Goal: Communication & Community: Answer question/provide support

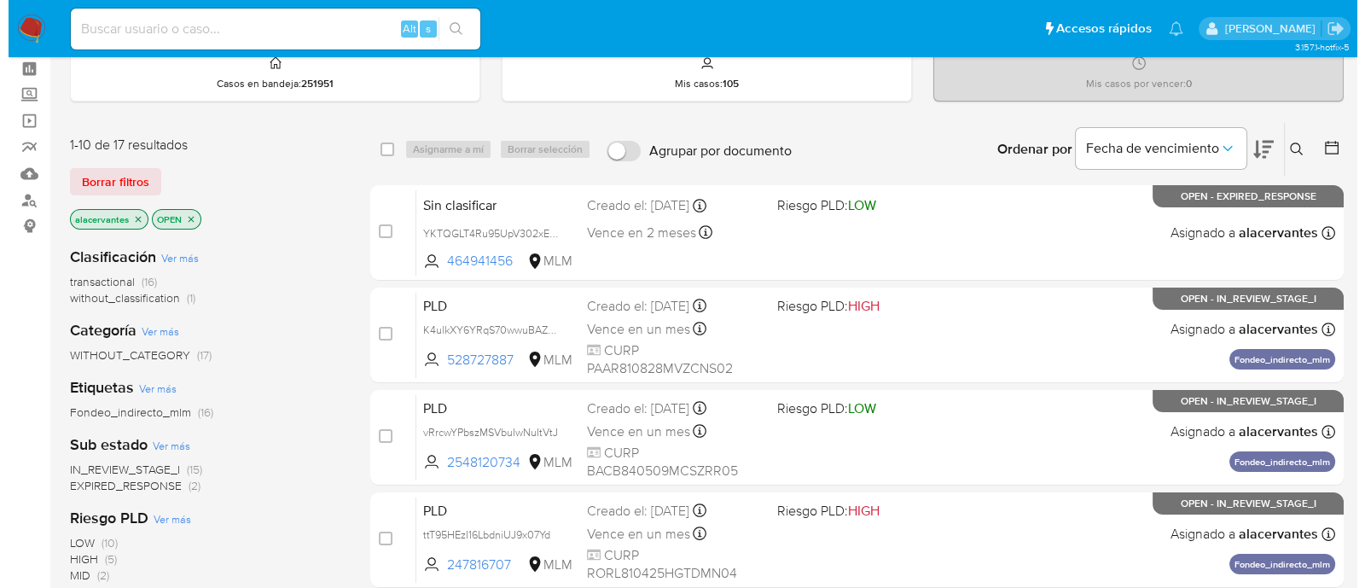
scroll to position [106, 0]
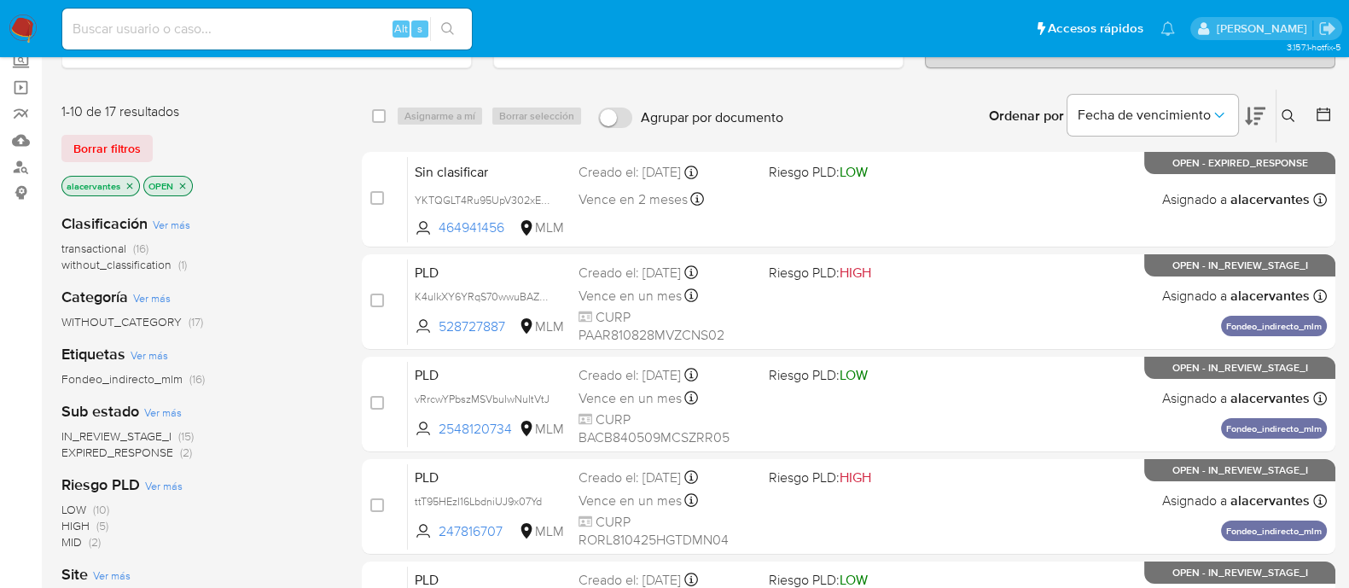
click at [155, 264] on span "without_classification" at bounding box center [116, 264] width 110 height 17
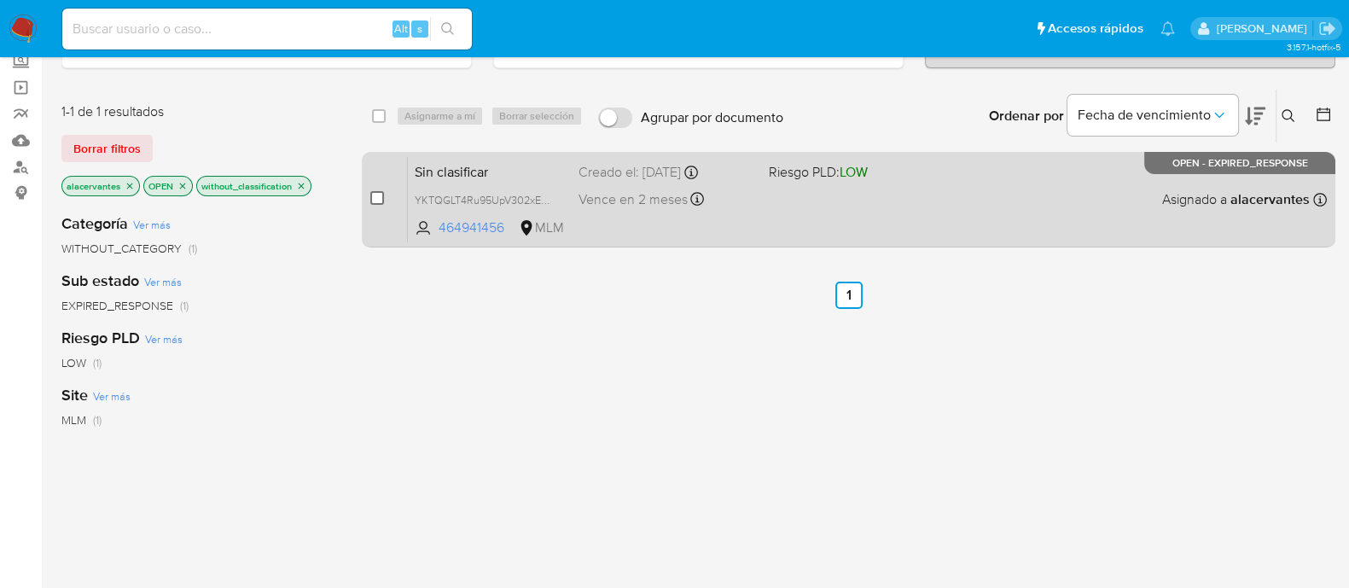
click at [381, 196] on input "checkbox" at bounding box center [377, 198] width 14 height 14
checkbox input "true"
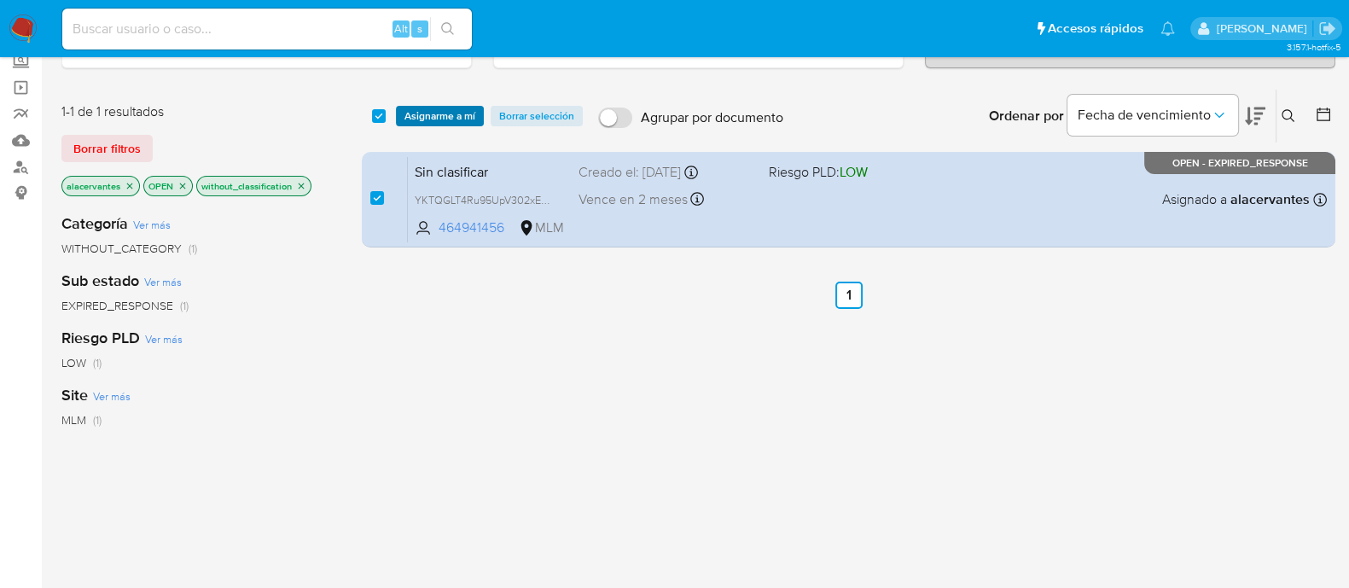
click at [439, 109] on span "Asignarme a mí" at bounding box center [439, 116] width 71 height 17
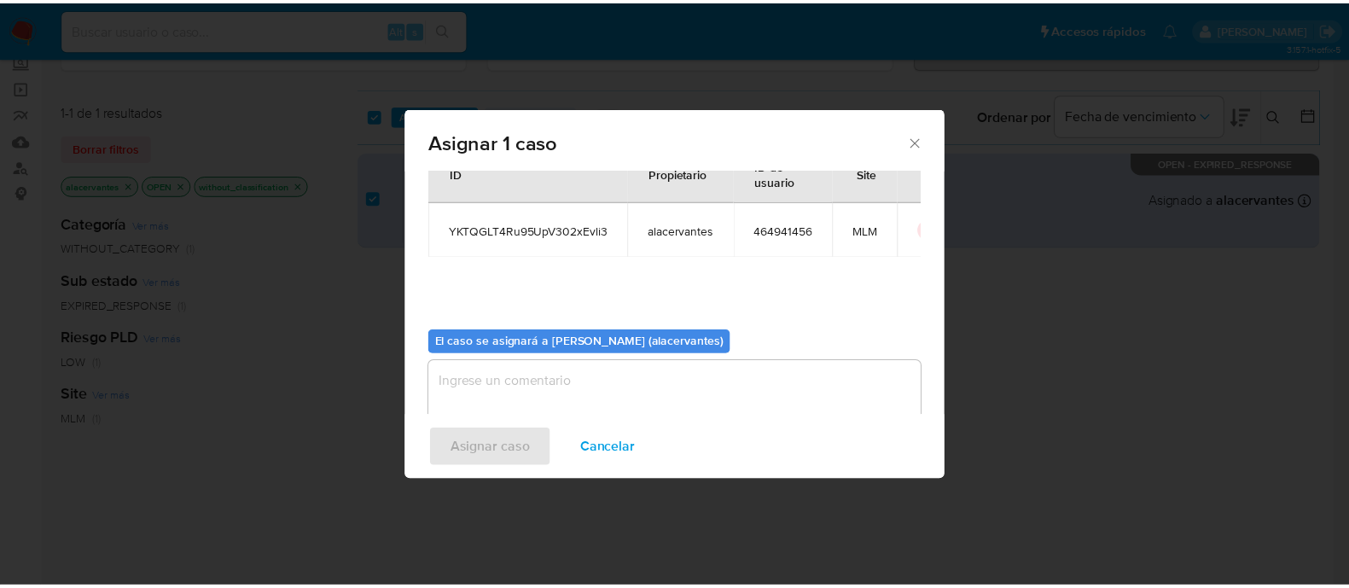
scroll to position [88, 0]
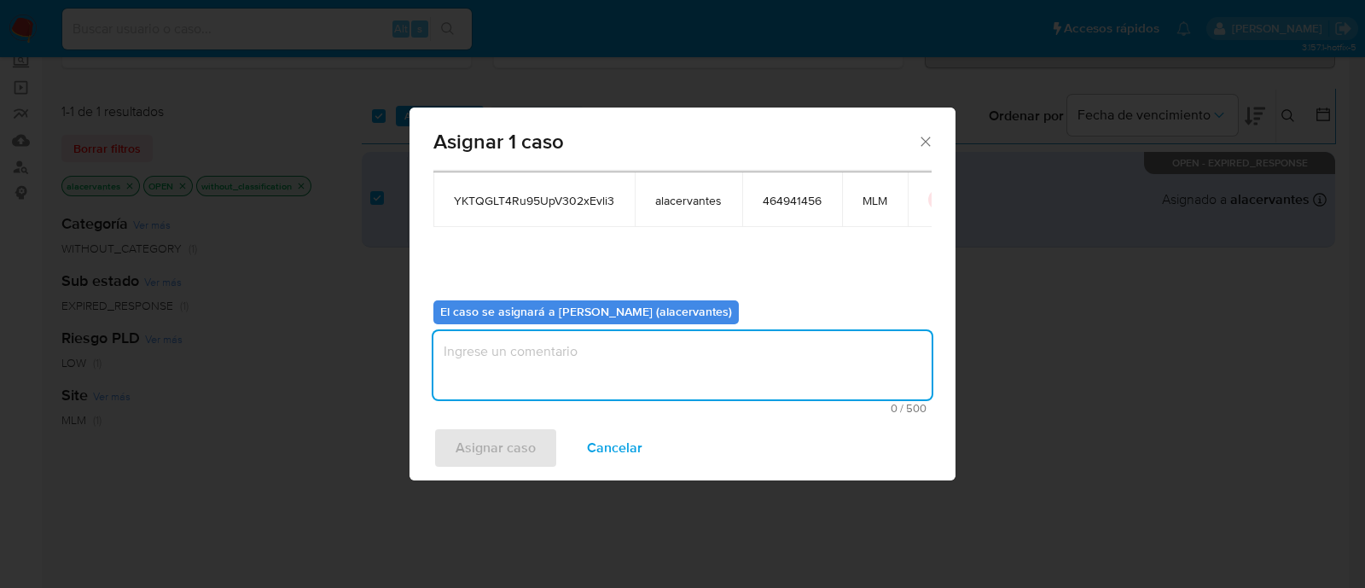
click at [811, 349] on textarea "assign-modal" at bounding box center [682, 365] width 498 height 68
type textarea "AC"
click at [503, 433] on span "Asignar caso" at bounding box center [496, 448] width 80 height 38
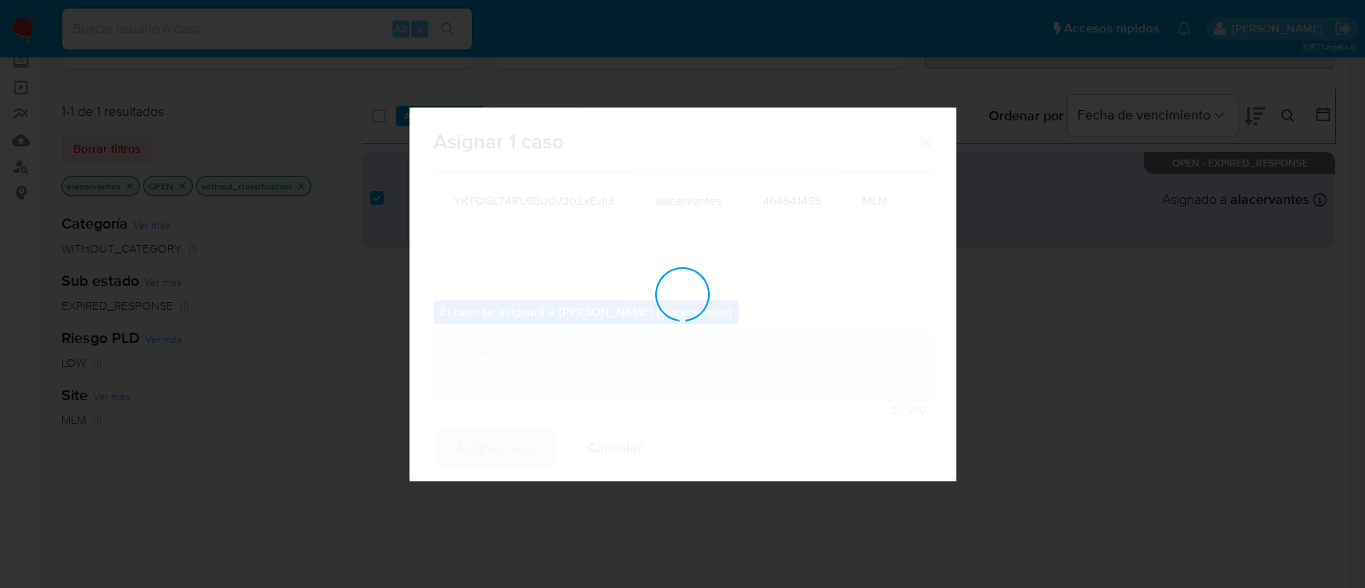
checkbox input "false"
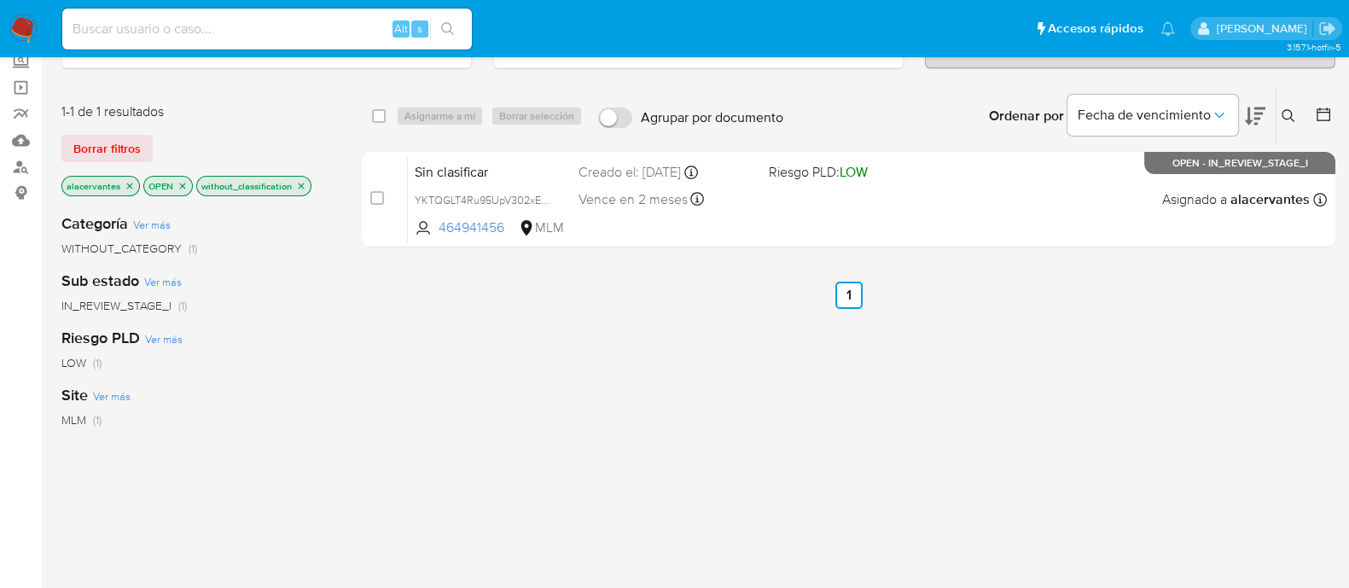
click at [297, 181] on icon "close-filter" at bounding box center [301, 186] width 10 height 10
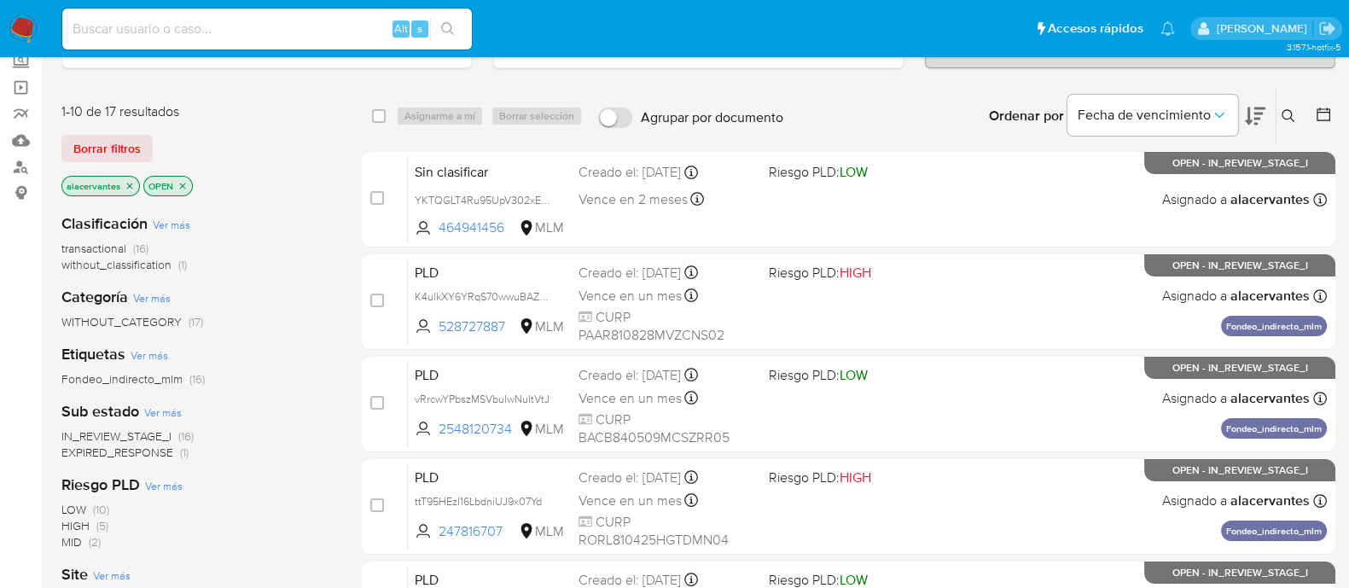
click at [156, 258] on span "without_classification" at bounding box center [116, 264] width 110 height 17
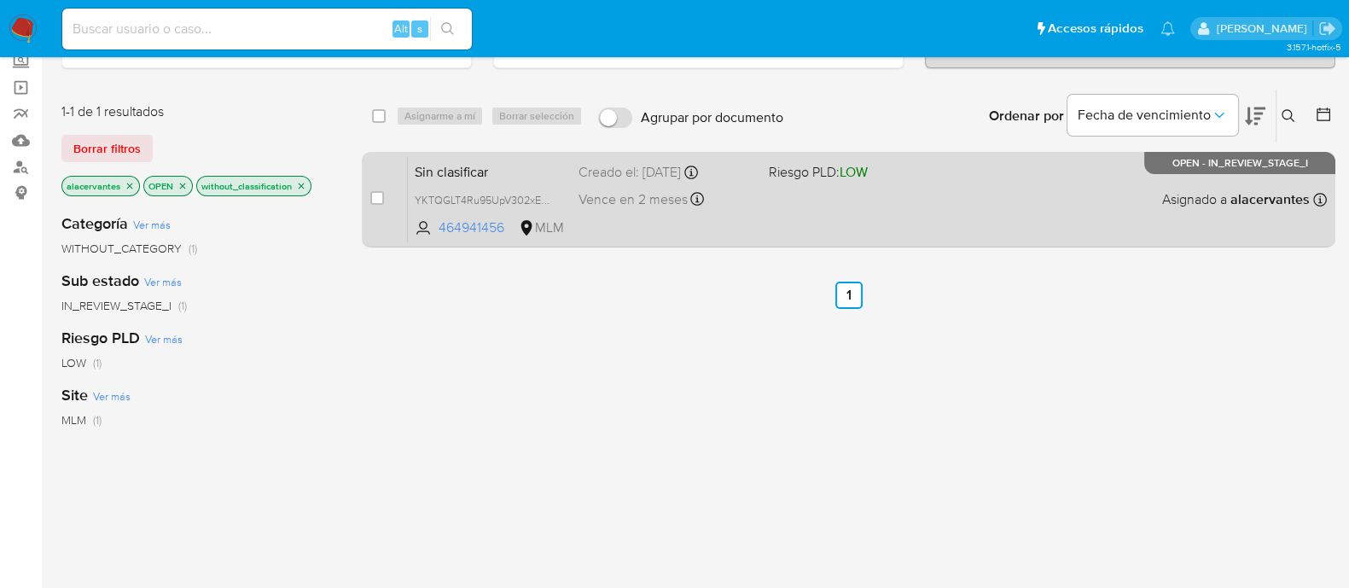
click at [815, 206] on div "Sin clasificar YKTQGLT4Ru95UpV302xEvli3 464941456 MLM Riesgo PLD: LOW Creado el…" at bounding box center [867, 199] width 919 height 86
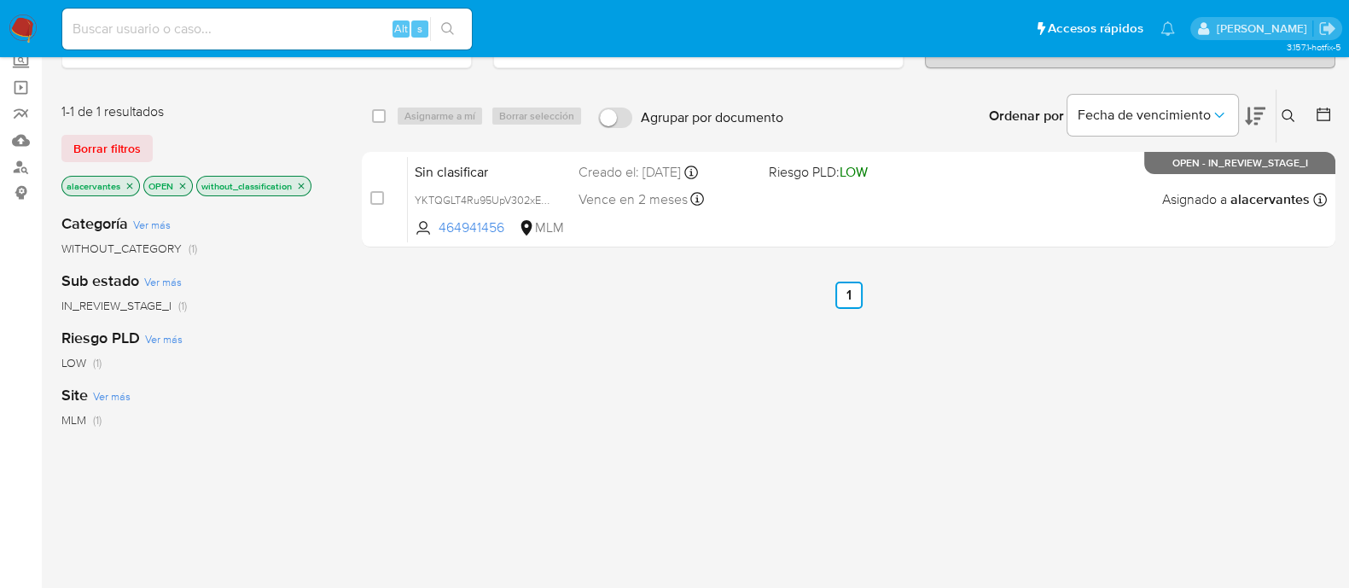
click at [27, 29] on img at bounding box center [23, 29] width 29 height 29
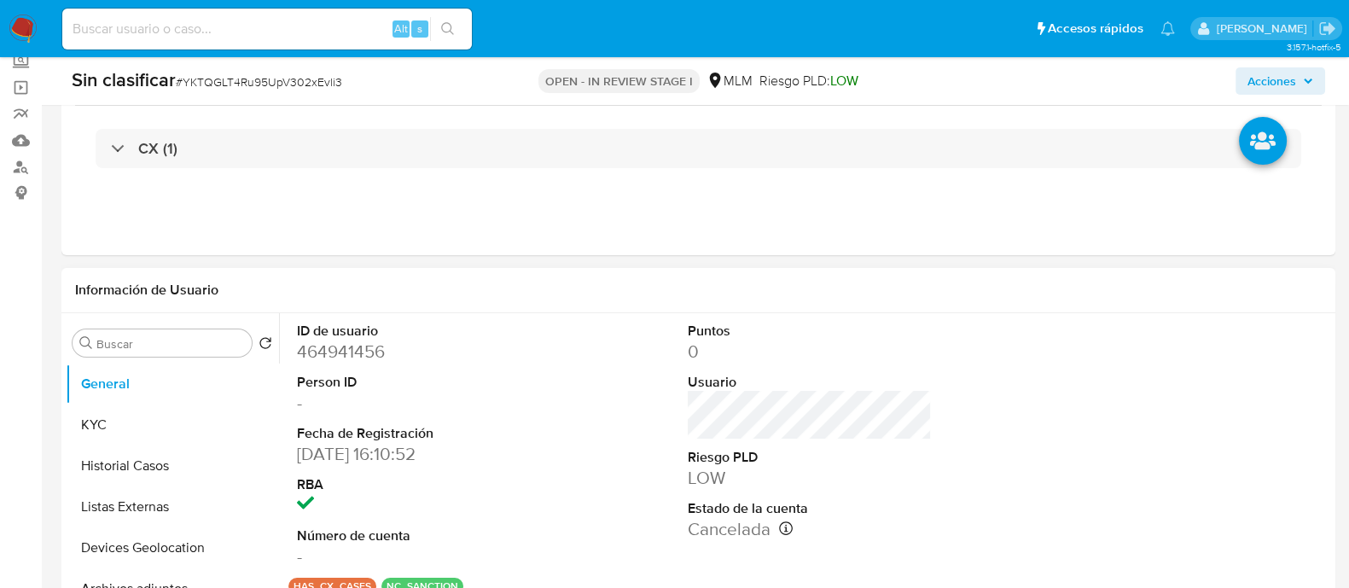
select select "10"
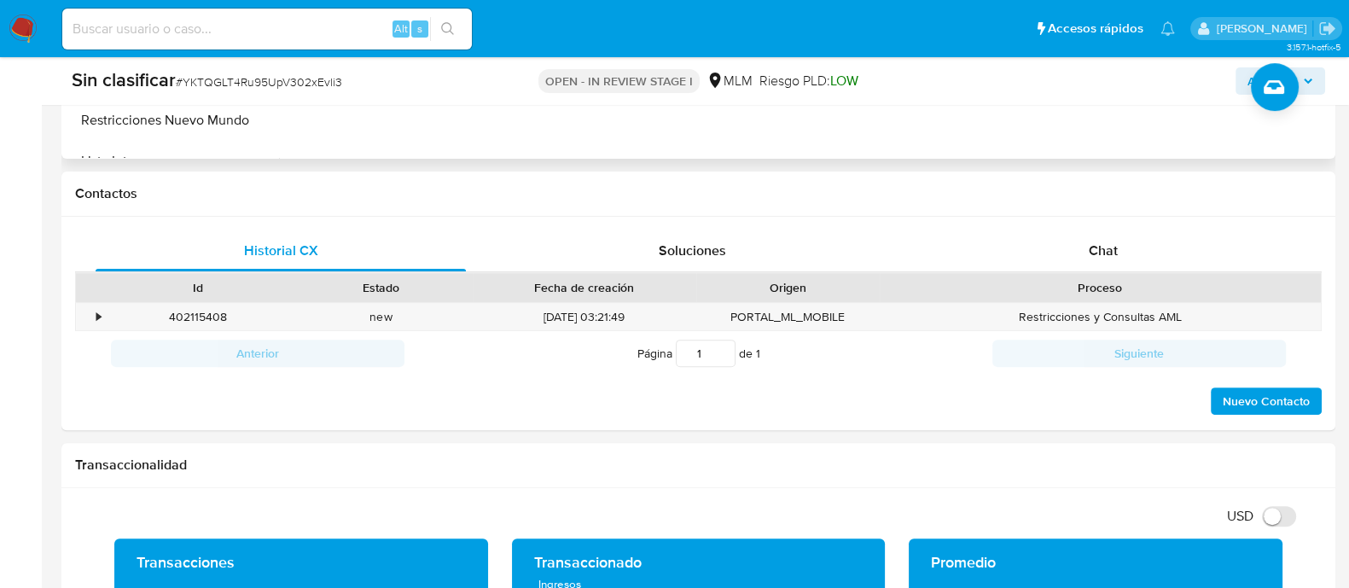
scroll to position [746, 0]
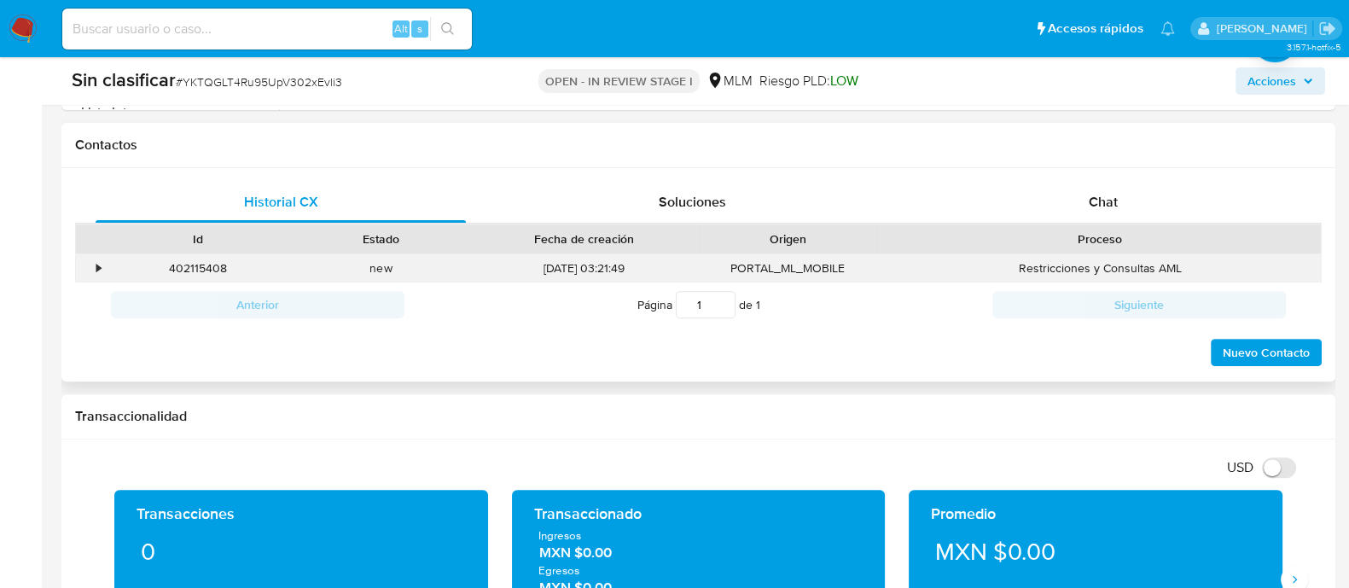
click at [92, 264] on div "•" at bounding box center [91, 268] width 30 height 28
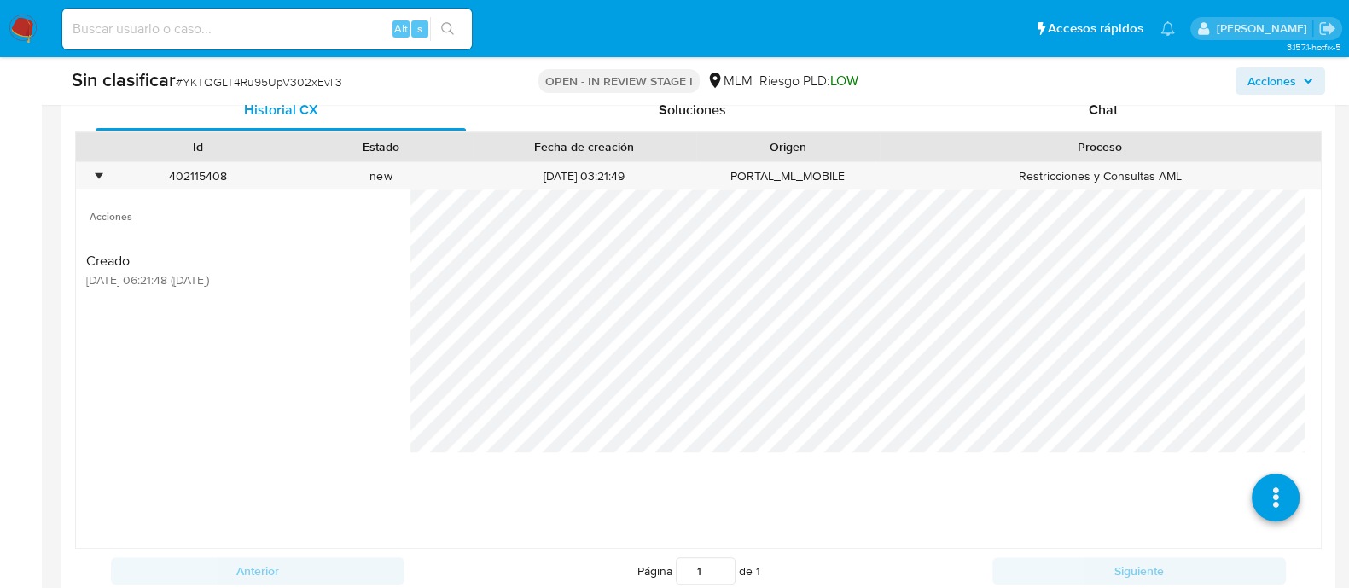
scroll to position [960, 0]
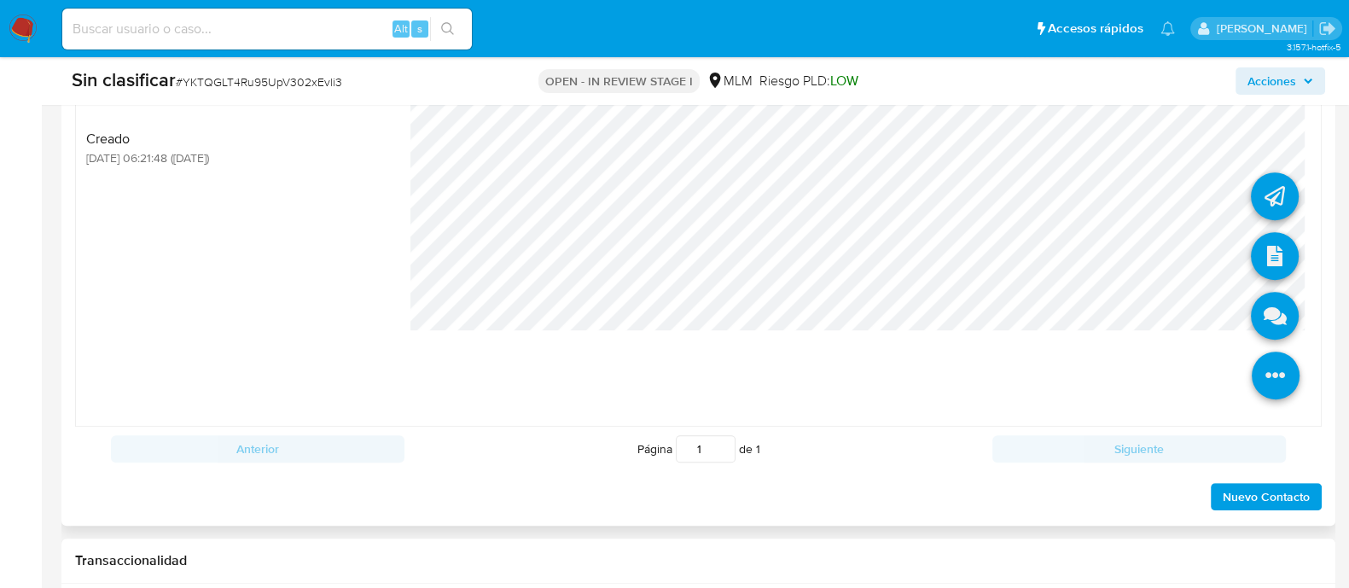
click at [1271, 370] on icon at bounding box center [1276, 376] width 48 height 48
click at [1254, 253] on icon at bounding box center [1275, 256] width 48 height 48
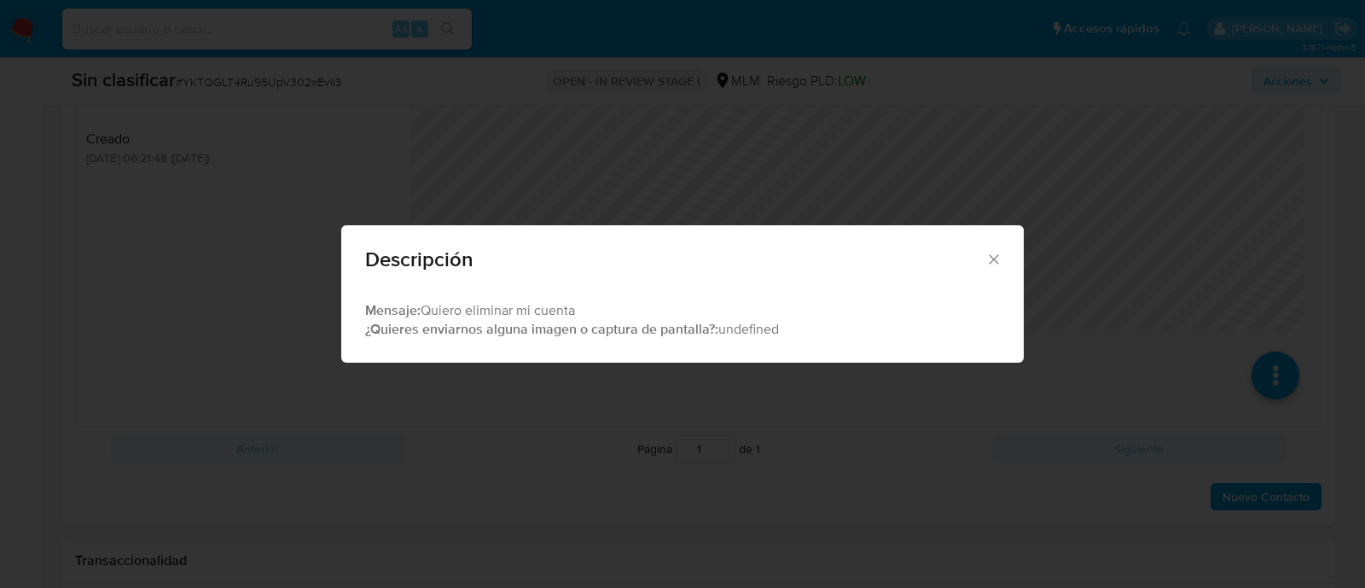
click at [991, 253] on icon "Cerrar" at bounding box center [994, 259] width 17 height 17
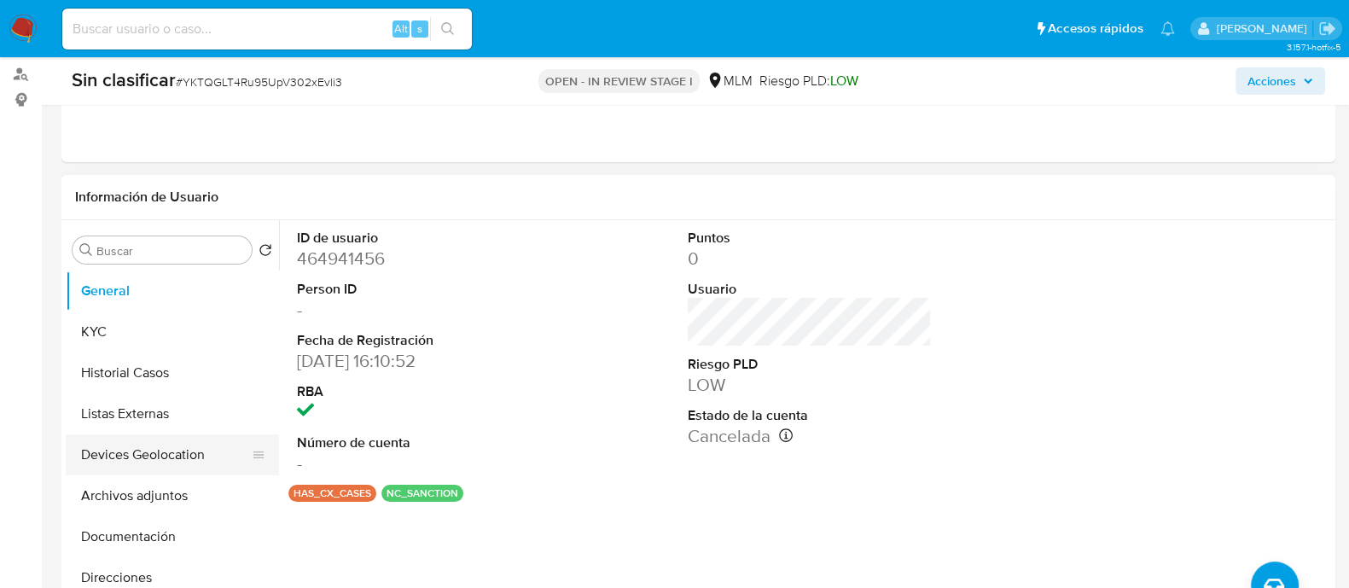
scroll to position [212, 0]
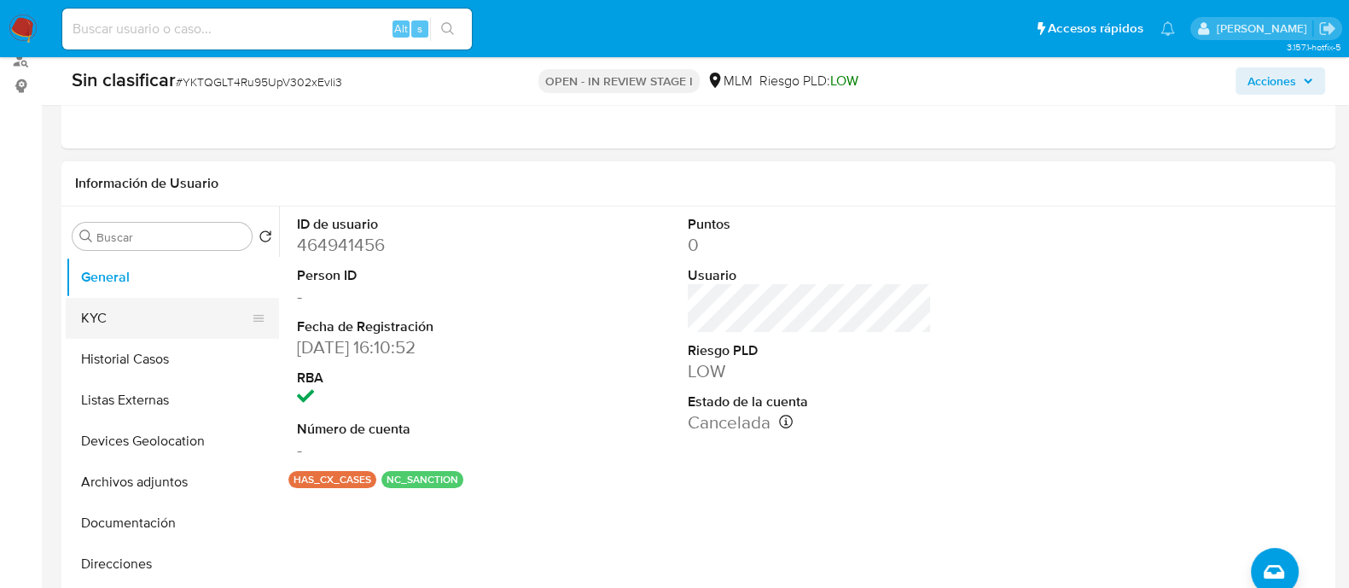
click at [154, 335] on button "KYC" at bounding box center [166, 318] width 200 height 41
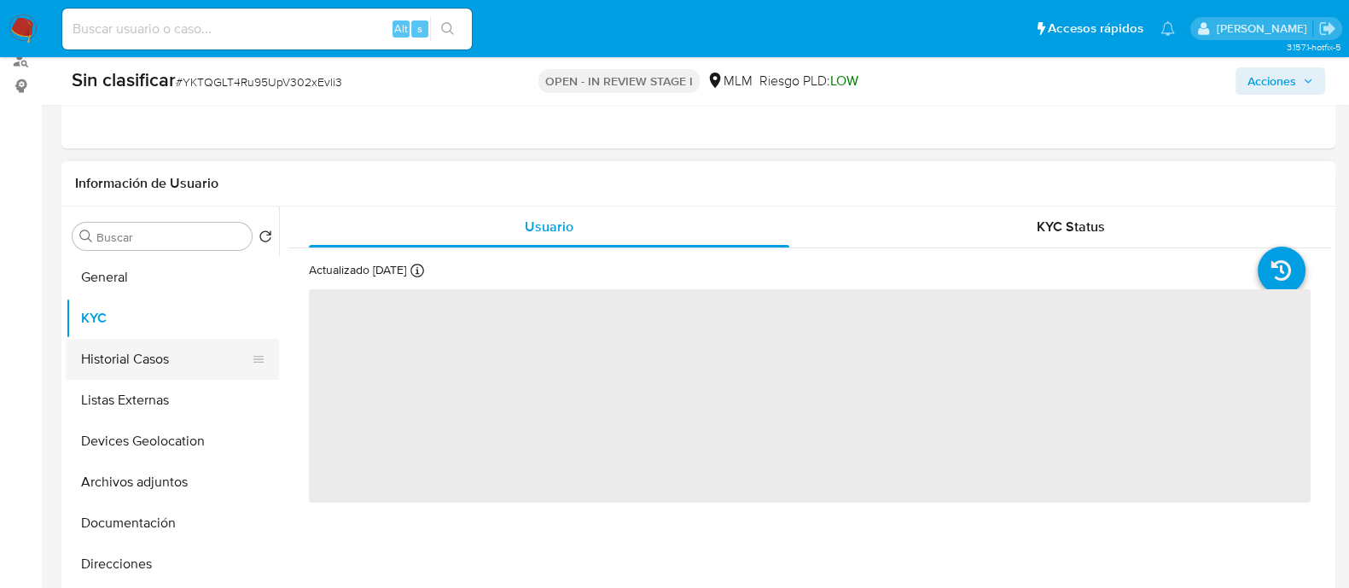
click at [151, 354] on button "Historial Casos" at bounding box center [166, 359] width 200 height 41
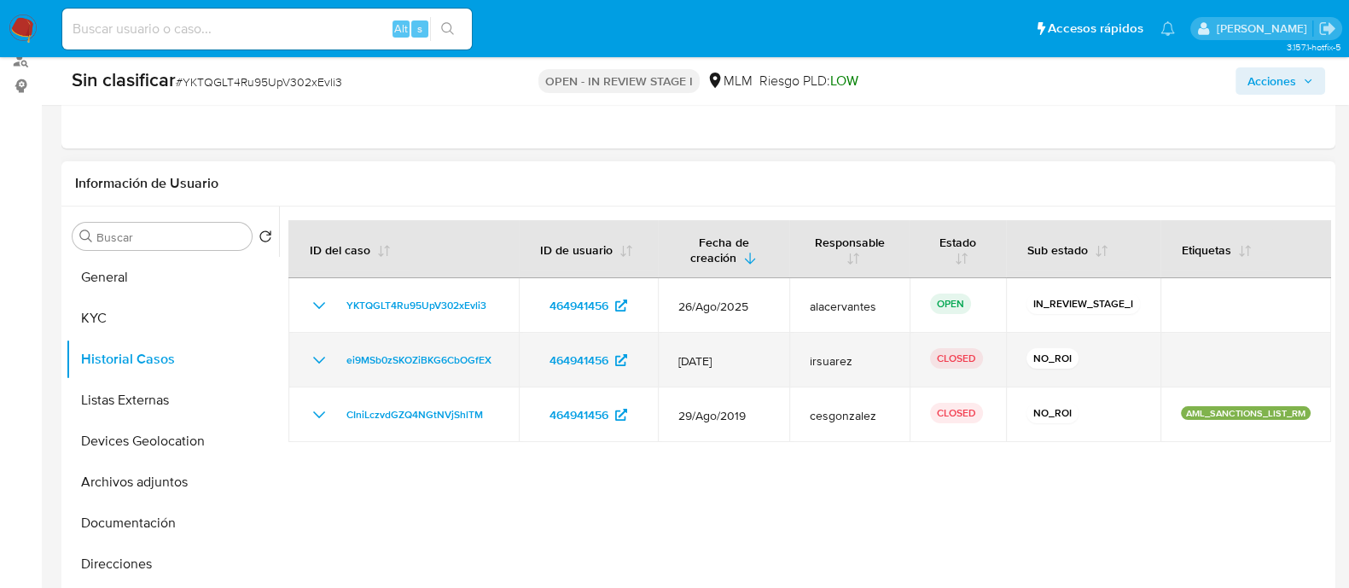
click at [322, 352] on icon "Mostrar/Ocultar" at bounding box center [319, 360] width 20 height 20
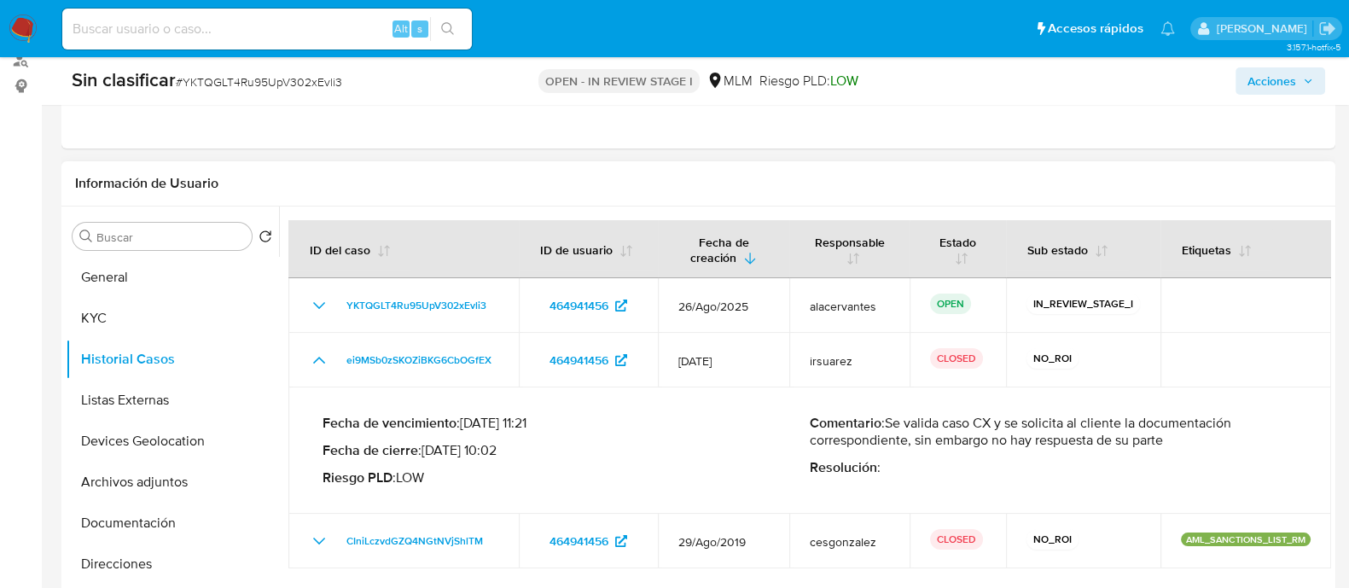
drag, startPoint x: 887, startPoint y: 416, endPoint x: 1180, endPoint y: 433, distance: 294.0
click at [1182, 439] on p "Comentario : Se valida caso CX y se solicita al cliente la documentación corres…" at bounding box center [1053, 432] width 487 height 34
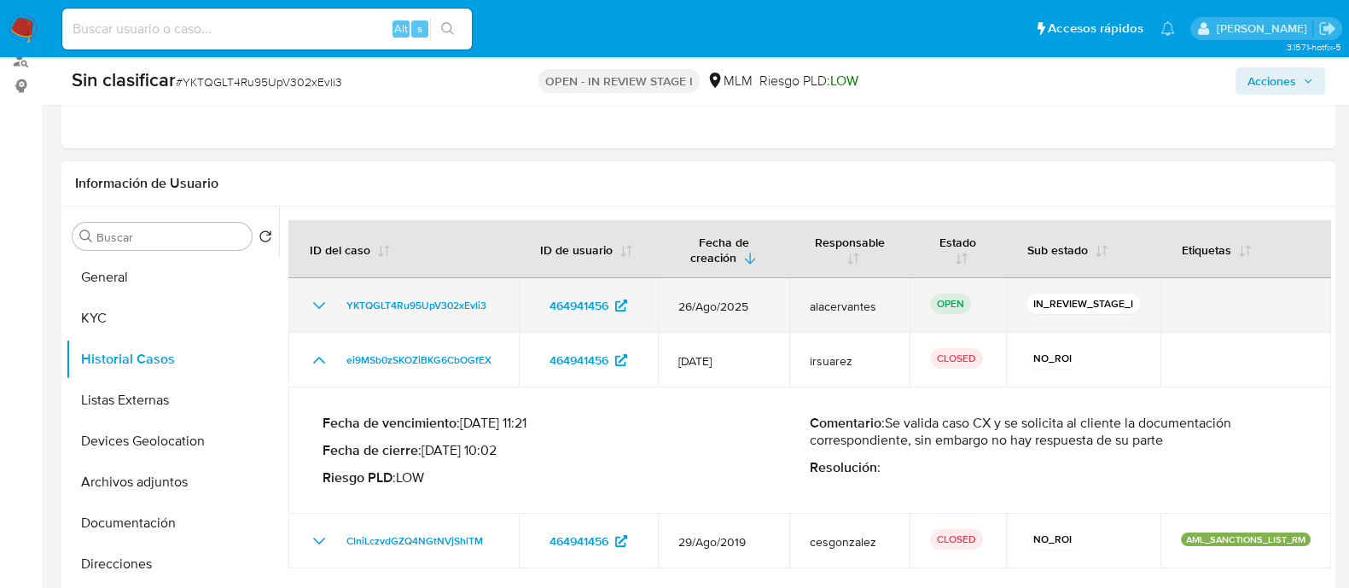
click at [316, 305] on icon "Mostrar/Ocultar" at bounding box center [319, 305] width 20 height 20
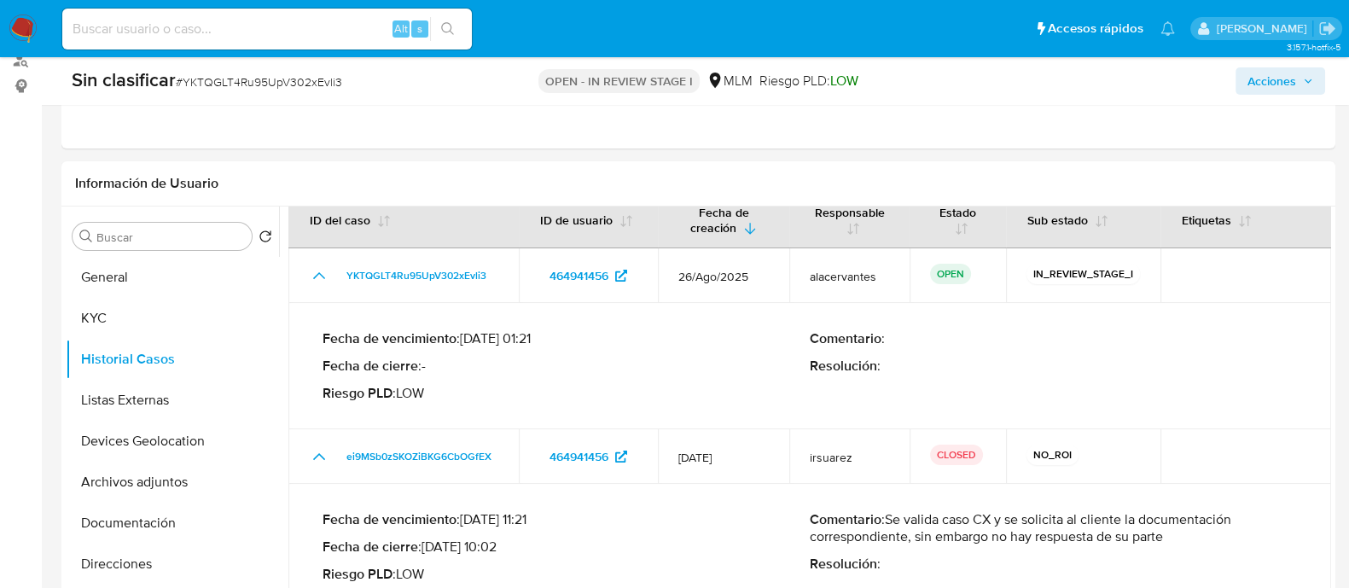
scroll to position [60, 0]
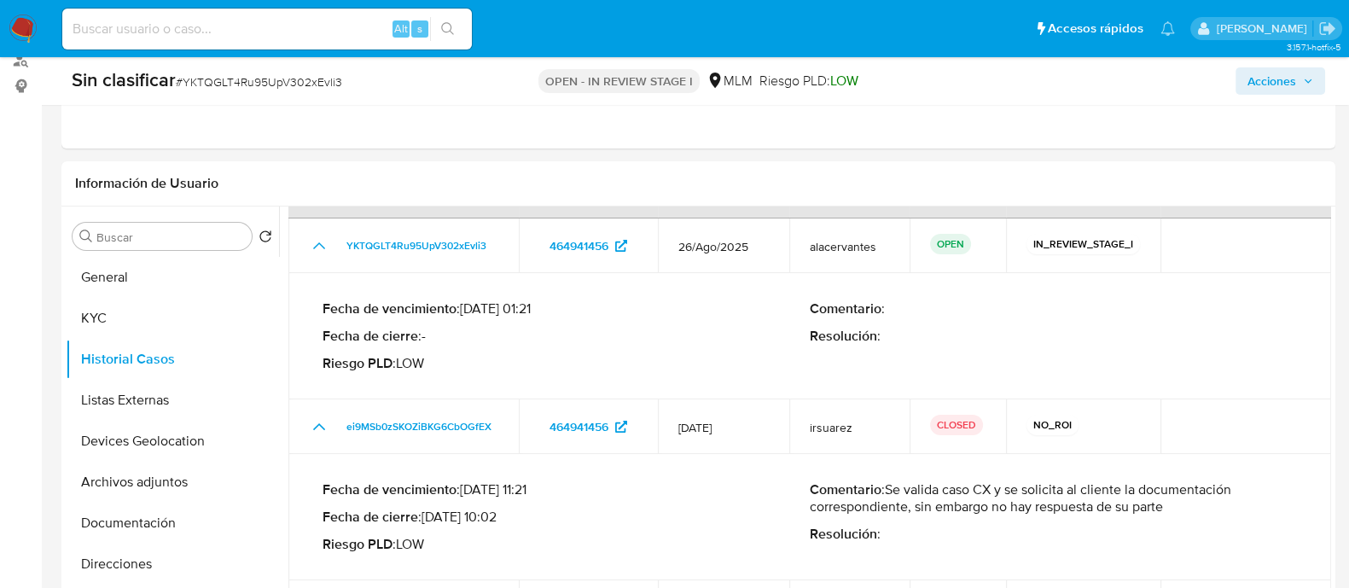
click at [1307, 77] on icon "button" at bounding box center [1308, 81] width 10 height 10
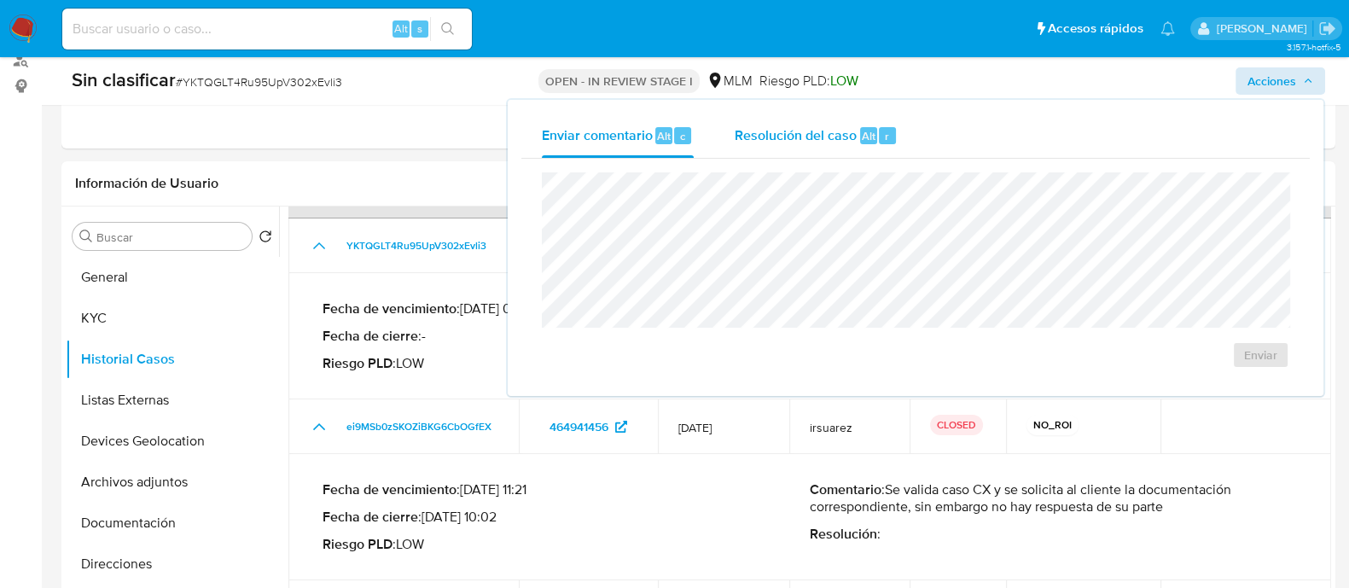
click at [823, 130] on span "Resolución del caso" at bounding box center [796, 135] width 122 height 20
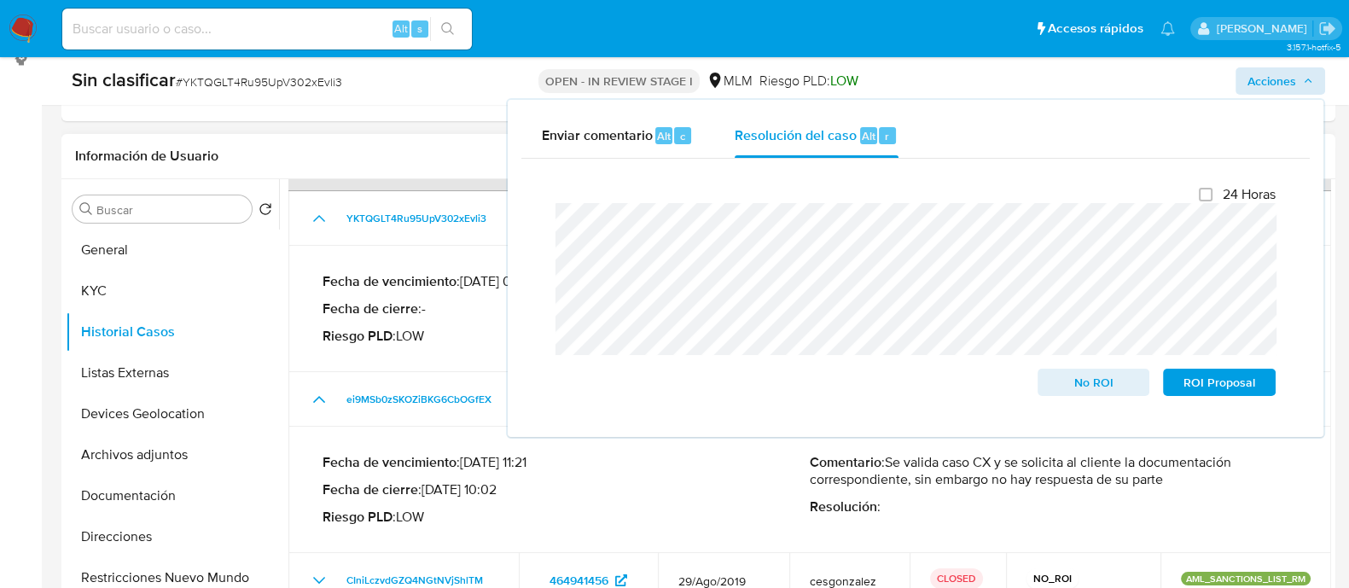
scroll to position [320, 0]
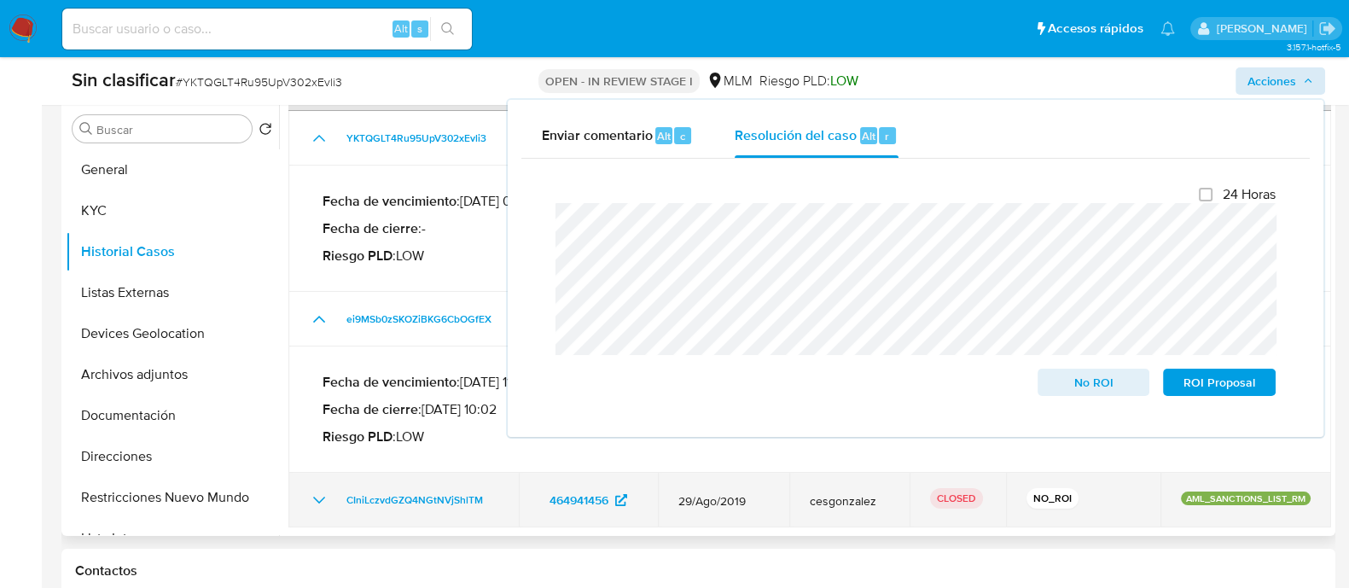
click at [313, 497] on icon "Mostrar/Ocultar" at bounding box center [319, 500] width 12 height 7
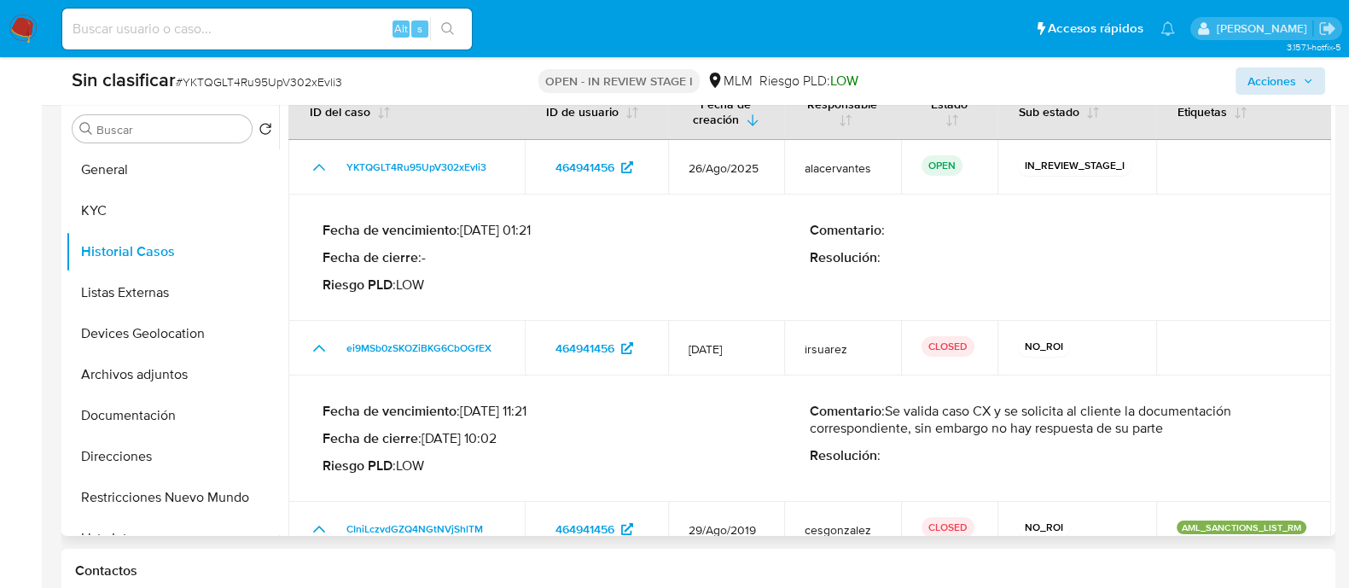
scroll to position [13, 0]
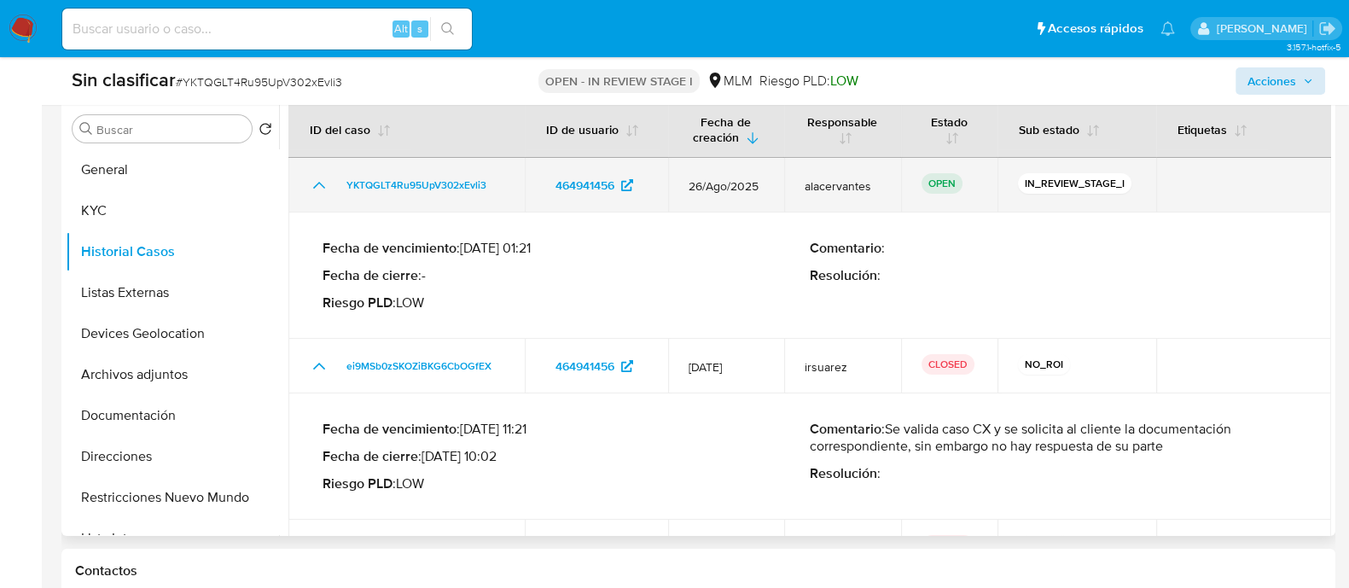
click at [313, 190] on icon "Mostrar/Ocultar" at bounding box center [319, 185] width 20 height 20
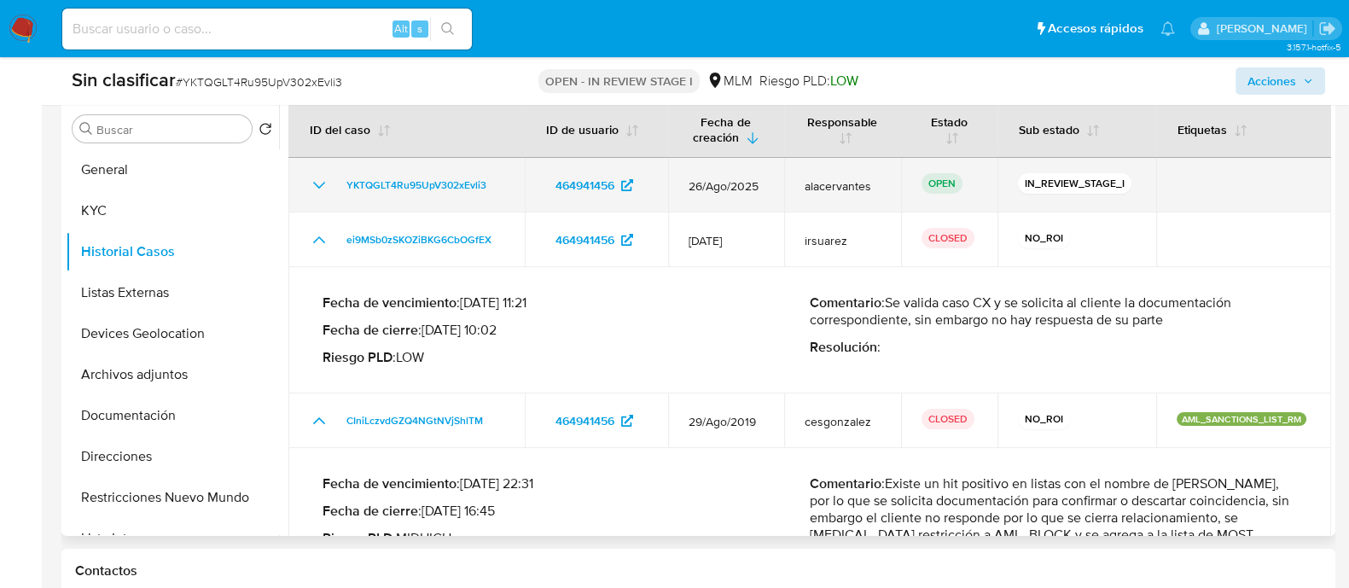
click at [313, 190] on icon "Mostrar/Ocultar" at bounding box center [319, 185] width 20 height 20
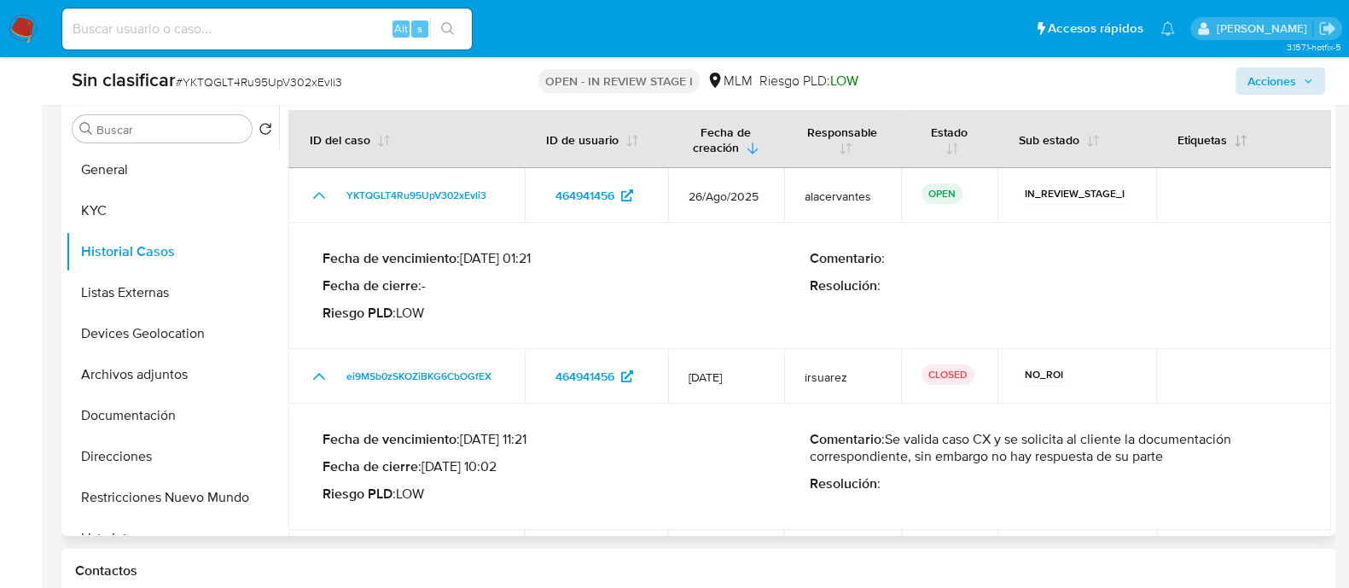
scroll to position [0, 0]
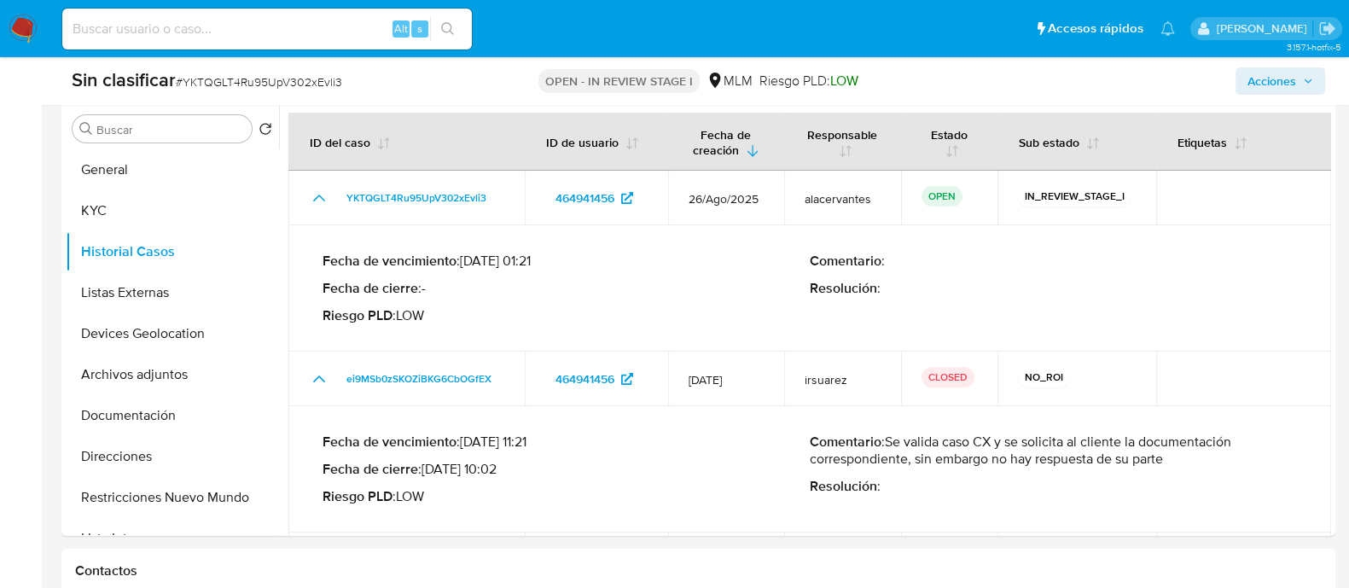
click at [1269, 81] on span "Acciones" at bounding box center [1271, 80] width 49 height 27
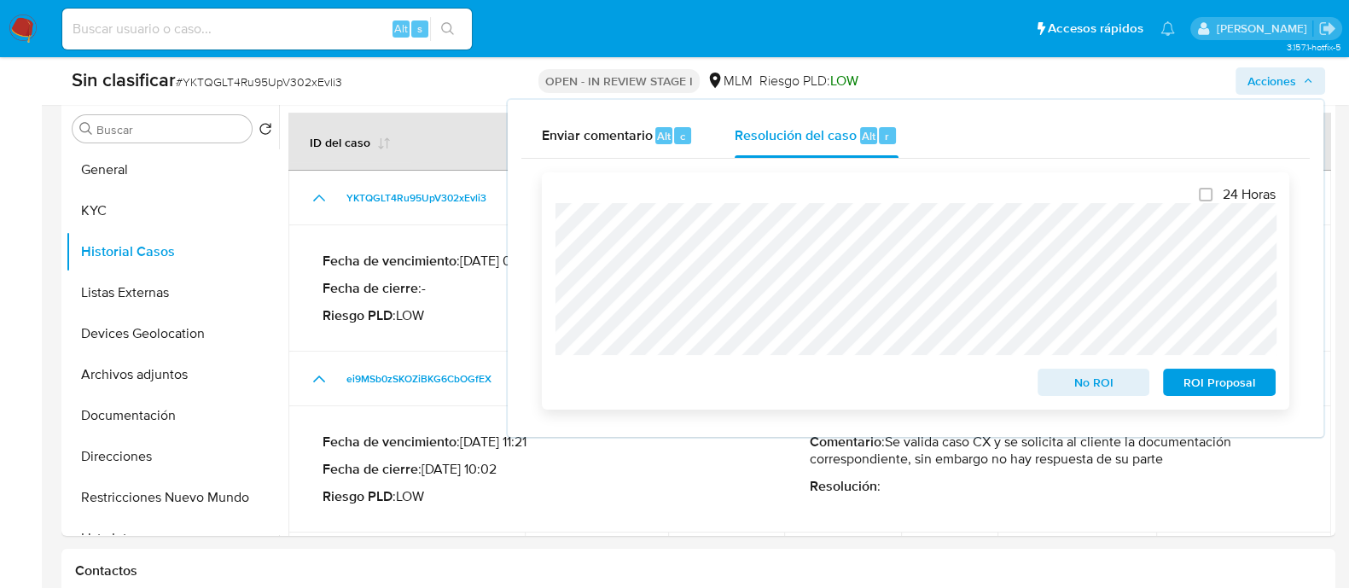
click at [1102, 369] on div "No ROI" at bounding box center [1094, 379] width 126 height 34
click at [1104, 380] on span "No ROI" at bounding box center [1094, 382] width 89 height 24
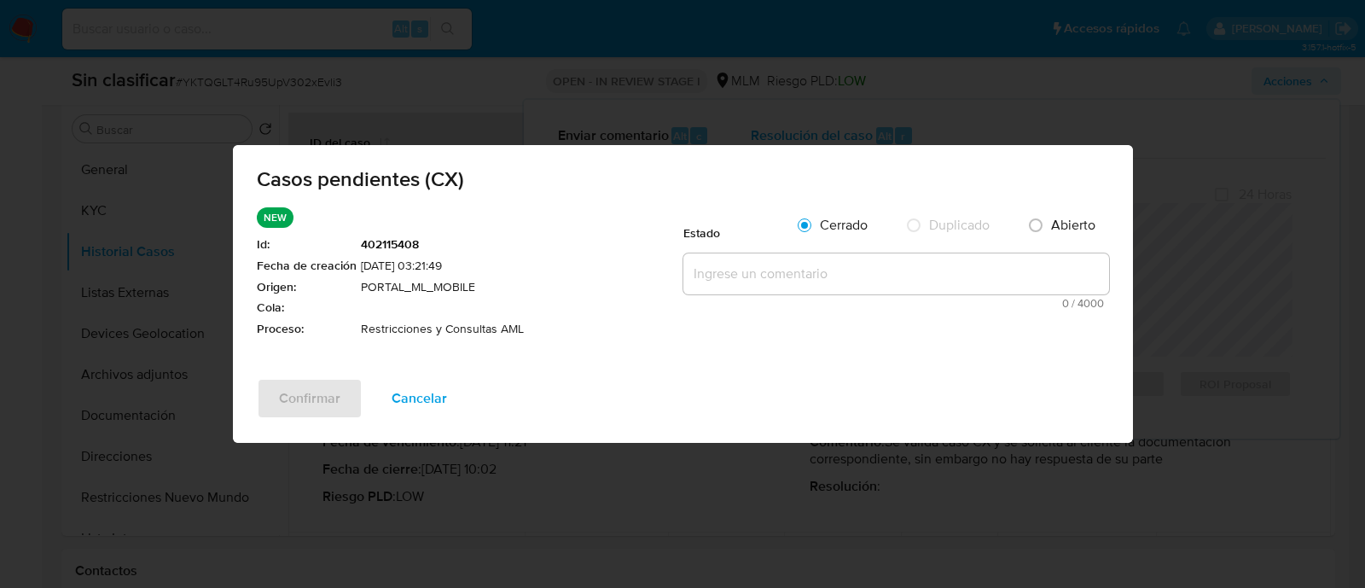
click at [888, 264] on textarea at bounding box center [896, 273] width 426 height 41
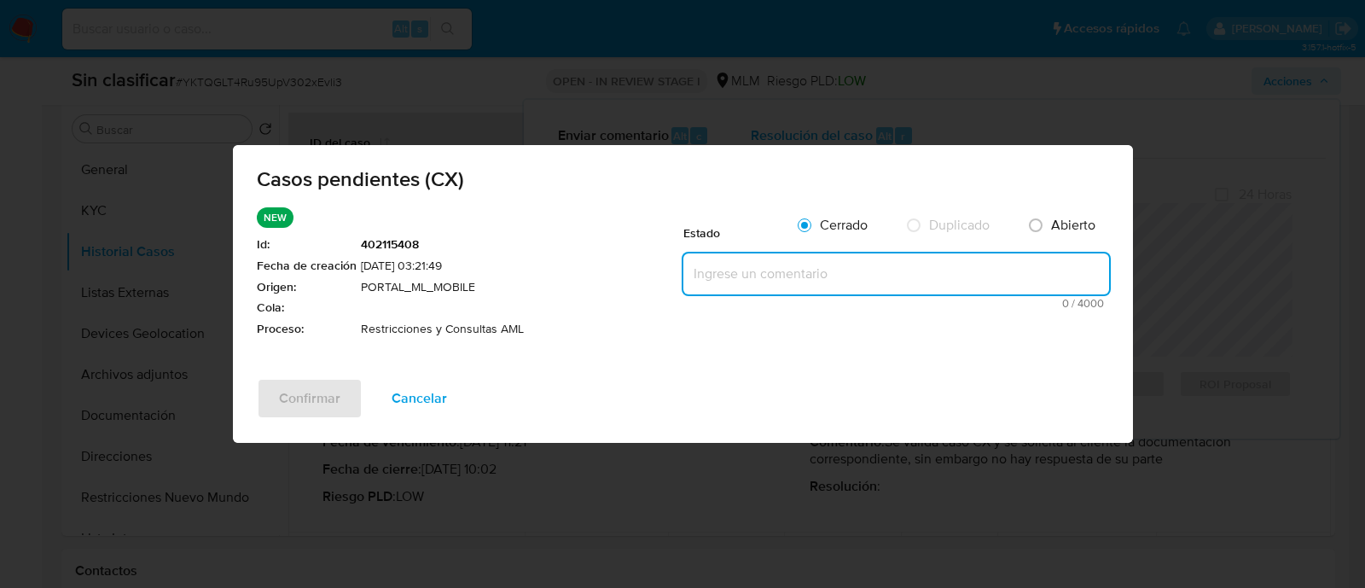
paste textarea "Se realiza validación de caso CX. Se solicita documentación para confirmar o de…"
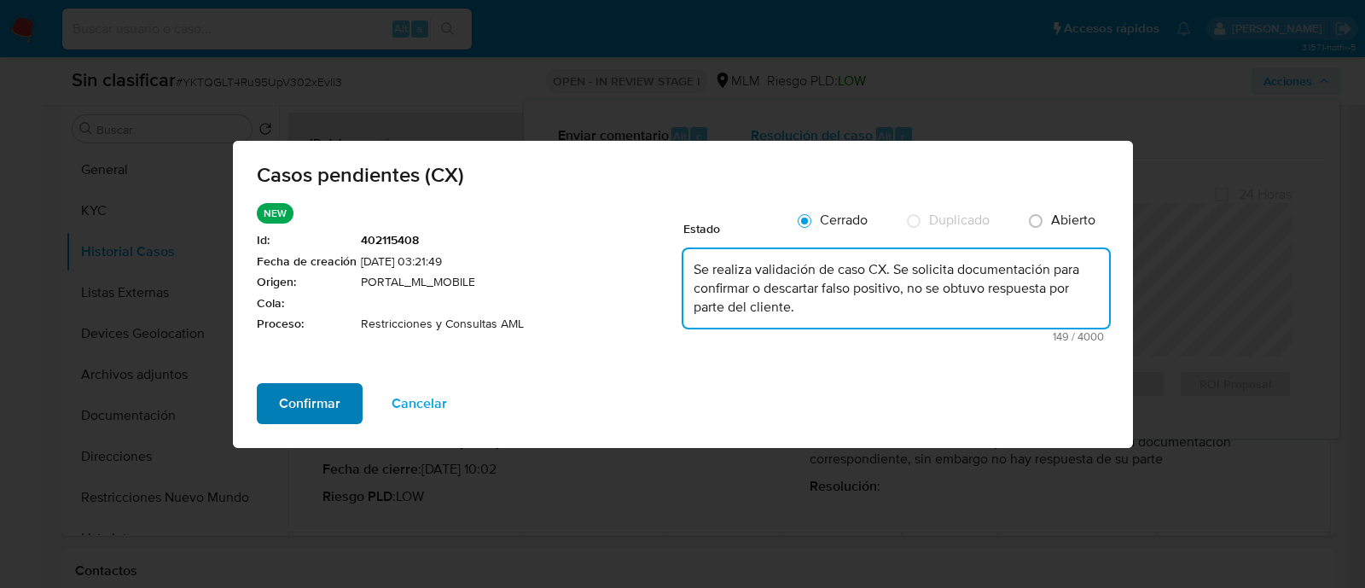
type textarea "Se realiza validación de caso CX. Se solicita documentación para confirmar o de…"
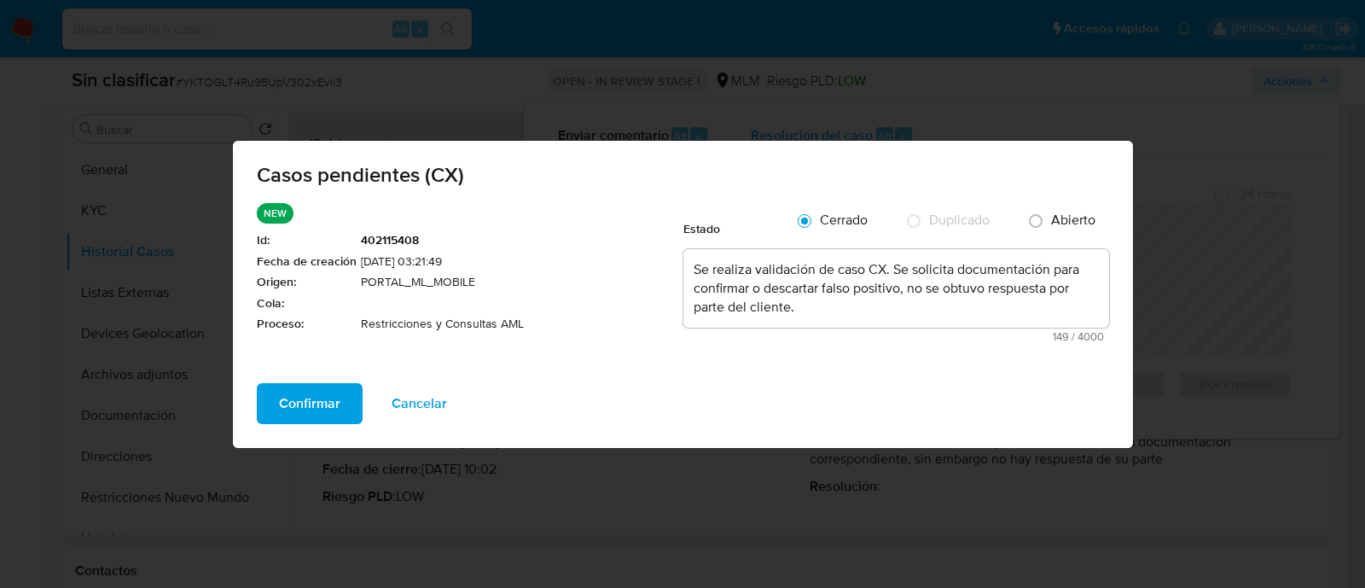
click at [334, 393] on span "Confirmar" at bounding box center [309, 404] width 61 height 38
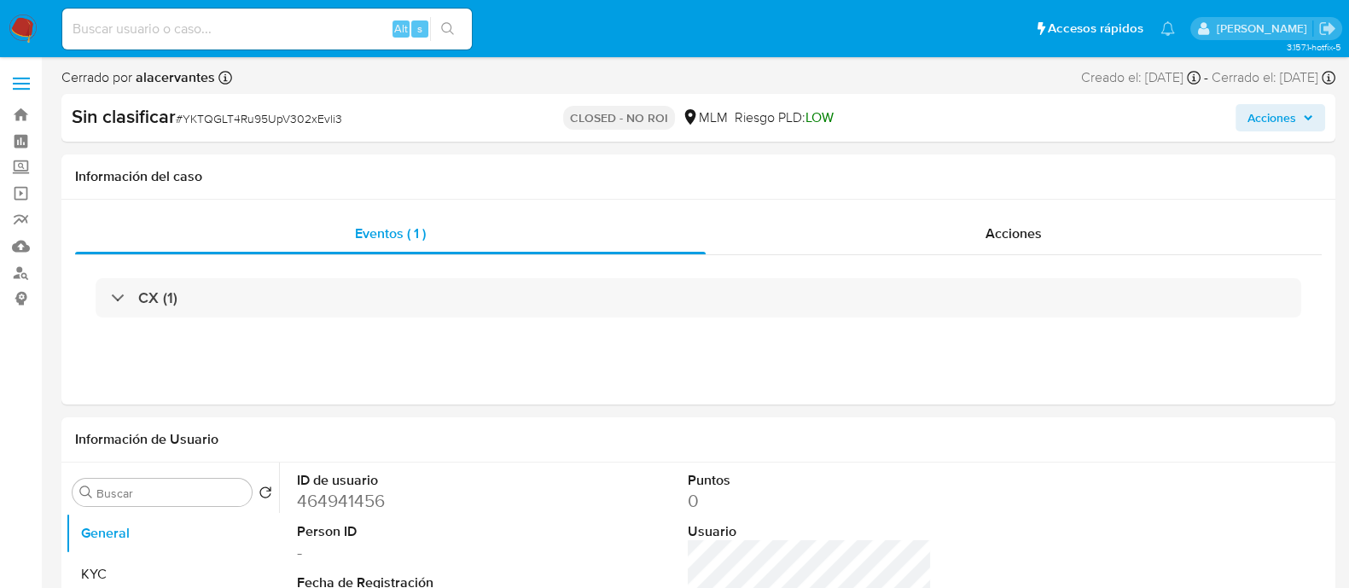
select select "10"
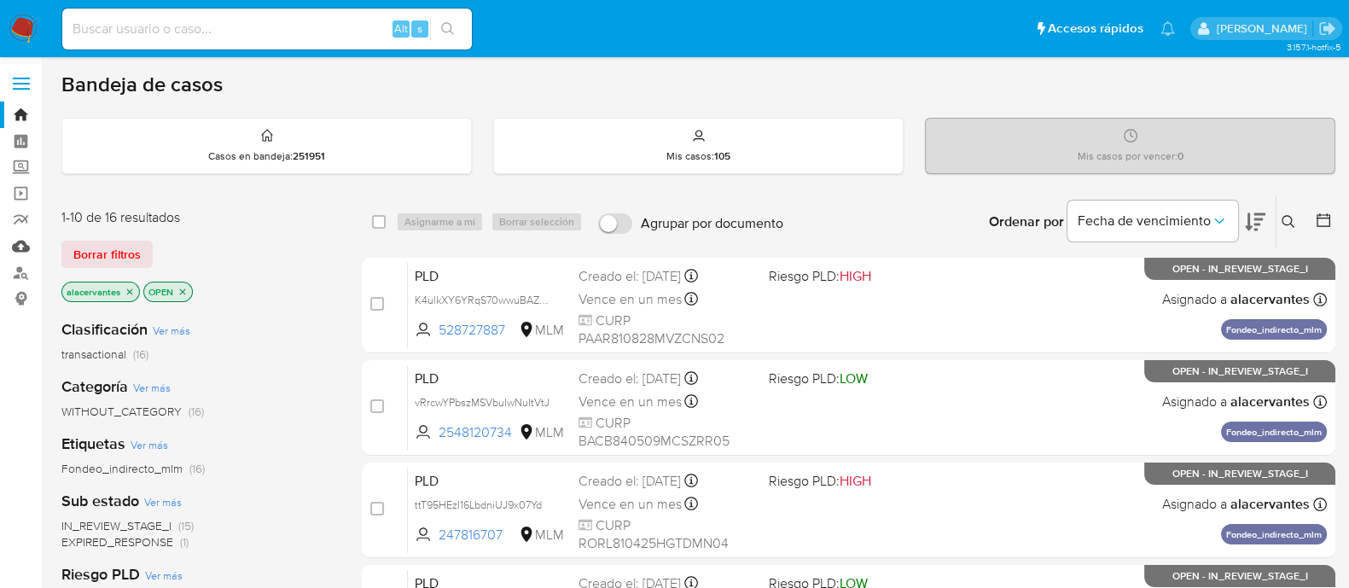
click at [25, 247] on link "Mulan" at bounding box center [101, 246] width 203 height 26
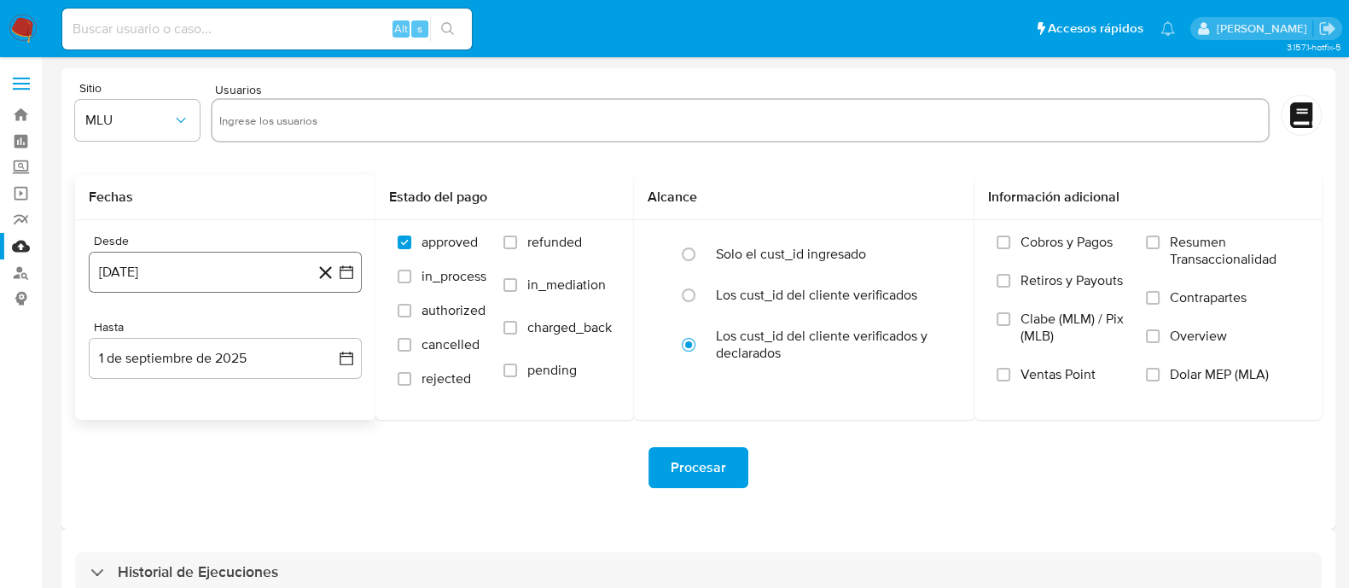
click at [314, 281] on div "Desde [DATE] [DATE] Hasta [DATE] [DATE]" at bounding box center [225, 320] width 300 height 200
click at [345, 275] on icon "button" at bounding box center [346, 272] width 17 height 17
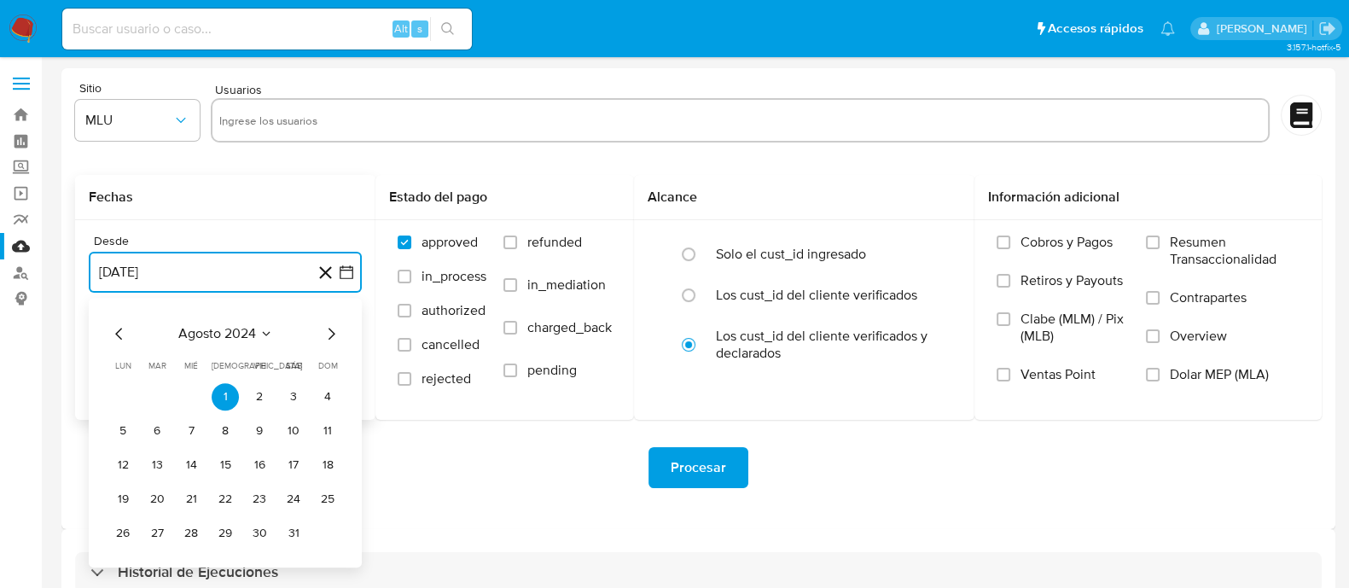
click at [264, 333] on icon "Seleccionar mes y año" at bounding box center [266, 334] width 8 height 4
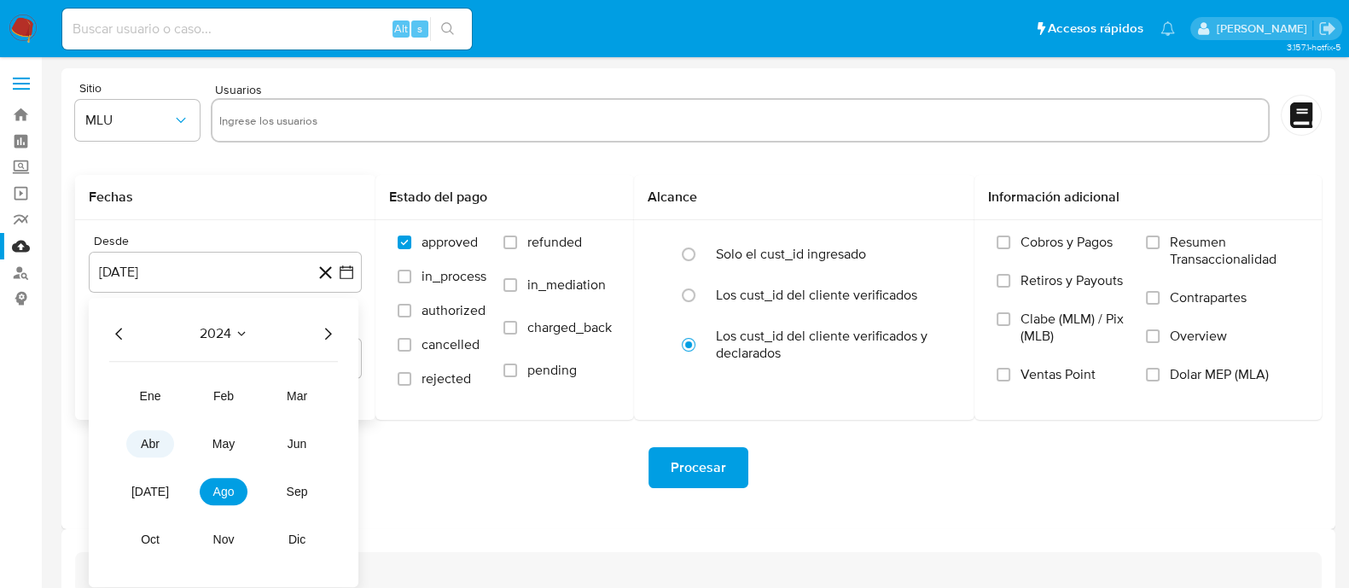
click at [151, 446] on span "abr" at bounding box center [150, 444] width 19 height 14
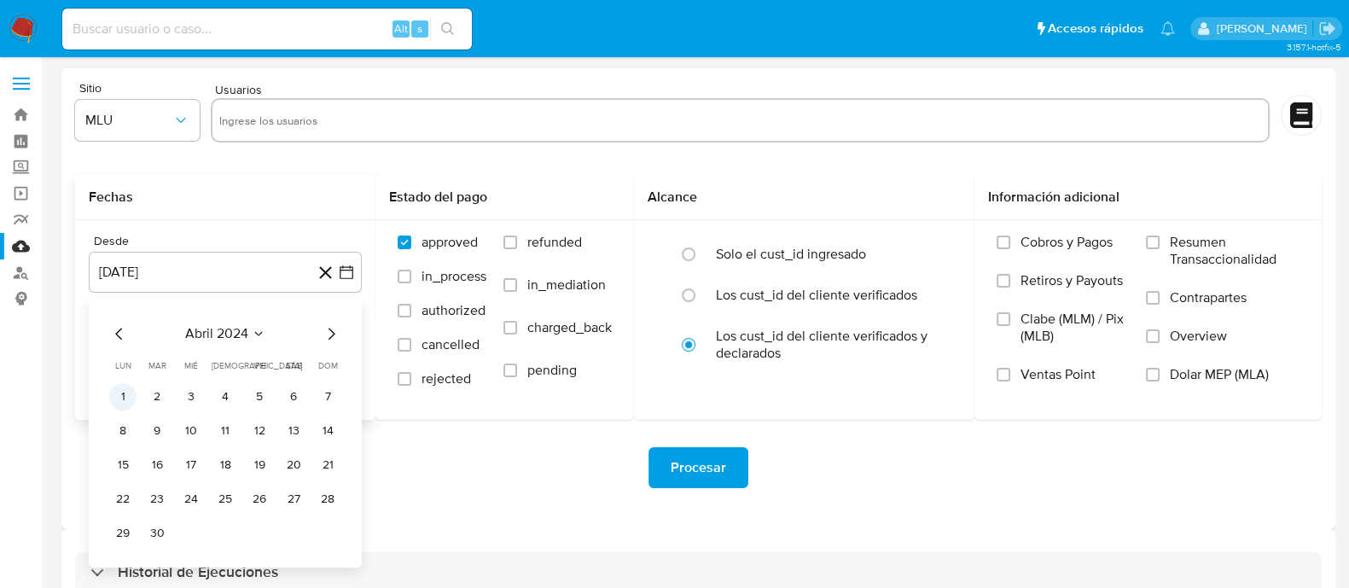
click at [125, 398] on button "1" at bounding box center [122, 396] width 27 height 27
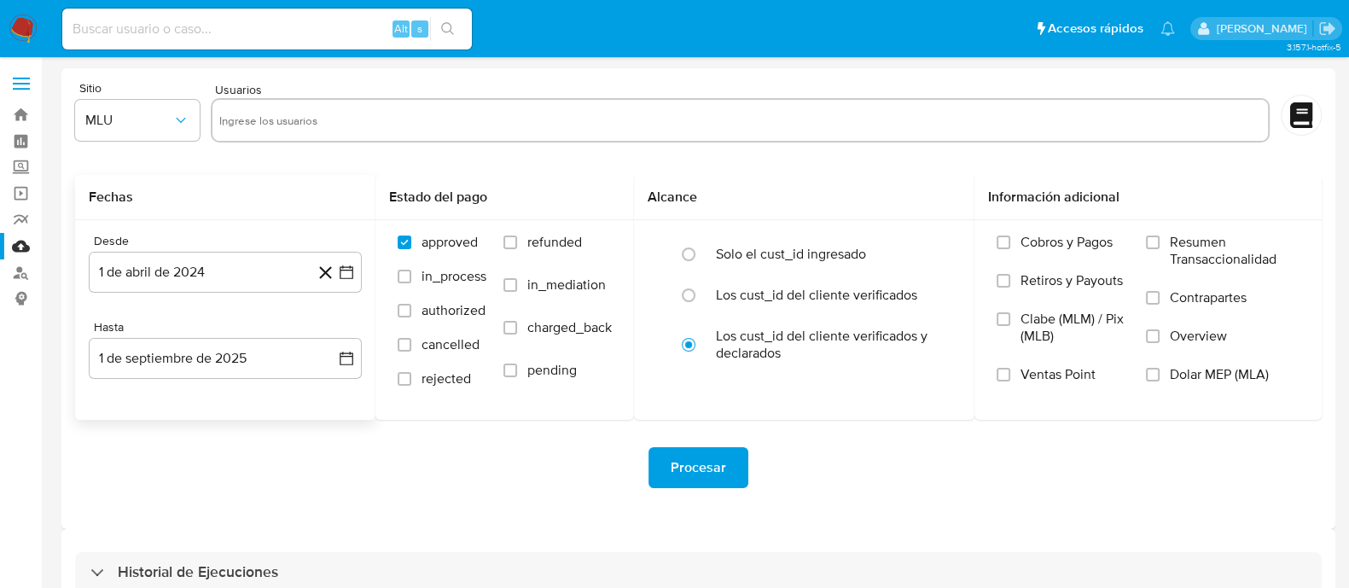
click at [305, 396] on div "Desde 1 de abril de 2024 1-04-2024 Hasta 1 de septiembre de 2025 1-09-2025" at bounding box center [225, 320] width 300 height 200
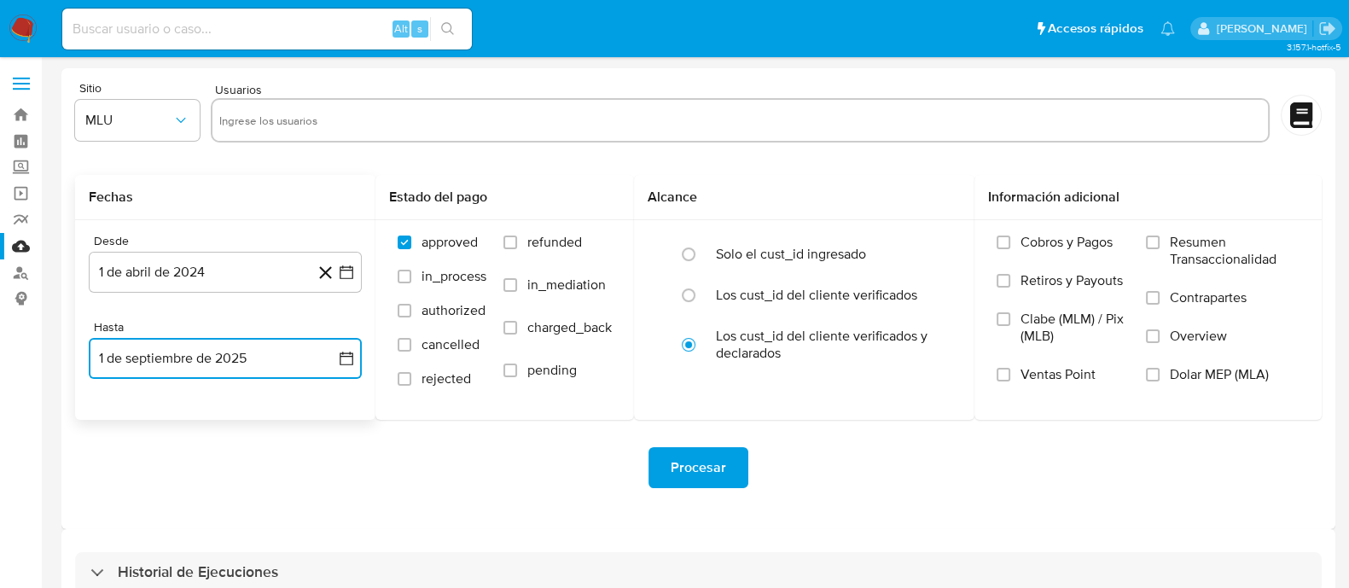
click at [341, 358] on icon "button" at bounding box center [346, 358] width 17 height 17
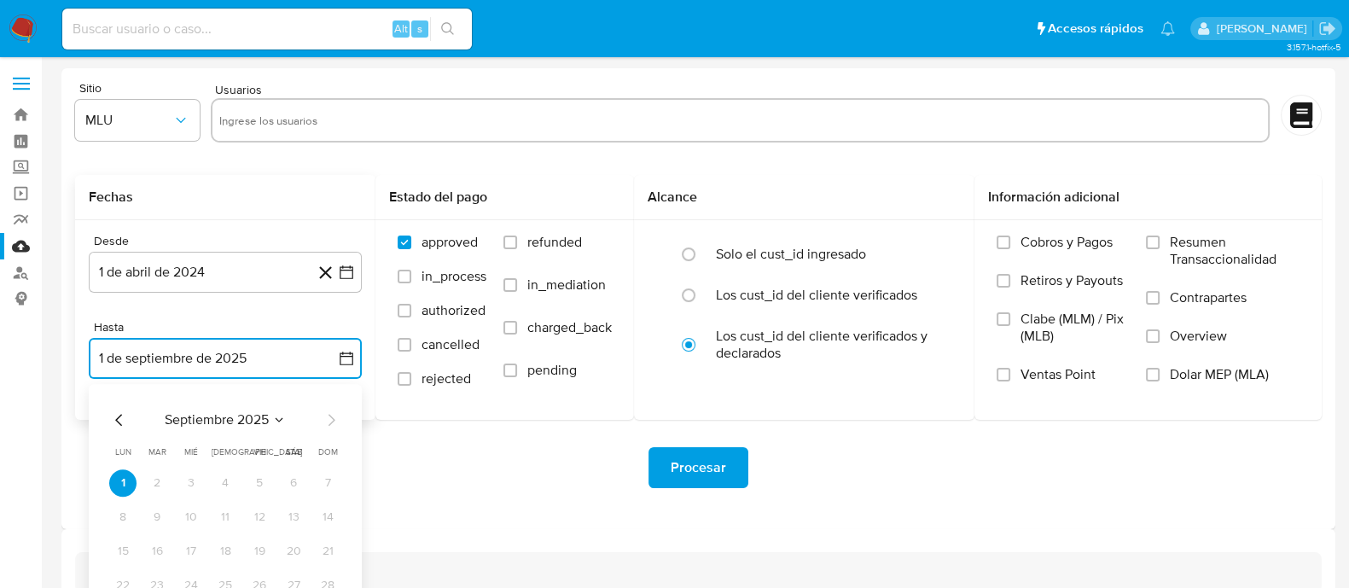
click at [117, 424] on icon "Mes anterior" at bounding box center [119, 420] width 20 height 20
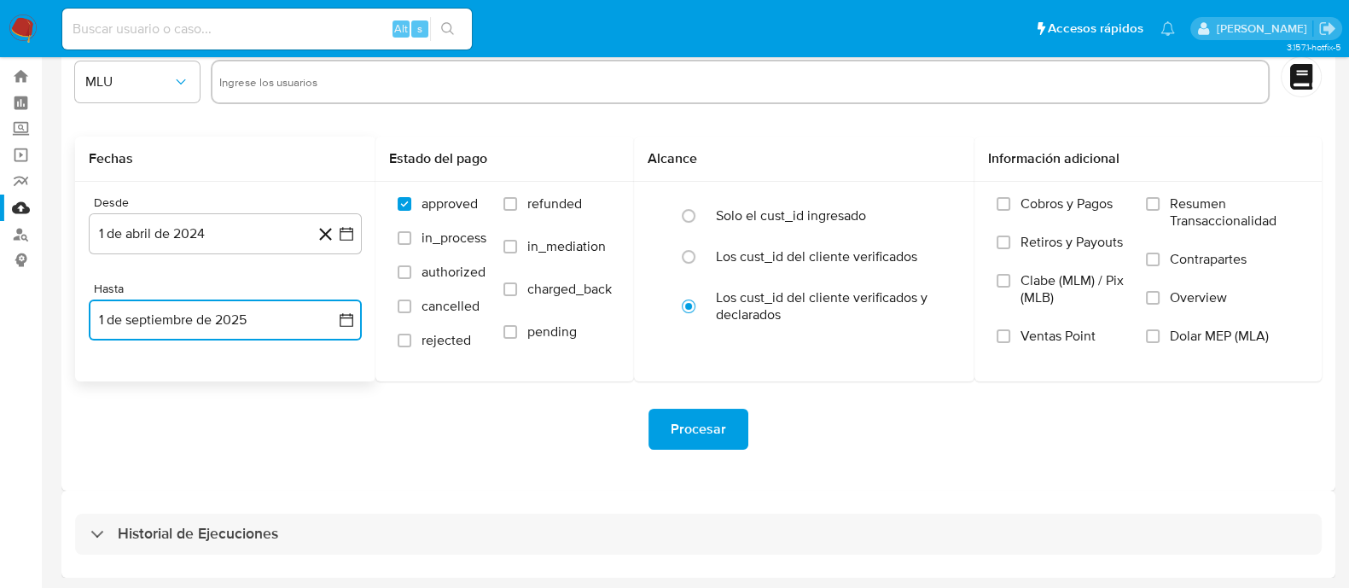
click at [351, 322] on icon "button" at bounding box center [346, 319] width 17 height 17
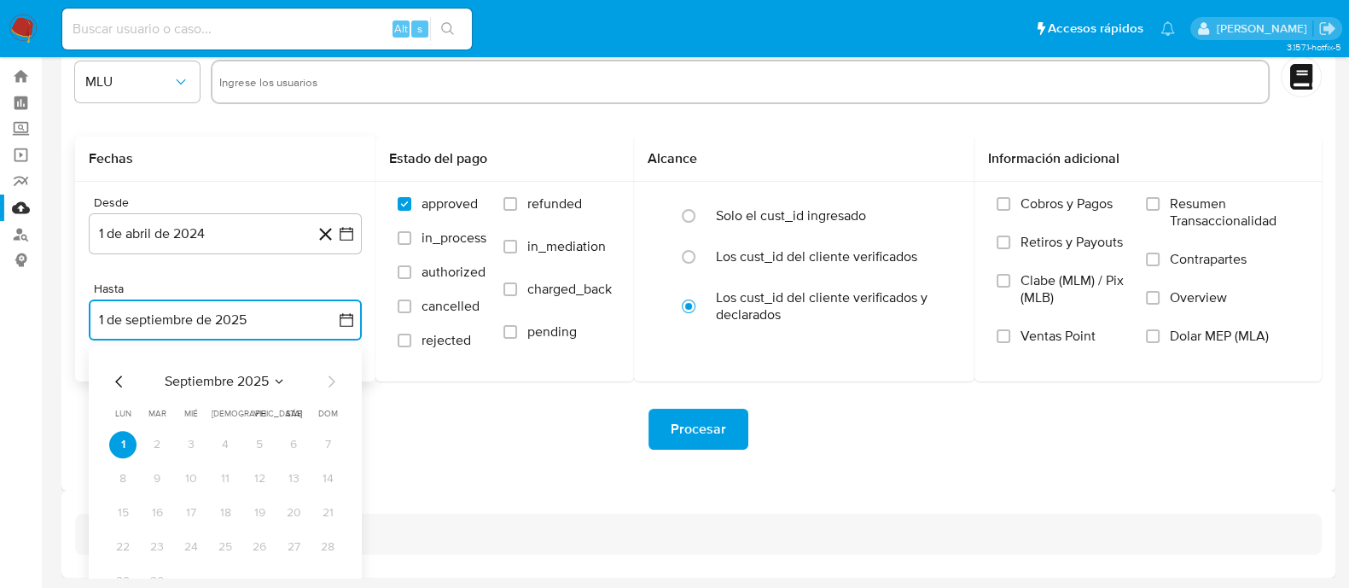
click at [119, 382] on icon "Mes anterior" at bounding box center [119, 381] width 20 height 20
click at [329, 575] on button "31" at bounding box center [327, 580] width 27 height 27
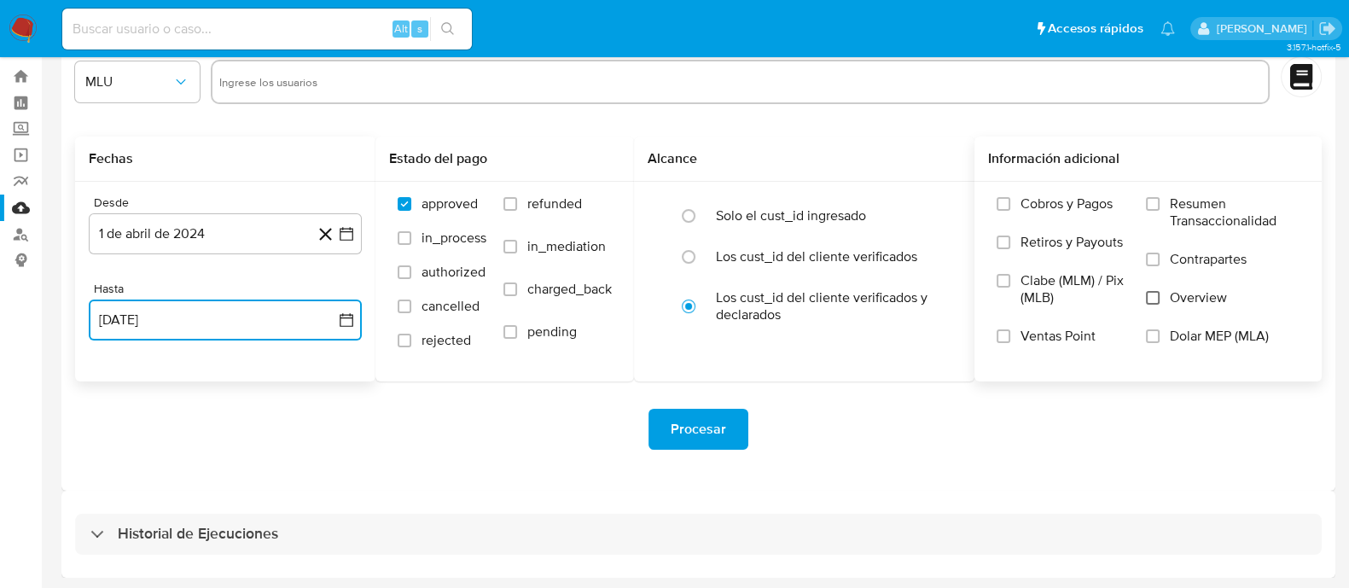
click at [1156, 296] on input "Overview" at bounding box center [1153, 298] width 14 height 14
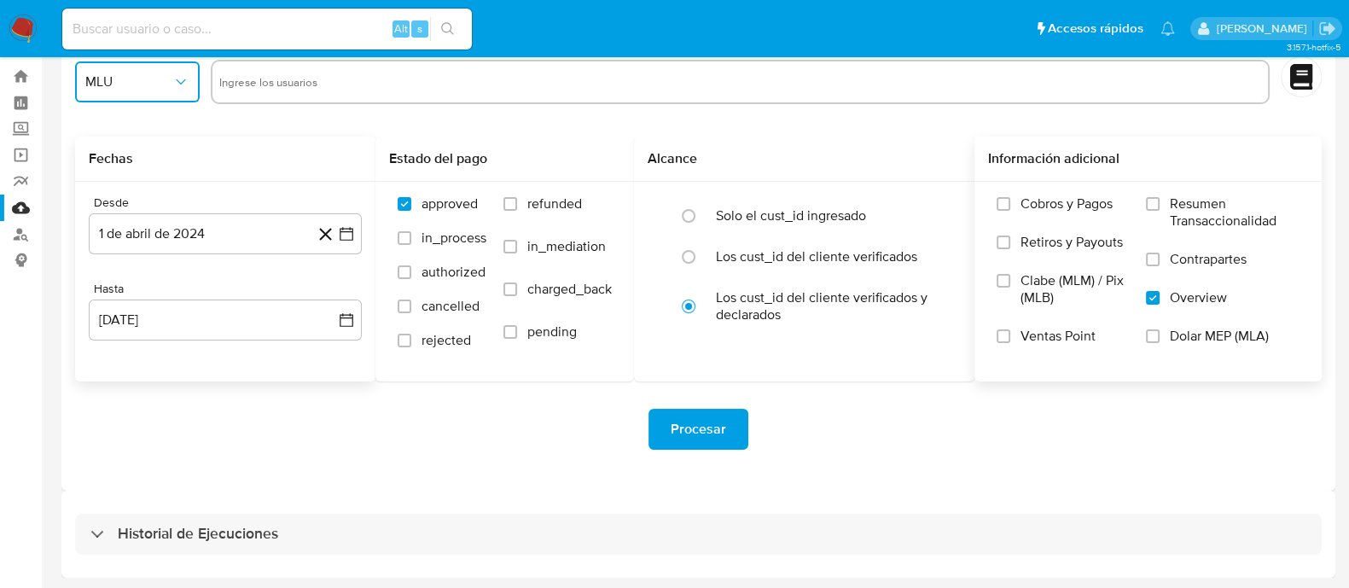
click at [179, 99] on button "MLU" at bounding box center [137, 81] width 125 height 41
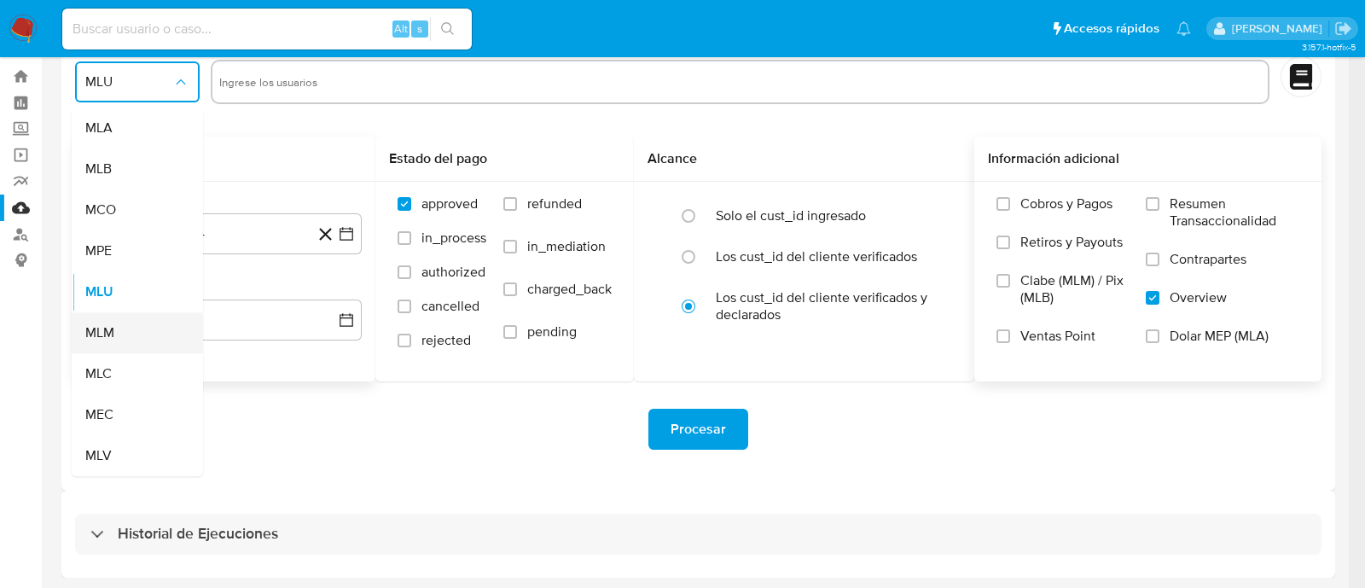
click at [133, 337] on div "MLM" at bounding box center [132, 332] width 94 height 41
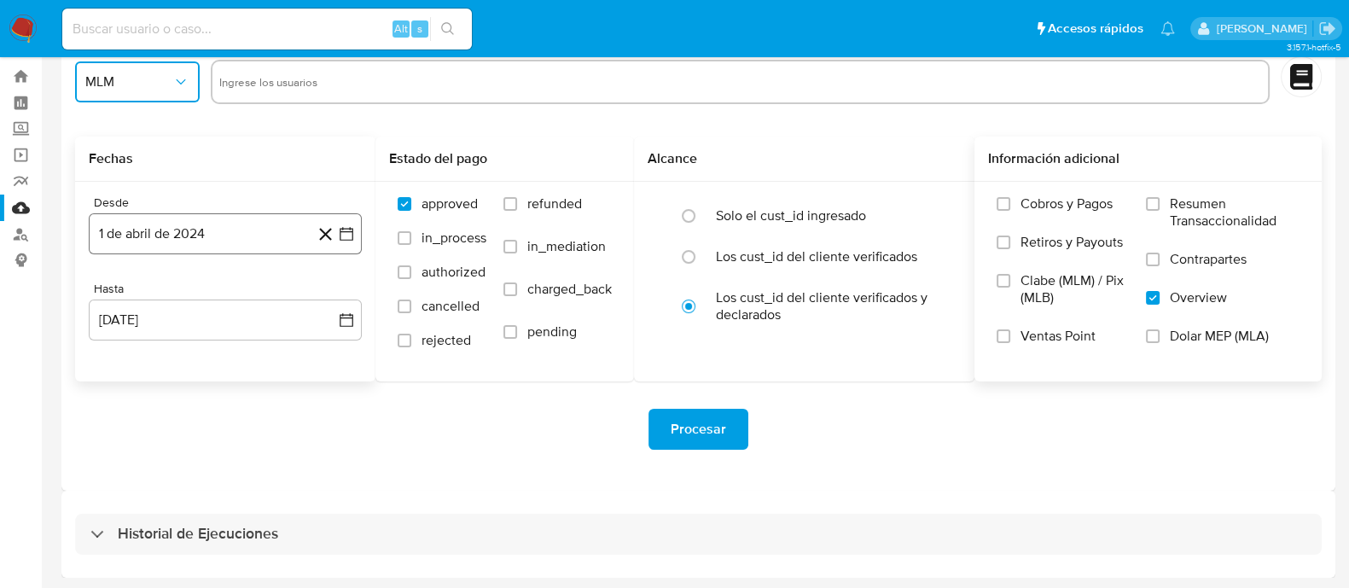
click at [352, 236] on icon "button" at bounding box center [346, 233] width 17 height 17
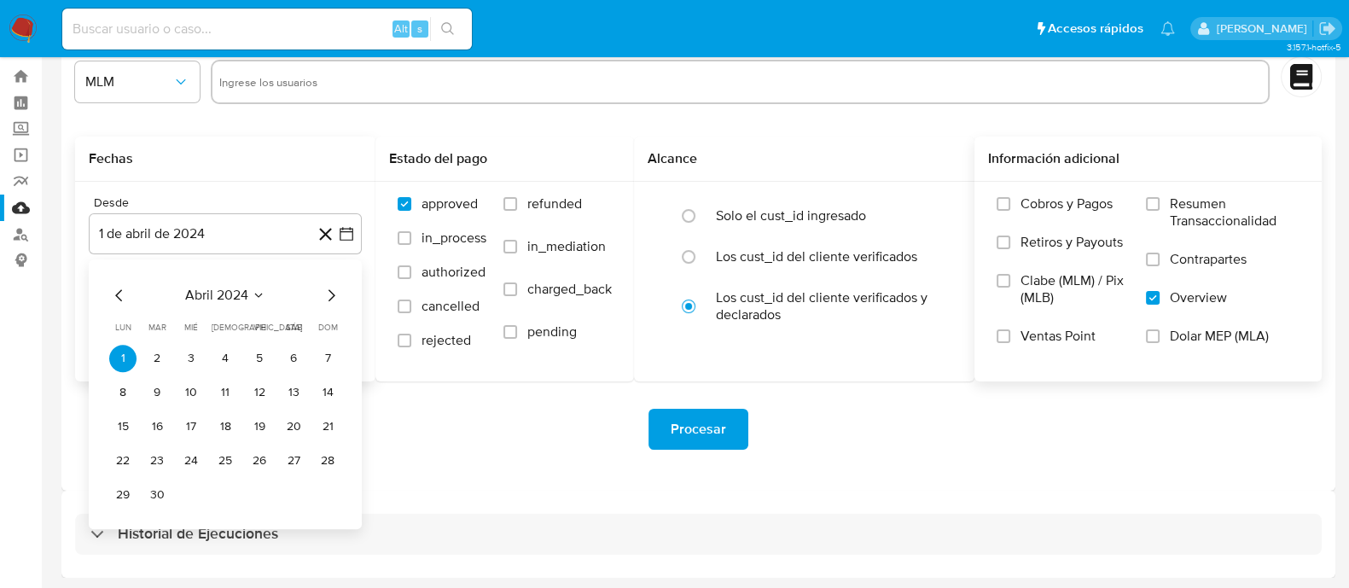
click at [270, 296] on div "abril 2024" at bounding box center [225, 295] width 232 height 20
click at [264, 297] on icon "Seleccionar mes y año" at bounding box center [259, 295] width 14 height 14
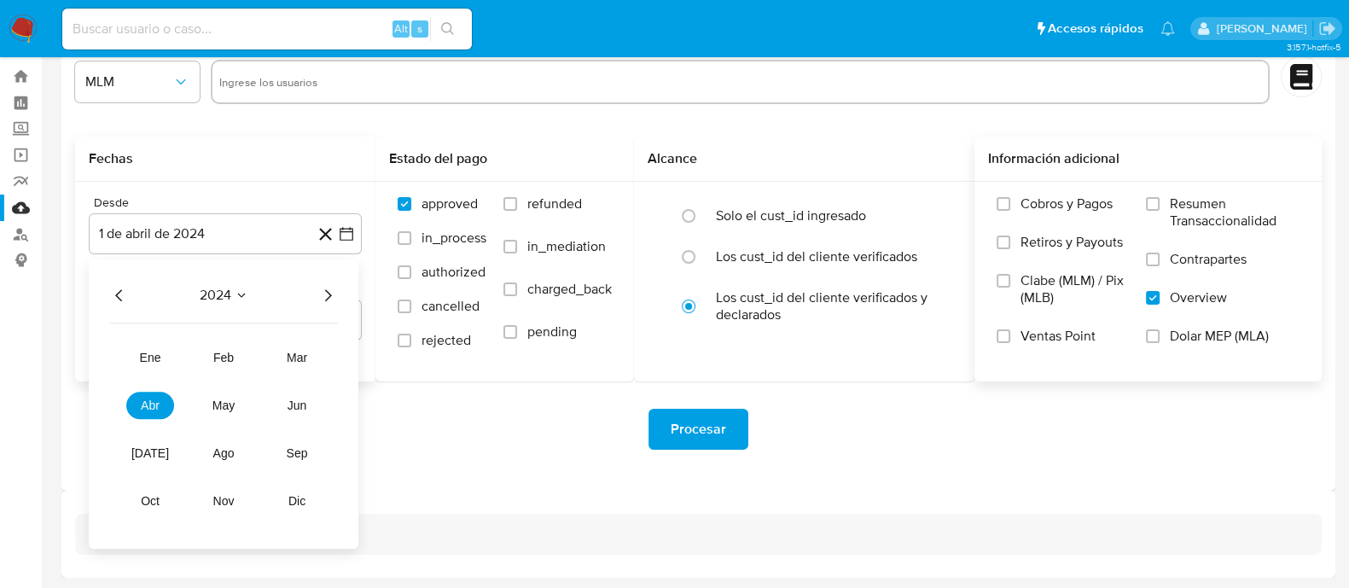
click at [241, 292] on icon "Seleccionar mes y año" at bounding box center [242, 295] width 14 height 14
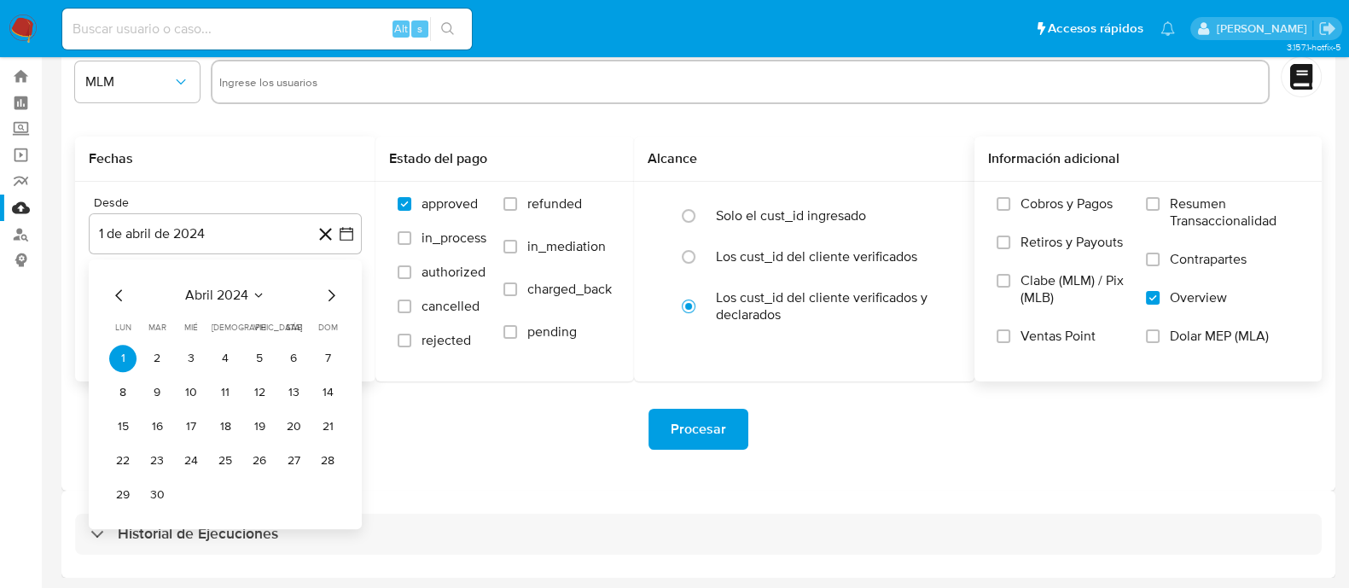
click at [247, 298] on span "abril 2024" at bounding box center [216, 295] width 63 height 17
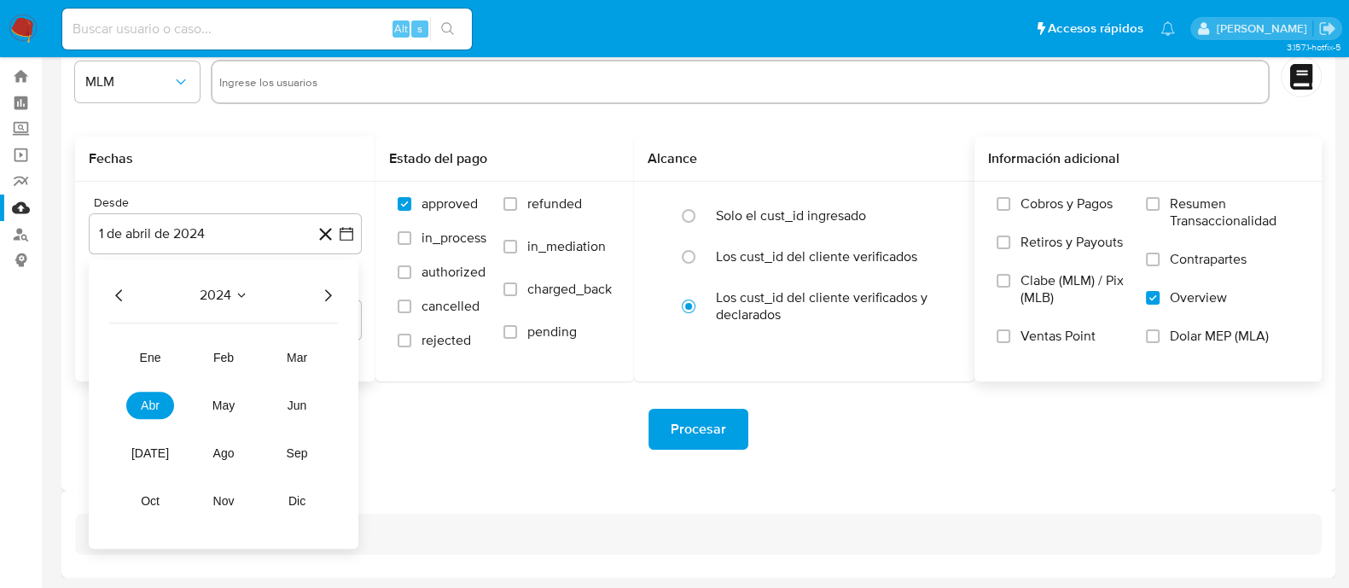
click at [330, 296] on icon "Año siguiente" at bounding box center [327, 295] width 20 height 20
click at [162, 407] on button "abr" at bounding box center [150, 405] width 48 height 27
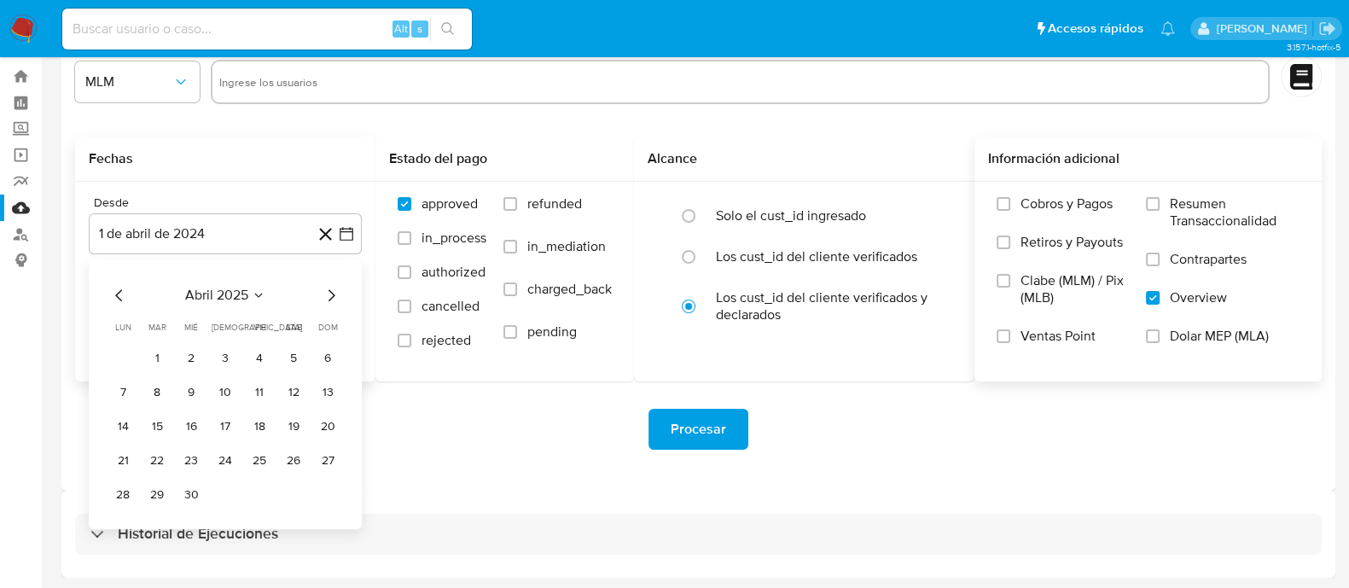
click at [154, 354] on button "1" at bounding box center [156, 358] width 27 height 27
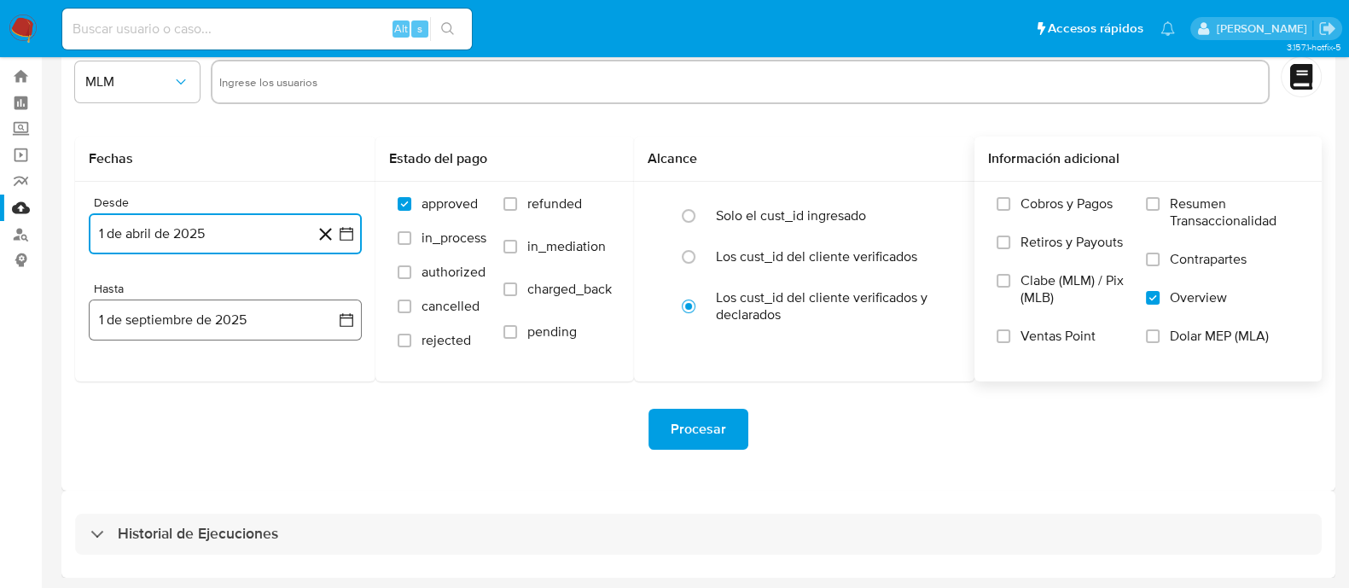
click at [350, 326] on icon "button" at bounding box center [347, 320] width 14 height 14
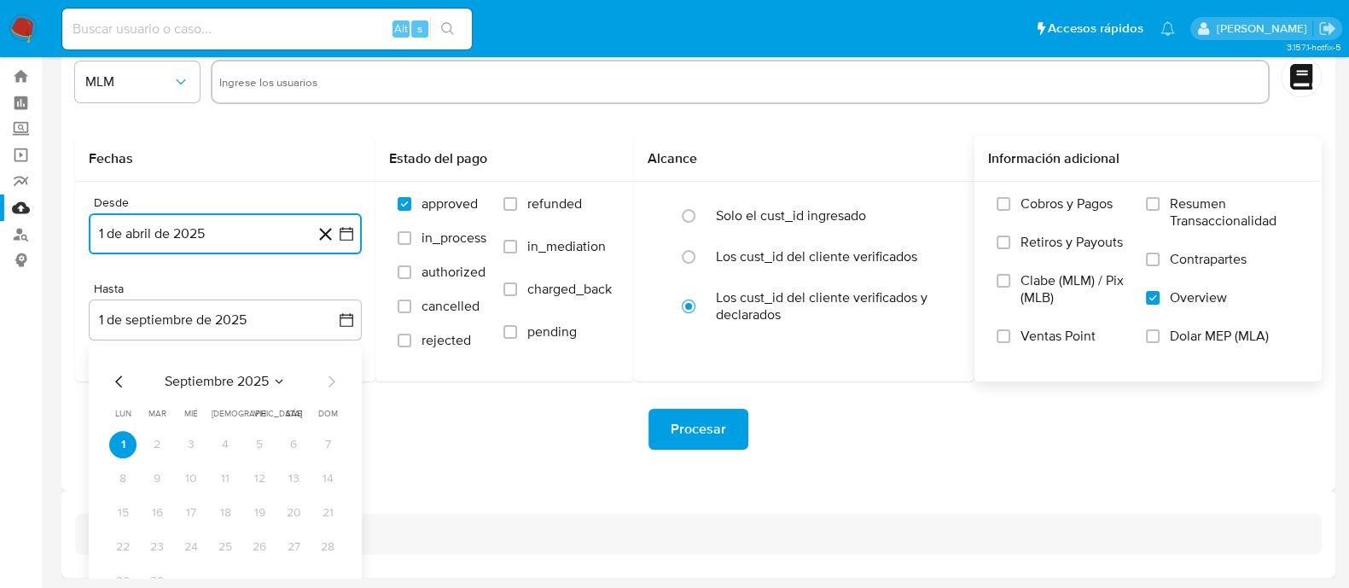
click at [119, 384] on icon "Mes anterior" at bounding box center [118, 381] width 7 height 12
click at [336, 570] on button "31" at bounding box center [327, 580] width 27 height 27
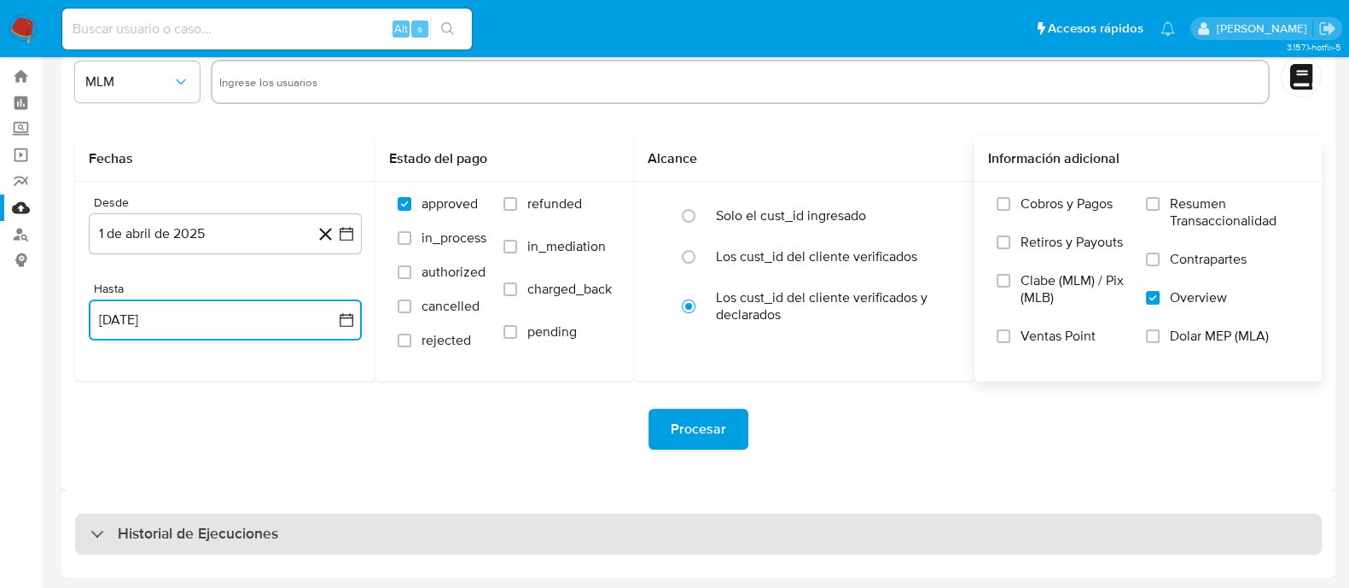
scroll to position [0, 0]
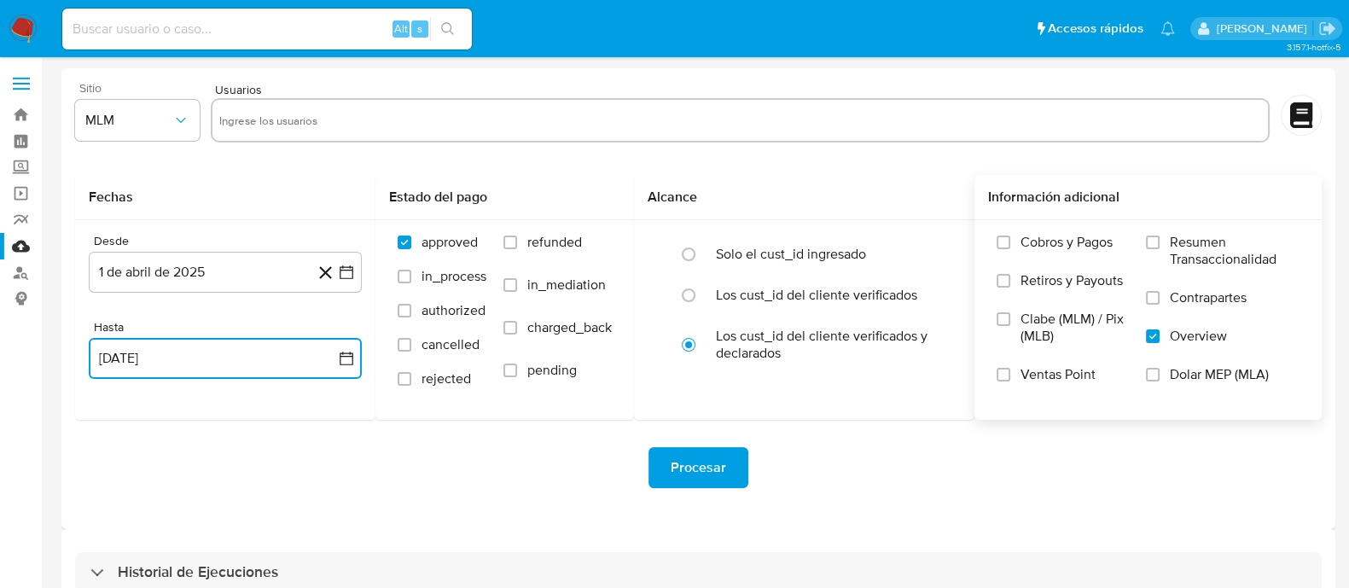
click at [574, 131] on input "text" at bounding box center [740, 120] width 1043 height 27
type input "1873405451"
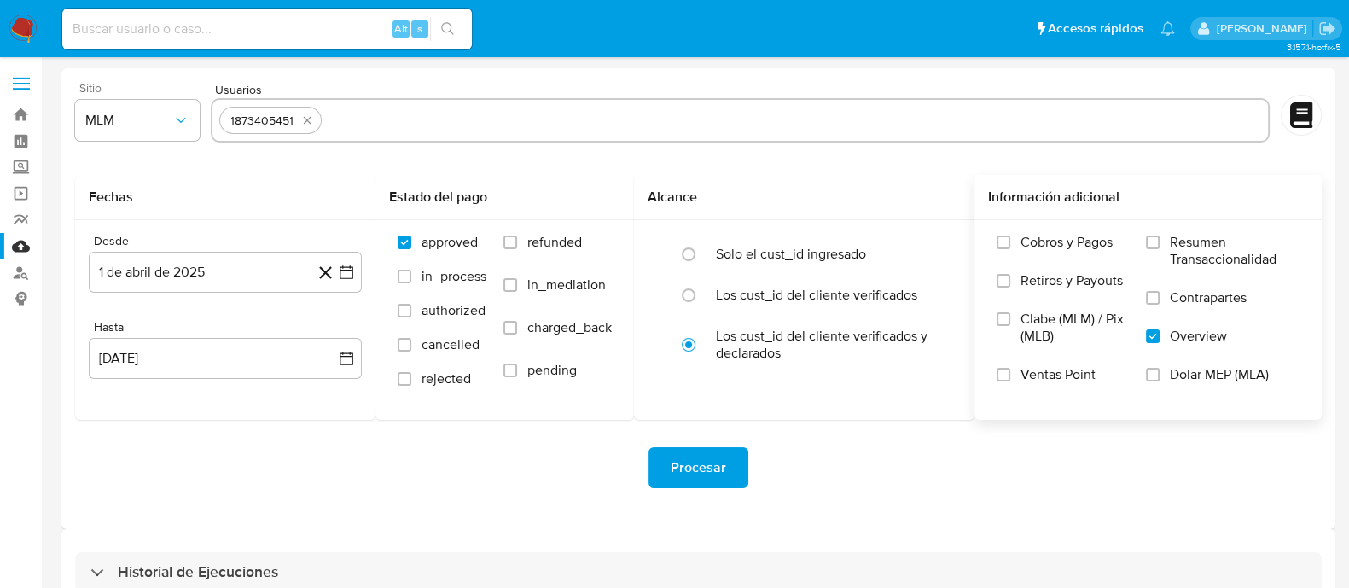
paste input "203593586"
type input "203593586"
paste input "673089106"
type input "673089106"
paste input "400788427"
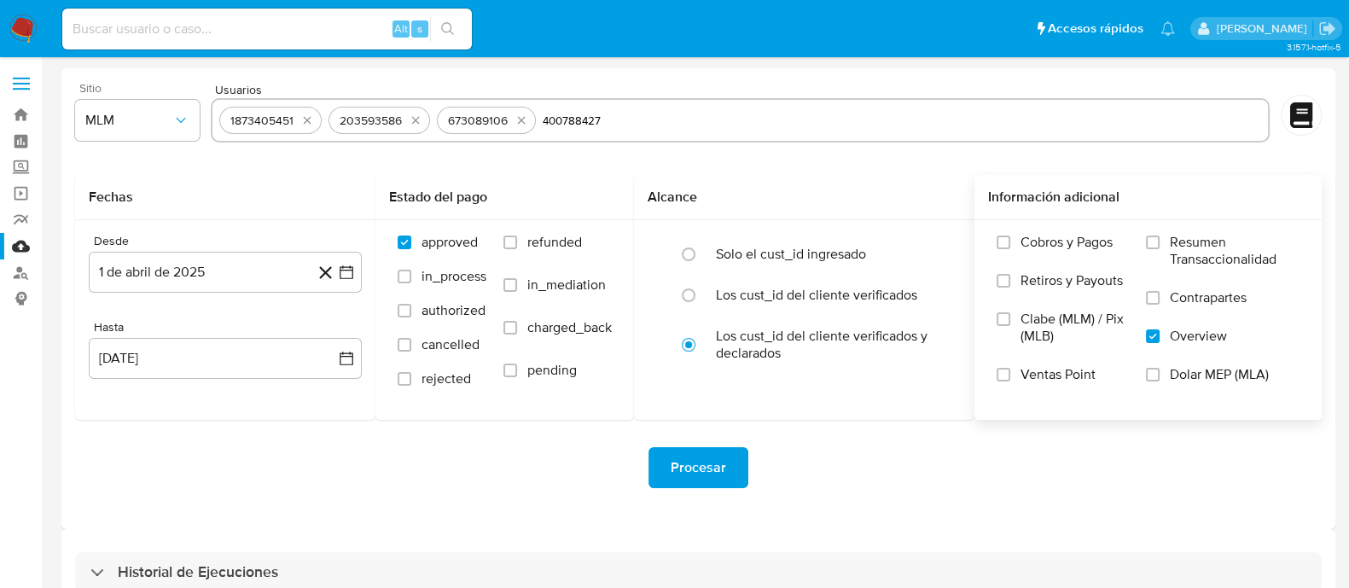
type input "400788427"
paste input "194860591"
type input "194860591"
paste input "298568127"
type input "298568127"
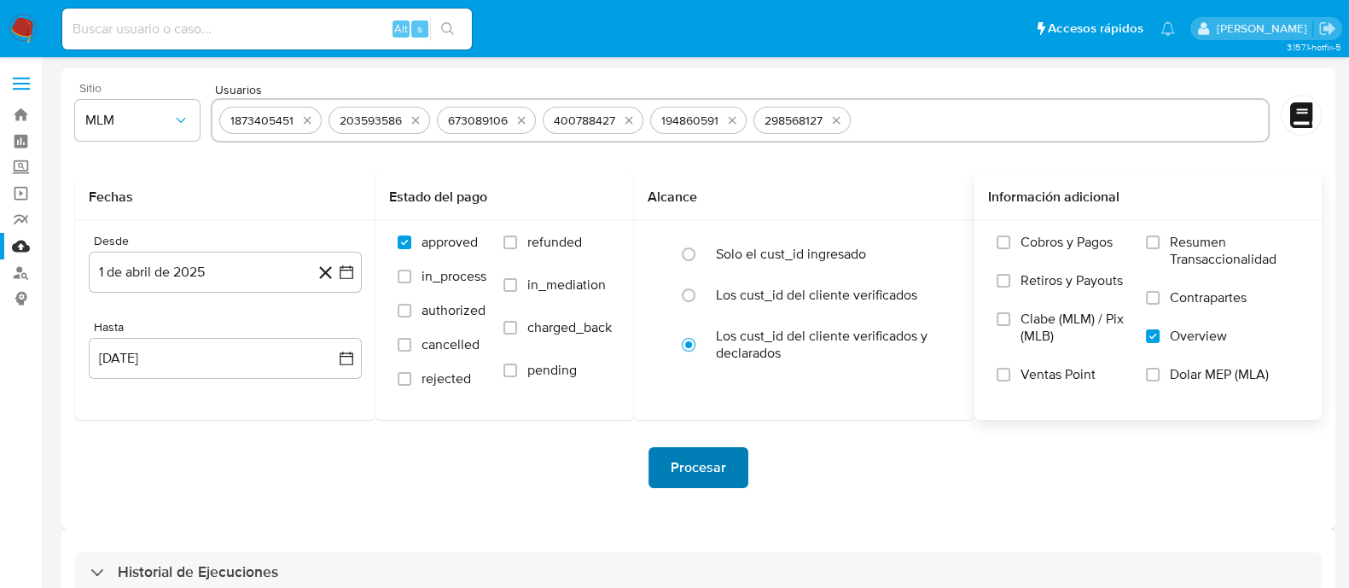
click at [741, 472] on button "Procesar" at bounding box center [698, 467] width 100 height 41
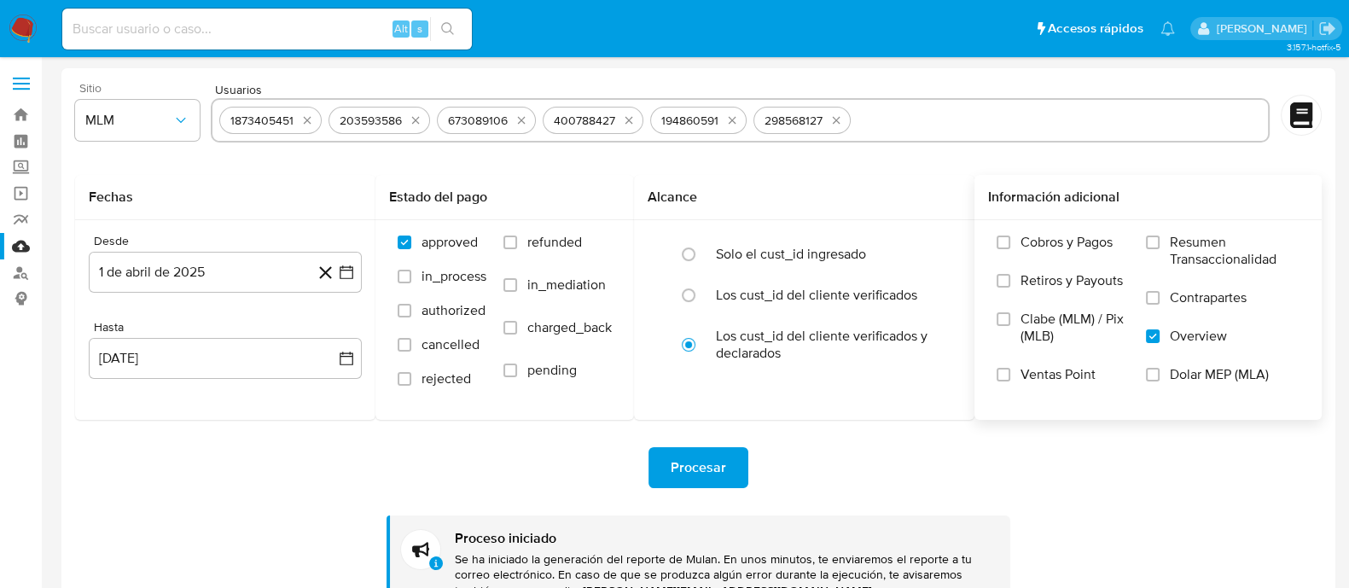
click at [26, 25] on img at bounding box center [23, 29] width 29 height 29
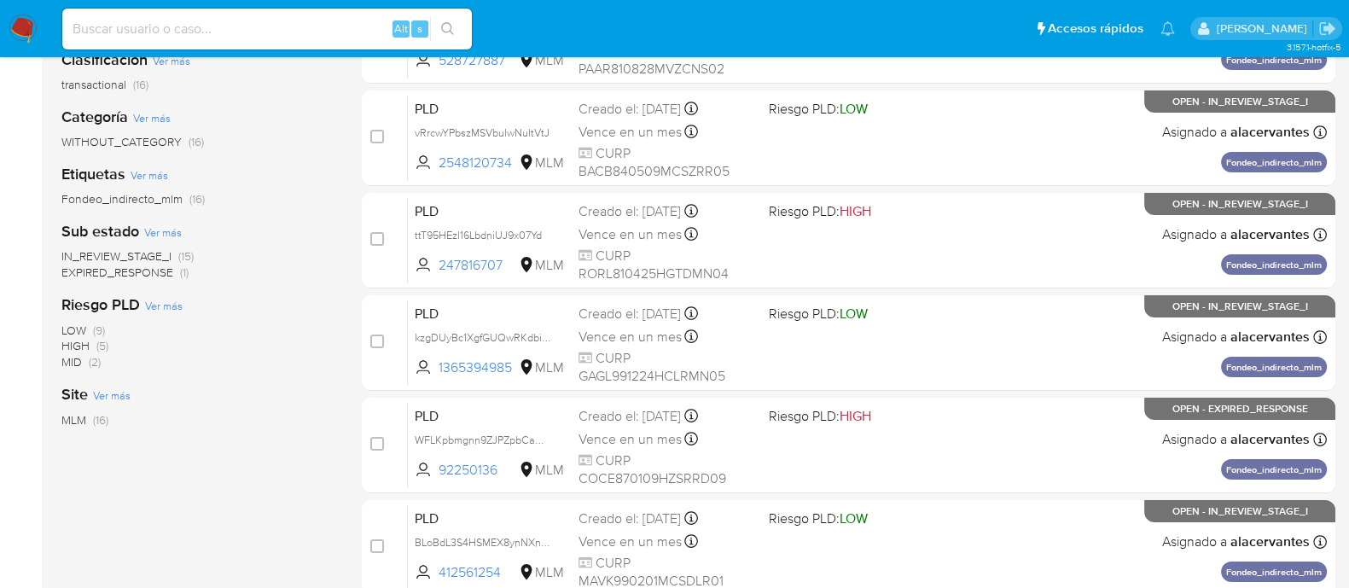
scroll to position [320, 0]
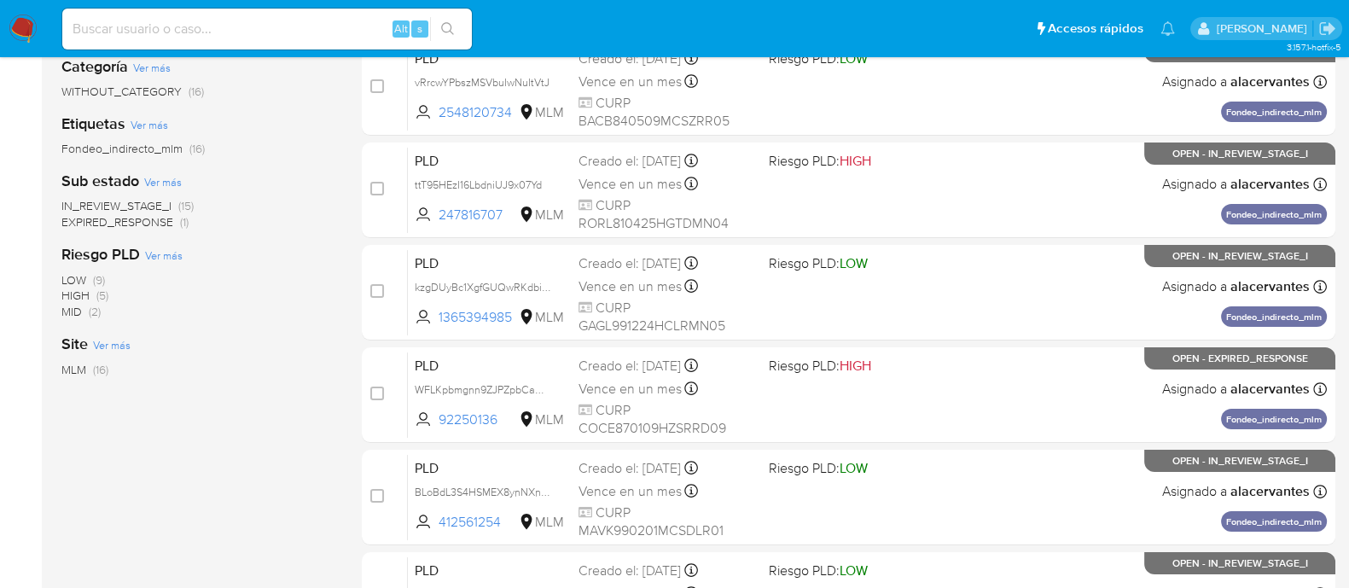
click at [183, 226] on span "(1)" at bounding box center [184, 221] width 9 height 17
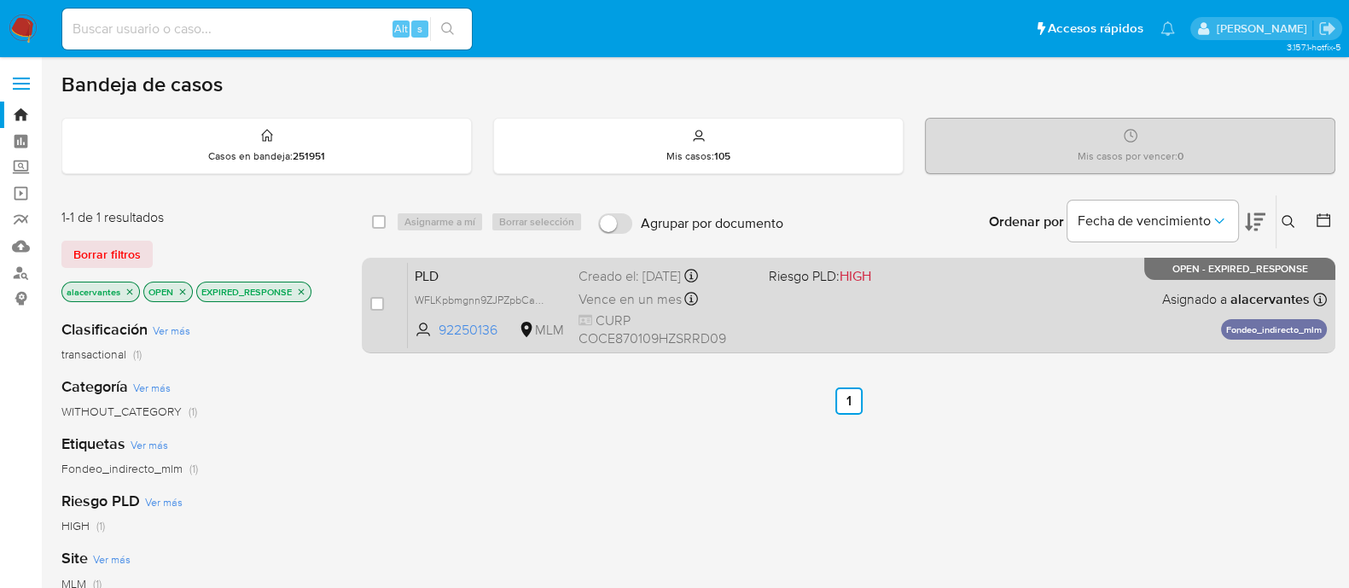
click at [904, 321] on div "PLD WFLKpbmgnn9ZJPZpbCaOZtVi 92250136 MLM Riesgo PLD: HIGH Creado el: [DATE] Cr…" at bounding box center [867, 305] width 919 height 86
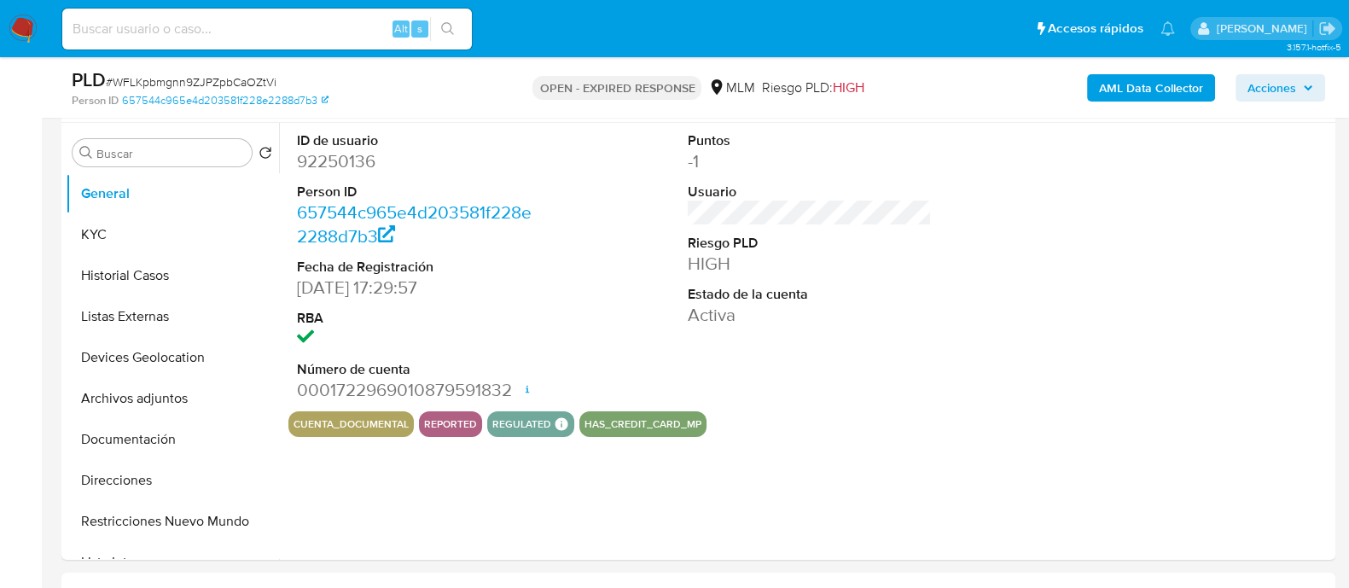
select select "10"
click at [179, 256] on button "Historial Casos" at bounding box center [166, 275] width 200 height 41
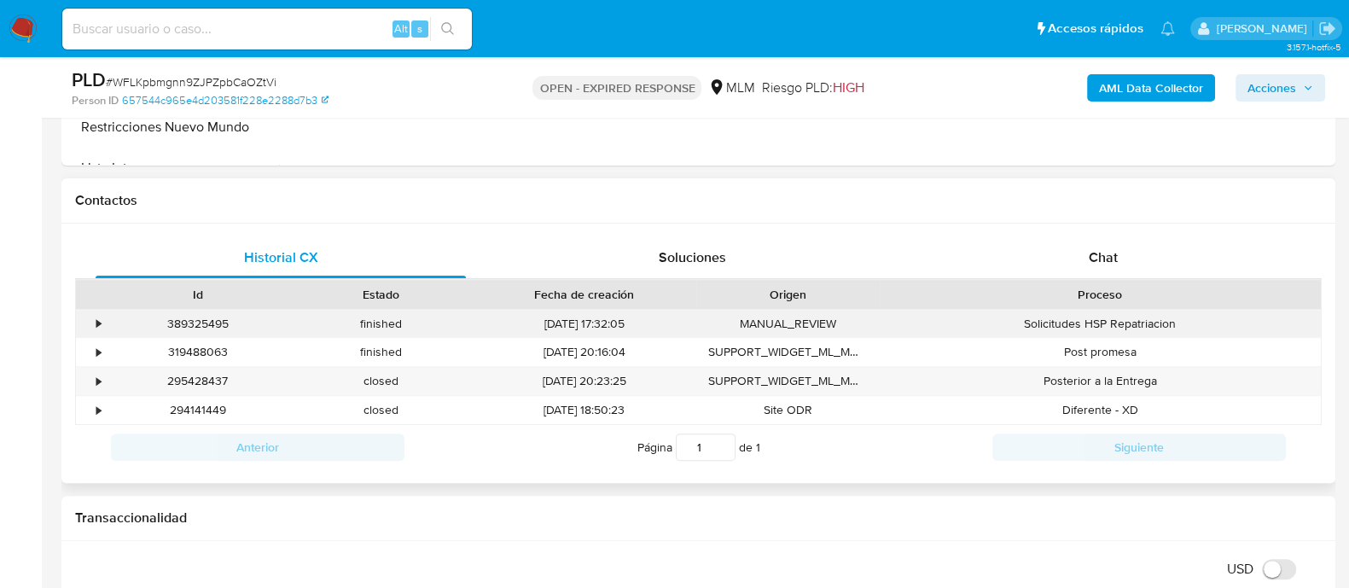
scroll to position [746, 0]
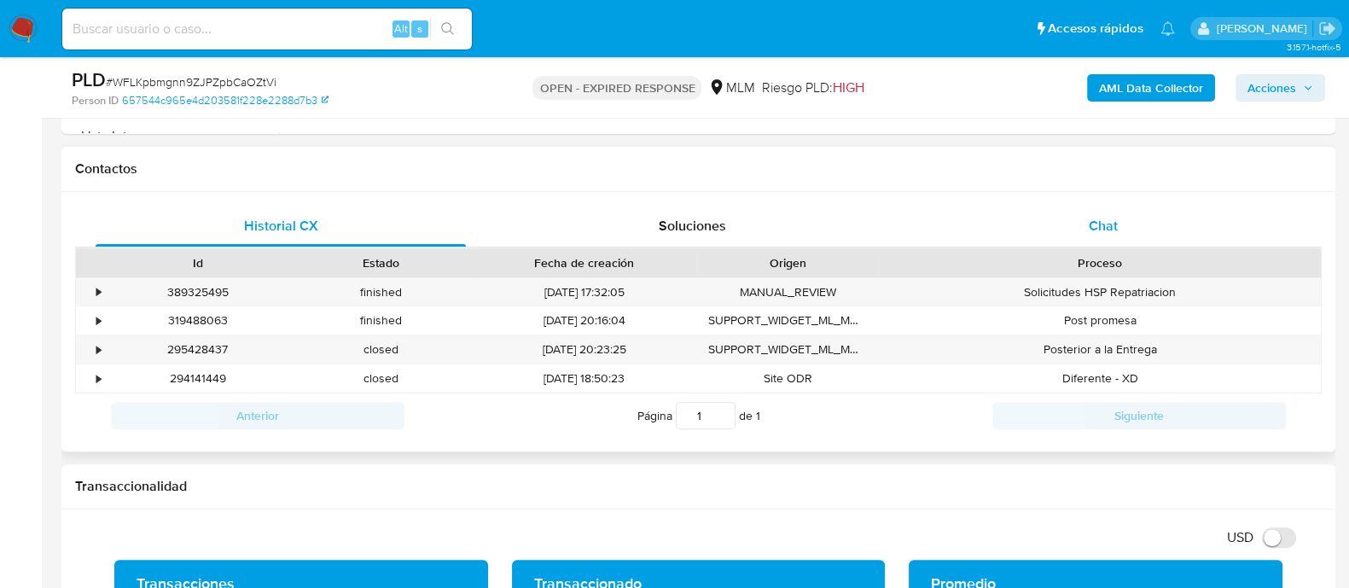
click at [1106, 224] on span "Chat" at bounding box center [1103, 226] width 29 height 20
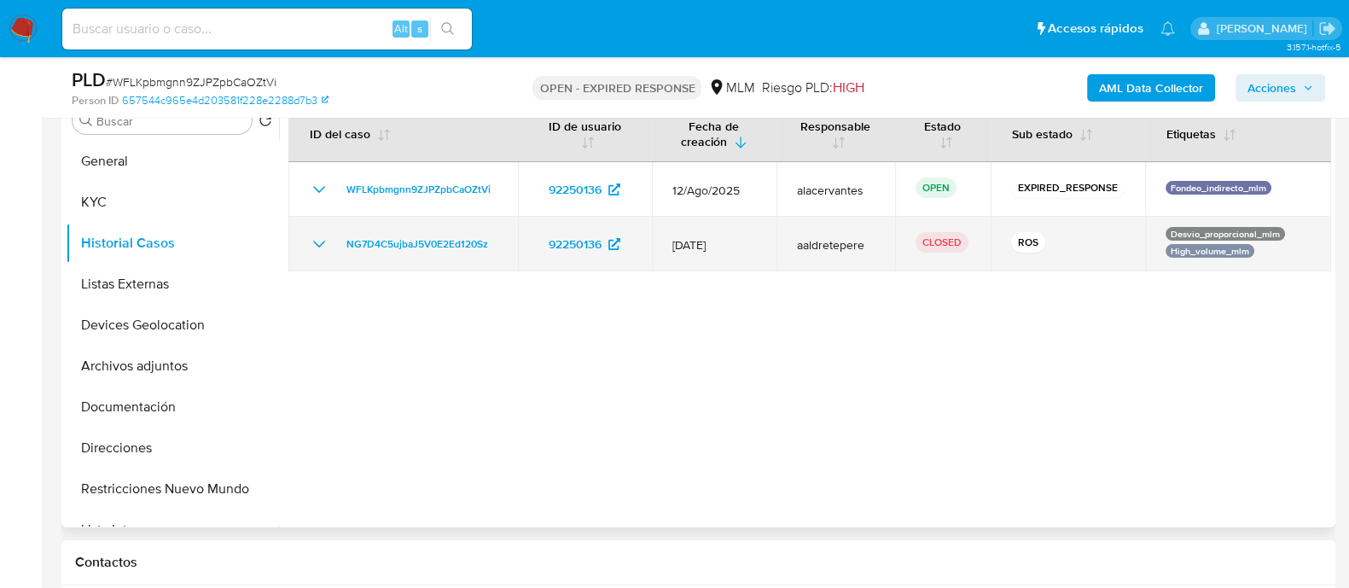
scroll to position [320, 0]
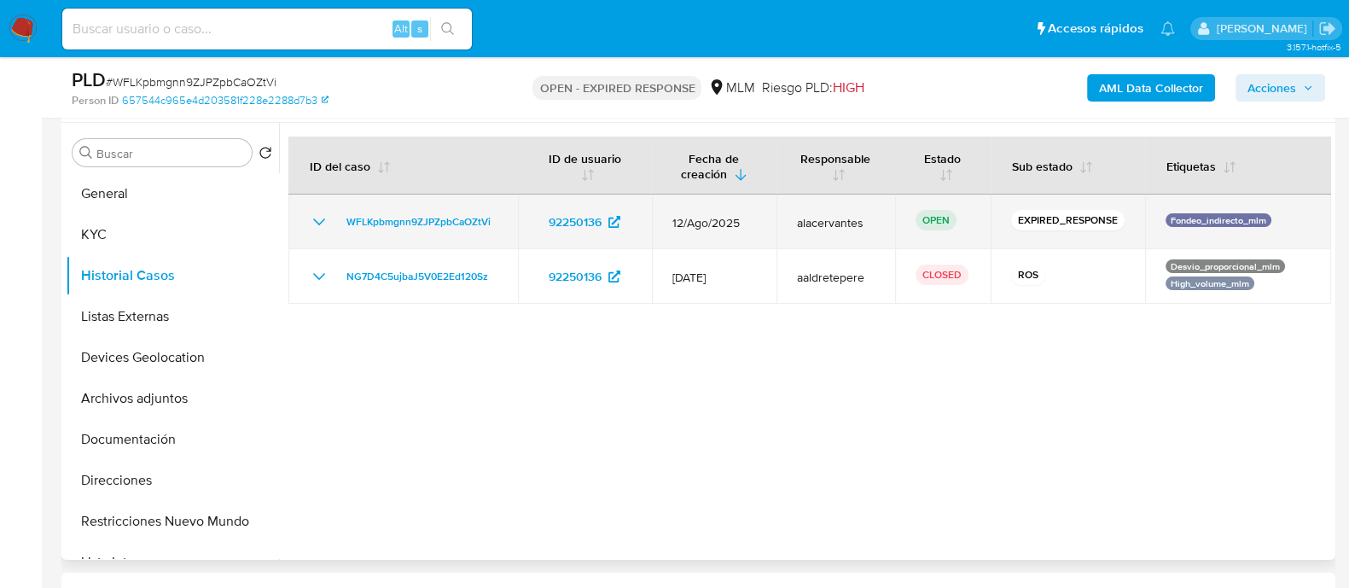
click at [320, 227] on icon "Mostrar/Ocultar" at bounding box center [319, 222] width 20 height 20
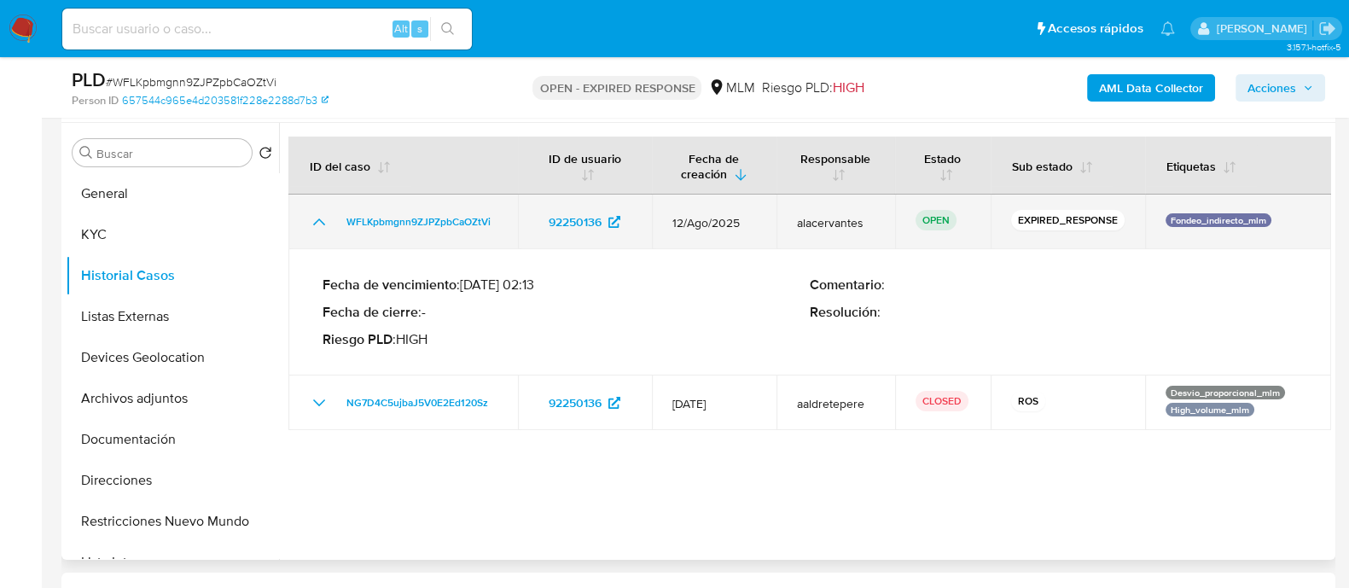
click at [319, 225] on icon "Mostrar/Ocultar" at bounding box center [319, 222] width 20 height 20
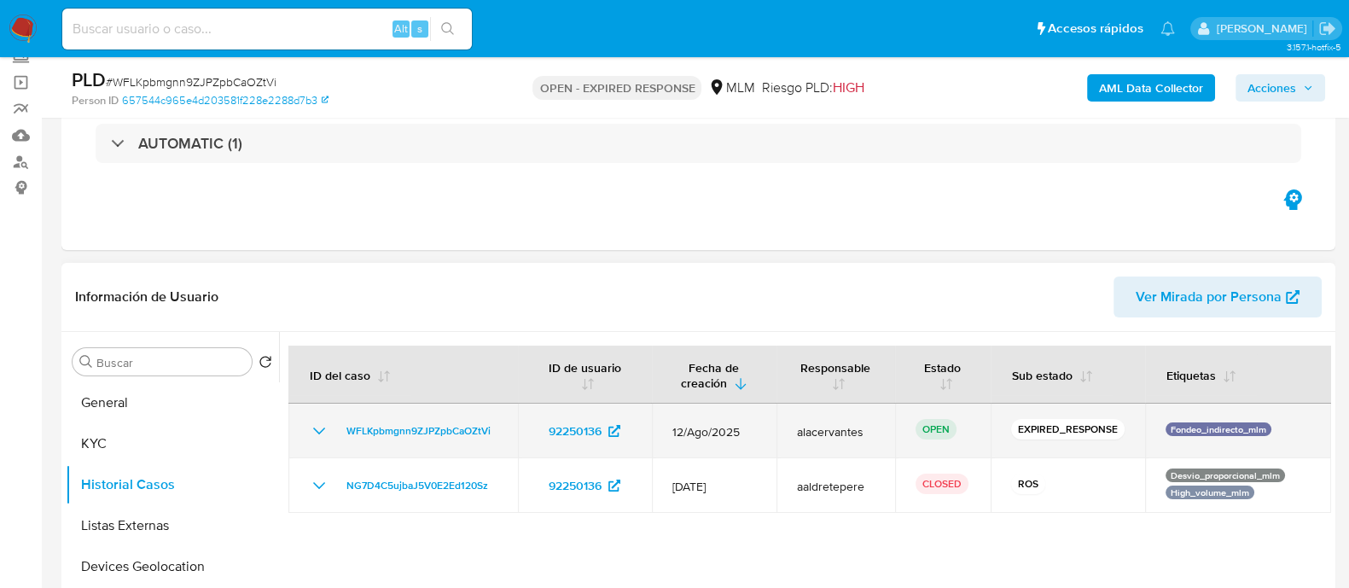
scroll to position [212, 0]
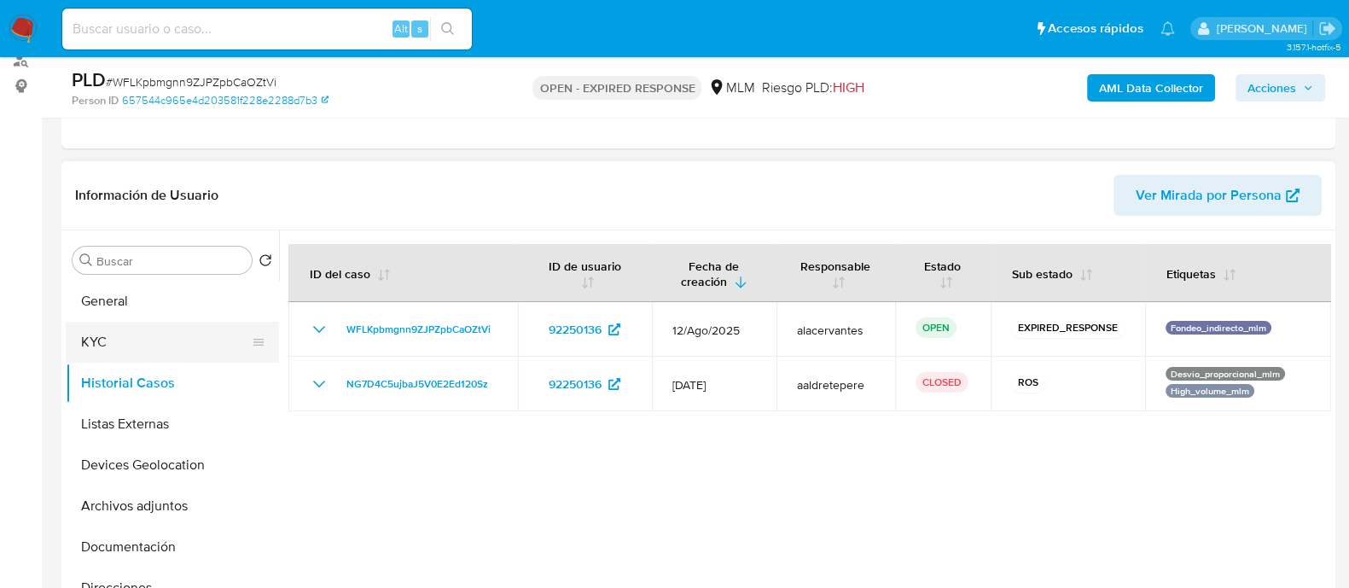
click at [189, 342] on button "KYC" at bounding box center [166, 342] width 200 height 41
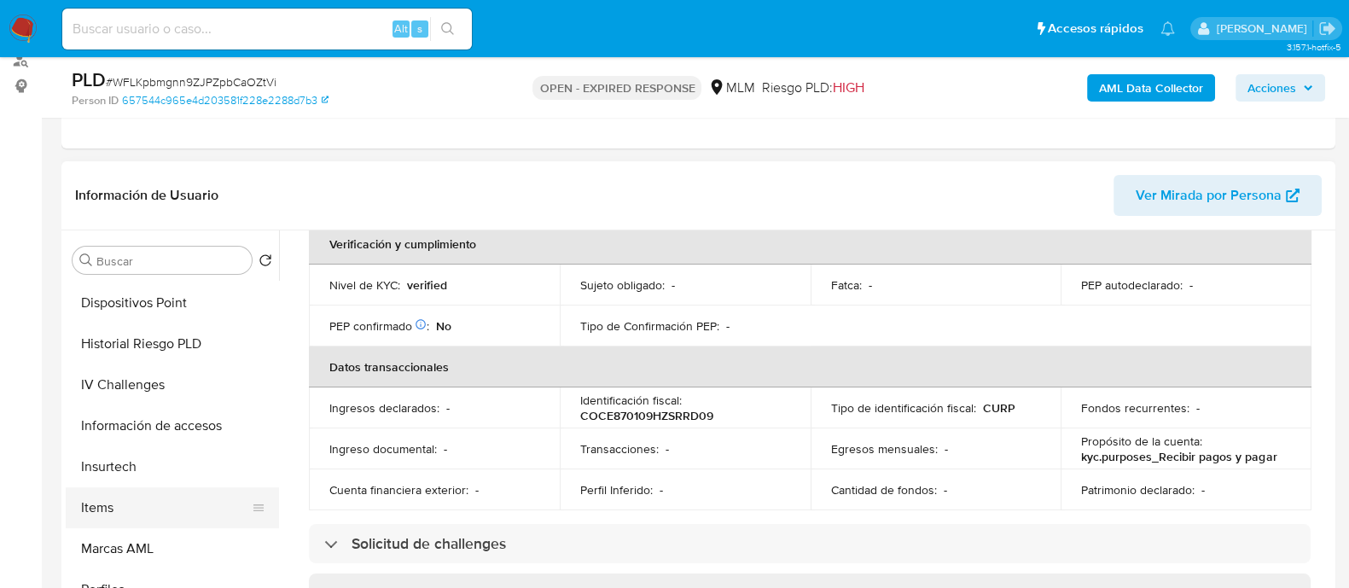
scroll to position [720, 0]
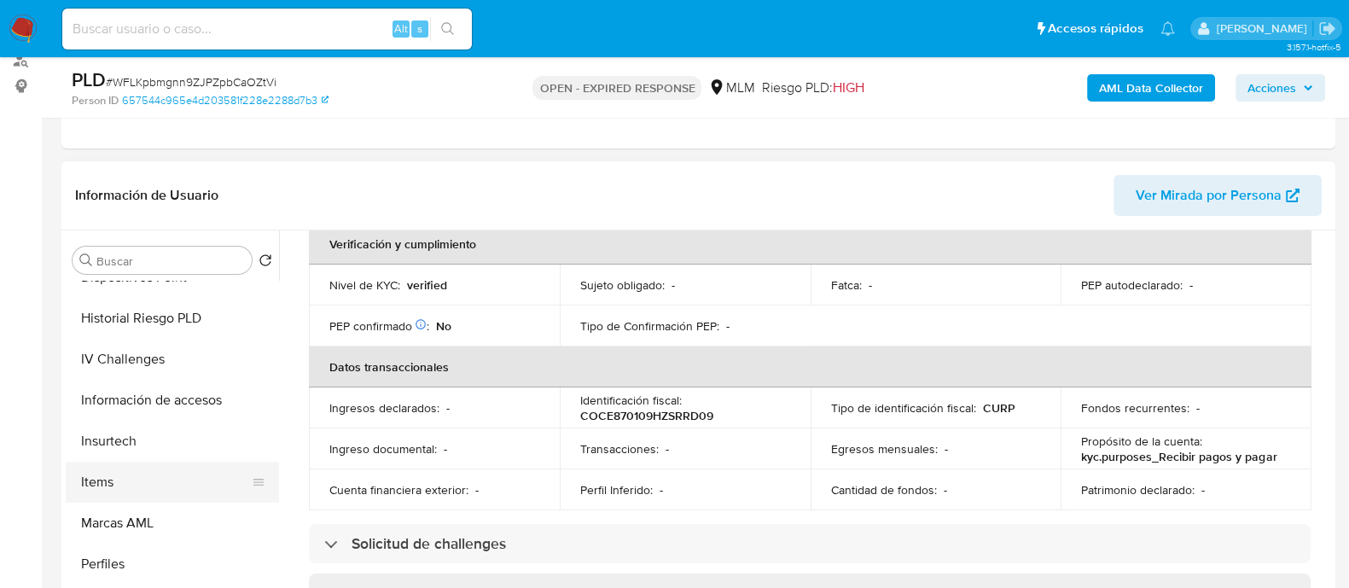
click at [153, 487] on button "Items" at bounding box center [166, 482] width 200 height 41
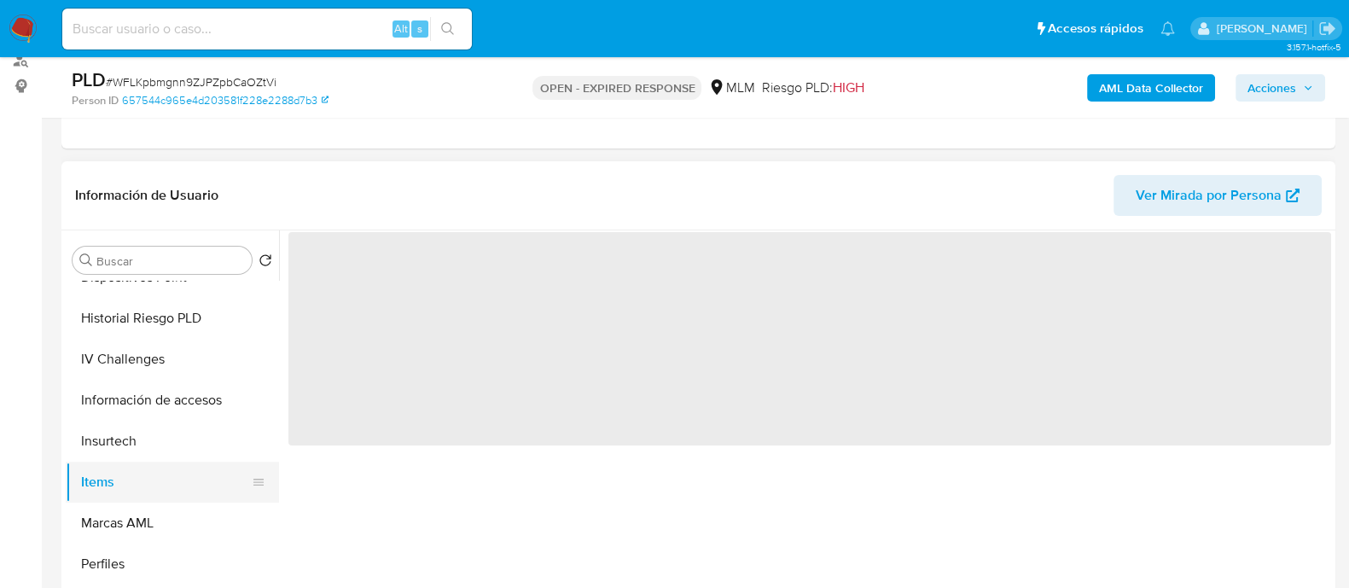
scroll to position [0, 0]
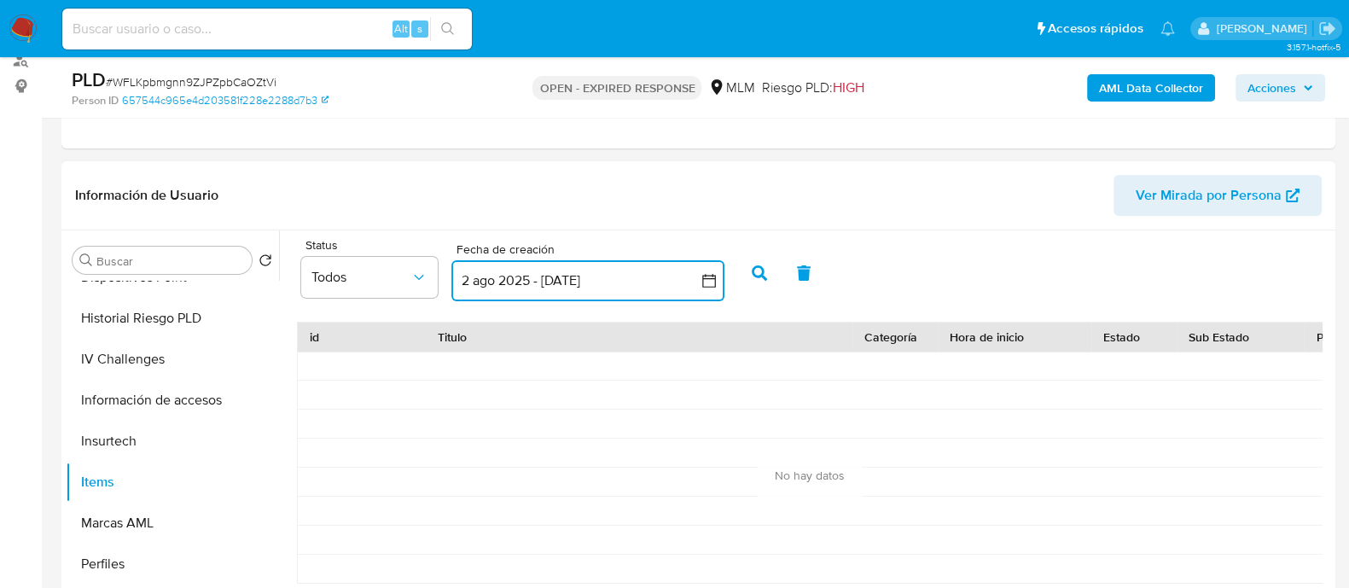
click at [704, 287] on icon "button" at bounding box center [709, 280] width 17 height 17
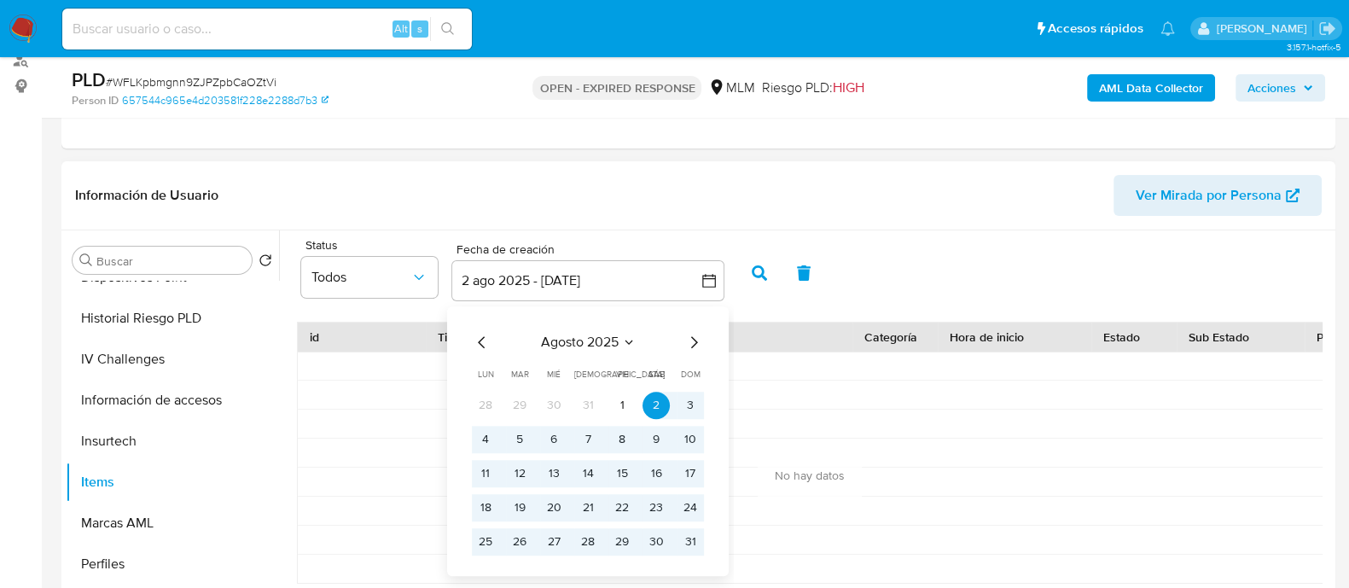
click at [475, 342] on icon "Mes anterior" at bounding box center [482, 342] width 20 height 20
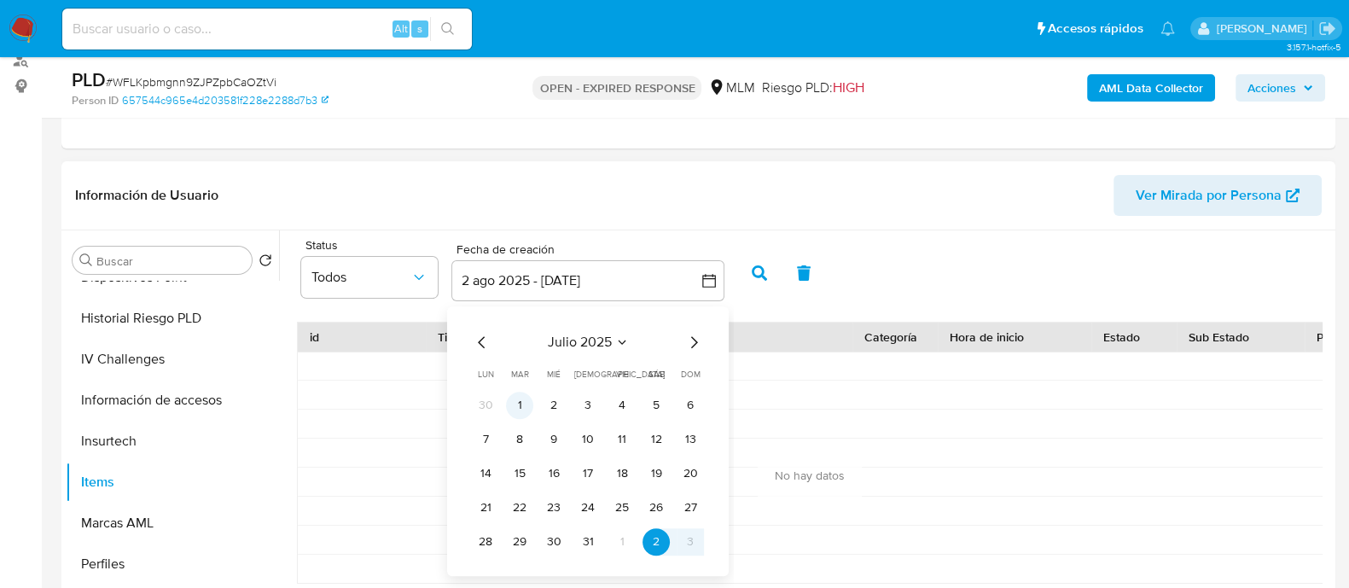
click at [529, 398] on button "1" at bounding box center [519, 405] width 27 height 27
click at [721, 279] on button "button" at bounding box center [587, 280] width 273 height 41
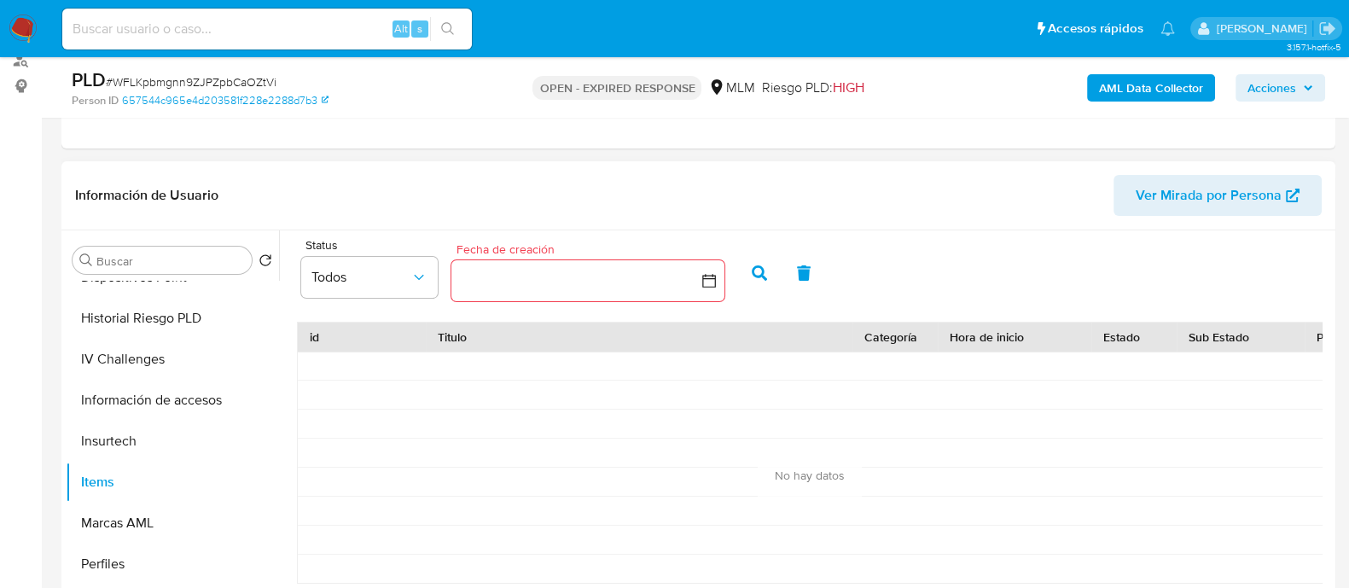
click at [721, 279] on button "button" at bounding box center [587, 280] width 273 height 41
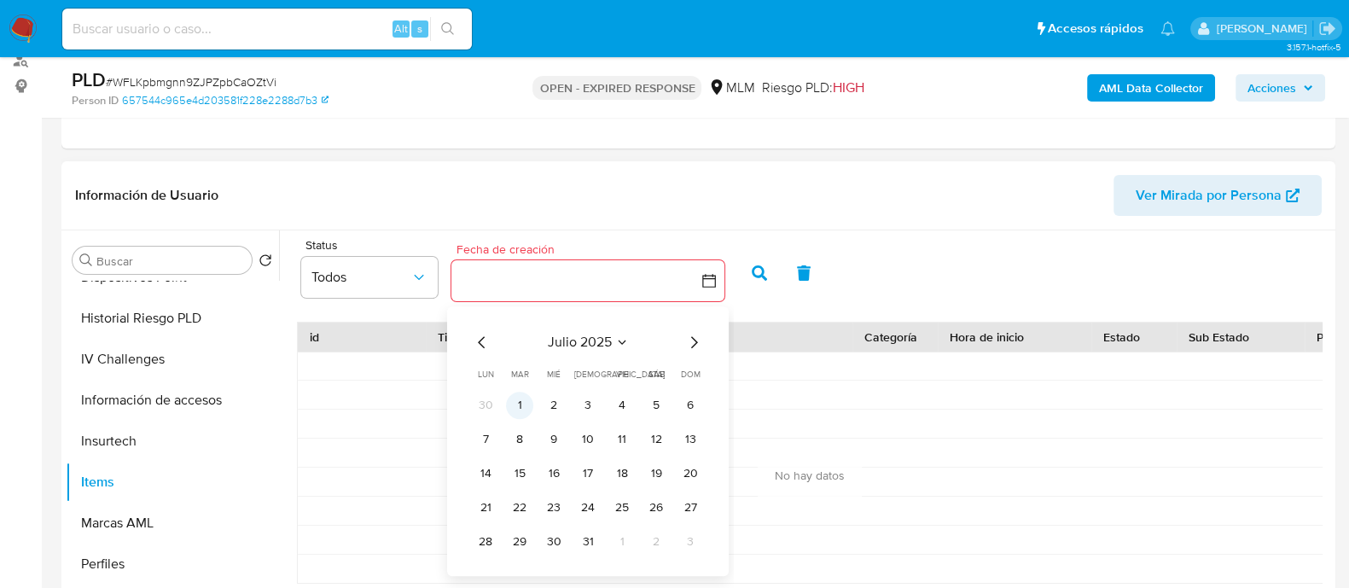
click at [516, 404] on button "1" at bounding box center [519, 405] width 27 height 27
click at [699, 335] on icon "Mes siguiente" at bounding box center [693, 342] width 20 height 20
click at [693, 340] on icon "Mes siguiente" at bounding box center [693, 342] width 20 height 20
click at [482, 407] on button "1" at bounding box center [485, 405] width 27 height 27
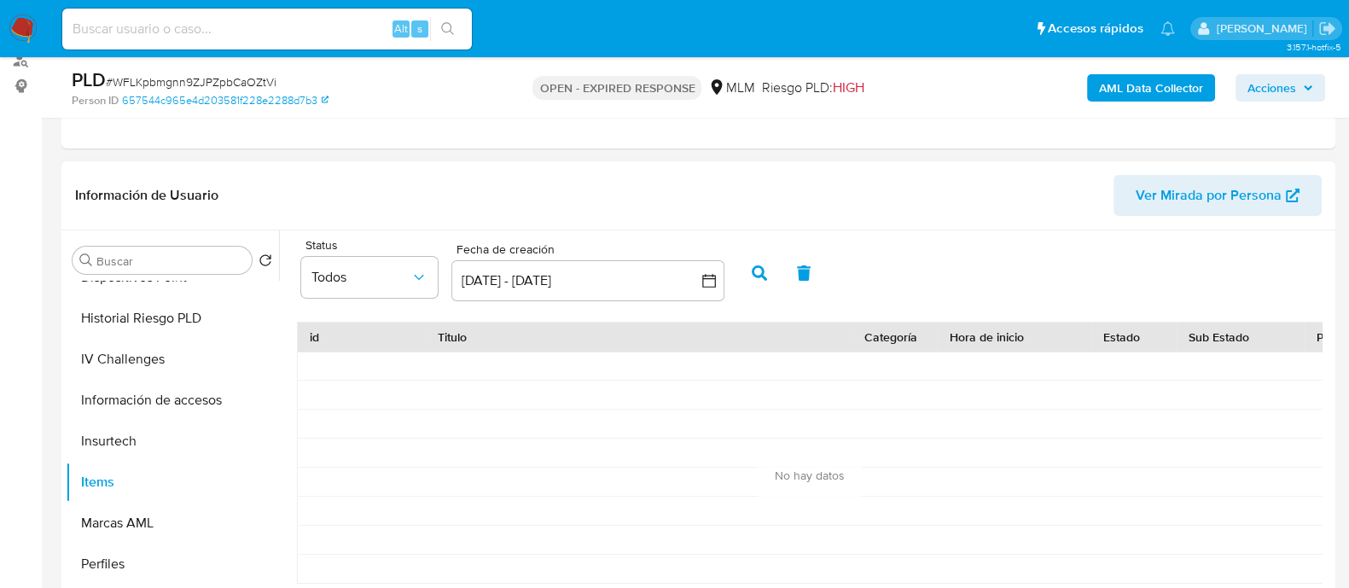
click at [774, 275] on button "button" at bounding box center [759, 273] width 44 height 41
click at [504, 288] on button "1 jul 2025 - 1 sep 2025" at bounding box center [587, 280] width 273 height 41
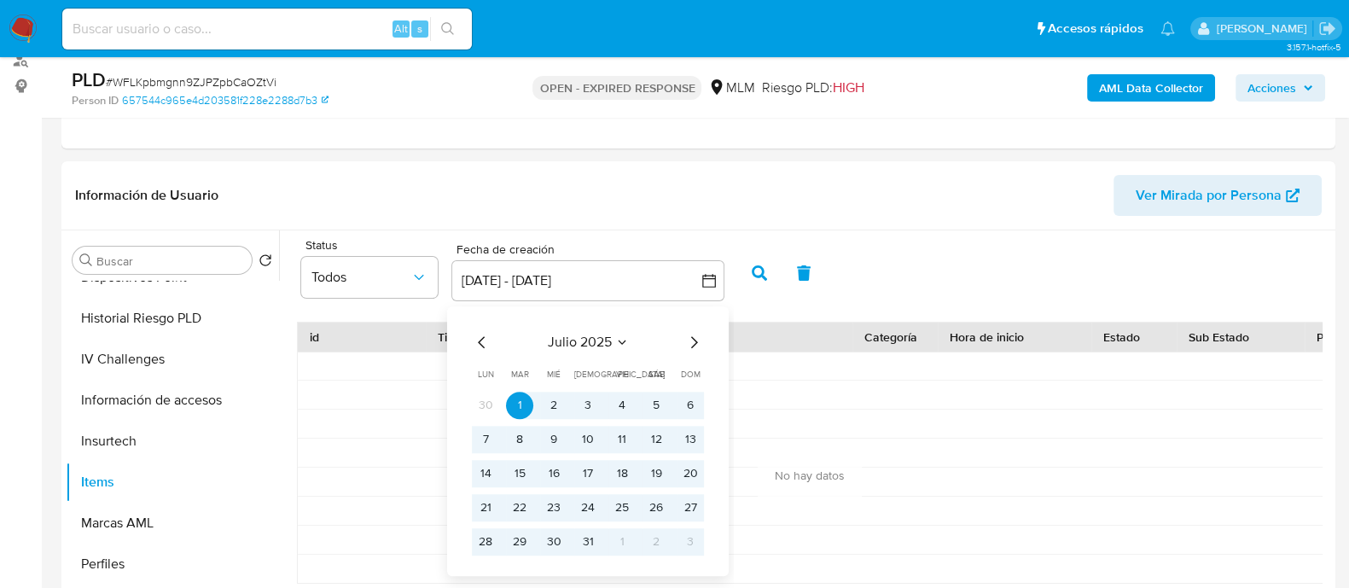
click at [478, 338] on icon "Mes anterior" at bounding box center [482, 342] width 20 height 20
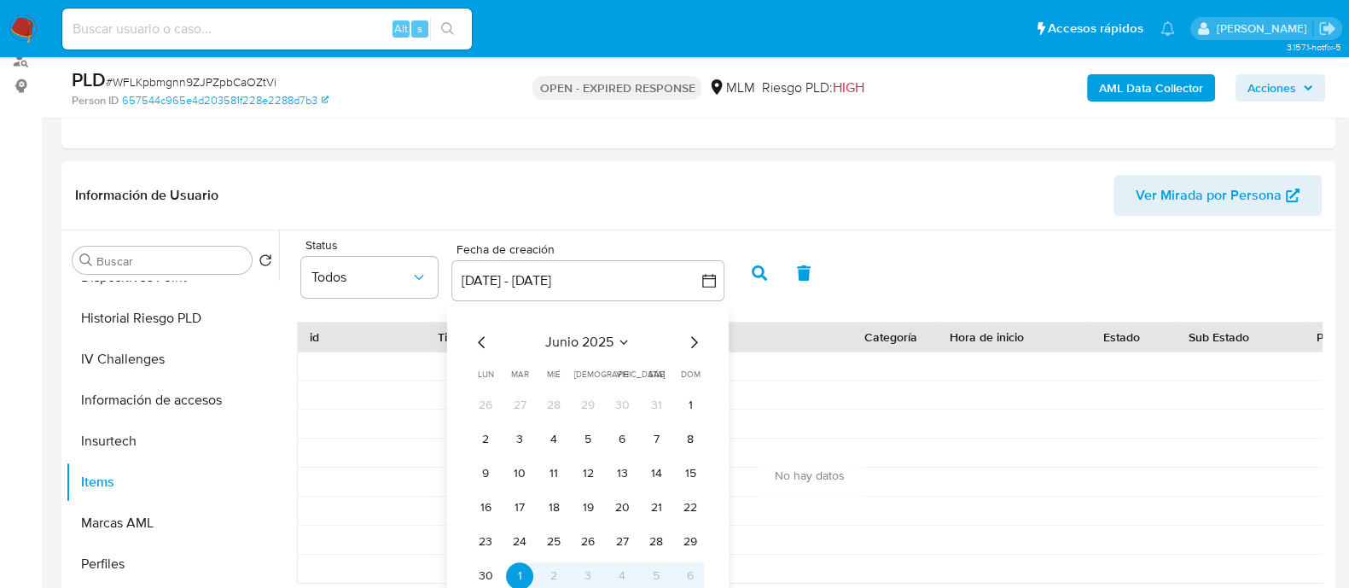
click at [478, 338] on icon "Mes anterior" at bounding box center [482, 342] width 20 height 20
click at [477, 338] on icon "Mes anterior" at bounding box center [482, 342] width 20 height 20
click at [478, 339] on icon "Mes anterior" at bounding box center [482, 342] width 20 height 20
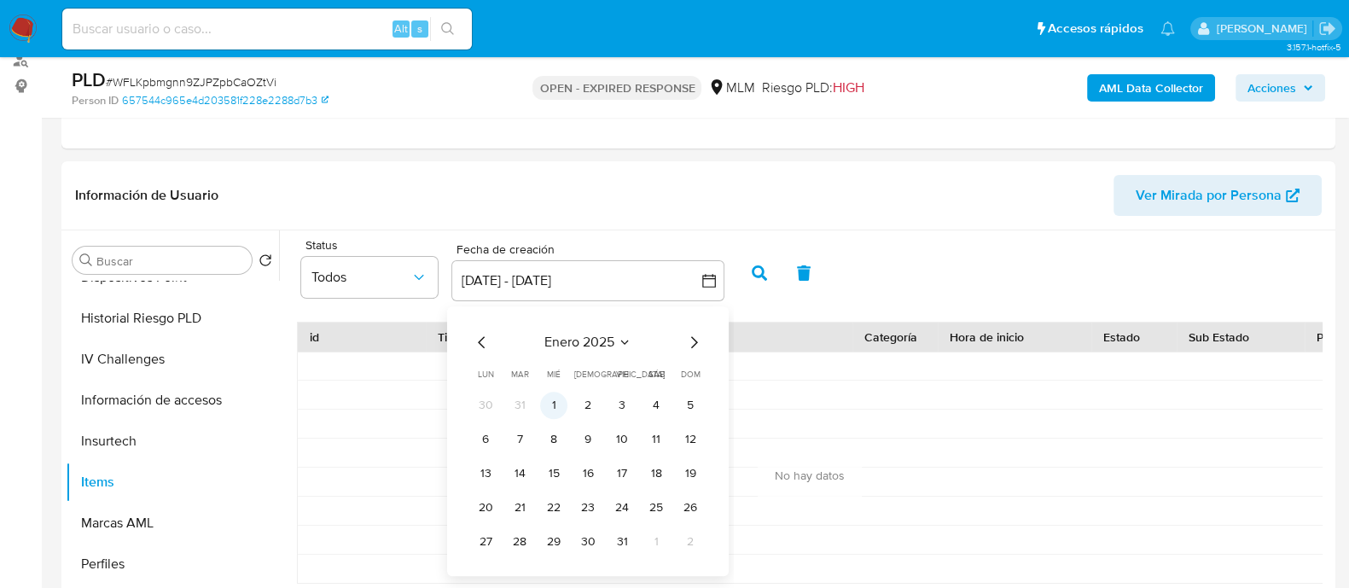
click at [550, 411] on button "1" at bounding box center [553, 405] width 27 height 27
click at [695, 333] on icon "Mes siguiente" at bounding box center [693, 342] width 20 height 20
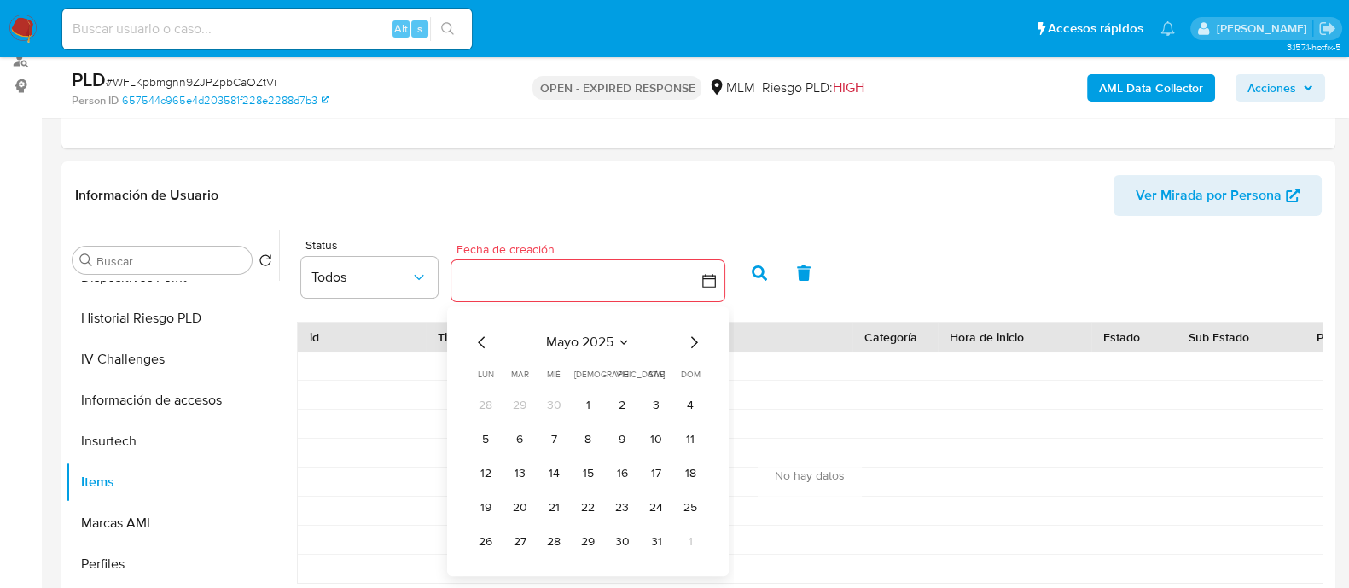
click at [695, 333] on icon "Mes siguiente" at bounding box center [693, 342] width 20 height 20
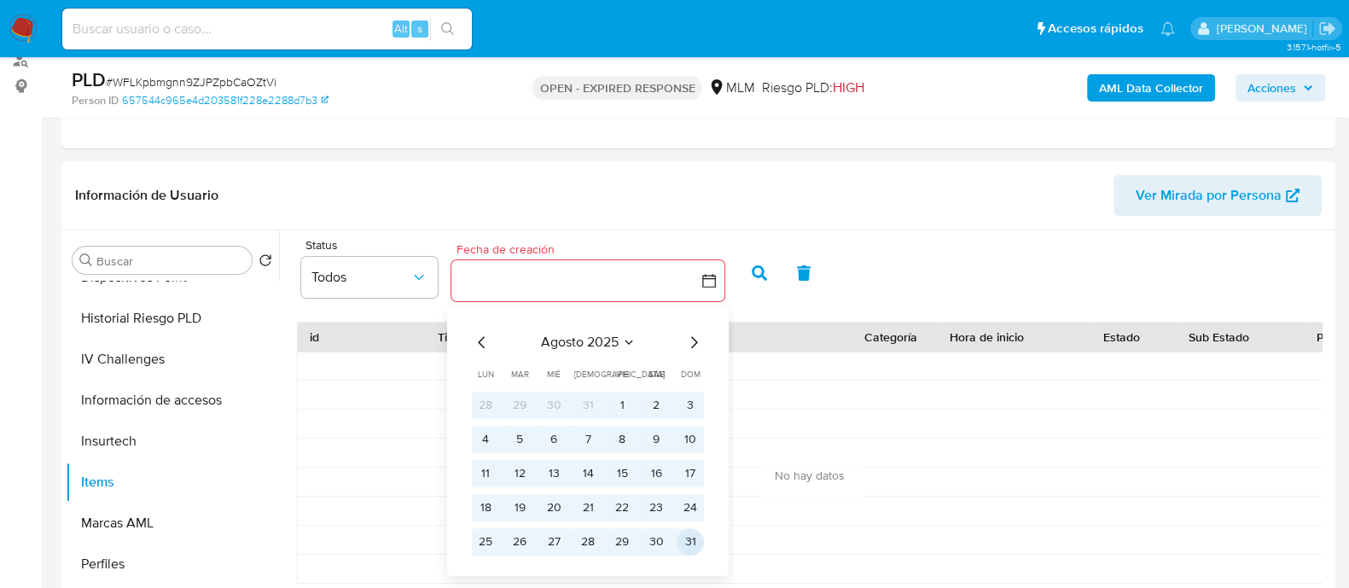
click at [689, 544] on button "31" at bounding box center [690, 541] width 27 height 27
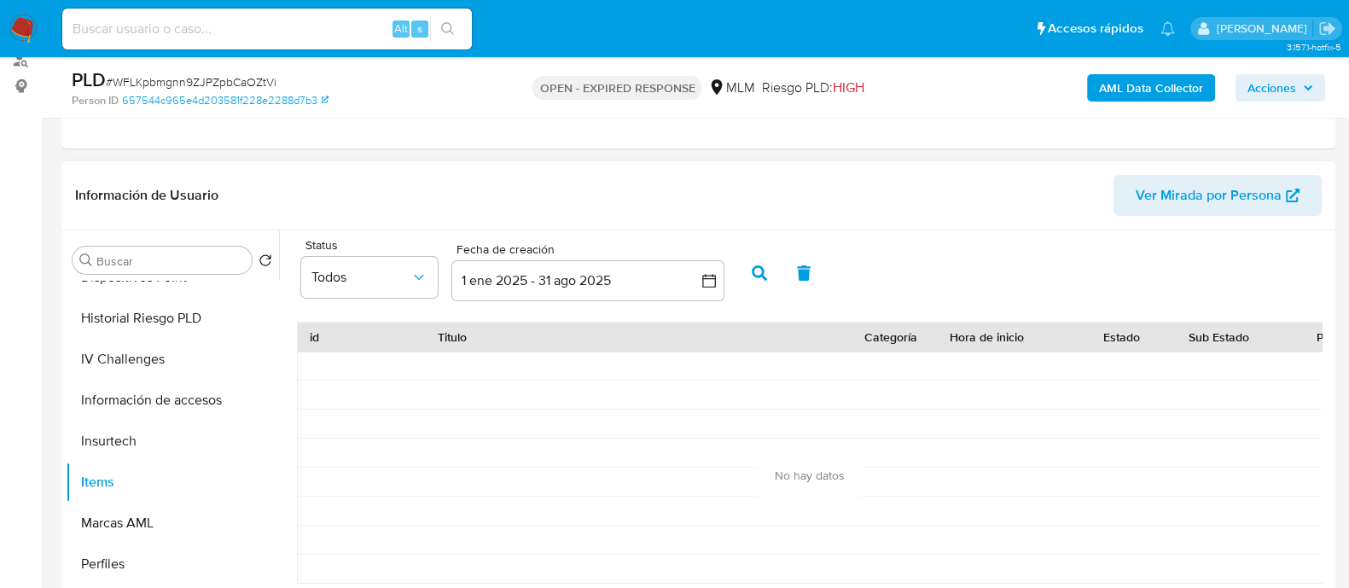
click at [748, 276] on button "button" at bounding box center [759, 273] width 44 height 41
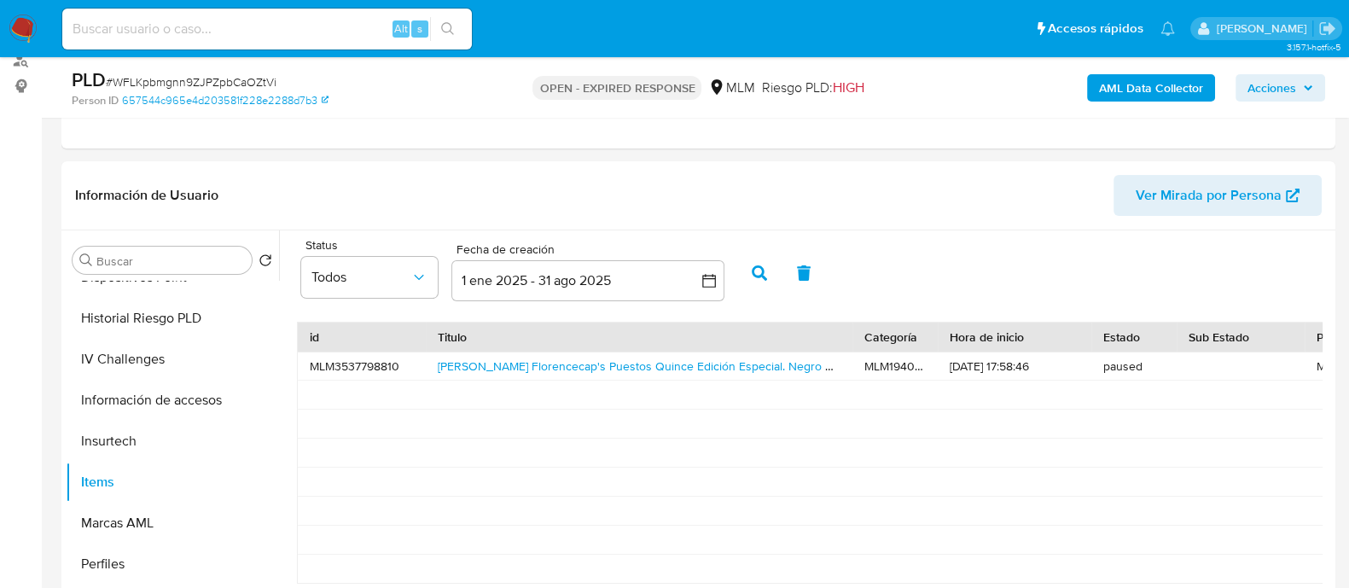
click at [257, 28] on input at bounding box center [267, 29] width 410 height 22
paste input "638506713"
type input "638506713"
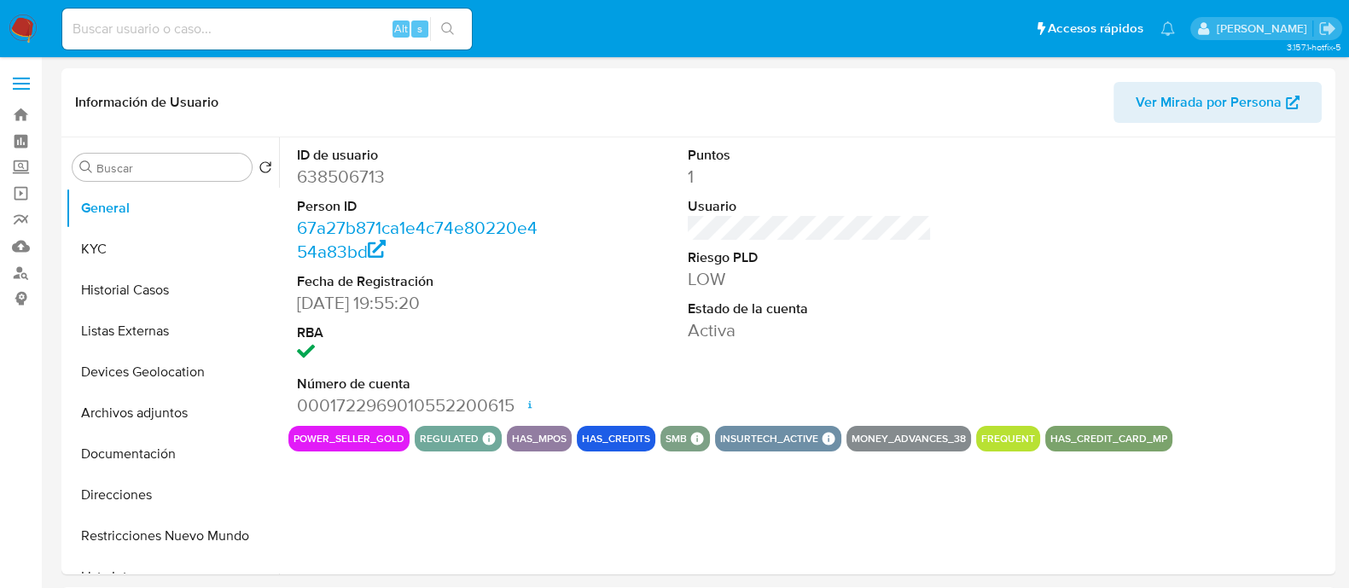
select select "10"
click at [157, 250] on button "KYC" at bounding box center [166, 249] width 200 height 41
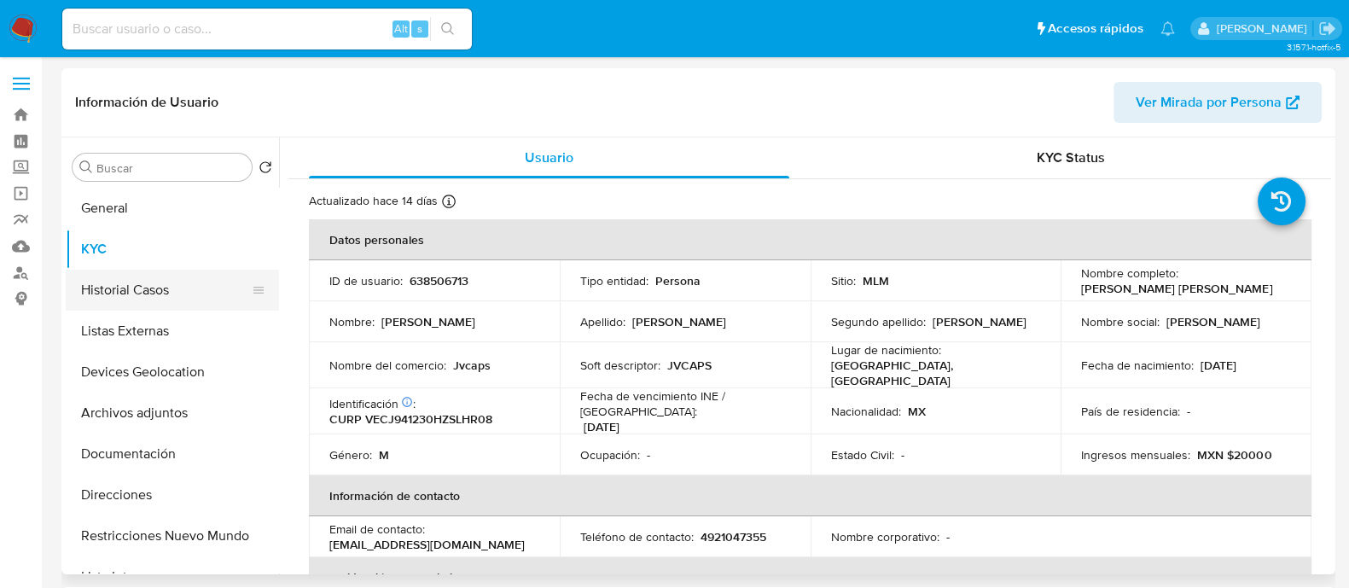
click at [162, 288] on button "Historial Casos" at bounding box center [166, 290] width 200 height 41
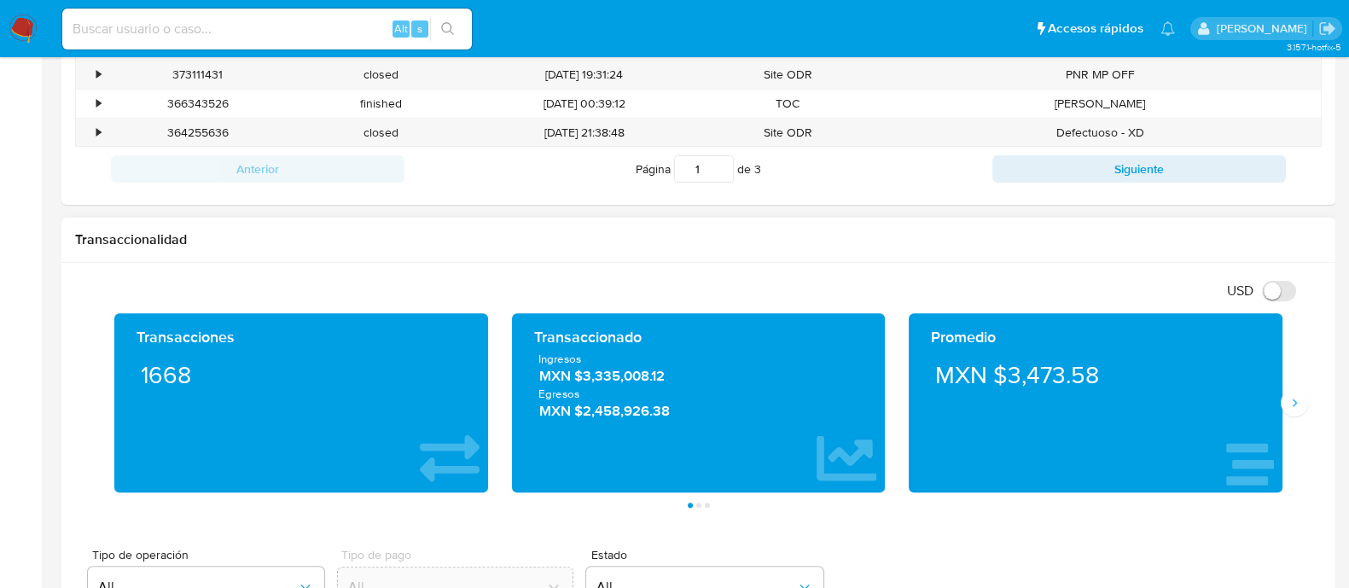
scroll to position [746, 0]
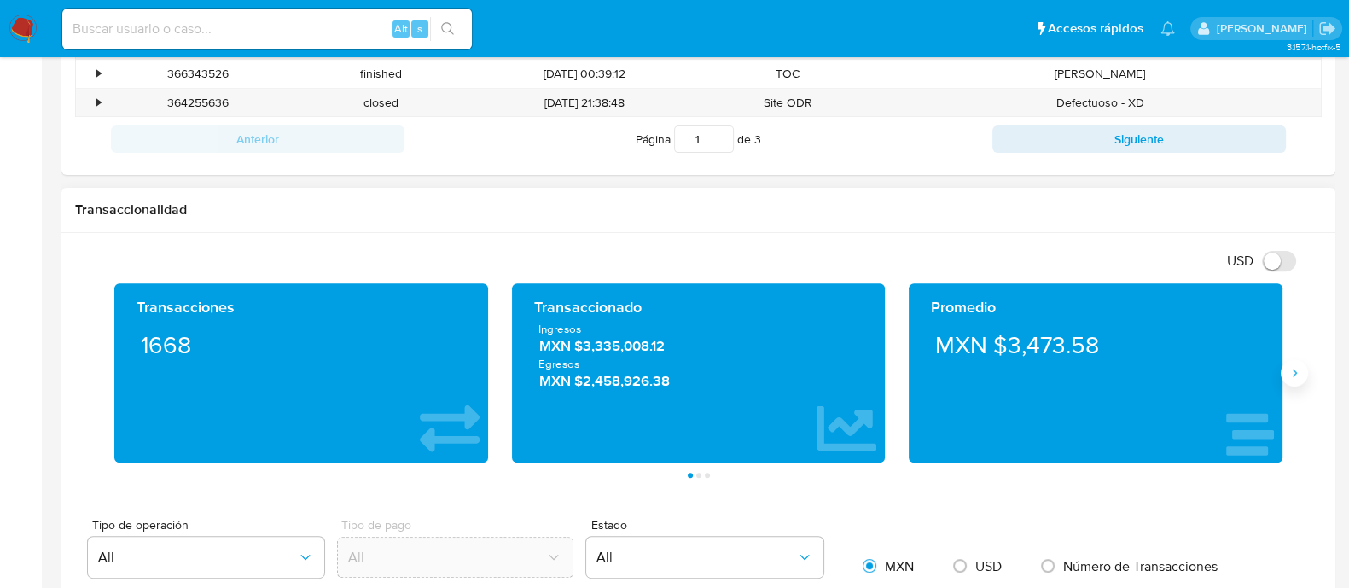
click at [1297, 369] on icon "Siguiente" at bounding box center [1295, 373] width 14 height 14
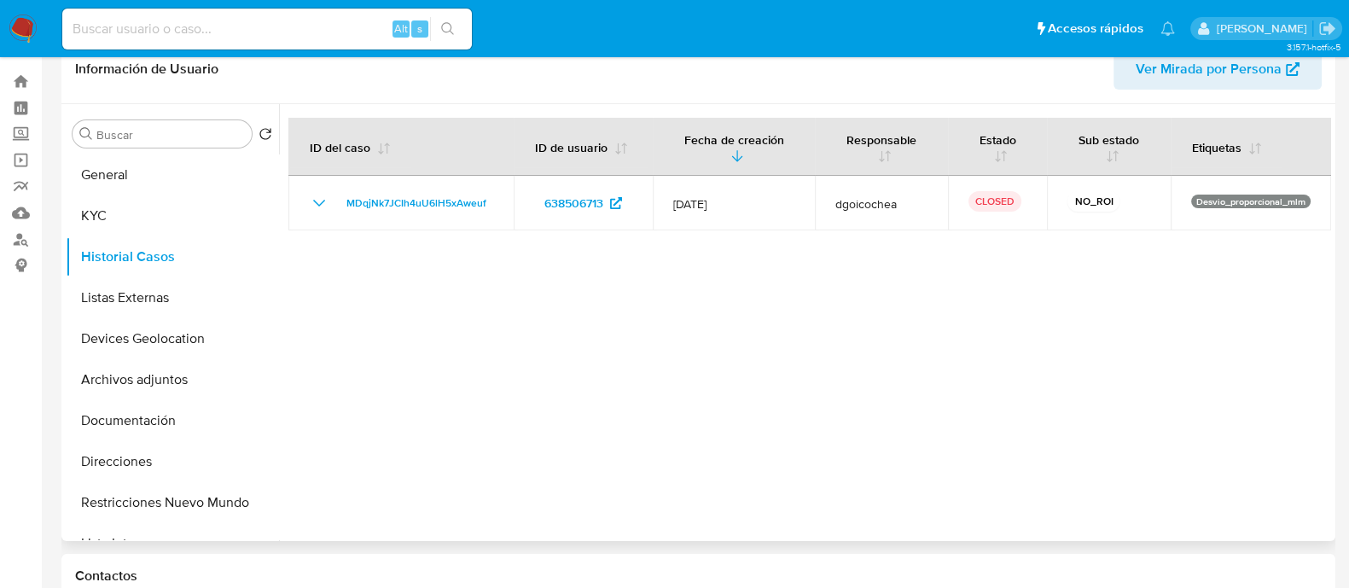
scroll to position [0, 0]
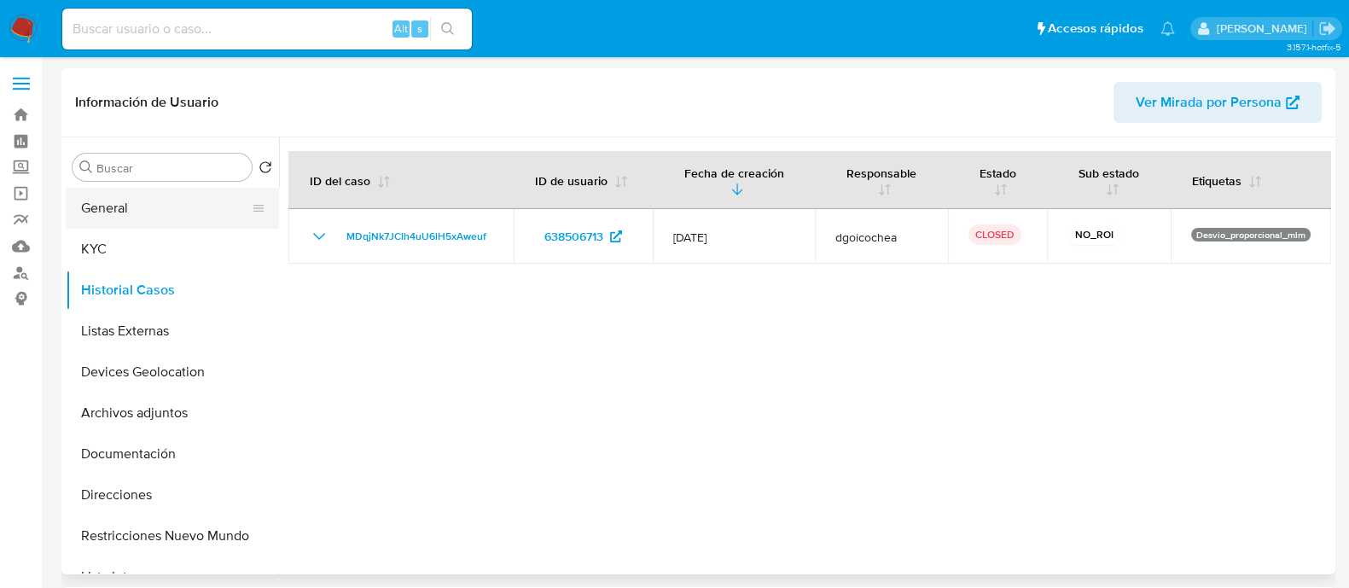
click at [125, 201] on button "General" at bounding box center [166, 208] width 200 height 41
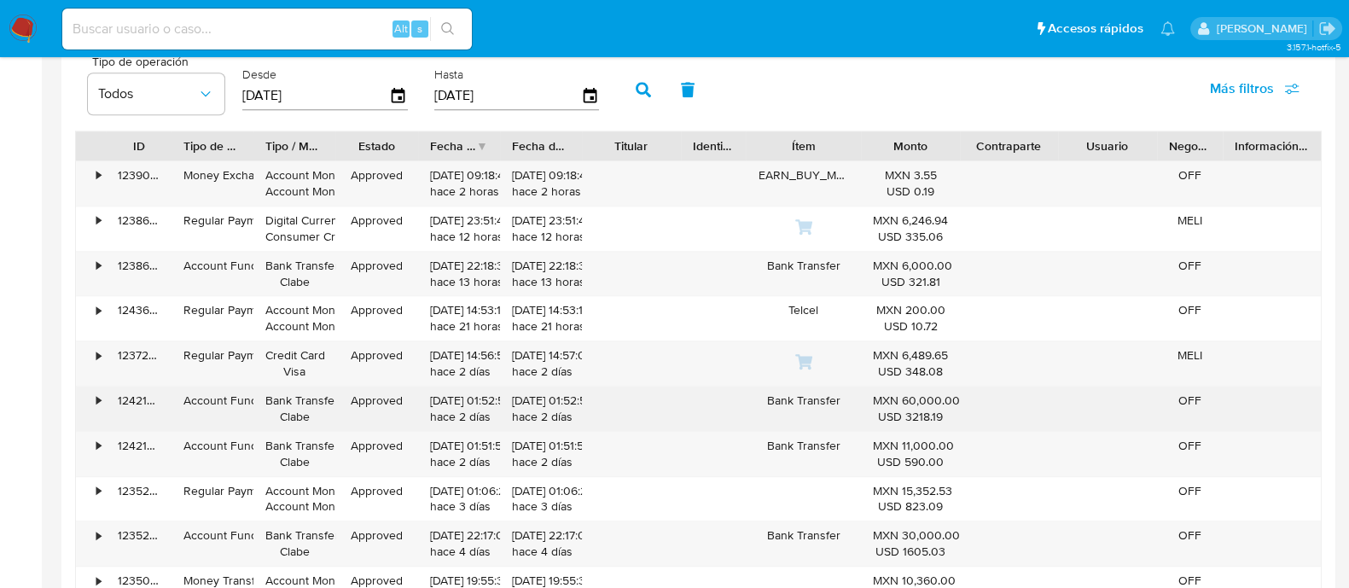
scroll to position [1706, 0]
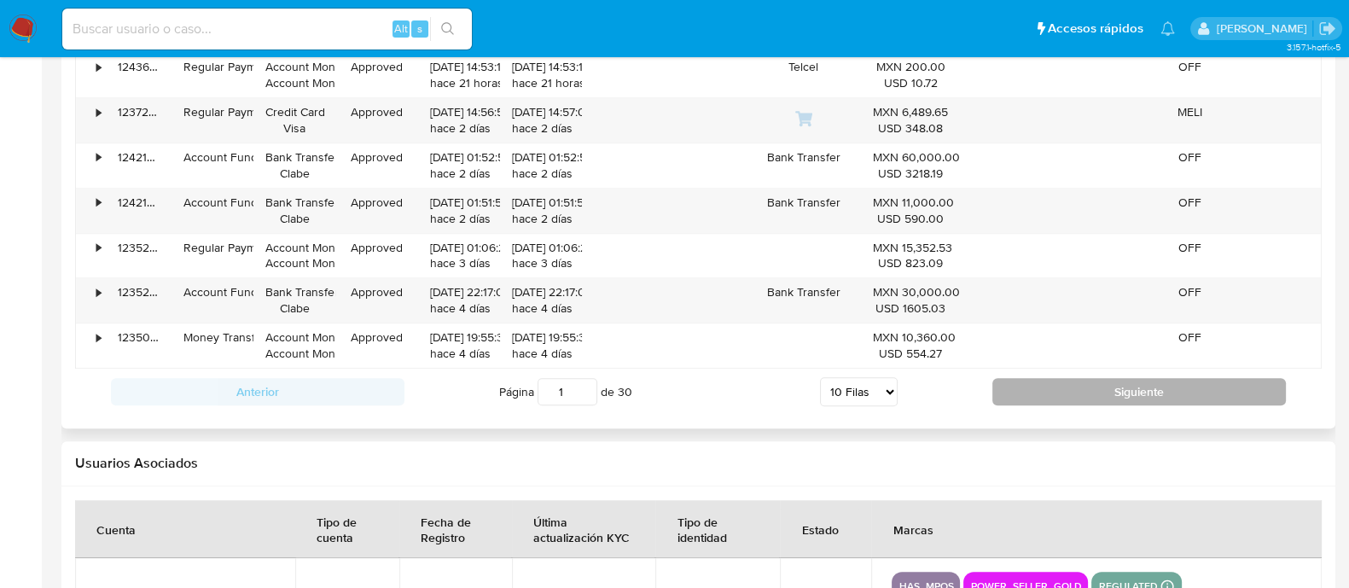
click at [1169, 399] on button "Siguiente" at bounding box center [1139, 391] width 294 height 27
type input "2"
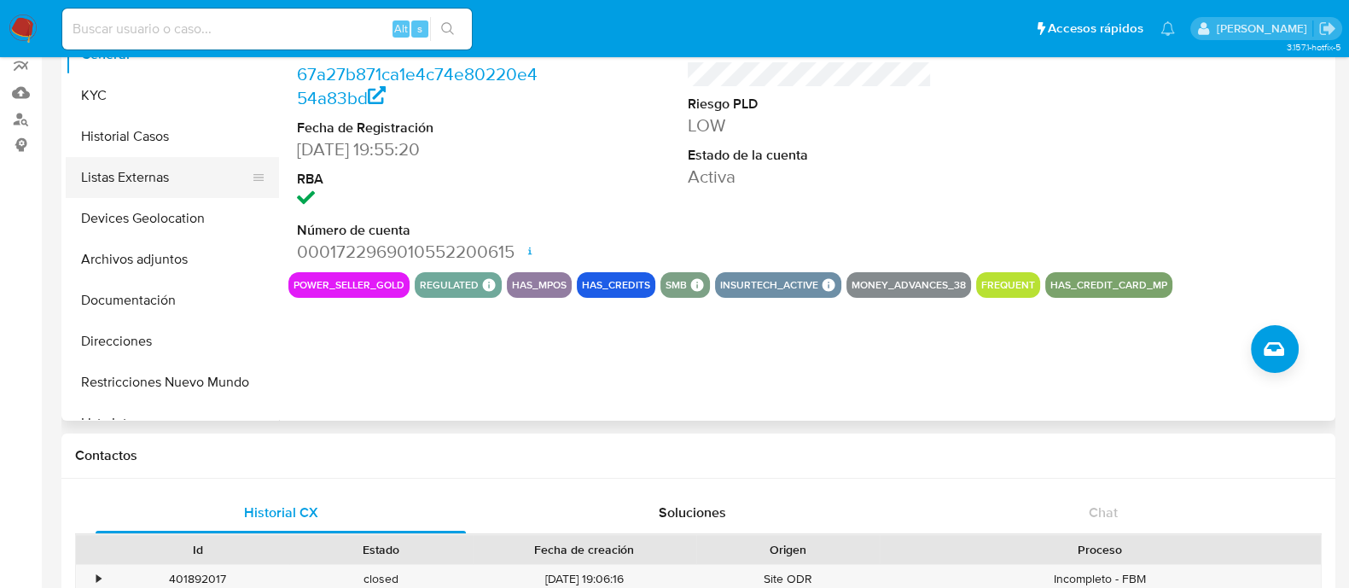
scroll to position [0, 0]
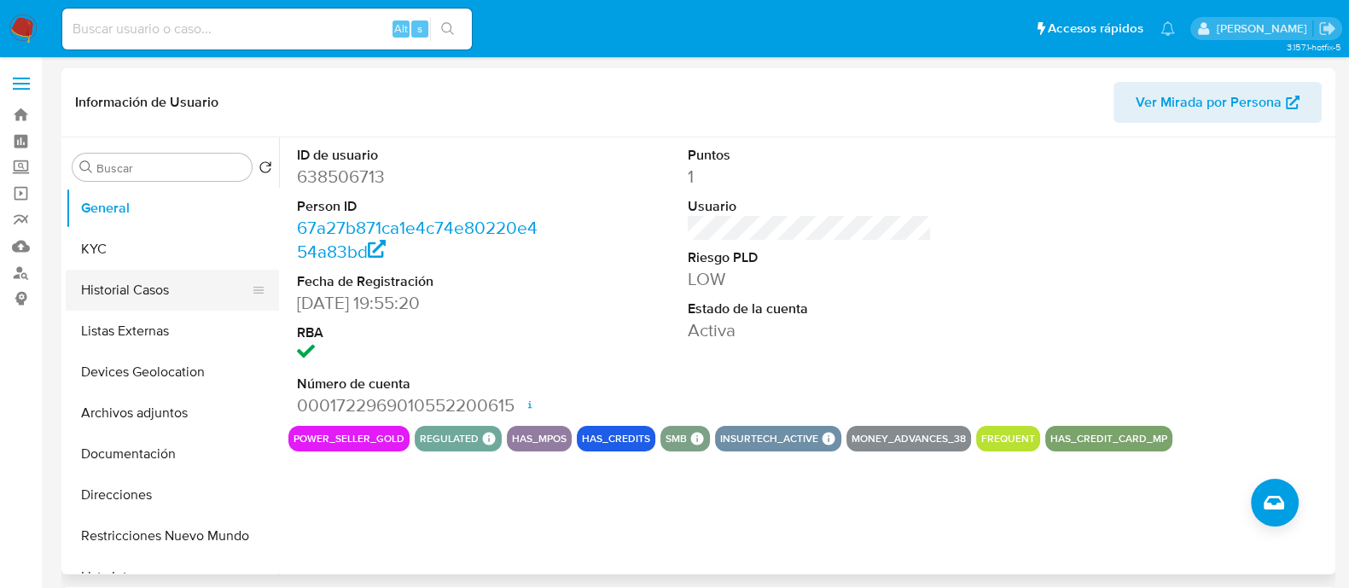
click at [158, 289] on button "Historial Casos" at bounding box center [166, 290] width 200 height 41
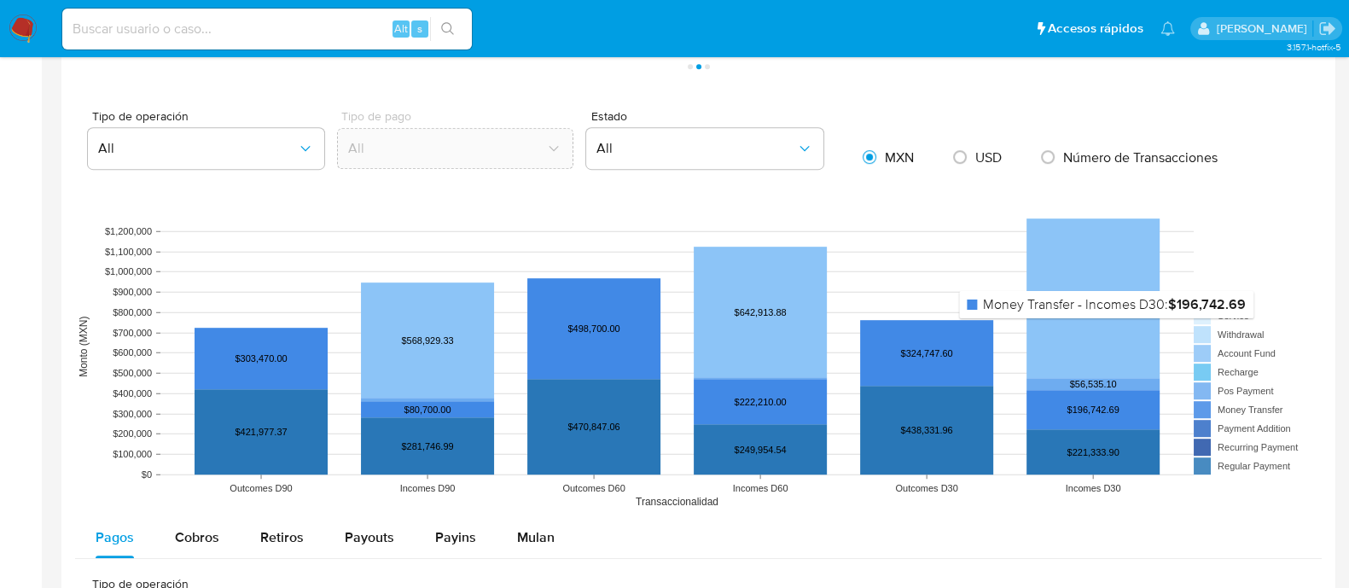
scroll to position [1173, 0]
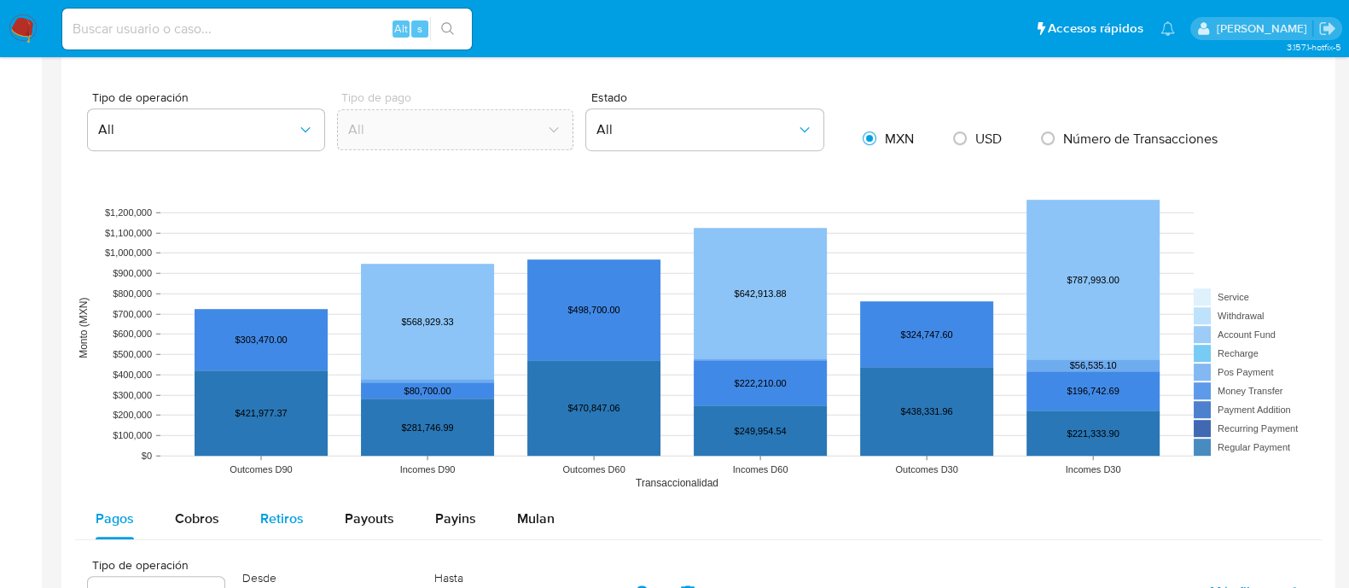
click at [247, 513] on button "Retiros" at bounding box center [282, 518] width 84 height 41
select select "10"
click at [218, 517] on button "Cobros" at bounding box center [196, 518] width 85 height 41
select select "10"
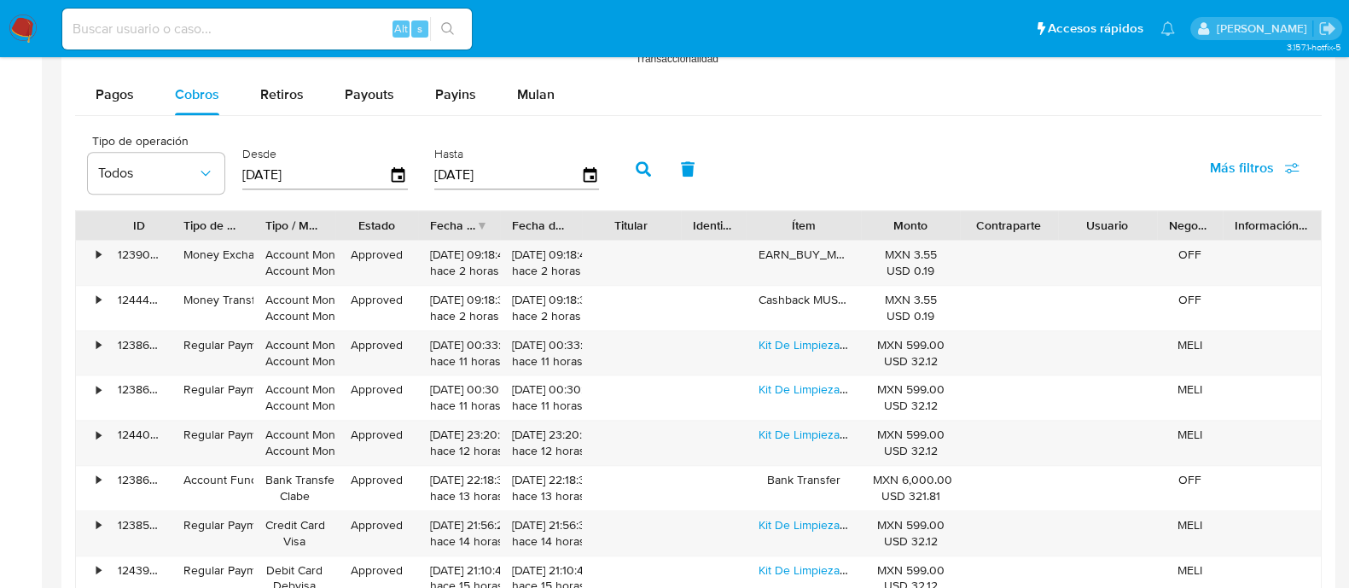
scroll to position [1386, 0]
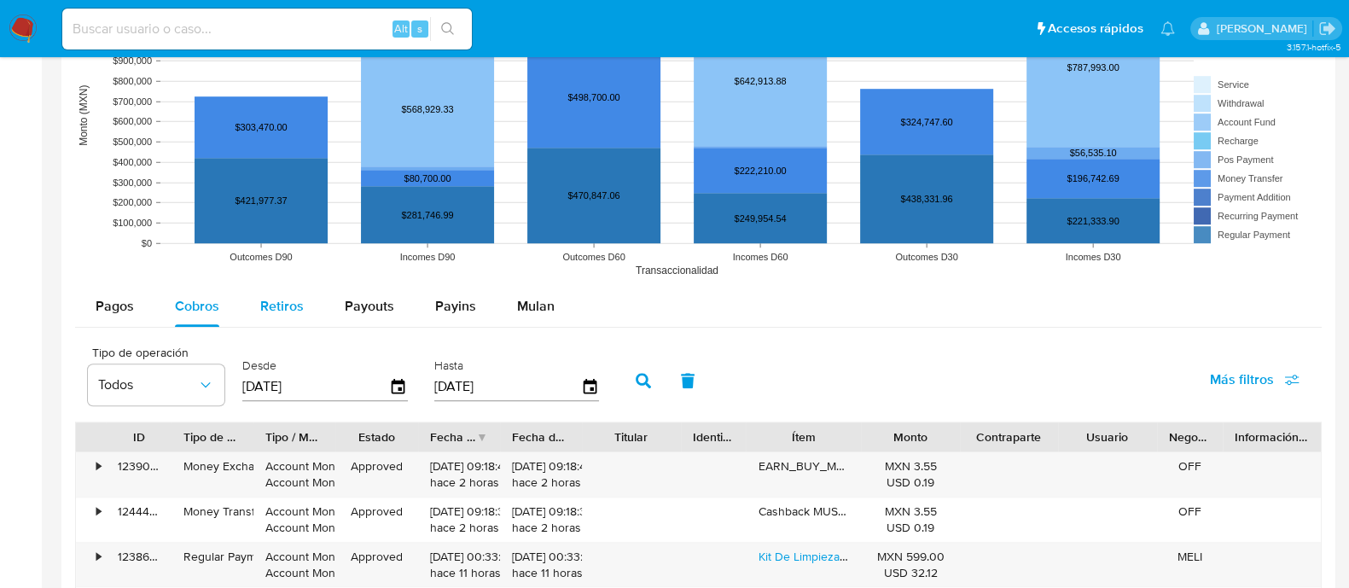
click at [265, 318] on div "Retiros" at bounding box center [282, 306] width 44 height 41
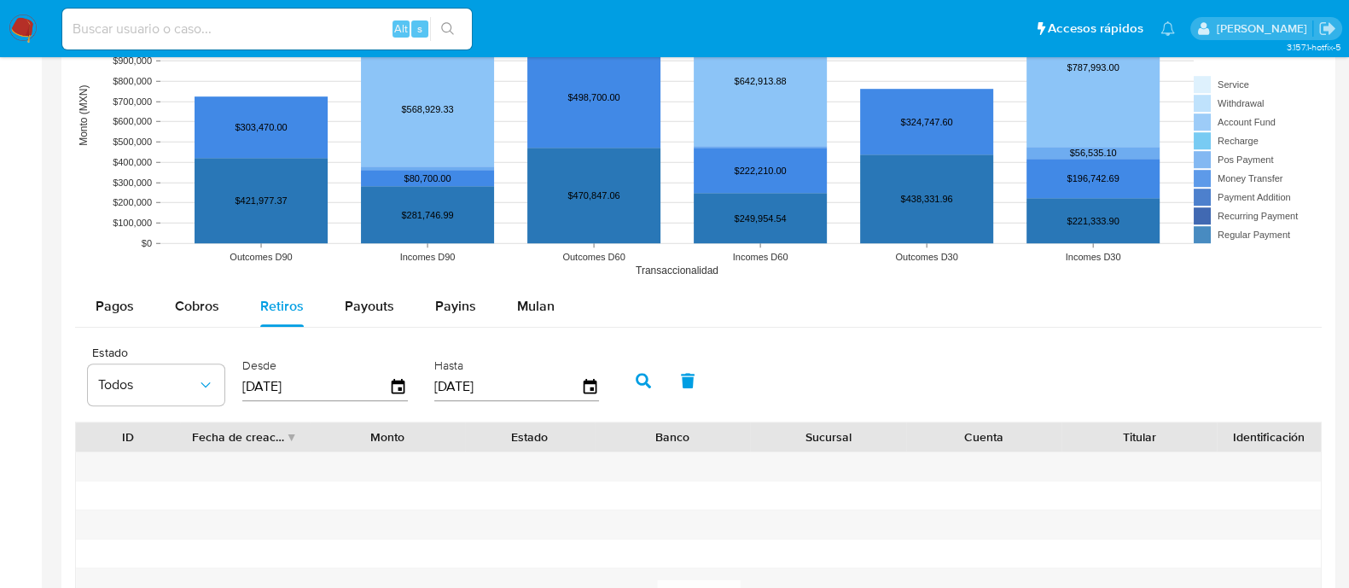
scroll to position [1492, 0]
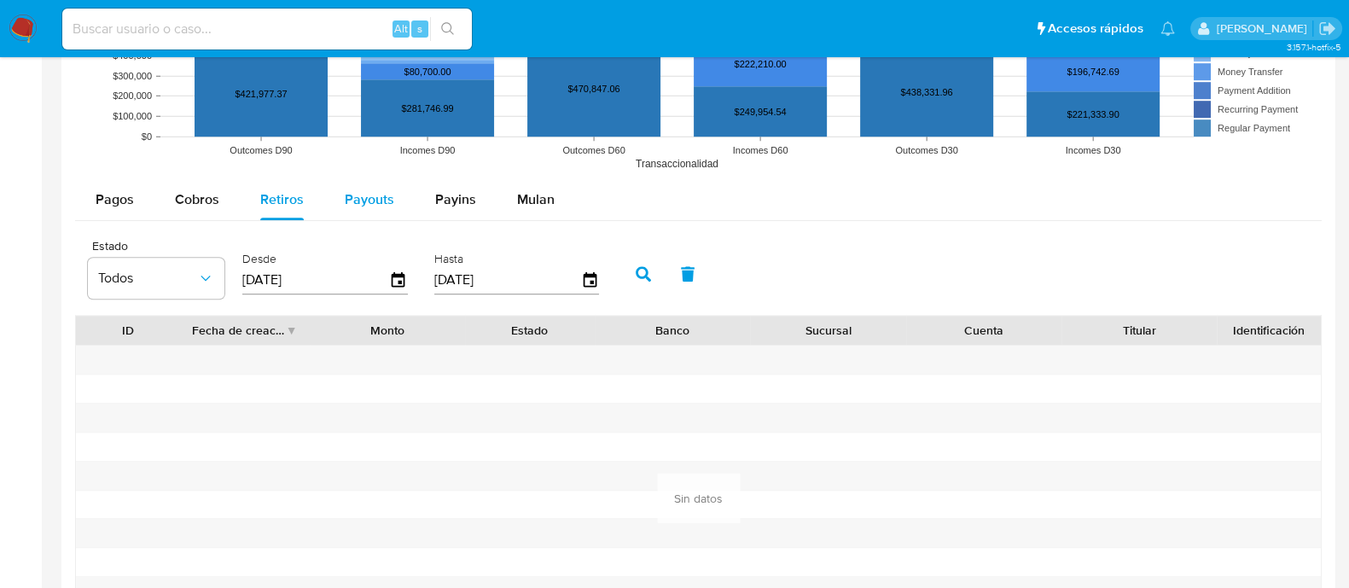
click at [381, 192] on span "Payouts" at bounding box center [369, 199] width 49 height 20
select select "10"
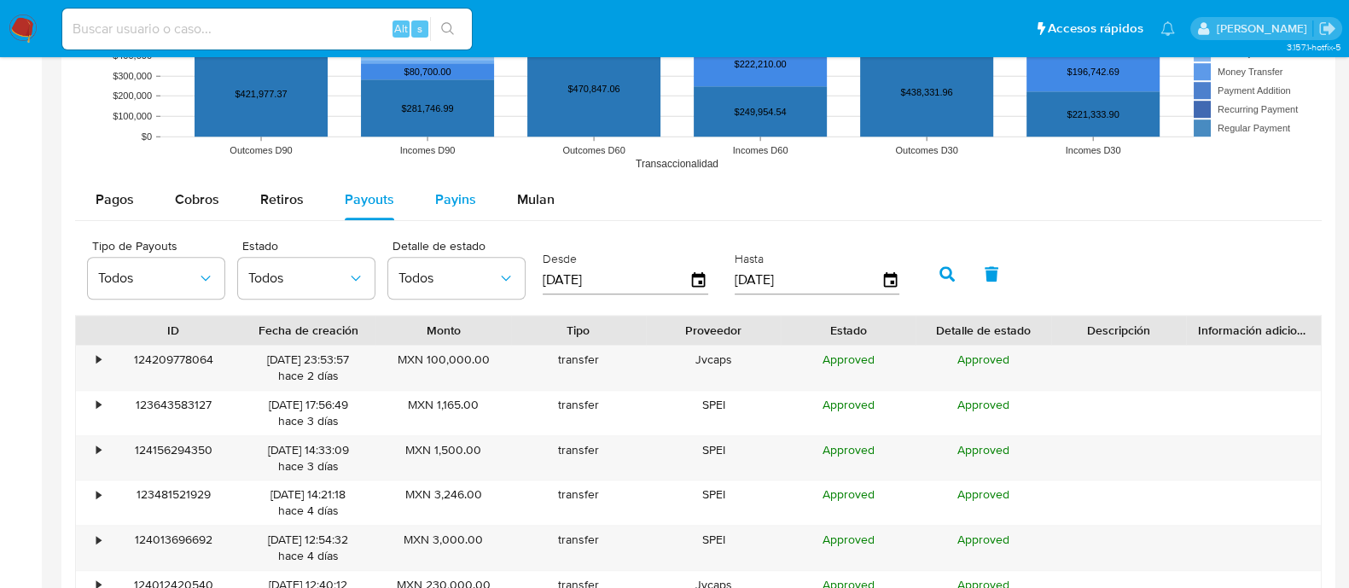
click at [465, 212] on div "Payins" at bounding box center [455, 199] width 41 height 41
select select "10"
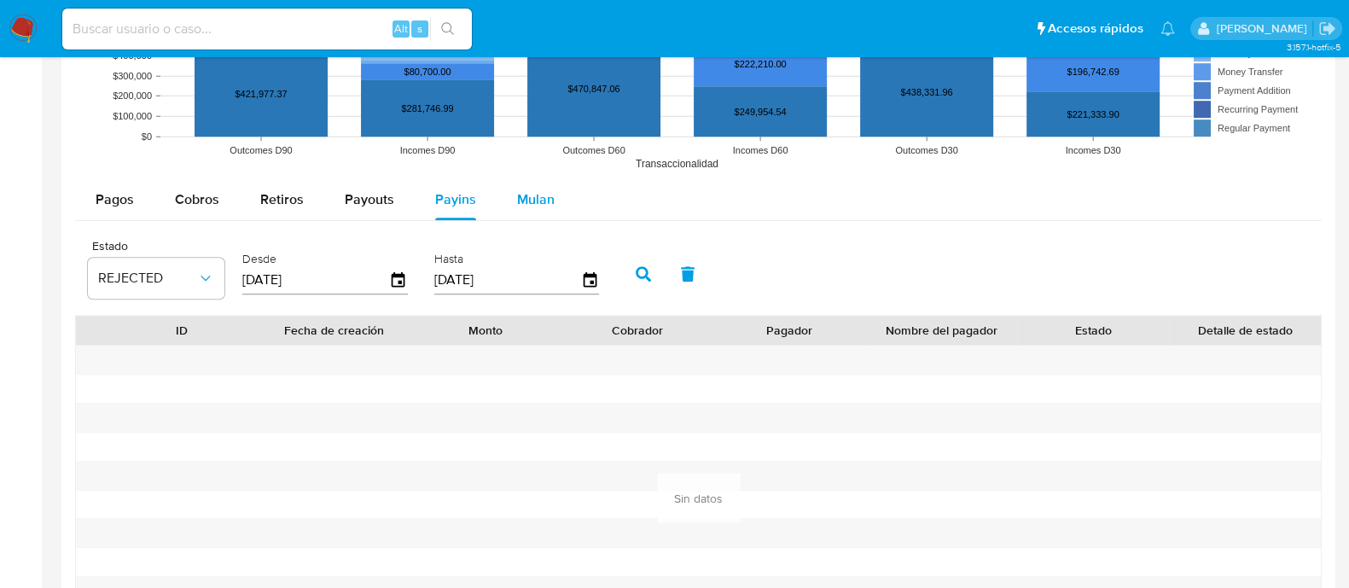
click at [558, 201] on button "Mulan" at bounding box center [536, 199] width 79 height 41
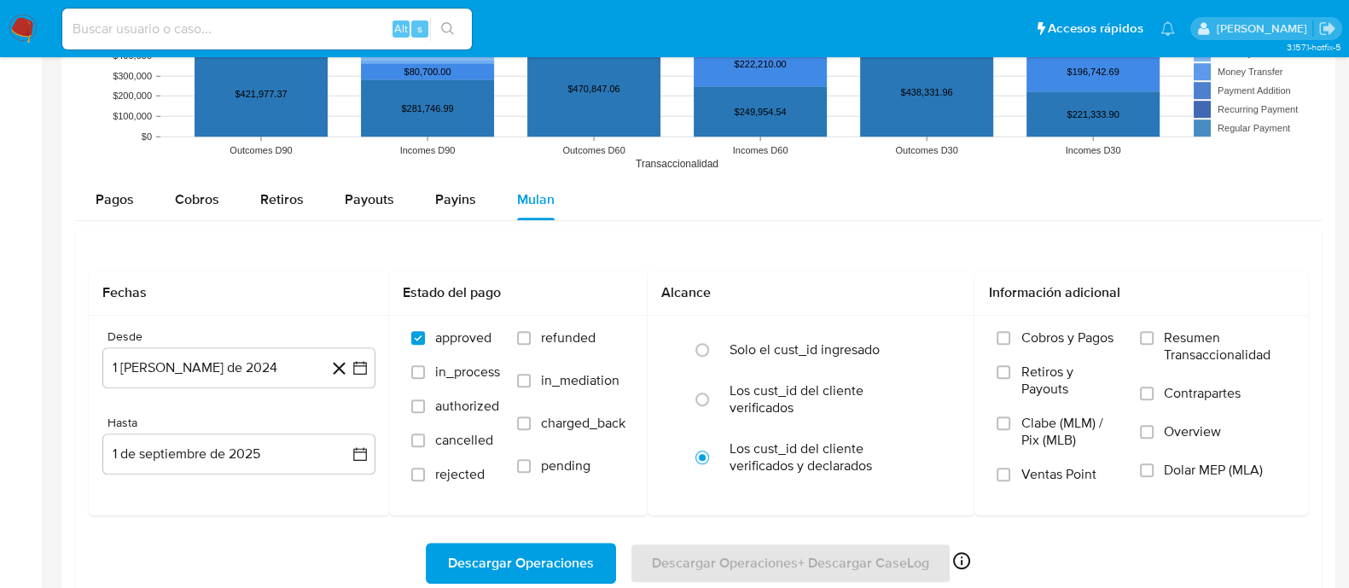
click at [282, 224] on div "Pagos Cobros Retiros Payouts Payins Mulan Tipo de operación Todos Desde 04/06/2…" at bounding box center [698, 401] width 1247 height 445
click at [272, 206] on div "Retiros" at bounding box center [282, 199] width 44 height 41
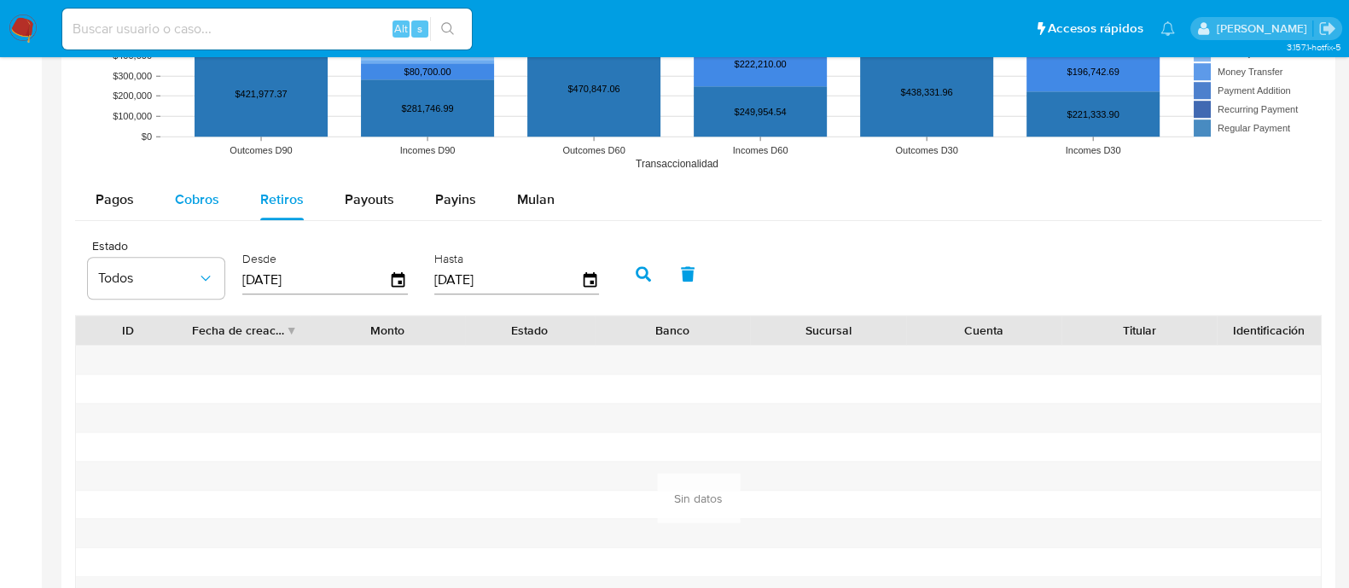
click at [170, 201] on button "Cobros" at bounding box center [196, 199] width 85 height 41
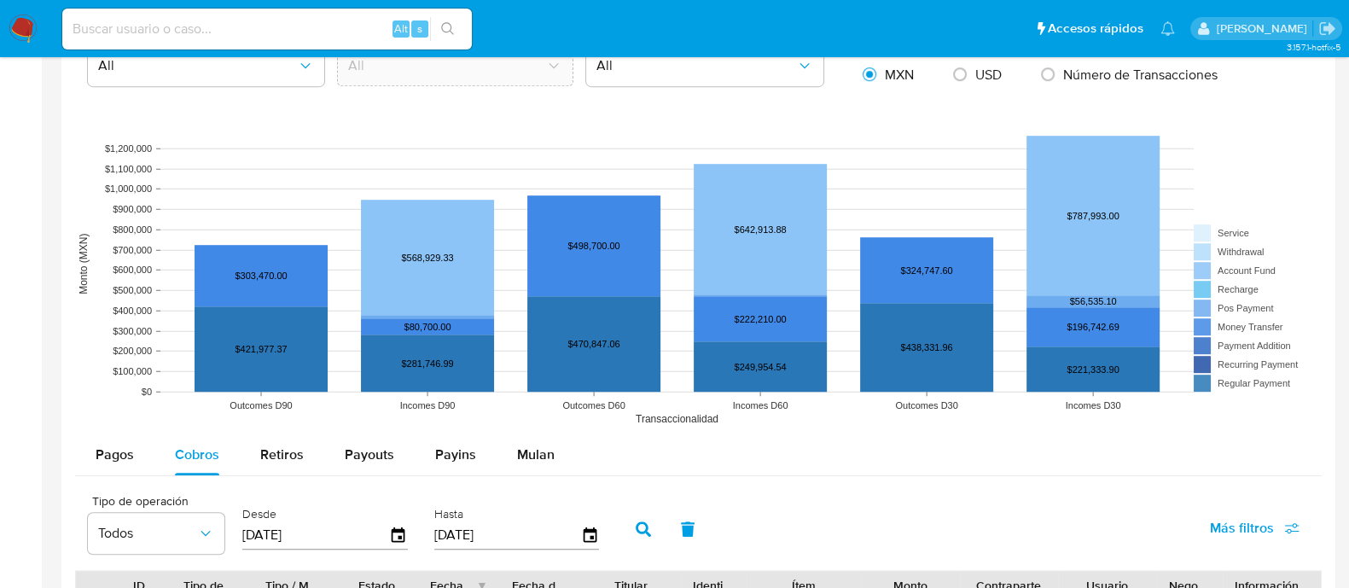
scroll to position [1204, 0]
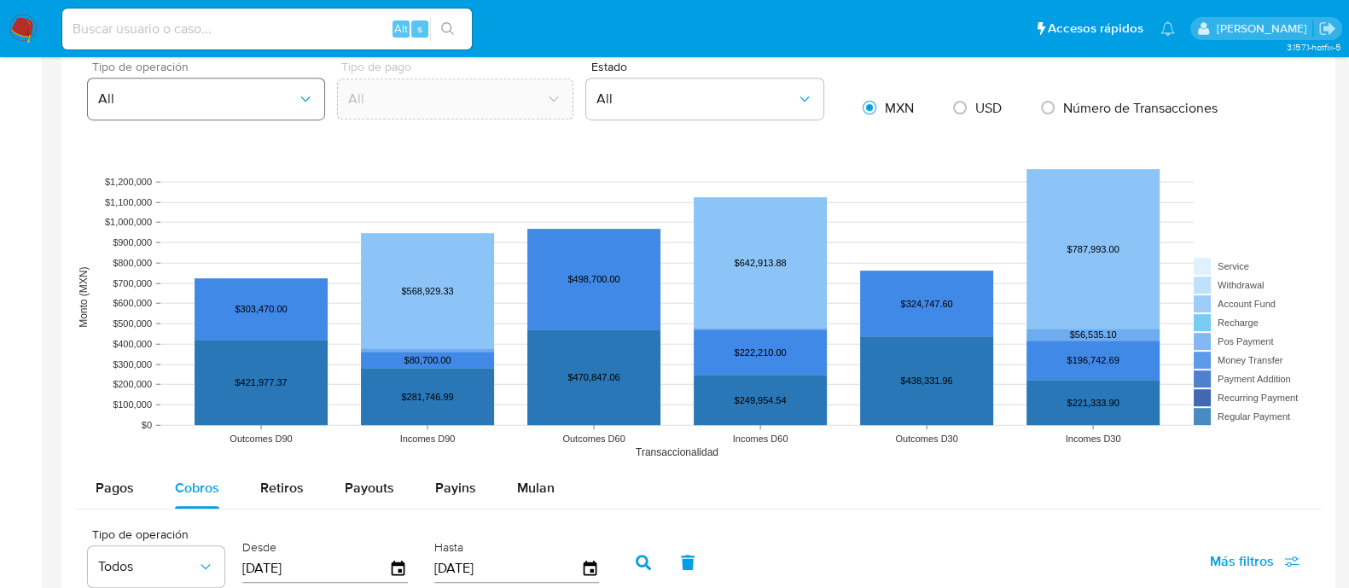
click at [240, 100] on span "All" at bounding box center [197, 98] width 199 height 17
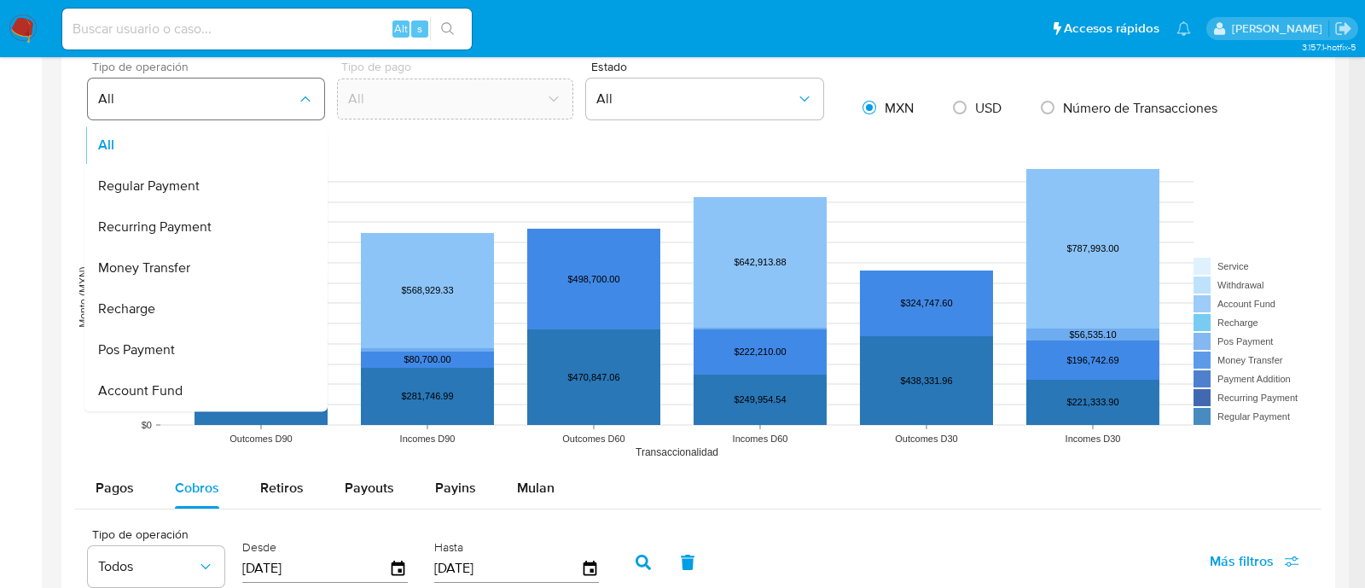
click at [253, 93] on span "All" at bounding box center [197, 98] width 199 height 17
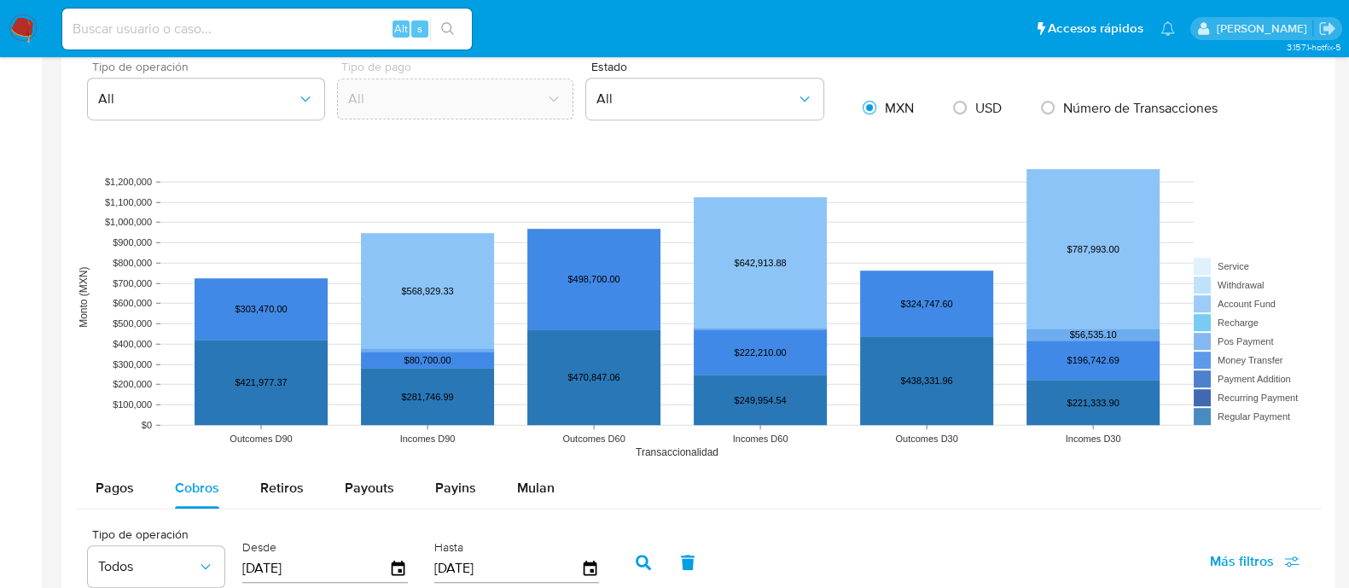
click at [275, 73] on div "Tipo de operación All" at bounding box center [199, 94] width 249 height 66
click at [276, 97] on span "All" at bounding box center [197, 98] width 199 height 17
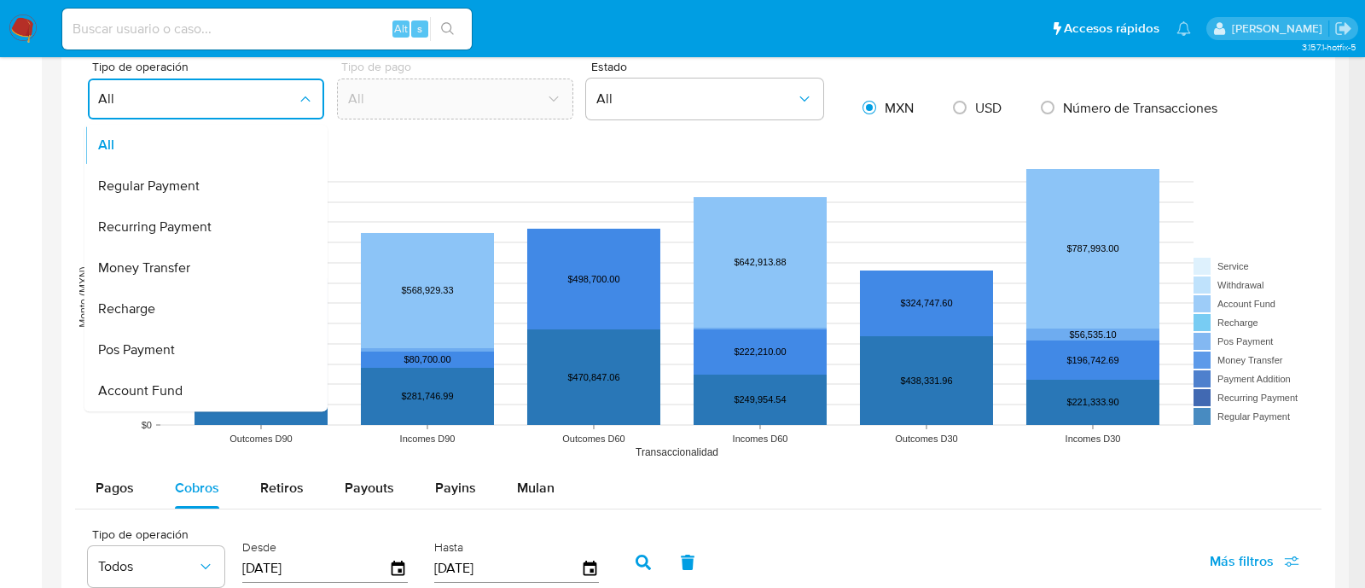
click at [179, 271] on span "Money Transfer" at bounding box center [144, 267] width 92 height 17
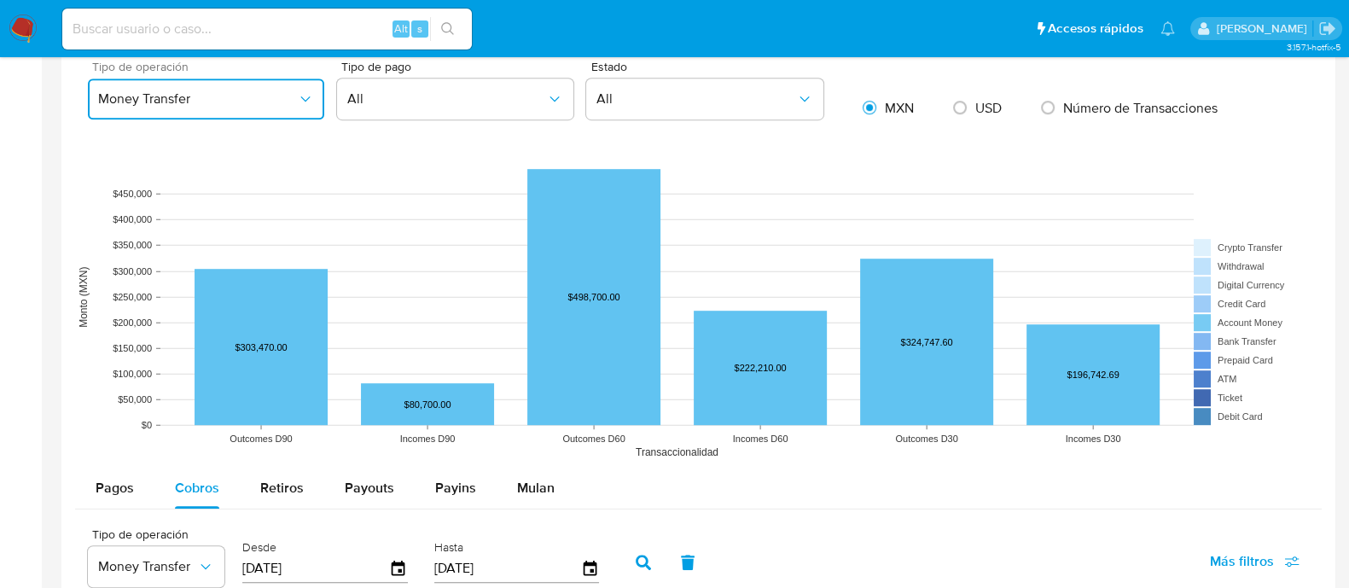
click at [271, 96] on span "Money Transfer" at bounding box center [197, 98] width 199 height 17
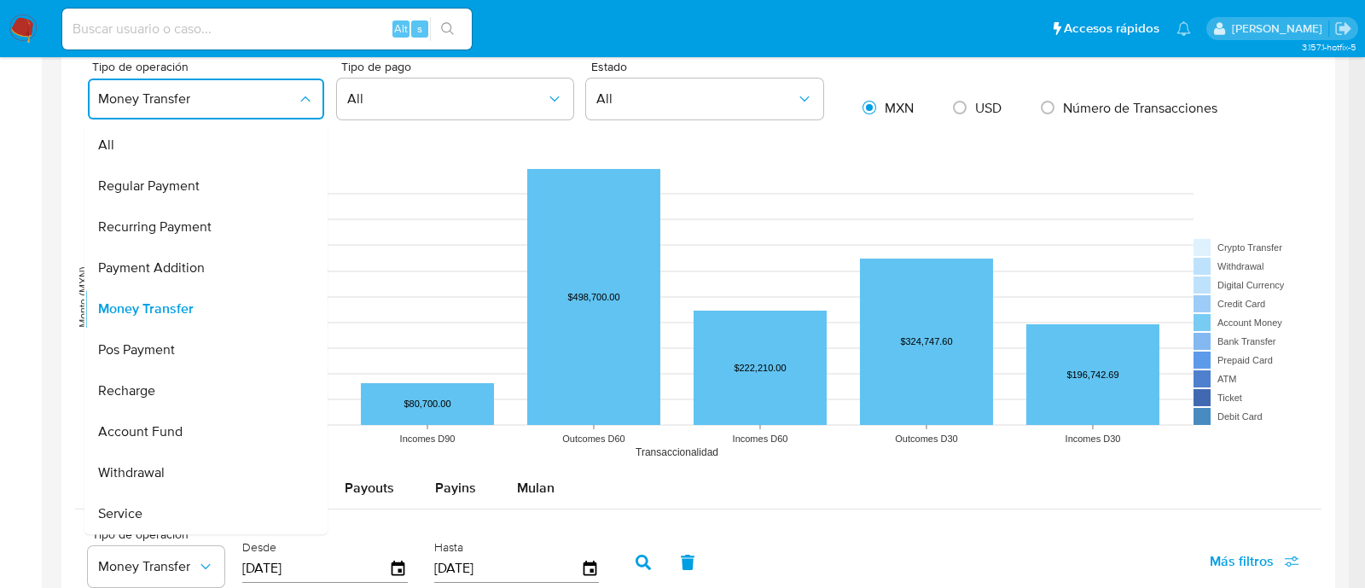
click at [146, 142] on div "All" at bounding box center [201, 145] width 206 height 41
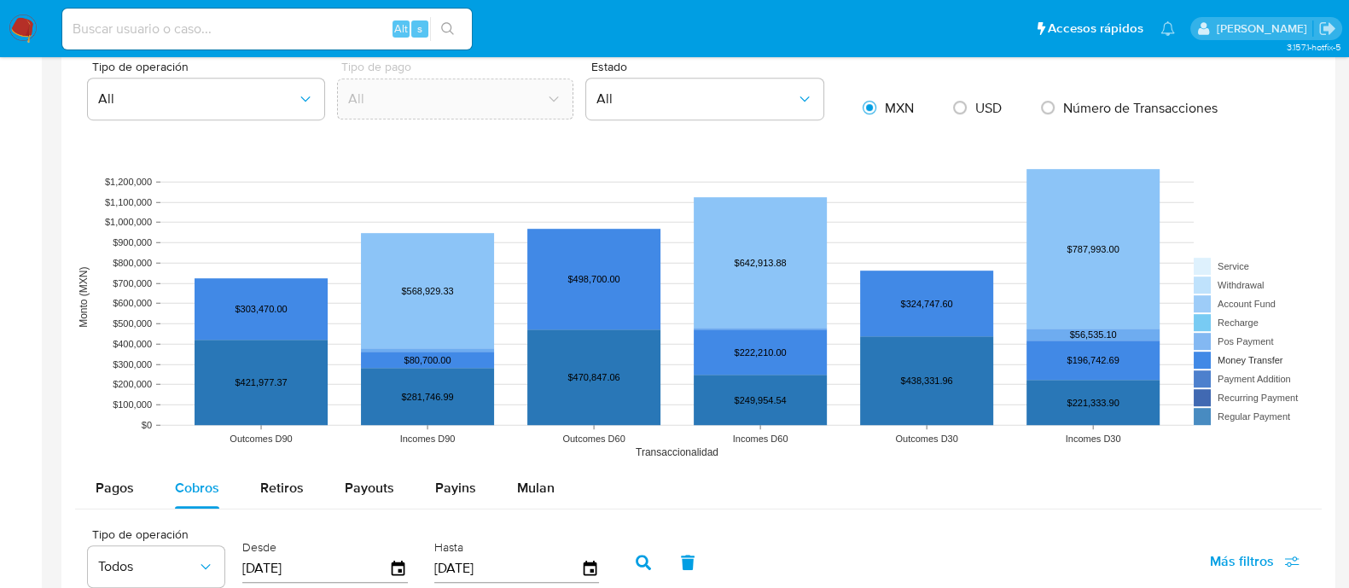
click at [1207, 359] on rect at bounding box center [1245, 360] width 102 height 17
click at [1200, 310] on rect at bounding box center [1245, 303] width 102 height 17
click at [1205, 398] on rect at bounding box center [1245, 397] width 102 height 17
click at [1207, 398] on rect at bounding box center [1245, 397] width 102 height 17
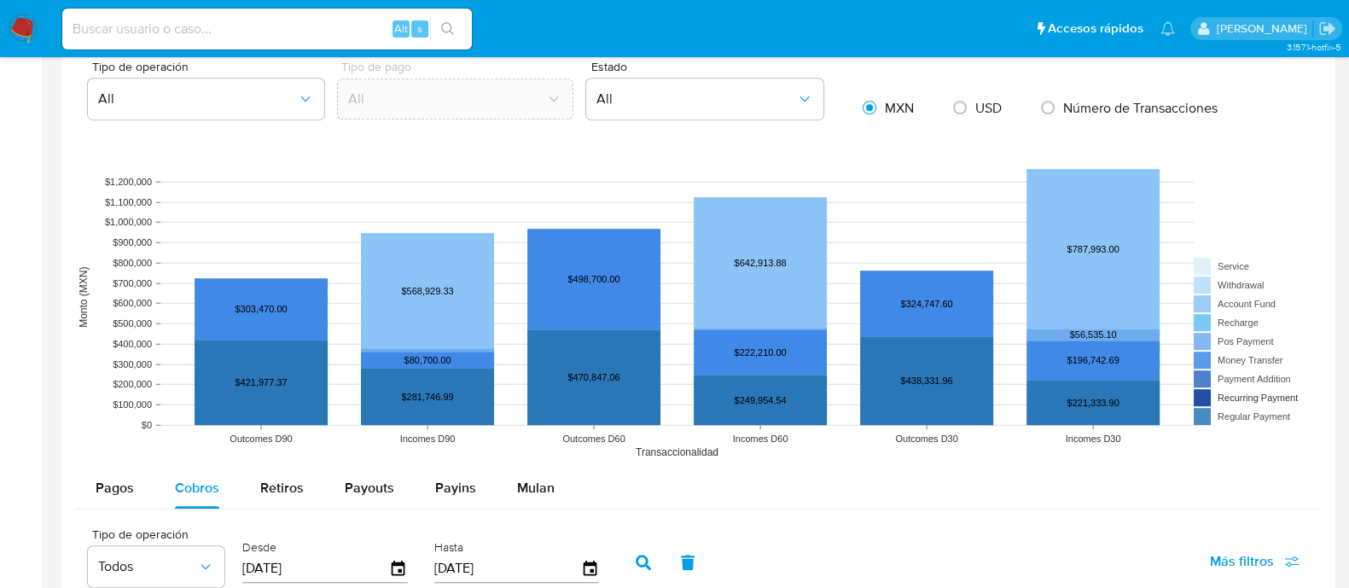
click at [1208, 399] on rect at bounding box center [1245, 397] width 102 height 17
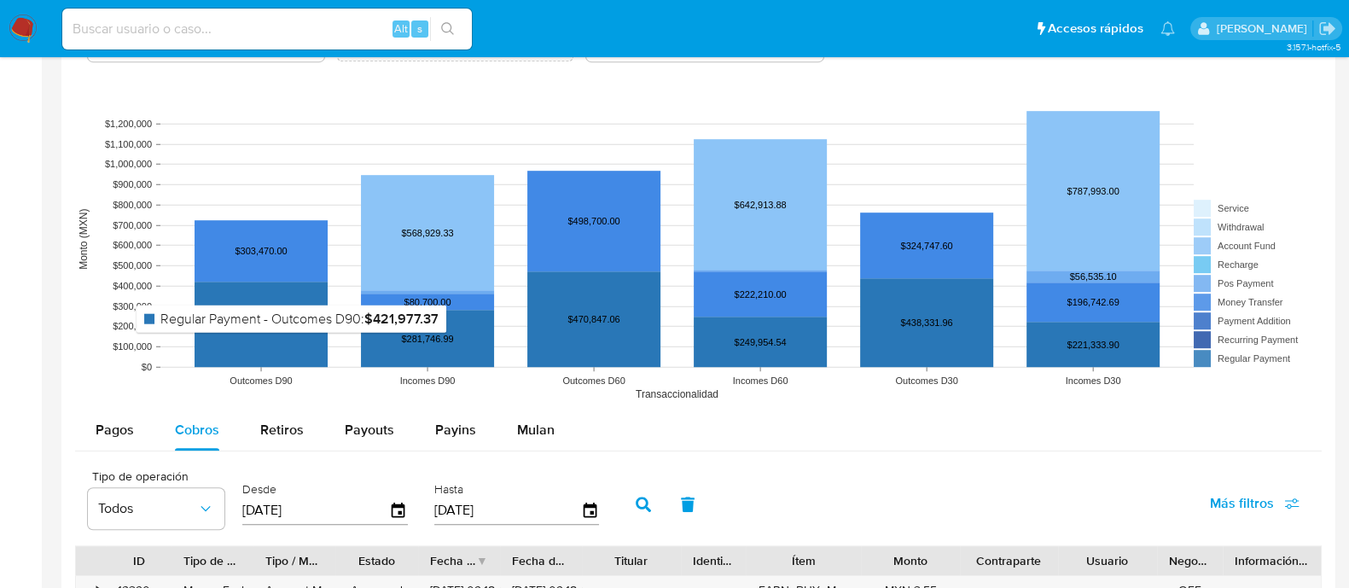
scroll to position [1311, 0]
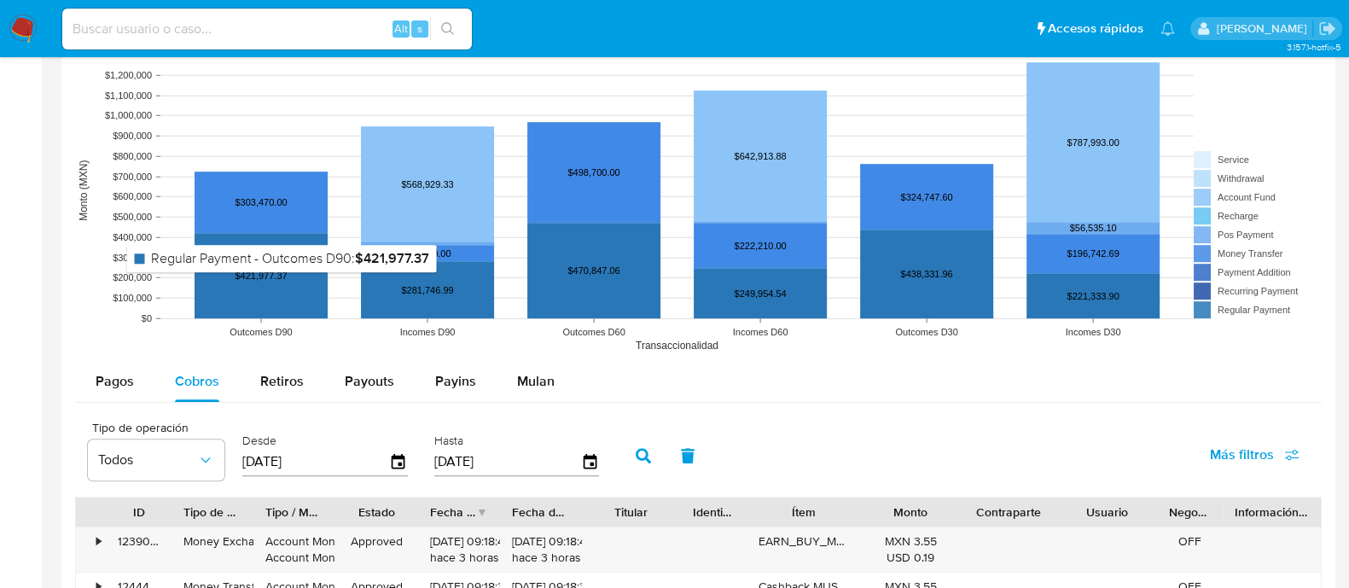
click at [281, 275] on rect at bounding box center [261, 275] width 133 height 85
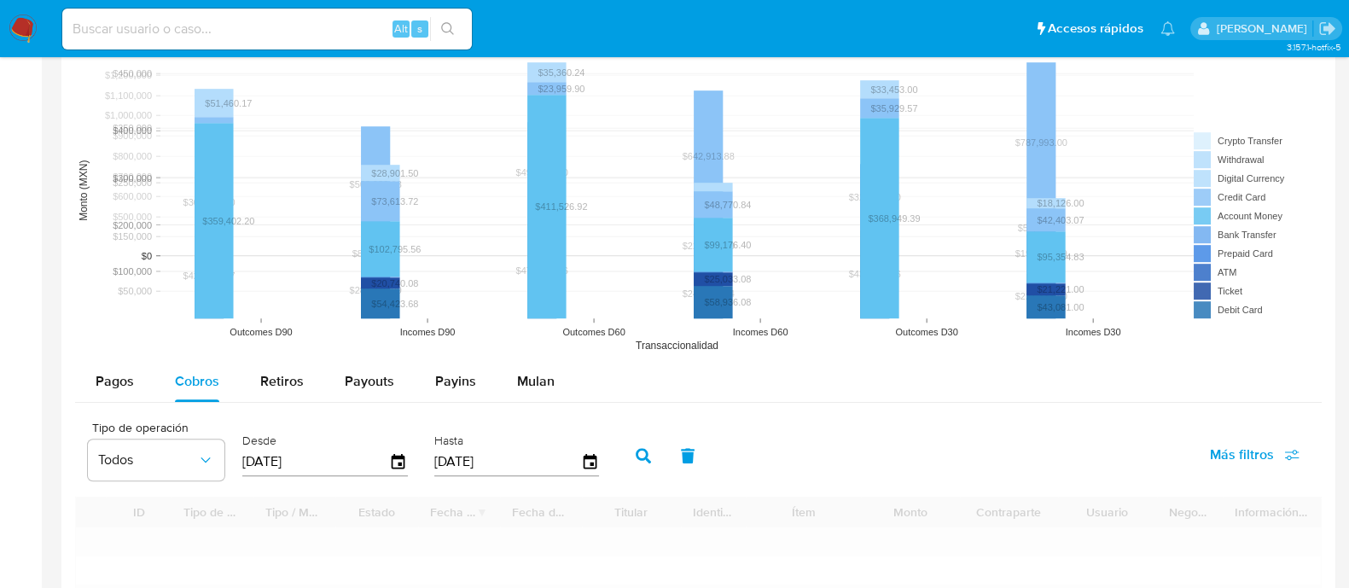
click at [281, 275] on icon "Outcomes D90 Incomes D90 Outcomes D60 Incomes D60 Outcomes D30 Incomes D30 Tran…" at bounding box center [698, 190] width 1247 height 341
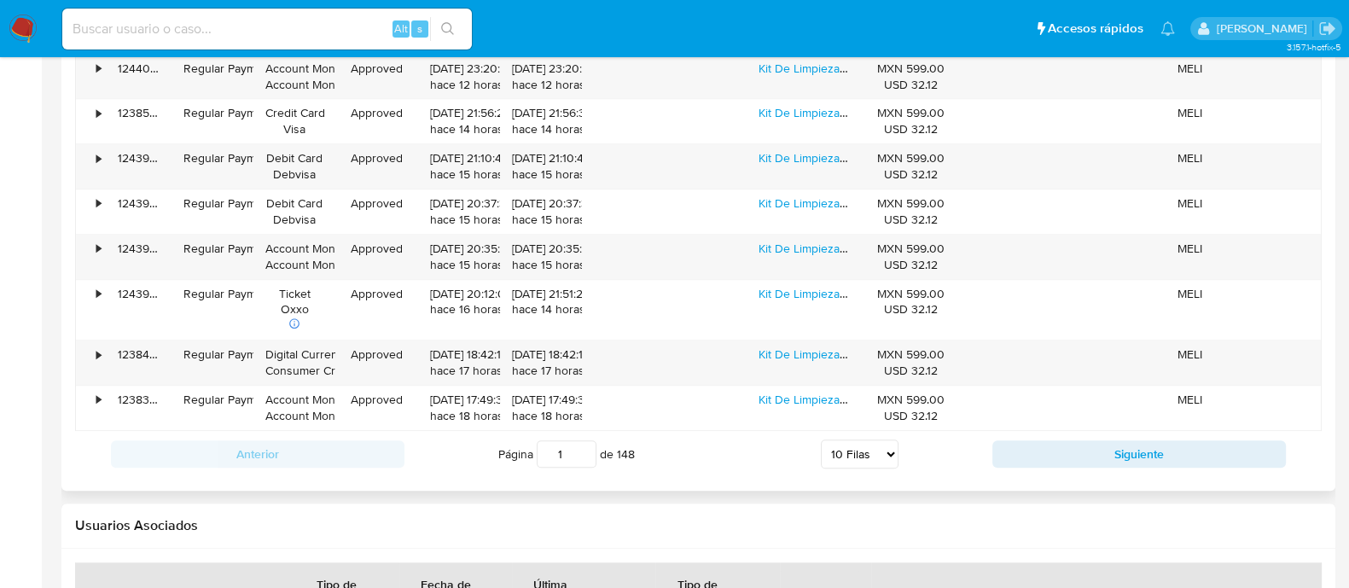
scroll to position [1951, 0]
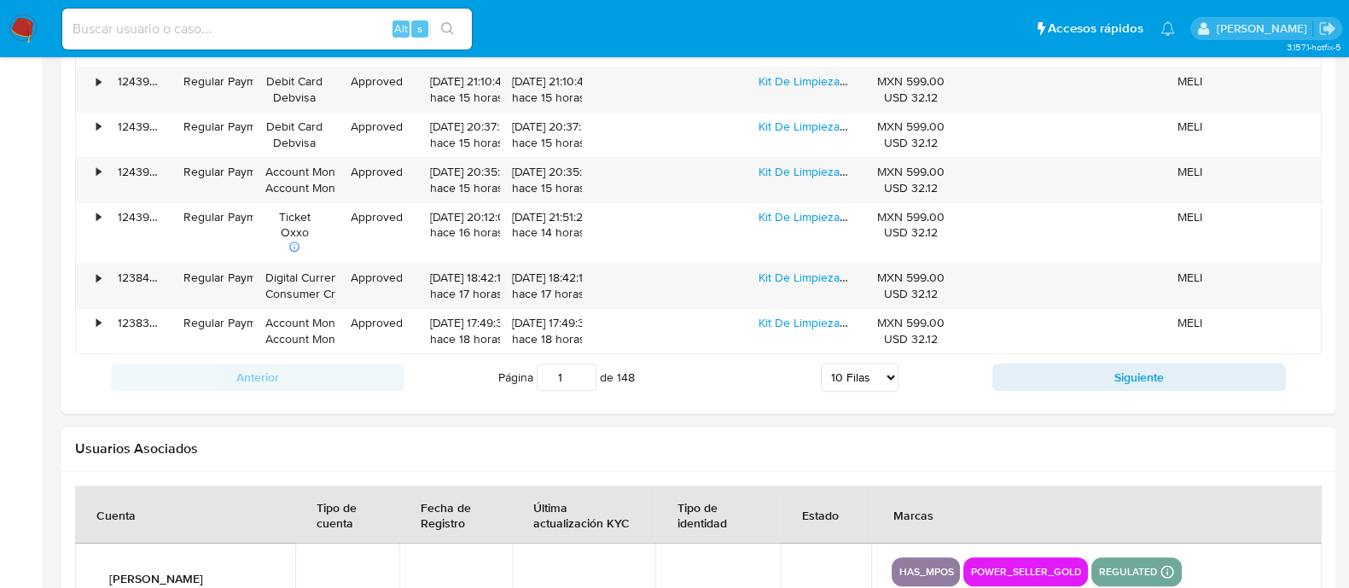
click at [256, 37] on input at bounding box center [267, 29] width 410 height 22
paste input "1202716828"
type input "1202716828"
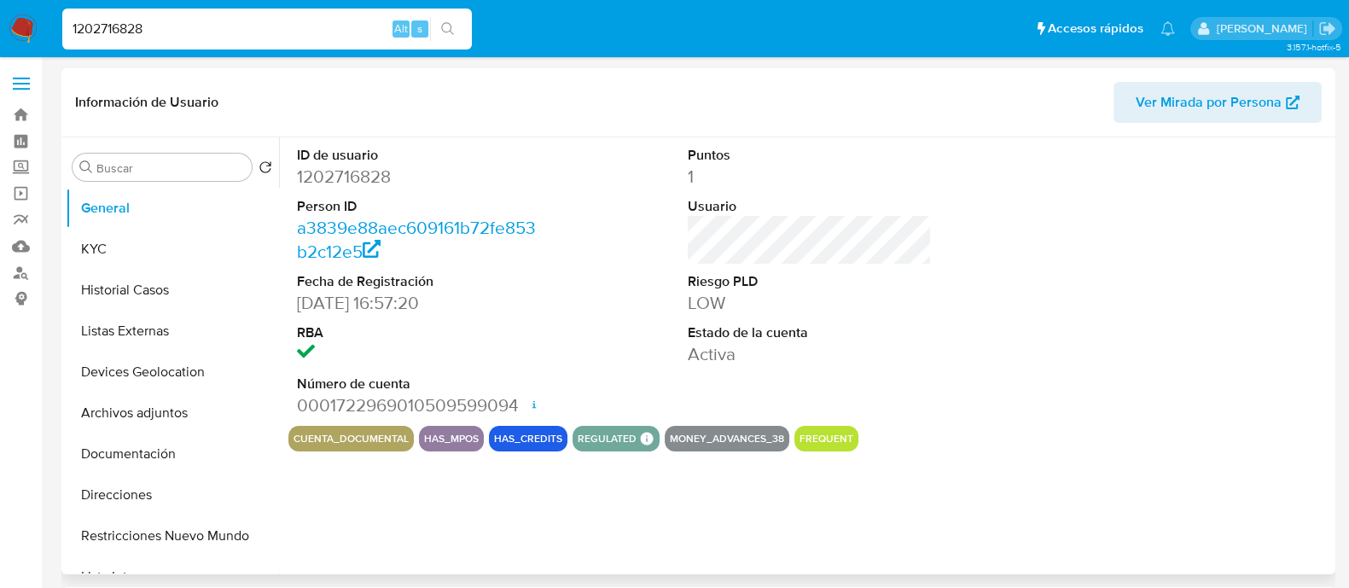
select select "10"
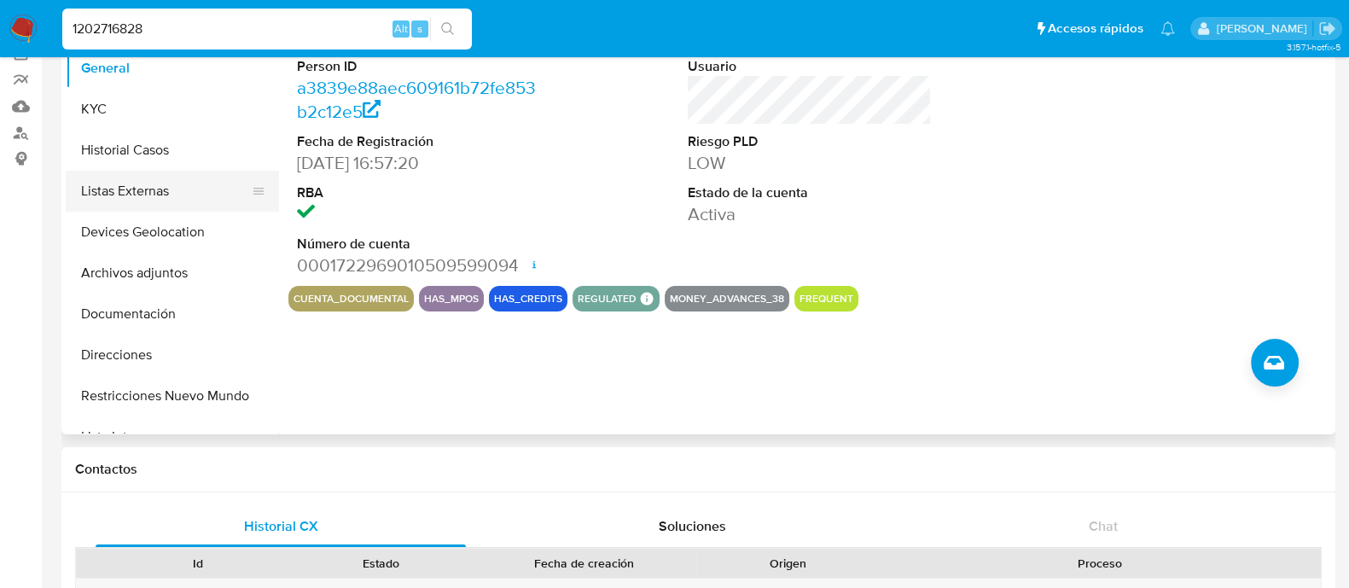
scroll to position [106, 0]
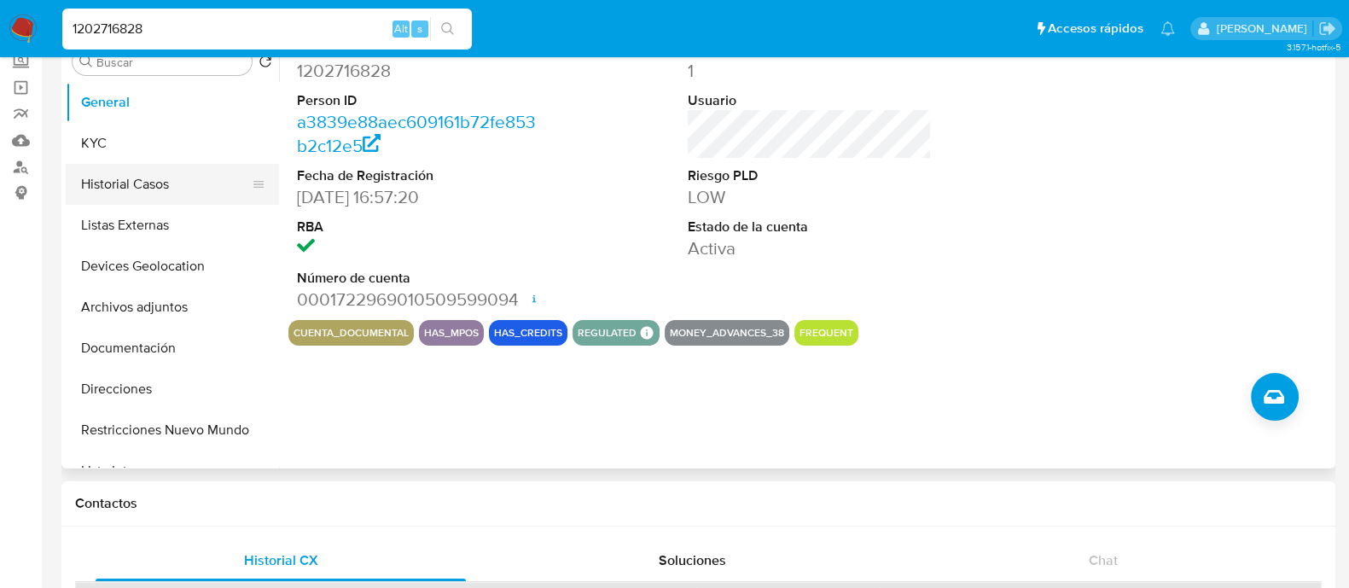
click at [147, 176] on button "Historial Casos" at bounding box center [166, 184] width 200 height 41
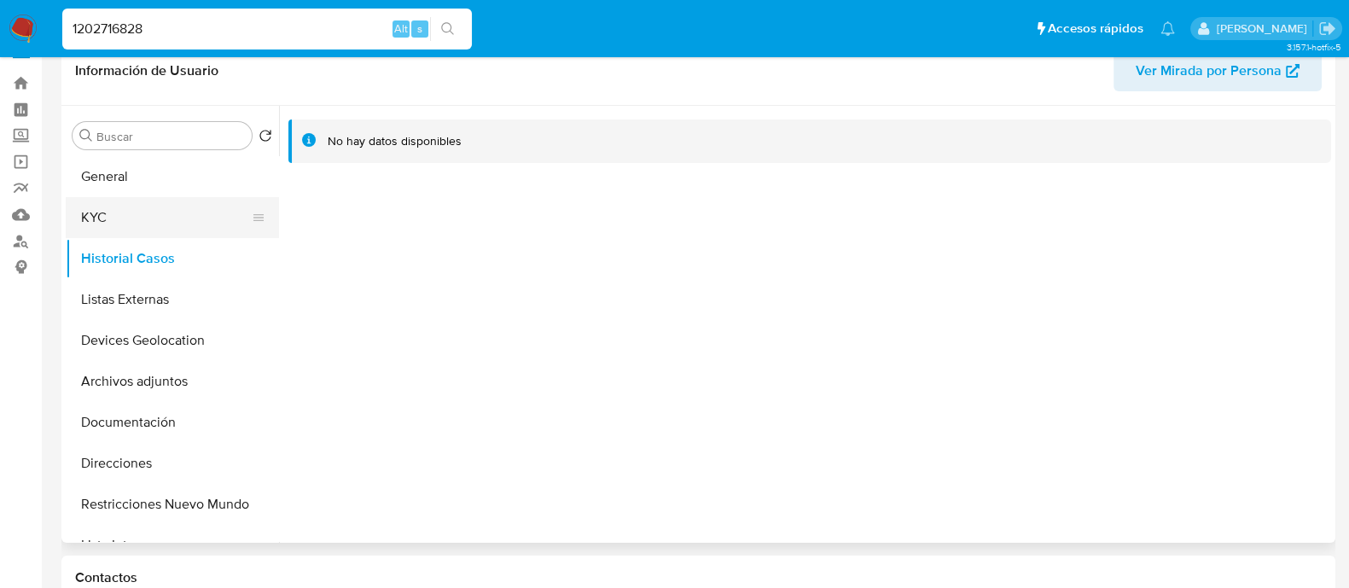
scroll to position [0, 0]
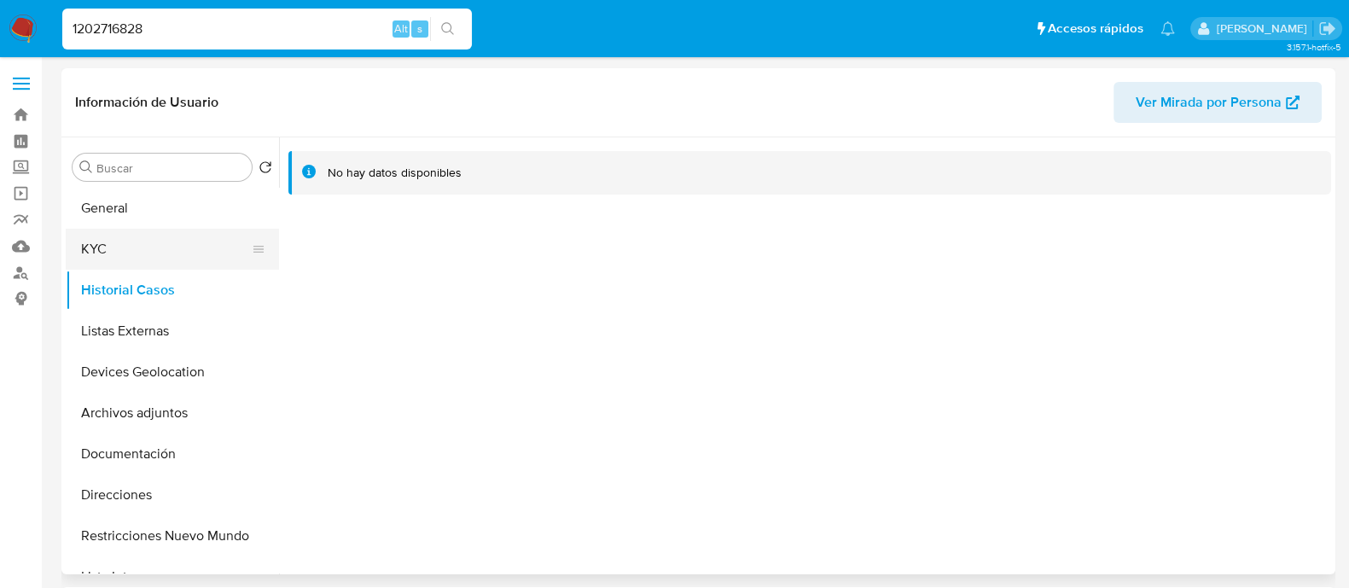
click at [159, 253] on button "KYC" at bounding box center [166, 249] width 200 height 41
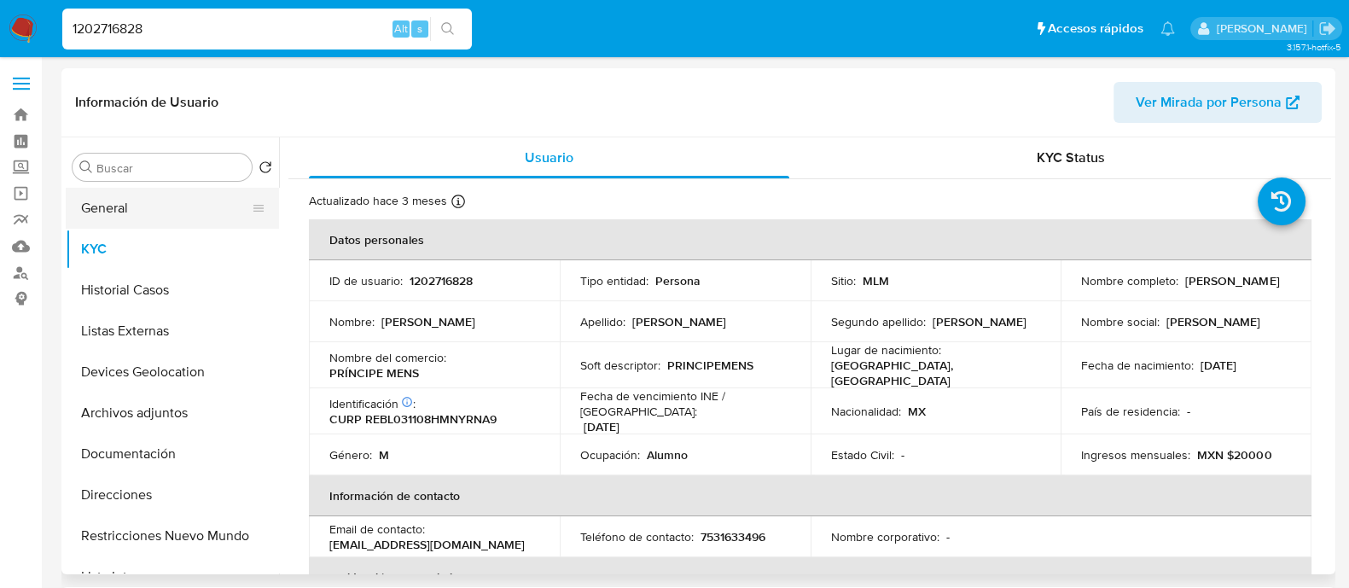
click at [151, 194] on button "General" at bounding box center [166, 208] width 200 height 41
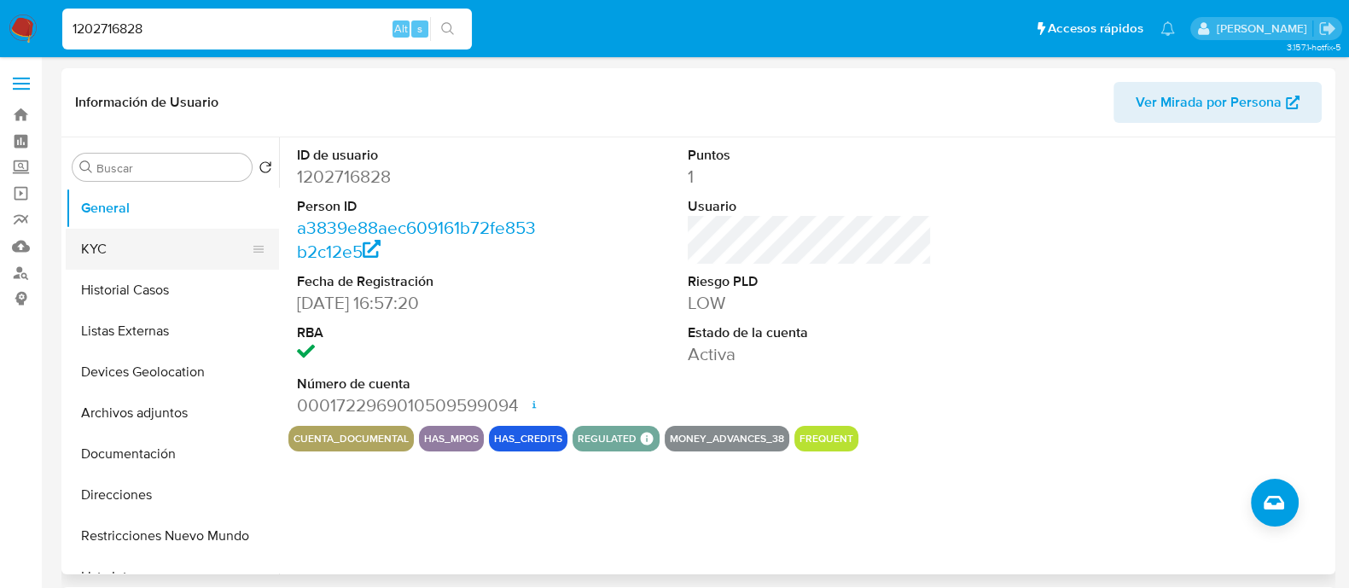
click at [147, 241] on button "KYC" at bounding box center [166, 249] width 200 height 41
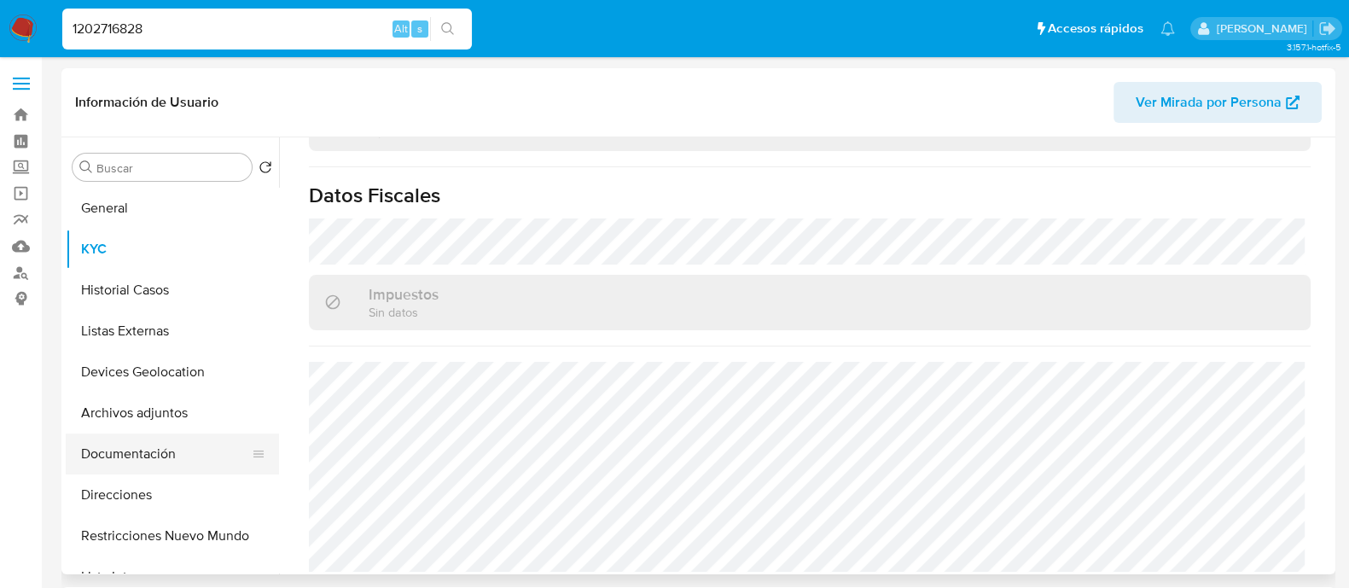
click at [156, 454] on button "Documentación" at bounding box center [166, 453] width 200 height 41
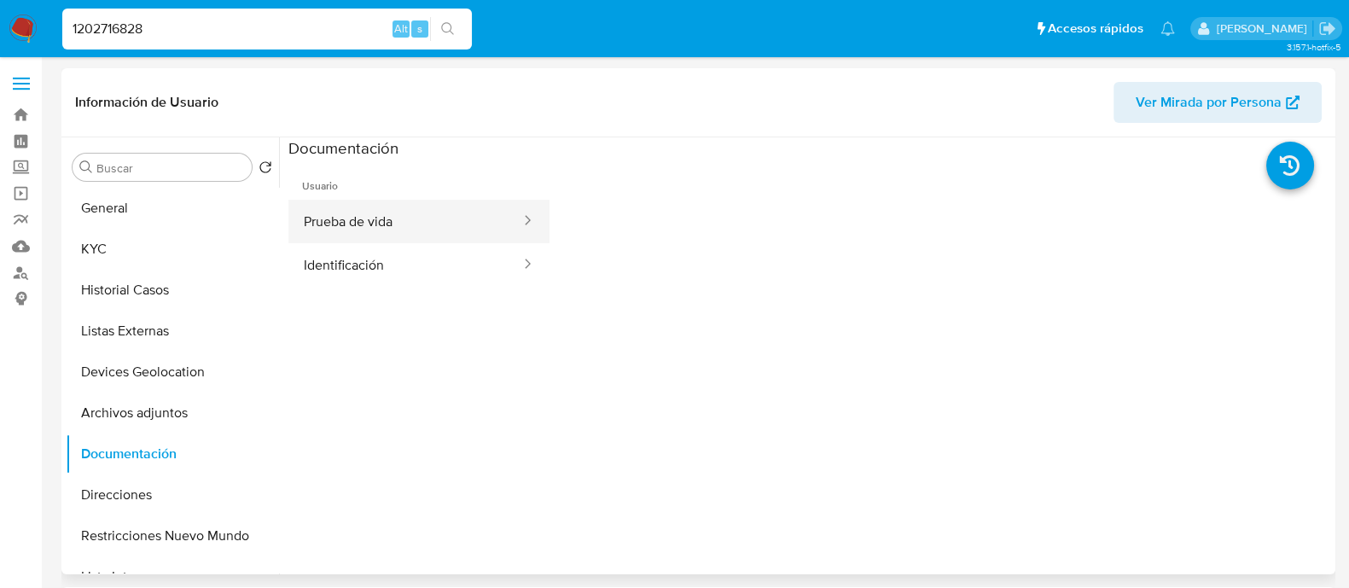
click at [402, 229] on button "Prueba de vida" at bounding box center [405, 222] width 234 height 44
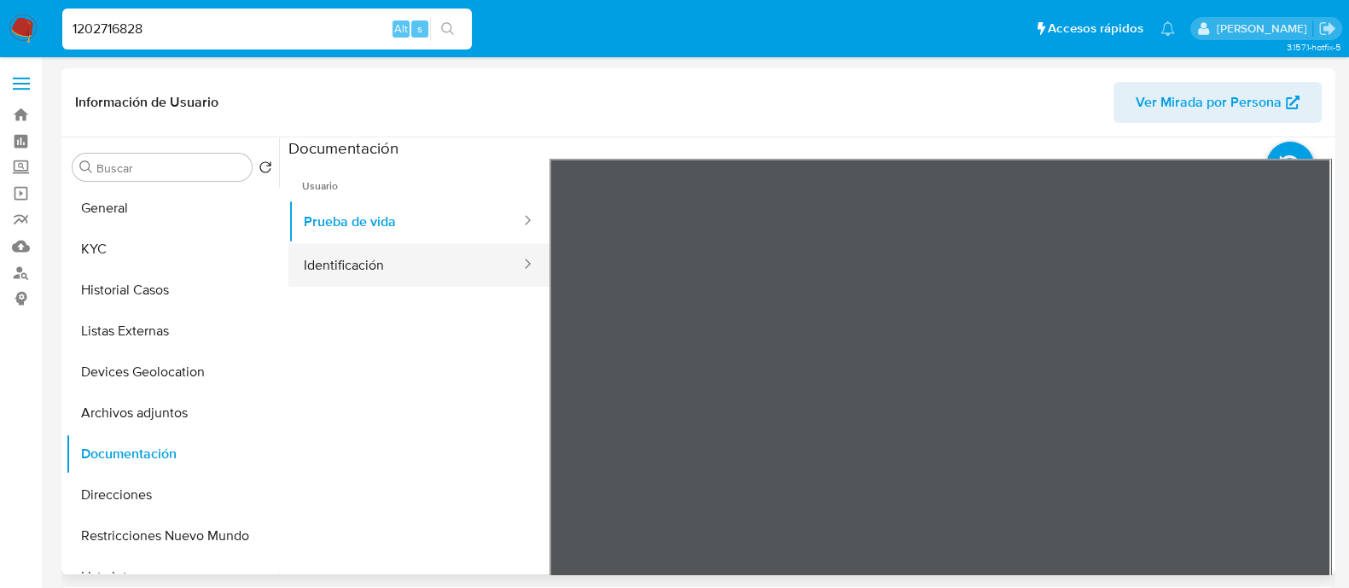
click at [419, 276] on button "Identificación" at bounding box center [405, 265] width 234 height 44
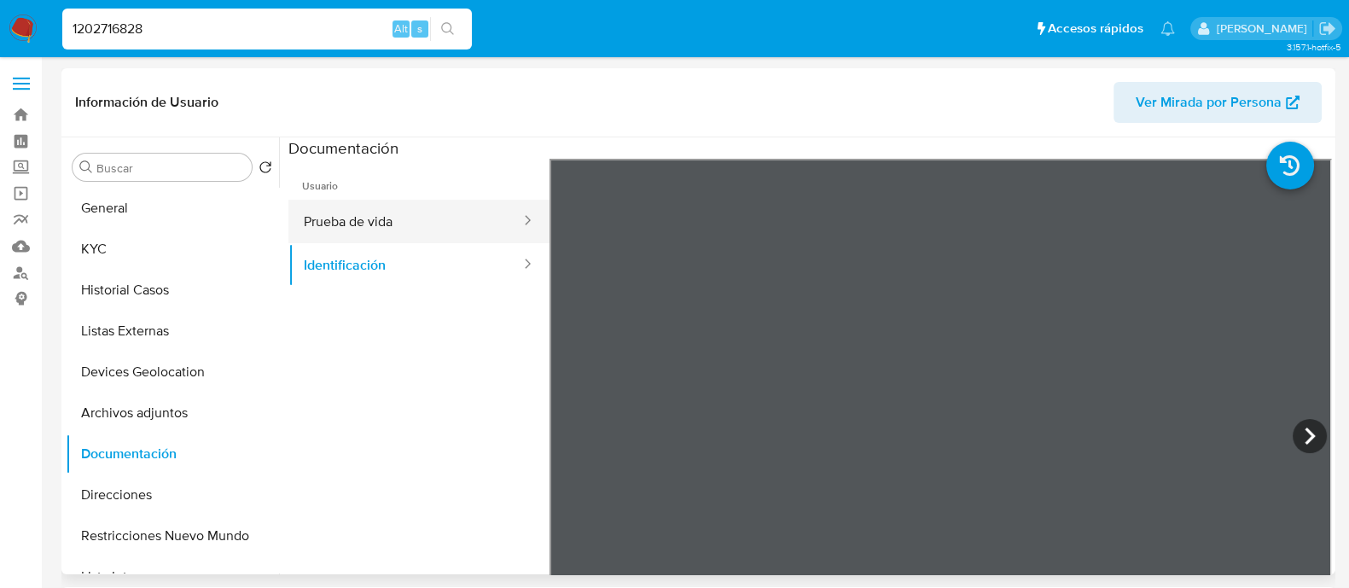
click at [427, 218] on button "Prueba de vida" at bounding box center [405, 222] width 234 height 44
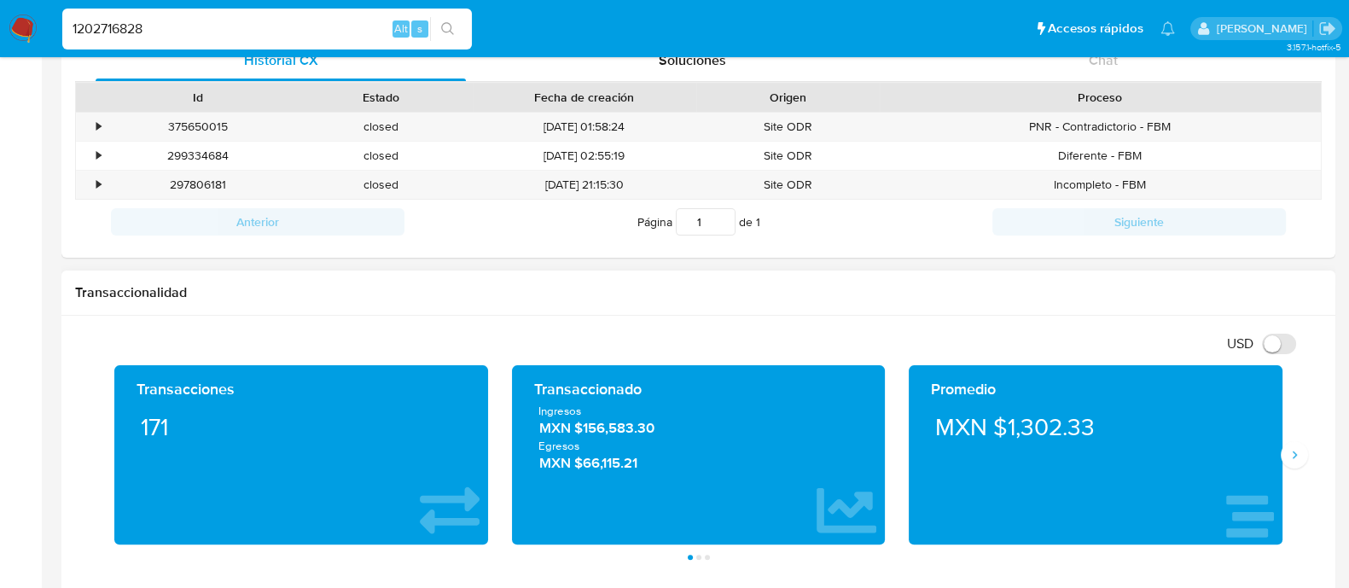
scroll to position [640, 0]
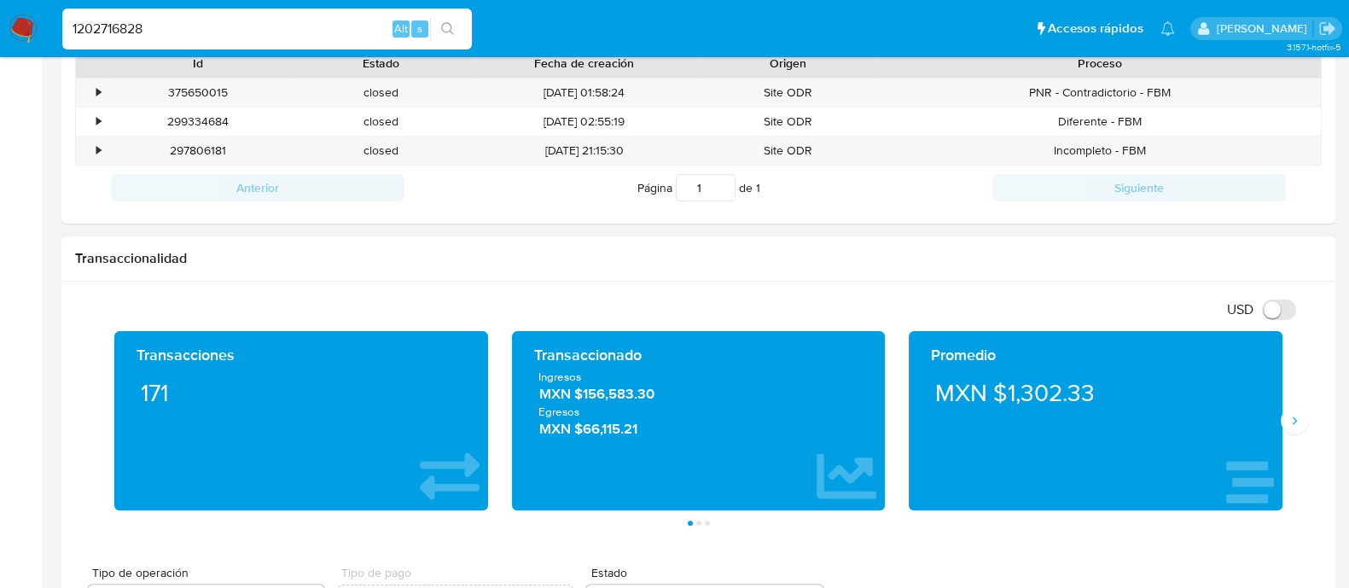
click at [1320, 412] on div "Transacciones 171 Transaccionado Ingresos MXN $156,583.30 Egresos MXN $66,115.2…" at bounding box center [698, 428] width 1247 height 195
click at [1308, 414] on div "Transacciones 171 Transaccionado Ingresos MXN $156,583.30 Egresos MXN $66,115.2…" at bounding box center [698, 428] width 1247 height 195
click at [1294, 411] on button "Siguiente" at bounding box center [1294, 420] width 27 height 27
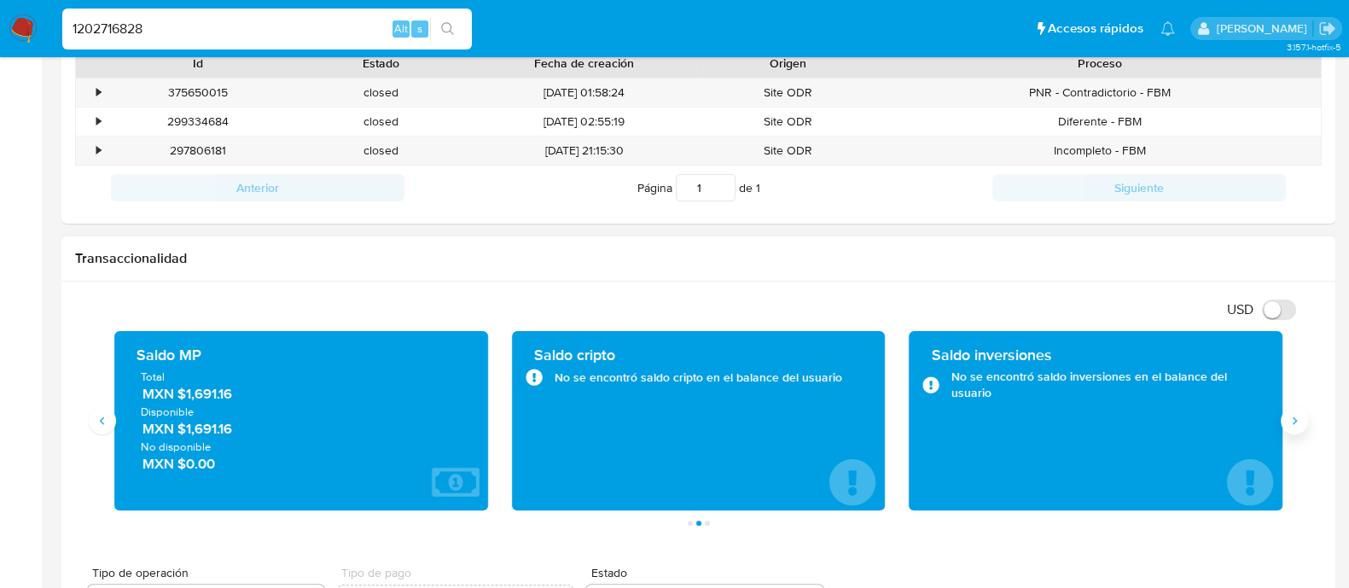
click at [1299, 412] on button "Siguiente" at bounding box center [1294, 420] width 27 height 27
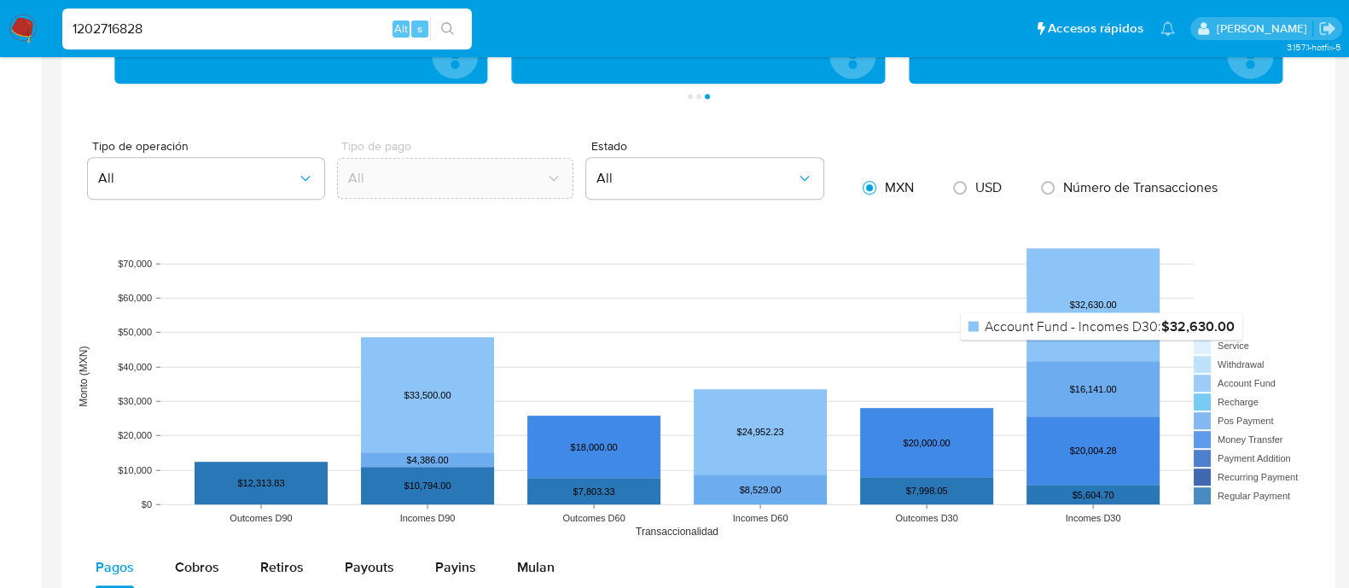
scroll to position [1173, 0]
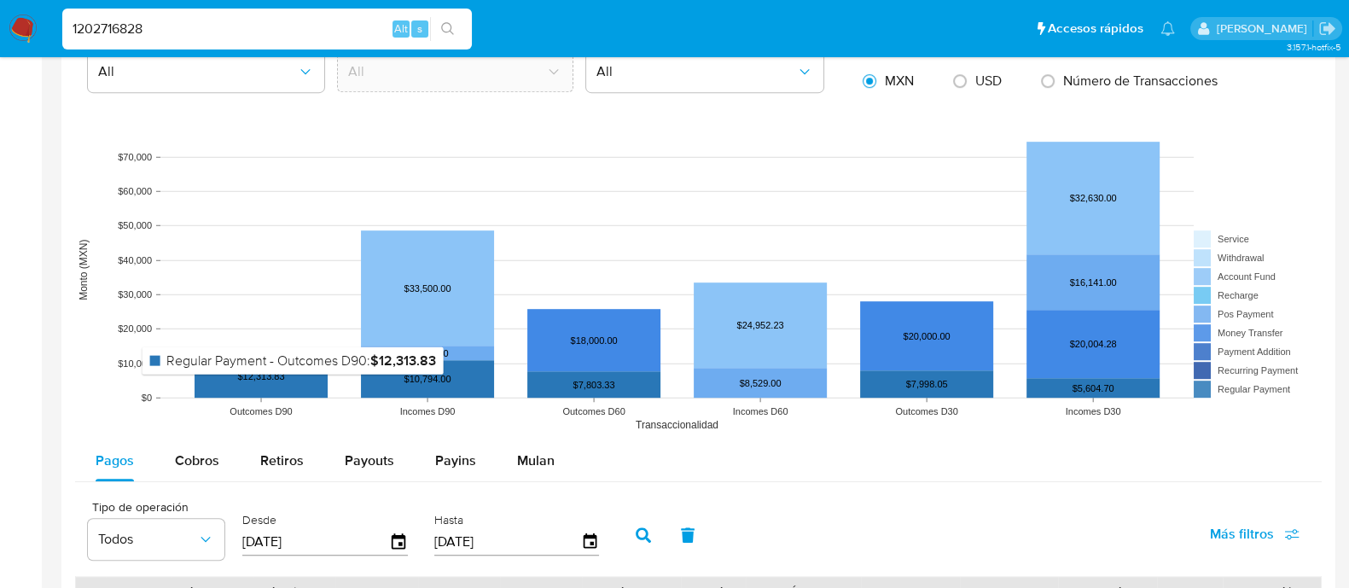
click at [285, 387] on rect at bounding box center [261, 376] width 133 height 43
click at [285, 387] on icon "Outcomes D90 Incomes D90 Outcomes D60 Incomes D60 Outcomes D30 Incomes D30 Tran…" at bounding box center [698, 269] width 1247 height 341
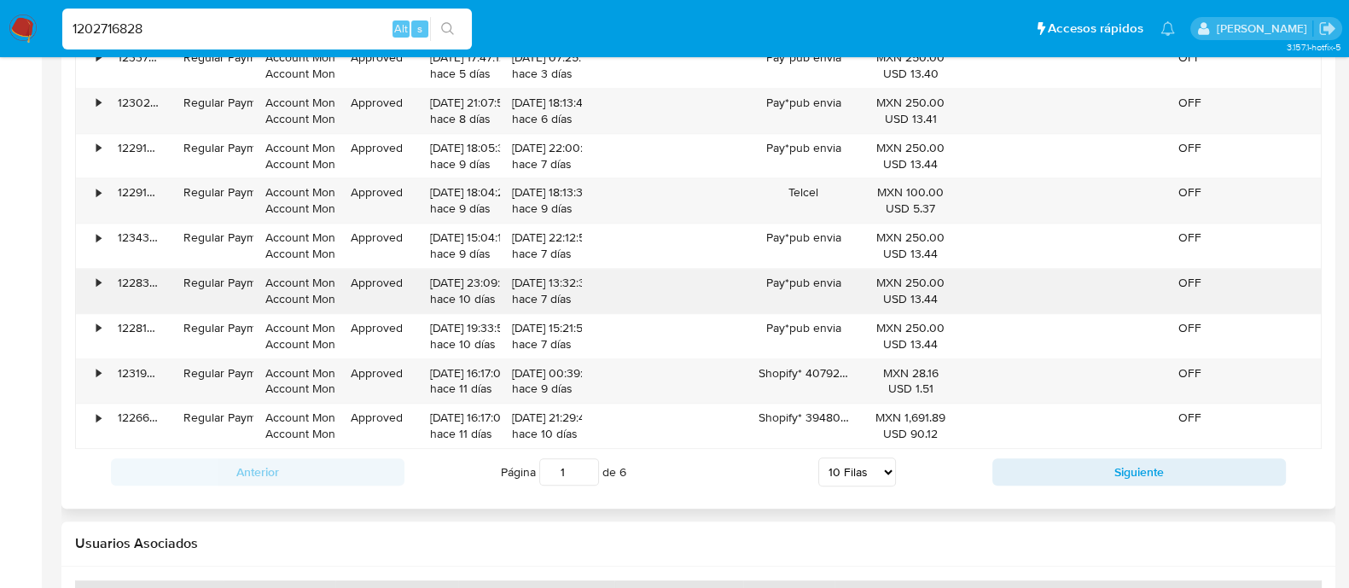
scroll to position [1813, 0]
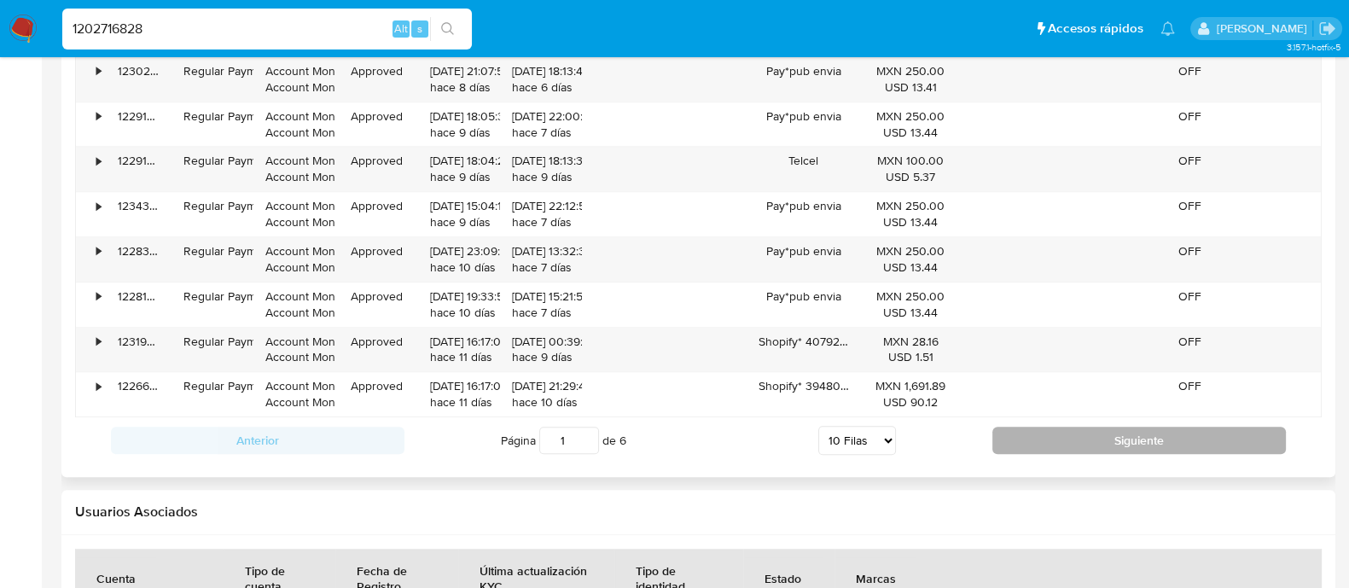
click at [1045, 437] on button "Siguiente" at bounding box center [1139, 440] width 294 height 27
type input "2"
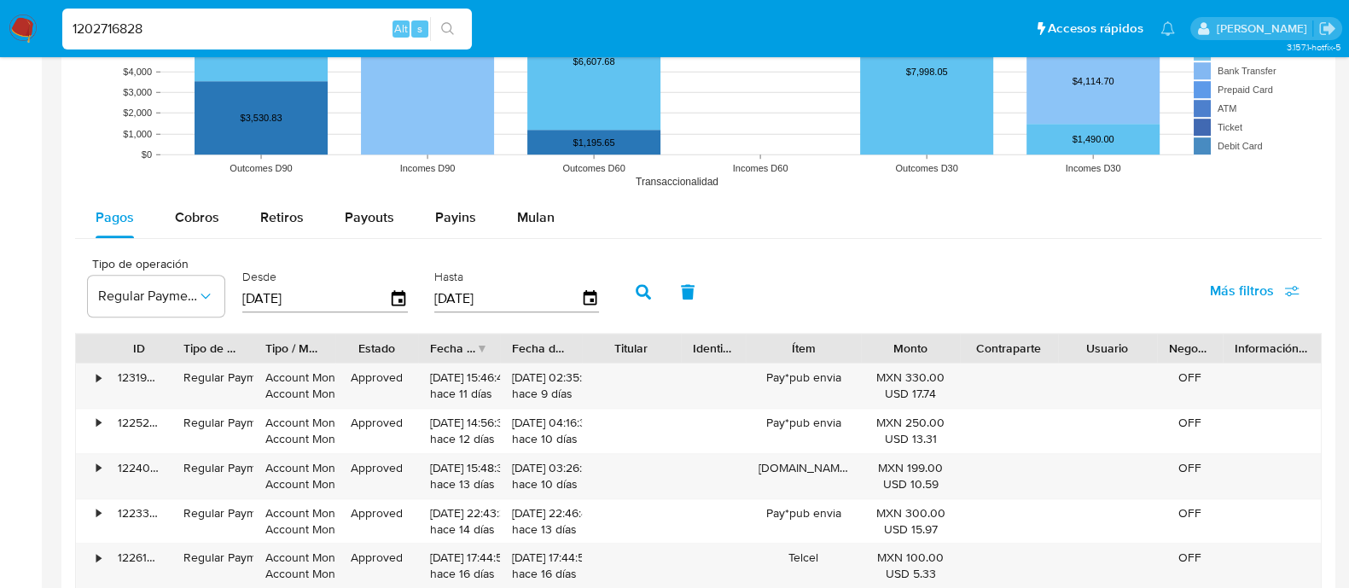
scroll to position [1280, 0]
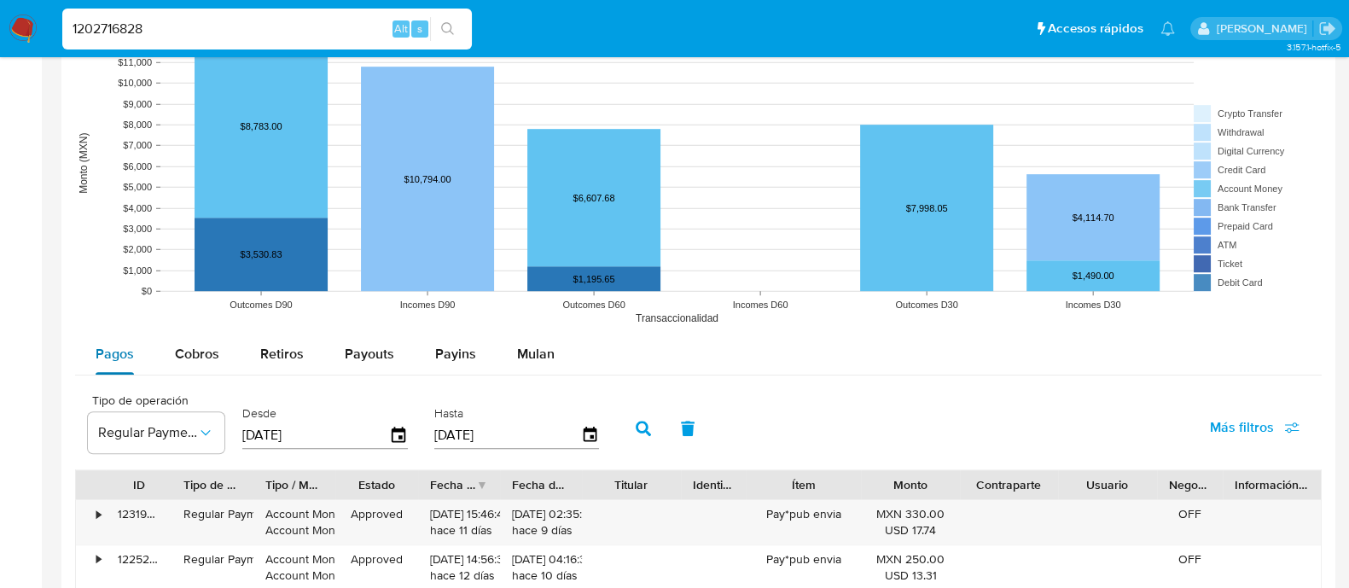
click at [111, 367] on div "Pagos" at bounding box center [115, 354] width 38 height 41
click at [196, 351] on span "Cobros" at bounding box center [197, 354] width 44 height 20
select select "10"
click at [201, 432] on icon "button" at bounding box center [205, 432] width 17 height 17
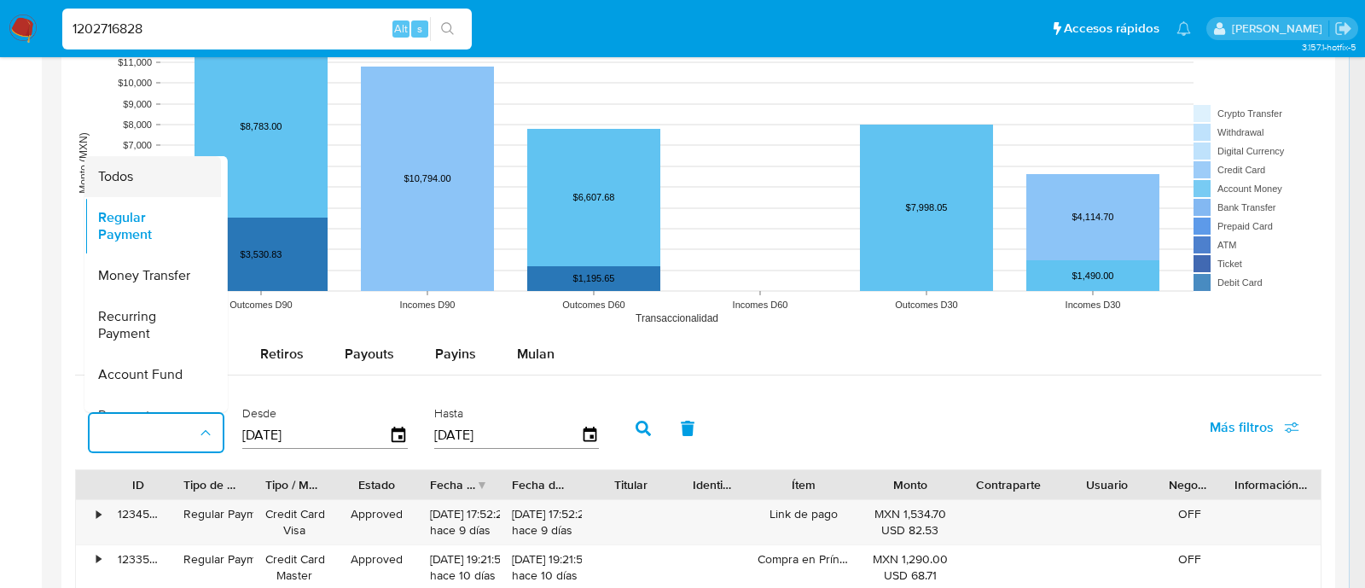
click at [162, 176] on div "Todos" at bounding box center [147, 175] width 99 height 41
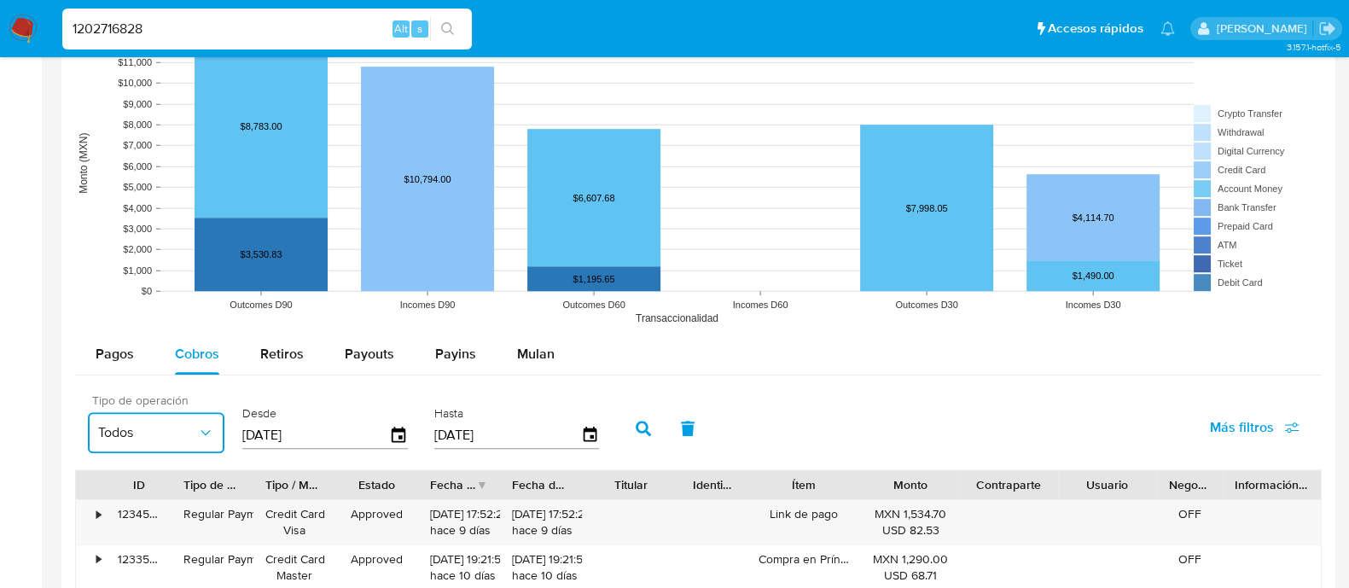
scroll to position [1067, 0]
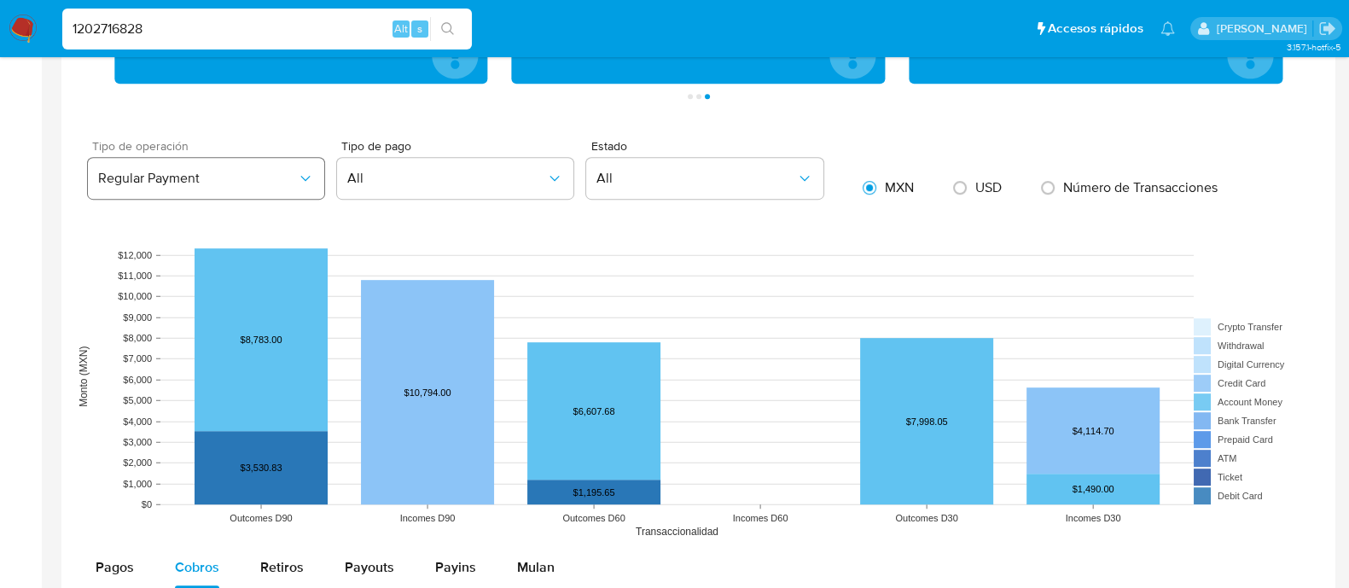
click at [263, 177] on span "Regular Payment" at bounding box center [197, 178] width 199 height 17
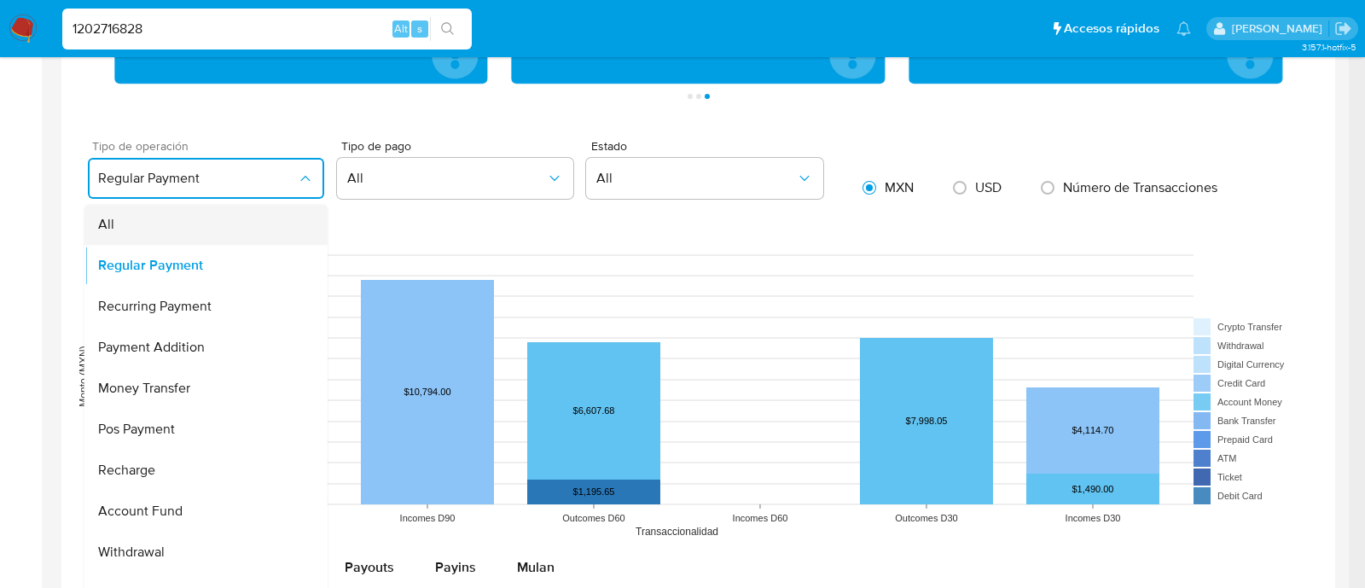
click at [124, 242] on div "All" at bounding box center [201, 225] width 206 height 41
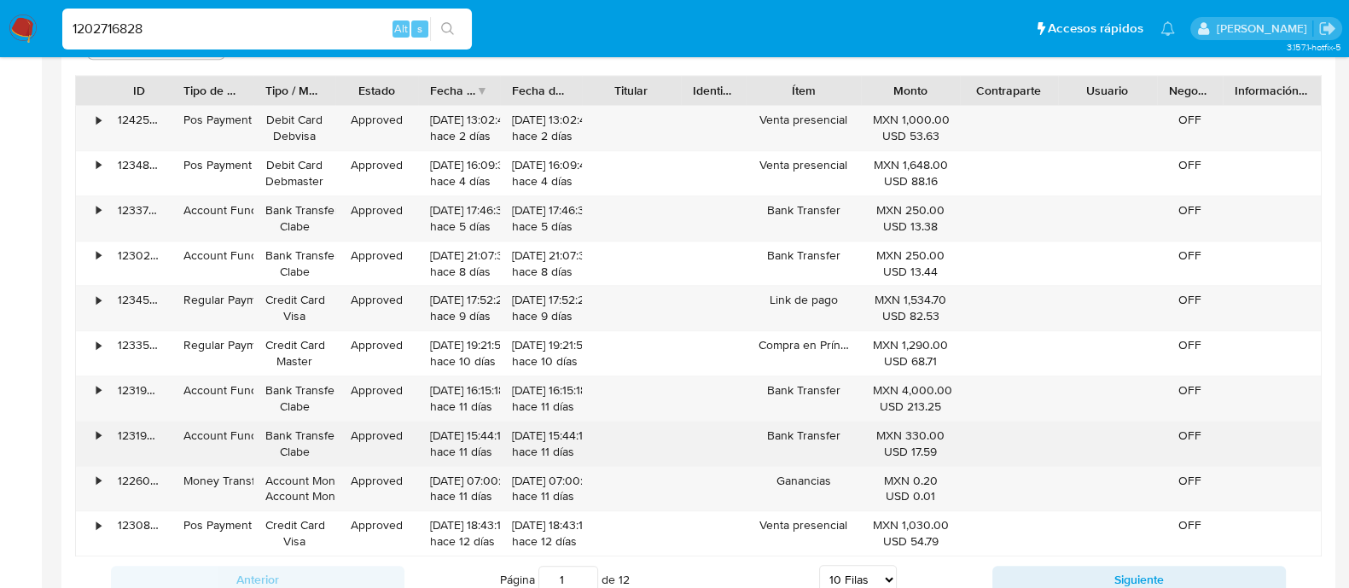
scroll to position [1706, 0]
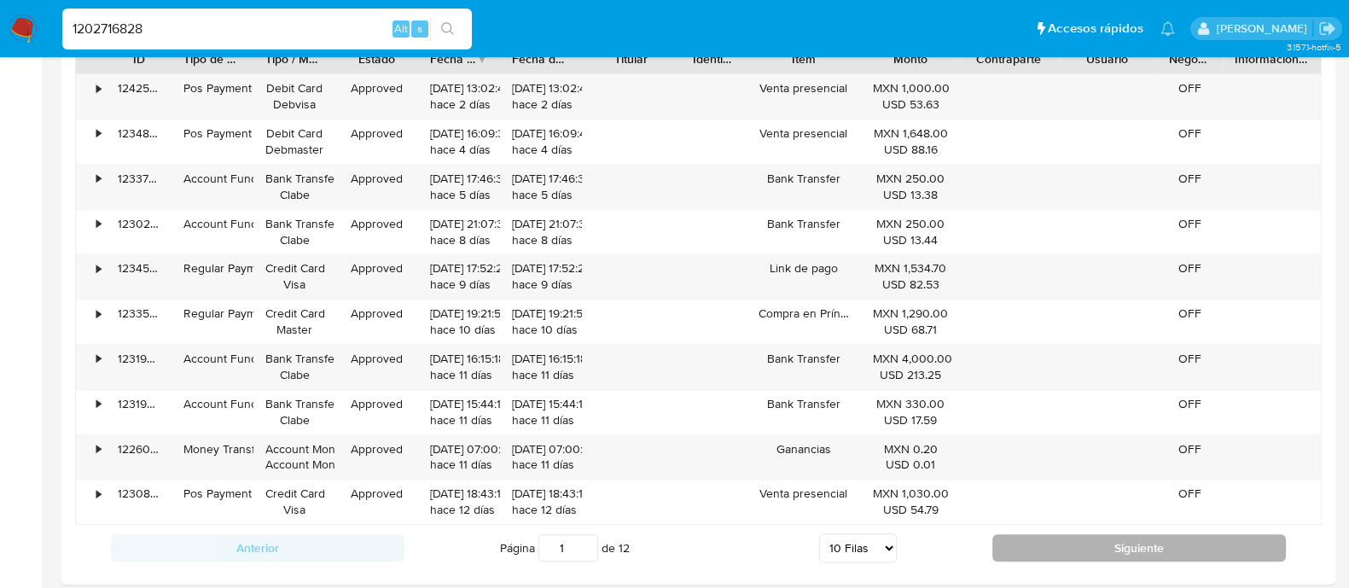
click at [1123, 544] on button "Siguiente" at bounding box center [1139, 547] width 294 height 27
type input "2"
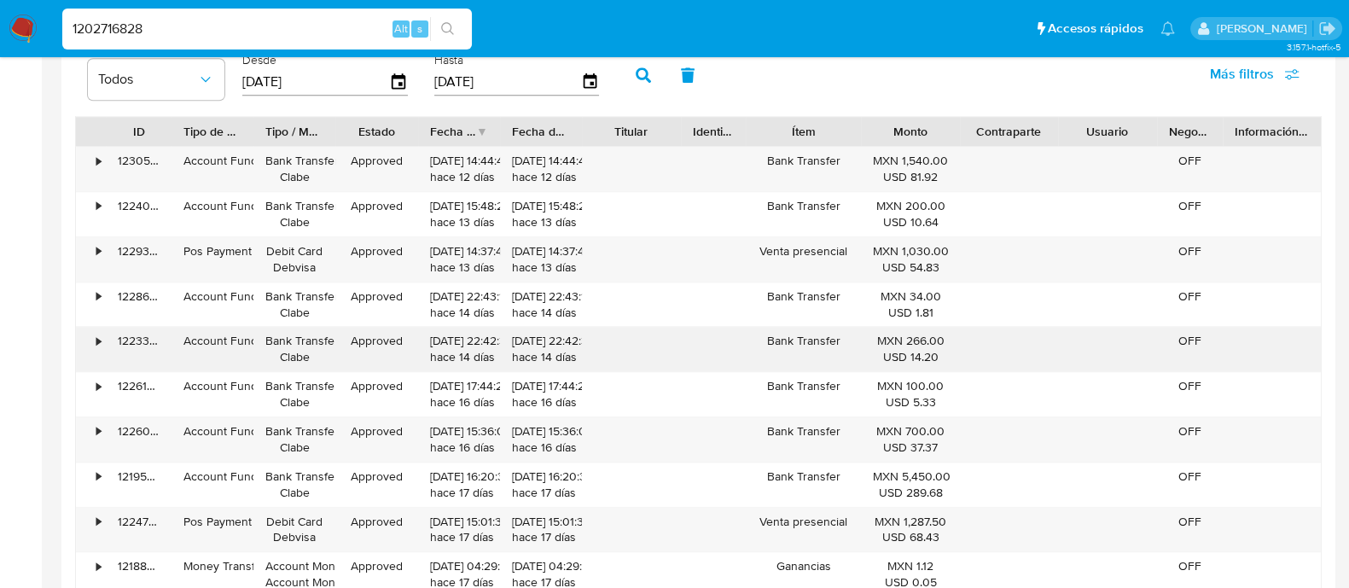
scroll to position [1599, 0]
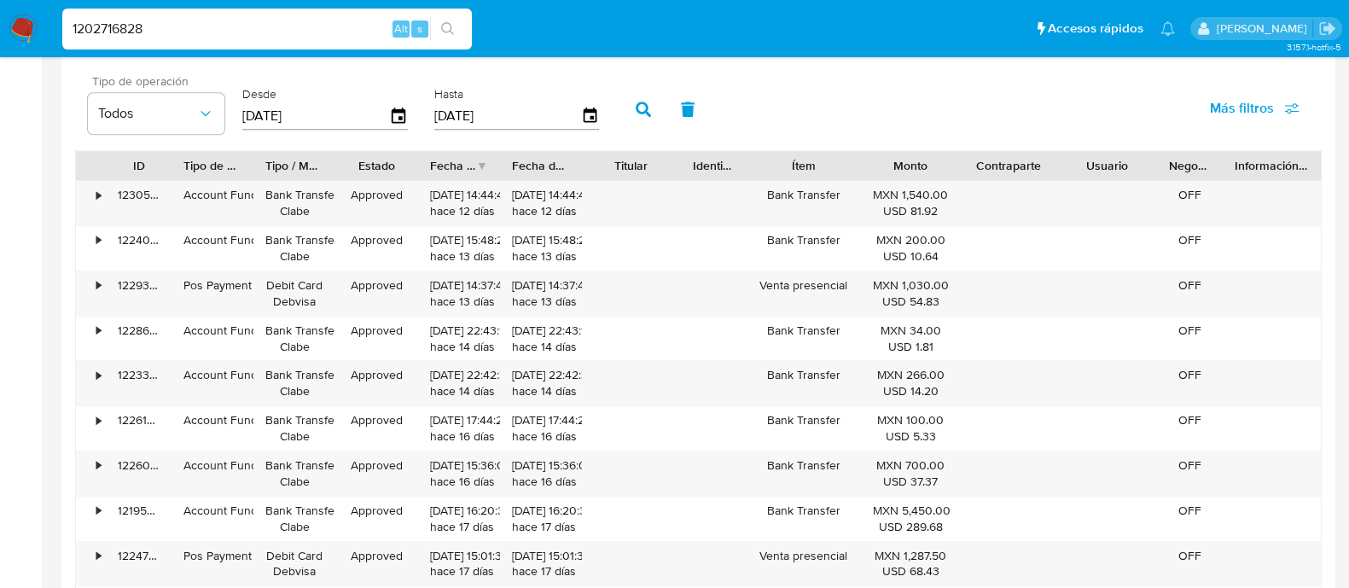
click at [277, 44] on div "1202716828 Alt s" at bounding box center [267, 29] width 410 height 41
click at [282, 19] on input "1202716828" at bounding box center [267, 29] width 410 height 22
paste input "92250136"
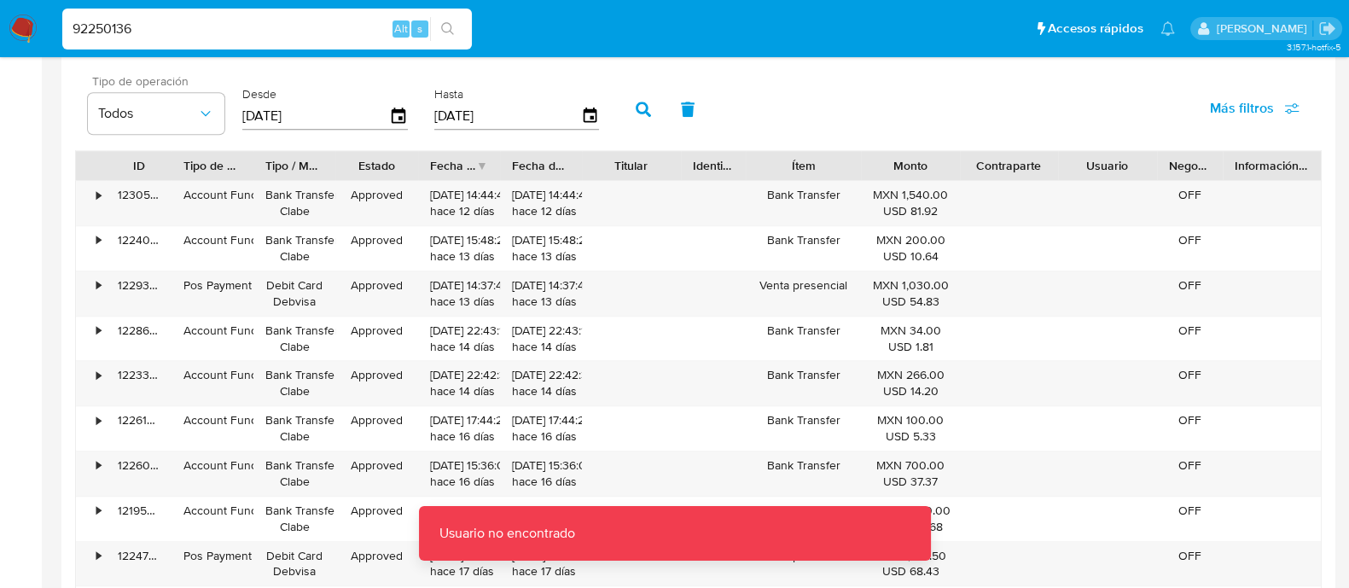
click at [258, 49] on div "92250136 Alt s" at bounding box center [267, 29] width 410 height 48
click at [266, 44] on div "92250136 Alt s" at bounding box center [267, 29] width 410 height 41
click at [280, 24] on input "92250136" at bounding box center [267, 29] width 410 height 22
type input "92250136"
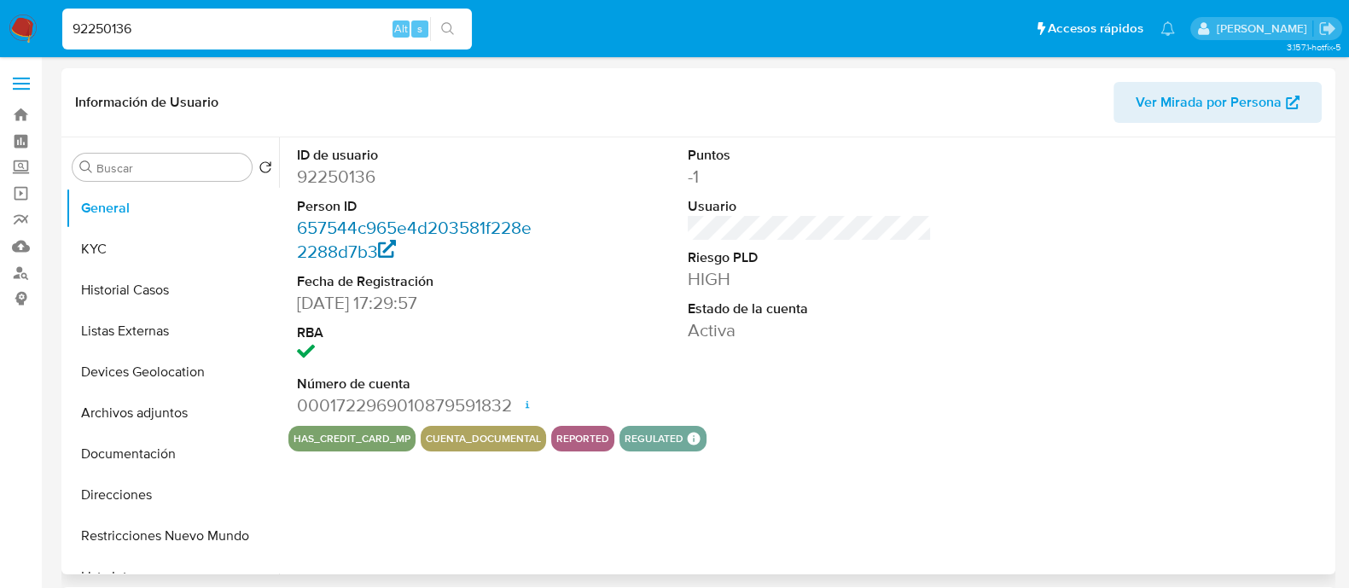
select select "10"
click at [162, 265] on button "KYC" at bounding box center [166, 249] width 200 height 41
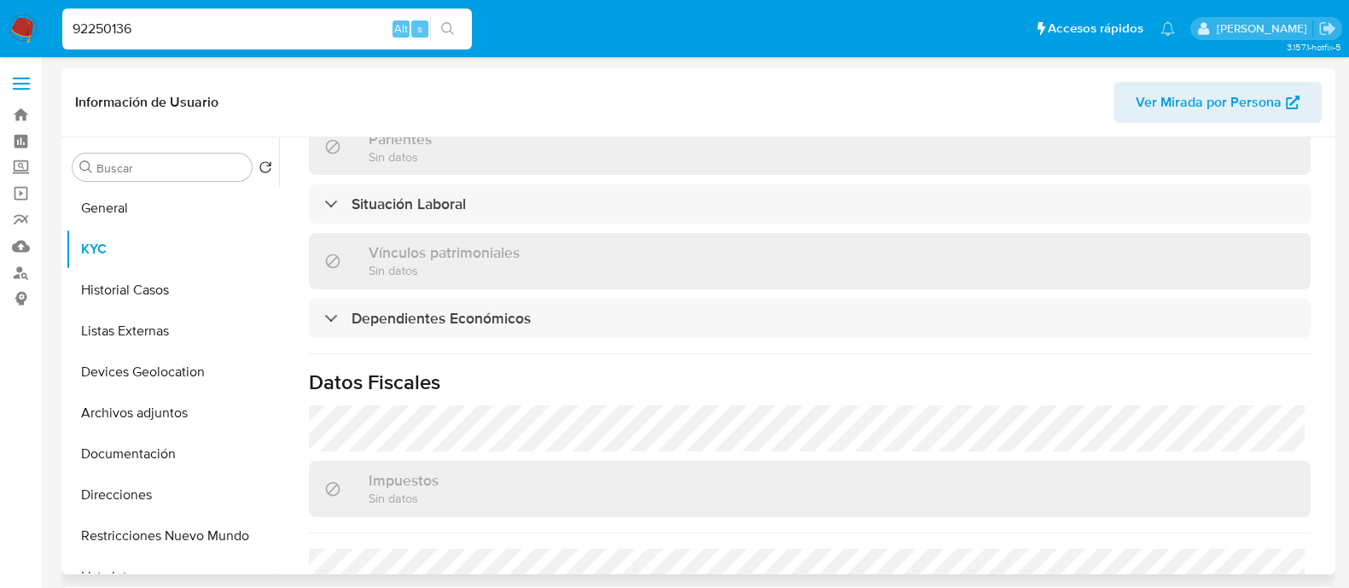
scroll to position [1039, 0]
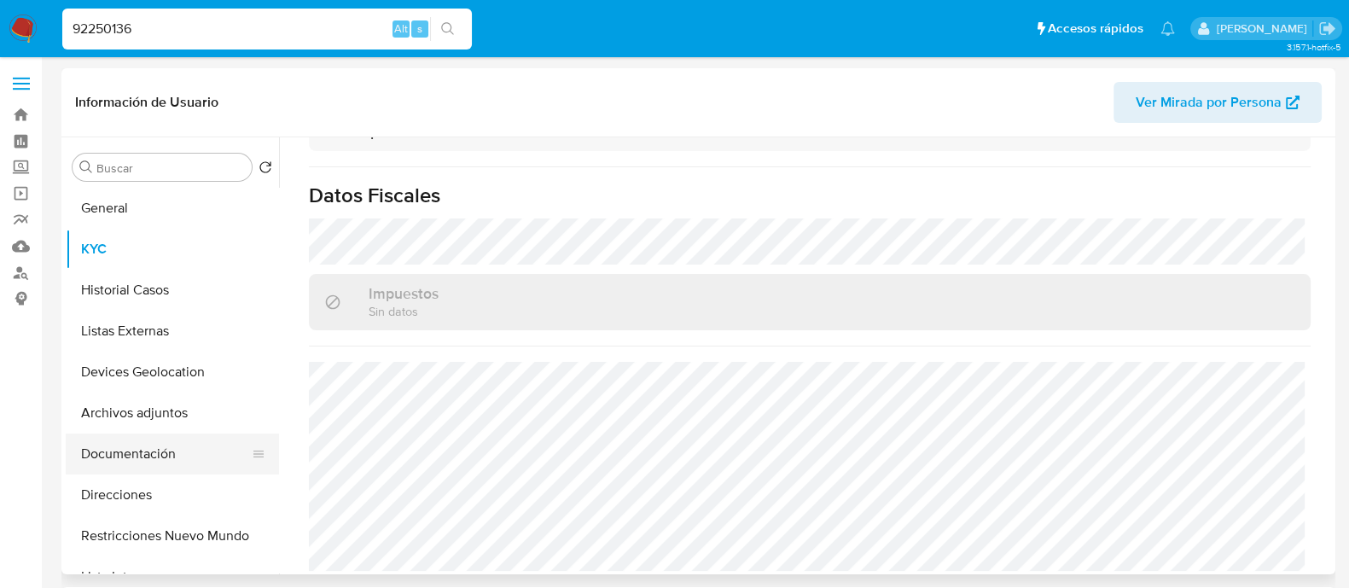
click at [134, 455] on button "Documentación" at bounding box center [166, 453] width 200 height 41
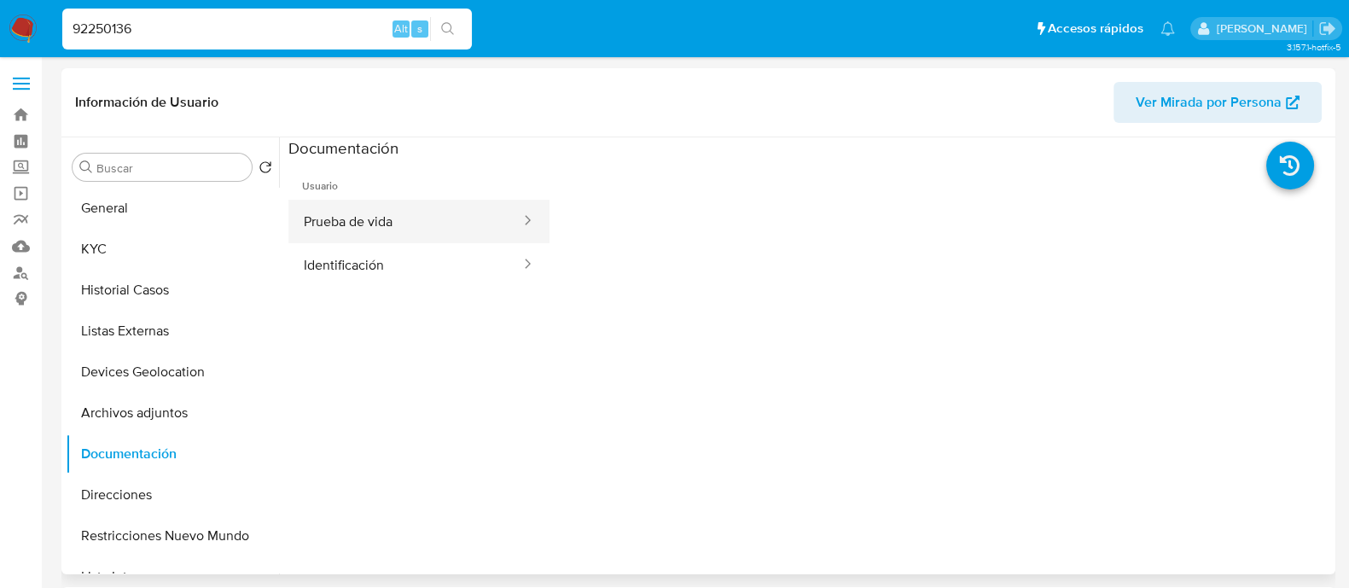
click at [339, 200] on button "Prueba de vida" at bounding box center [405, 222] width 234 height 44
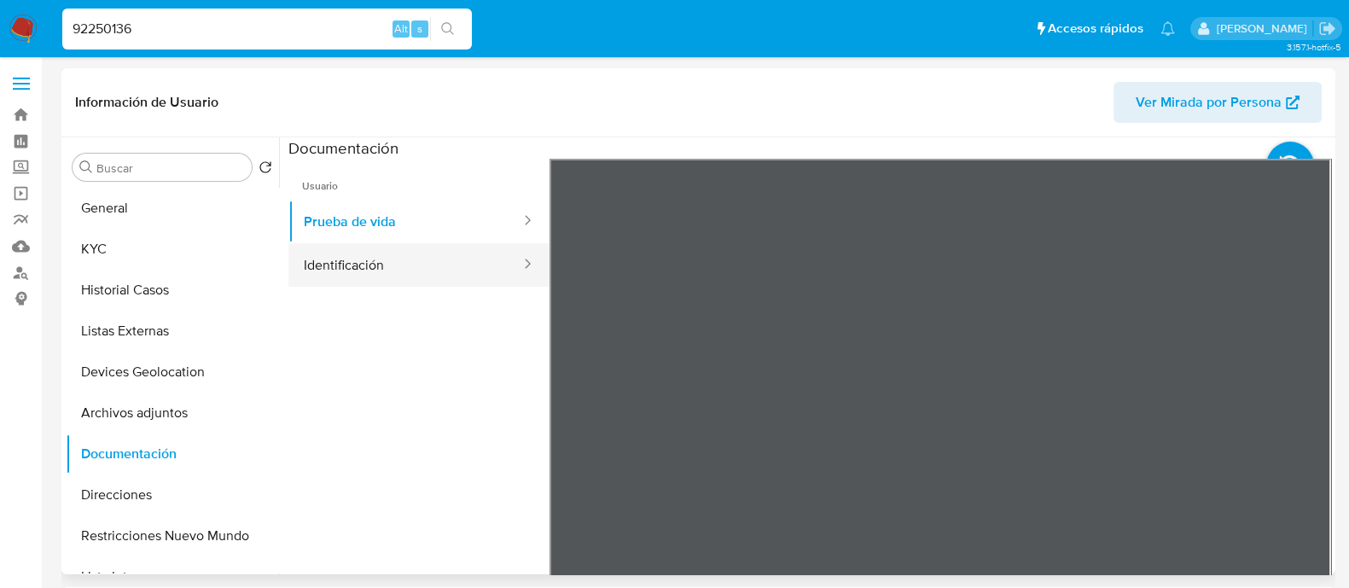
click at [387, 277] on button "Identificación" at bounding box center [405, 265] width 234 height 44
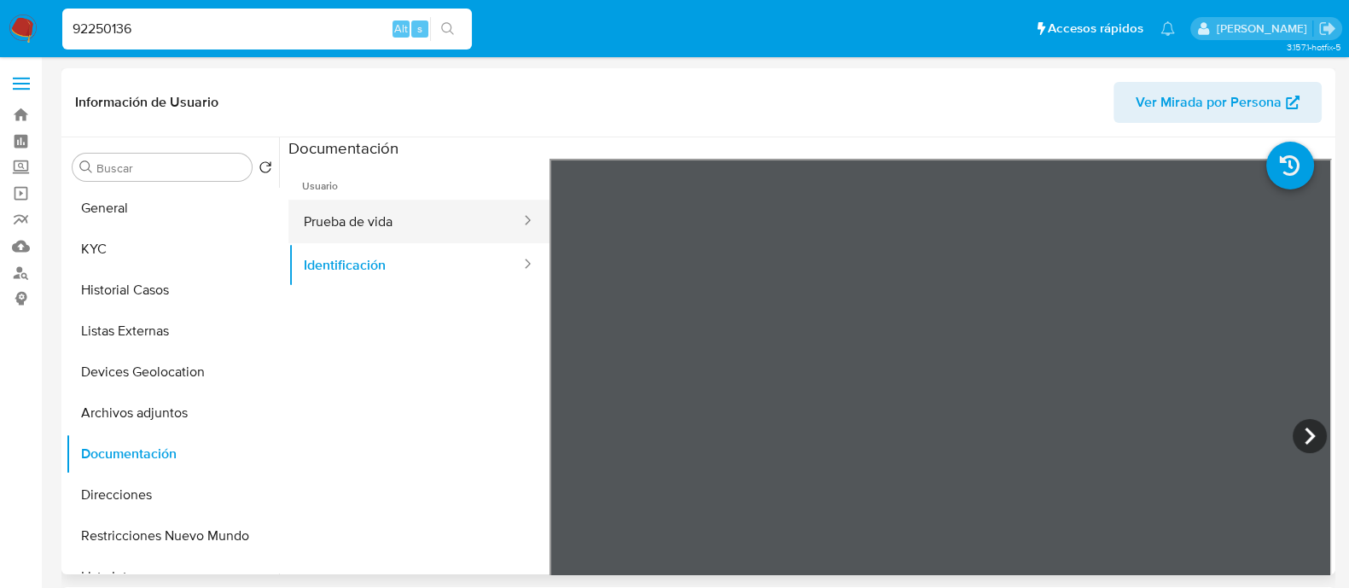
click at [444, 213] on button "Prueba de vida" at bounding box center [405, 222] width 234 height 44
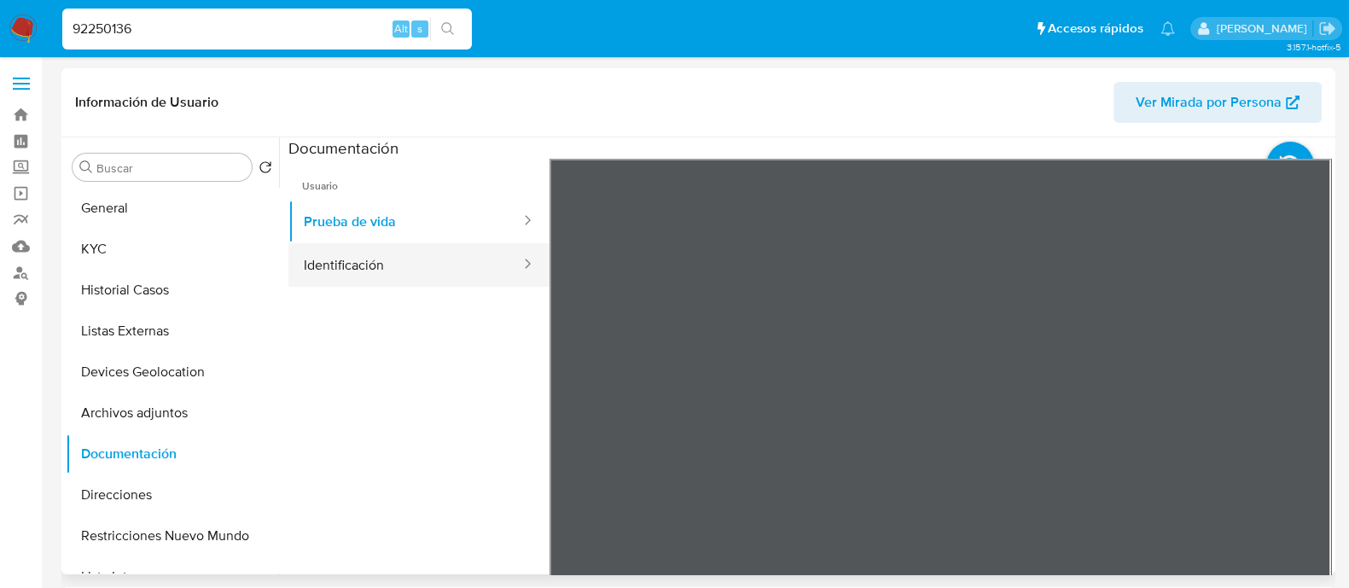
click at [474, 253] on button "Identificación" at bounding box center [405, 265] width 234 height 44
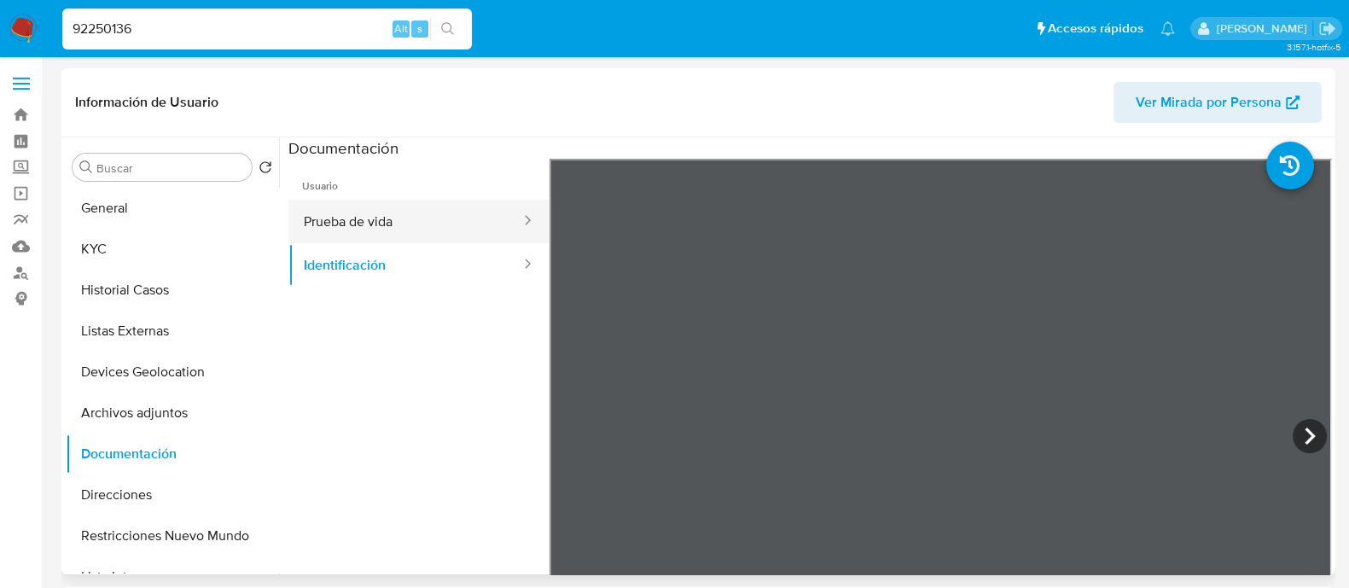
click at [462, 212] on button "Prueba de vida" at bounding box center [405, 222] width 234 height 44
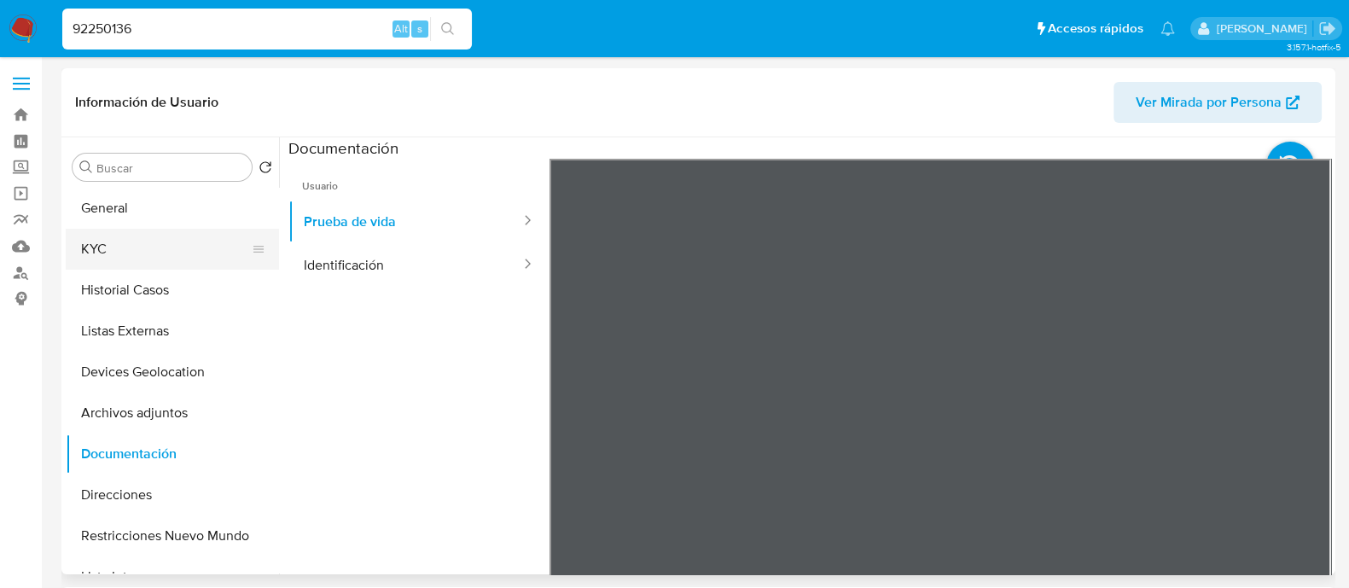
click at [109, 258] on button "KYC" at bounding box center [166, 249] width 200 height 41
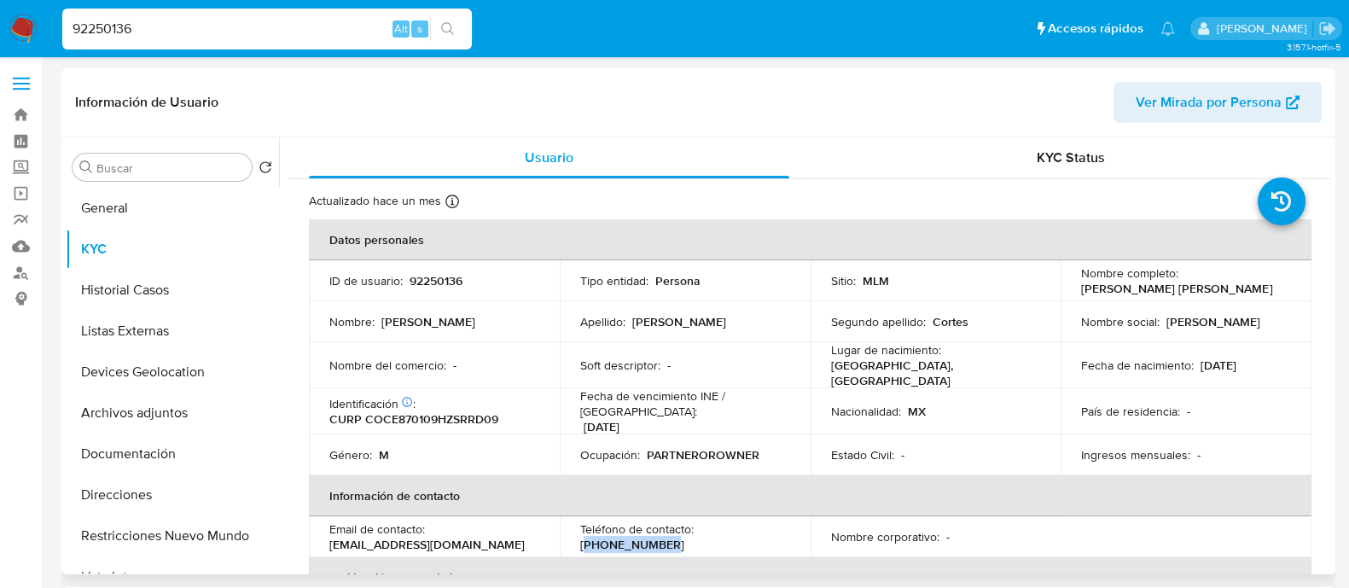
drag, startPoint x: 781, startPoint y: 523, endPoint x: 700, endPoint y: 521, distance: 81.1
click at [700, 521] on div "Teléfono de contacto : (33) 20404595" at bounding box center [685, 536] width 210 height 31
copy p "33) 20404595"
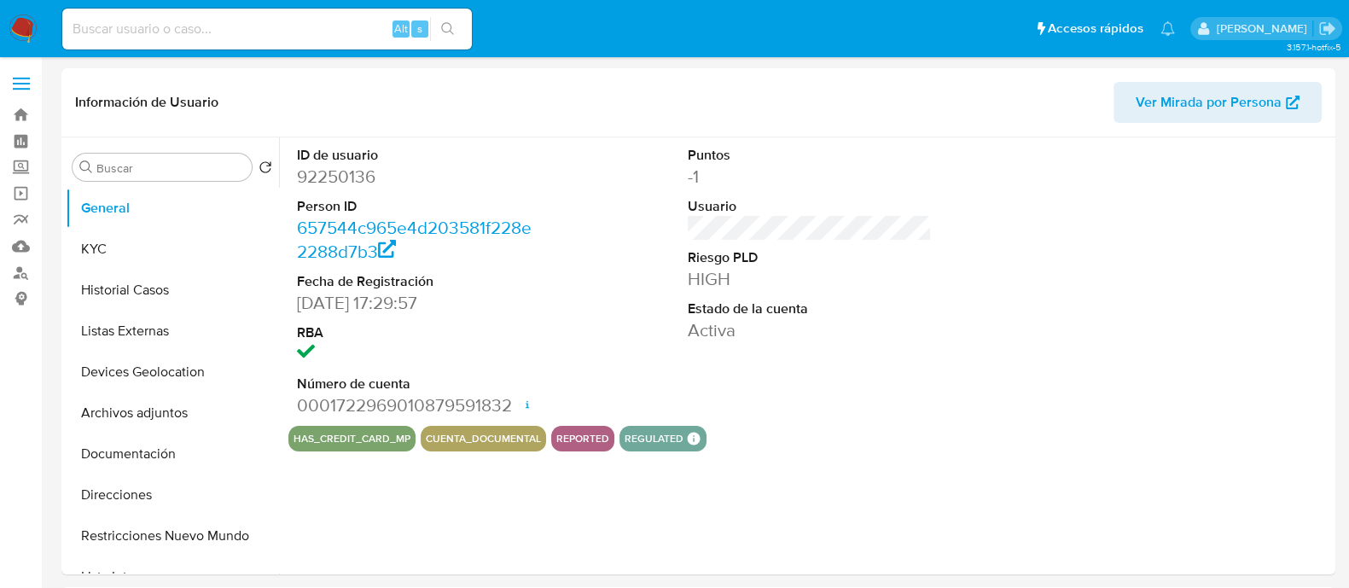
drag, startPoint x: 24, startPoint y: 32, endPoint x: 140, endPoint y: 2, distance: 119.8
click at [24, 32] on img at bounding box center [23, 29] width 29 height 29
select select "10"
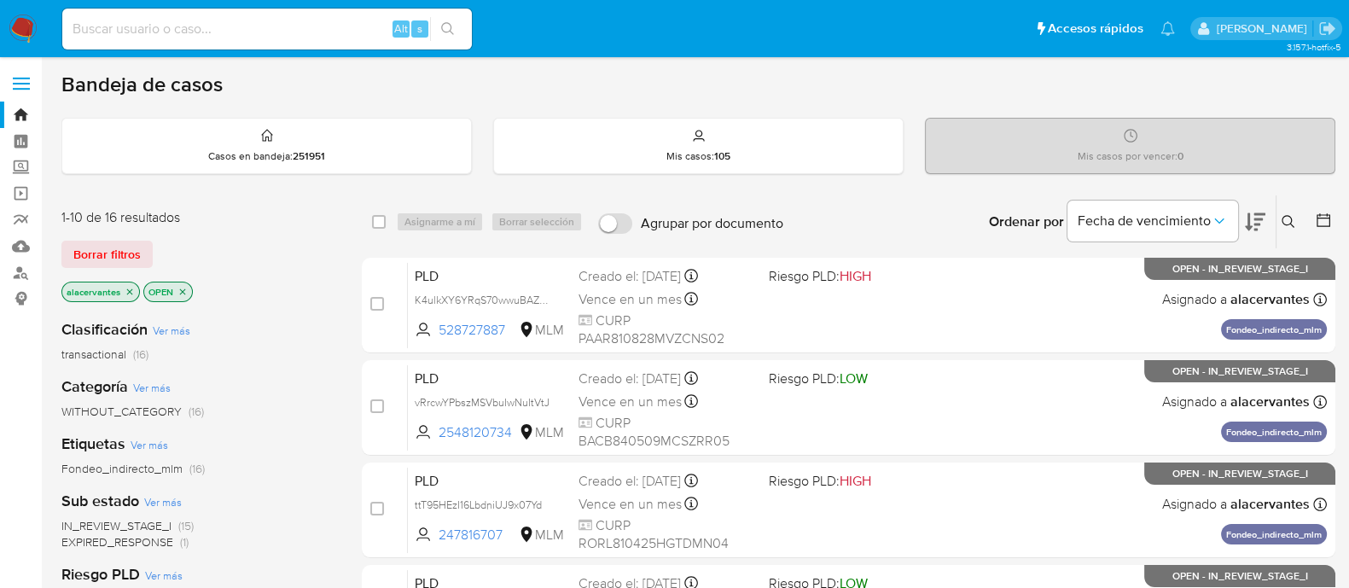
click at [1282, 218] on icon at bounding box center [1289, 222] width 14 height 14
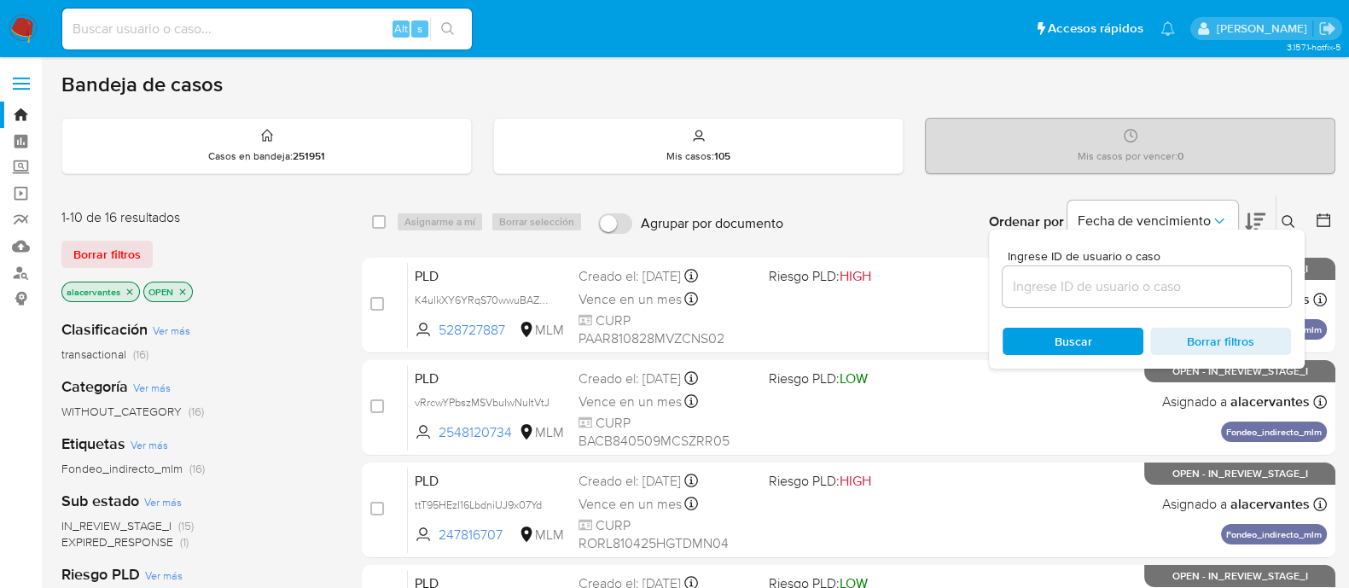
click at [1076, 283] on input at bounding box center [1147, 287] width 288 height 22
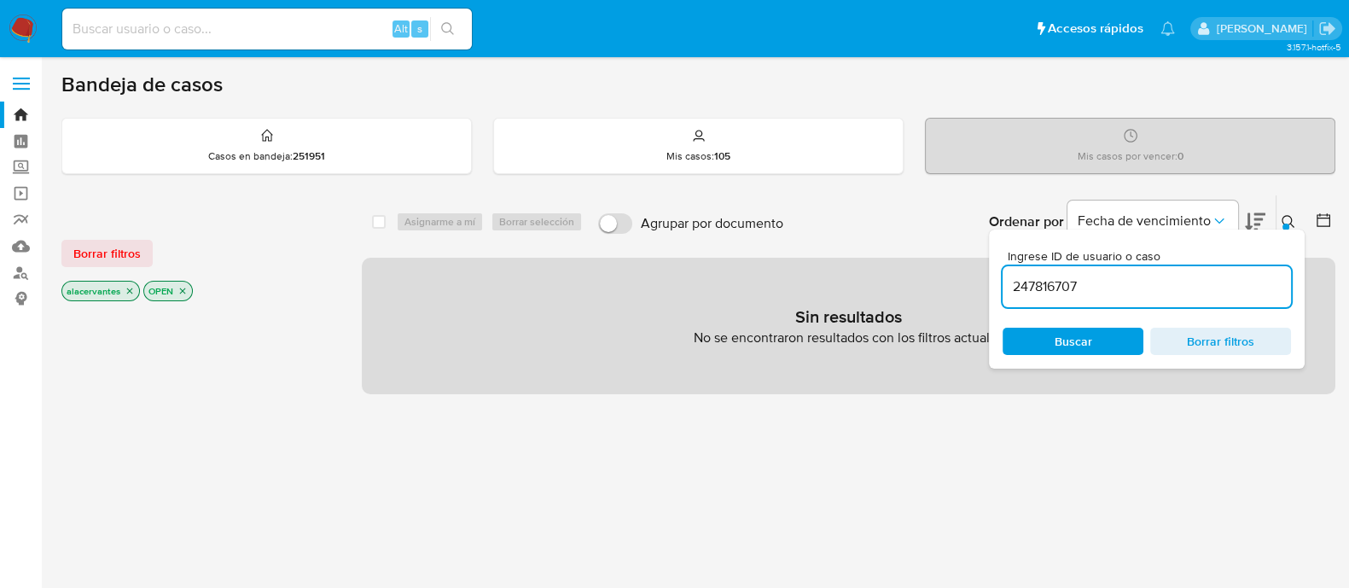
click at [1096, 288] on input "247816707" at bounding box center [1147, 287] width 288 height 22
type input "247816707"
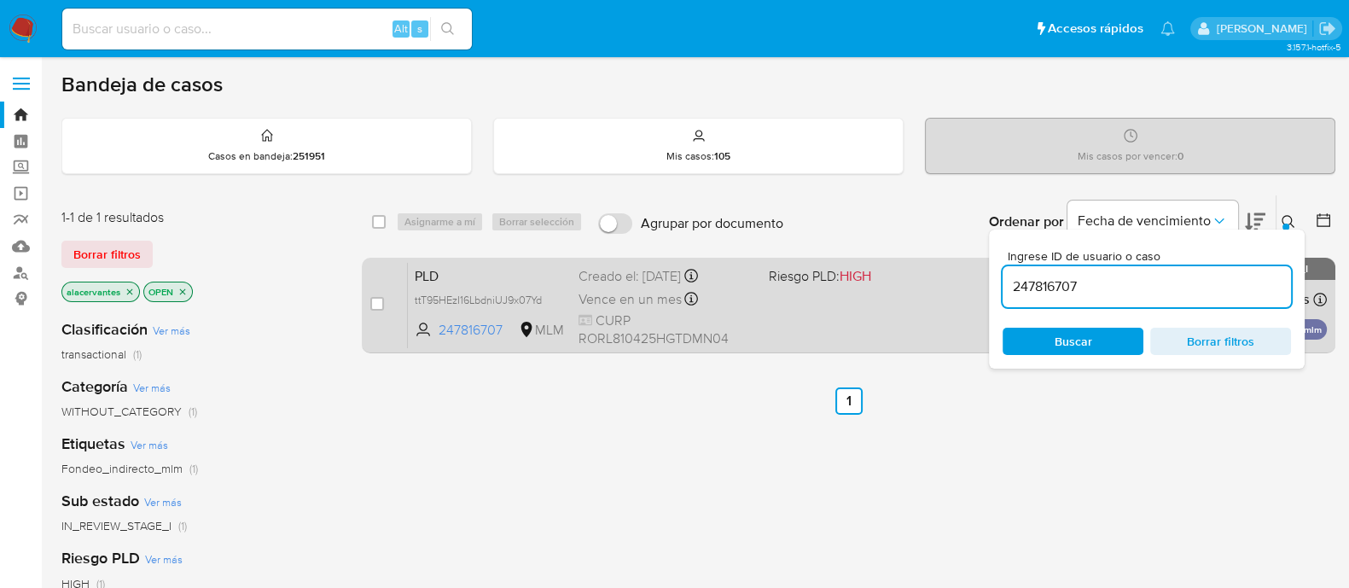
click at [777, 318] on div "PLD ttT95HEzI16LbdniUJ9x07Yd 247816707 MLM Riesgo PLD: HIGH Creado el: [DATE] C…" at bounding box center [867, 305] width 919 height 86
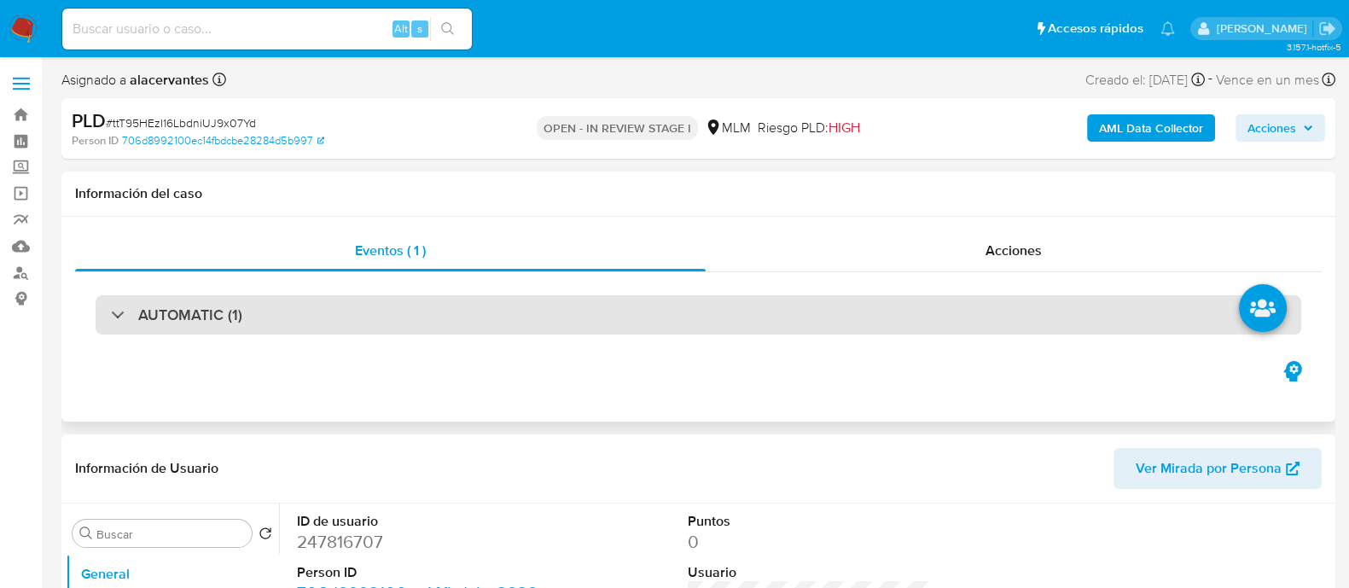
select select "10"
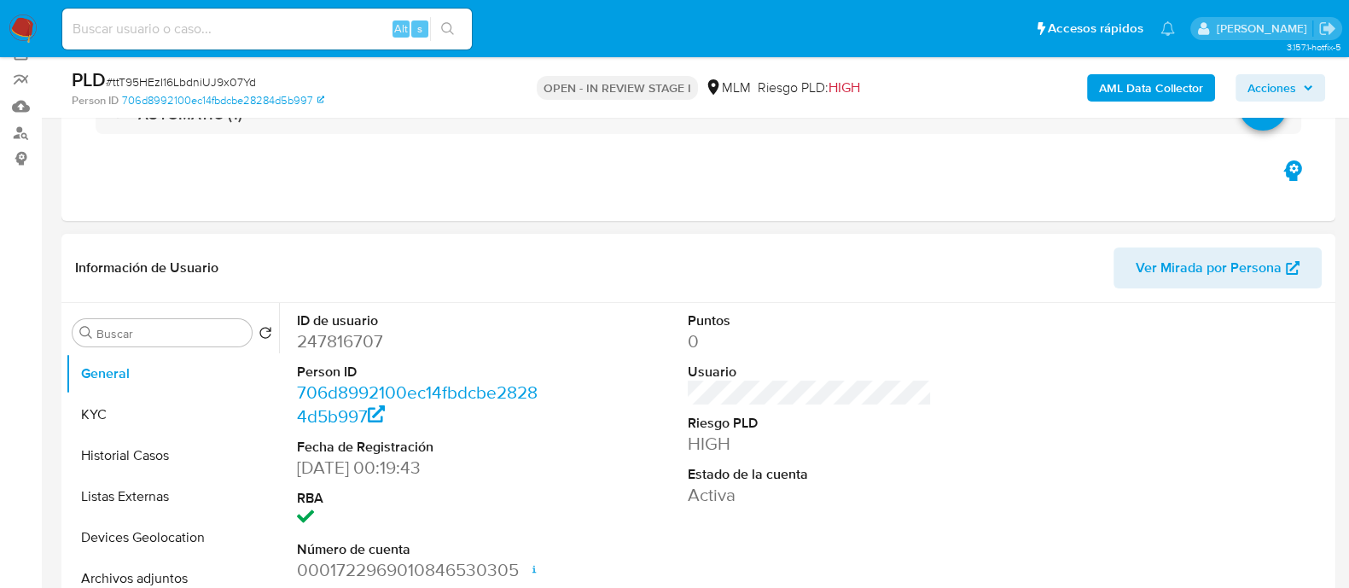
scroll to position [106, 0]
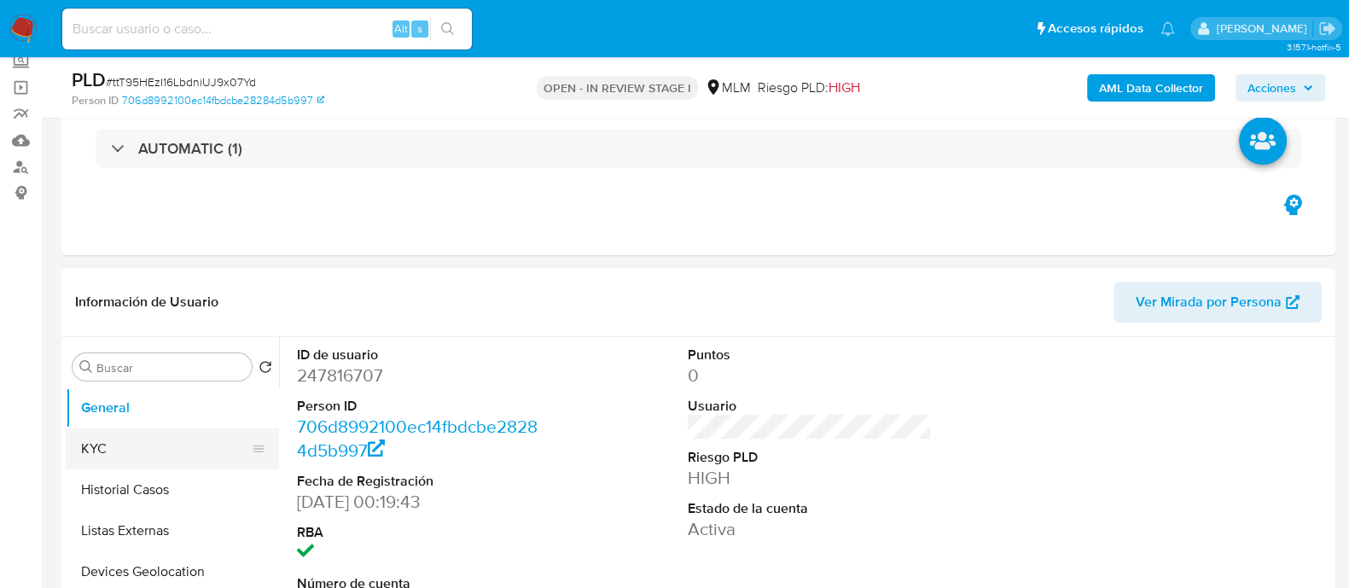
click at [171, 446] on button "KYC" at bounding box center [166, 448] width 200 height 41
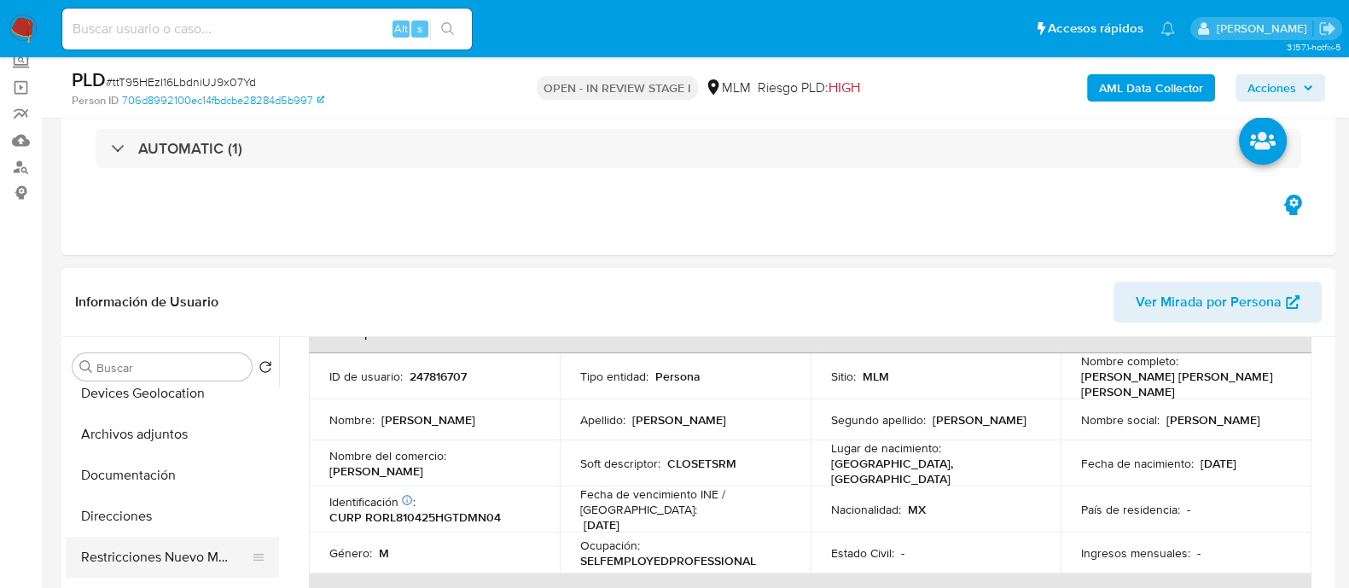
scroll to position [212, 0]
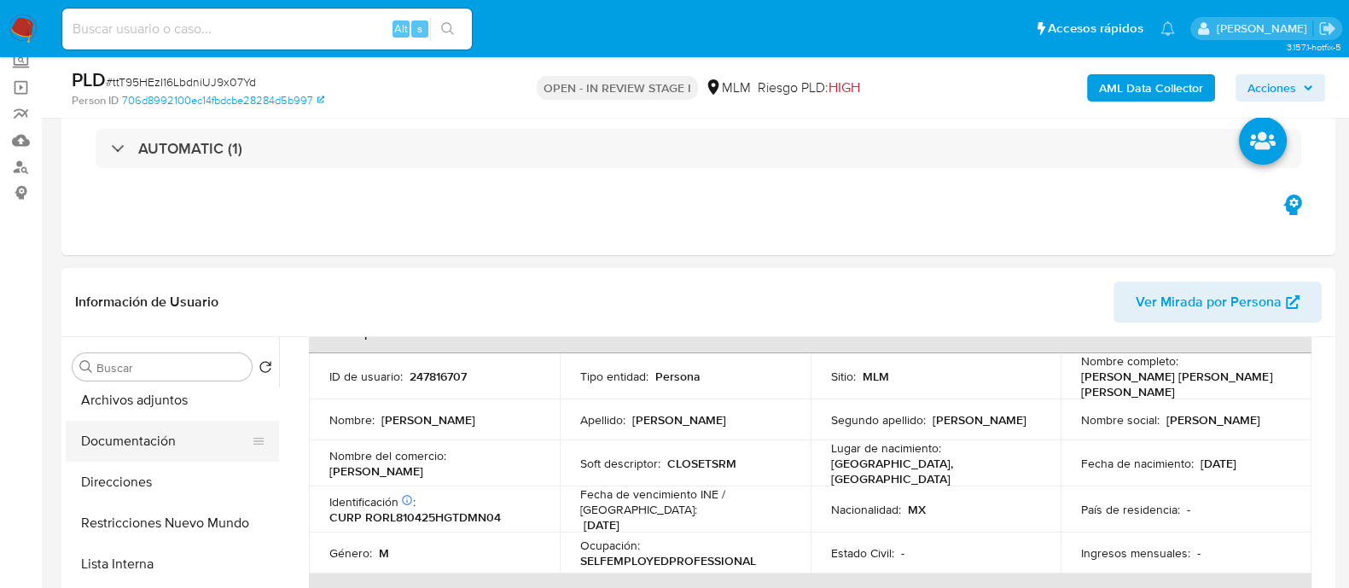
click at [177, 450] on button "Documentación" at bounding box center [166, 441] width 200 height 41
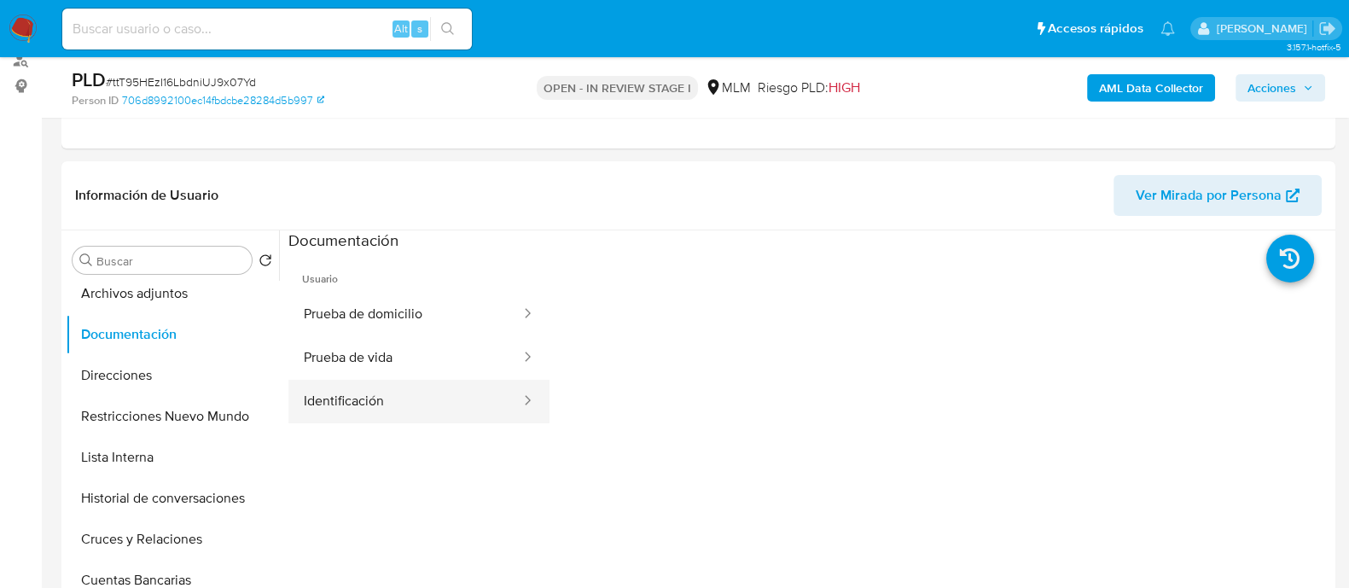
click at [457, 402] on button "Identificación" at bounding box center [405, 402] width 234 height 44
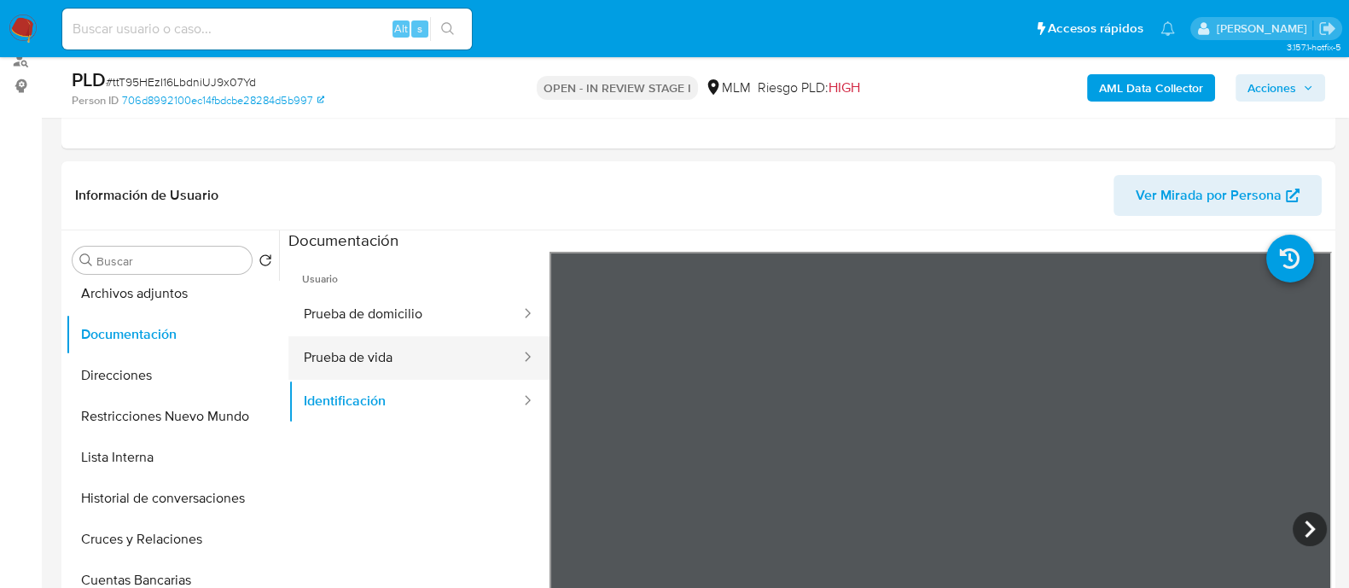
click at [454, 364] on button "Prueba de vida" at bounding box center [405, 358] width 234 height 44
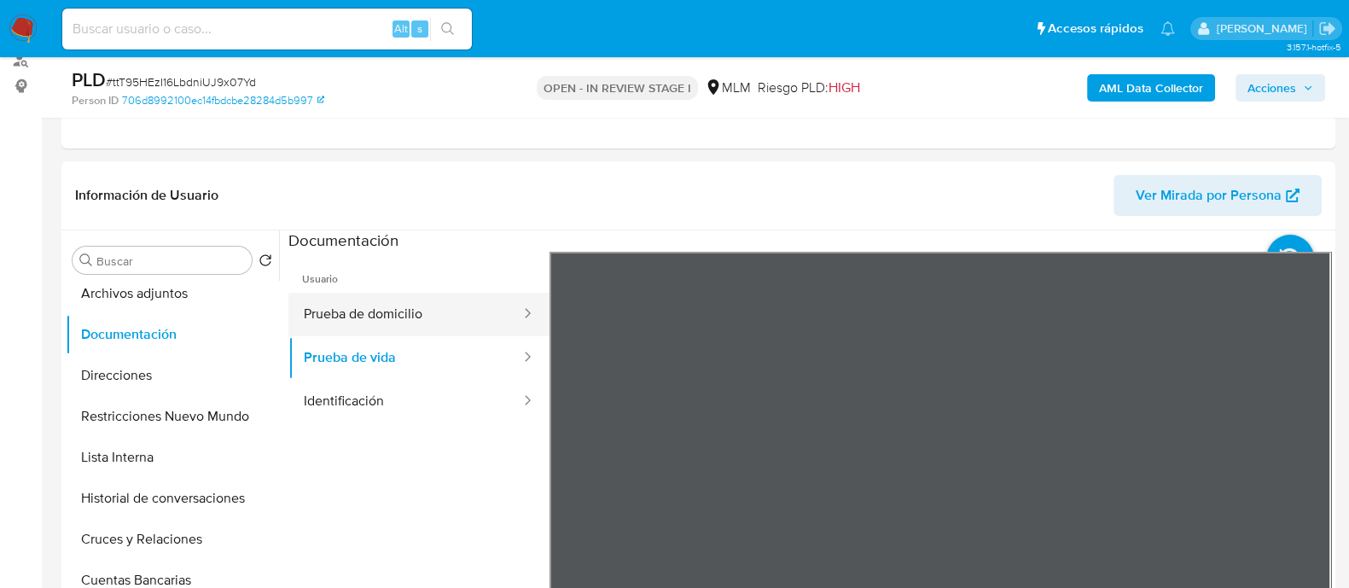
drag, startPoint x: 394, startPoint y: 317, endPoint x: 476, endPoint y: 319, distance: 81.9
click at [393, 317] on button "Prueba de domicilio" at bounding box center [405, 315] width 234 height 44
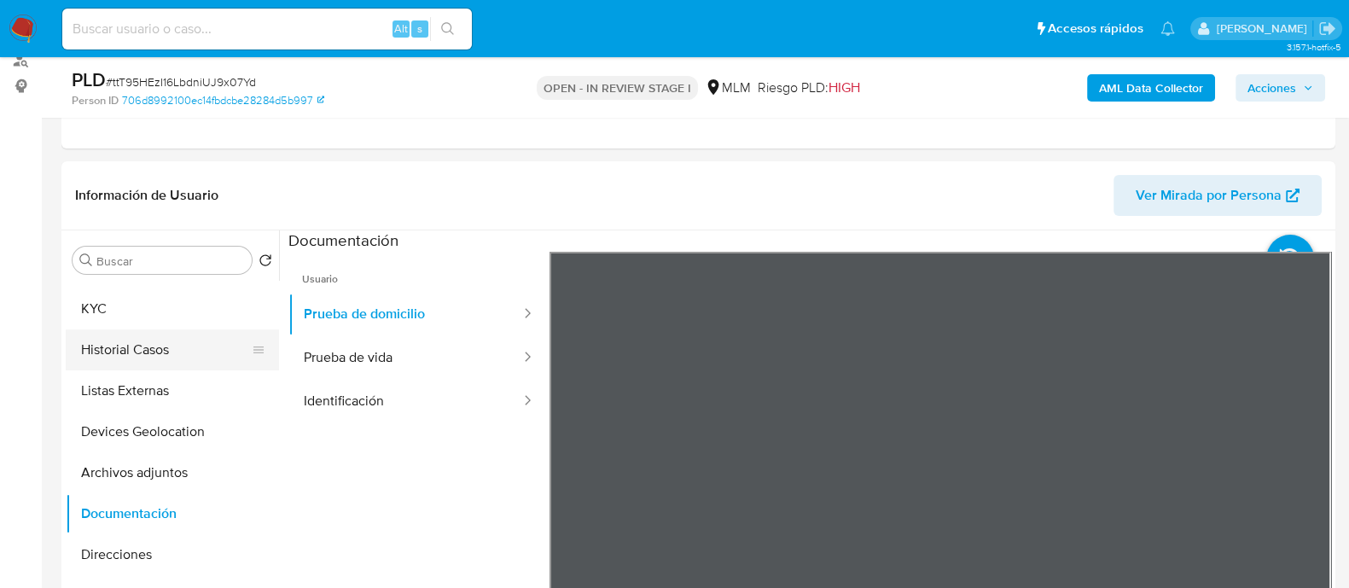
scroll to position [0, 0]
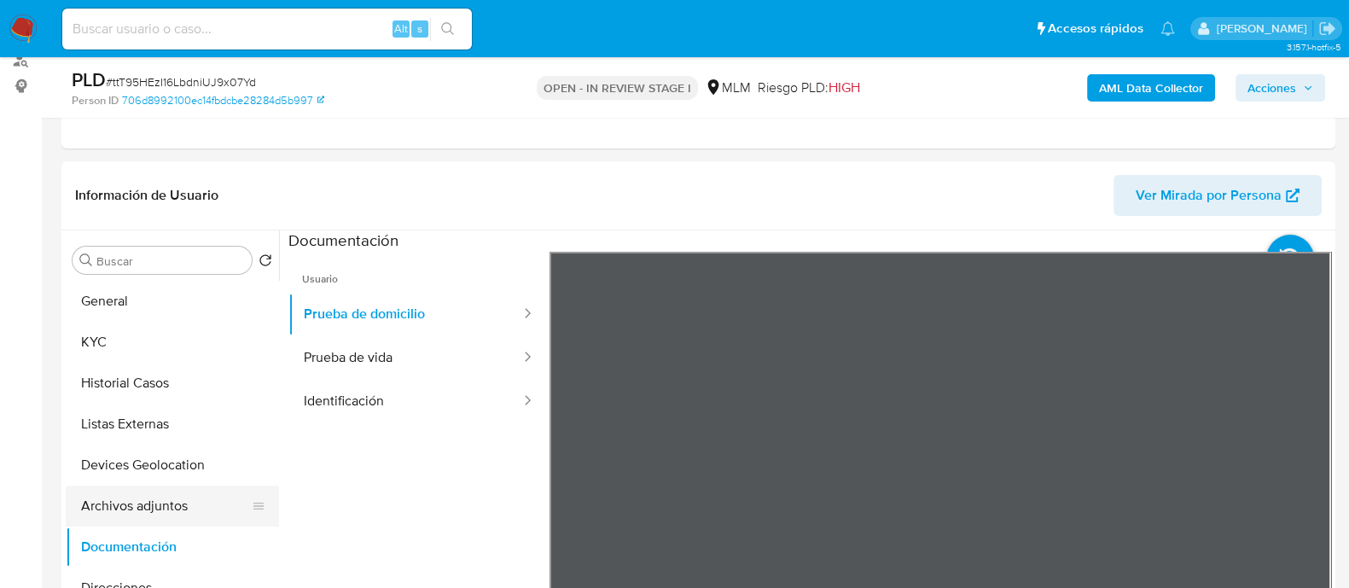
click at [173, 498] on button "Archivos adjuntos" at bounding box center [166, 506] width 200 height 41
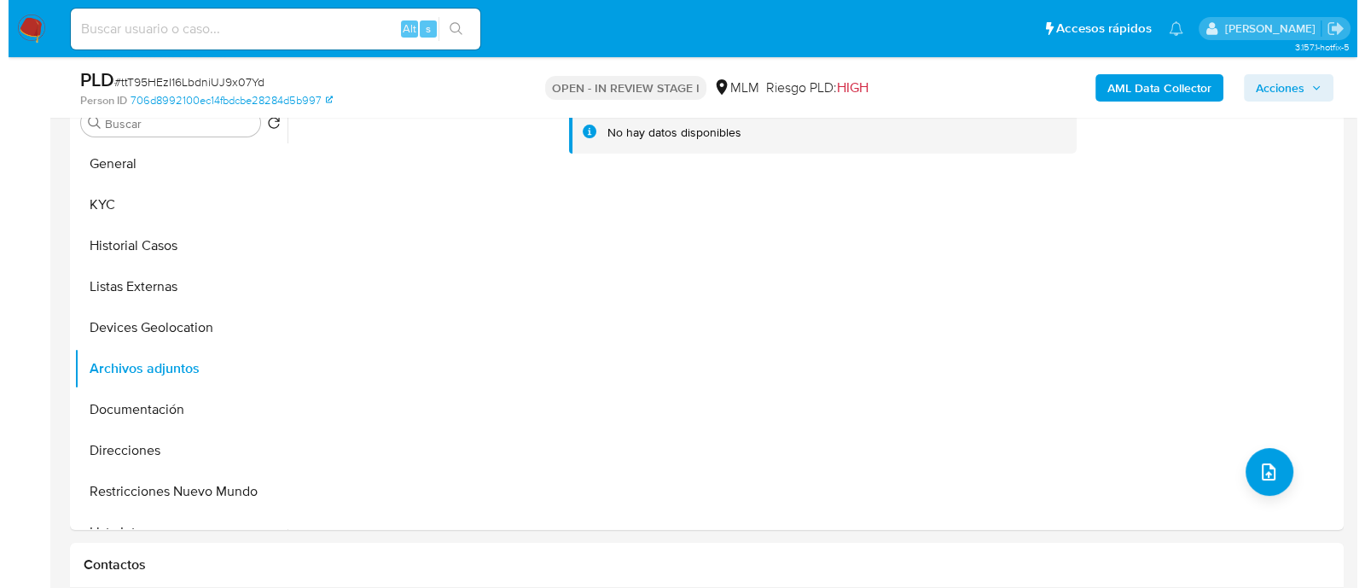
scroll to position [426, 0]
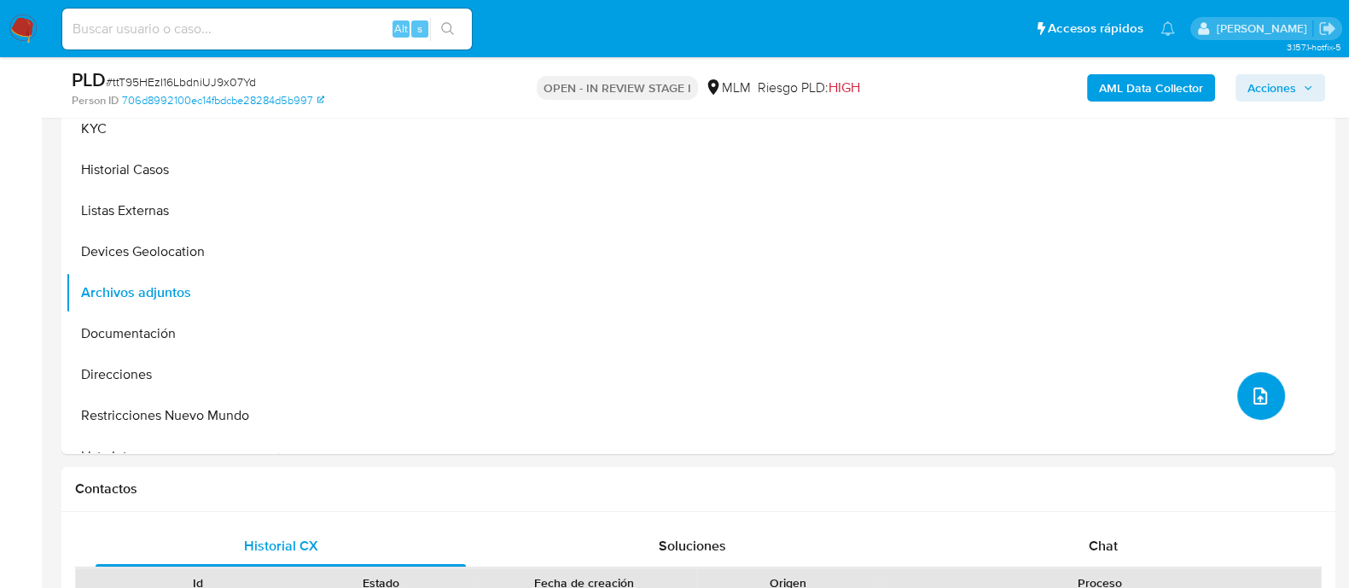
click at [1257, 398] on icon "upload-file" at bounding box center [1260, 395] width 14 height 17
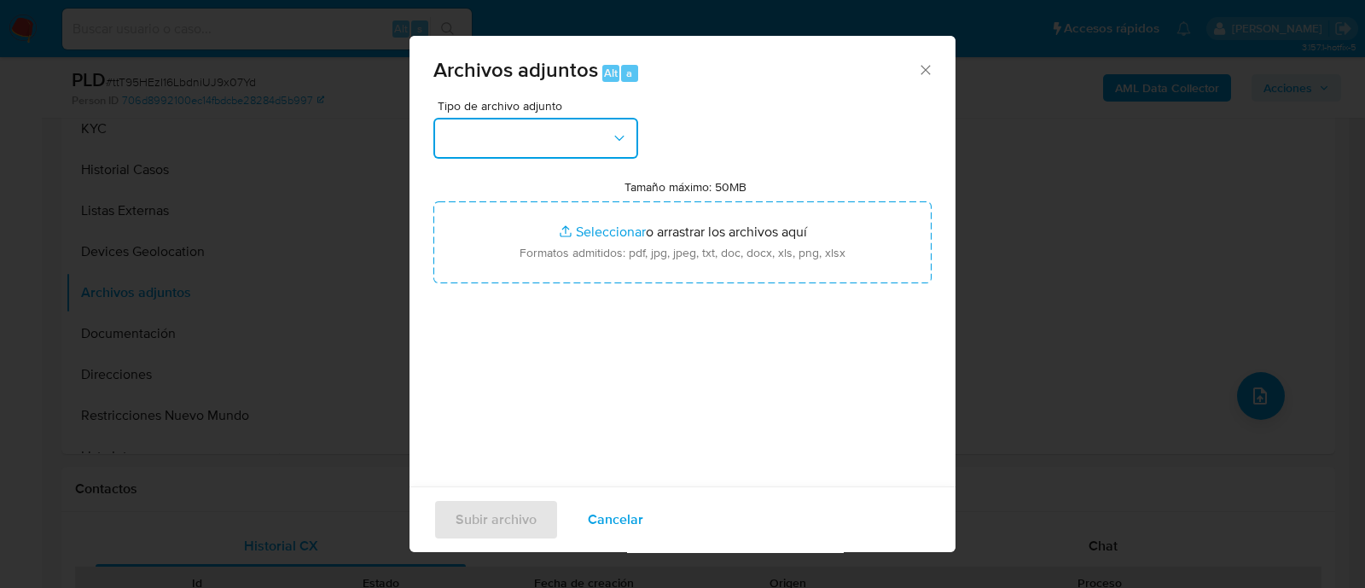
click at [575, 140] on button "button" at bounding box center [535, 138] width 205 height 41
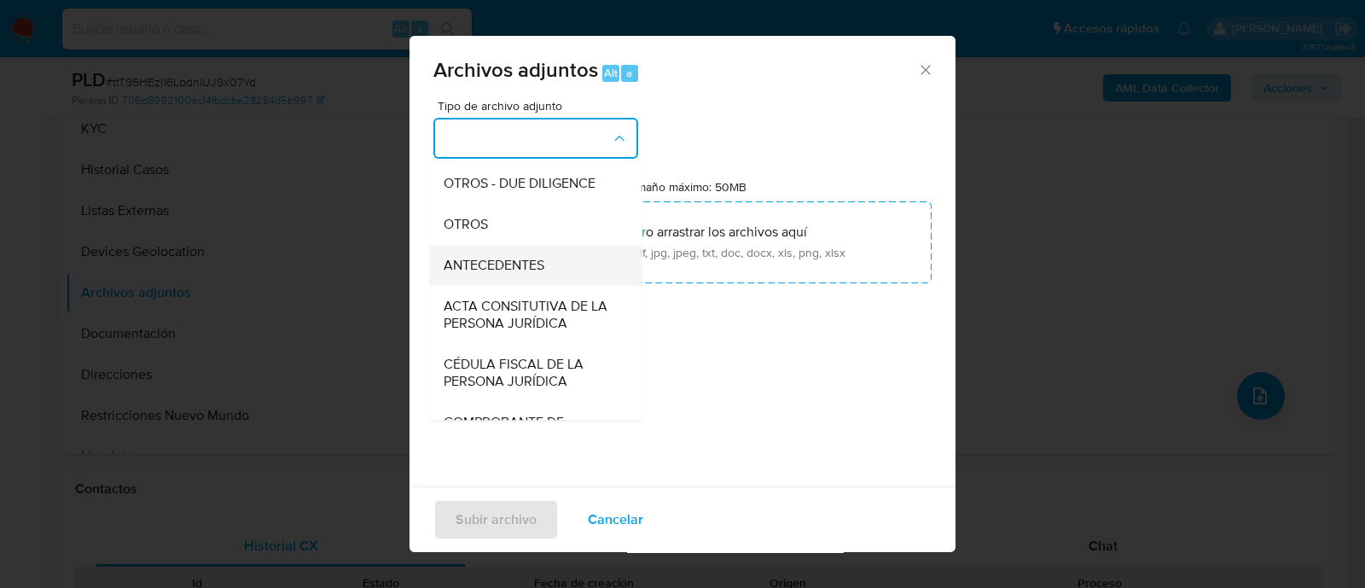
scroll to position [212, 0]
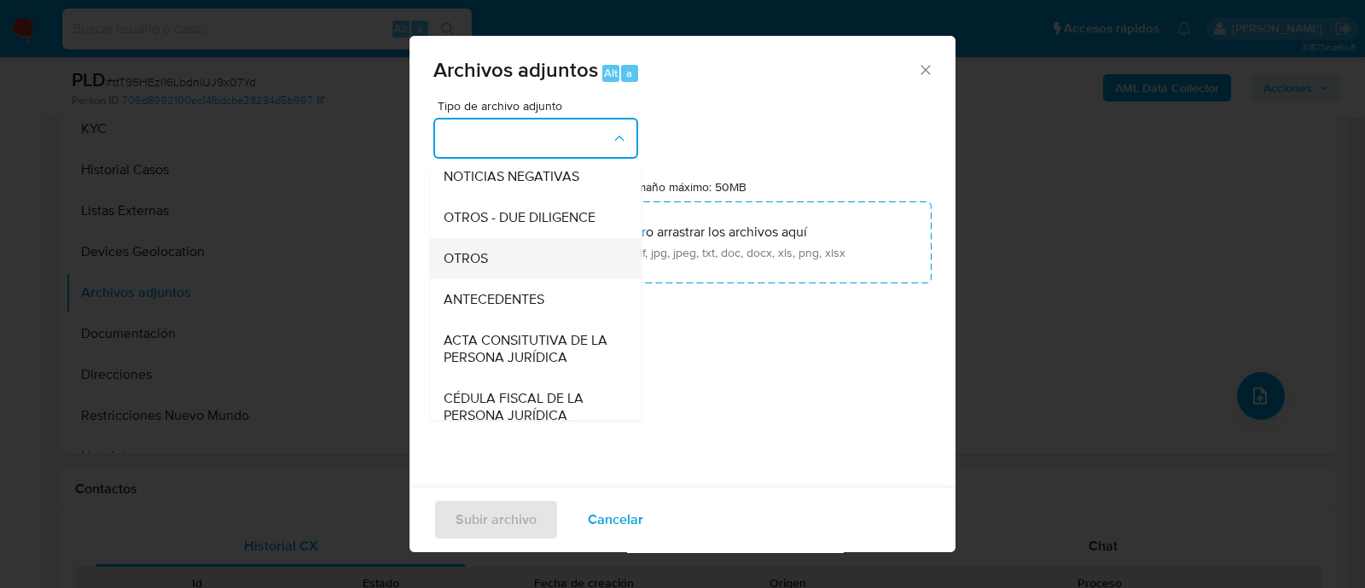
click at [509, 268] on div "OTROS" at bounding box center [531, 258] width 174 height 41
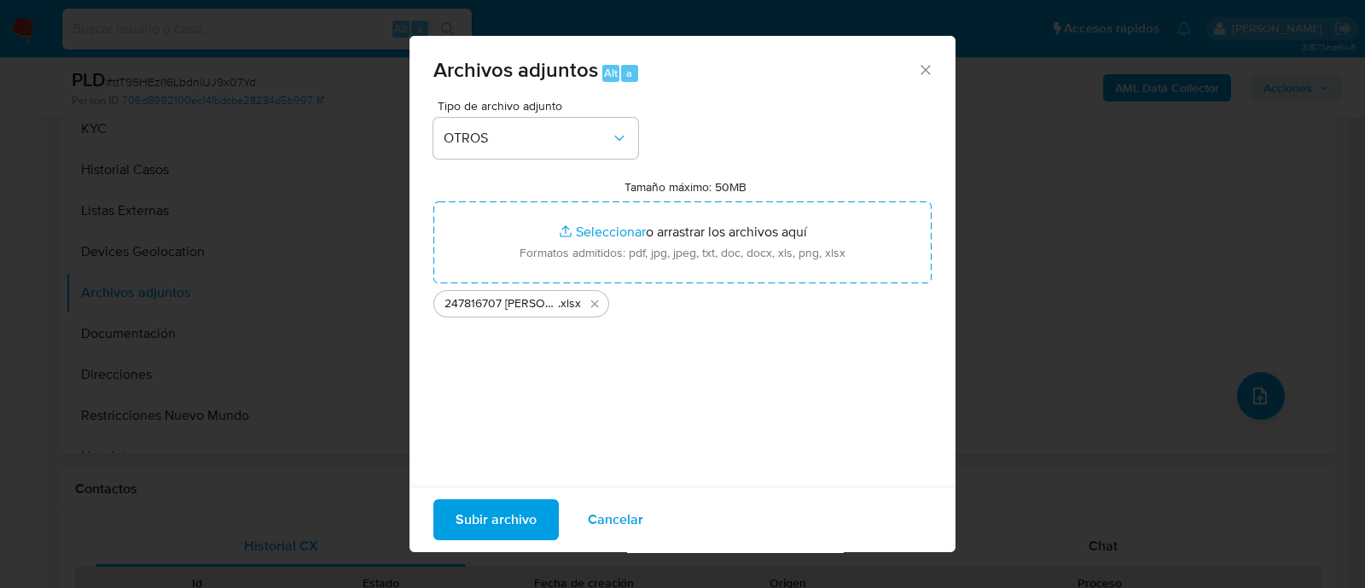
click at [525, 513] on span "Subir archivo" at bounding box center [496, 520] width 81 height 38
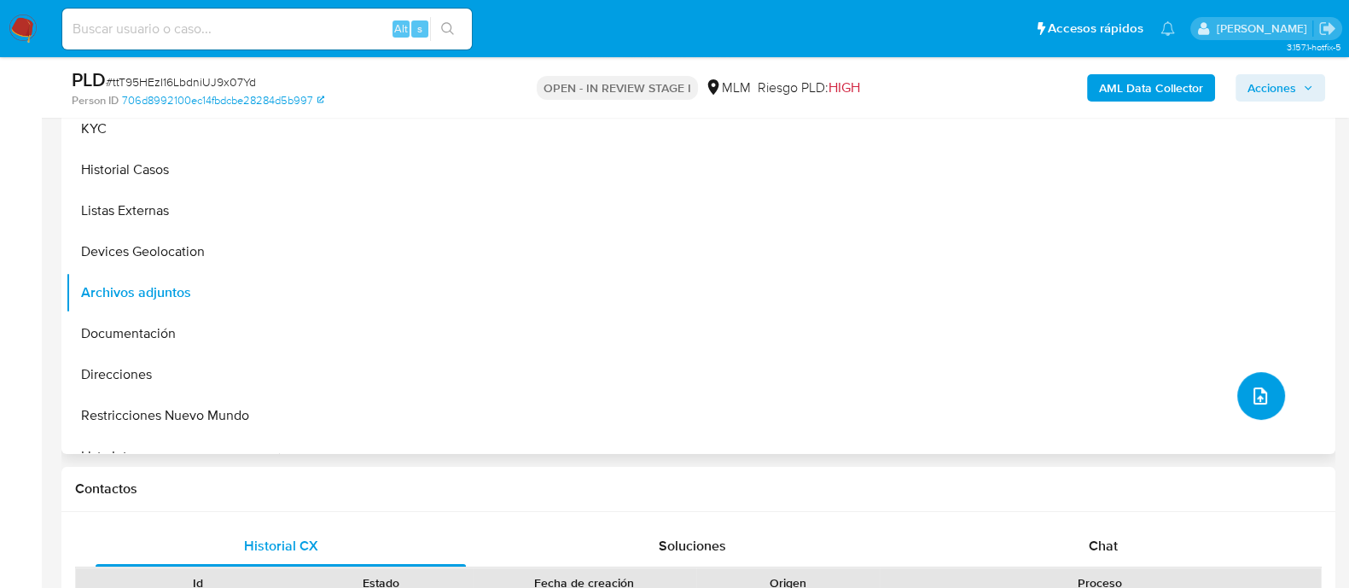
click at [1250, 393] on icon "upload-file" at bounding box center [1260, 396] width 20 height 20
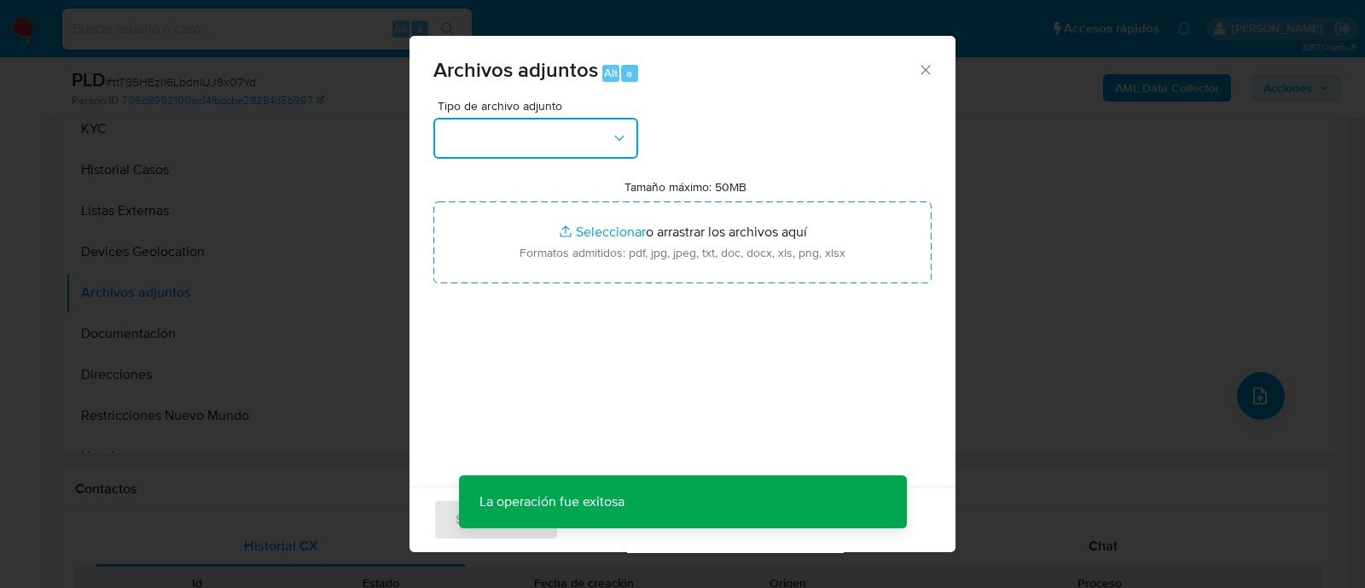
click at [532, 147] on button "button" at bounding box center [535, 138] width 205 height 41
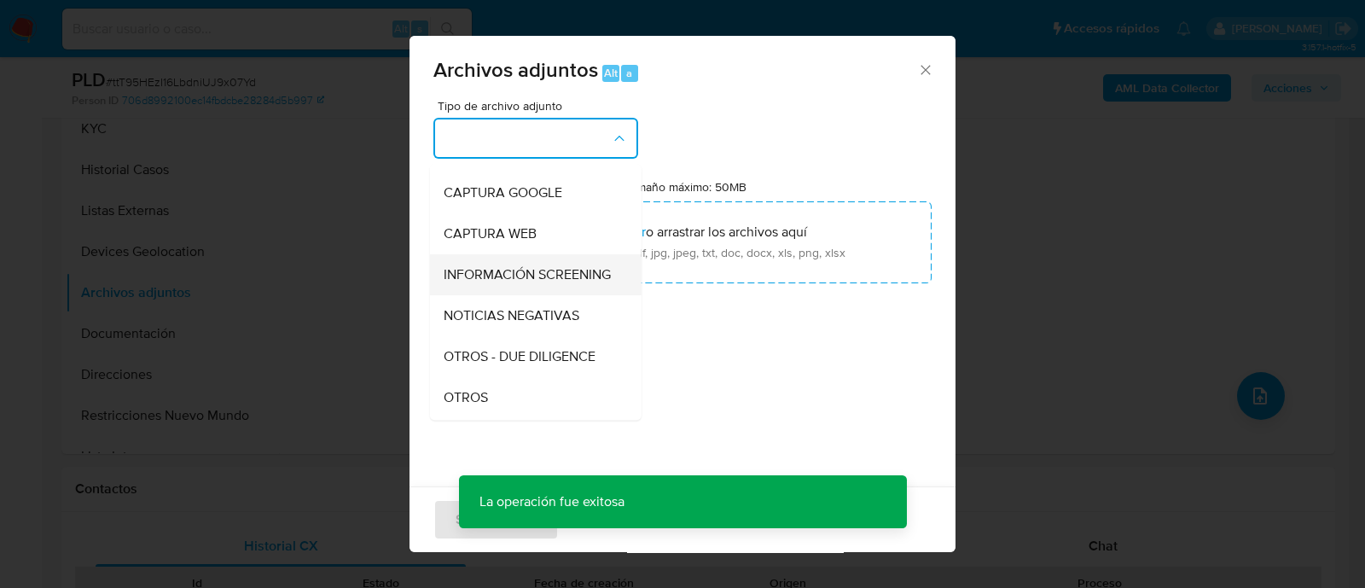
scroll to position [106, 0]
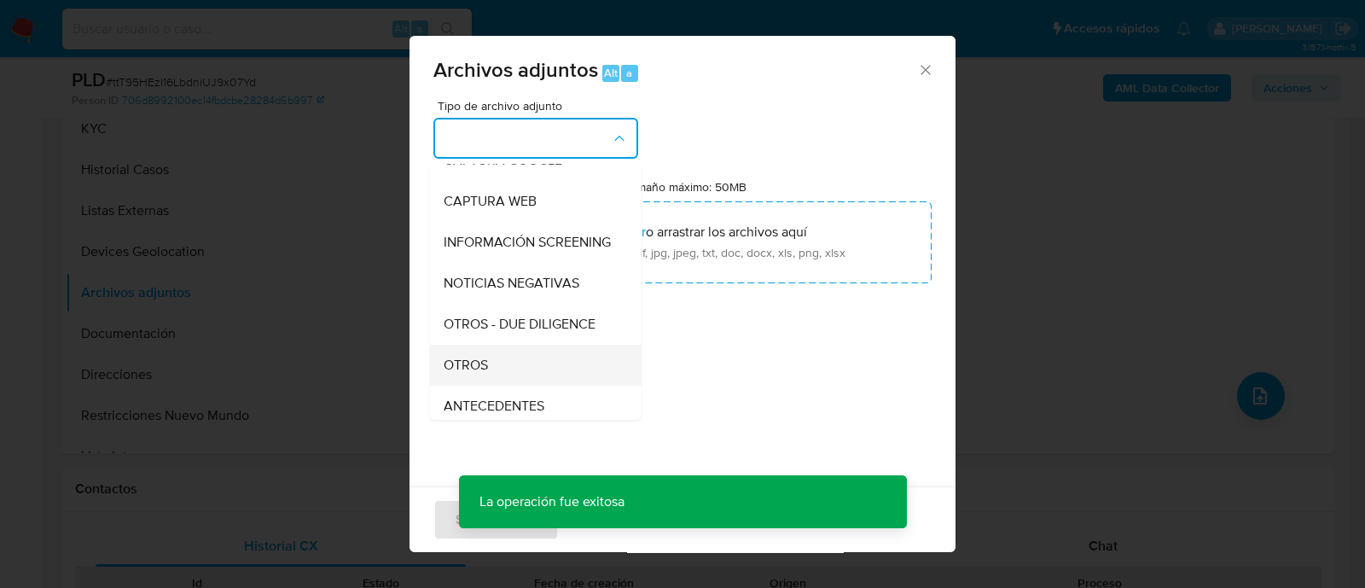
click at [549, 371] on div "OTROS" at bounding box center [531, 365] width 174 height 41
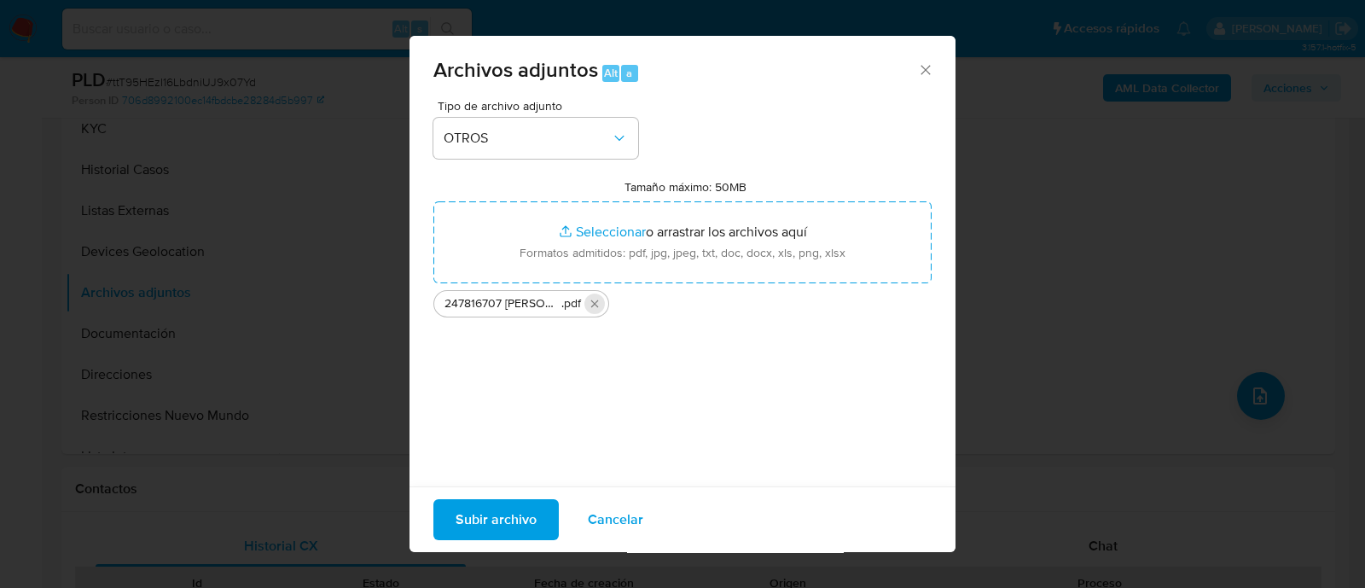
click at [598, 305] on icon "Eliminar 247816707 LEONARDO SALVADOR RODRIGUEZ ROMERO_AGOSTO2025.pdf" at bounding box center [595, 304] width 14 height 14
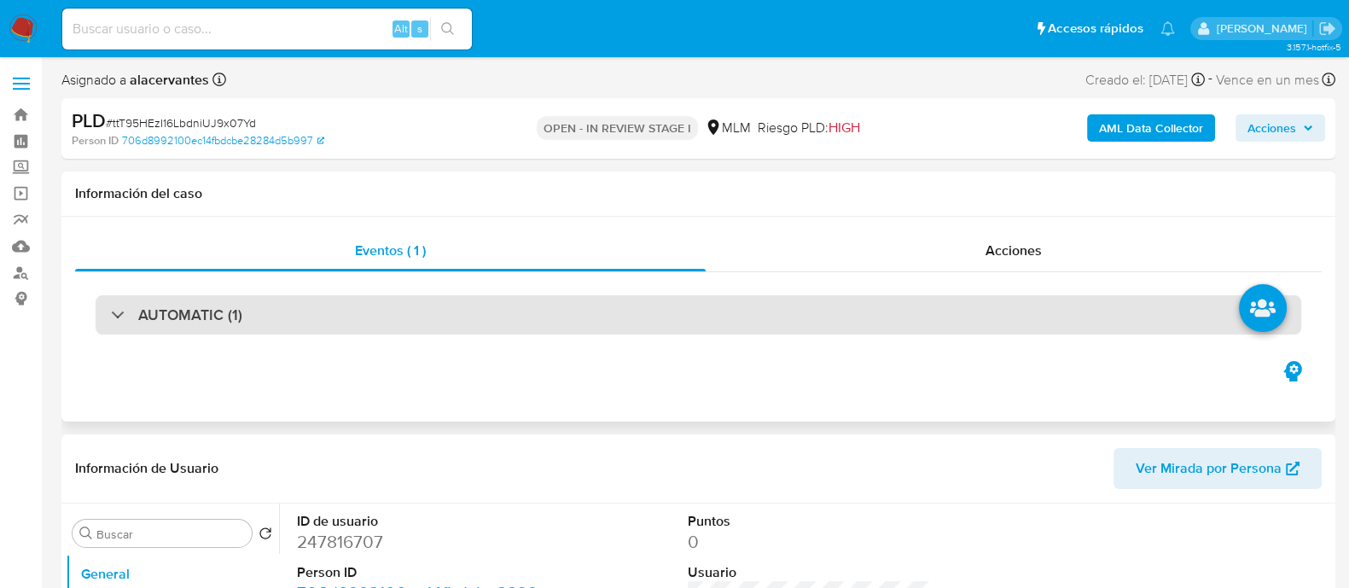
select select "10"
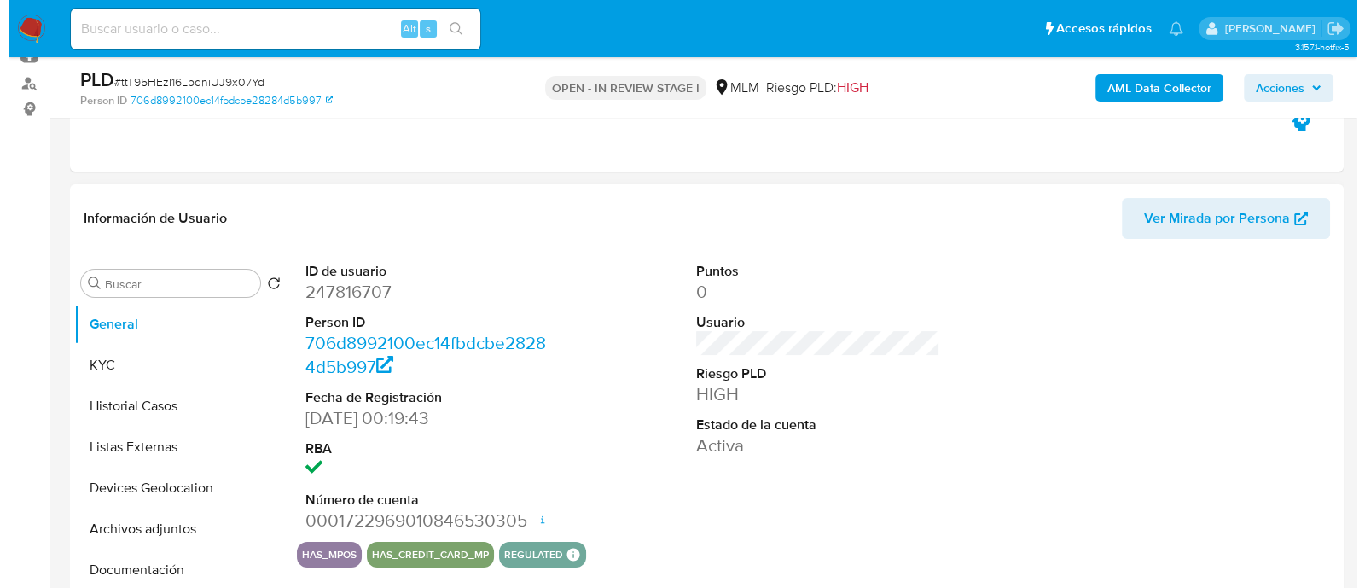
scroll to position [320, 0]
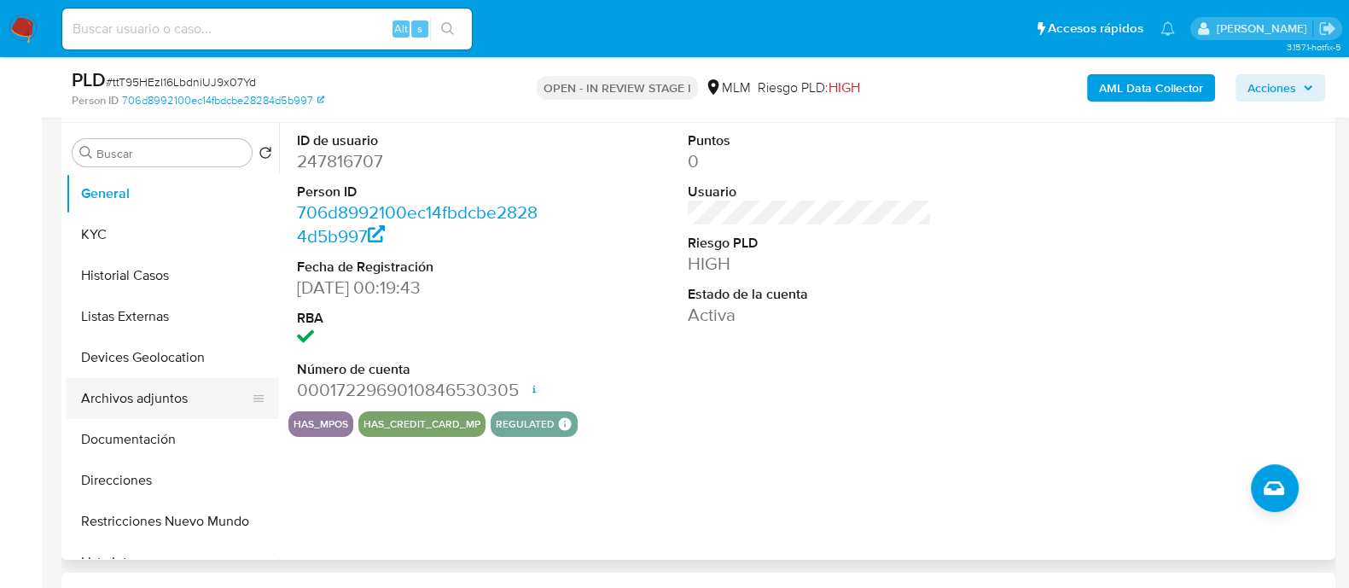
click at [182, 394] on button "Archivos adjuntos" at bounding box center [166, 398] width 200 height 41
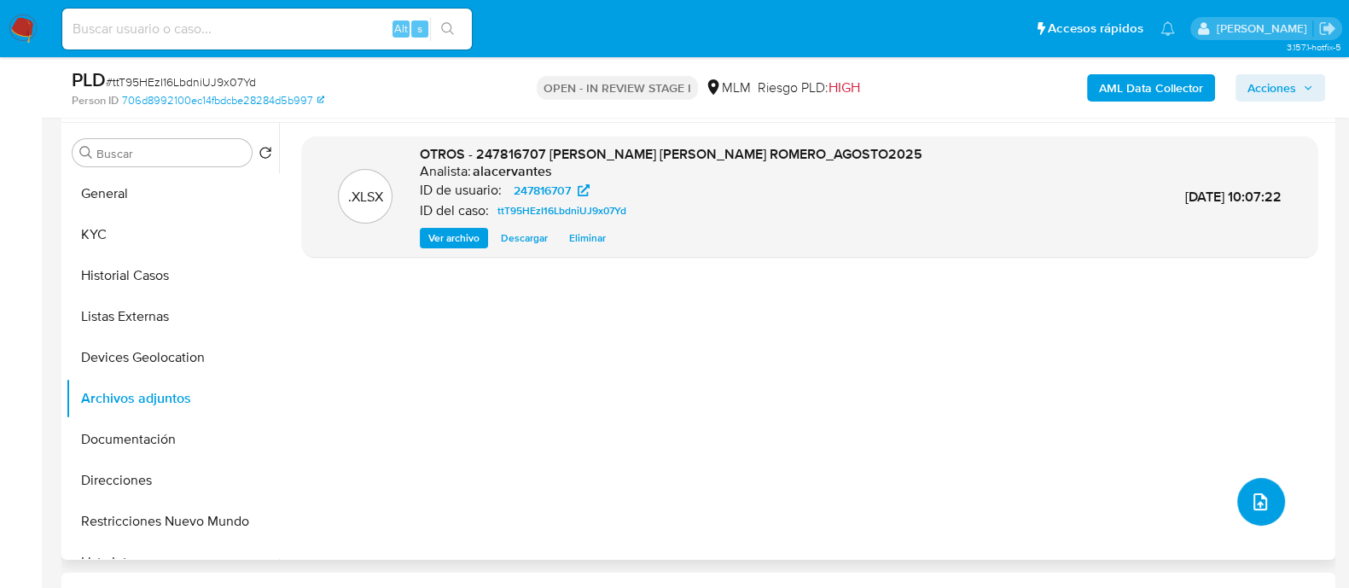
click at [1268, 497] on button "upload-file" at bounding box center [1261, 502] width 48 height 48
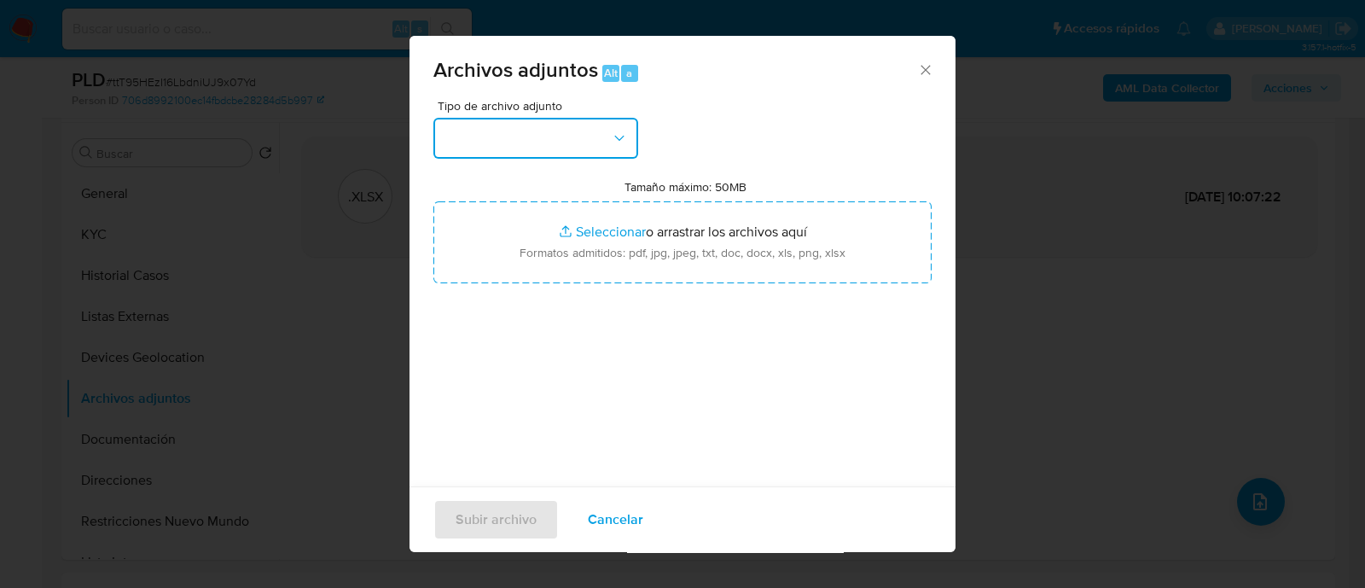
click at [579, 133] on button "button" at bounding box center [535, 138] width 205 height 41
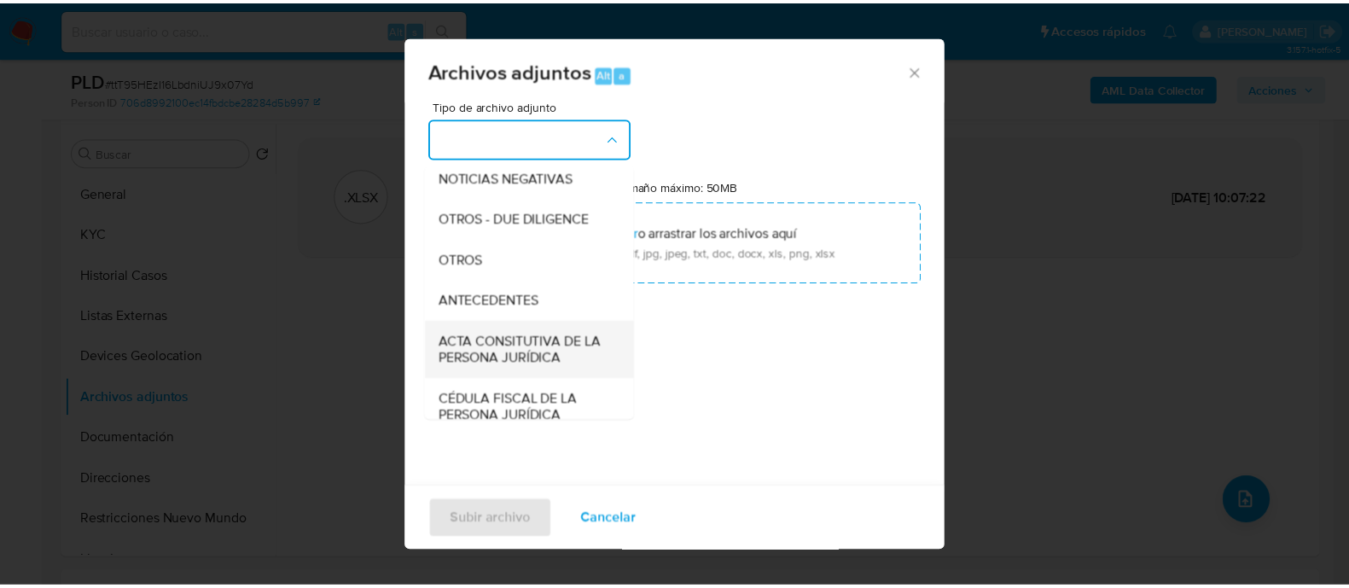
scroll to position [212, 0]
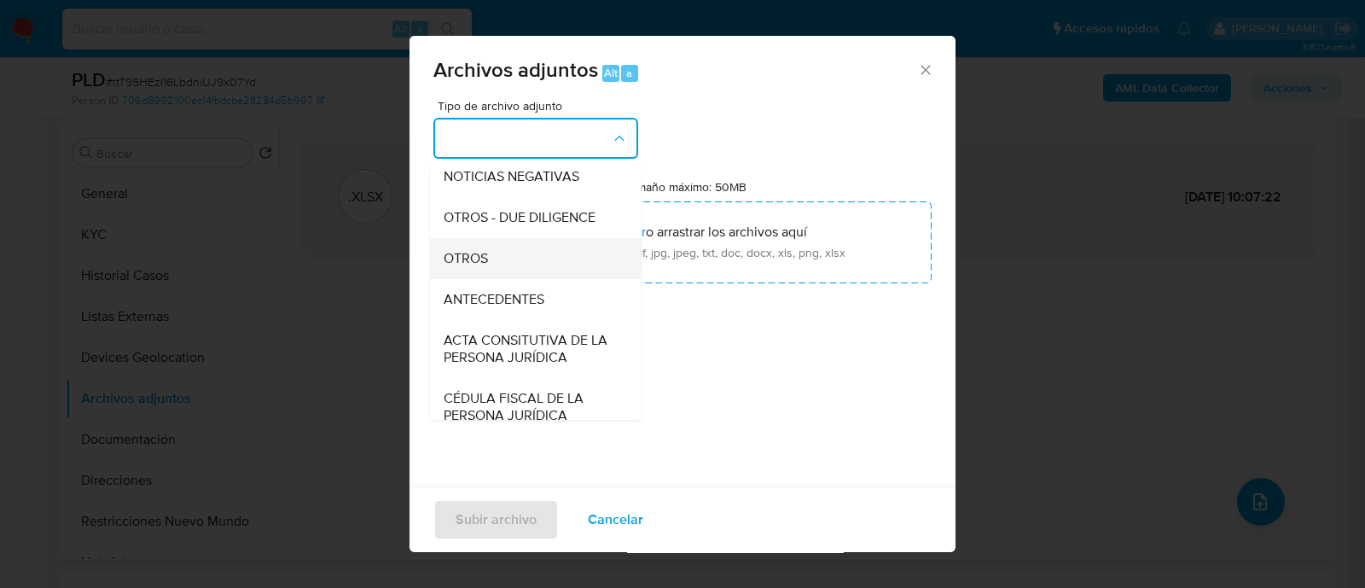
click at [515, 279] on div "OTROS" at bounding box center [531, 258] width 174 height 41
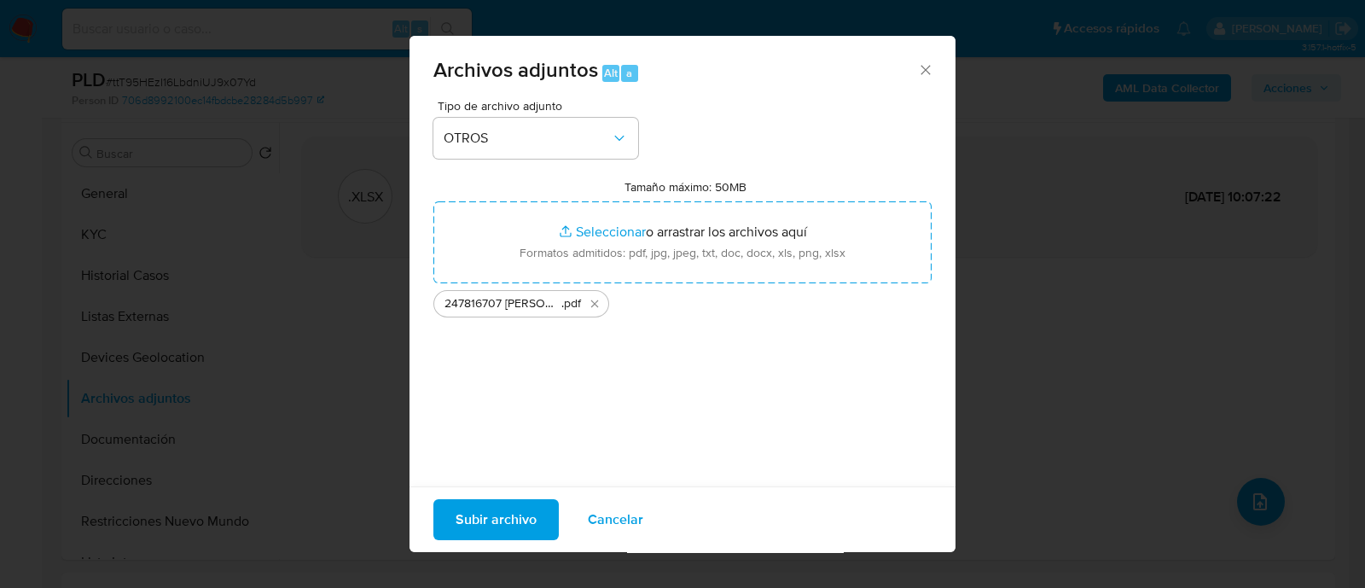
click at [502, 535] on span "Subir archivo" at bounding box center [496, 520] width 81 height 38
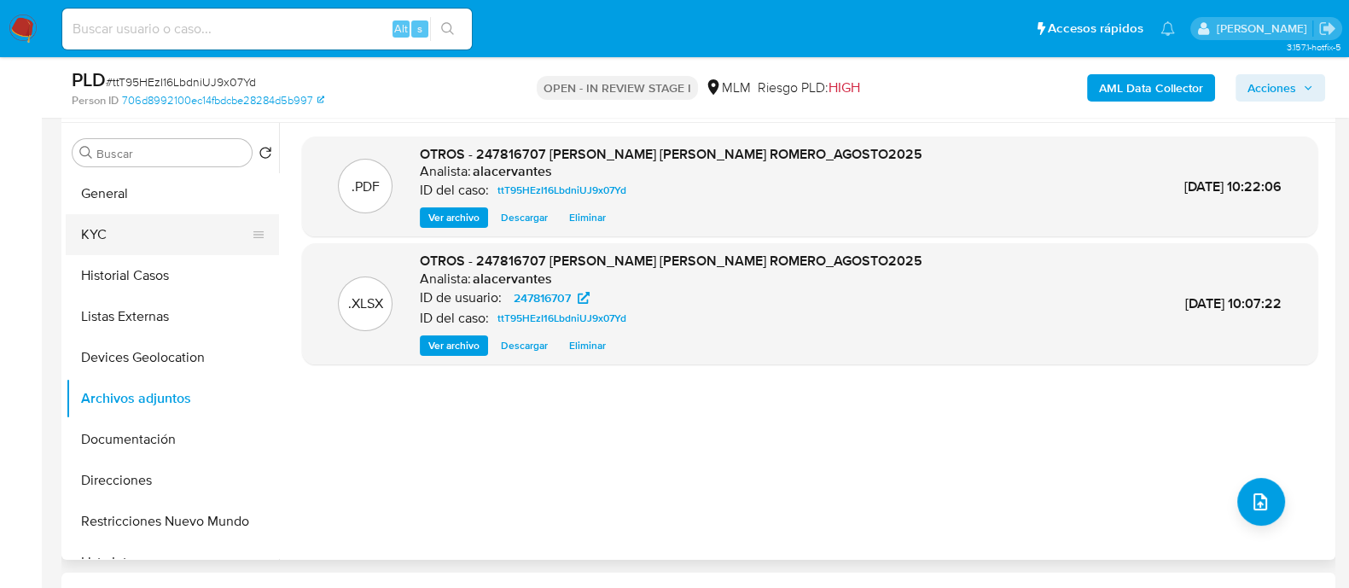
click at [131, 249] on button "KYC" at bounding box center [166, 234] width 200 height 41
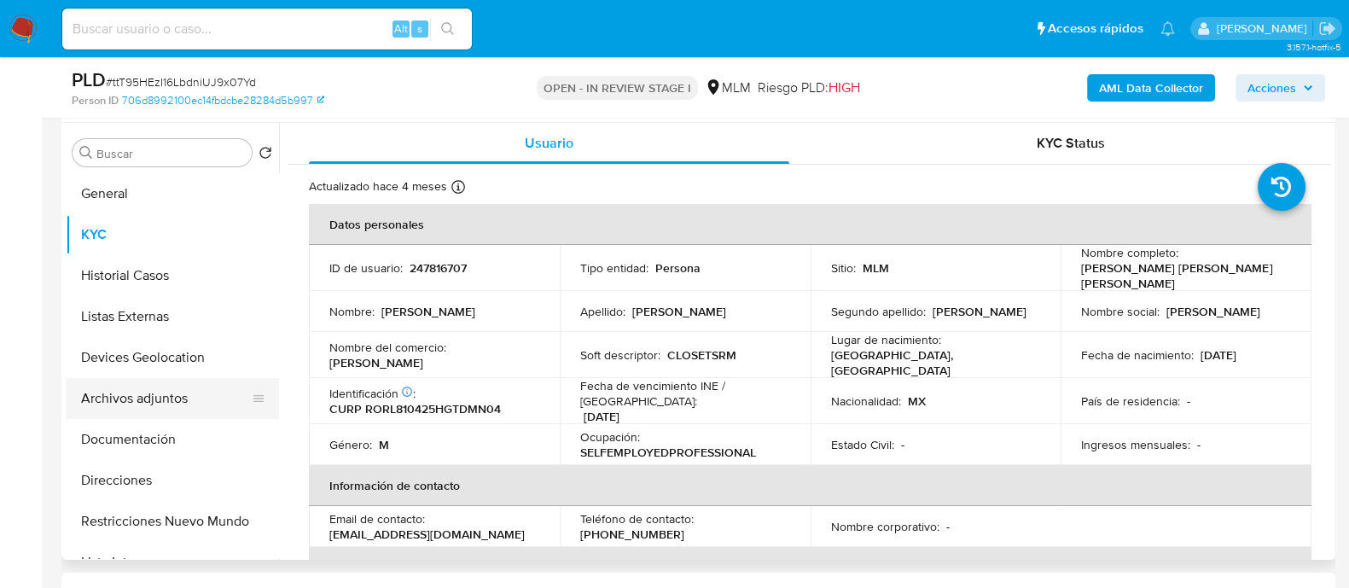
click at [172, 407] on button "Archivos adjuntos" at bounding box center [166, 398] width 200 height 41
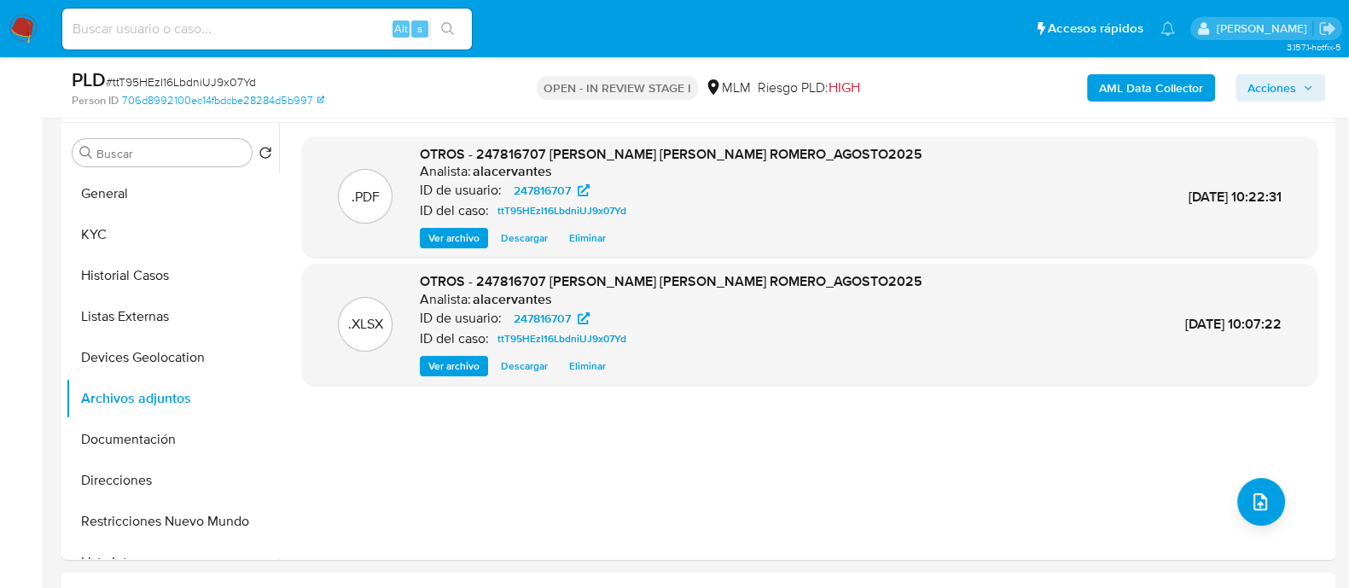
click at [1258, 80] on span "Acciones" at bounding box center [1271, 87] width 49 height 27
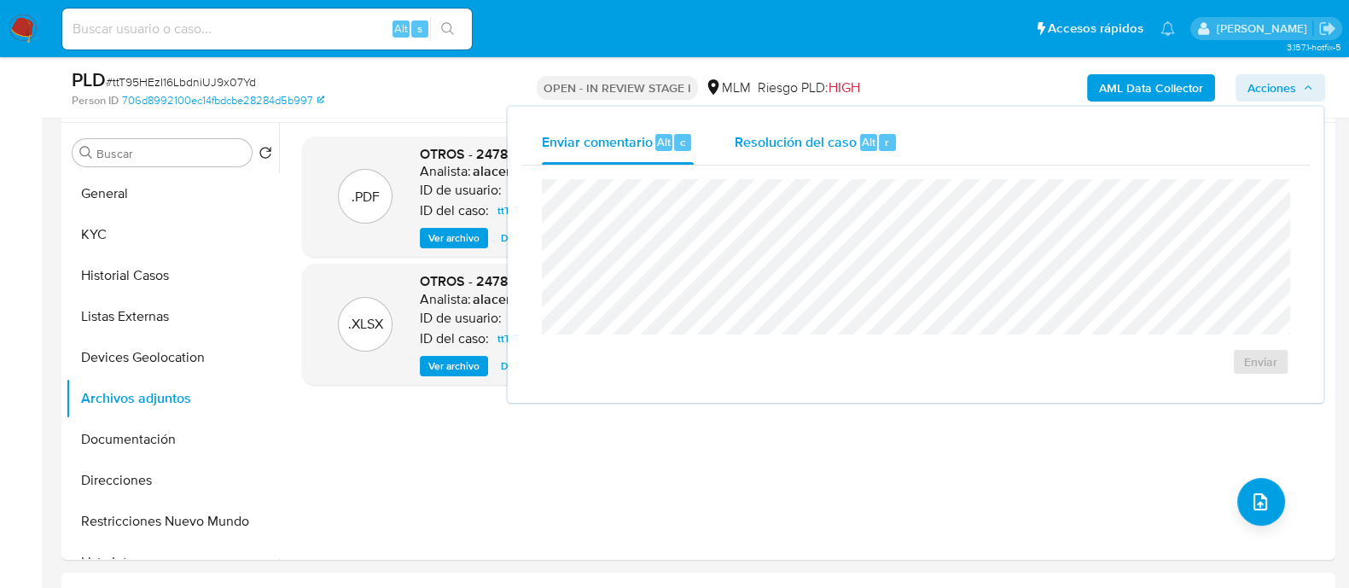
click at [883, 150] on div "r" at bounding box center [887, 142] width 17 height 17
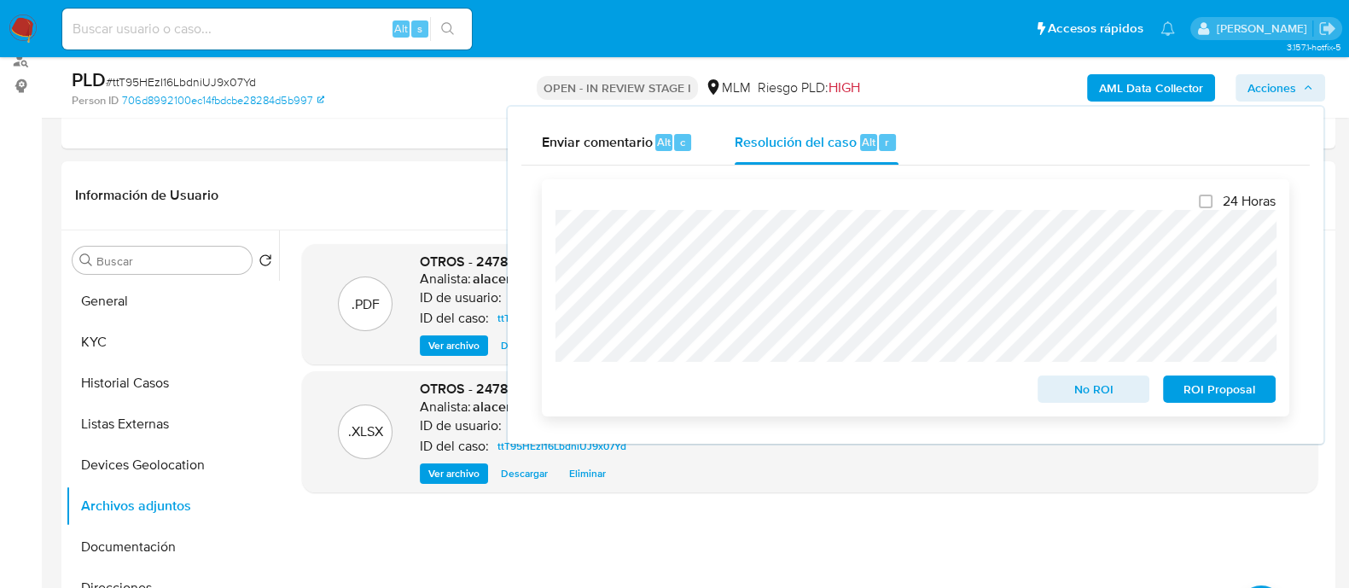
click at [1101, 386] on span "No ROI" at bounding box center [1094, 389] width 89 height 24
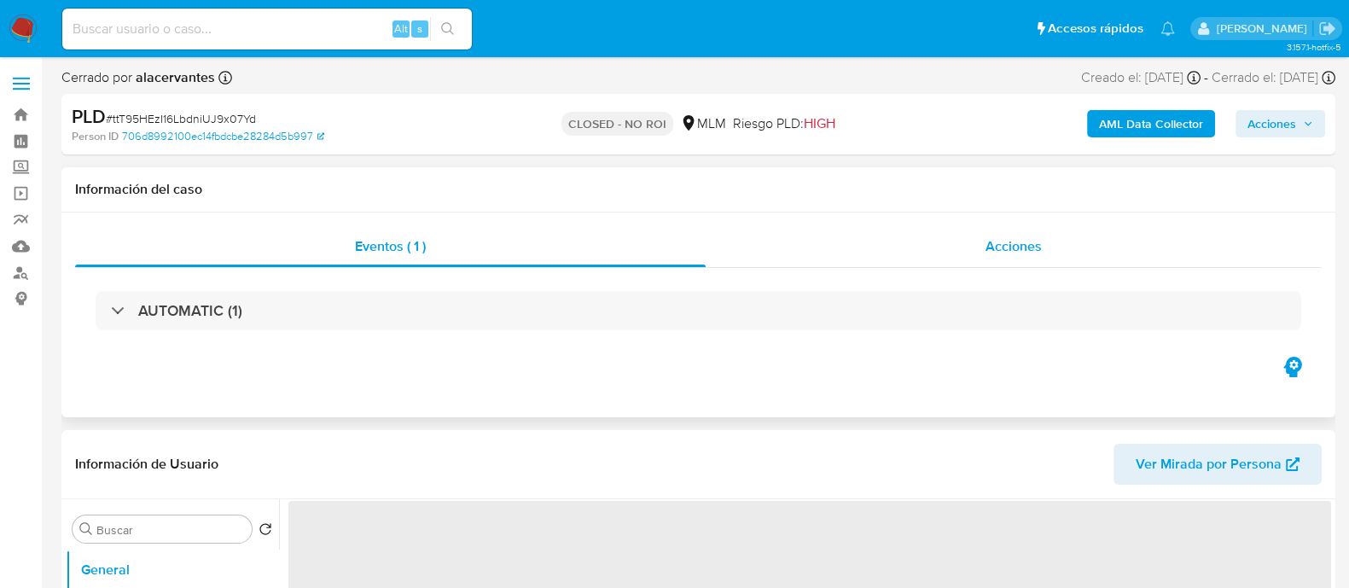
click at [1004, 245] on span "Acciones" at bounding box center [1014, 246] width 56 height 20
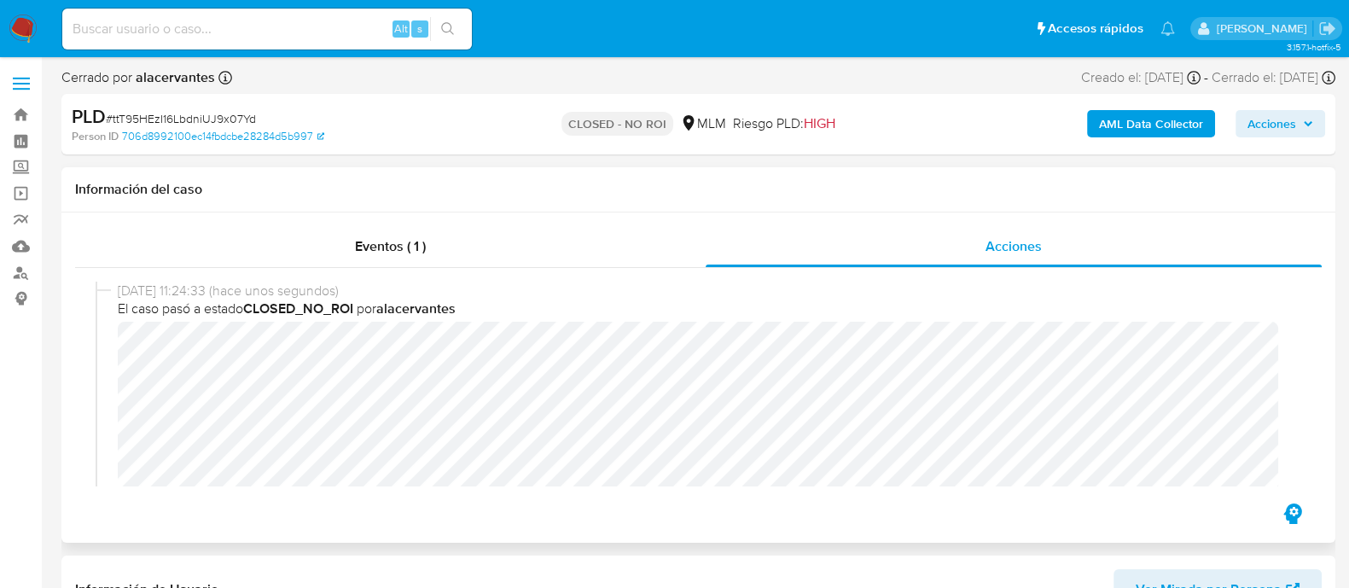
select select "10"
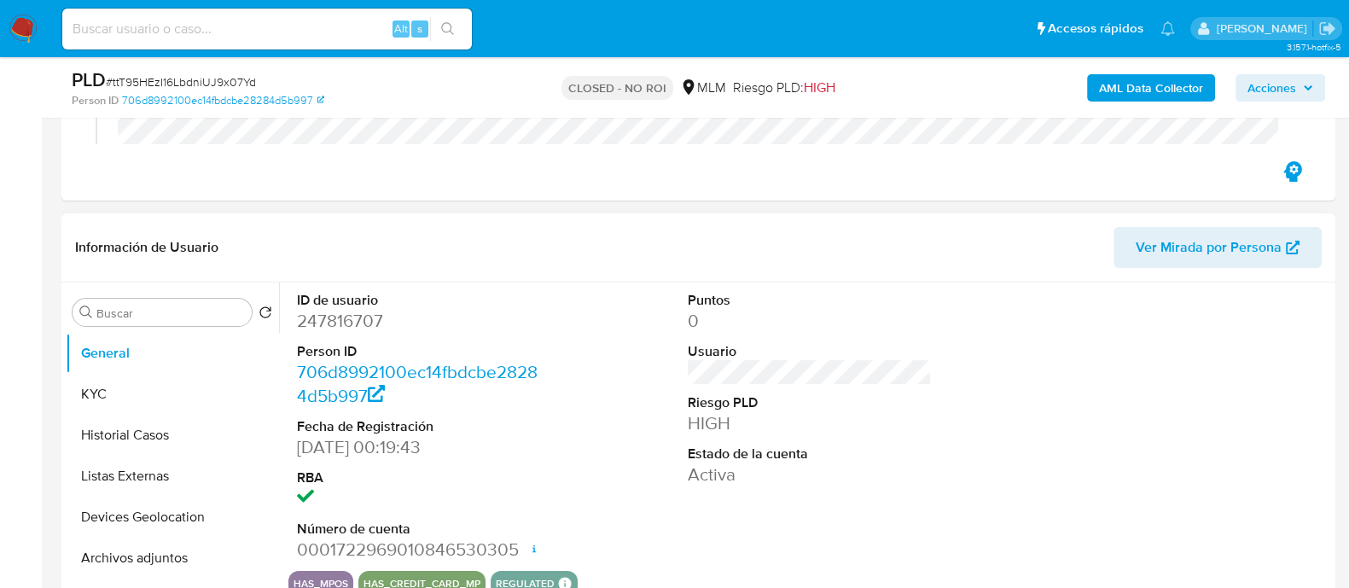
scroll to position [320, 0]
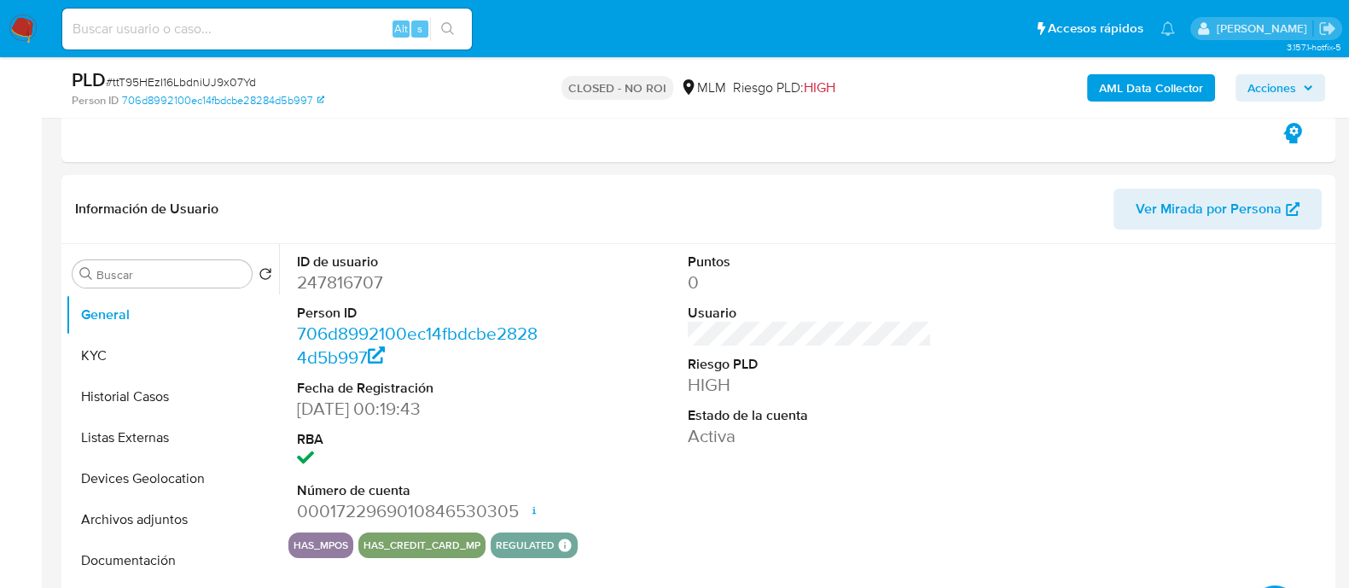
click at [21, 37] on img at bounding box center [23, 29] width 29 height 29
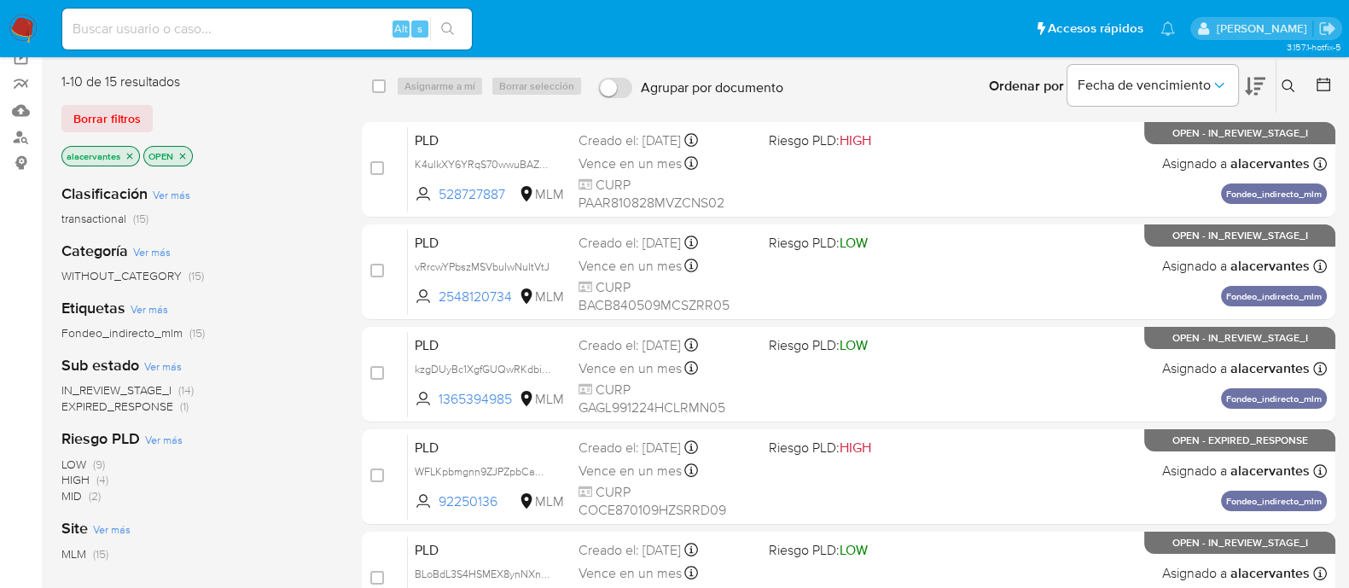
scroll to position [106, 0]
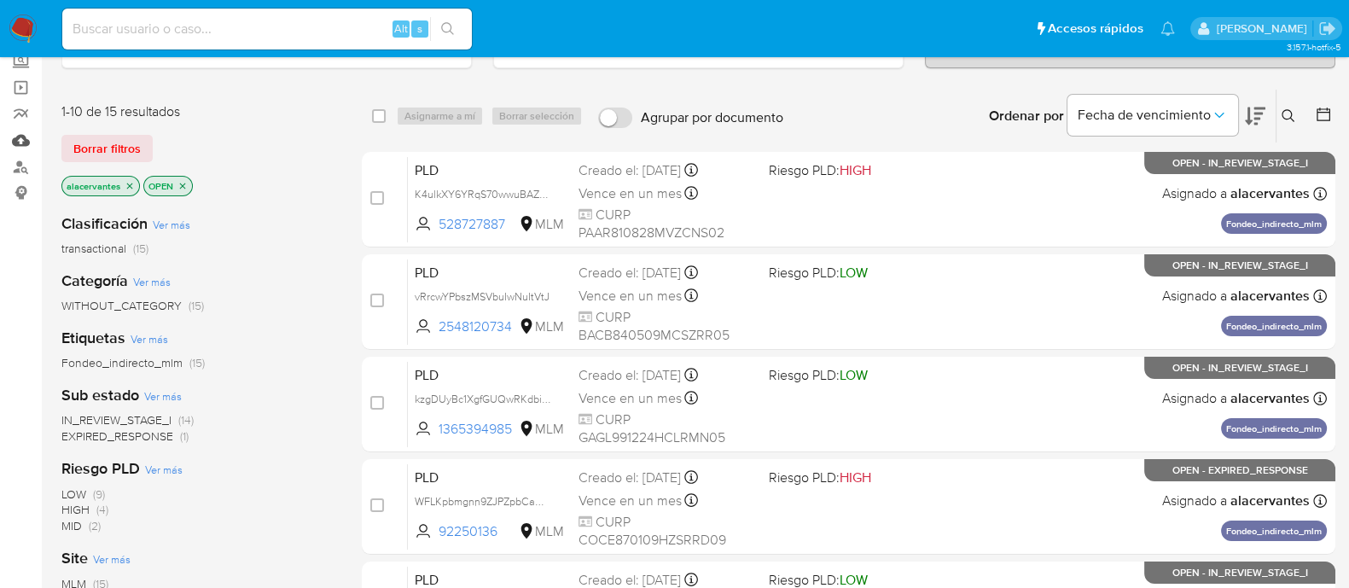
click at [23, 139] on link "Mulan" at bounding box center [101, 140] width 203 height 26
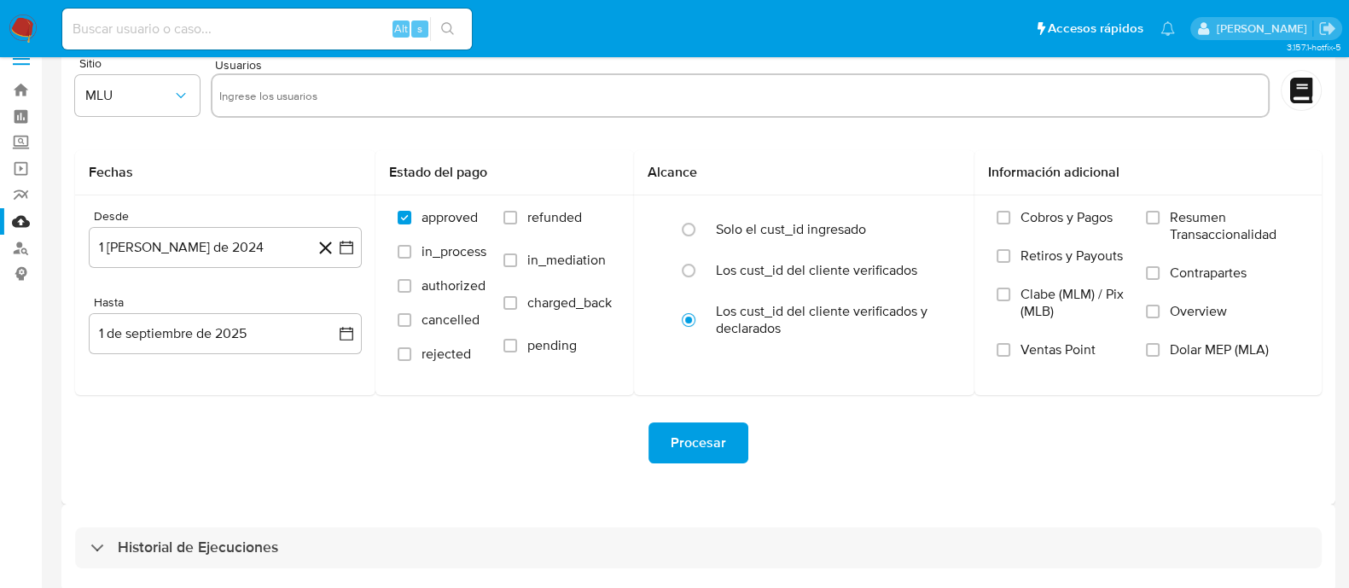
scroll to position [38, 0]
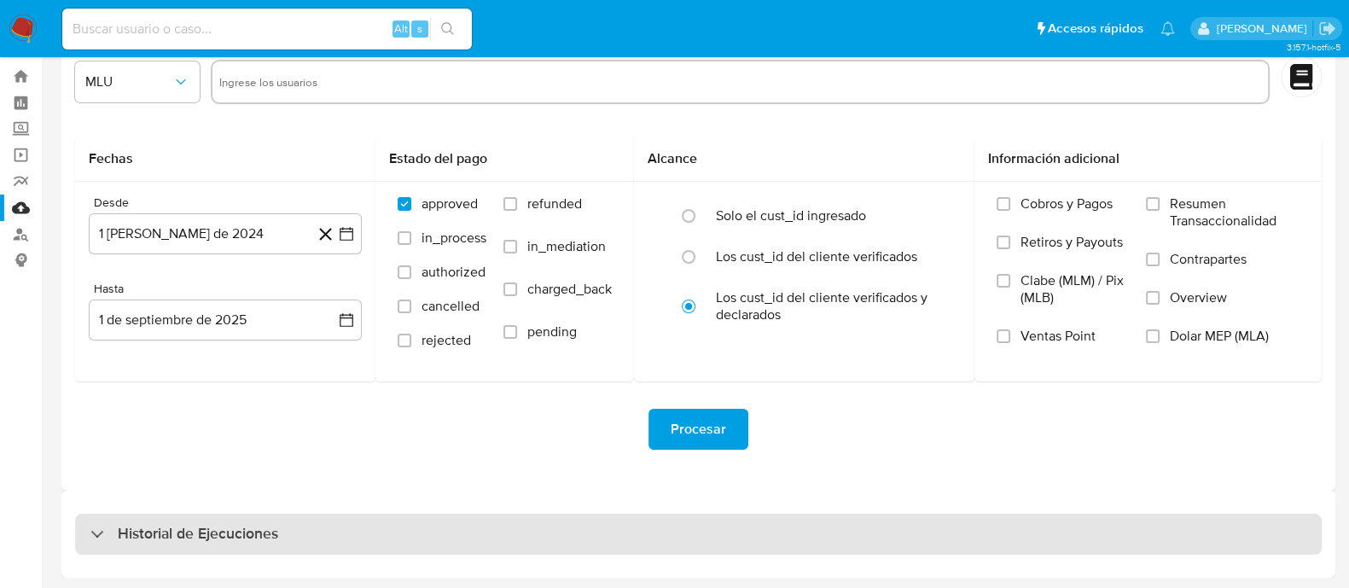
click at [291, 538] on div "Historial de Ejecuciones" at bounding box center [698, 534] width 1247 height 41
select select "10"
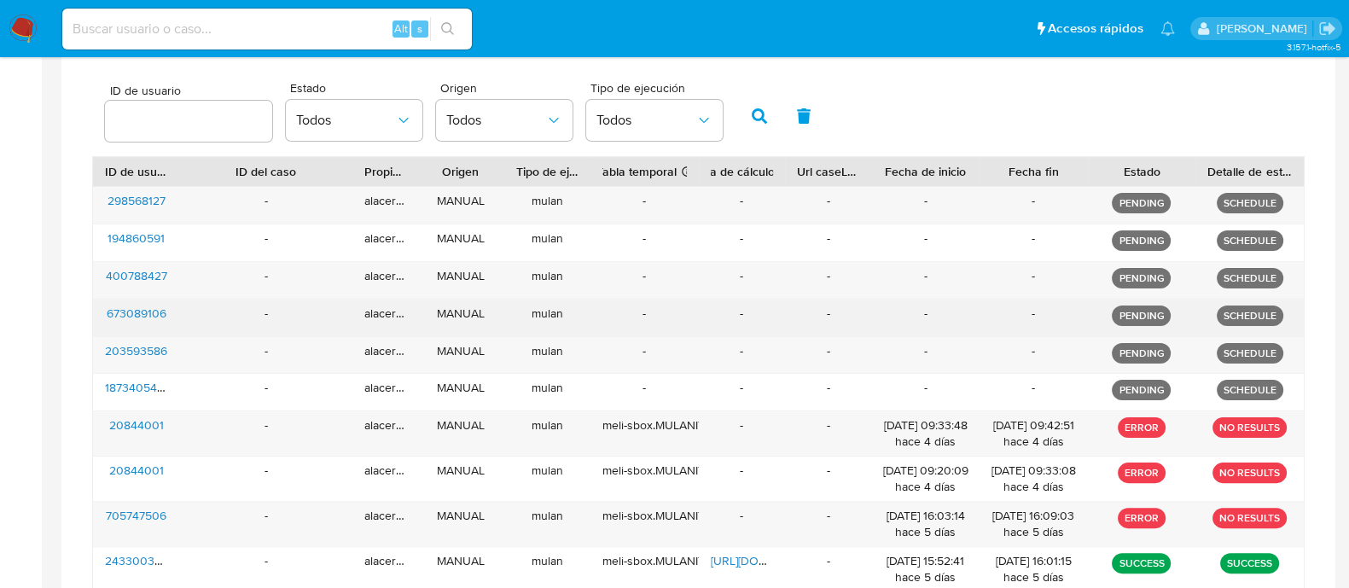
scroll to position [572, 0]
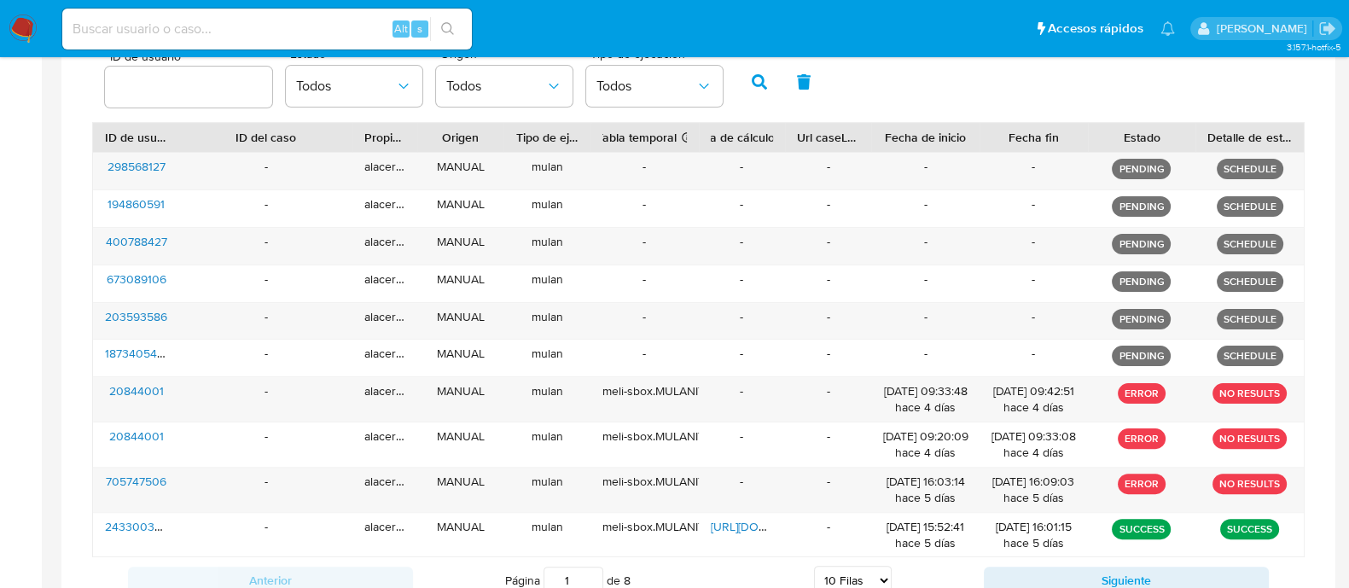
click at [239, 7] on div "Alt s" at bounding box center [267, 29] width 410 height 48
click at [241, 17] on div "Alt s" at bounding box center [267, 29] width 410 height 41
click at [240, 24] on input at bounding box center [267, 29] width 410 height 22
paste input "1632538655"
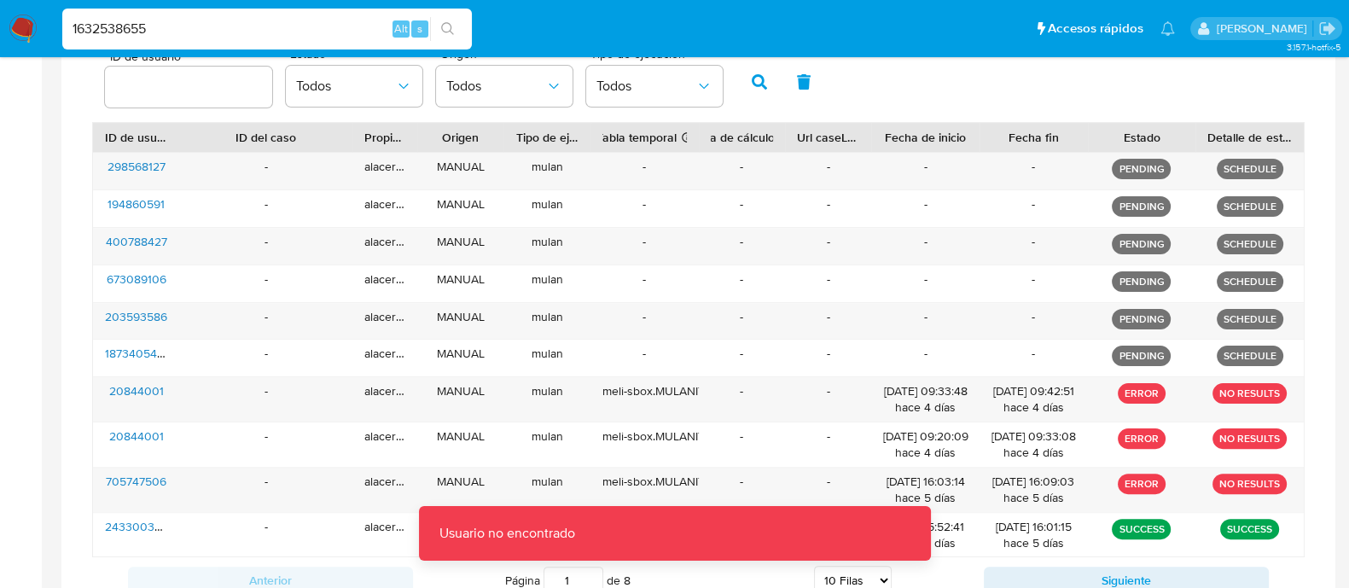
click at [256, 27] on input "1632538655" at bounding box center [267, 29] width 410 height 22
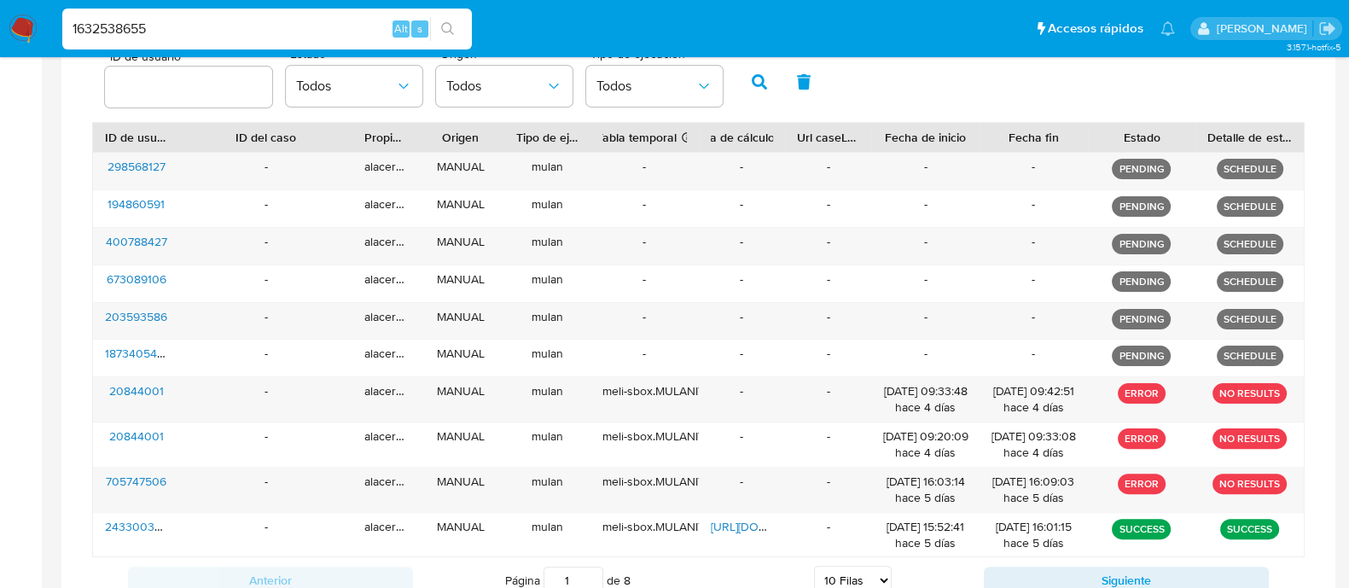
type input "1632538655"
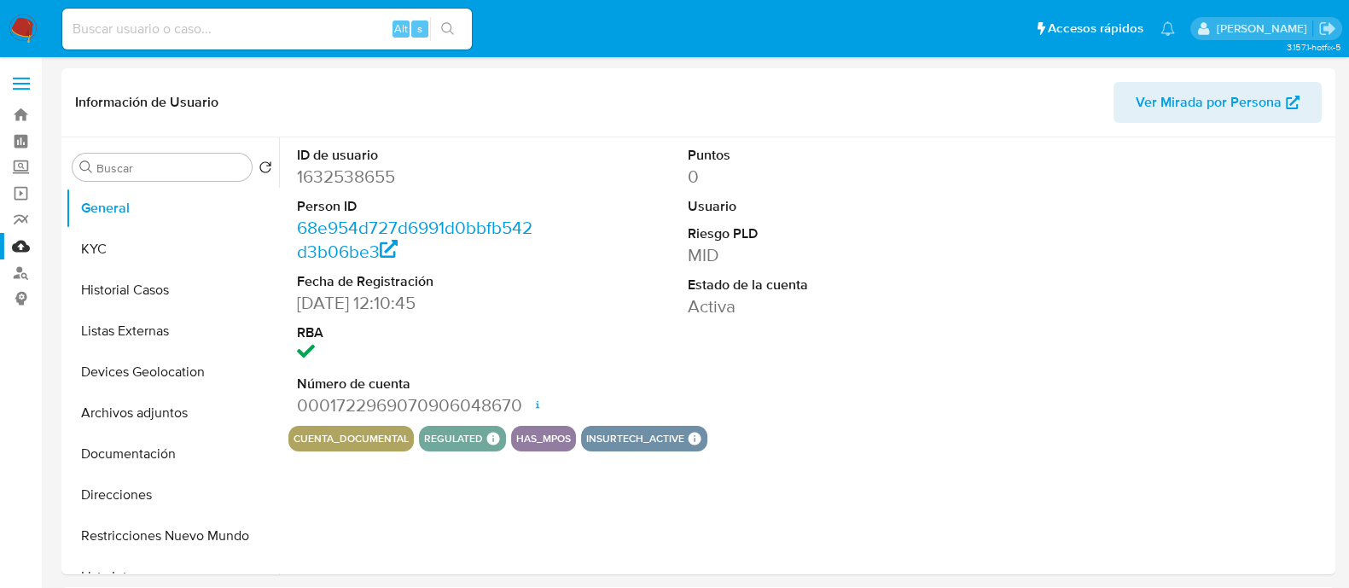
select select "10"
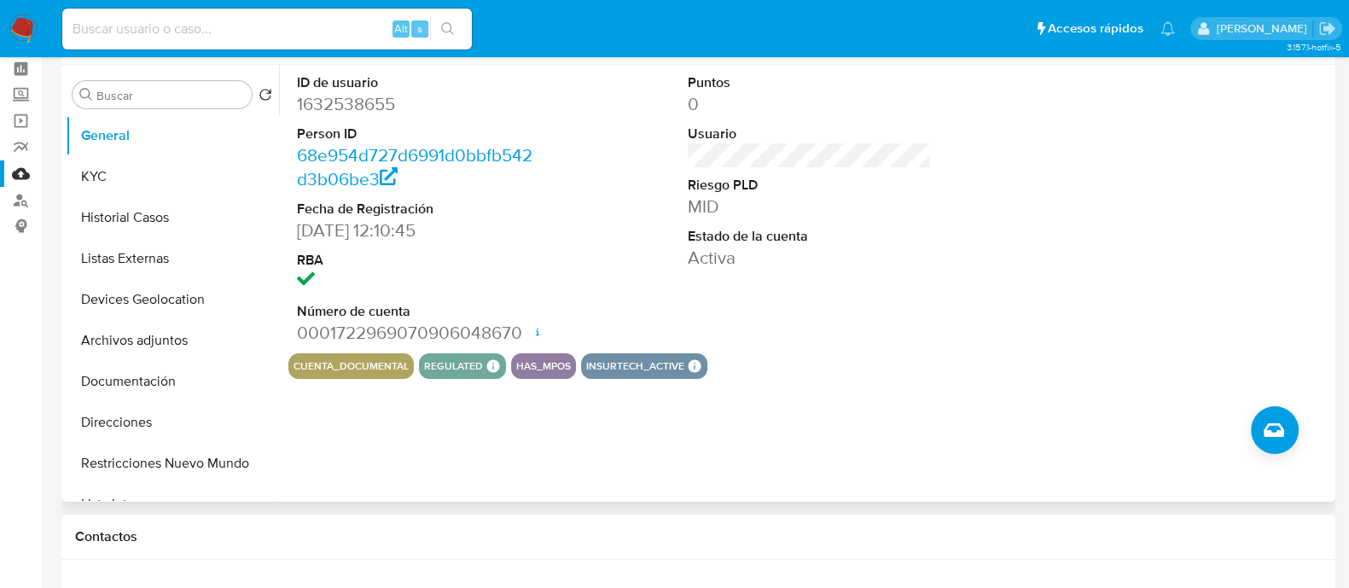
scroll to position [106, 0]
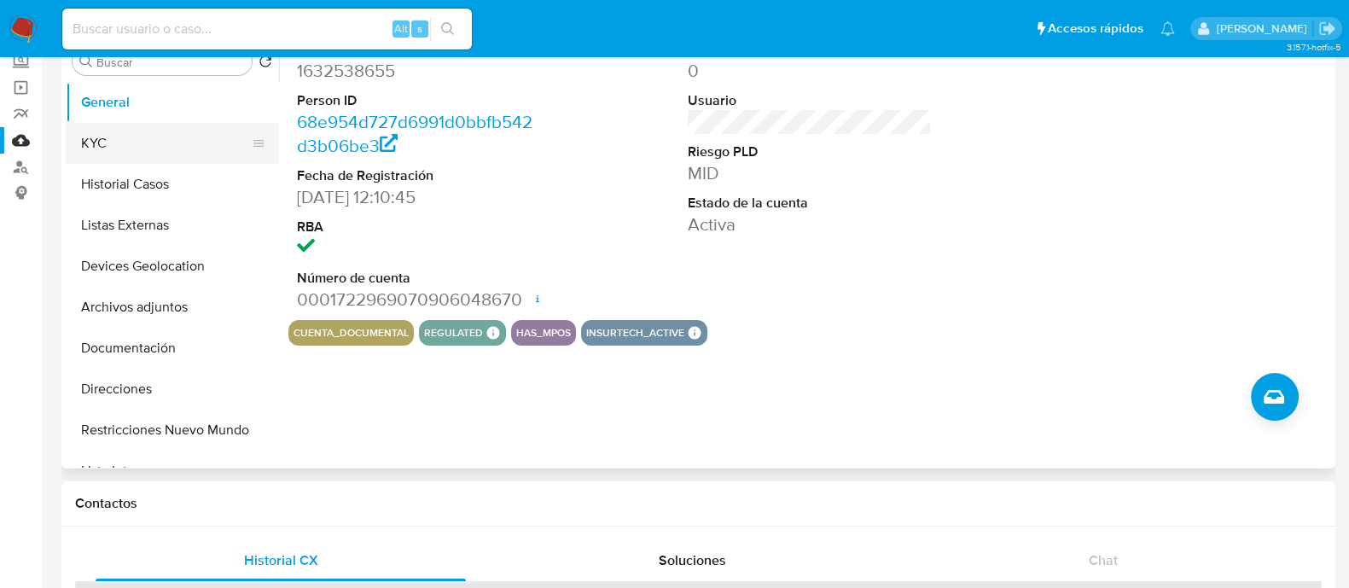
click at [131, 158] on button "KYC" at bounding box center [166, 143] width 200 height 41
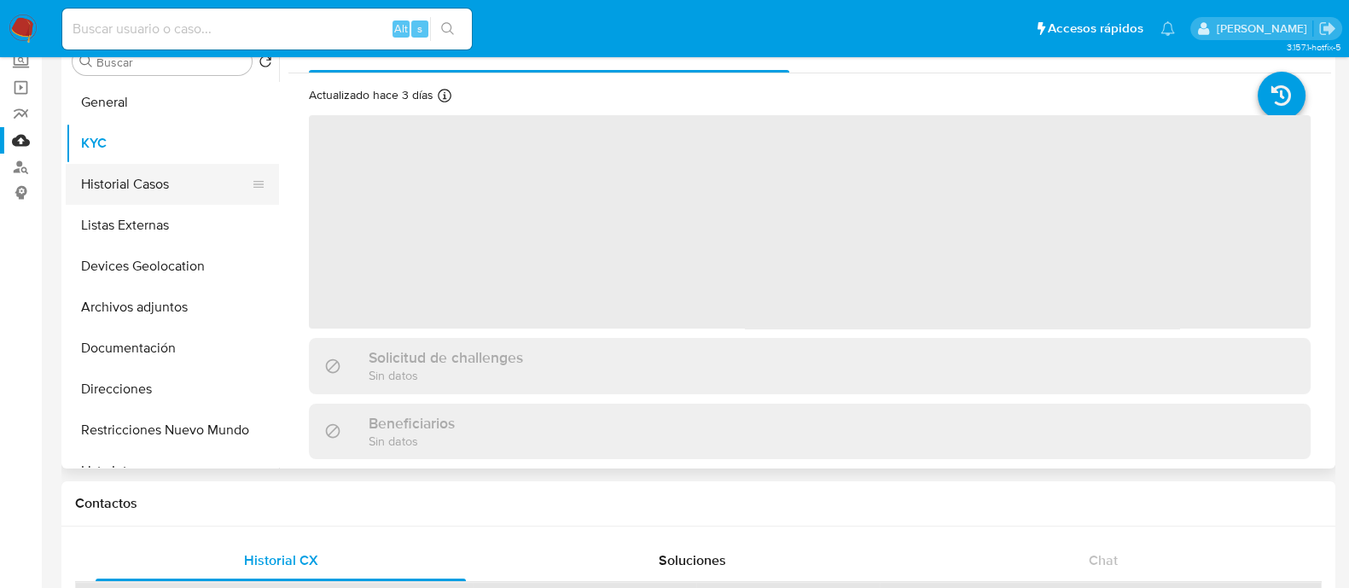
click at [132, 164] on button "Historial Casos" at bounding box center [166, 184] width 200 height 41
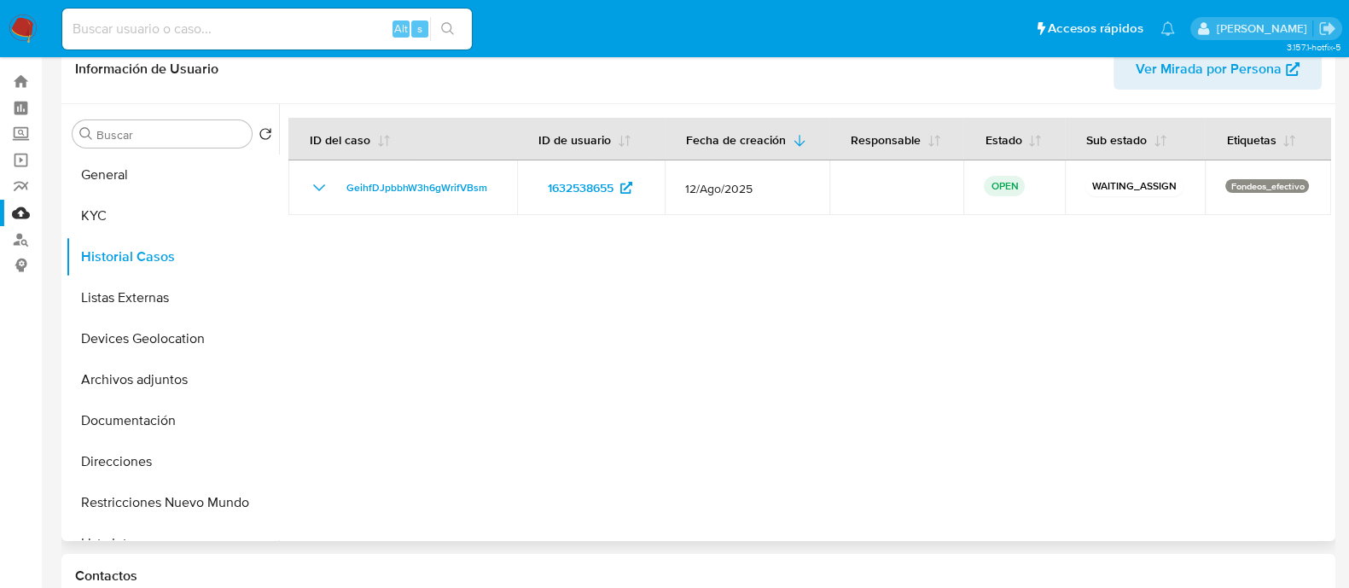
scroll to position [0, 0]
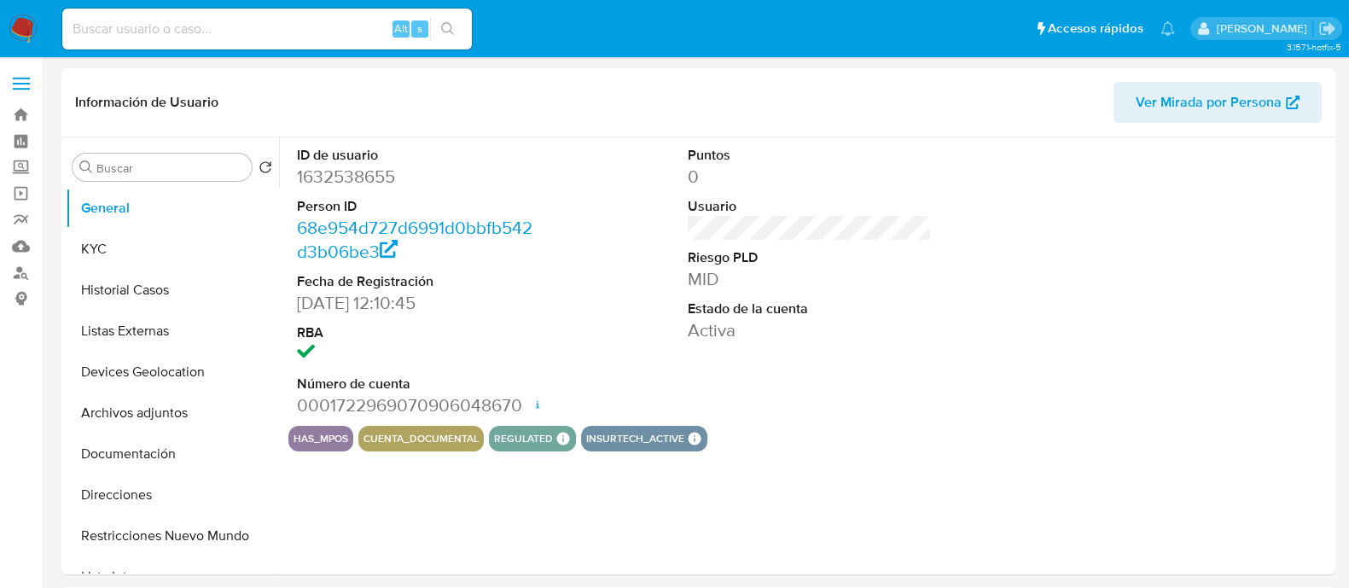
select select "10"
click at [0, 16] on nav "Pausado Ver notificaciones Alt s Accesos rápidos Presiona las siguientes teclas…" at bounding box center [674, 28] width 1349 height 57
click at [9, 18] on img at bounding box center [23, 29] width 29 height 29
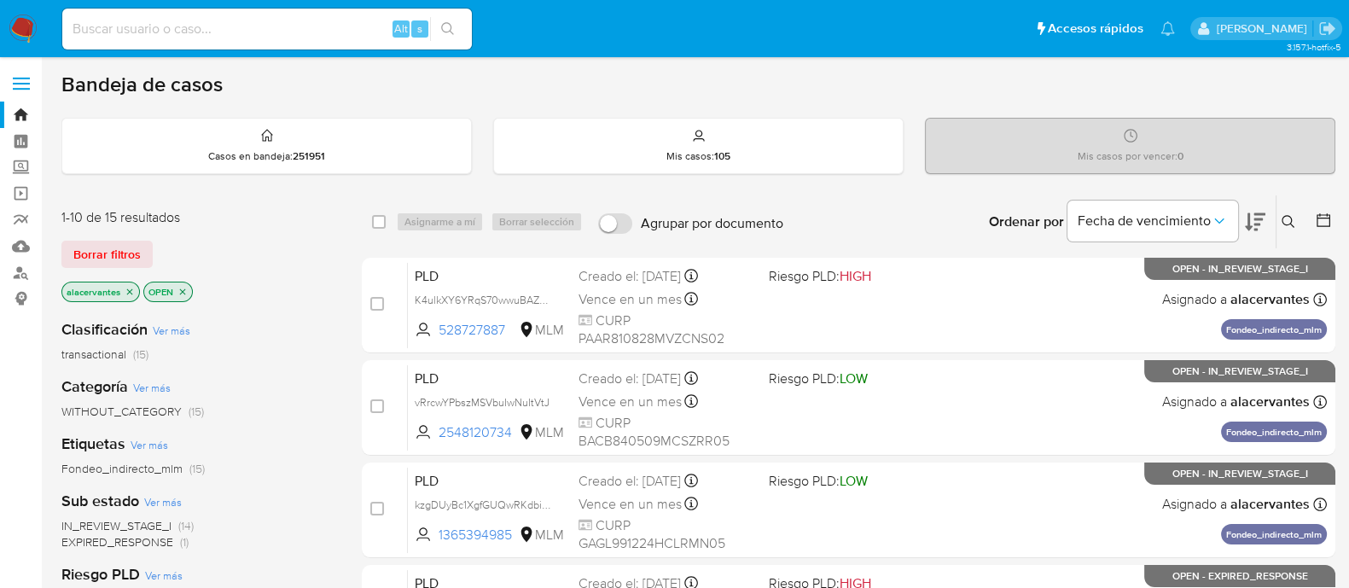
click at [132, 289] on icon "close-filter" at bounding box center [130, 292] width 10 height 10
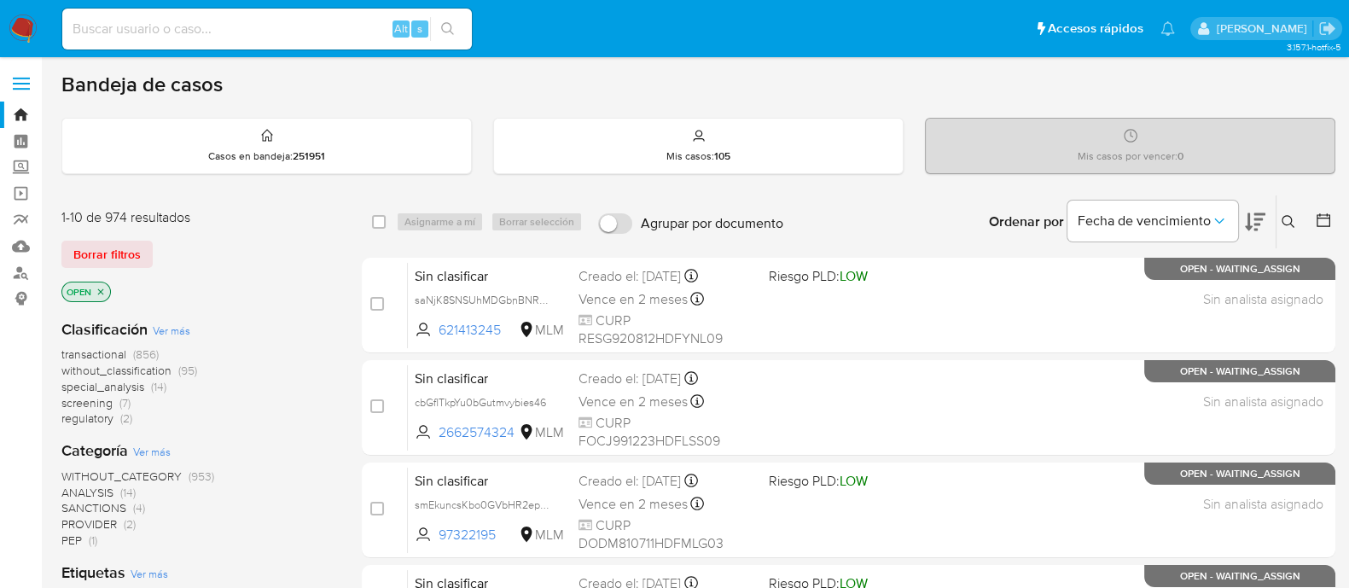
click at [1288, 218] on icon at bounding box center [1289, 222] width 14 height 14
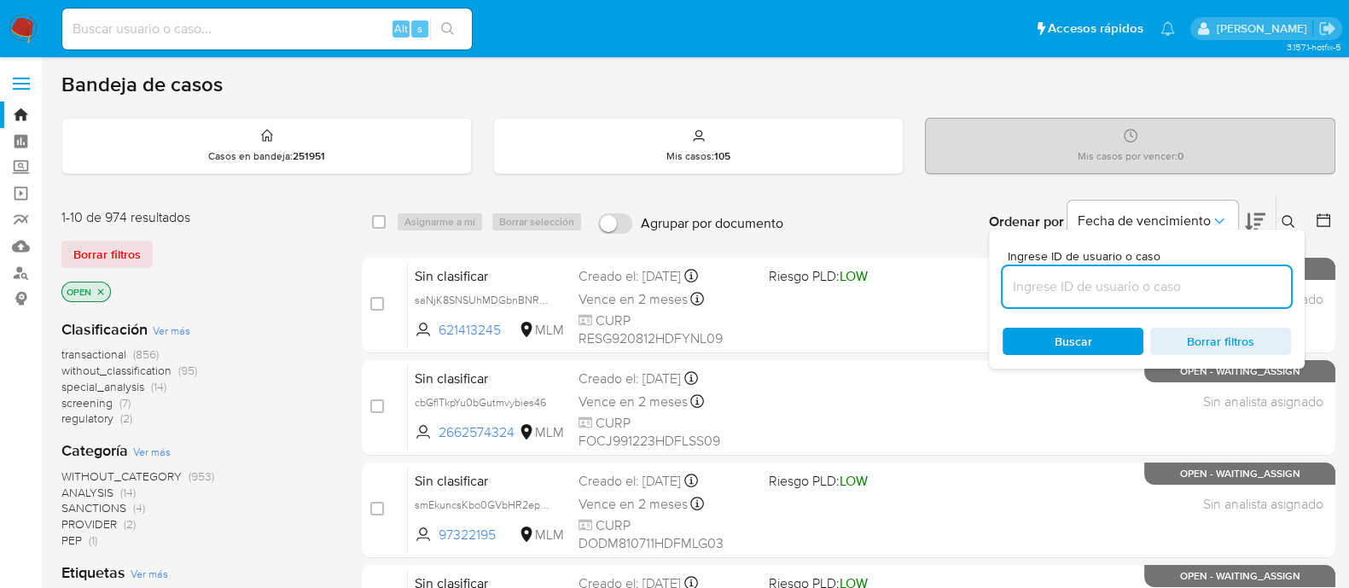
click at [1125, 276] on input at bounding box center [1147, 287] width 288 height 22
click at [1124, 284] on input at bounding box center [1147, 287] width 288 height 22
type input "saNjK8SNSUhMDGbnBNRyqGco"
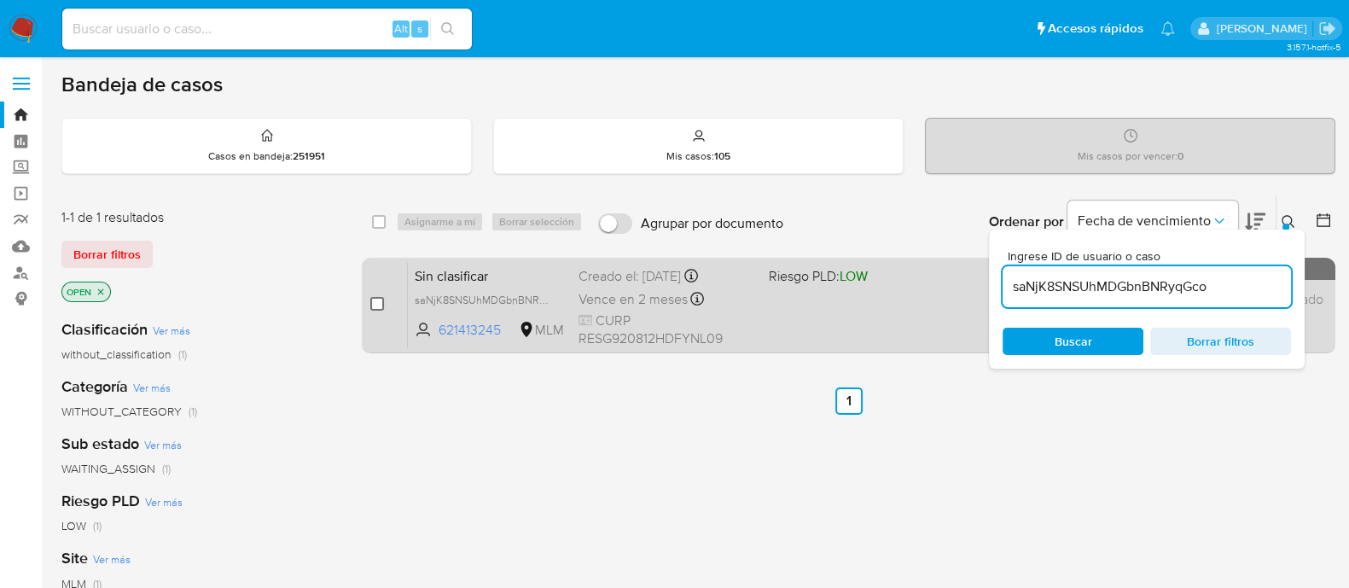
click at [371, 304] on input "checkbox" at bounding box center [377, 304] width 14 height 14
checkbox input "true"
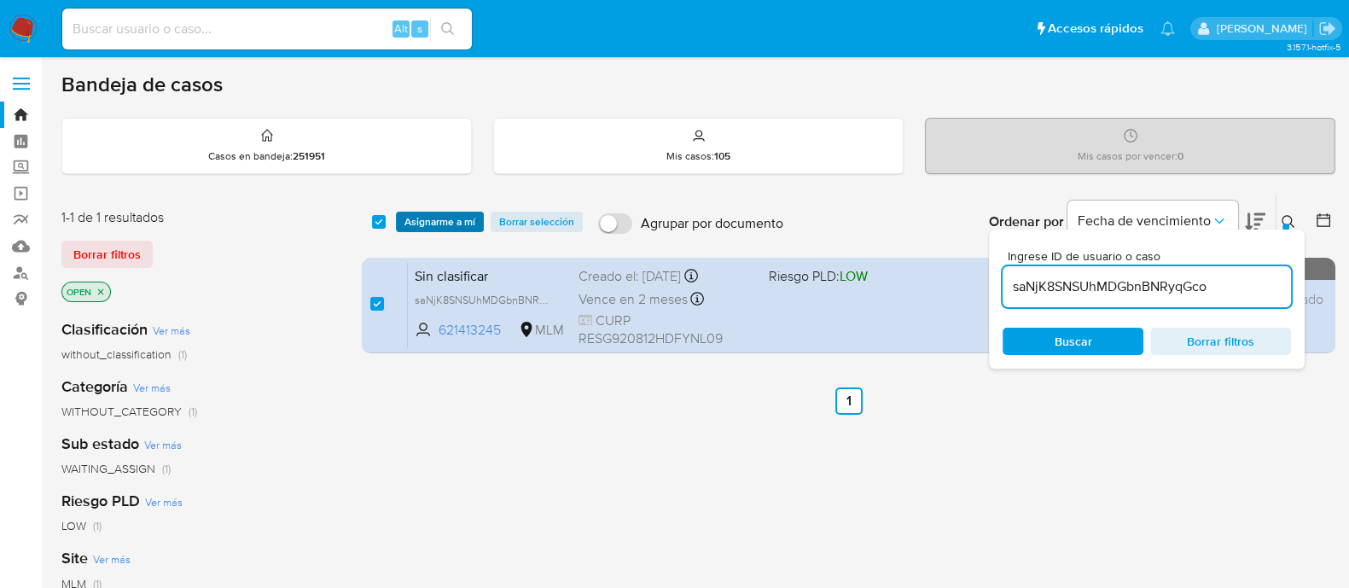
click at [410, 222] on span "Asignarme a mí" at bounding box center [439, 221] width 71 height 17
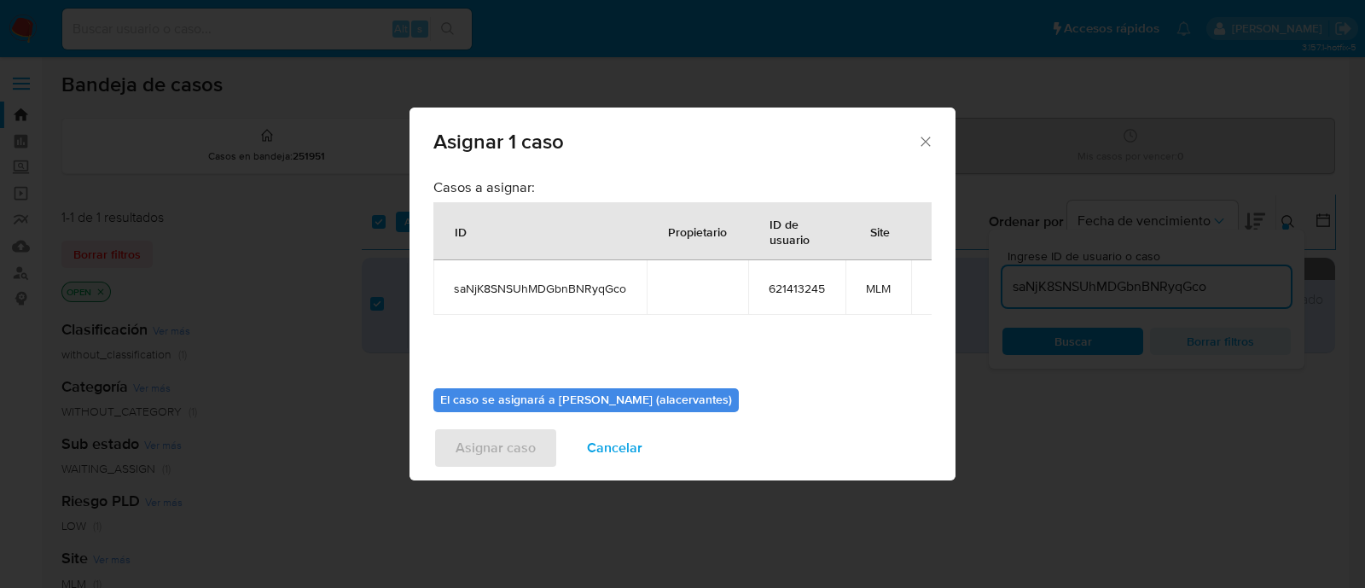
scroll to position [88, 0]
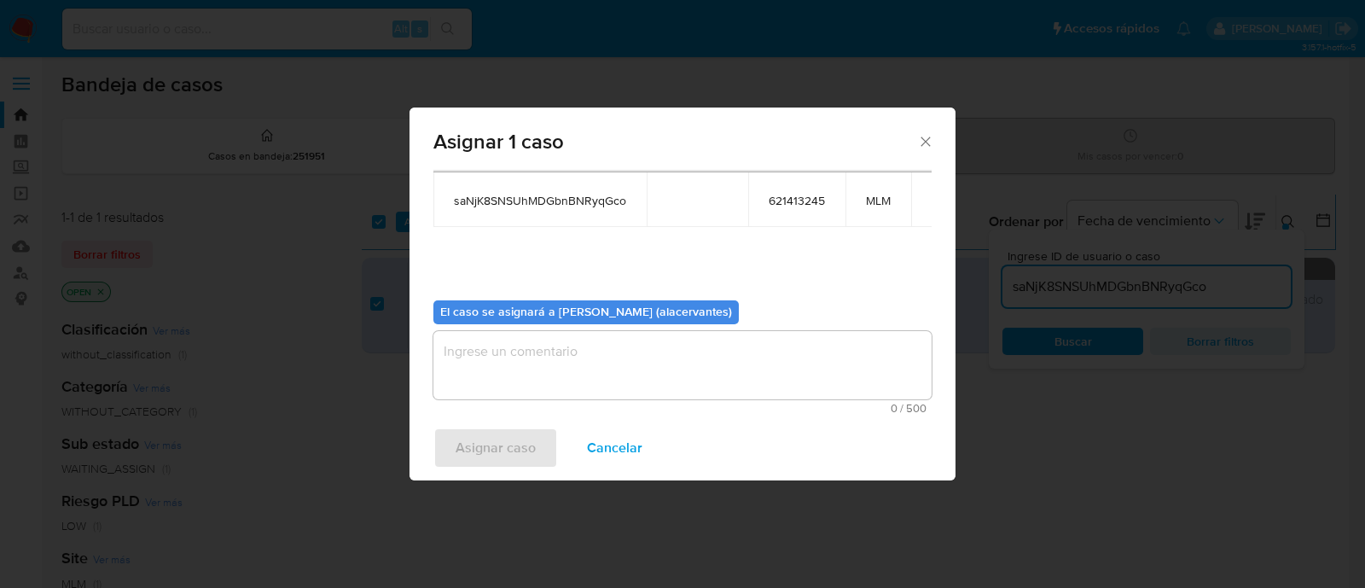
click at [550, 369] on textarea "assign-modal" at bounding box center [682, 365] width 498 height 68
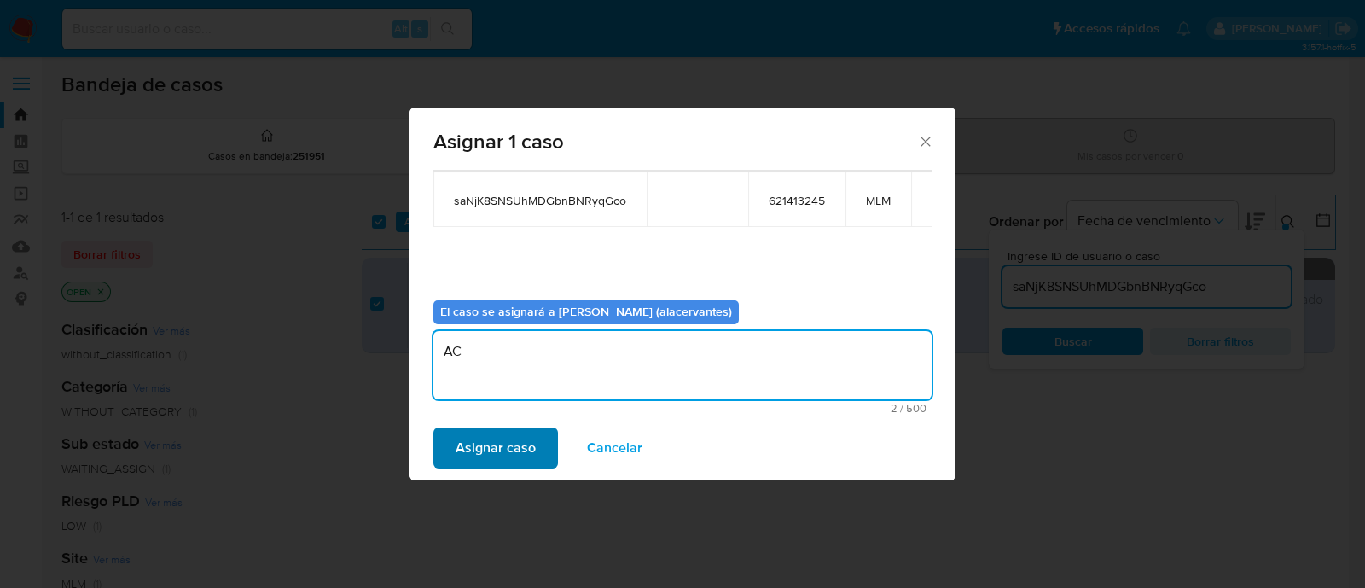
type textarea "AC"
click at [506, 449] on span "Asignar caso" at bounding box center [496, 448] width 80 height 38
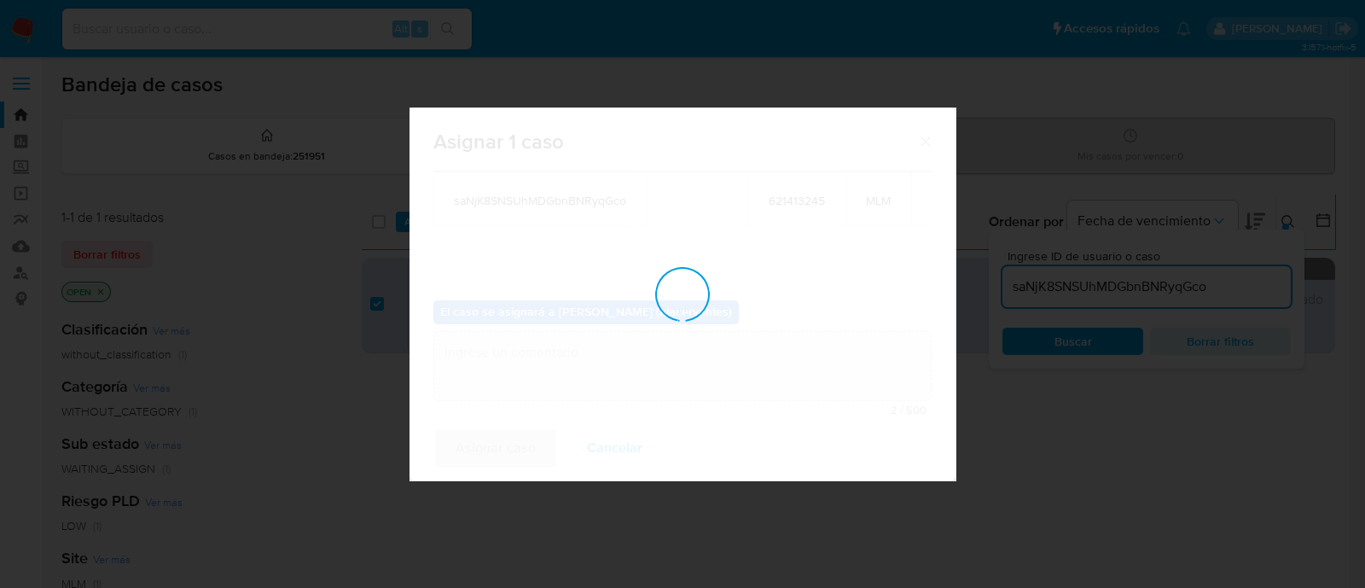
checkbox input "false"
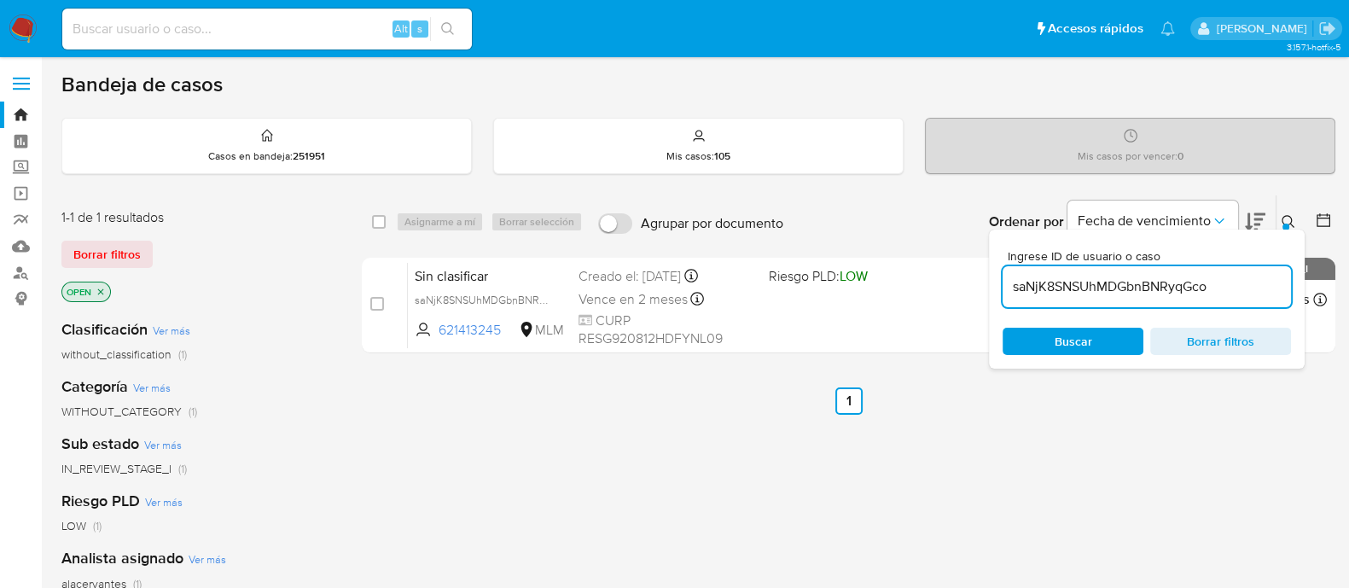
click at [1143, 288] on input "saNjK8SNSUhMDGbnBNRyqGco" at bounding box center [1147, 287] width 288 height 22
paste input "cJhzXmy24c5FhpgwZccoZE0g"
type input "cJhzXmy24c5FhpgwZccoZE0g"
click at [379, 217] on input "checkbox" at bounding box center [379, 222] width 14 height 14
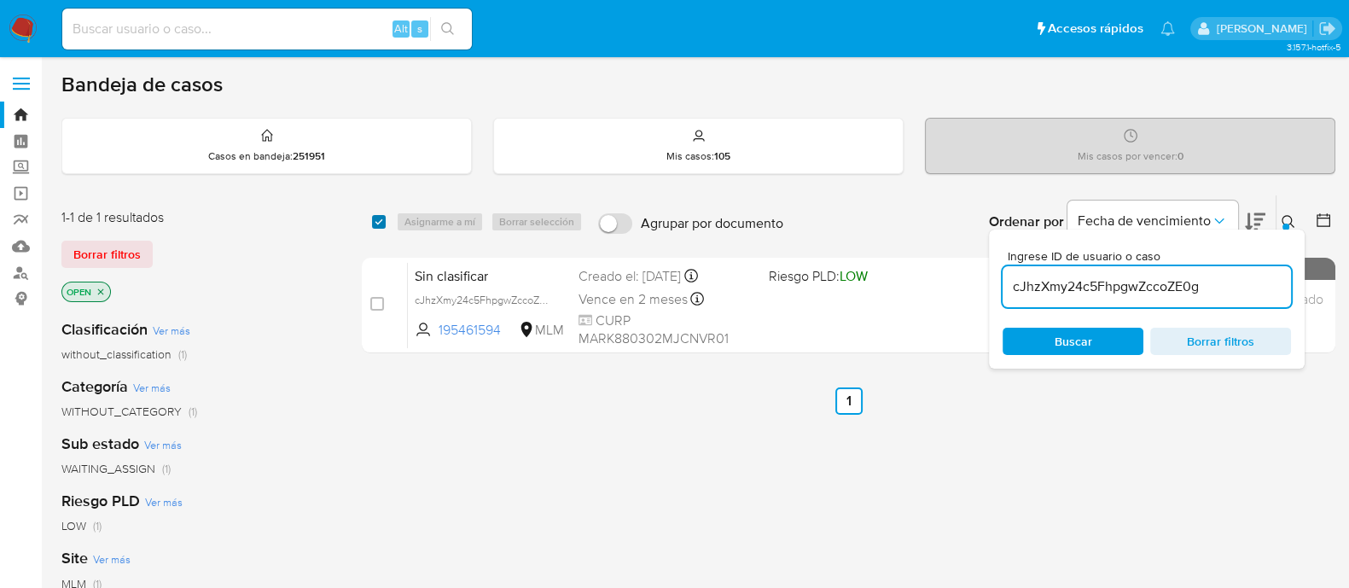
checkbox input "true"
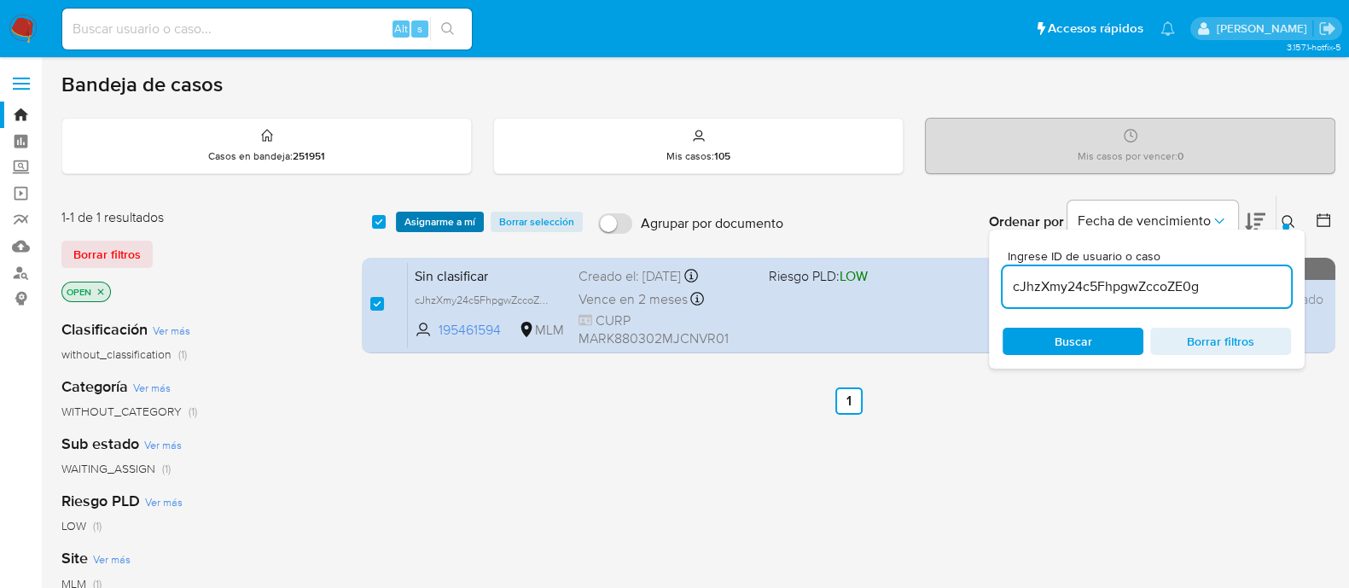
click at [454, 226] on span "Asignarme a mí" at bounding box center [439, 221] width 71 height 17
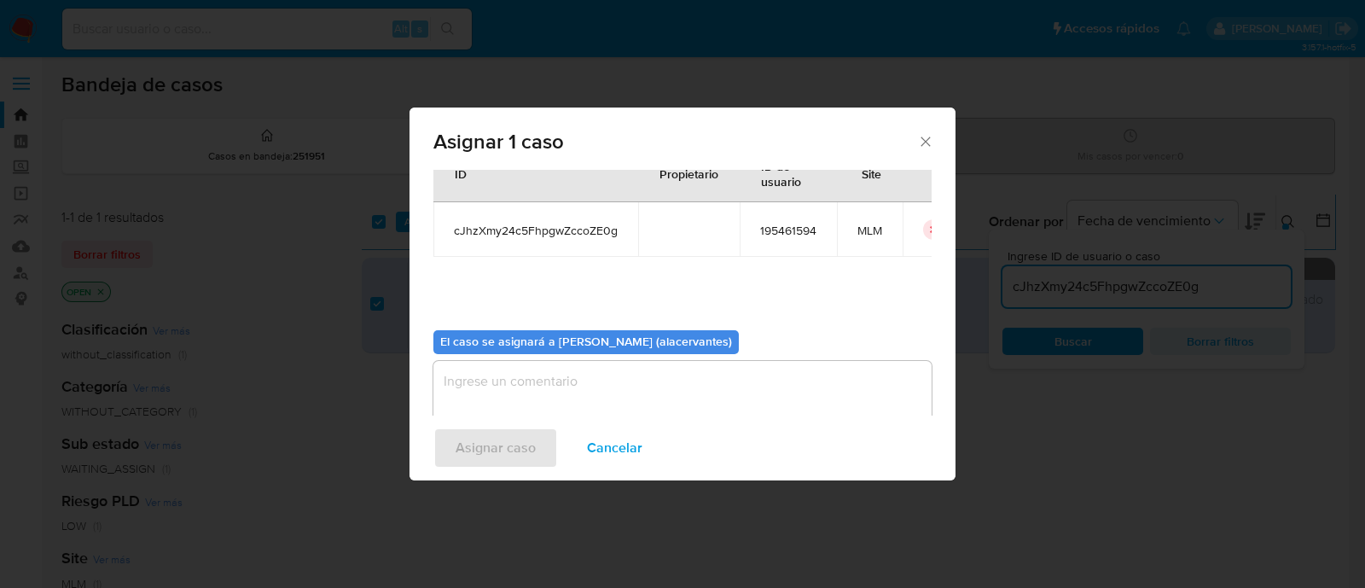
scroll to position [88, 0]
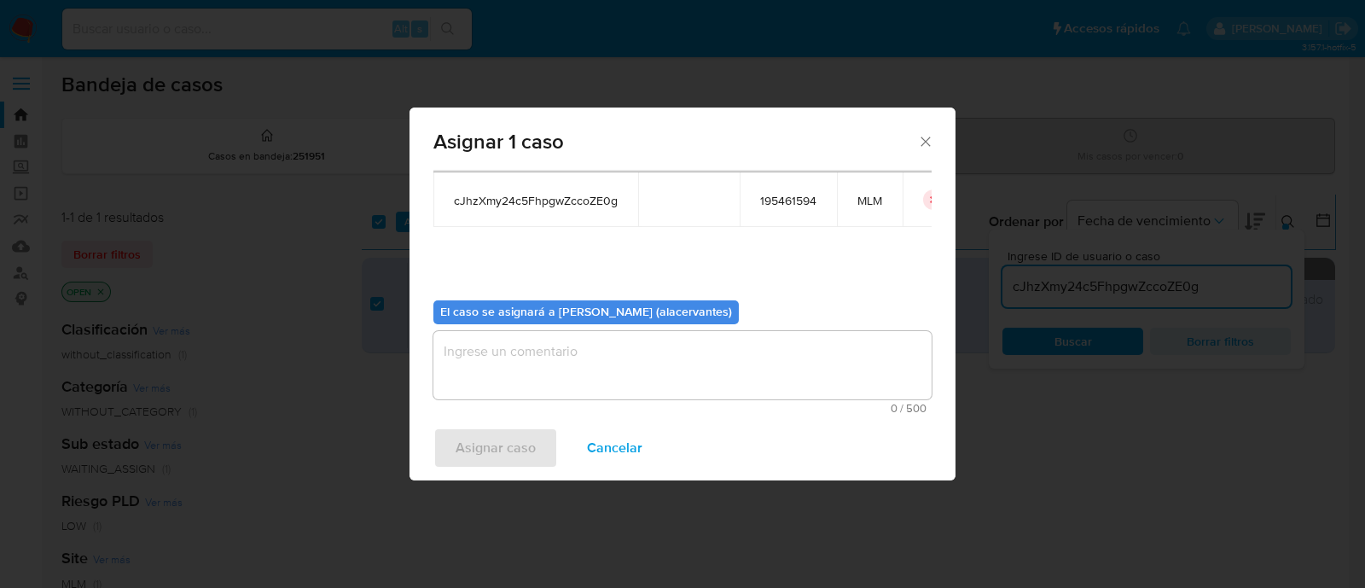
click at [563, 368] on textarea "assign-modal" at bounding box center [682, 365] width 498 height 68
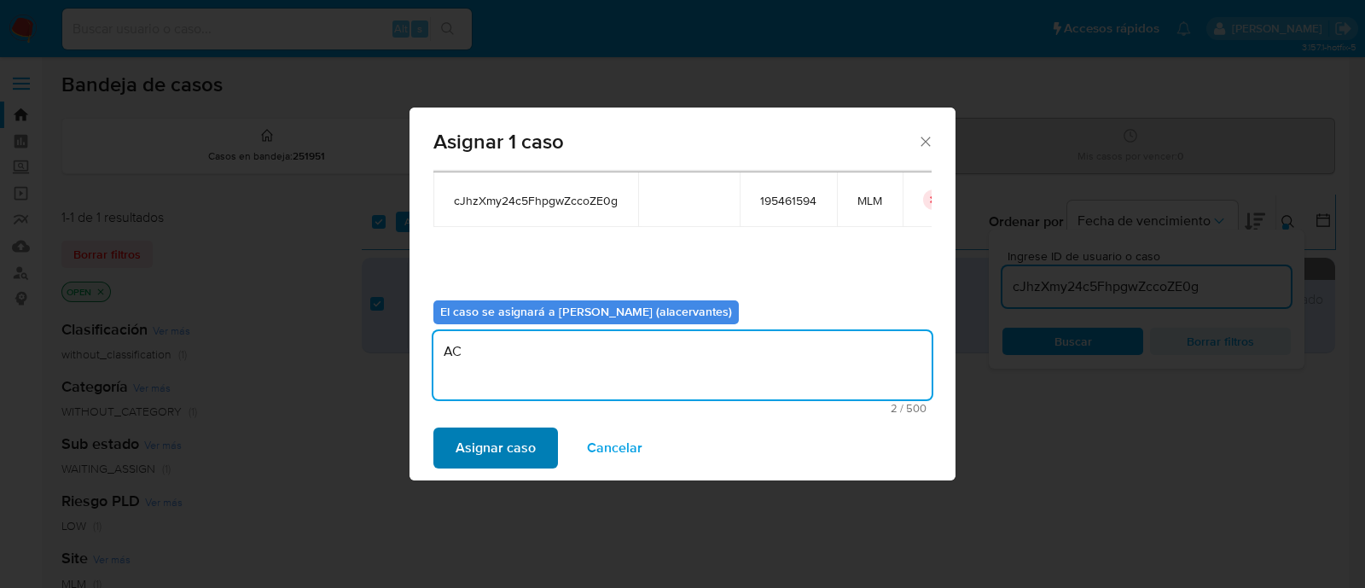
type textarea "AC"
click at [512, 450] on span "Asignar caso" at bounding box center [496, 448] width 80 height 38
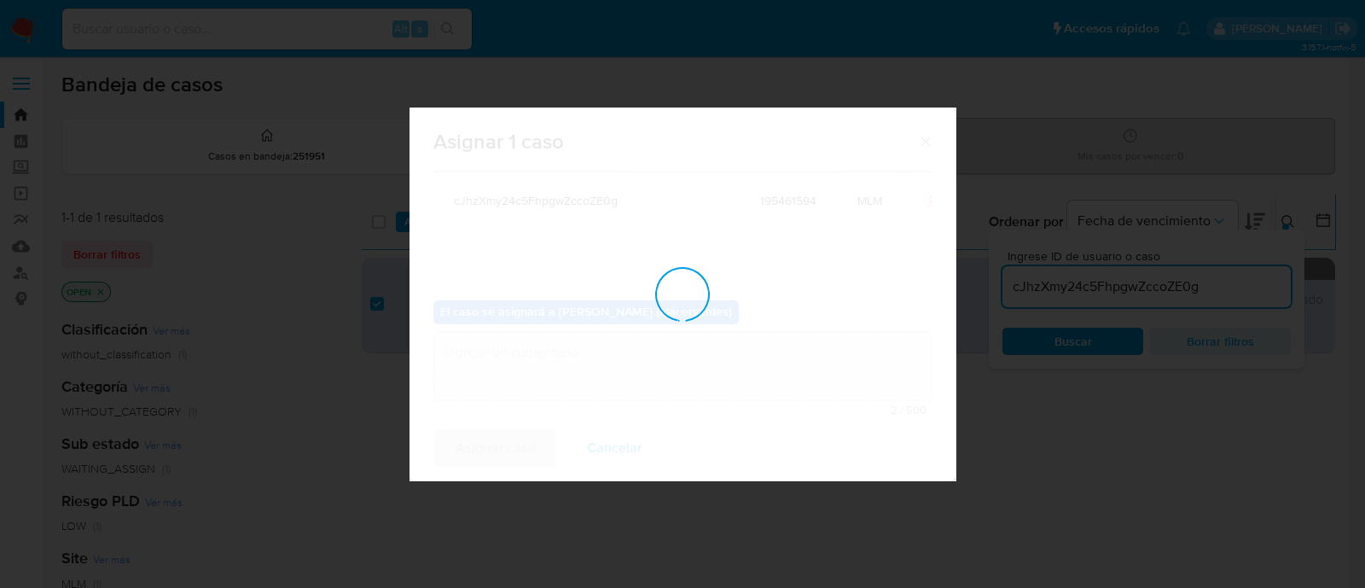
checkbox input "false"
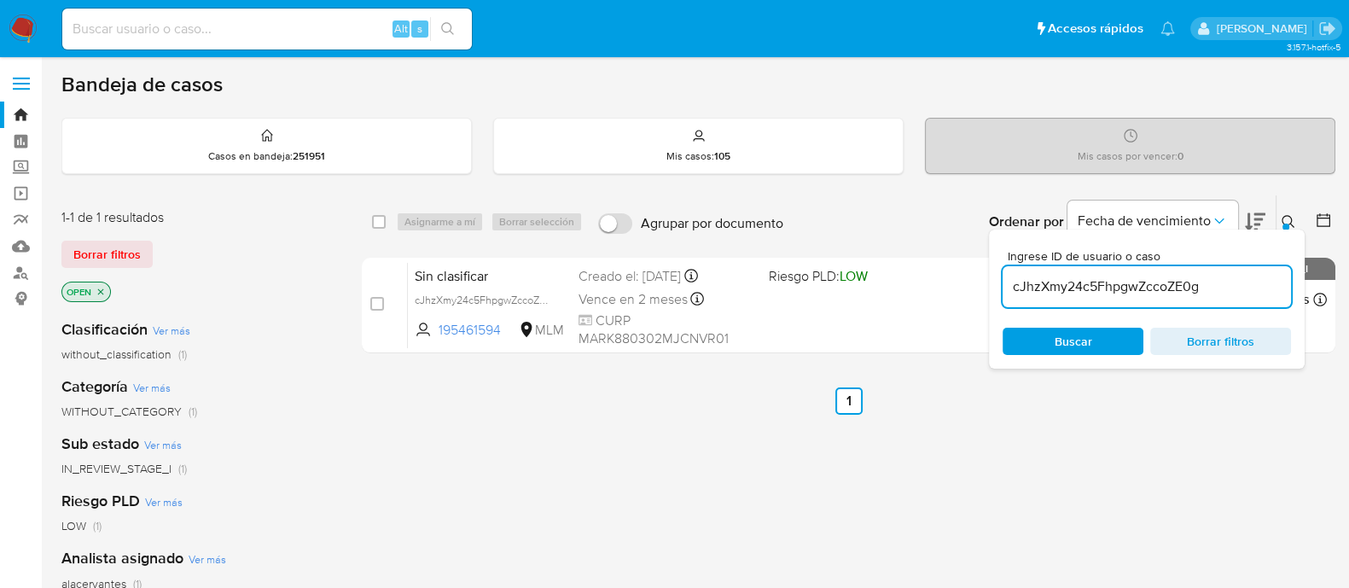
click at [1079, 290] on input "cJhzXmy24c5FhpgwZccoZE0g" at bounding box center [1147, 287] width 288 height 22
click at [1079, 291] on input "cJhzXmy24c5FhpgwZccoZE0g" at bounding box center [1147, 287] width 288 height 22
paste input "IQqTyJbOVb9c66bqQNivOic3"
type input "IQqTyJbOVb9c66bqQNivOic3"
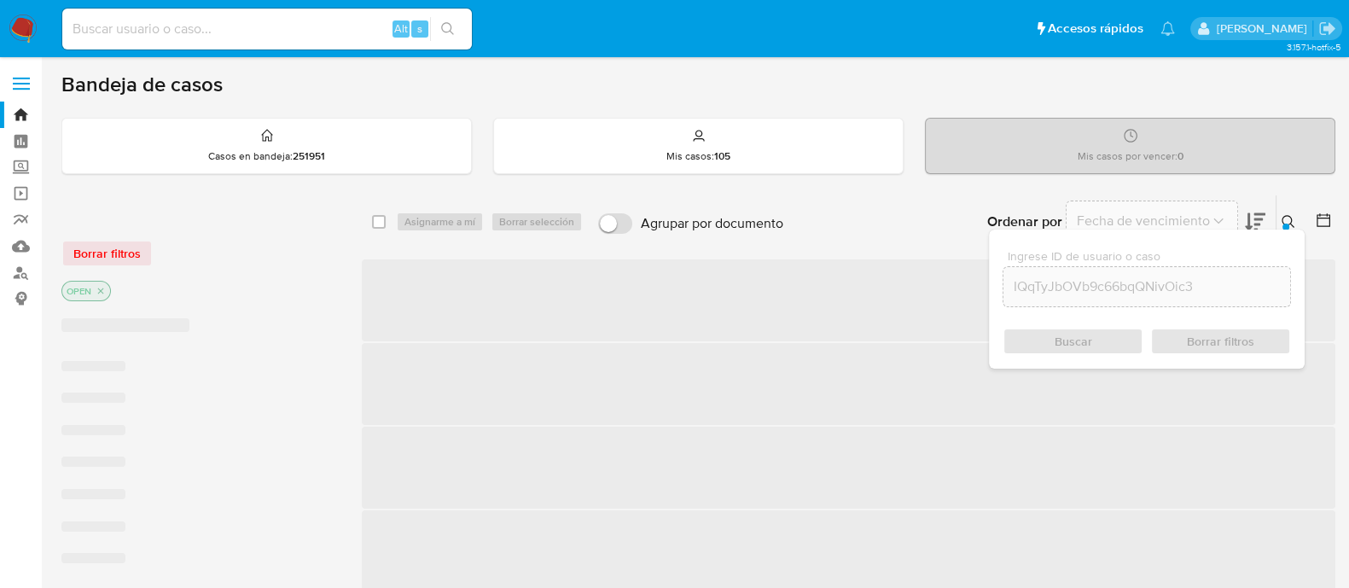
click at [1057, 349] on div "Buscar Borrar filtros" at bounding box center [1147, 341] width 288 height 27
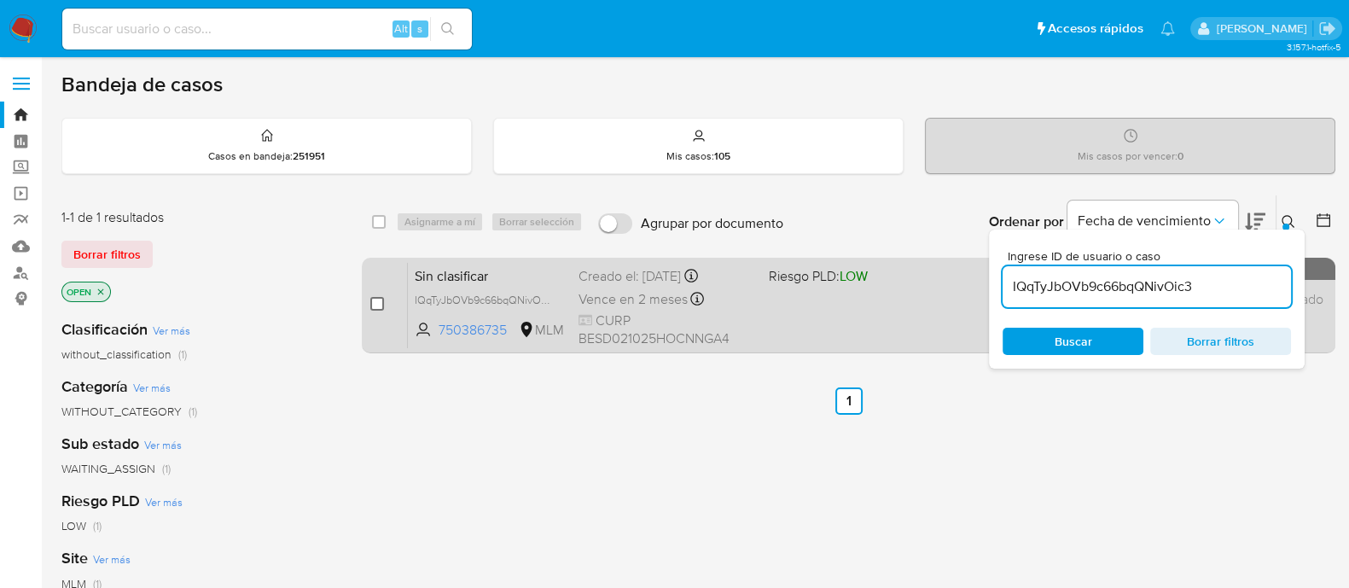
click at [380, 297] on input "checkbox" at bounding box center [377, 304] width 14 height 14
checkbox input "true"
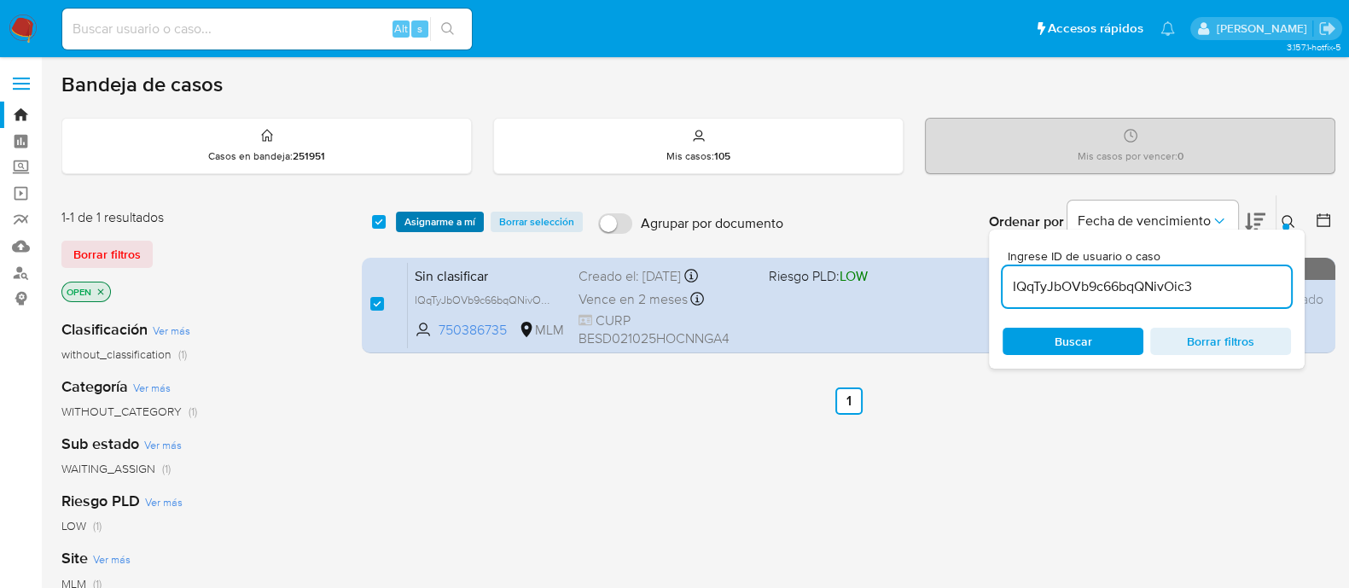
click at [416, 218] on span "Asignarme a mí" at bounding box center [439, 221] width 71 height 17
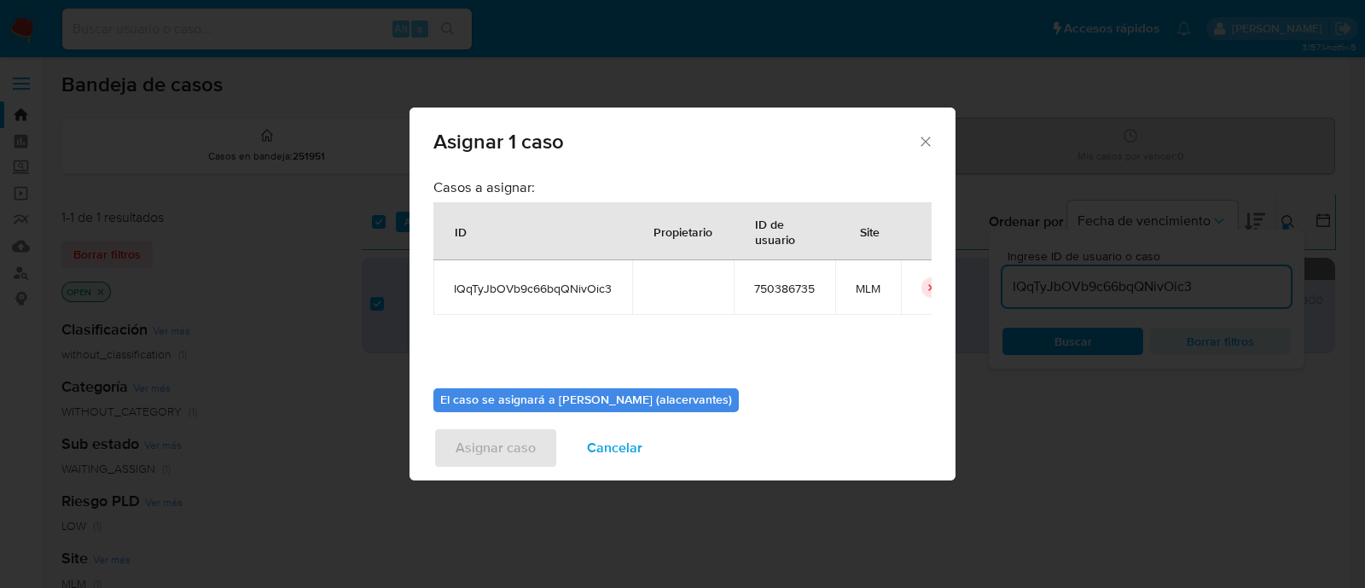
scroll to position [88, 0]
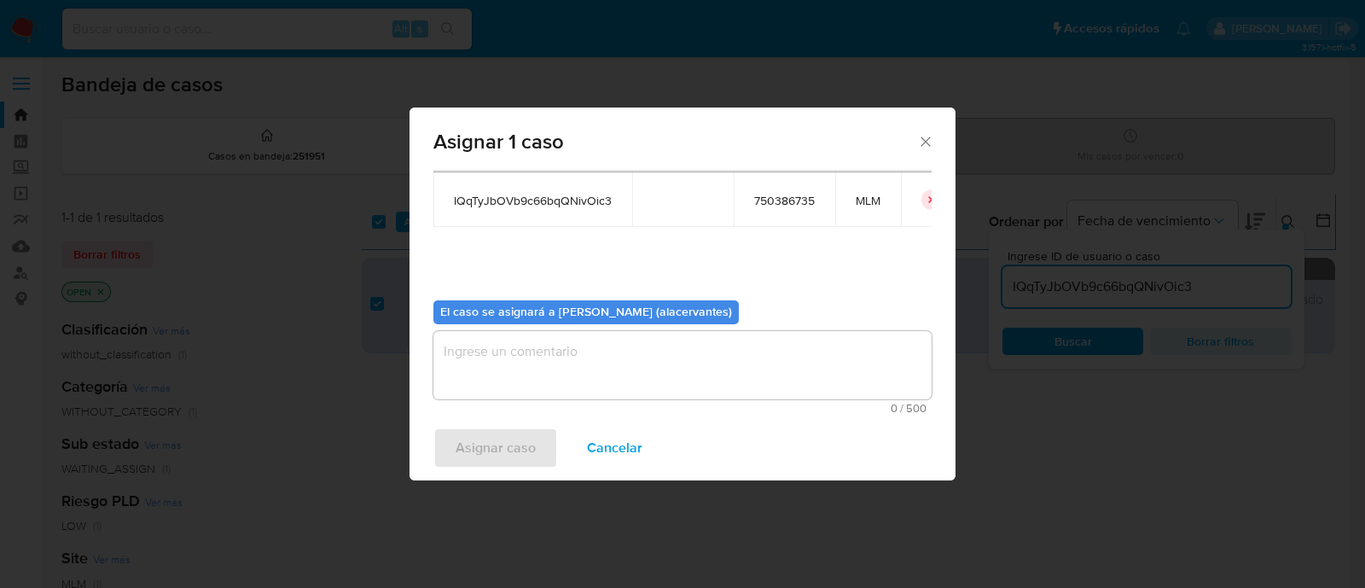
click at [516, 369] on textarea "assign-modal" at bounding box center [682, 365] width 498 height 68
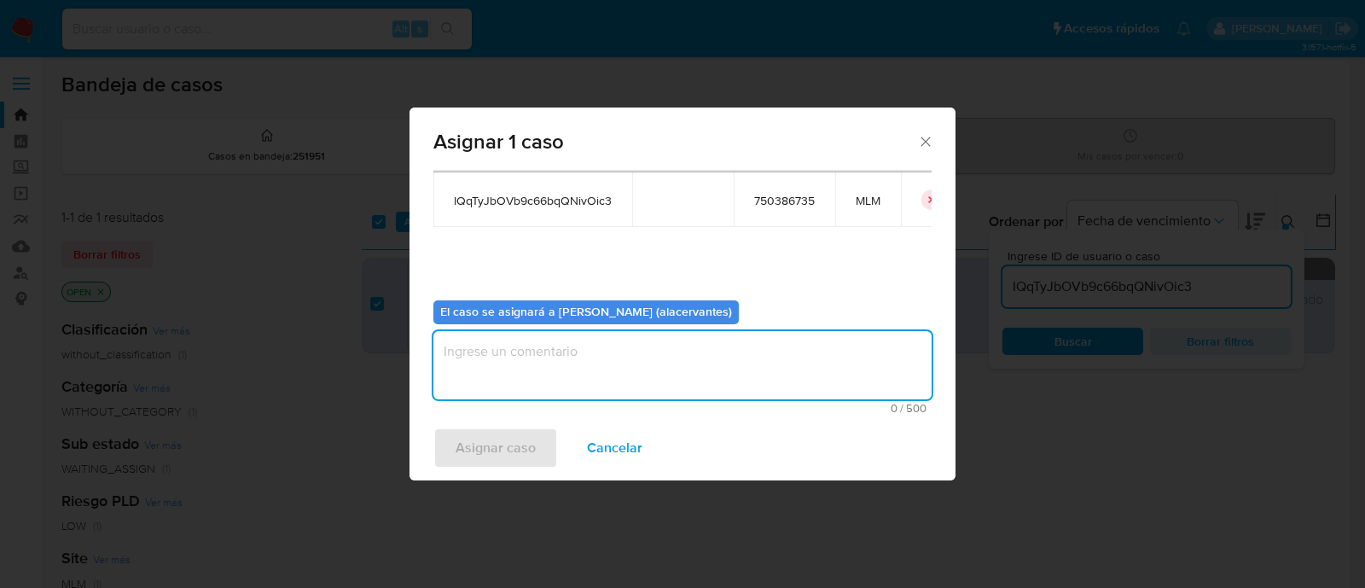
click at [515, 373] on textarea "assign-modal" at bounding box center [682, 365] width 498 height 68
type textarea "AC"
click at [520, 450] on span "Asignar caso" at bounding box center [496, 448] width 80 height 38
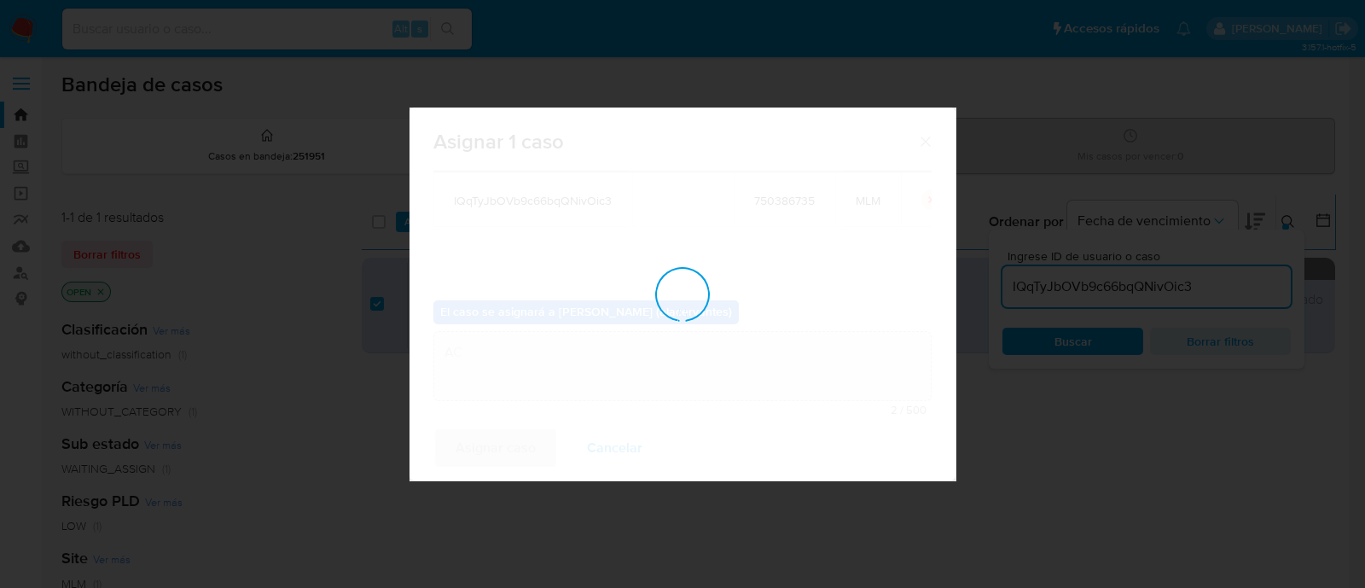
checkbox input "false"
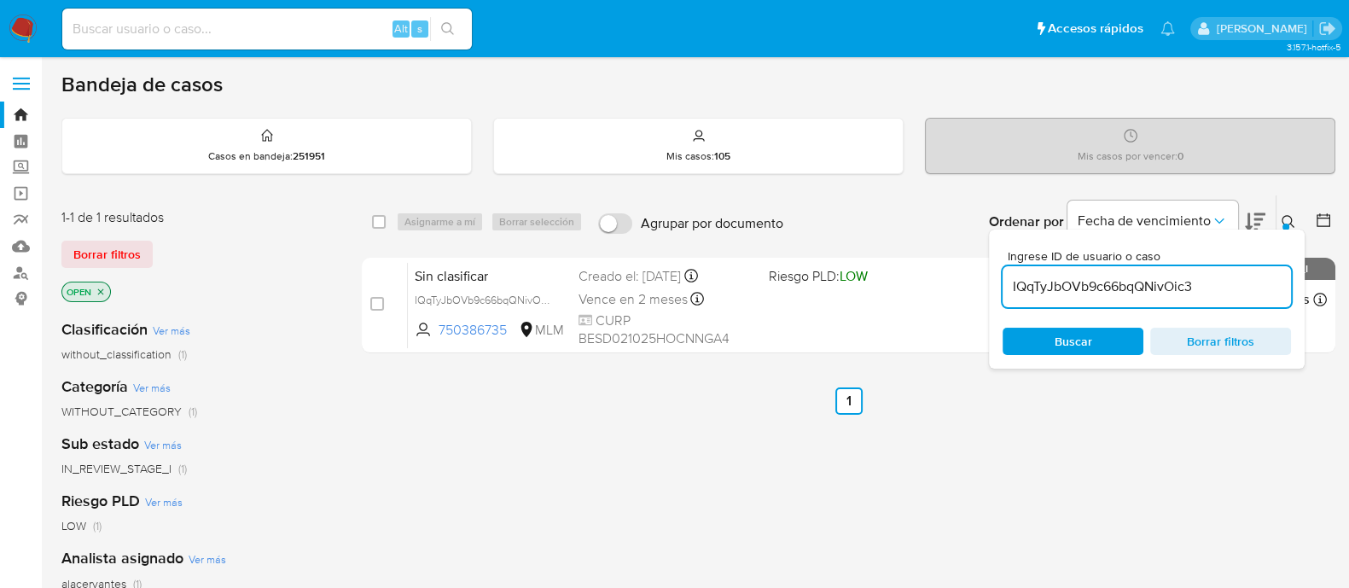
click at [1130, 288] on input "IQqTyJbOVb9c66bqQNivOic3" at bounding box center [1147, 287] width 288 height 22
paste input "ESheKGJYosKaW0VFr866H1Wk"
type input "ESheKGJYosKaW0VFr866H1Wk"
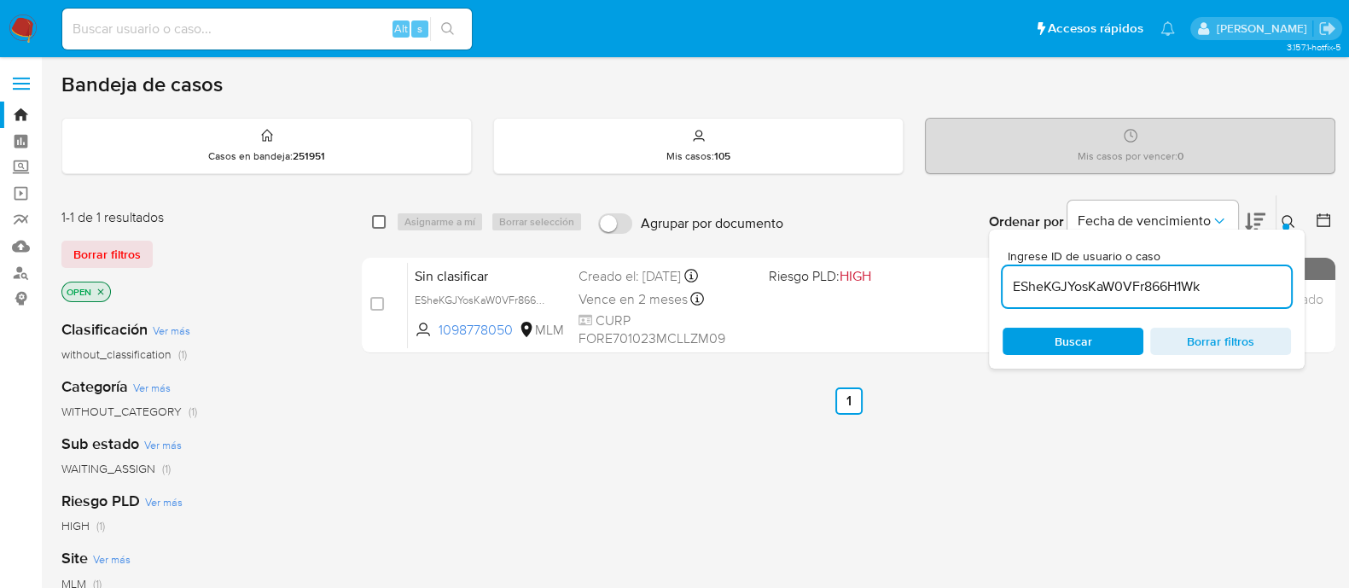
click at [375, 224] on input "checkbox" at bounding box center [379, 222] width 14 height 14
checkbox input "true"
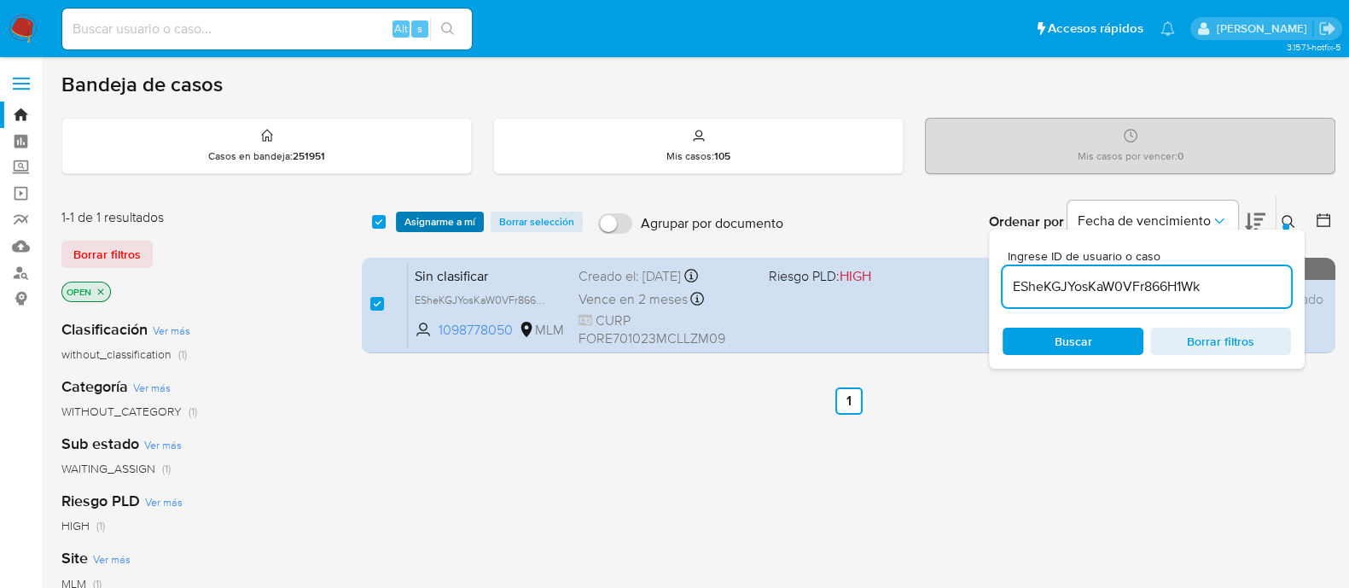
click at [445, 219] on span "Asignarme a mí" at bounding box center [439, 221] width 71 height 17
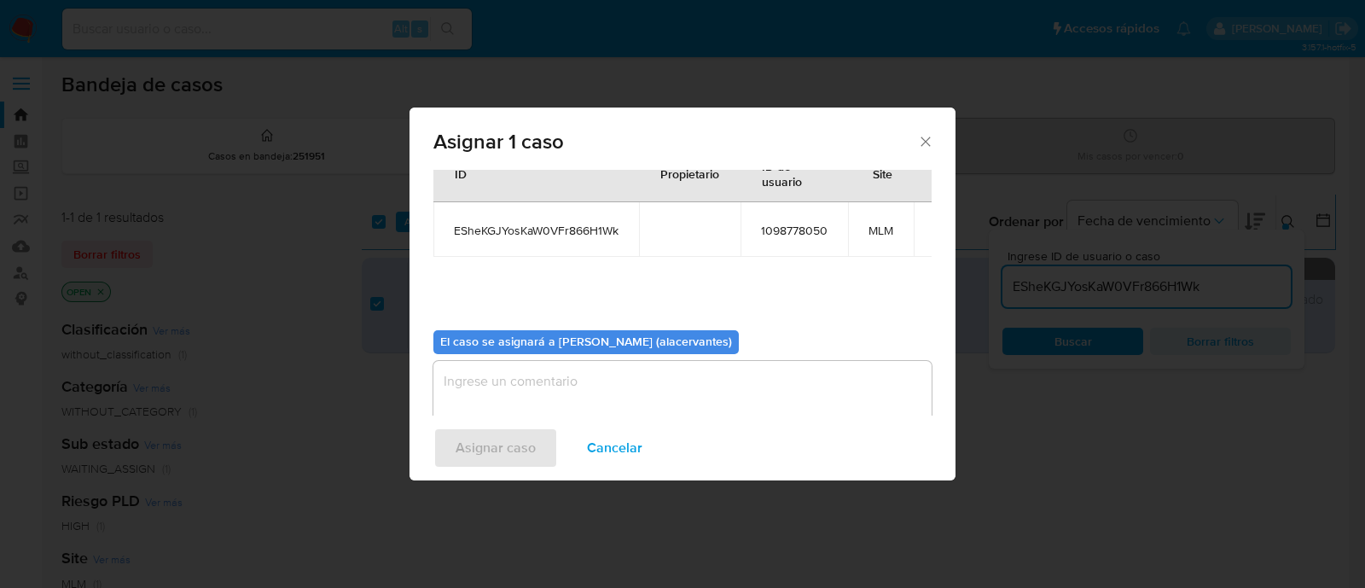
scroll to position [88, 0]
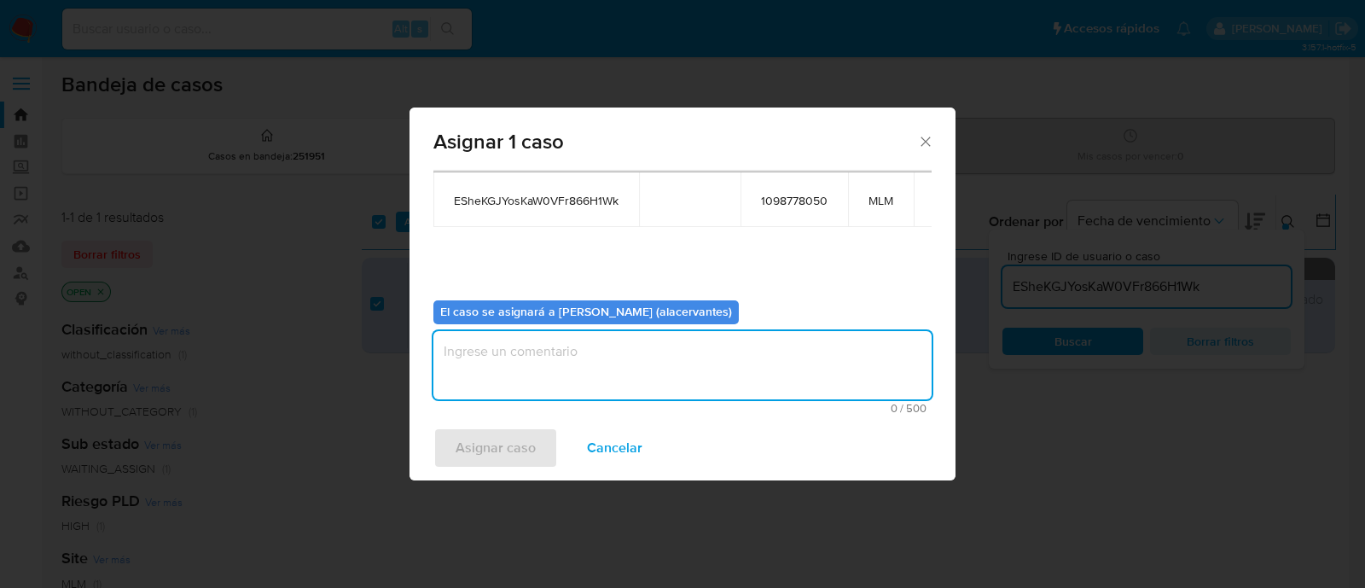
click at [508, 368] on textarea "assign-modal" at bounding box center [682, 365] width 498 height 68
type textarea "AC"
click at [480, 462] on span "Asignar caso" at bounding box center [496, 448] width 80 height 38
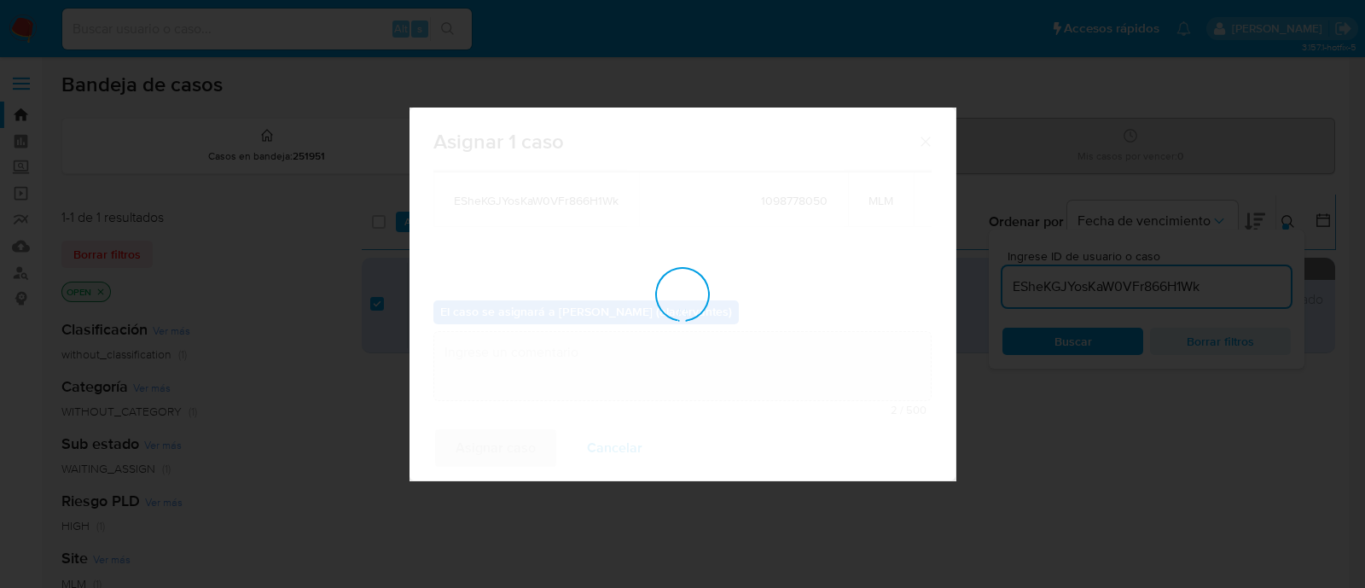
checkbox input "false"
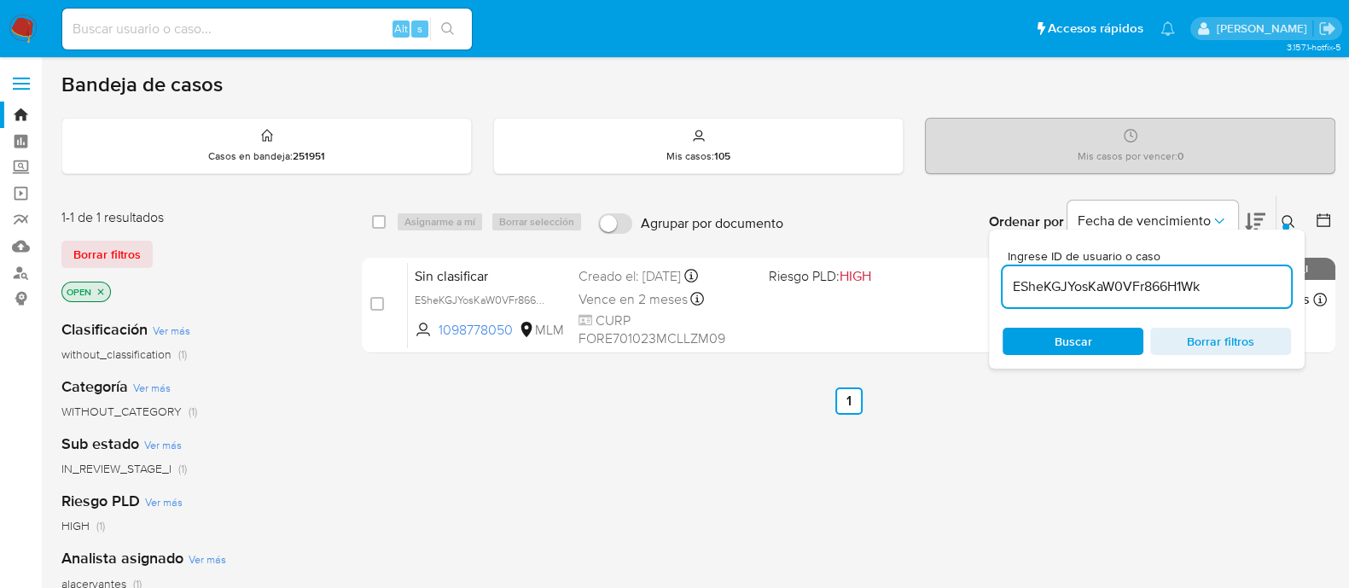
click at [1047, 277] on input "ESheKGJYosKaW0VFr866H1Wk" at bounding box center [1147, 287] width 288 height 22
click at [1183, 283] on input "ESheKGJYosKaW0VFr866H1Wk" at bounding box center [1147, 287] width 288 height 22
click at [1184, 283] on input "ESheKGJYosKaW0VFr866H1Wk" at bounding box center [1147, 287] width 288 height 22
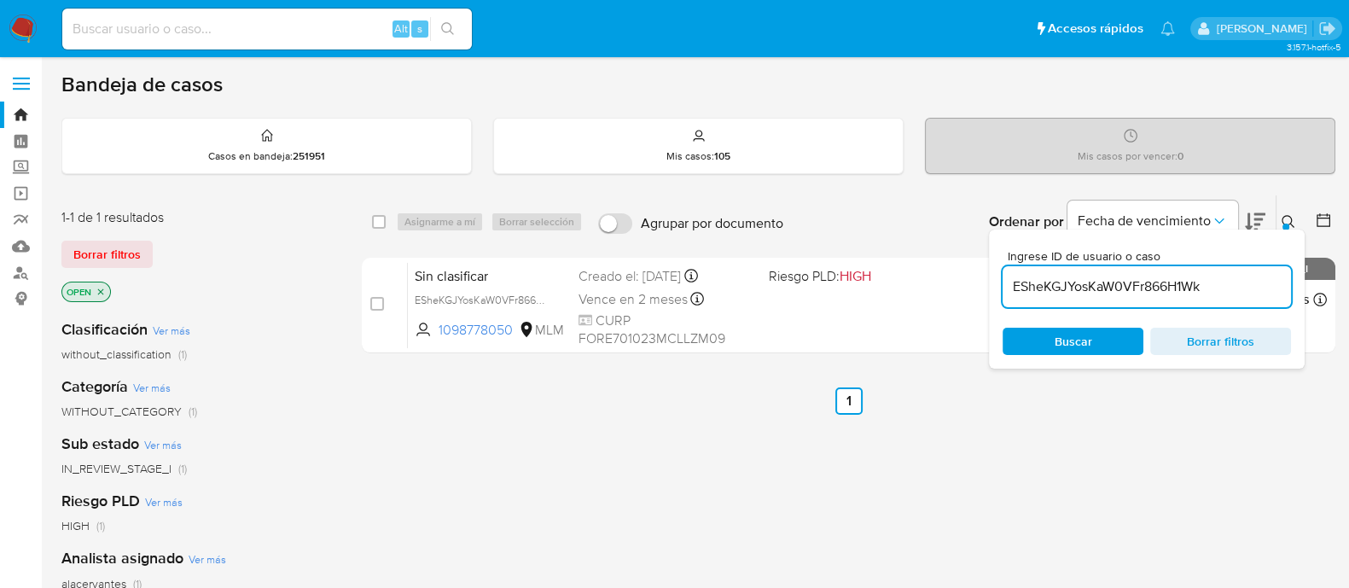
click at [1183, 283] on input "ESheKGJYosKaW0VFr866H1Wk" at bounding box center [1147, 287] width 288 height 22
paste input "1aPF25nDLj4VFhgCNRpS6IAM"
type input "1aPF25nDLj4VFhgCNRpS6IAM"
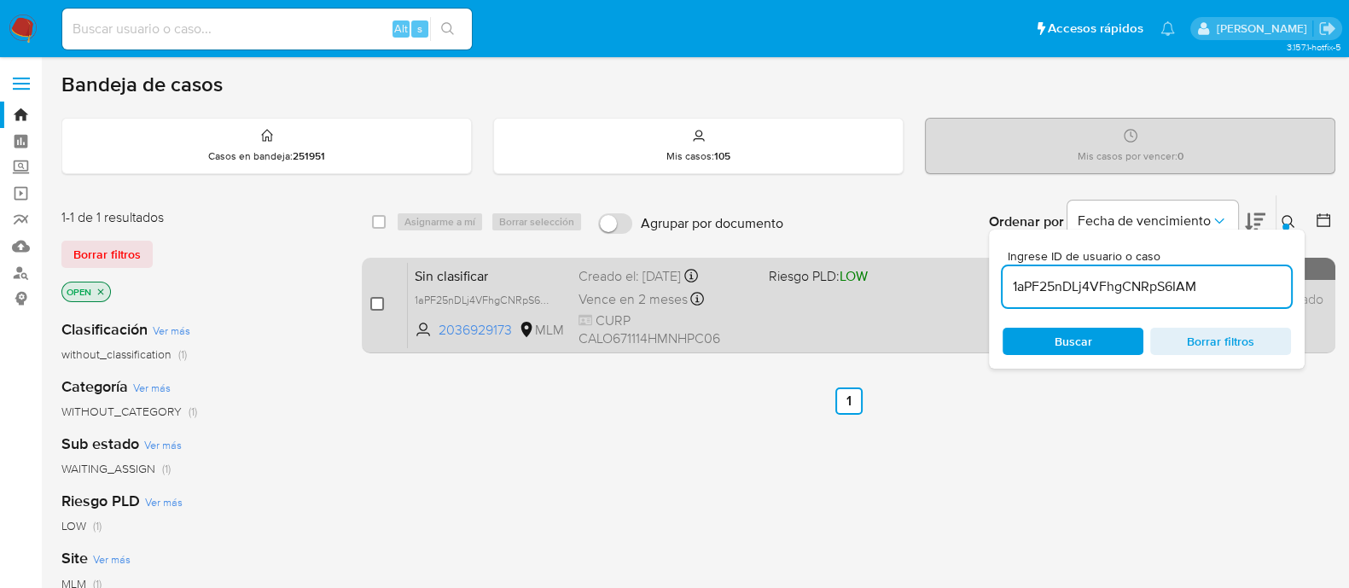
click at [381, 305] on input "checkbox" at bounding box center [377, 304] width 14 height 14
checkbox input "true"
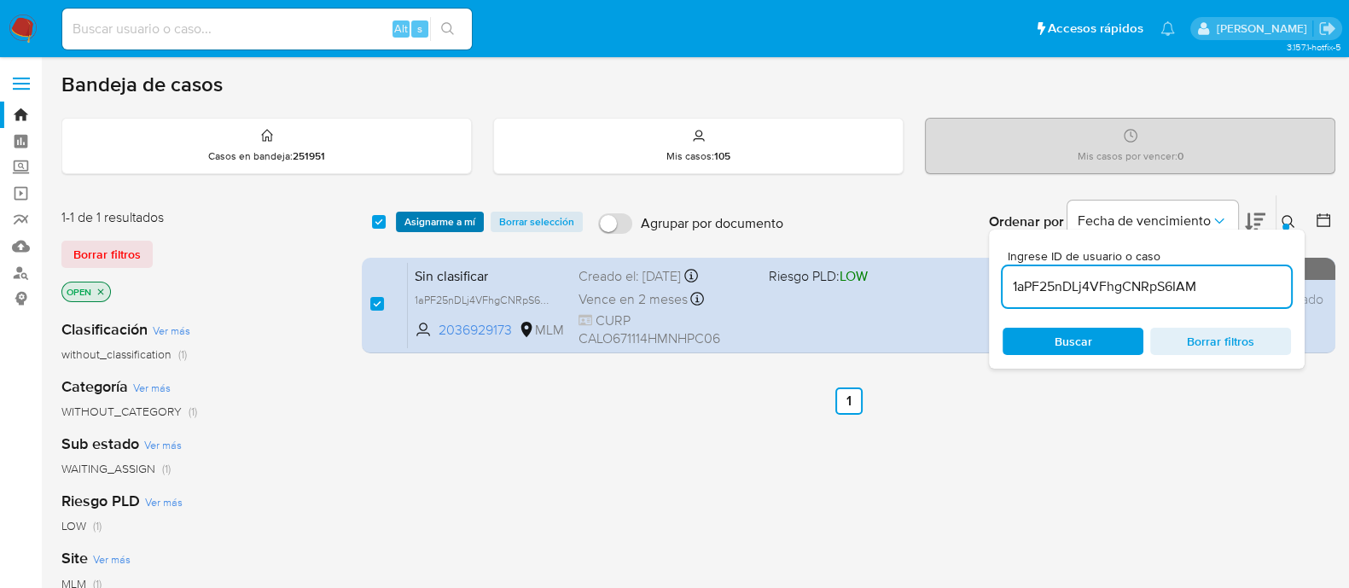
click at [413, 226] on span "Asignarme a mí" at bounding box center [439, 221] width 71 height 17
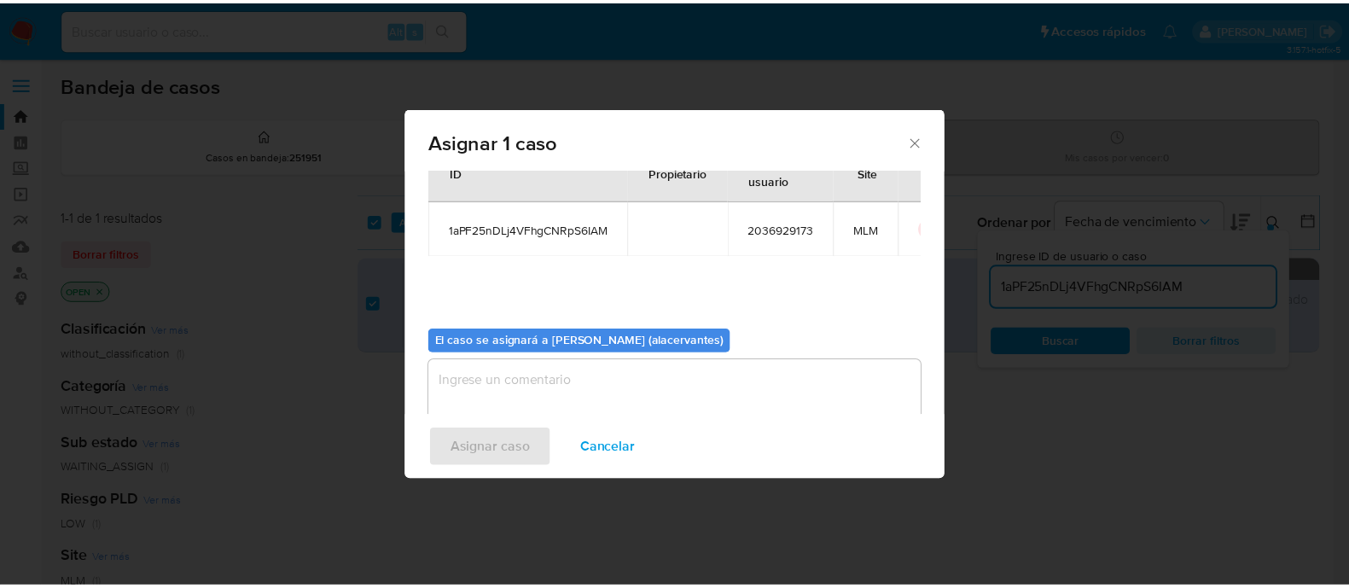
scroll to position [88, 0]
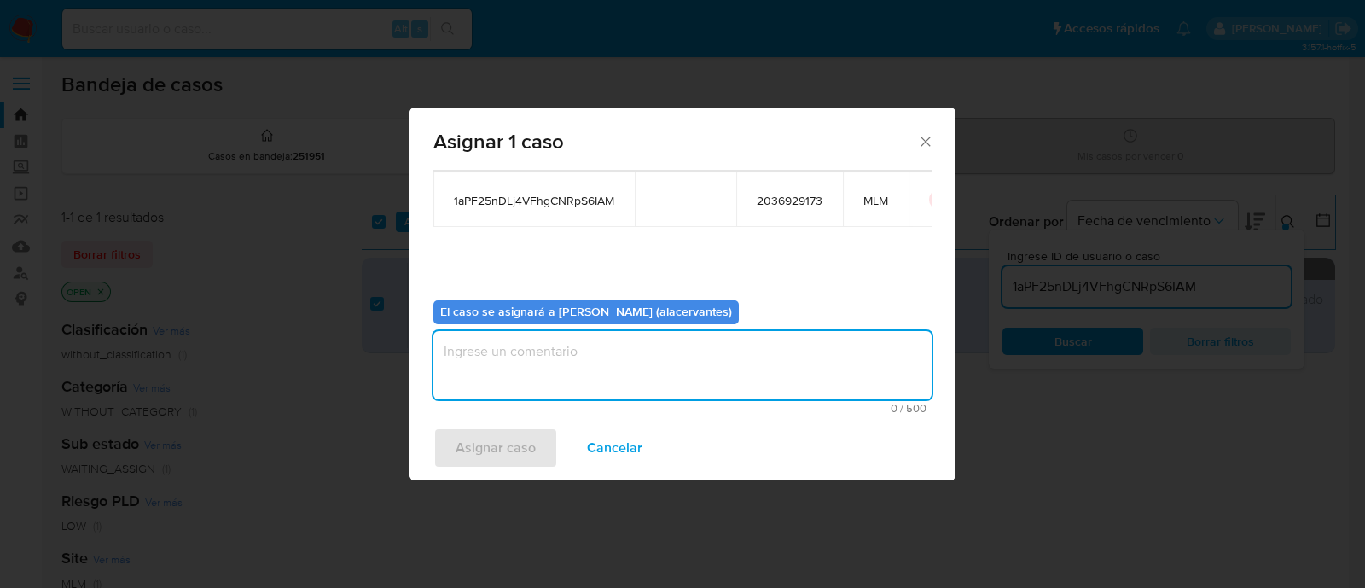
click at [513, 374] on textarea "assign-modal" at bounding box center [682, 365] width 498 height 68
type textarea "AC"
click at [486, 454] on span "Asignar caso" at bounding box center [496, 448] width 80 height 38
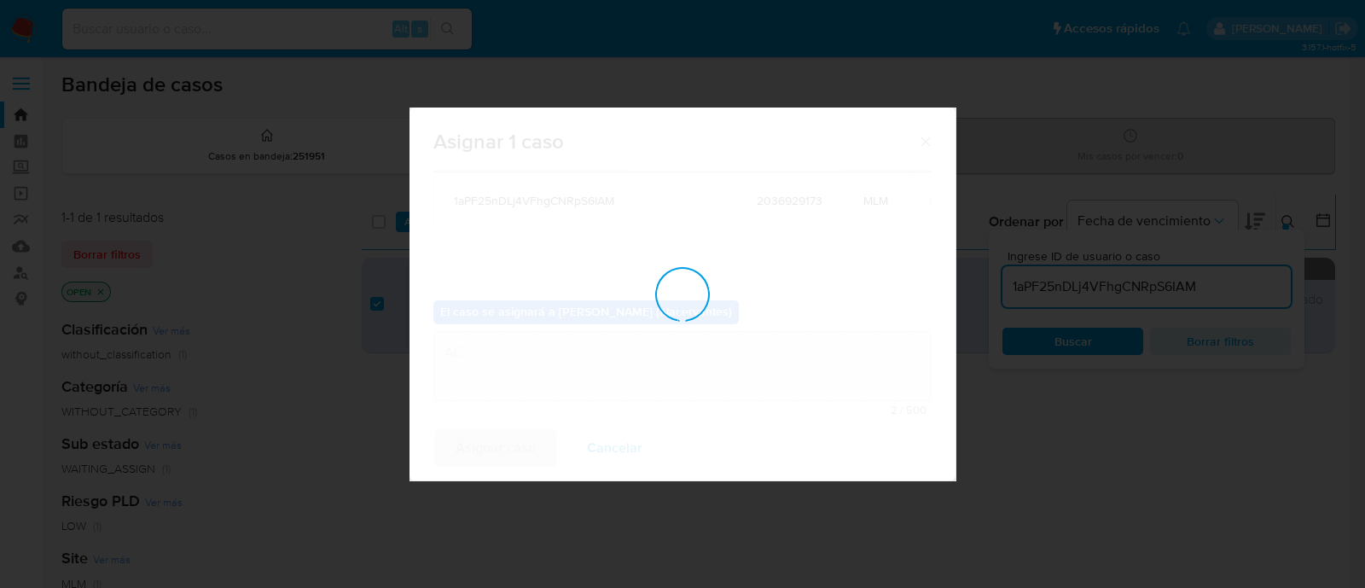
checkbox input "false"
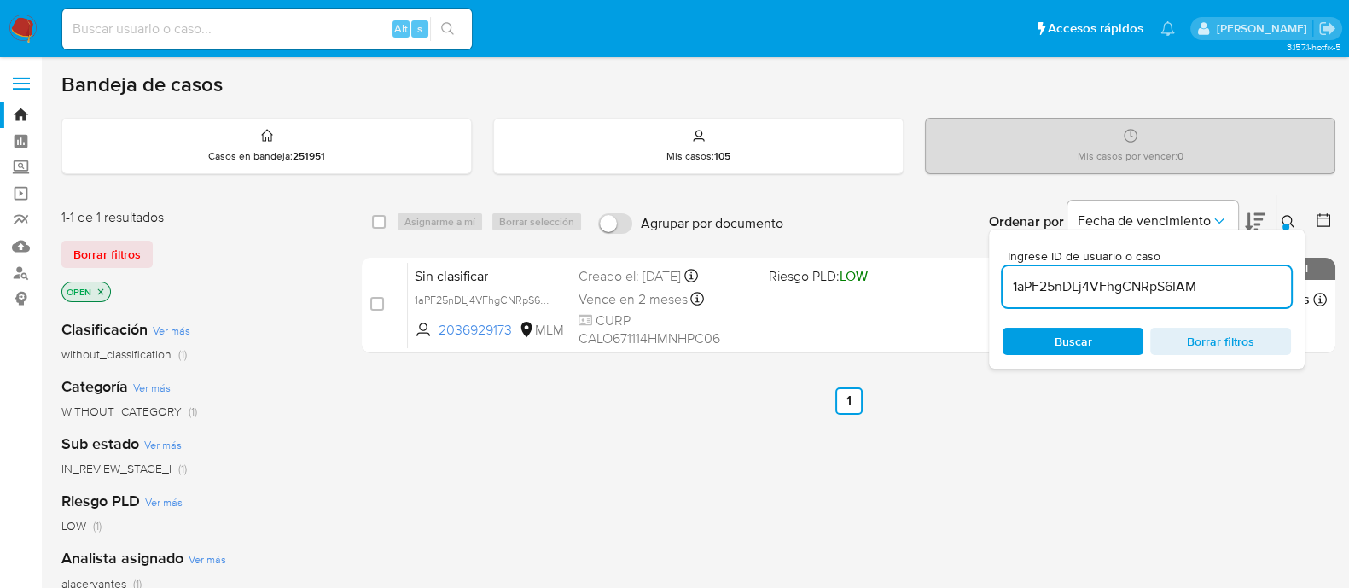
click at [13, 32] on img at bounding box center [23, 29] width 29 height 29
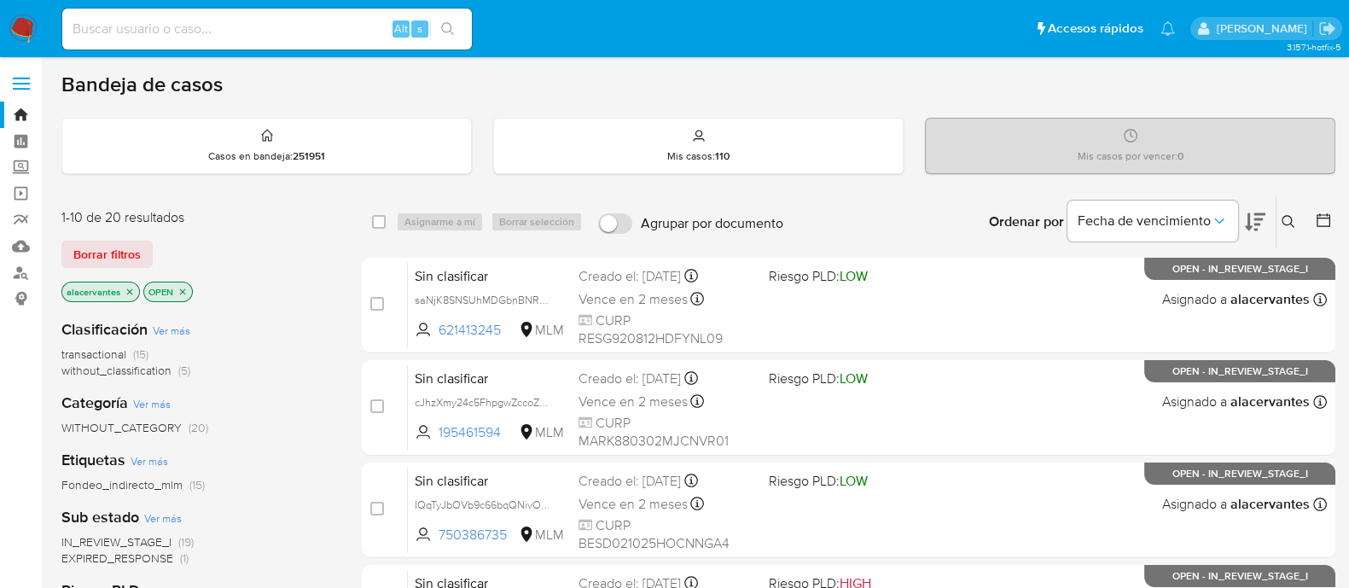
click at [179, 372] on span "(5)" at bounding box center [184, 370] width 12 height 17
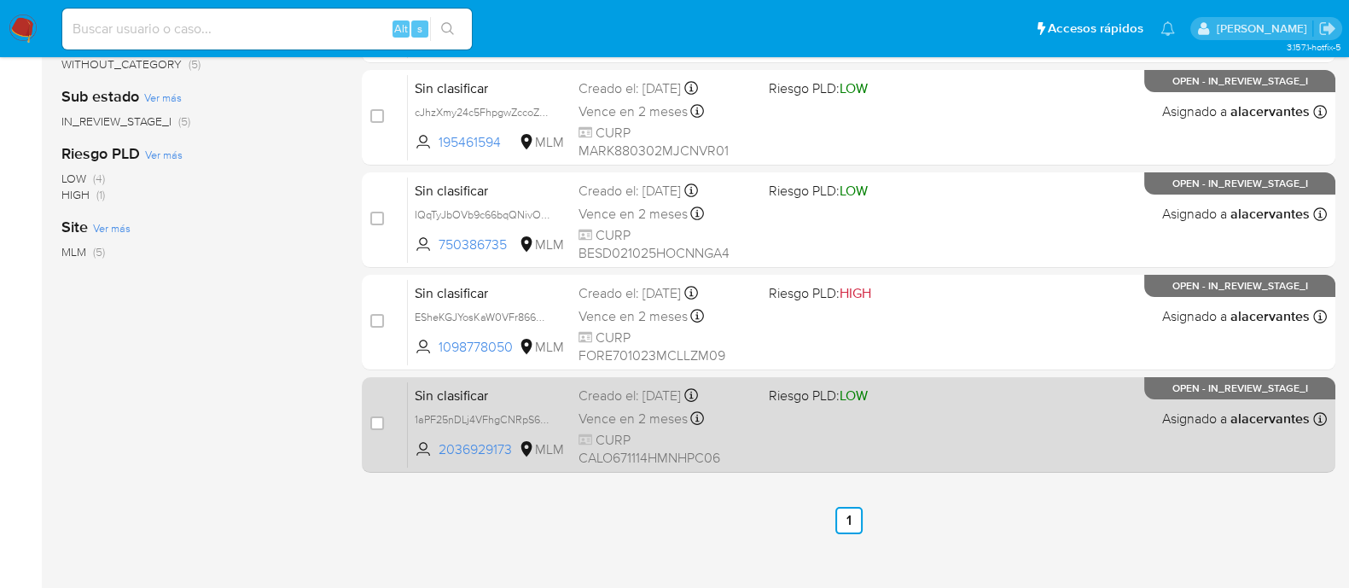
scroll to position [388, 0]
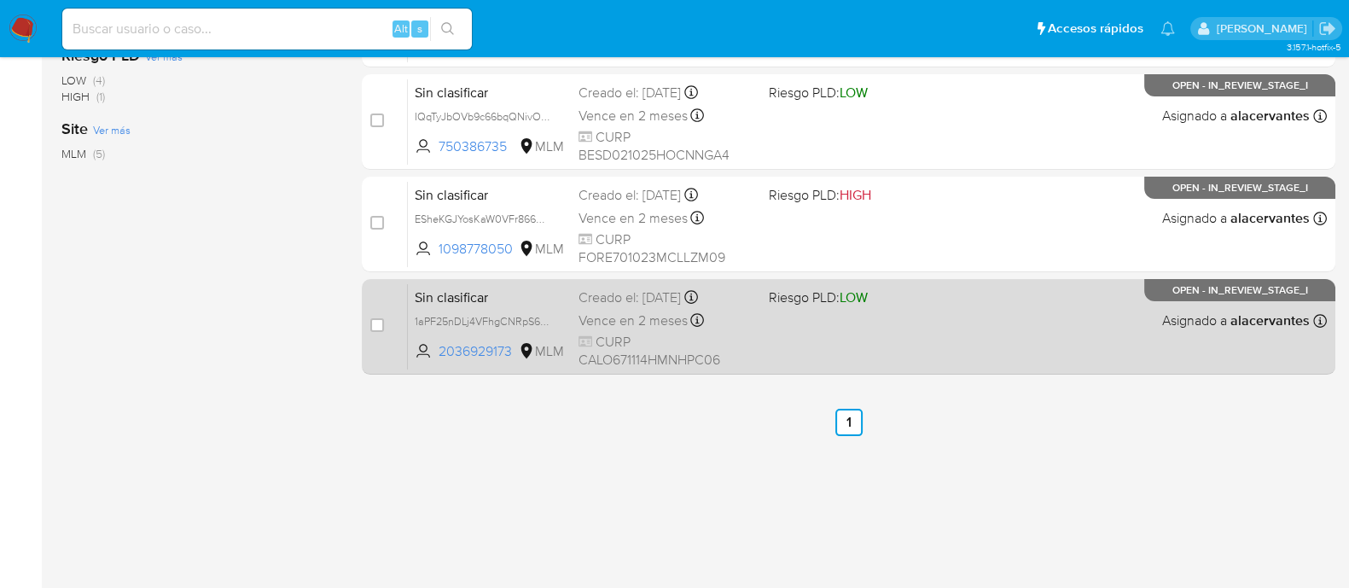
click at [853, 369] on div "case-item-checkbox No es posible asignar el caso Sin clasificar 1aPF25nDLj4VFhg…" at bounding box center [849, 327] width 974 height 96
click at [765, 335] on div "Sin clasificar 1aPF25nDLj4VFhgCNRpS6IAM 2036929173 MLM Riesgo PLD: LOW Creado e…" at bounding box center [867, 326] width 919 height 86
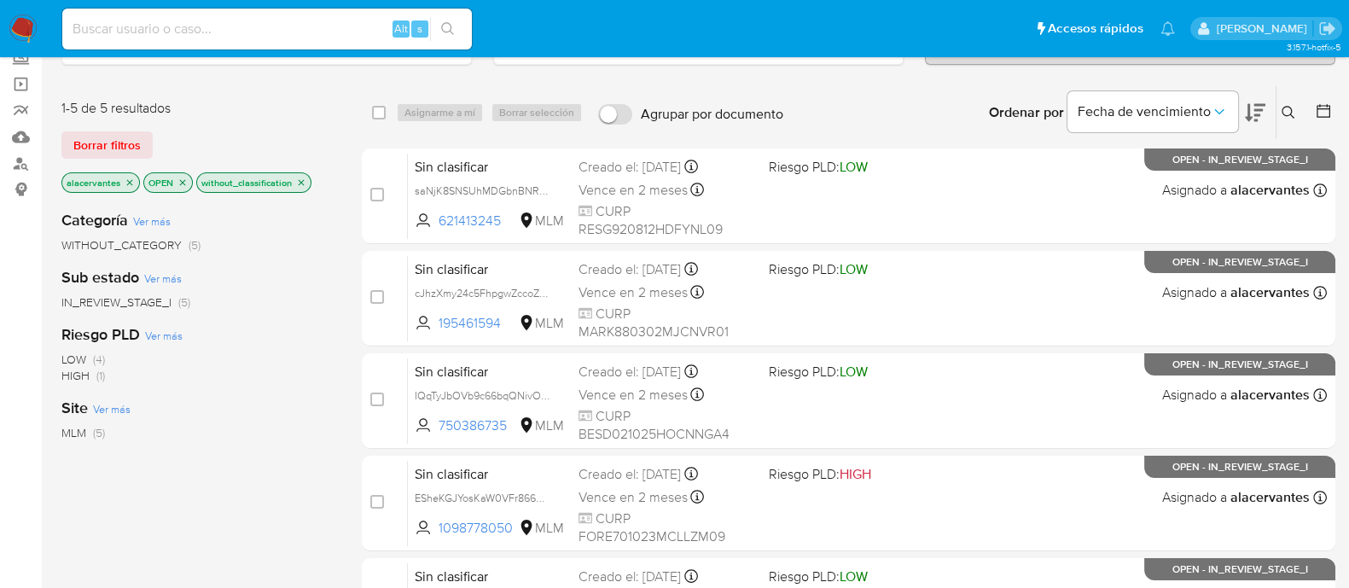
scroll to position [0, 0]
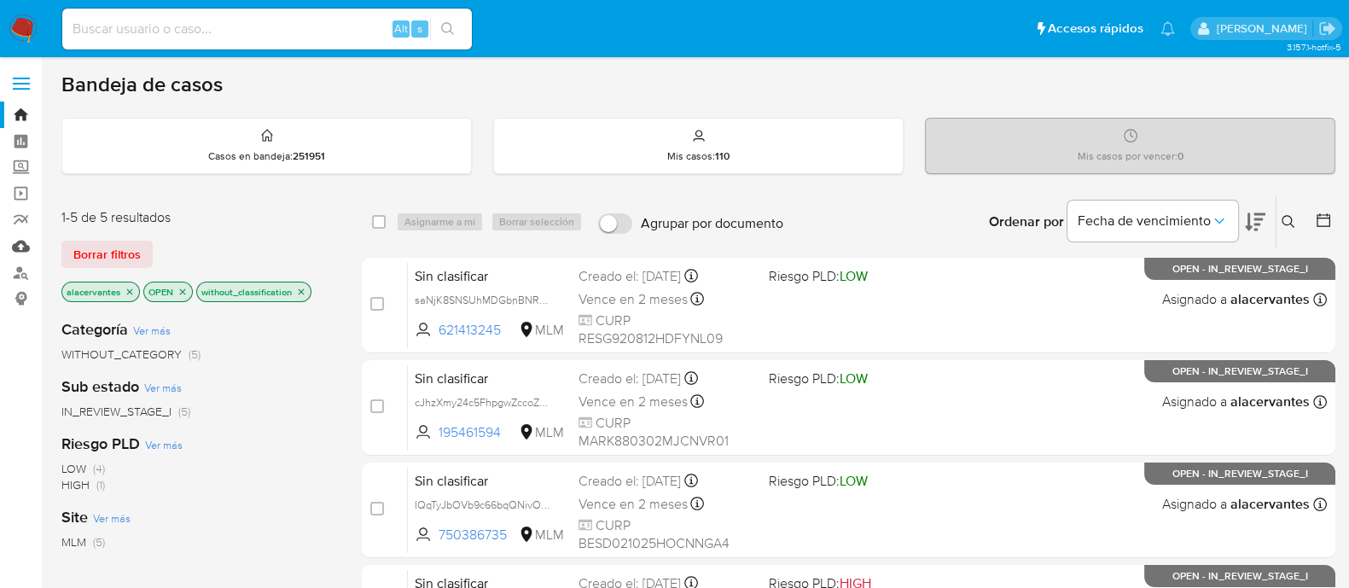
click at [16, 247] on link "Mulan" at bounding box center [101, 246] width 203 height 26
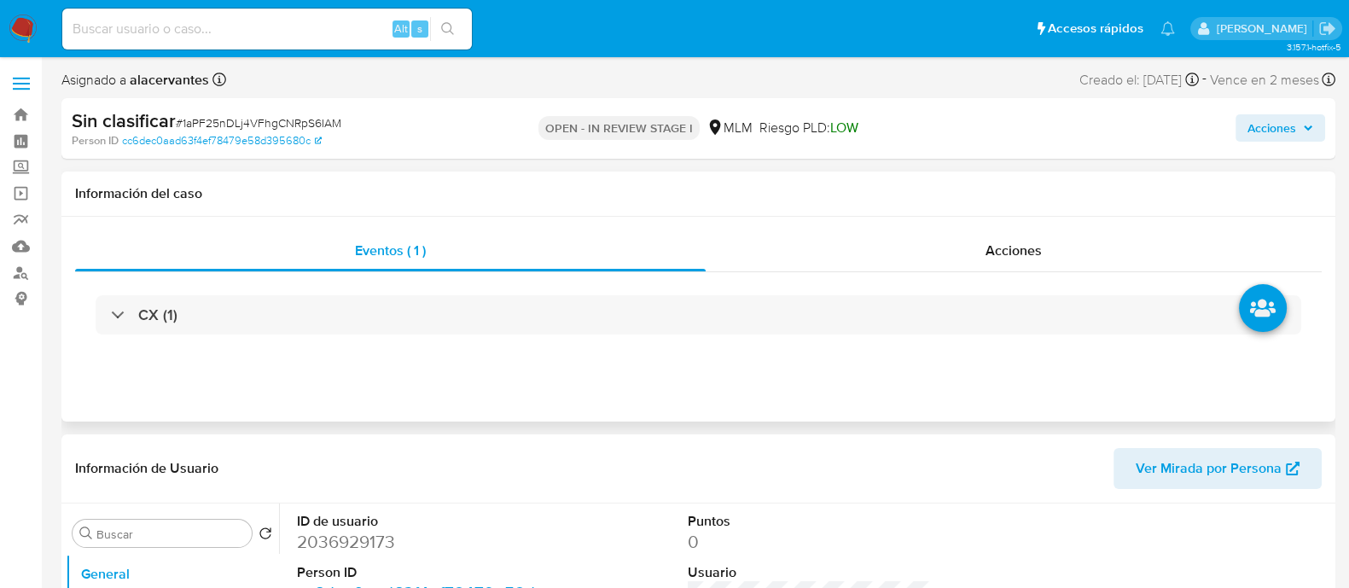
select select "10"
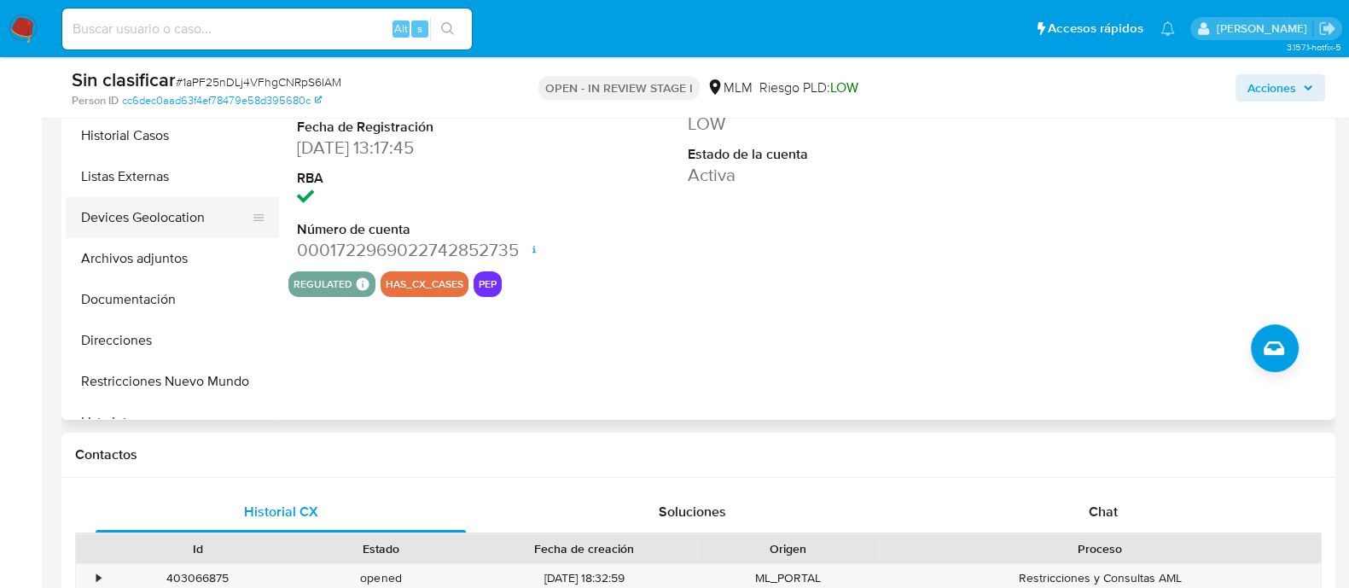
scroll to position [426, 0]
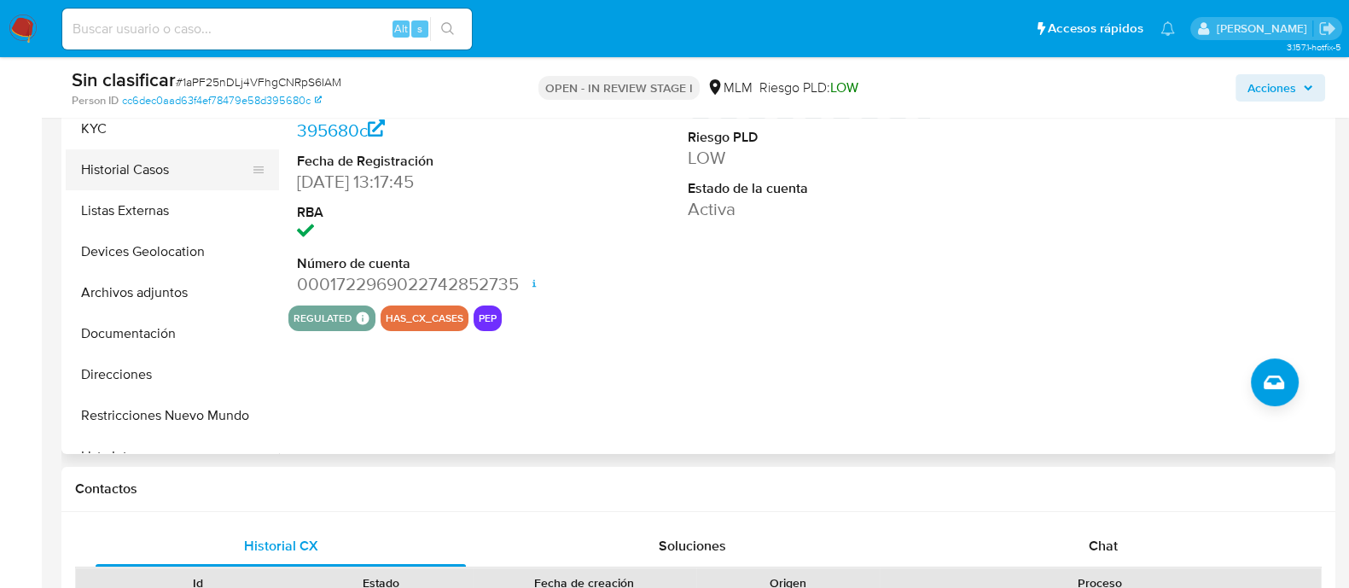
click at [178, 174] on button "Historial Casos" at bounding box center [166, 169] width 200 height 41
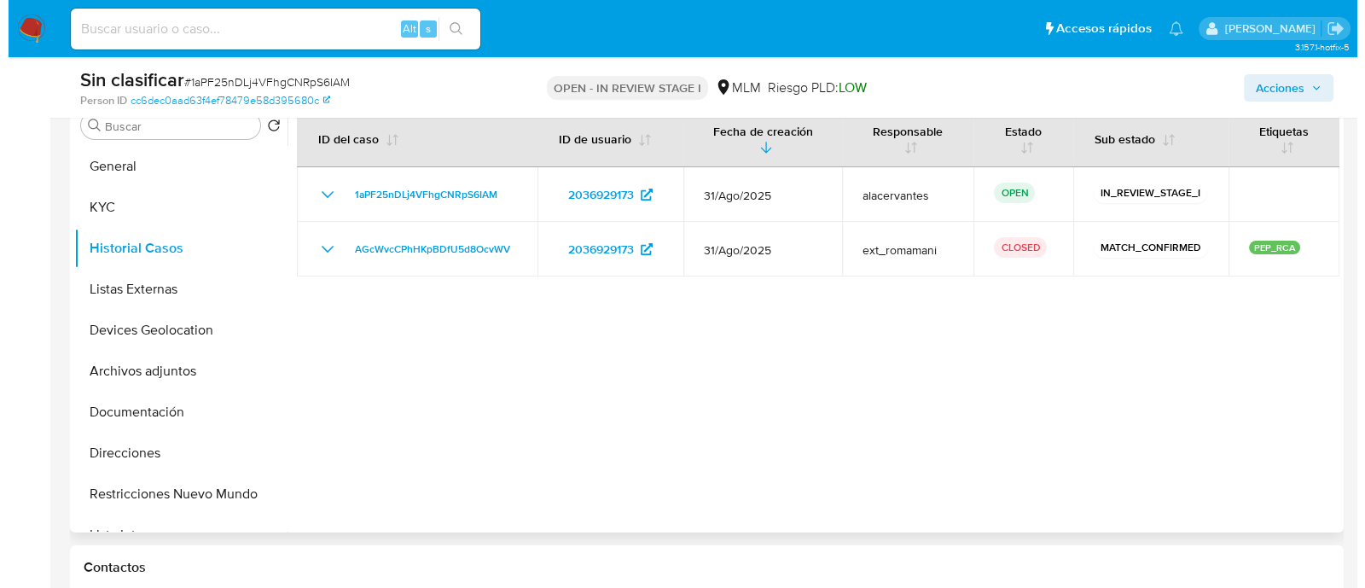
scroll to position [320, 0]
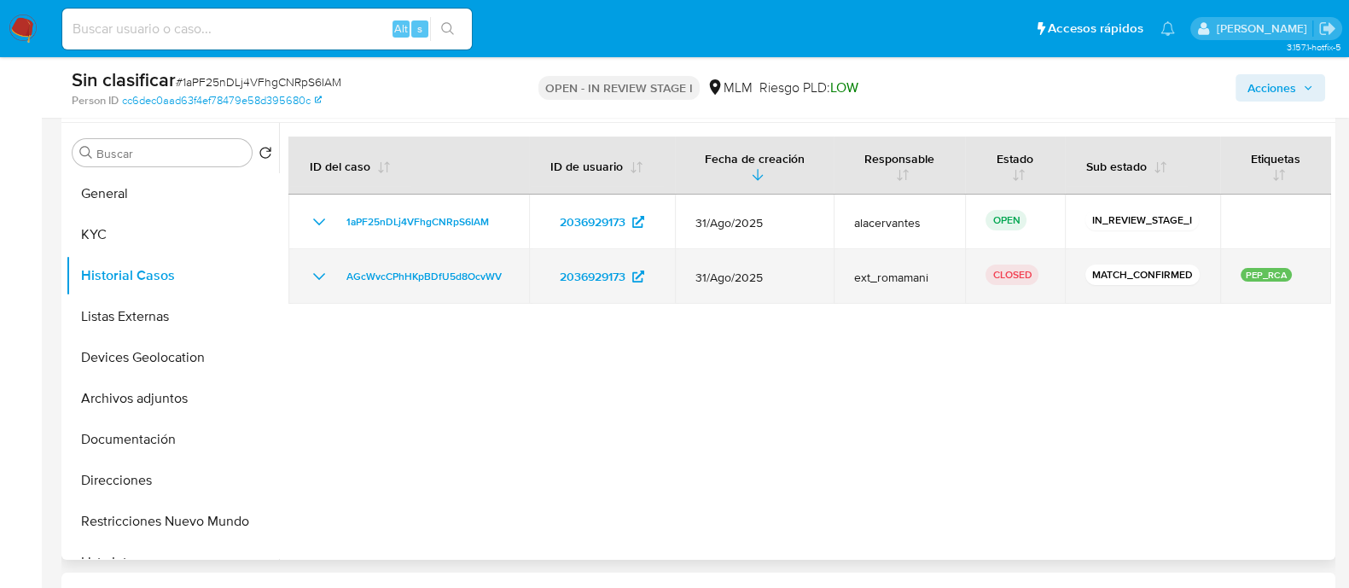
click at [315, 270] on icon "Mostrar/Ocultar" at bounding box center [319, 276] width 20 height 20
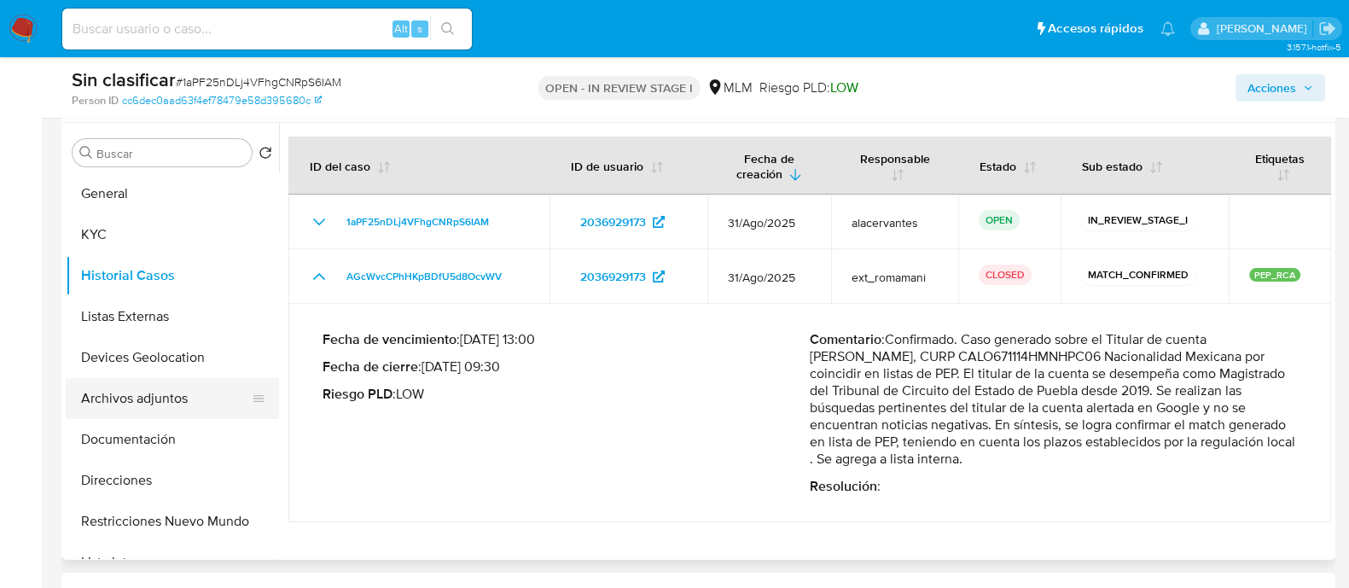
click at [149, 404] on button "Archivos adjuntos" at bounding box center [166, 398] width 200 height 41
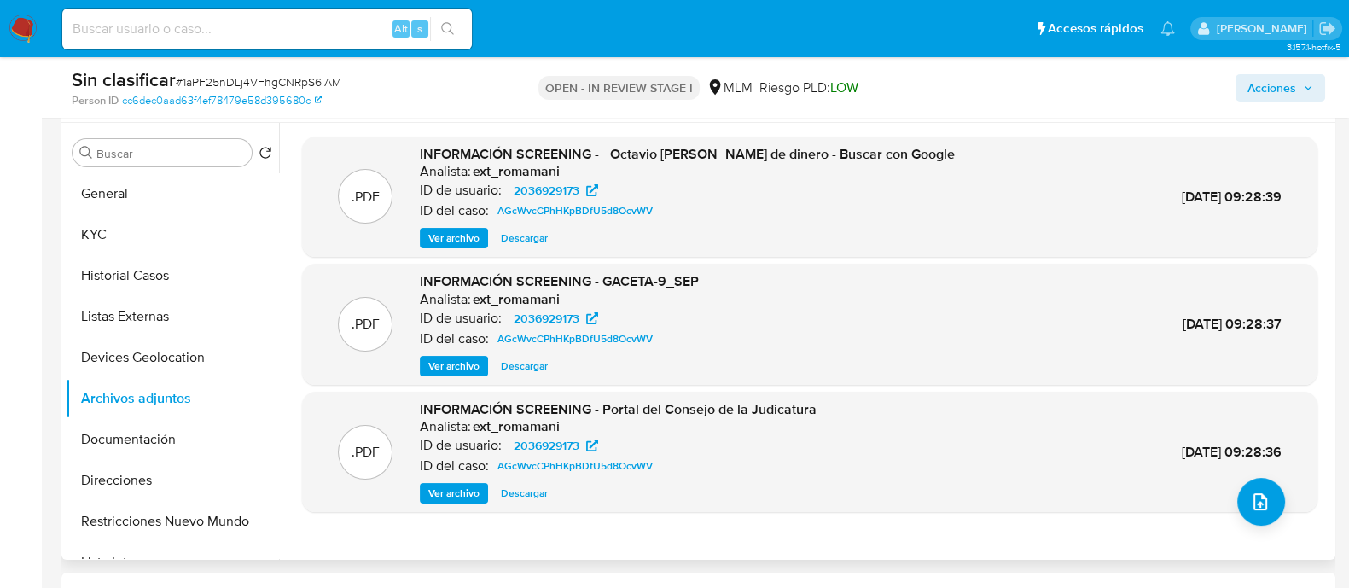
click at [453, 239] on span "Ver archivo" at bounding box center [453, 238] width 51 height 17
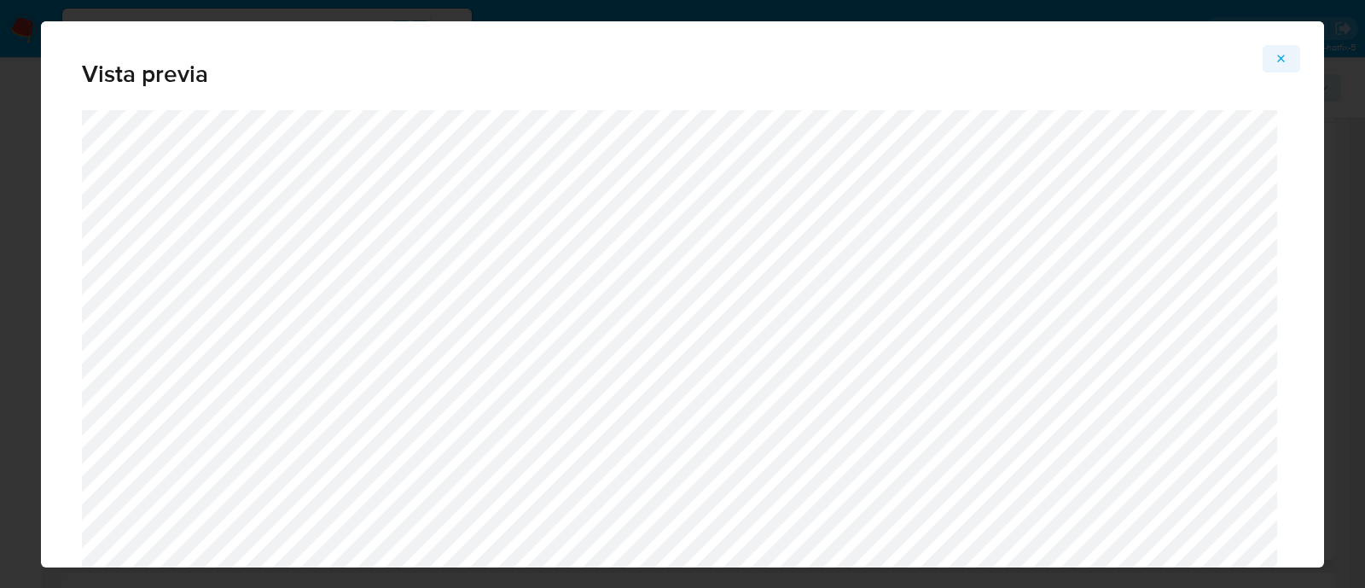
click at [1283, 53] on icon "Attachment preview" at bounding box center [1282, 59] width 14 height 14
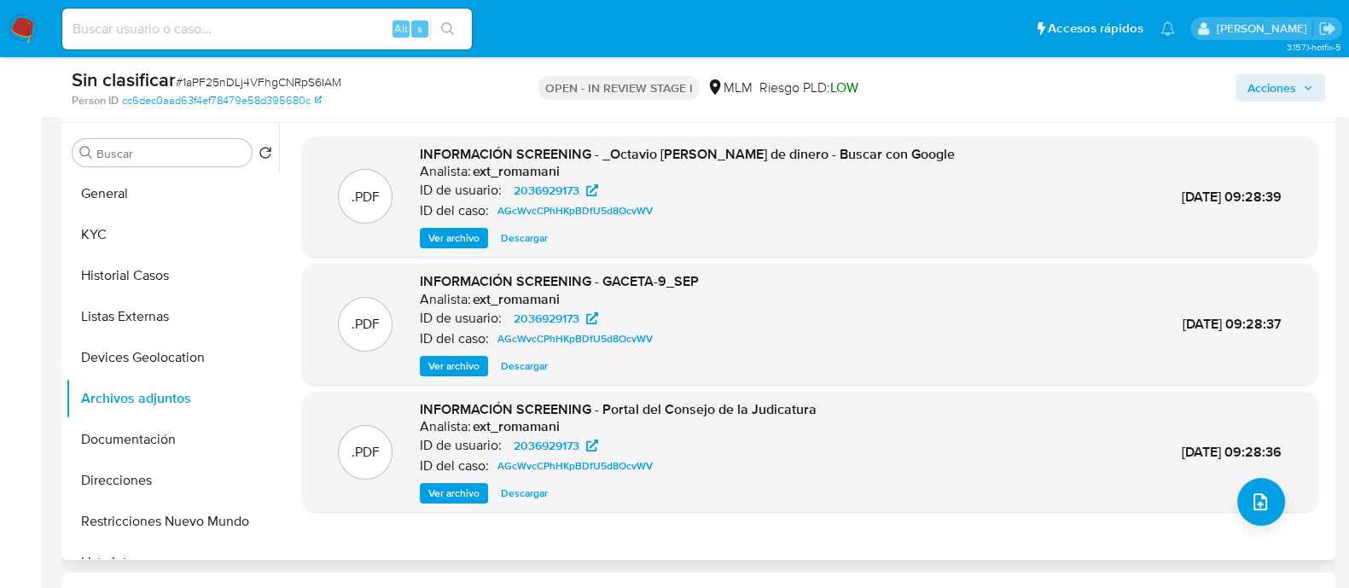
click at [437, 363] on span "Ver archivo" at bounding box center [453, 366] width 51 height 17
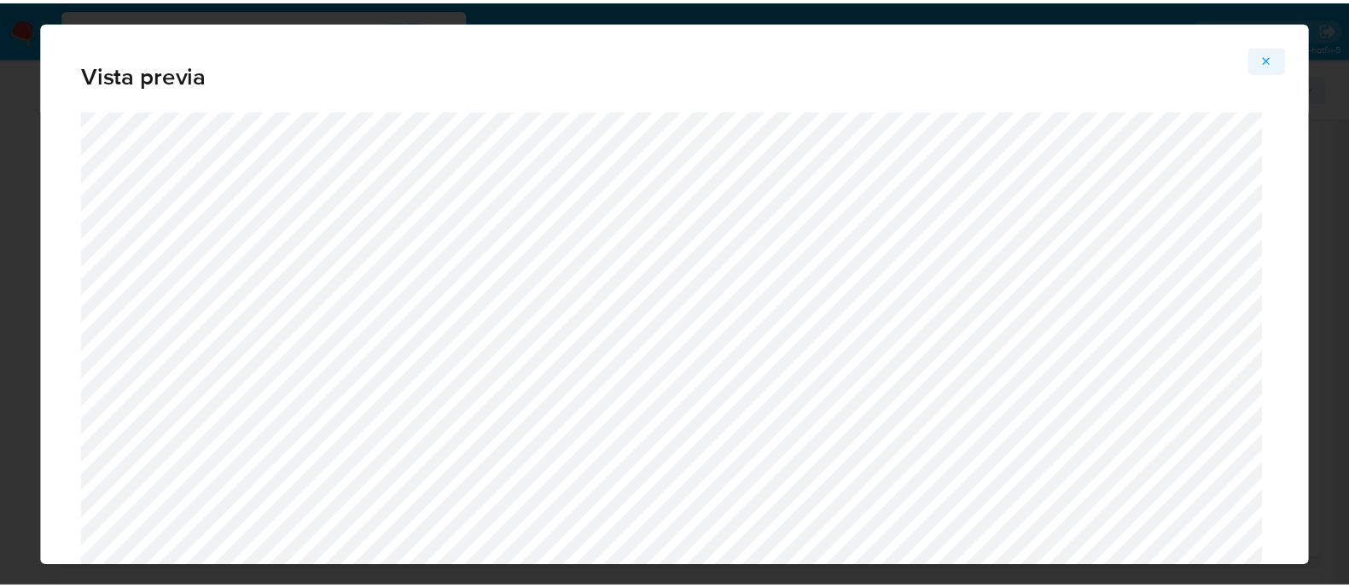
scroll to position [0, 0]
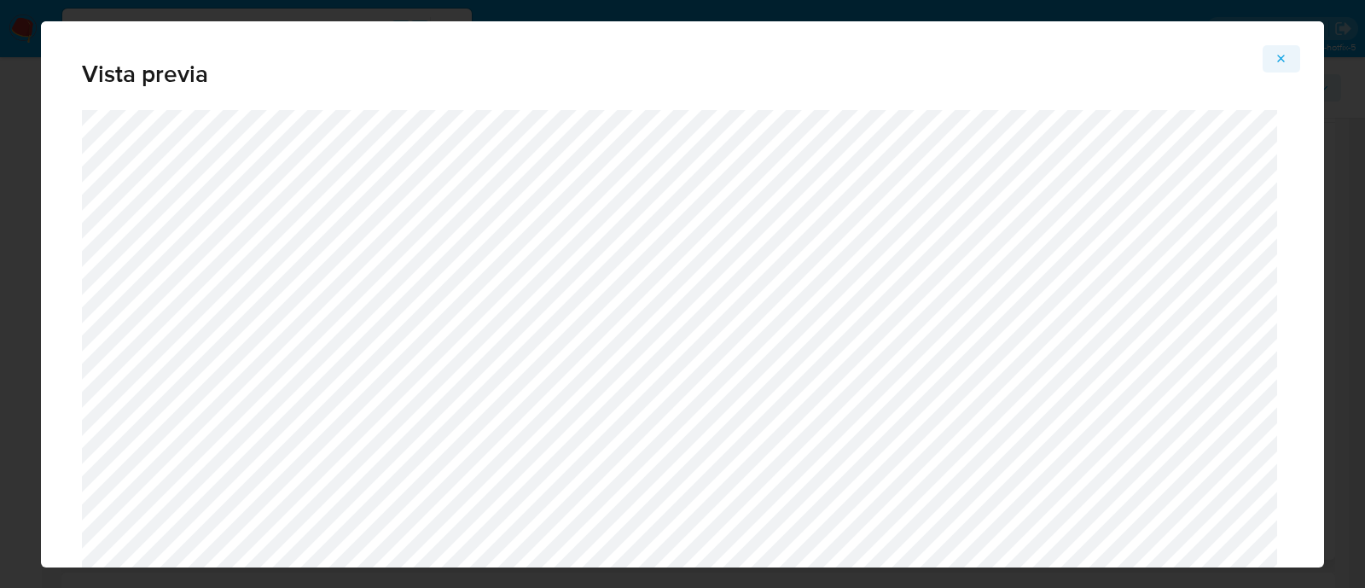
click at [1276, 60] on icon "Attachment preview" at bounding box center [1282, 59] width 14 height 14
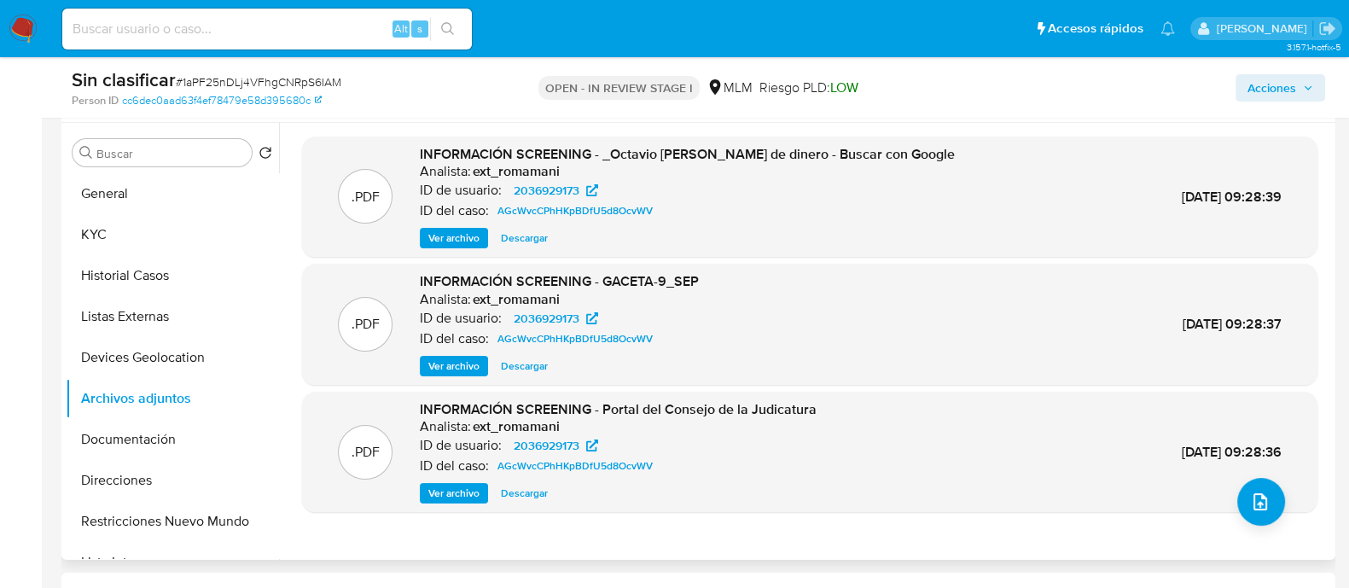
click at [465, 496] on span "Ver archivo" at bounding box center [453, 493] width 51 height 17
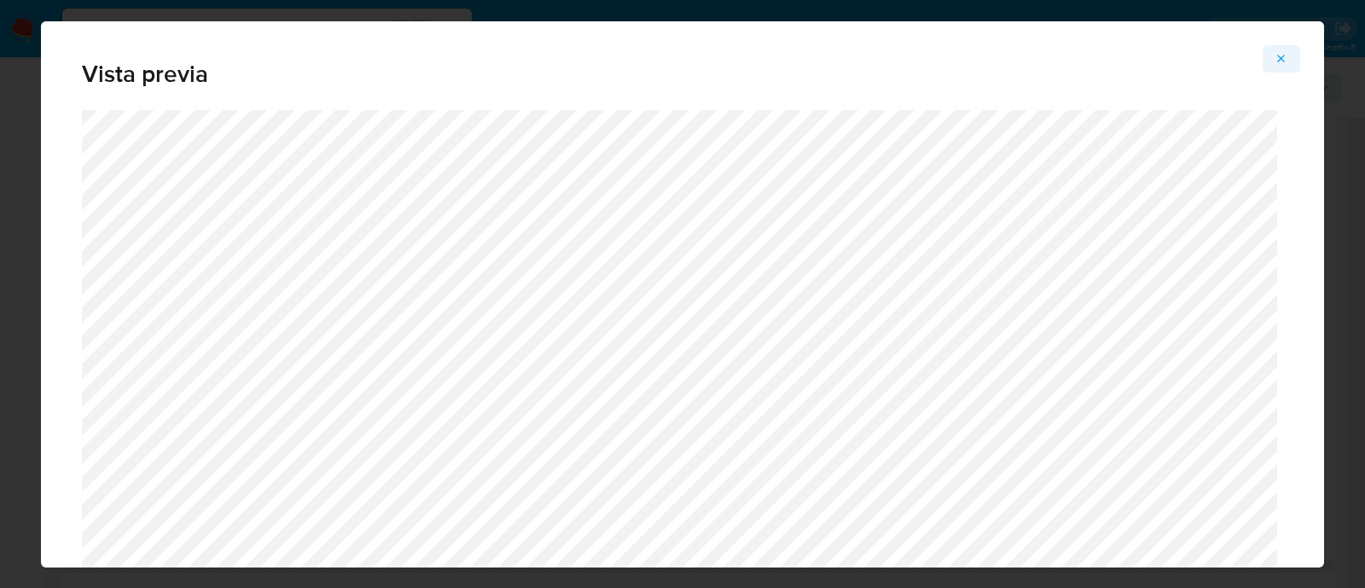
click at [1286, 53] on icon "Attachment preview" at bounding box center [1282, 59] width 14 height 14
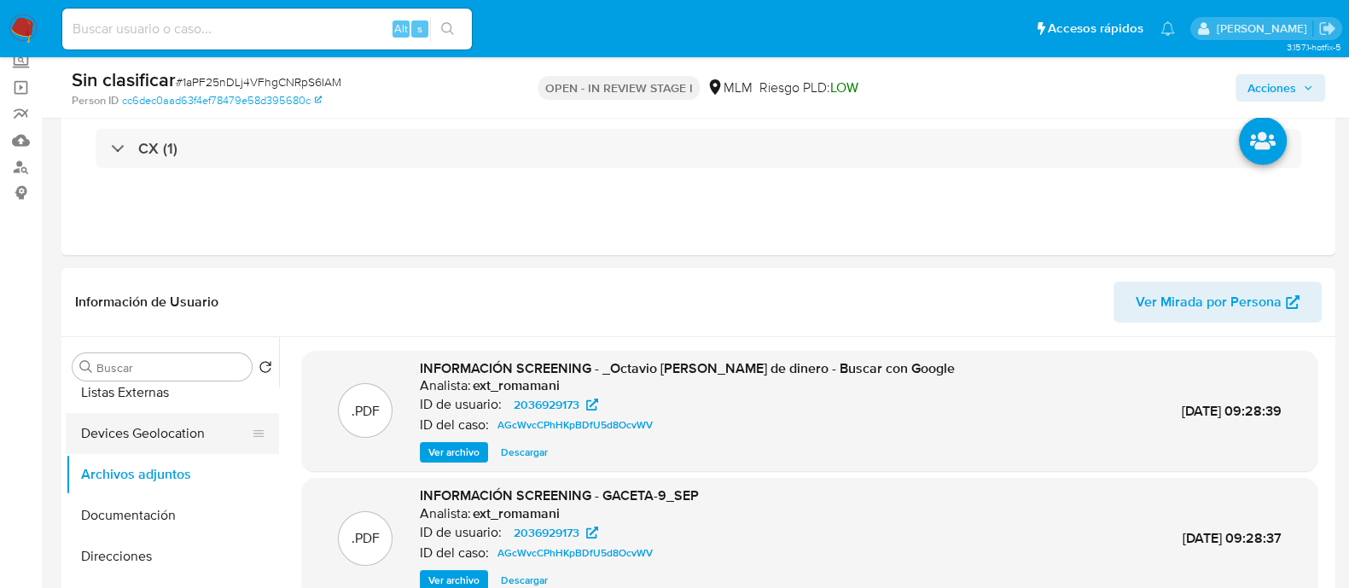
scroll to position [106, 0]
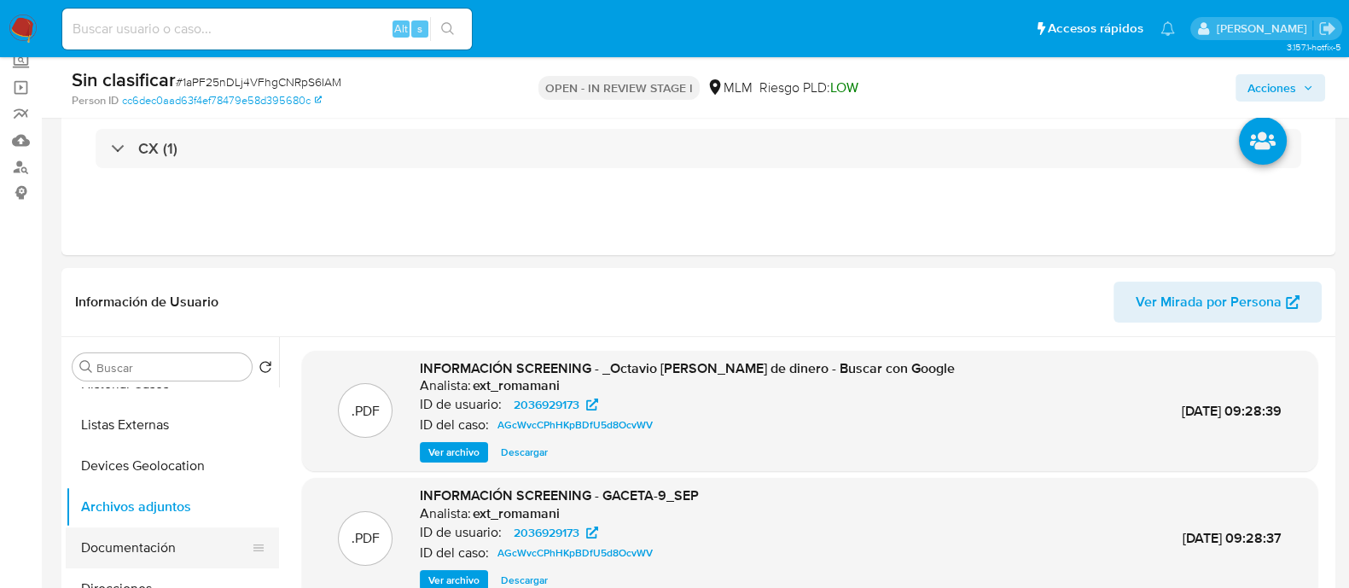
click at [133, 555] on button "Documentación" at bounding box center [166, 547] width 200 height 41
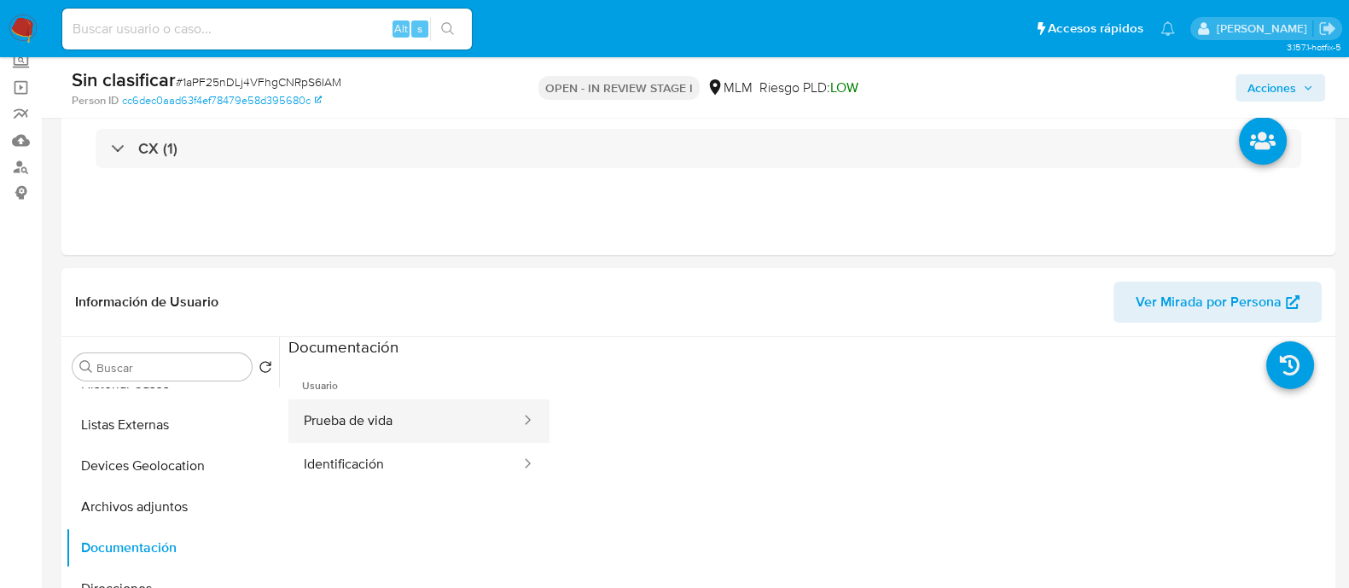
click at [465, 417] on button "Prueba de vida" at bounding box center [405, 421] width 234 height 44
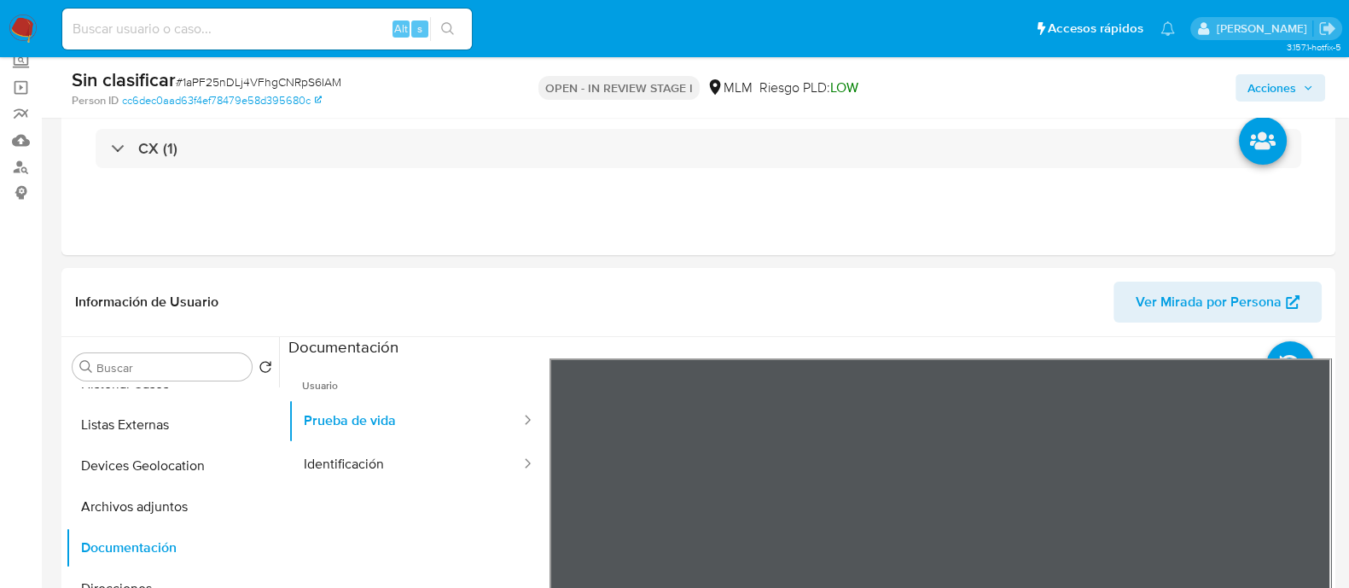
scroll to position [320, 0]
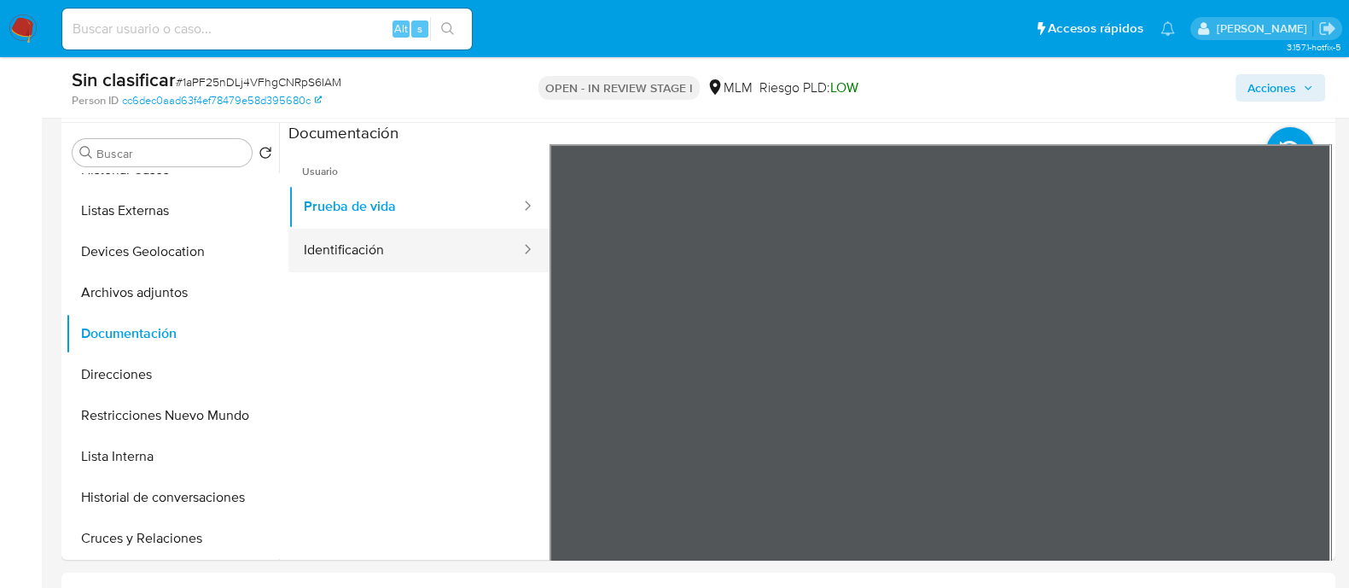
click at [413, 245] on button "Identificación" at bounding box center [405, 251] width 234 height 44
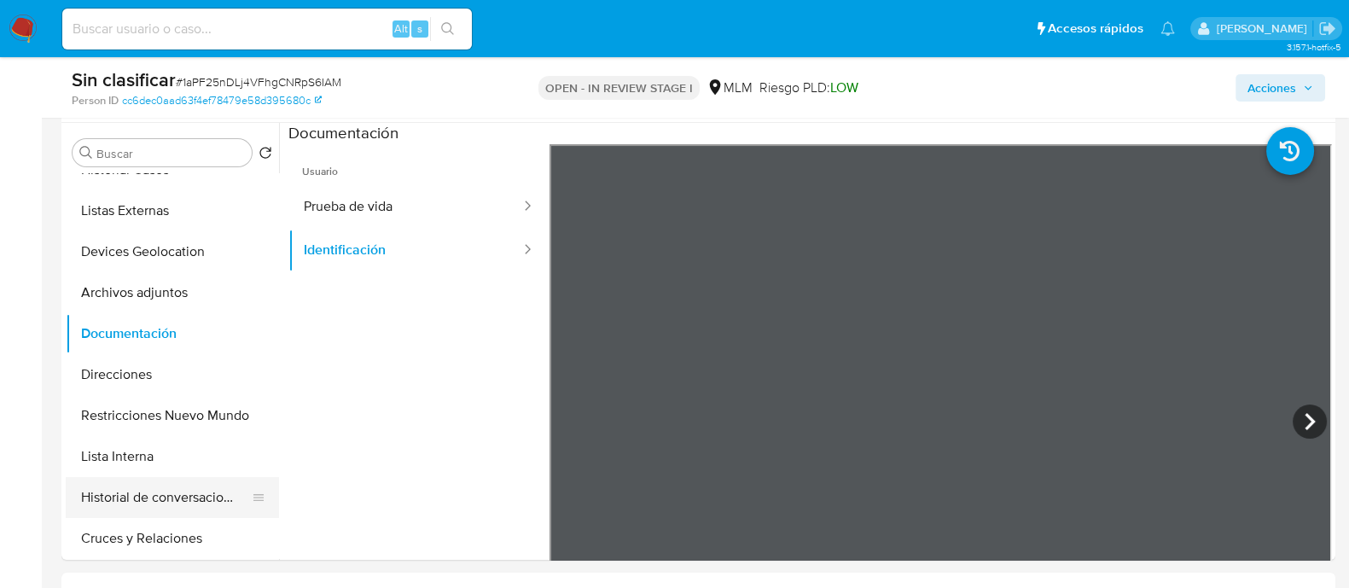
click at [159, 491] on button "Historial de conversaciones" at bounding box center [166, 497] width 200 height 41
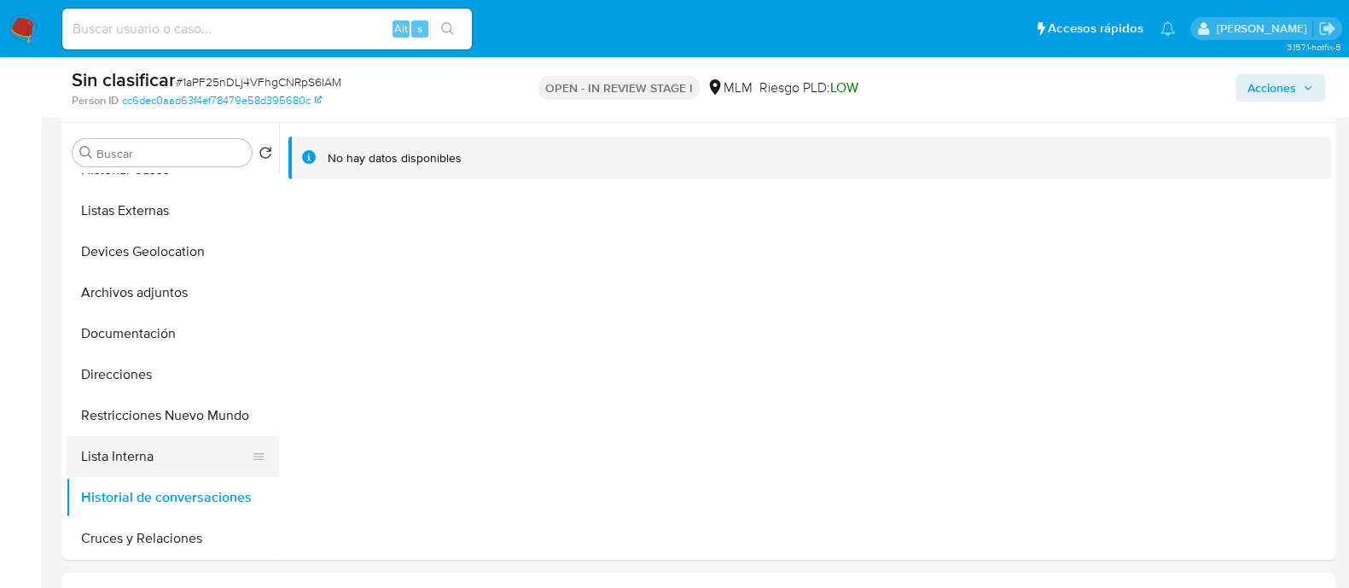
click at [180, 453] on button "Lista Interna" at bounding box center [166, 456] width 200 height 41
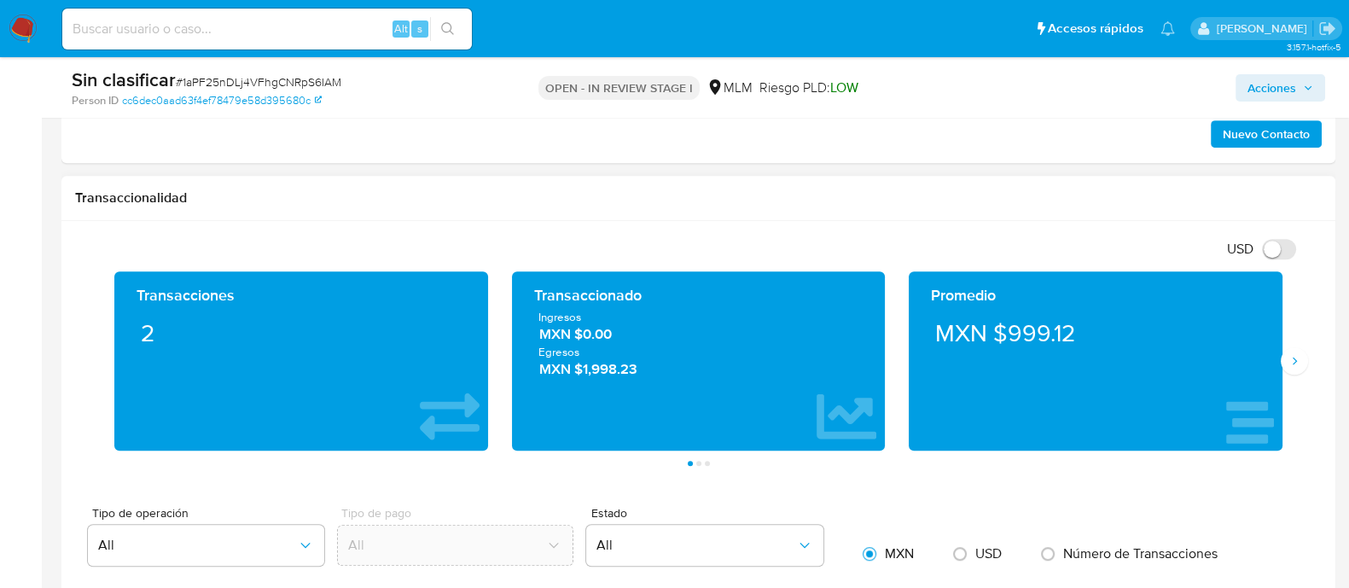
scroll to position [1067, 0]
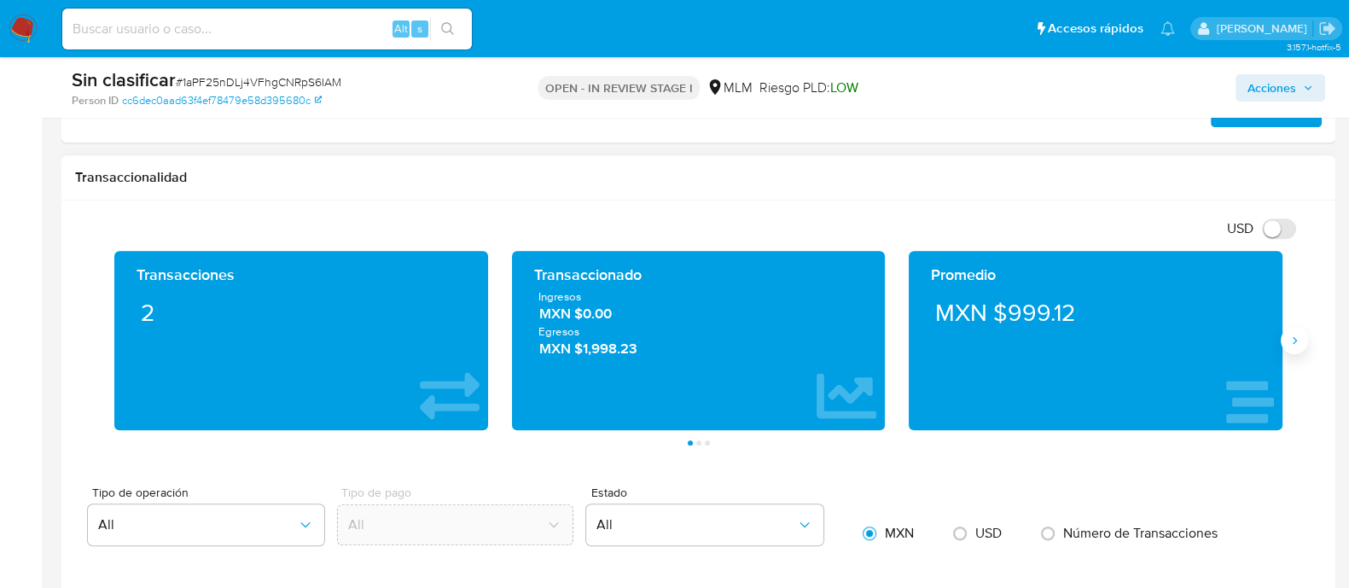
click at [1289, 350] on button "Siguiente" at bounding box center [1294, 340] width 27 height 27
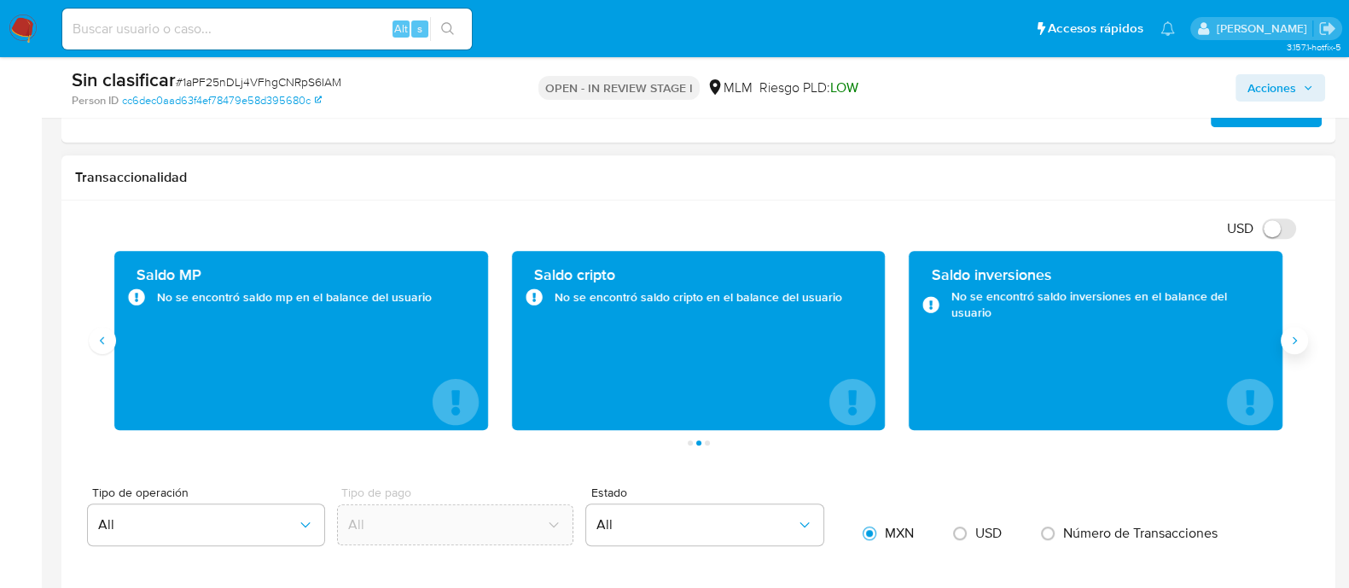
click at [1289, 350] on button "Siguiente" at bounding box center [1294, 340] width 27 height 27
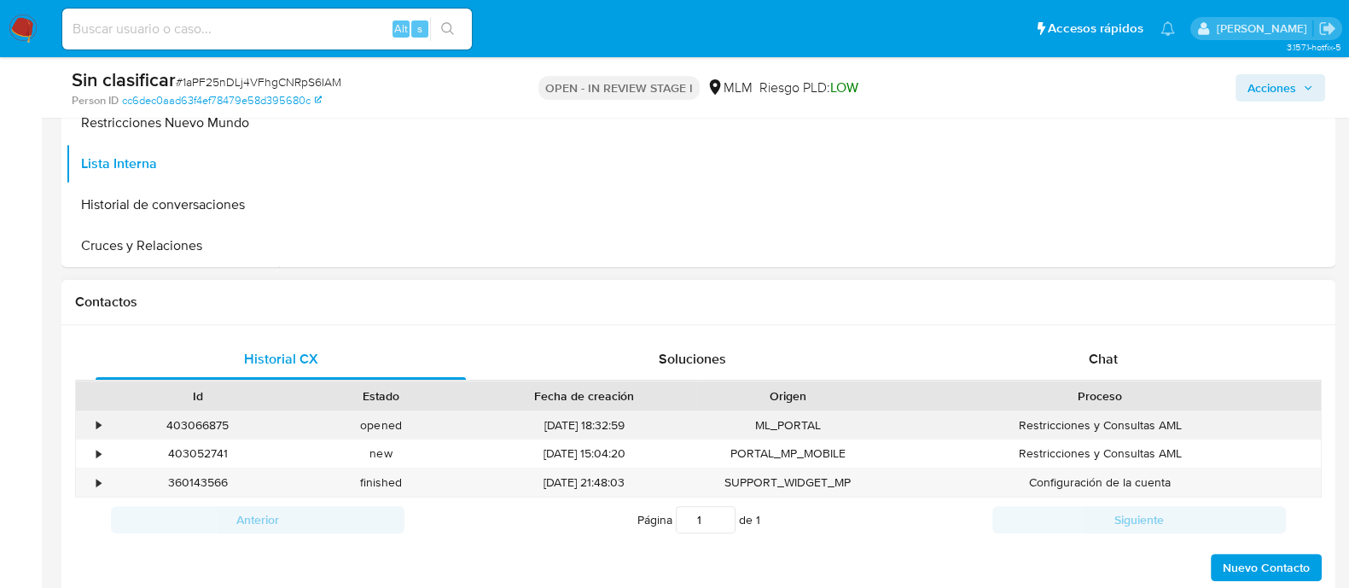
scroll to position [640, 0]
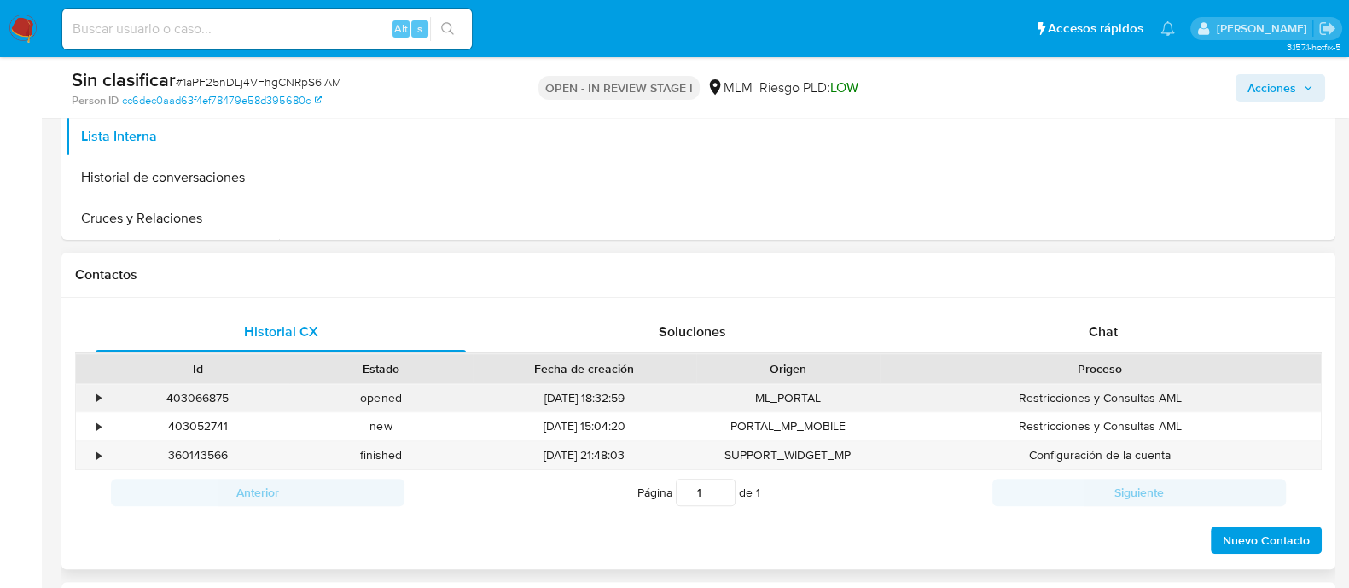
click at [94, 398] on div "•" at bounding box center [91, 398] width 30 height 28
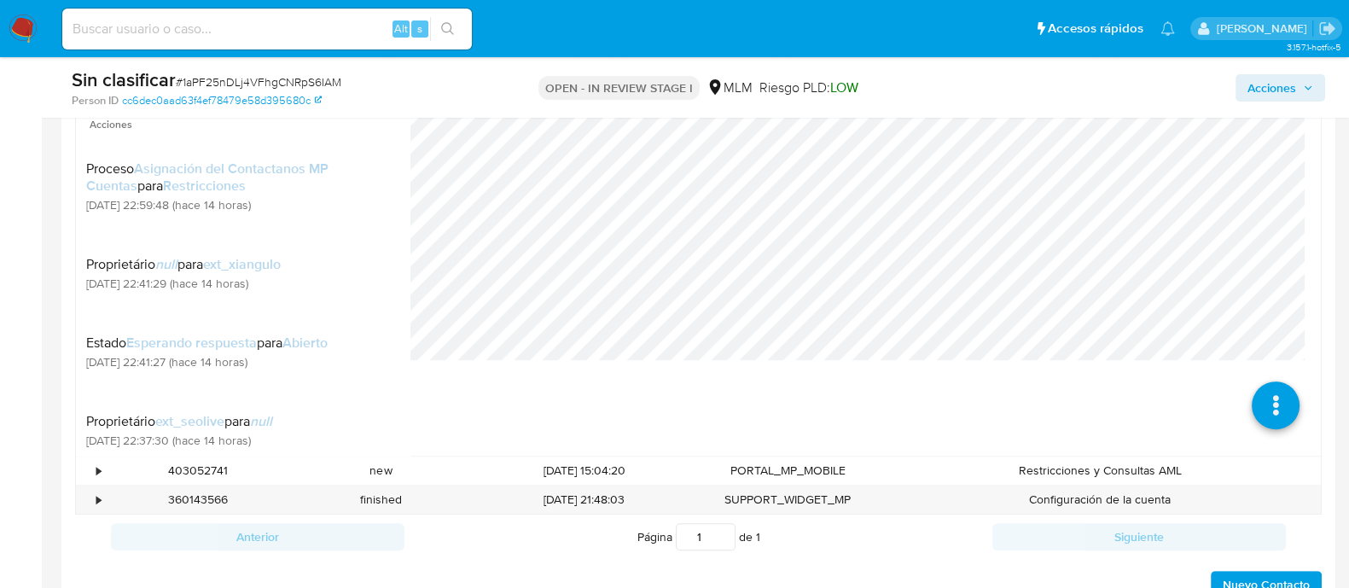
scroll to position [960, 0]
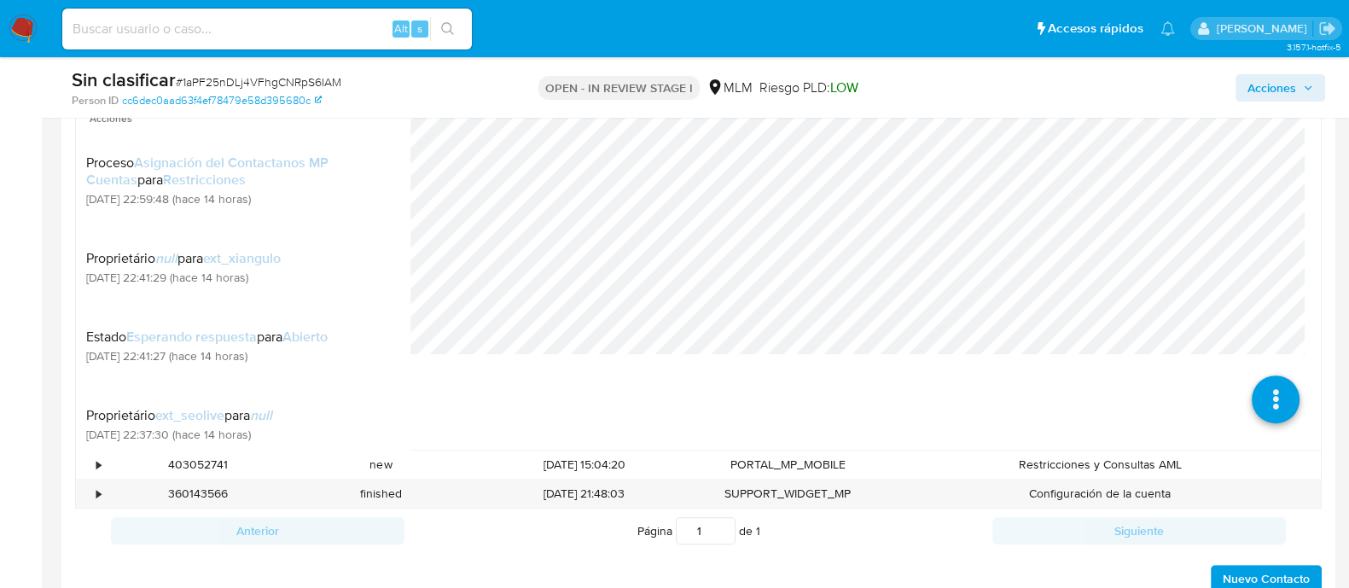
click at [23, 26] on img at bounding box center [23, 29] width 29 height 29
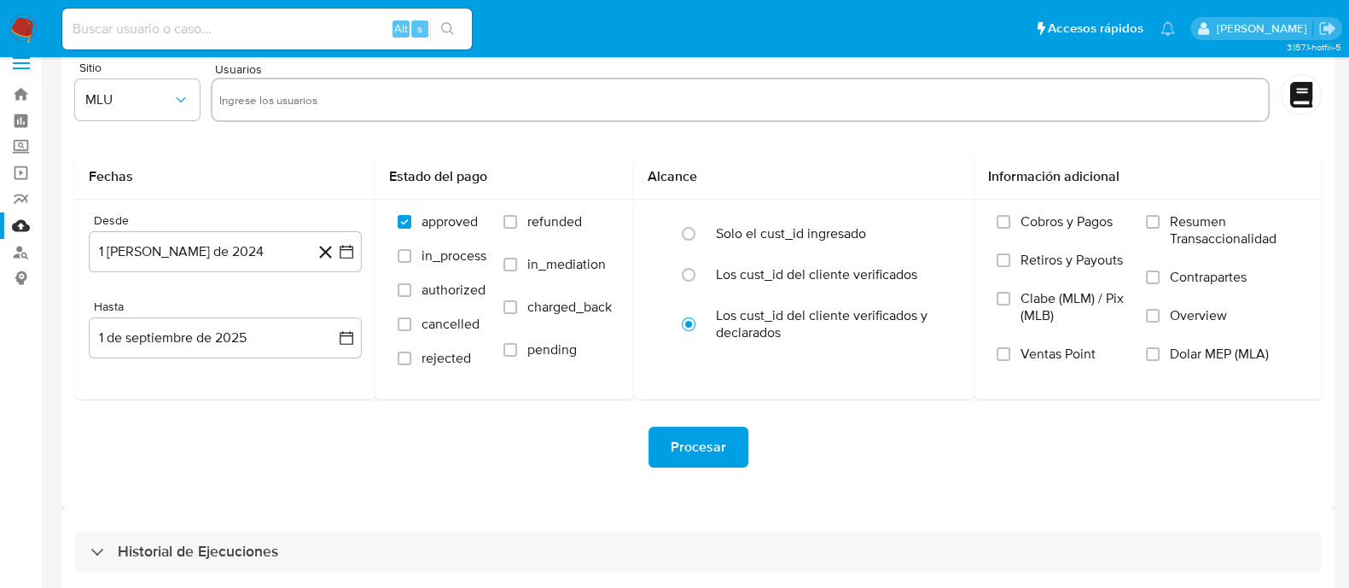
scroll to position [38, 0]
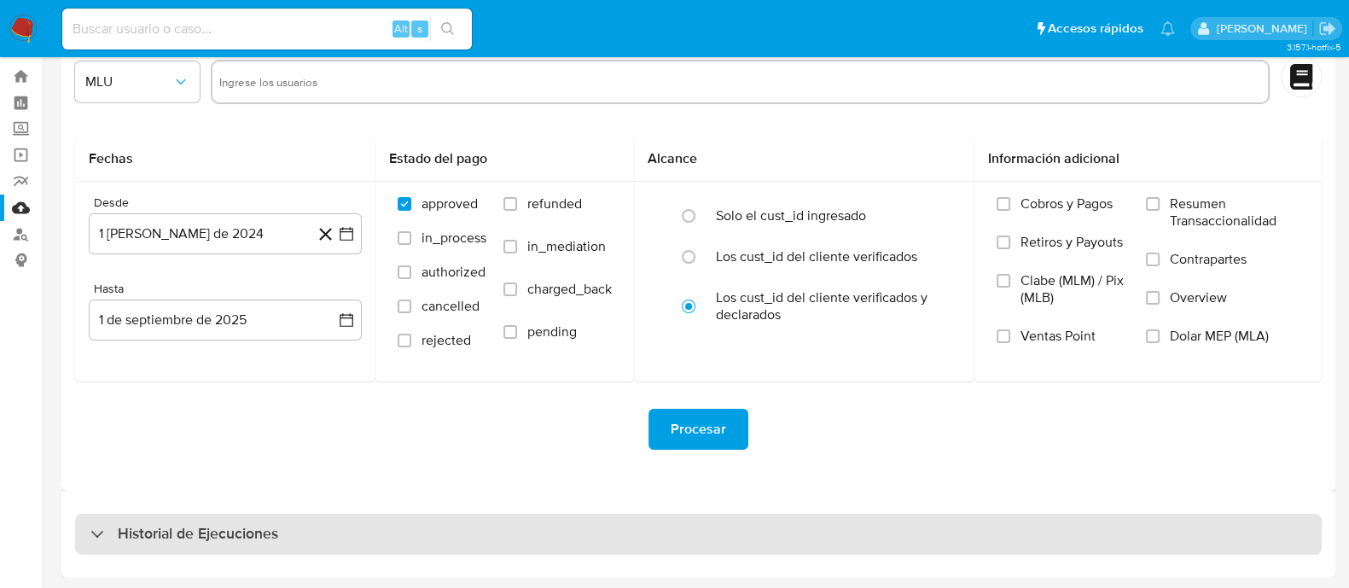
click at [378, 522] on div "Historial de Ejecuciones" at bounding box center [698, 534] width 1247 height 41
select select "10"
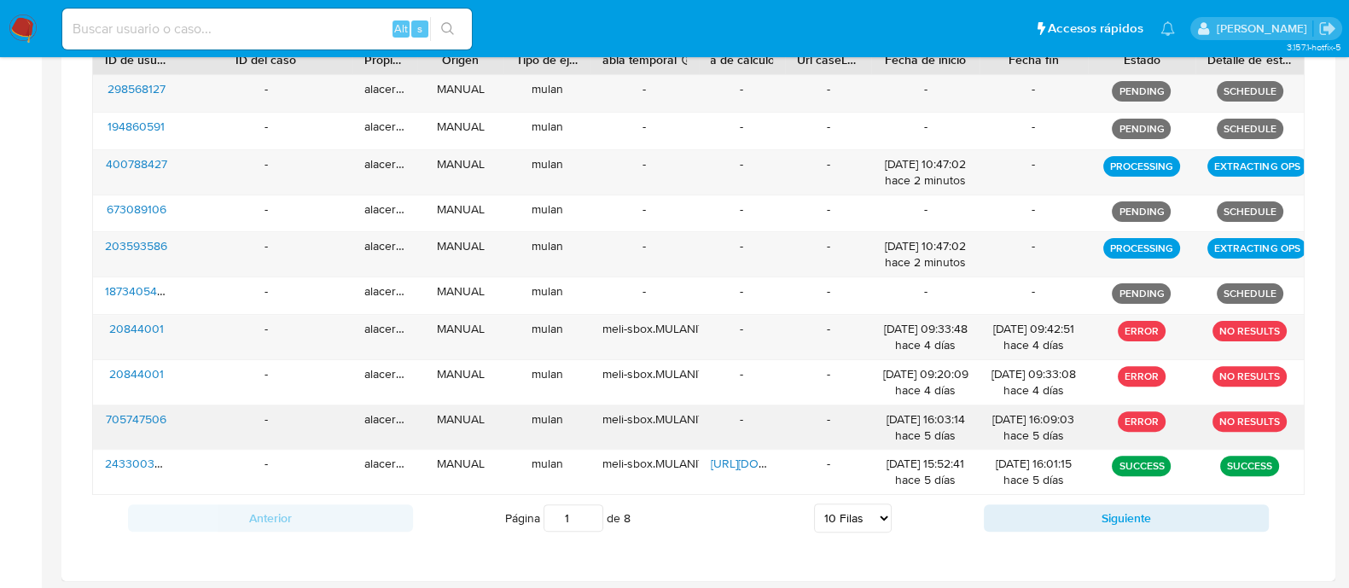
scroll to position [543, 0]
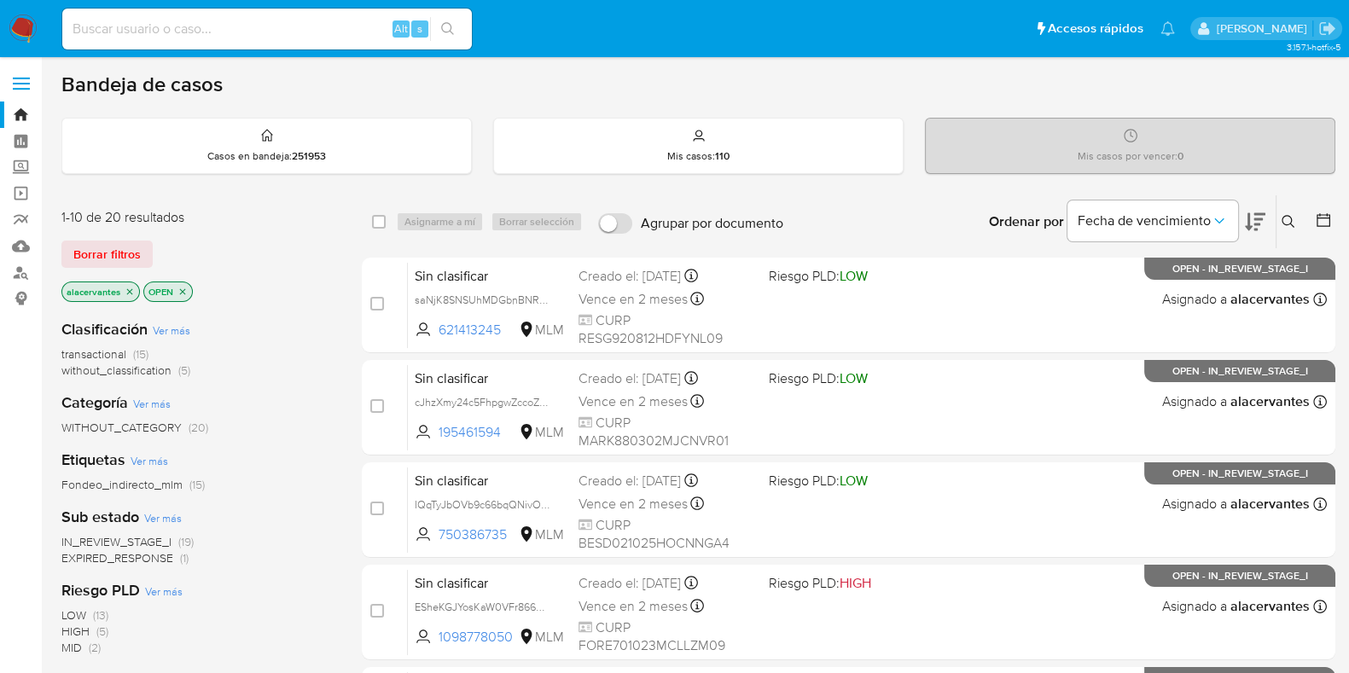
click at [131, 289] on icon "close-filter" at bounding box center [130, 292] width 10 height 10
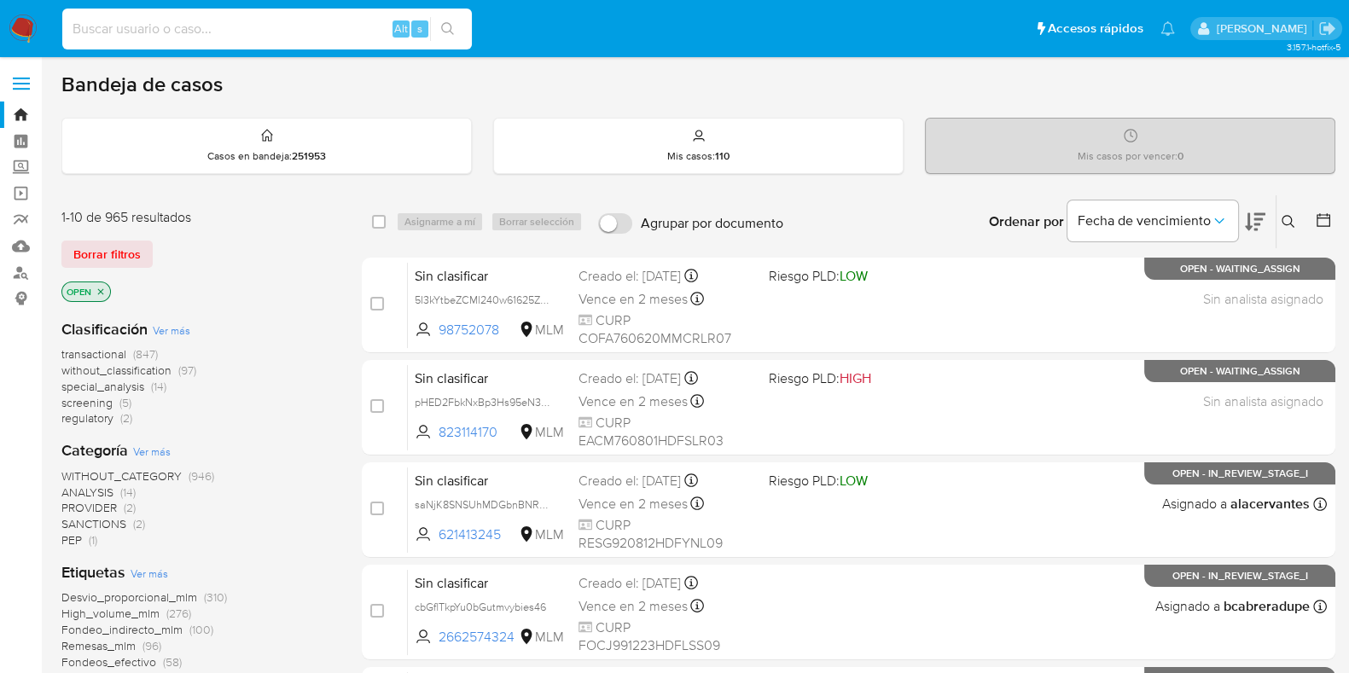
click at [268, 23] on input at bounding box center [267, 29] width 410 height 22
click at [1287, 231] on div "Ingrese ID de usuario o caso Buscar Borrar filtros" at bounding box center [1290, 221] width 29 height 53
click at [1288, 225] on icon at bounding box center [1289, 222] width 14 height 14
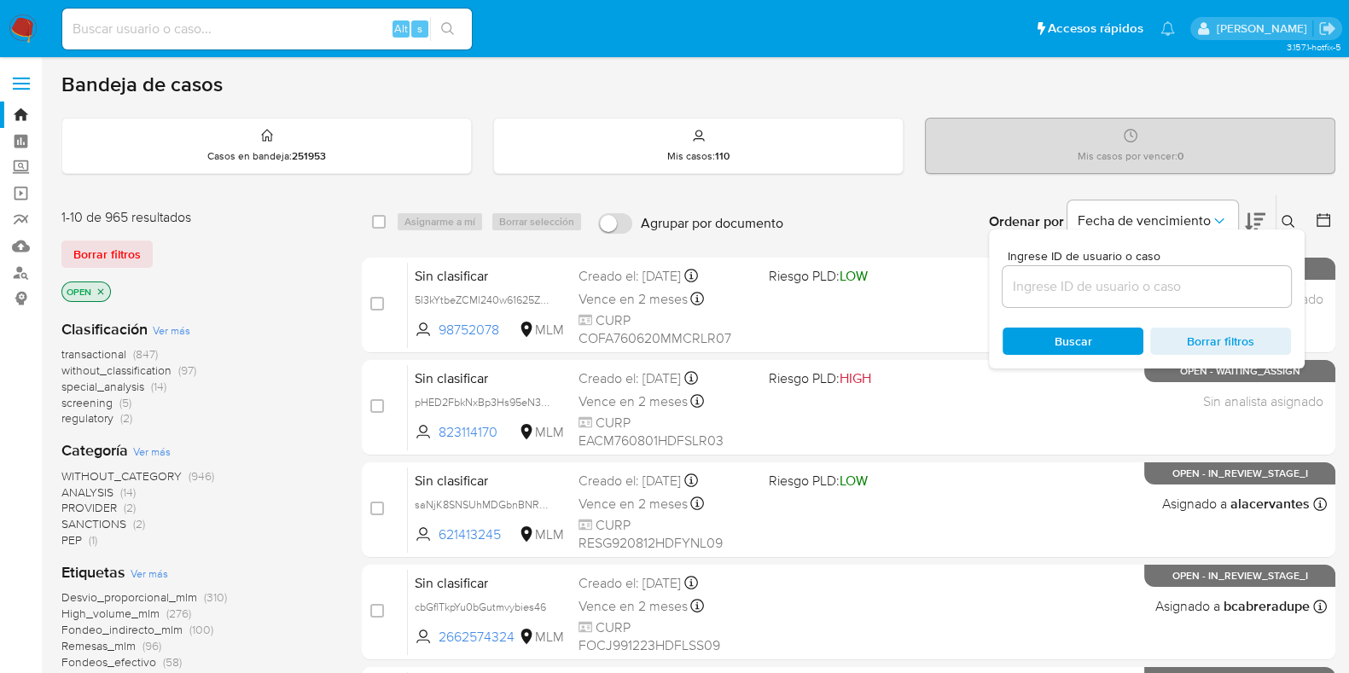
click at [1129, 295] on input at bounding box center [1147, 287] width 288 height 22
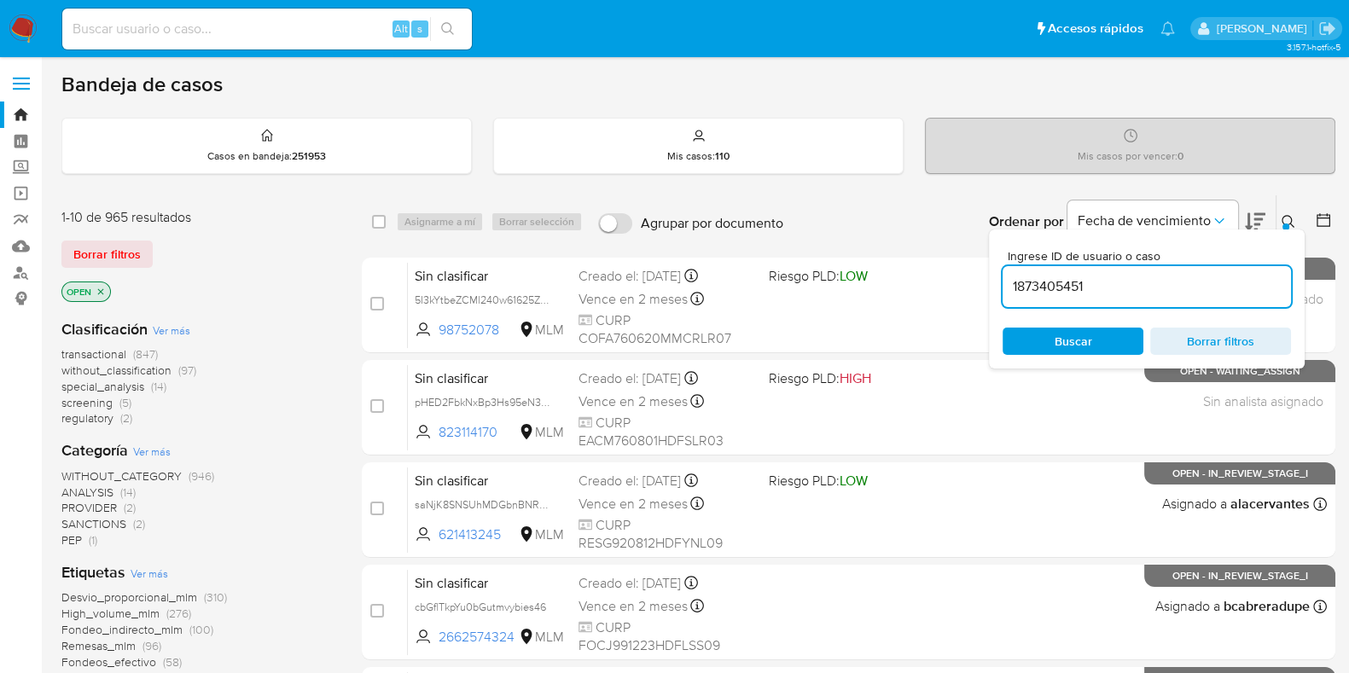
type input "1873405451"
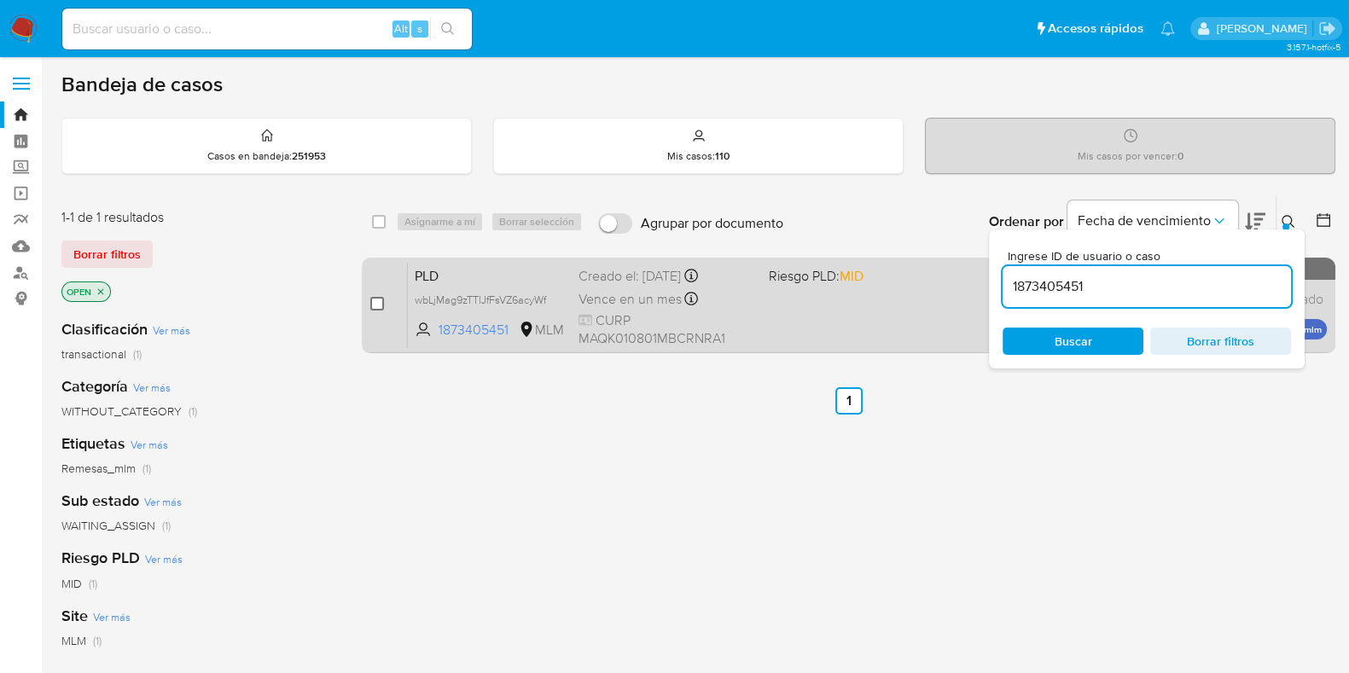
click at [376, 305] on input "checkbox" at bounding box center [377, 304] width 14 height 14
checkbox input "true"
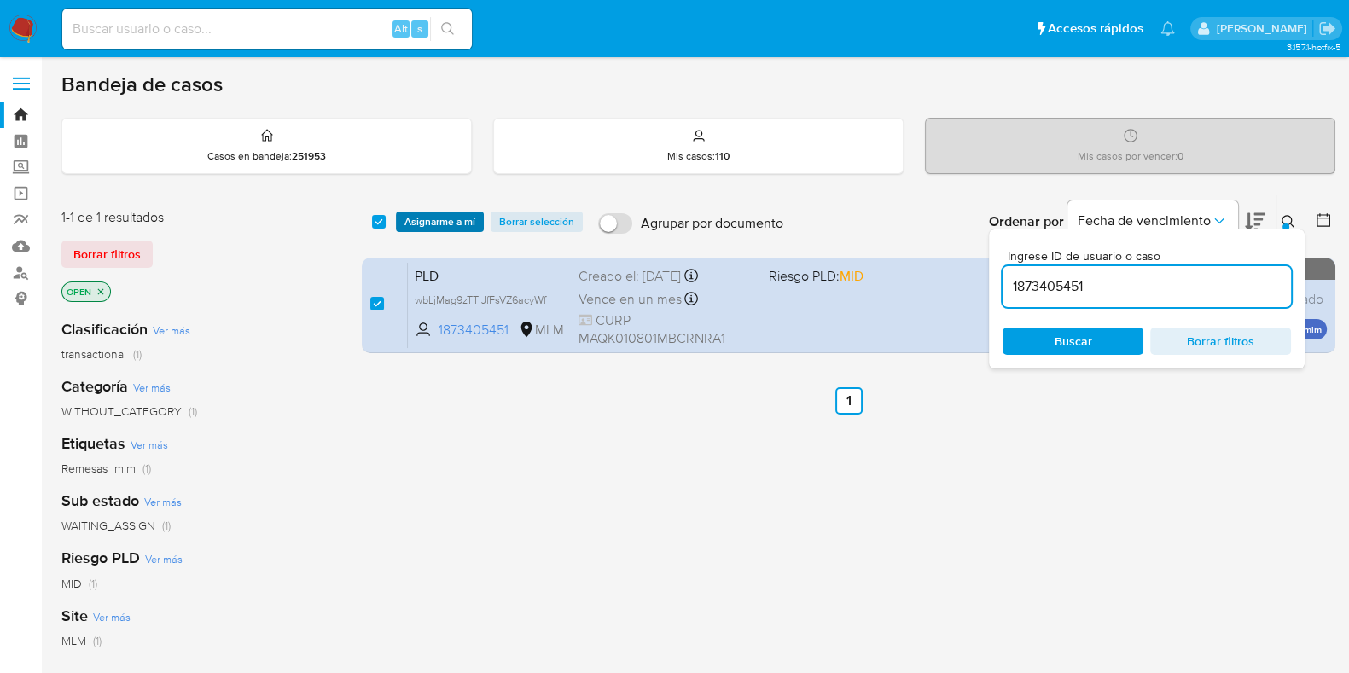
click at [468, 227] on span "Asignarme a mí" at bounding box center [439, 221] width 71 height 17
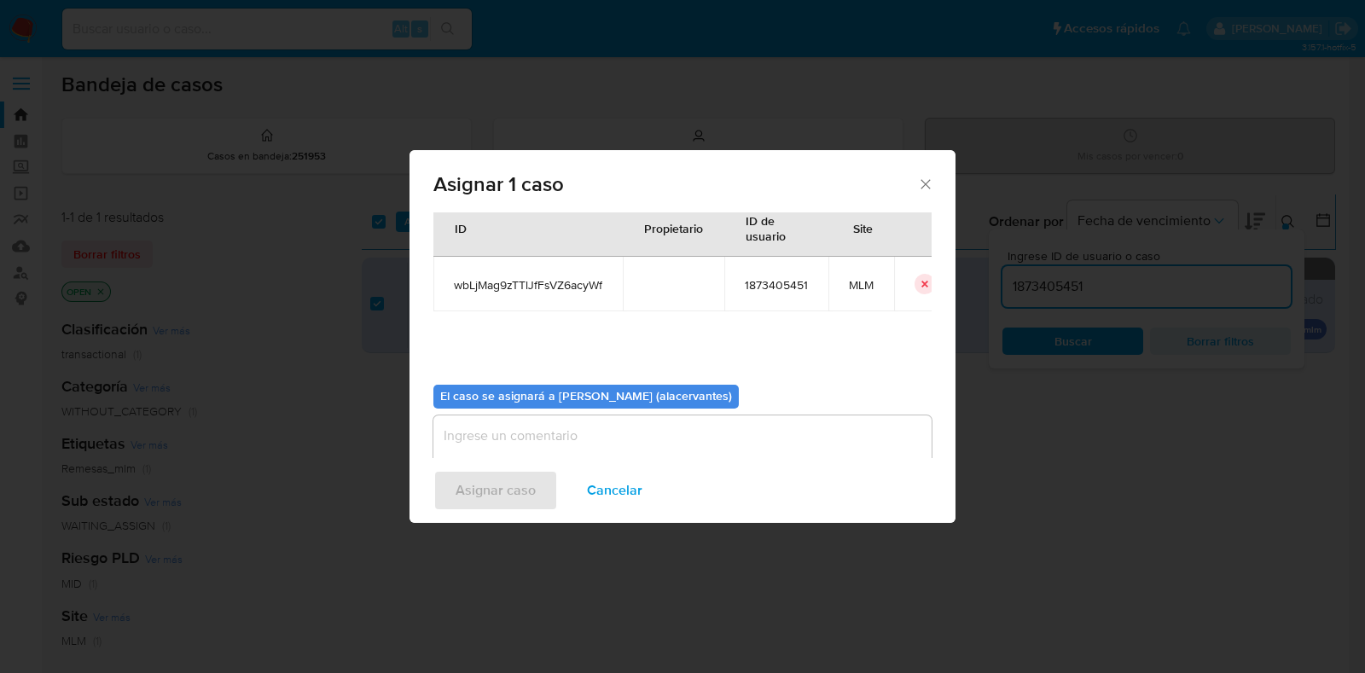
scroll to position [88, 0]
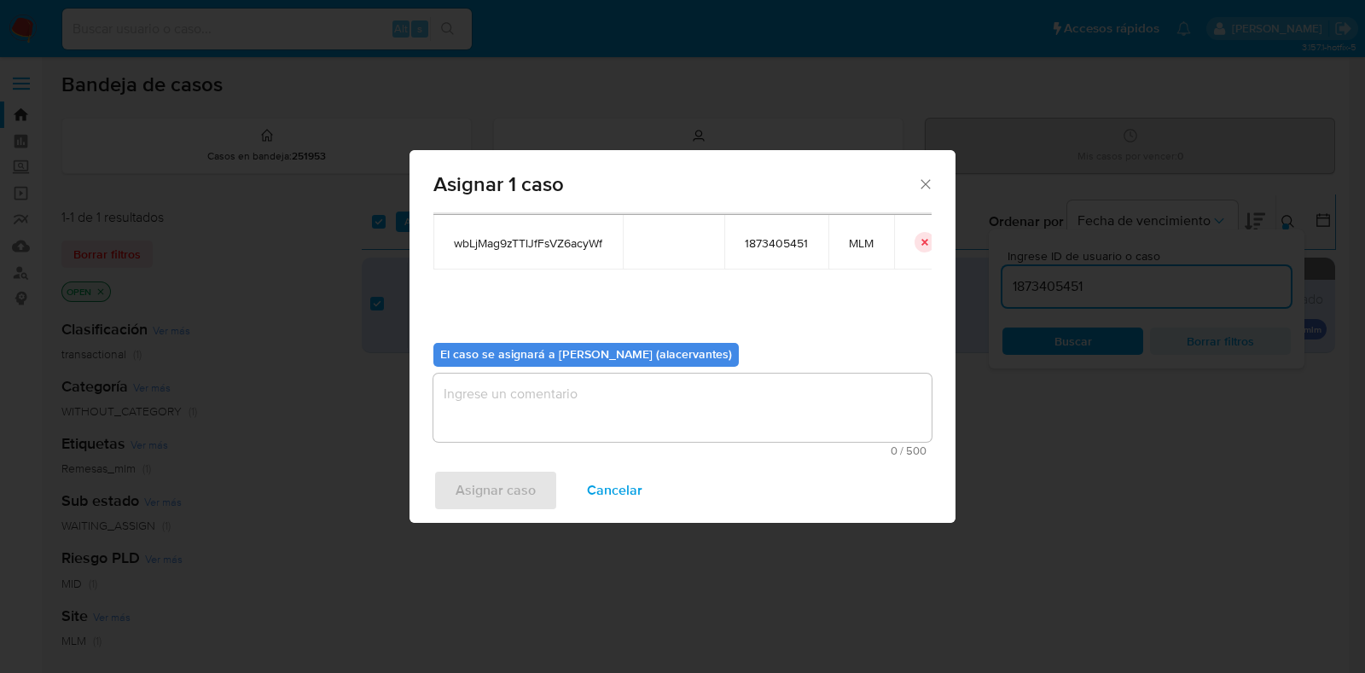
click at [556, 404] on textarea "assign-modal" at bounding box center [682, 408] width 498 height 68
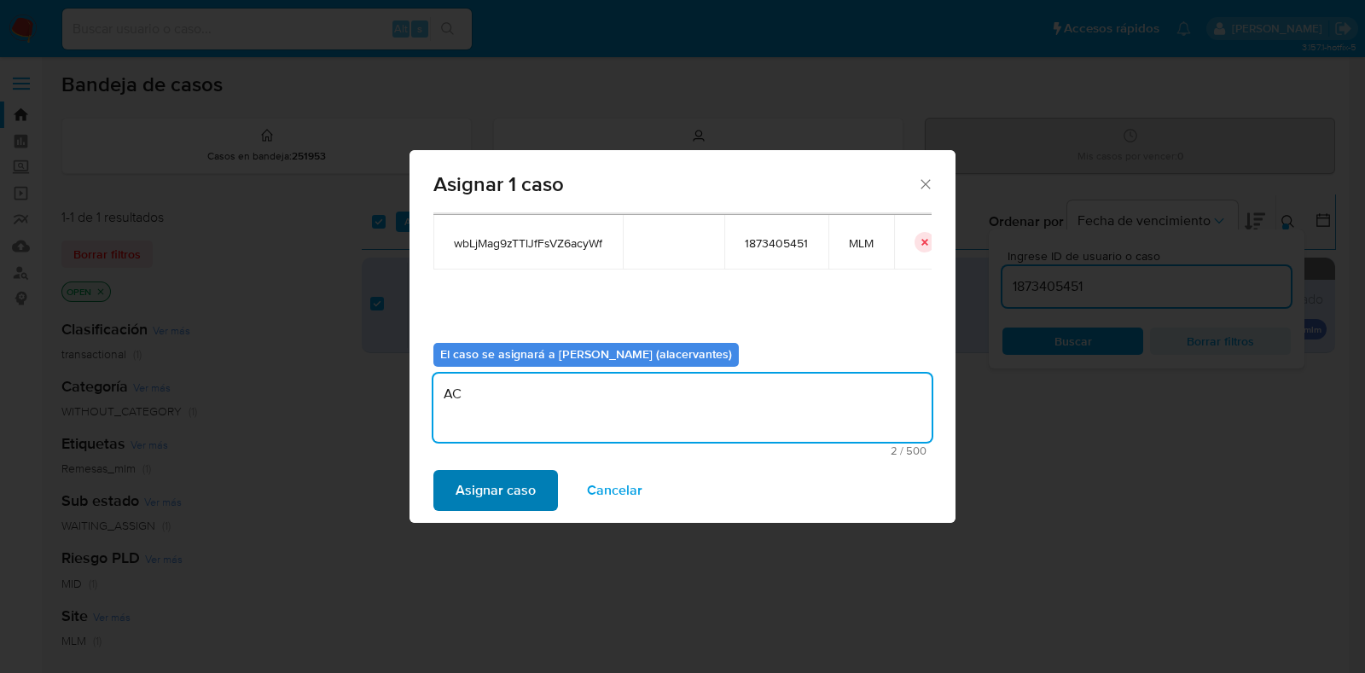
type textarea "AC"
click at [522, 499] on span "Asignar caso" at bounding box center [496, 491] width 80 height 38
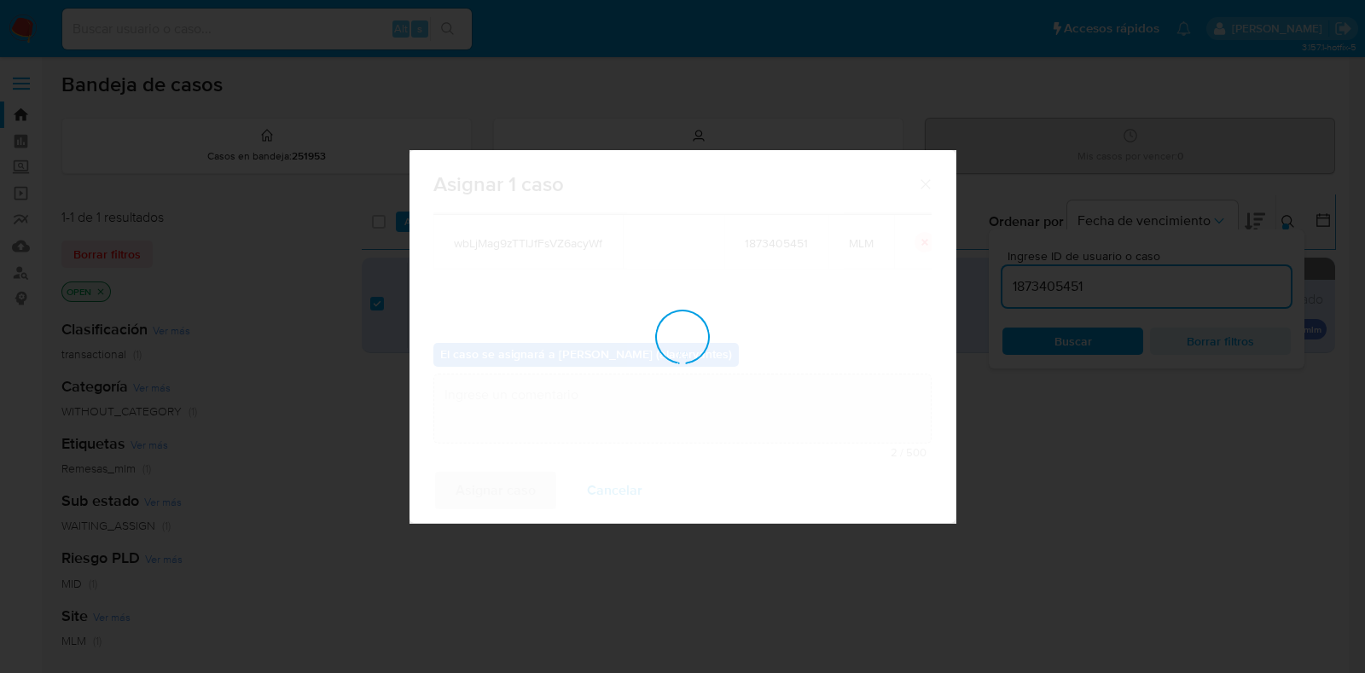
checkbox input "false"
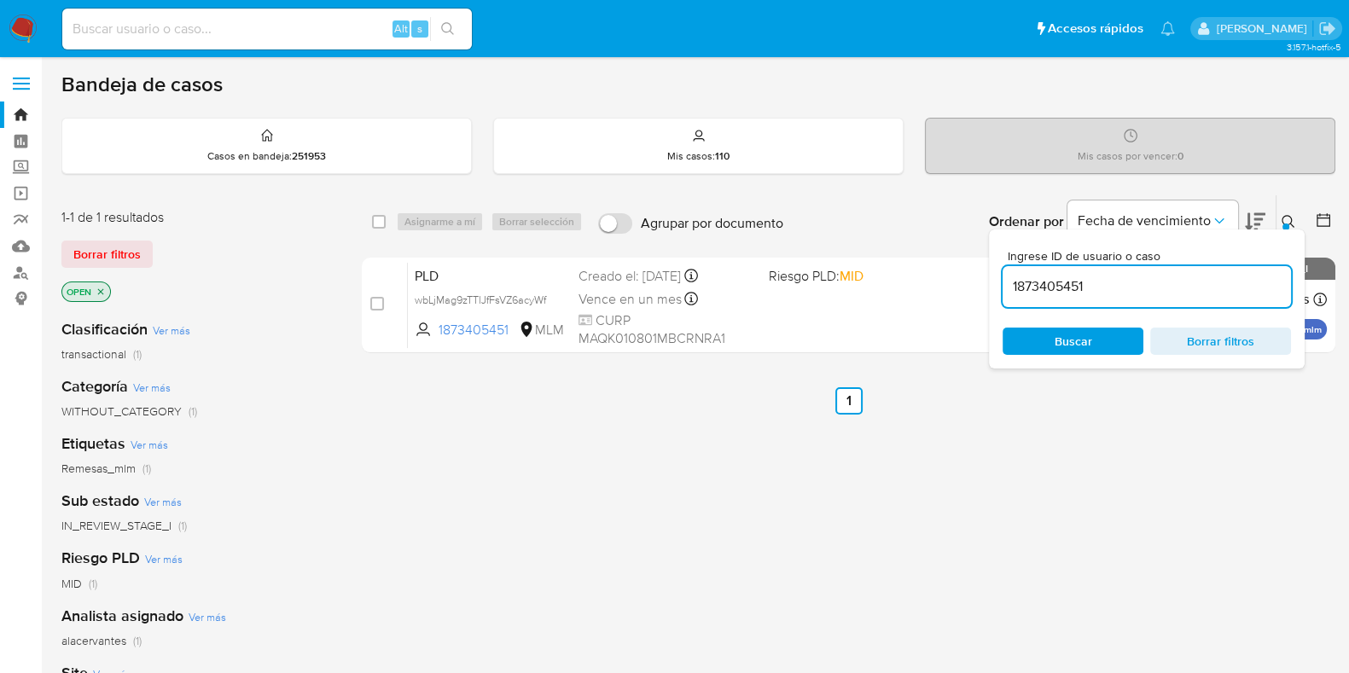
click at [1063, 292] on input "1873405451" at bounding box center [1147, 287] width 288 height 22
click at [1065, 294] on input "1873405451" at bounding box center [1147, 287] width 288 height 22
paste input "203593586"
type input "203593586"
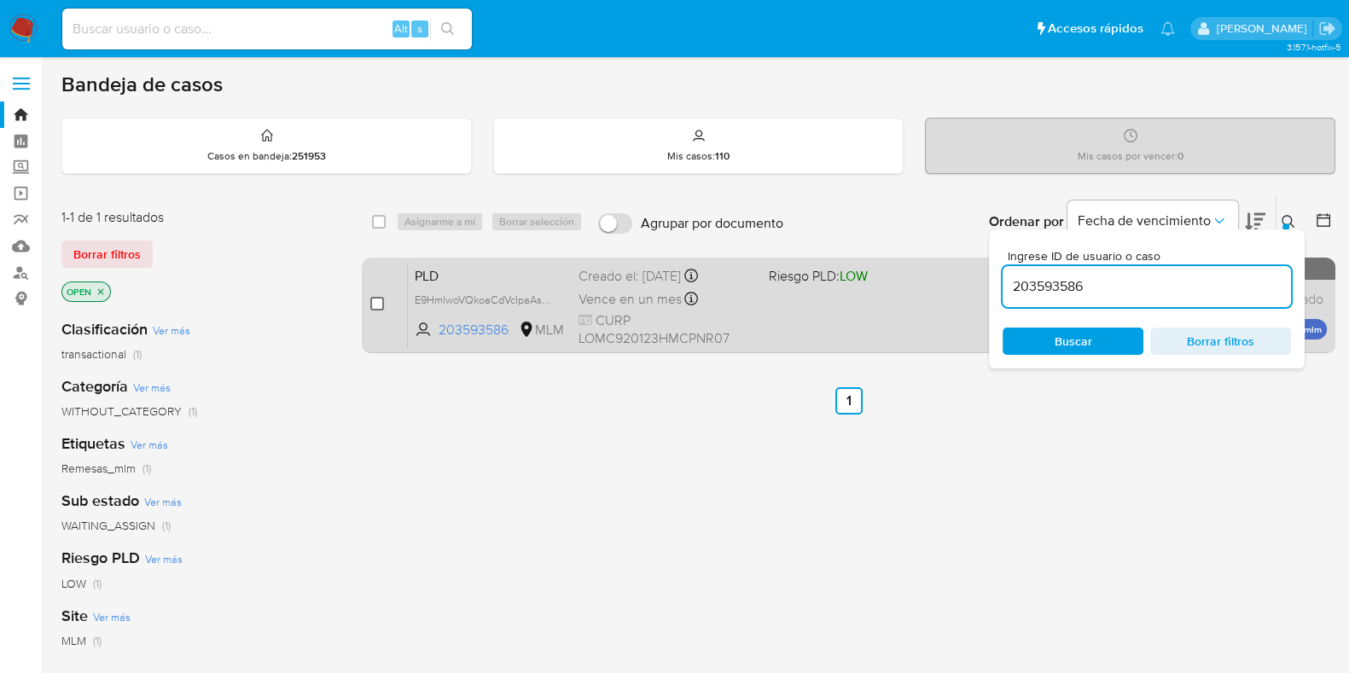
click at [375, 305] on input "checkbox" at bounding box center [377, 304] width 14 height 14
checkbox input "true"
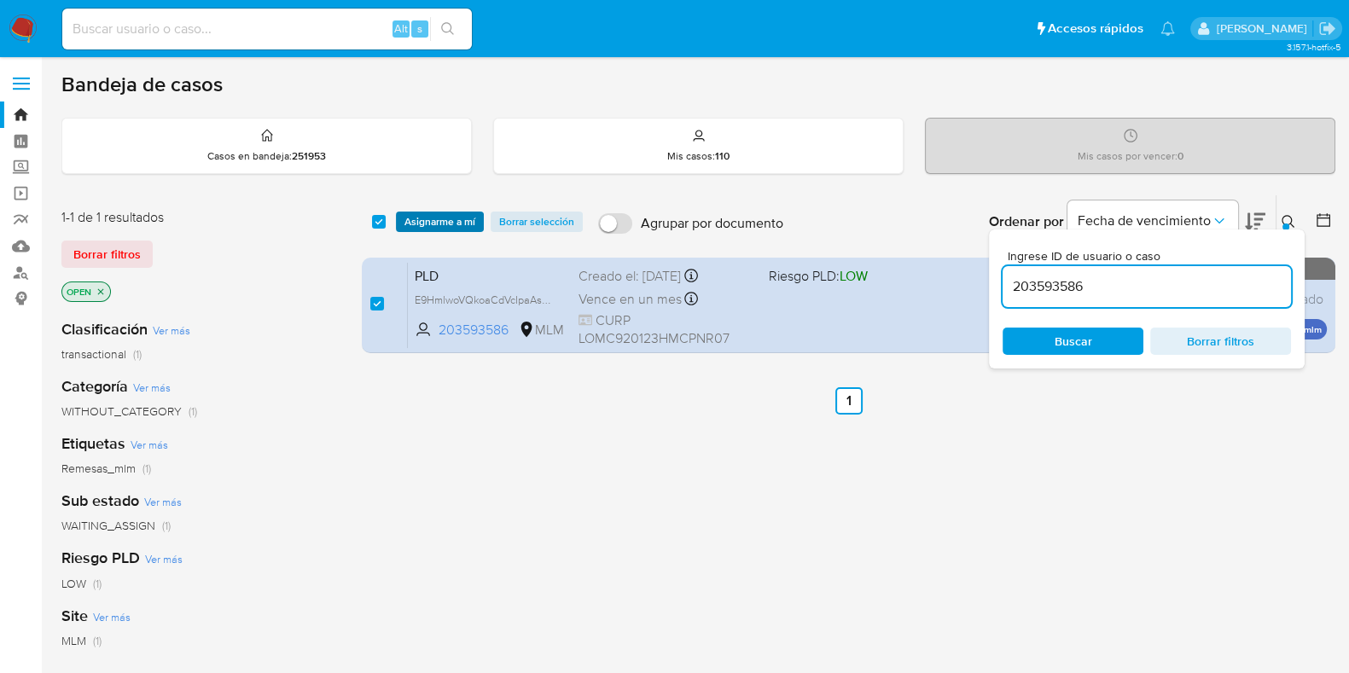
click at [422, 229] on span "Asignarme a mí" at bounding box center [439, 221] width 71 height 17
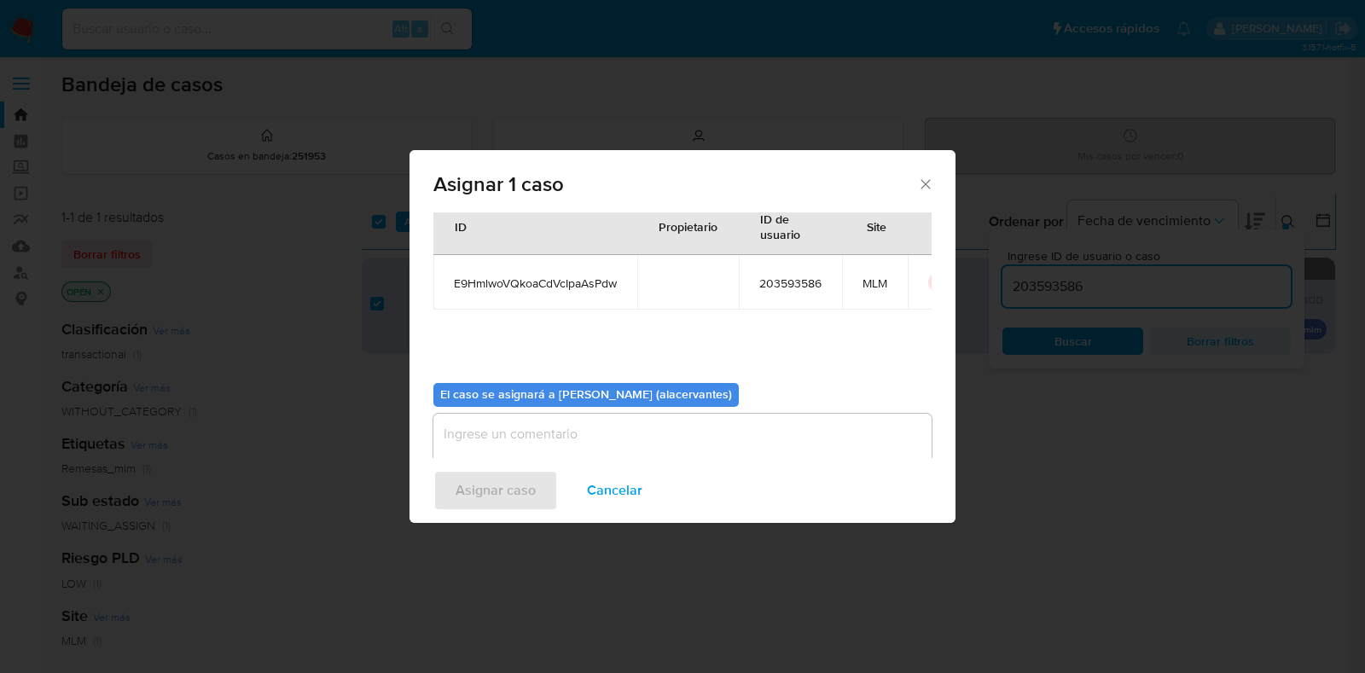
scroll to position [88, 0]
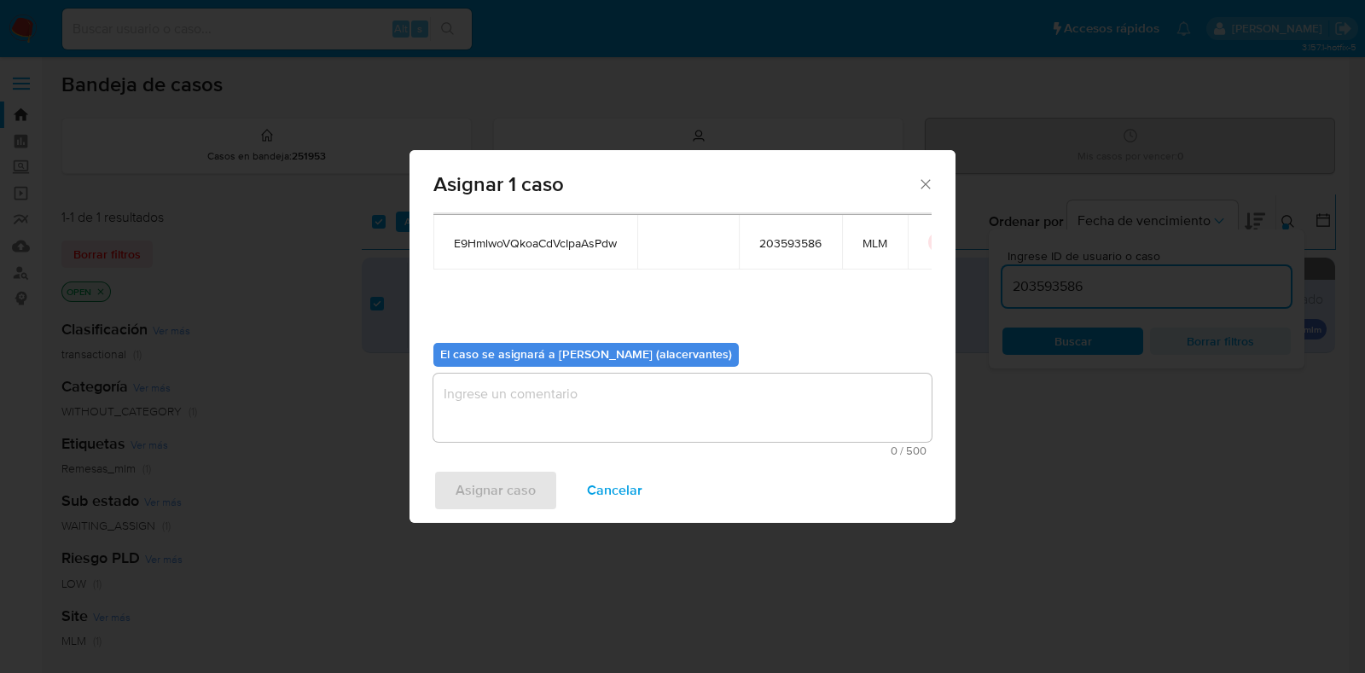
click at [564, 407] on textarea "assign-modal" at bounding box center [682, 408] width 498 height 68
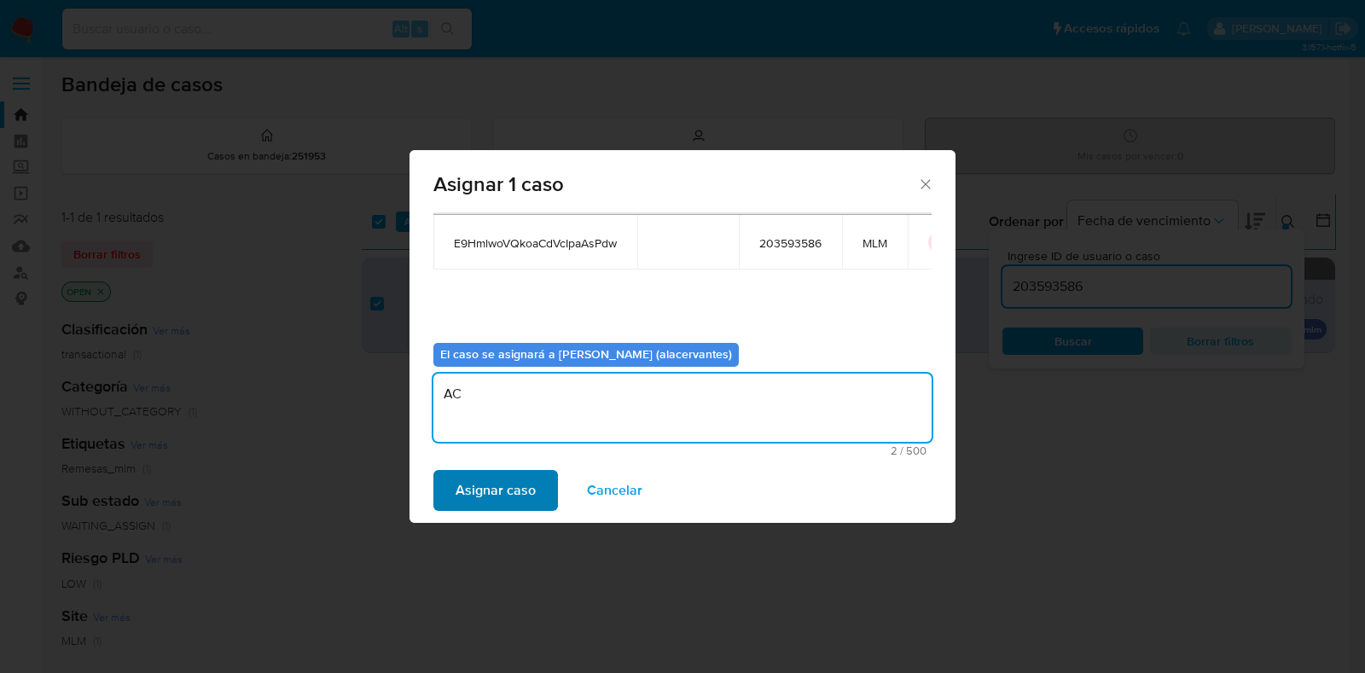
type textarea "AC"
click at [522, 497] on span "Asignar caso" at bounding box center [496, 491] width 80 height 38
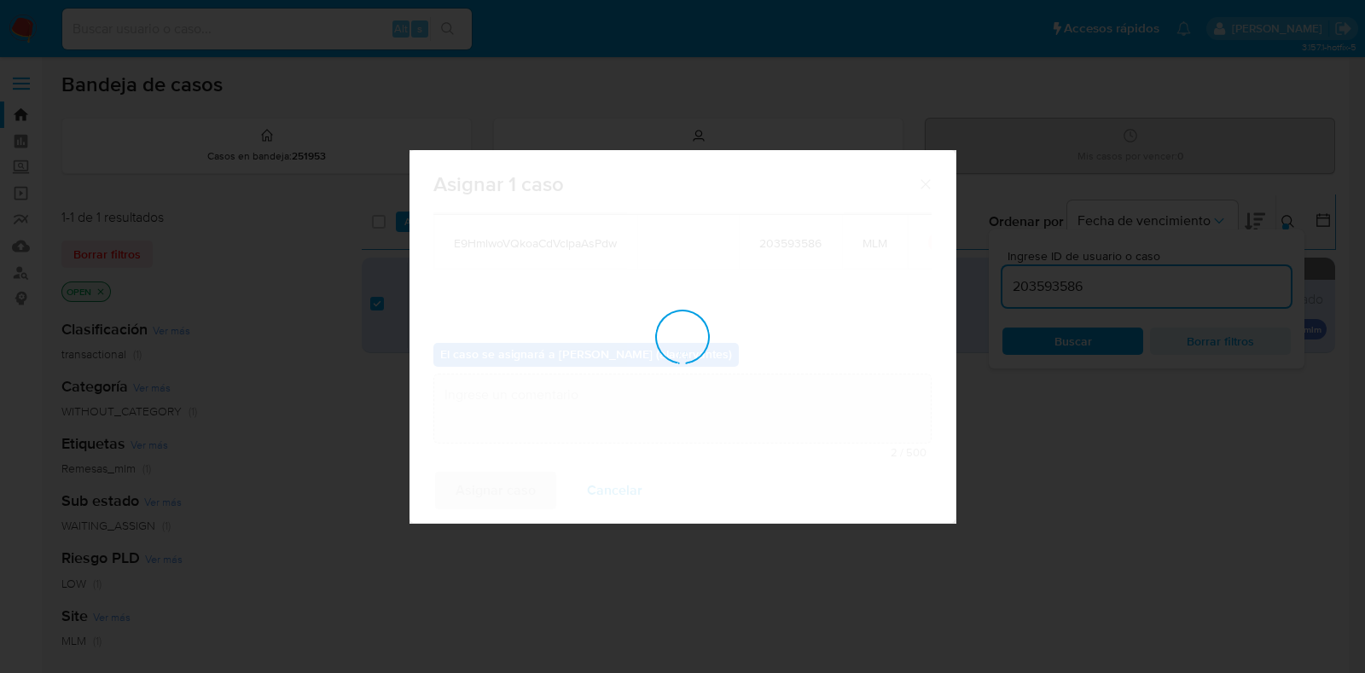
checkbox input "false"
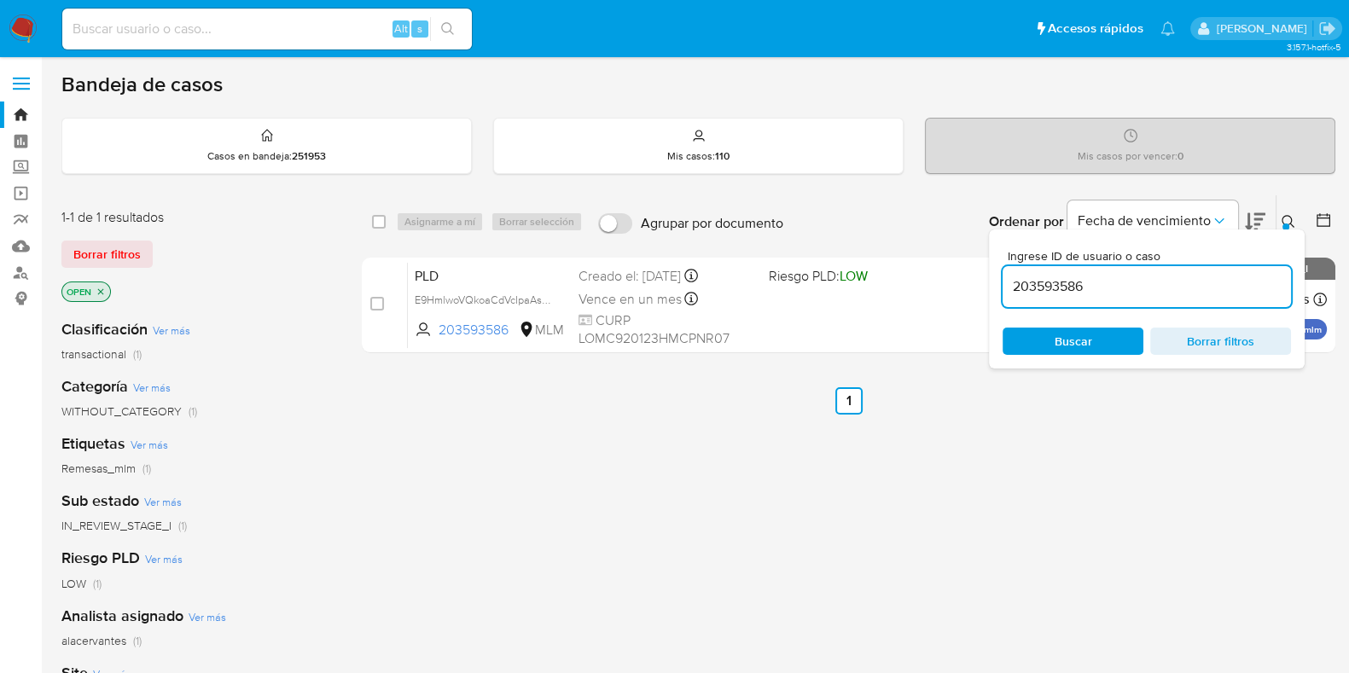
click at [1114, 298] on div "203593586" at bounding box center [1147, 286] width 288 height 41
click at [1096, 293] on input "203593586" at bounding box center [1147, 287] width 288 height 22
paste input "67308910"
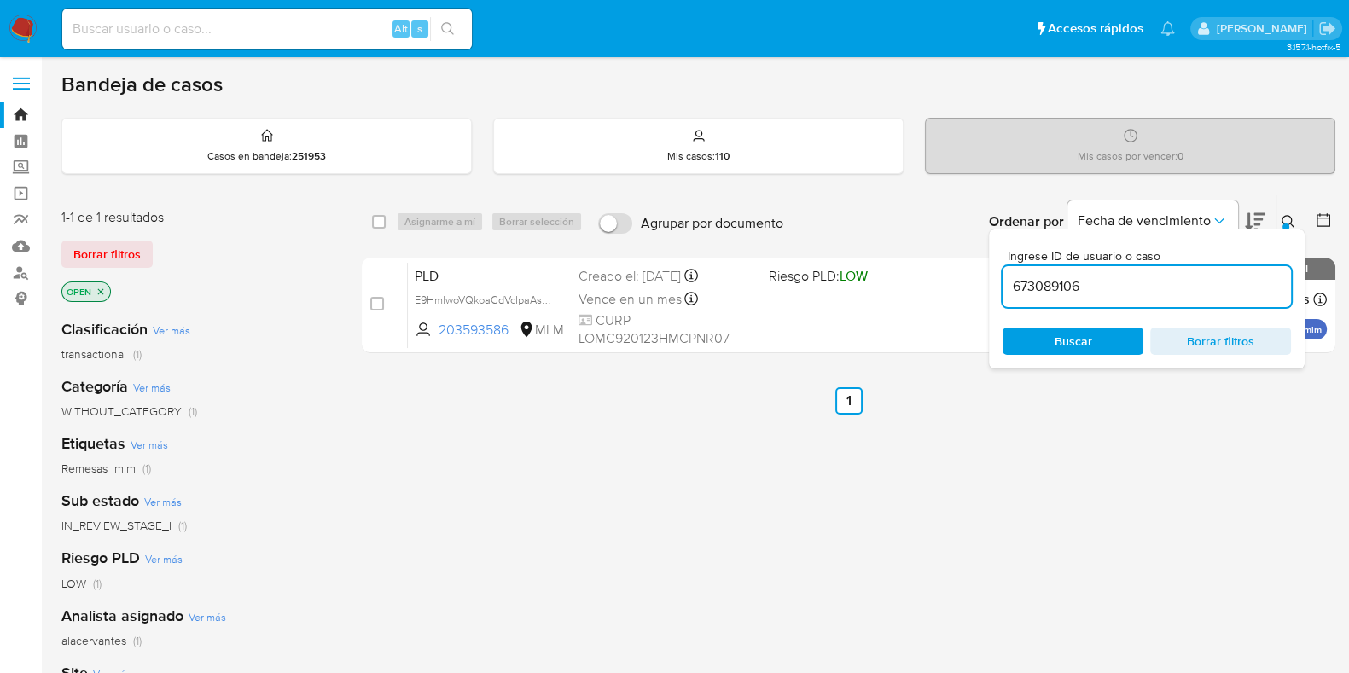
type input "673089106"
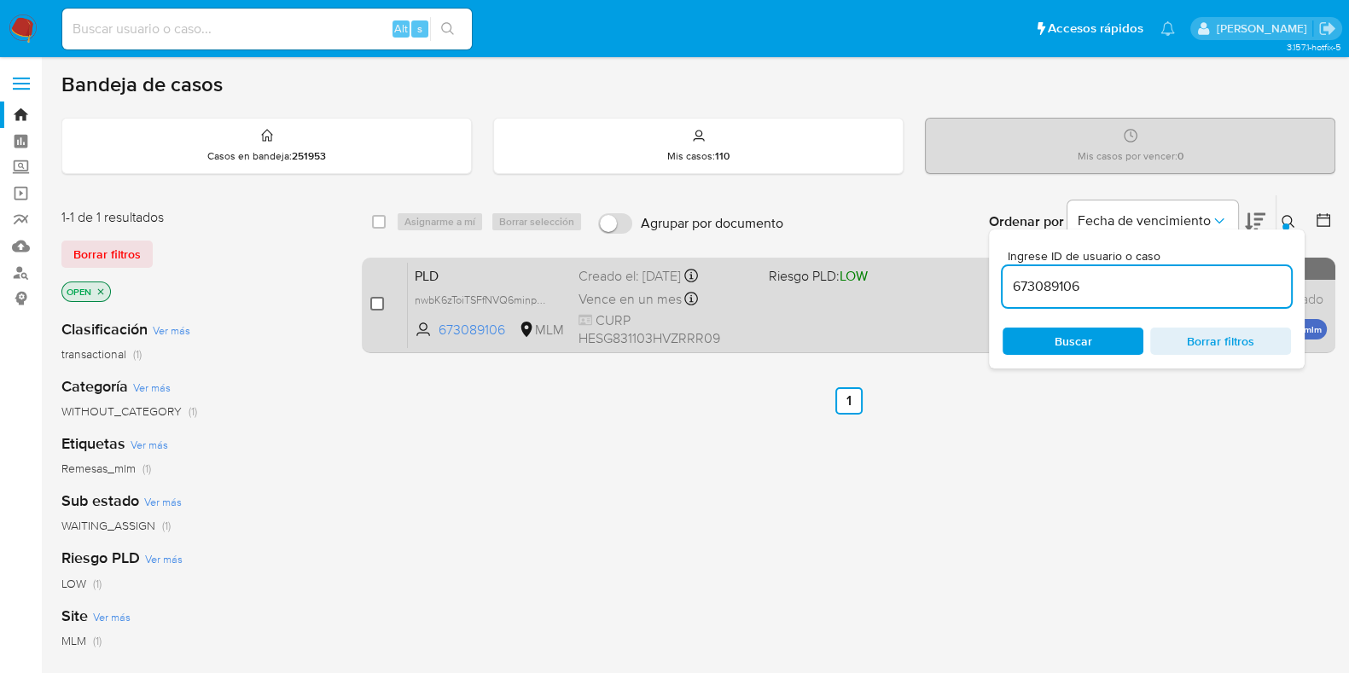
click at [375, 300] on input "checkbox" at bounding box center [377, 304] width 14 height 14
checkbox input "true"
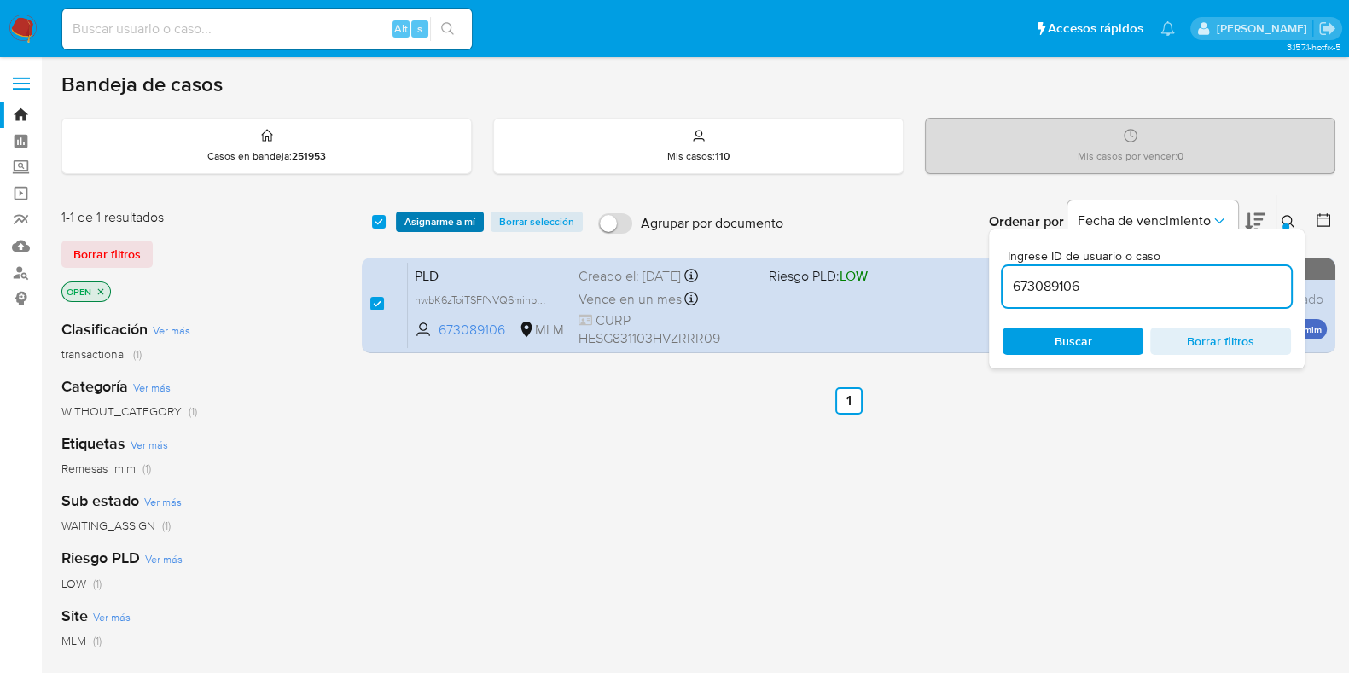
click at [442, 223] on span "Asignarme a mí" at bounding box center [439, 221] width 71 height 17
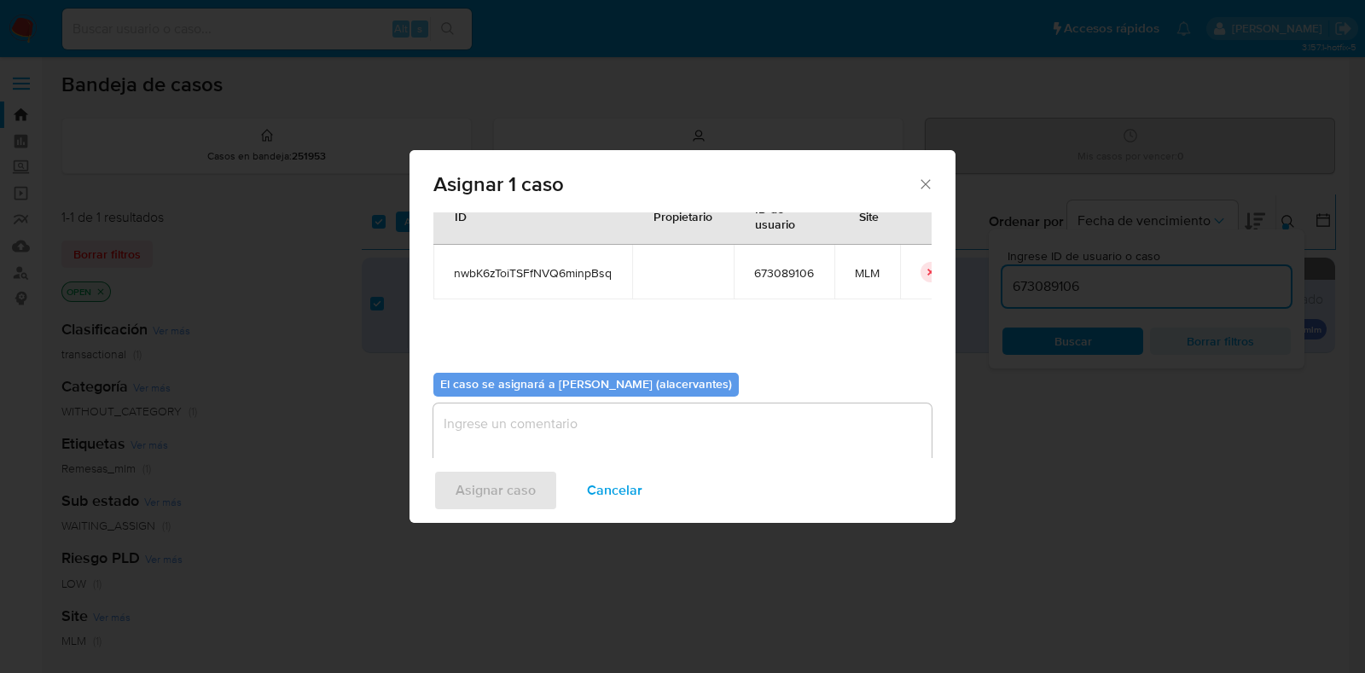
scroll to position [88, 0]
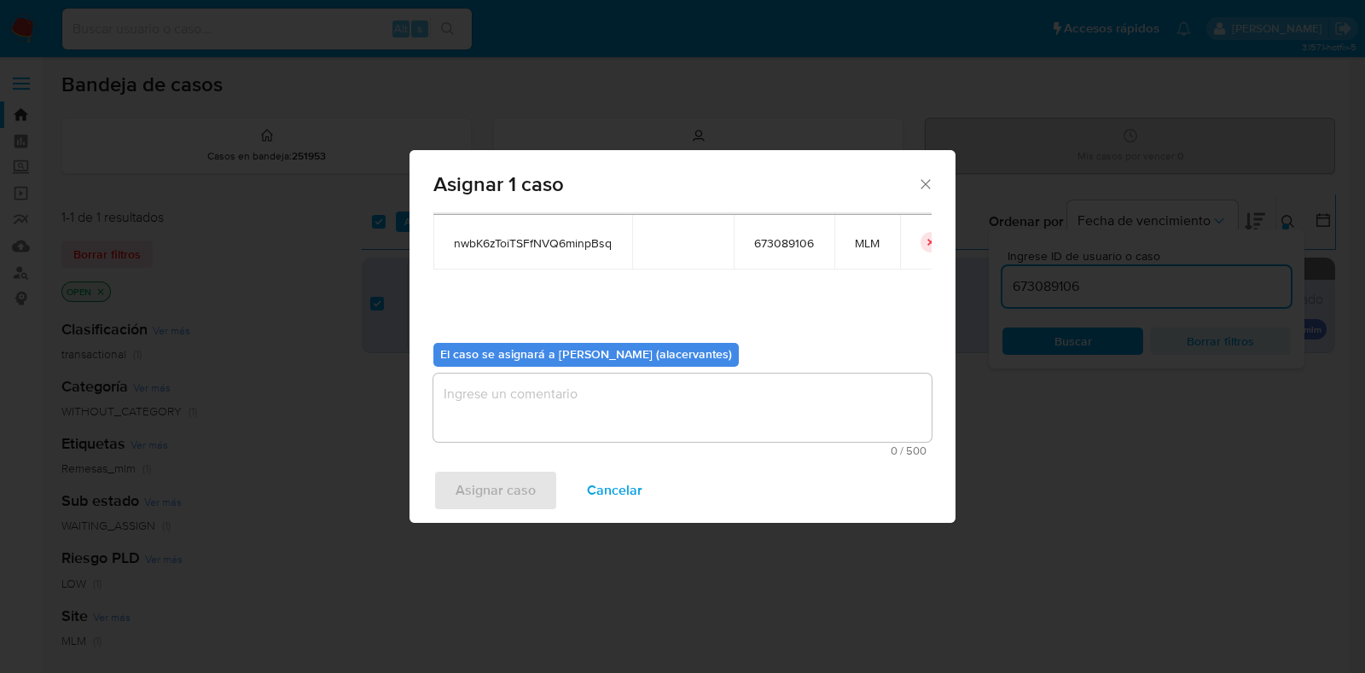
click at [555, 406] on textarea "assign-modal" at bounding box center [682, 408] width 498 height 68
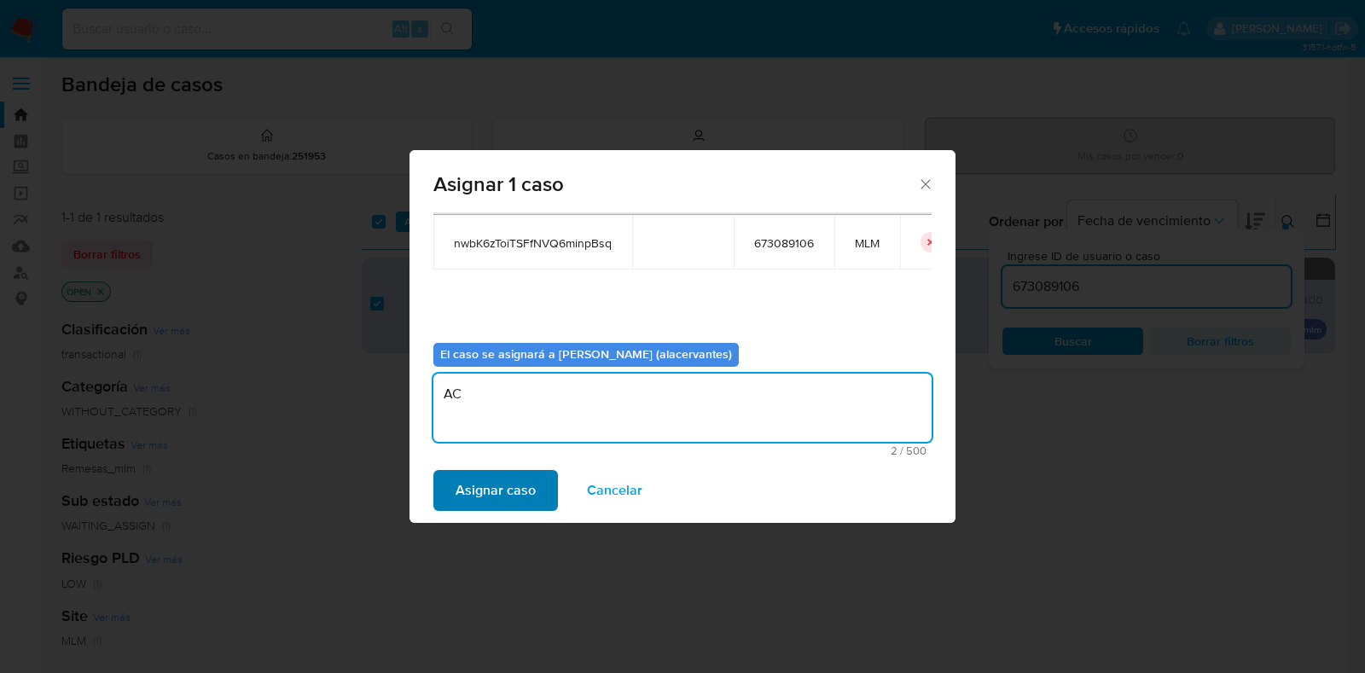
type textarea "AC"
click at [522, 485] on span "Asignar caso" at bounding box center [496, 491] width 80 height 38
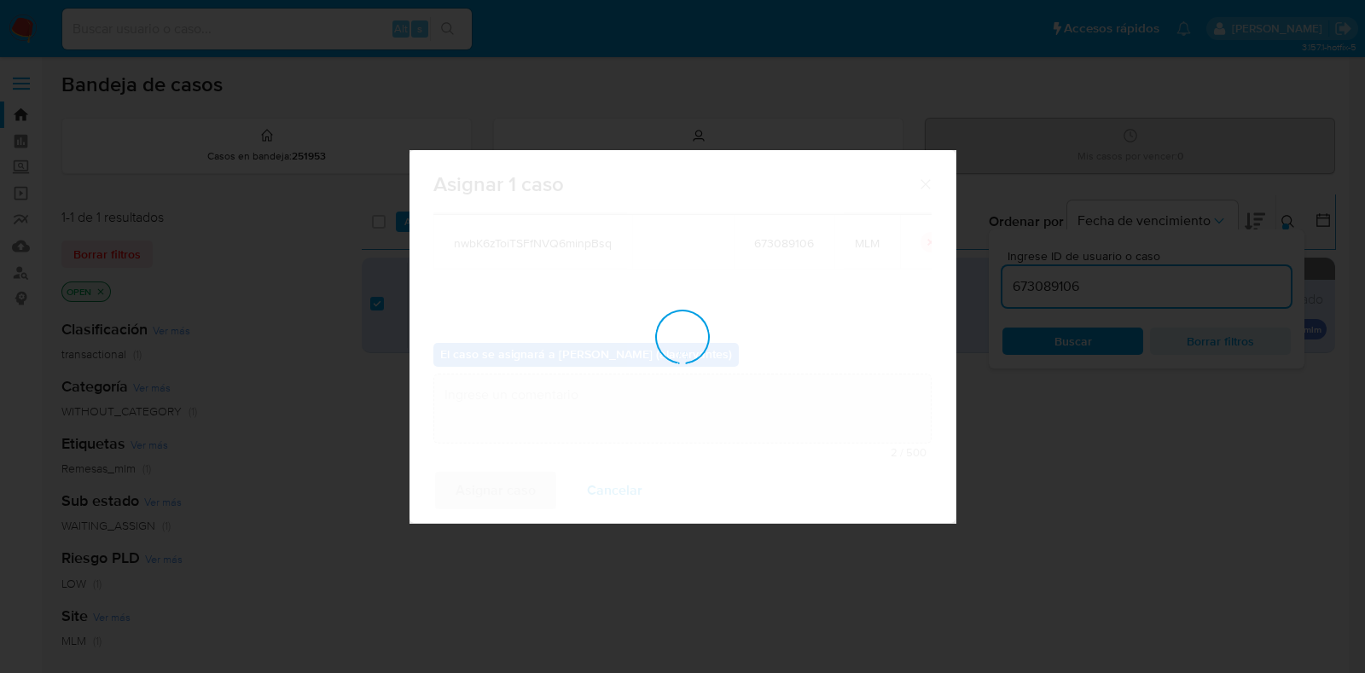
checkbox input "false"
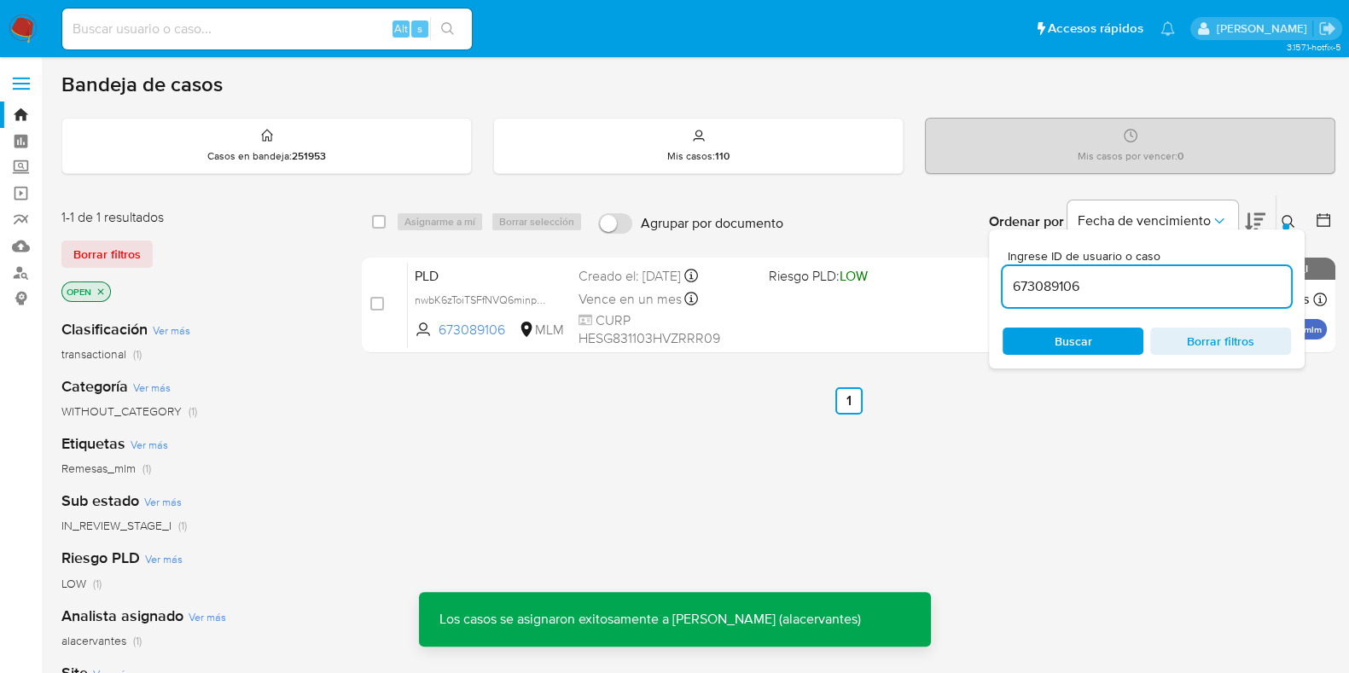
click at [1067, 288] on input "673089106" at bounding box center [1147, 287] width 288 height 22
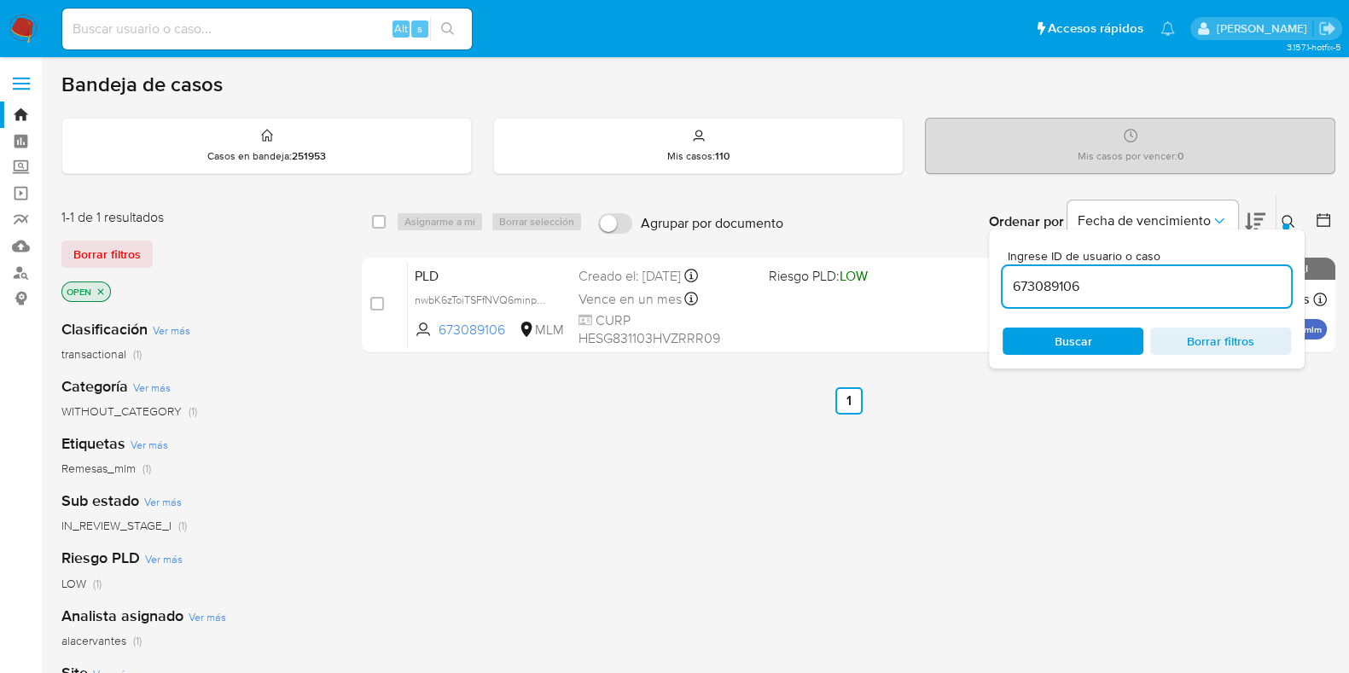
click at [1067, 288] on input "673089106" at bounding box center [1147, 287] width 288 height 22
paste input "400788427"
type input "400788427"
click at [384, 219] on input "checkbox" at bounding box center [379, 222] width 14 height 14
checkbox input "true"
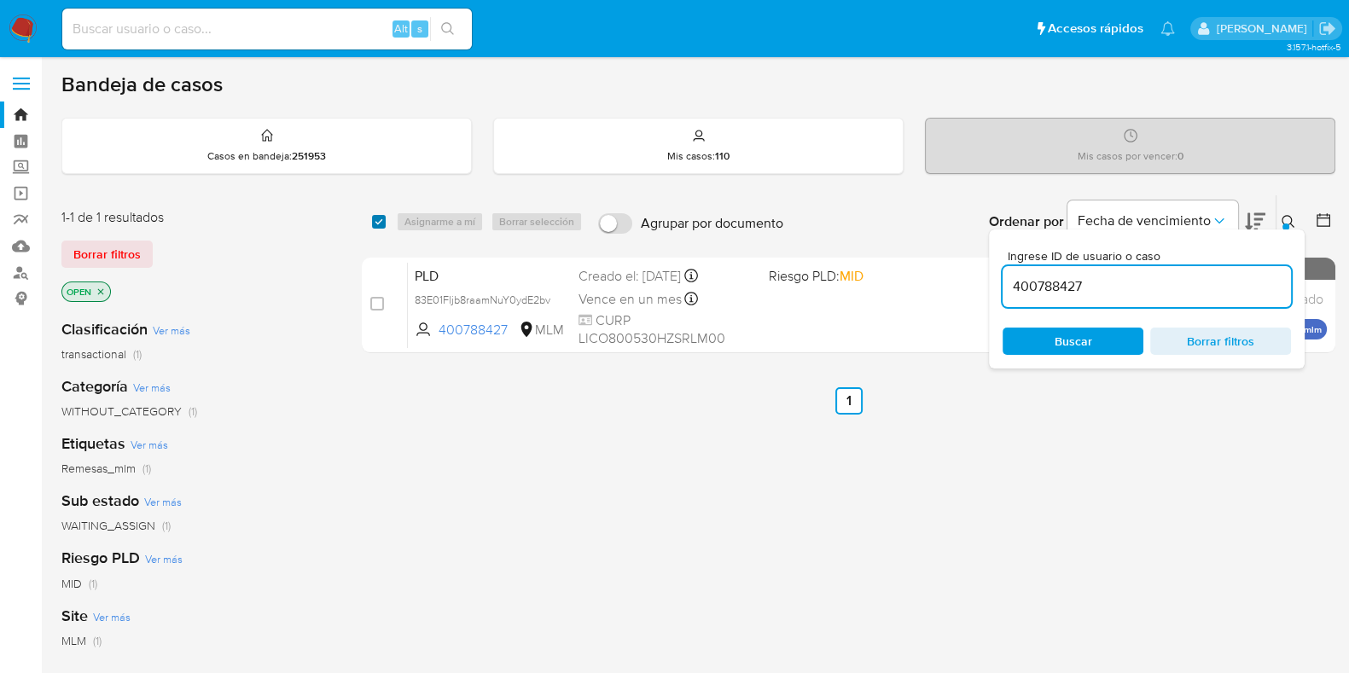
checkbox input "true"
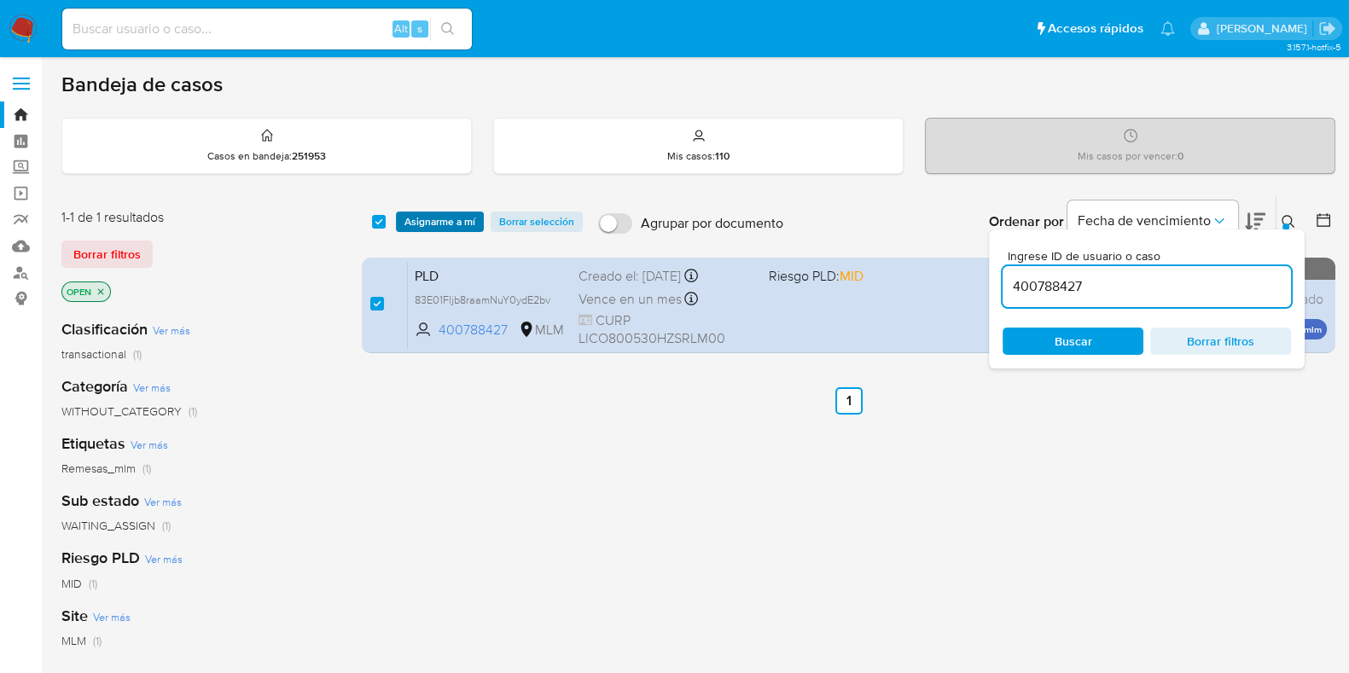
click at [423, 219] on span "Asignarme a mí" at bounding box center [439, 221] width 71 height 17
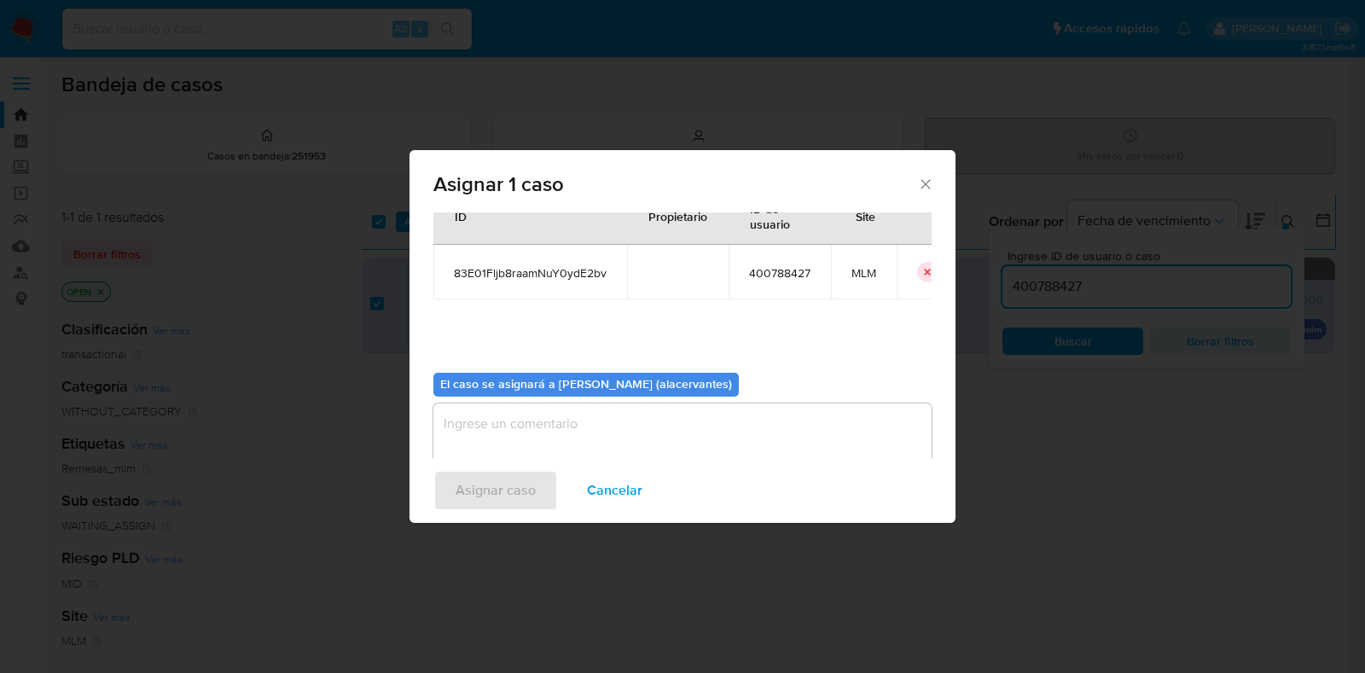
scroll to position [88, 0]
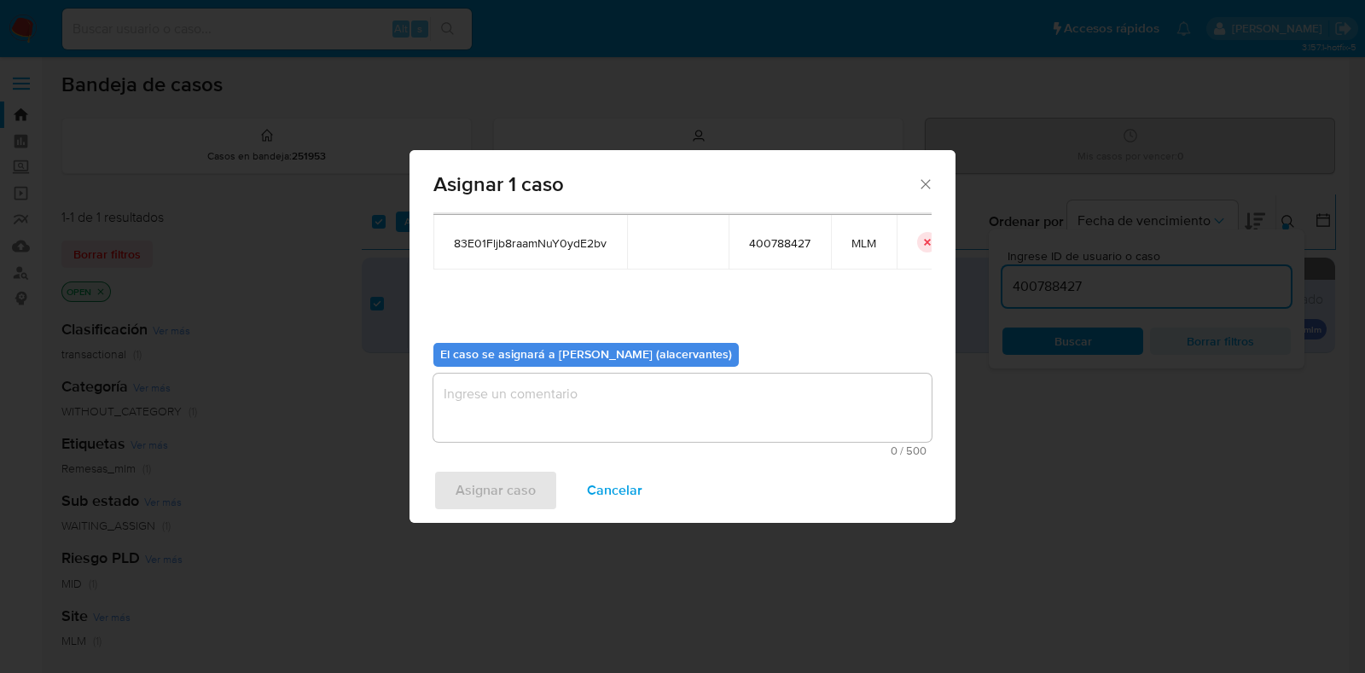
click at [559, 398] on textarea "assign-modal" at bounding box center [682, 408] width 498 height 68
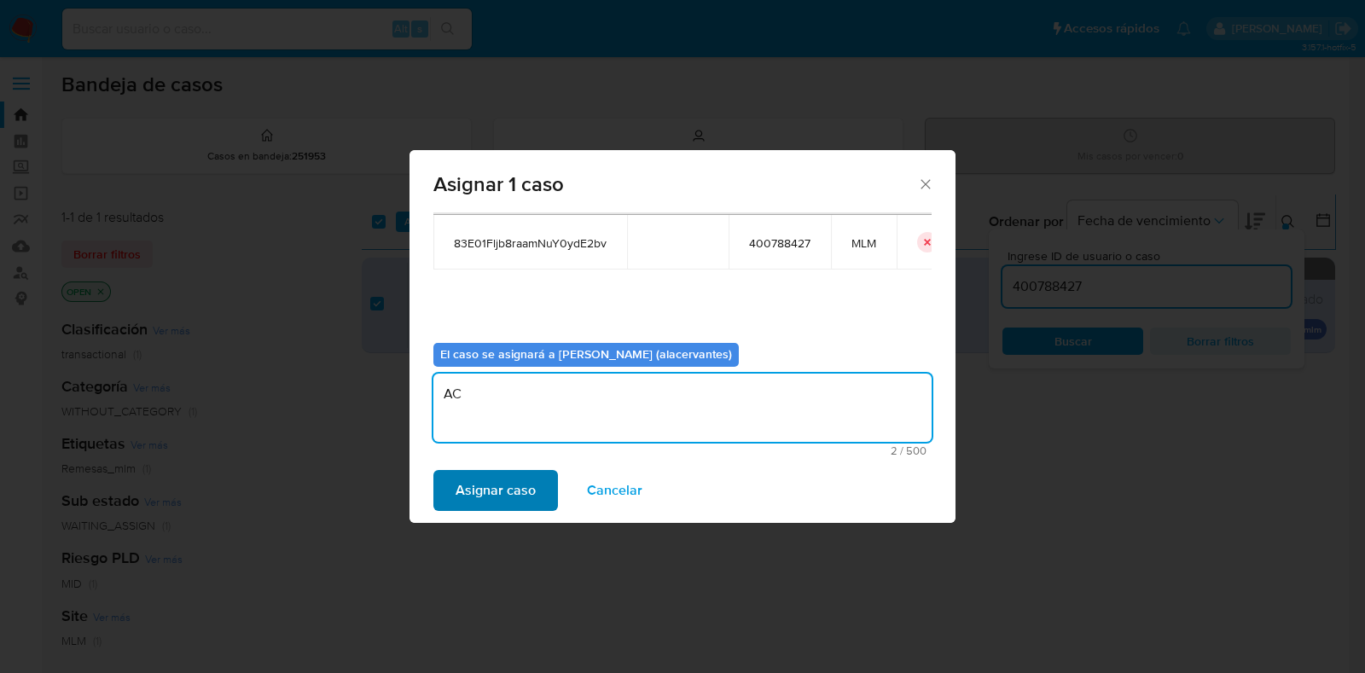
type textarea "AC"
click at [525, 491] on span "Asignar caso" at bounding box center [496, 491] width 80 height 38
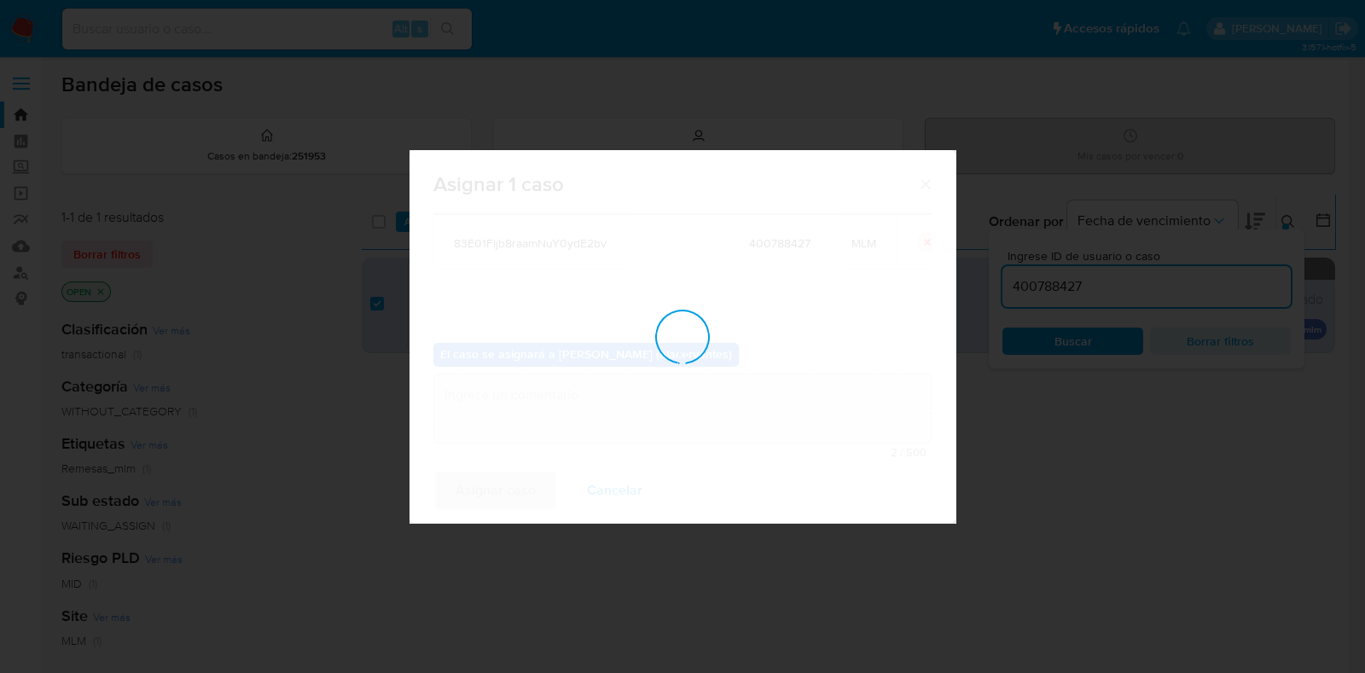
checkbox input "false"
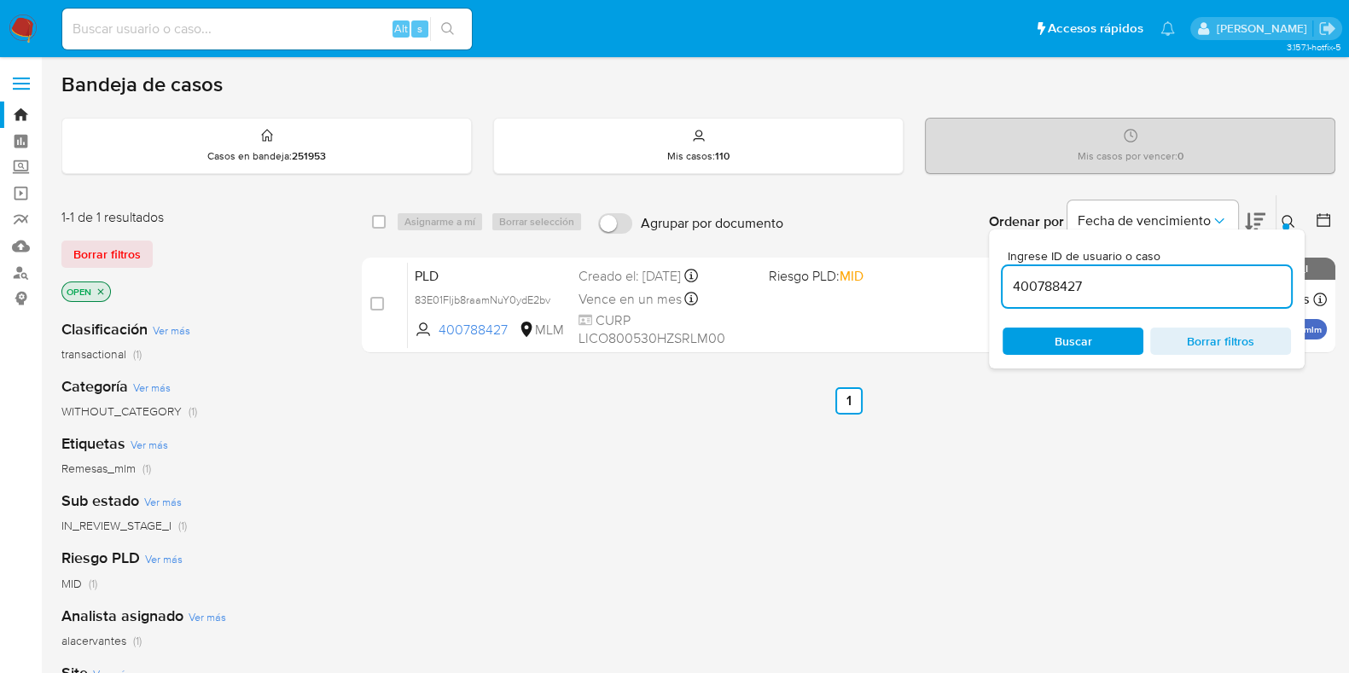
click at [1087, 283] on input "400788427" at bounding box center [1147, 287] width 288 height 22
paste input "194860591"
type input "194860591"
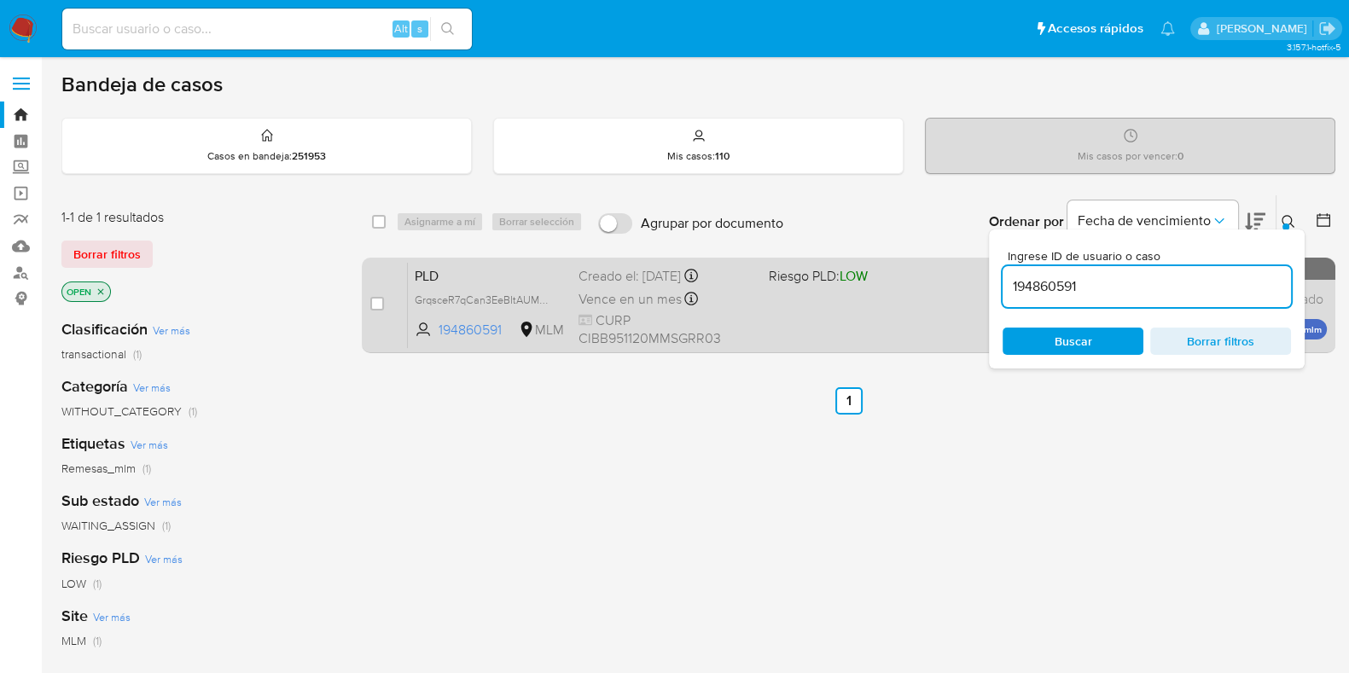
click at [386, 297] on div "case-item-checkbox No es posible asignar el caso" at bounding box center [389, 305] width 38 height 86
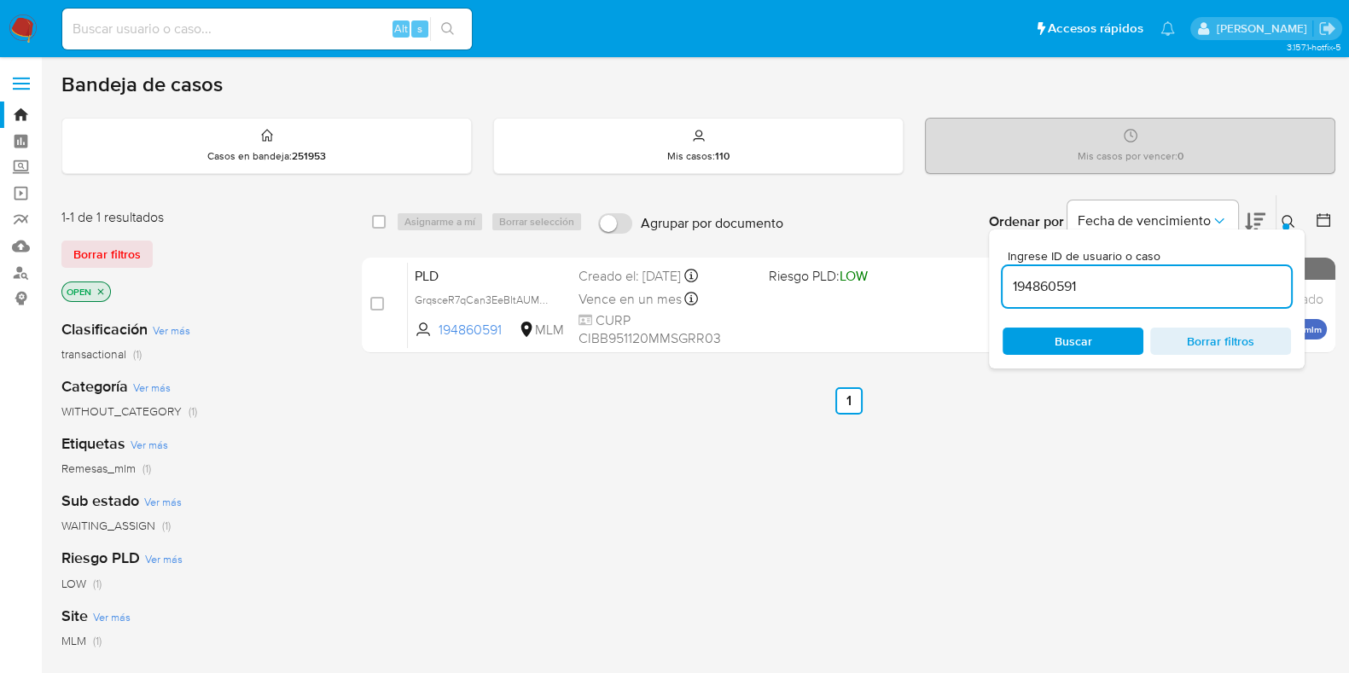
click at [358, 317] on div "1-1 de 1 resultados Borrar filtros OPEN Clasificación Ver más transactional (1)…" at bounding box center [698, 581] width 1274 height 773
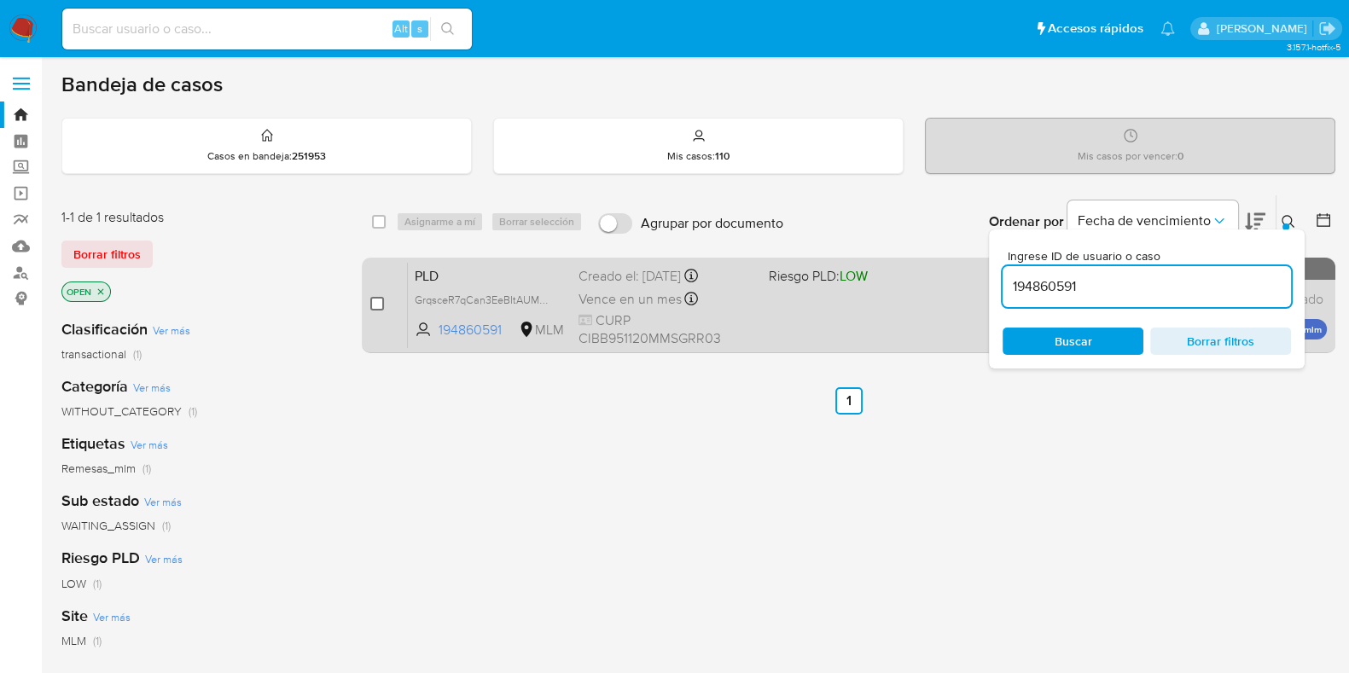
click at [373, 308] on div "case-item-checkbox" at bounding box center [377, 303] width 14 height 17
click at [377, 305] on input "checkbox" at bounding box center [377, 304] width 14 height 14
checkbox input "true"
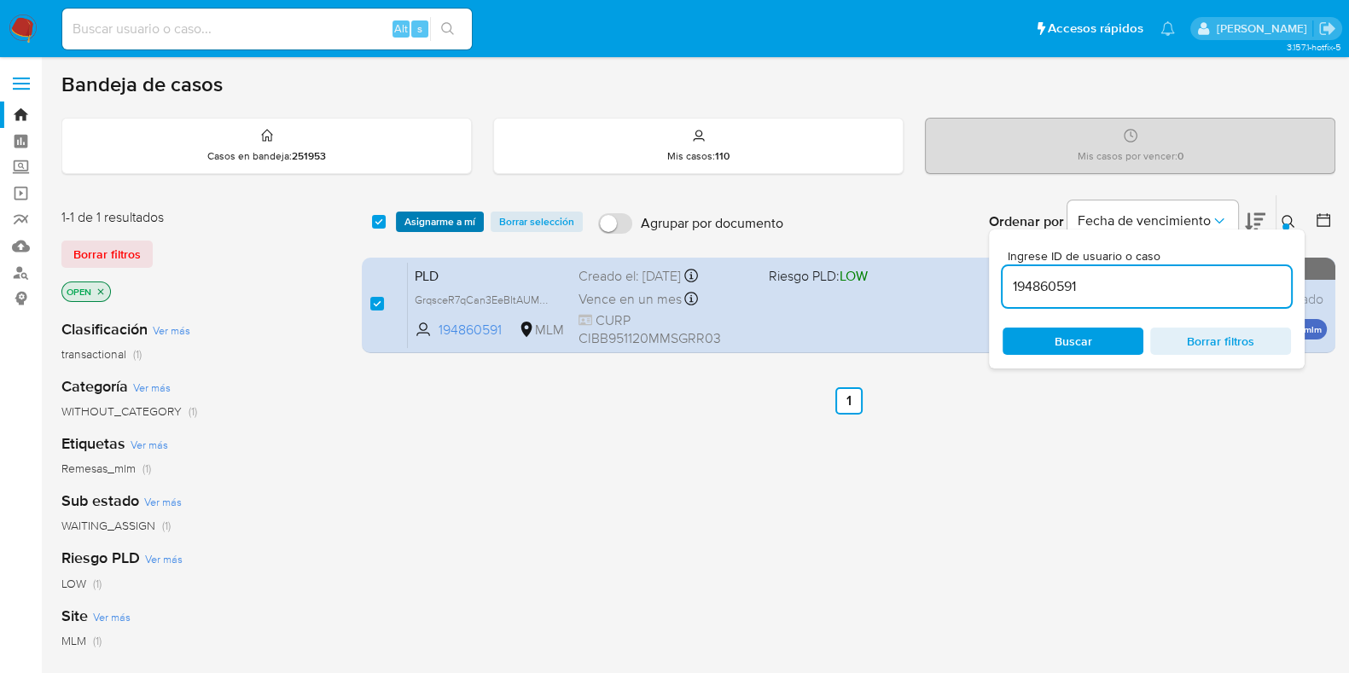
click at [451, 215] on span "Asignarme a mí" at bounding box center [439, 221] width 71 height 17
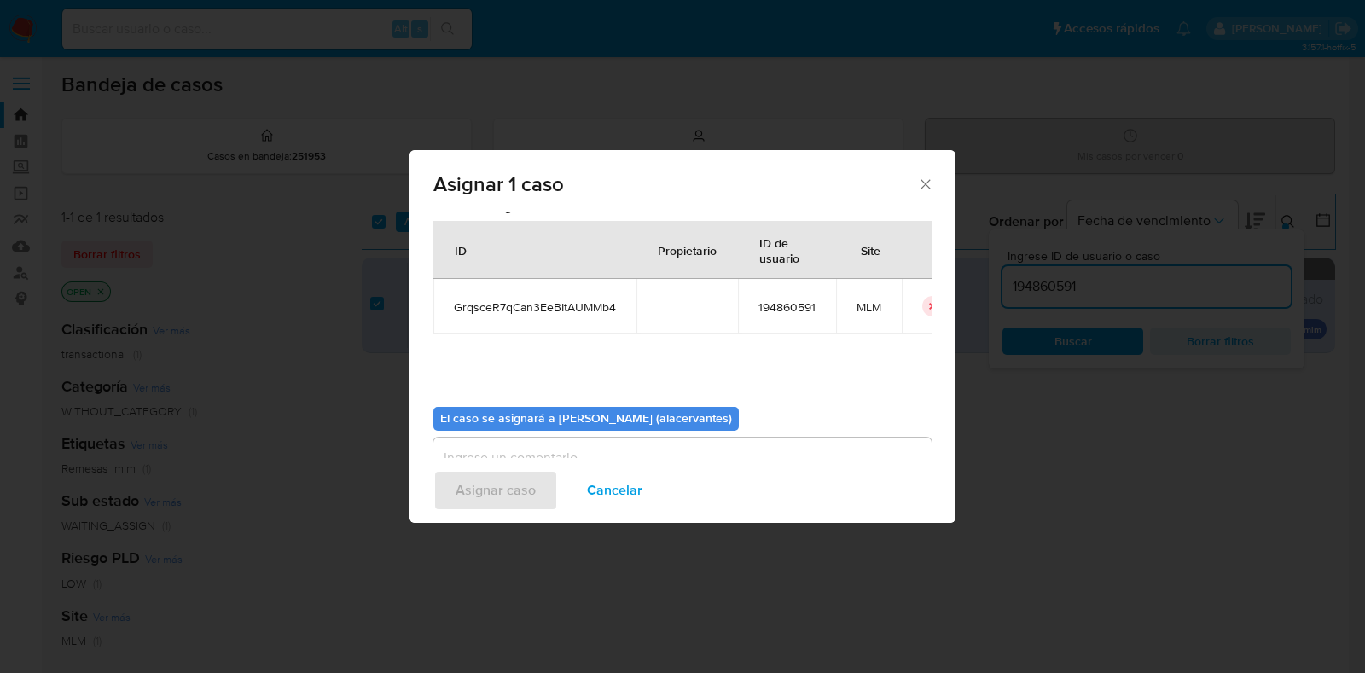
scroll to position [88, 0]
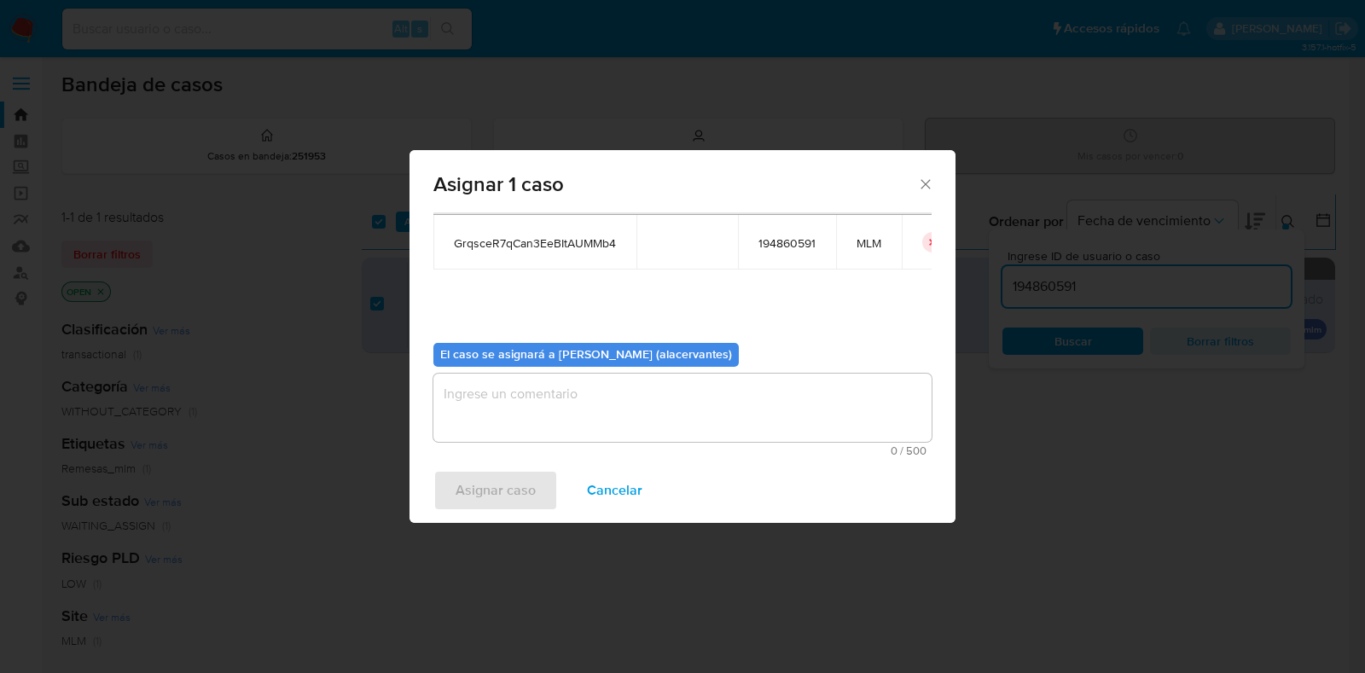
click at [569, 416] on textarea "assign-modal" at bounding box center [682, 408] width 498 height 68
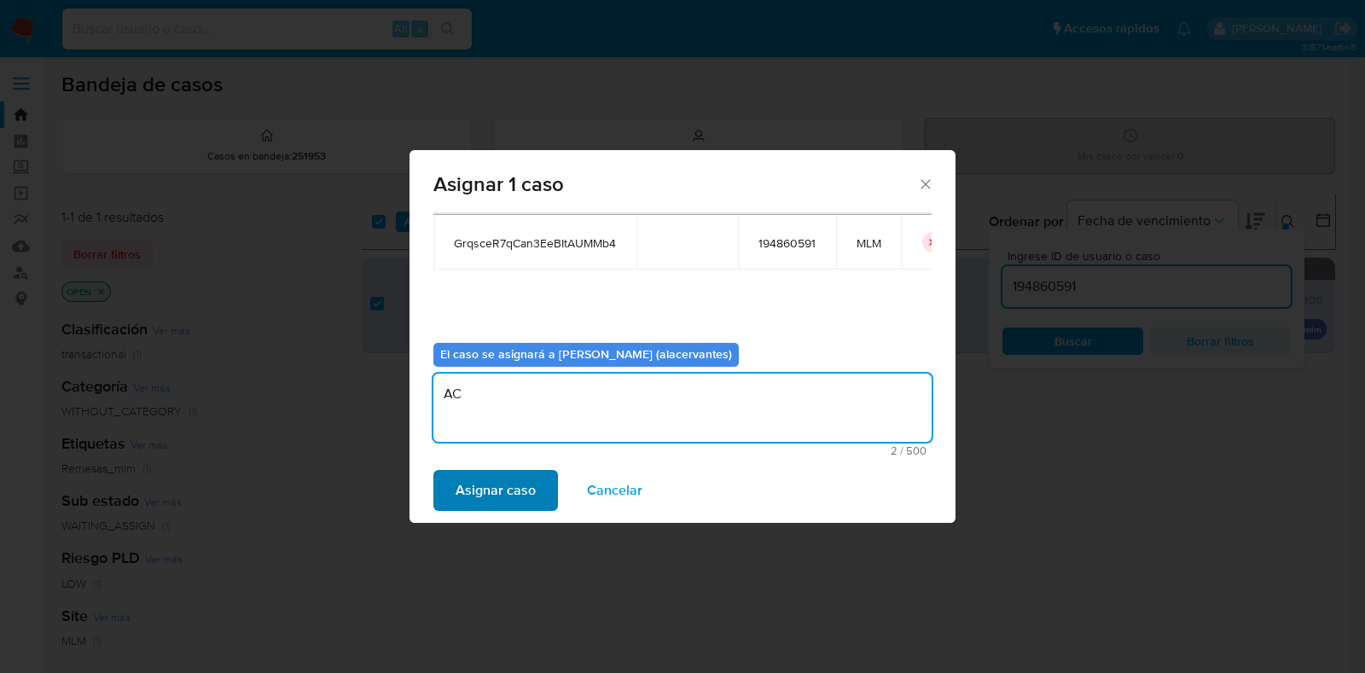
type textarea "AC"
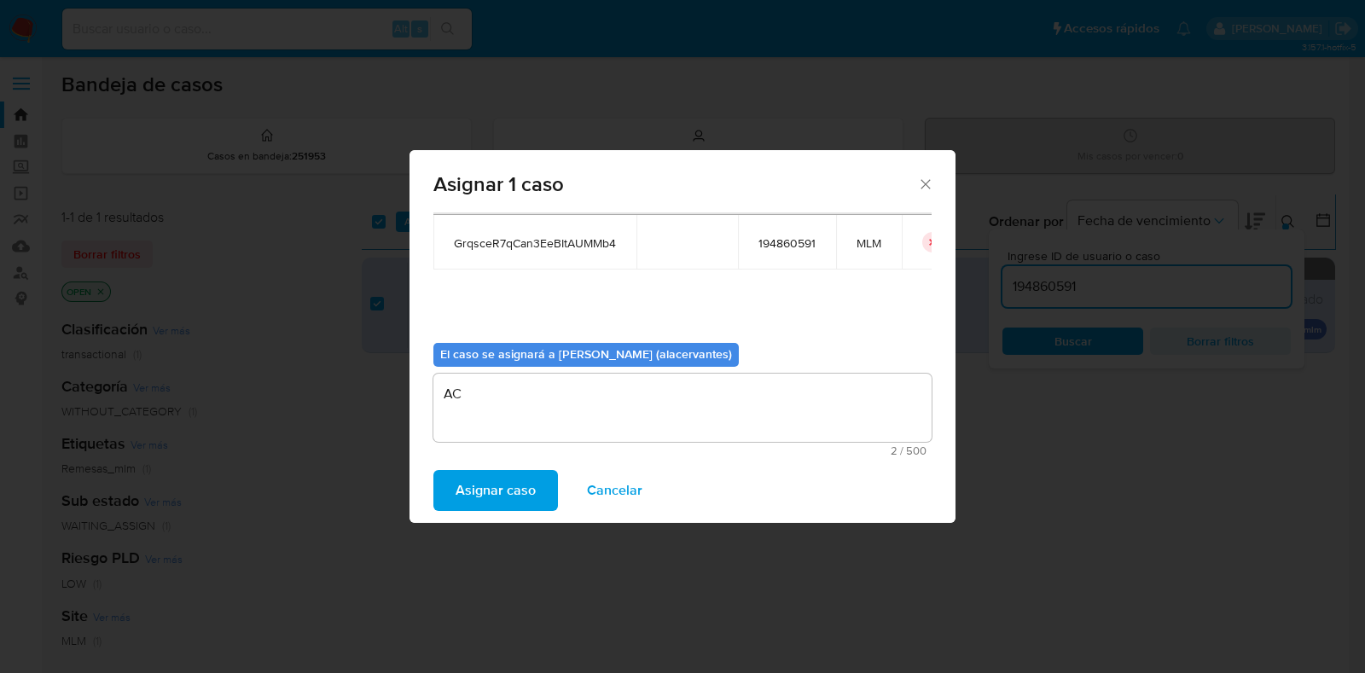
click at [526, 497] on span "Asignar caso" at bounding box center [496, 491] width 80 height 38
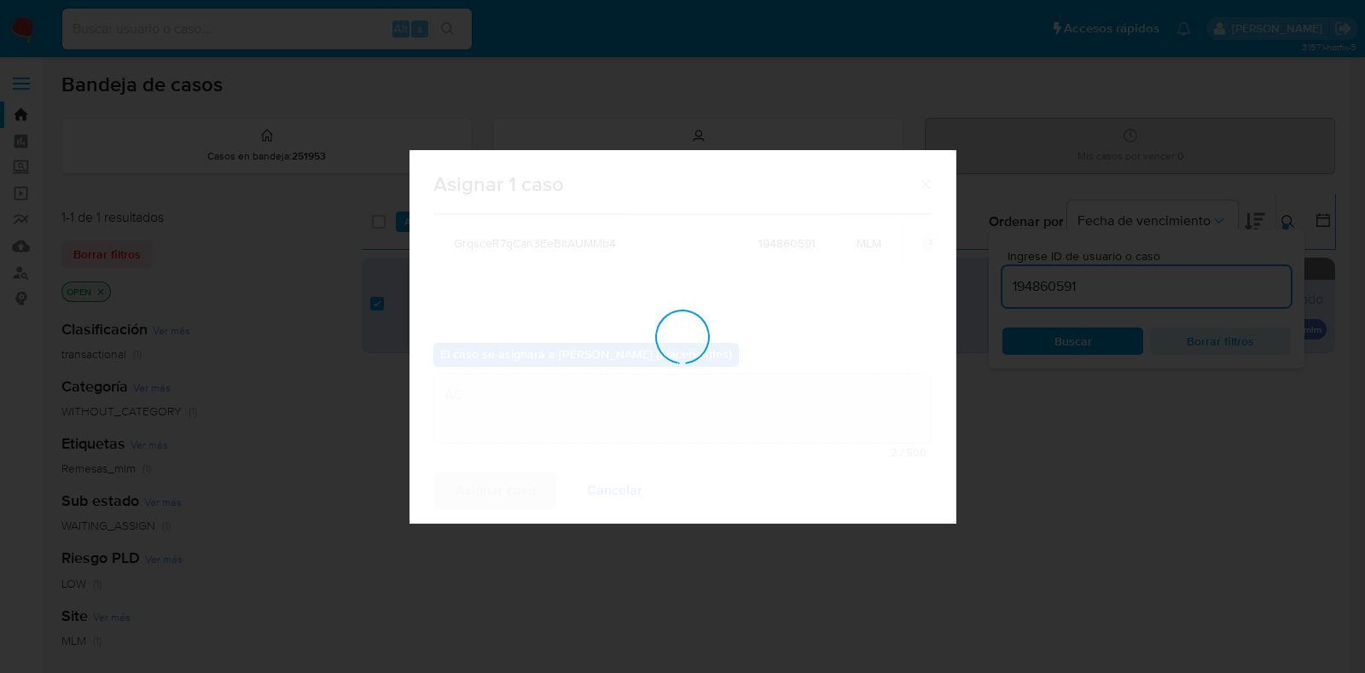
checkbox input "false"
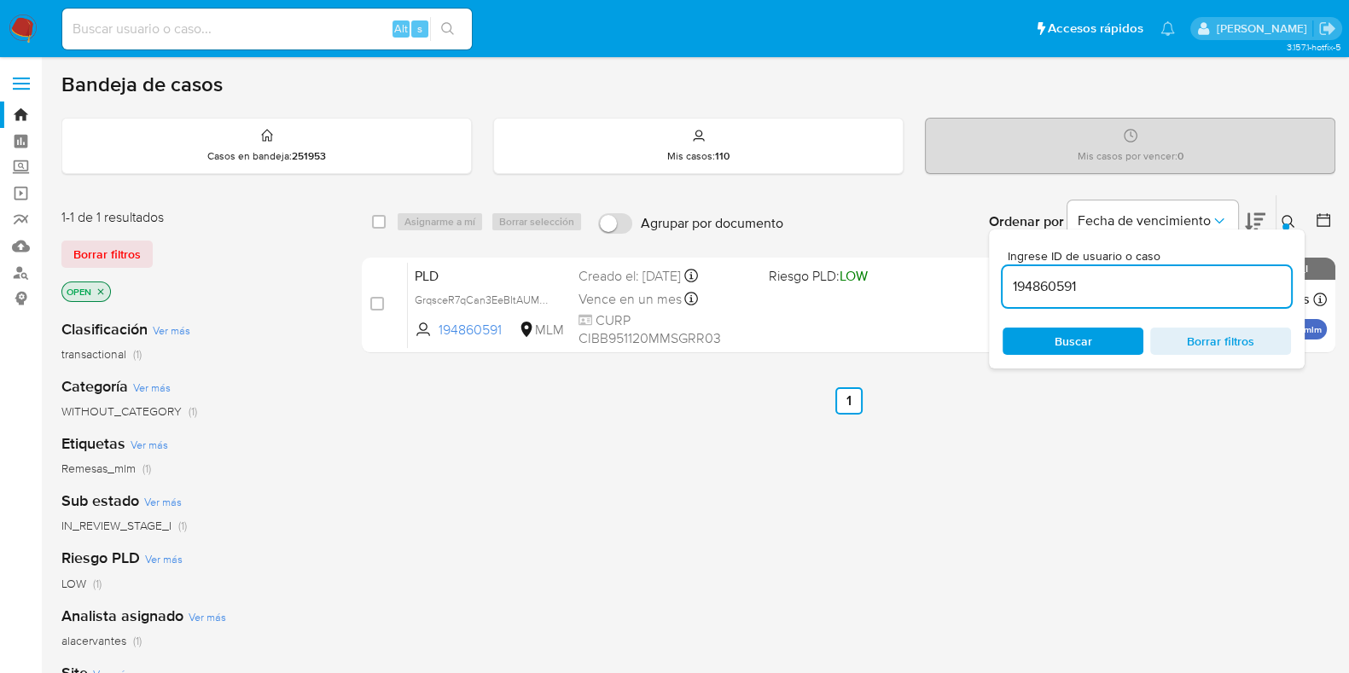
click at [1089, 289] on input "194860591" at bounding box center [1147, 287] width 288 height 22
click at [1089, 290] on input "194860591" at bounding box center [1147, 287] width 288 height 22
paste input "298568127"
type input "298568127"
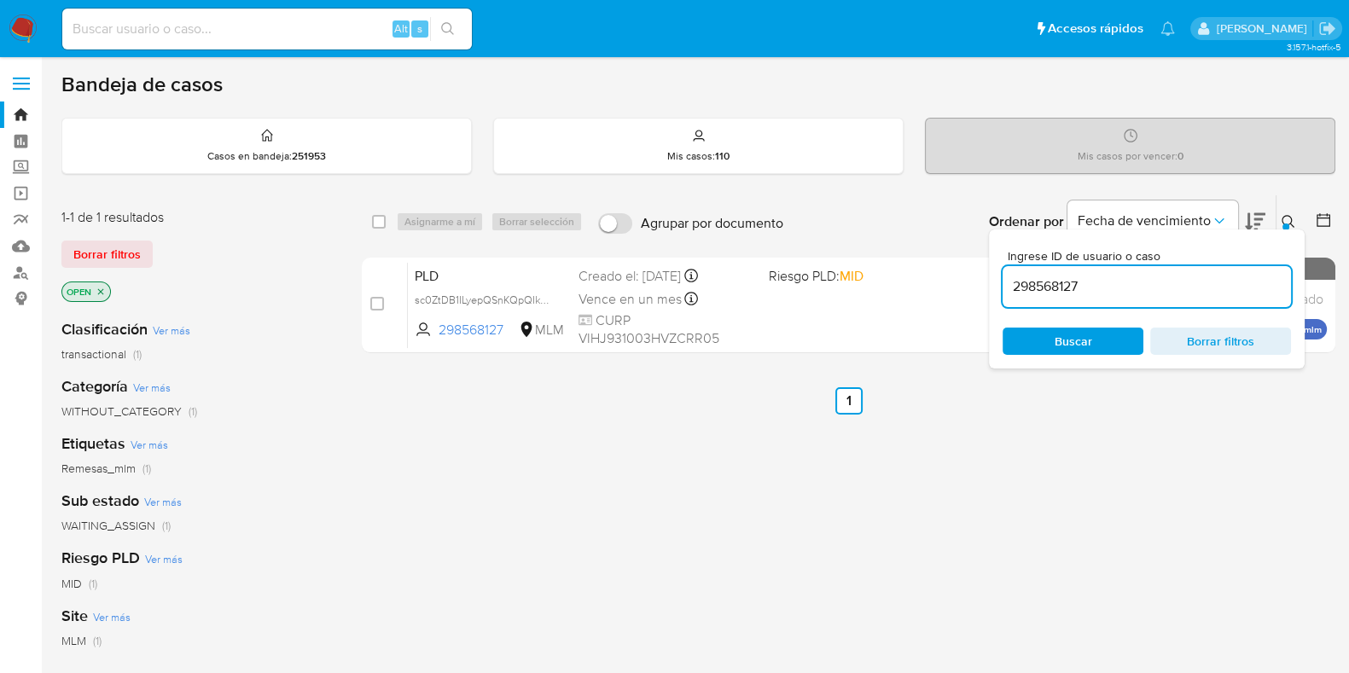
click at [375, 212] on div "select-all-cases-checkbox" at bounding box center [382, 222] width 20 height 20
click at [383, 224] on input "checkbox" at bounding box center [379, 222] width 14 height 14
checkbox input "true"
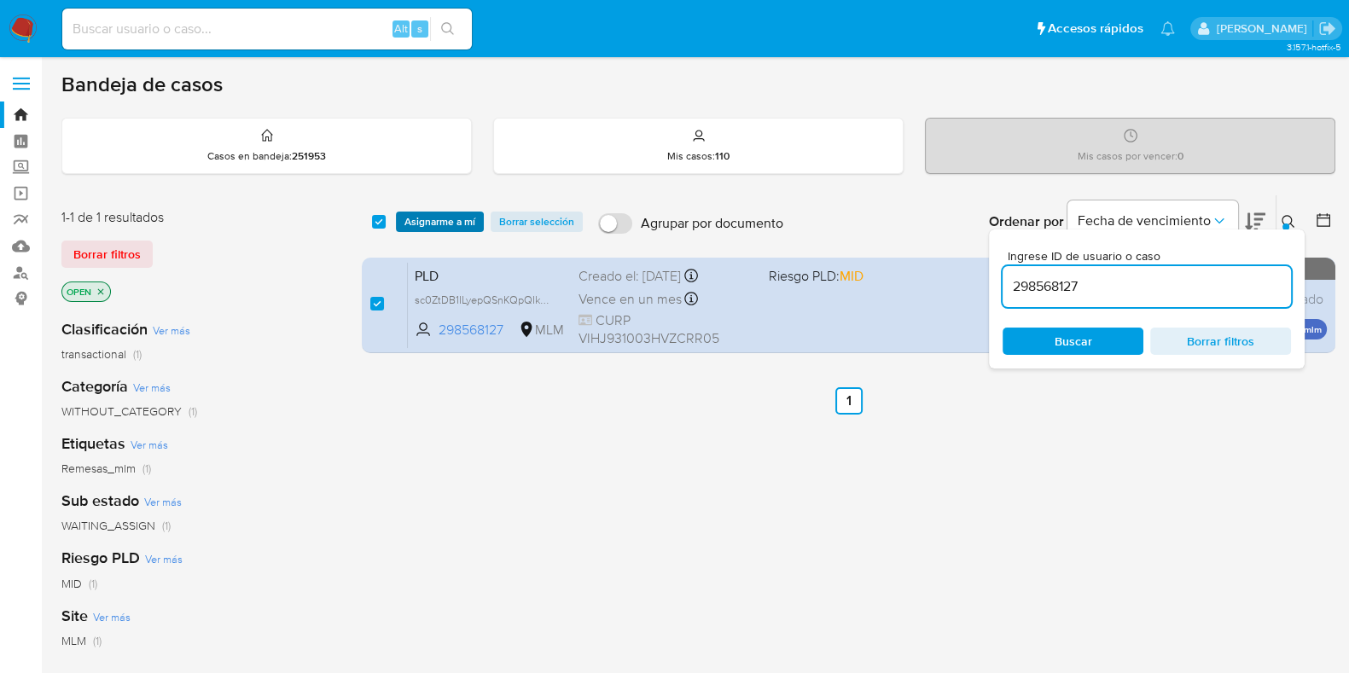
click at [438, 215] on span "Asignarme a mí" at bounding box center [439, 221] width 71 height 17
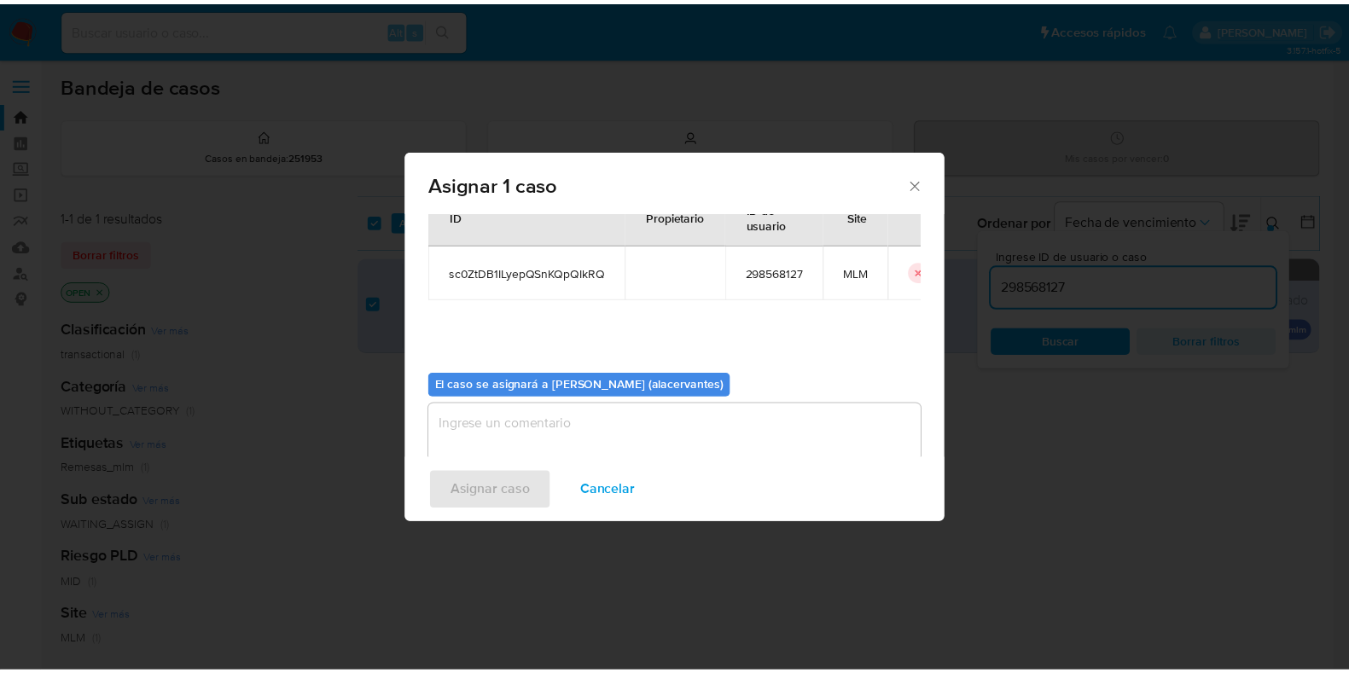
scroll to position [88, 0]
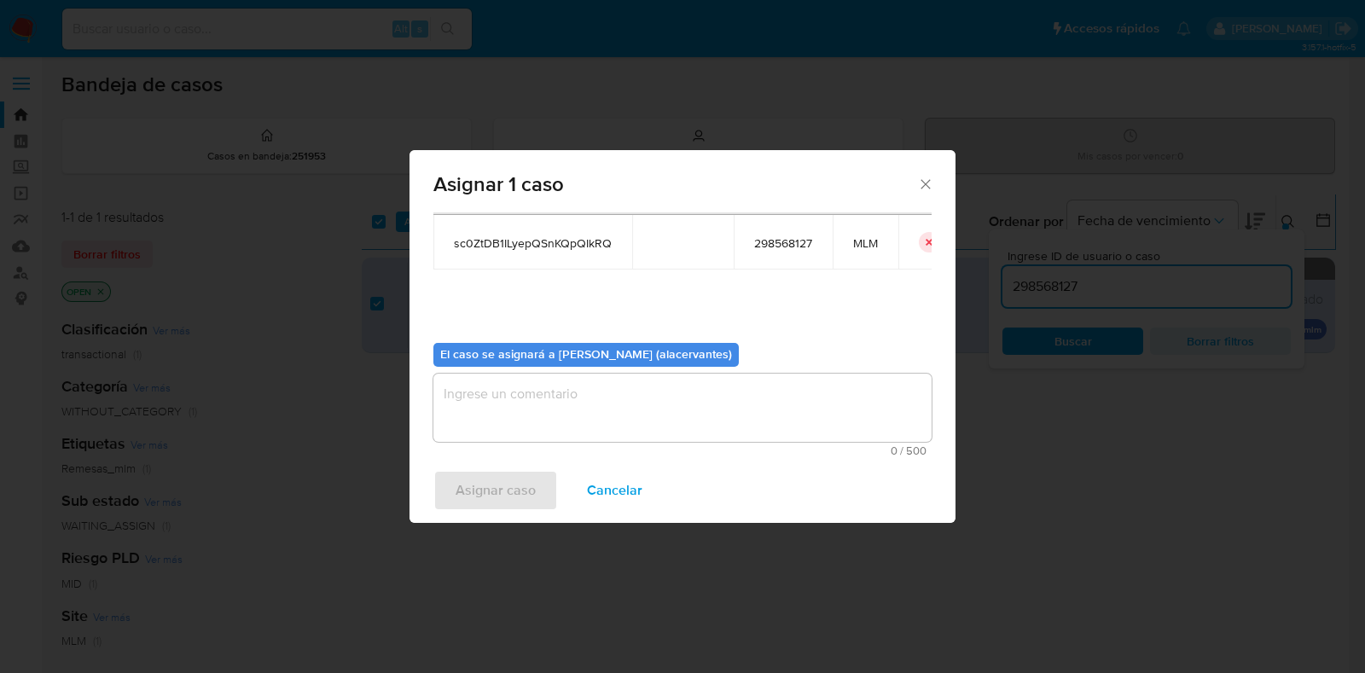
click at [527, 407] on textarea "assign-modal" at bounding box center [682, 408] width 498 height 68
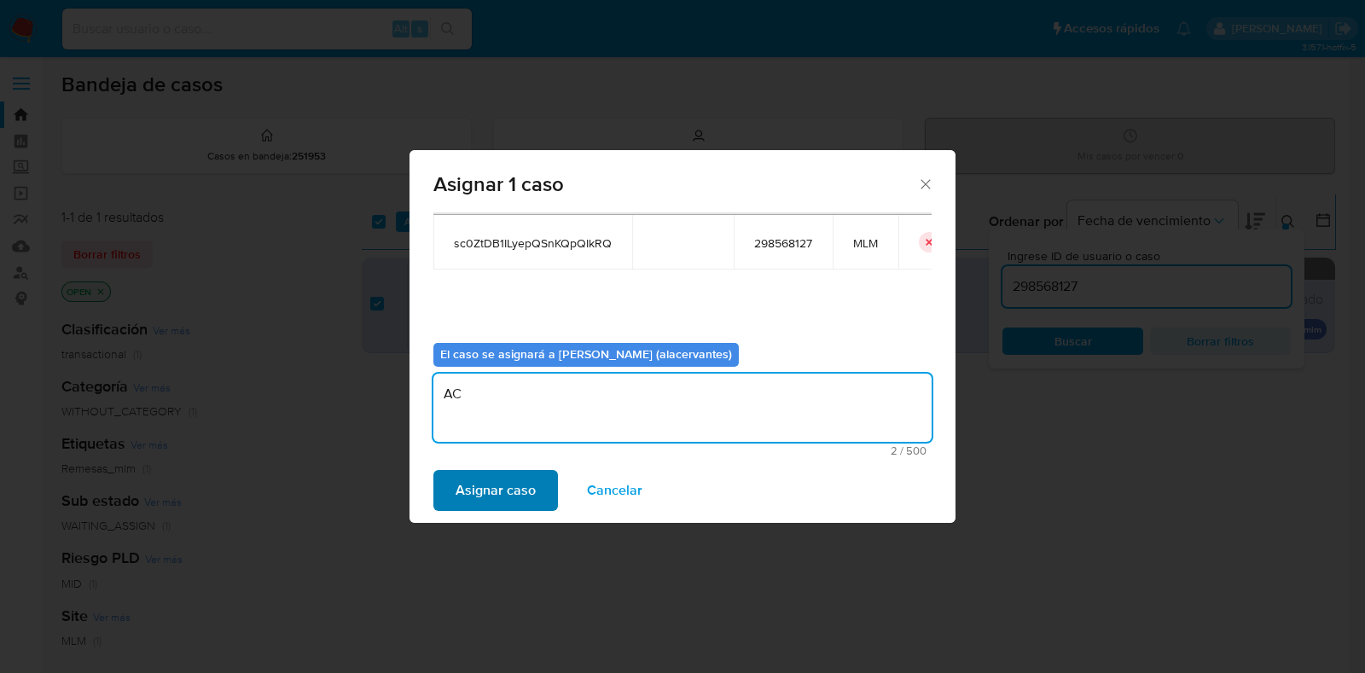
type textarea "AC"
click at [495, 492] on span "Asignar caso" at bounding box center [496, 491] width 80 height 38
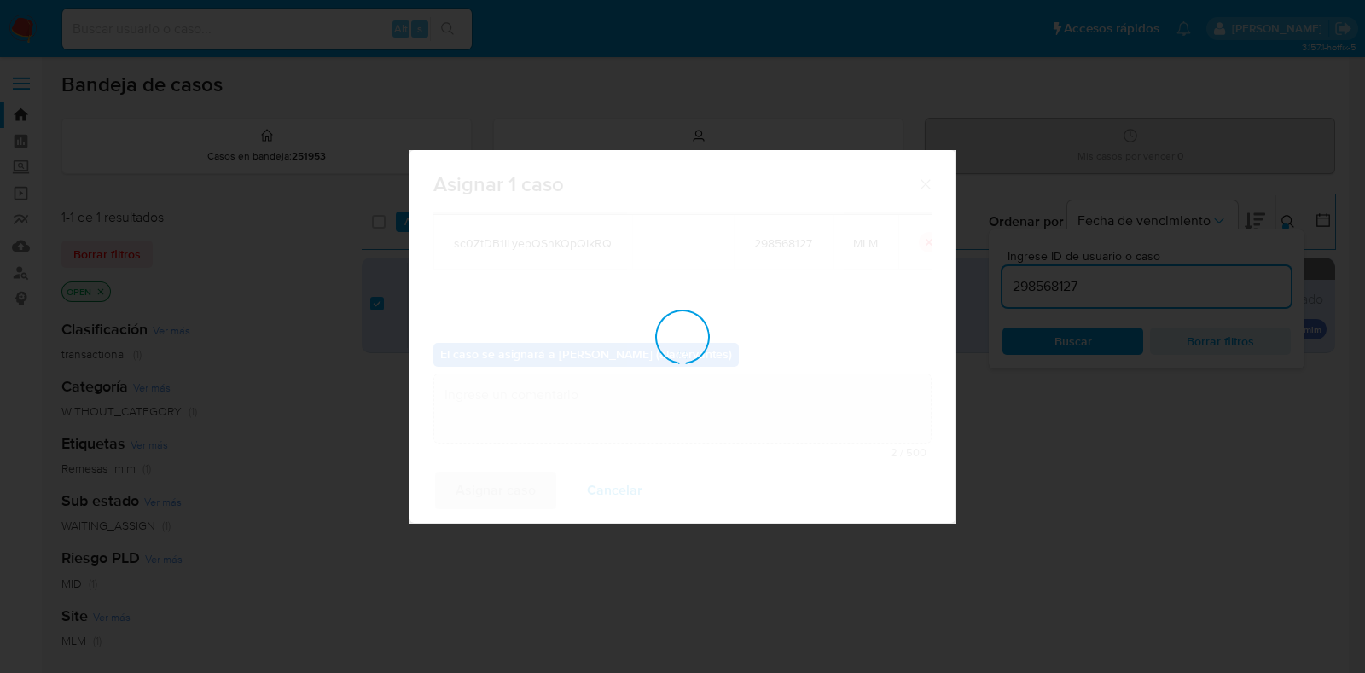
checkbox input "false"
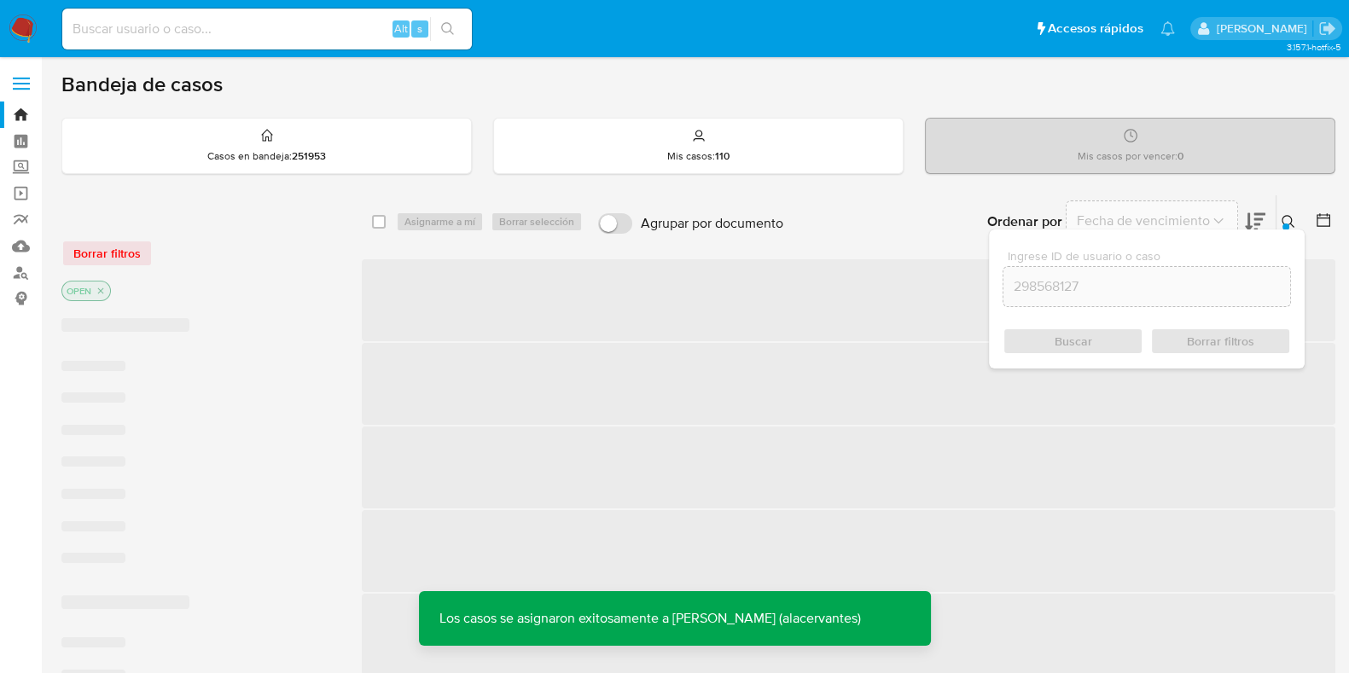
click at [26, 29] on img at bounding box center [23, 29] width 29 height 29
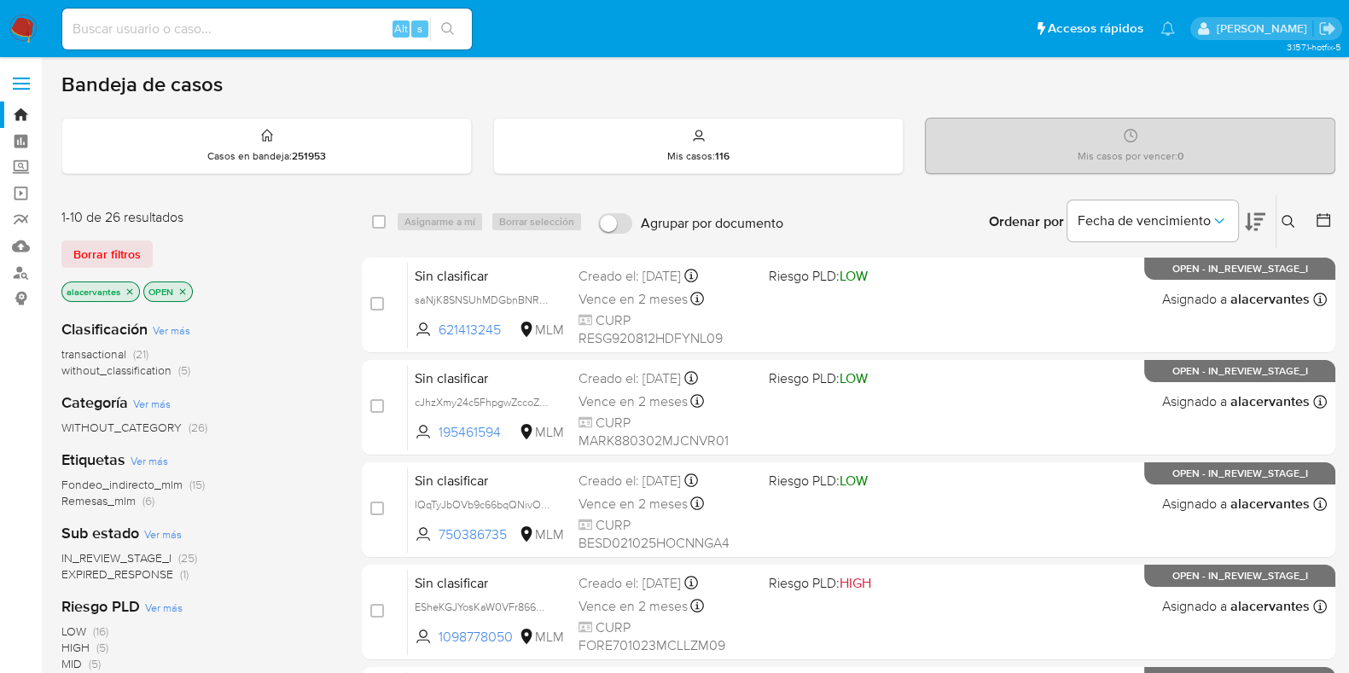
click at [254, 43] on div "Alt s" at bounding box center [267, 29] width 410 height 41
click at [253, 32] on input at bounding box center [267, 29] width 410 height 22
paste input "203593586"
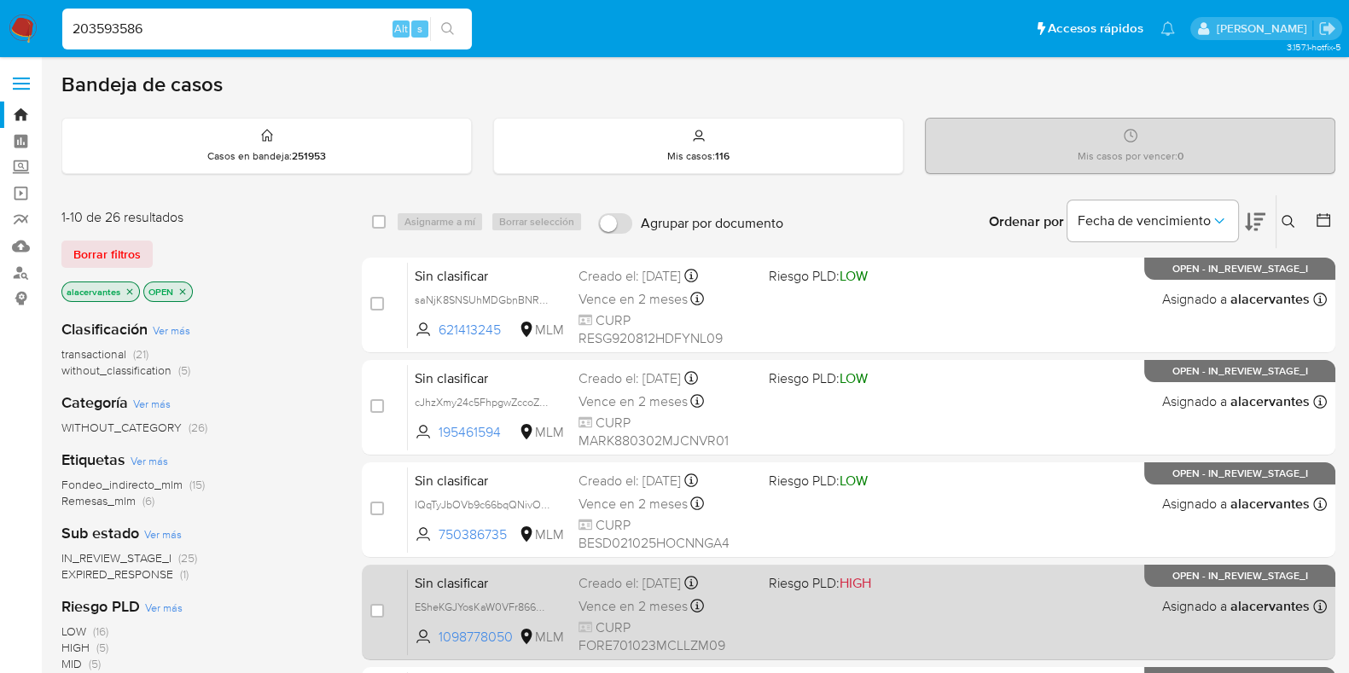
type input "203593586"
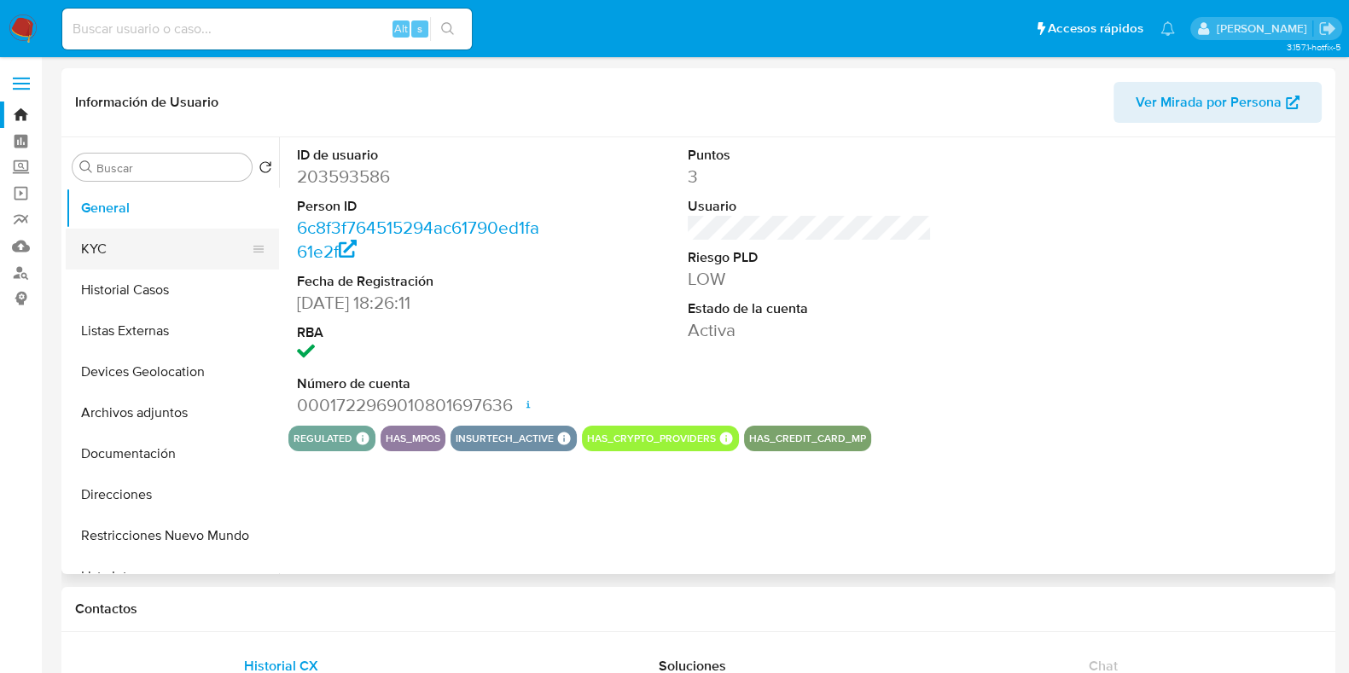
click at [155, 253] on button "KYC" at bounding box center [166, 249] width 200 height 41
select select "10"
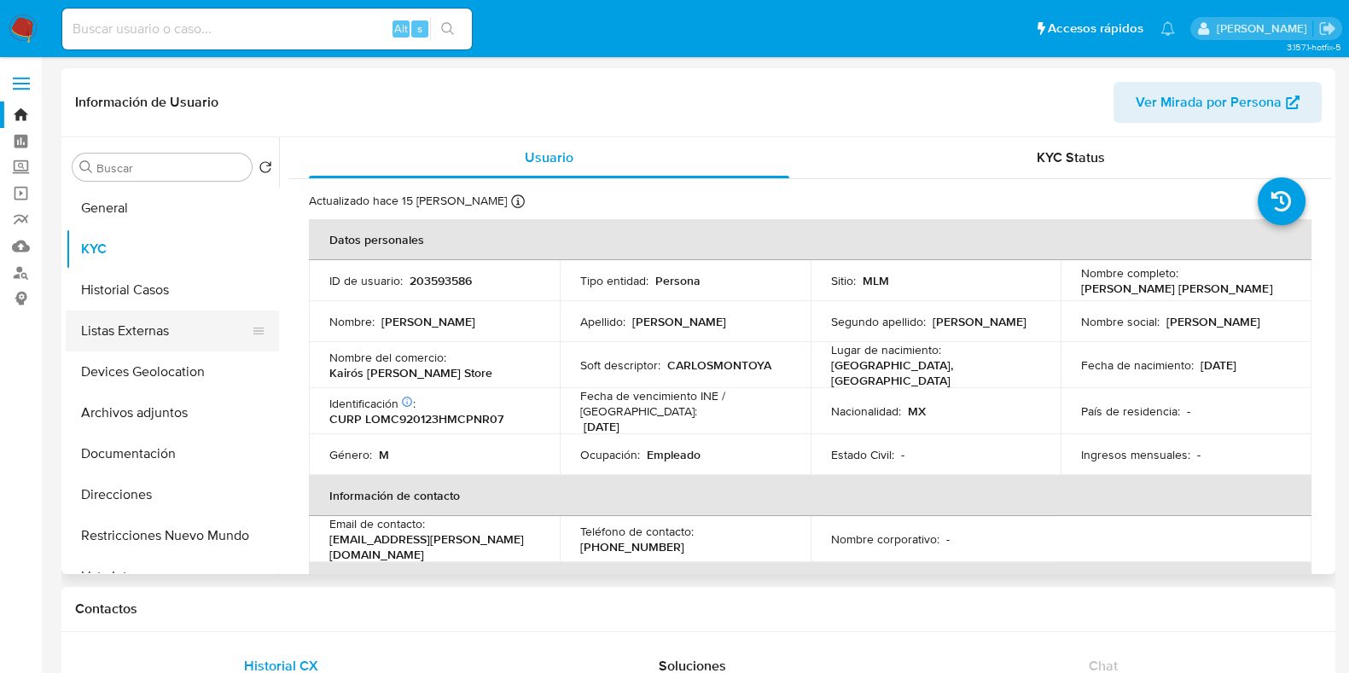
click at [103, 317] on button "Listas Externas" at bounding box center [166, 331] width 200 height 41
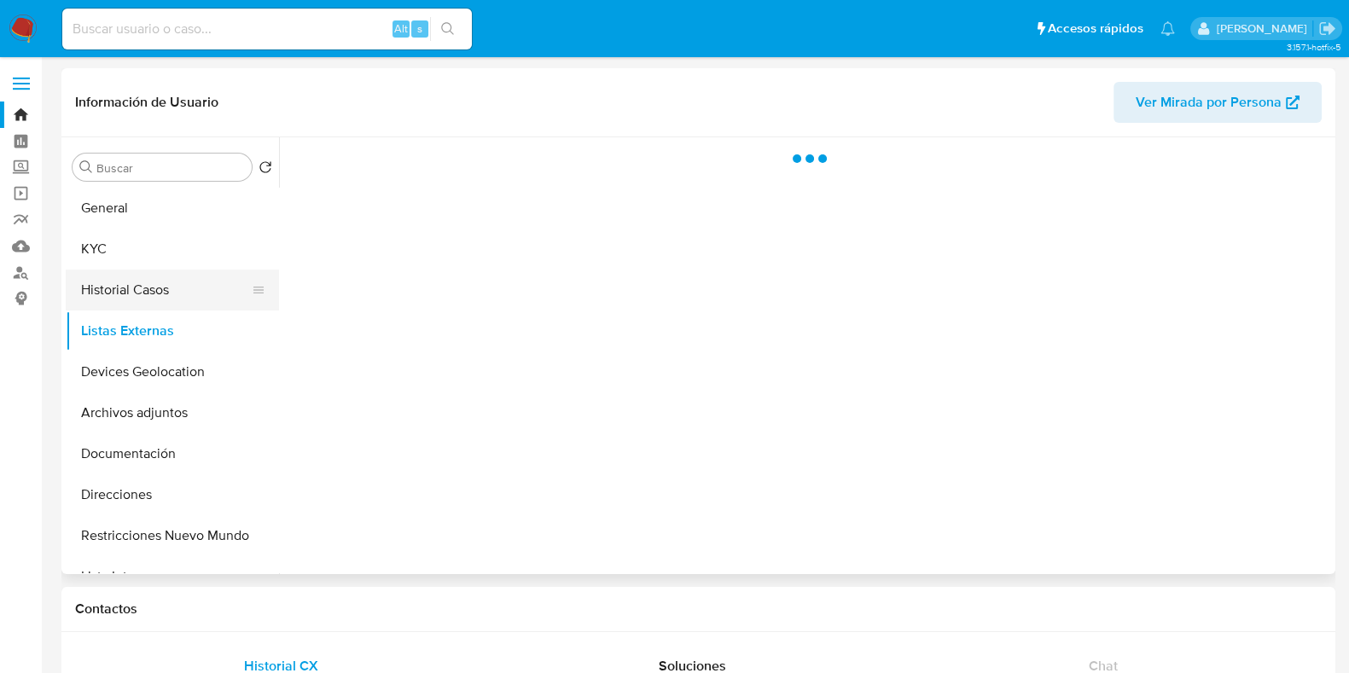
click at [107, 288] on button "Historial Casos" at bounding box center [166, 290] width 200 height 41
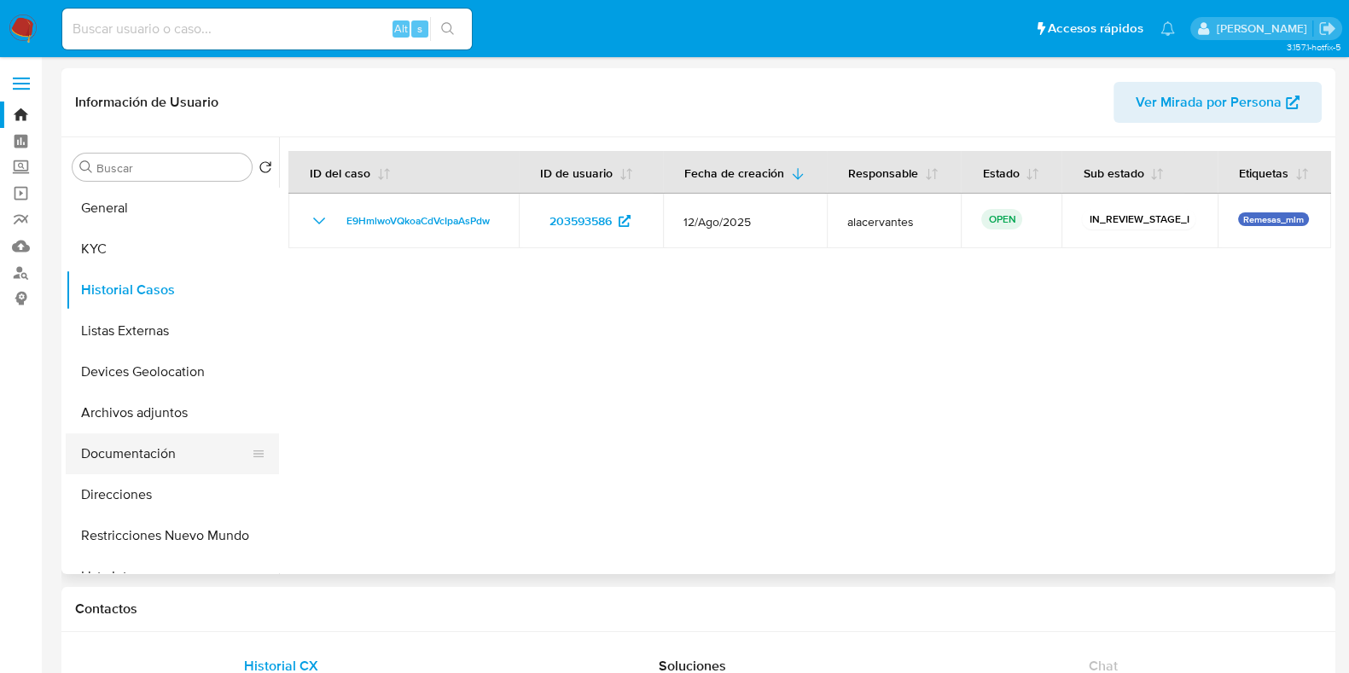
click at [189, 451] on button "Documentación" at bounding box center [166, 453] width 200 height 41
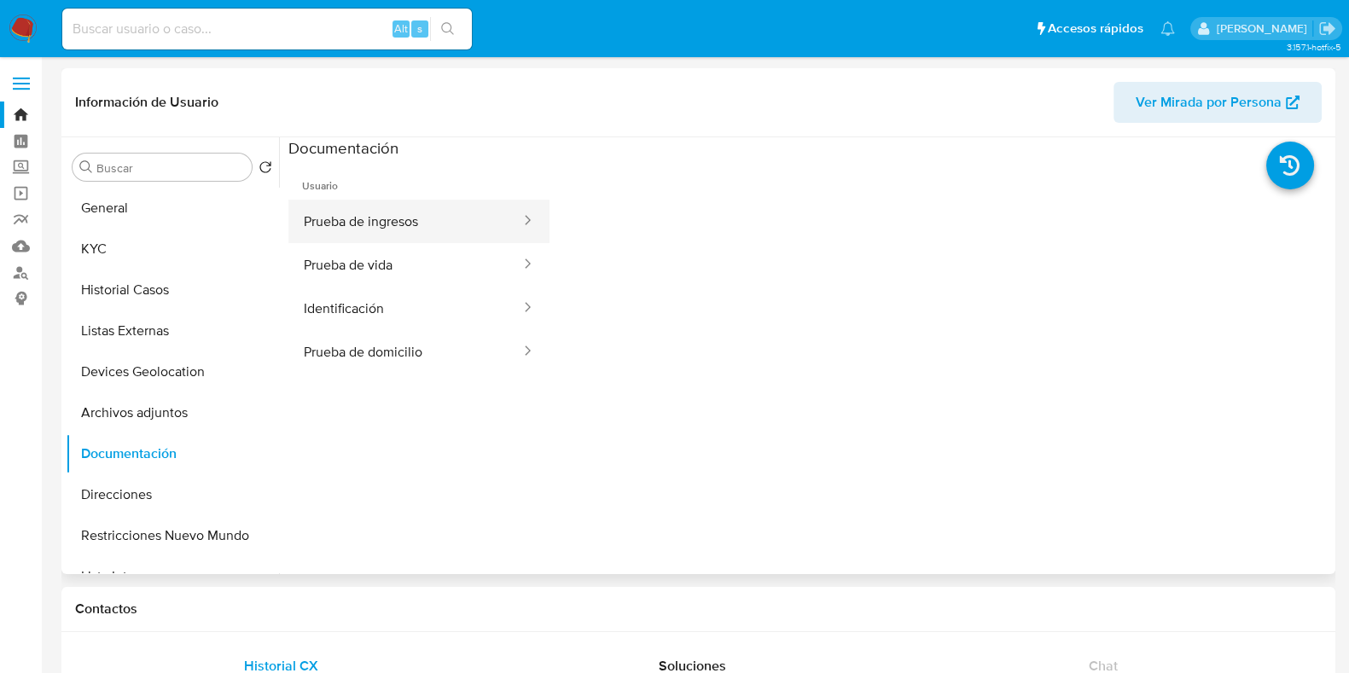
click at [367, 215] on button "Prueba de ingresos" at bounding box center [405, 222] width 234 height 44
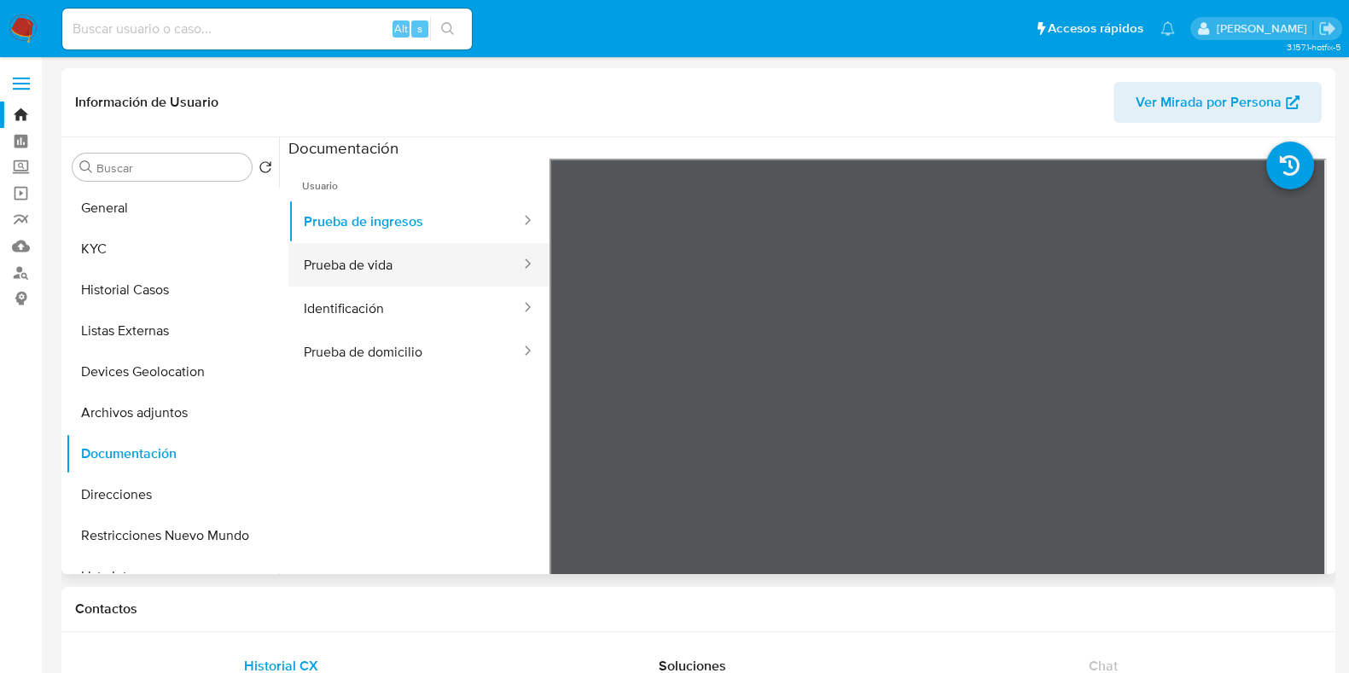
click at [427, 262] on button "Prueba de vida" at bounding box center [405, 265] width 234 height 44
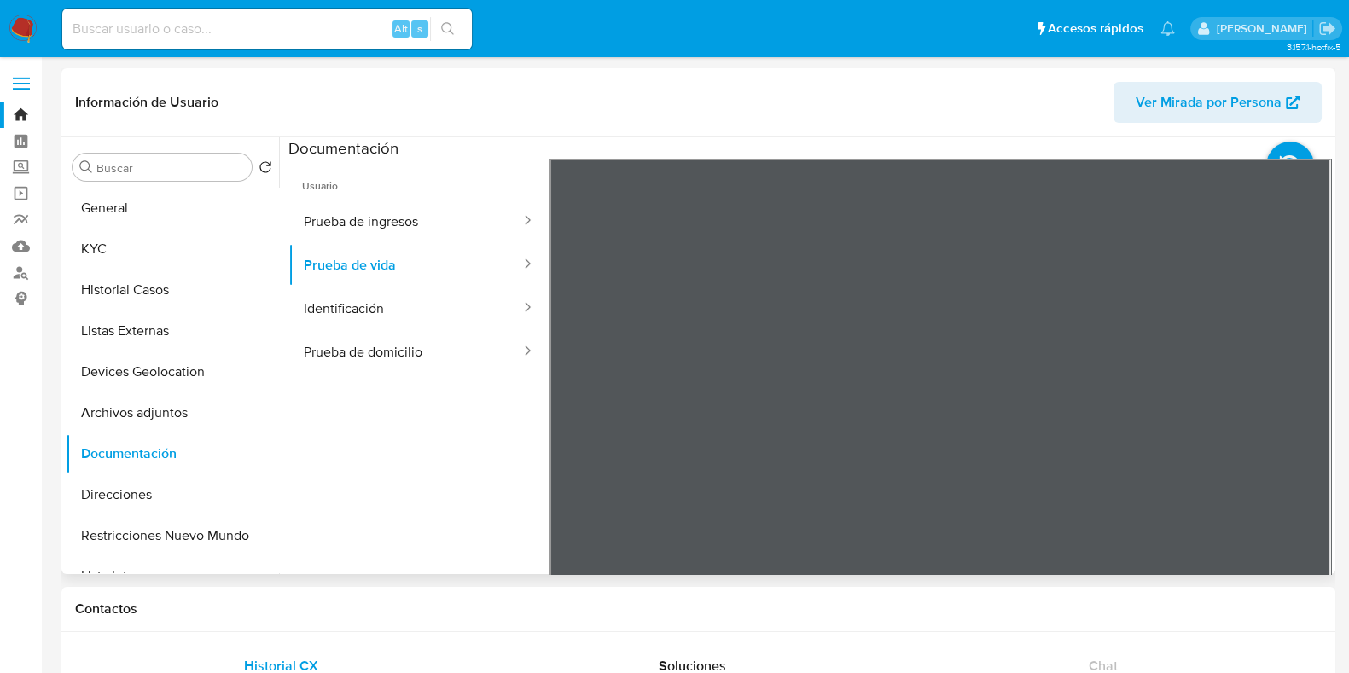
click at [1108, 337] on div at bounding box center [941, 439] width 782 height 560
click at [398, 299] on button "Identificación" at bounding box center [405, 309] width 234 height 44
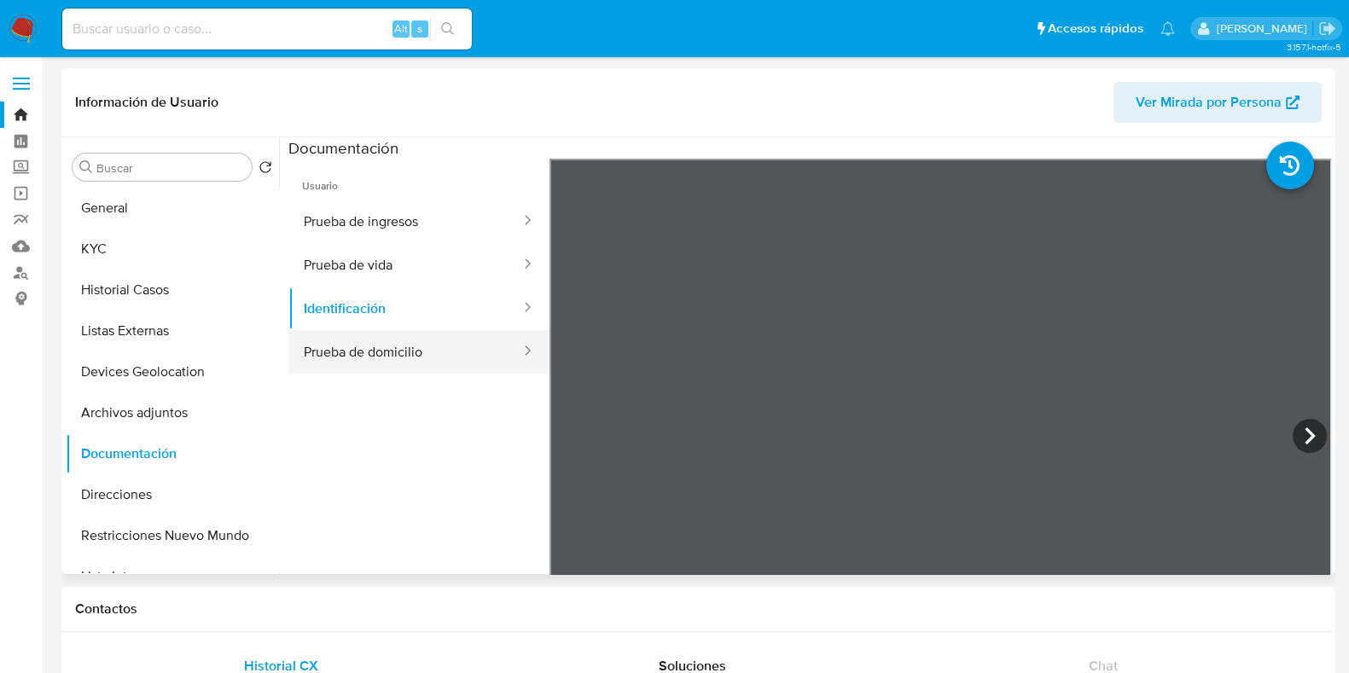
click at [468, 353] on button "Prueba de domicilio" at bounding box center [405, 352] width 234 height 44
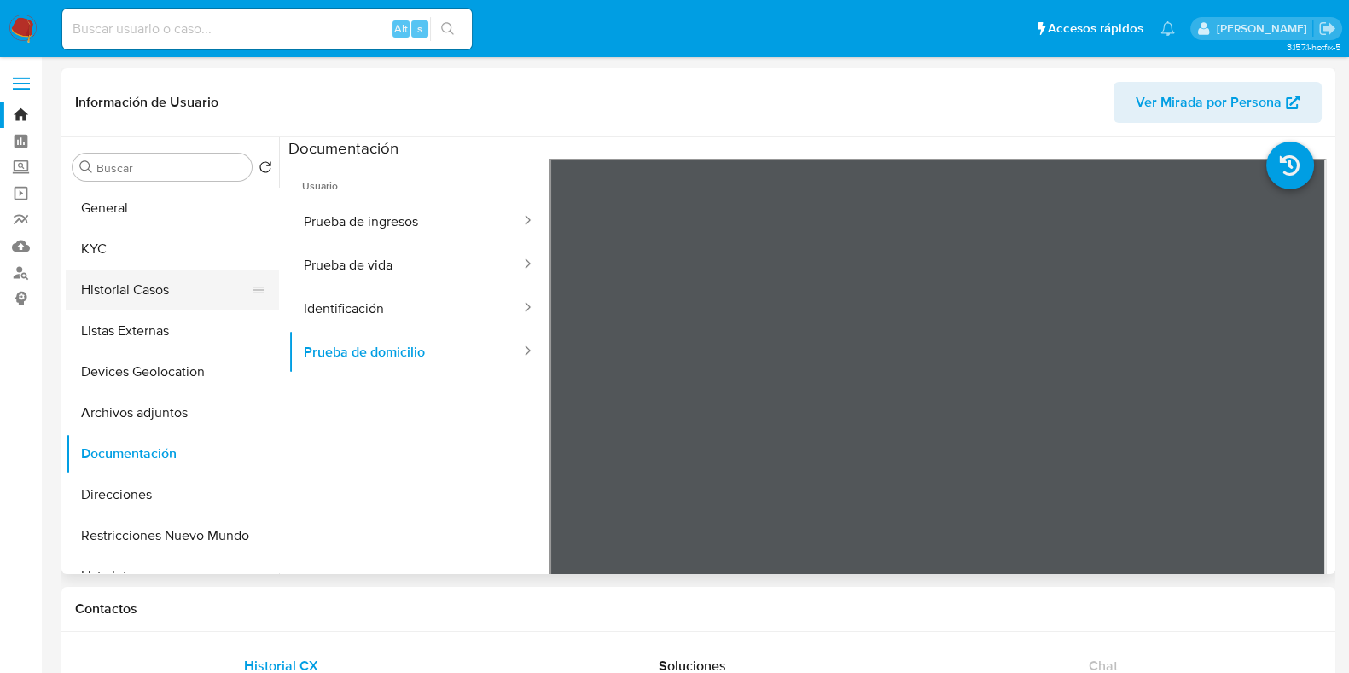
click at [162, 297] on button "Historial Casos" at bounding box center [166, 290] width 200 height 41
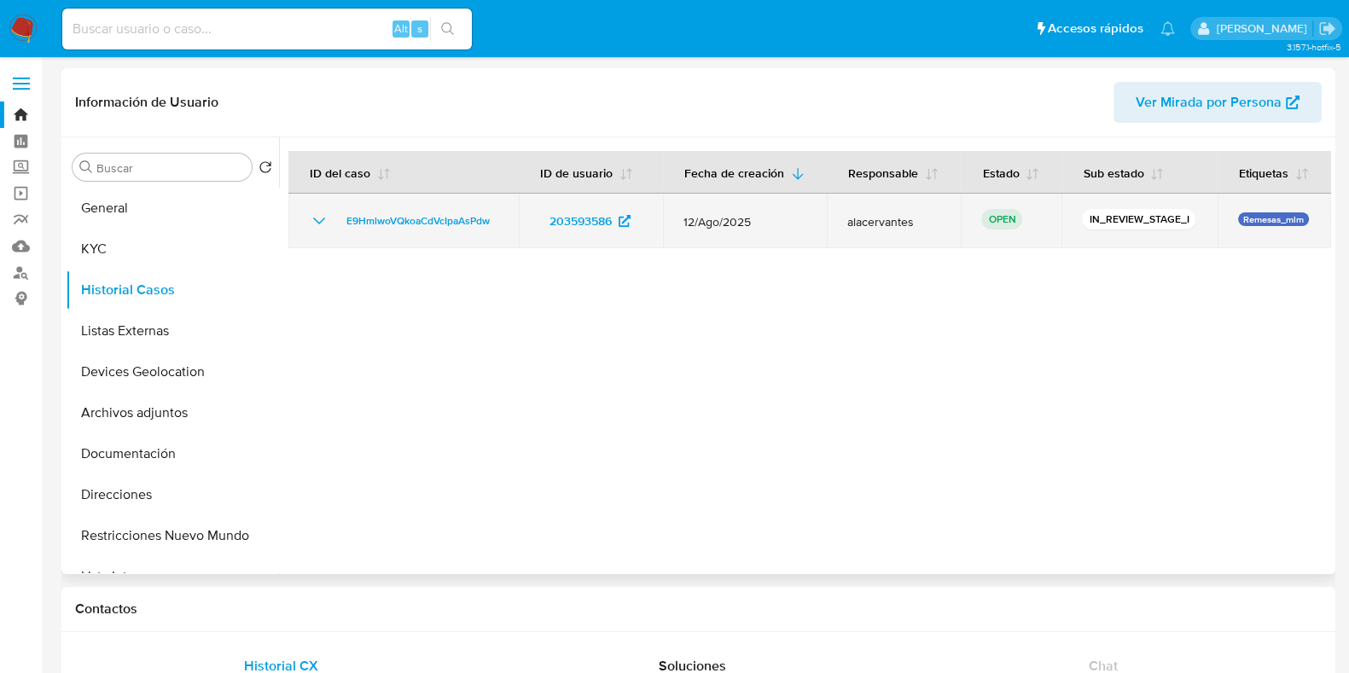
click at [312, 220] on icon "Mostrar/Ocultar" at bounding box center [319, 221] width 20 height 20
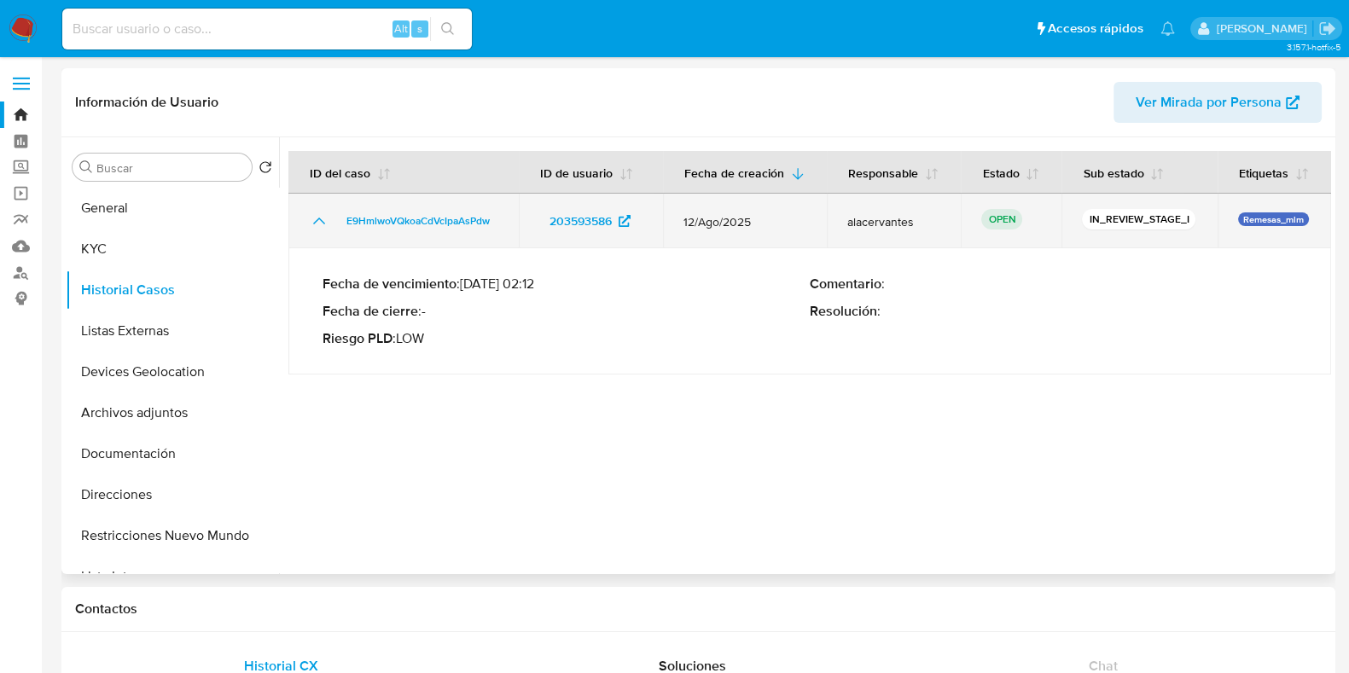
click at [313, 220] on icon "Mostrar/Ocultar" at bounding box center [319, 221] width 20 height 20
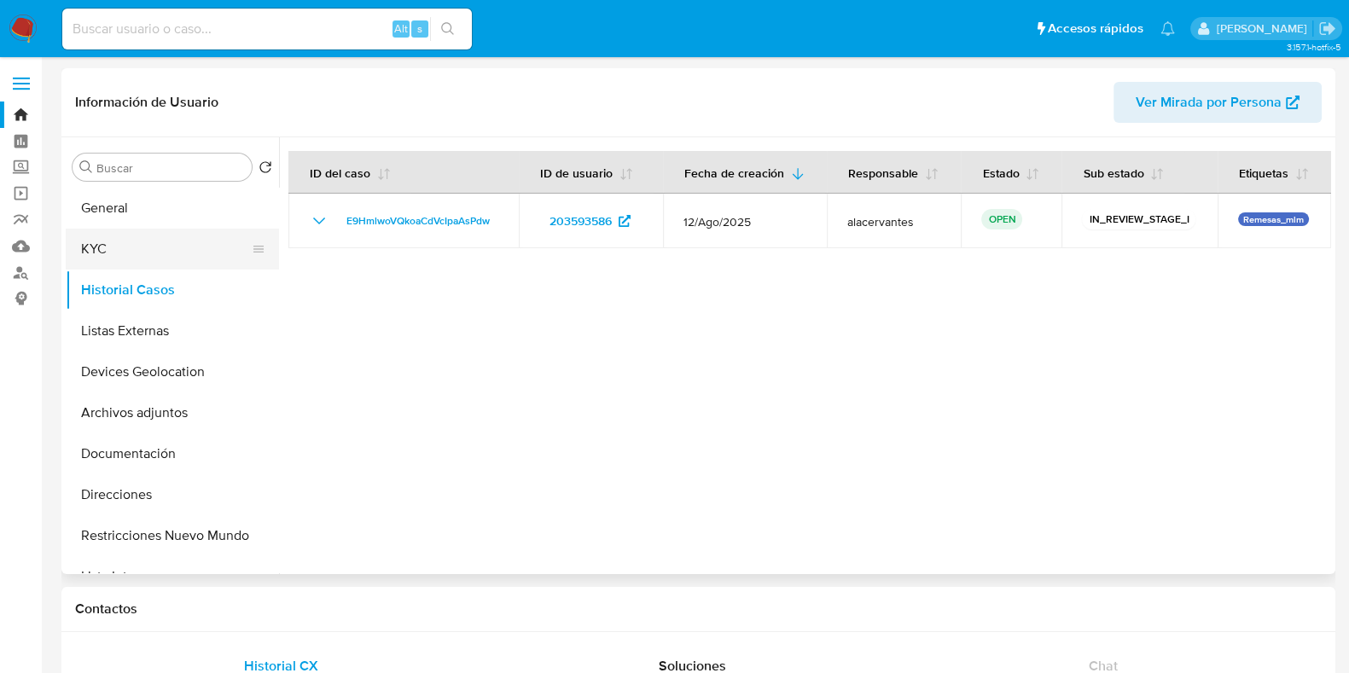
click at [170, 244] on button "KYC" at bounding box center [166, 249] width 200 height 41
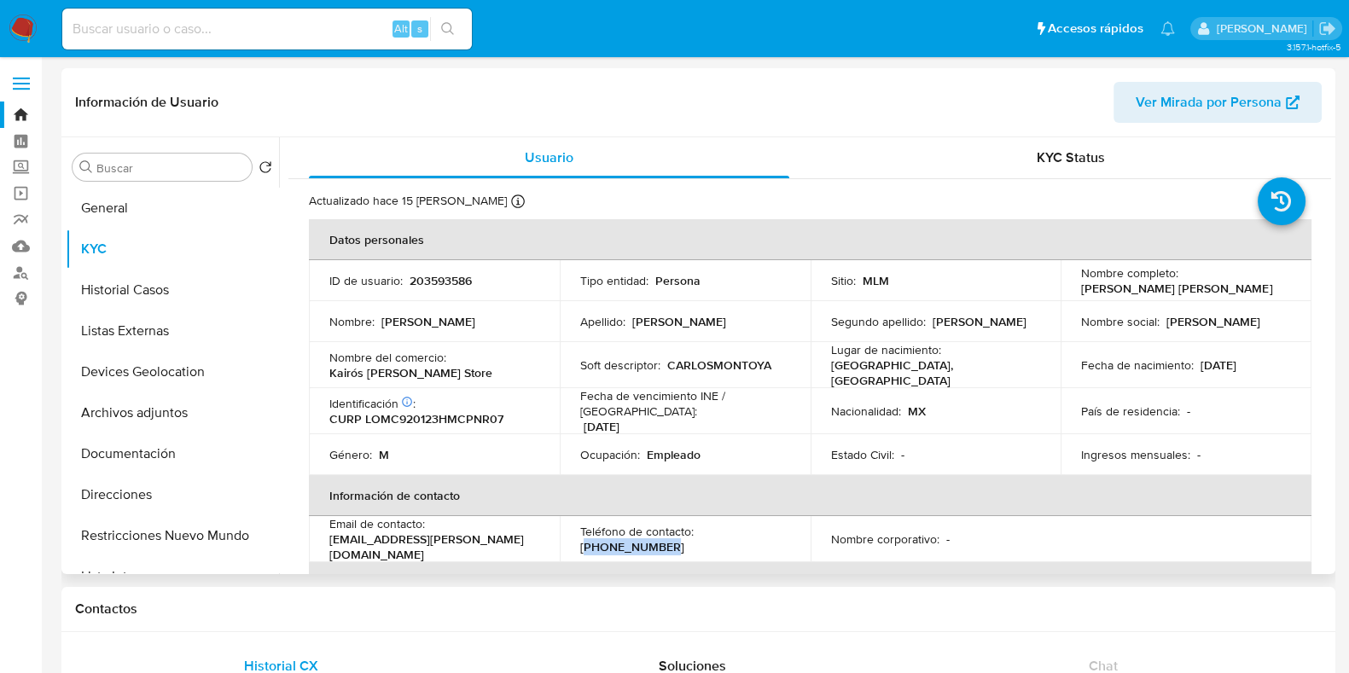
drag, startPoint x: 702, startPoint y: 522, endPoint x: 789, endPoint y: 526, distance: 87.1
click at [789, 526] on td "Teléfono de contacto : (55) 84903435" at bounding box center [685, 539] width 251 height 46
copy p "55) 84903435"
drag, startPoint x: 486, startPoint y: 527, endPoint x: 327, endPoint y: 527, distance: 159.6
click at [327, 527] on td "Email de contacto : carlos23.montoya@gmail.com" at bounding box center [434, 539] width 251 height 46
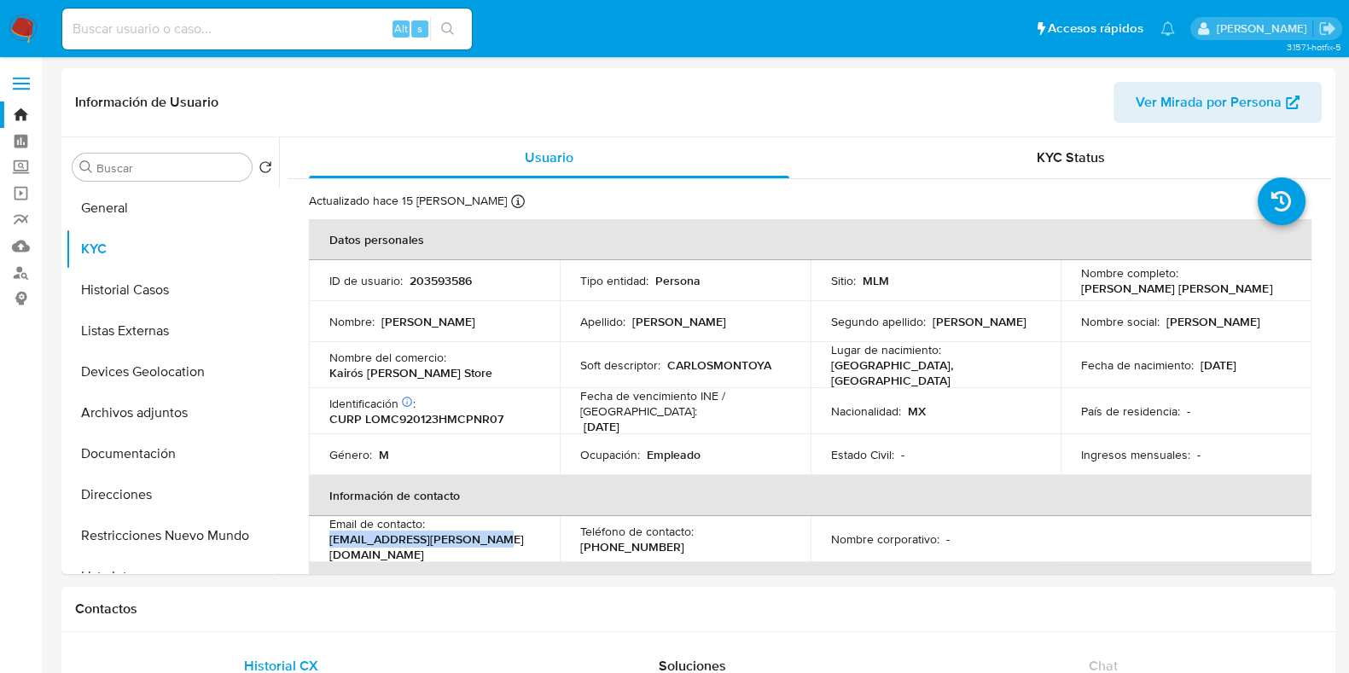
copy p "[EMAIL_ADDRESS][PERSON_NAME][DOMAIN_NAME]"
click at [162, 195] on button "General" at bounding box center [166, 208] width 200 height 41
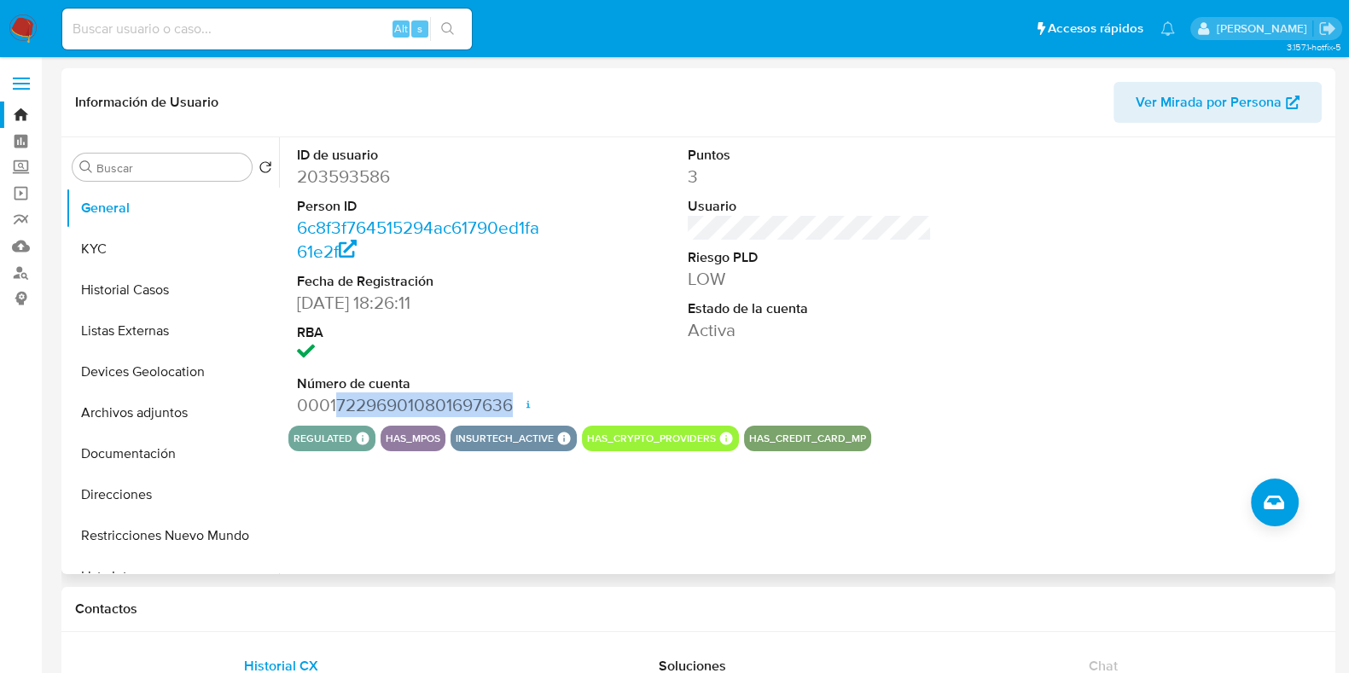
drag, startPoint x: 335, startPoint y: 403, endPoint x: 515, endPoint y: 408, distance: 179.3
click at [515, 408] on dd "0001722969010801697636 Fecha de apertura 14/02/2024 21:41 Estado ACTIVE" at bounding box center [419, 405] width 244 height 24
copy dd "722969010801697636"
click at [152, 259] on button "KYC" at bounding box center [166, 249] width 200 height 41
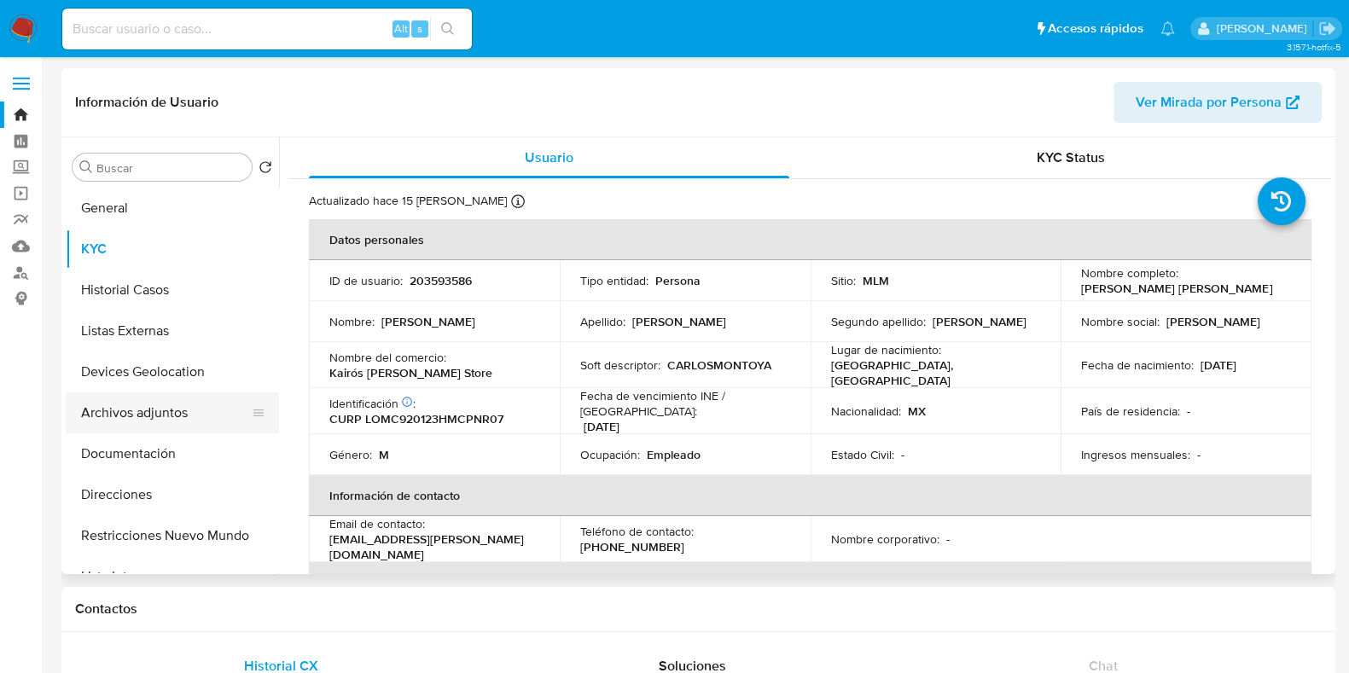
click at [167, 393] on button "Archivos adjuntos" at bounding box center [166, 413] width 200 height 41
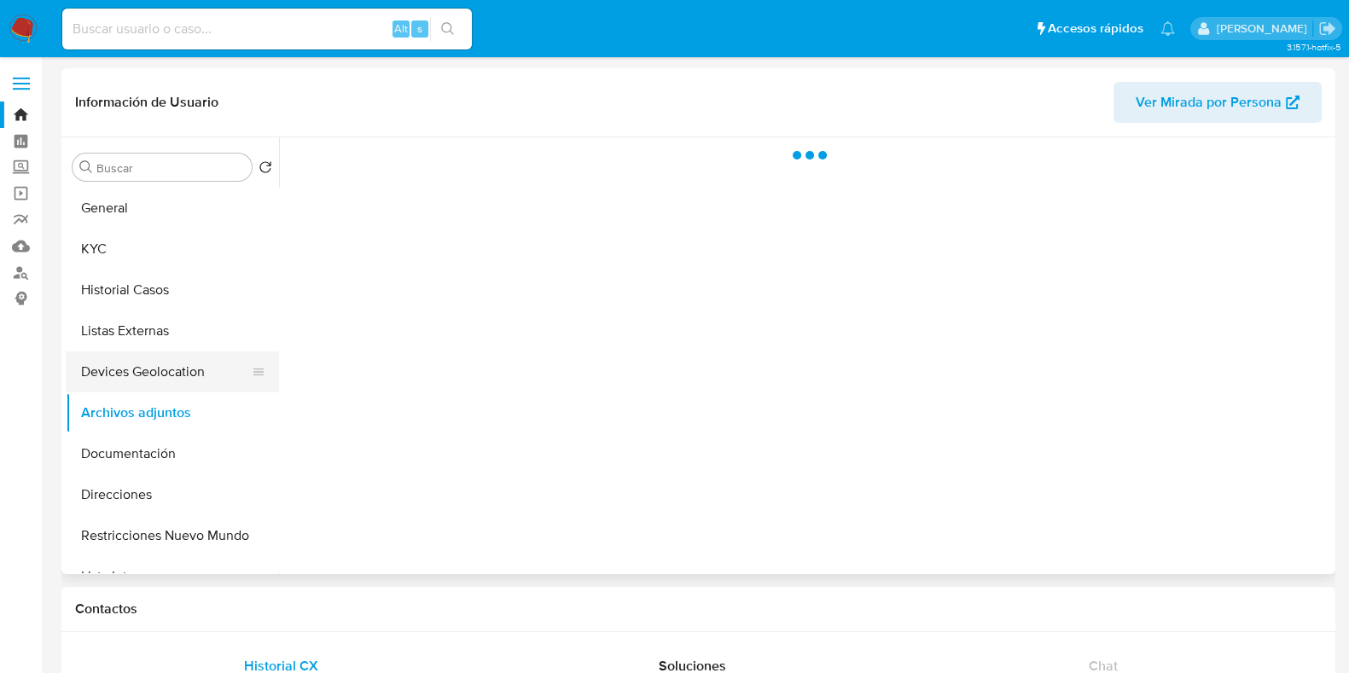
click at [168, 383] on button "Devices Geolocation" at bounding box center [166, 372] width 200 height 41
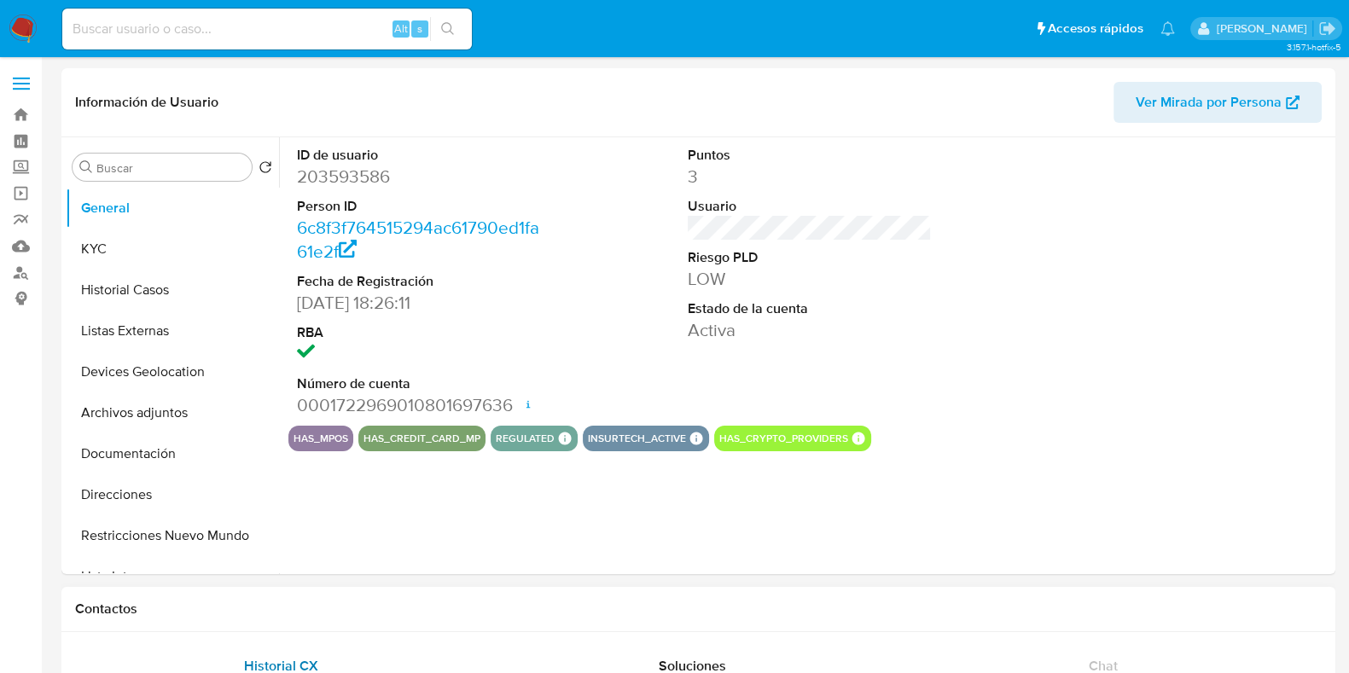
select select "10"
click at [140, 386] on button "Devices Geolocation" at bounding box center [166, 372] width 200 height 41
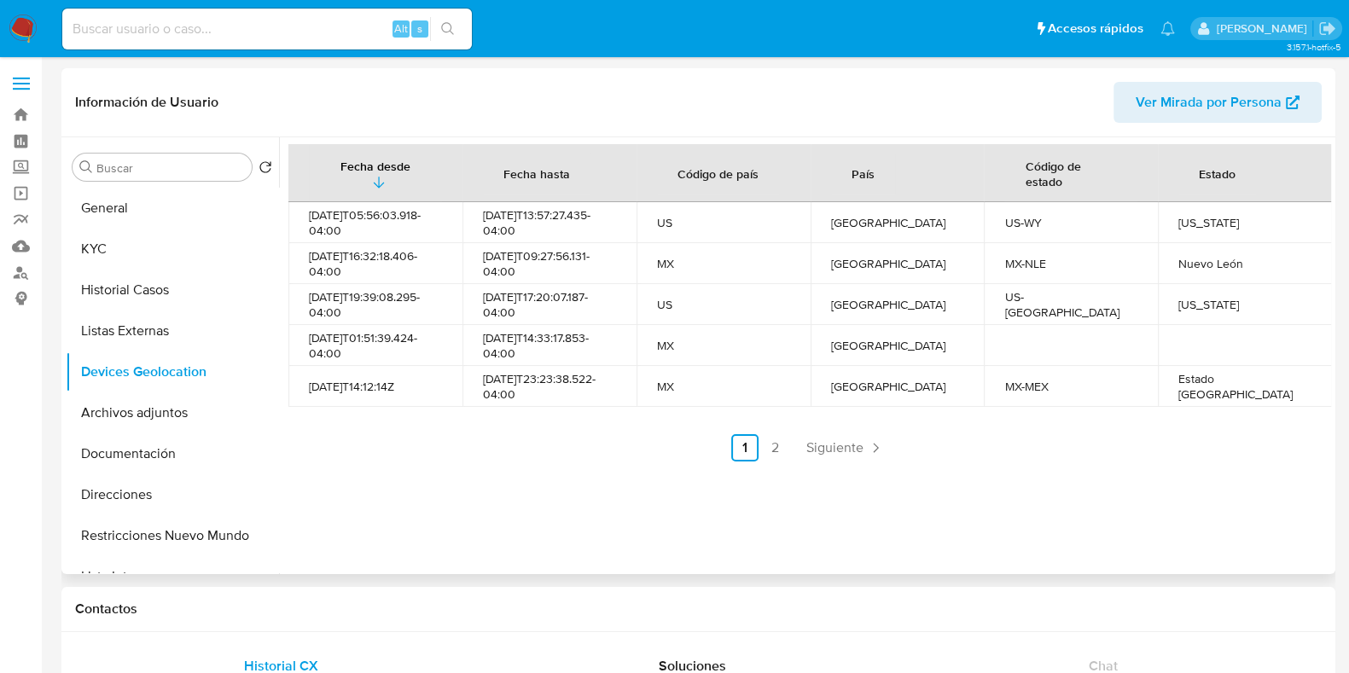
click at [816, 462] on div "Fecha desde [GEOGRAPHIC_DATA] hasta Código de país País Código de estado Estado…" at bounding box center [805, 355] width 1052 height 437
click at [819, 451] on span "Siguiente" at bounding box center [834, 448] width 57 height 14
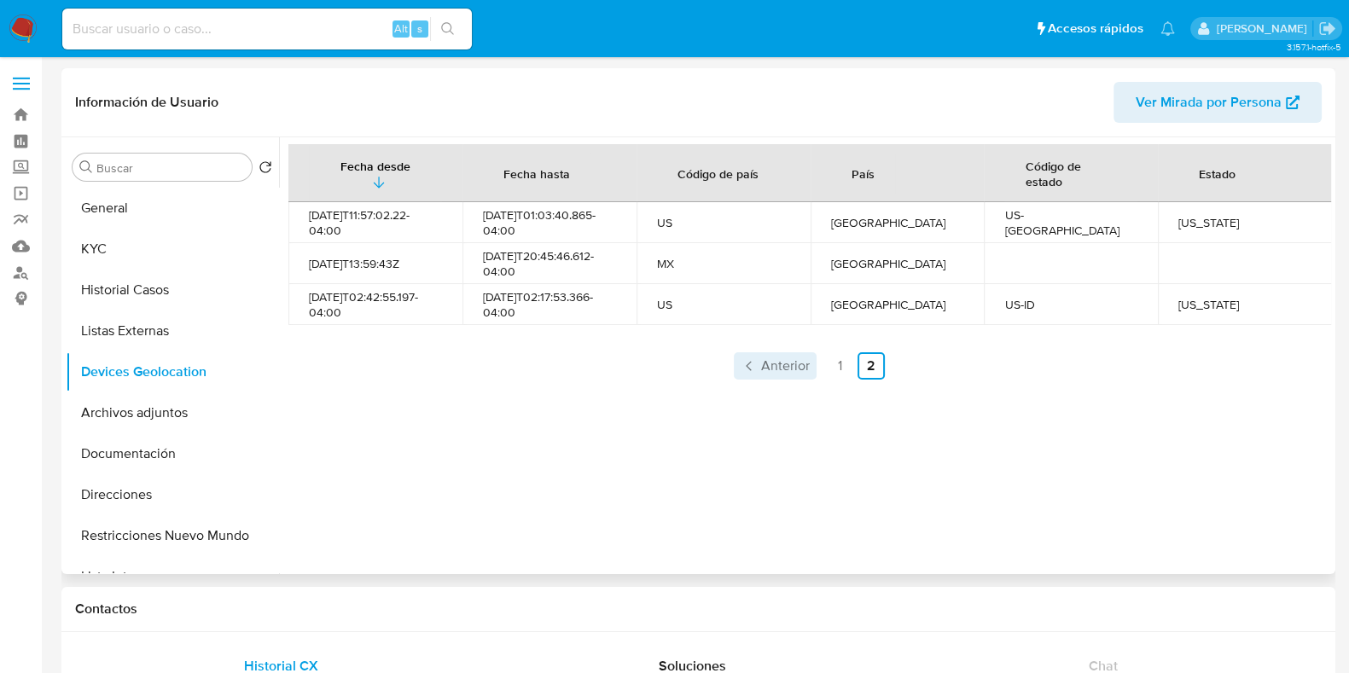
click at [765, 369] on span "Anterior" at bounding box center [785, 366] width 49 height 14
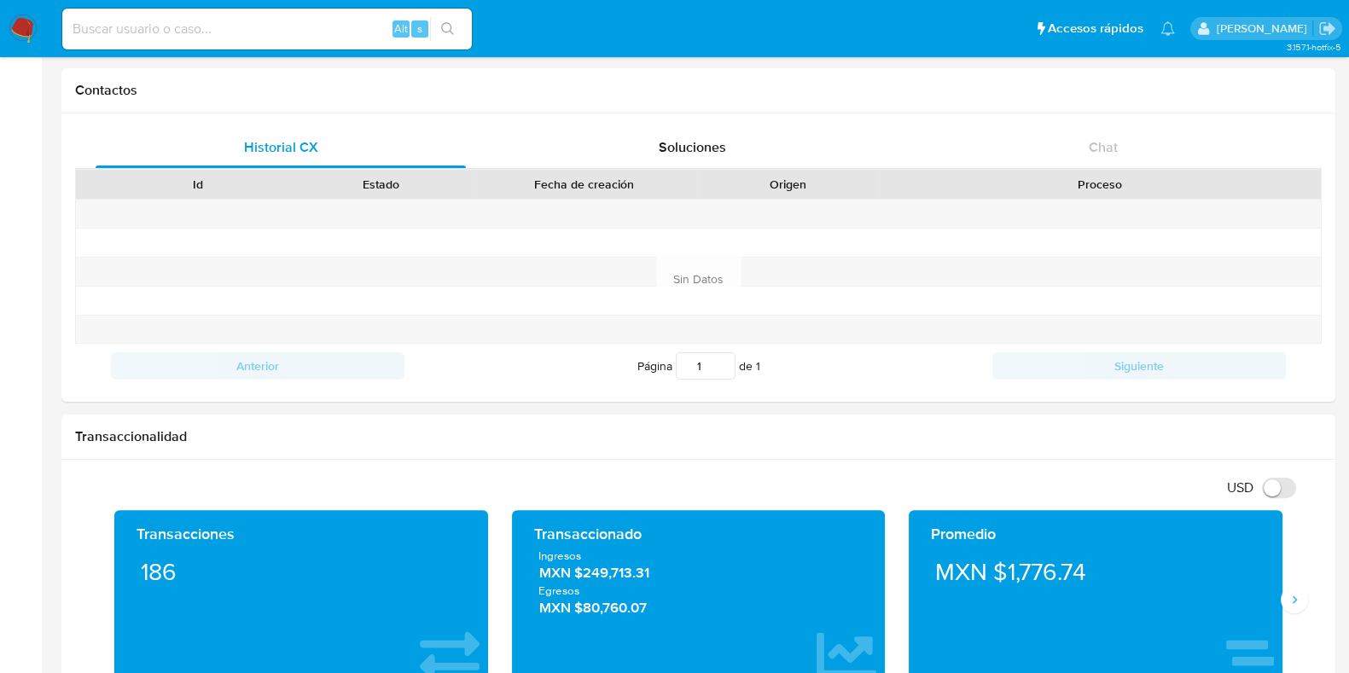
scroll to position [640, 0]
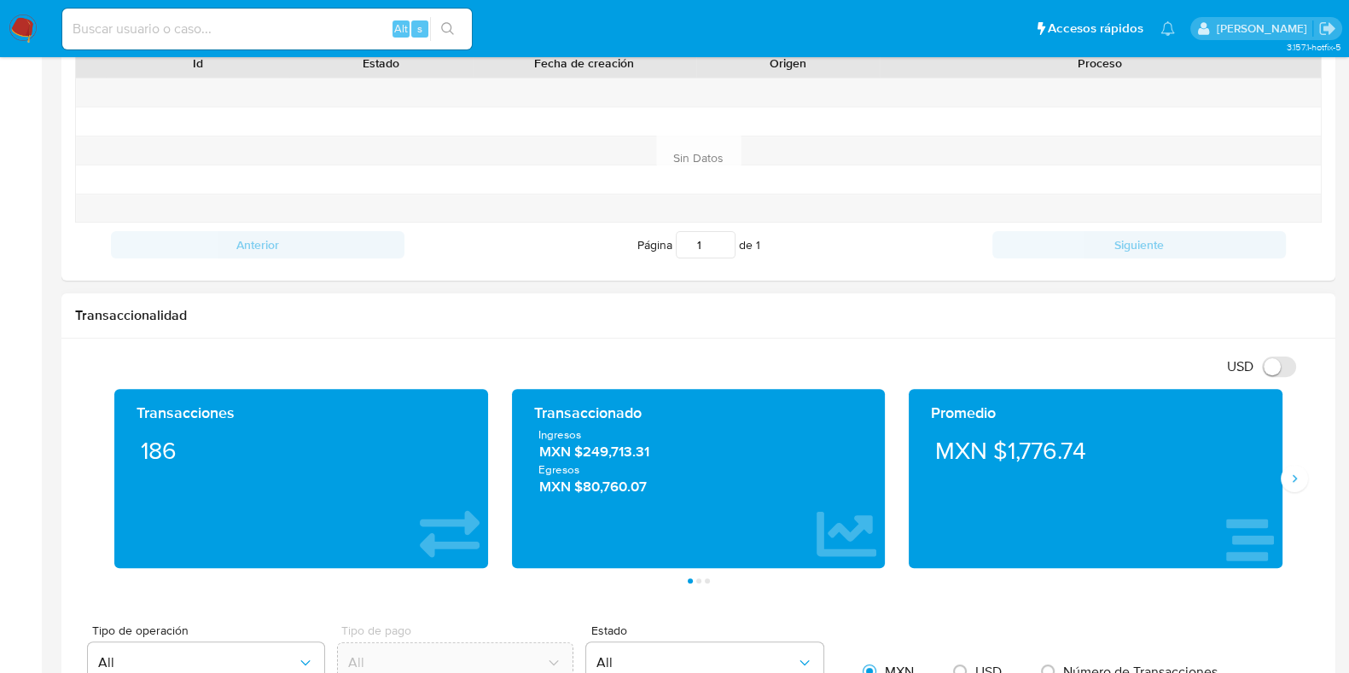
click at [1303, 489] on div "Transacciones 186 Transaccionado Ingresos MXN $249,713.31 Egresos MXN $80,760.0…" at bounding box center [698, 486] width 1247 height 195
click at [1290, 483] on icon "Siguiente" at bounding box center [1295, 479] width 14 height 14
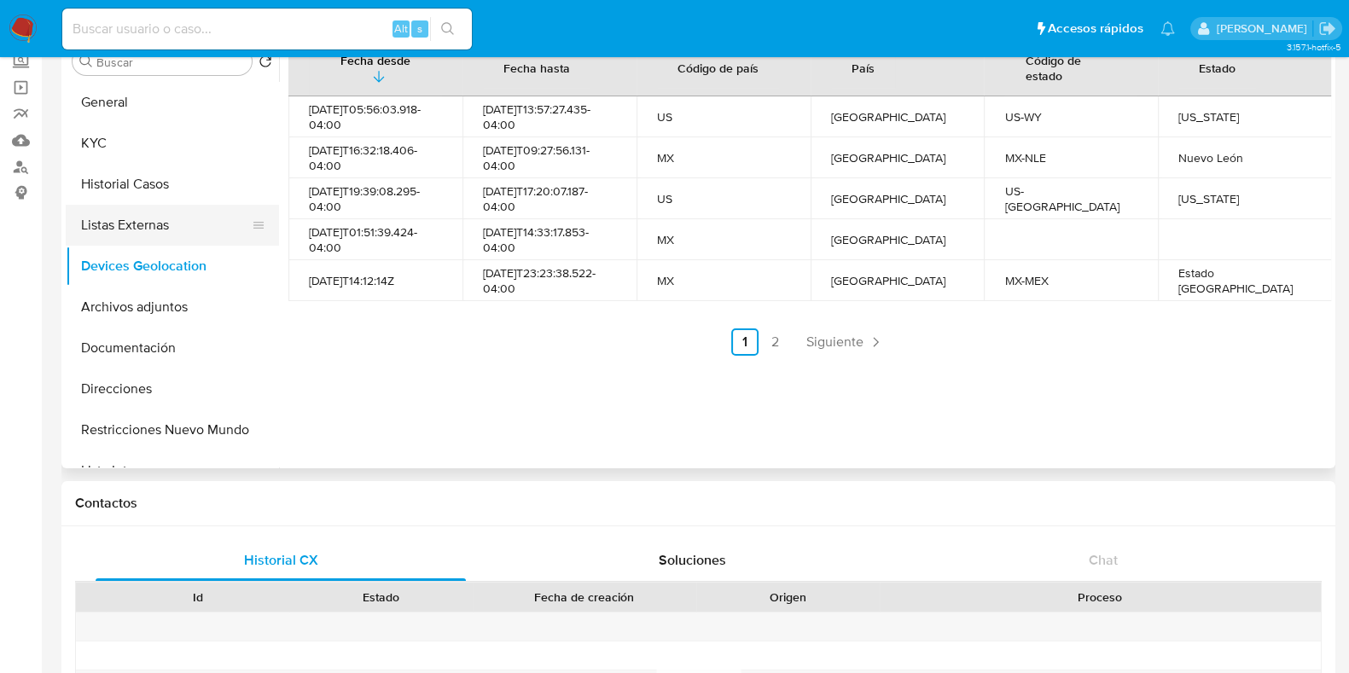
scroll to position [0, 0]
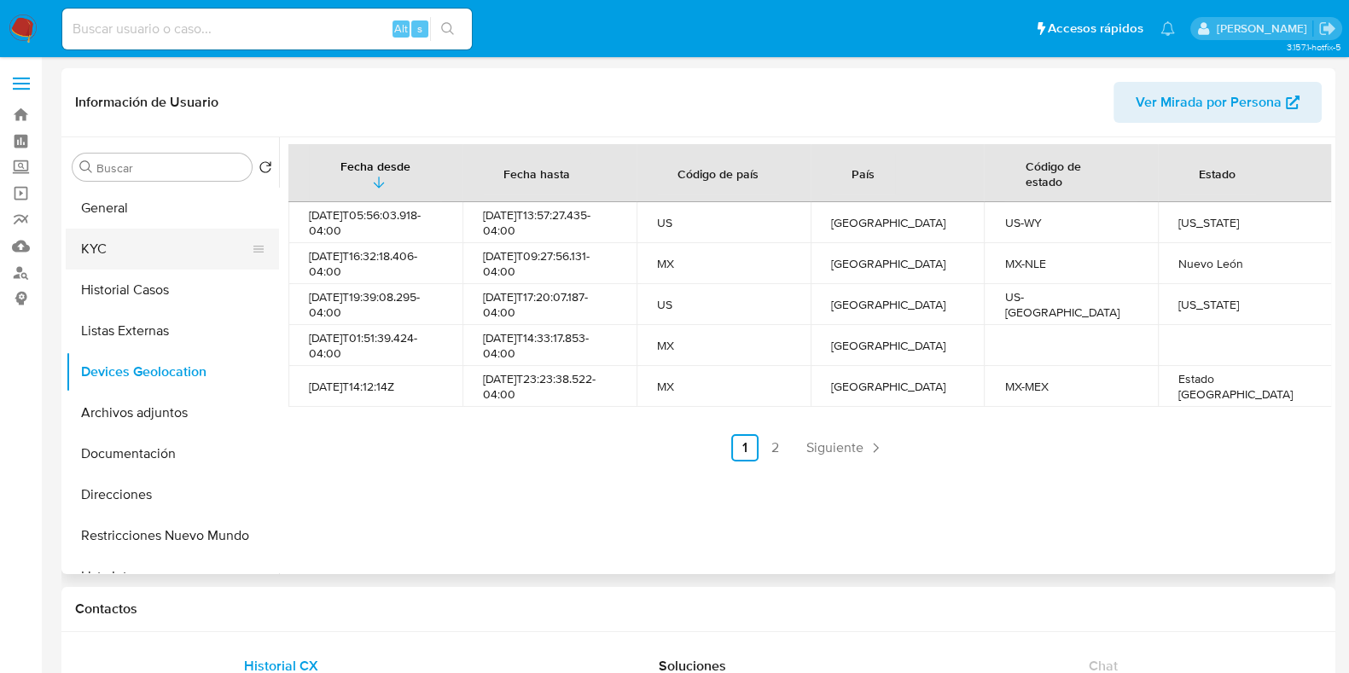
click at [154, 244] on button "KYC" at bounding box center [166, 249] width 200 height 41
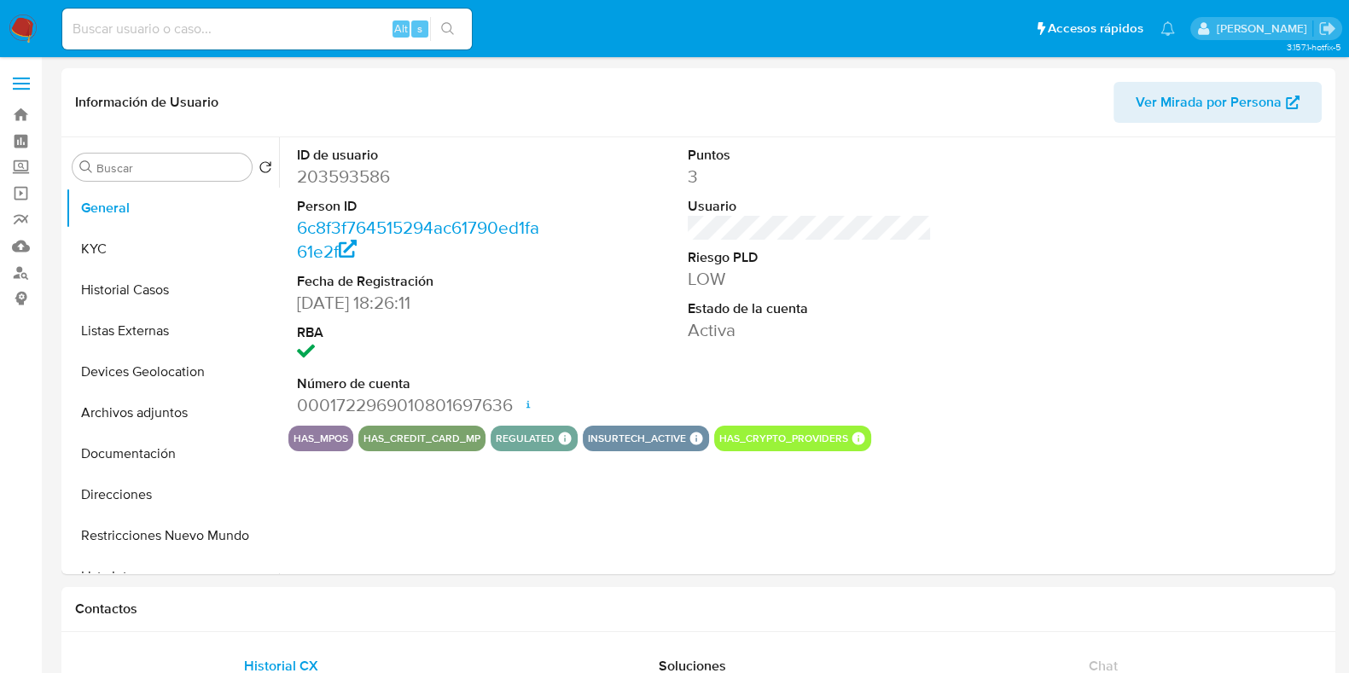
select select "10"
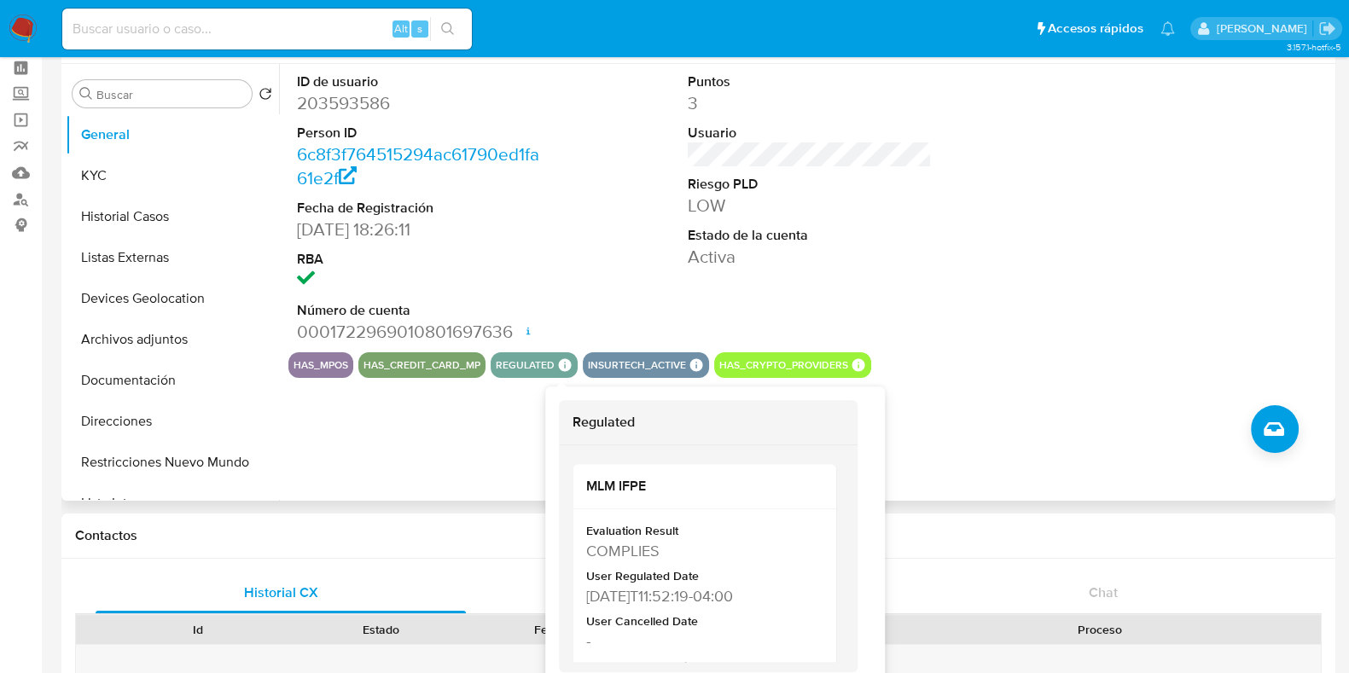
scroll to position [106, 0]
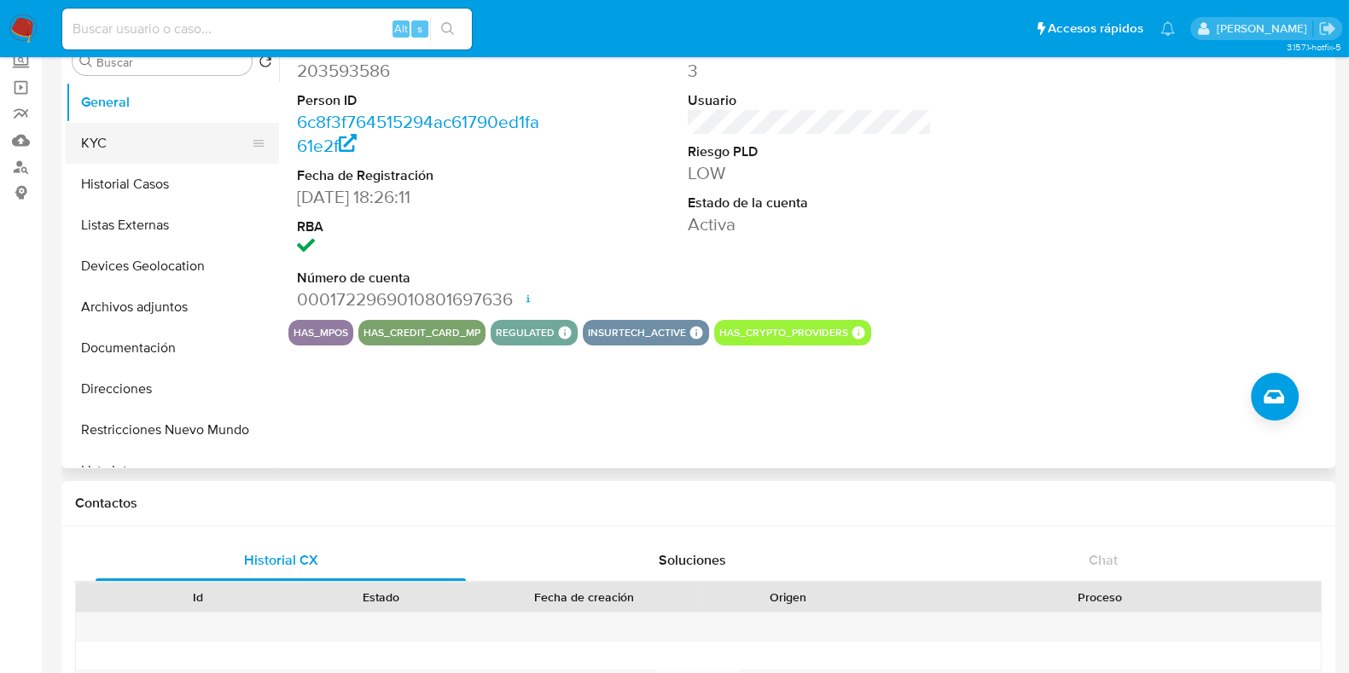
click at [128, 150] on button "KYC" at bounding box center [166, 143] width 200 height 41
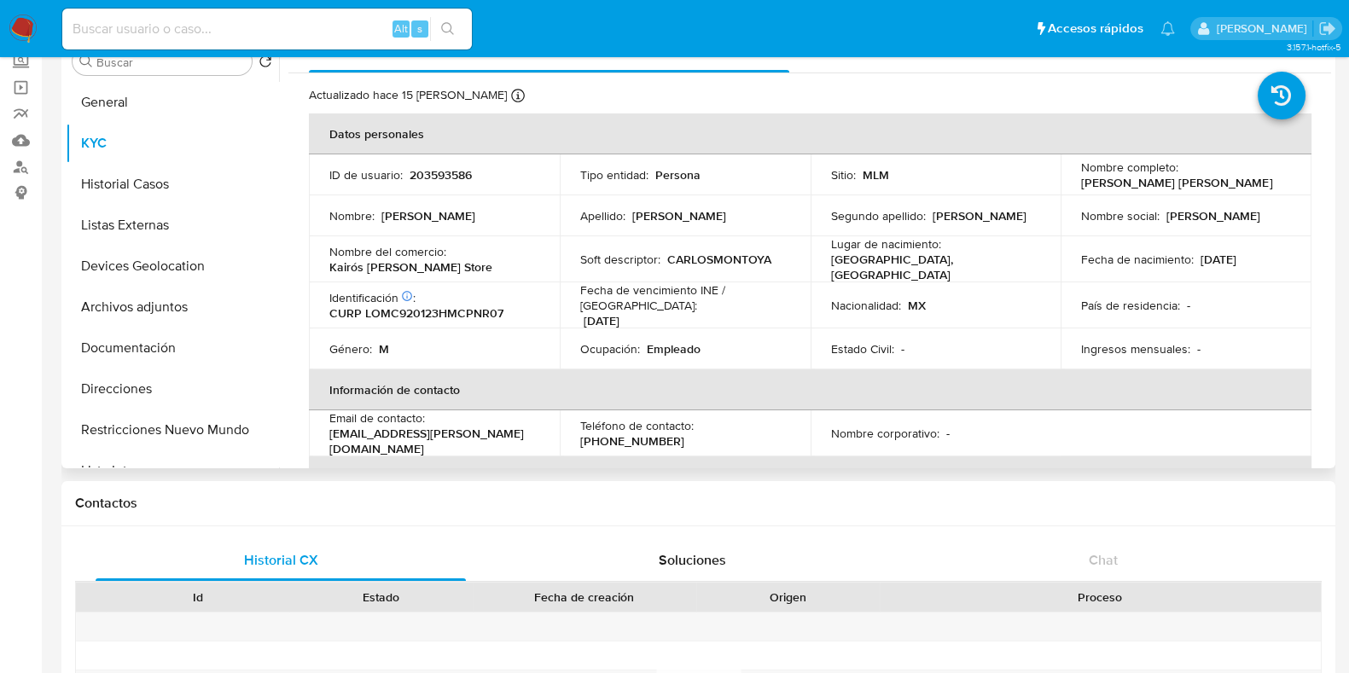
click at [612, 88] on div "Actualizado hace 15 días Creado: 09/06/2020 14:44:02 Actualizado: 17/08/2025 17…" at bounding box center [788, 98] width 959 height 22
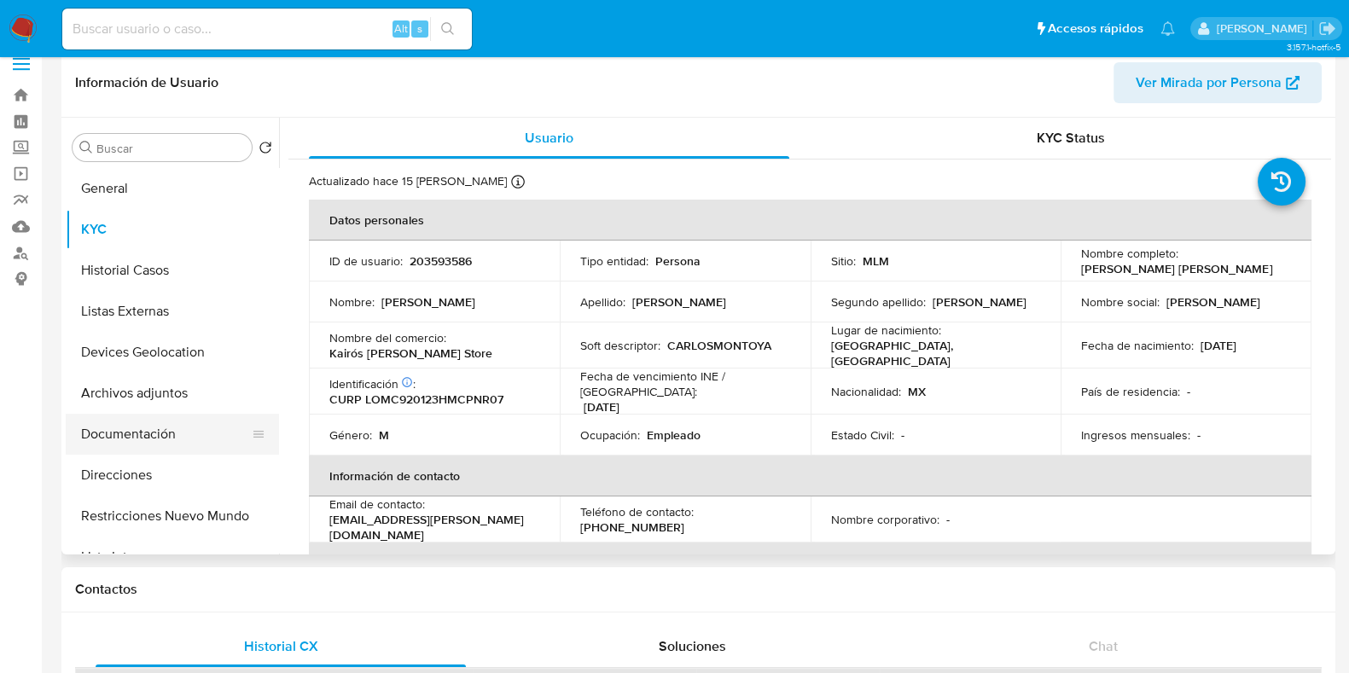
scroll to position [0, 0]
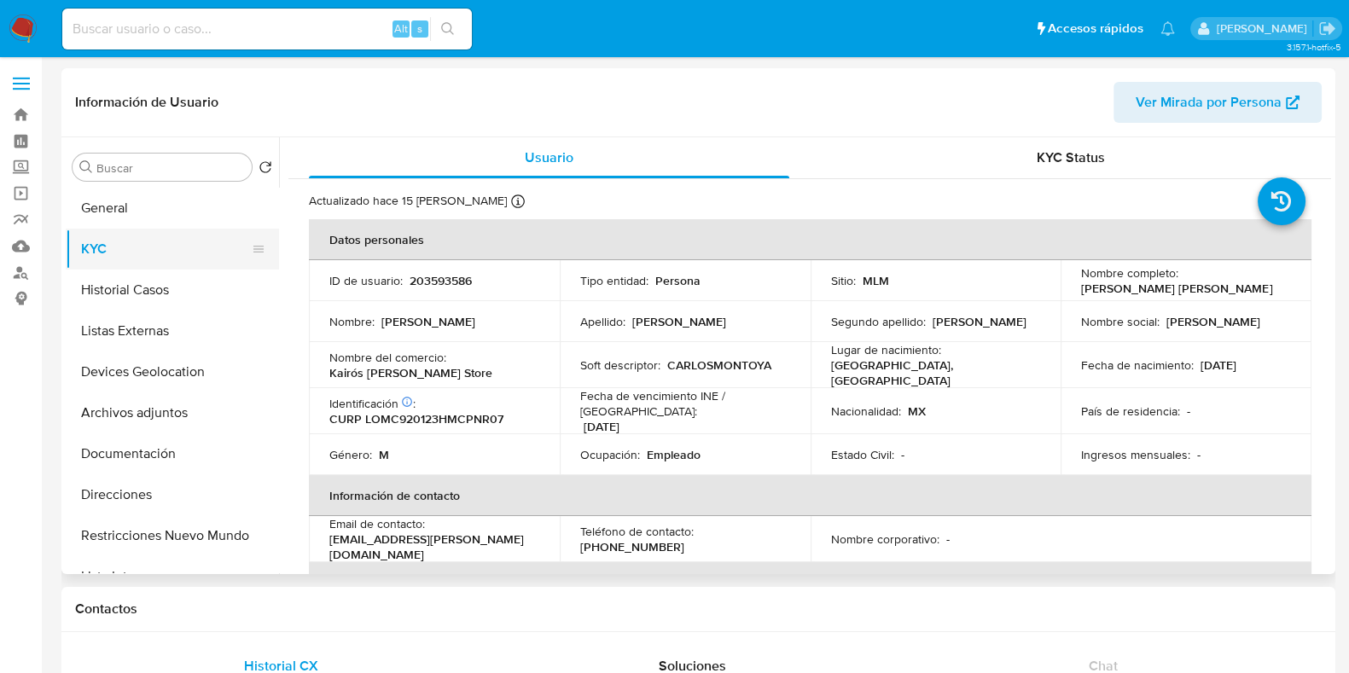
click at [126, 239] on button "KYC" at bounding box center [166, 249] width 200 height 41
click at [127, 210] on button "General" at bounding box center [166, 208] width 200 height 41
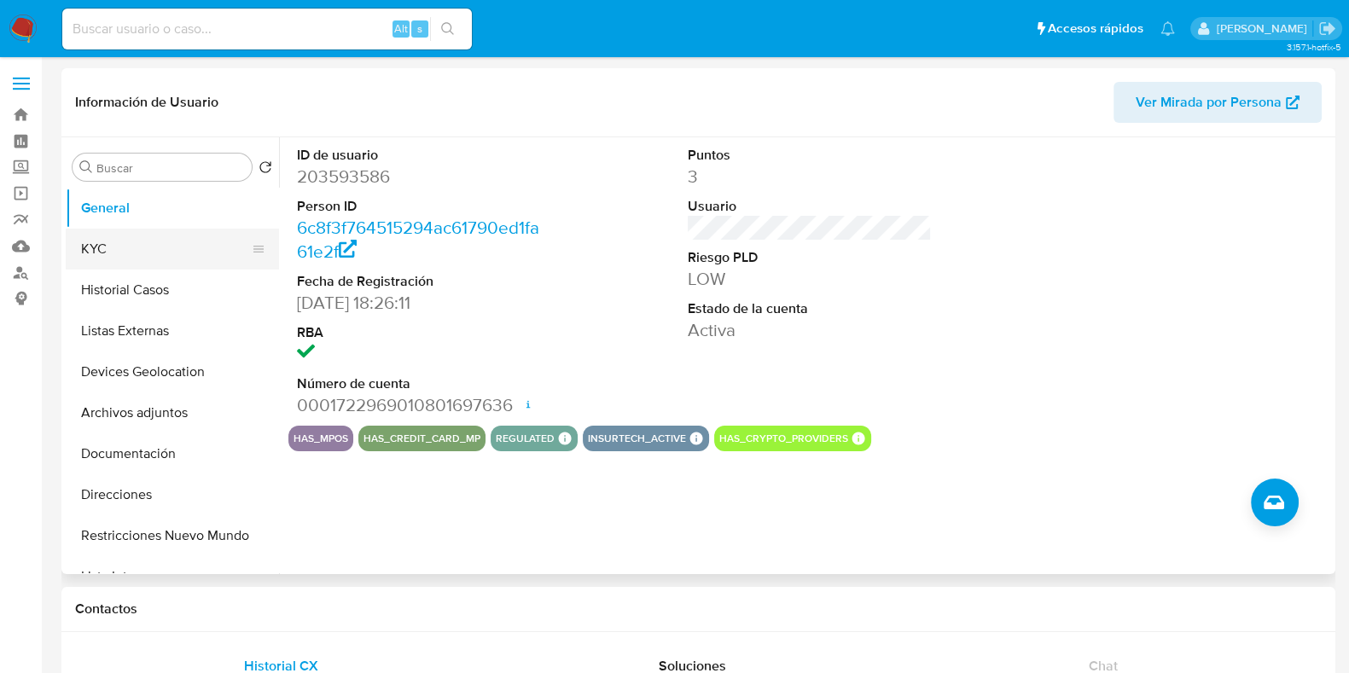
click at [149, 249] on button "KYC" at bounding box center [166, 249] width 200 height 41
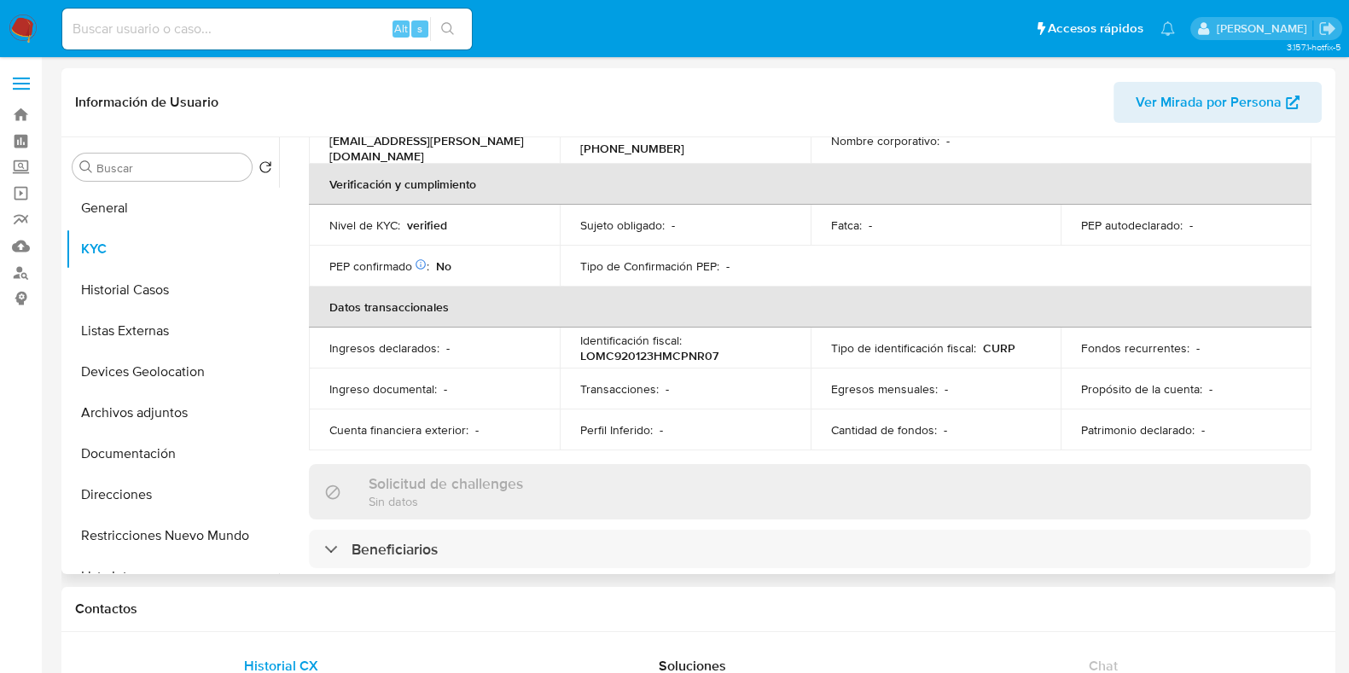
scroll to position [426, 0]
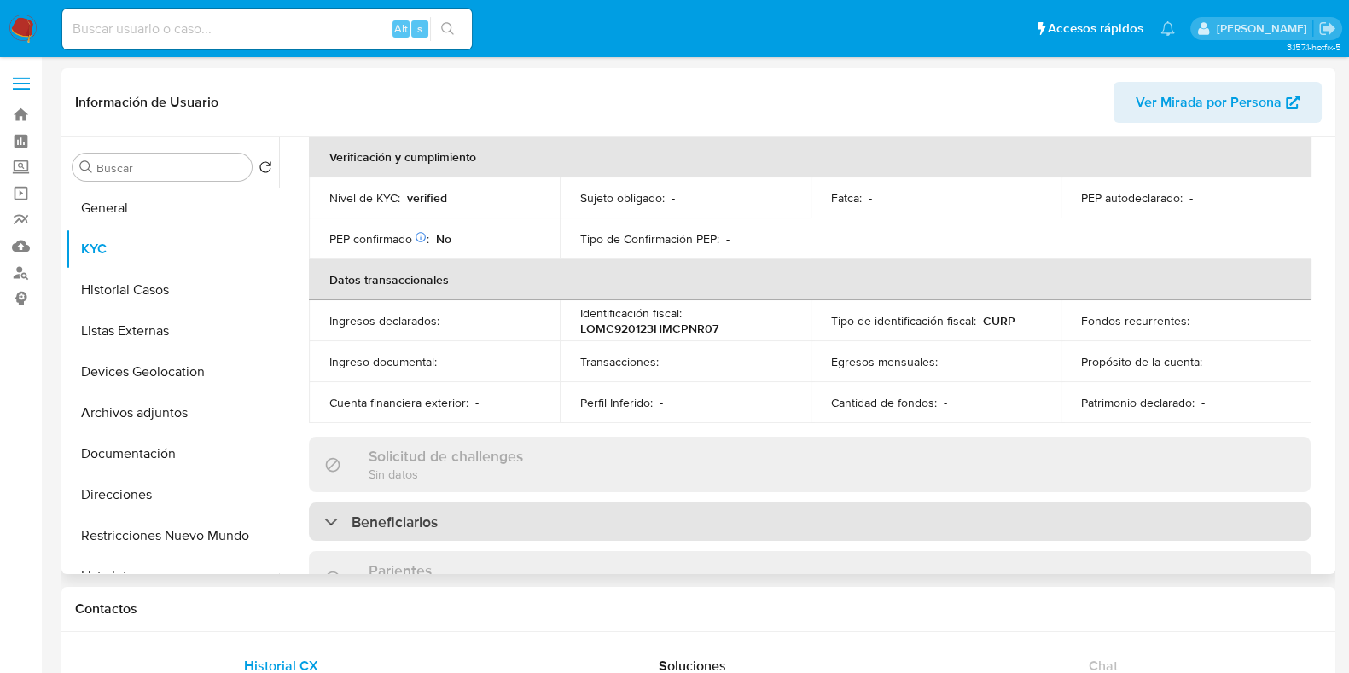
click at [353, 513] on h3 "Beneficiarios" at bounding box center [395, 522] width 86 height 19
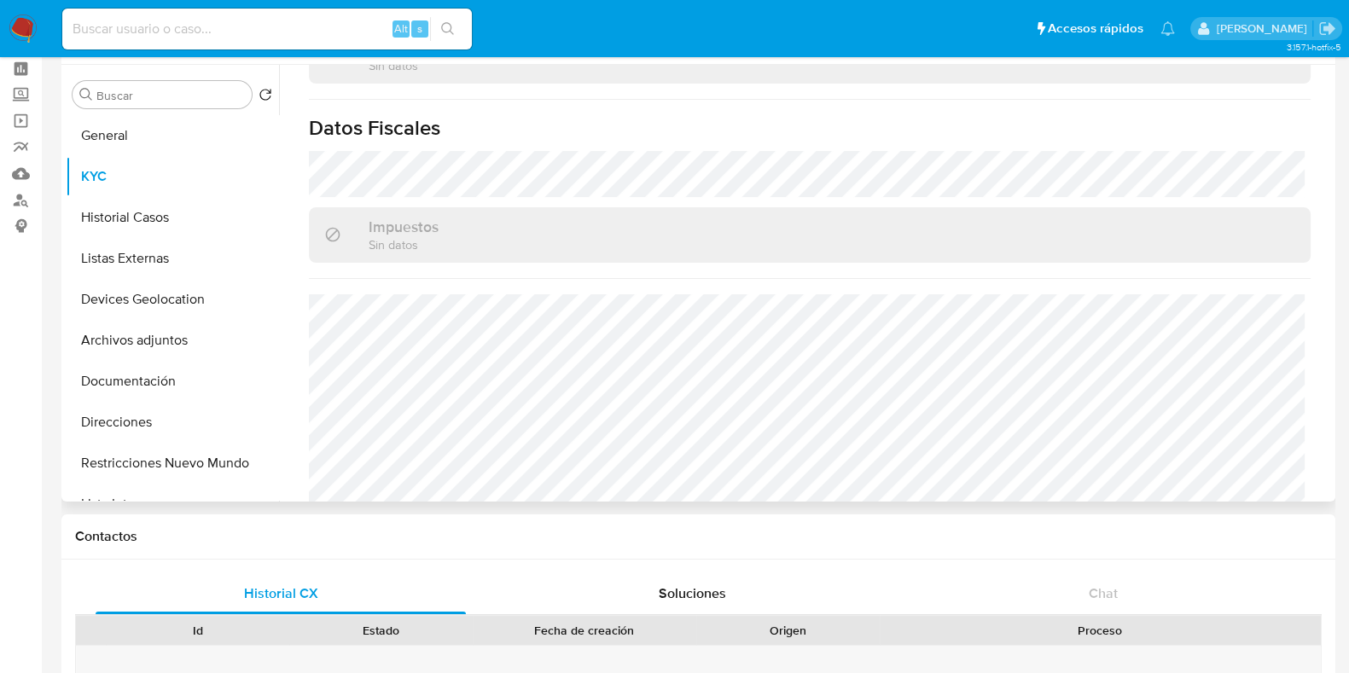
scroll to position [106, 0]
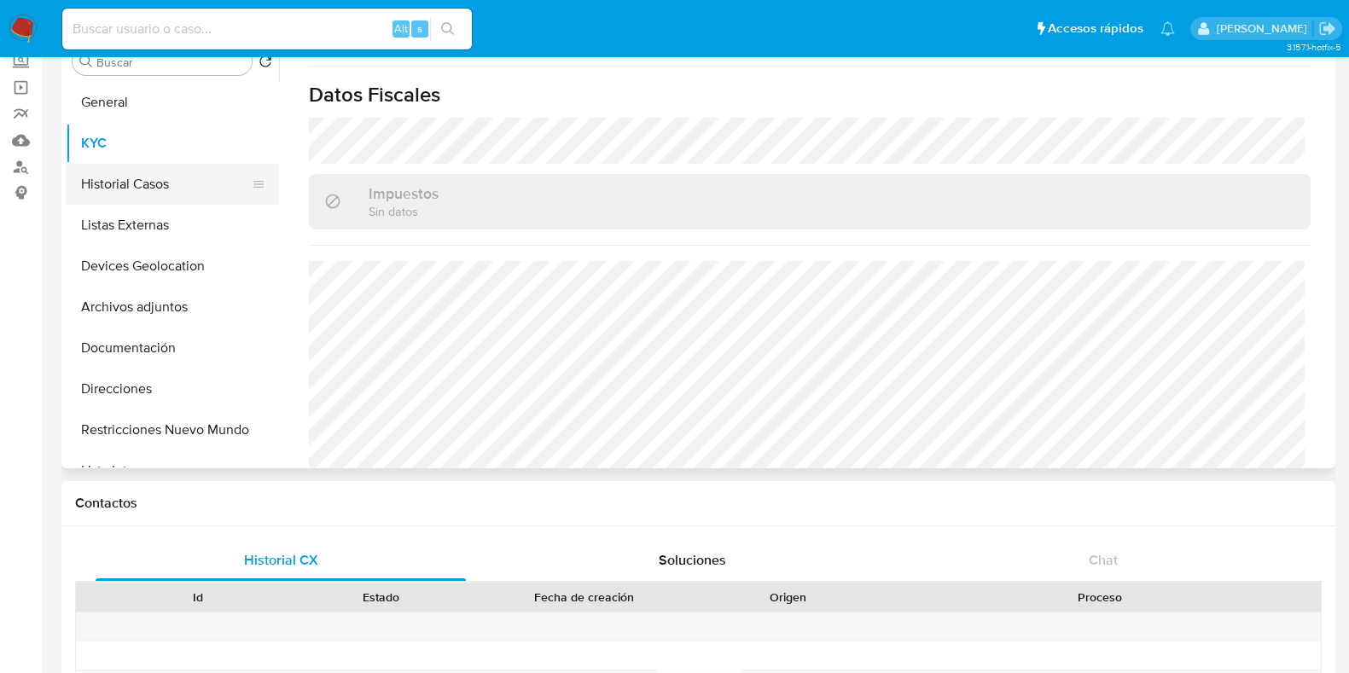
click at [125, 193] on button "Historial Casos" at bounding box center [166, 184] width 200 height 41
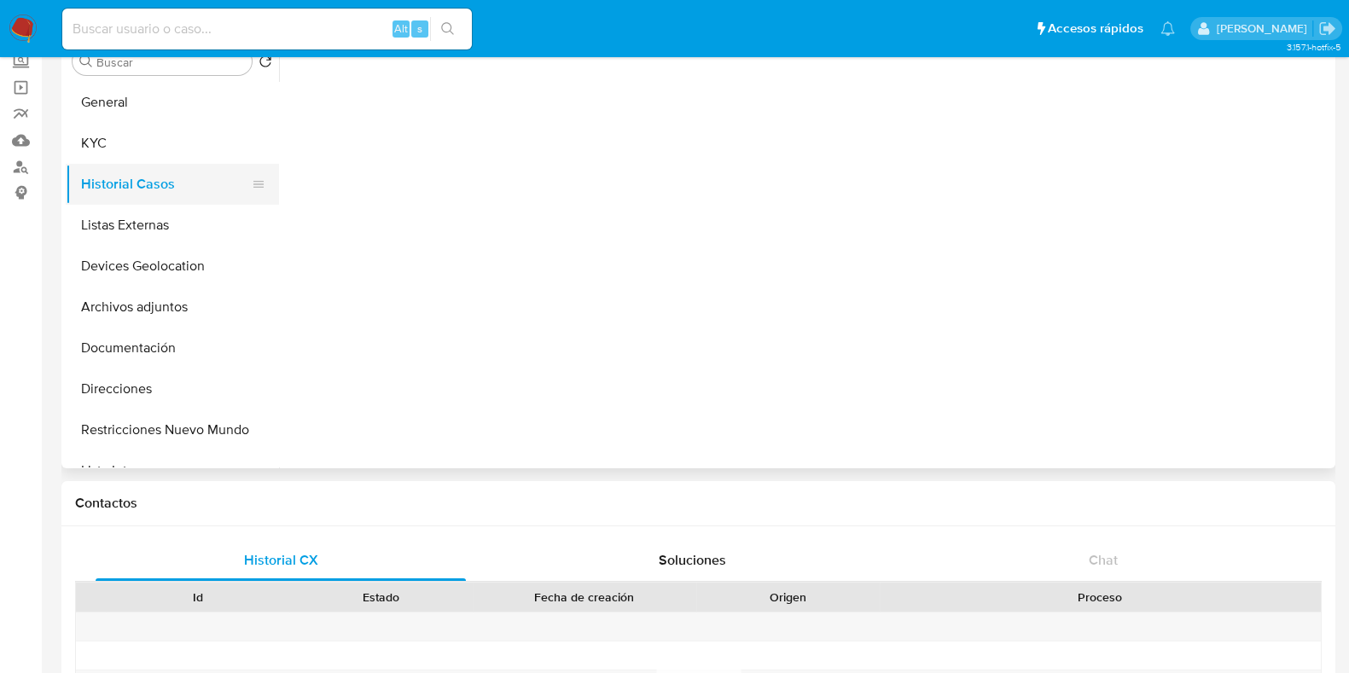
scroll to position [0, 0]
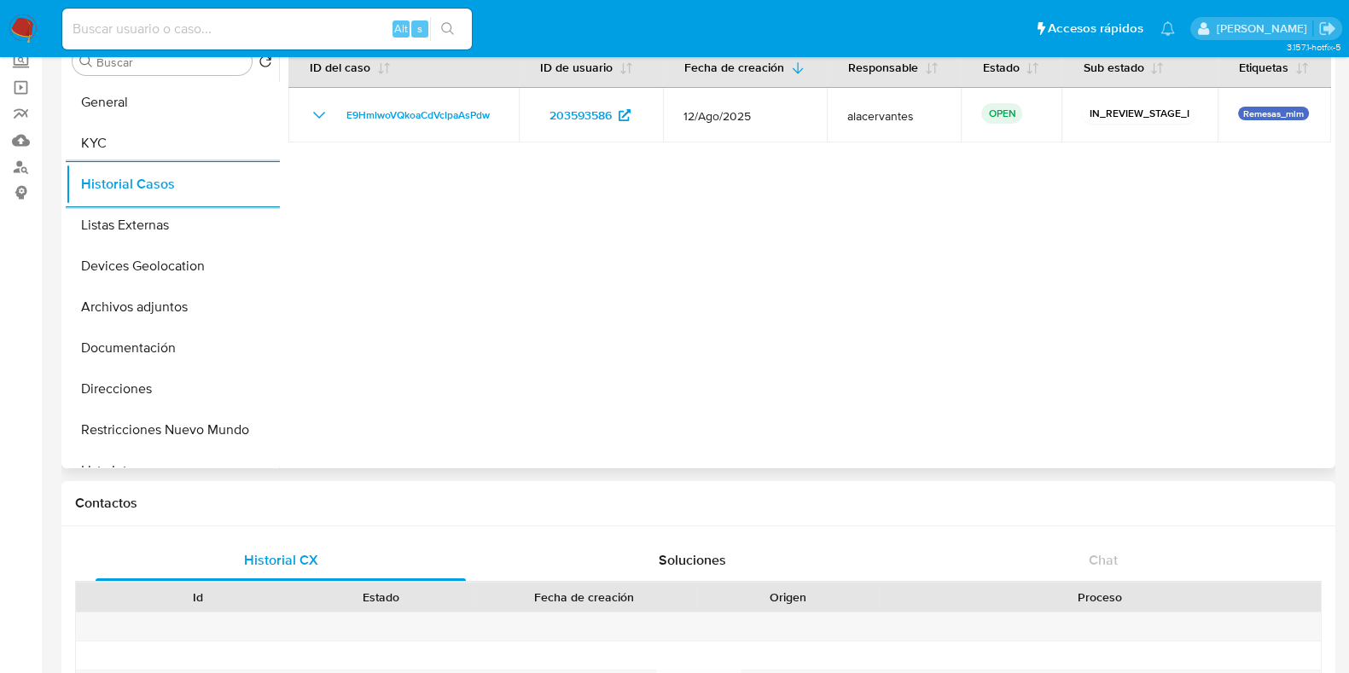
click at [771, 161] on div at bounding box center [805, 250] width 1052 height 437
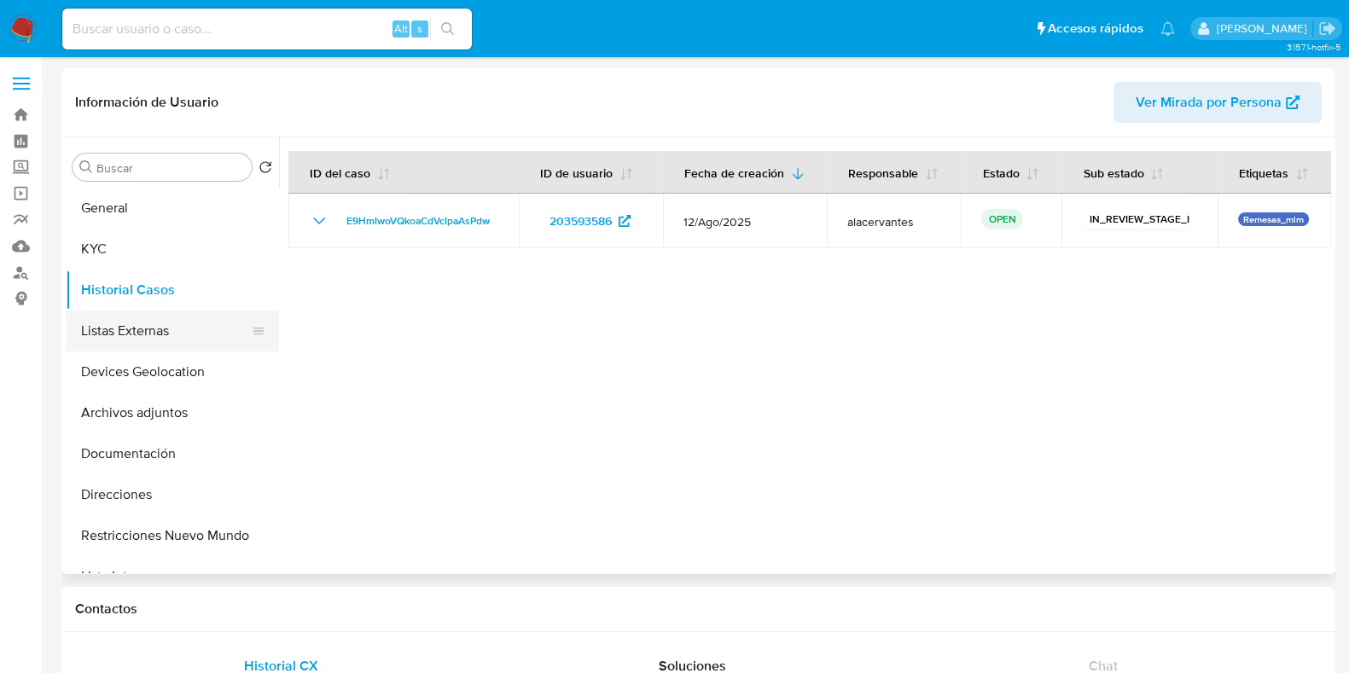
click at [156, 350] on button "Listas Externas" at bounding box center [166, 331] width 200 height 41
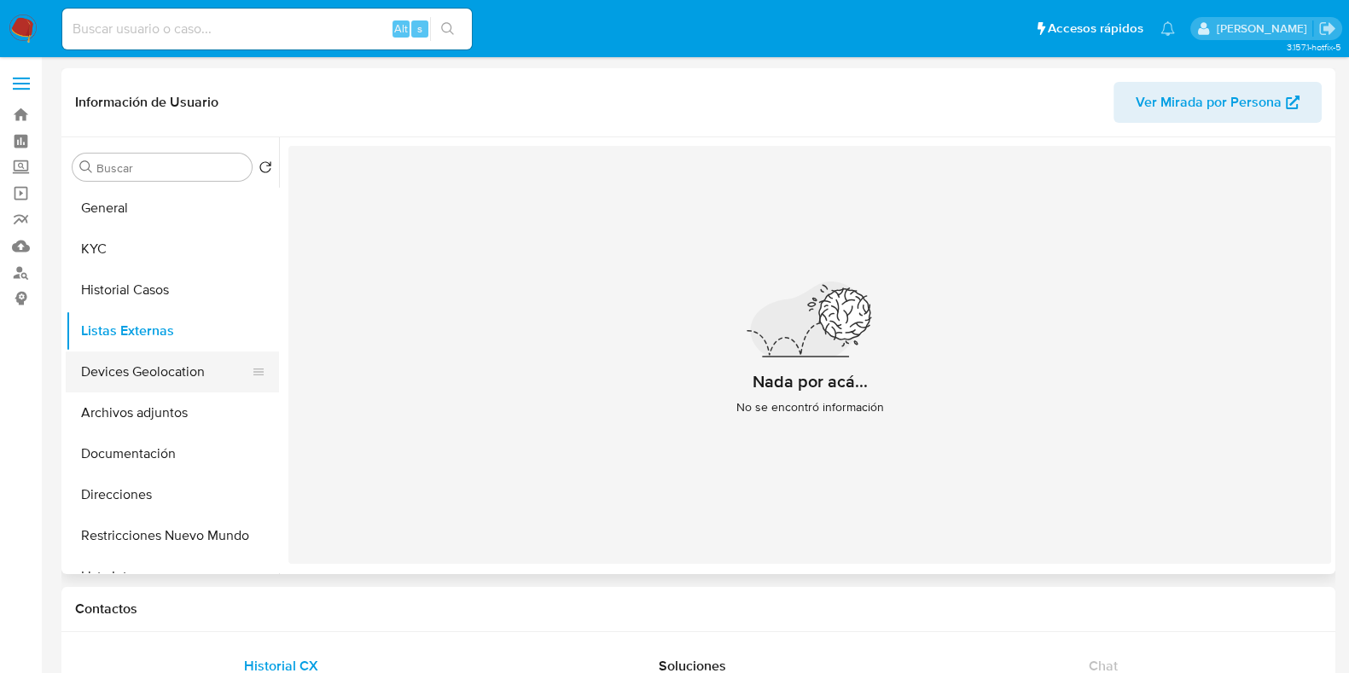
click at [190, 374] on button "Devices Geolocation" at bounding box center [166, 372] width 200 height 41
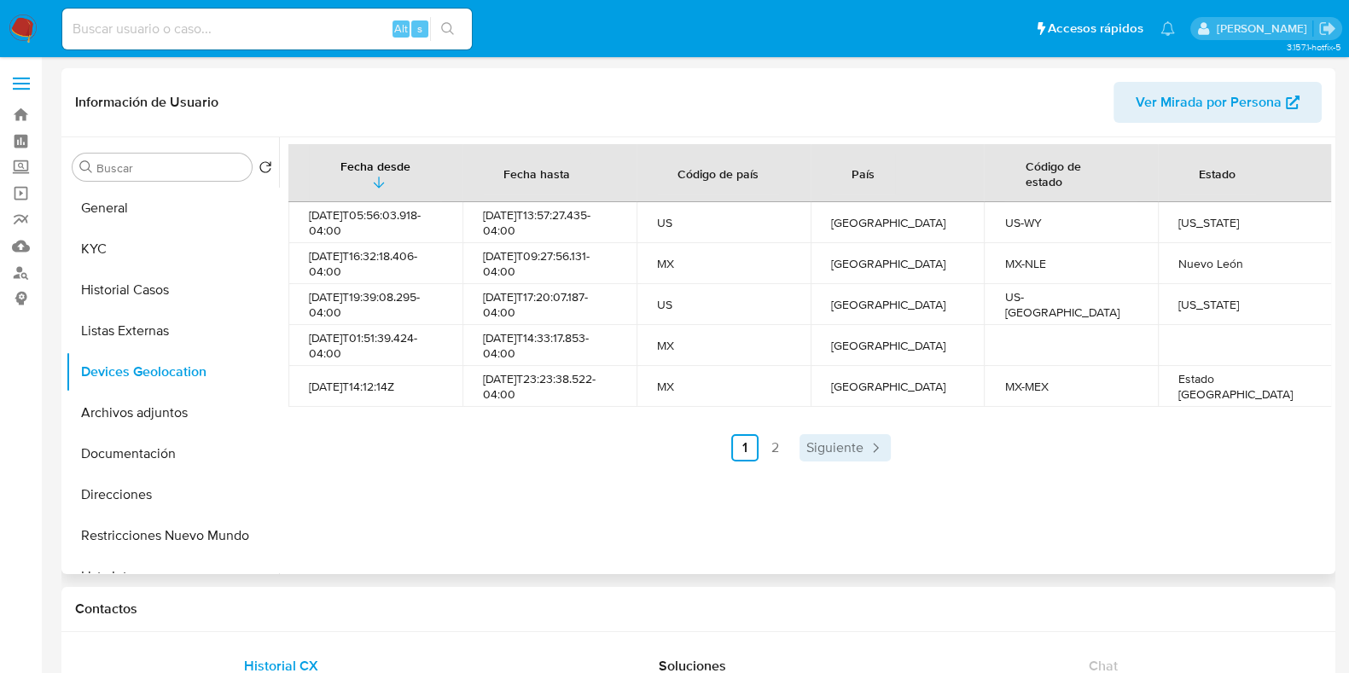
click at [867, 451] on icon "Paginación" at bounding box center [875, 447] width 17 height 17
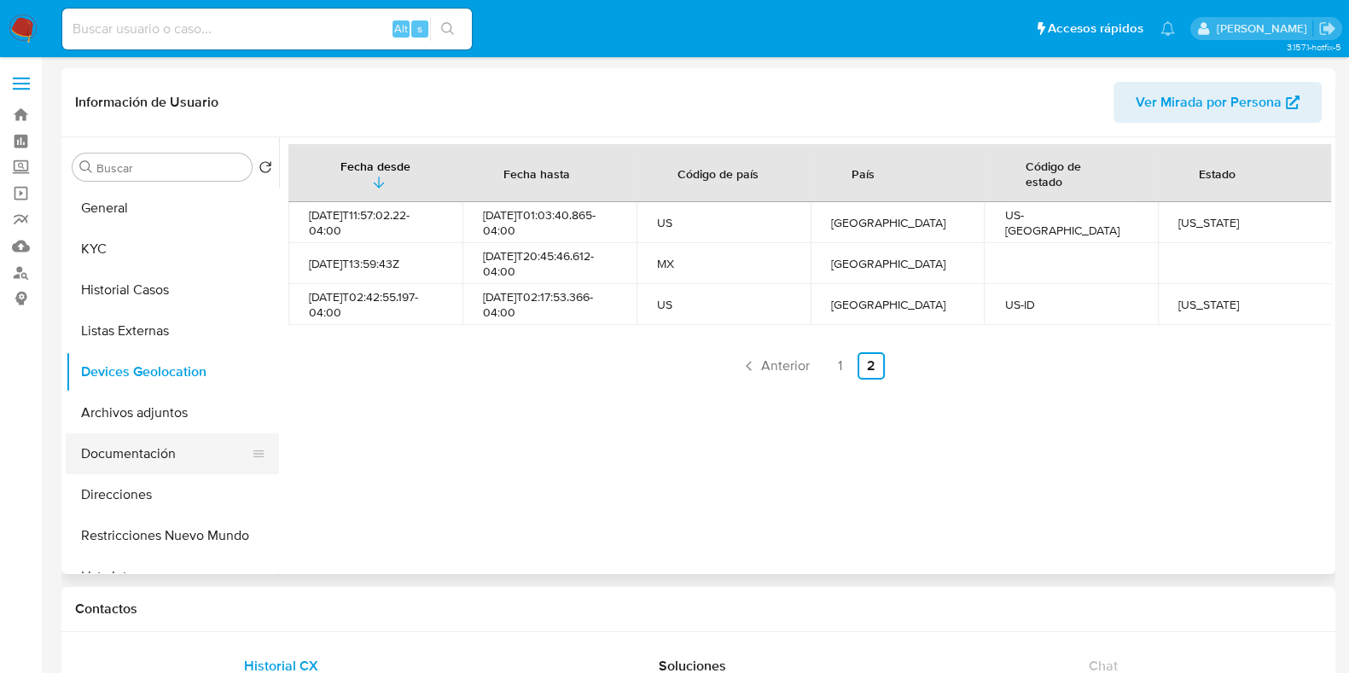
click at [147, 443] on button "Documentación" at bounding box center [166, 453] width 200 height 41
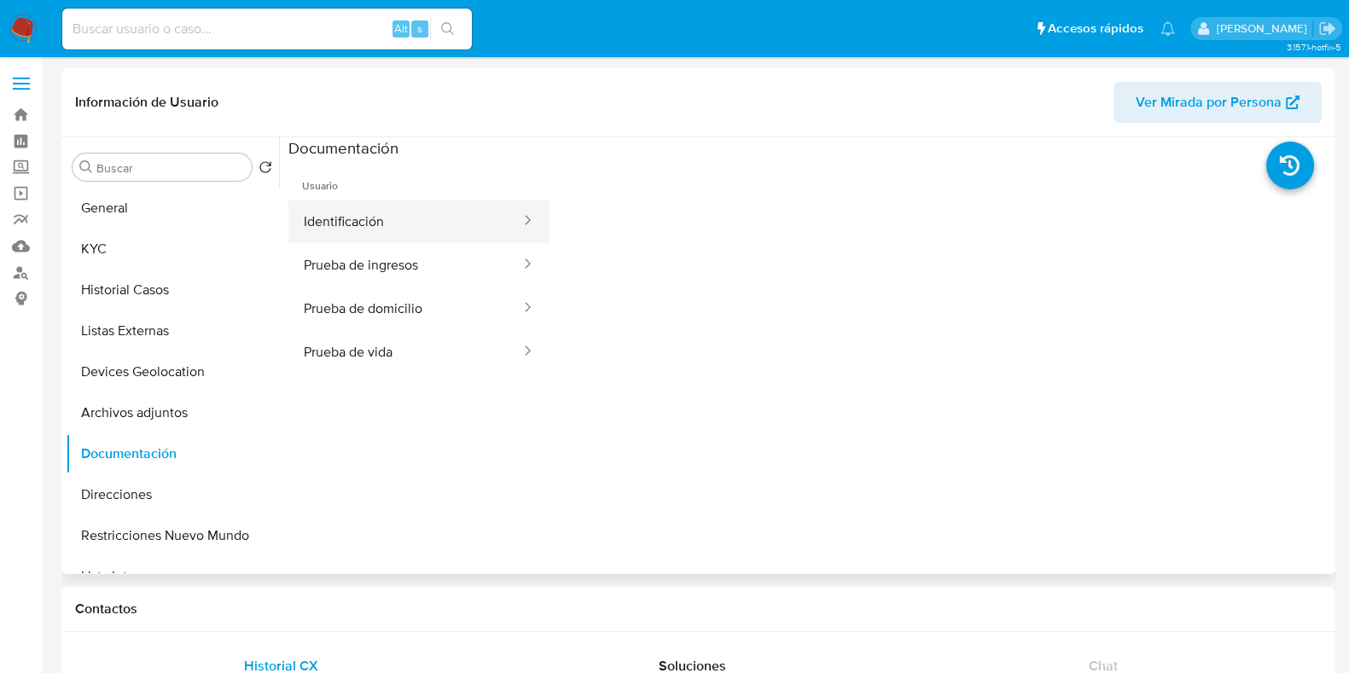
click at [441, 239] on button "Identificación" at bounding box center [405, 222] width 234 height 44
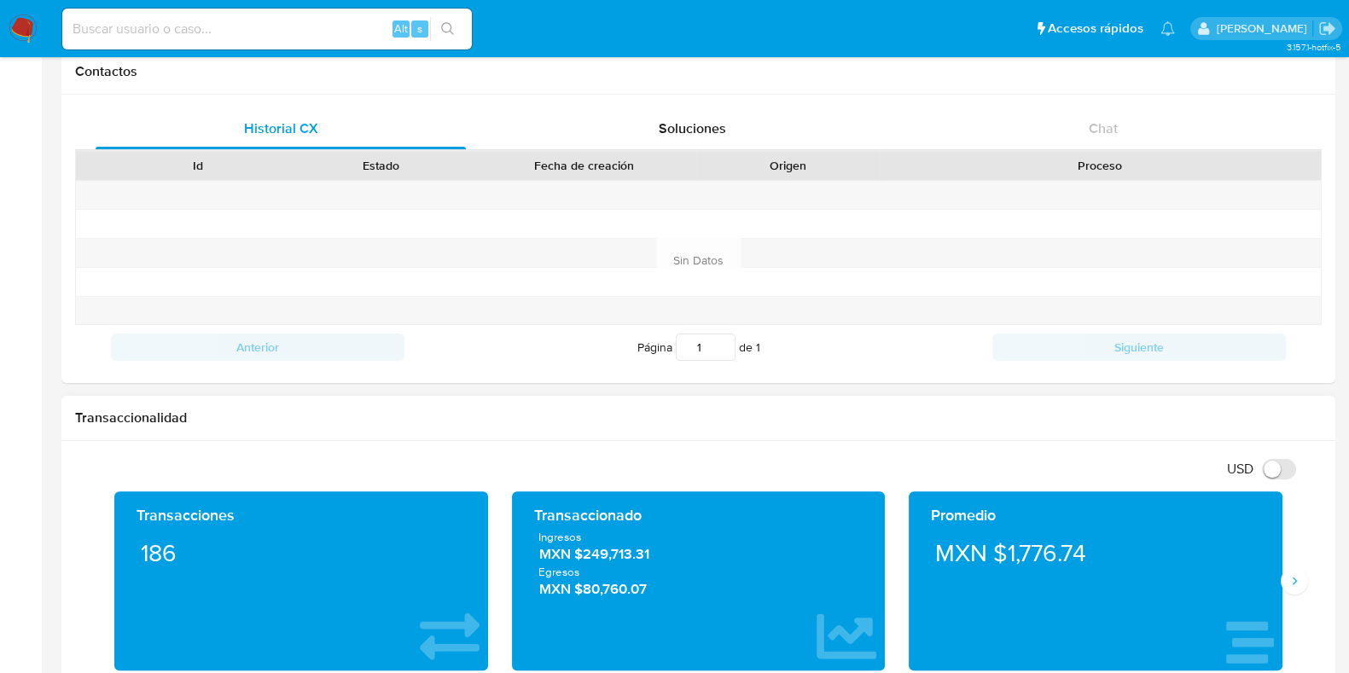
scroll to position [640, 0]
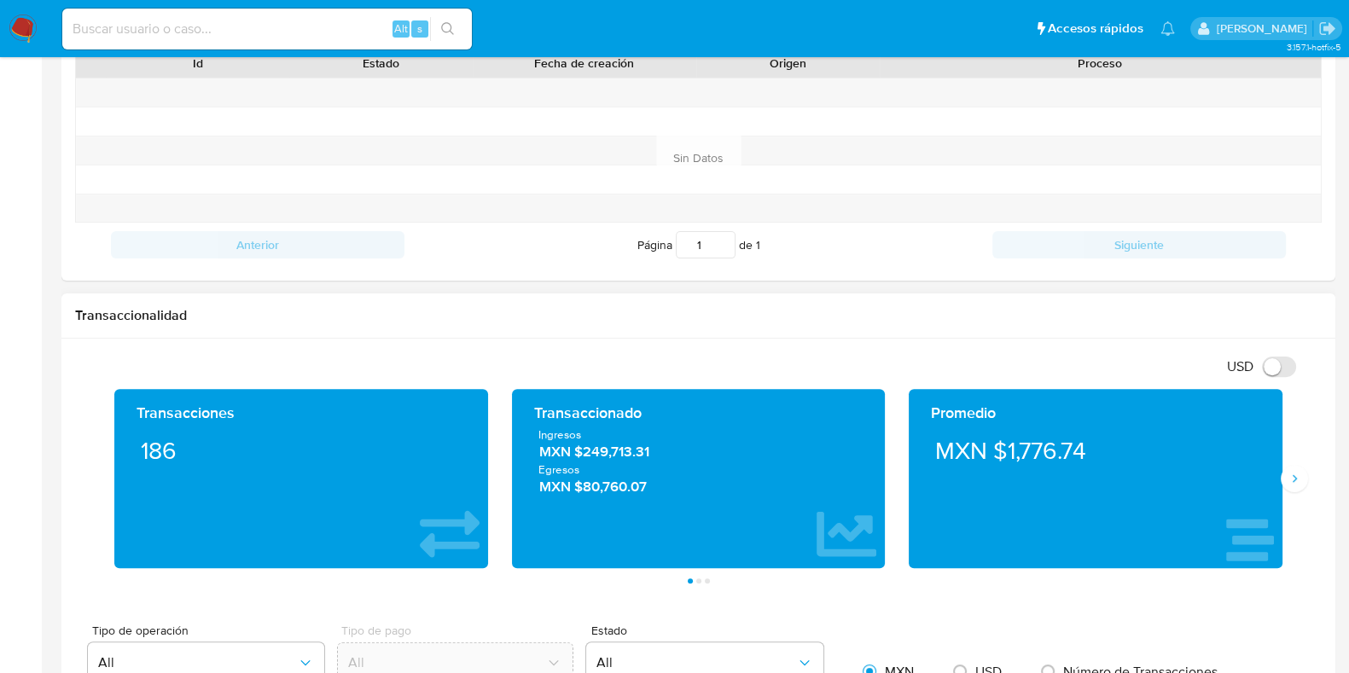
click at [1314, 477] on div "Transacciones 186 Transaccionado Ingresos MXN $249,713.31 Egresos MXN $80,760.0…" at bounding box center [698, 486] width 1247 height 195
click at [1301, 482] on button "Siguiente" at bounding box center [1294, 478] width 27 height 27
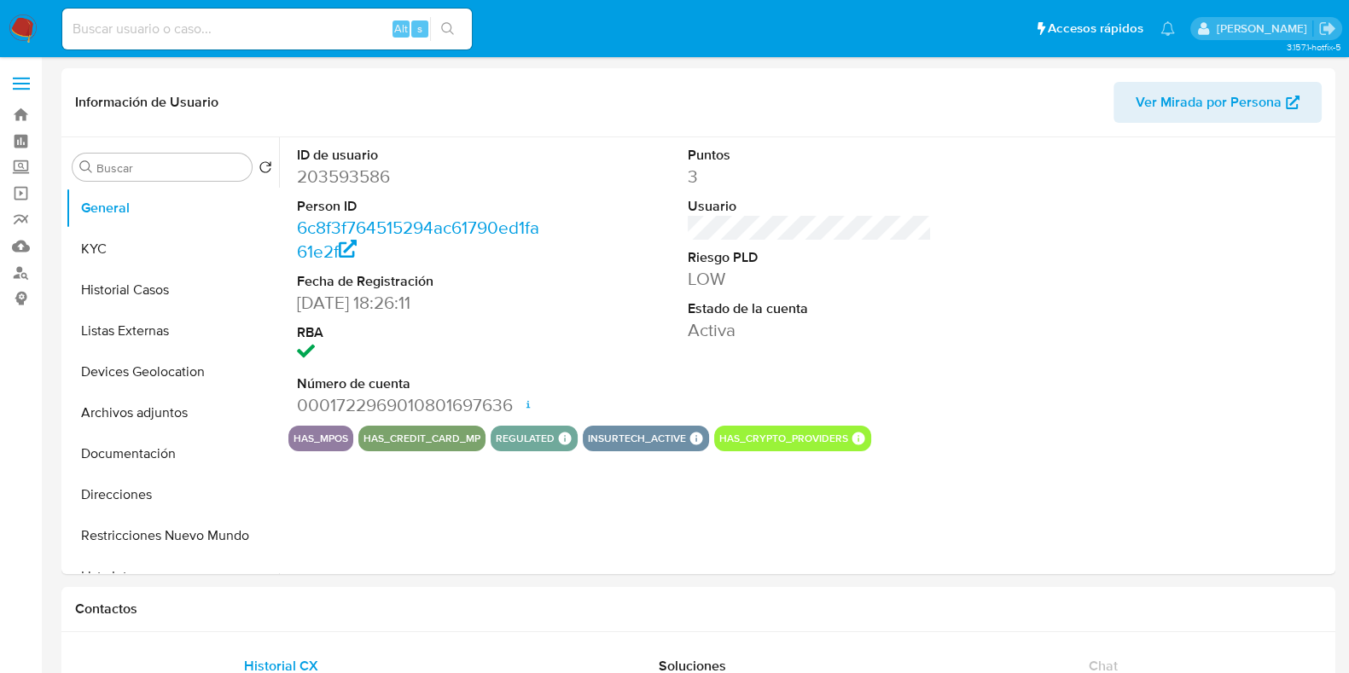
select select "10"
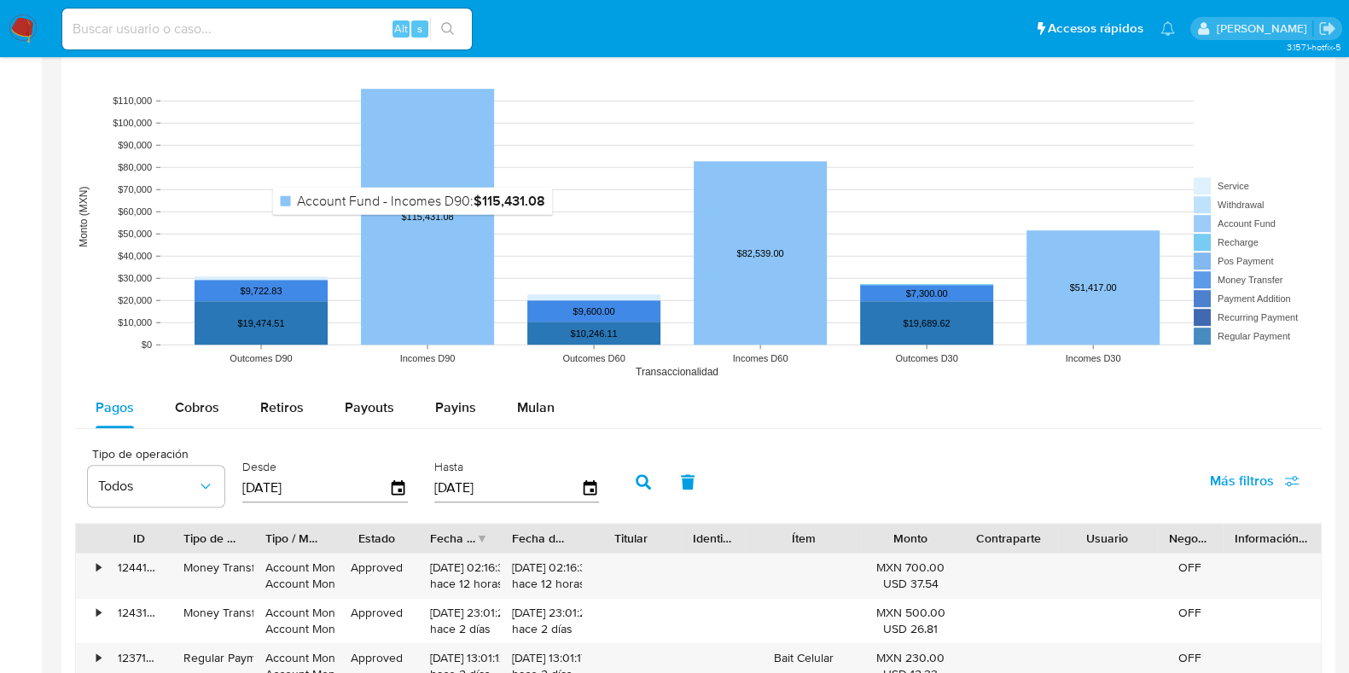
scroll to position [1386, 0]
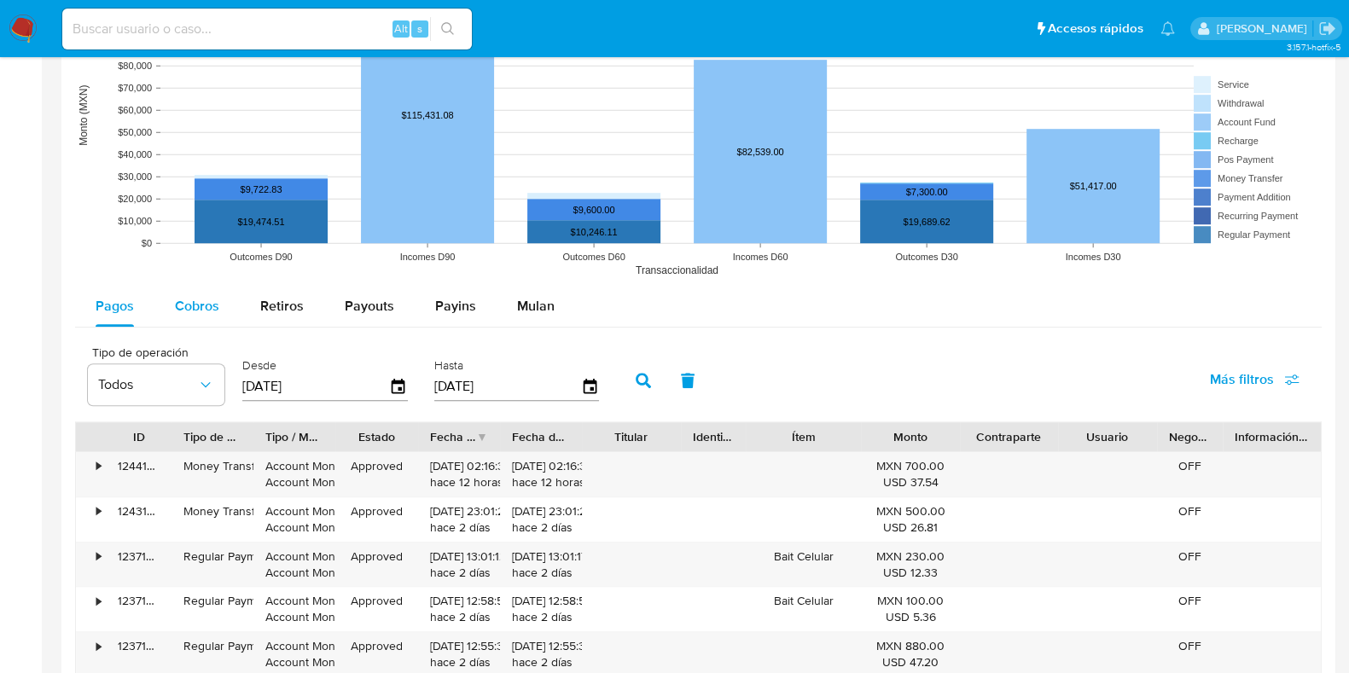
click at [218, 313] on div "Cobros" at bounding box center [197, 306] width 44 height 41
select select "10"
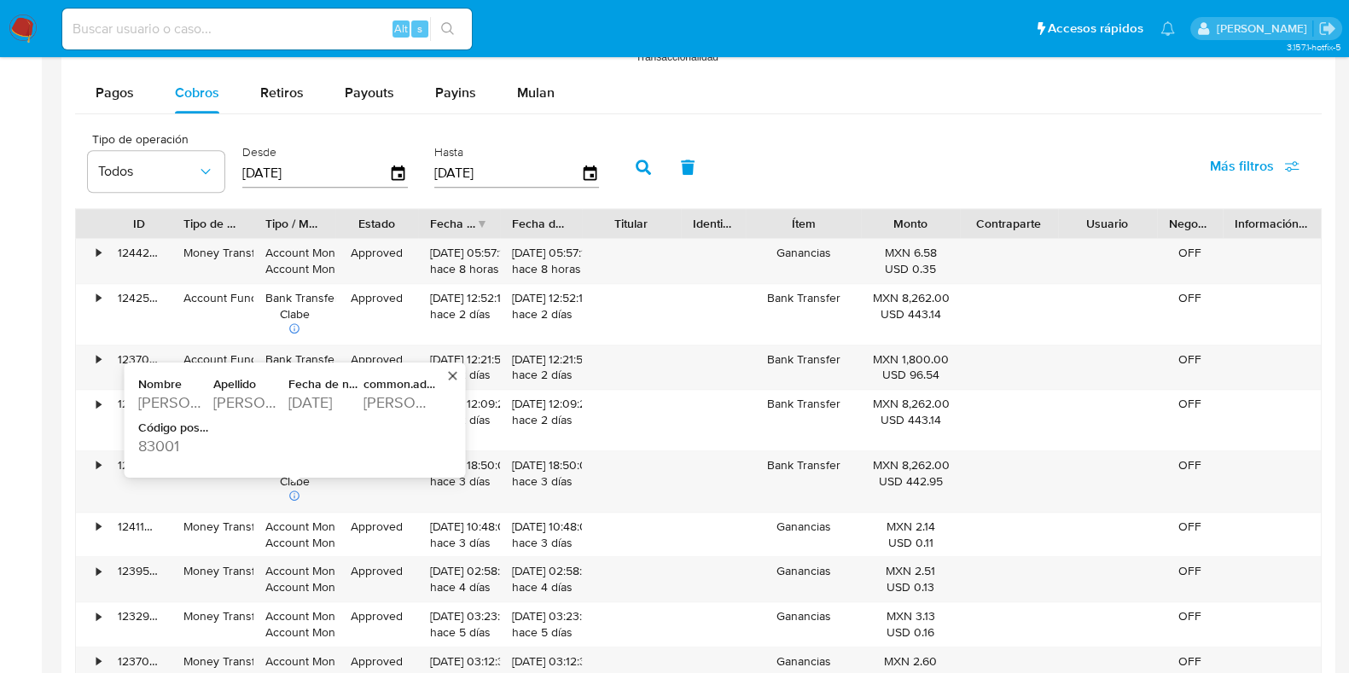
scroll to position [1920, 0]
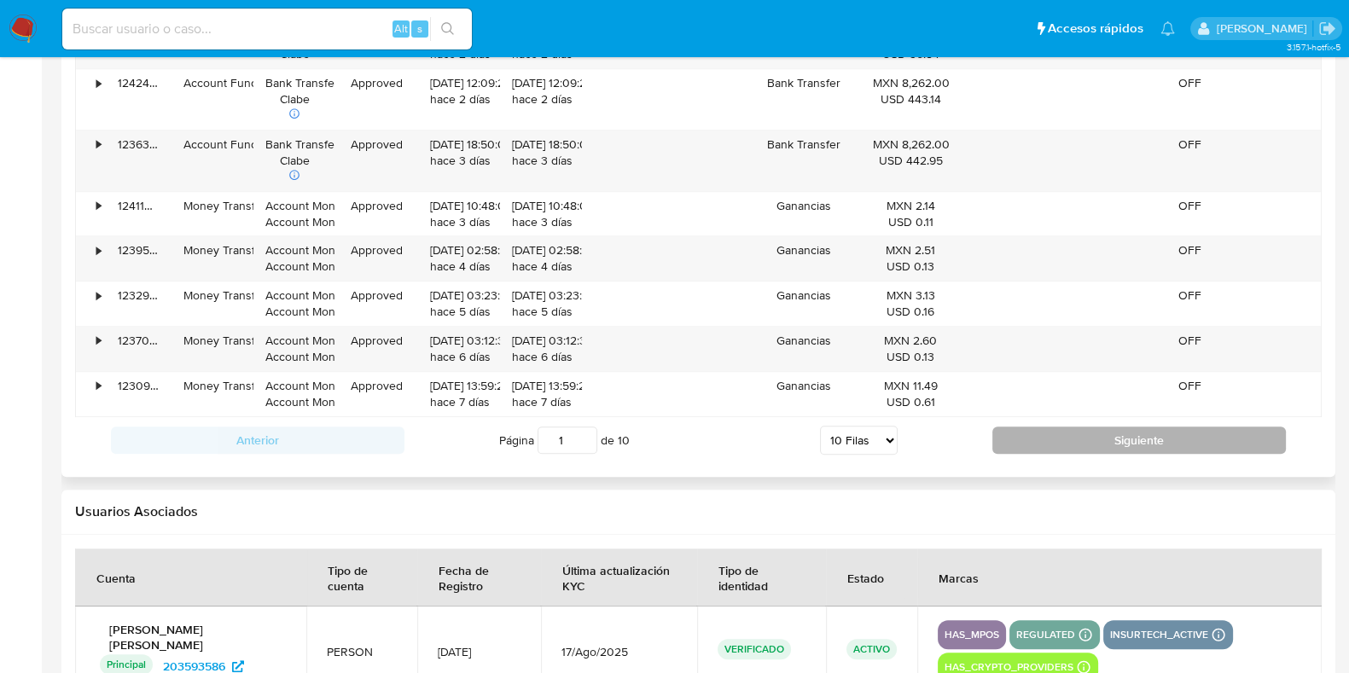
click at [1033, 445] on button "Siguiente" at bounding box center [1139, 440] width 294 height 27
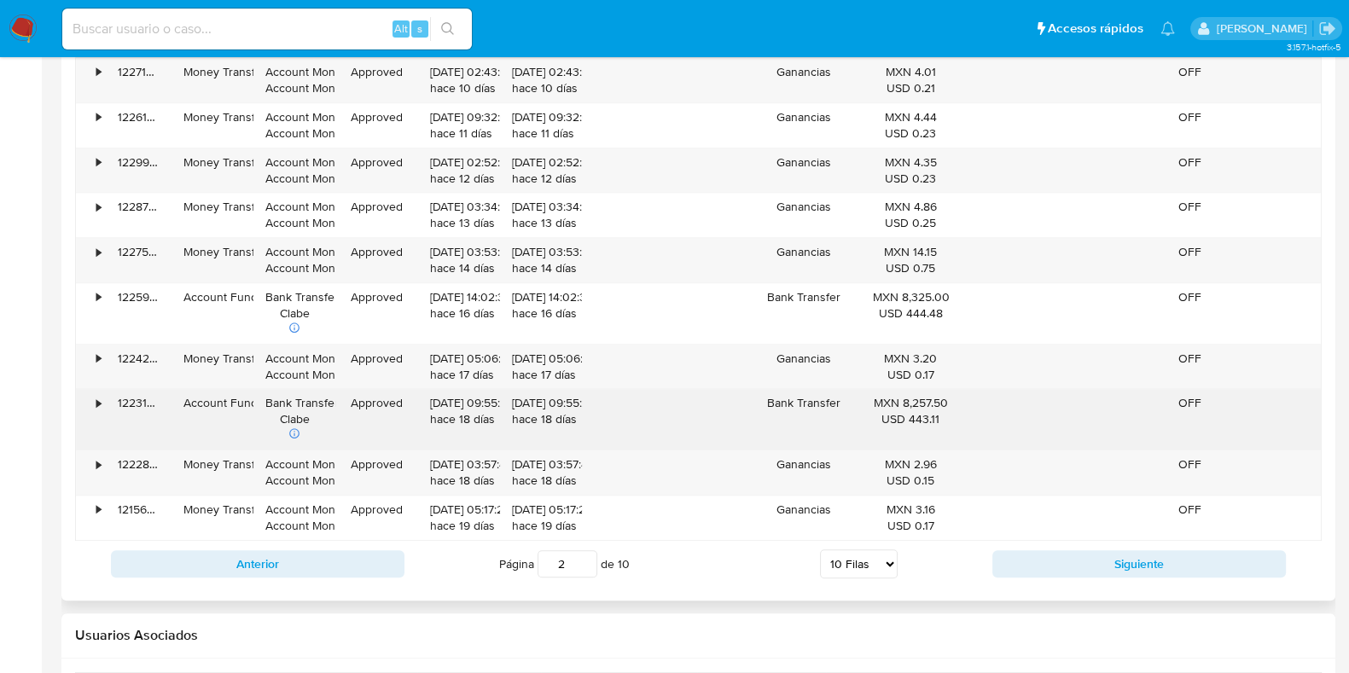
scroll to position [1813, 0]
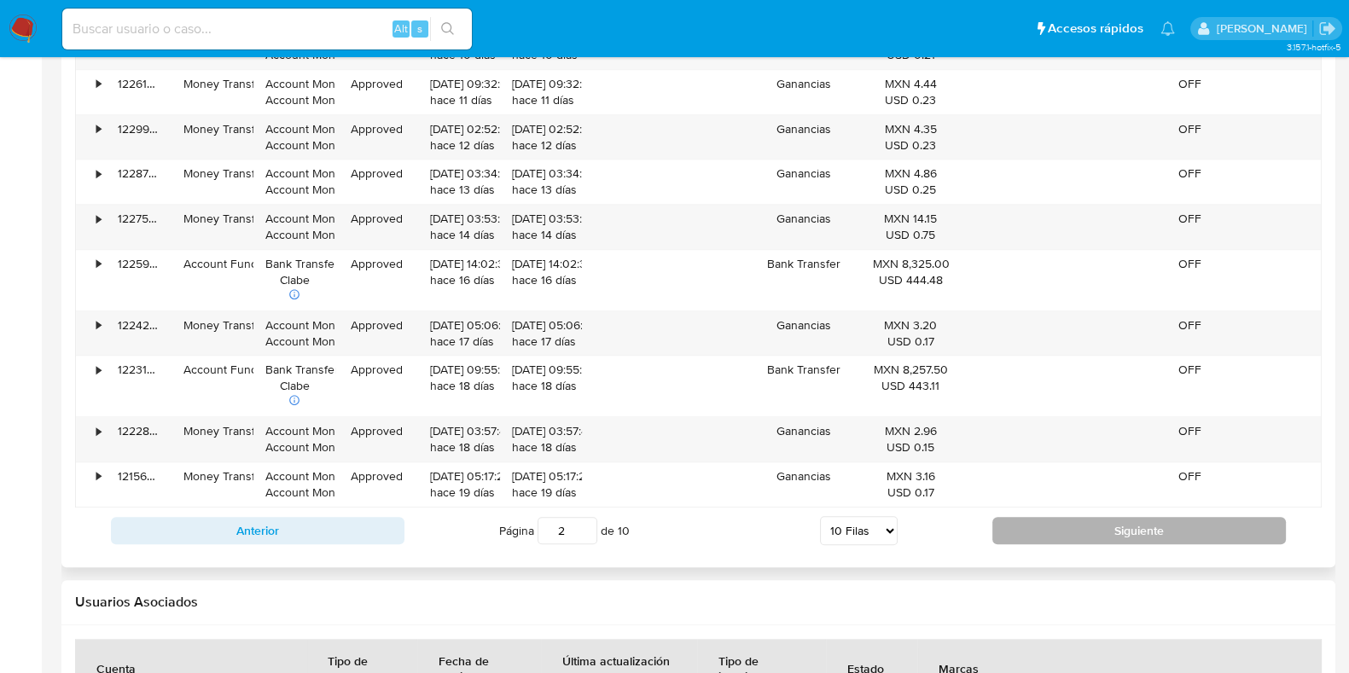
click at [1061, 522] on button "Siguiente" at bounding box center [1139, 530] width 294 height 27
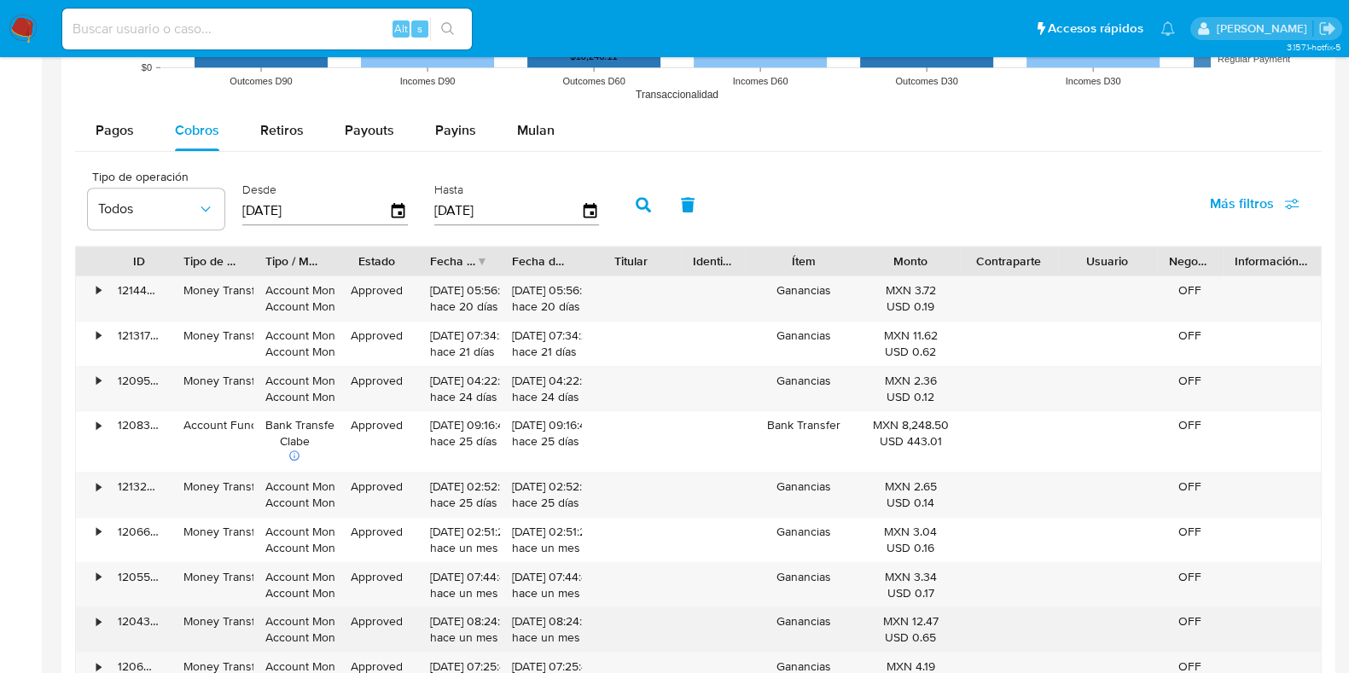
scroll to position [1492, 0]
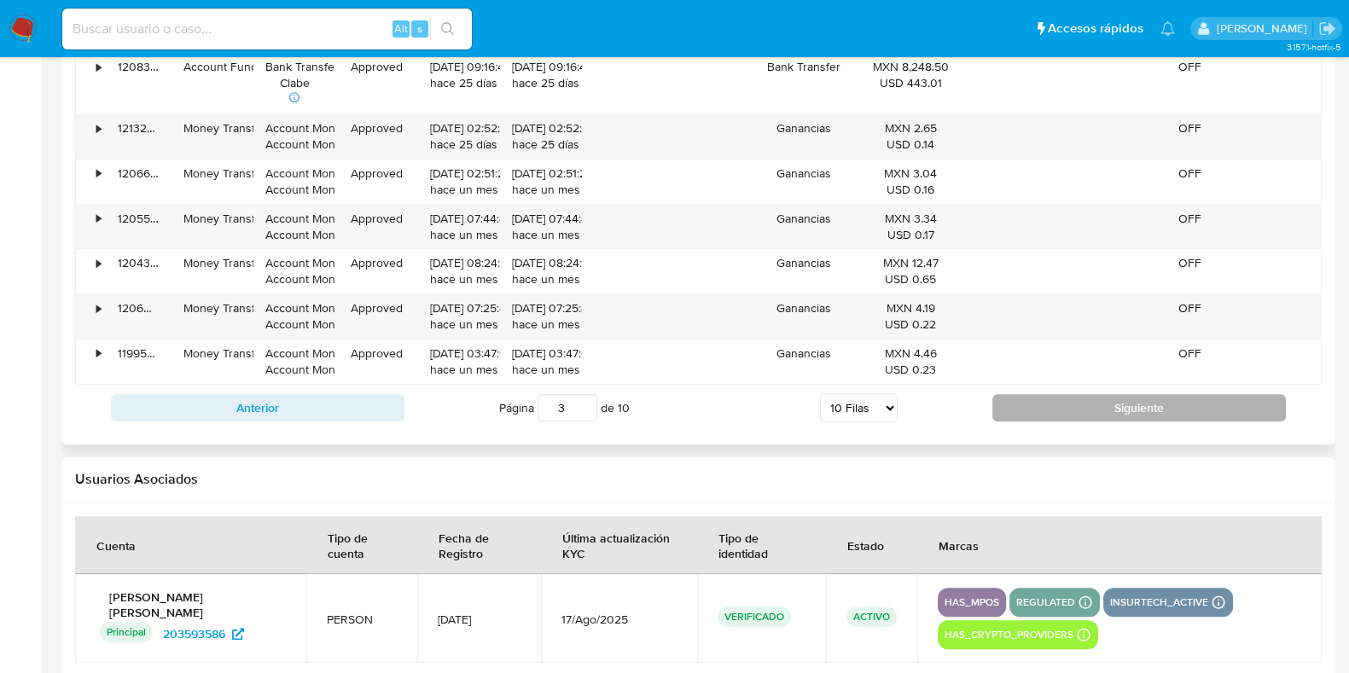
click at [1137, 408] on button "Siguiente" at bounding box center [1139, 407] width 294 height 27
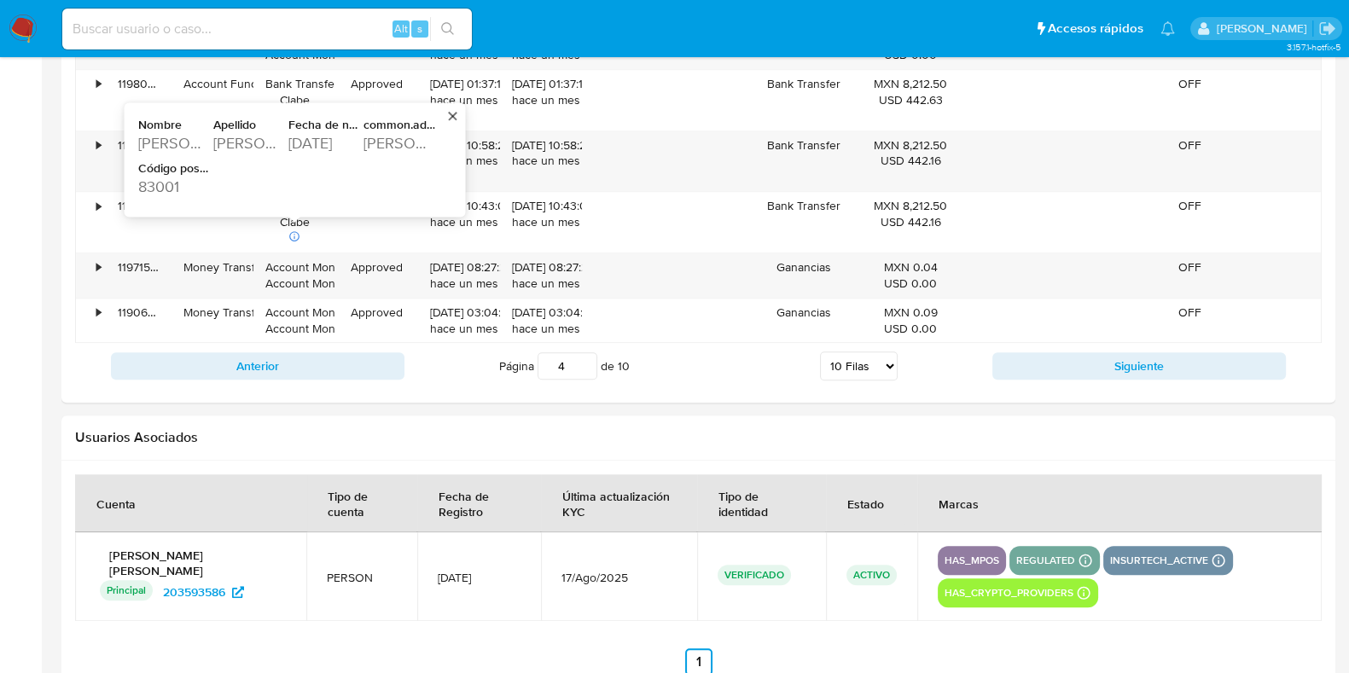
scroll to position [2027, 0]
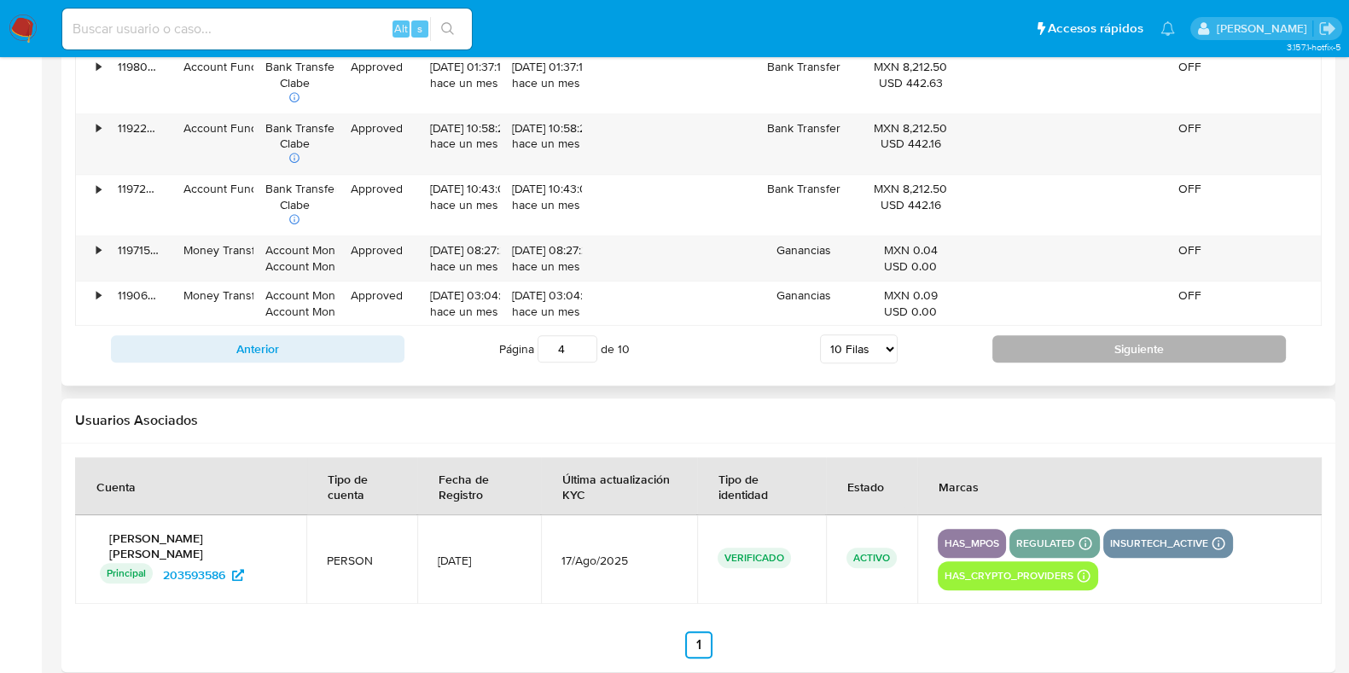
click at [1165, 354] on button "Siguiente" at bounding box center [1139, 348] width 294 height 27
type input "5"
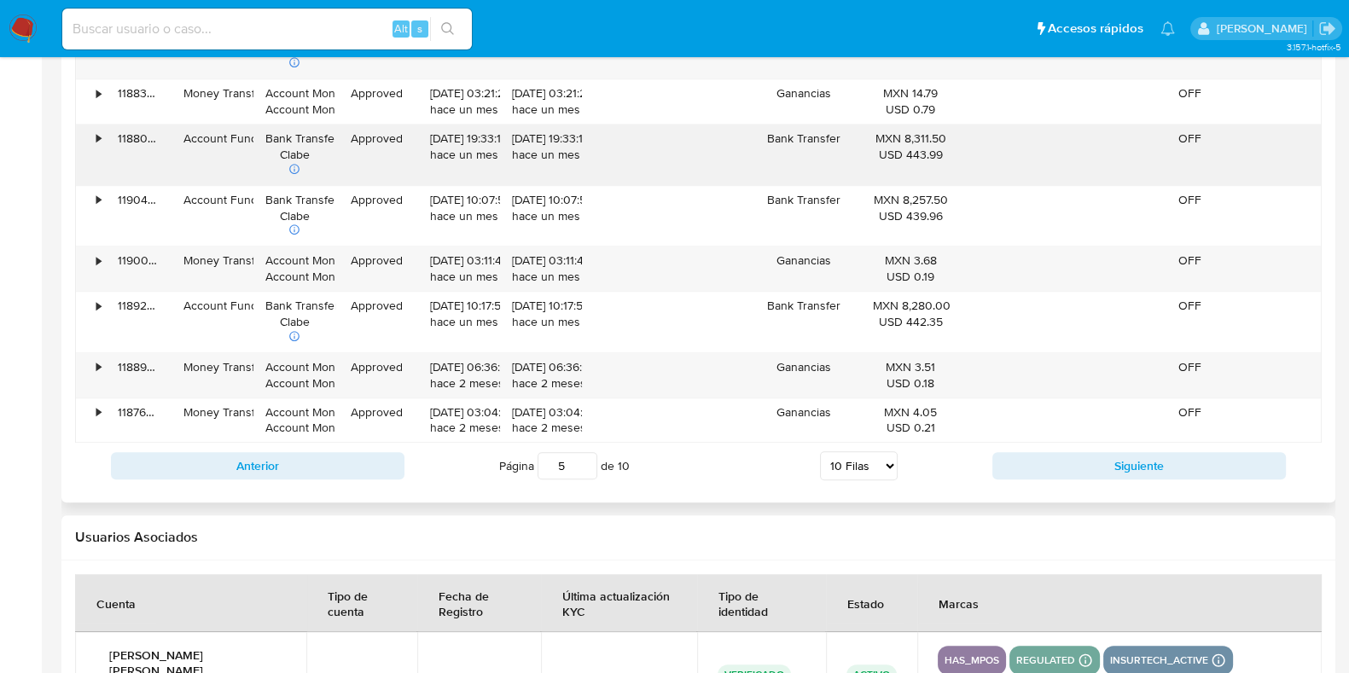
scroll to position [1706, 0]
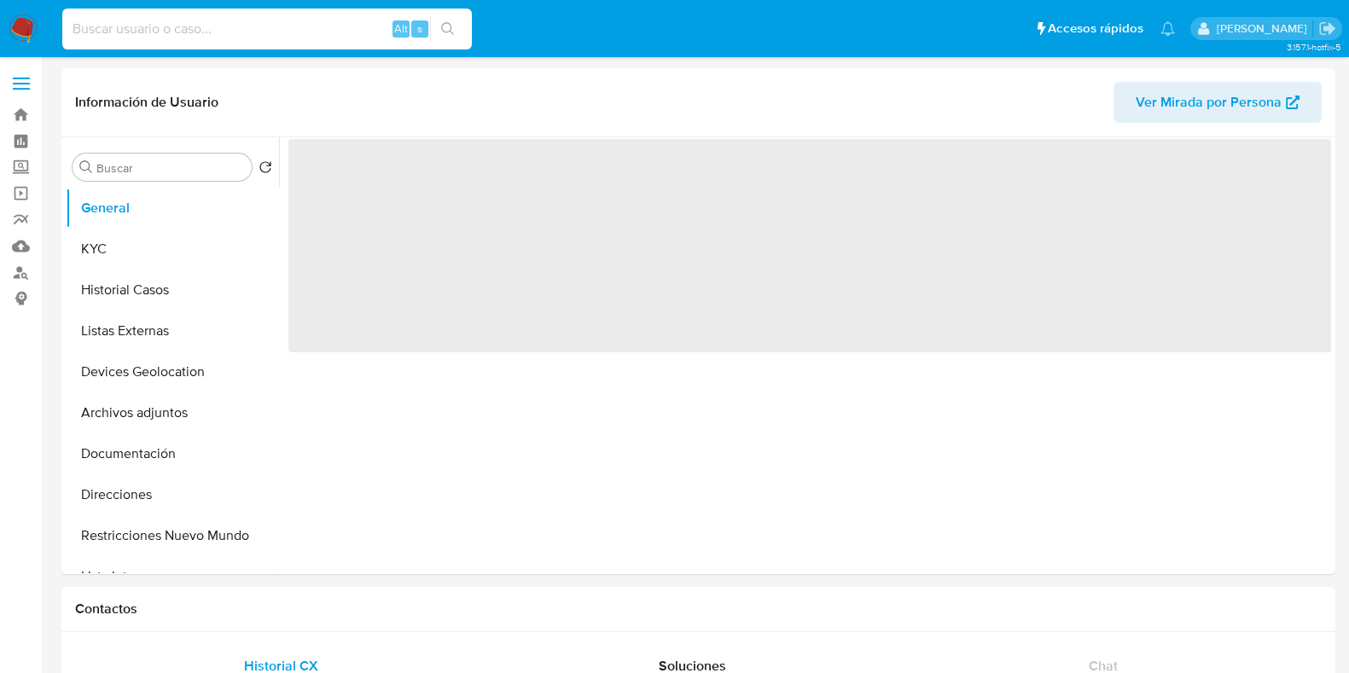
click at [172, 20] on input at bounding box center [267, 29] width 410 height 22
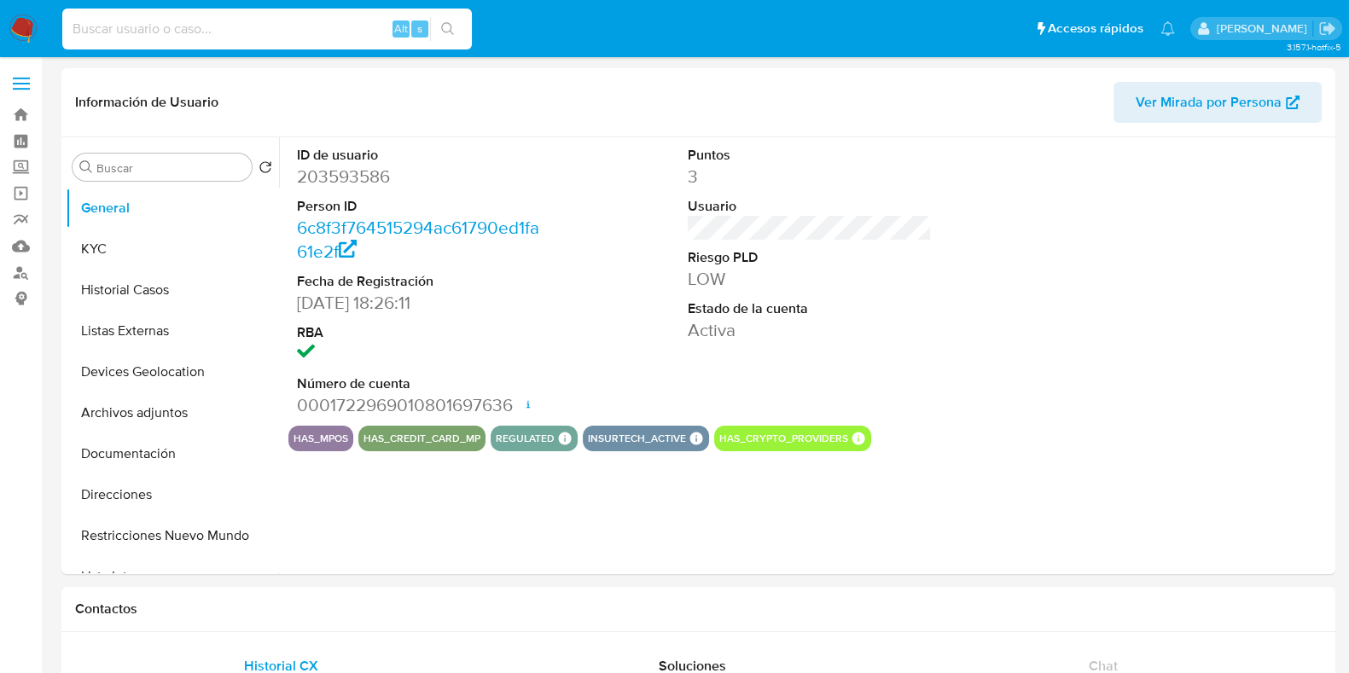
paste input "359156051"
type input "359156051"
select select "10"
type input "359156051"
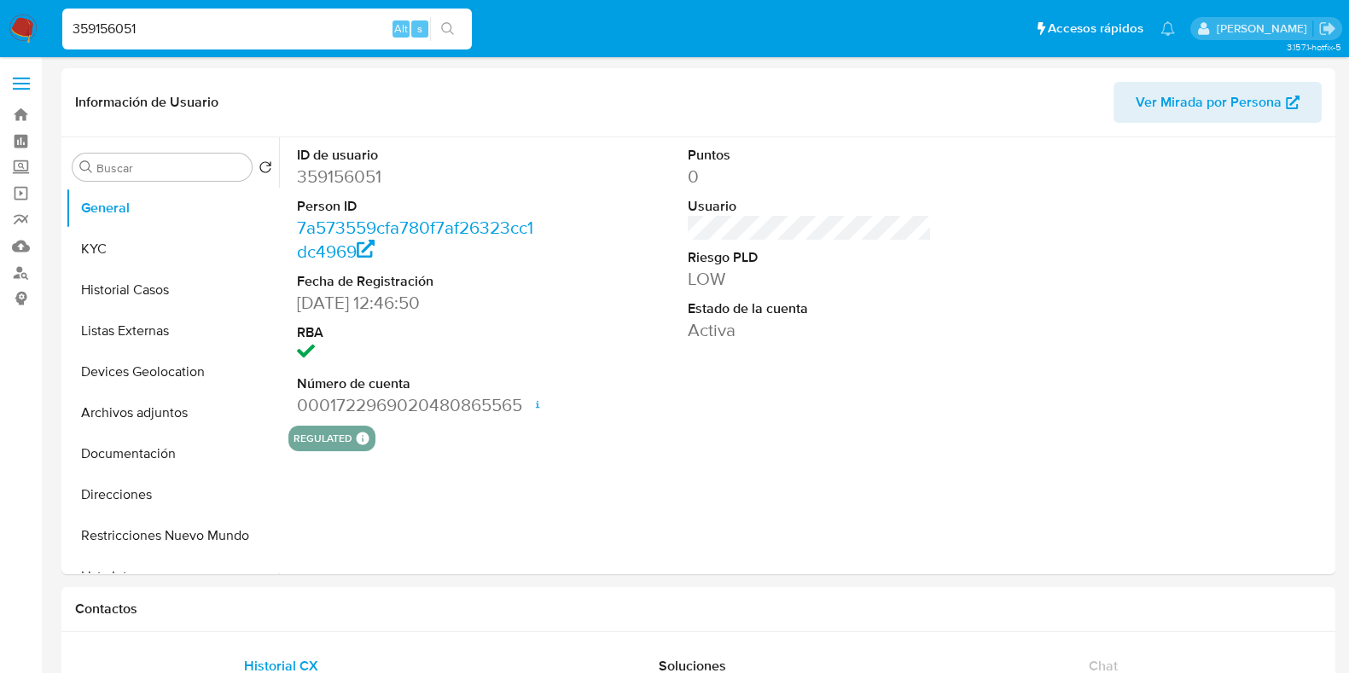
select select "10"
click at [167, 293] on button "Historial Casos" at bounding box center [166, 290] width 200 height 41
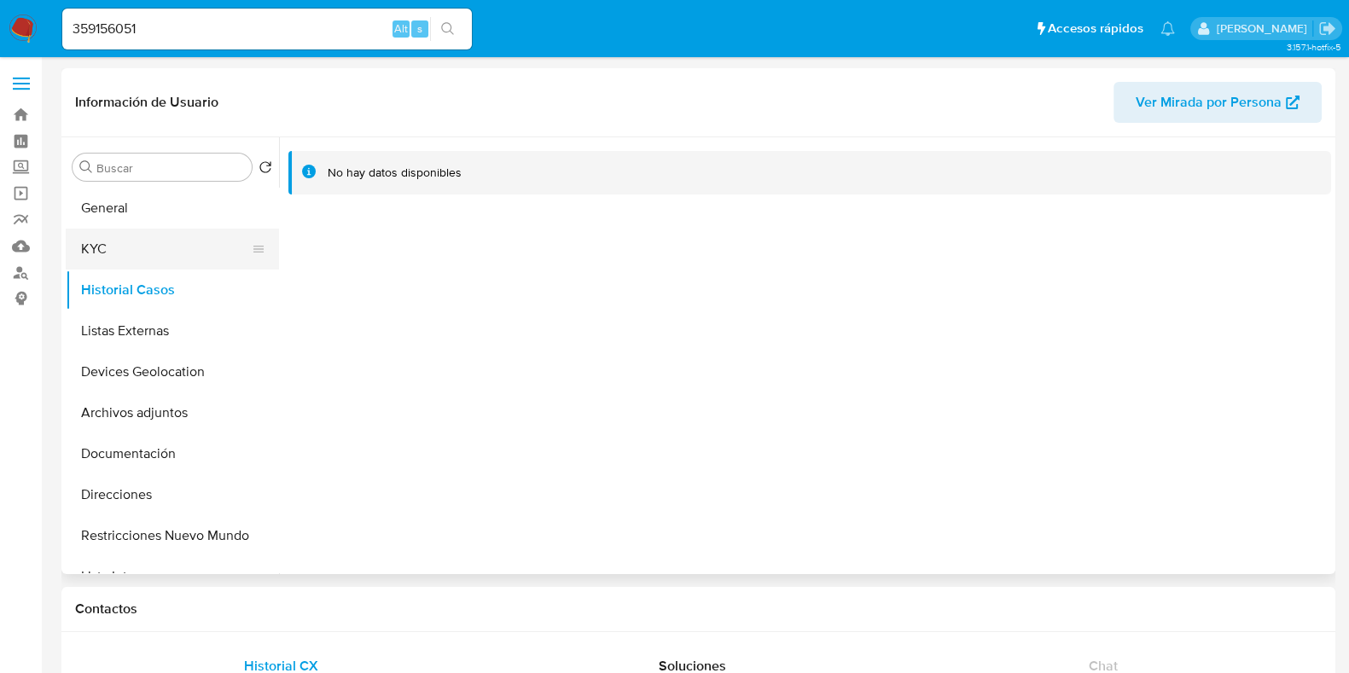
click at [130, 244] on button "KYC" at bounding box center [166, 249] width 200 height 41
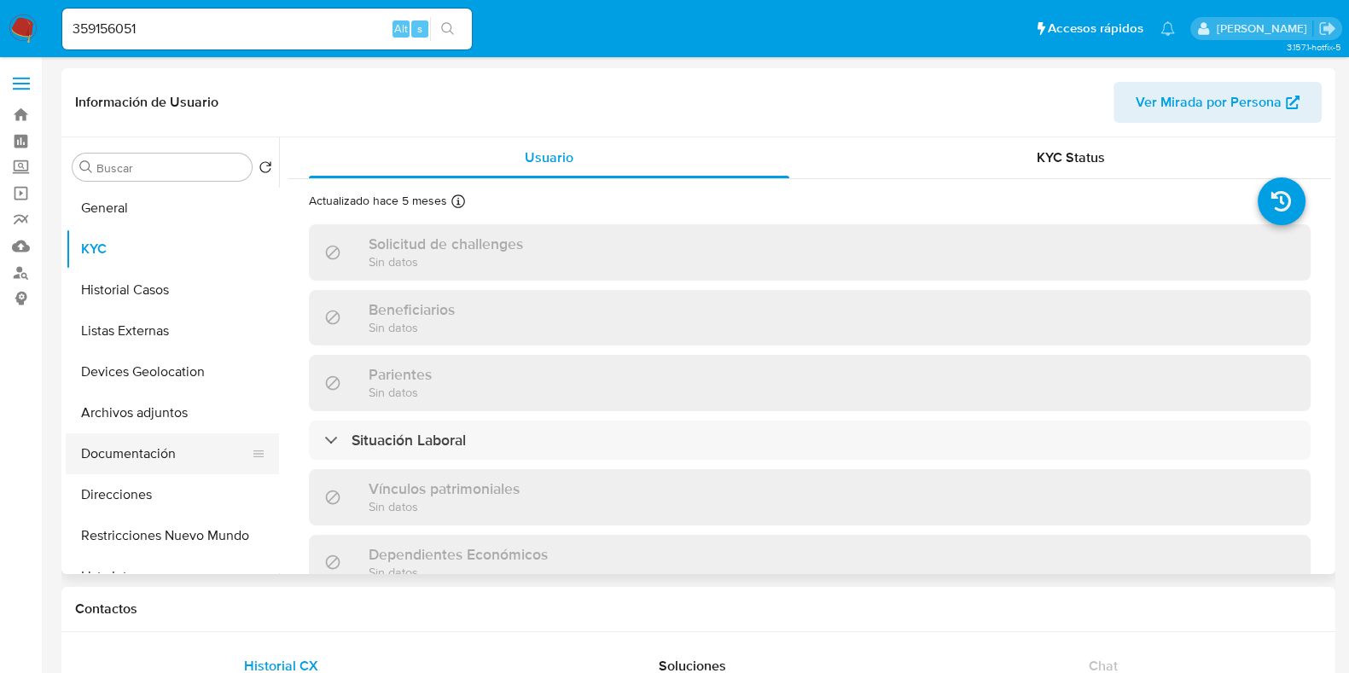
click at [126, 456] on button "Documentación" at bounding box center [166, 453] width 200 height 41
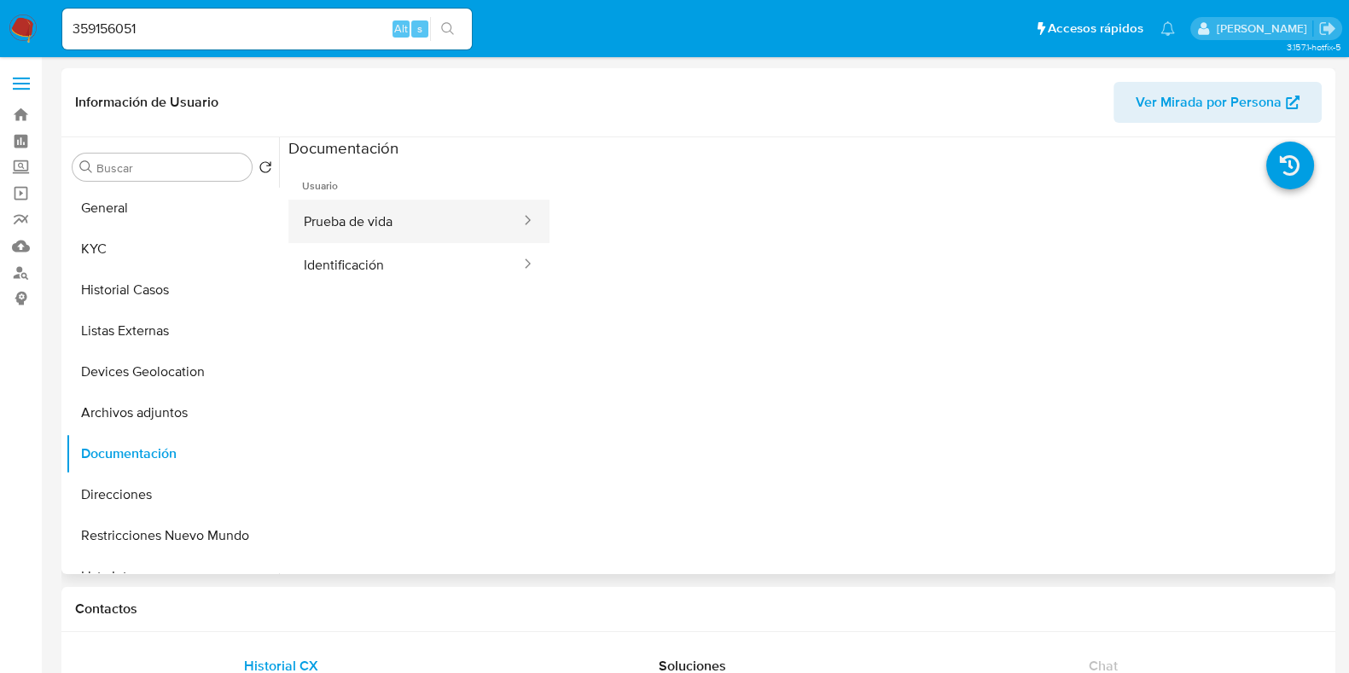
click at [359, 202] on button "Prueba de vida" at bounding box center [405, 222] width 234 height 44
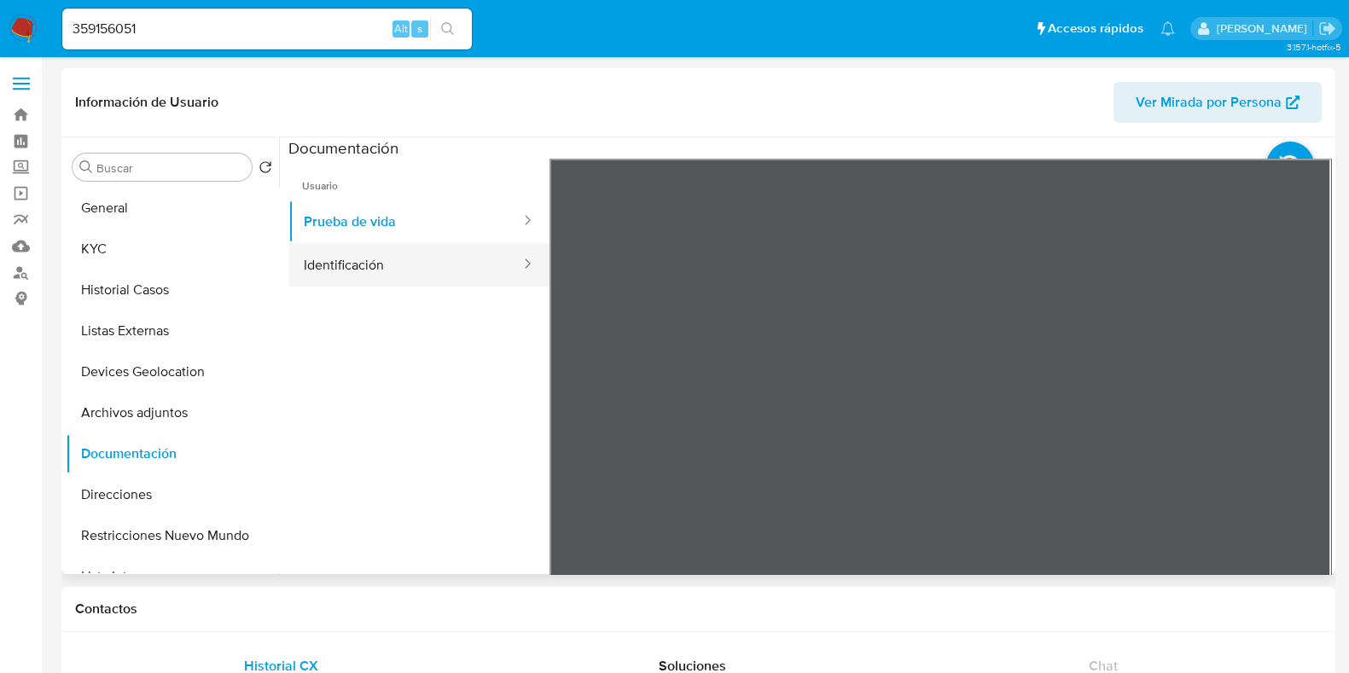
click at [388, 279] on button "Identificación" at bounding box center [405, 265] width 234 height 44
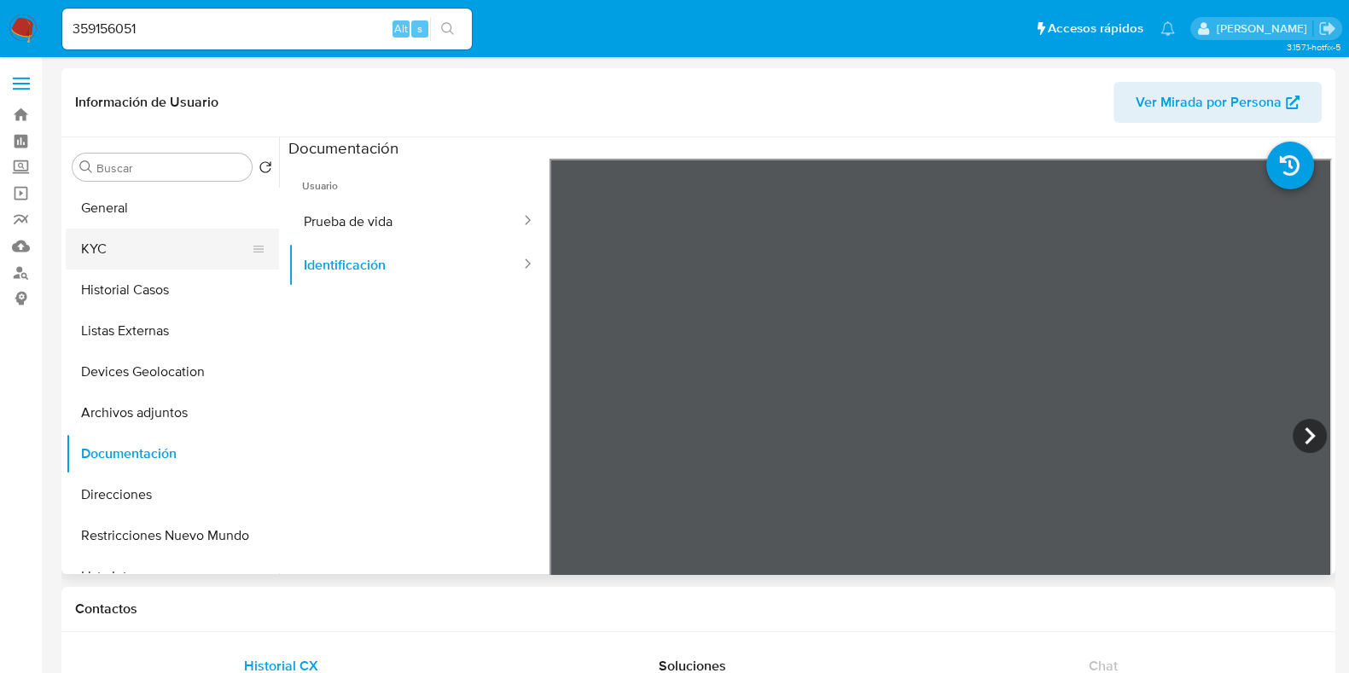
click at [99, 259] on button "KYC" at bounding box center [166, 249] width 200 height 41
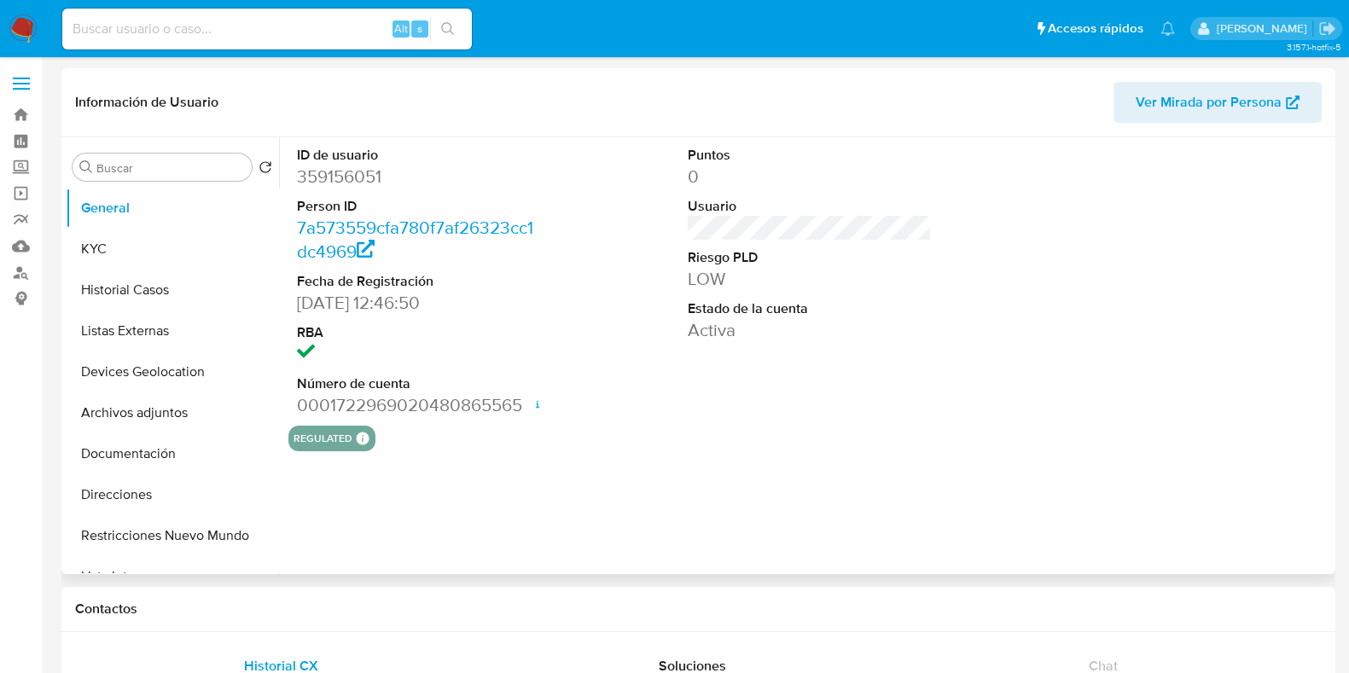
select select "10"
click at [29, 246] on link "Mulan" at bounding box center [101, 246] width 203 height 26
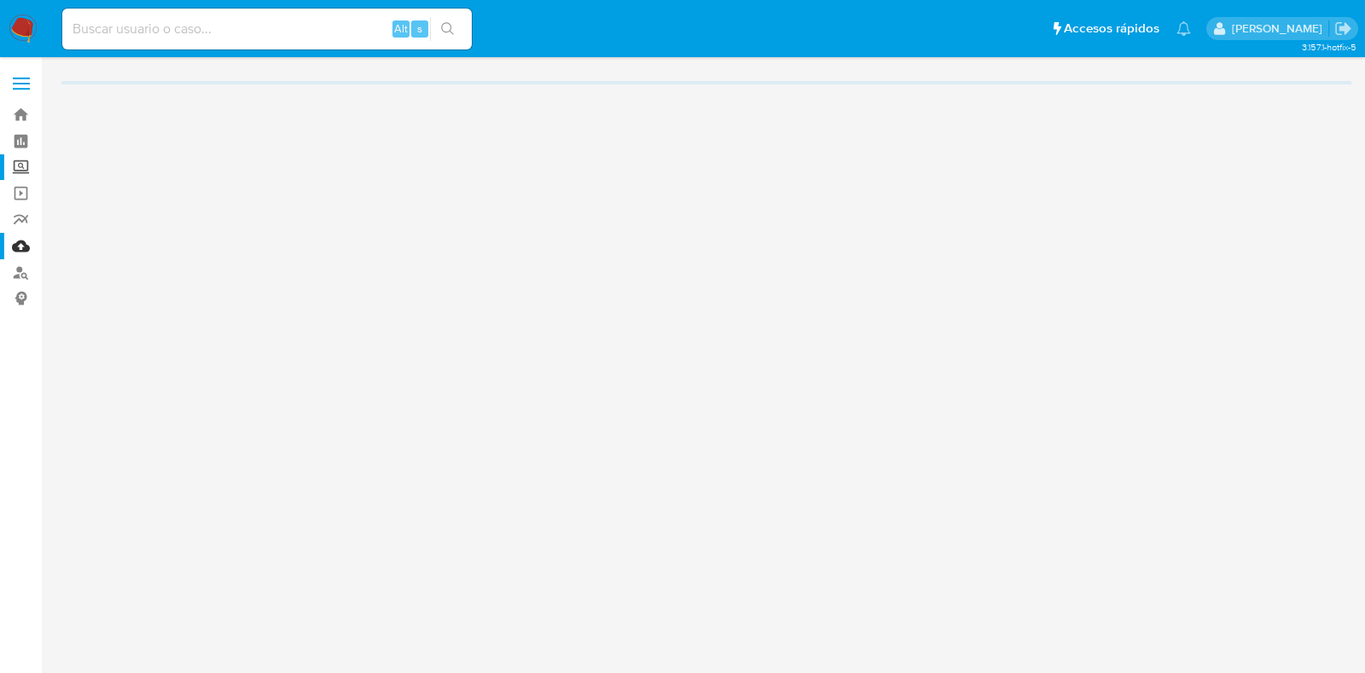
click at [21, 165] on label "Screening" at bounding box center [101, 167] width 203 height 26
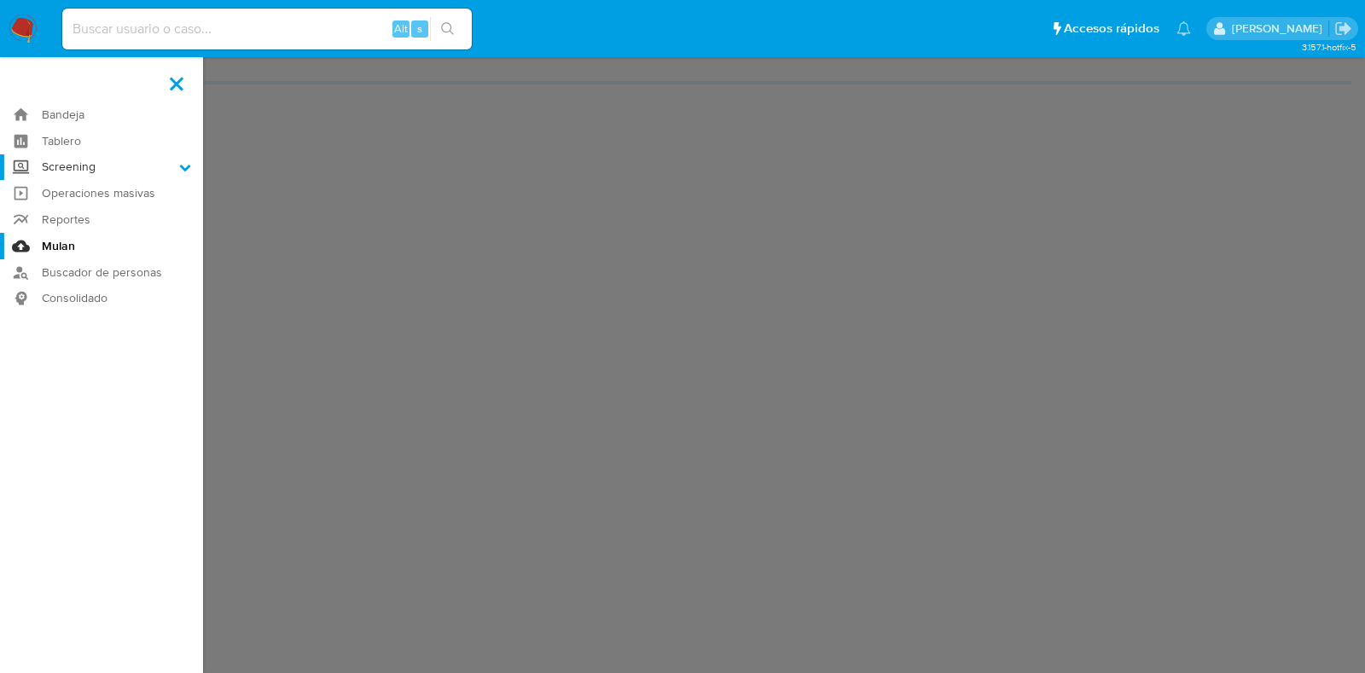
click at [0, 0] on input "Screening" at bounding box center [0, 0] width 0 height 0
click at [87, 235] on link "Herramientas" at bounding box center [101, 234] width 203 height 21
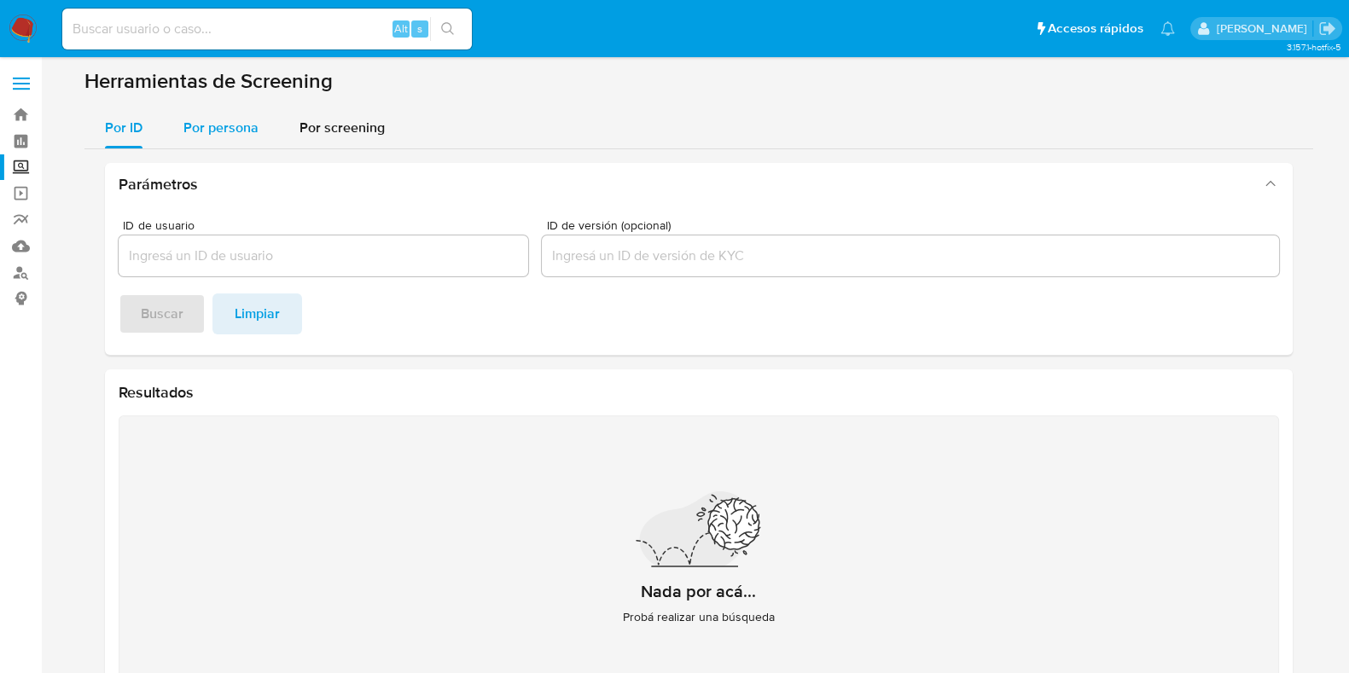
click at [233, 140] on div "Por persona" at bounding box center [220, 128] width 75 height 41
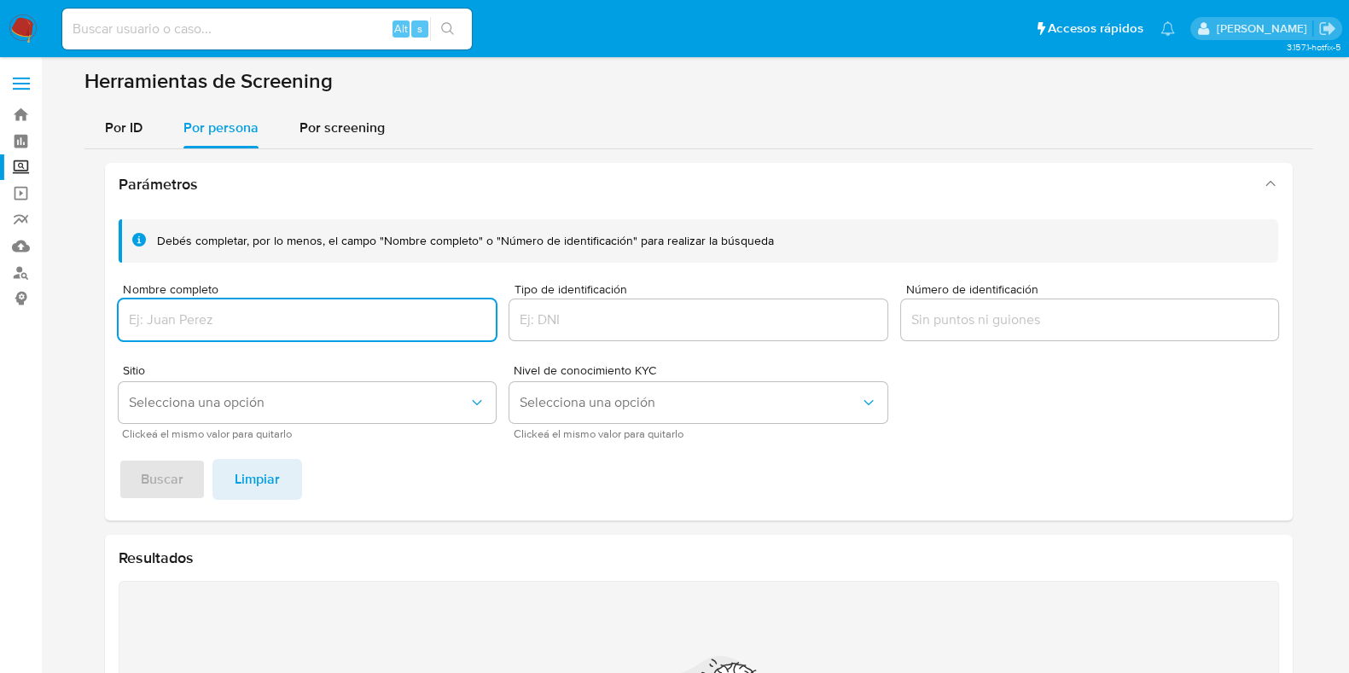
click at [247, 314] on input "Nombre completo" at bounding box center [308, 320] width 378 height 22
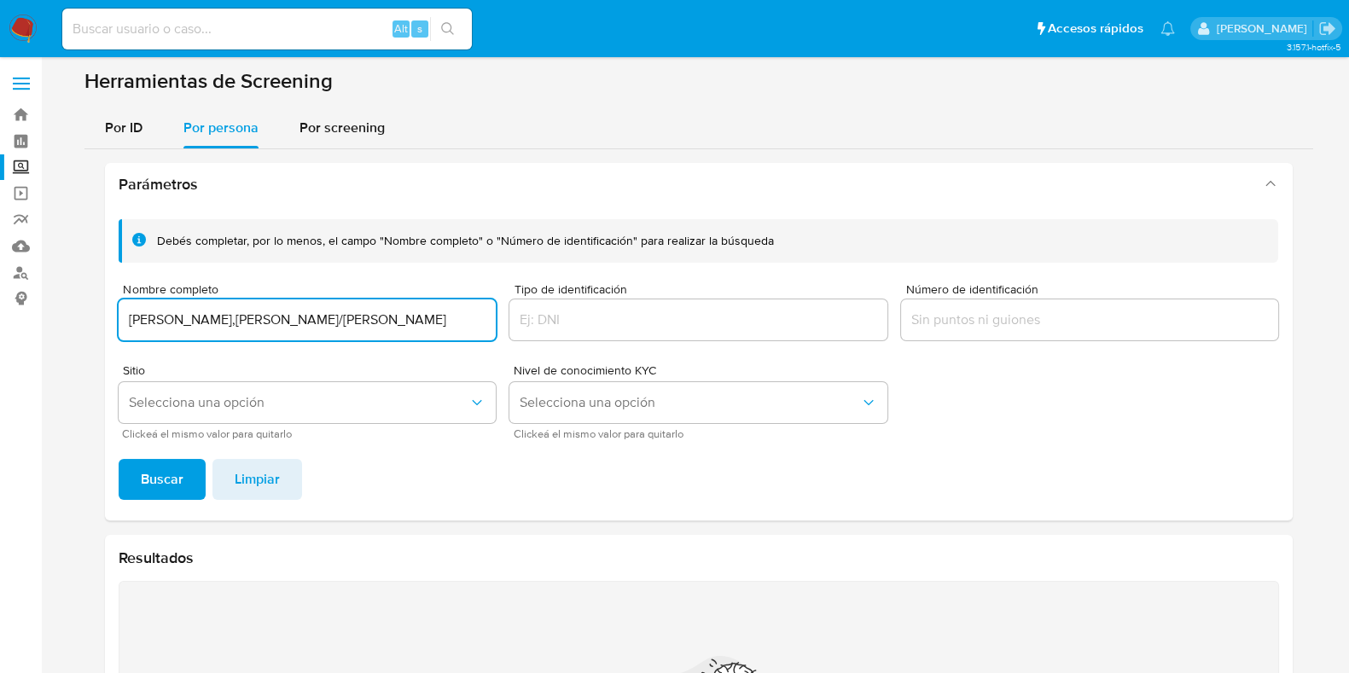
click at [237, 322] on input "EUSEBIO,GOMEZ/CAMACHO" at bounding box center [308, 320] width 378 height 22
click at [184, 320] on input "EUSEBIO,GOMEZ CAMACHO" at bounding box center [308, 320] width 378 height 22
type input "EUSEBIO GOMEZ CAMACHO"
click at [182, 488] on button "Buscar" at bounding box center [162, 479] width 87 height 41
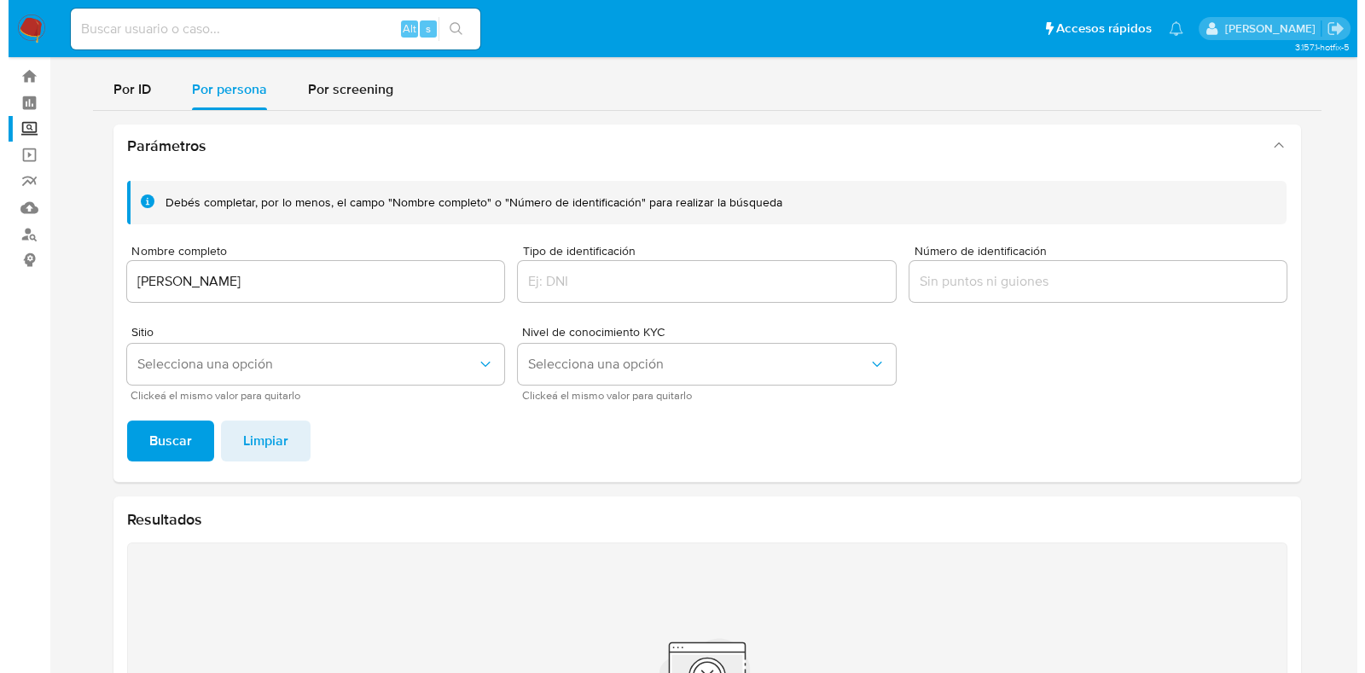
scroll to position [30, 0]
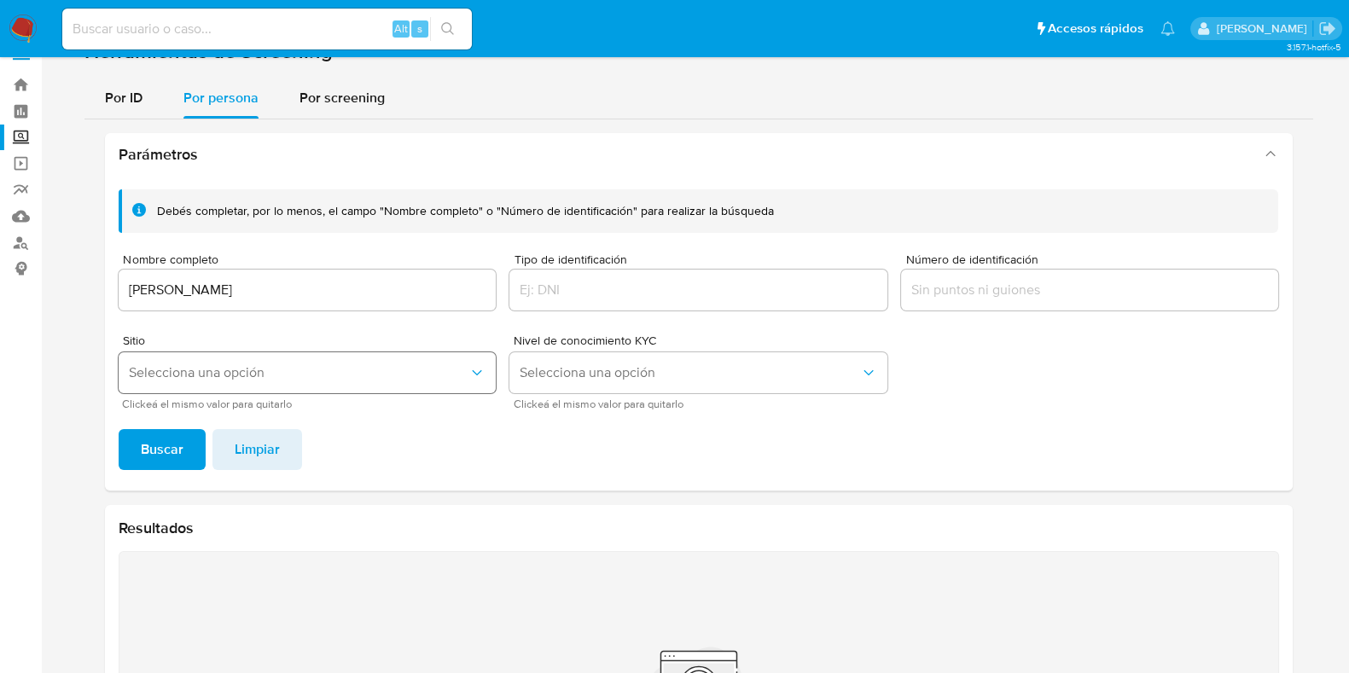
click at [342, 356] on button "Selecciona una opción" at bounding box center [308, 372] width 378 height 41
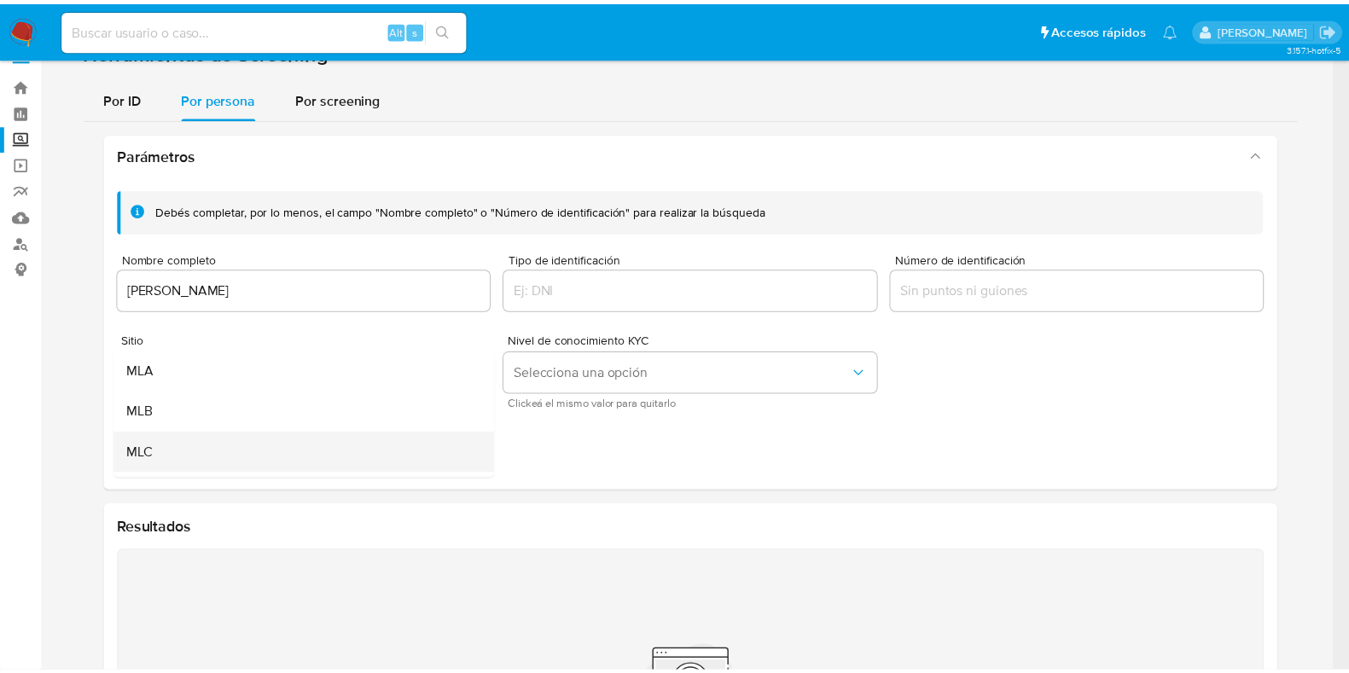
scroll to position [106, 0]
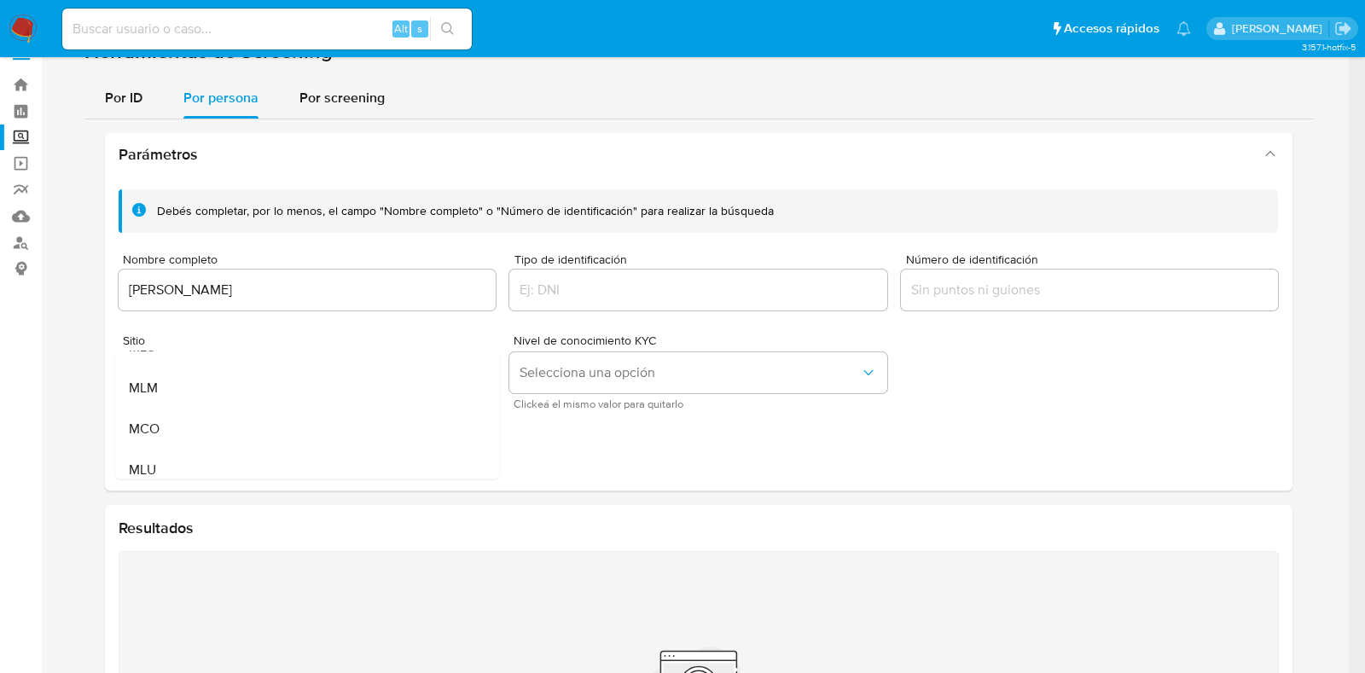
drag, startPoint x: 226, startPoint y: 388, endPoint x: 241, endPoint y: 383, distance: 15.4
click at [228, 387] on div "MLM" at bounding box center [301, 388] width 347 height 41
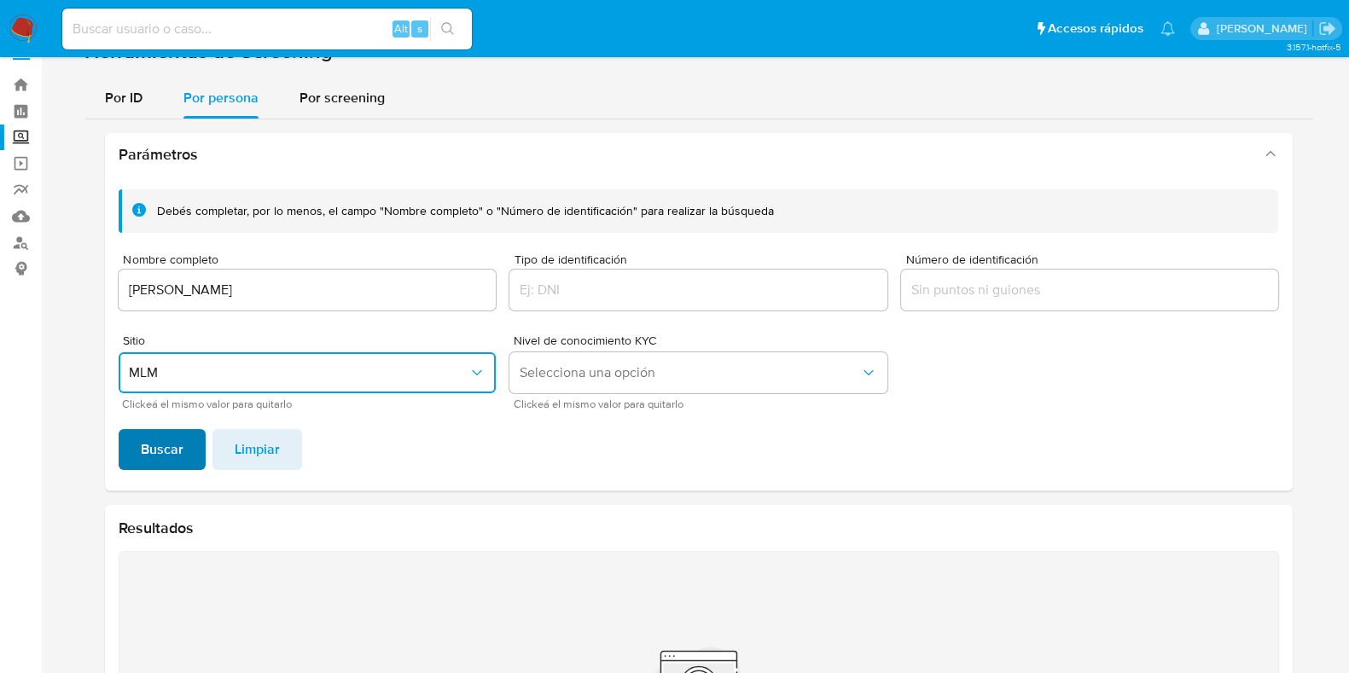
click at [180, 440] on span "Buscar" at bounding box center [162, 450] width 43 height 38
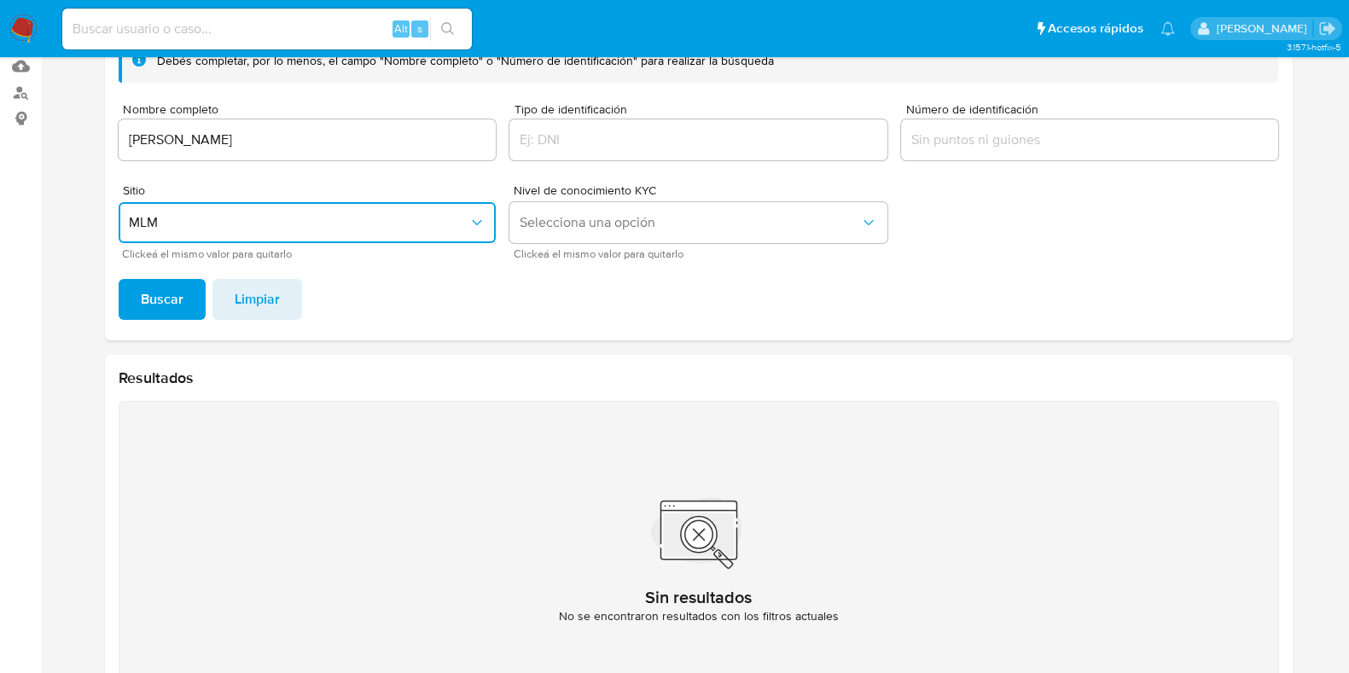
scroll to position [137, 0]
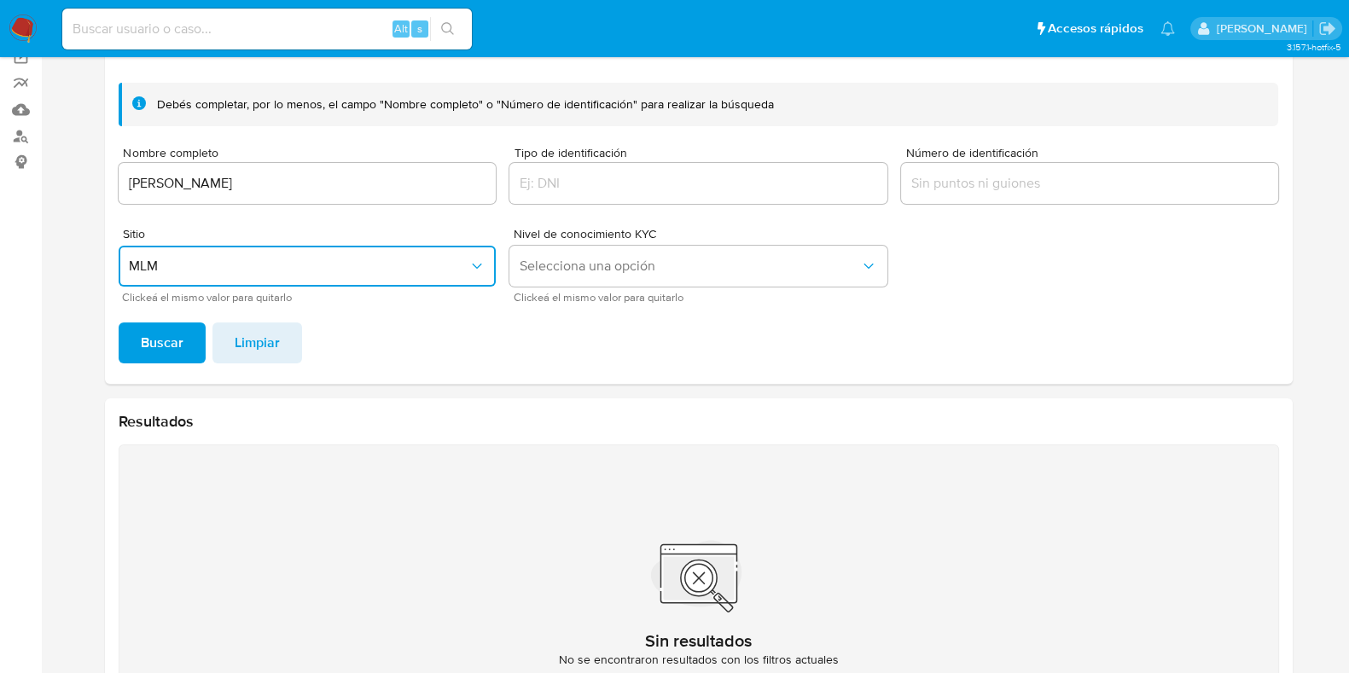
click at [275, 185] on input "EUSEBIO GOMEZ CAMACHO" at bounding box center [308, 183] width 378 height 22
click at [273, 185] on input "EUSEBIO GOMEZ CAMACHO" at bounding box center [308, 183] width 378 height 22
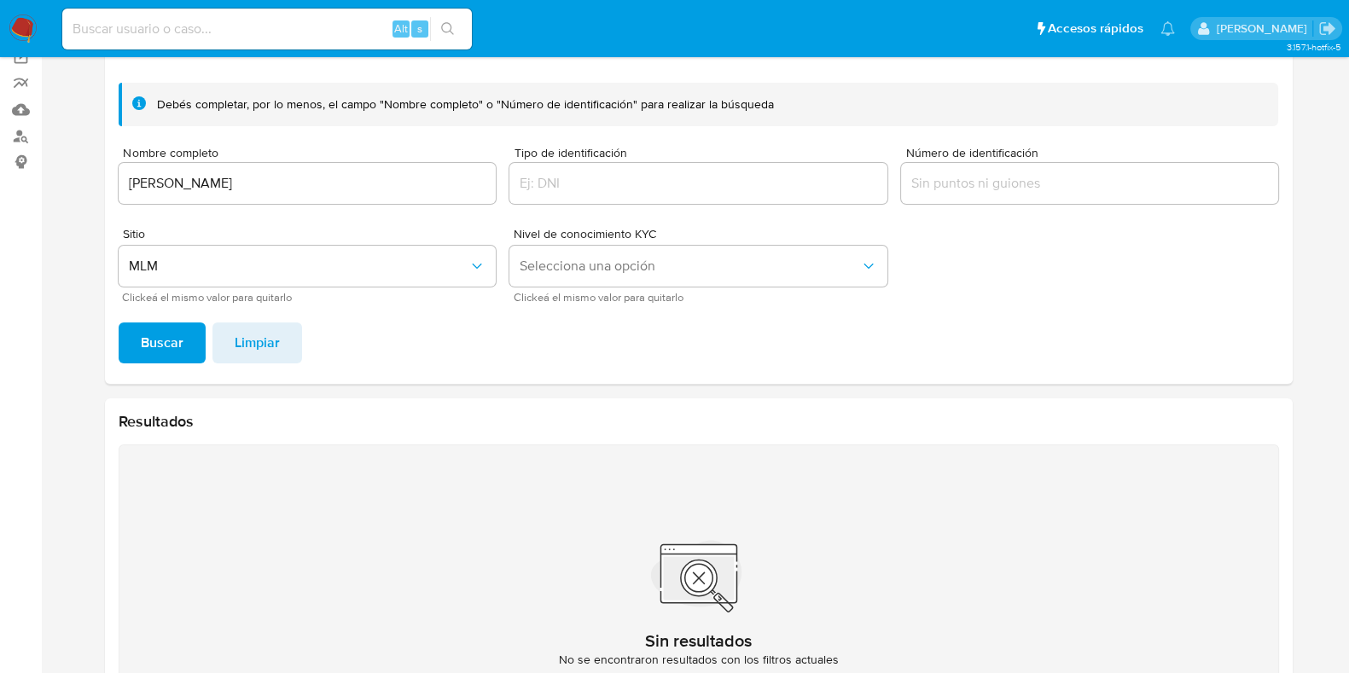
click at [142, 33] on input at bounding box center [267, 29] width 410 height 22
paste input "203593586"
type input "203593586"
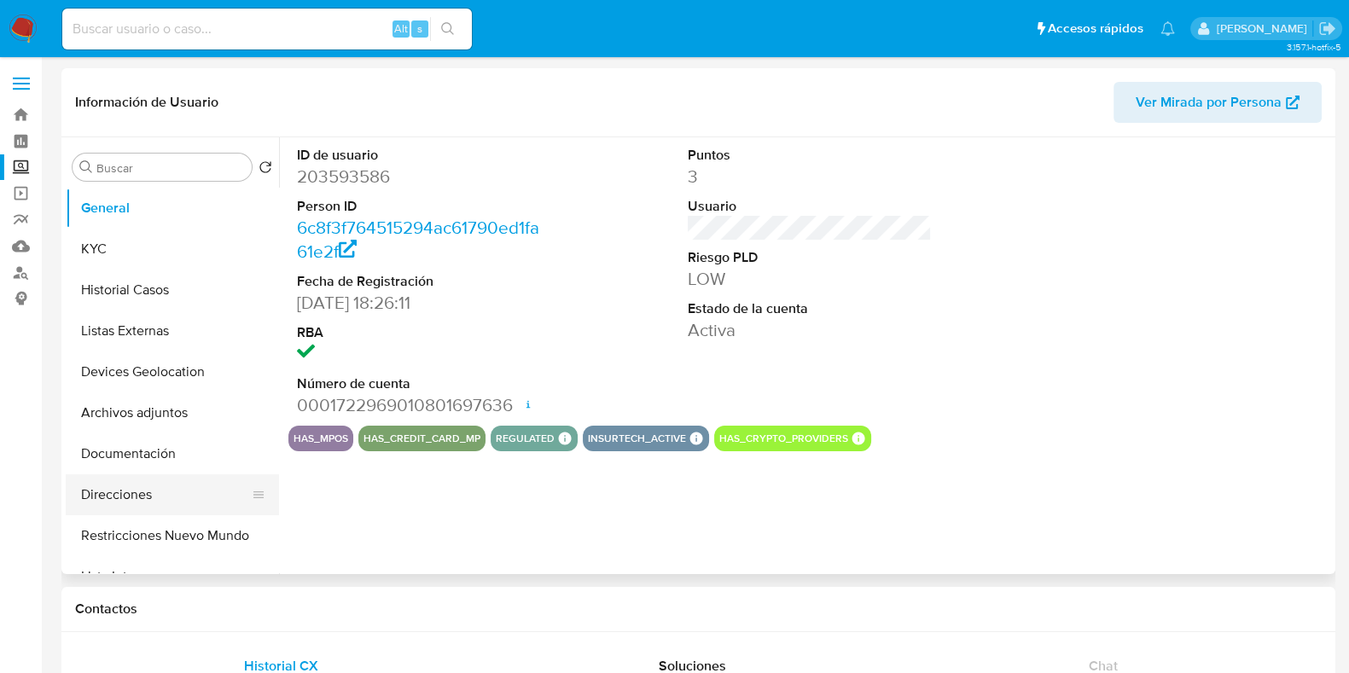
select select "10"
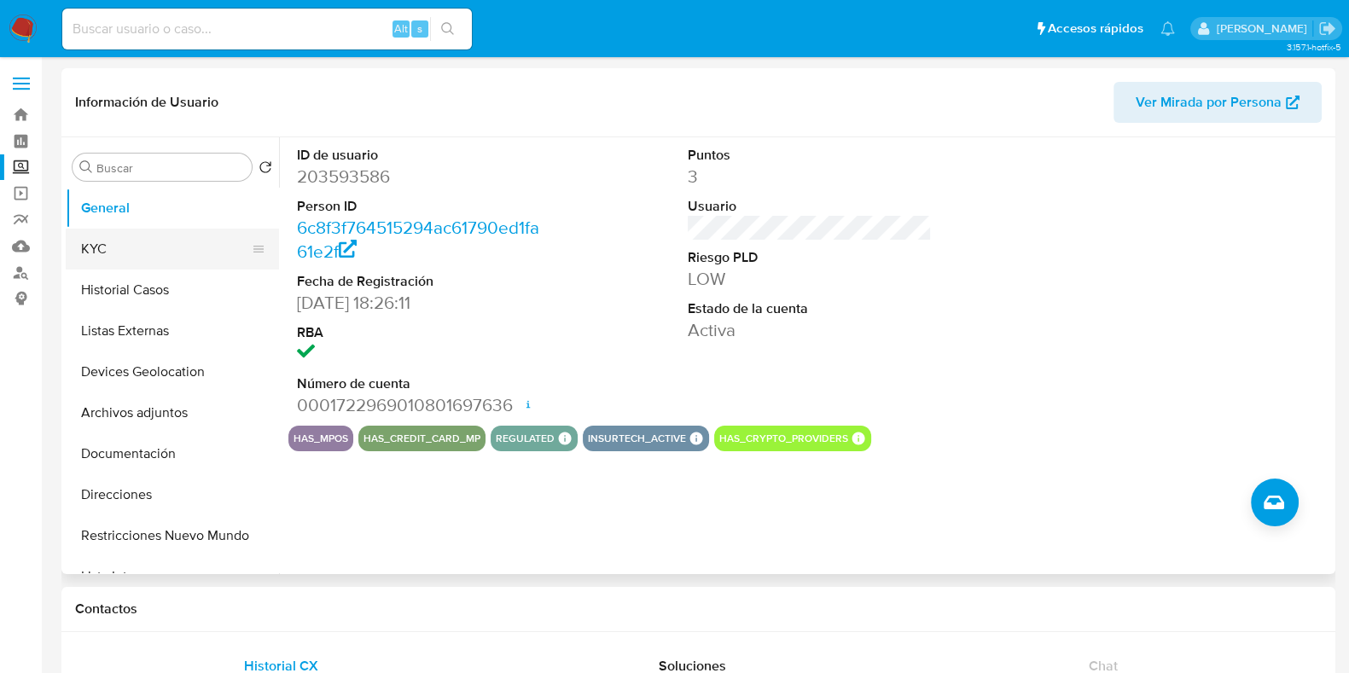
click at [137, 267] on button "KYC" at bounding box center [166, 249] width 200 height 41
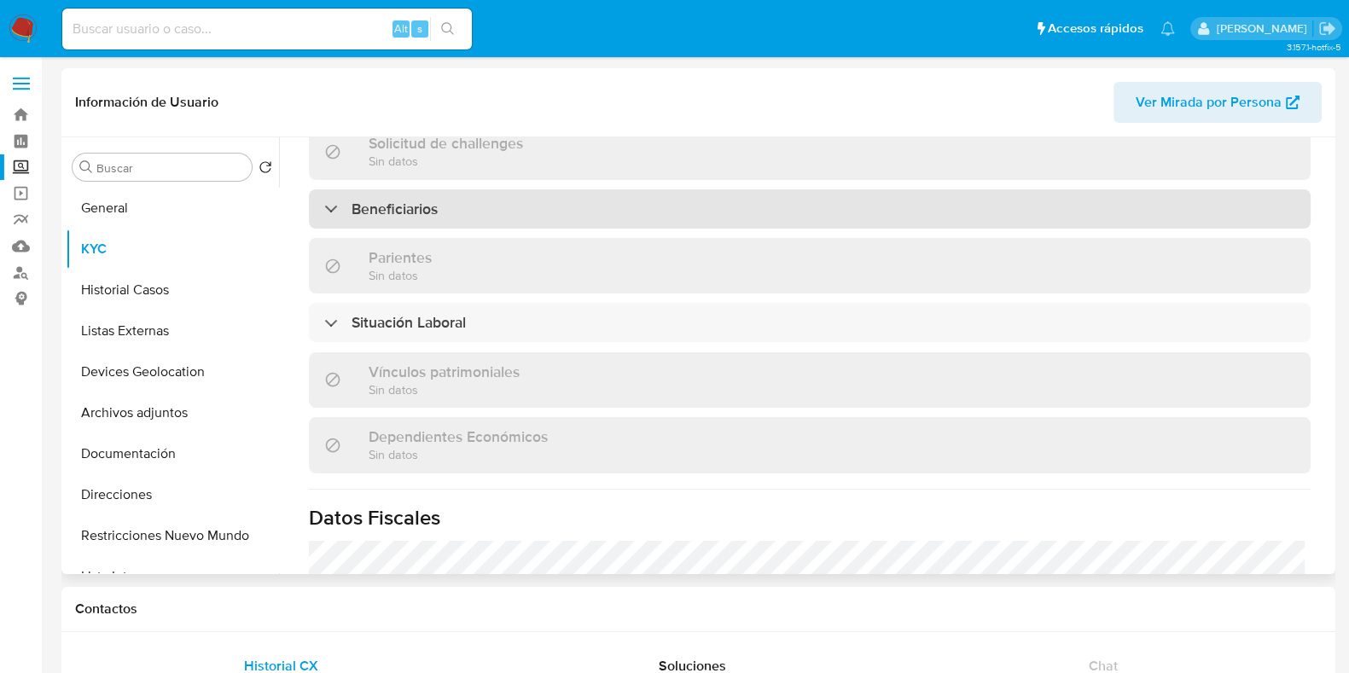
click at [435, 228] on div "Beneficiarios" at bounding box center [810, 208] width 1002 height 39
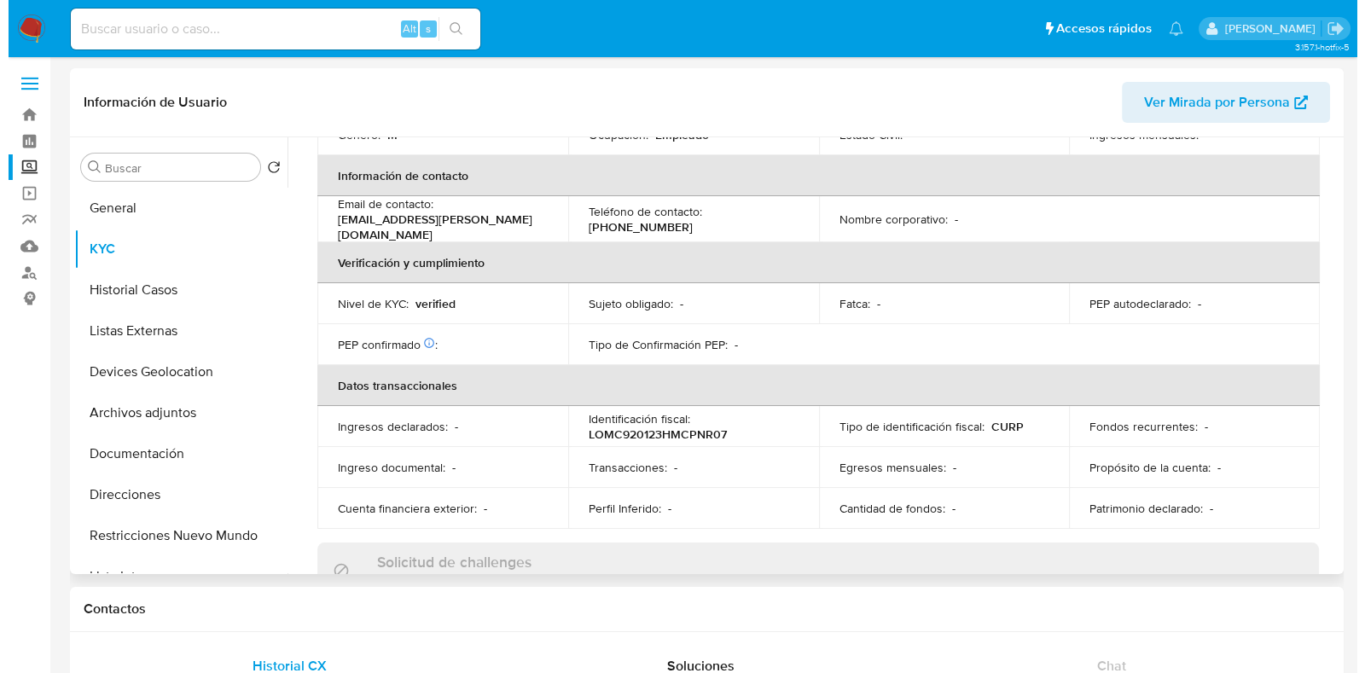
scroll to position [722, 0]
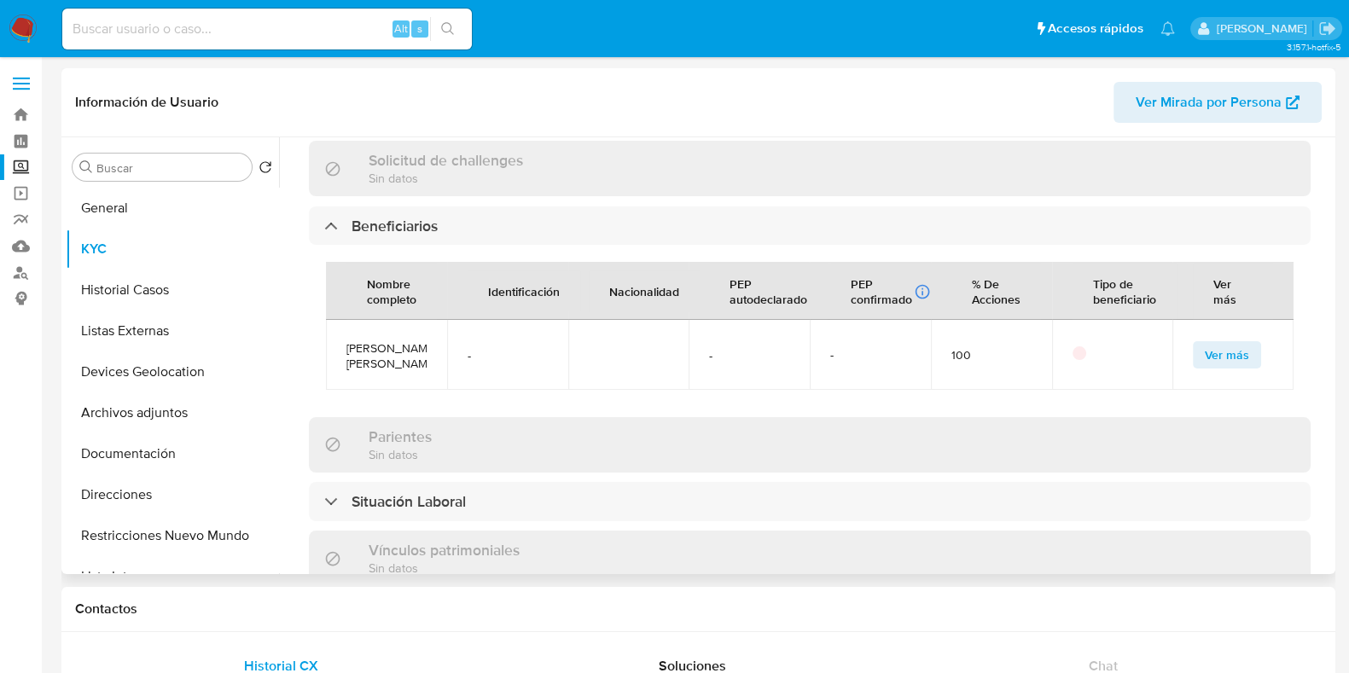
click at [1214, 343] on span "Ver más" at bounding box center [1227, 355] width 44 height 24
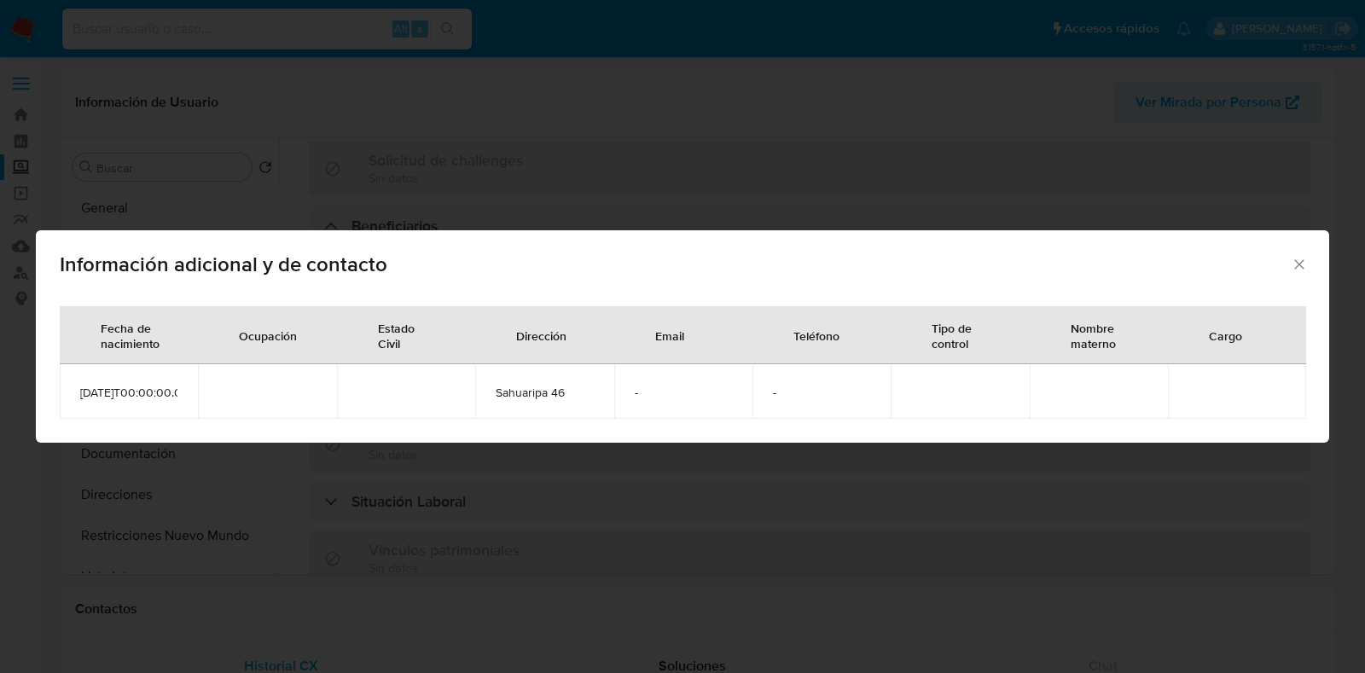
click at [1297, 259] on icon "Cerrar" at bounding box center [1298, 263] width 9 height 9
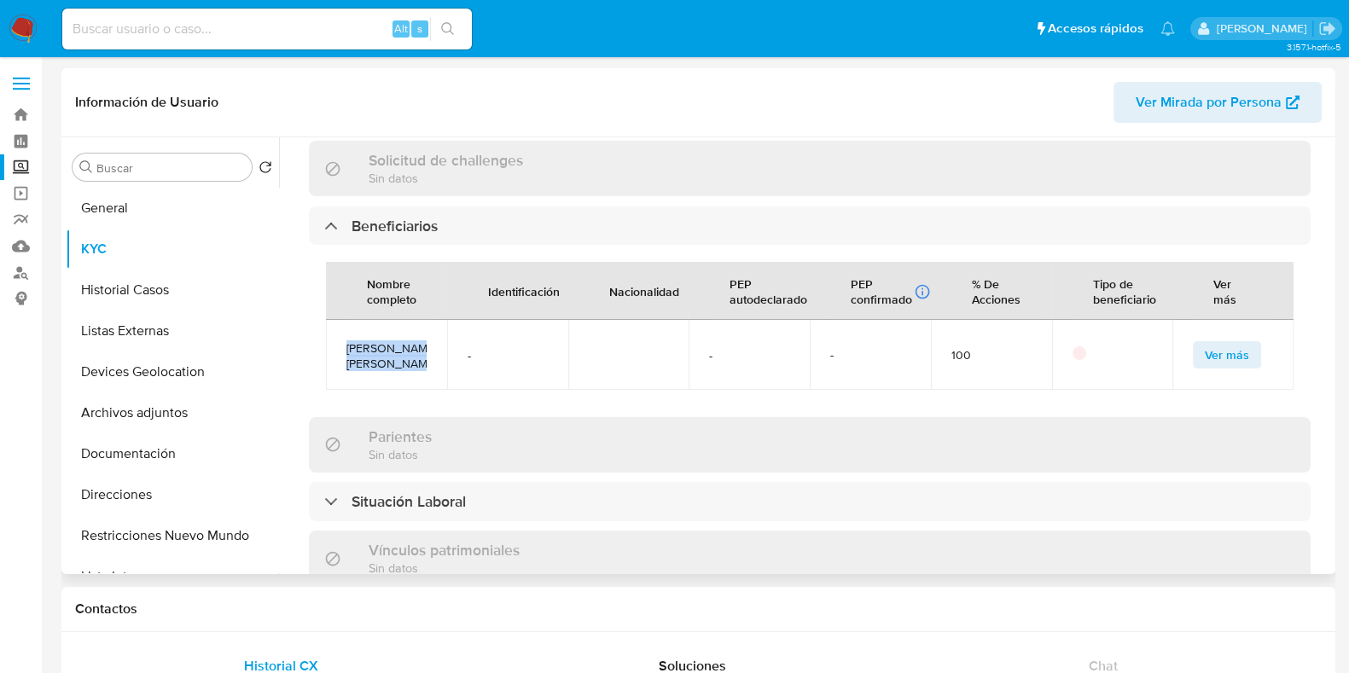
drag, startPoint x: 351, startPoint y: 334, endPoint x: 434, endPoint y: 350, distance: 85.2
click at [434, 350] on td "[PERSON_NAME] [PERSON_NAME]" at bounding box center [386, 355] width 121 height 70
copy span "[PERSON_NAME] [PERSON_NAME]"
click at [1208, 343] on span "Ver más" at bounding box center [1227, 355] width 44 height 24
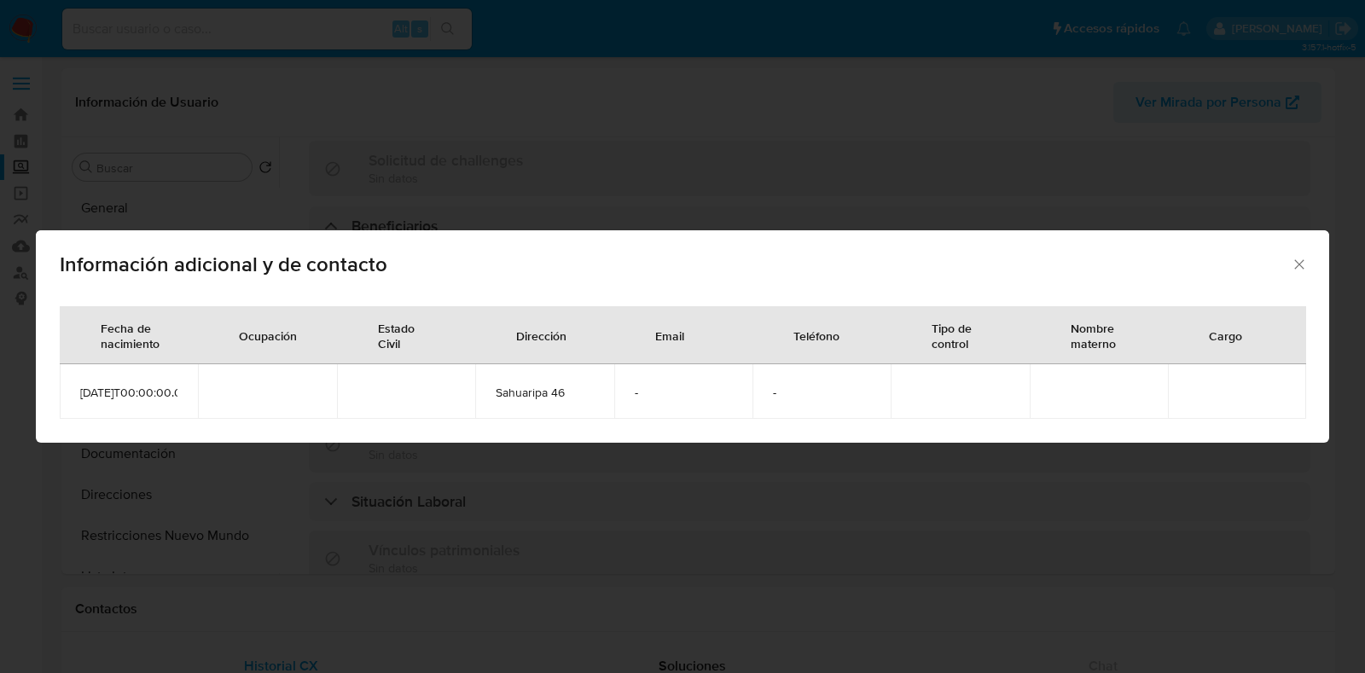
click at [1297, 256] on icon "Cerrar" at bounding box center [1299, 264] width 17 height 17
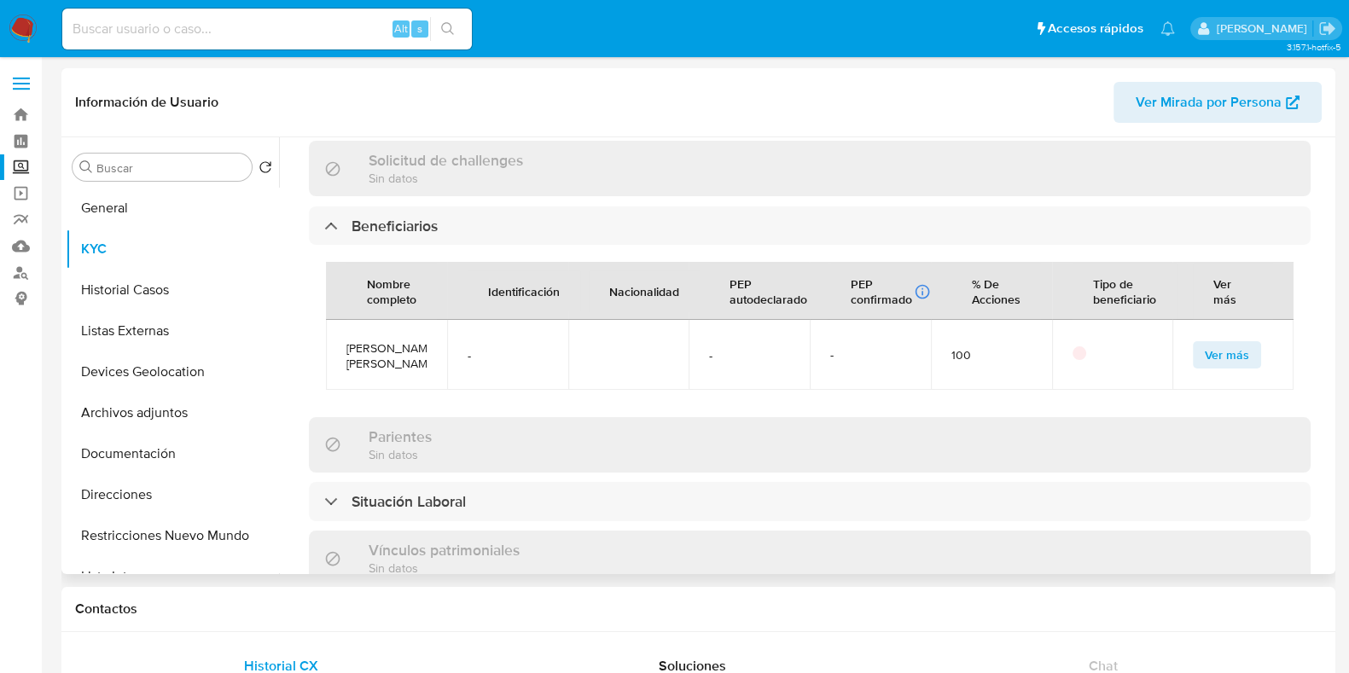
click at [1073, 346] on p at bounding box center [1080, 353] width 14 height 14
click at [1074, 346] on p at bounding box center [1080, 353] width 14 height 14
click at [1079, 346] on p at bounding box center [1080, 353] width 14 height 14
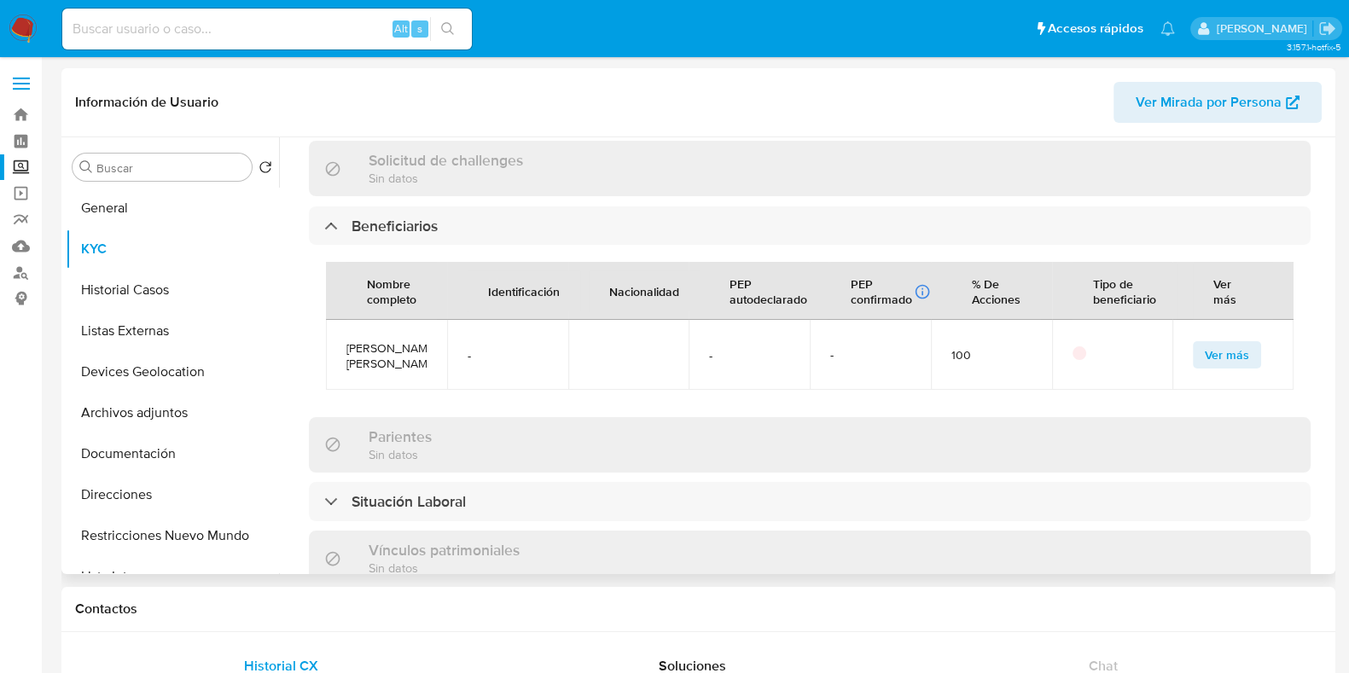
click at [1079, 346] on p at bounding box center [1080, 353] width 14 height 14
click at [1082, 346] on div at bounding box center [1113, 354] width 80 height 17
click at [1077, 346] on p at bounding box center [1080, 353] width 14 height 14
click at [1077, 346] on div at bounding box center [1113, 354] width 80 height 17
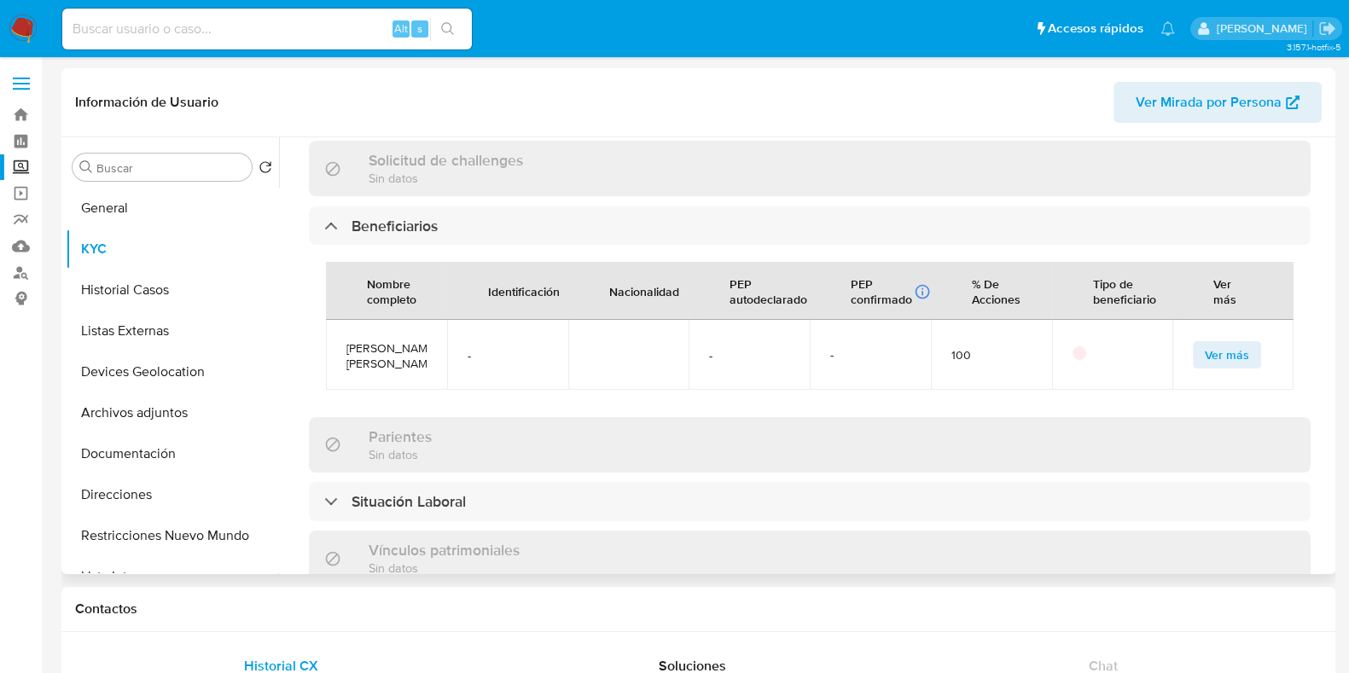
click at [1077, 346] on div at bounding box center [1113, 354] width 80 height 17
click at [1073, 346] on p at bounding box center [1080, 353] width 14 height 14
click at [1076, 346] on p at bounding box center [1080, 353] width 14 height 14
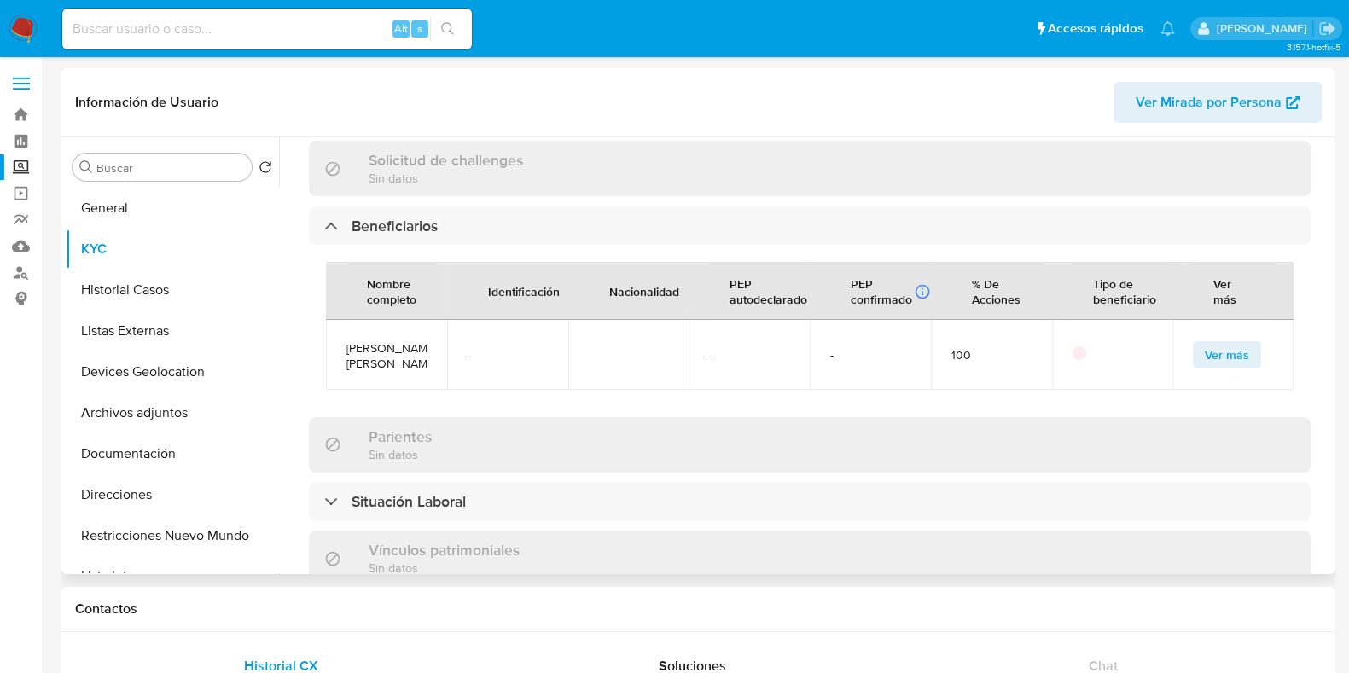
click at [1076, 346] on p at bounding box center [1080, 353] width 14 height 14
click at [1240, 320] on td "Ver más" at bounding box center [1232, 355] width 121 height 70
click at [1231, 345] on span "Ver más" at bounding box center [1227, 355] width 44 height 24
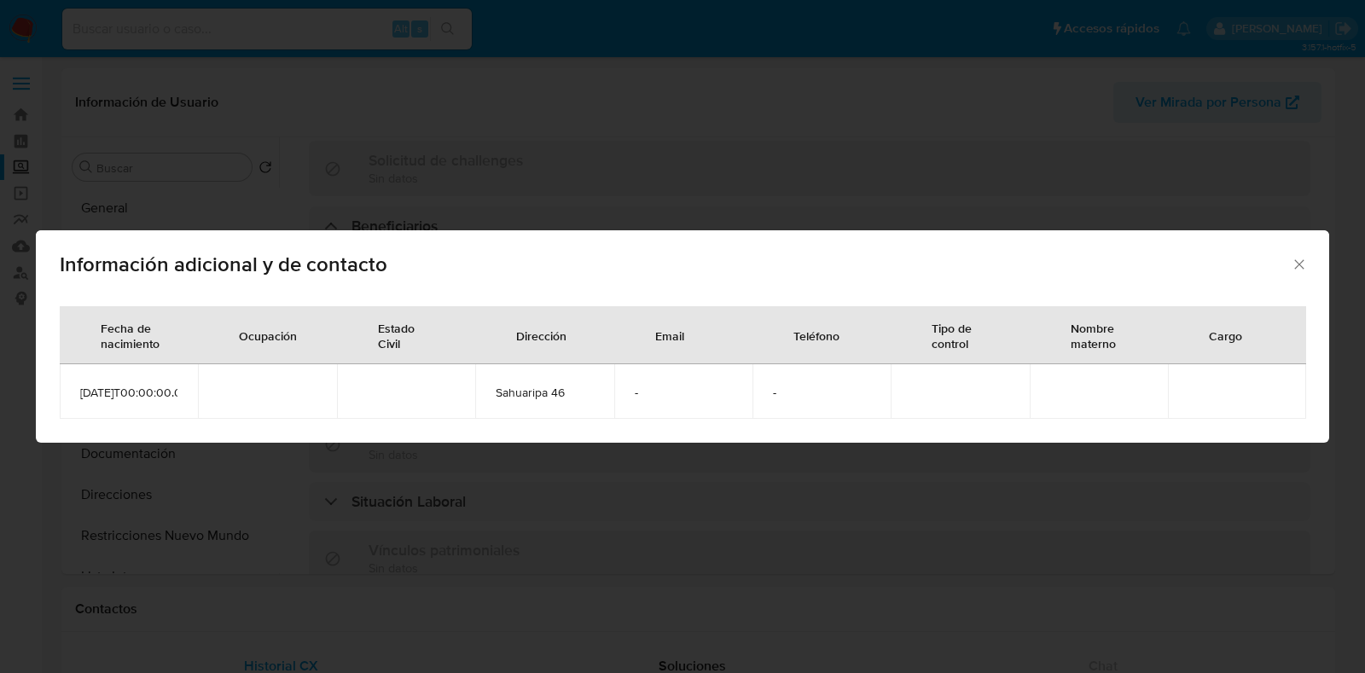
click at [1293, 256] on icon "Cerrar" at bounding box center [1299, 264] width 17 height 17
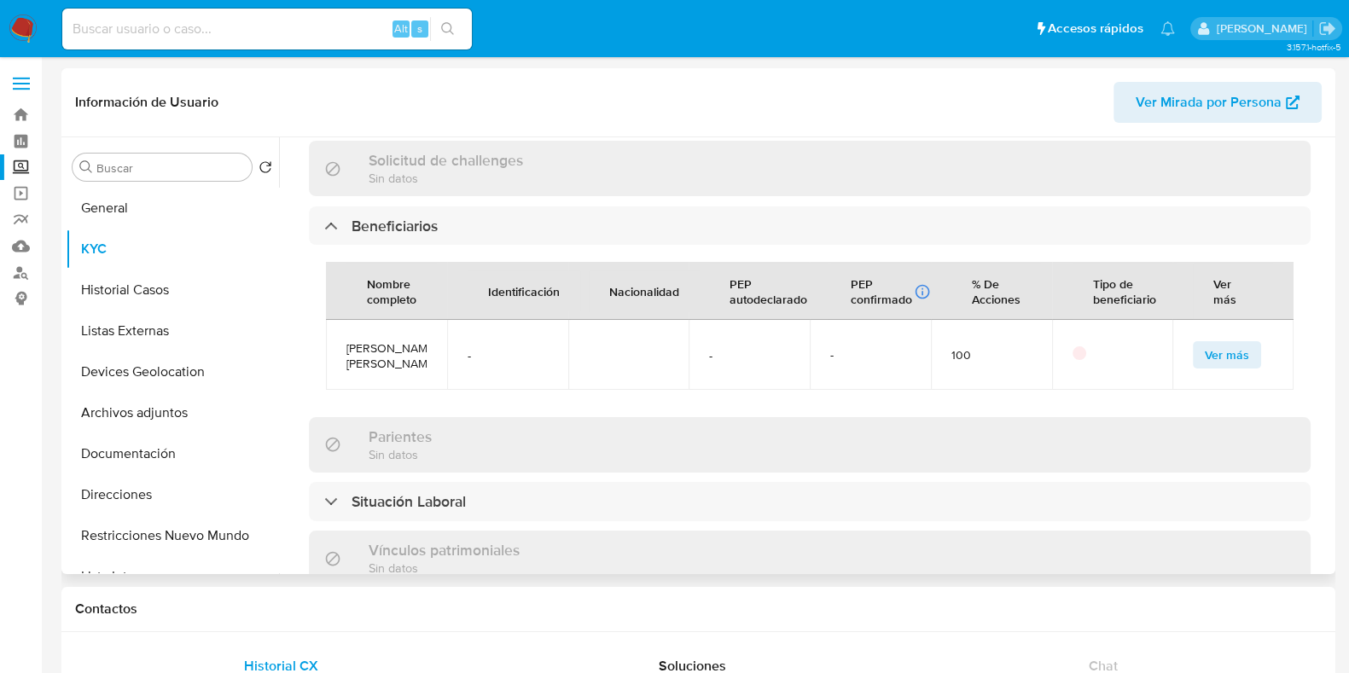
click at [1193, 341] on button "Ver más" at bounding box center [1227, 354] width 68 height 27
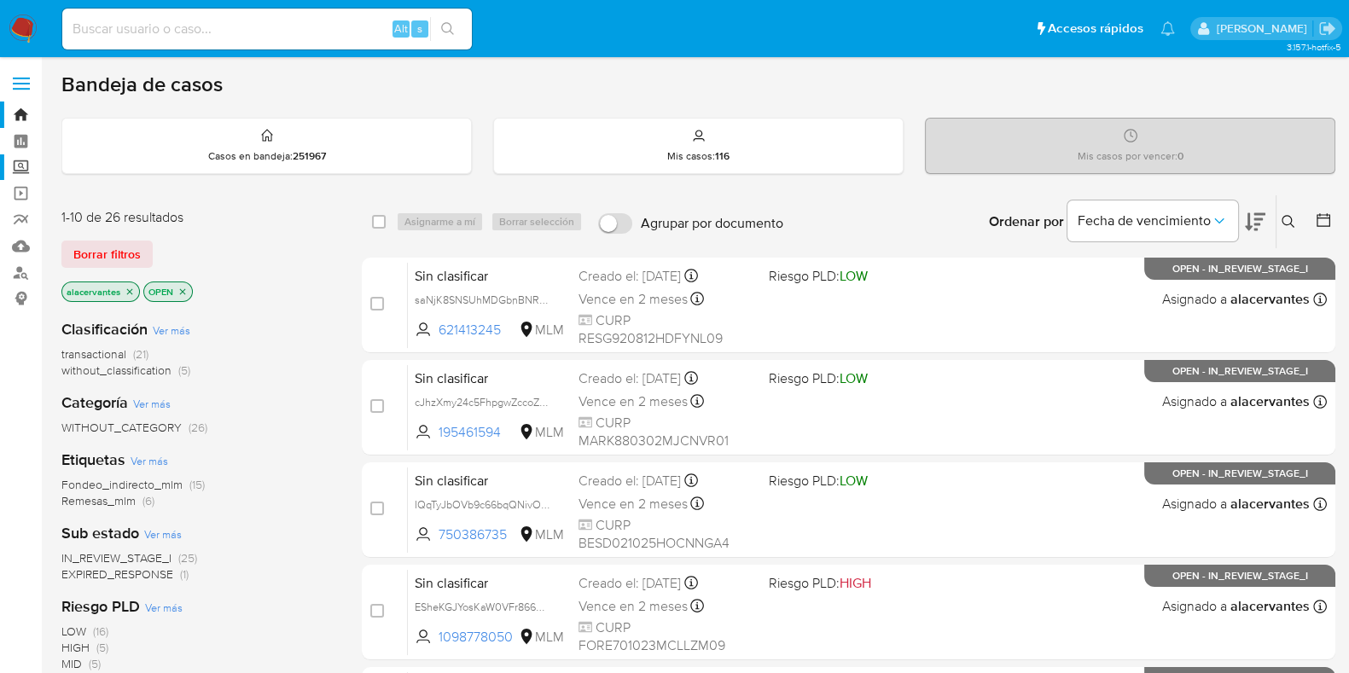
click at [15, 172] on label "Screening" at bounding box center [101, 167] width 203 height 26
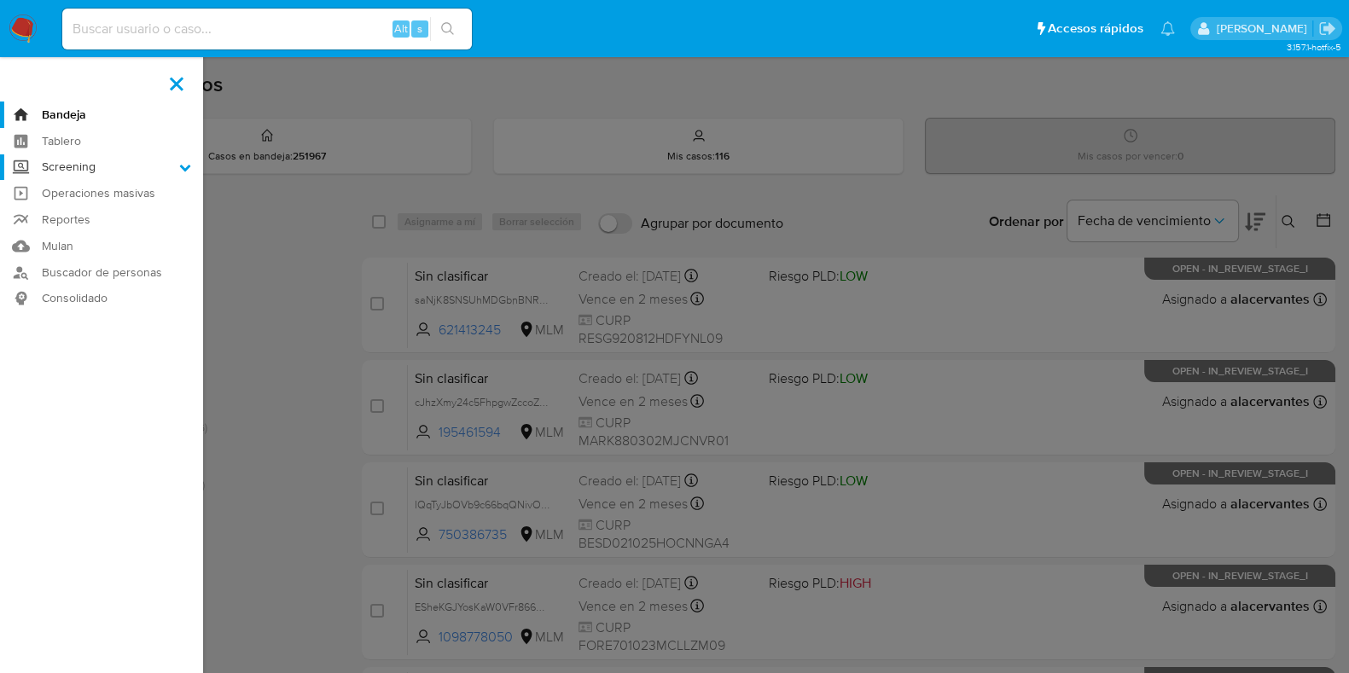
click at [0, 0] on input "Screening" at bounding box center [0, 0] width 0 height 0
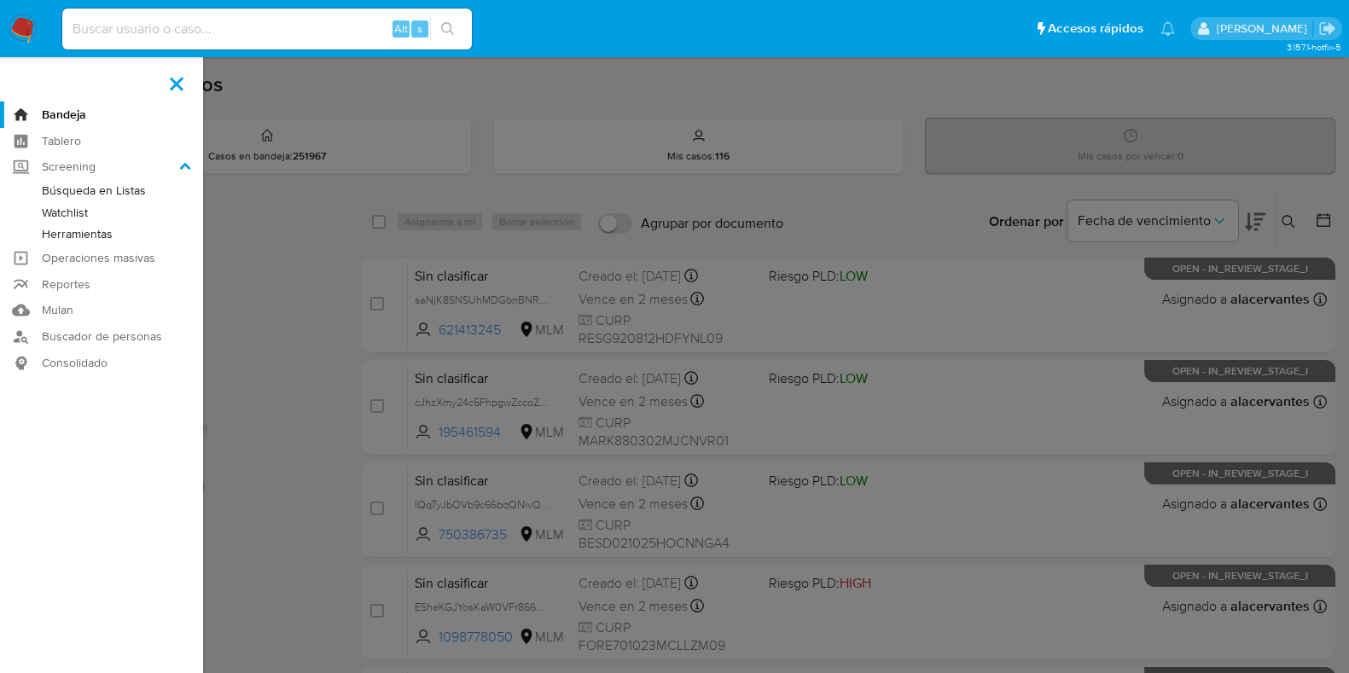
click at [107, 240] on link "Herramientas" at bounding box center [101, 234] width 203 height 21
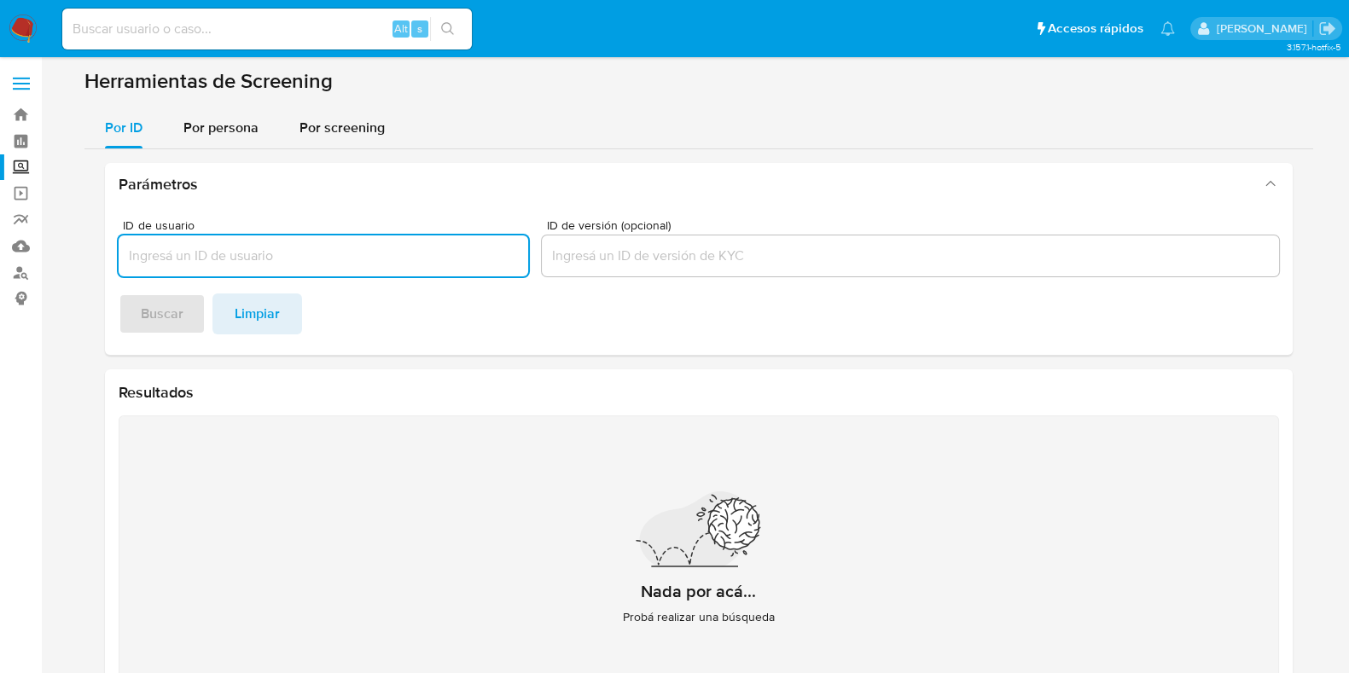
drag, startPoint x: 216, startPoint y: 138, endPoint x: 230, endPoint y: 154, distance: 21.8
click at [216, 136] on div "Por persona" at bounding box center [220, 128] width 75 height 41
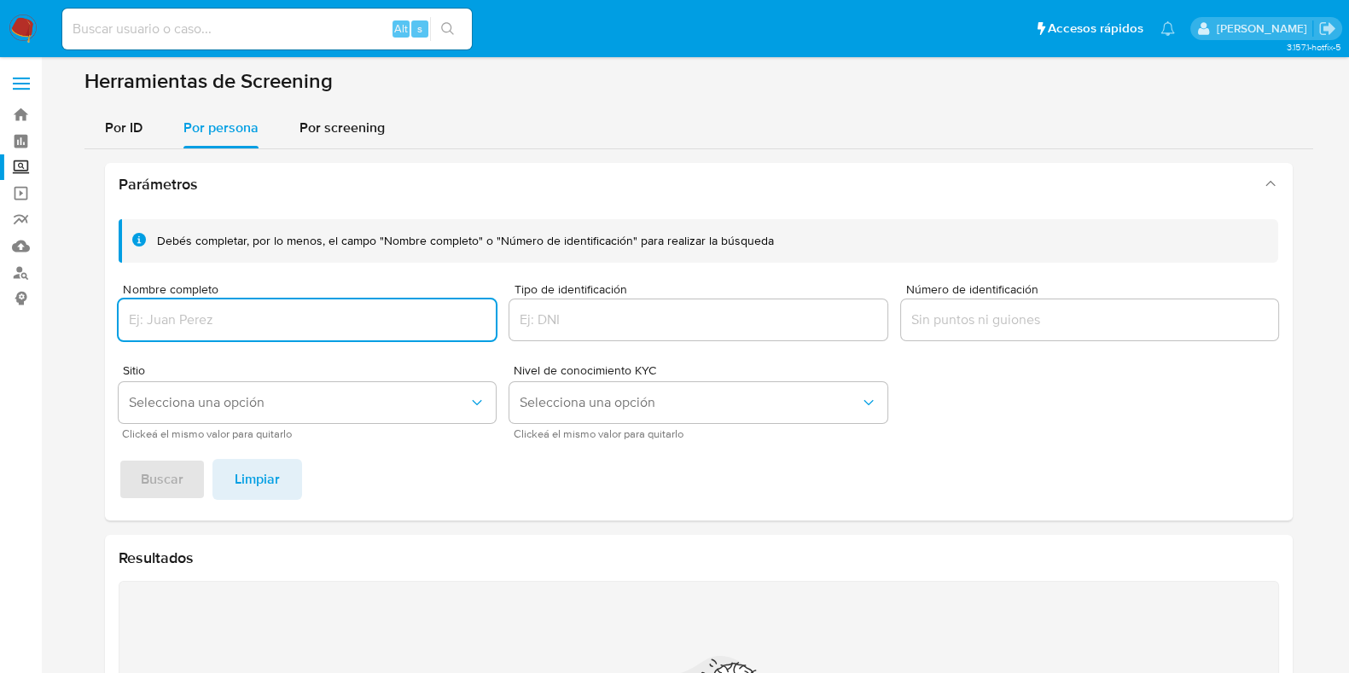
click at [299, 335] on div at bounding box center [308, 319] width 378 height 41
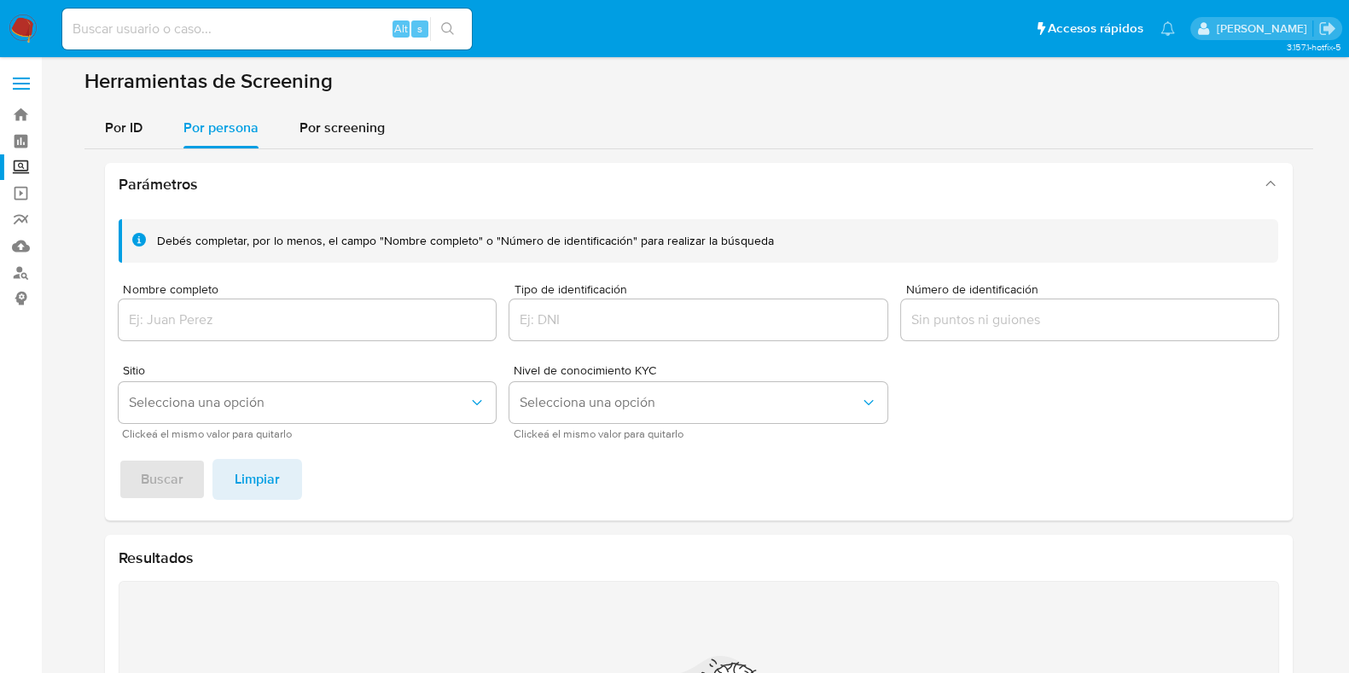
click at [299, 325] on input "Nombre completo" at bounding box center [308, 320] width 378 height 22
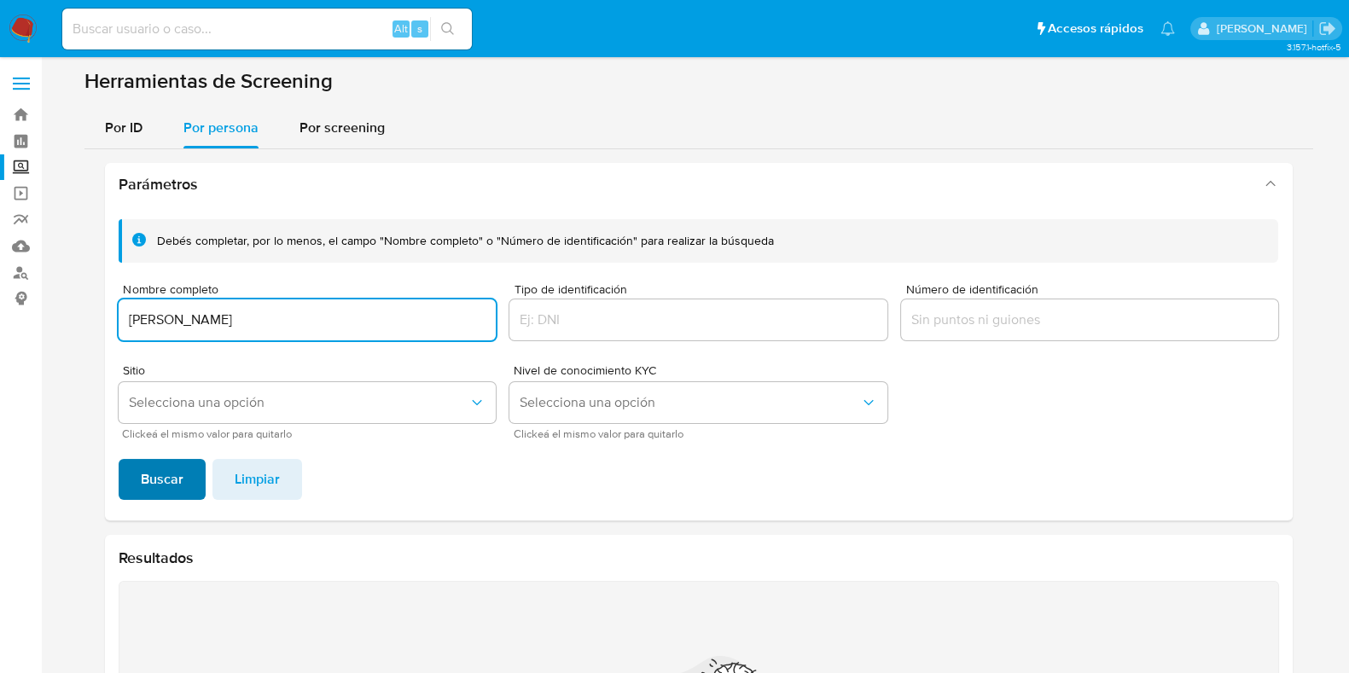
type input "[PERSON_NAME]"
click at [177, 483] on span "Buscar" at bounding box center [162, 480] width 43 height 38
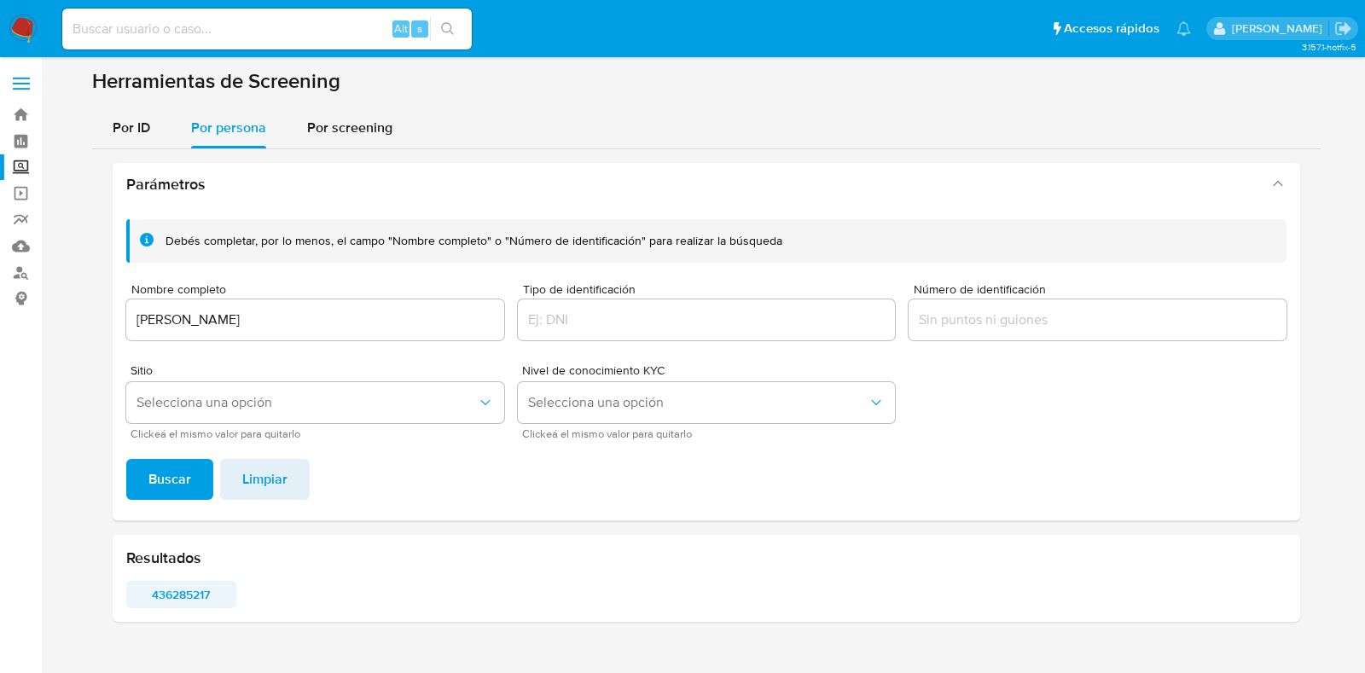
click at [193, 604] on span "436285217" at bounding box center [181, 595] width 86 height 24
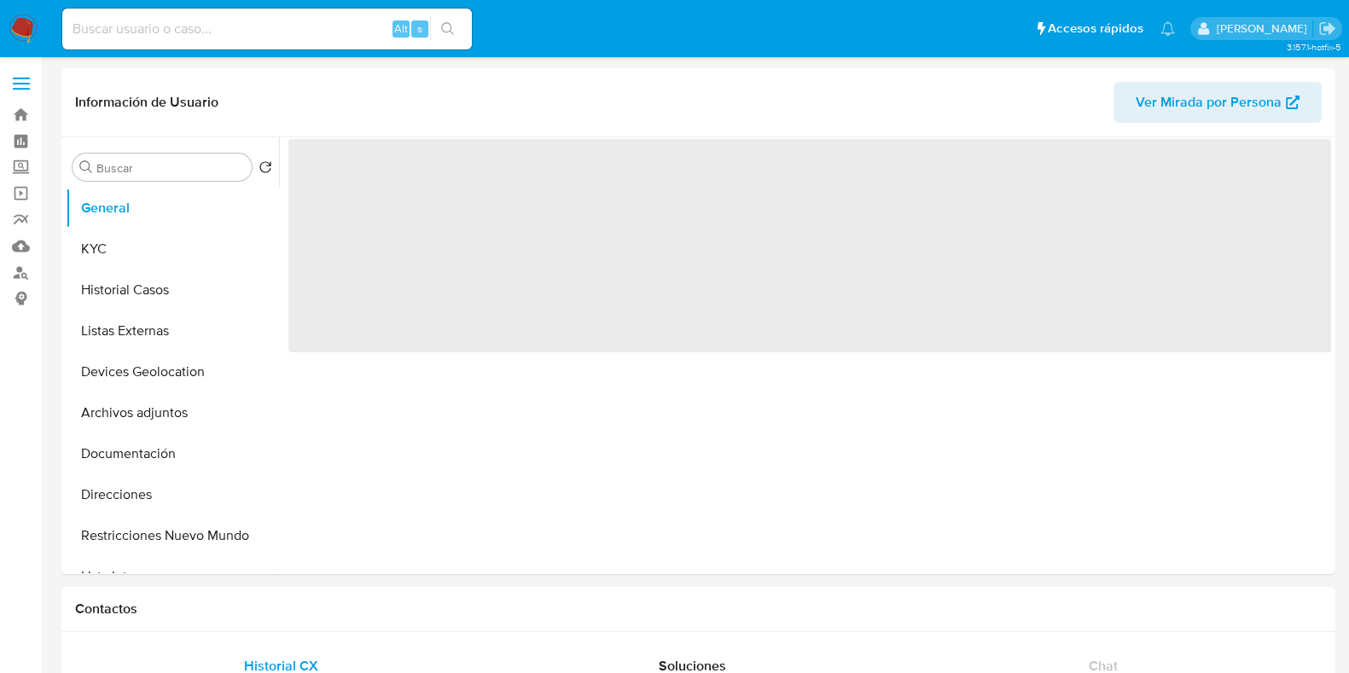
select select "10"
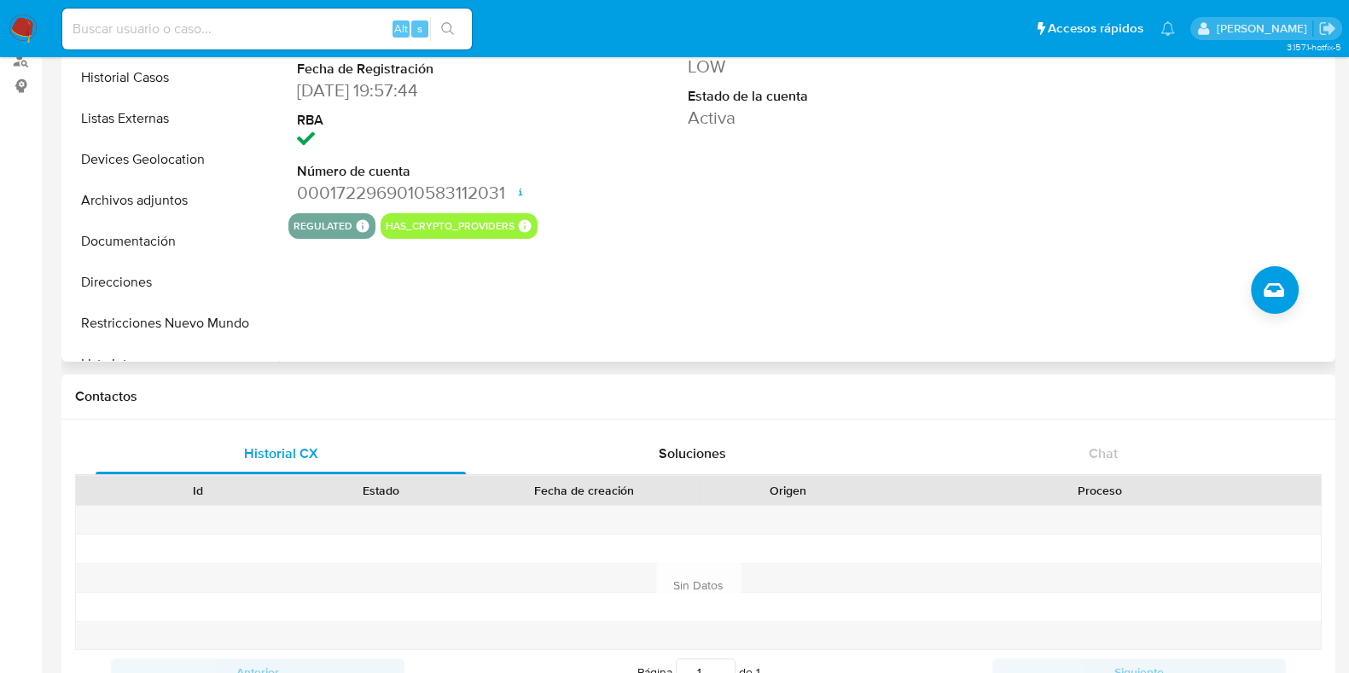
scroll to position [106, 0]
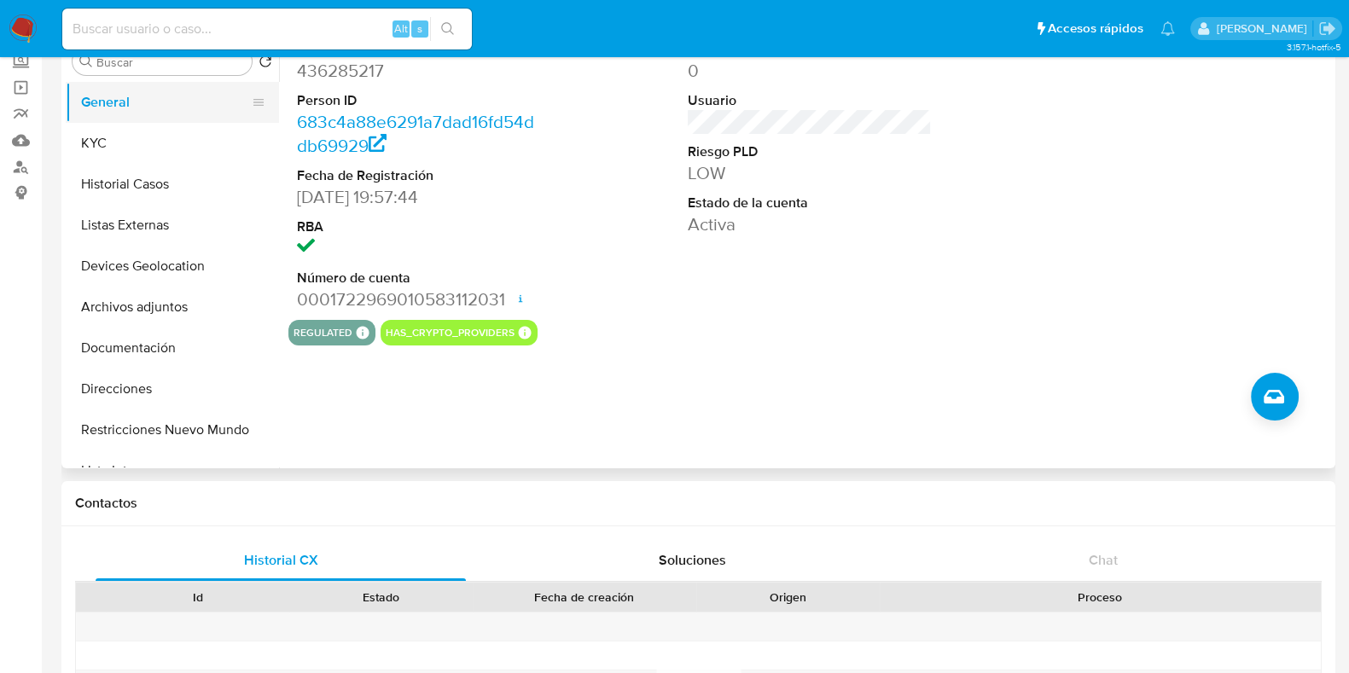
click at [159, 120] on button "General" at bounding box center [166, 102] width 200 height 41
click at [148, 142] on button "KYC" at bounding box center [166, 143] width 200 height 41
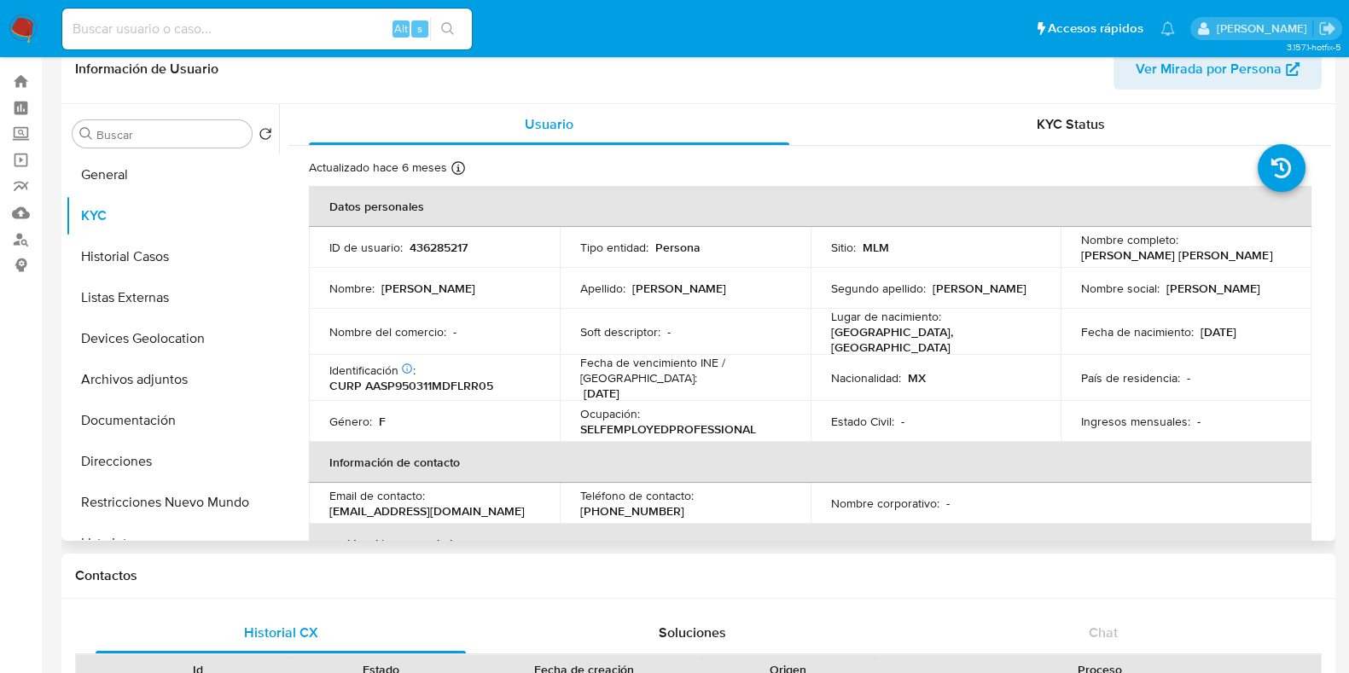
scroll to position [0, 0]
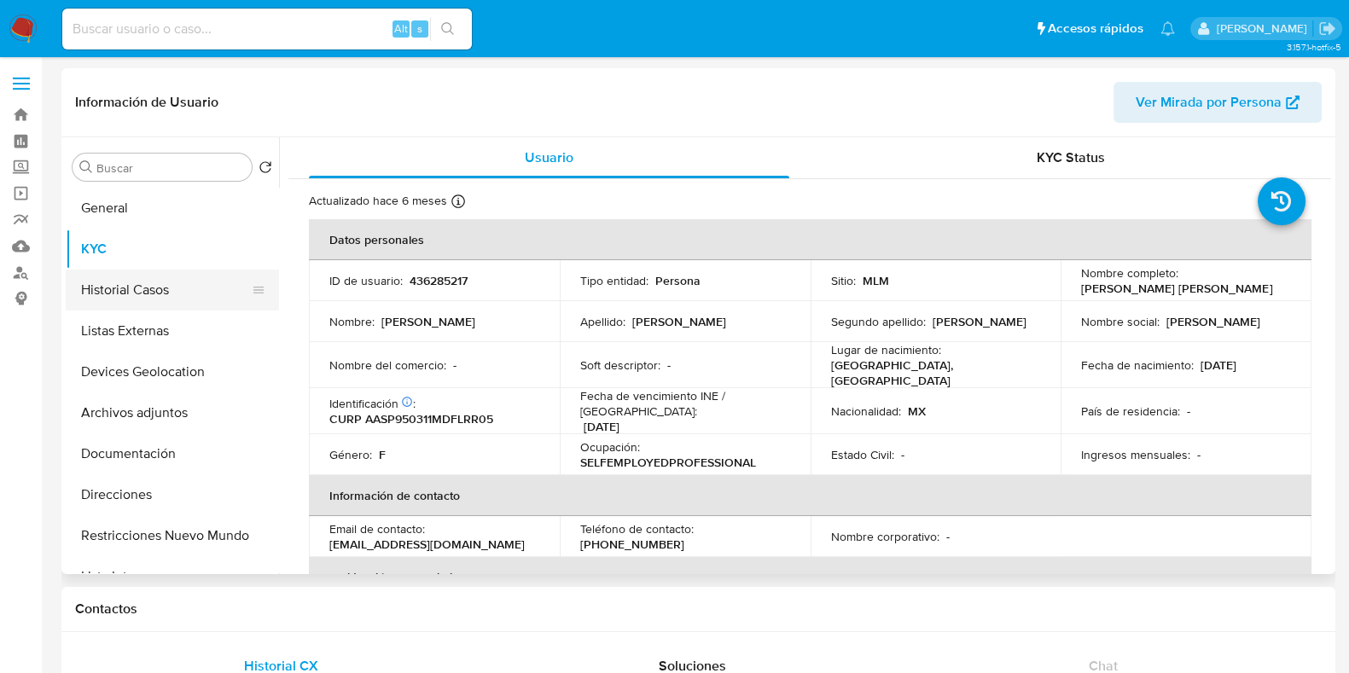
click at [141, 277] on button "Historial Casos" at bounding box center [166, 290] width 200 height 41
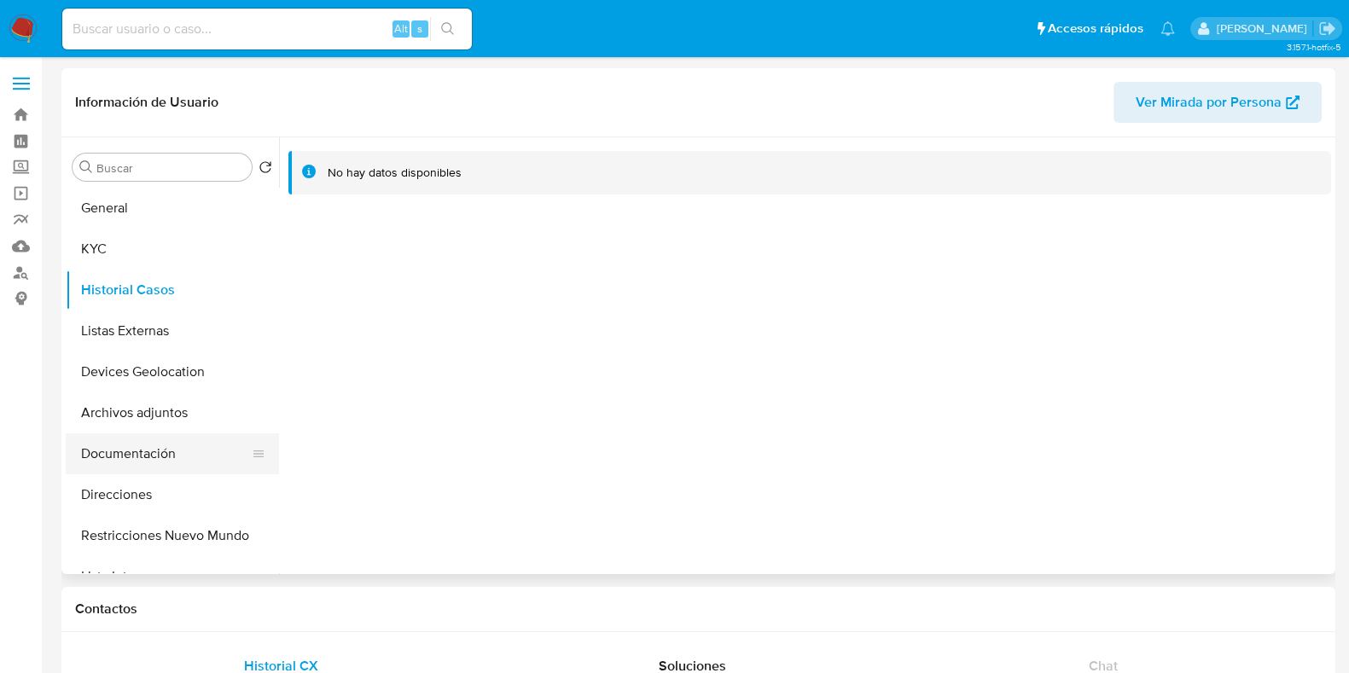
drag, startPoint x: 162, startPoint y: 445, endPoint x: 154, endPoint y: 450, distance: 9.5
click at [160, 447] on button "Documentación" at bounding box center [166, 453] width 200 height 41
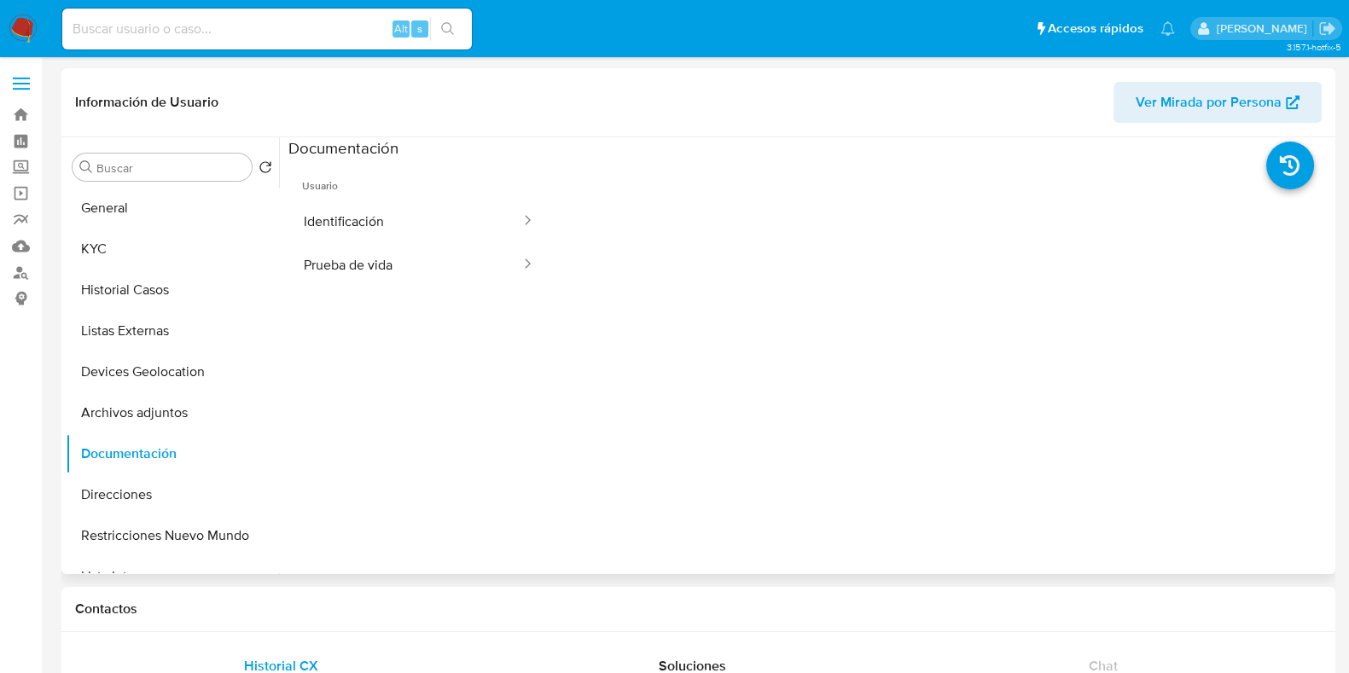
click at [393, 196] on span "Usuario" at bounding box center [418, 179] width 261 height 41
click at [392, 262] on button "Prueba de vida" at bounding box center [405, 265] width 234 height 44
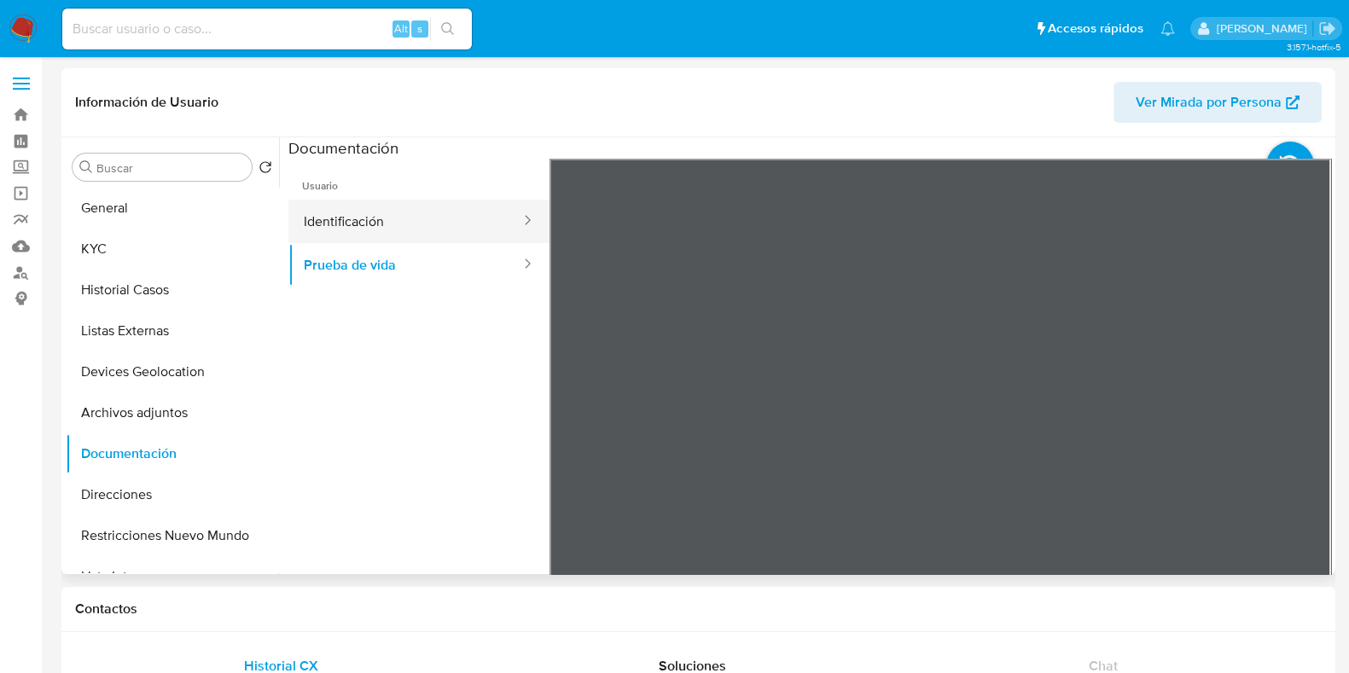
click at [382, 228] on button "Identificación" at bounding box center [405, 222] width 234 height 44
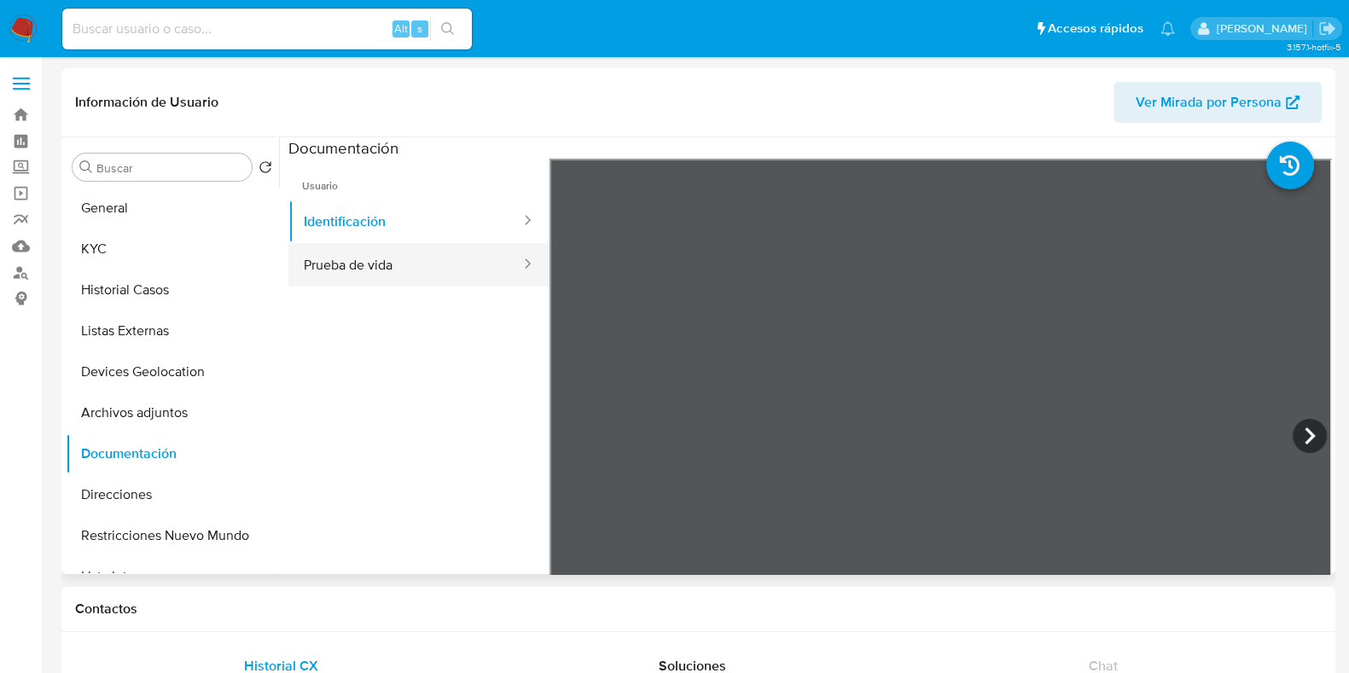
click at [470, 270] on button "Prueba de vida" at bounding box center [405, 265] width 234 height 44
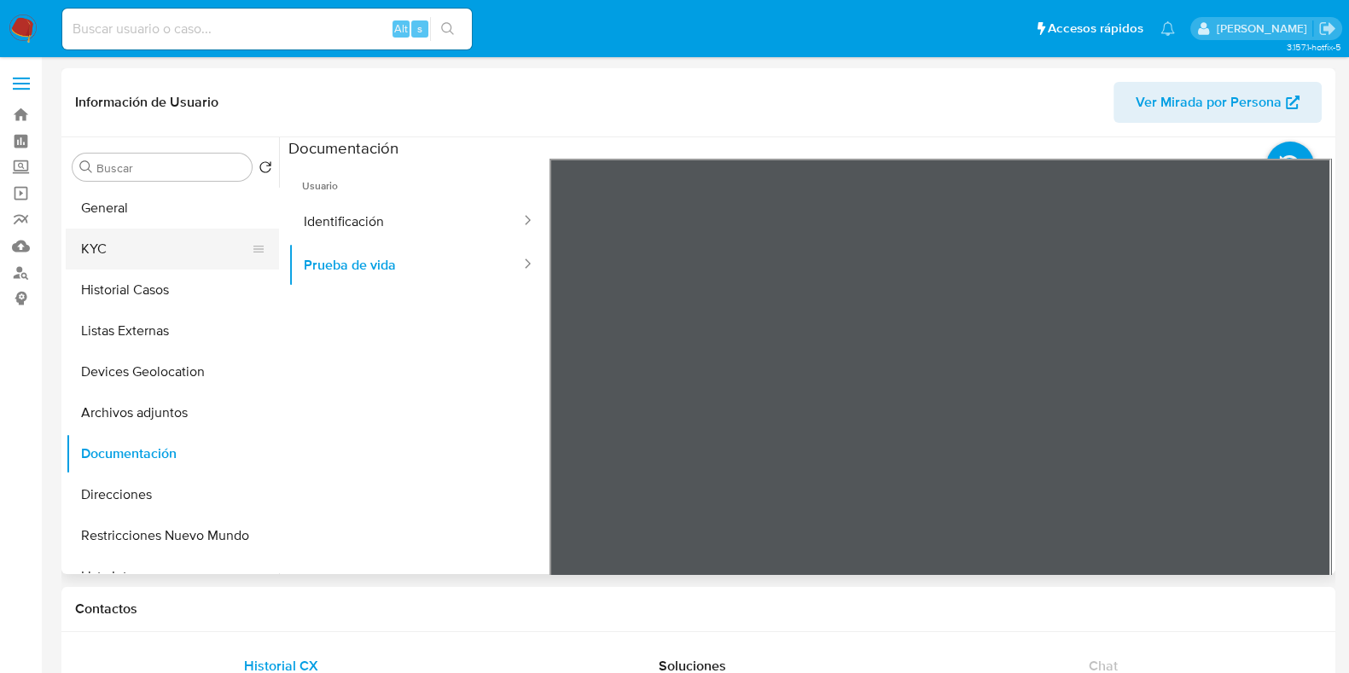
click at [161, 253] on button "KYC" at bounding box center [166, 249] width 200 height 41
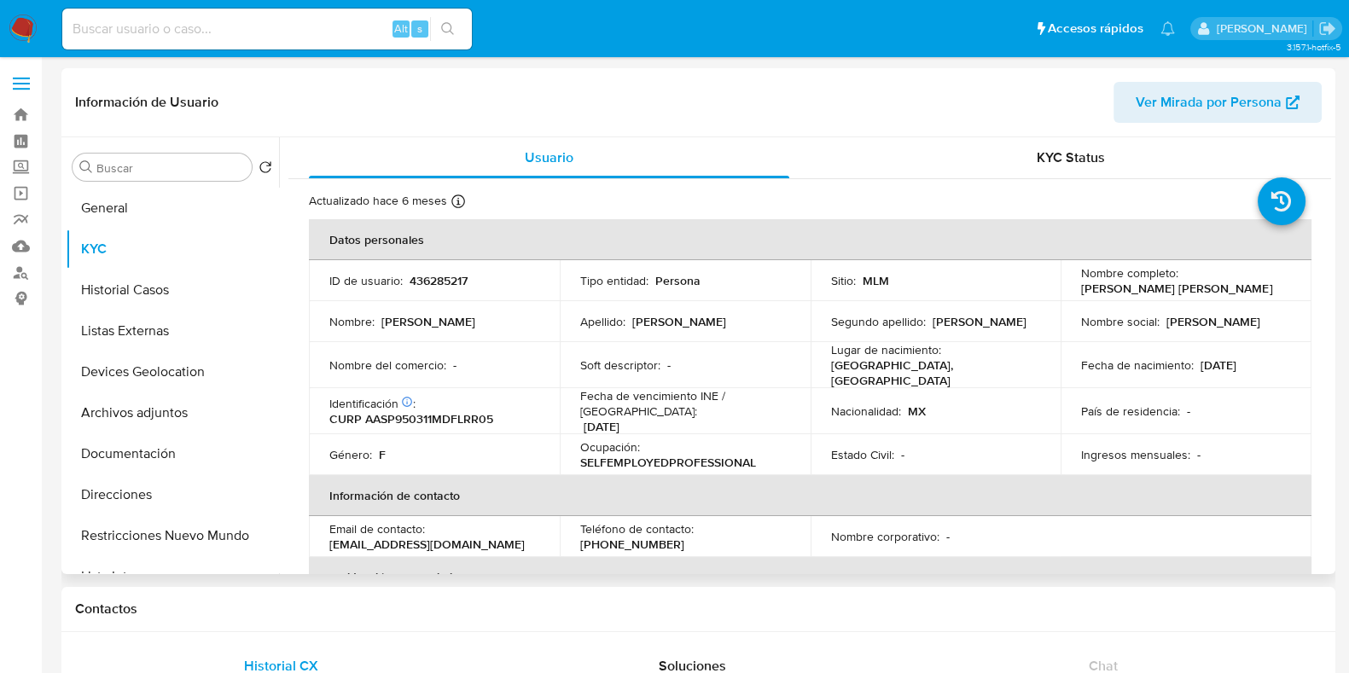
click at [702, 455] on p "SELFEMPLOYEDPROFESSIONAL" at bounding box center [668, 462] width 176 height 15
click at [713, 458] on p "SELFEMPLOYEDPROFESSIONAL" at bounding box center [668, 462] width 176 height 15
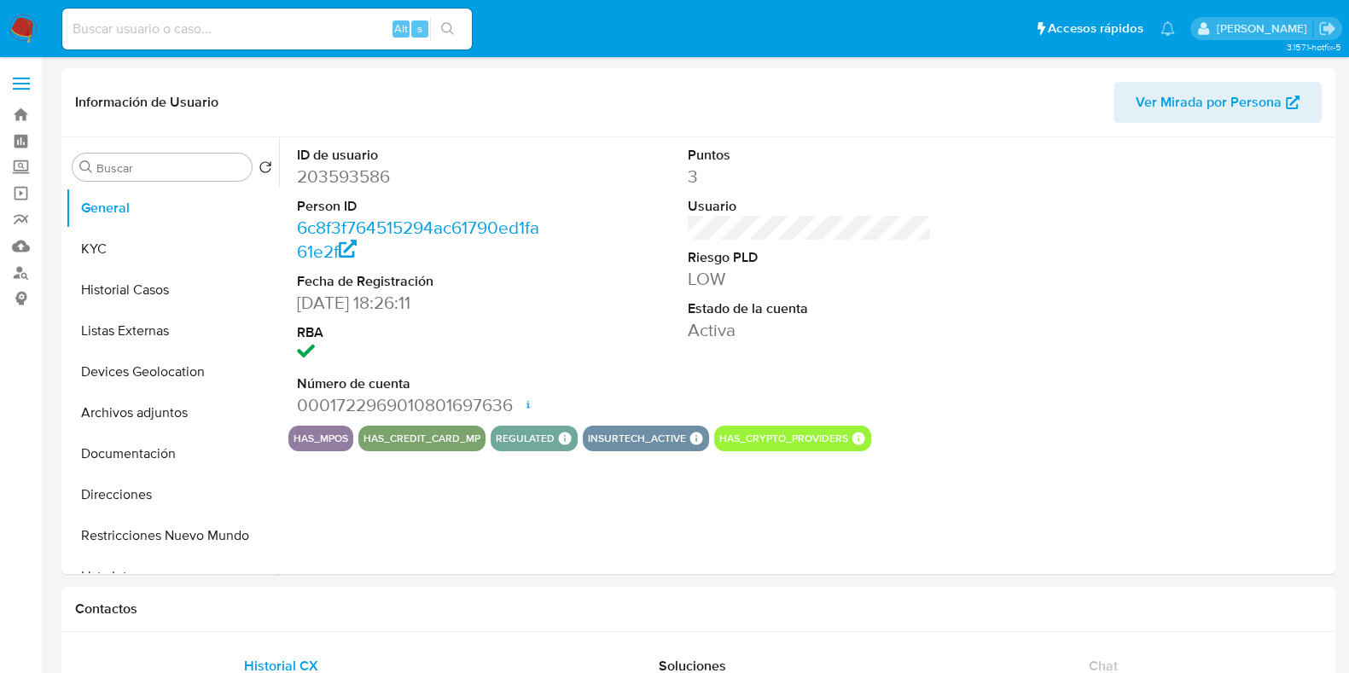
select select "10"
click at [13, 20] on img at bounding box center [23, 29] width 29 height 29
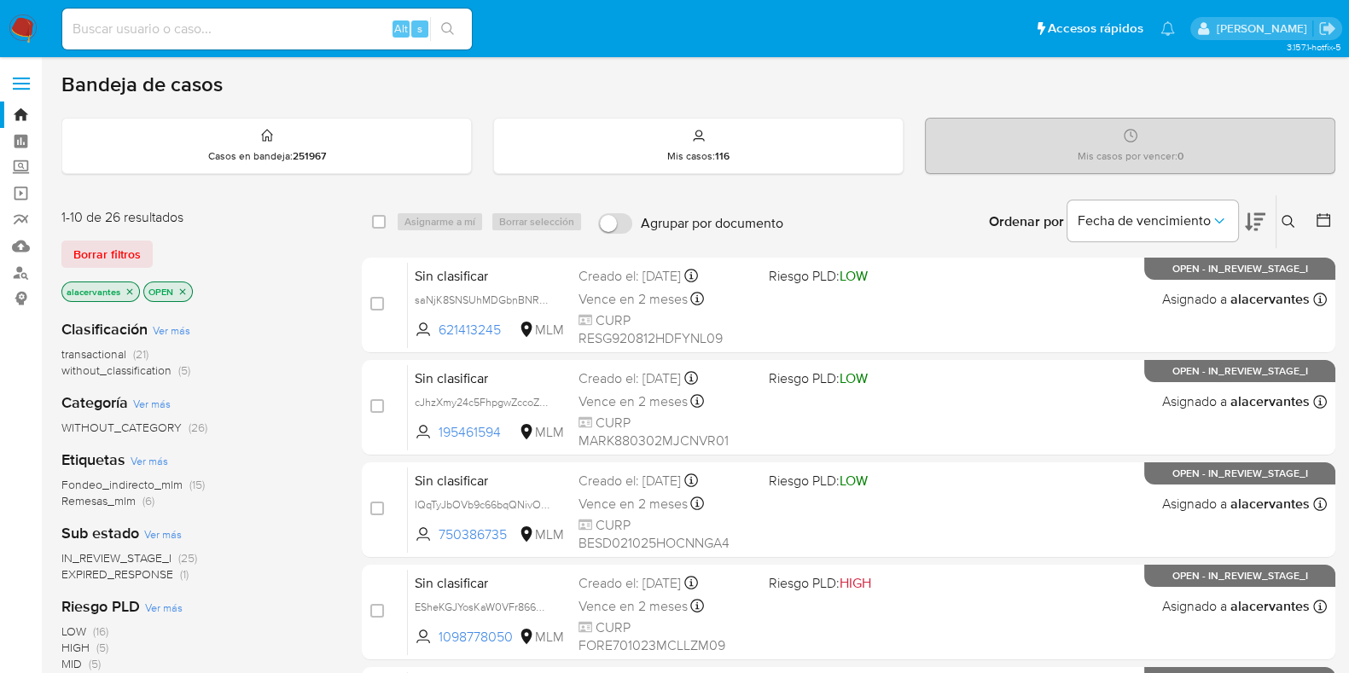
click at [1297, 221] on button at bounding box center [1291, 222] width 28 height 20
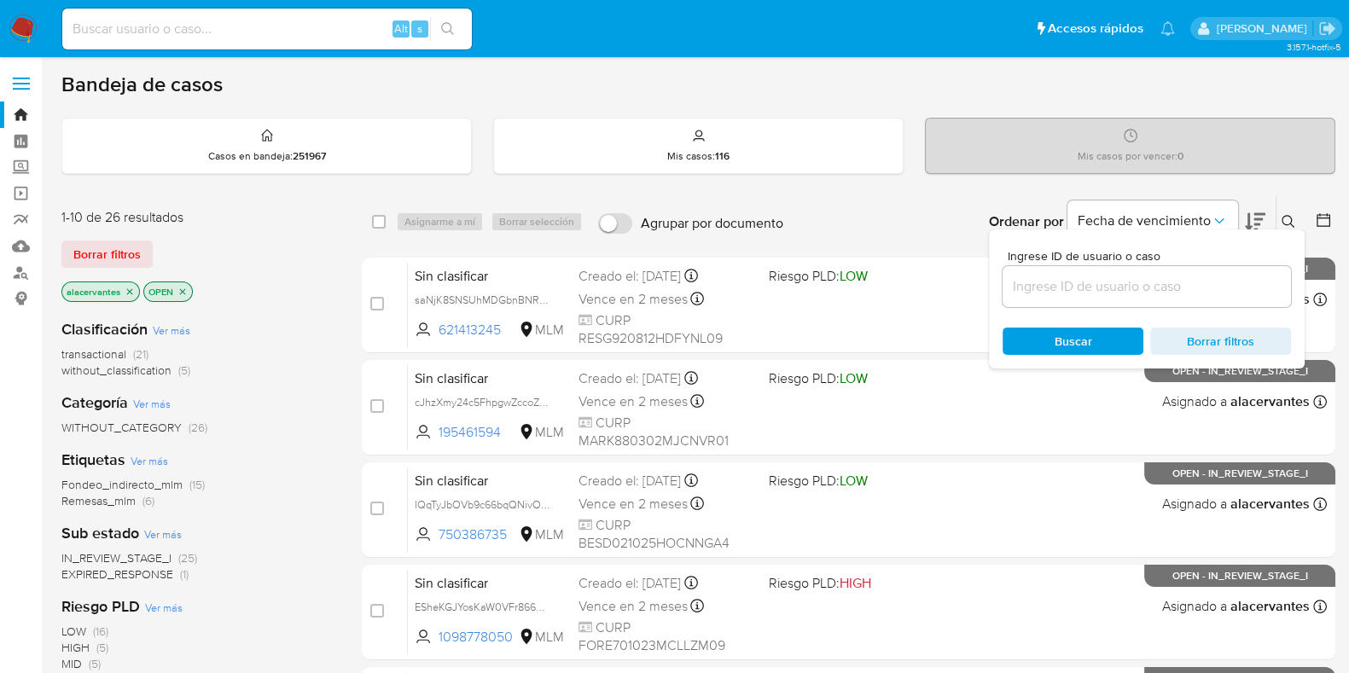
click at [1132, 288] on input at bounding box center [1147, 287] width 288 height 22
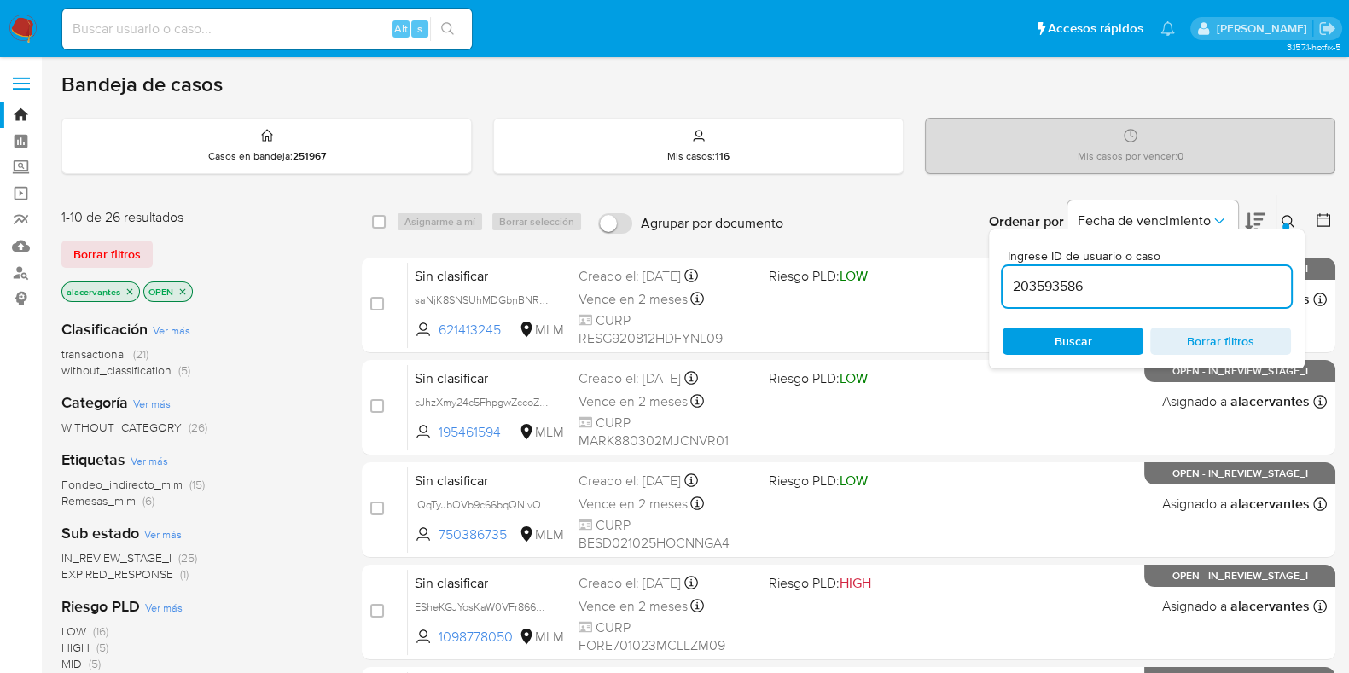
type input "203593586"
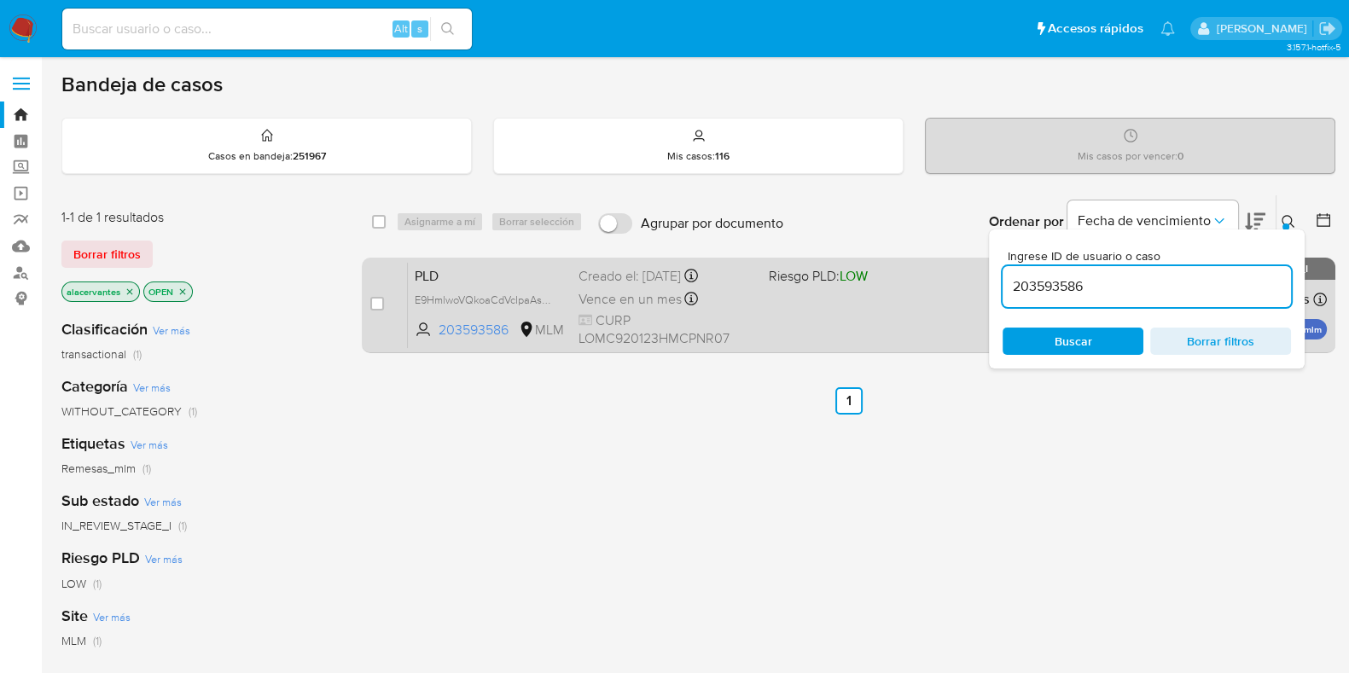
click at [848, 325] on div "PLD E9HmlwoVQkoaCdVcIpaAsPdw 203593586 MLM Riesgo PLD: LOW Creado el: [DATE] Cr…" at bounding box center [867, 305] width 919 height 86
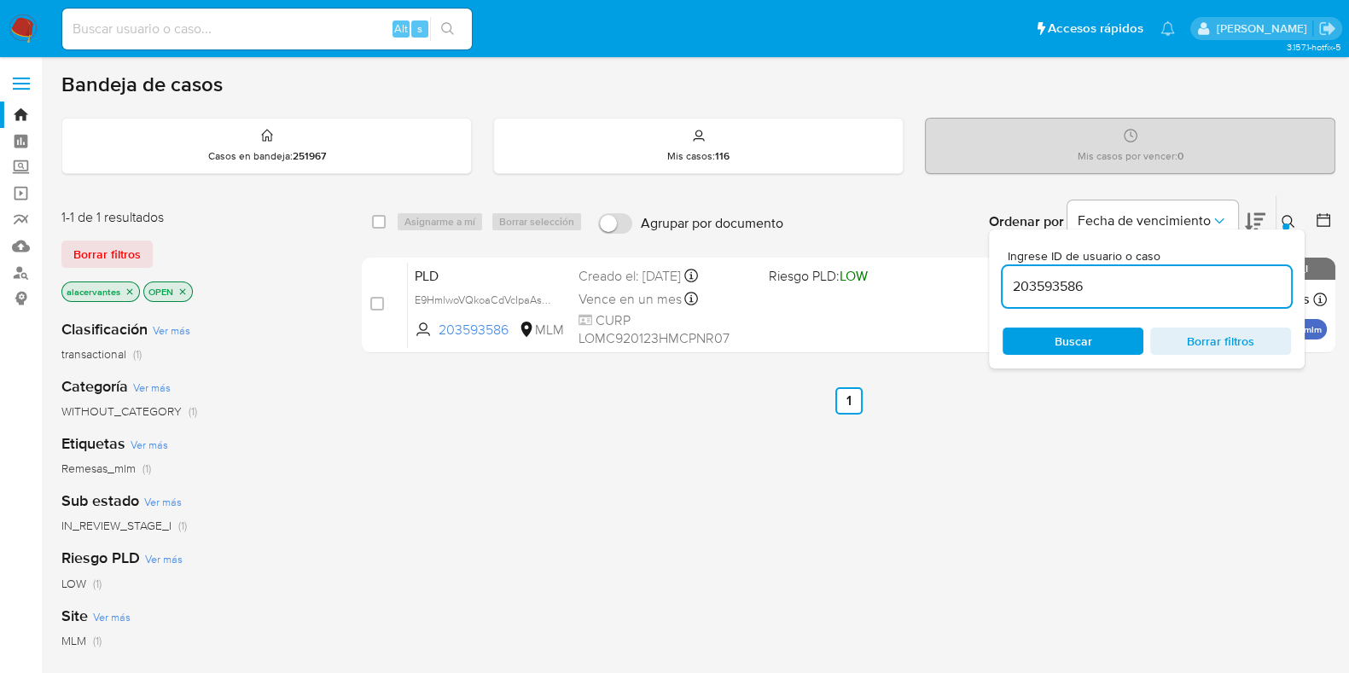
click at [20, 32] on img at bounding box center [23, 29] width 29 height 29
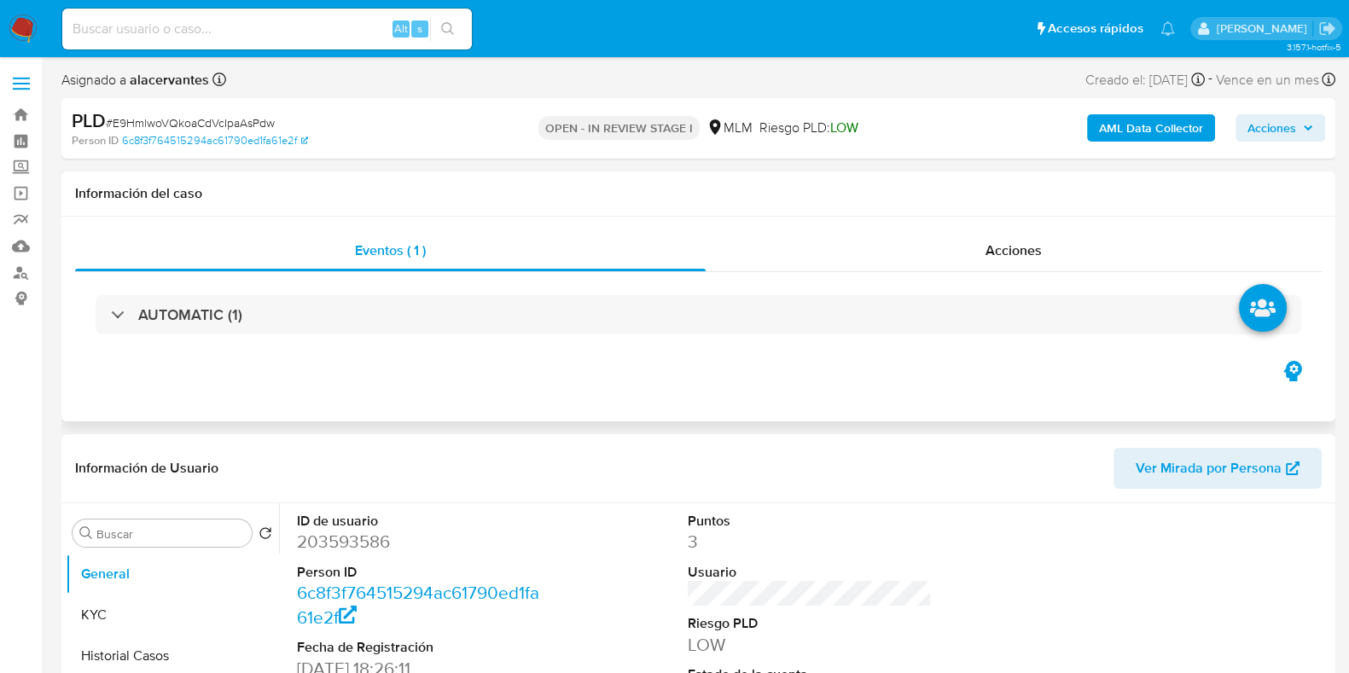
select select "10"
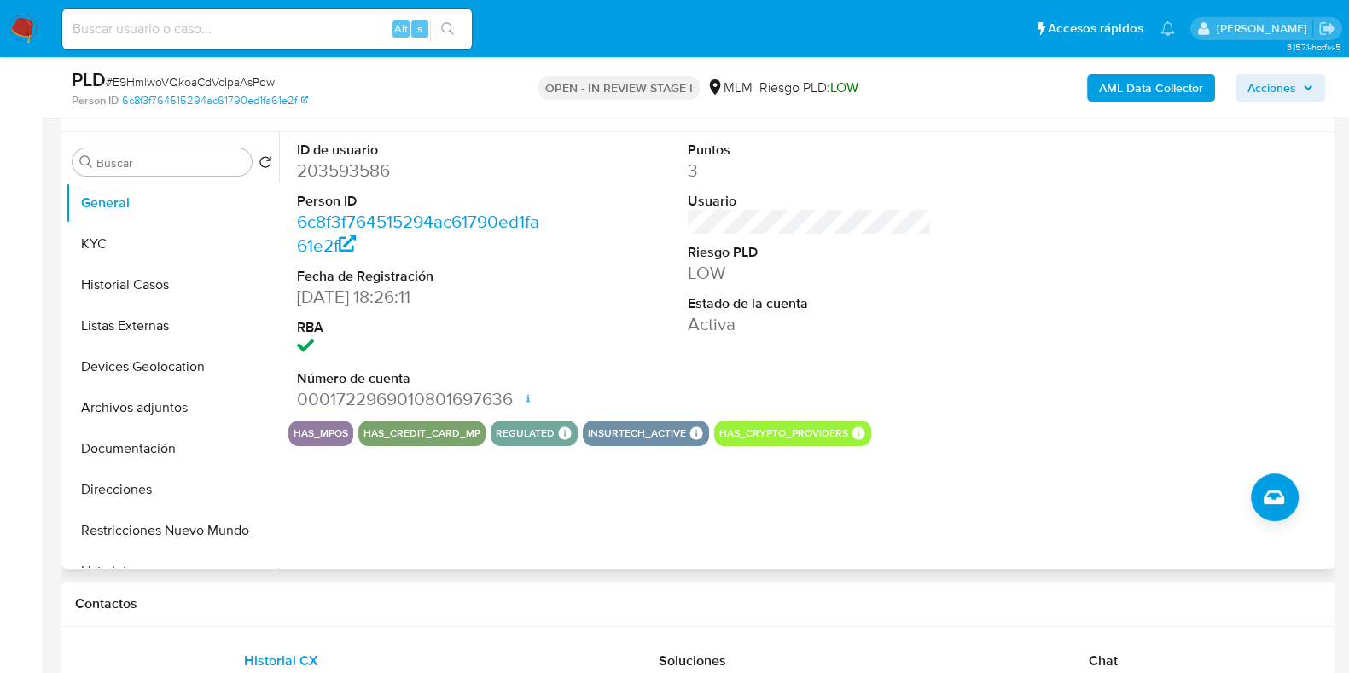
scroll to position [426, 0]
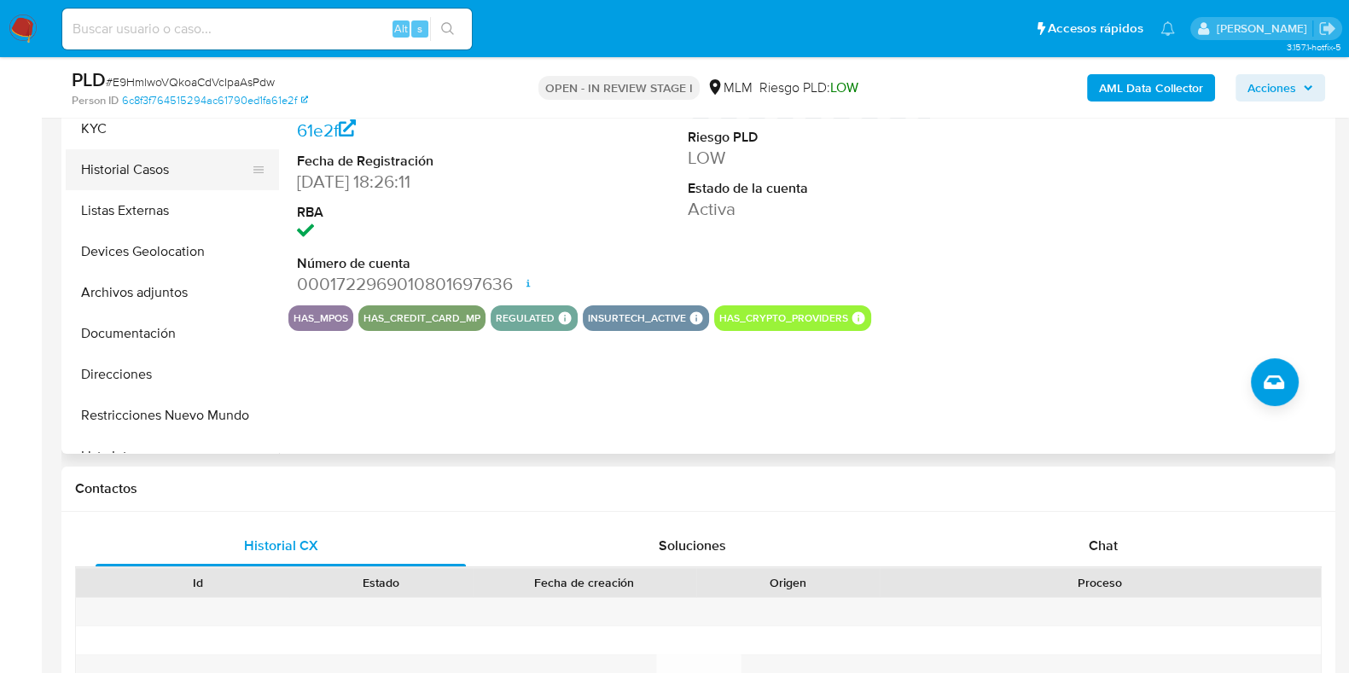
click at [168, 166] on button "Historial Casos" at bounding box center [166, 169] width 200 height 41
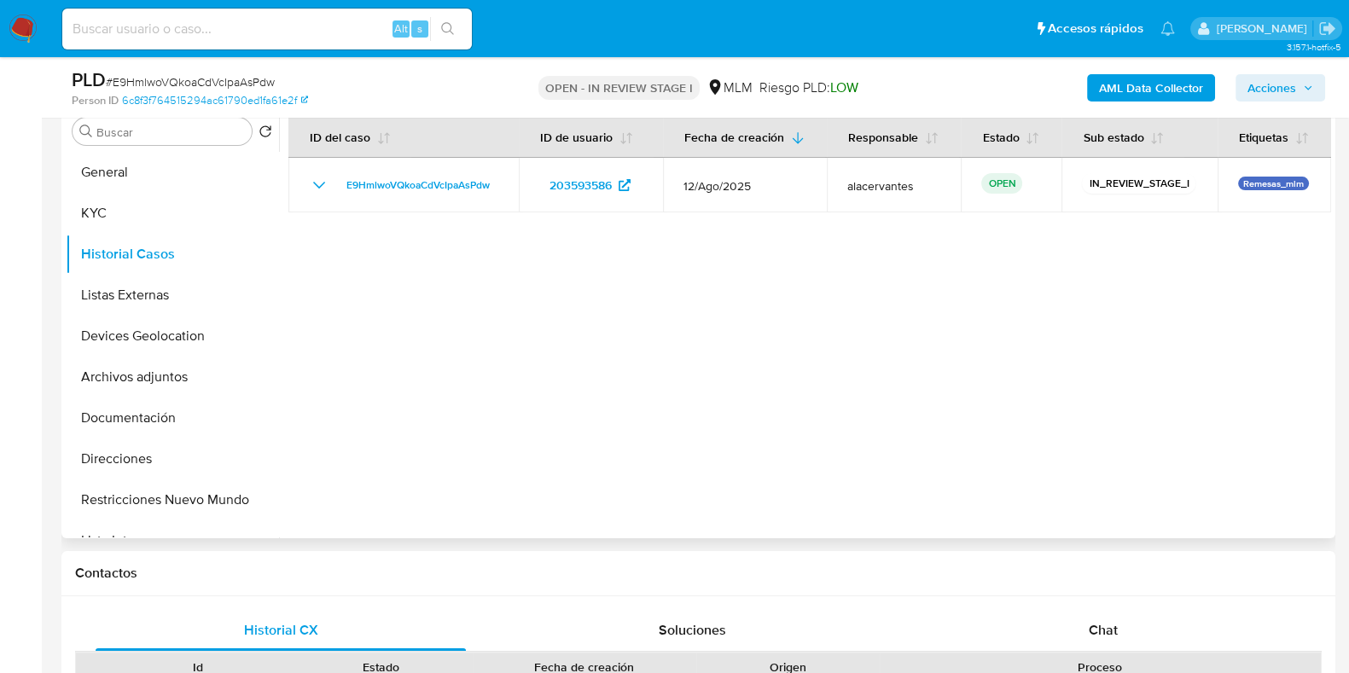
scroll to position [212, 0]
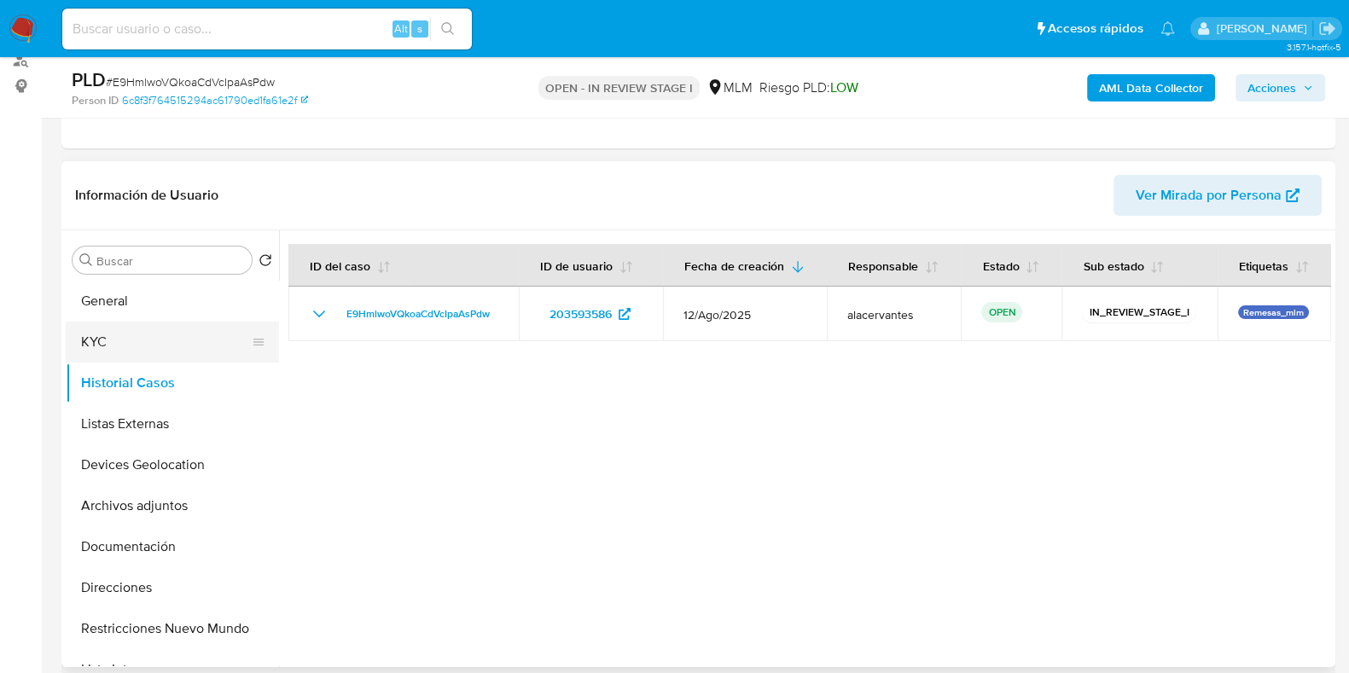
click at [135, 357] on button "KYC" at bounding box center [166, 342] width 200 height 41
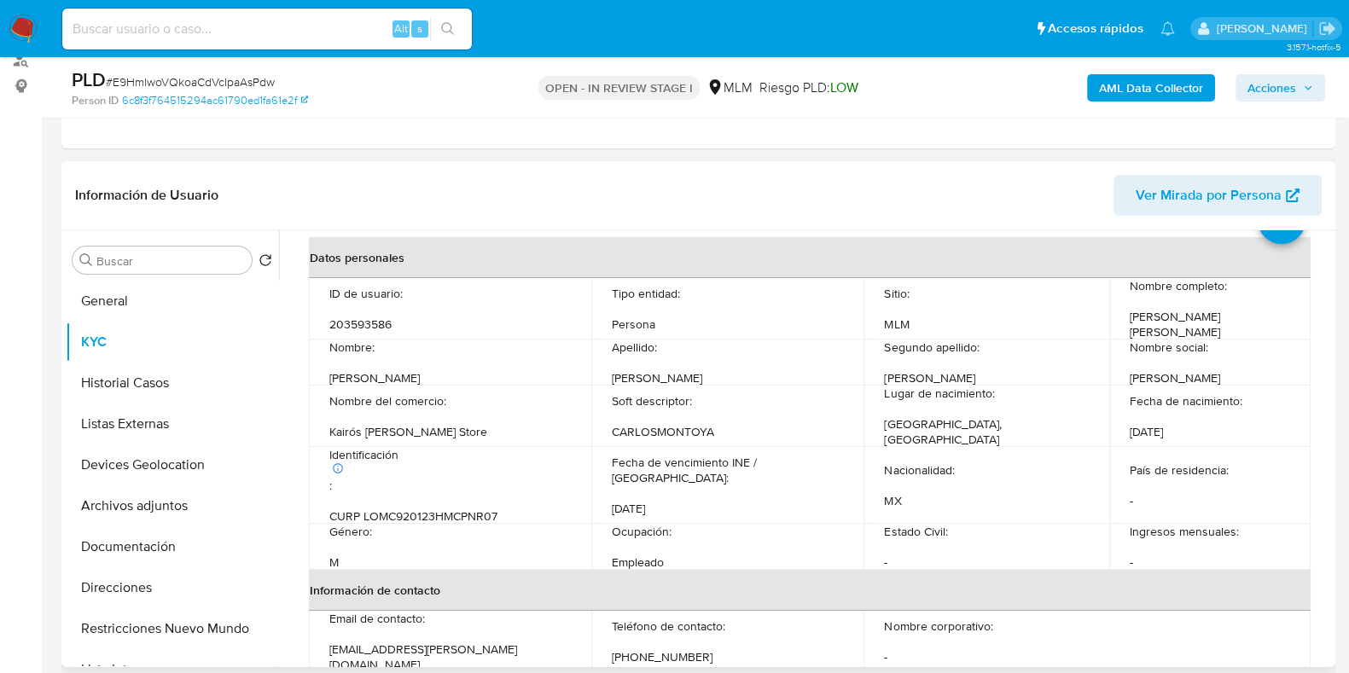
scroll to position [106, 0]
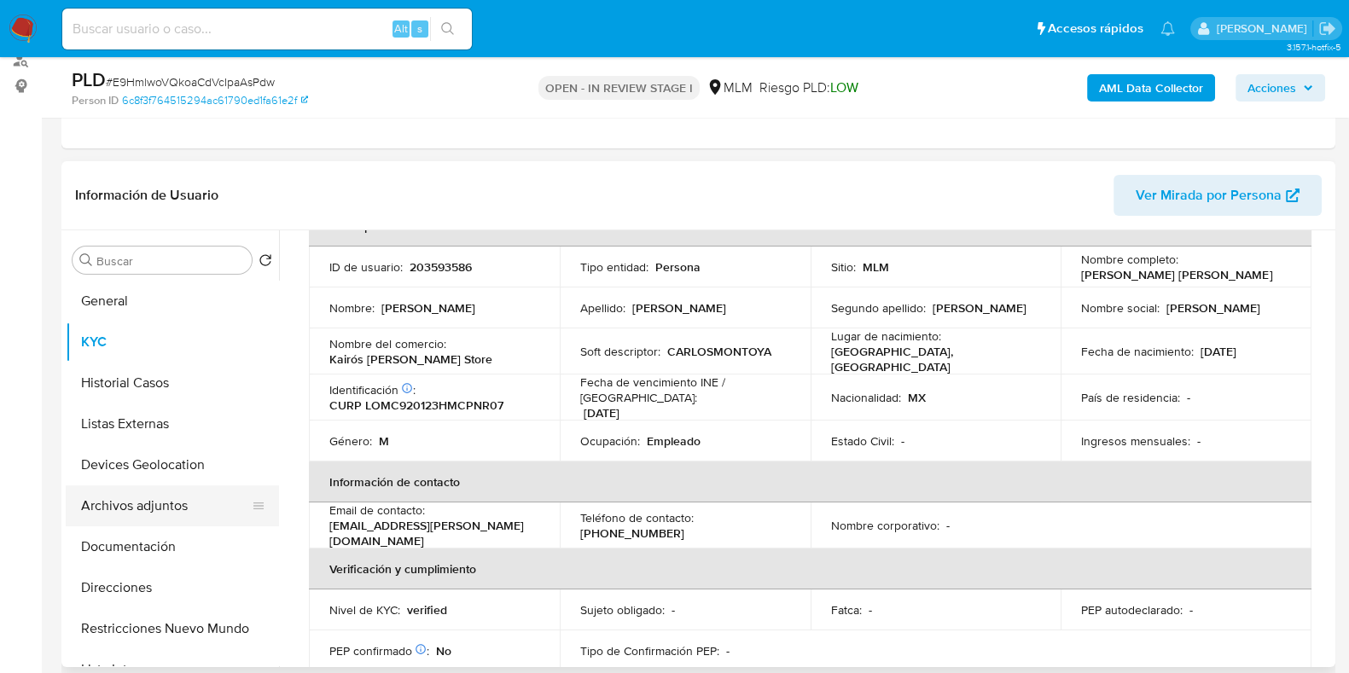
click at [146, 505] on button "Archivos adjuntos" at bounding box center [166, 506] width 200 height 41
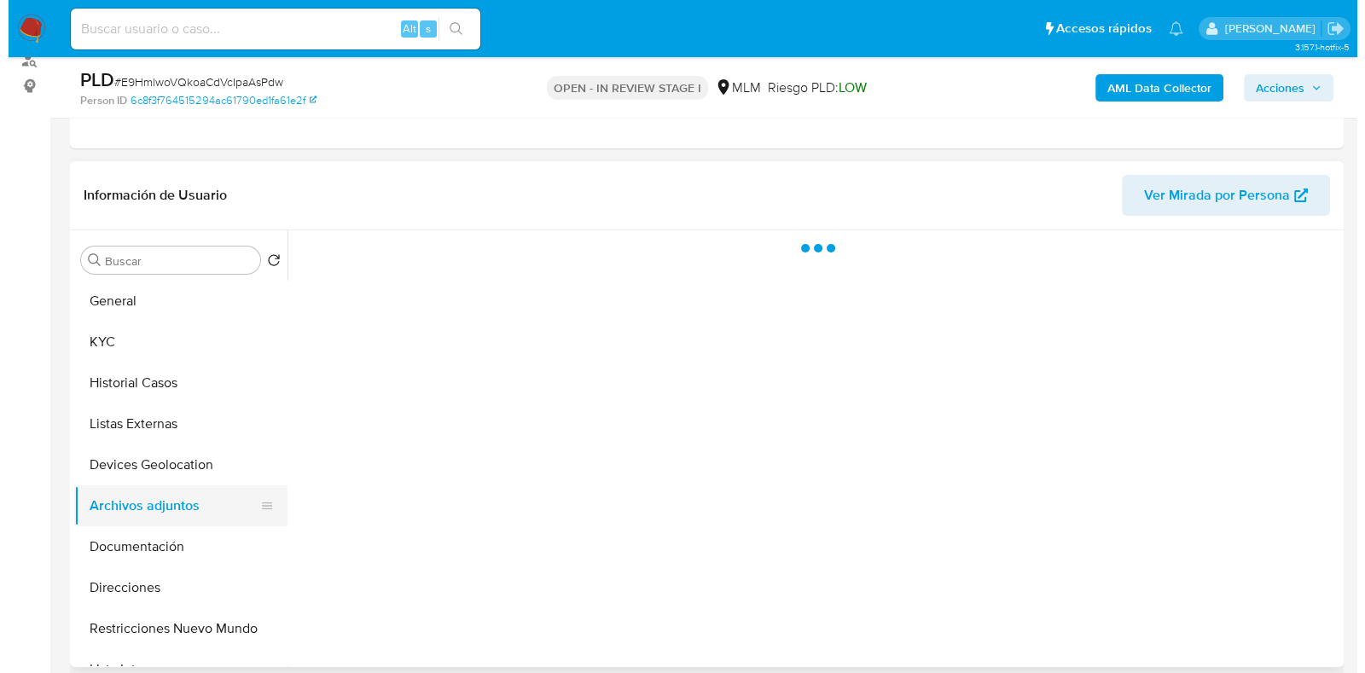
scroll to position [0, 0]
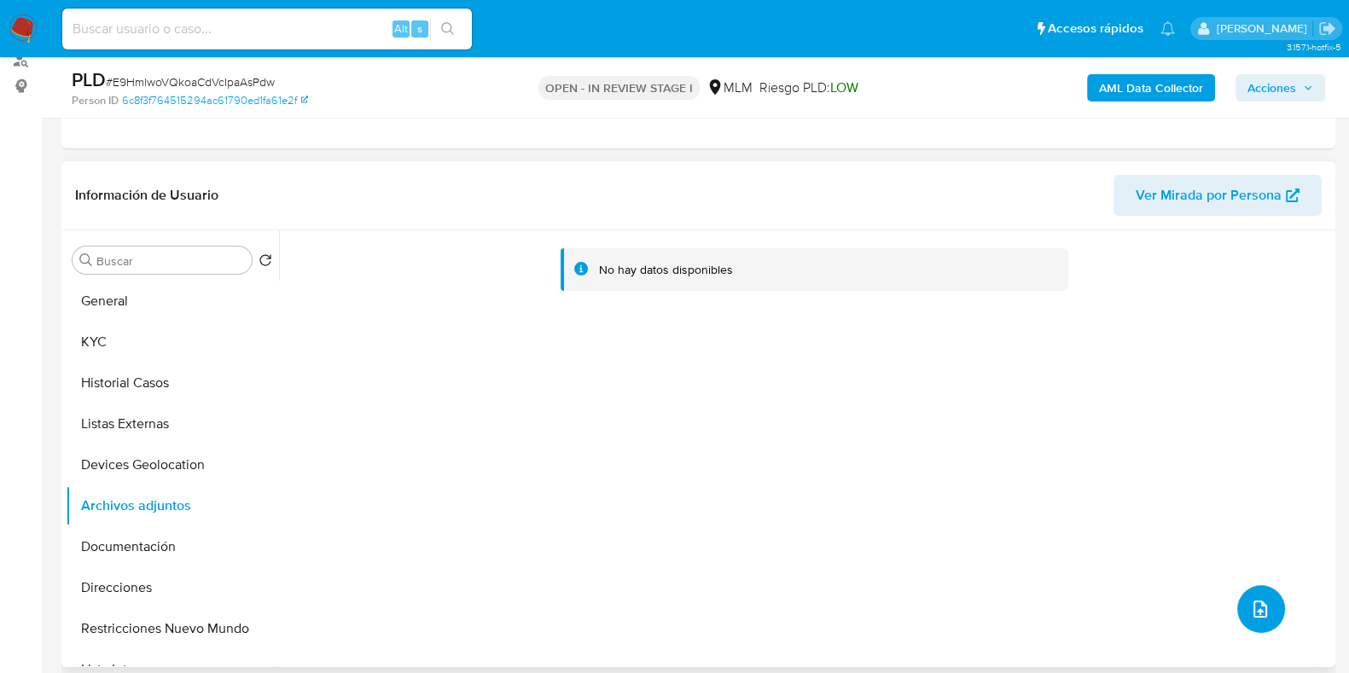
click at [1243, 602] on button "upload-file" at bounding box center [1261, 609] width 48 height 48
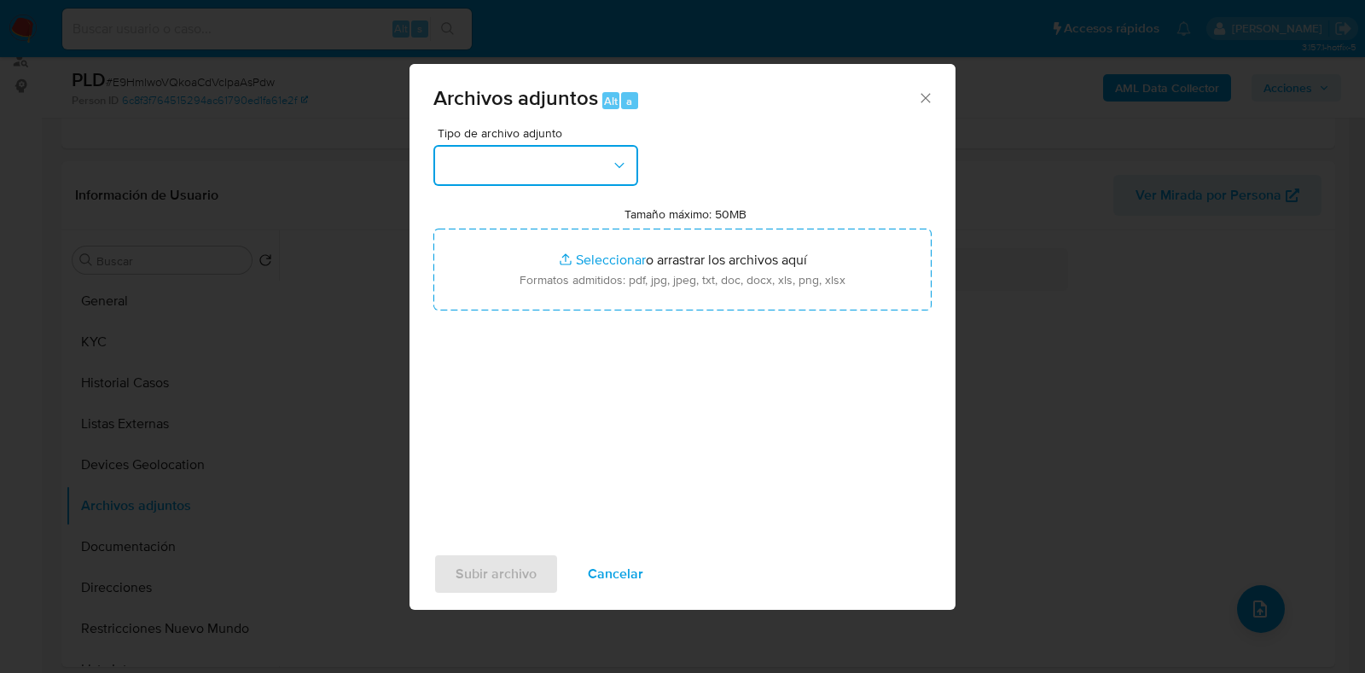
click at [589, 165] on button "button" at bounding box center [535, 165] width 205 height 41
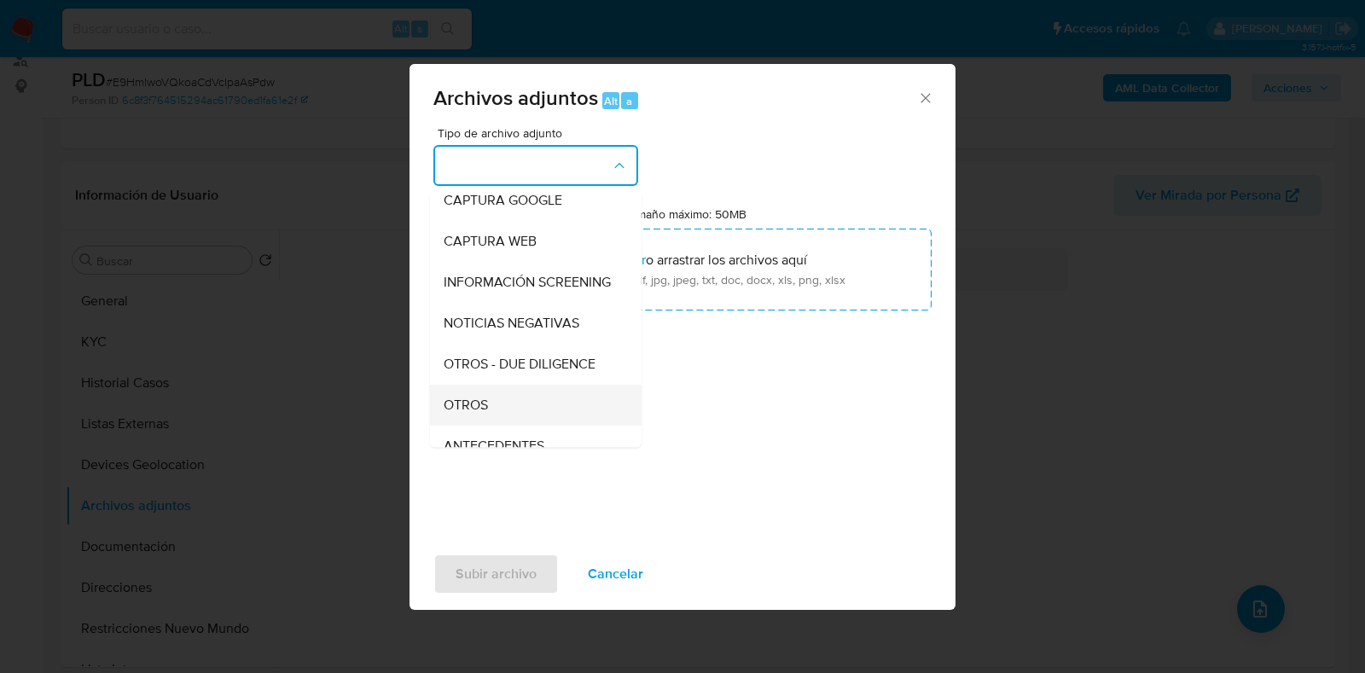
scroll to position [212, 0]
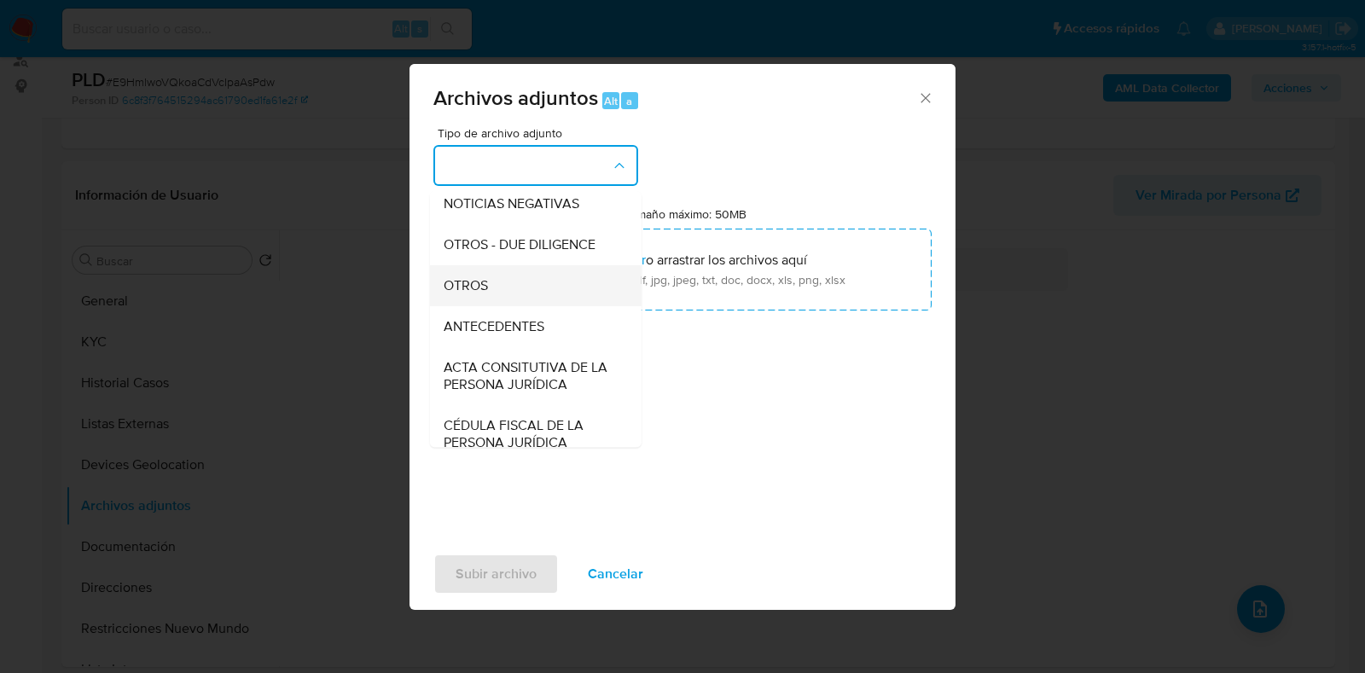
click at [520, 306] on div "OTROS" at bounding box center [531, 285] width 174 height 41
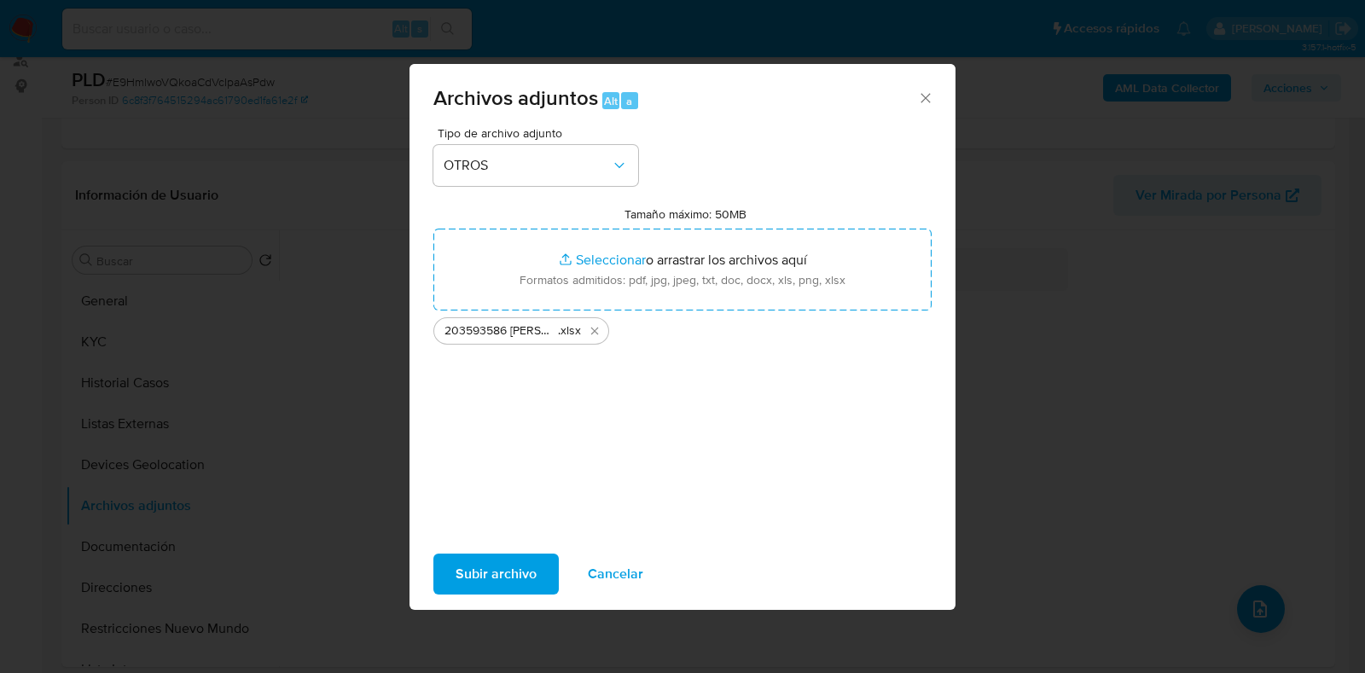
click at [527, 569] on span "Subir archivo" at bounding box center [496, 574] width 81 height 38
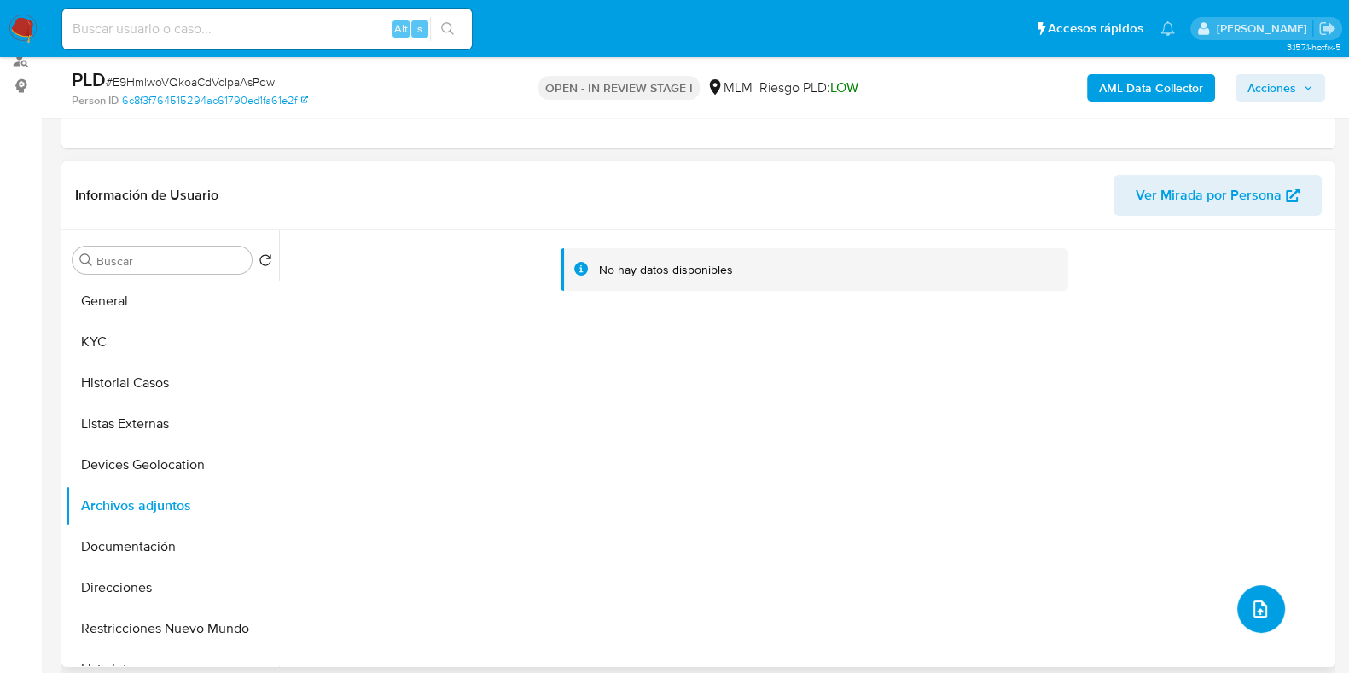
click at [1253, 595] on button "upload-file" at bounding box center [1261, 609] width 48 height 48
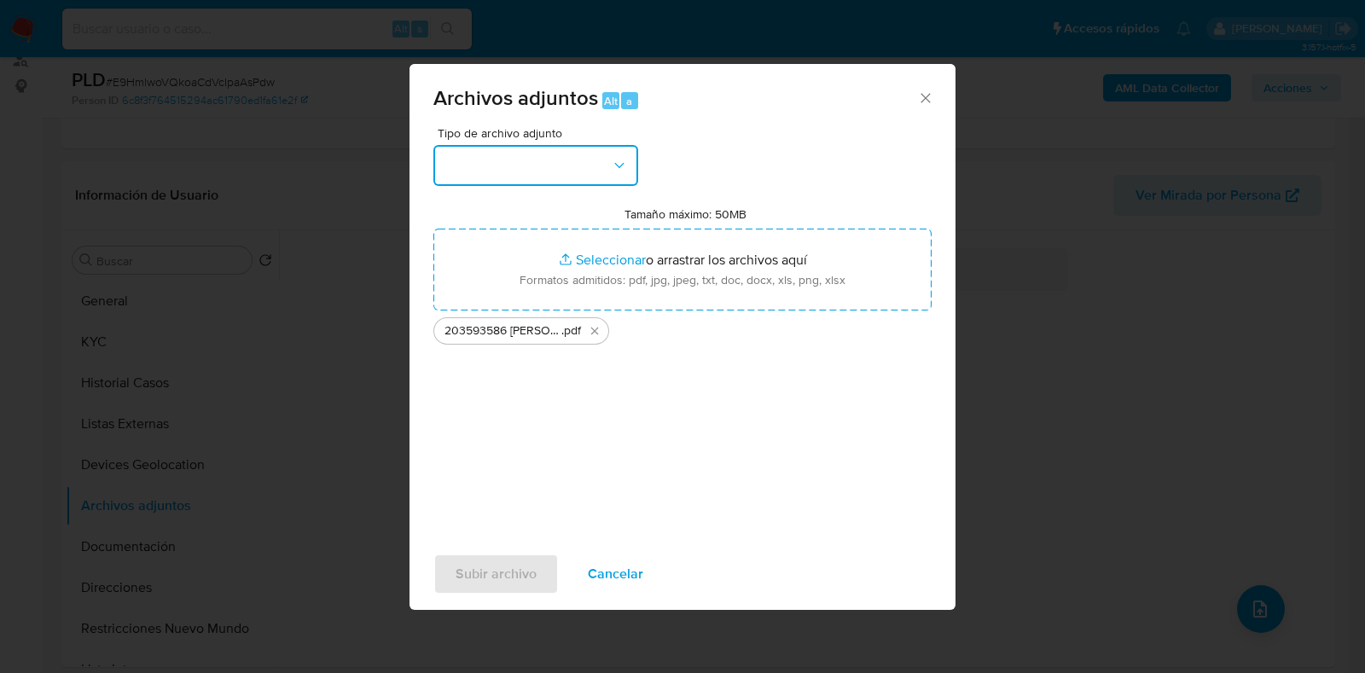
click at [550, 181] on button "button" at bounding box center [535, 165] width 205 height 41
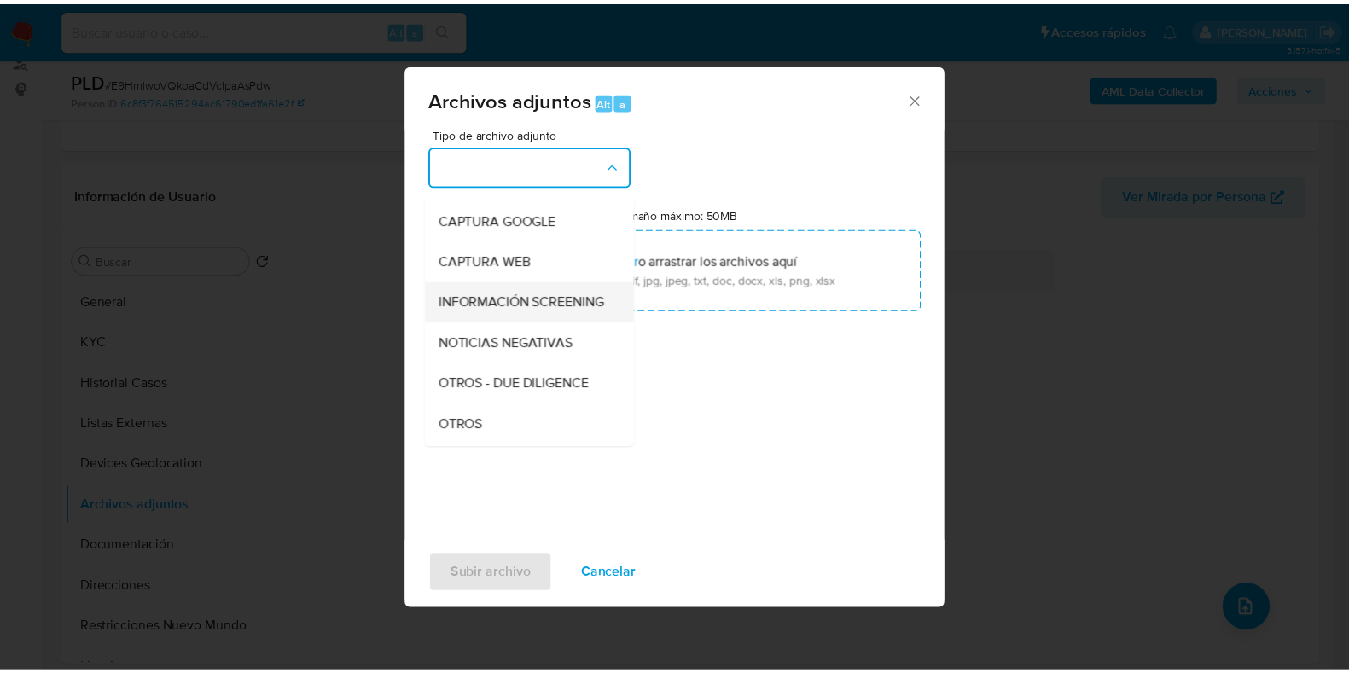
scroll to position [106, 0]
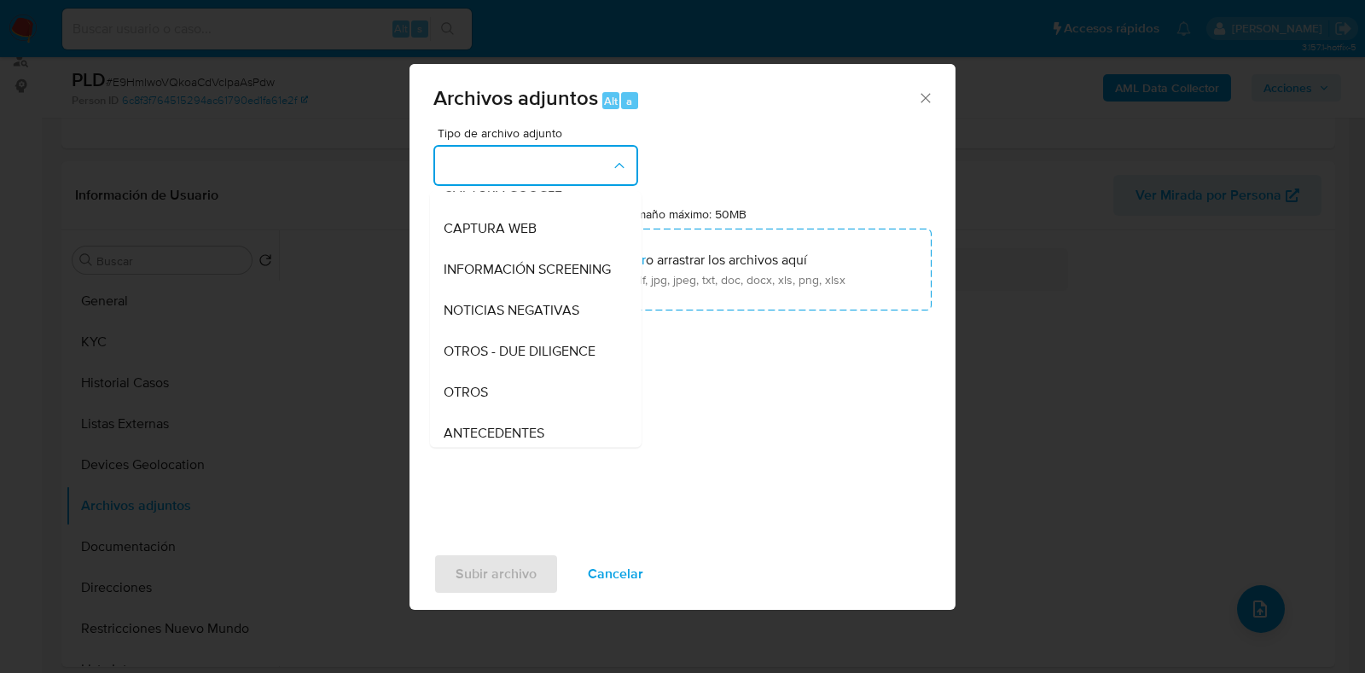
click at [486, 401] on span "OTROS" at bounding box center [466, 392] width 44 height 17
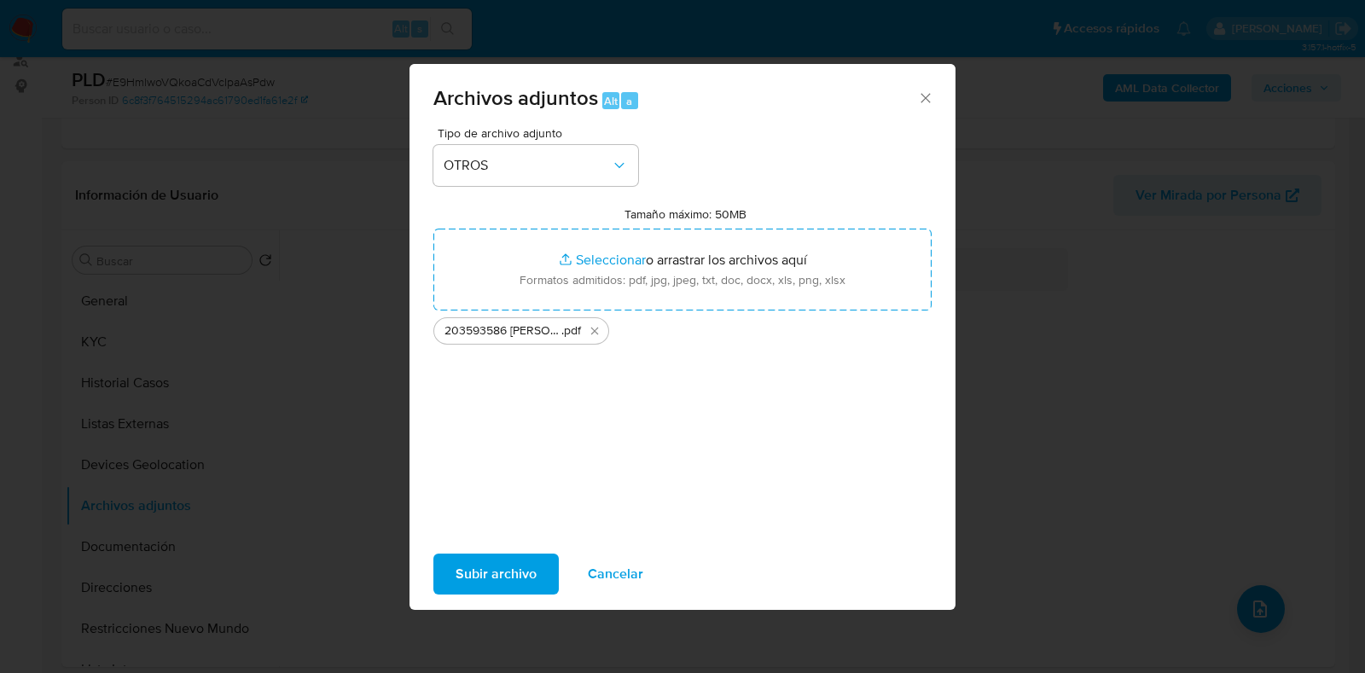
click at [499, 566] on span "Subir archivo" at bounding box center [496, 574] width 81 height 38
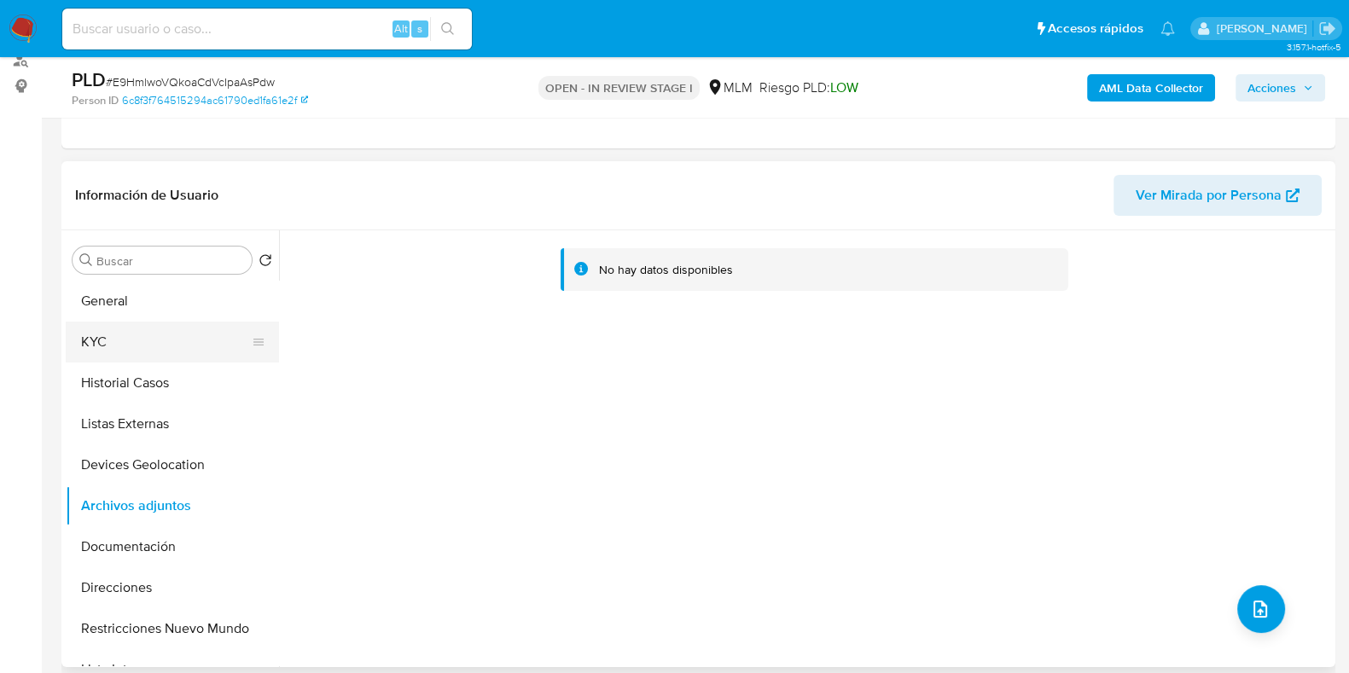
click at [172, 345] on button "KYC" at bounding box center [166, 342] width 200 height 41
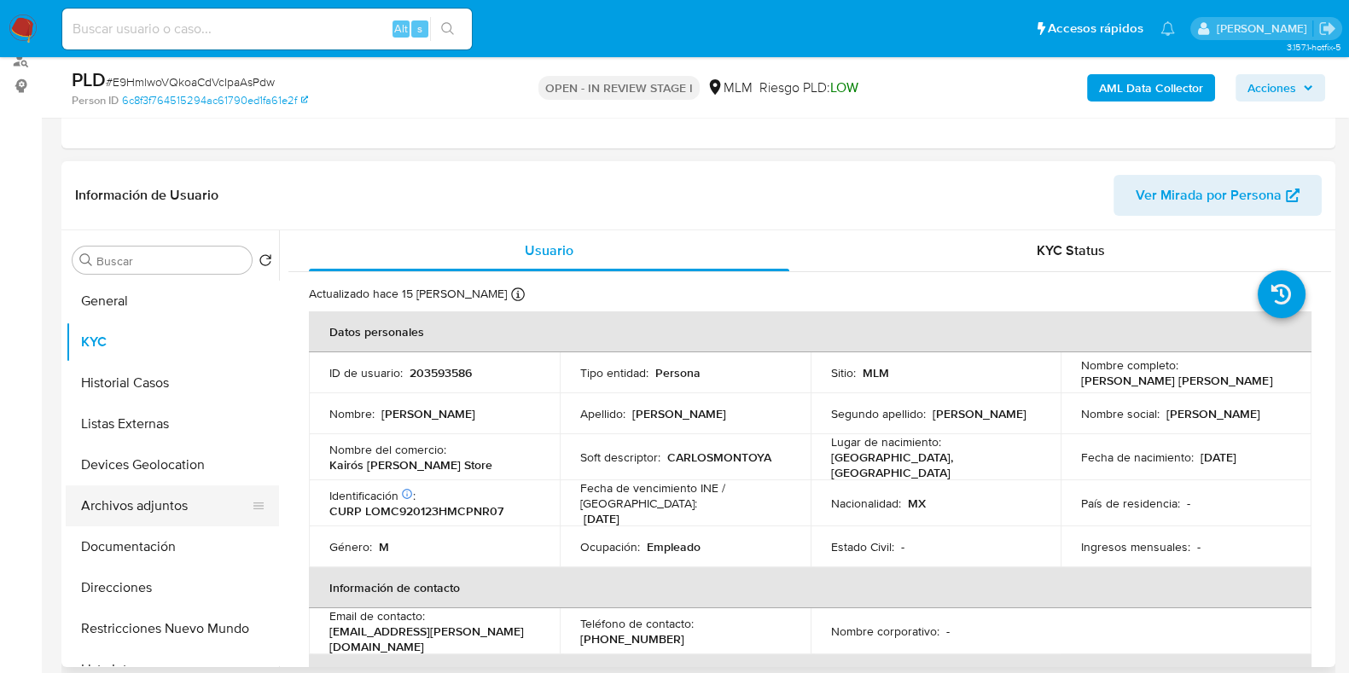
click at [153, 514] on button "Archivos adjuntos" at bounding box center [166, 506] width 200 height 41
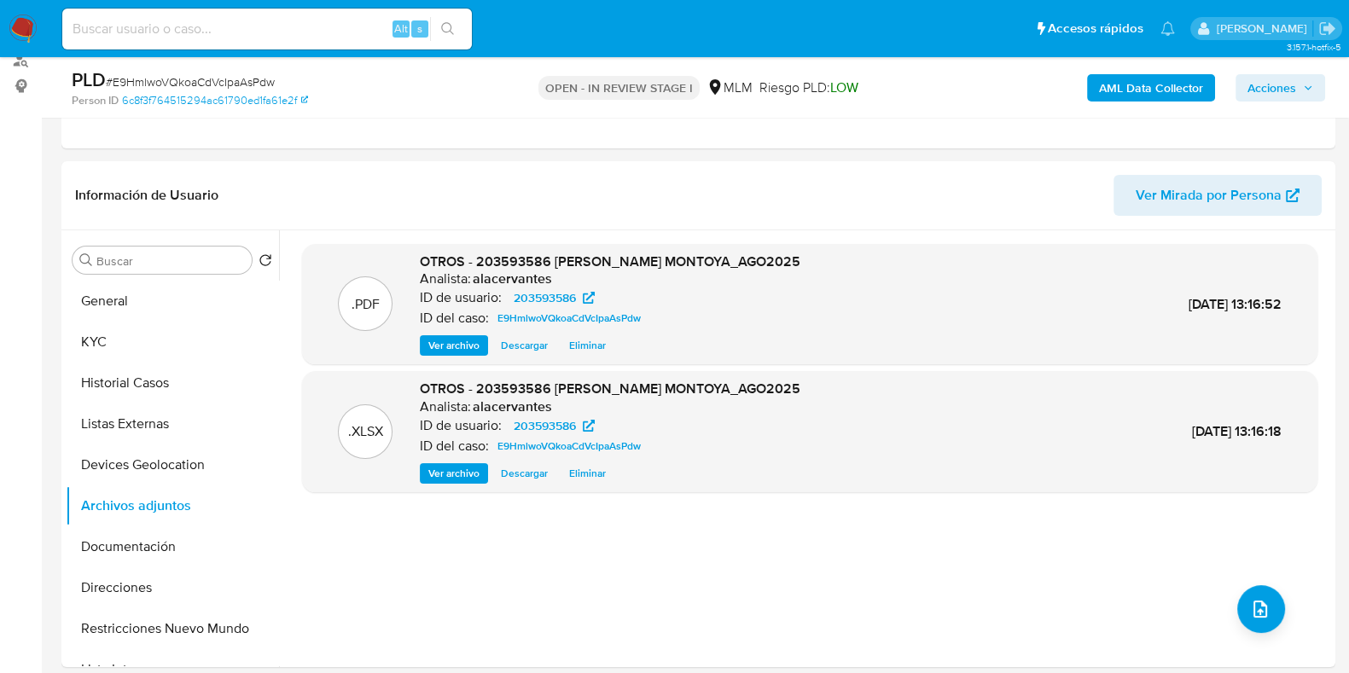
click at [1271, 90] on span "Acciones" at bounding box center [1271, 87] width 49 height 27
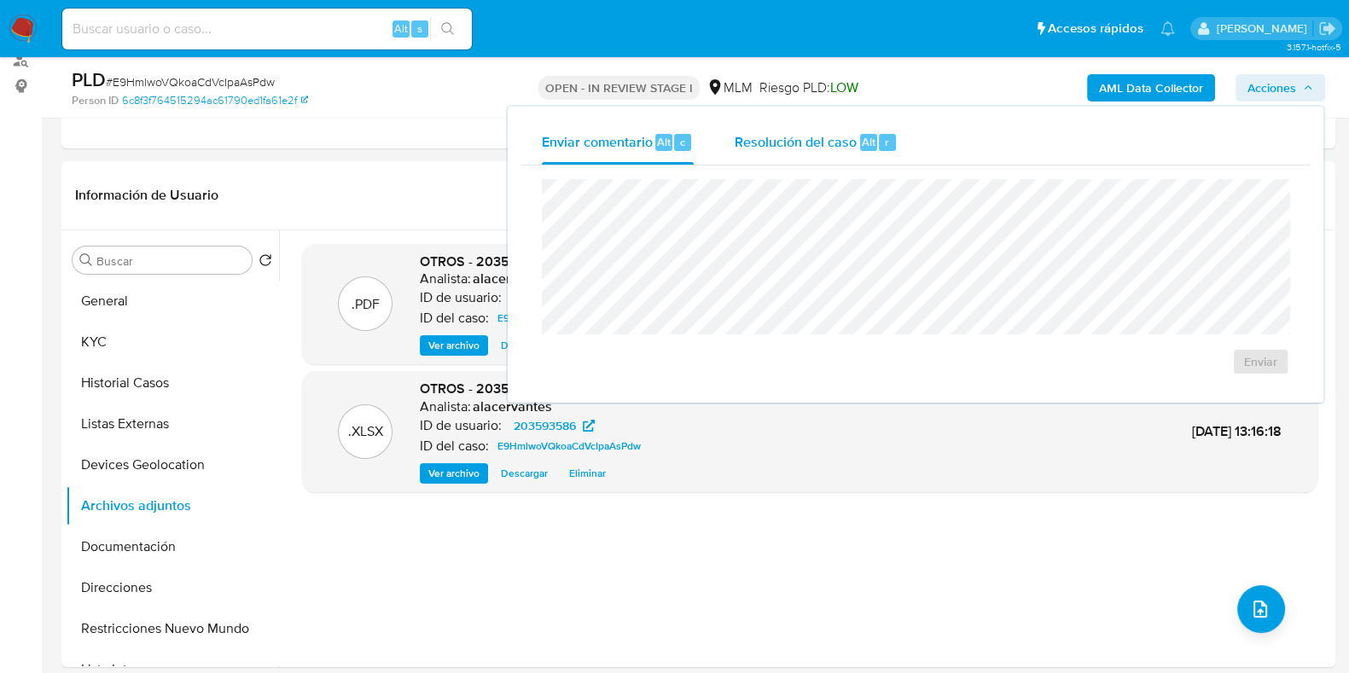
click at [771, 151] on div "Resolución del caso Alt r" at bounding box center [816, 142] width 163 height 44
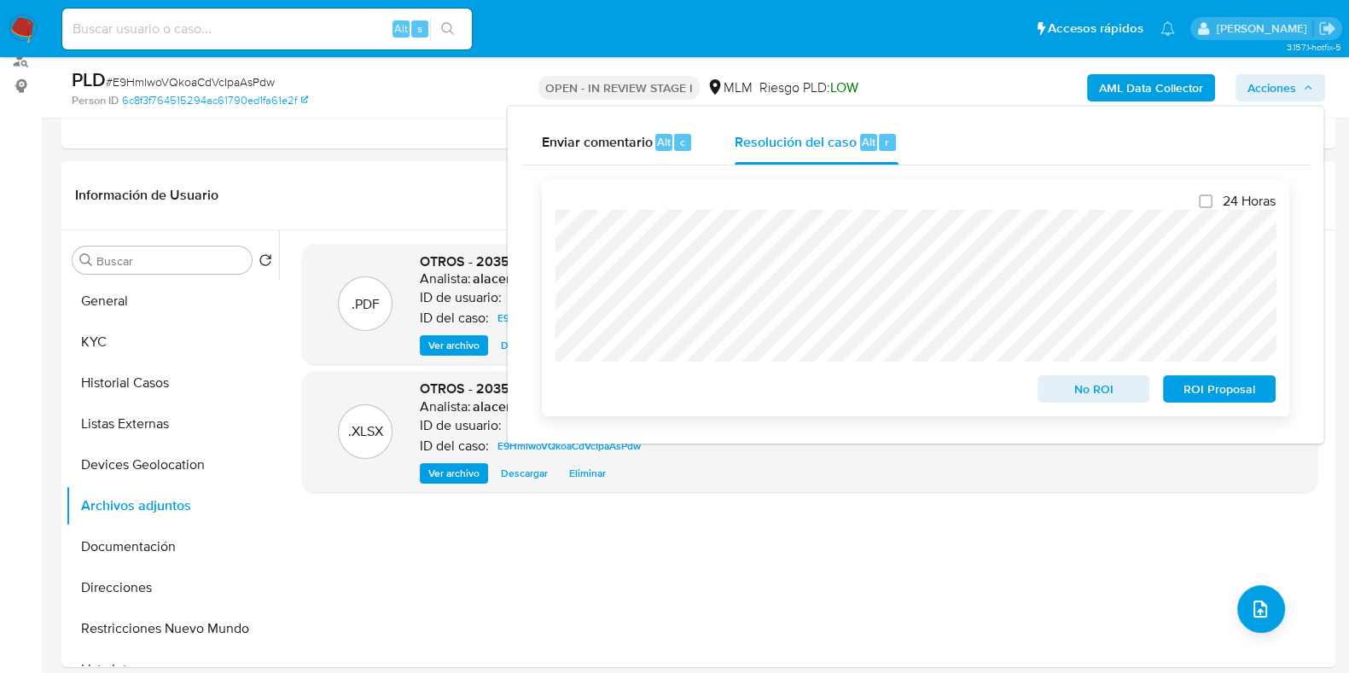
click at [1066, 379] on span "No ROI" at bounding box center [1094, 389] width 89 height 24
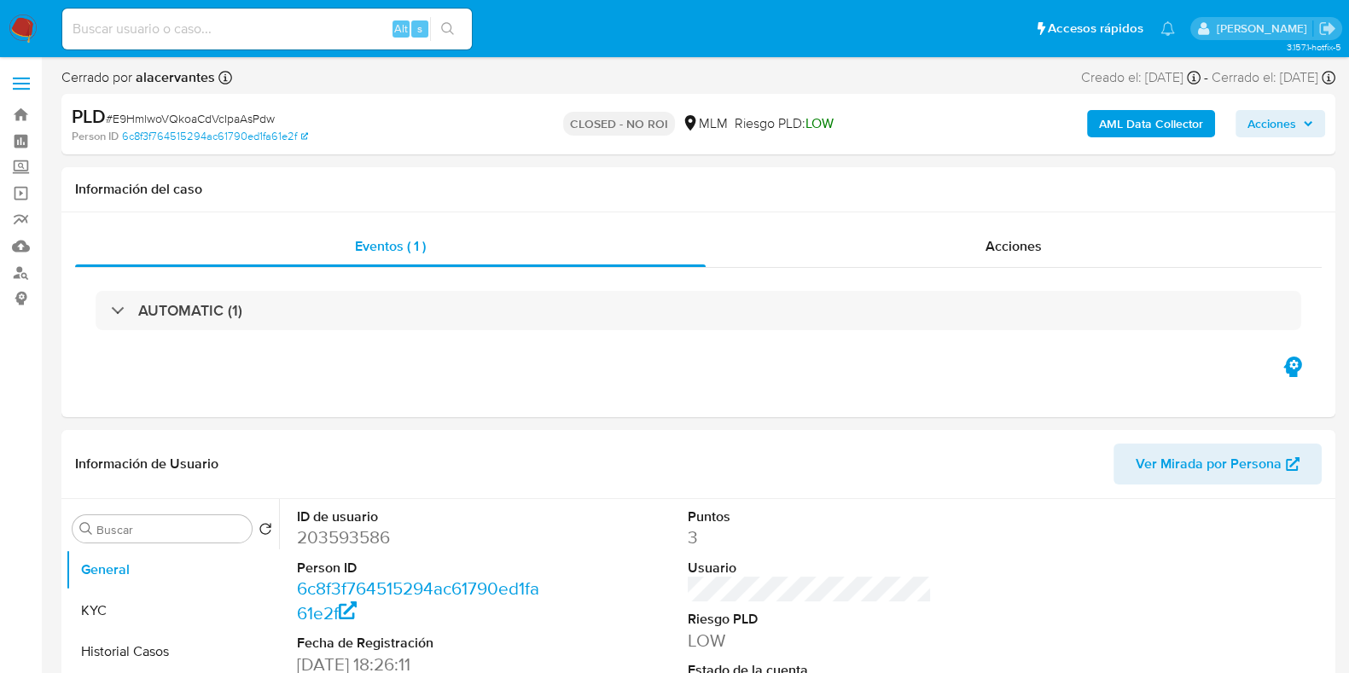
select select "10"
click at [951, 232] on div "Acciones" at bounding box center [1014, 246] width 616 height 41
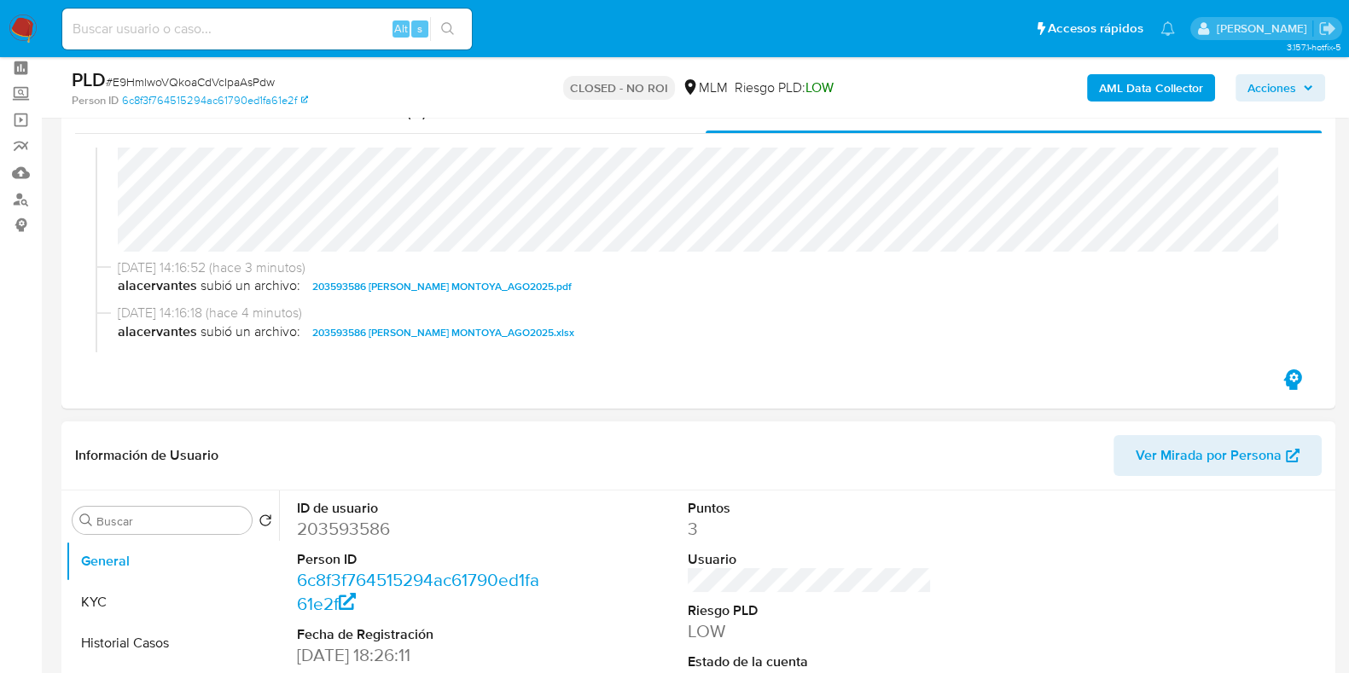
scroll to position [106, 0]
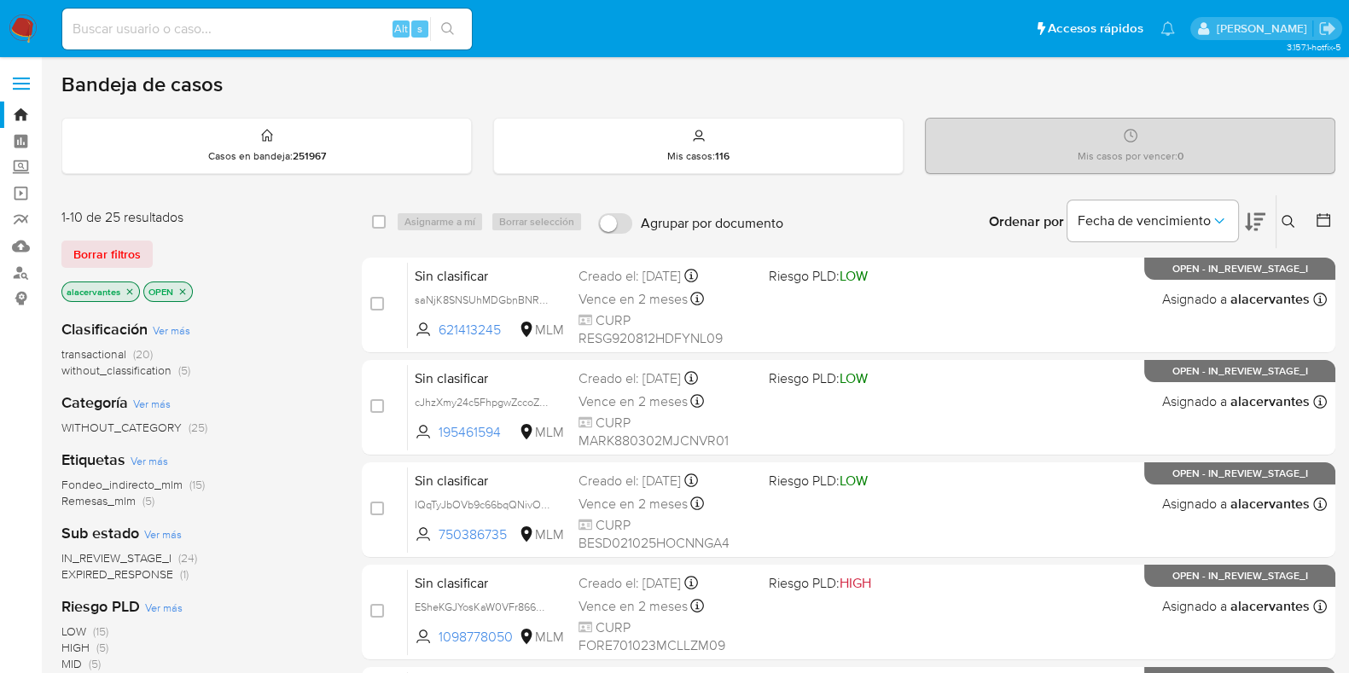
click at [1287, 218] on icon at bounding box center [1289, 222] width 14 height 14
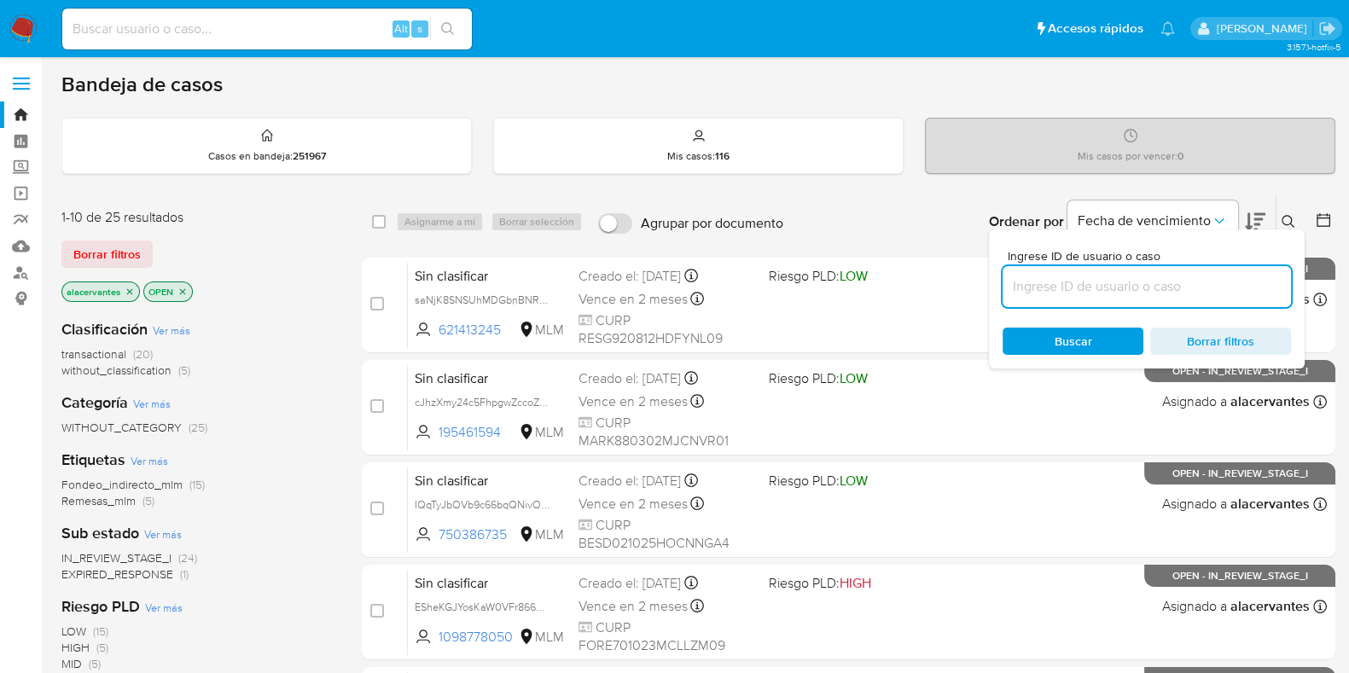
click at [1074, 294] on input at bounding box center [1147, 287] width 288 height 22
type input "1873405451"
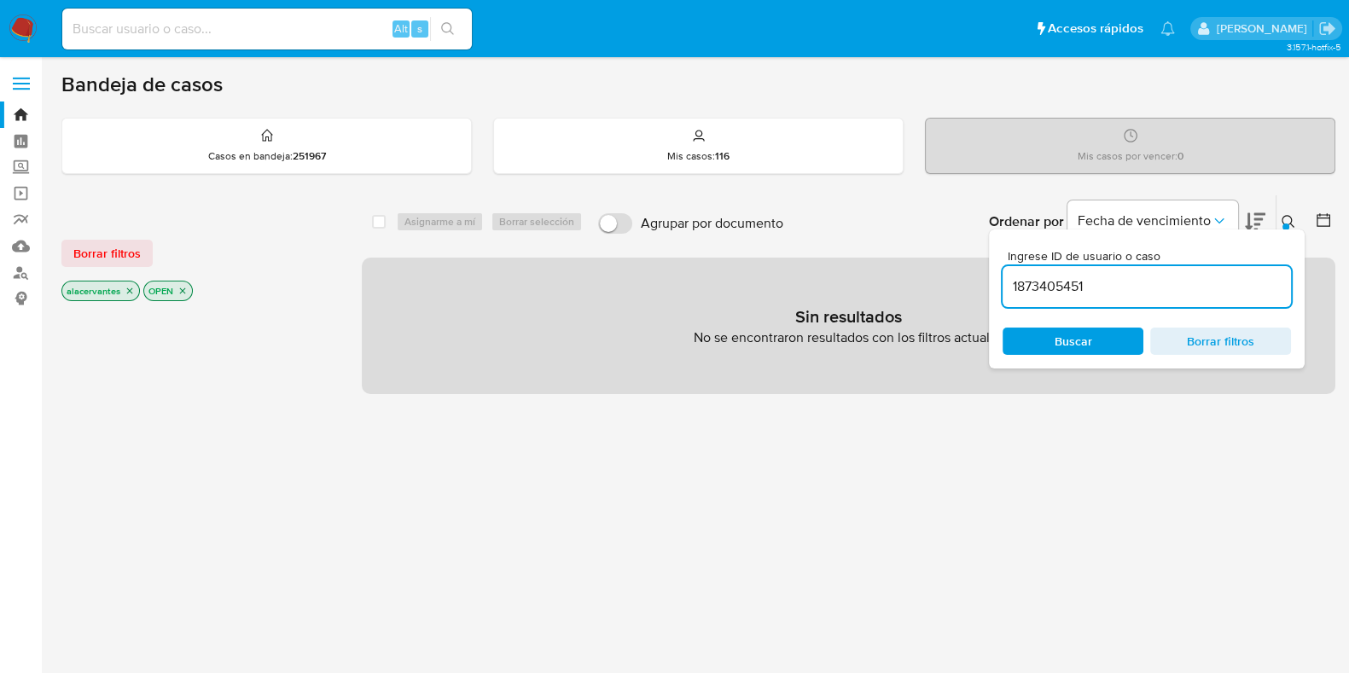
click at [1096, 292] on input "1873405451" at bounding box center [1147, 287] width 288 height 22
click at [1056, 346] on span "Buscar" at bounding box center [1074, 341] width 38 height 27
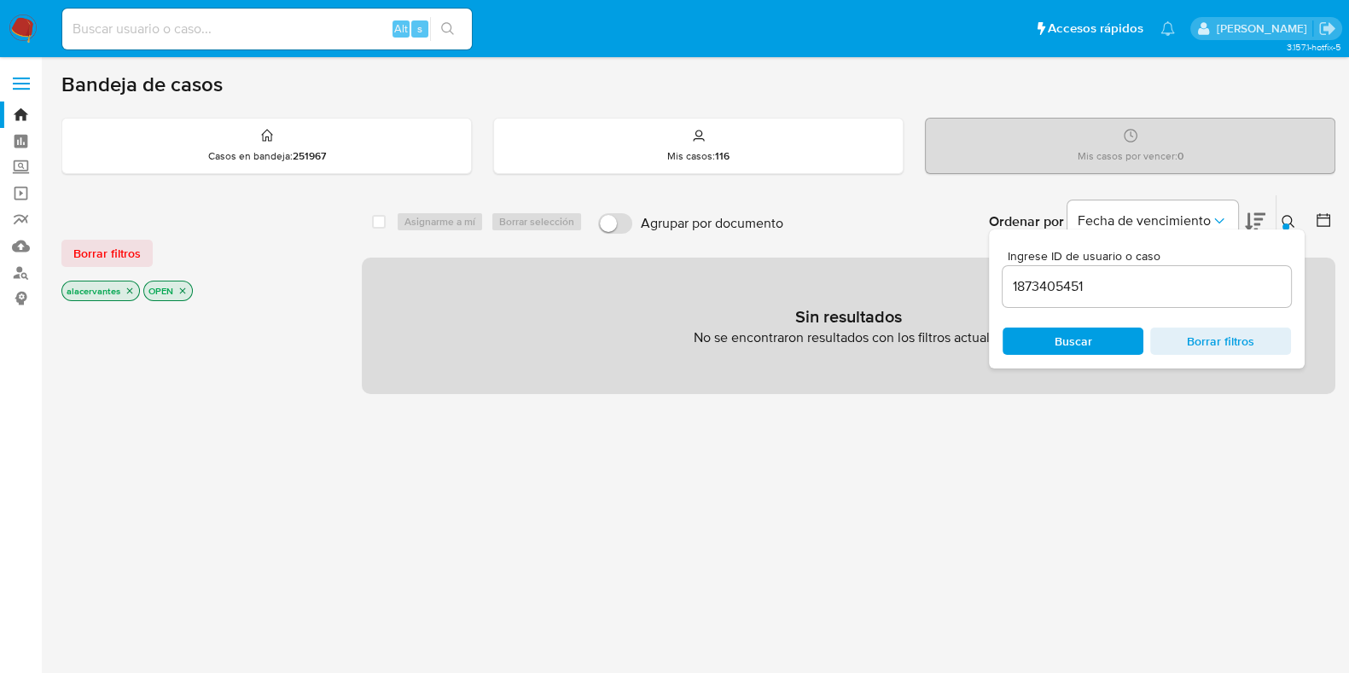
click at [1054, 352] on div "Buscar Borrar filtros" at bounding box center [1147, 341] width 288 height 27
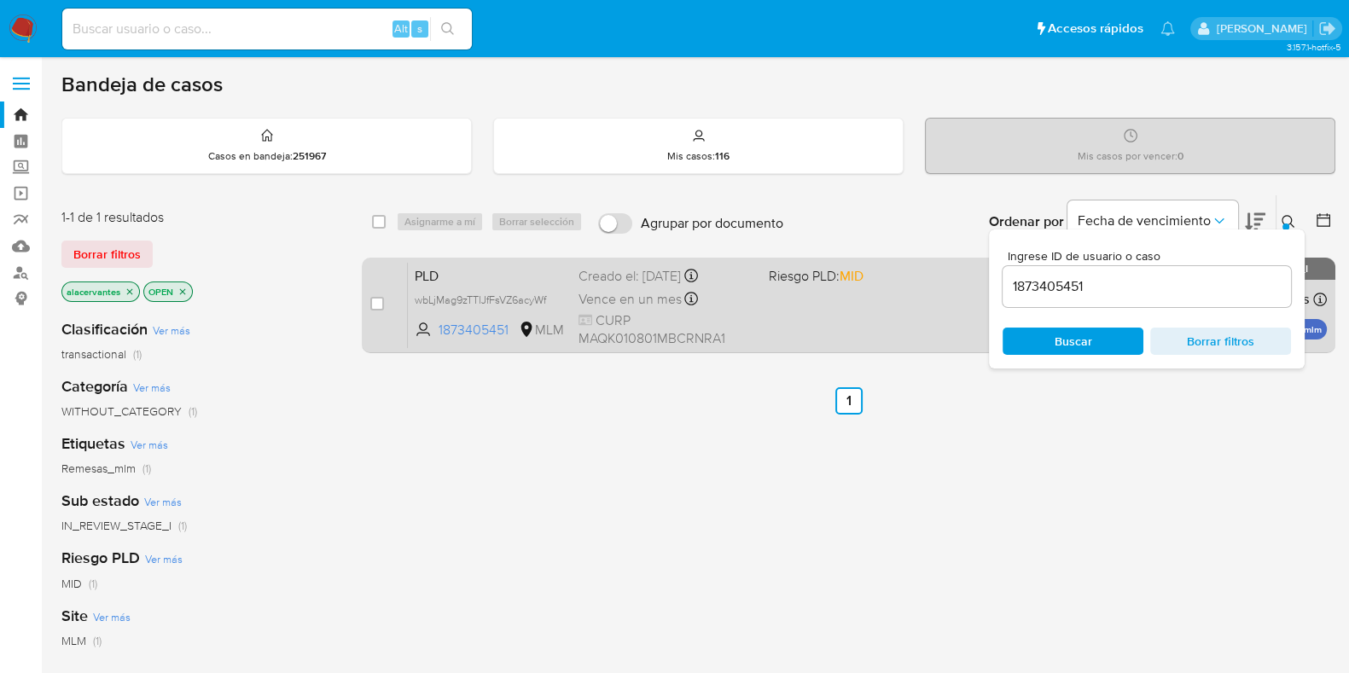
click at [900, 342] on div "PLD wbLjMag9zTTlJfFsVZ6acyWf 1873405451 MLM Riesgo PLD: MID Creado el: 12/08/20…" at bounding box center [867, 305] width 919 height 86
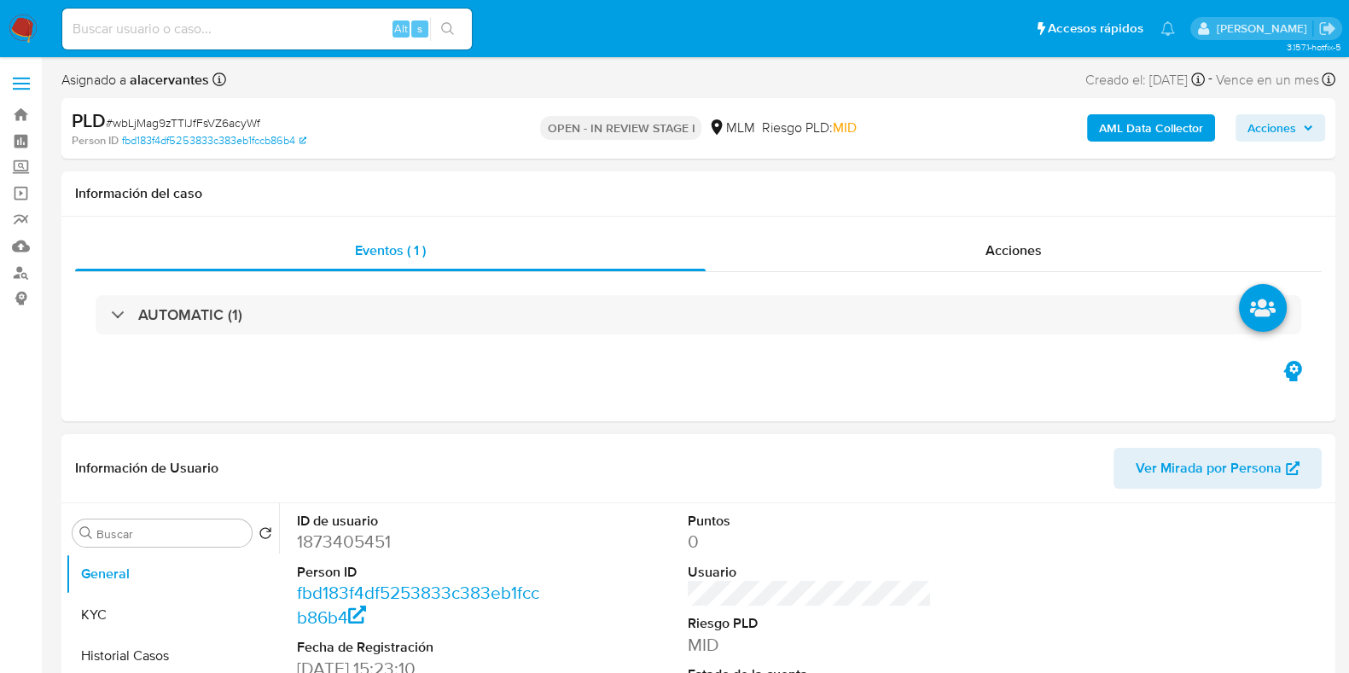
select select "10"
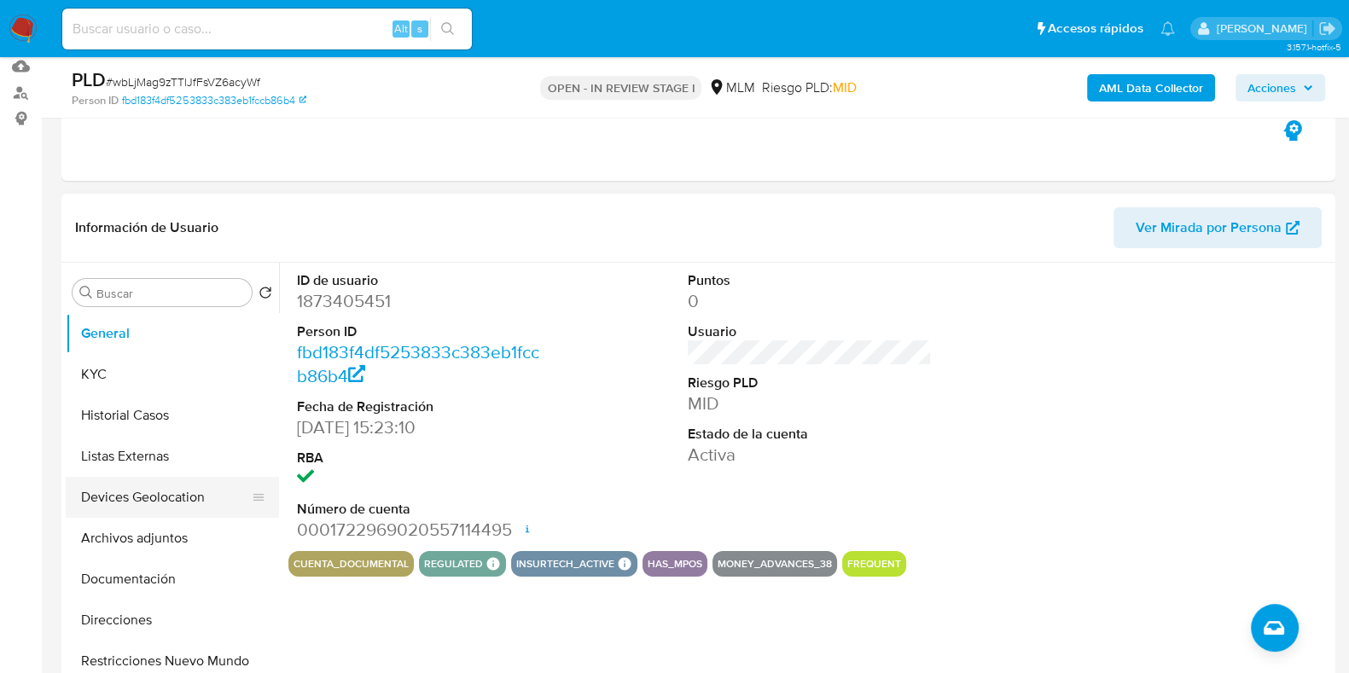
scroll to position [212, 0]
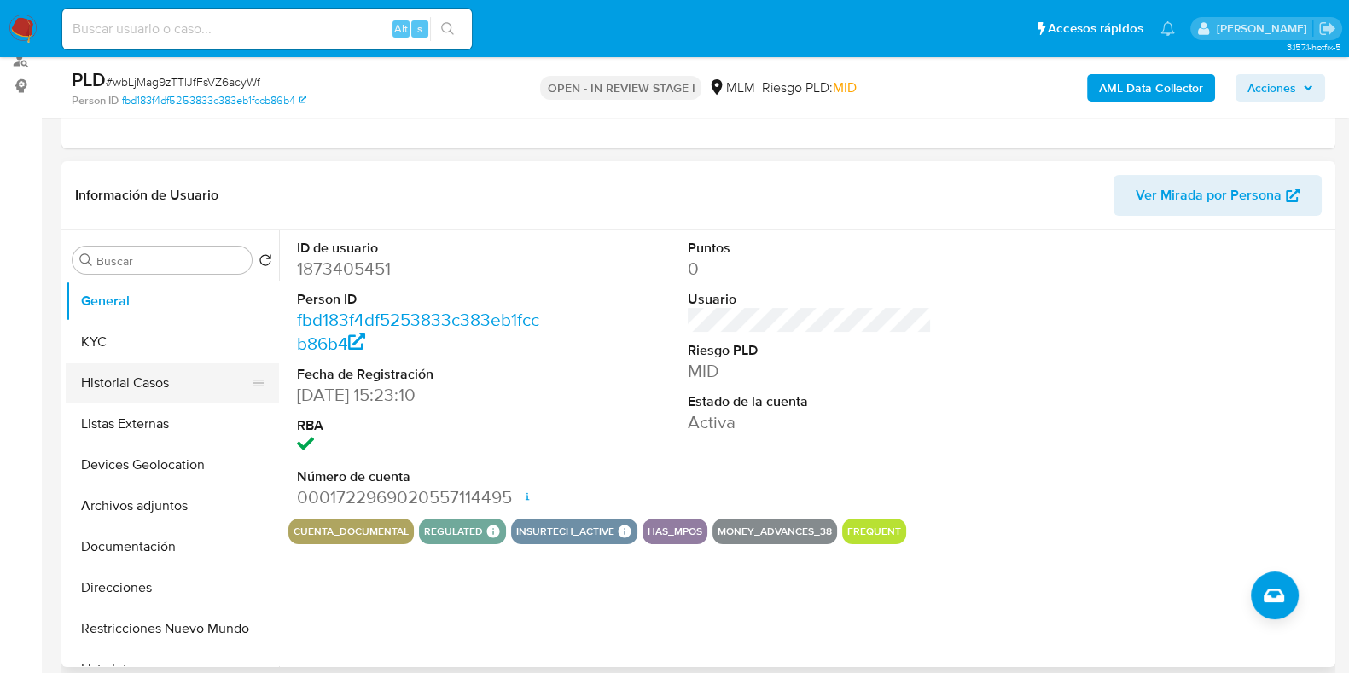
click at [144, 375] on button "Historial Casos" at bounding box center [166, 383] width 200 height 41
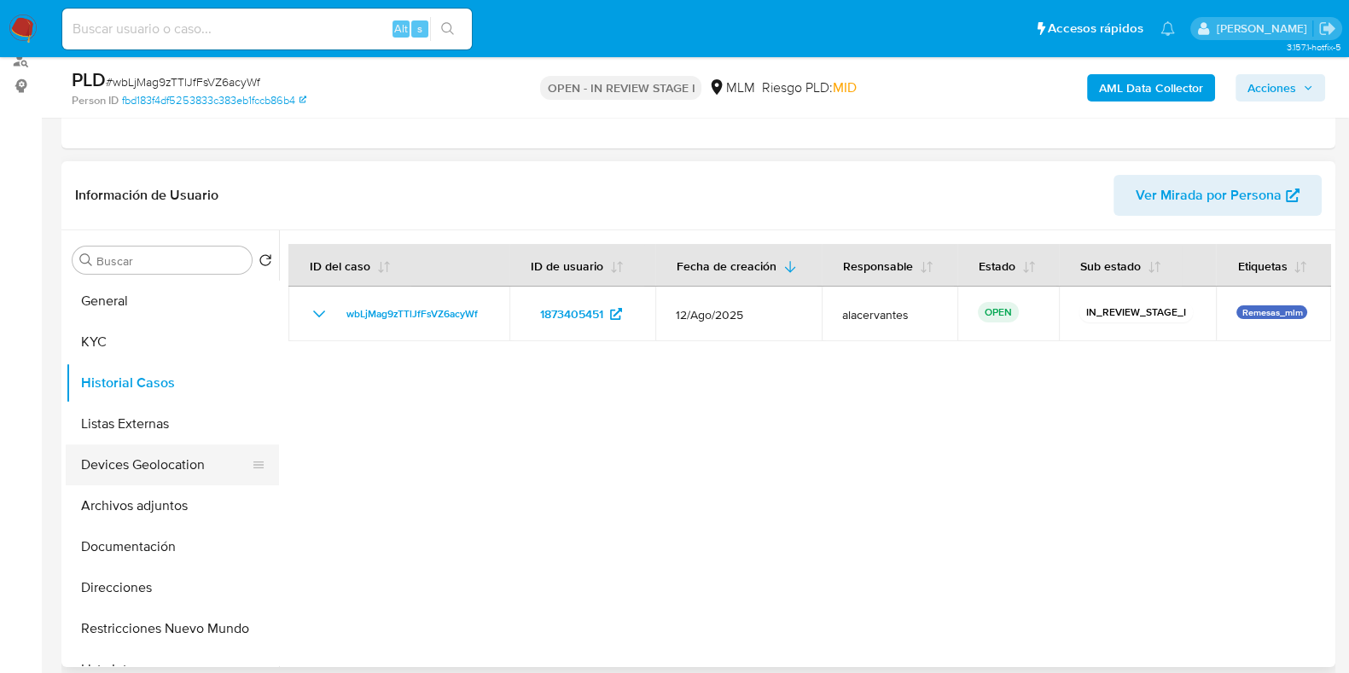
scroll to position [106, 0]
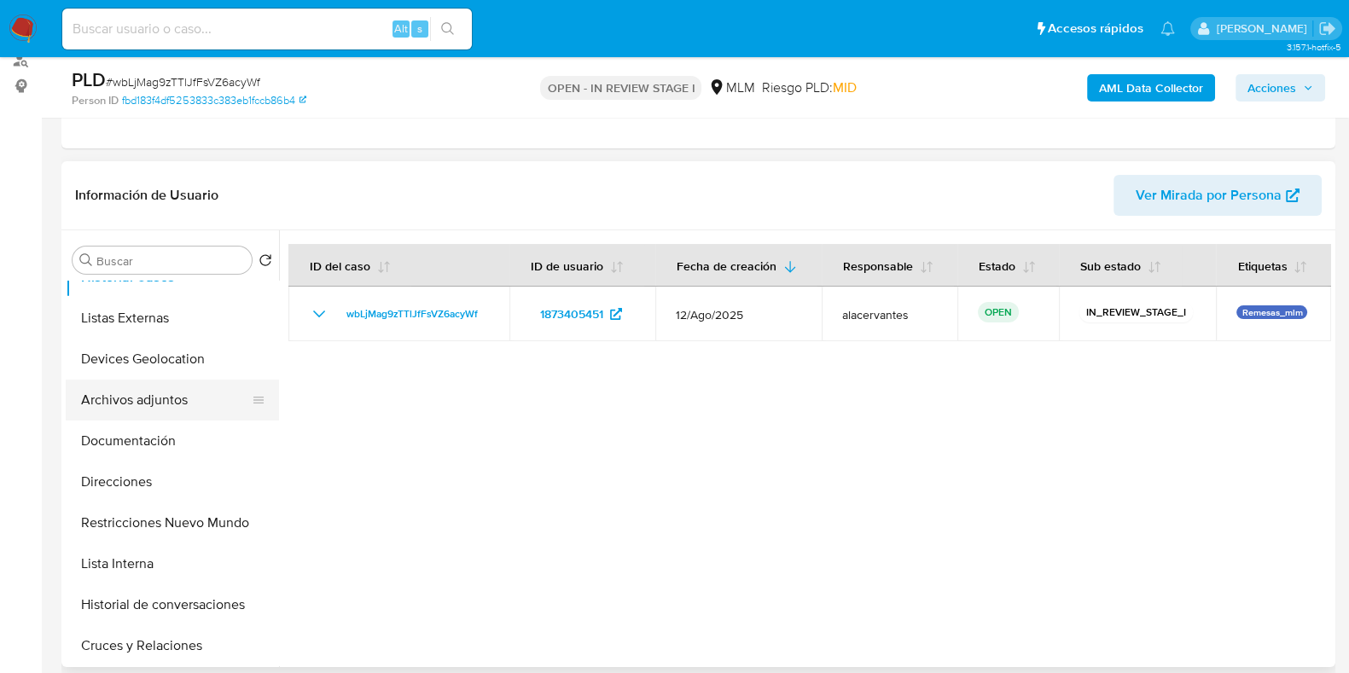
click at [145, 408] on button "Archivos adjuntos" at bounding box center [166, 400] width 200 height 41
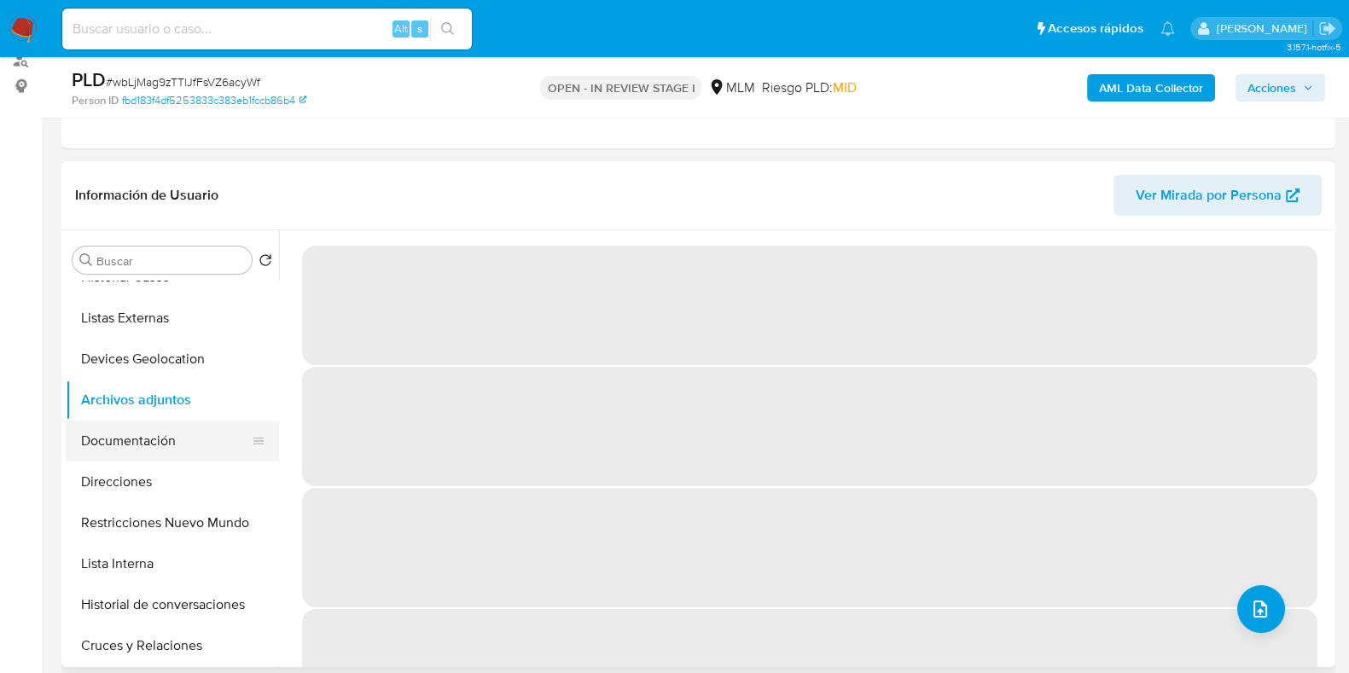
click at [154, 452] on button "Documentación" at bounding box center [166, 441] width 200 height 41
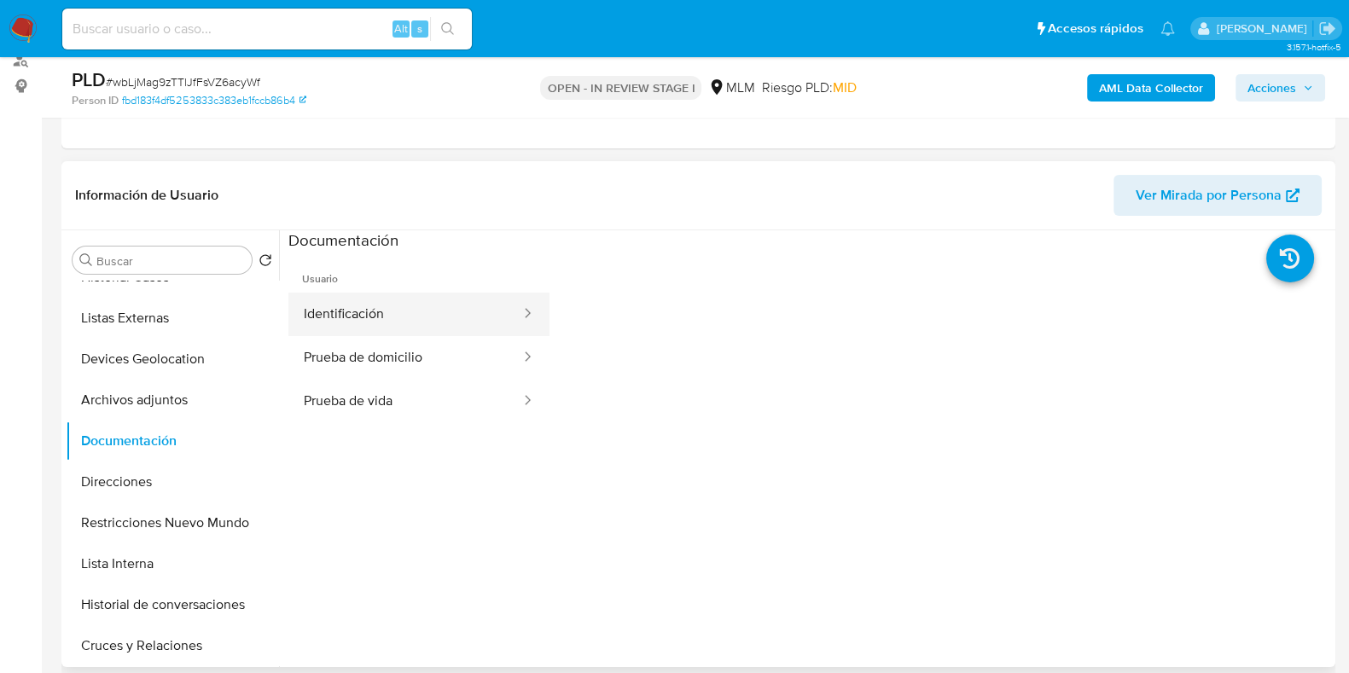
click at [439, 305] on button "Identificación" at bounding box center [405, 315] width 234 height 44
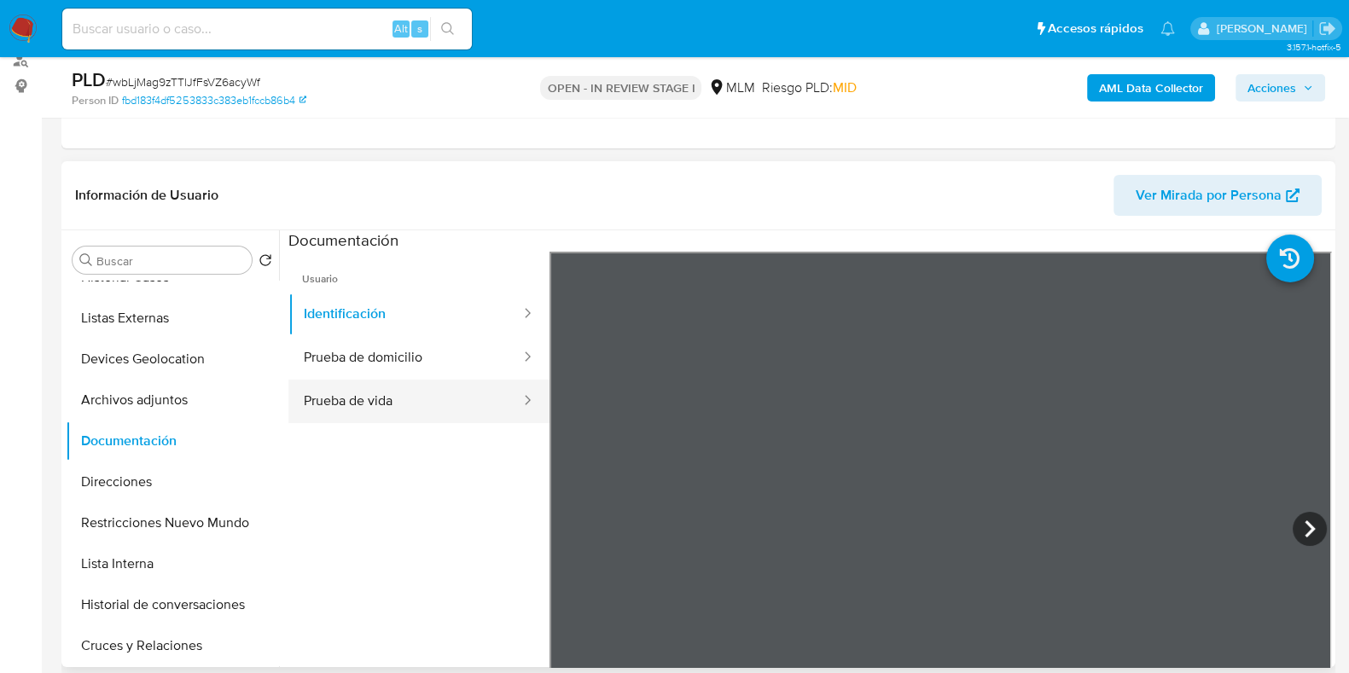
click at [348, 386] on button "Prueba de vida" at bounding box center [405, 402] width 234 height 44
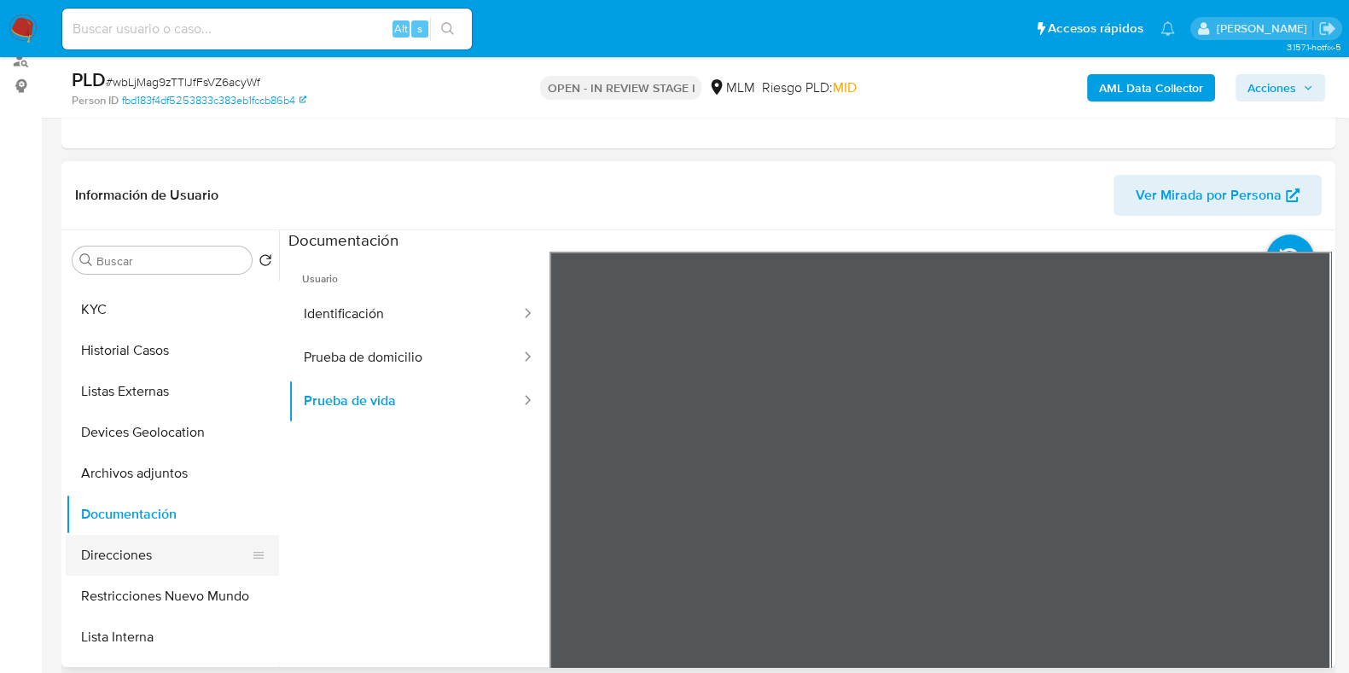
scroll to position [0, 0]
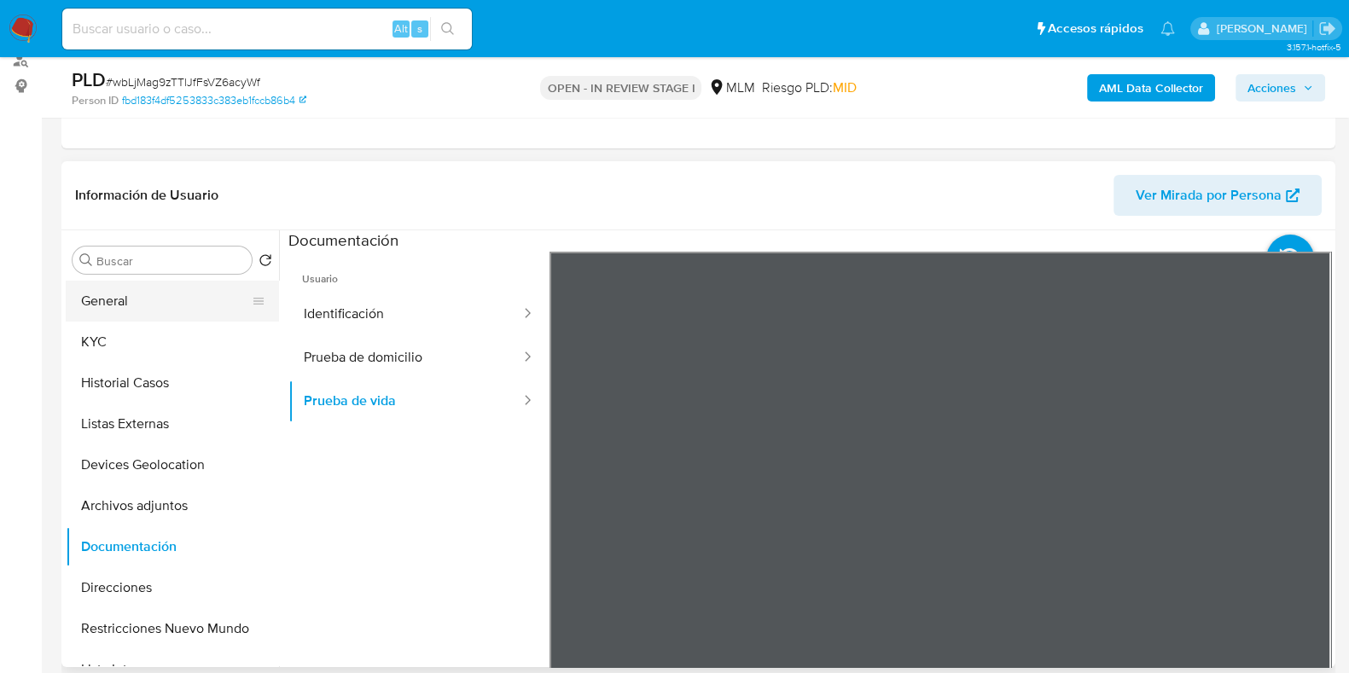
click at [133, 306] on button "General" at bounding box center [166, 301] width 200 height 41
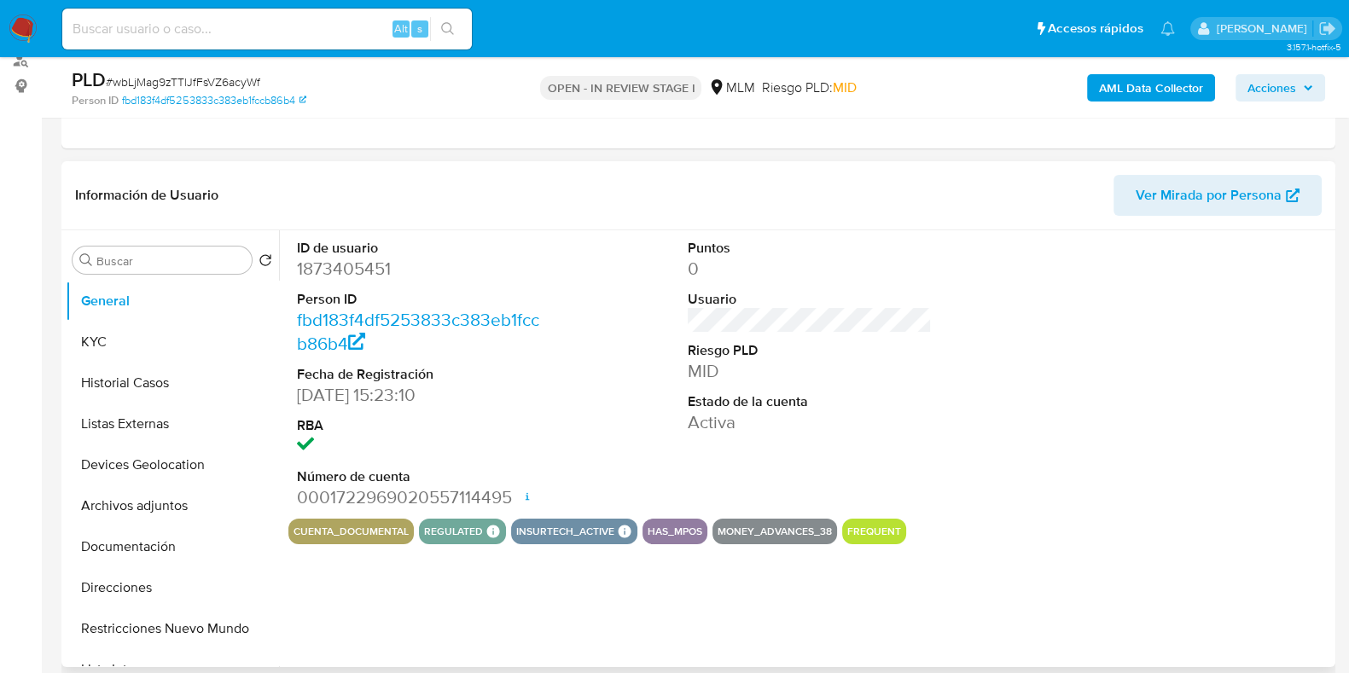
click at [303, 276] on dd "1873405451" at bounding box center [419, 269] width 244 height 24
click at [304, 277] on dd "1873405451" at bounding box center [419, 269] width 244 height 24
copy dd "1873405451"
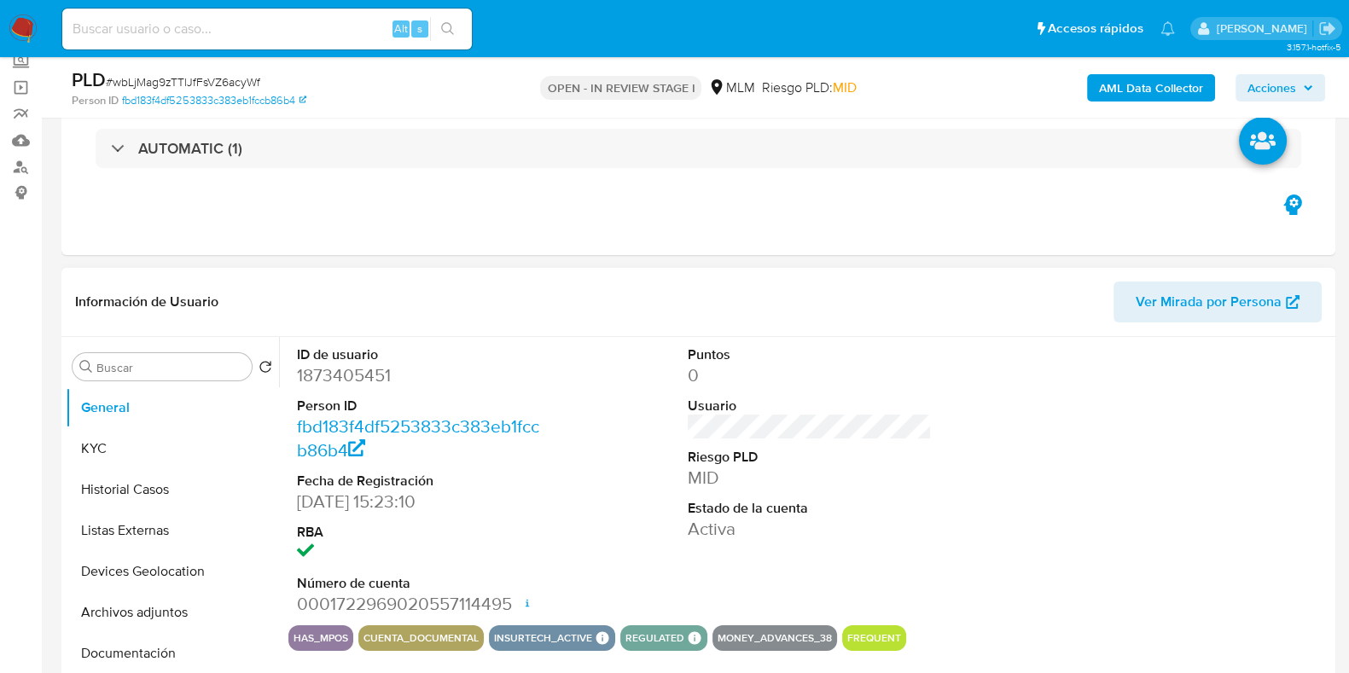
select select "10"
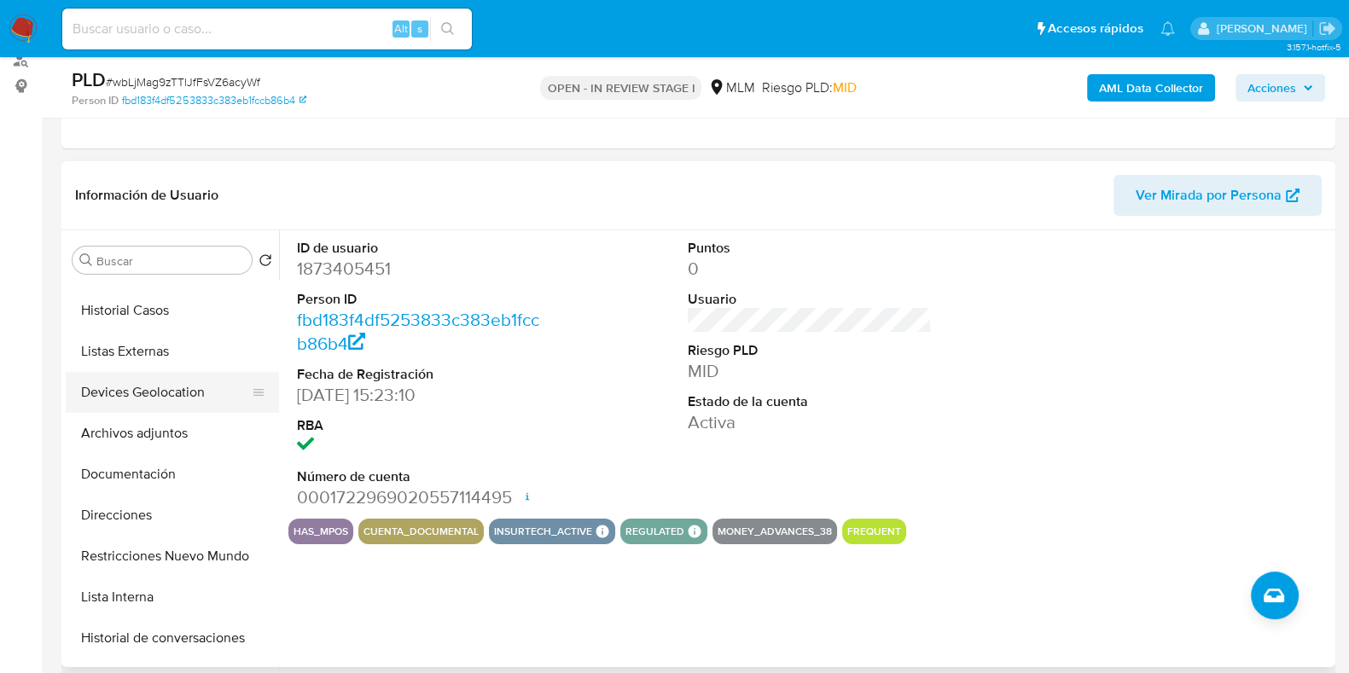
scroll to position [106, 0]
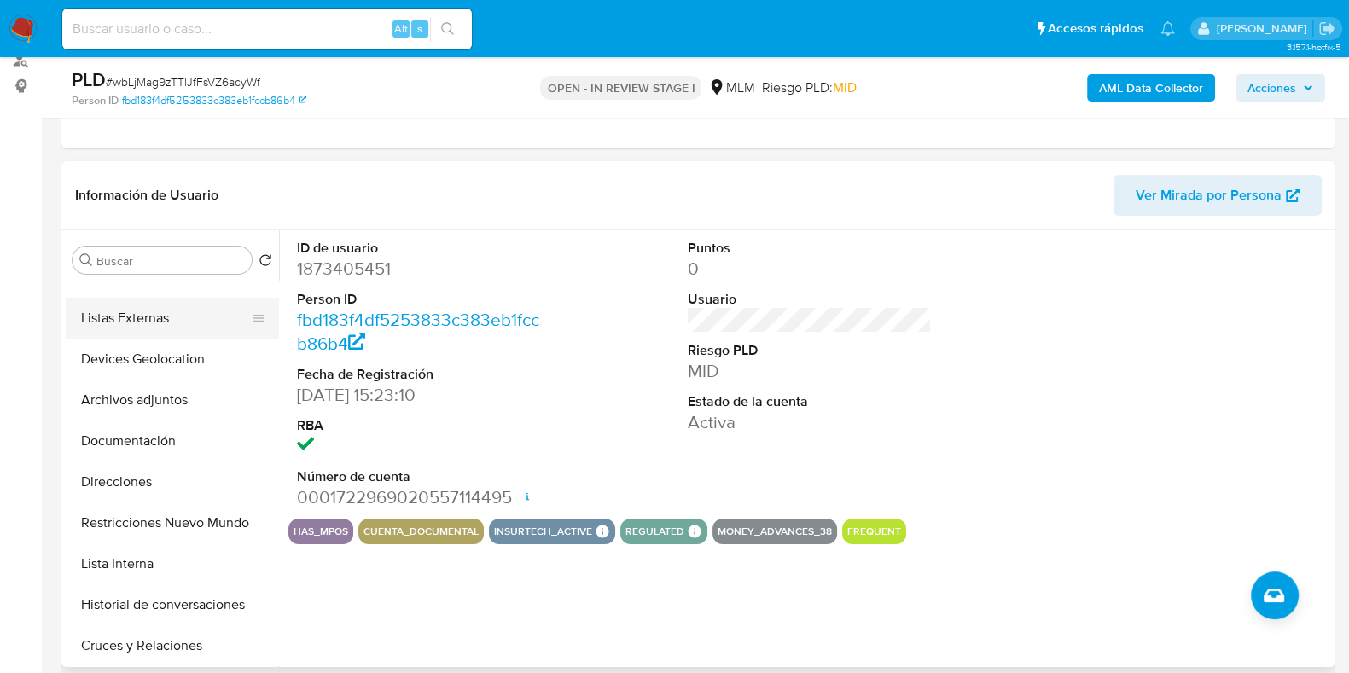
click at [166, 304] on button "Listas Externas" at bounding box center [166, 318] width 200 height 41
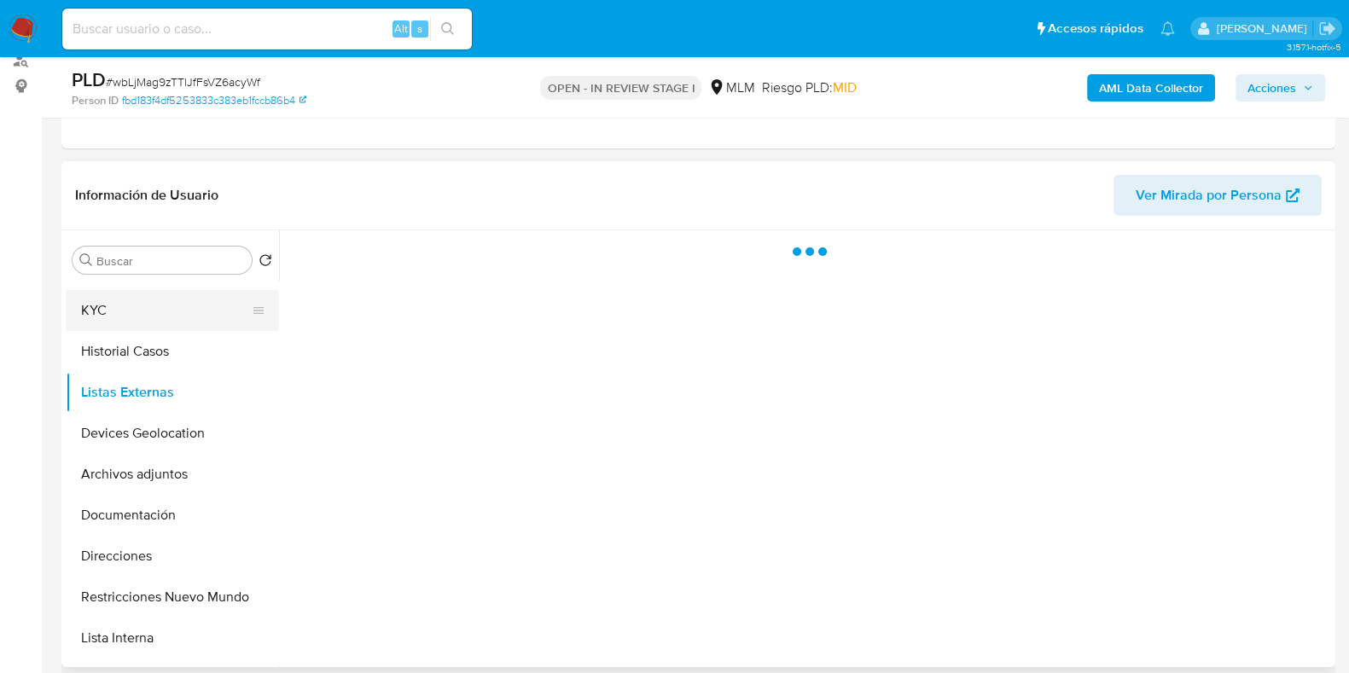
scroll to position [0, 0]
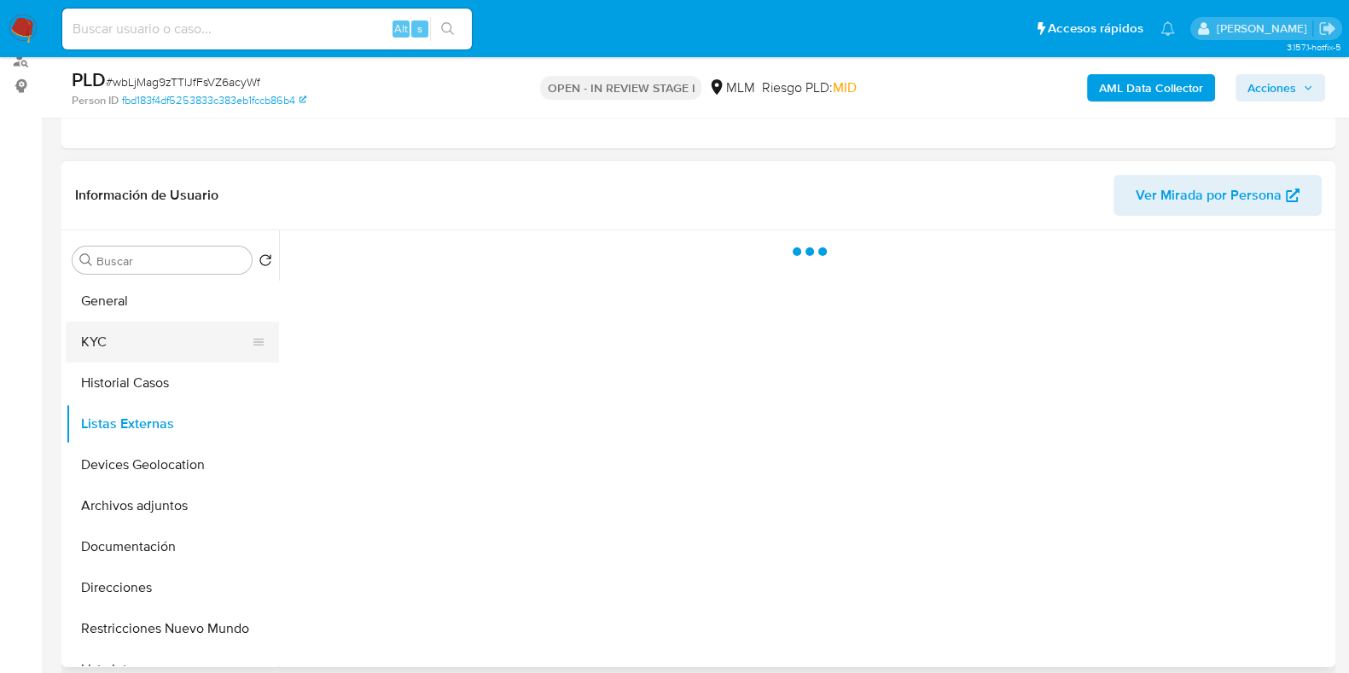
click at [157, 352] on button "KYC" at bounding box center [166, 342] width 200 height 41
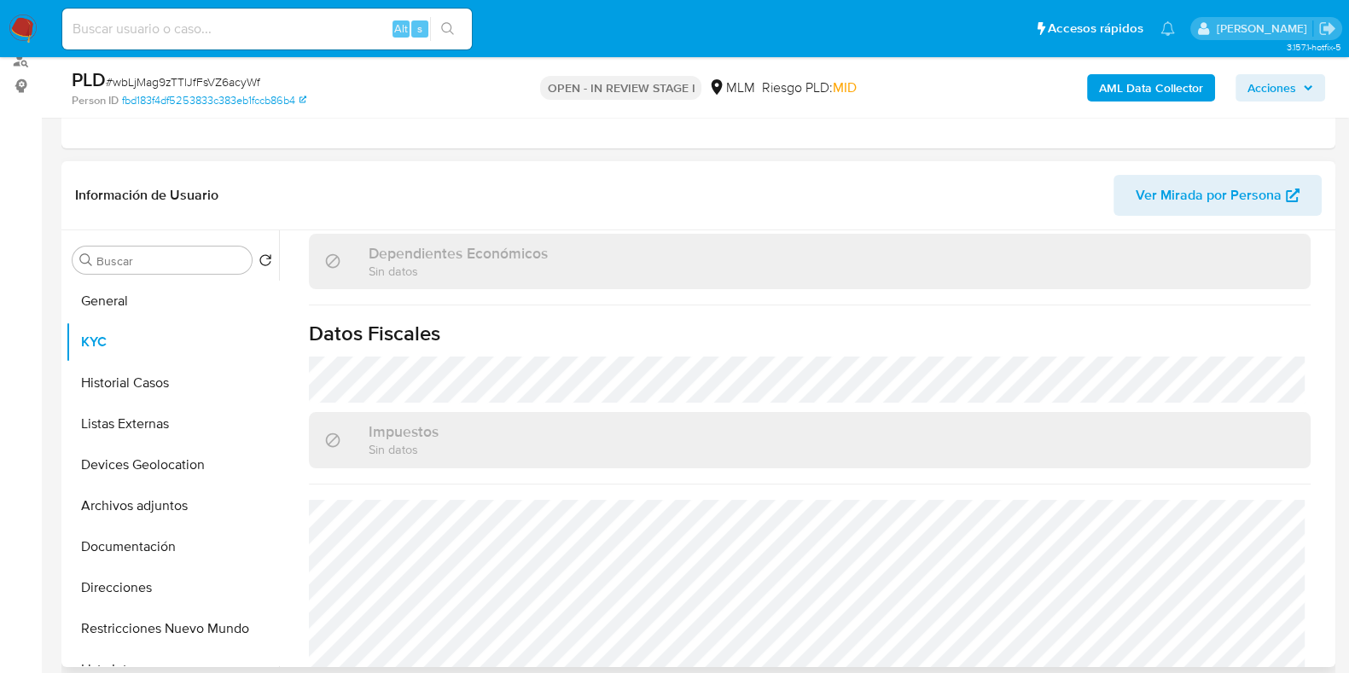
scroll to position [1056, 0]
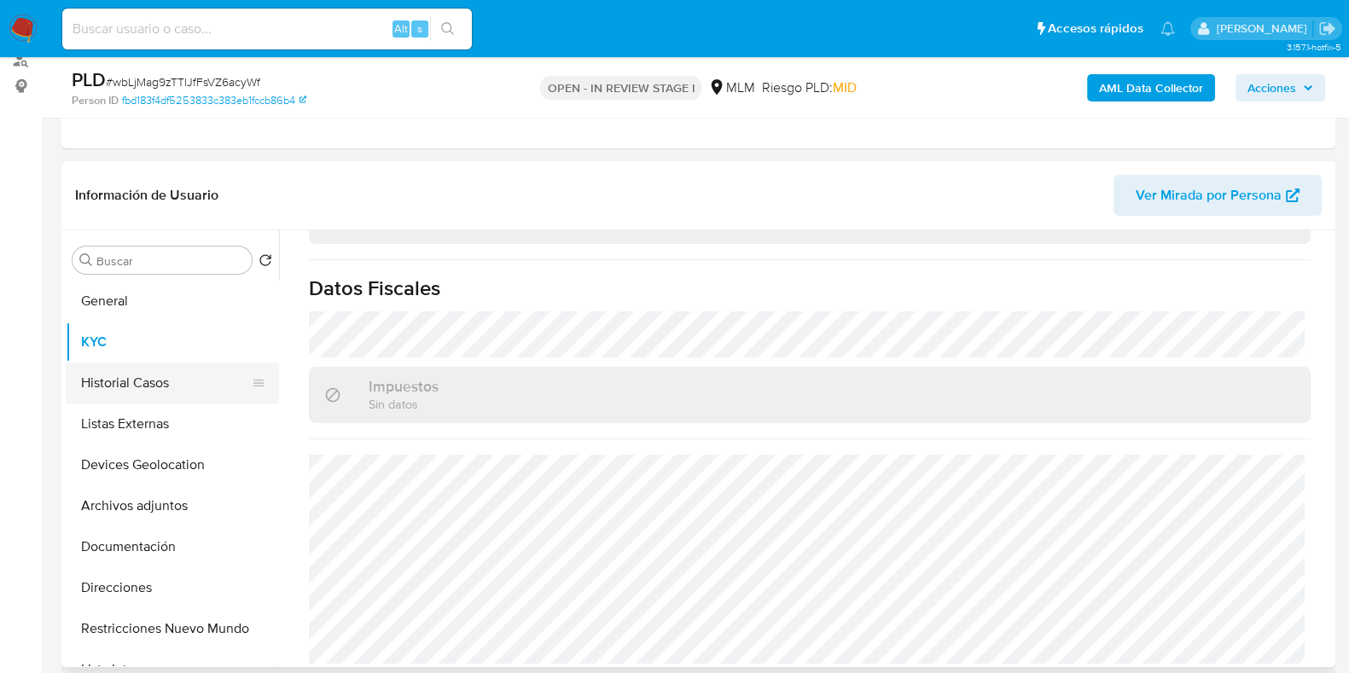
click at [149, 383] on button "Historial Casos" at bounding box center [166, 383] width 200 height 41
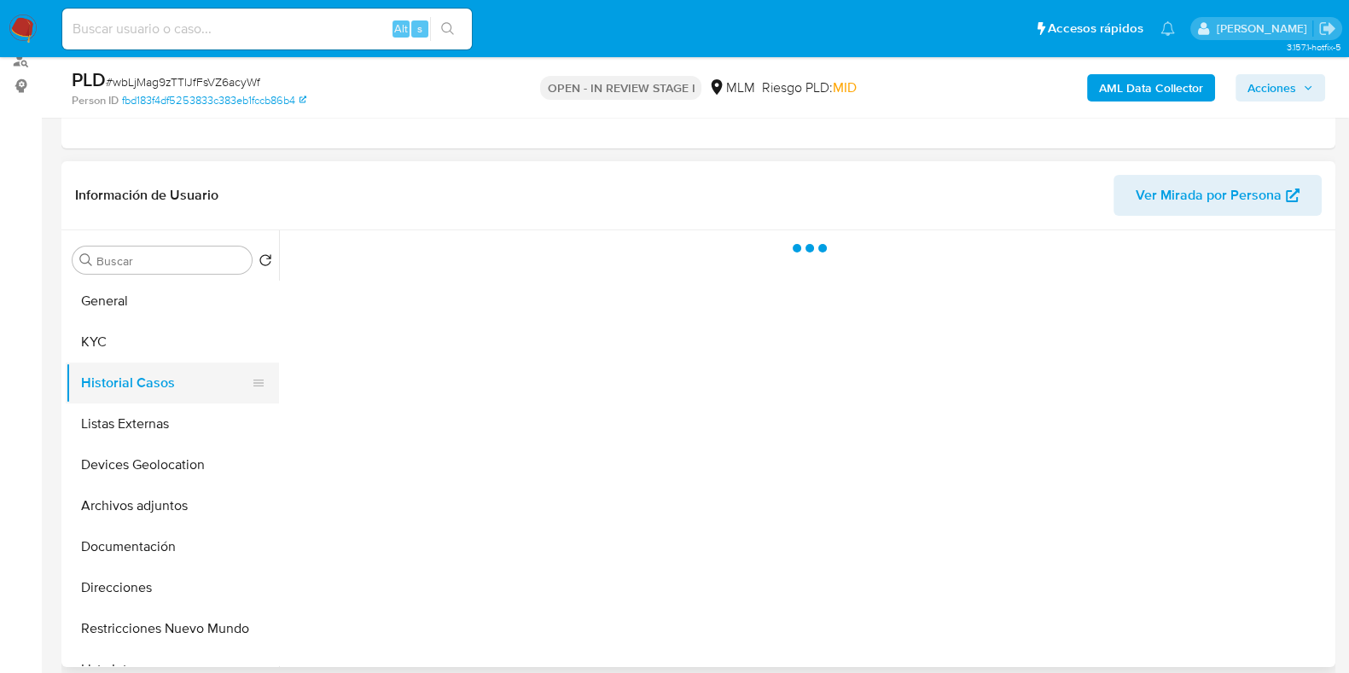
scroll to position [0, 0]
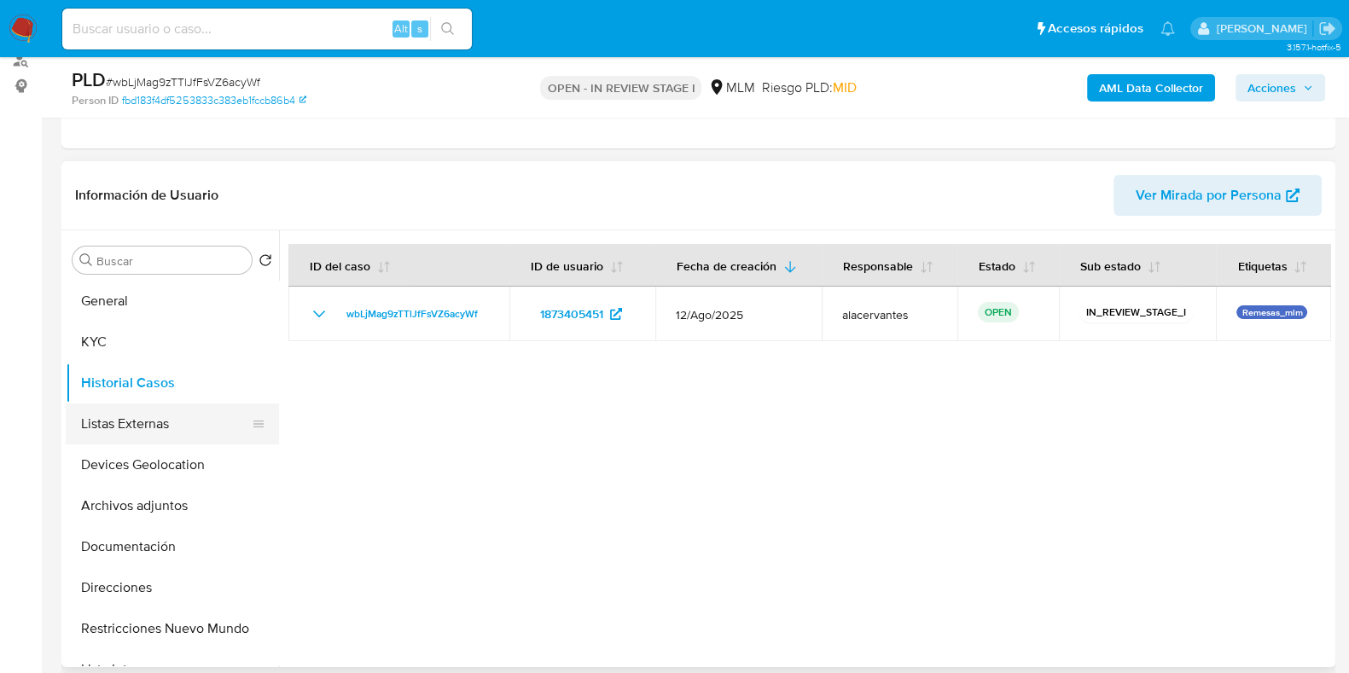
click at [148, 423] on button "Listas Externas" at bounding box center [166, 424] width 200 height 41
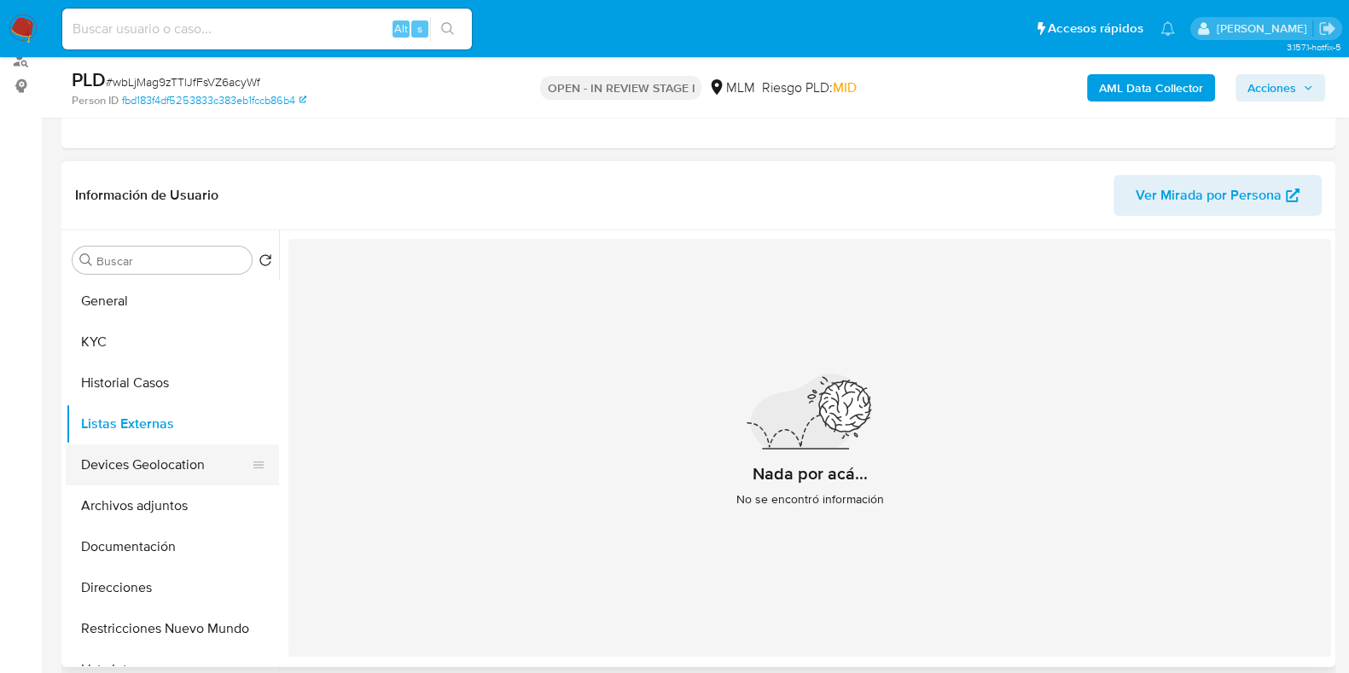
click at [155, 464] on button "Devices Geolocation" at bounding box center [166, 465] width 200 height 41
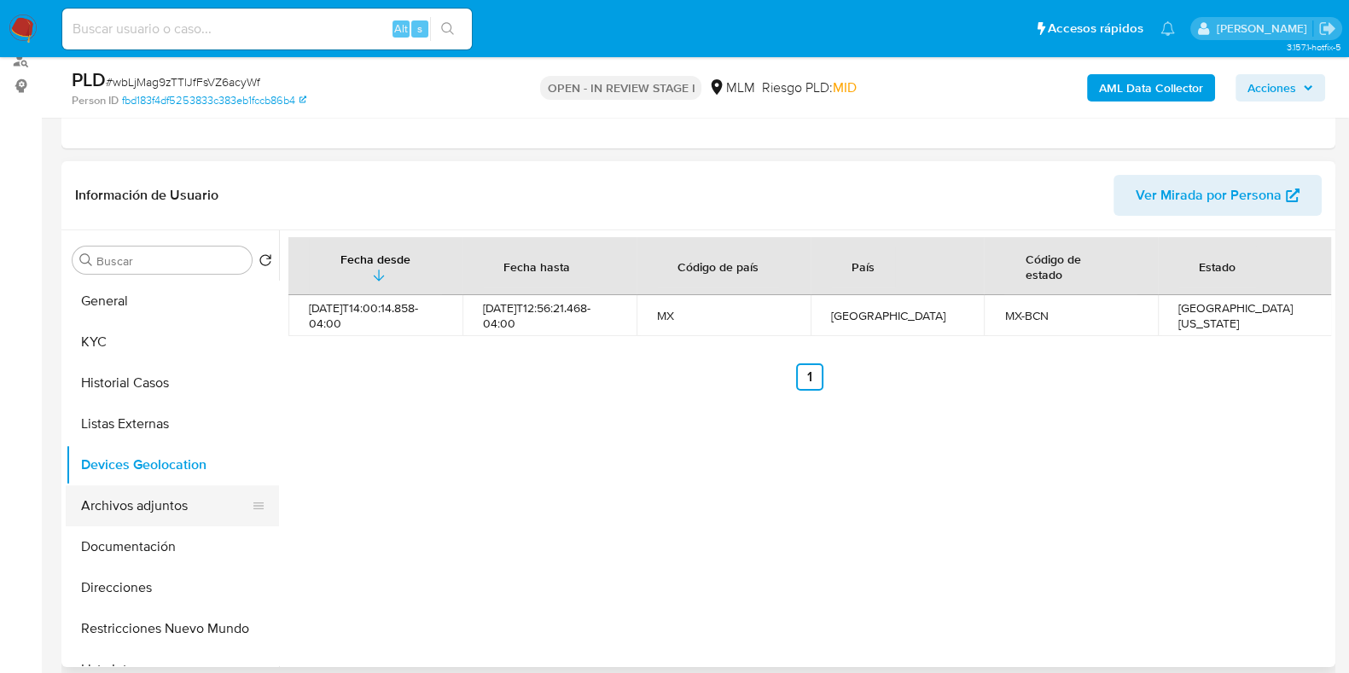
click at [151, 484] on ul "General KYC Historial Casos Listas Externas Devices Geolocation Archivos adjunt…" at bounding box center [172, 473] width 213 height 385
click at [163, 491] on button "Archivos adjuntos" at bounding box center [166, 506] width 200 height 41
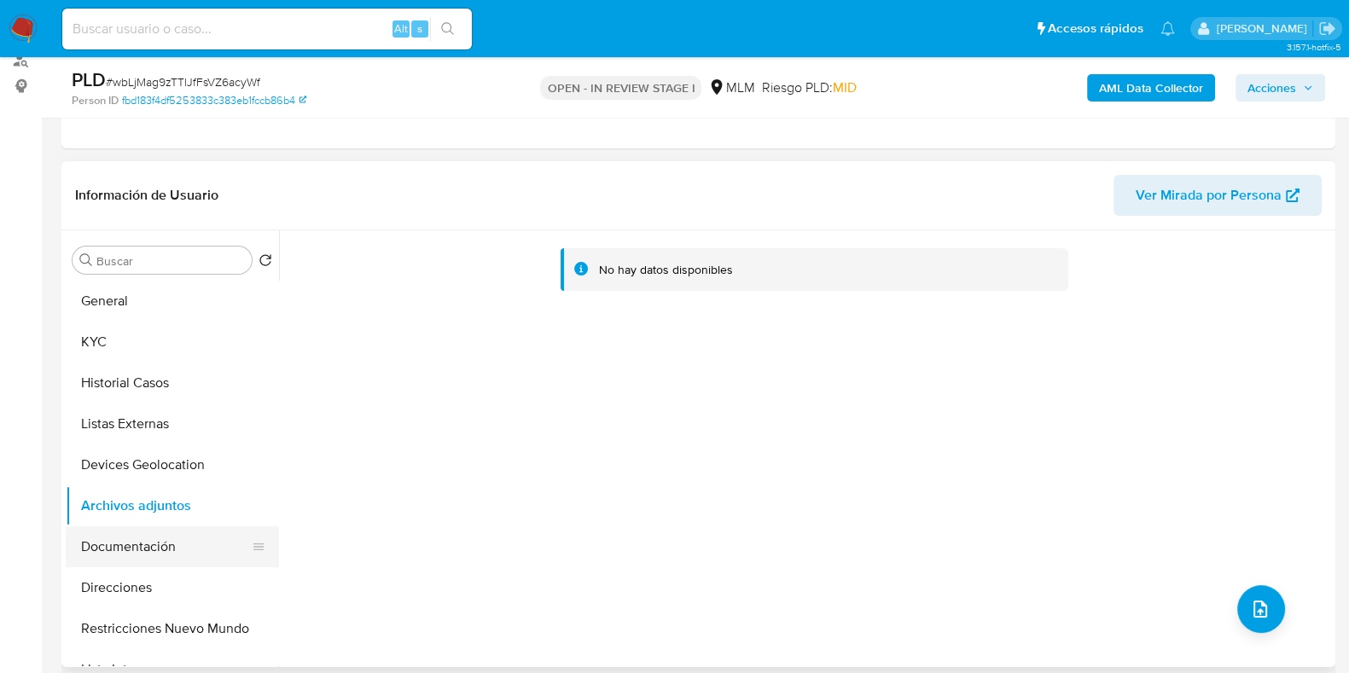
click at [154, 552] on button "Documentación" at bounding box center [166, 546] width 200 height 41
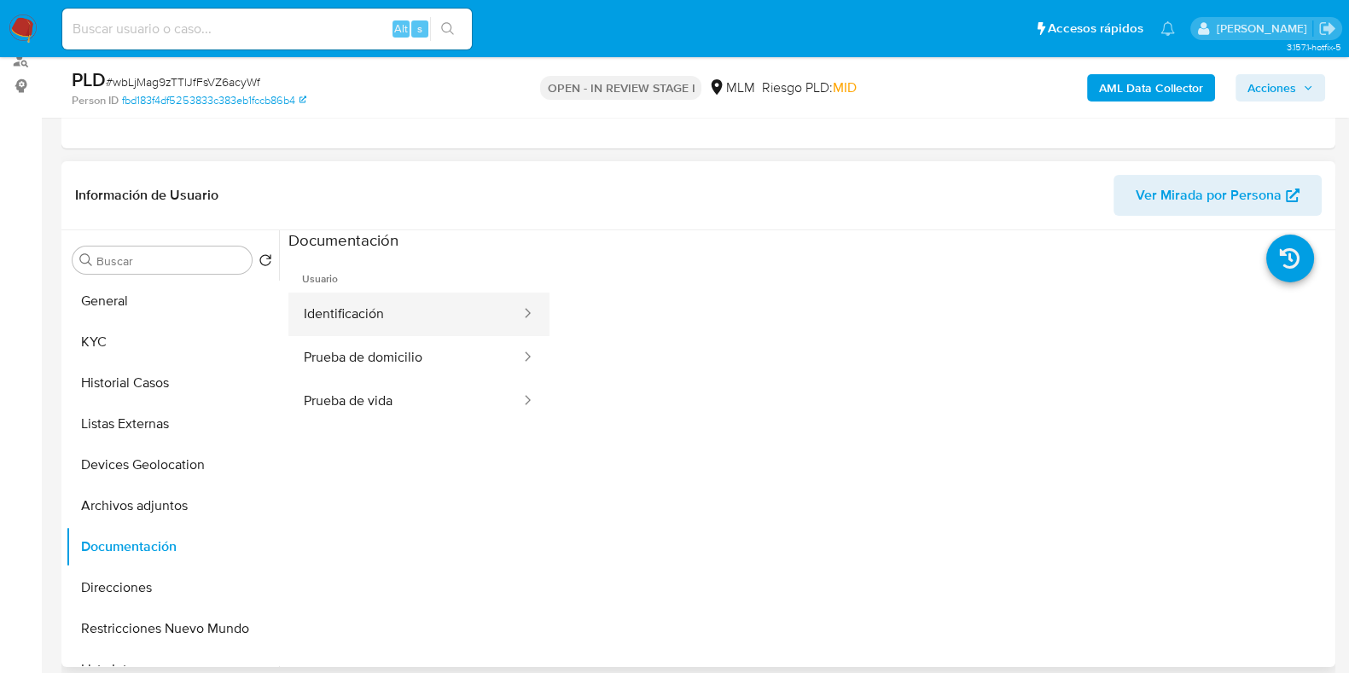
click at [419, 304] on button "Identificación" at bounding box center [405, 315] width 234 height 44
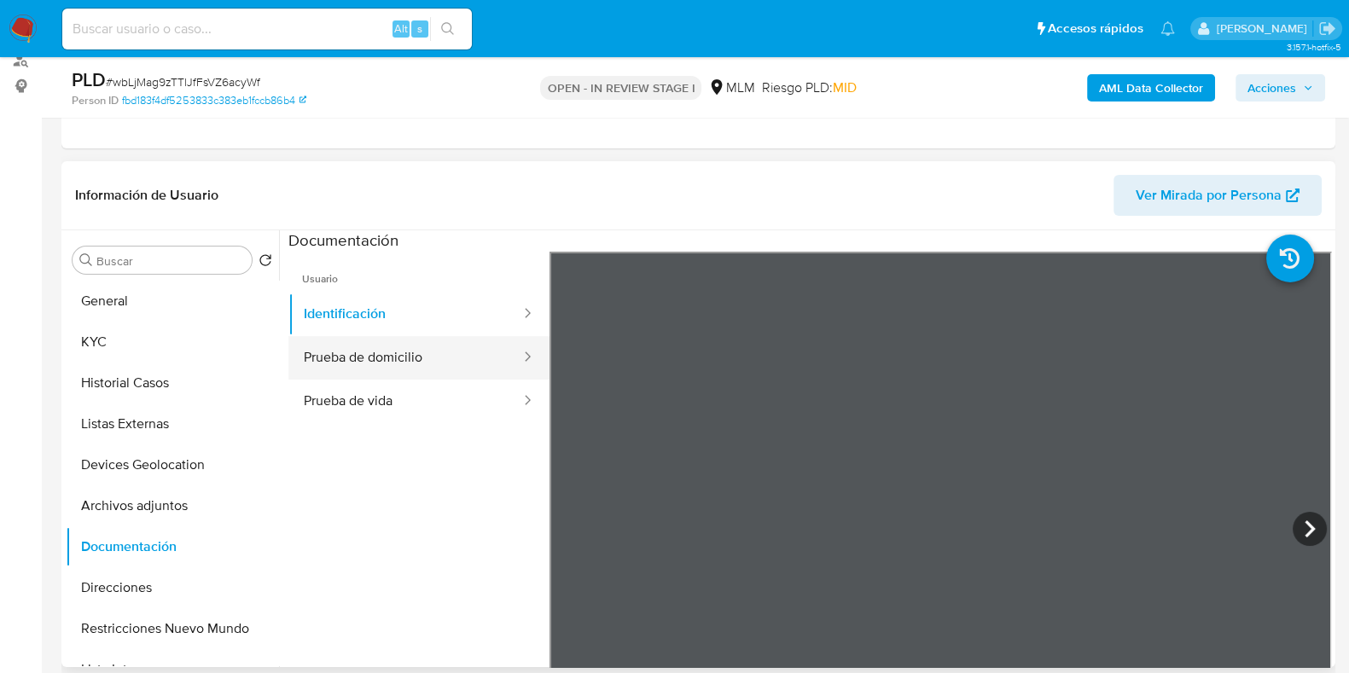
click at [375, 363] on button "Prueba de domicilio" at bounding box center [405, 358] width 234 height 44
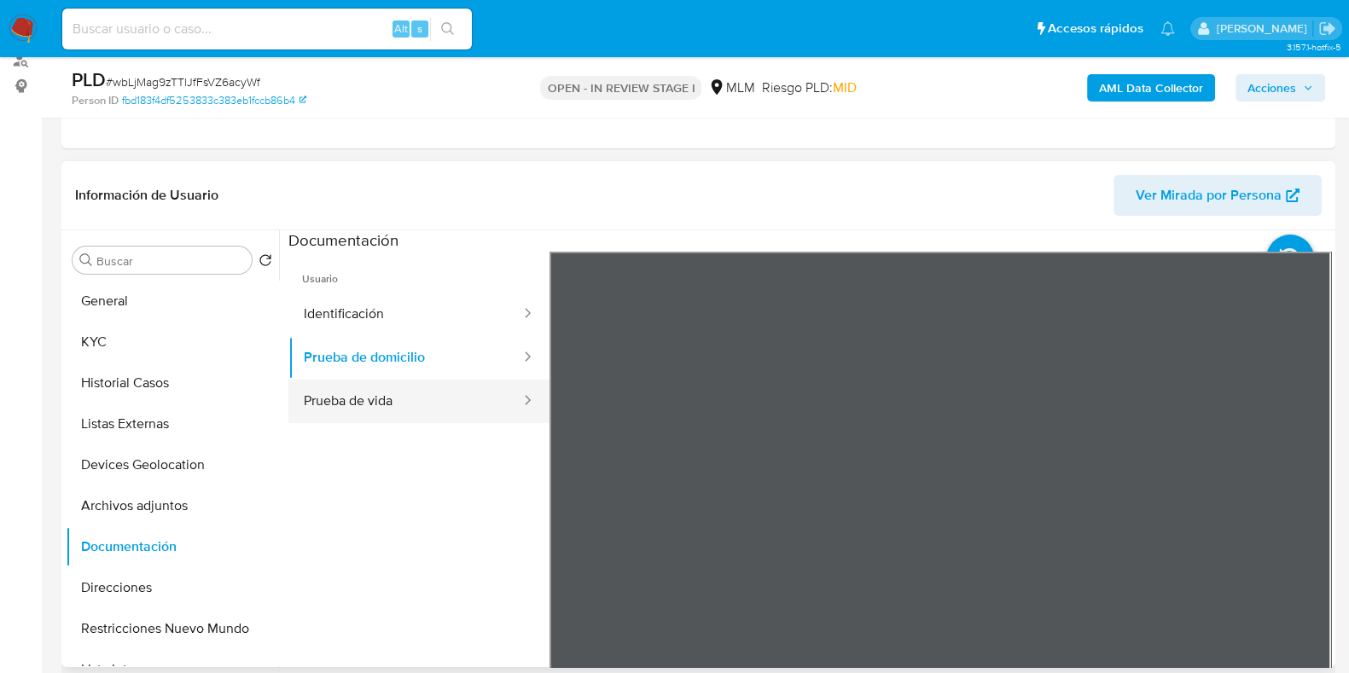
click at [418, 410] on button "Prueba de vida" at bounding box center [405, 402] width 234 height 44
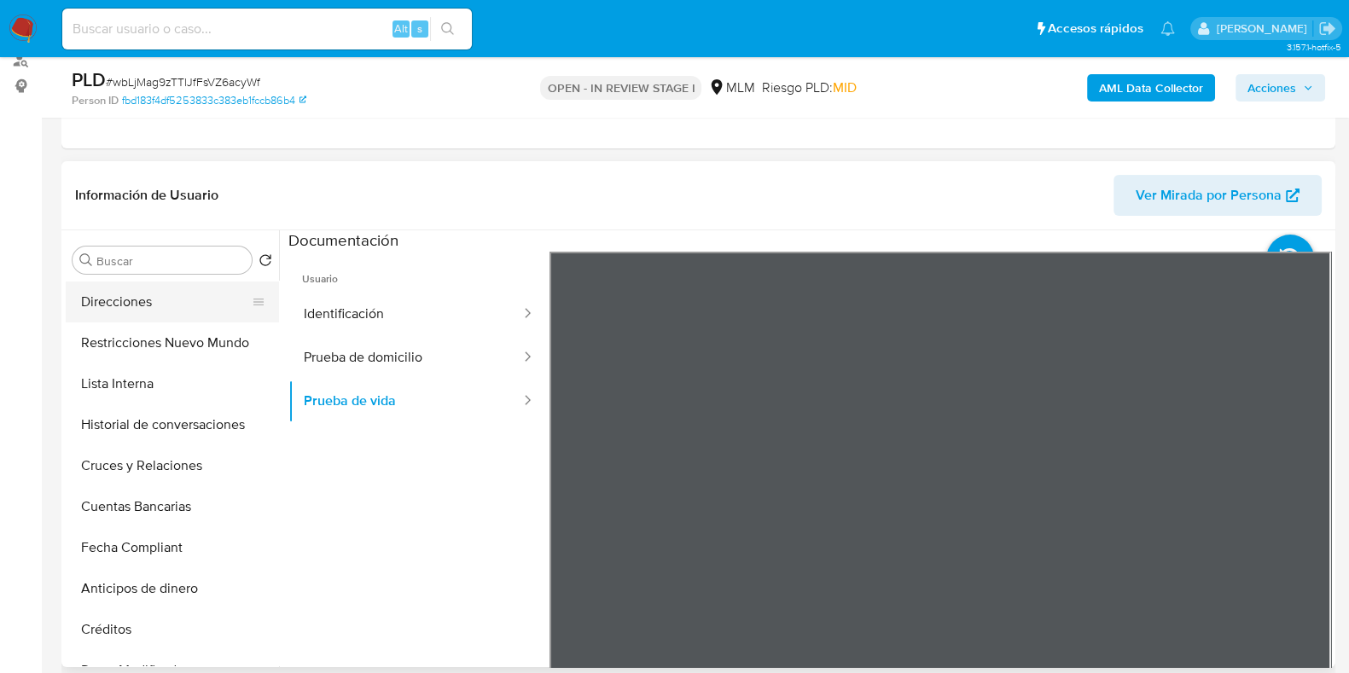
scroll to position [320, 0]
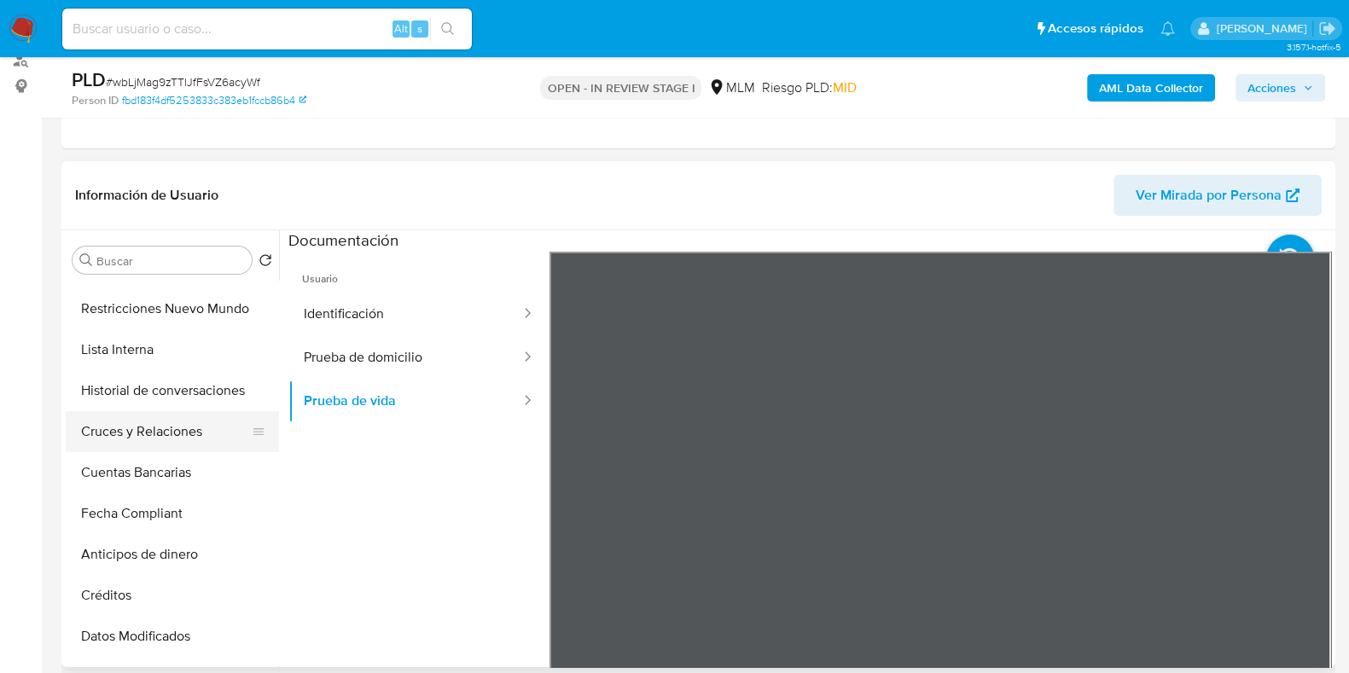
click at [147, 436] on button "Cruces y Relaciones" at bounding box center [166, 431] width 200 height 41
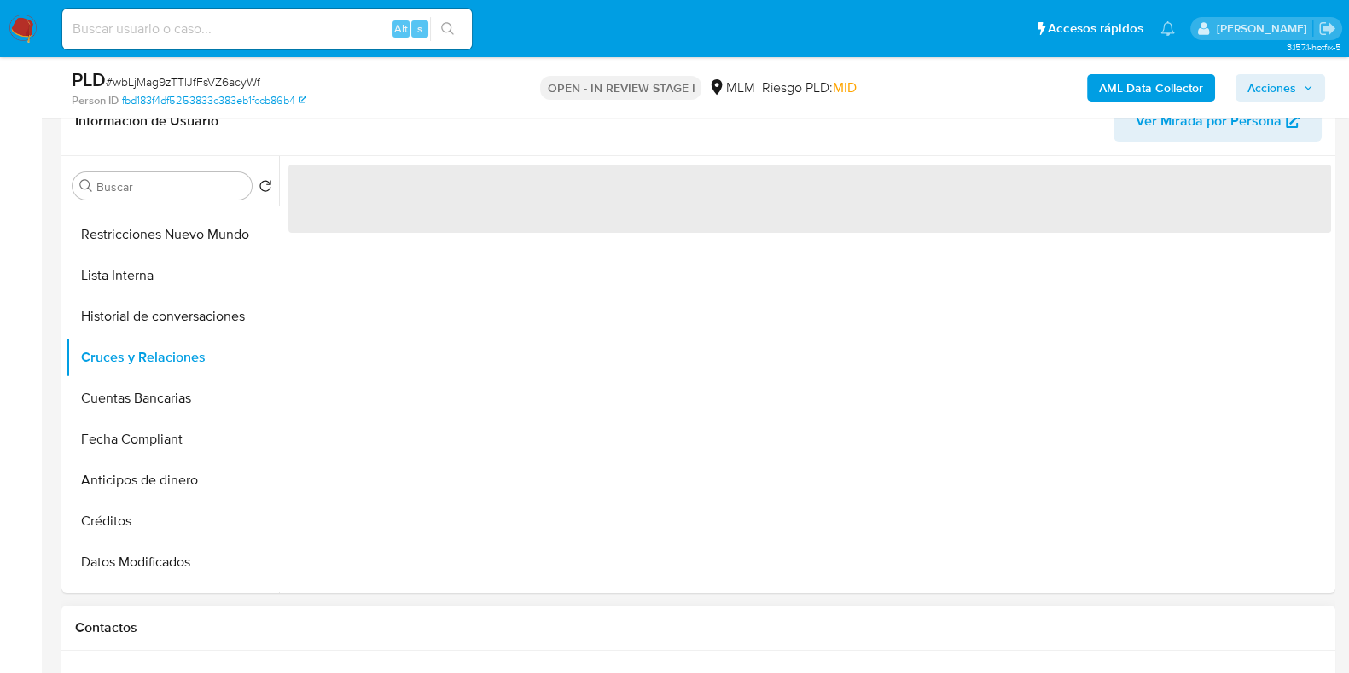
scroll to position [426, 0]
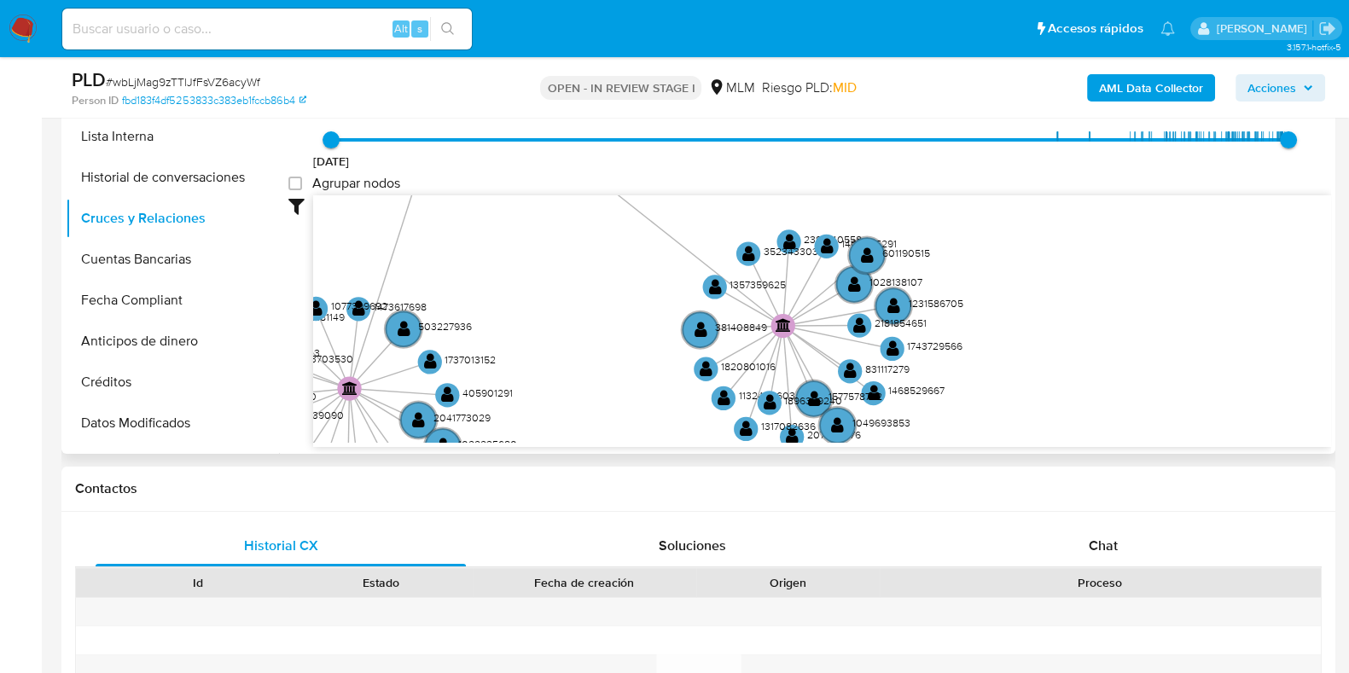
drag, startPoint x: 811, startPoint y: 373, endPoint x: 570, endPoint y: 247, distance: 272.5
click at [570, 247] on icon "user-1873405451  1873405451 user-1470362684  1470362684 device-667c6a9e782844…" at bounding box center [822, 318] width 1018 height 247
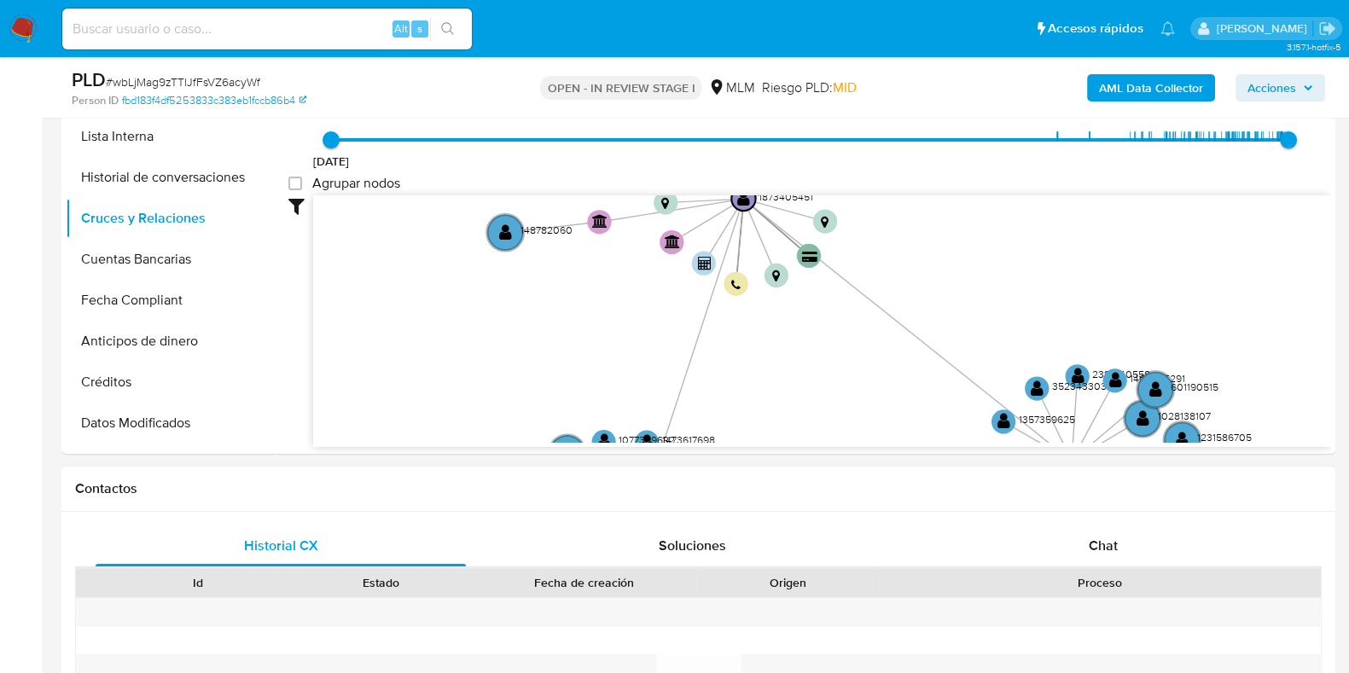
drag, startPoint x: 545, startPoint y: 285, endPoint x: 826, endPoint y: 465, distance: 333.5
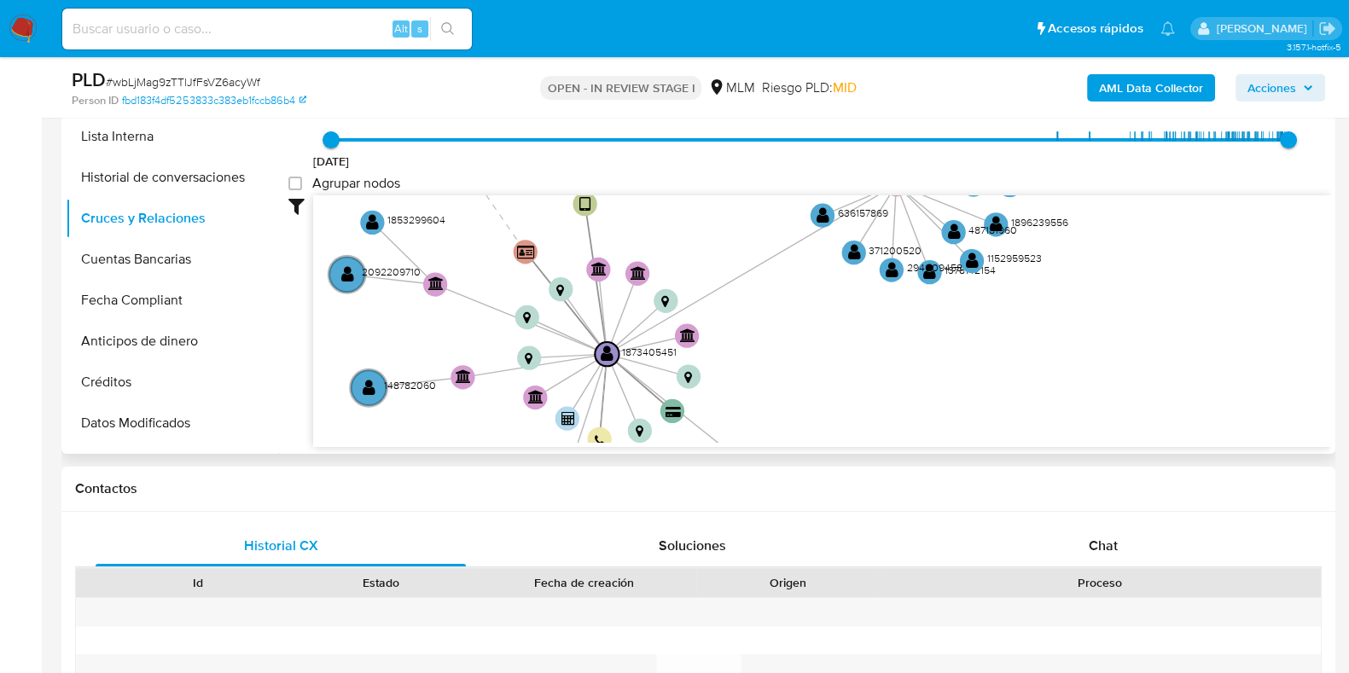
drag, startPoint x: 794, startPoint y: 356, endPoint x: 648, endPoint y: 443, distance: 169.2
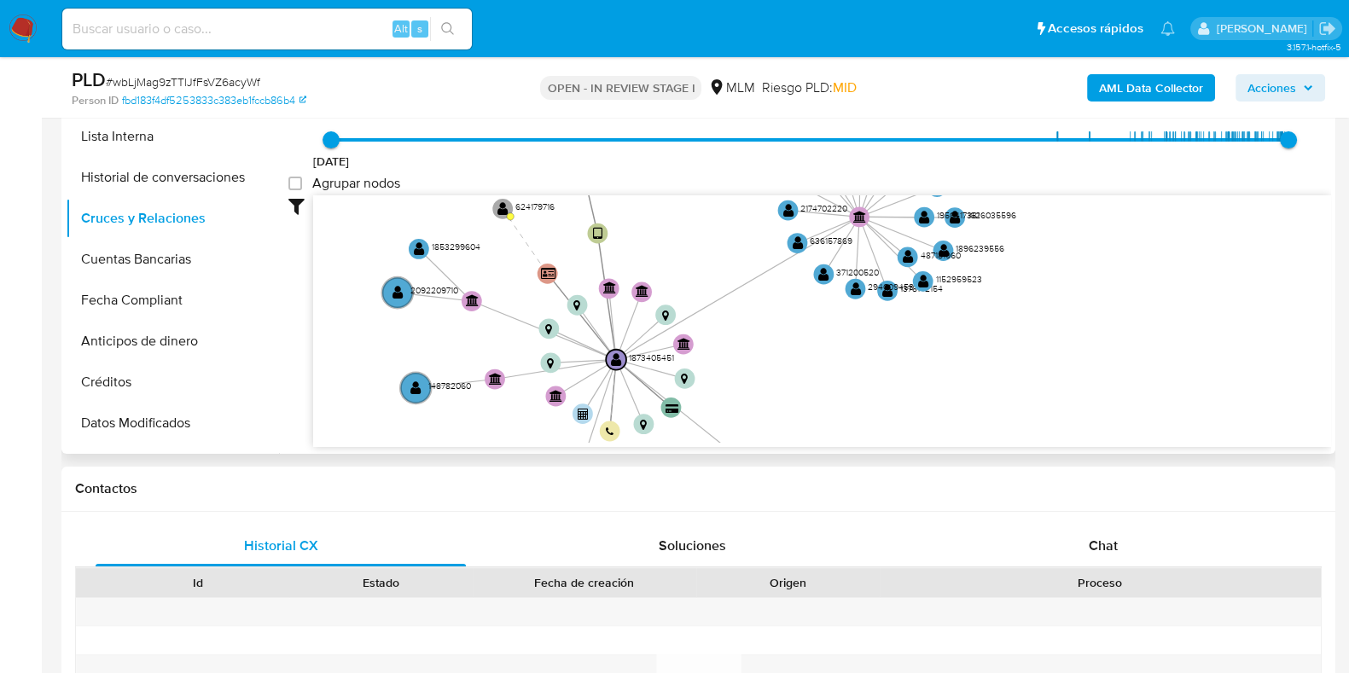
drag, startPoint x: 803, startPoint y: 354, endPoint x: 783, endPoint y: 360, distance: 20.5
click at [783, 360] on icon "user-1873405451  1873405451 user-1470362684  1470362684 device-667c6a9e782844…" at bounding box center [822, 318] width 1018 height 247
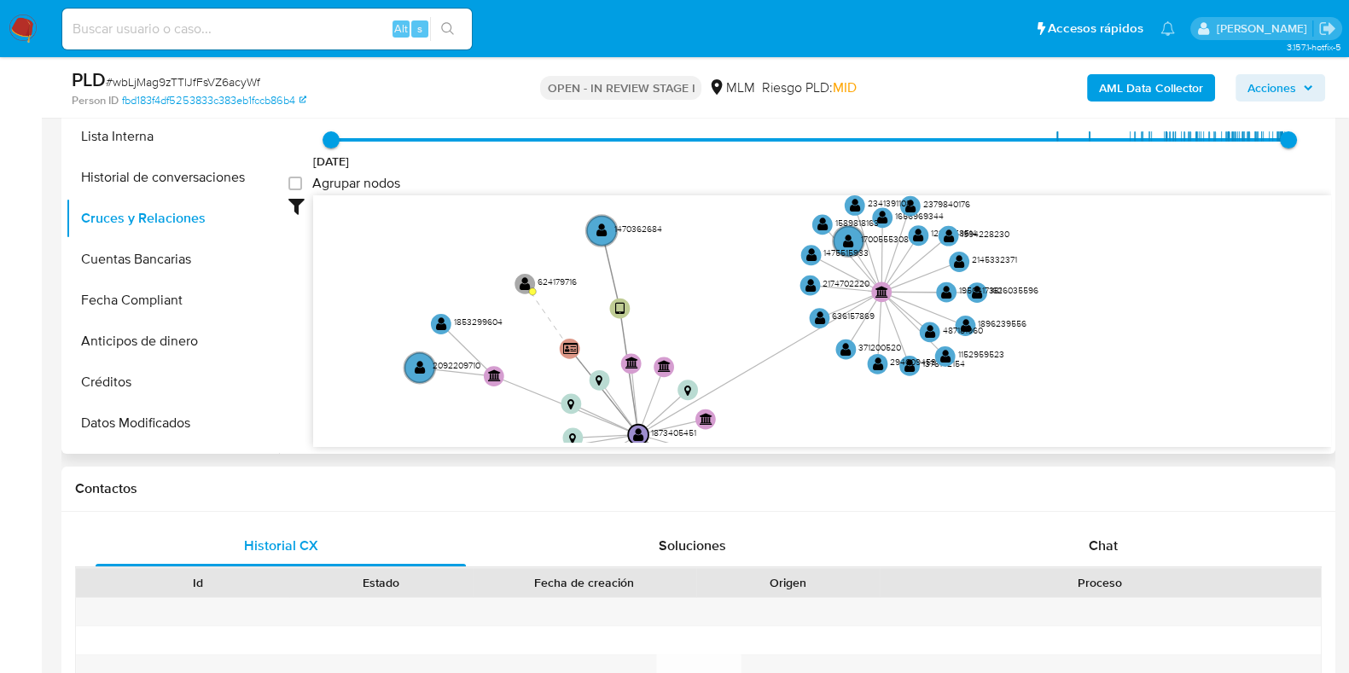
drag, startPoint x: 759, startPoint y: 309, endPoint x: 768, endPoint y: 386, distance: 77.3
click at [781, 393] on icon "user-1873405451  1873405451 user-1470362684  1470362684 device-667c6a9e782844…" at bounding box center [822, 318] width 1018 height 247
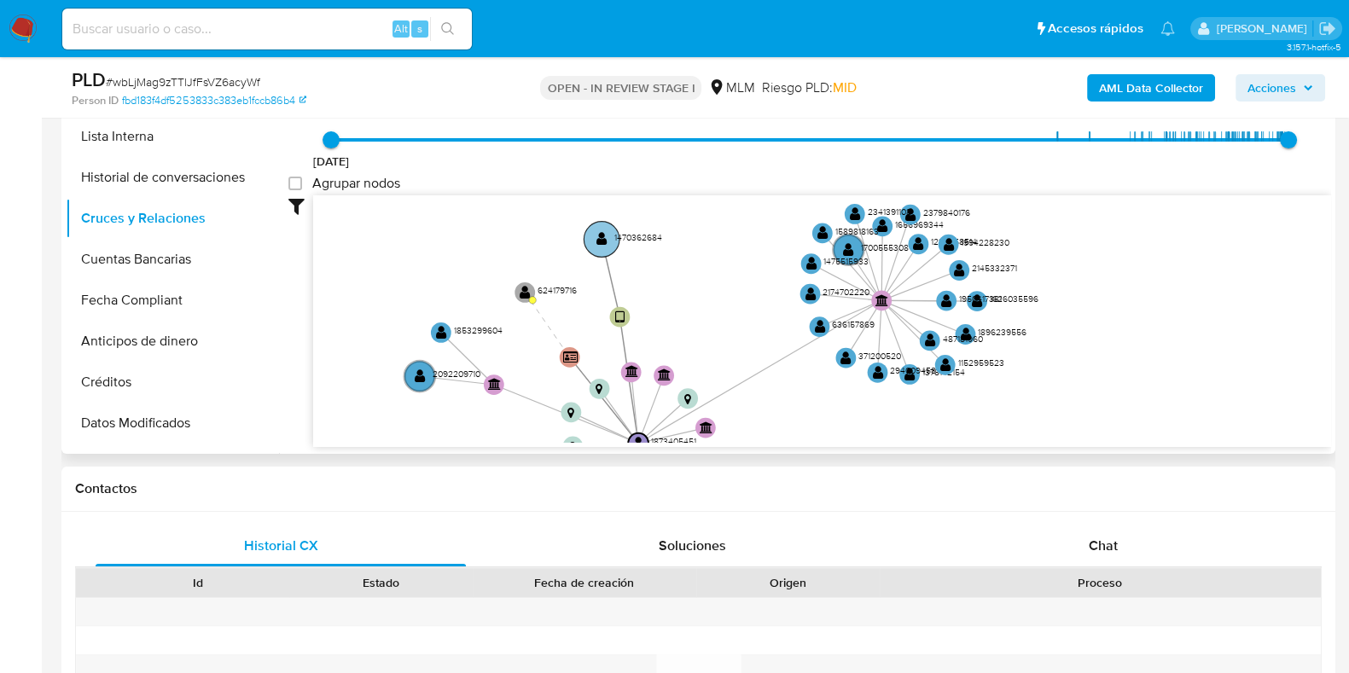
click at [604, 235] on text "" at bounding box center [601, 238] width 11 height 15
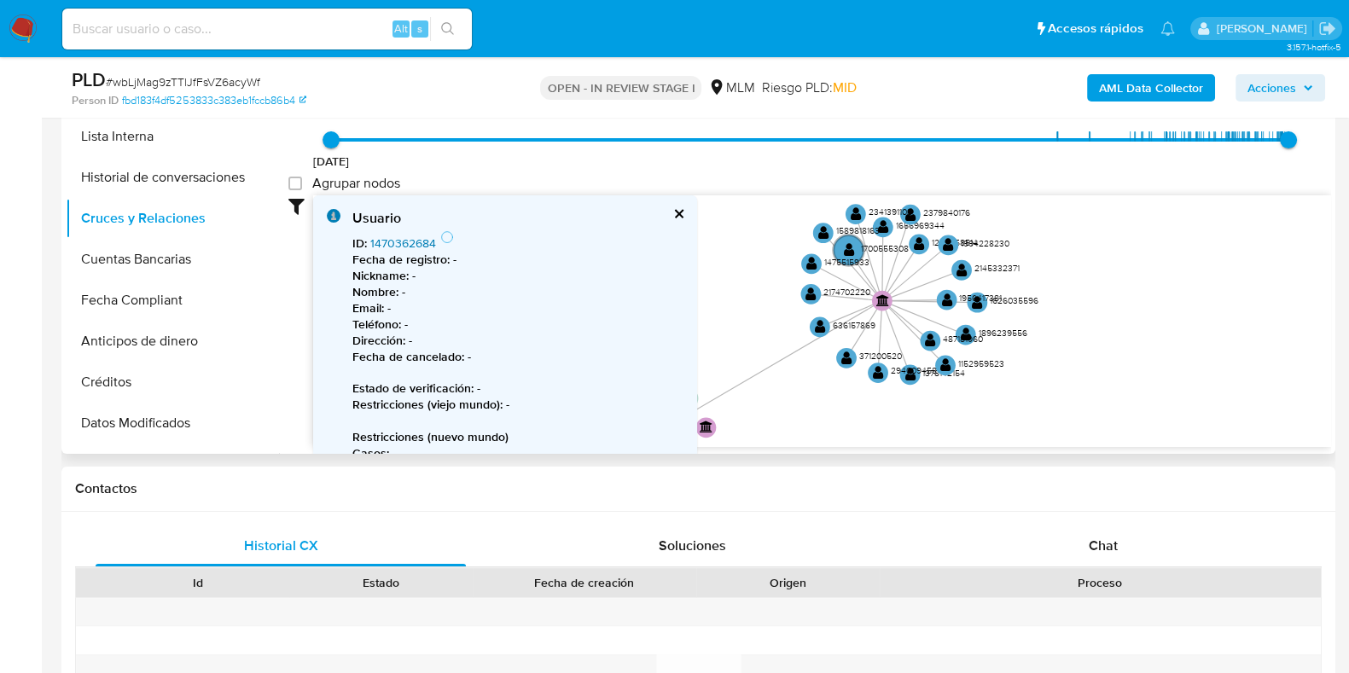
click at [416, 241] on link "1470362684" at bounding box center [403, 243] width 66 height 17
click at [688, 208] on div "Usuario ID : 1470362684 Fecha de registro : - Nickname : - Nombre : - Email : -…" at bounding box center [505, 407] width 384 height 425
click at [683, 215] on button "cerrar" at bounding box center [677, 213] width 11 height 11
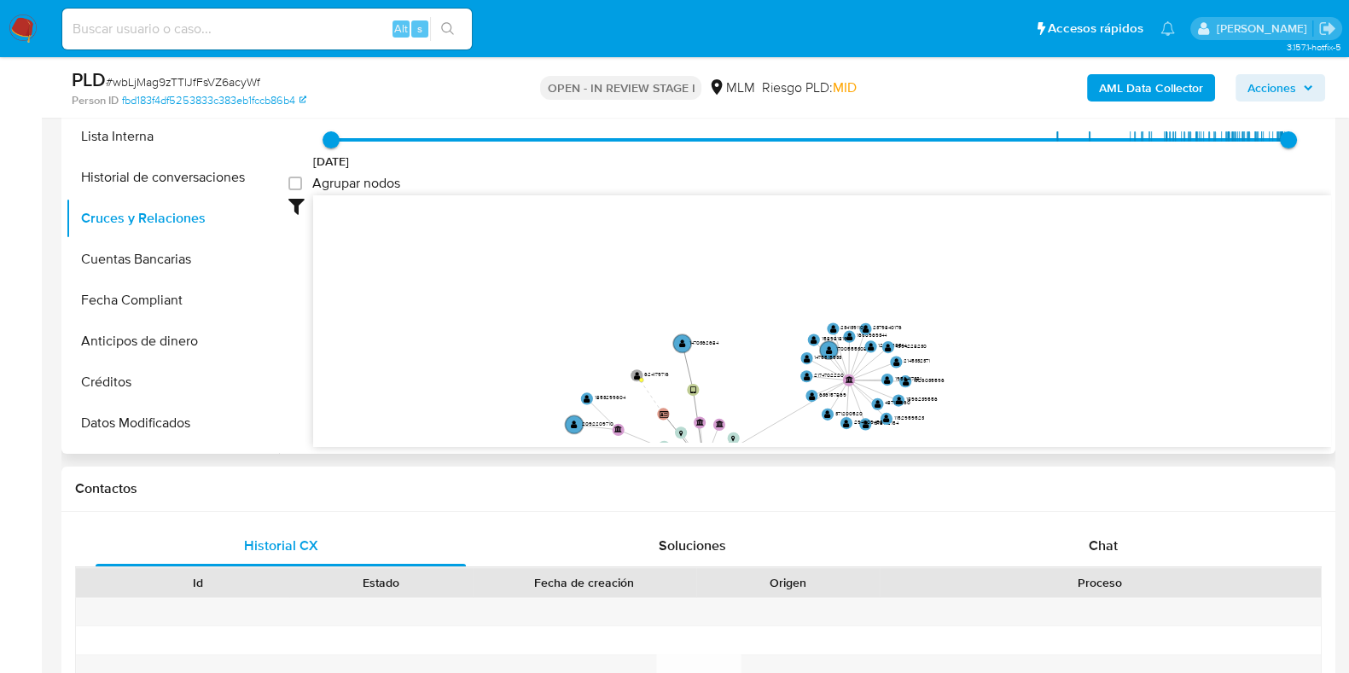
drag, startPoint x: 1115, startPoint y: 270, endPoint x: 1133, endPoint y: 332, distance: 64.0
click at [1133, 332] on icon "user-1873405451  1873405451 user-1470362684  1470362684 device-667c6a9e782844…" at bounding box center [822, 318] width 1018 height 247
click at [148, 382] on button "Créditos" at bounding box center [166, 382] width 200 height 41
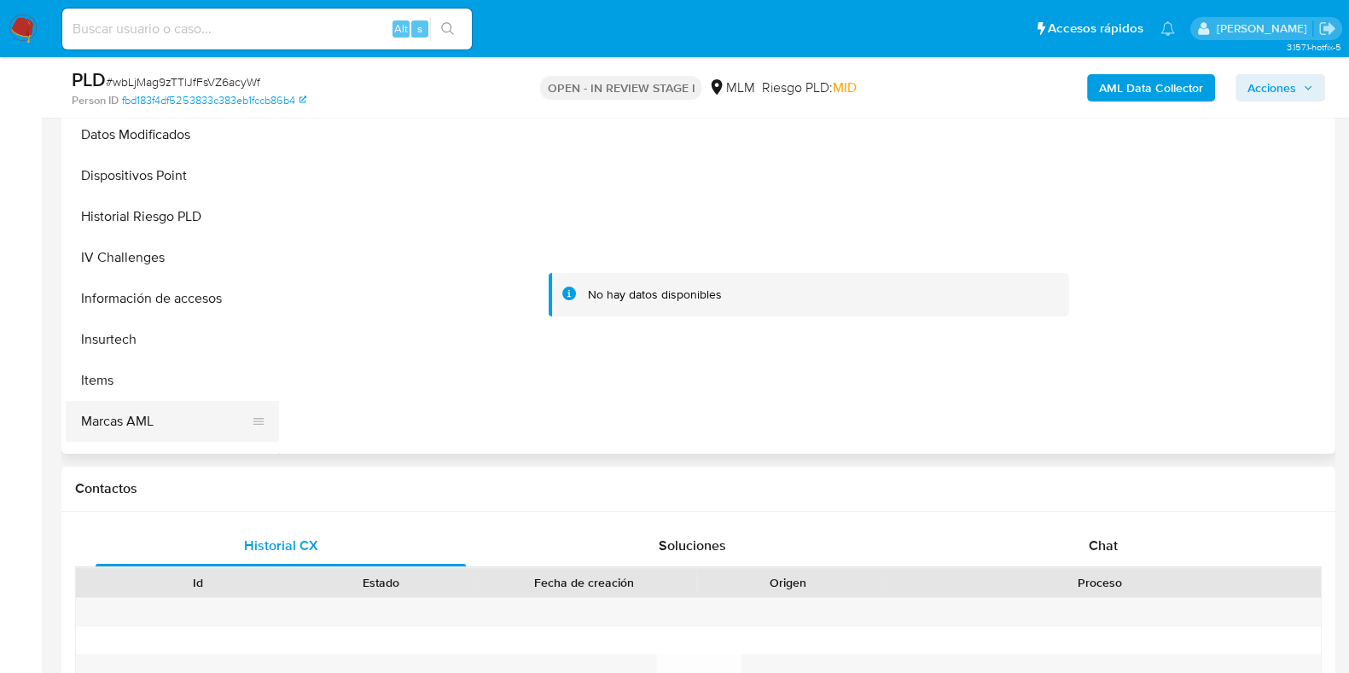
scroll to position [640, 0]
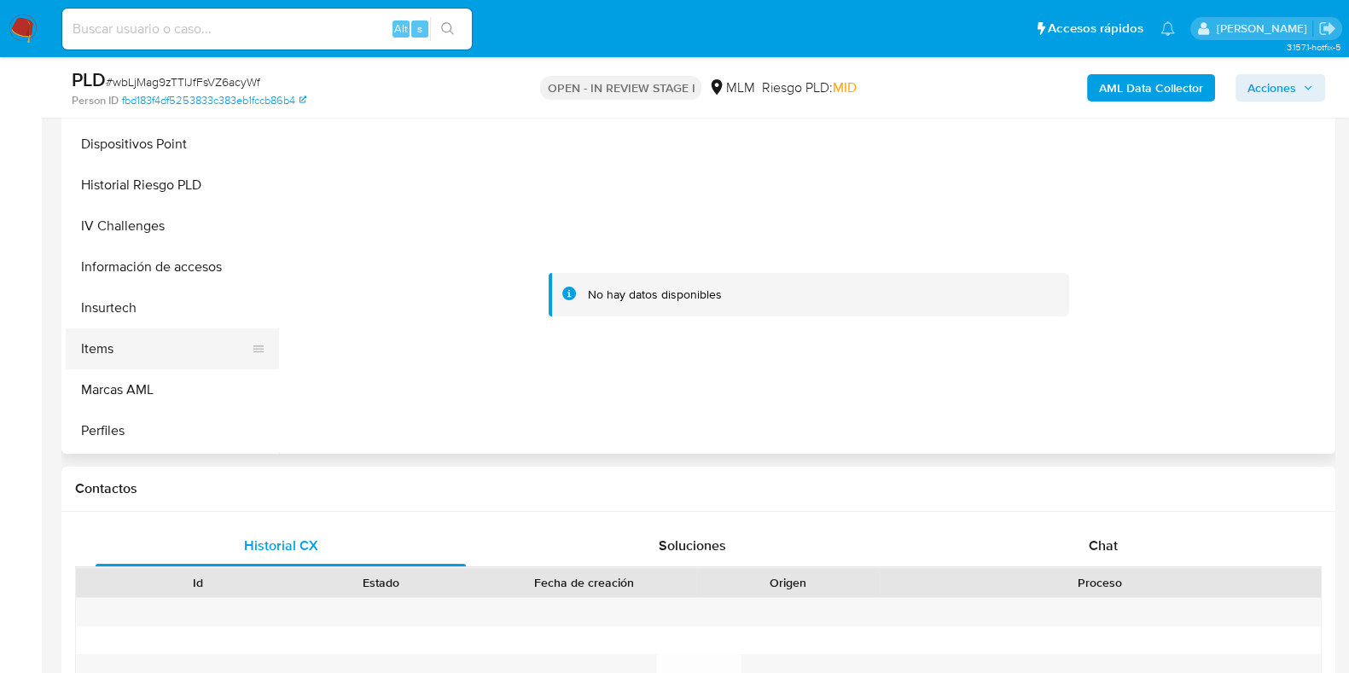
click at [154, 363] on button "Items" at bounding box center [166, 349] width 200 height 41
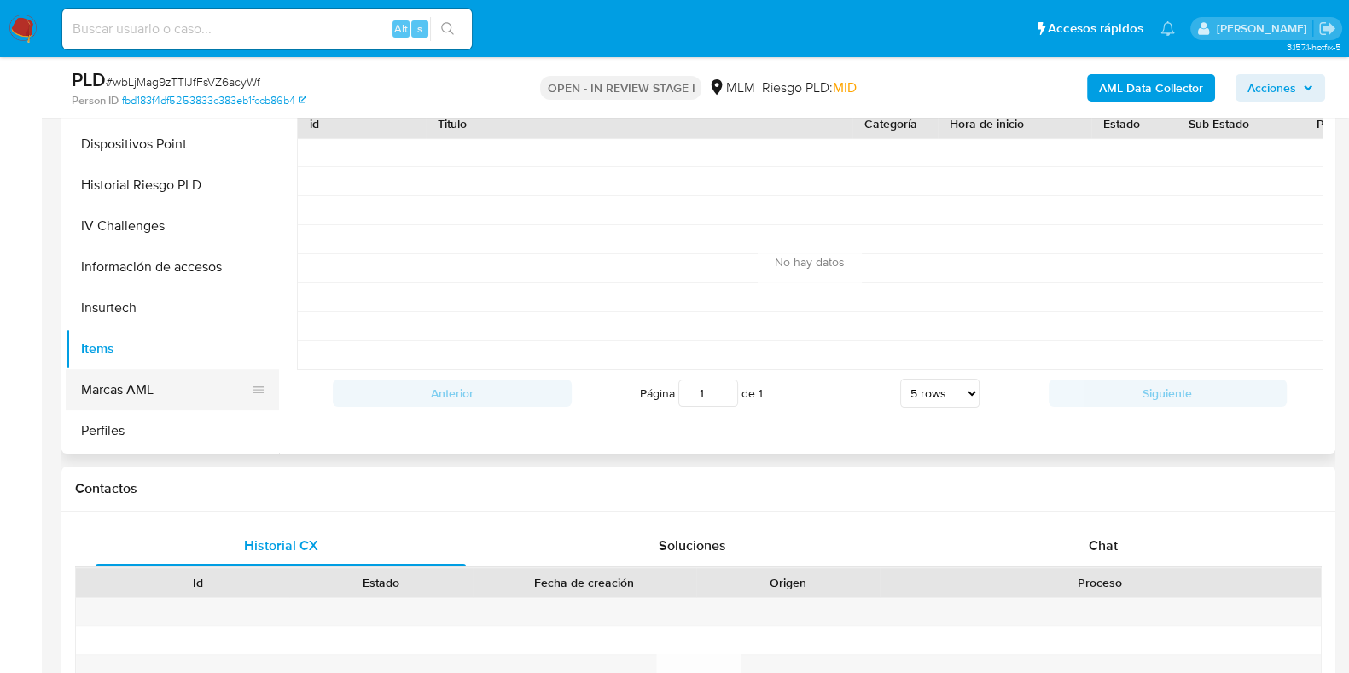
scroll to position [720, 0]
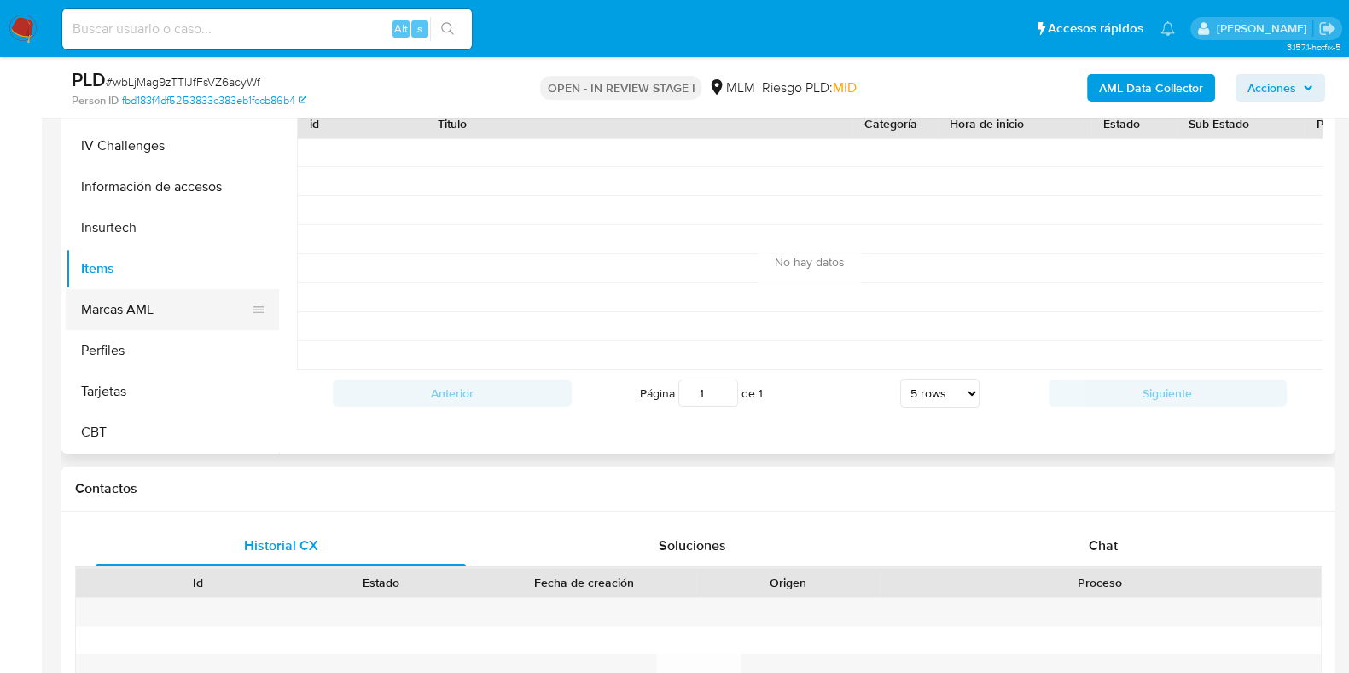
click at [158, 296] on button "Marcas AML" at bounding box center [166, 309] width 200 height 41
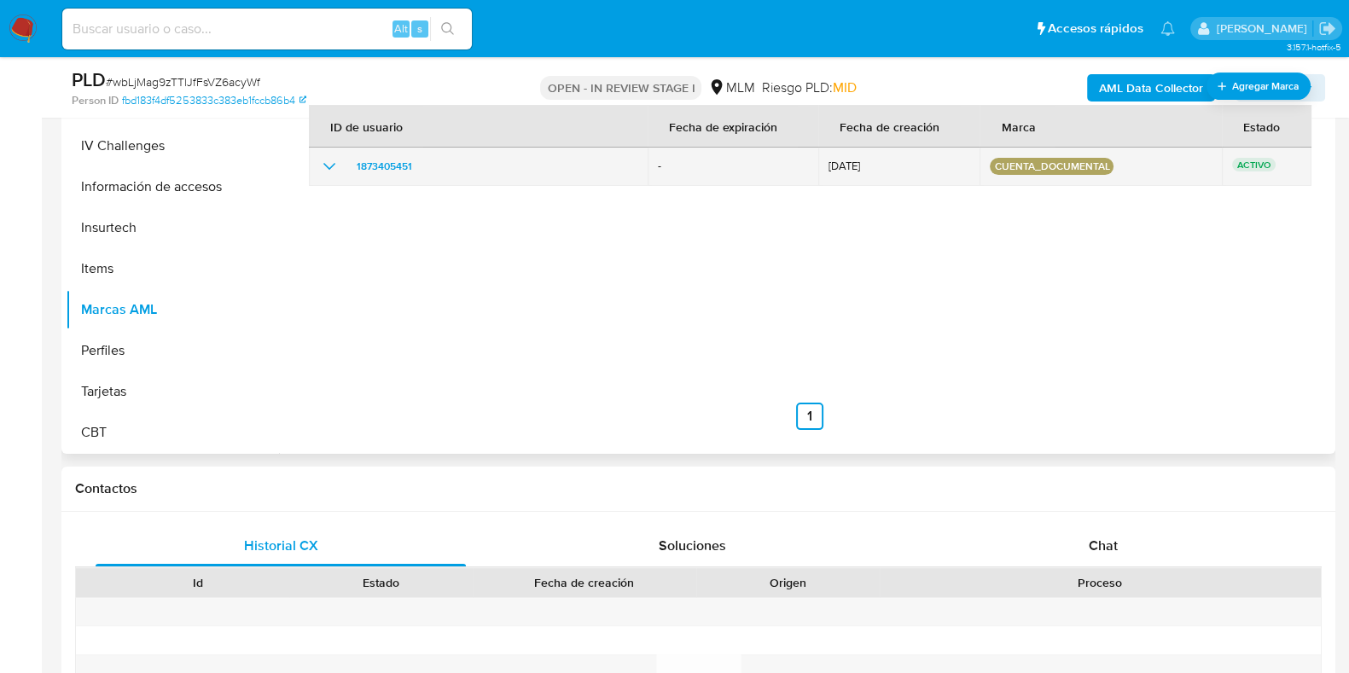
click at [343, 177] on td "1873405451" at bounding box center [478, 167] width 339 height 38
click at [333, 172] on icon "show_hidden_detail_by_id_1873405451" at bounding box center [329, 166] width 20 height 20
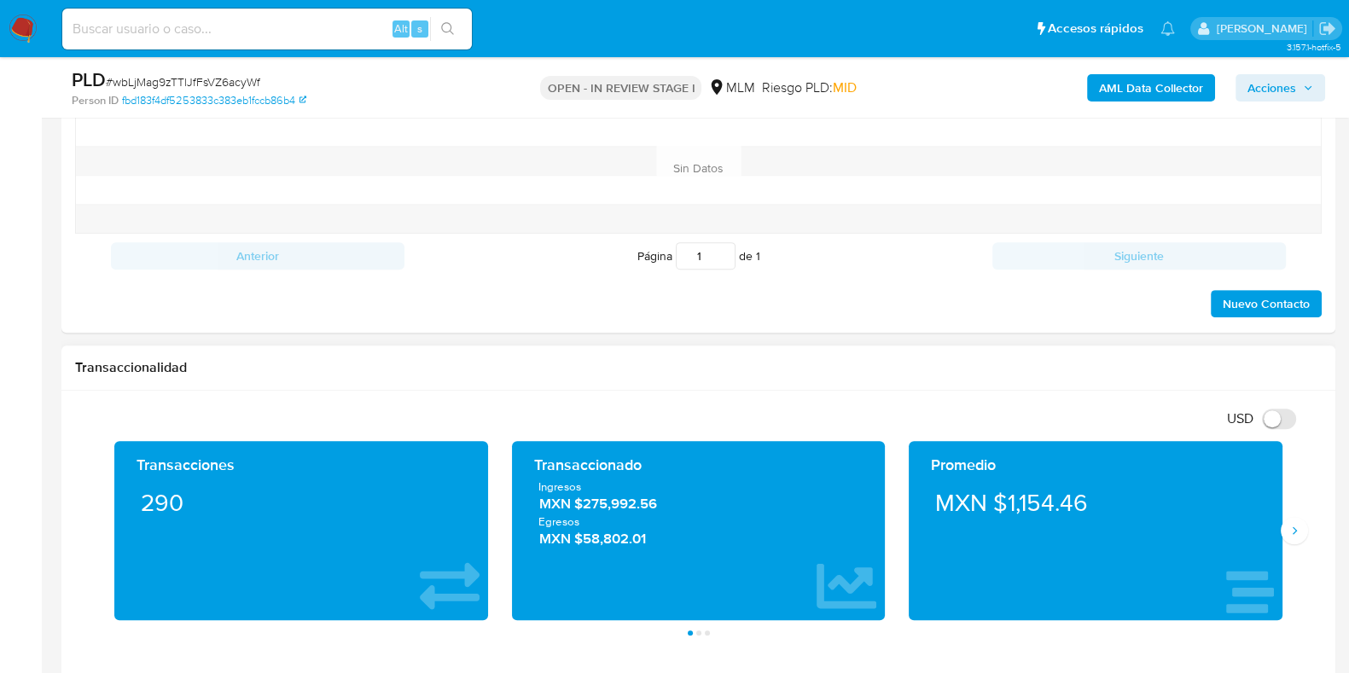
scroll to position [960, 0]
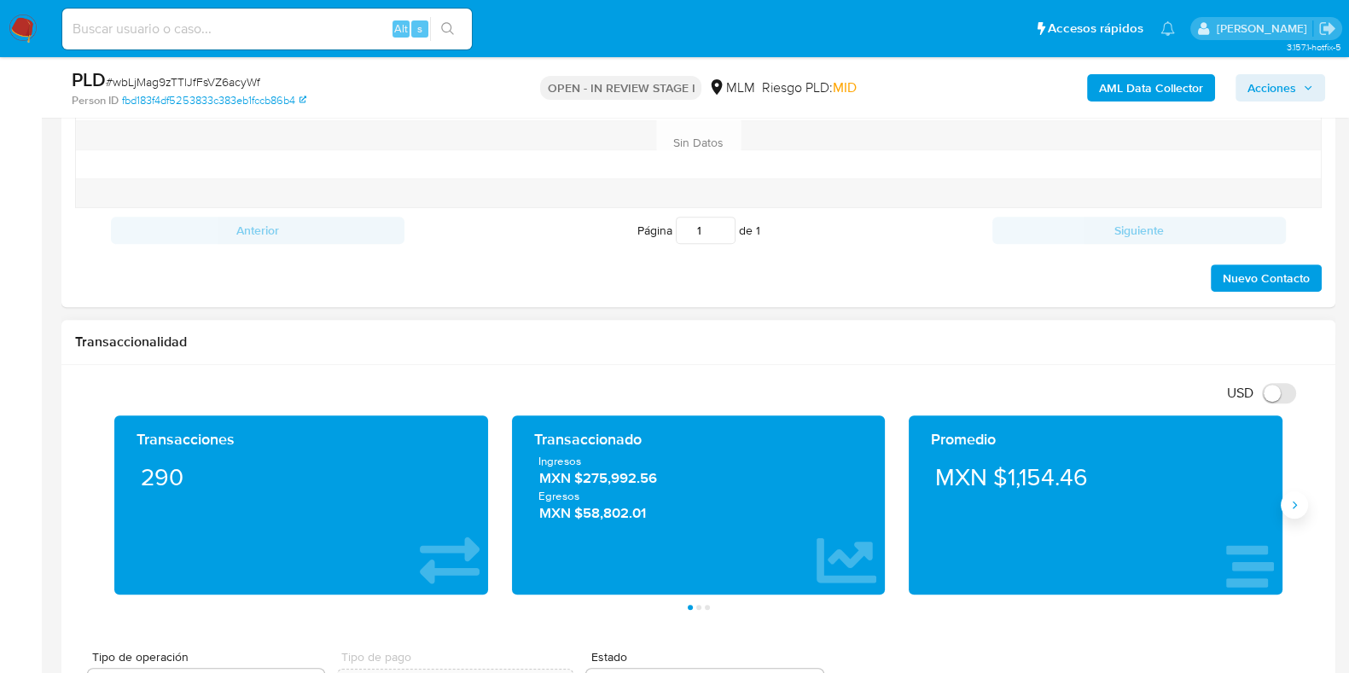
click at [1294, 506] on icon "Siguiente" at bounding box center [1295, 505] width 4 height 8
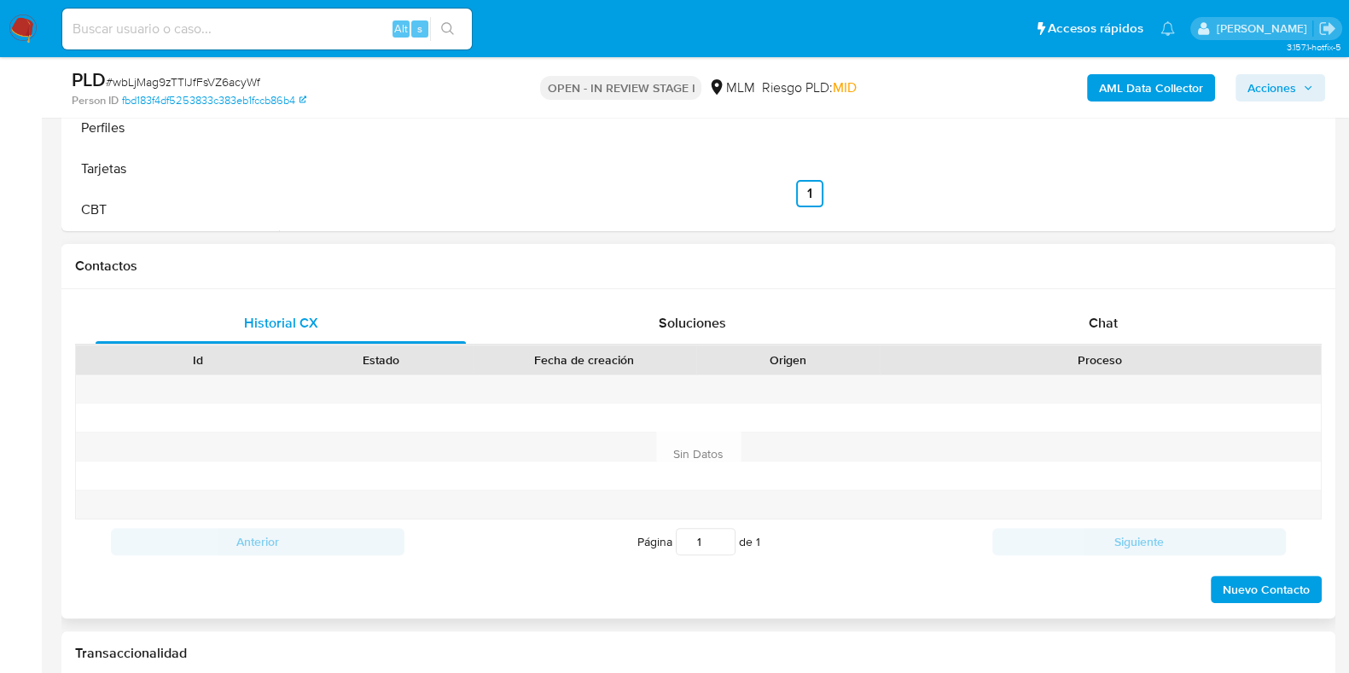
scroll to position [640, 0]
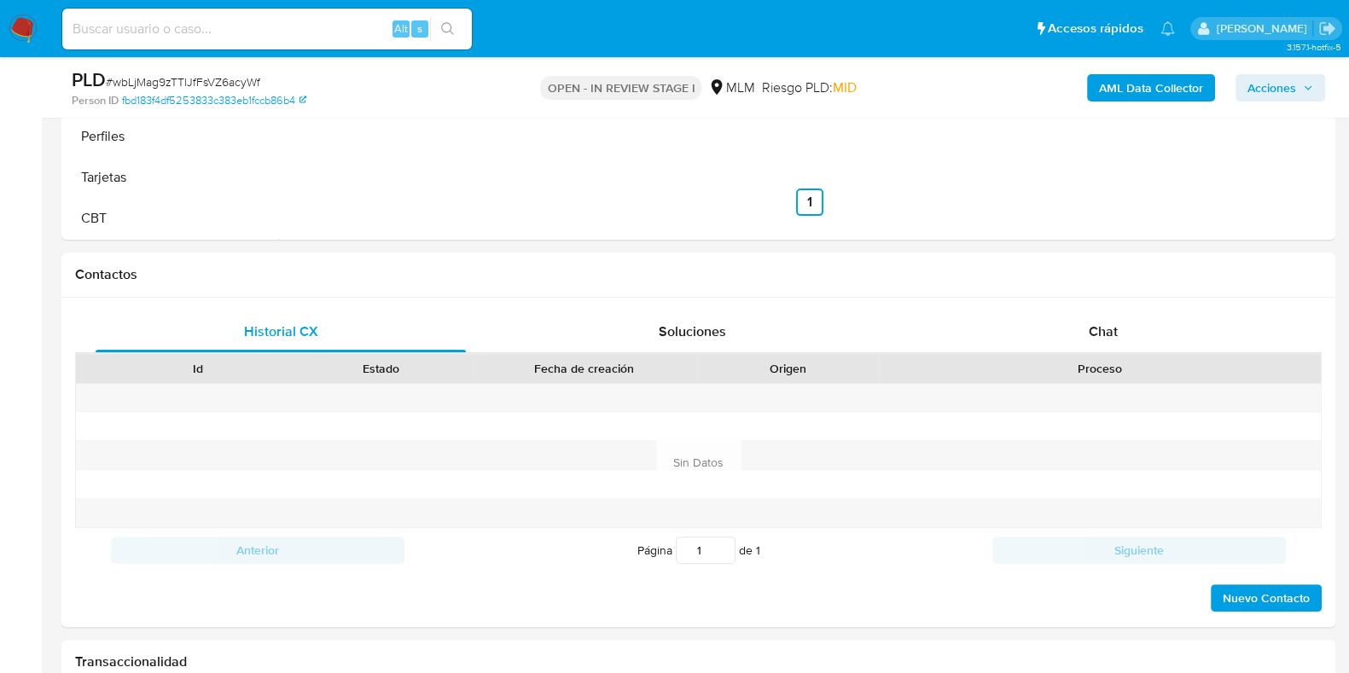
click at [118, 26] on input at bounding box center [267, 29] width 410 height 22
paste input "742543899"
type input "742543899"
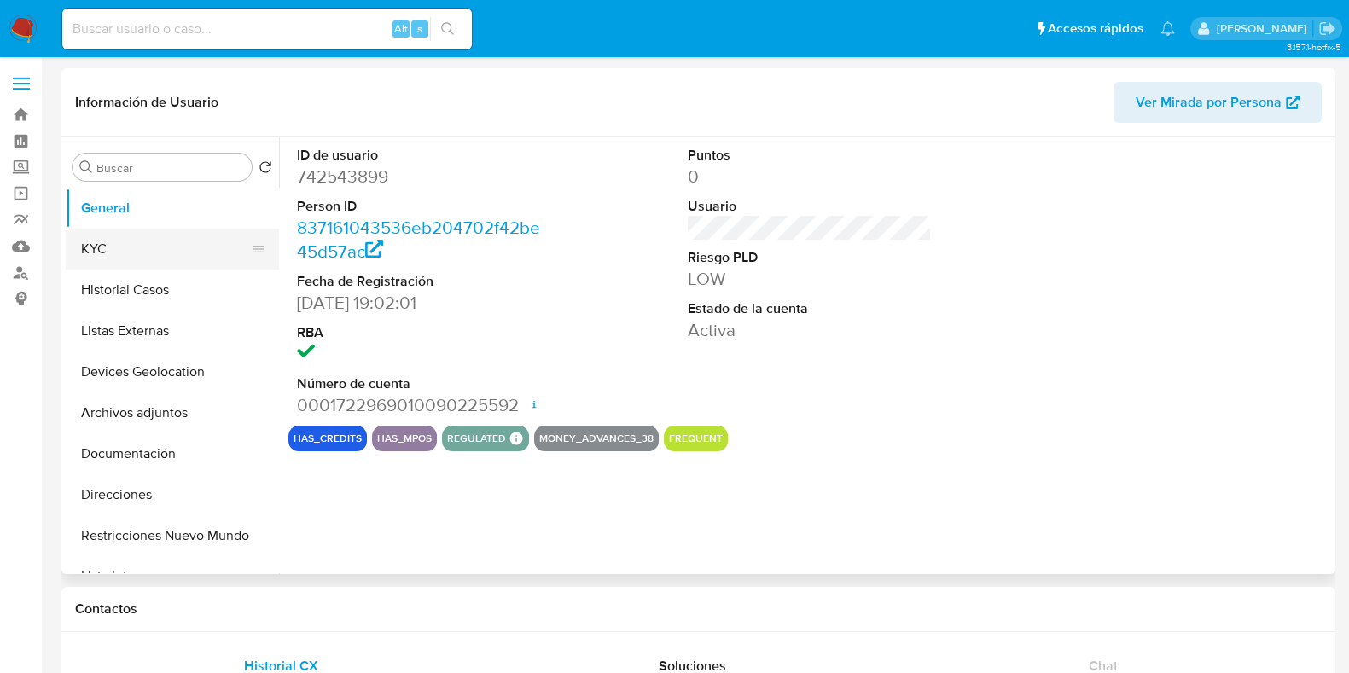
click at [124, 258] on button "KYC" at bounding box center [166, 249] width 200 height 41
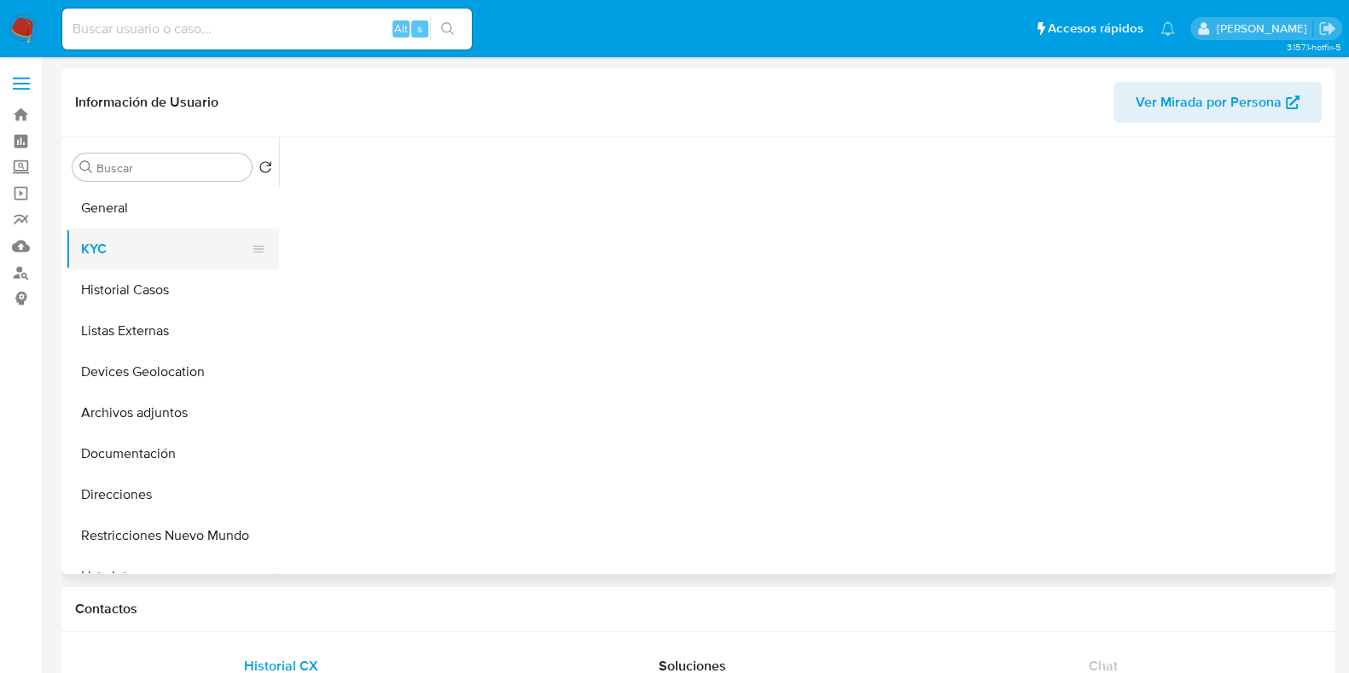
select select "10"
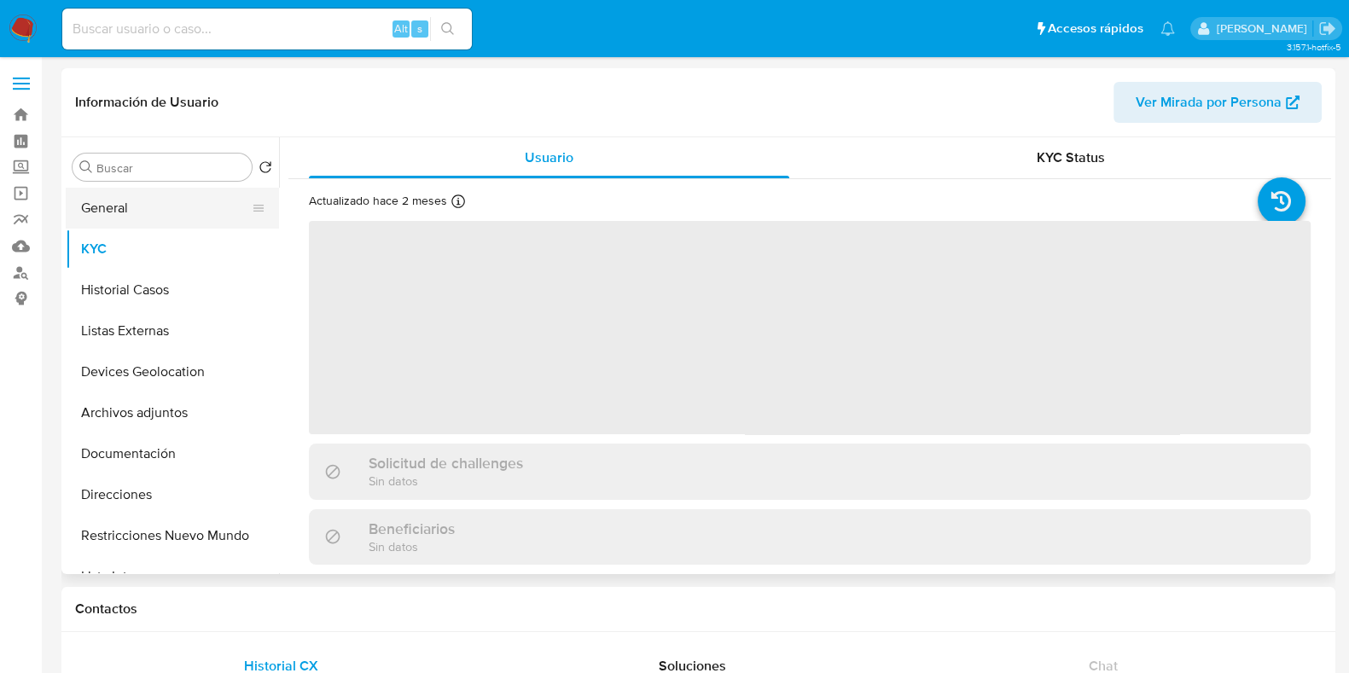
click at [152, 207] on button "General" at bounding box center [166, 208] width 200 height 41
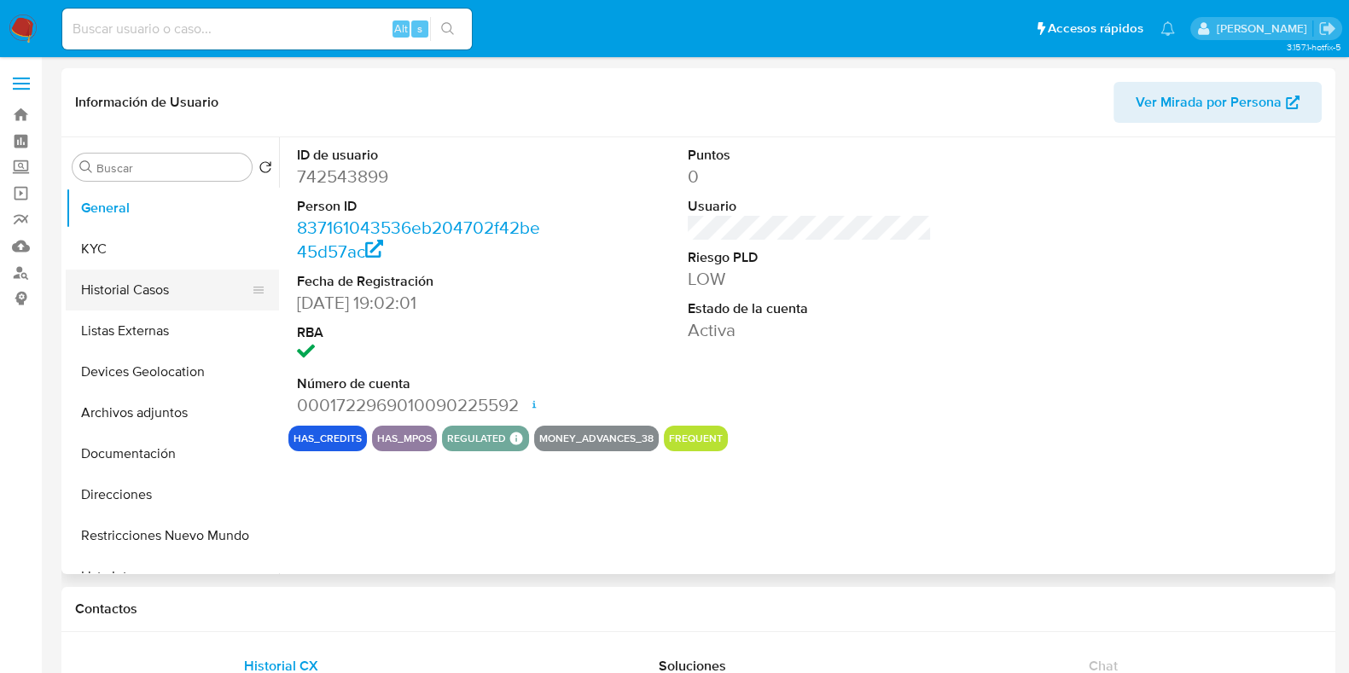
click at [150, 288] on button "Historial Casos" at bounding box center [166, 290] width 200 height 41
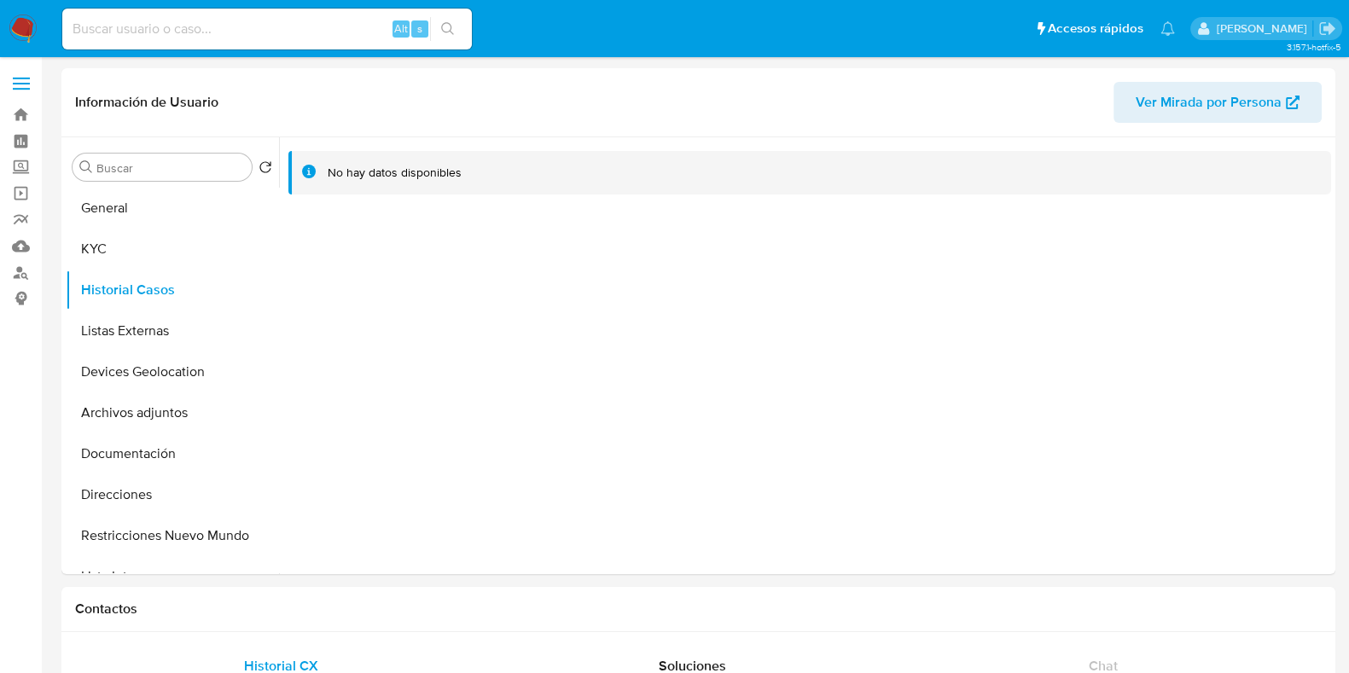
click at [323, 49] on div "Alt s" at bounding box center [267, 29] width 410 height 41
click at [323, 20] on input at bounding box center [267, 29] width 410 height 22
paste input "2076121876"
type input "2076121876"
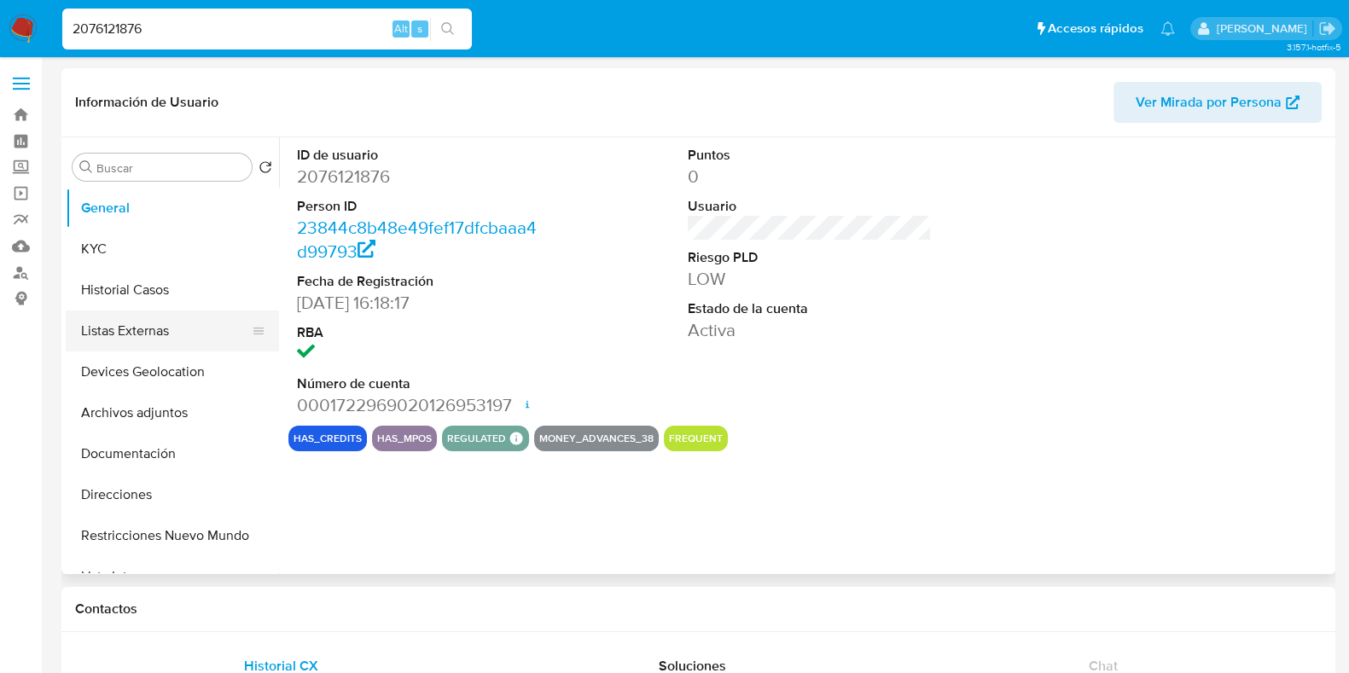
select select "10"
click at [157, 296] on button "Historial Casos" at bounding box center [166, 290] width 200 height 41
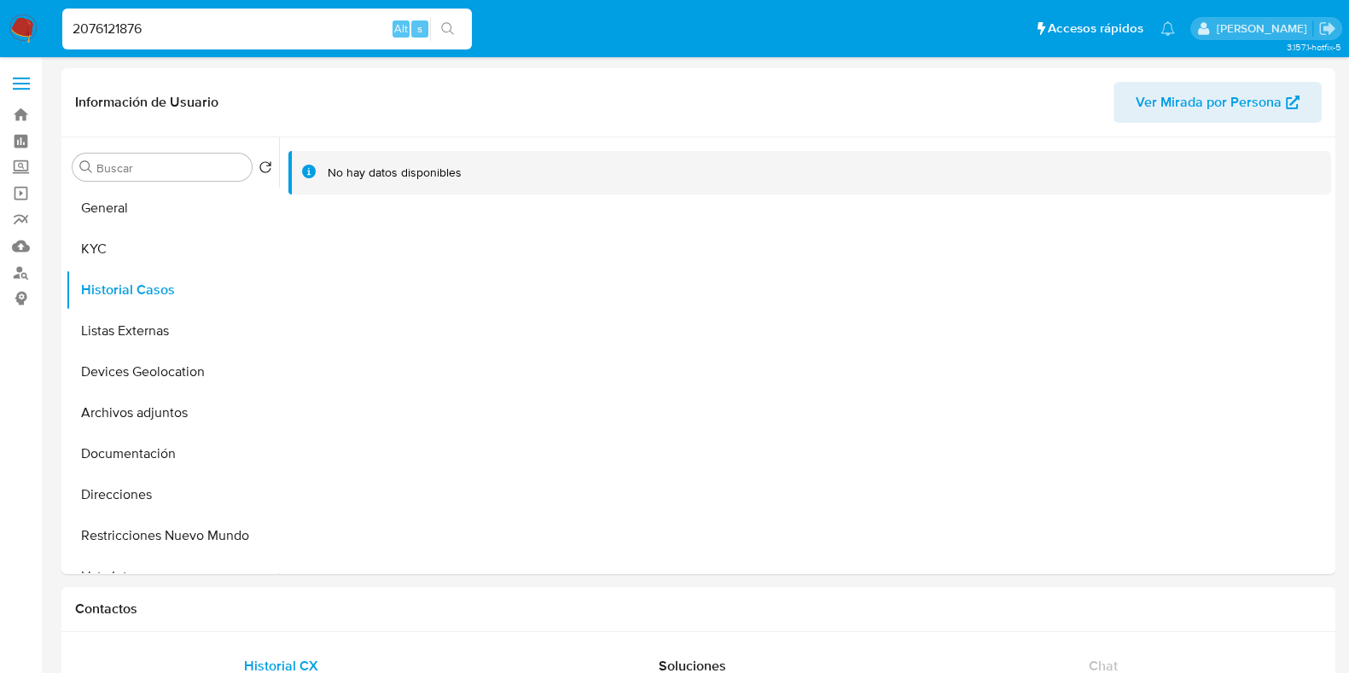
drag, startPoint x: 217, startPoint y: 8, endPoint x: 209, endPoint y: 28, distance: 21.9
click at [217, 9] on div "2076121876 Alt s" at bounding box center [267, 29] width 410 height 41
click at [202, 44] on div "2076121876 Alt s" at bounding box center [267, 29] width 410 height 41
click at [204, 27] on input "2076121876" at bounding box center [267, 29] width 410 height 22
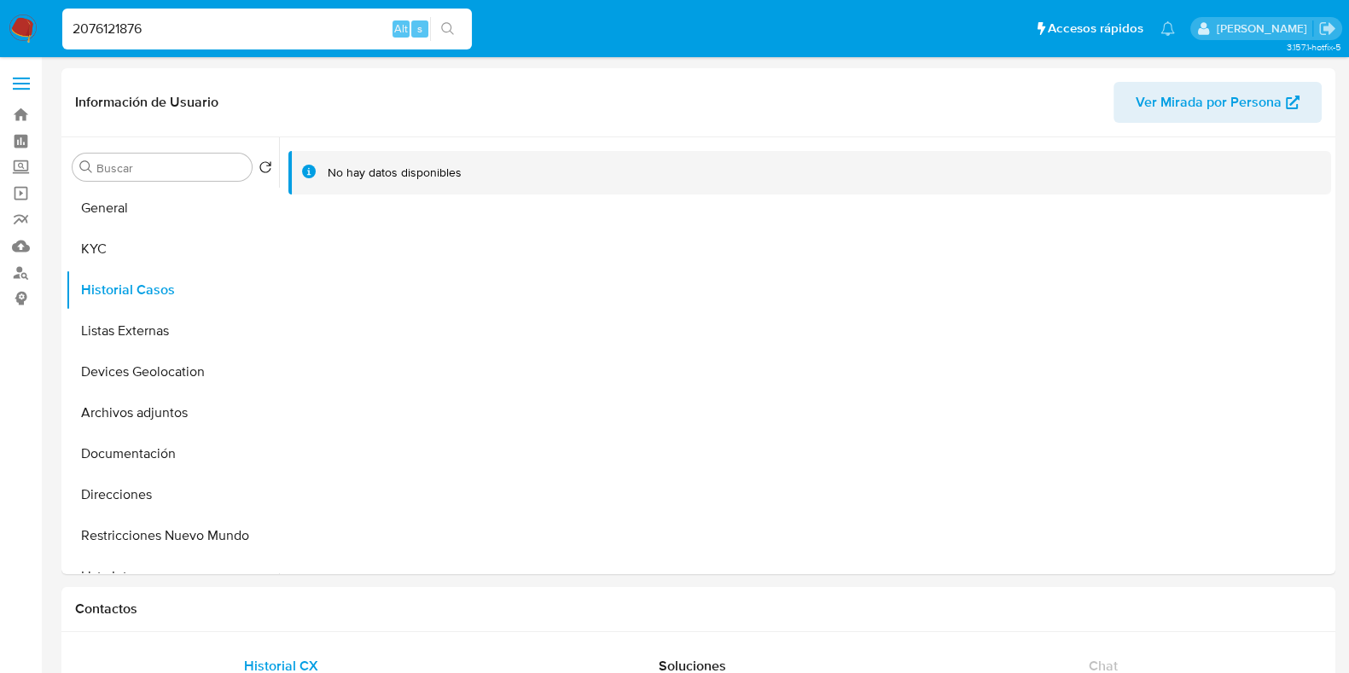
click at [204, 27] on input "2076121876" at bounding box center [267, 29] width 410 height 22
paste input "182080101"
type input "1820801016"
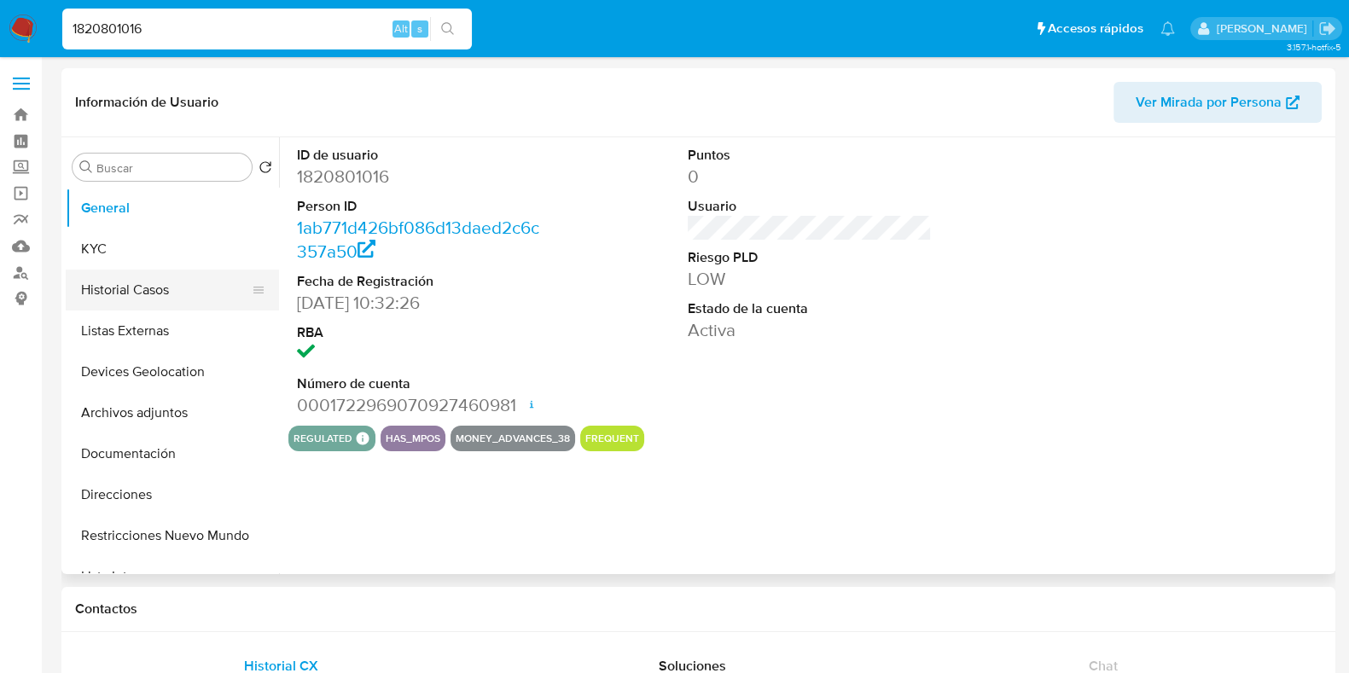
click at [173, 282] on button "Historial Casos" at bounding box center [166, 290] width 200 height 41
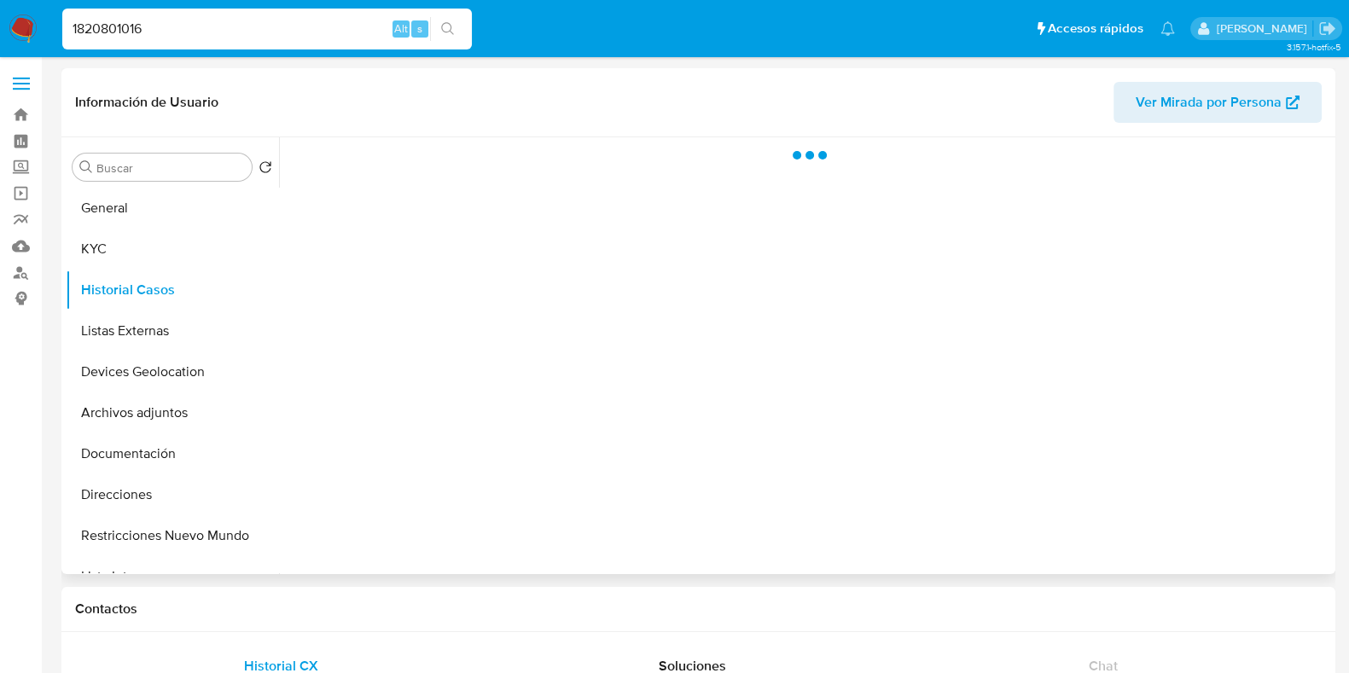
select select "10"
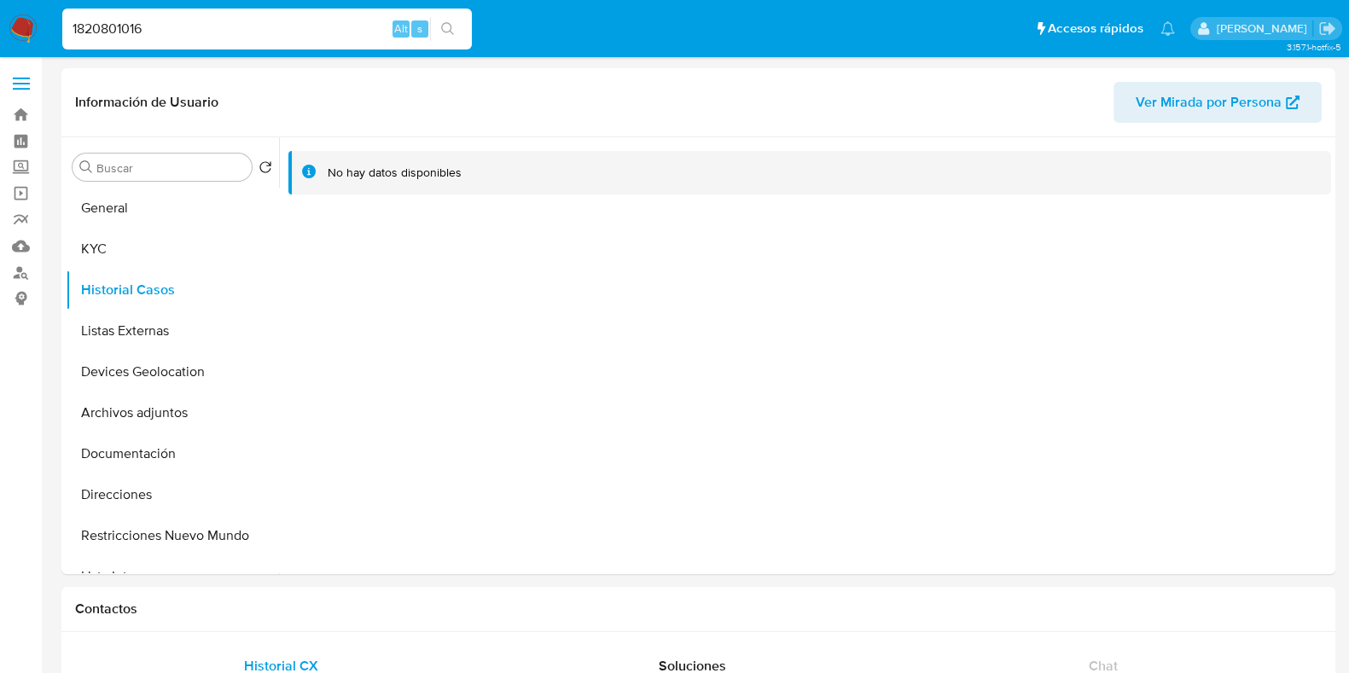
click at [187, 49] on div "1820801016 Alt s" at bounding box center [267, 29] width 410 height 48
click at [183, 24] on input "1820801016" at bounding box center [267, 29] width 410 height 22
paste input "2181854651"
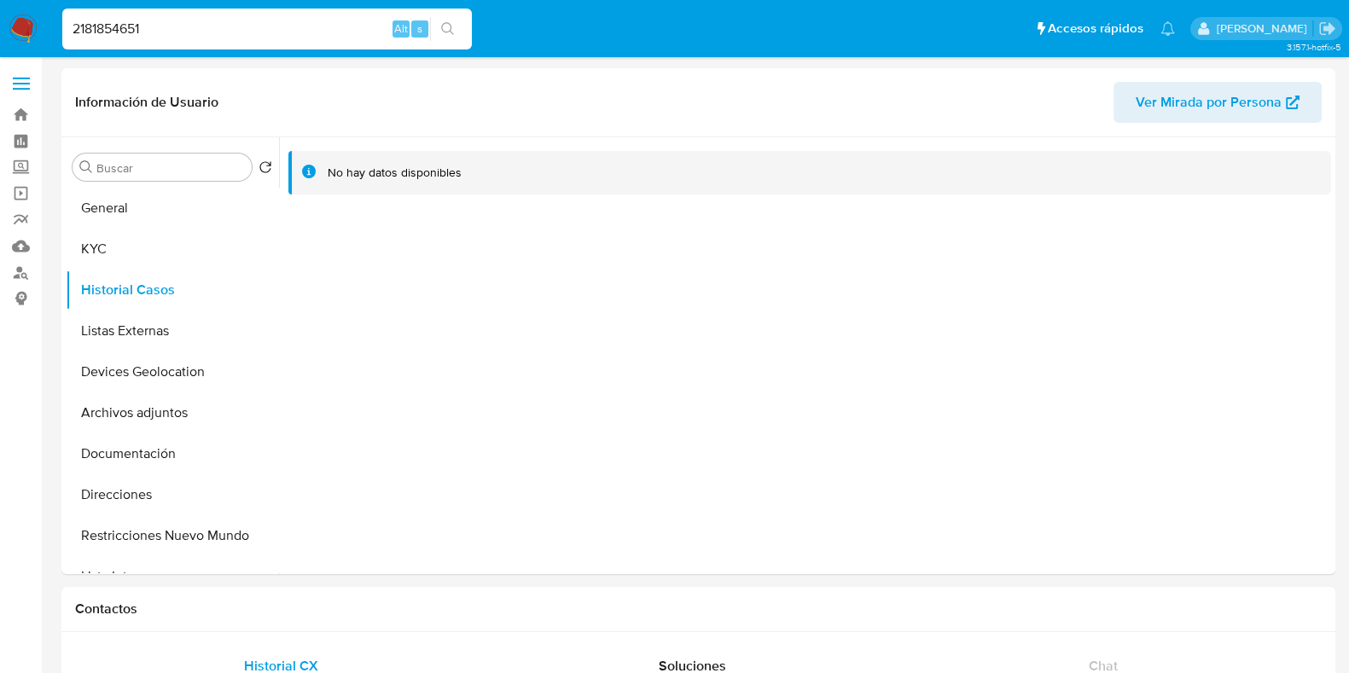
type input "2181854651"
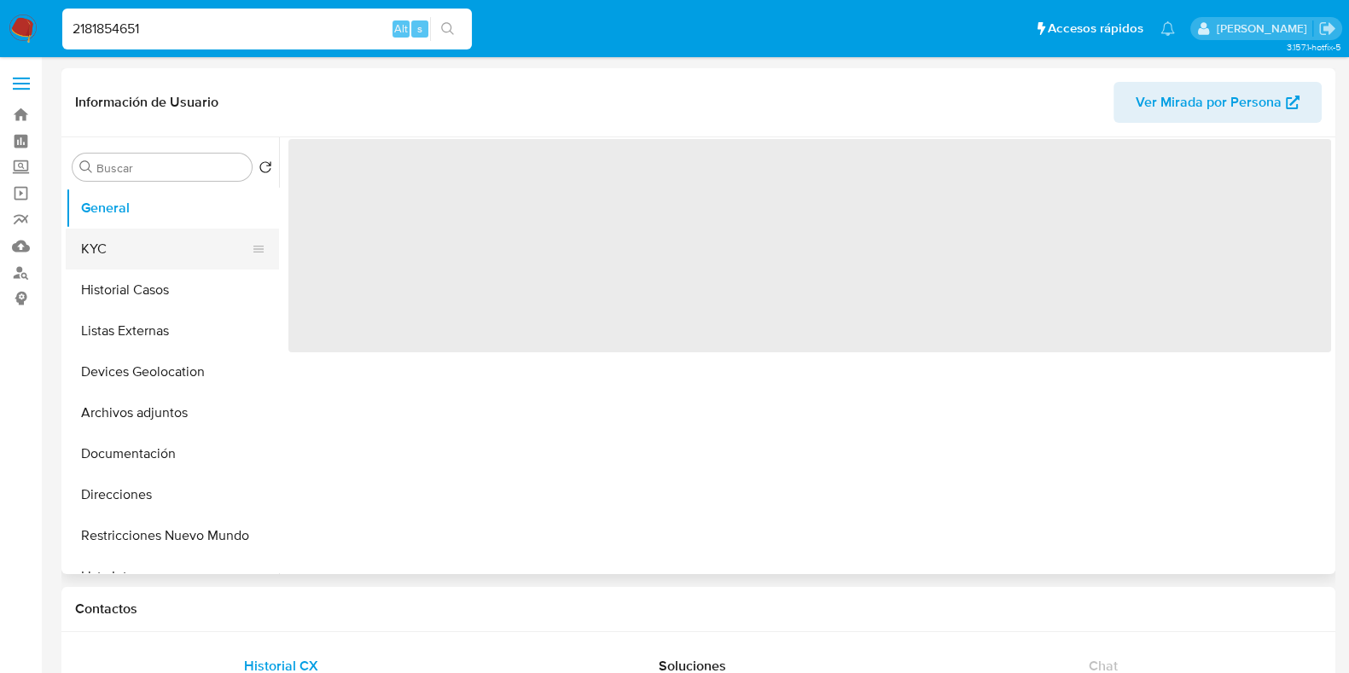
click at [100, 246] on button "KYC" at bounding box center [166, 249] width 200 height 41
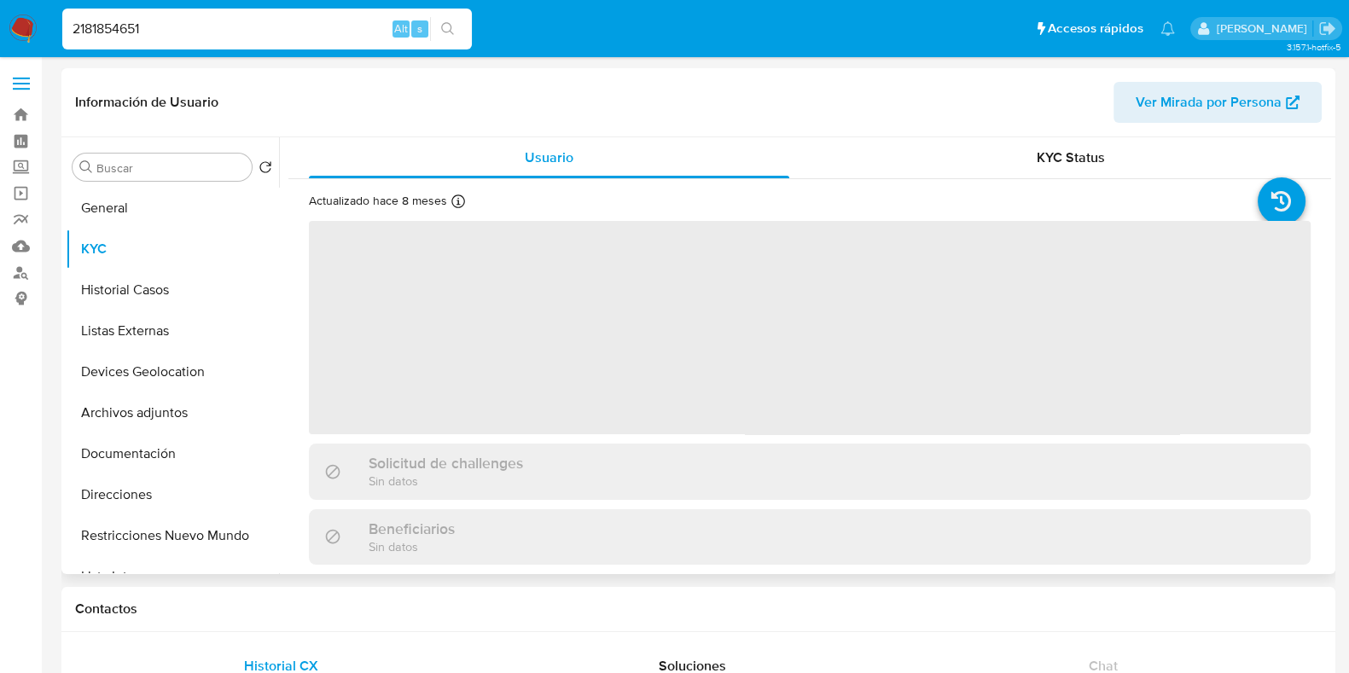
select select "10"
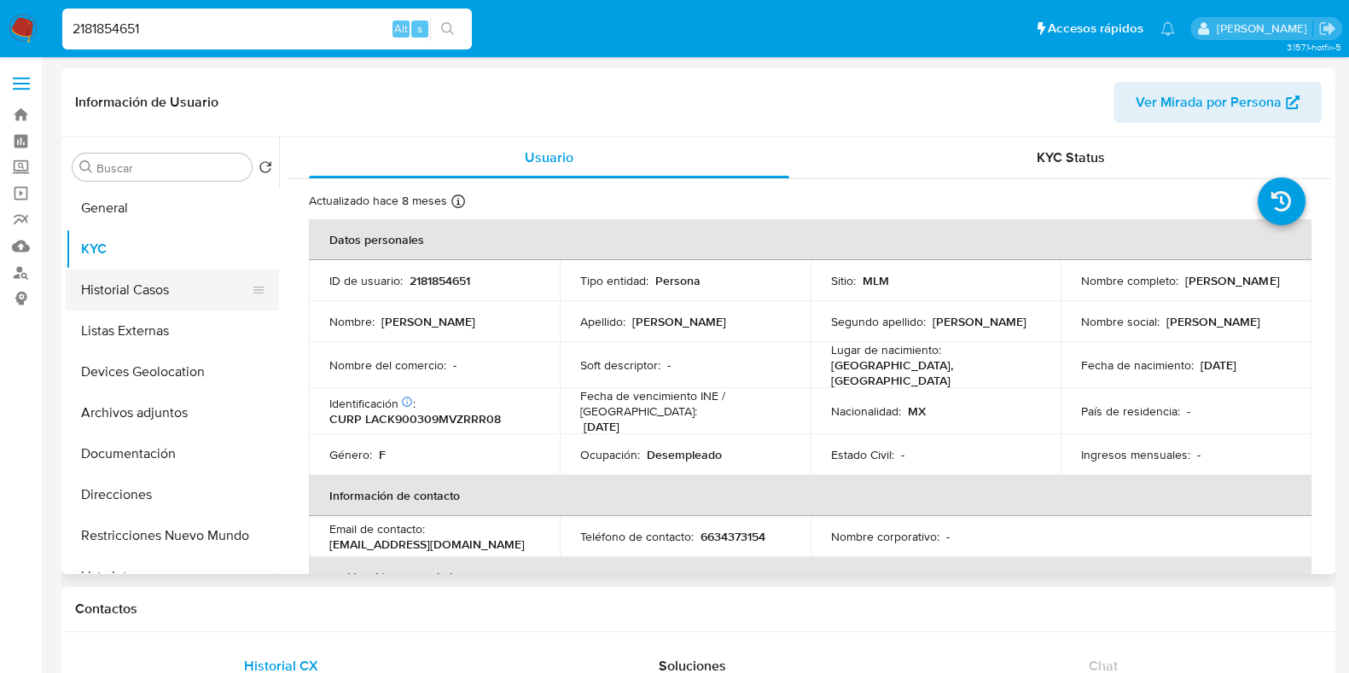
click at [148, 276] on button "Historial Casos" at bounding box center [166, 290] width 200 height 41
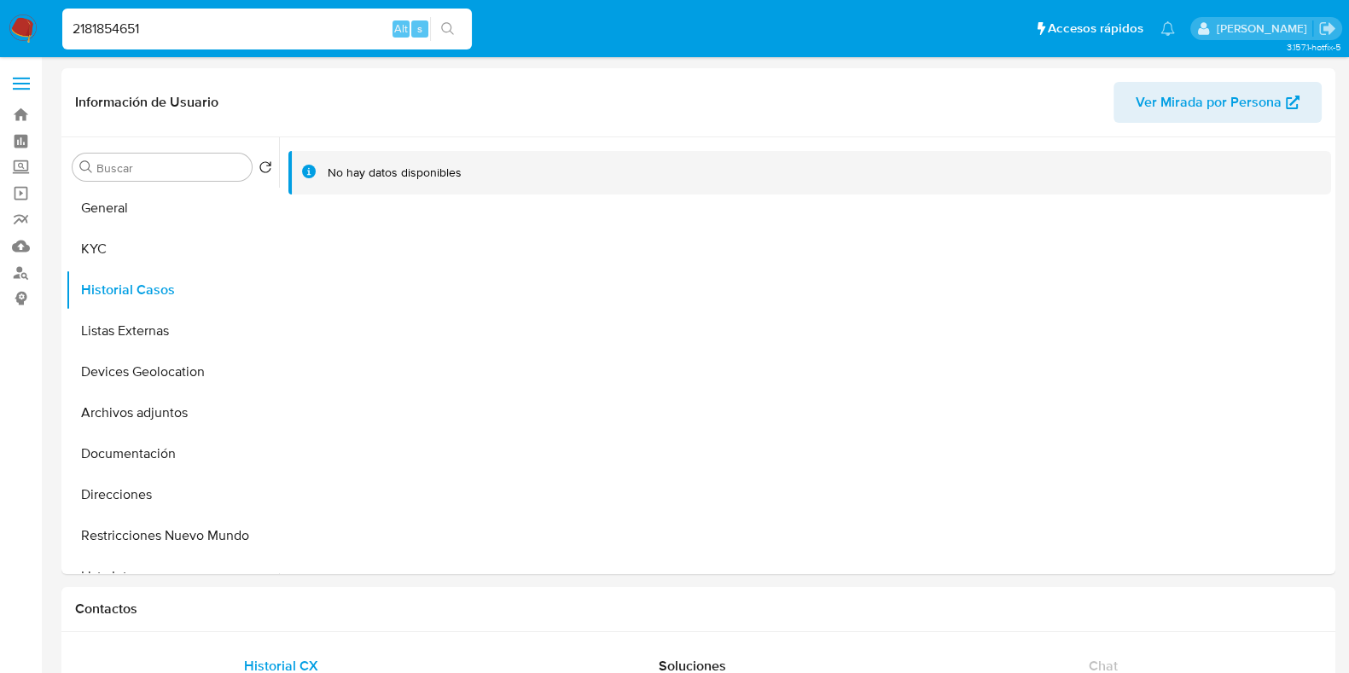
click at [171, 39] on input "2181854651" at bounding box center [267, 29] width 410 height 22
click at [166, 27] on input "2181854651" at bounding box center [267, 29] width 410 height 22
paste input "352343303"
type input "352343303"
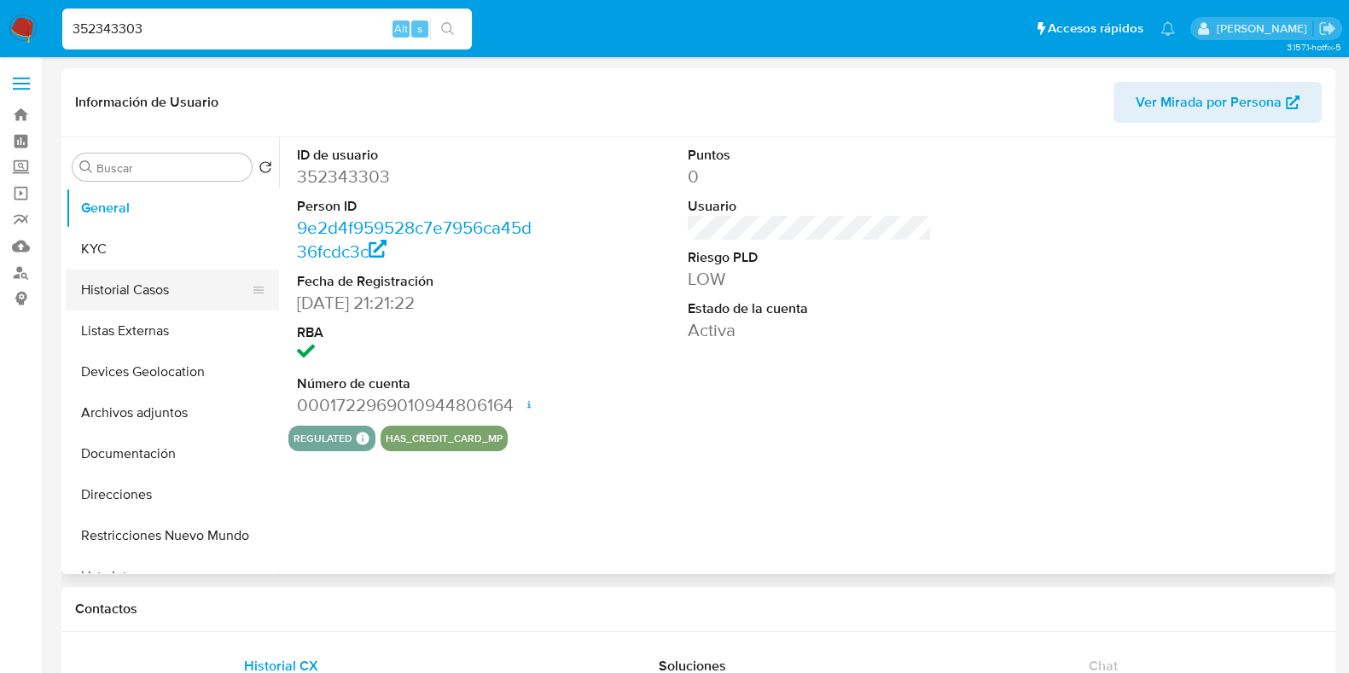
click at [164, 299] on button "Historial Casos" at bounding box center [166, 290] width 200 height 41
select select "10"
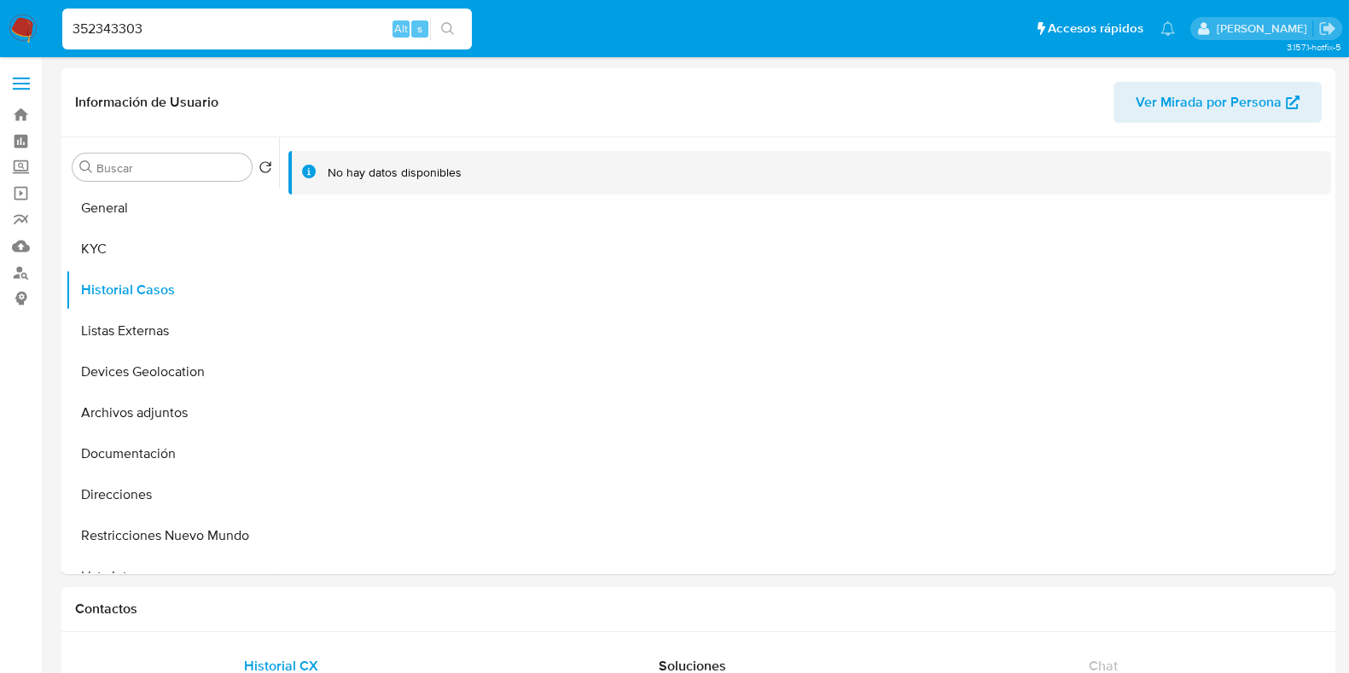
click at [261, 28] on input "352343303" at bounding box center [267, 29] width 410 height 22
click at [259, 30] on input "352343303" at bounding box center [267, 29] width 410 height 22
click at [259, 31] on input "352343303" at bounding box center [267, 29] width 410 height 22
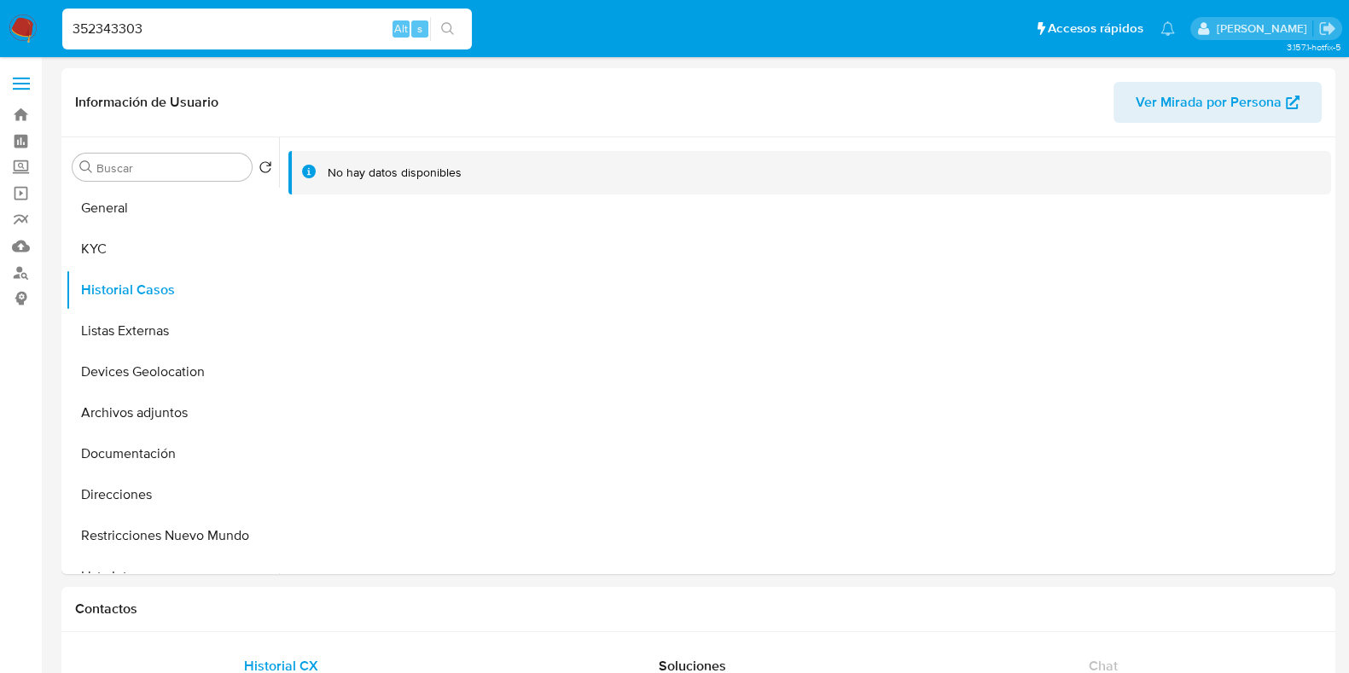
paste input "1873405451"
type input "1873405451"
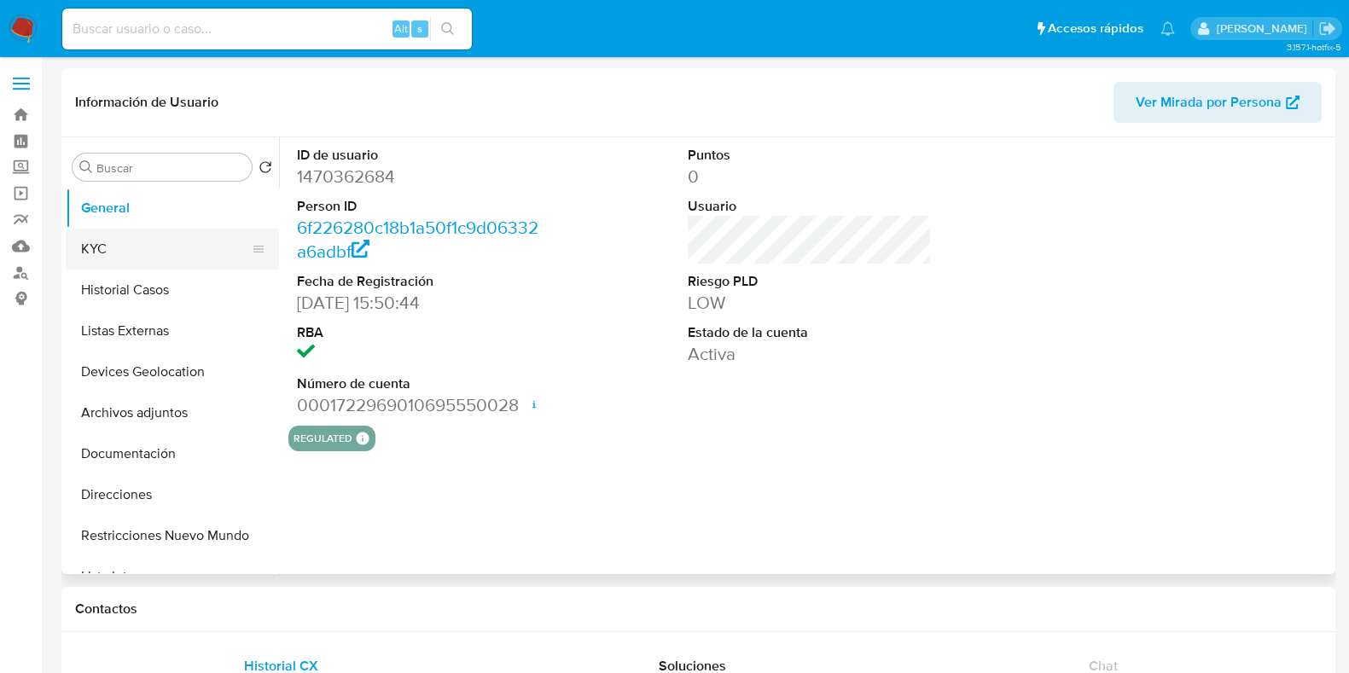
select select "10"
click at [177, 238] on button "KYC" at bounding box center [166, 249] width 200 height 41
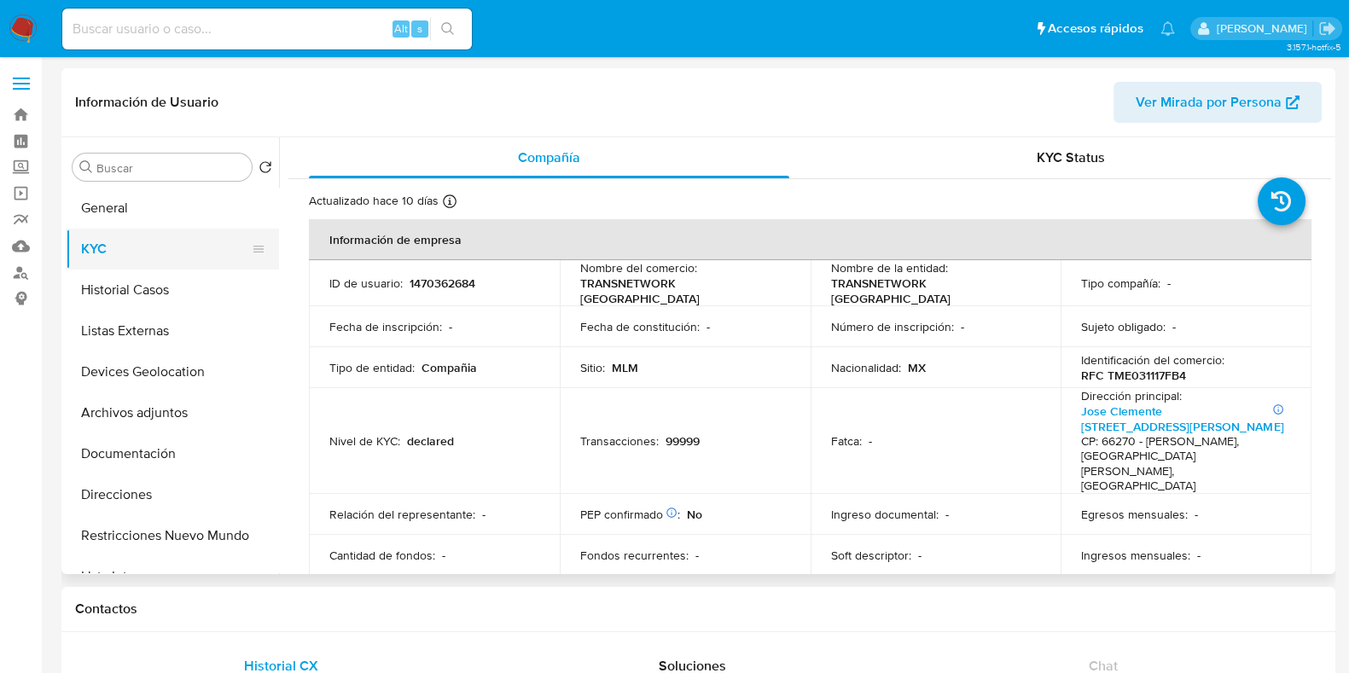
click at [145, 256] on button "KYC" at bounding box center [166, 249] width 200 height 41
click at [132, 277] on button "Historial Casos" at bounding box center [166, 290] width 200 height 41
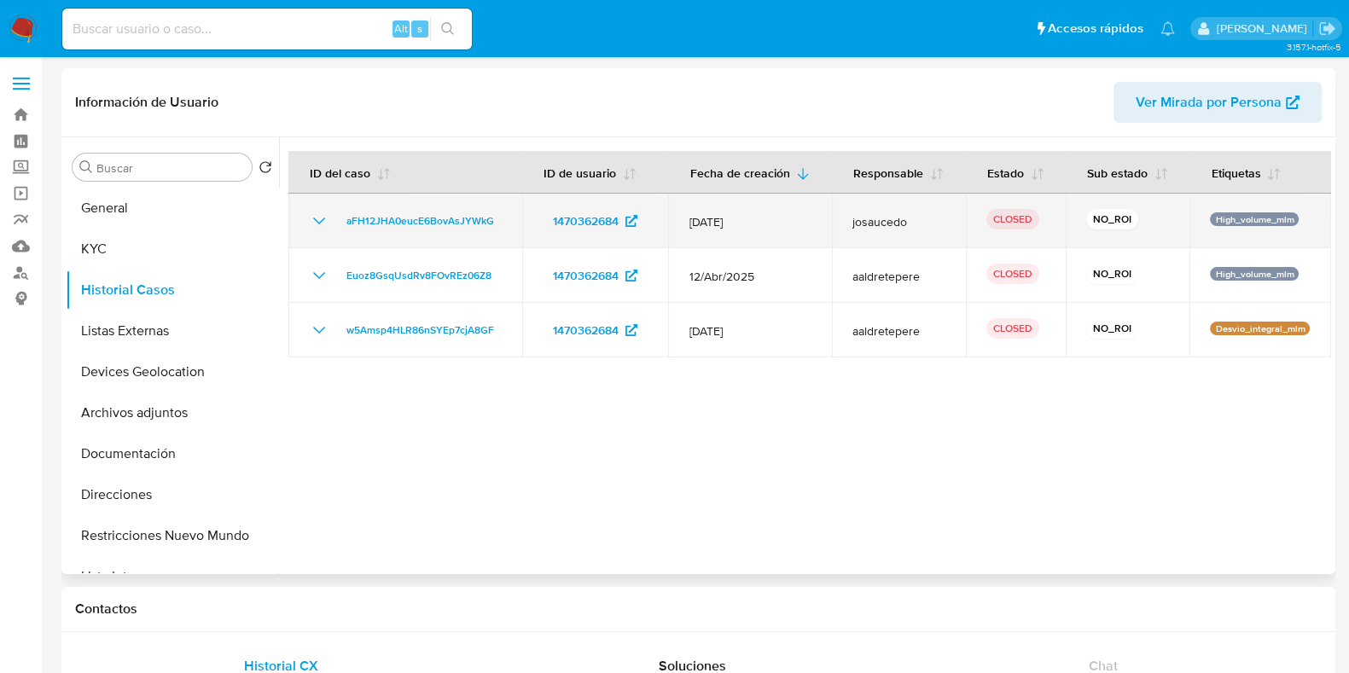
click at [319, 220] on icon "Mostrar/Ocultar" at bounding box center [319, 221] width 20 height 20
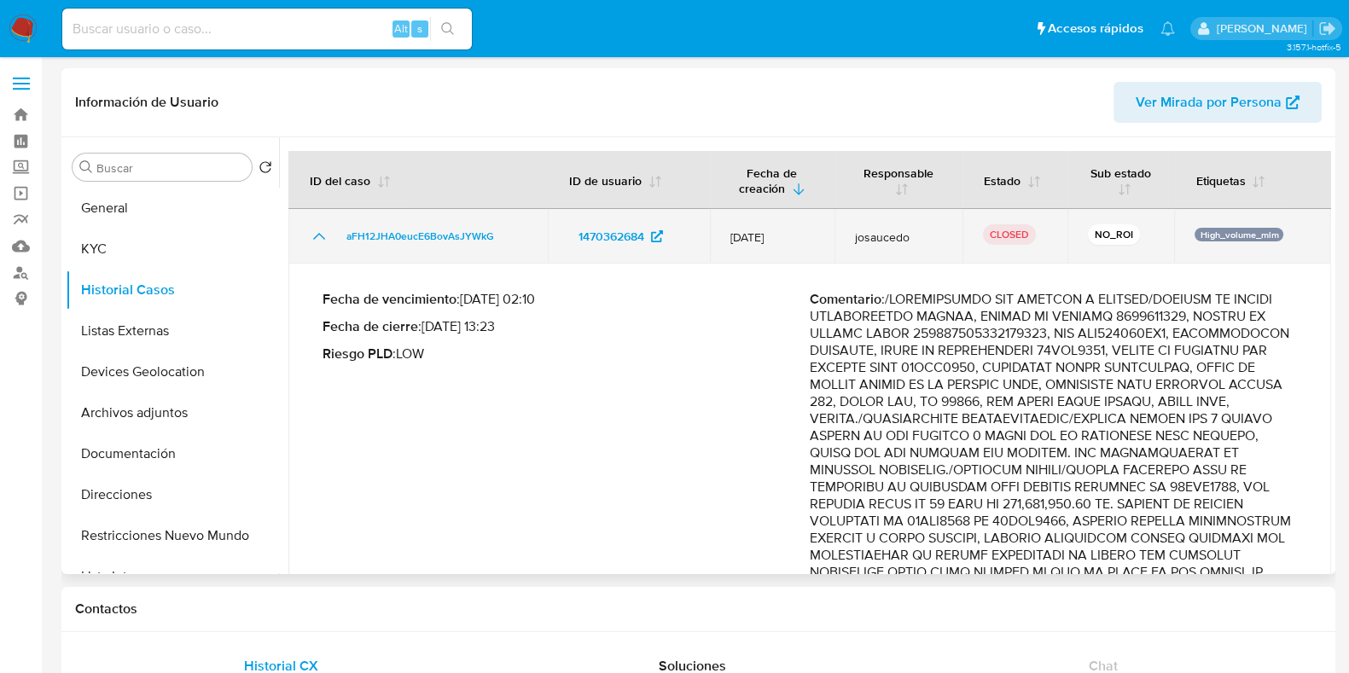
click at [326, 229] on icon "Mostrar/Ocultar" at bounding box center [319, 236] width 20 height 20
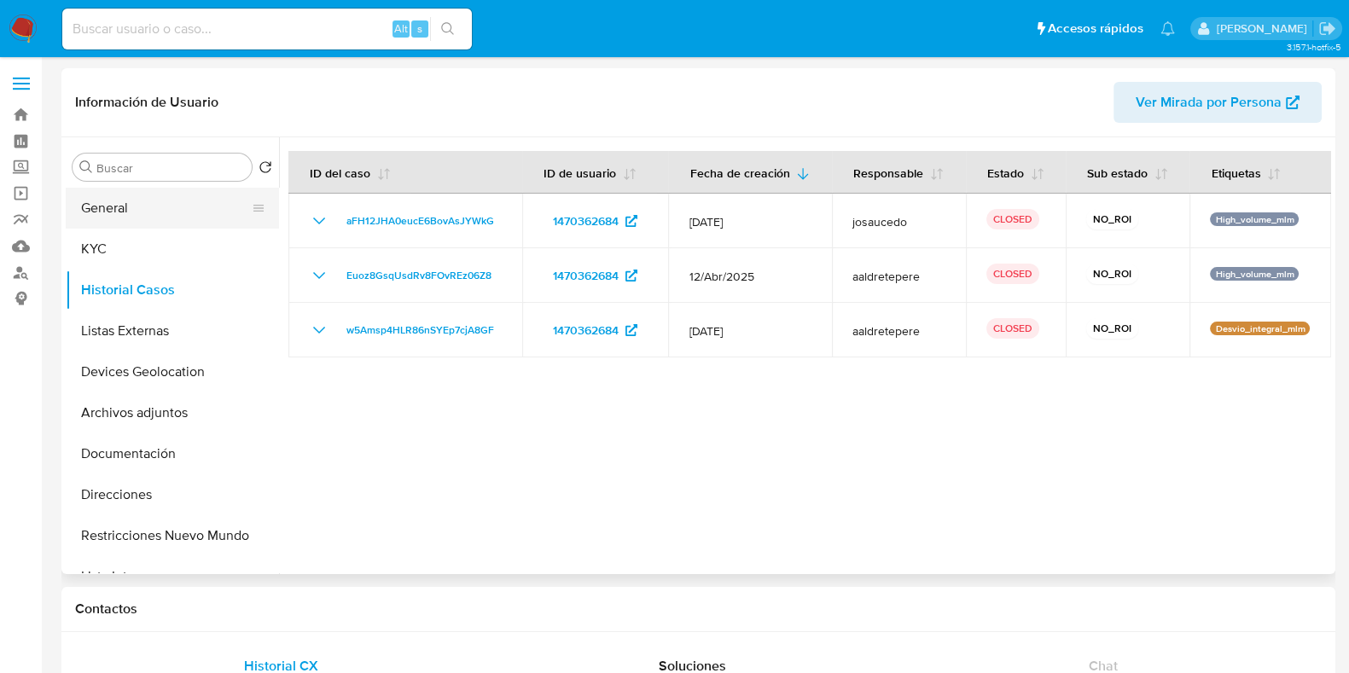
click at [192, 204] on button "General" at bounding box center [166, 208] width 200 height 41
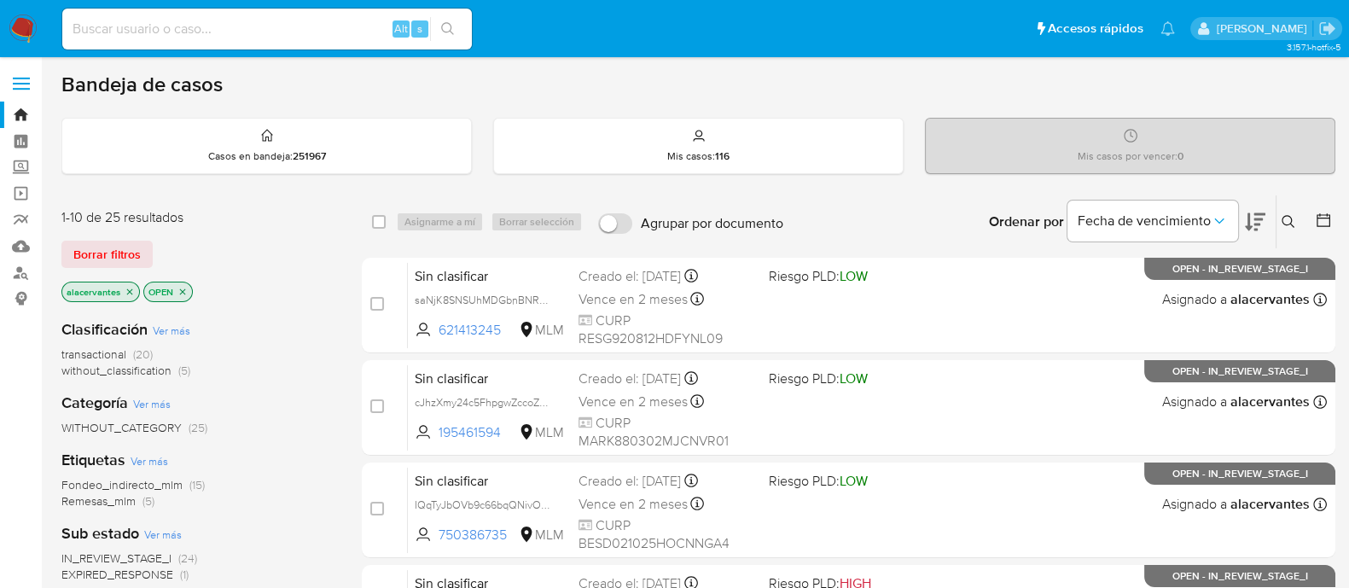
click at [1277, 222] on button at bounding box center [1291, 222] width 28 height 20
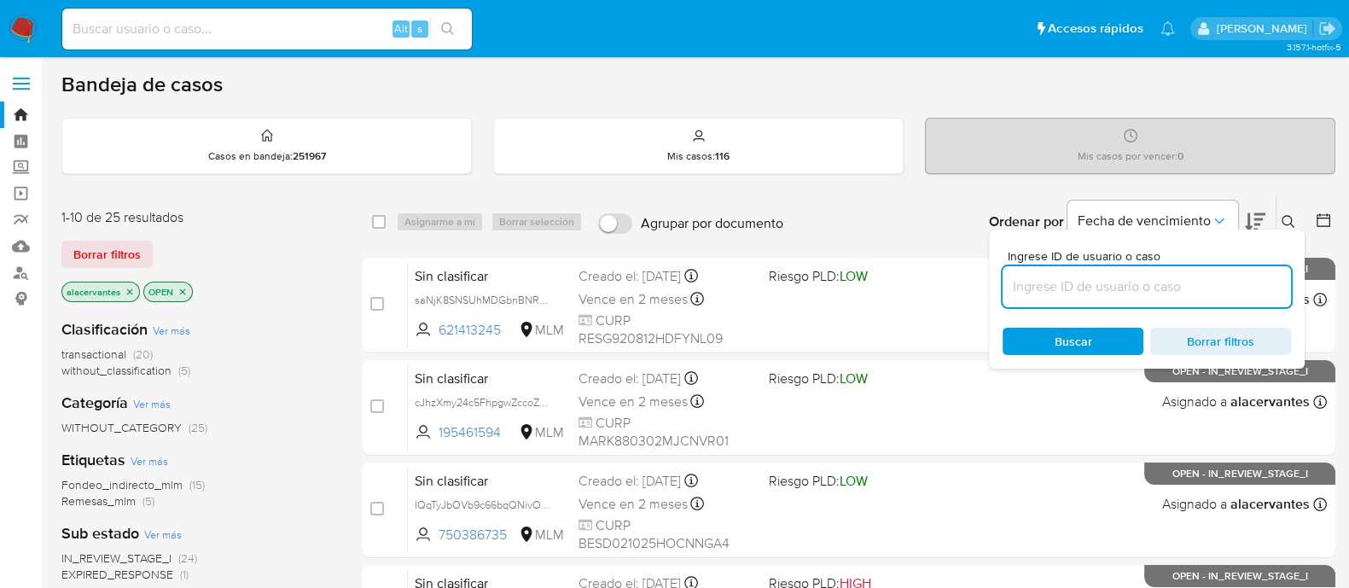
click at [1148, 292] on input at bounding box center [1147, 287] width 288 height 22
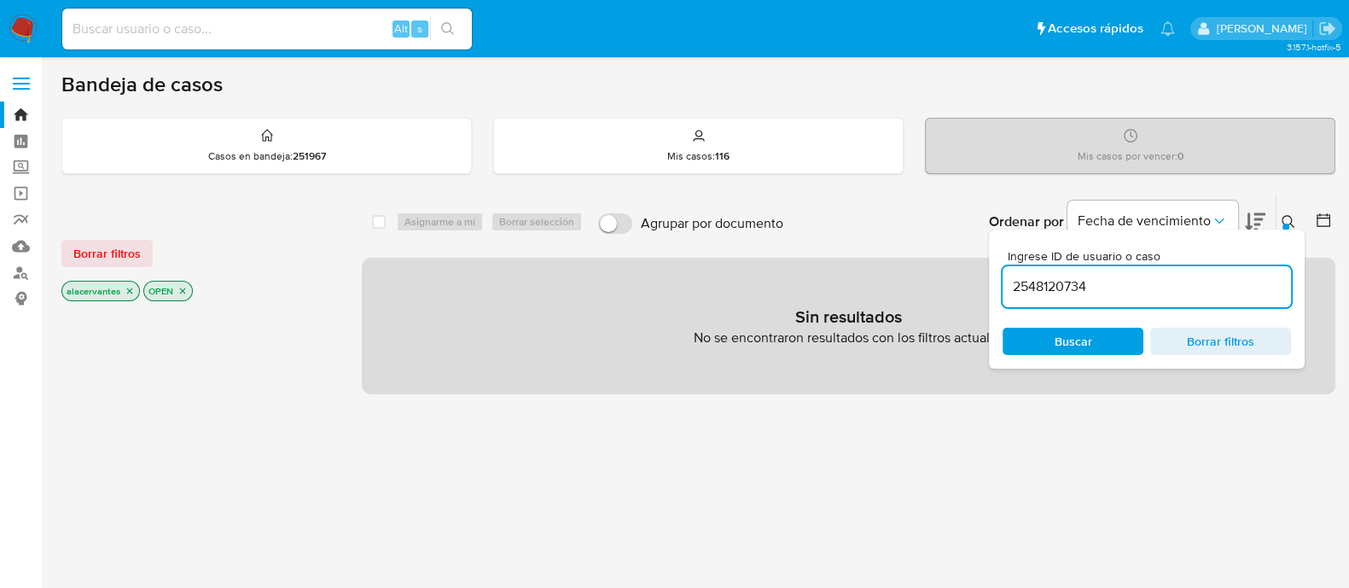
click at [1103, 288] on input "2548120734" at bounding box center [1147, 287] width 288 height 22
type input "2548120734"
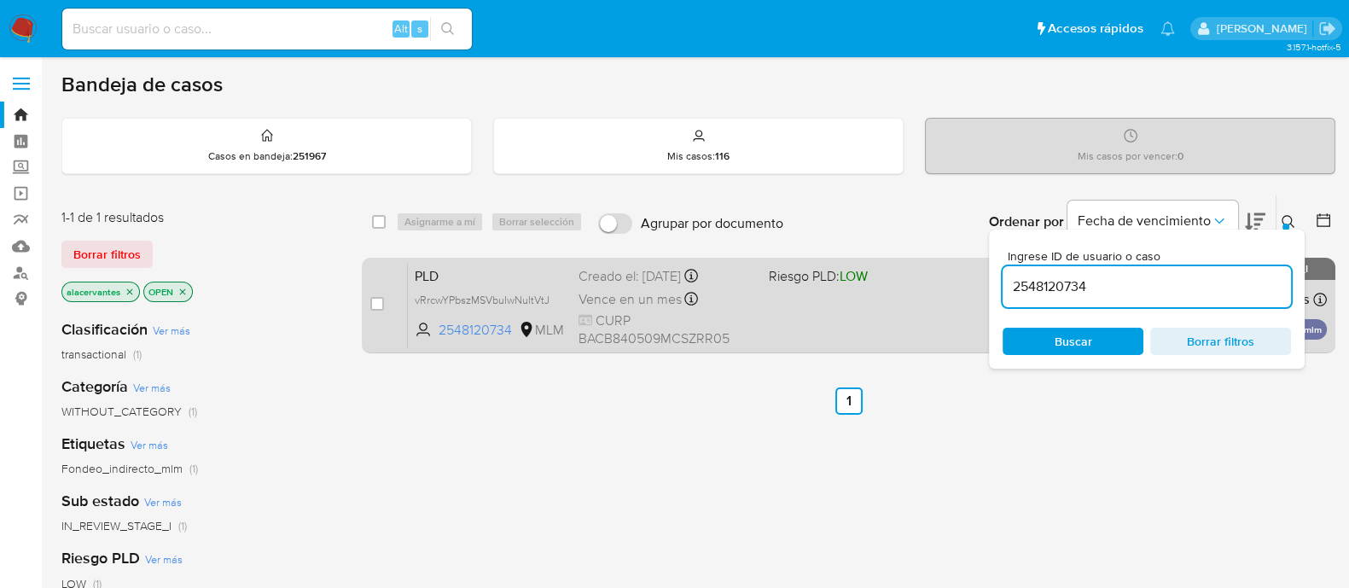
click at [736, 344] on span "CURP BACB840509MCSZRR05" at bounding box center [667, 329] width 177 height 37
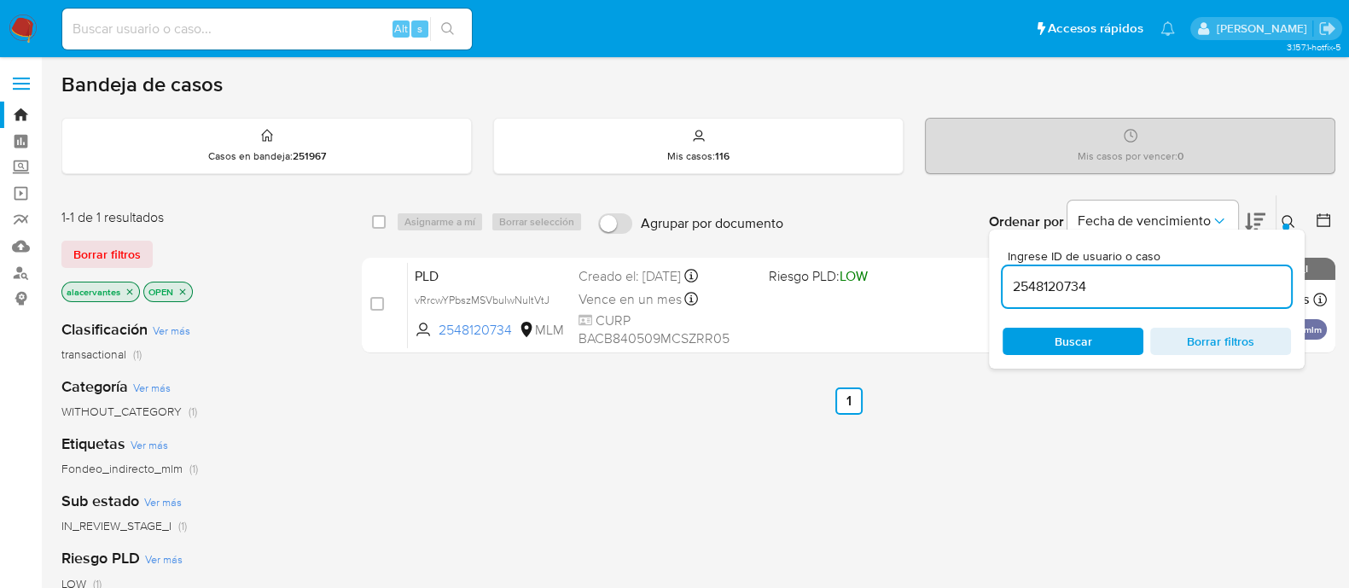
click at [21, 28] on img at bounding box center [23, 29] width 29 height 29
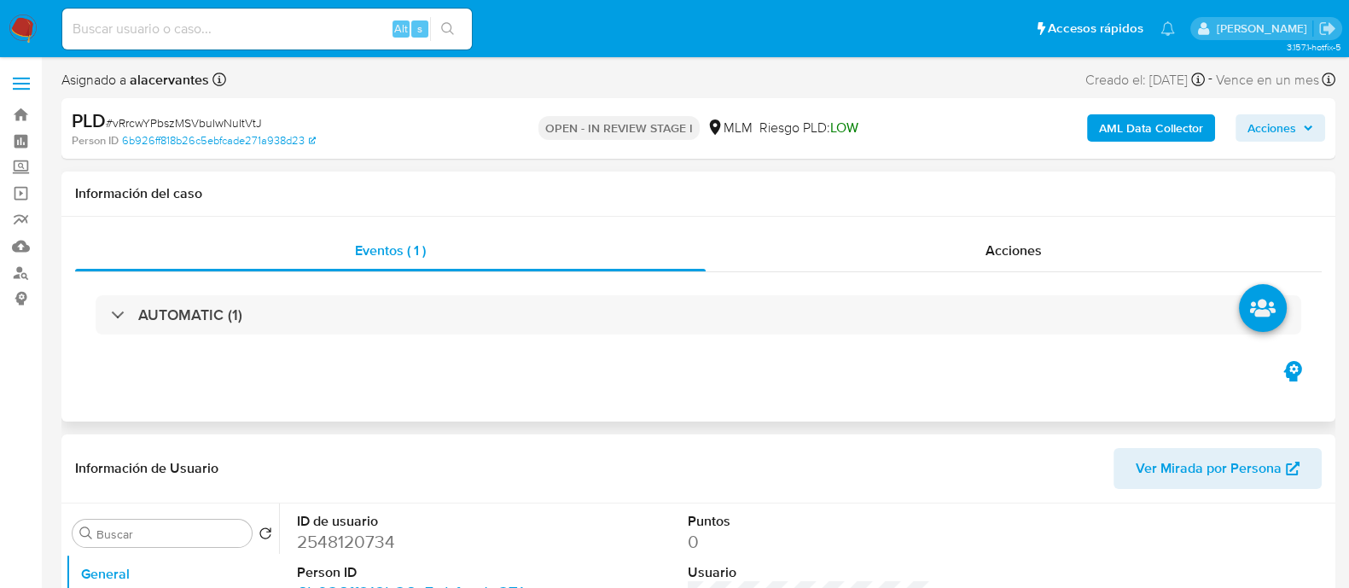
select select "10"
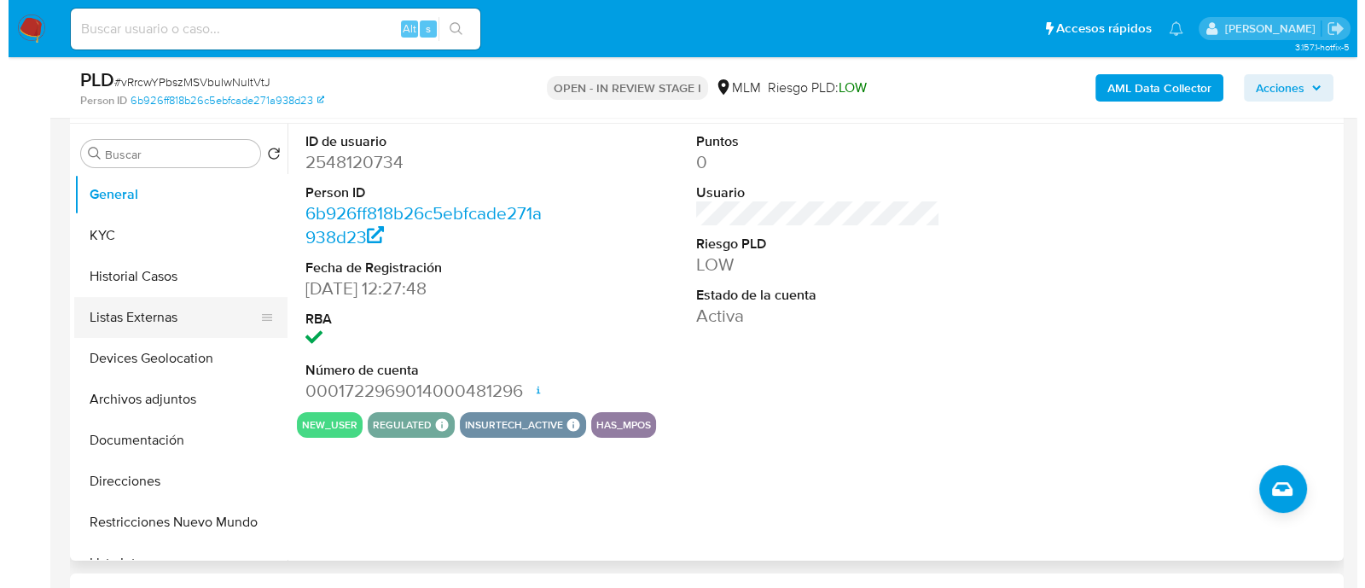
scroll to position [320, 0]
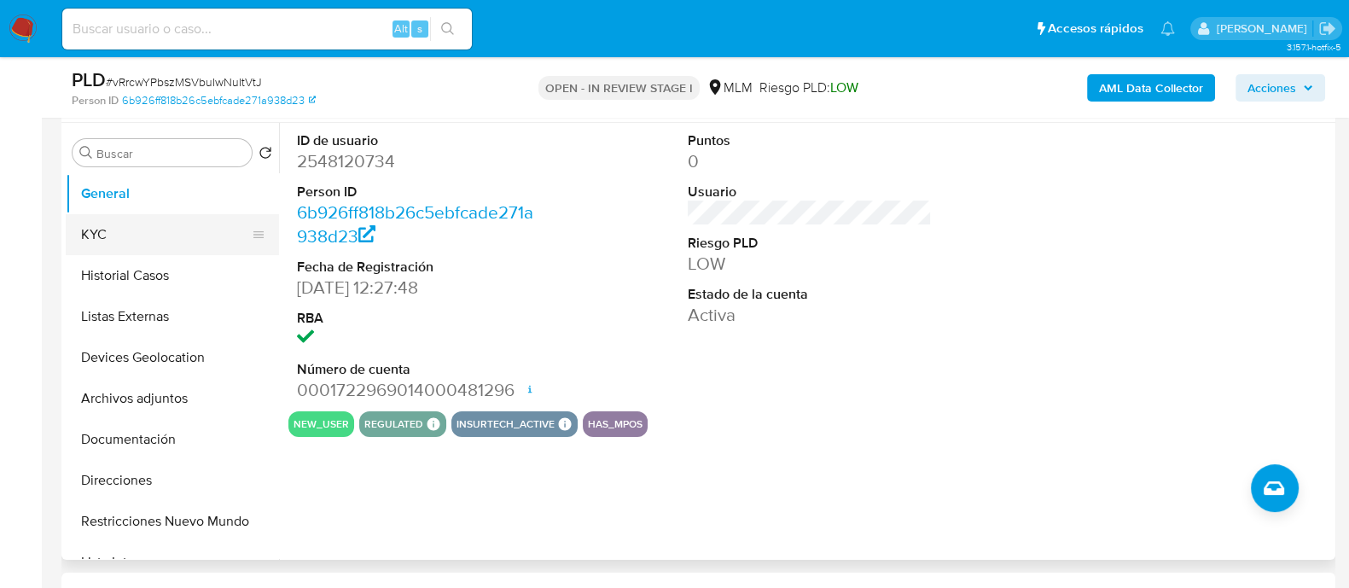
drag, startPoint x: 143, startPoint y: 232, endPoint x: 177, endPoint y: 238, distance: 34.6
click at [143, 232] on button "KYC" at bounding box center [166, 234] width 200 height 41
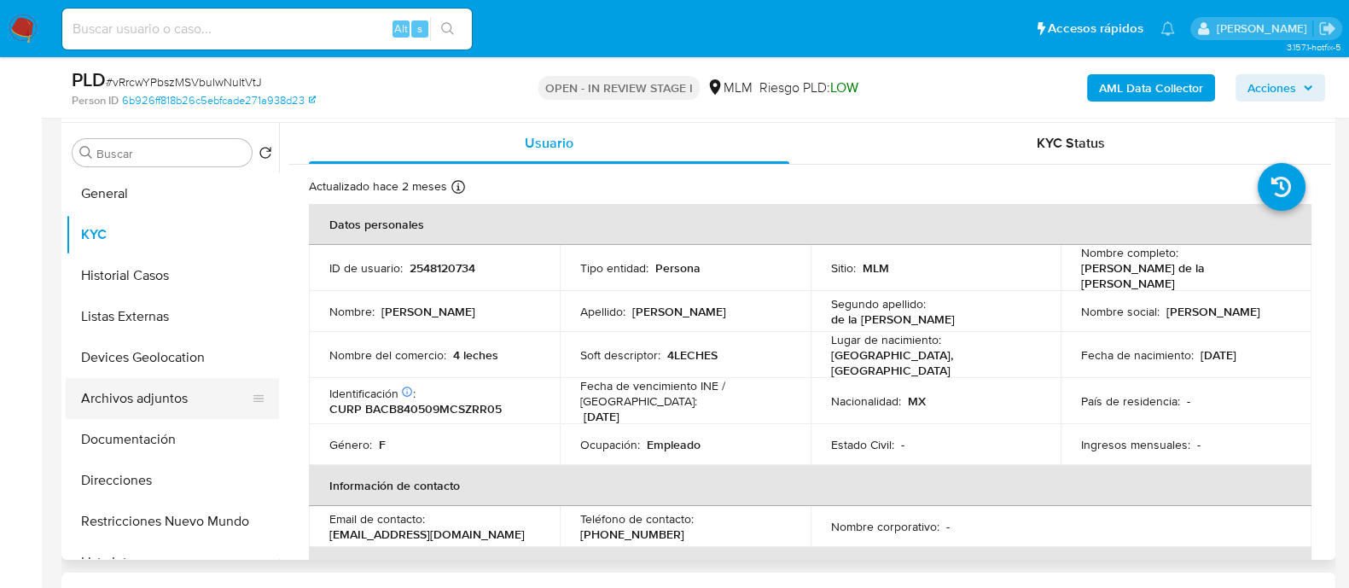
click at [156, 398] on button "Archivos adjuntos" at bounding box center [166, 398] width 200 height 41
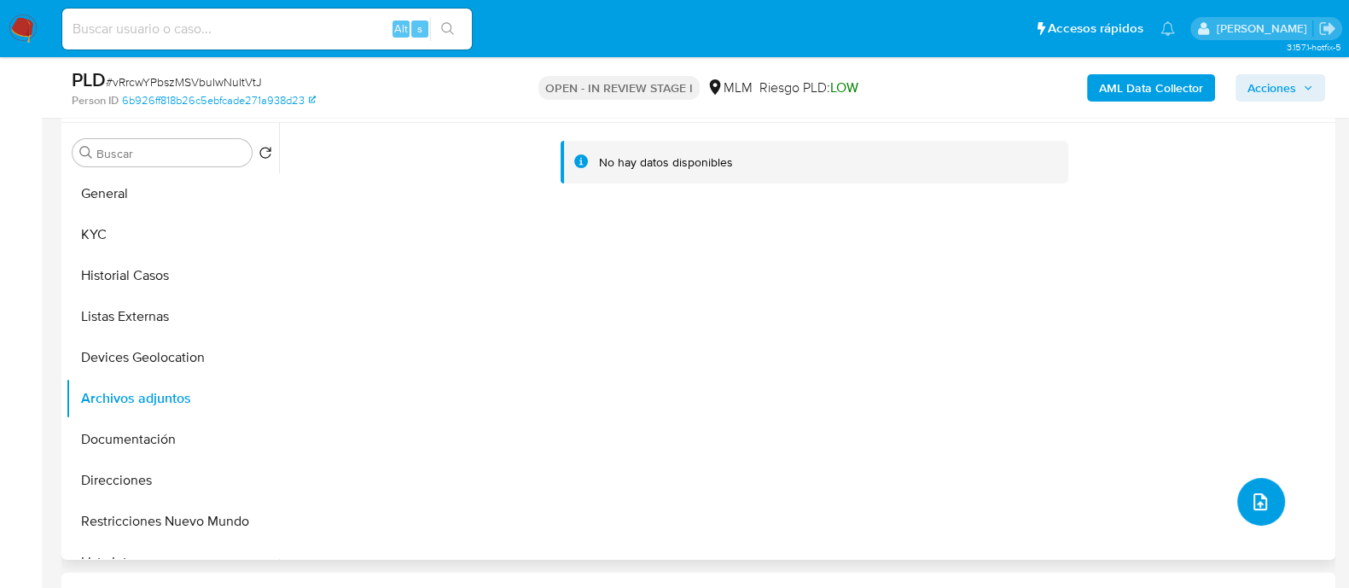
click at [1255, 481] on button "upload-file" at bounding box center [1261, 502] width 48 height 48
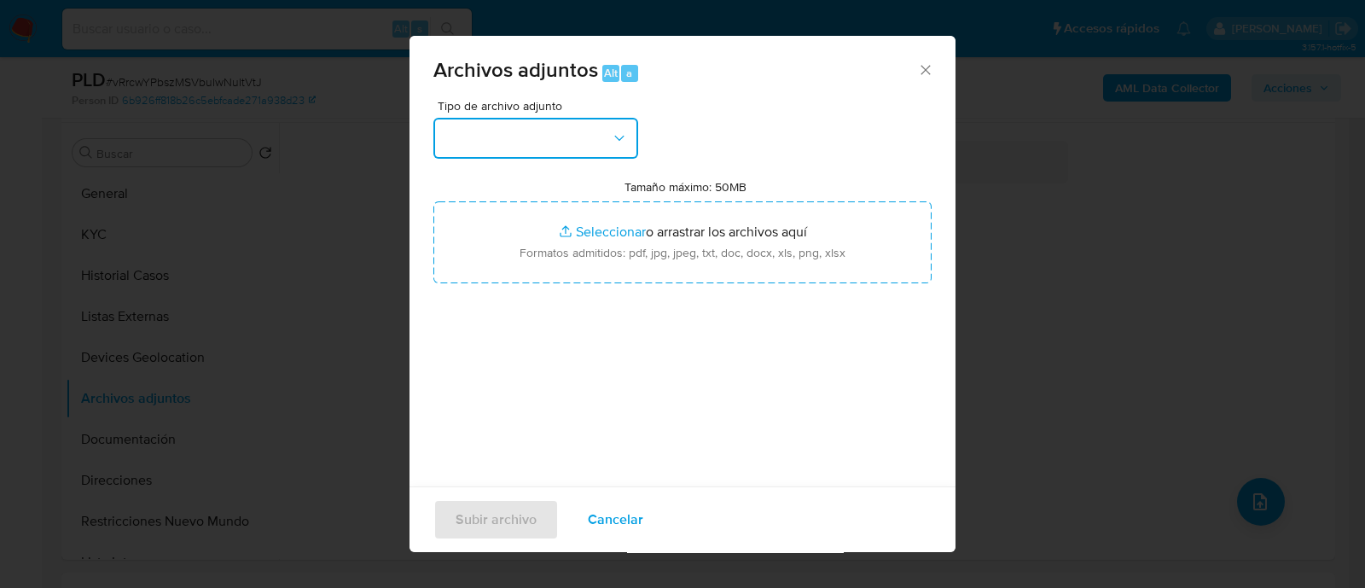
click at [495, 137] on button "button" at bounding box center [535, 138] width 205 height 41
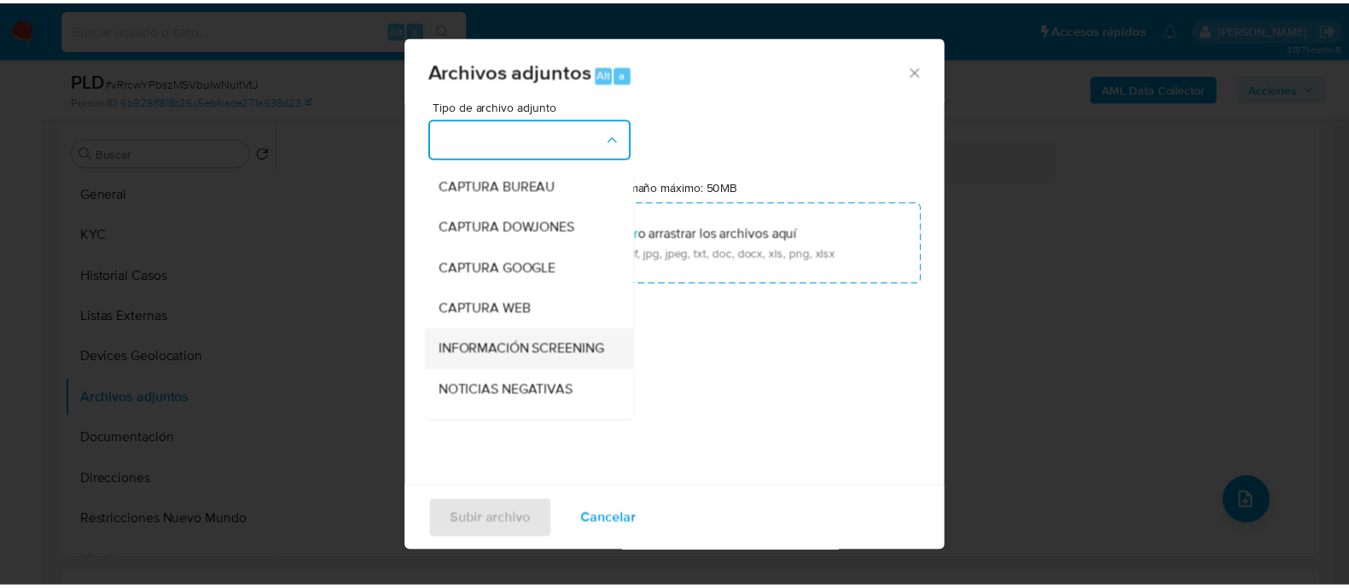
scroll to position [106, 0]
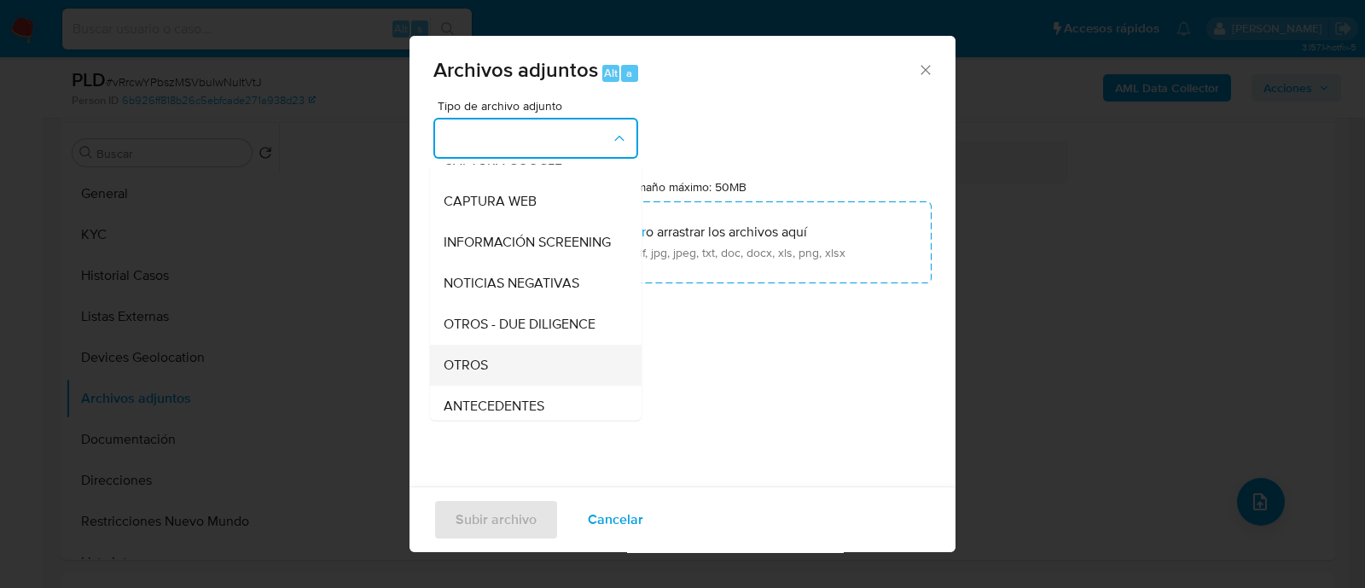
click at [517, 373] on div "OTROS" at bounding box center [531, 365] width 174 height 41
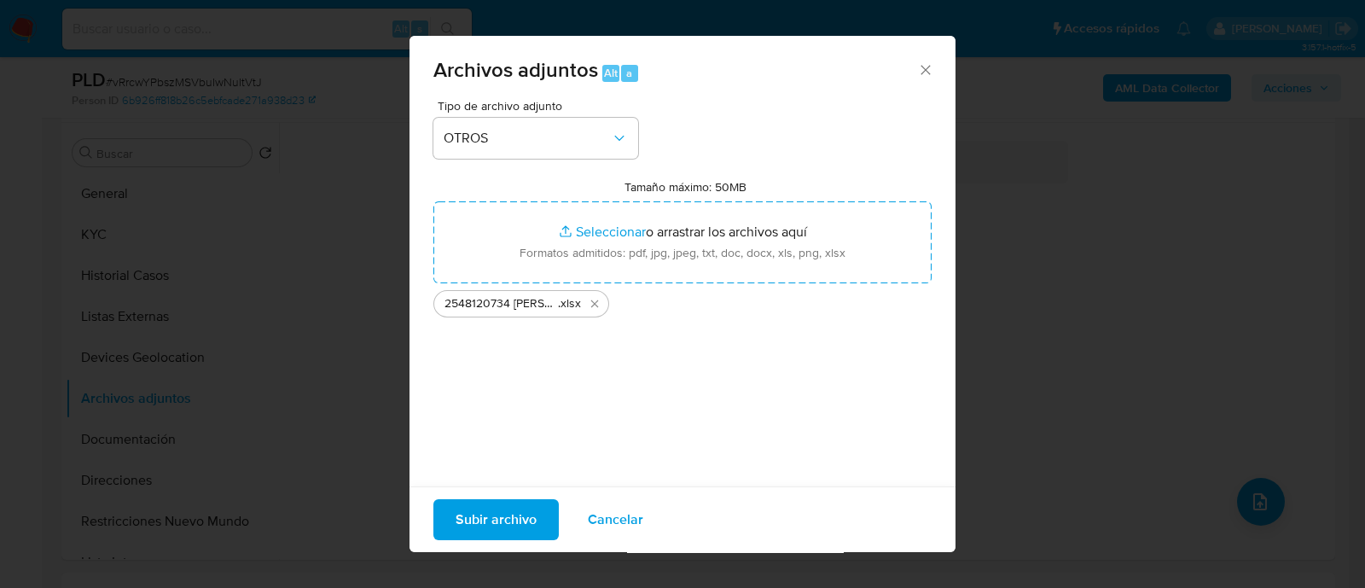
click at [501, 520] on span "Subir archivo" at bounding box center [496, 520] width 81 height 38
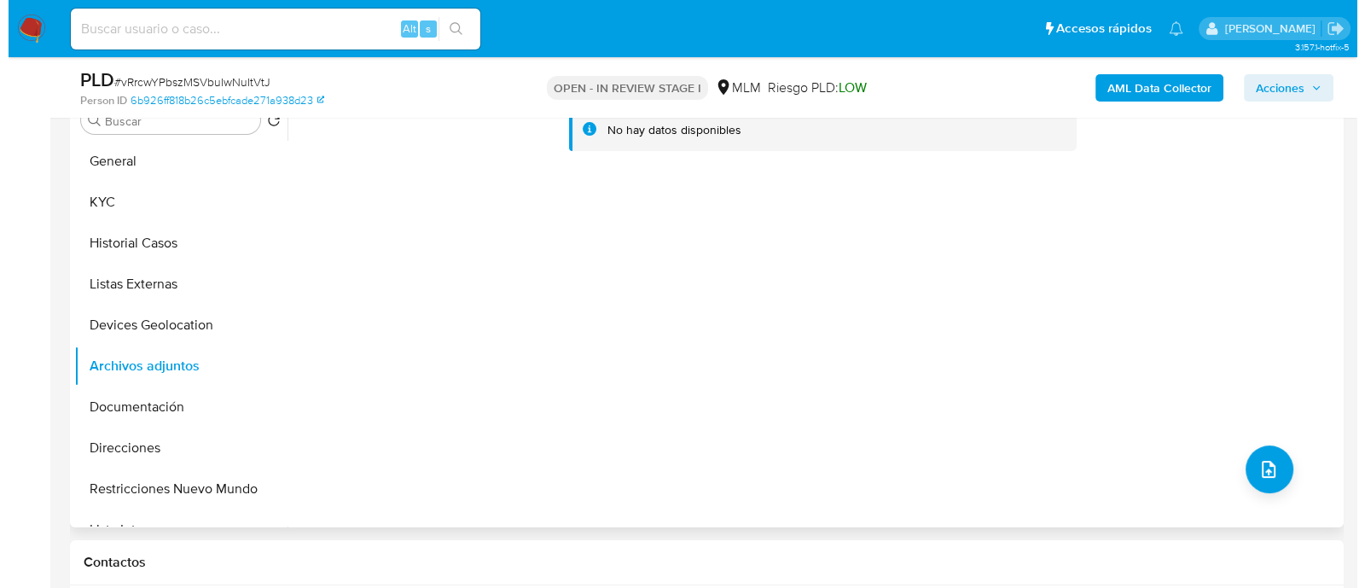
scroll to position [320, 0]
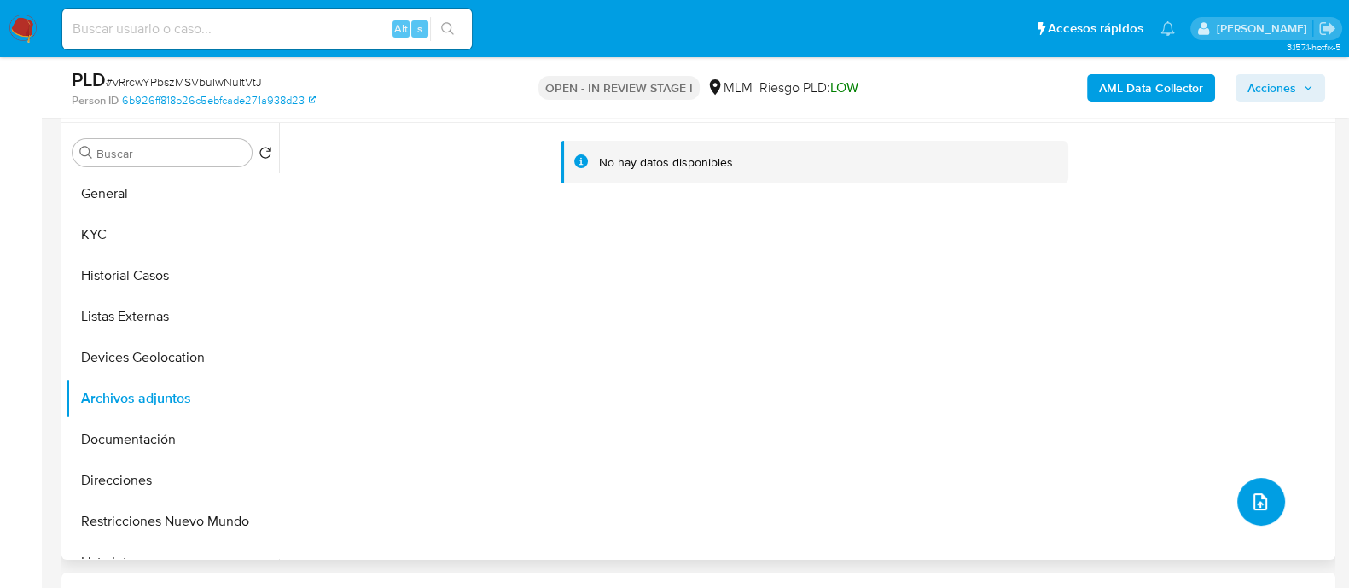
click at [1271, 502] on button "upload-file" at bounding box center [1261, 502] width 48 height 48
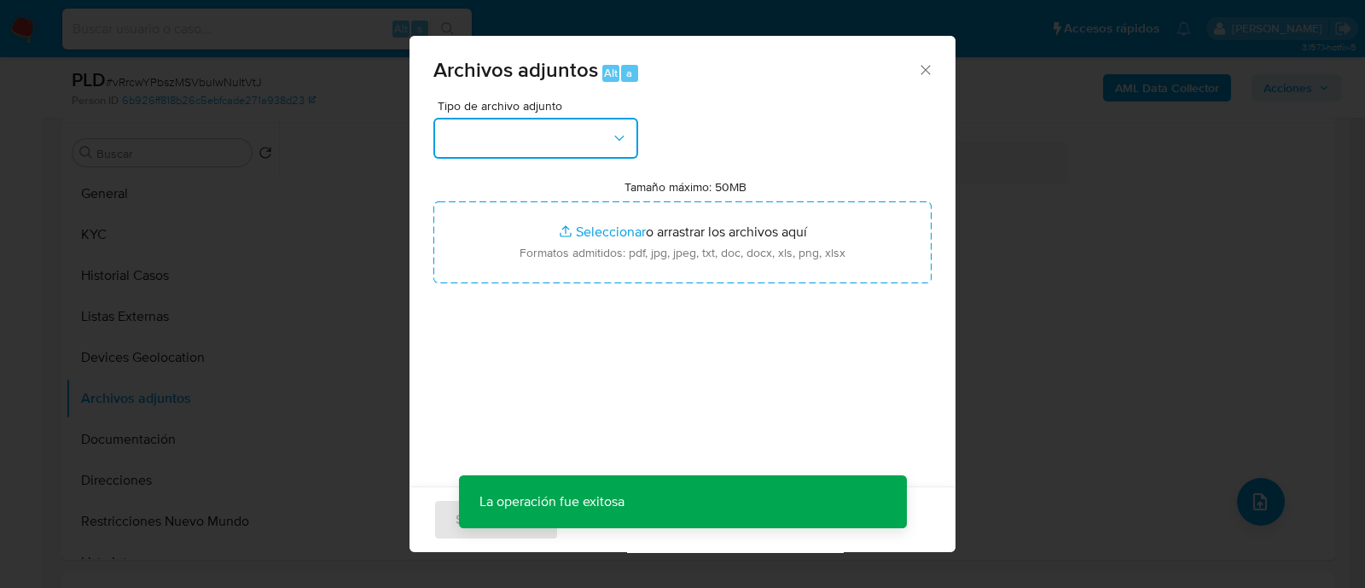
click at [594, 134] on button "button" at bounding box center [535, 138] width 205 height 41
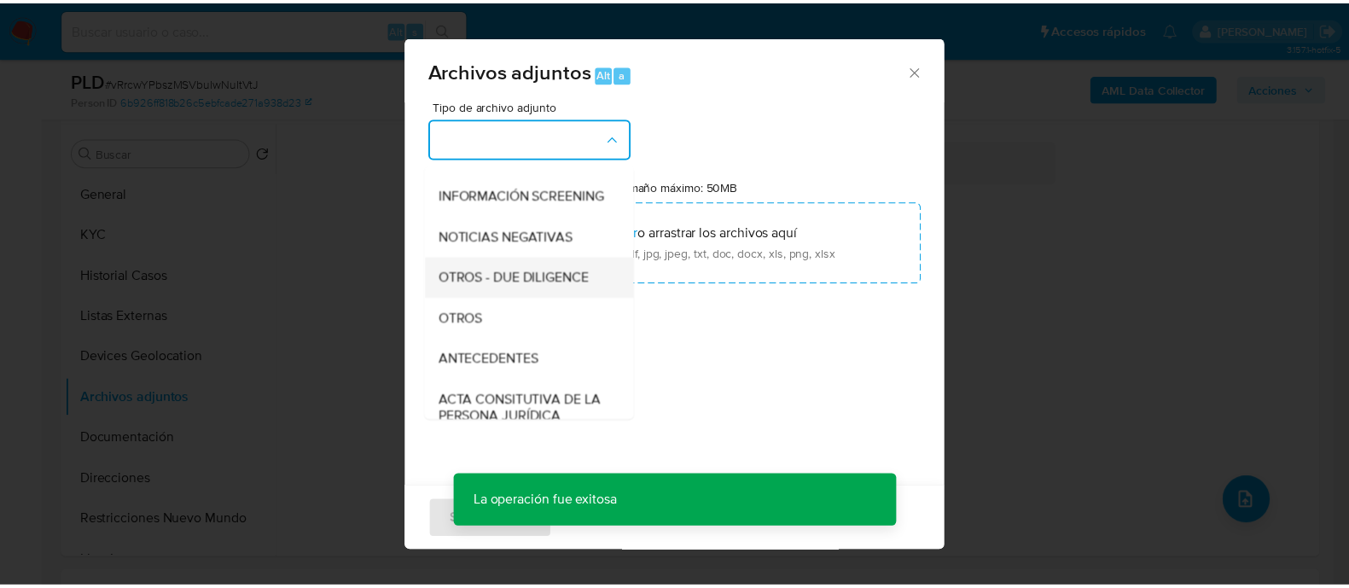
scroll to position [212, 0]
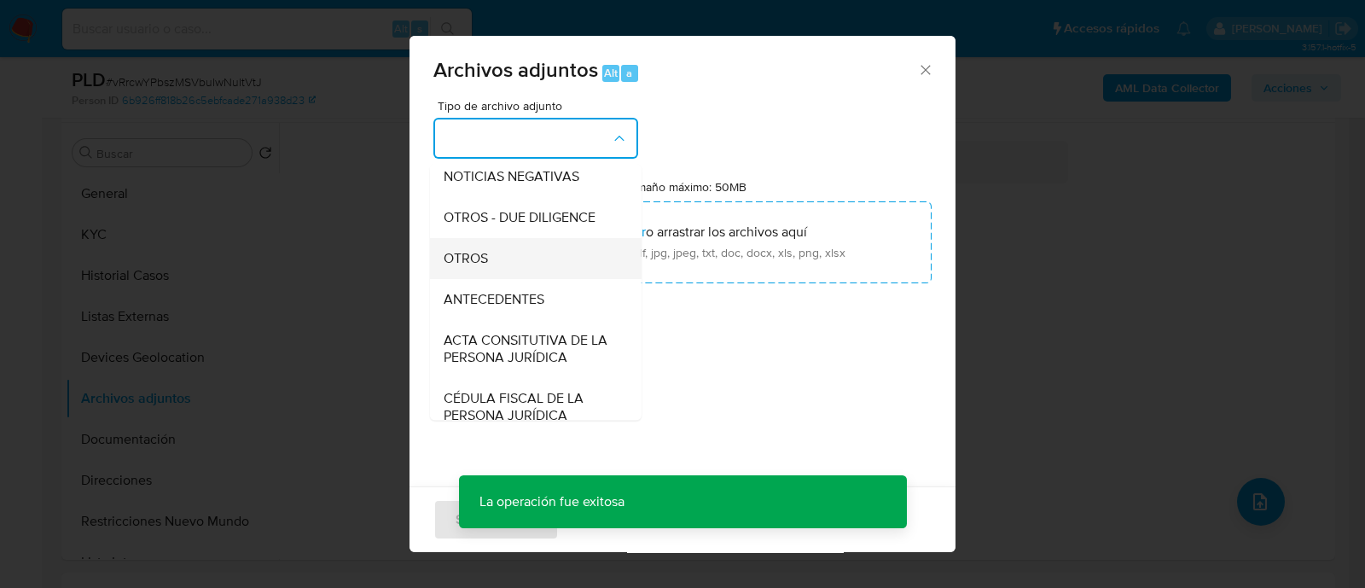
click at [512, 275] on div "OTROS" at bounding box center [531, 258] width 174 height 41
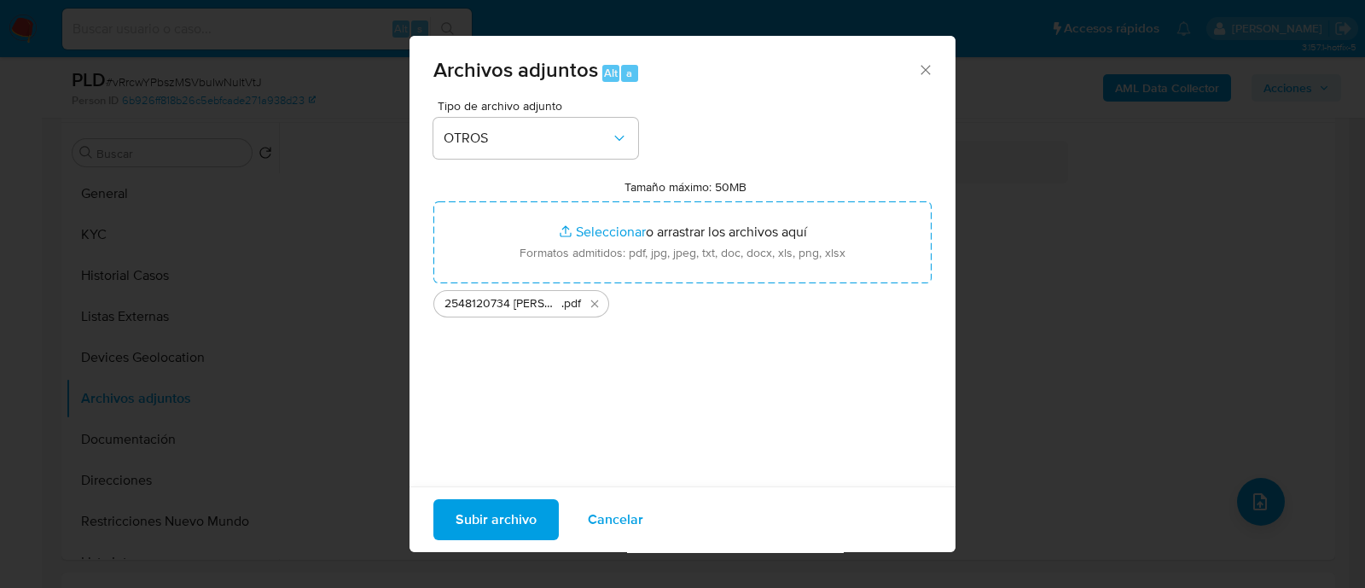
click at [480, 535] on span "Subir archivo" at bounding box center [496, 520] width 81 height 38
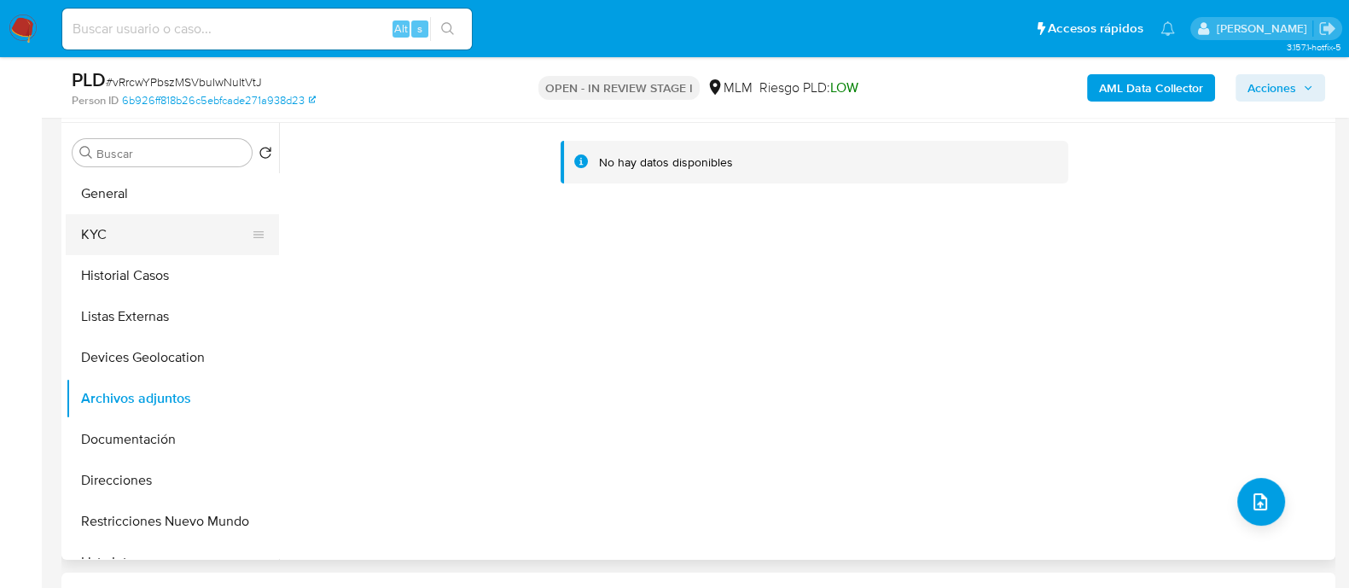
click at [145, 238] on button "KYC" at bounding box center [166, 234] width 200 height 41
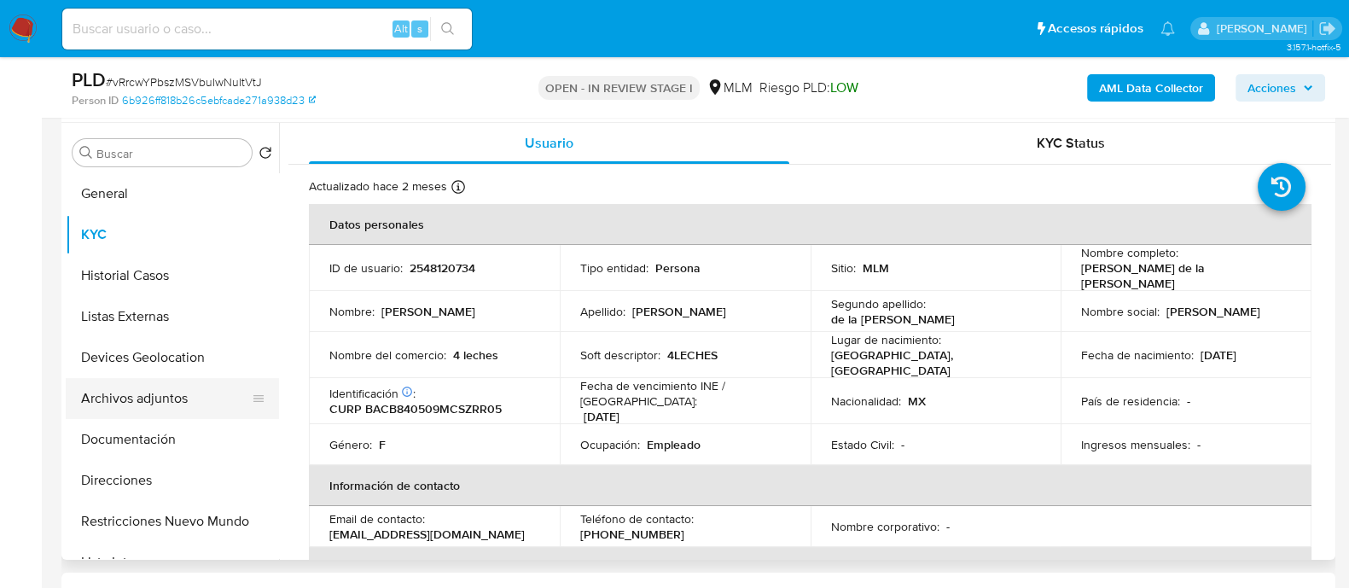
click at [137, 405] on button "Archivos adjuntos" at bounding box center [166, 398] width 200 height 41
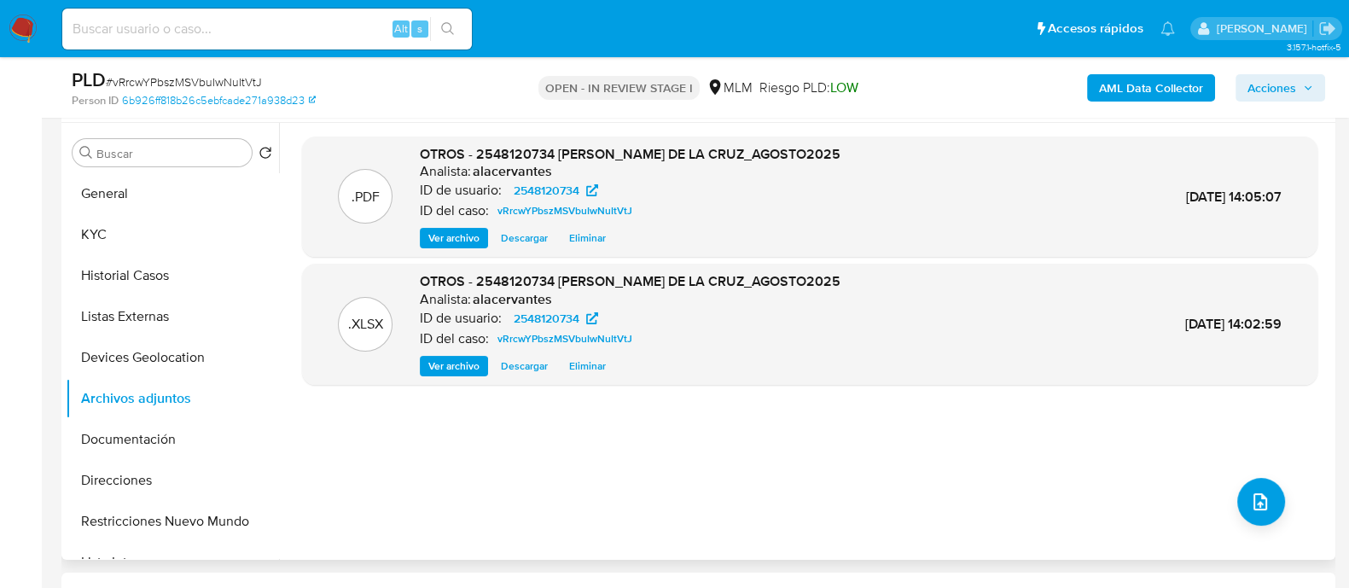
click at [449, 236] on span "Ver archivo" at bounding box center [453, 238] width 51 height 17
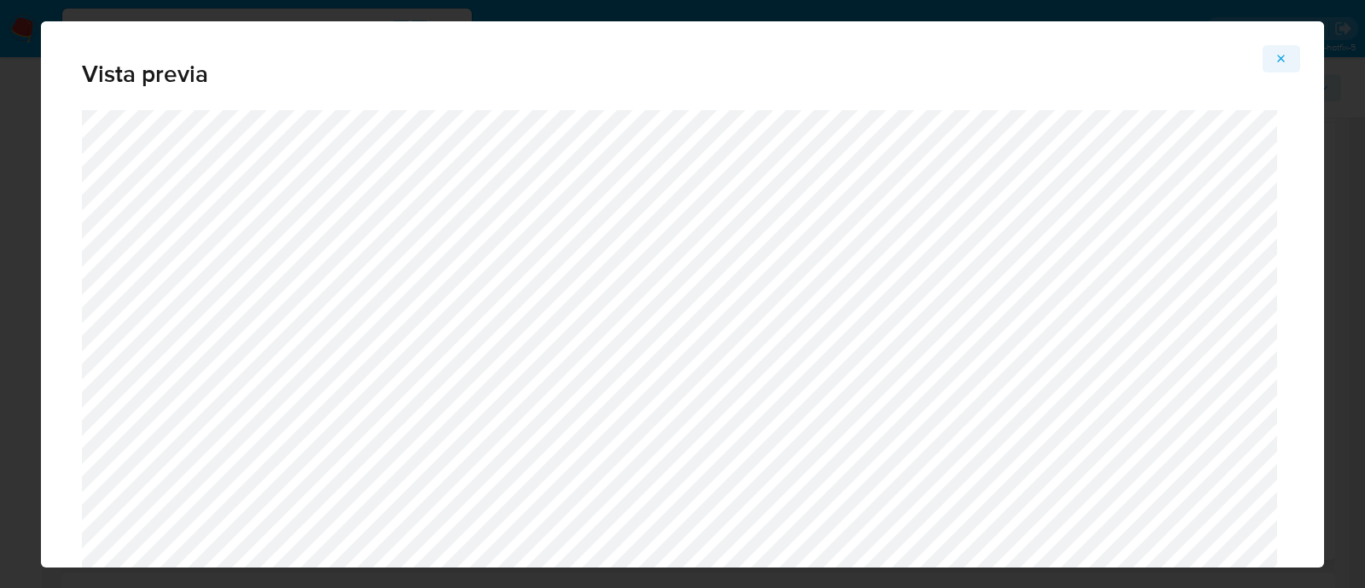
click at [1282, 52] on icon "Attachment preview" at bounding box center [1282, 59] width 14 height 14
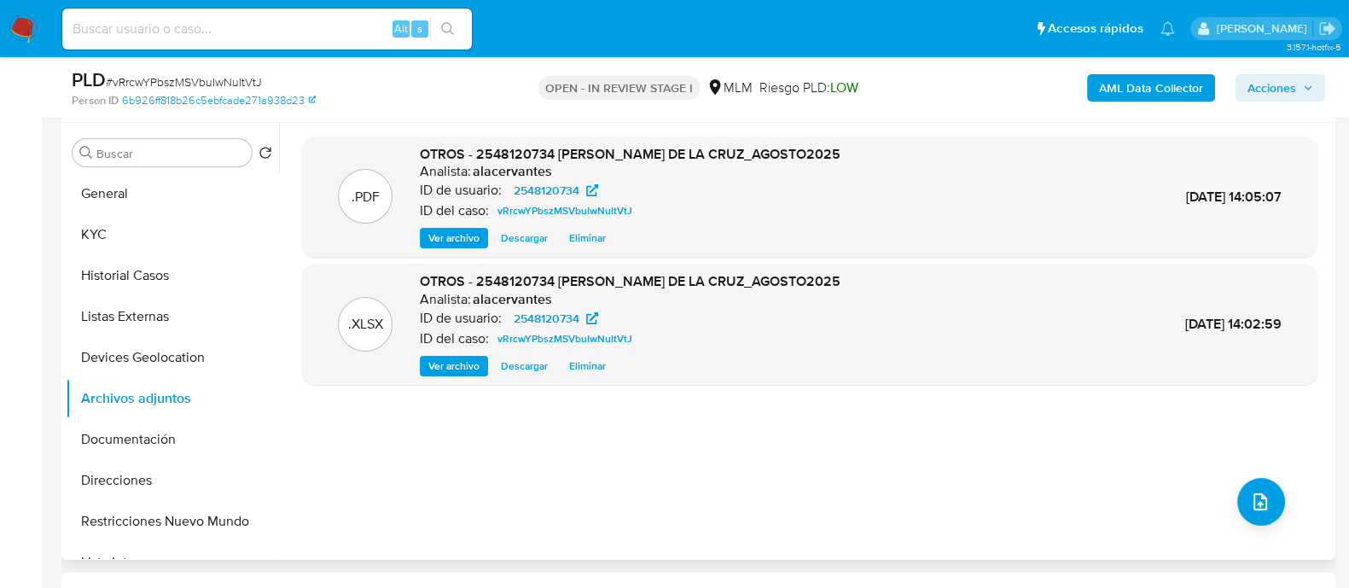
click at [1271, 83] on span "Acciones" at bounding box center [1271, 87] width 49 height 27
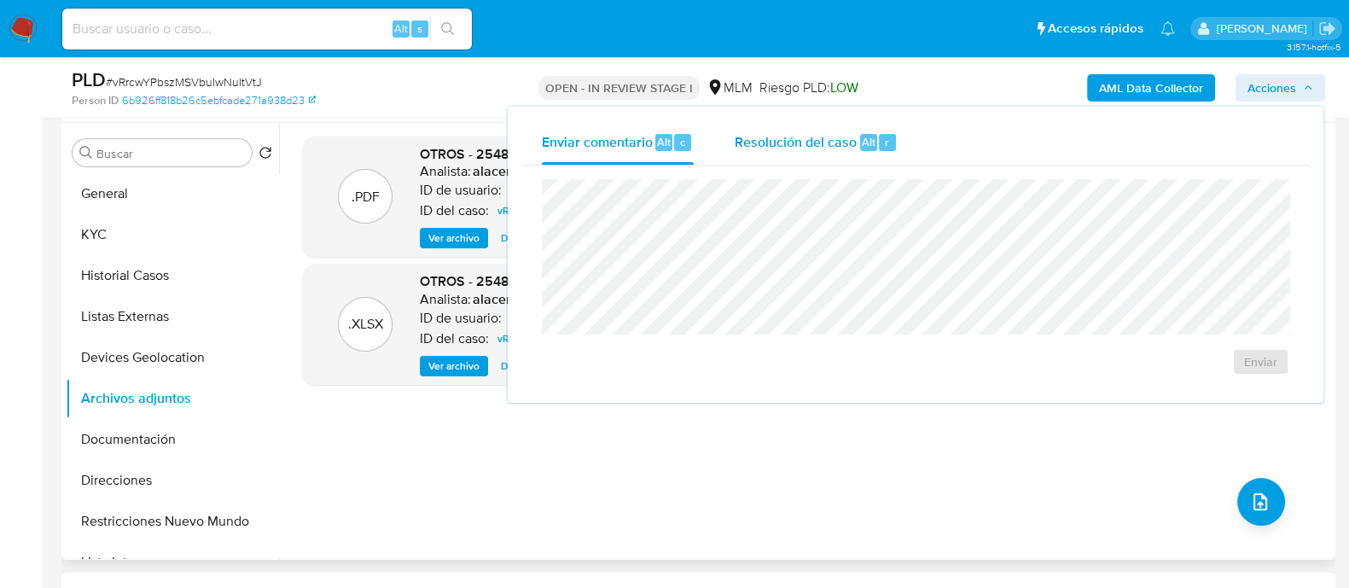
click at [814, 160] on div "Resolución del caso Alt r" at bounding box center [816, 142] width 163 height 44
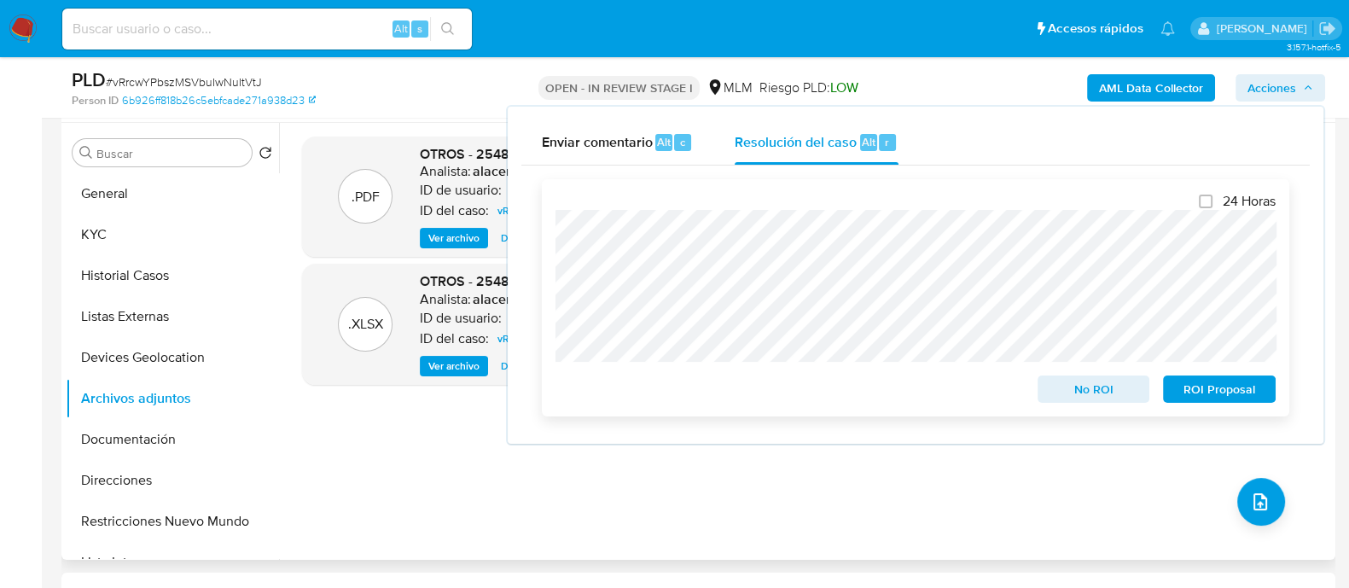
click at [1247, 392] on span "ROI Proposal" at bounding box center [1219, 389] width 89 height 24
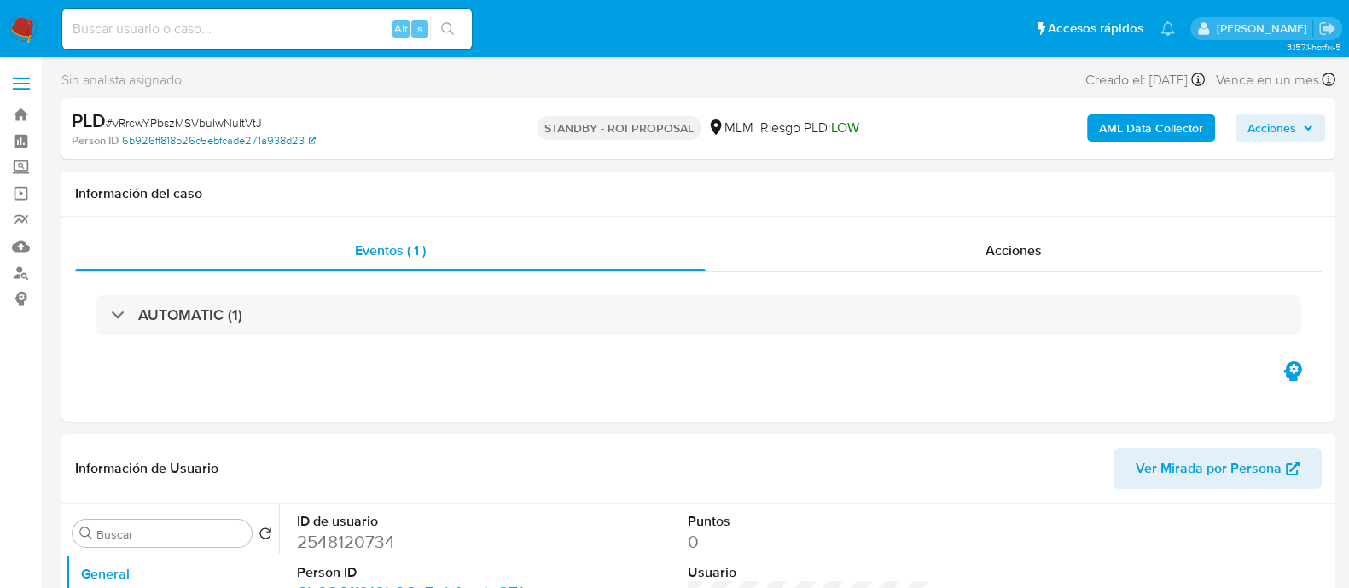
select select "10"
click at [1309, 120] on span "Acciones" at bounding box center [1280, 128] width 66 height 24
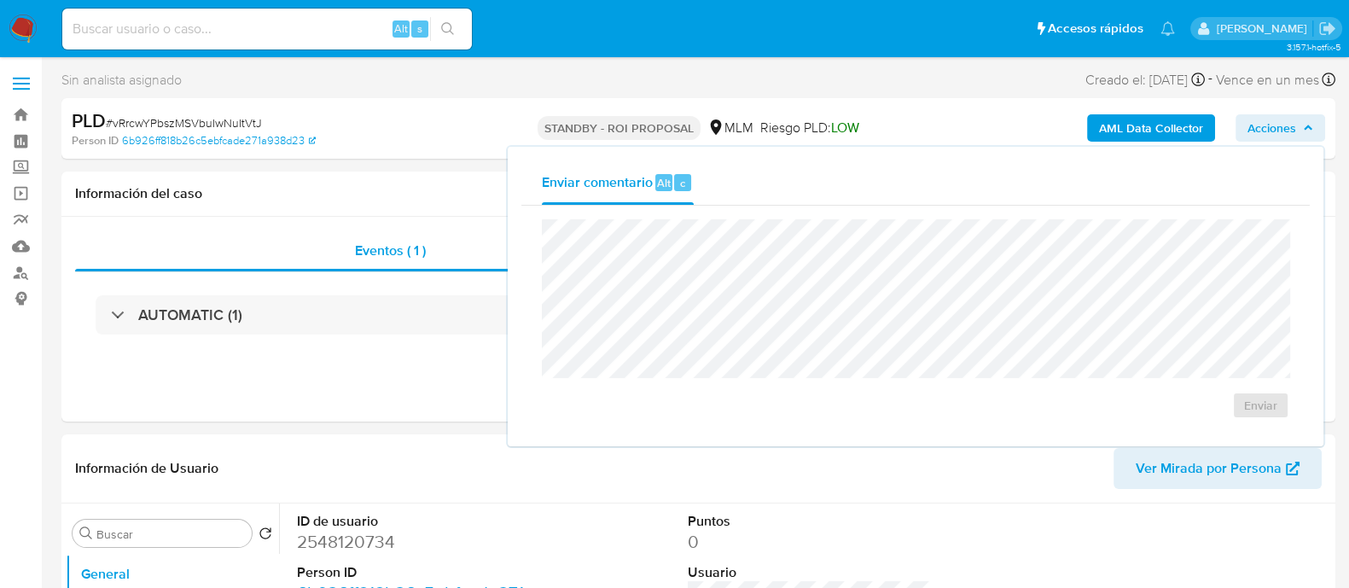
click at [1306, 125] on icon "button" at bounding box center [1308, 128] width 10 height 10
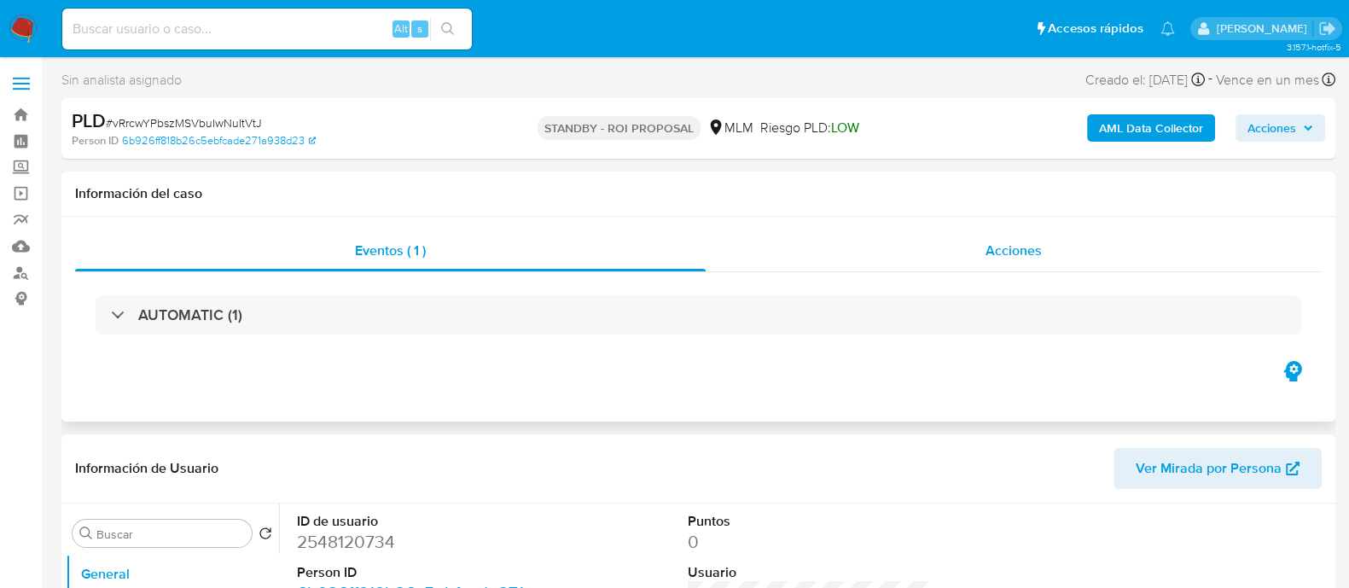
click at [1060, 250] on div "Acciones" at bounding box center [1014, 250] width 616 height 41
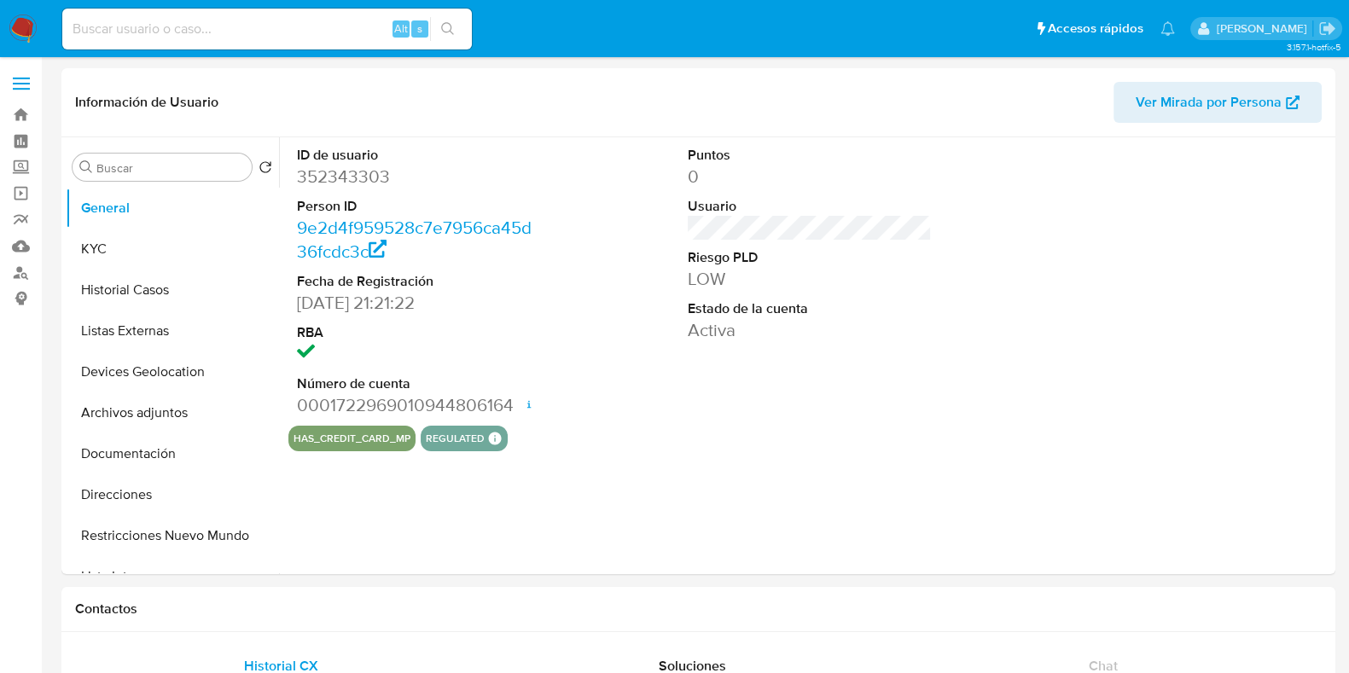
select select "10"
click at [215, 24] on input at bounding box center [267, 29] width 410 height 22
paste input "1873405451"
type input "1873405451"
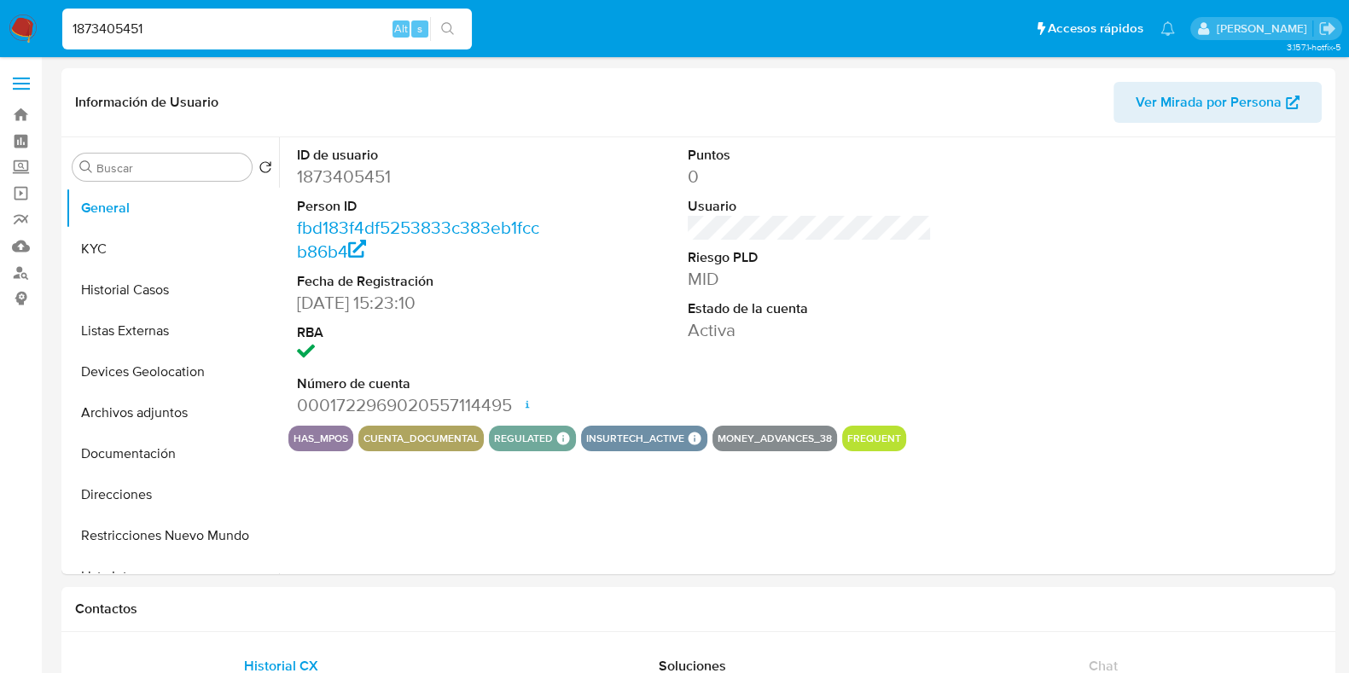
select select "10"
click at [148, 262] on button "KYC" at bounding box center [166, 249] width 200 height 41
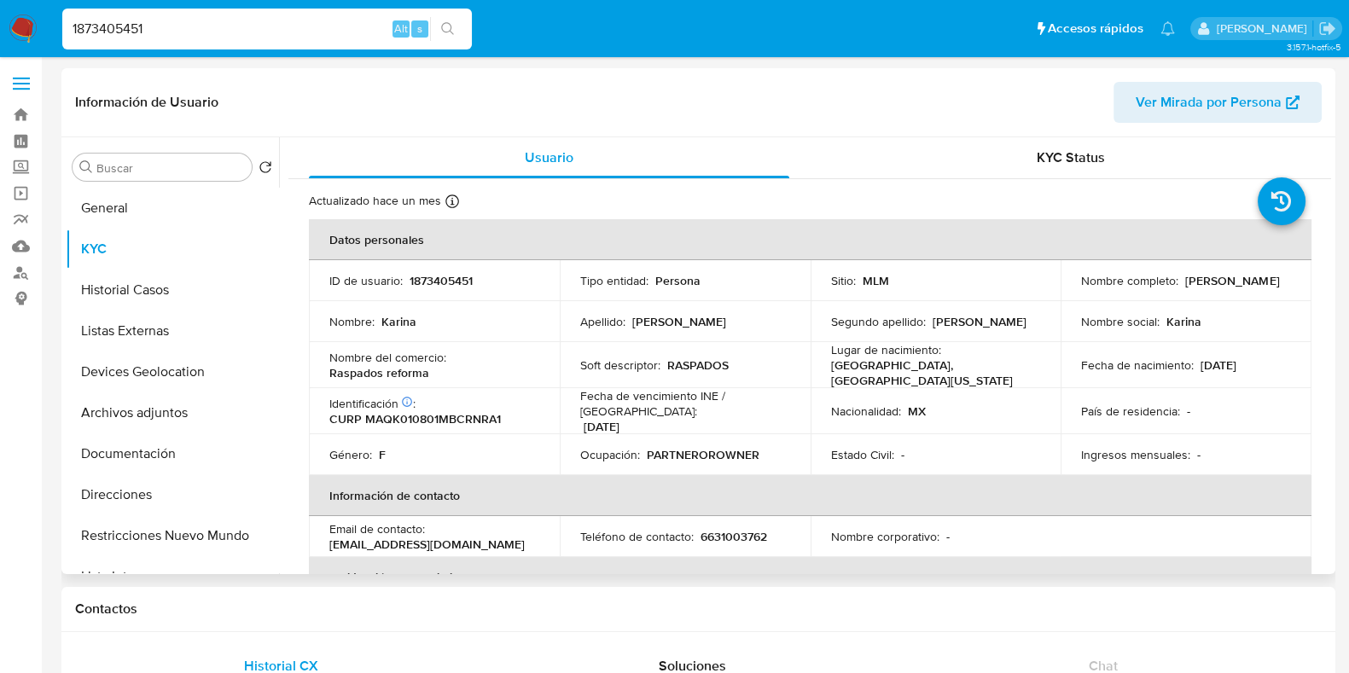
click at [750, 516] on td "Teléfono de contacto : 6631003762" at bounding box center [685, 536] width 251 height 41
click at [753, 529] on p "6631003762" at bounding box center [734, 536] width 67 height 15
copy p "6631003762"
drag, startPoint x: 538, startPoint y: 536, endPoint x: 325, endPoint y: 538, distance: 212.5
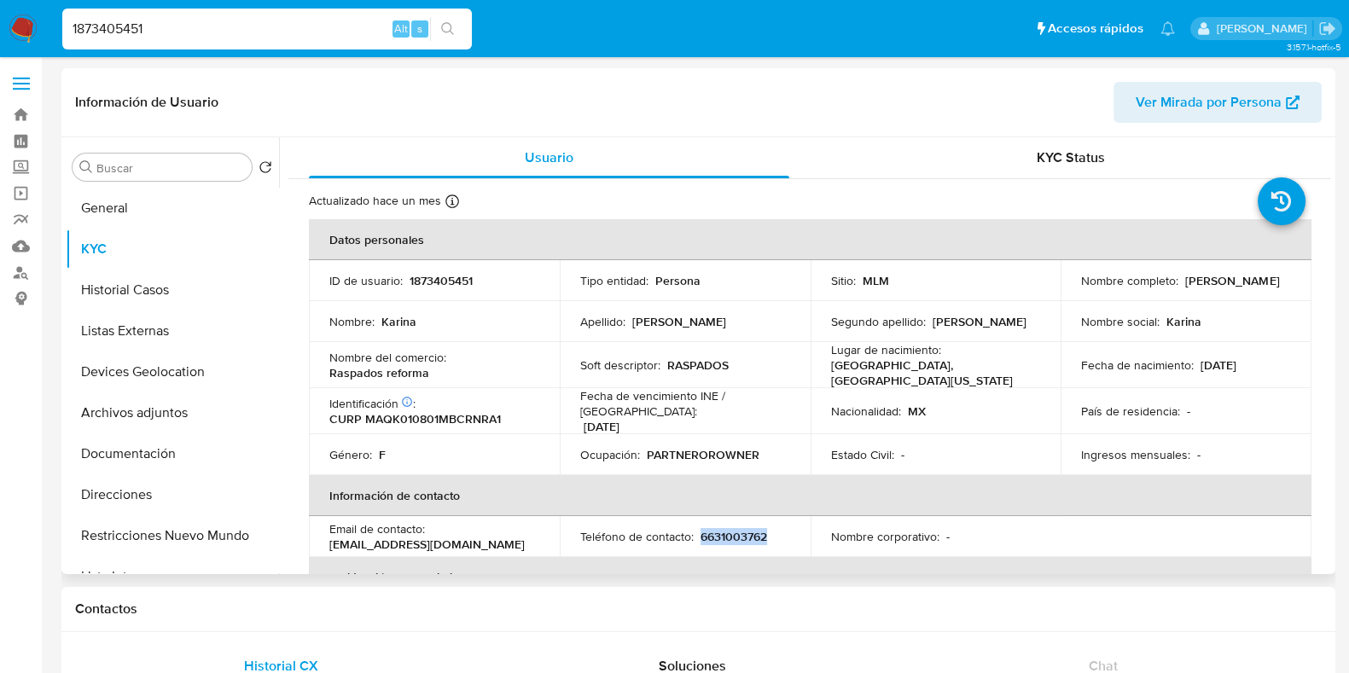
click at [325, 538] on td "Email de contacto : karinamariscal123quintero@gmail.com" at bounding box center [434, 536] width 251 height 41
copy p "karinamariscal123quintero@gmail.com"
click at [166, 202] on button "General" at bounding box center [166, 208] width 200 height 41
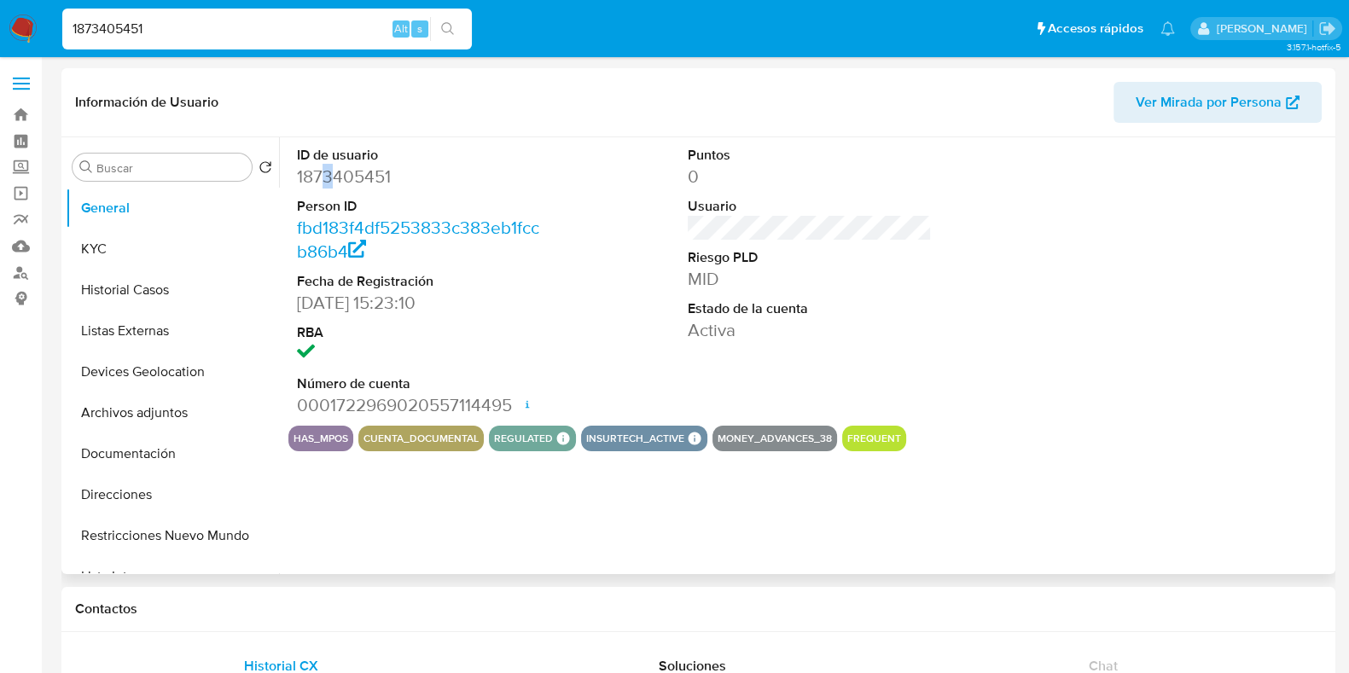
click at [328, 173] on dd "1873405451" at bounding box center [419, 177] width 244 height 24
drag, startPoint x: 371, startPoint y: 411, endPoint x: 514, endPoint y: 416, distance: 142.6
click at [514, 416] on dd "0001722969020557114495 Fecha de apertura 24/04/2025 18:49 Estado ACTIVE" at bounding box center [419, 405] width 244 height 24
copy dd "722969020557114495"
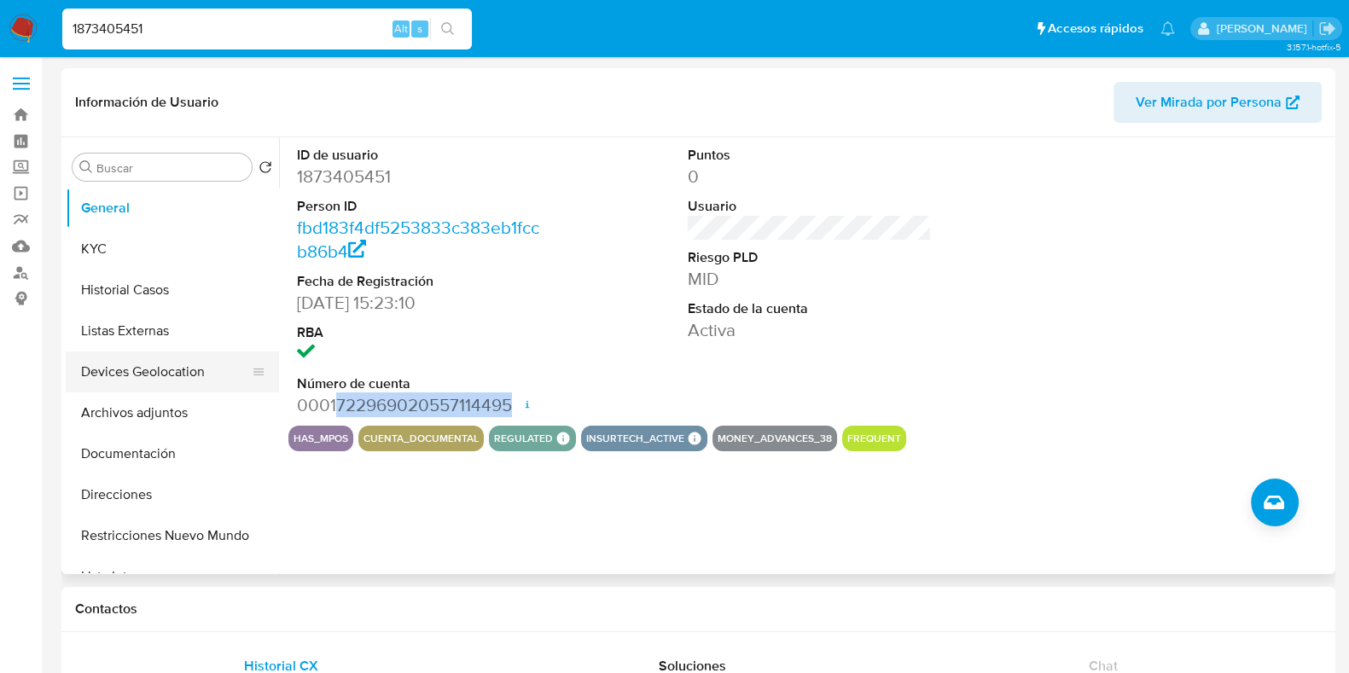
click at [163, 386] on button "Devices Geolocation" at bounding box center [166, 372] width 200 height 41
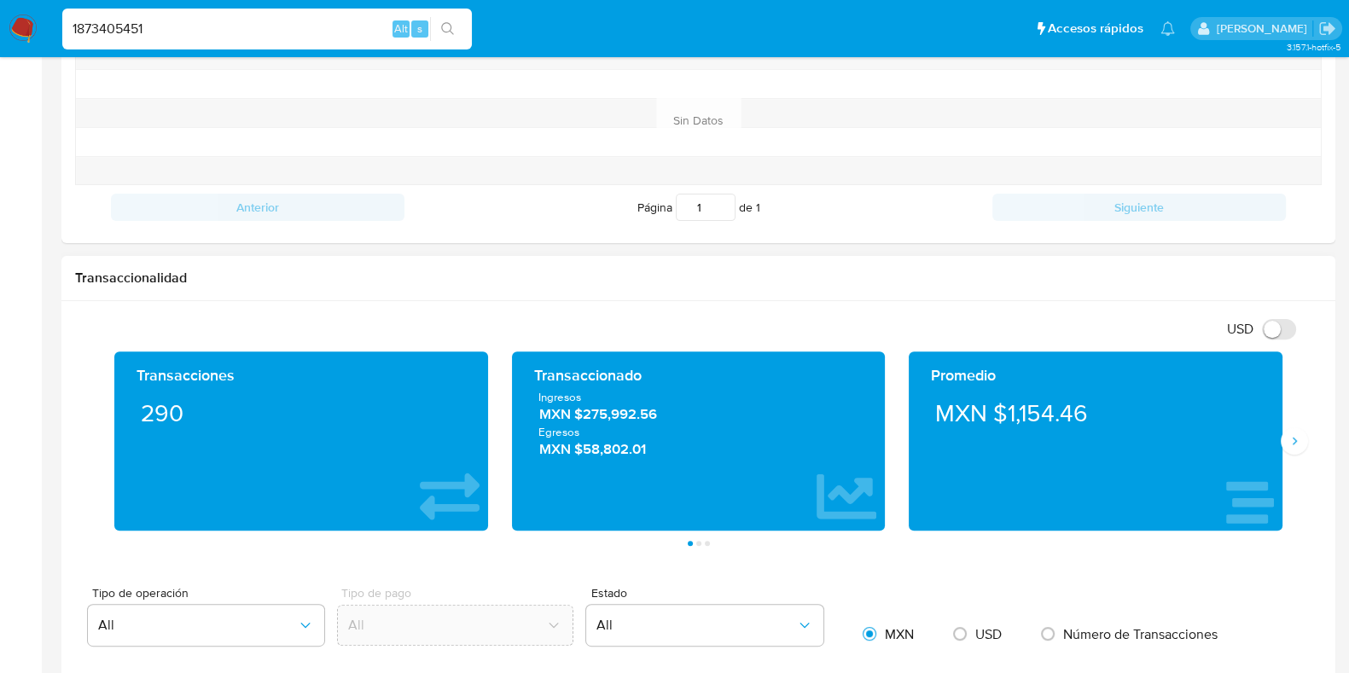
scroll to position [852, 0]
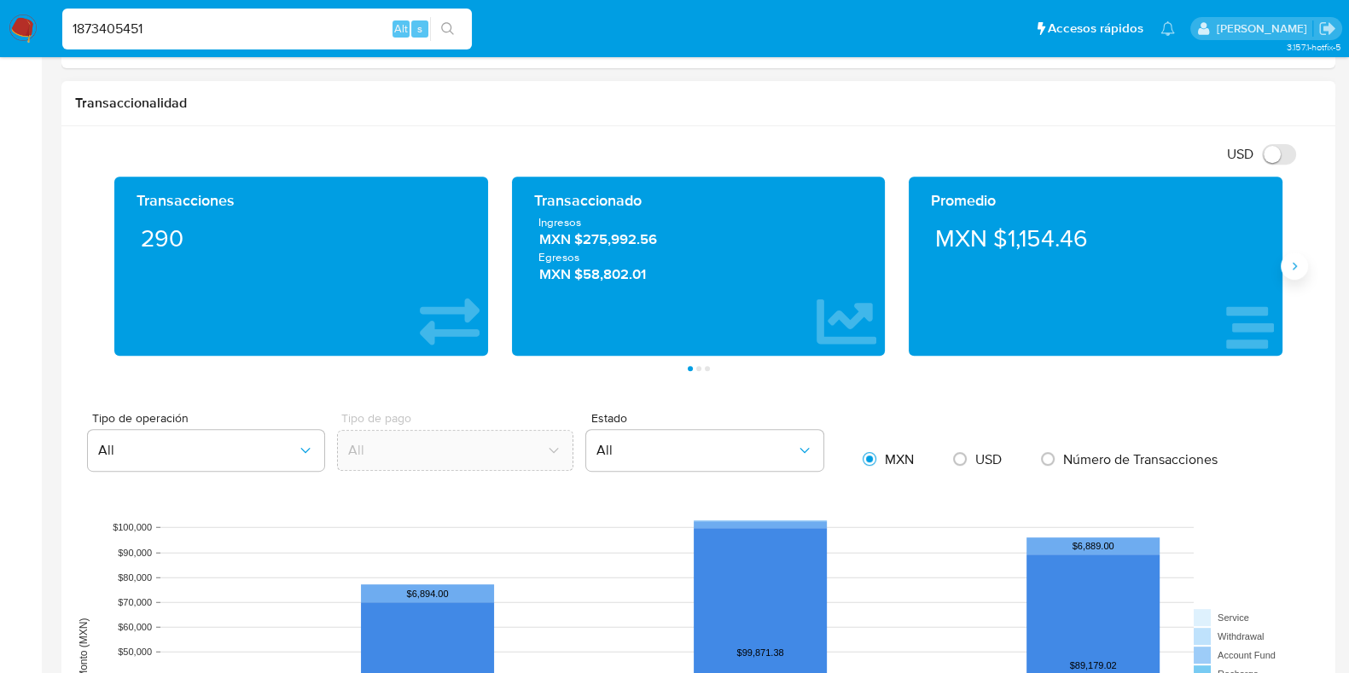
click at [1297, 266] on icon "Siguiente" at bounding box center [1295, 266] width 14 height 14
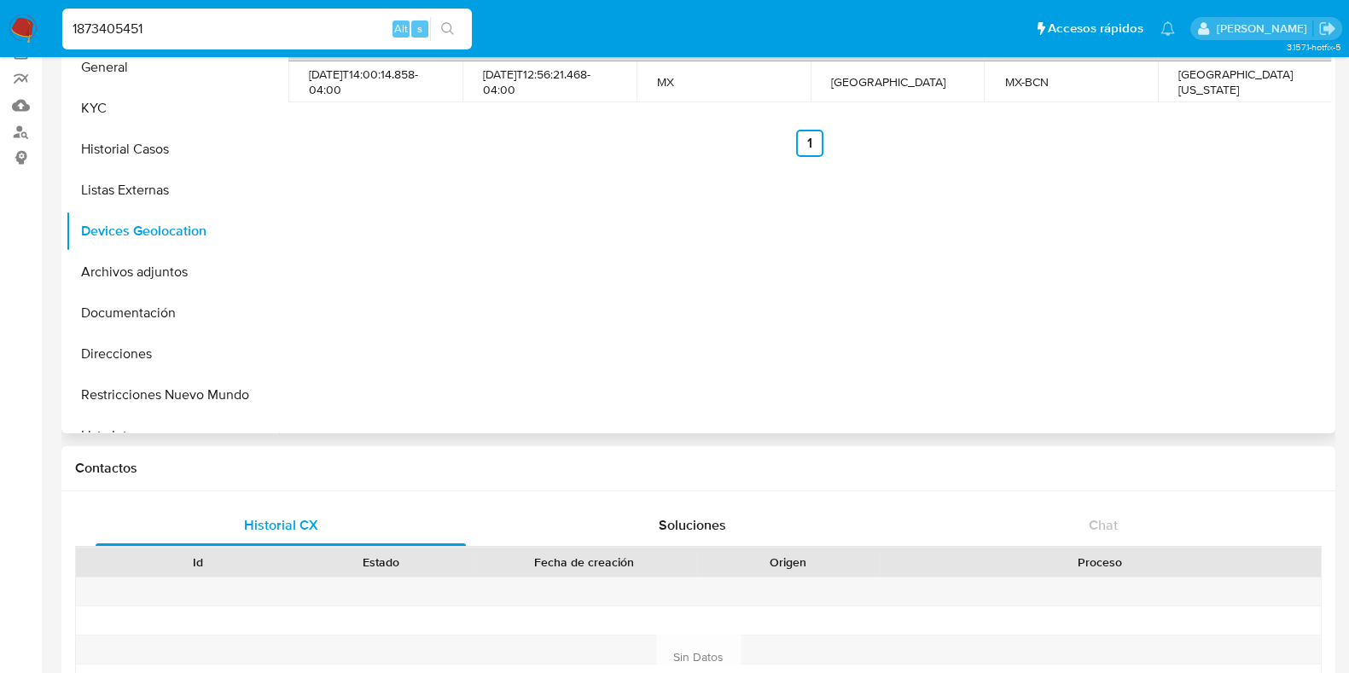
scroll to position [0, 0]
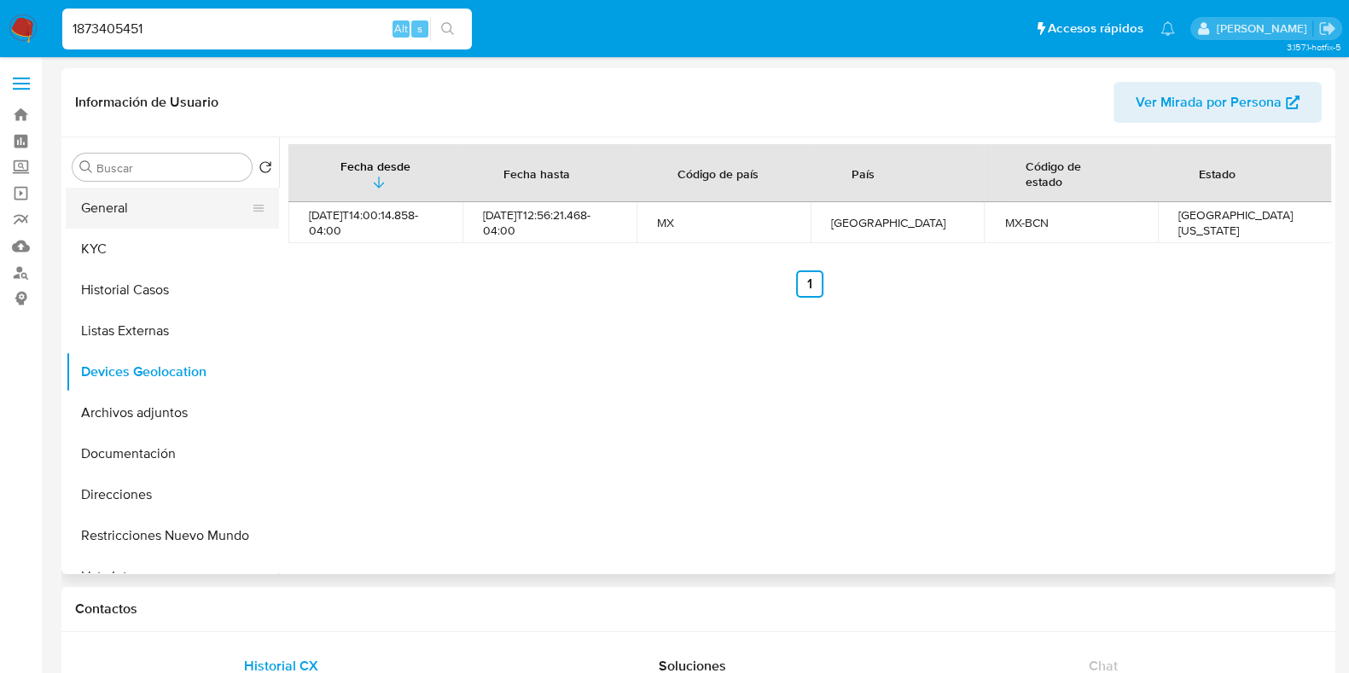
click at [124, 215] on button "General" at bounding box center [166, 208] width 200 height 41
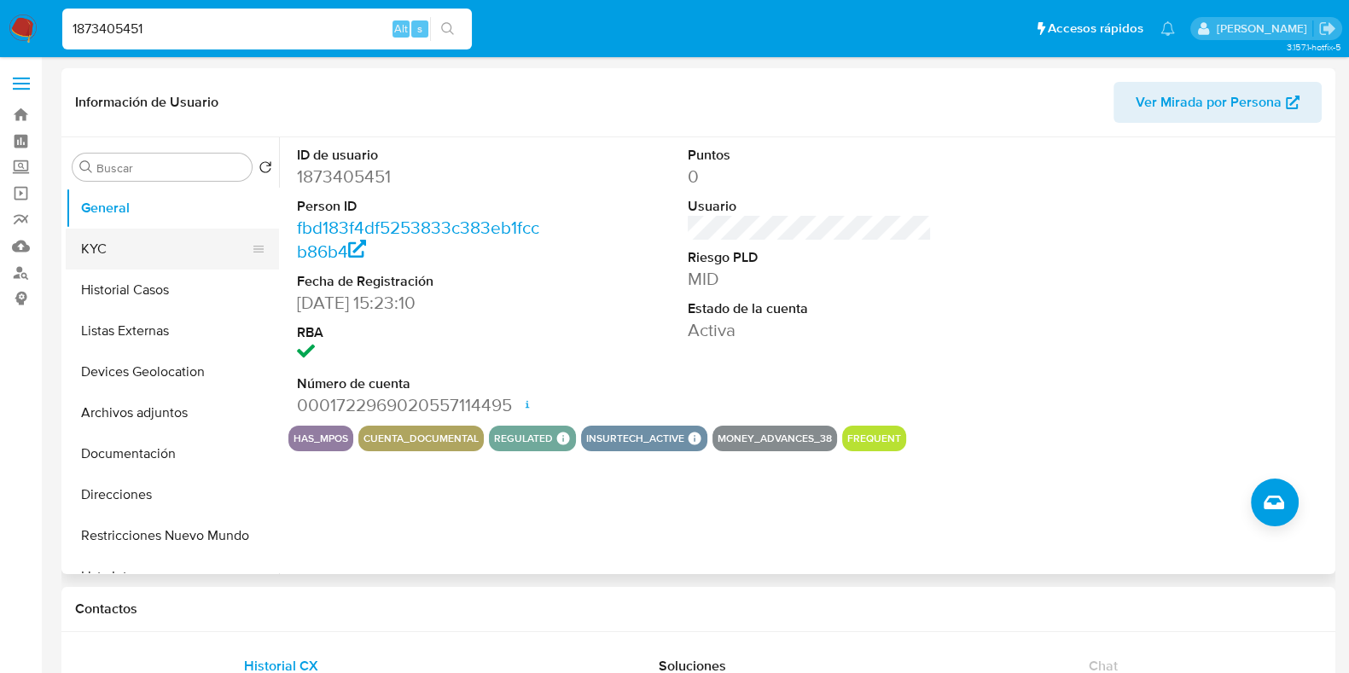
click at [107, 263] on button "KYC" at bounding box center [166, 249] width 200 height 41
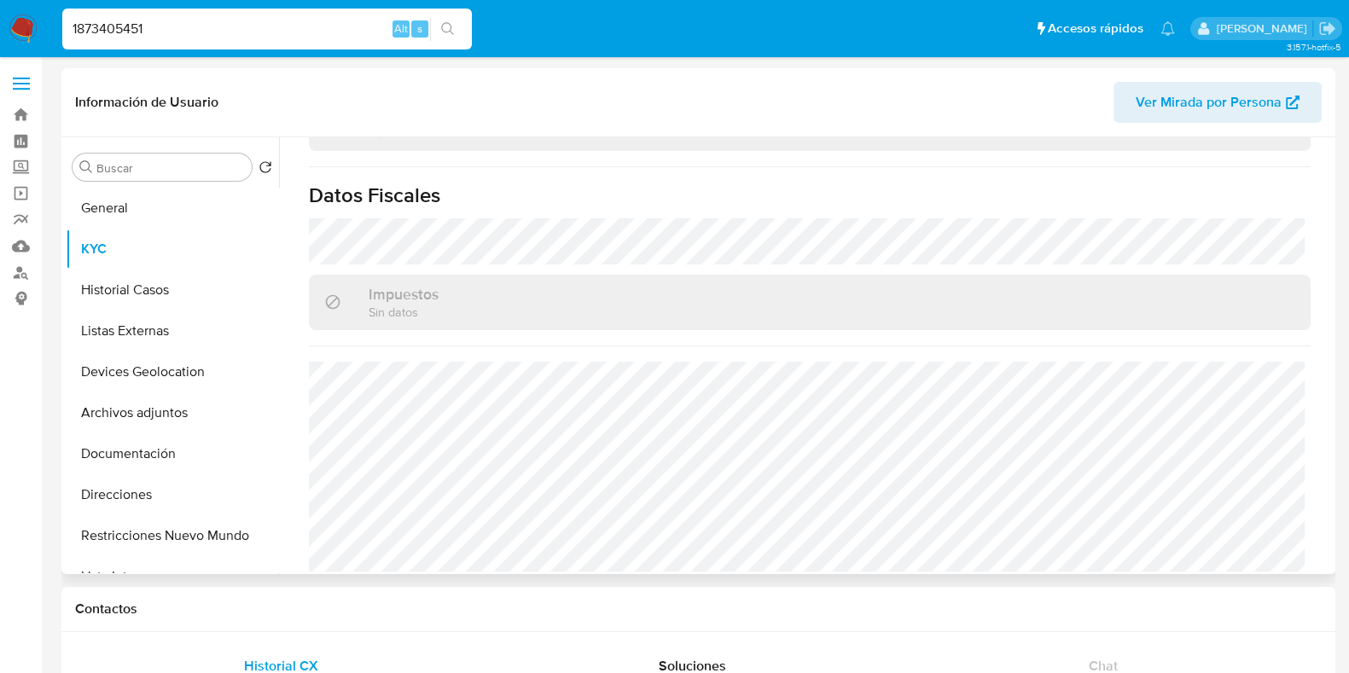
scroll to position [106, 0]
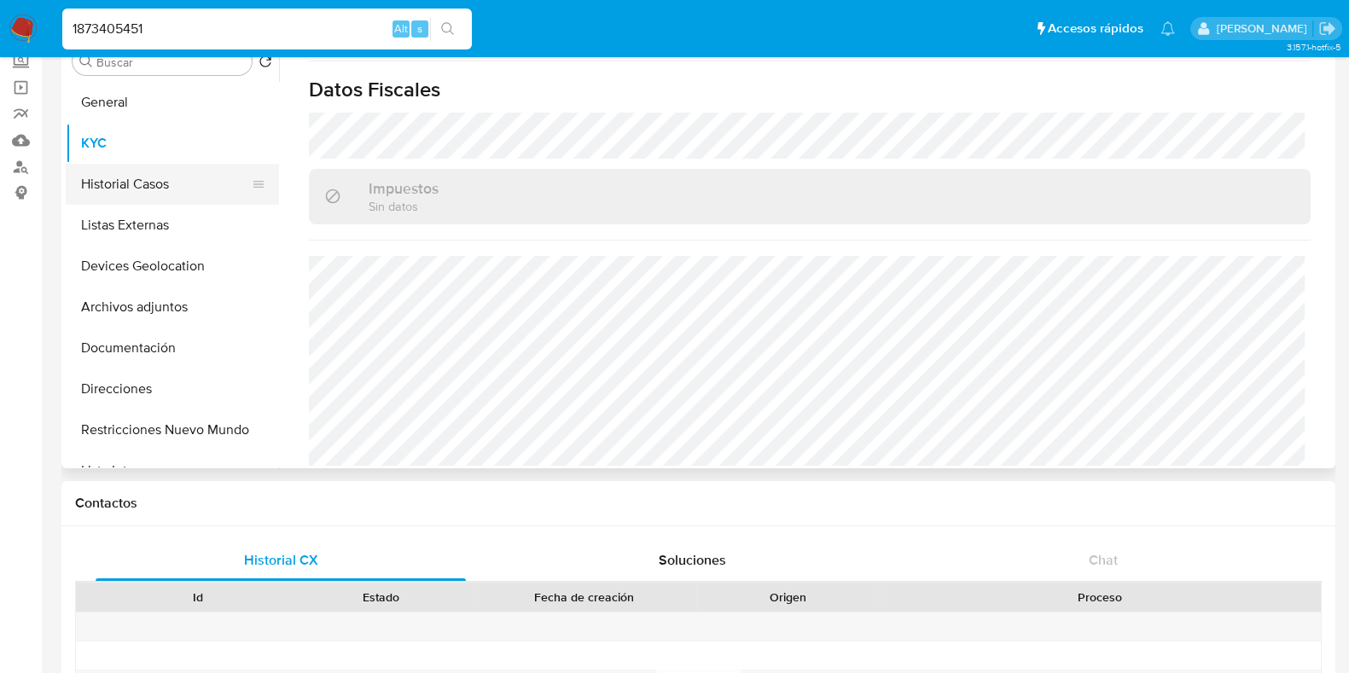
click at [131, 179] on button "Historial Casos" at bounding box center [166, 184] width 200 height 41
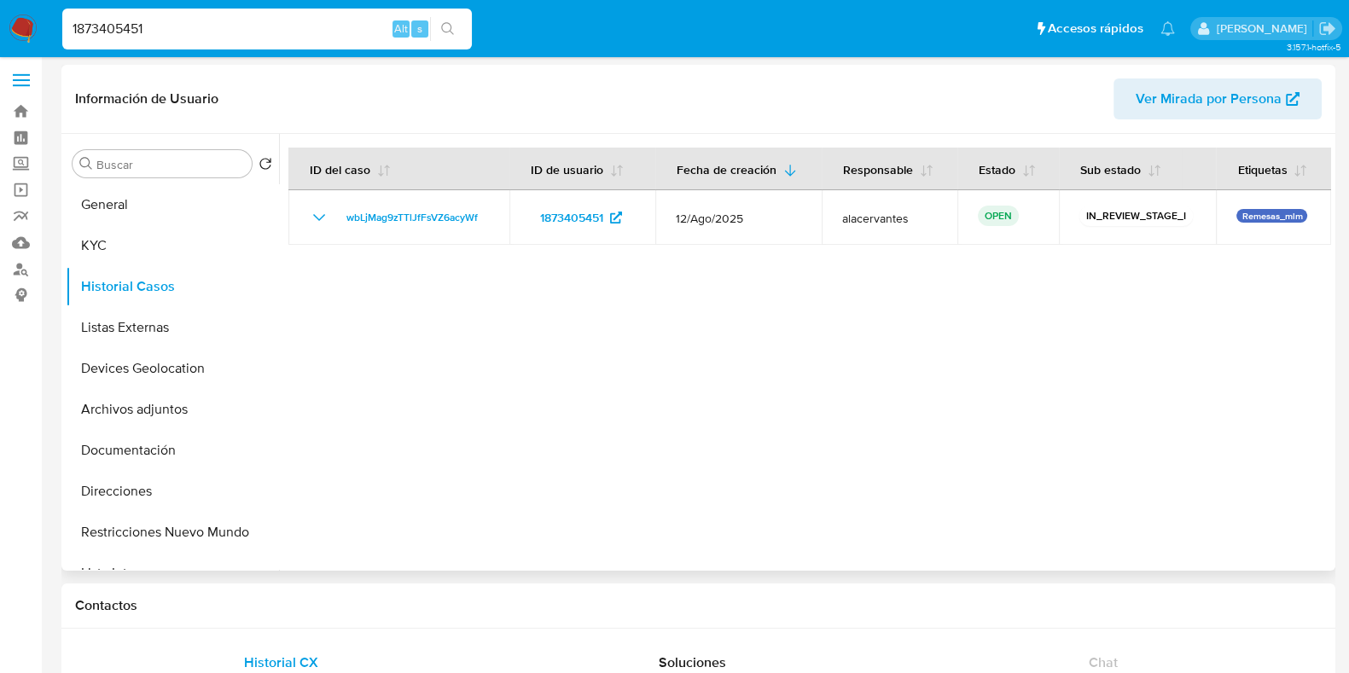
scroll to position [0, 0]
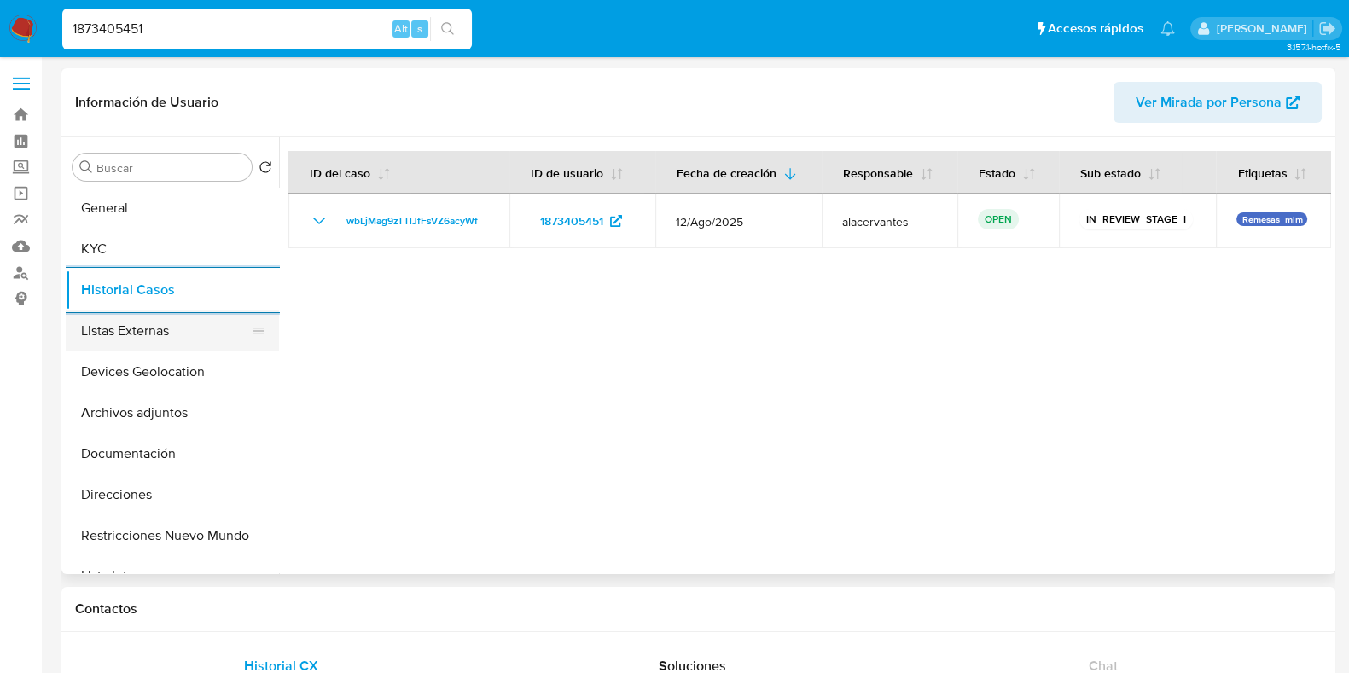
click at [159, 346] on button "Listas Externas" at bounding box center [166, 331] width 200 height 41
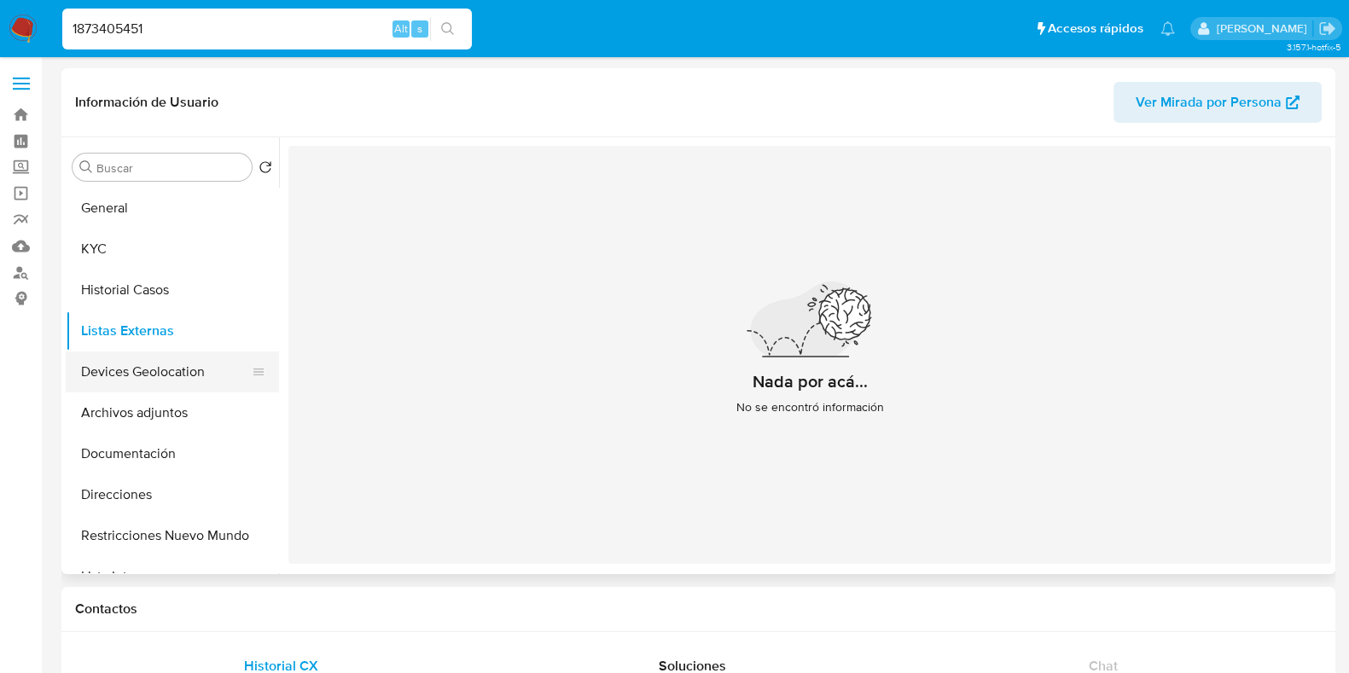
click at [166, 361] on button "Devices Geolocation" at bounding box center [166, 372] width 200 height 41
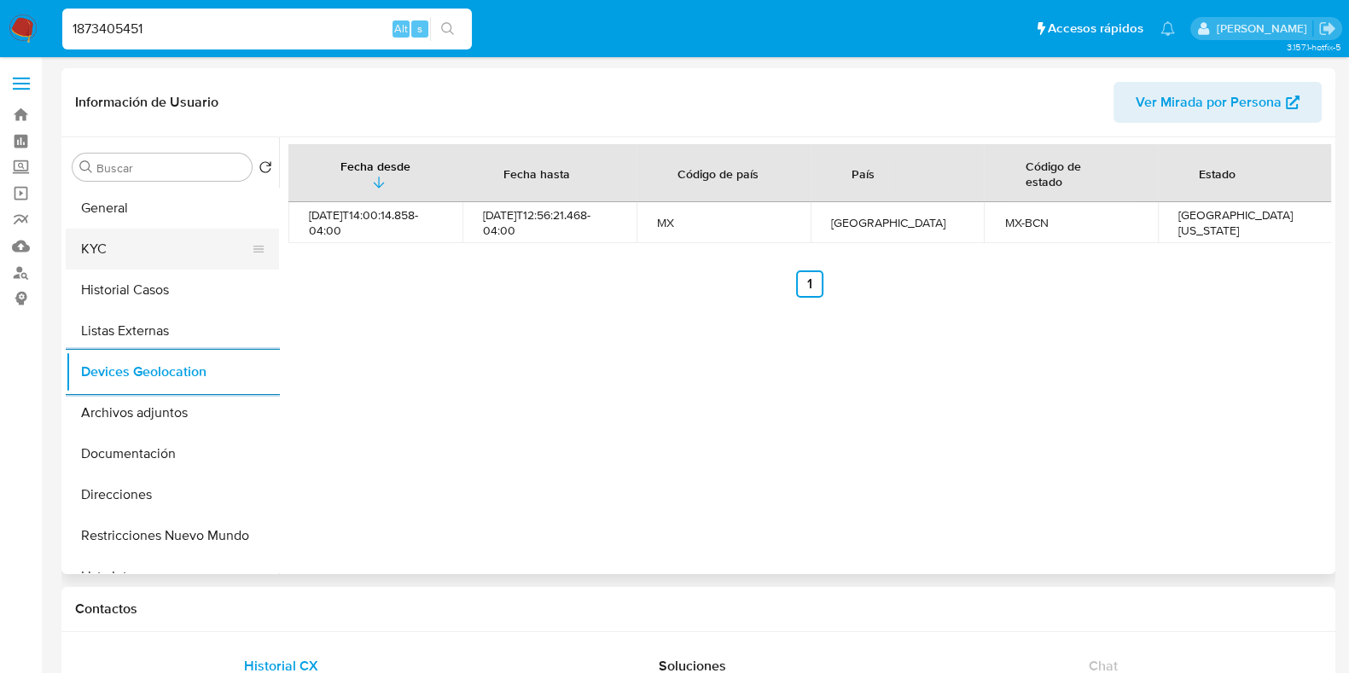
click at [141, 245] on button "KYC" at bounding box center [166, 249] width 200 height 41
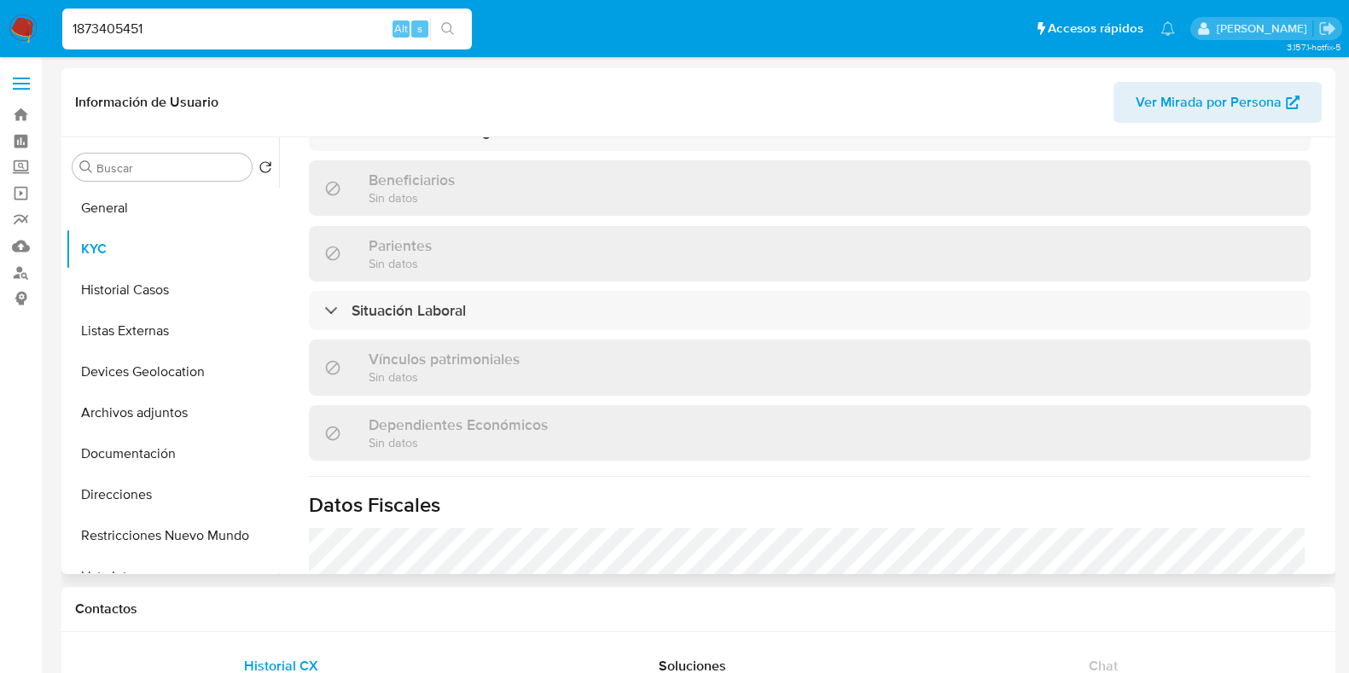
scroll to position [1056, 0]
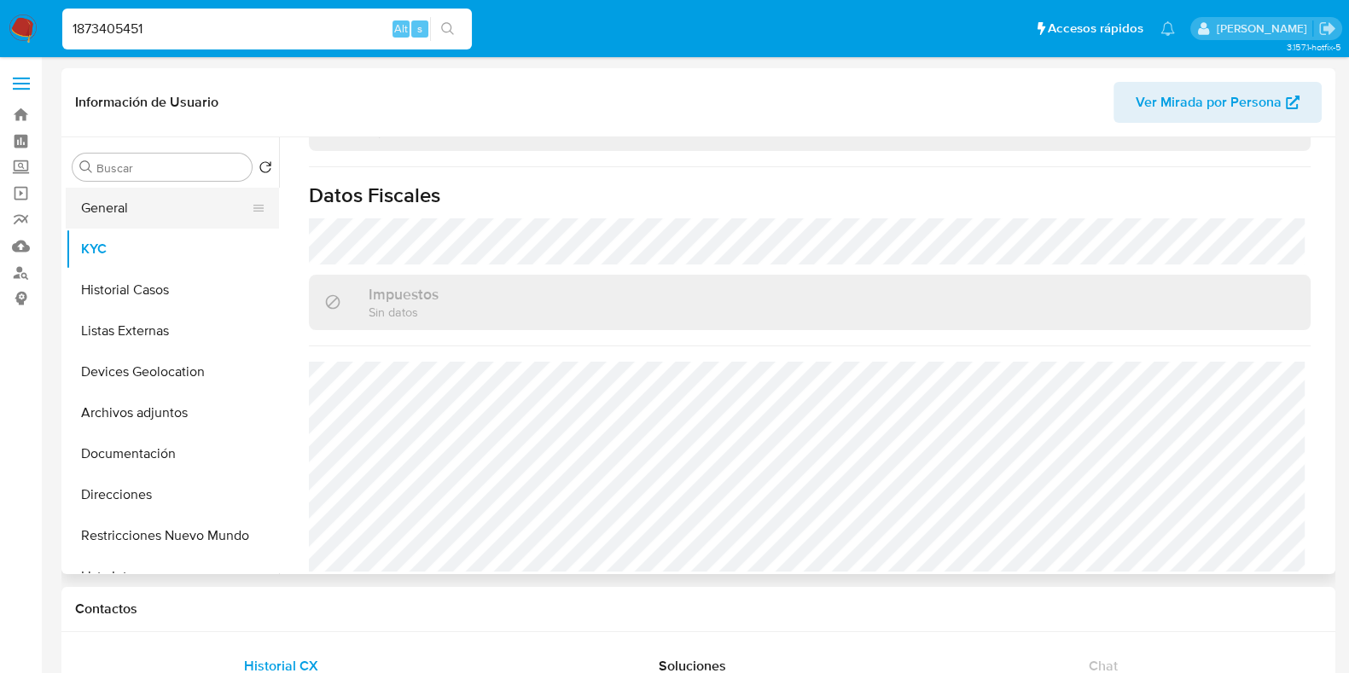
click at [120, 200] on button "General" at bounding box center [166, 208] width 200 height 41
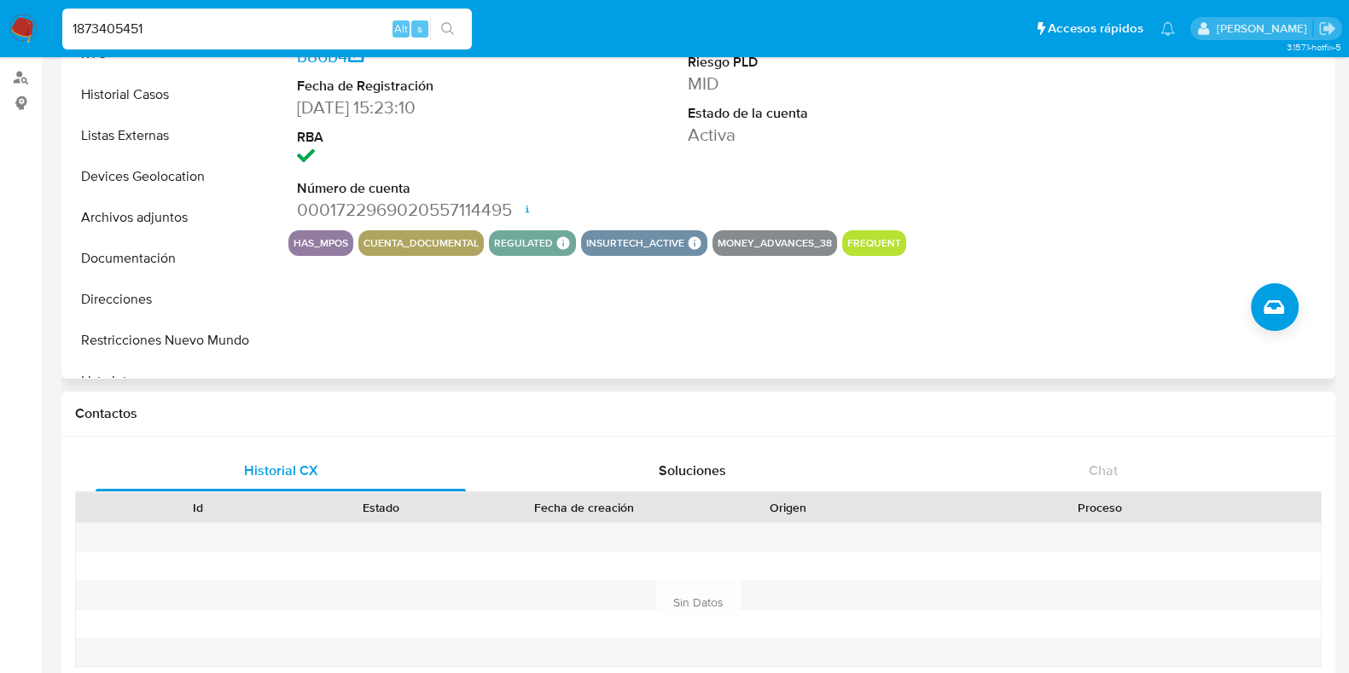
scroll to position [0, 0]
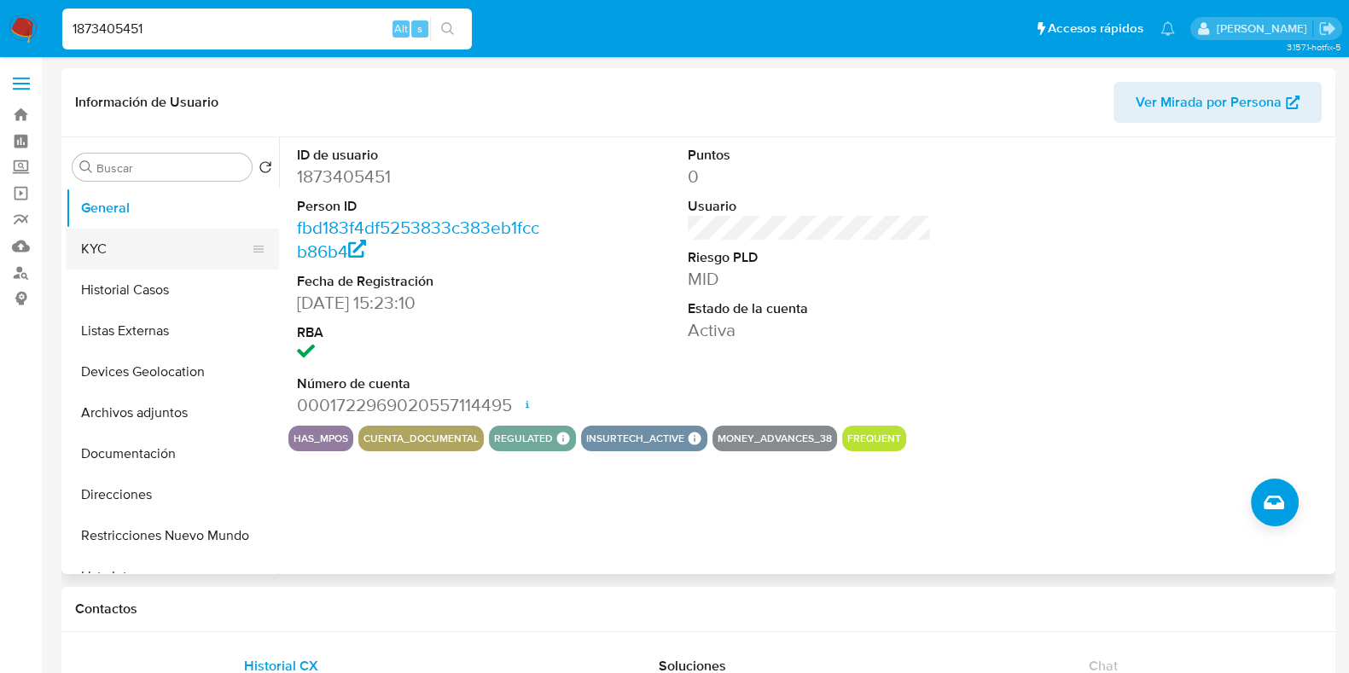
click at [143, 249] on button "KYC" at bounding box center [166, 249] width 200 height 41
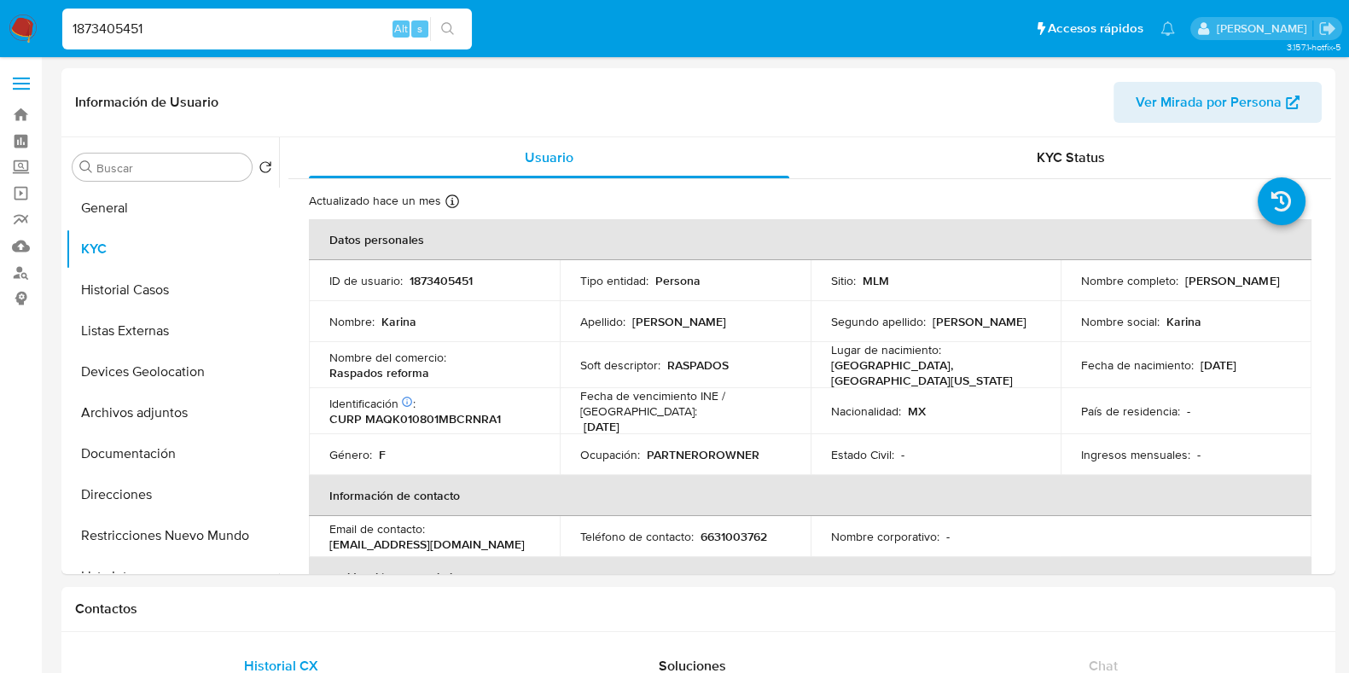
click at [1288, 390] on td "País de residencia : -" at bounding box center [1186, 411] width 251 height 46
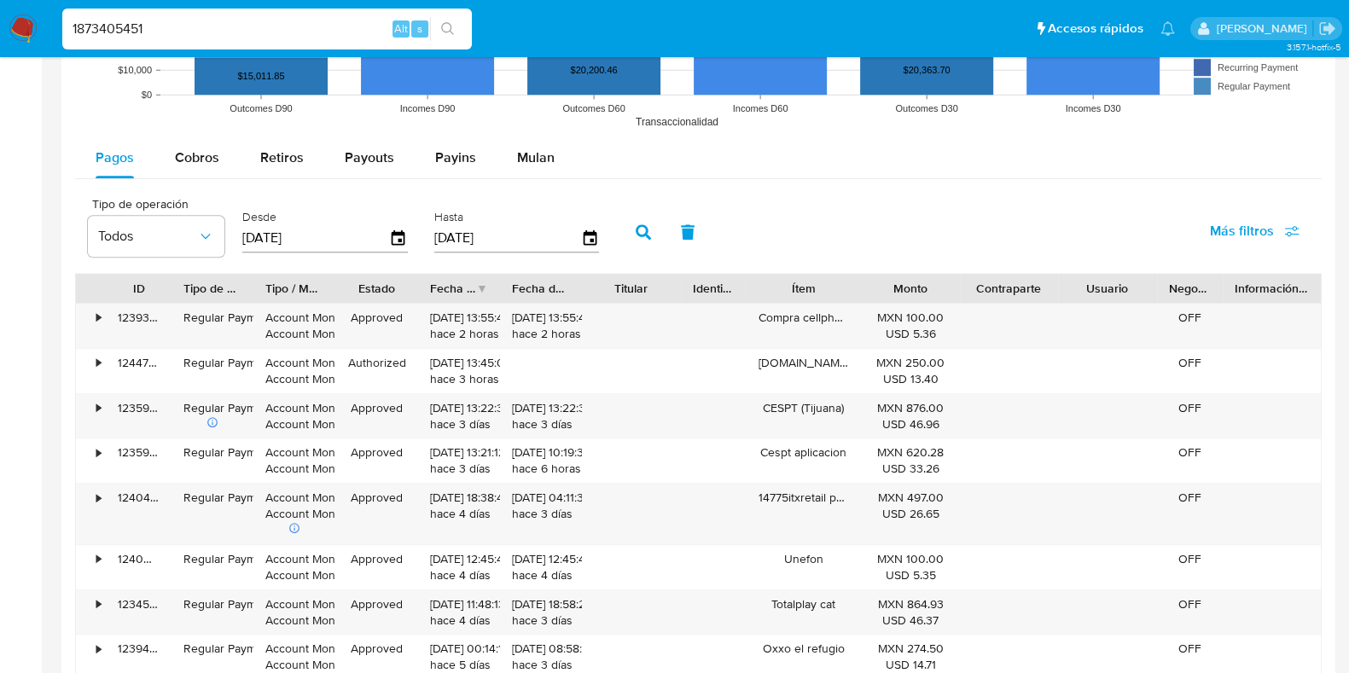
scroll to position [1386, 0]
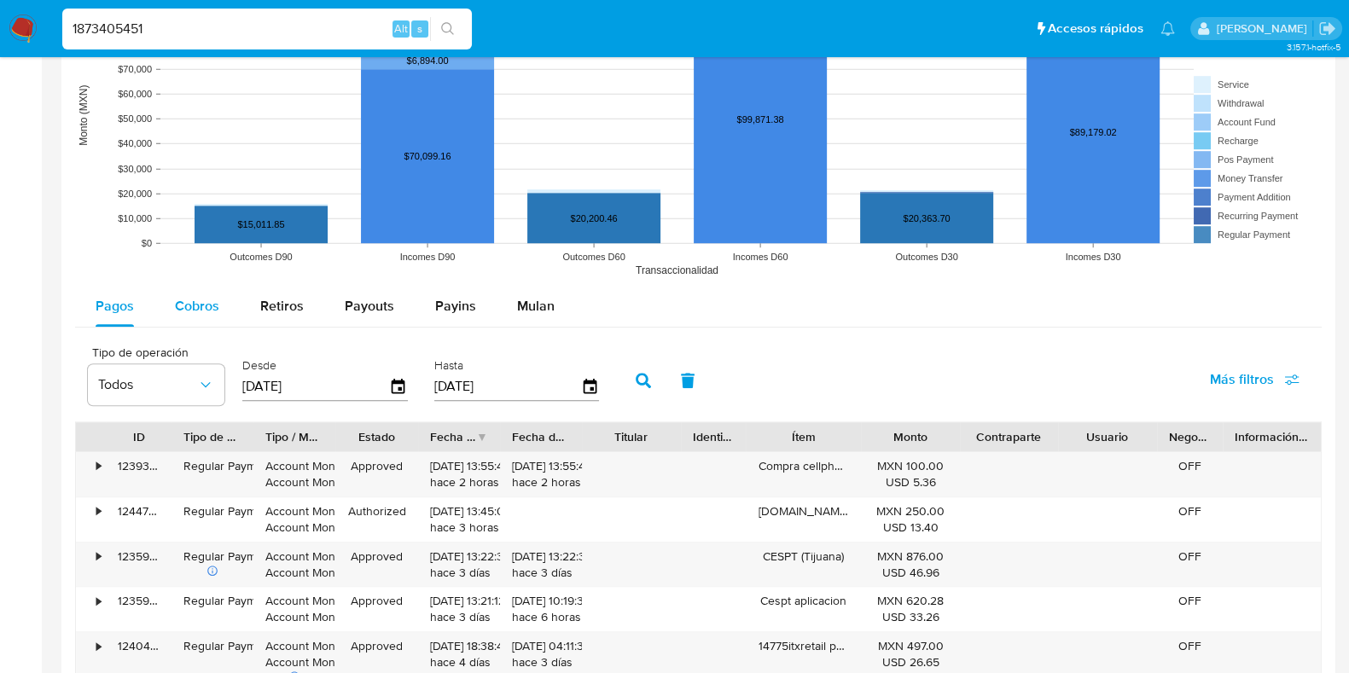
click at [195, 309] on span "Cobros" at bounding box center [197, 306] width 44 height 20
select select "10"
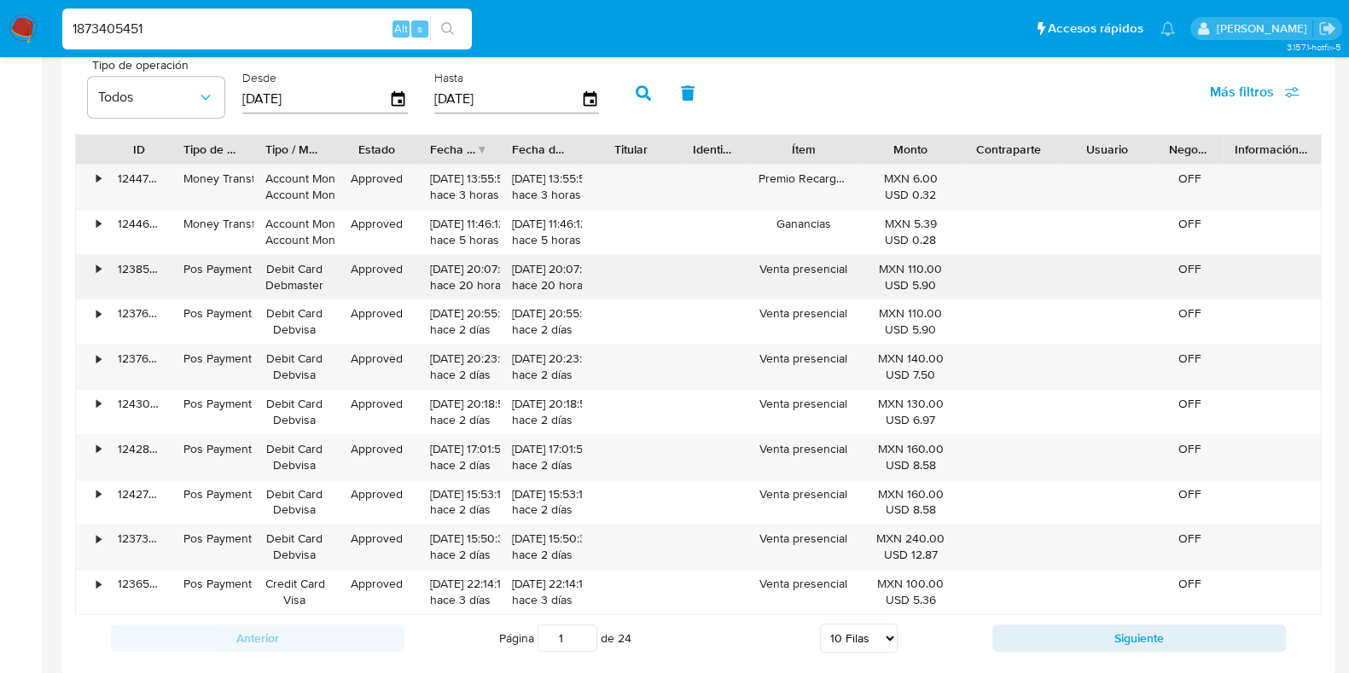
scroll to position [1706, 0]
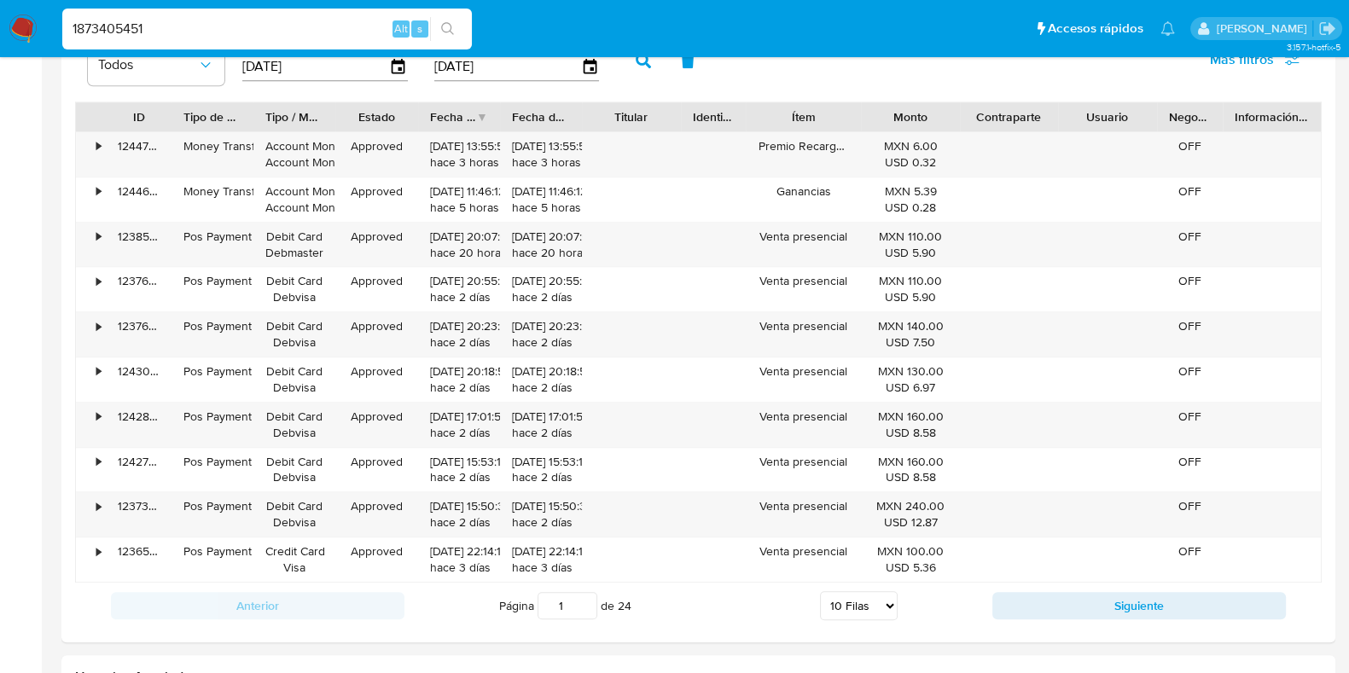
click at [1134, 613] on button "Siguiente" at bounding box center [1139, 605] width 294 height 27
type input "2"
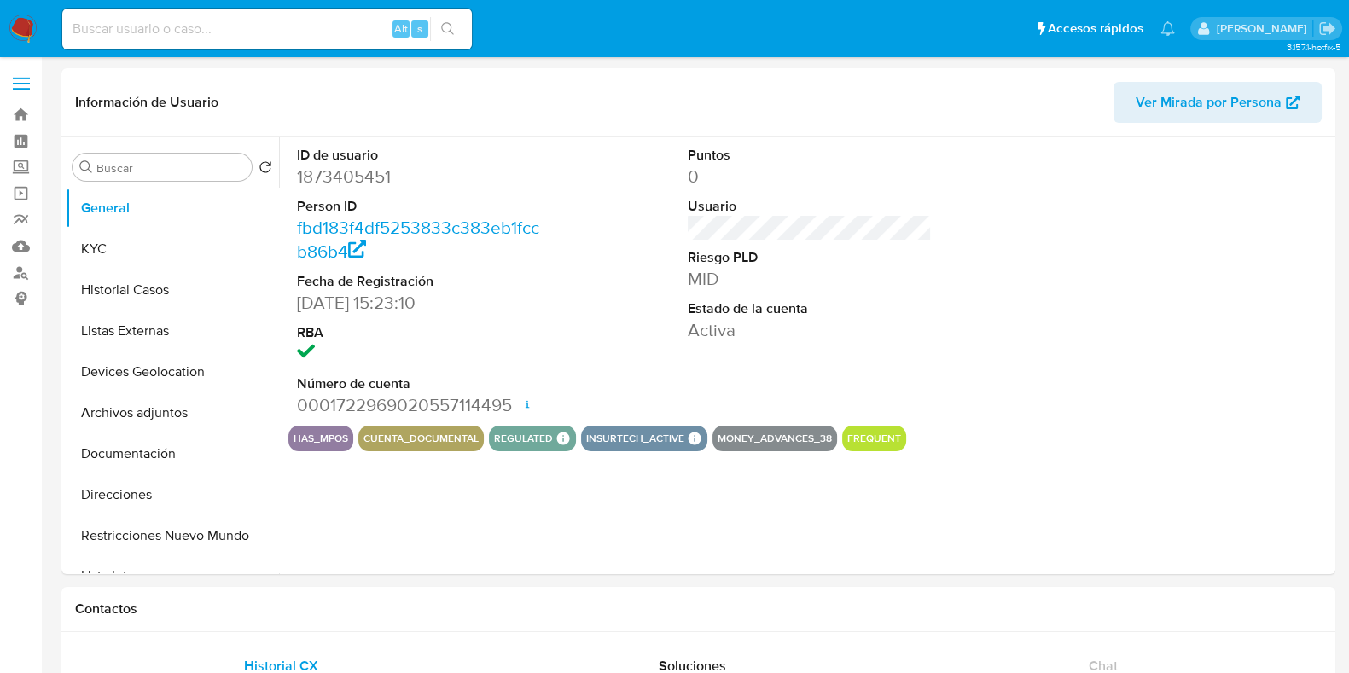
select select "10"
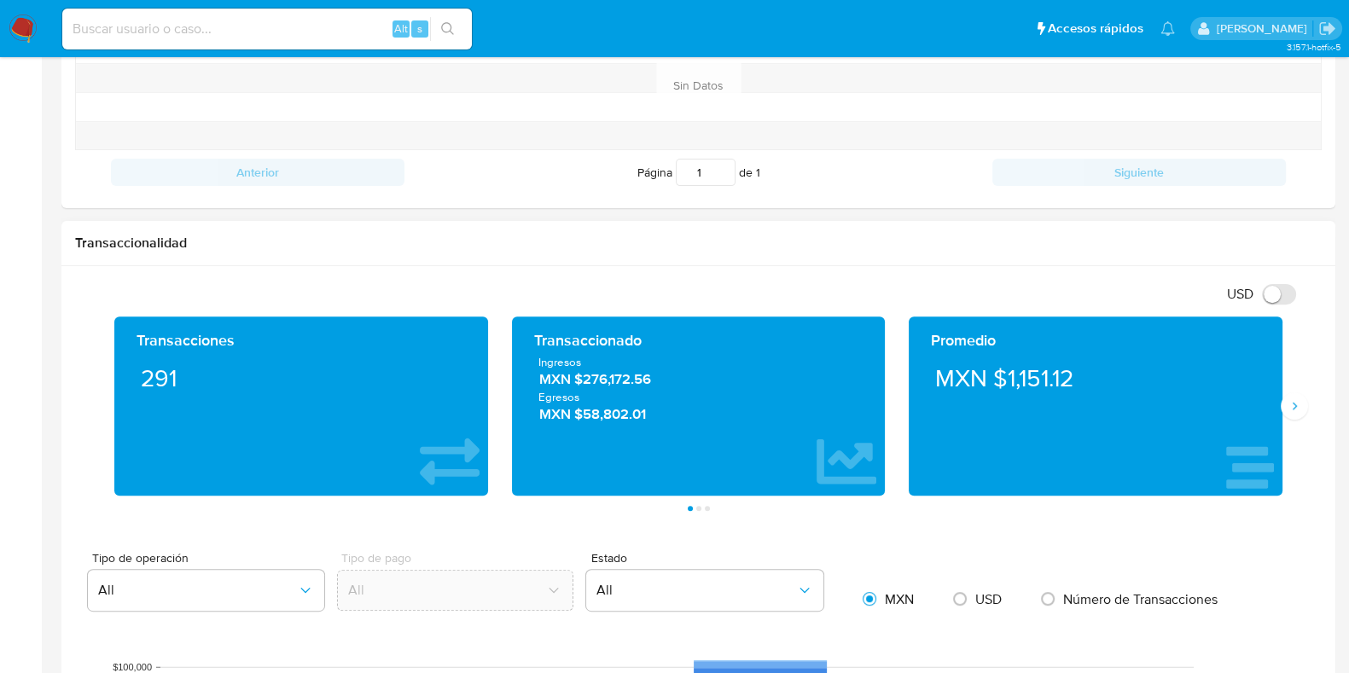
scroll to position [746, 0]
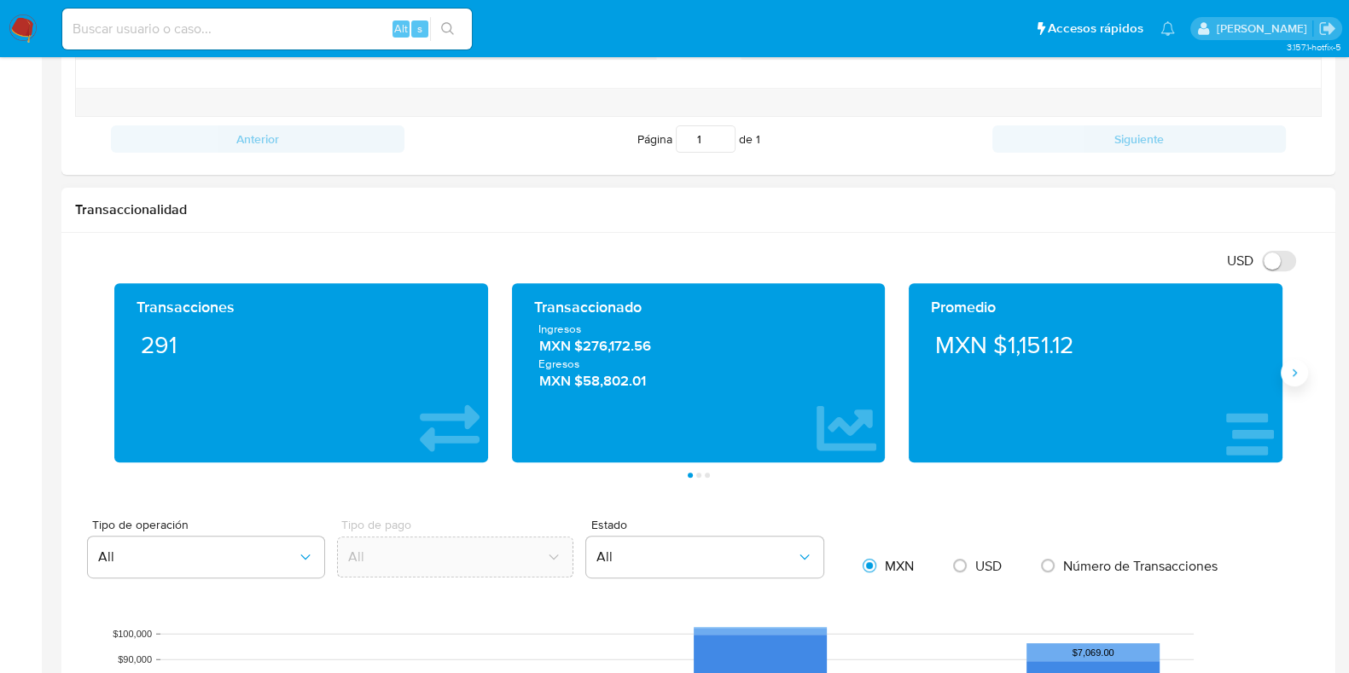
click at [1299, 379] on button "Siguiente" at bounding box center [1294, 372] width 27 height 27
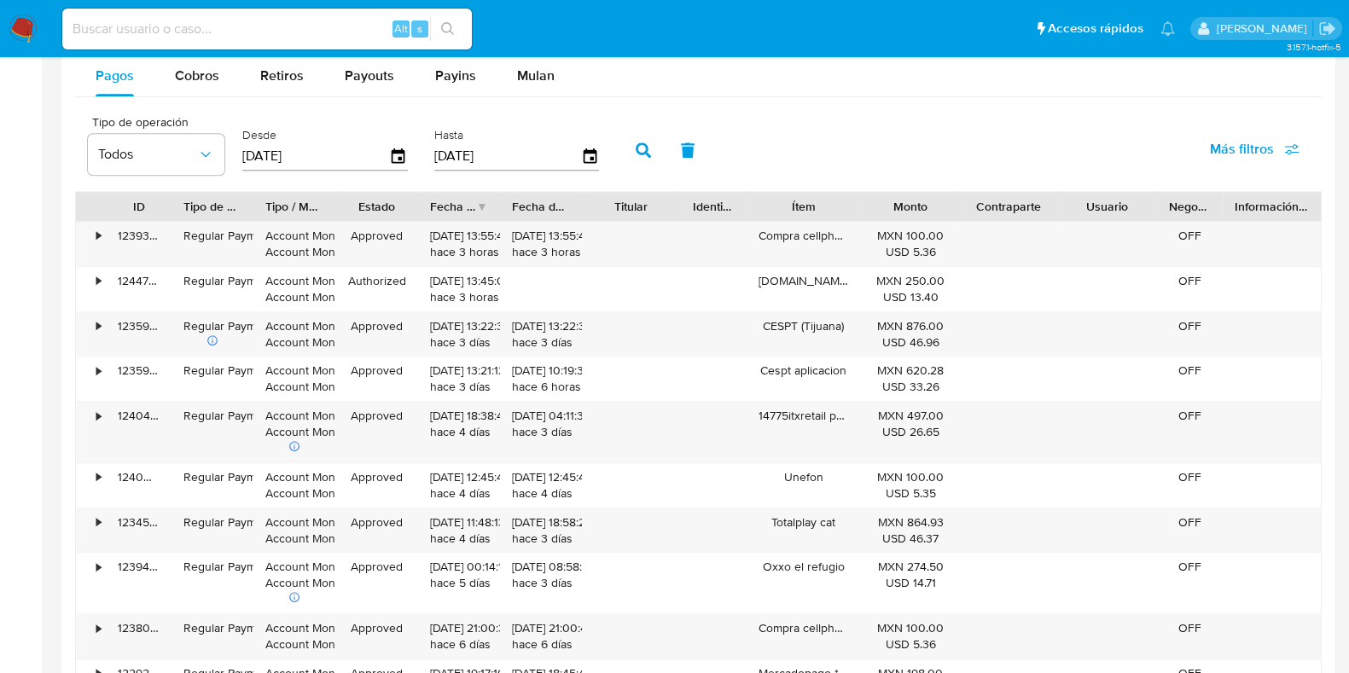
scroll to position [1492, 0]
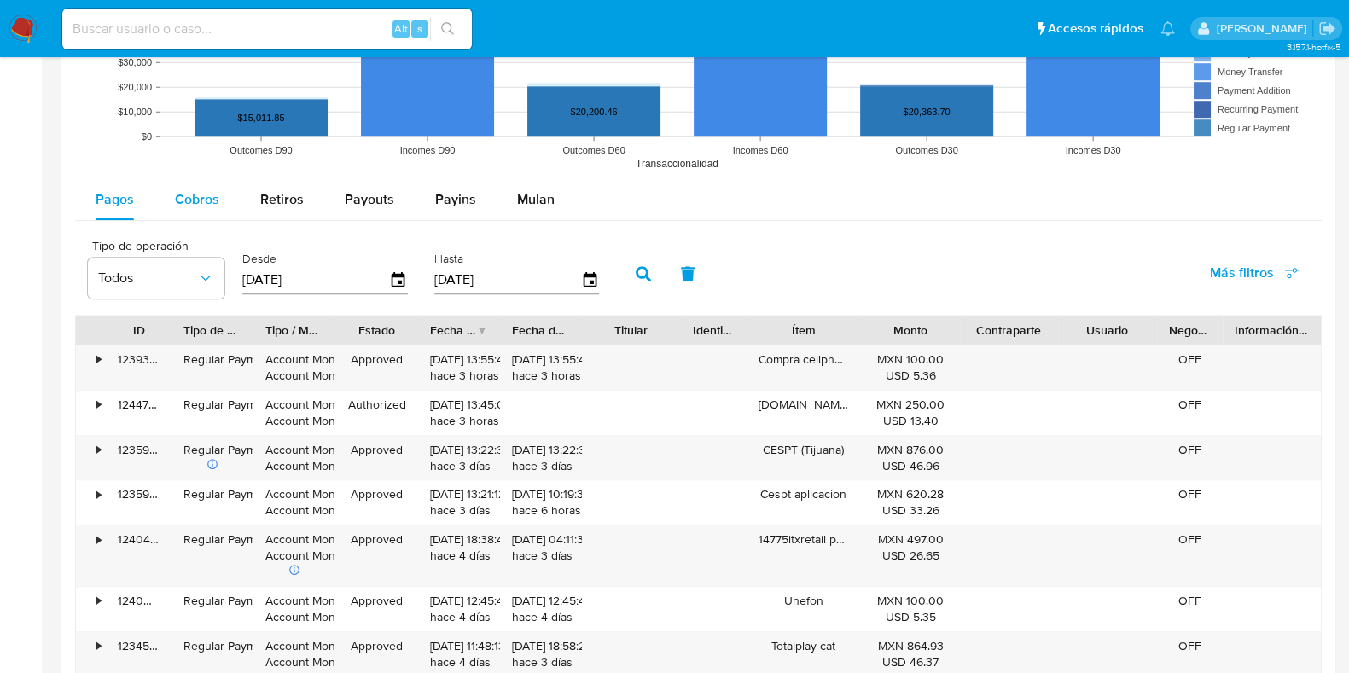
click at [211, 206] on div "Cobros" at bounding box center [197, 199] width 44 height 41
select select "10"
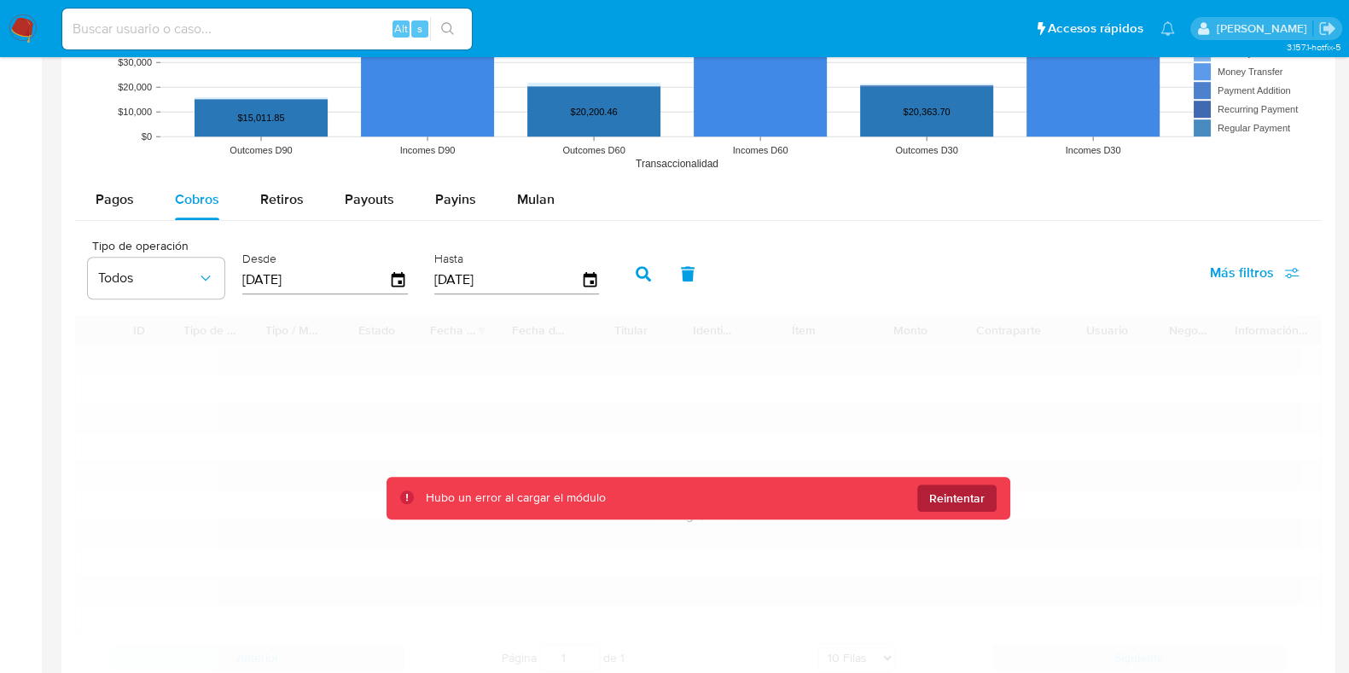
click at [947, 488] on span "Reintentar" at bounding box center [956, 498] width 55 height 27
drag, startPoint x: 962, startPoint y: 483, endPoint x: 967, endPoint y: 475, distance: 9.2
click at [963, 485] on button "Reintentar" at bounding box center [956, 498] width 79 height 27
click at [964, 485] on span "Reintentar" at bounding box center [956, 498] width 55 height 27
click at [965, 485] on span "Reintentar" at bounding box center [956, 498] width 55 height 27
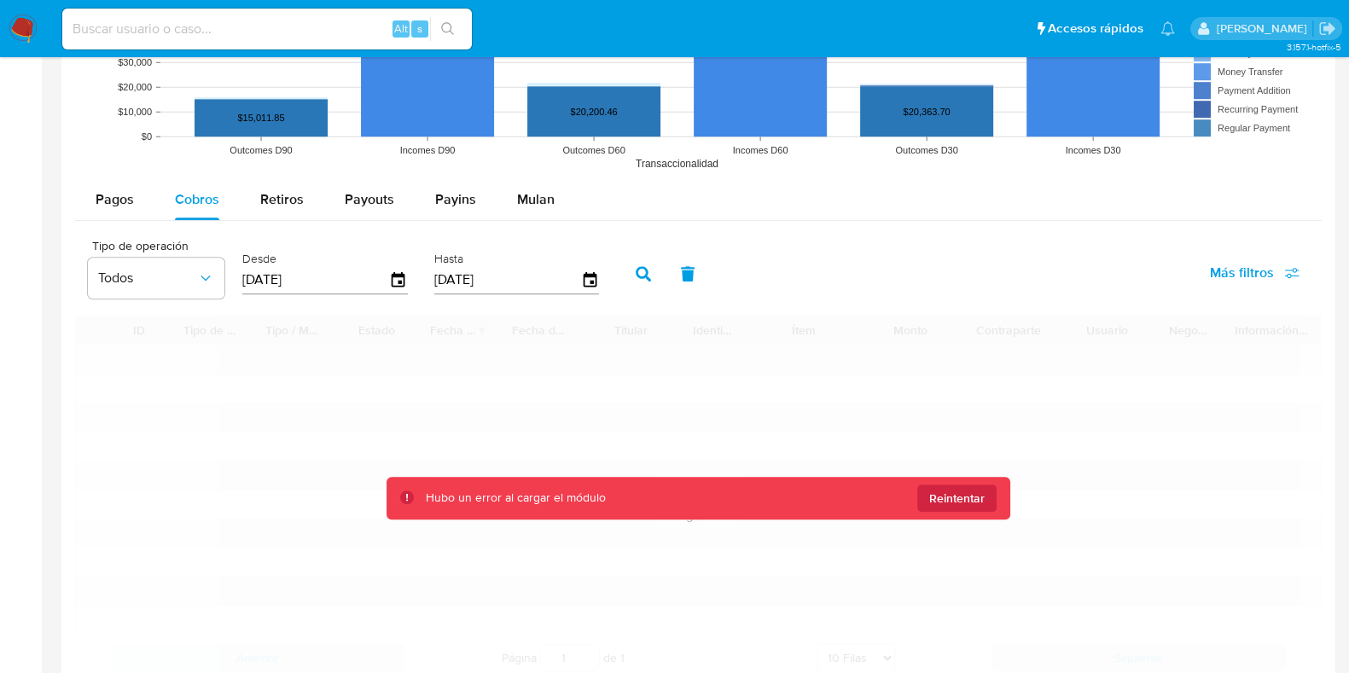
drag, startPoint x: 929, startPoint y: 466, endPoint x: 907, endPoint y: 468, distance: 22.3
click at [917, 467] on div "Cargando..." at bounding box center [698, 498] width 1247 height 366
click at [252, 206] on button "Retiros" at bounding box center [282, 199] width 84 height 41
select select "10"
click at [194, 205] on span "Cobros" at bounding box center [197, 199] width 44 height 20
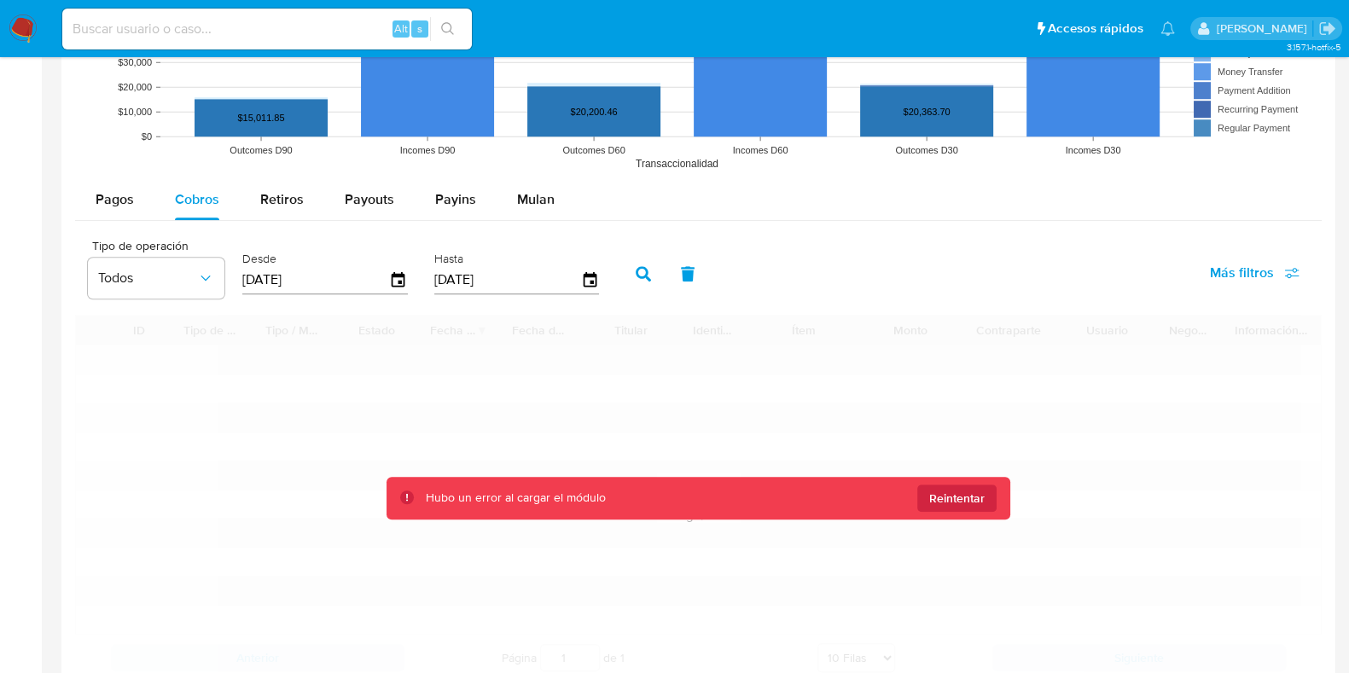
click at [303, 218] on button "Retiros" at bounding box center [282, 199] width 84 height 41
click at [188, 189] on span "Cobros" at bounding box center [197, 199] width 44 height 20
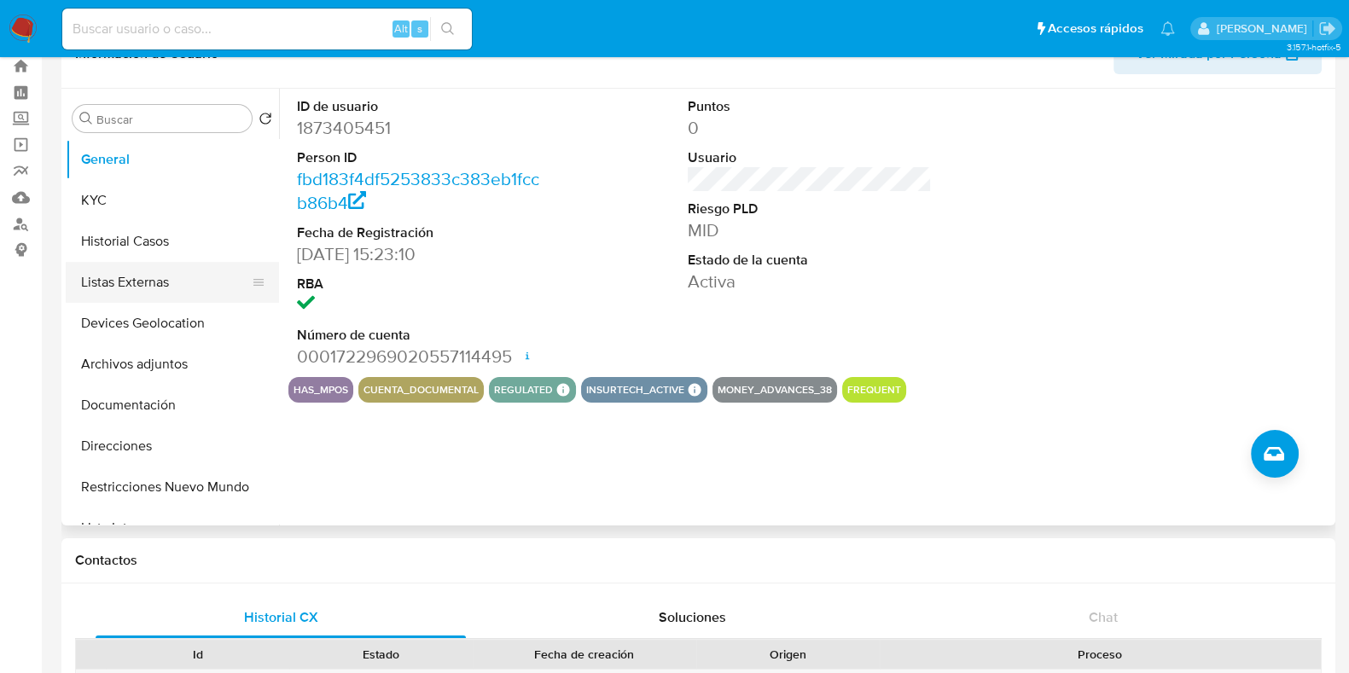
scroll to position [0, 0]
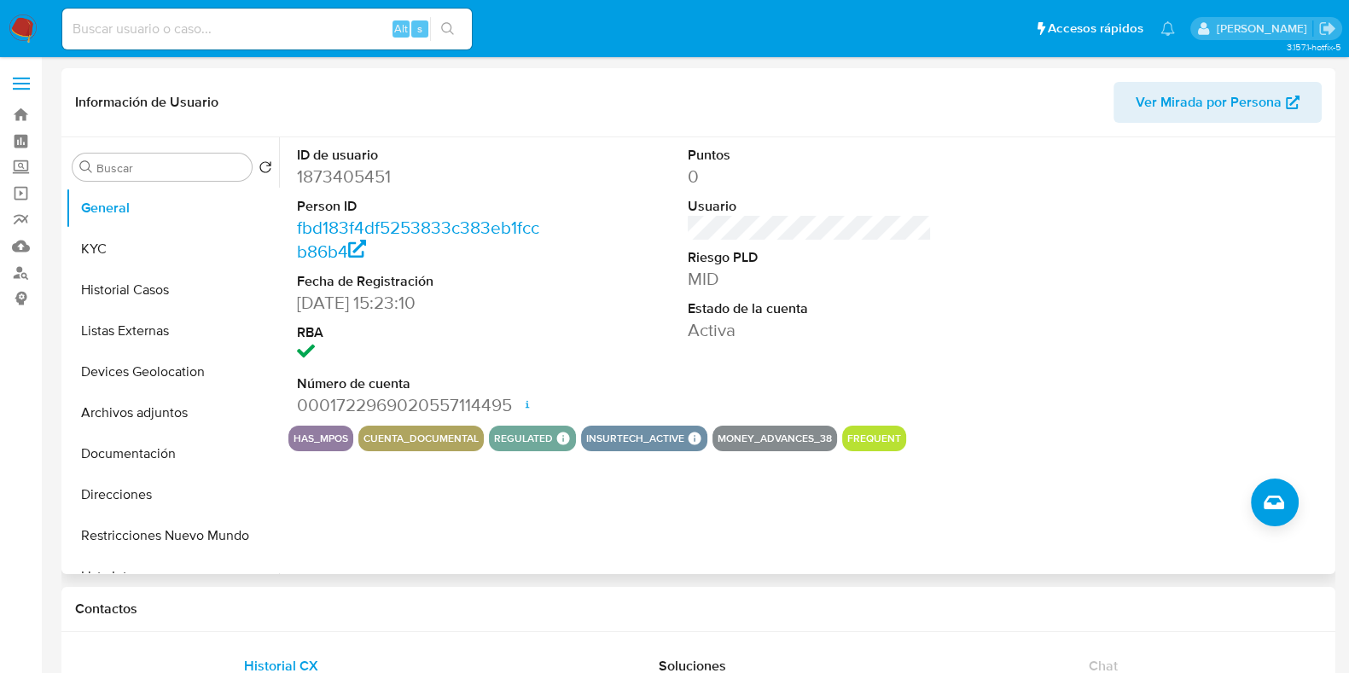
click at [311, 181] on dd "1873405451" at bounding box center [419, 177] width 244 height 24
copy dd "1873405451"
click at [329, 15] on div "Alt s" at bounding box center [267, 29] width 410 height 41
click at [254, 28] on input at bounding box center [267, 29] width 410 height 22
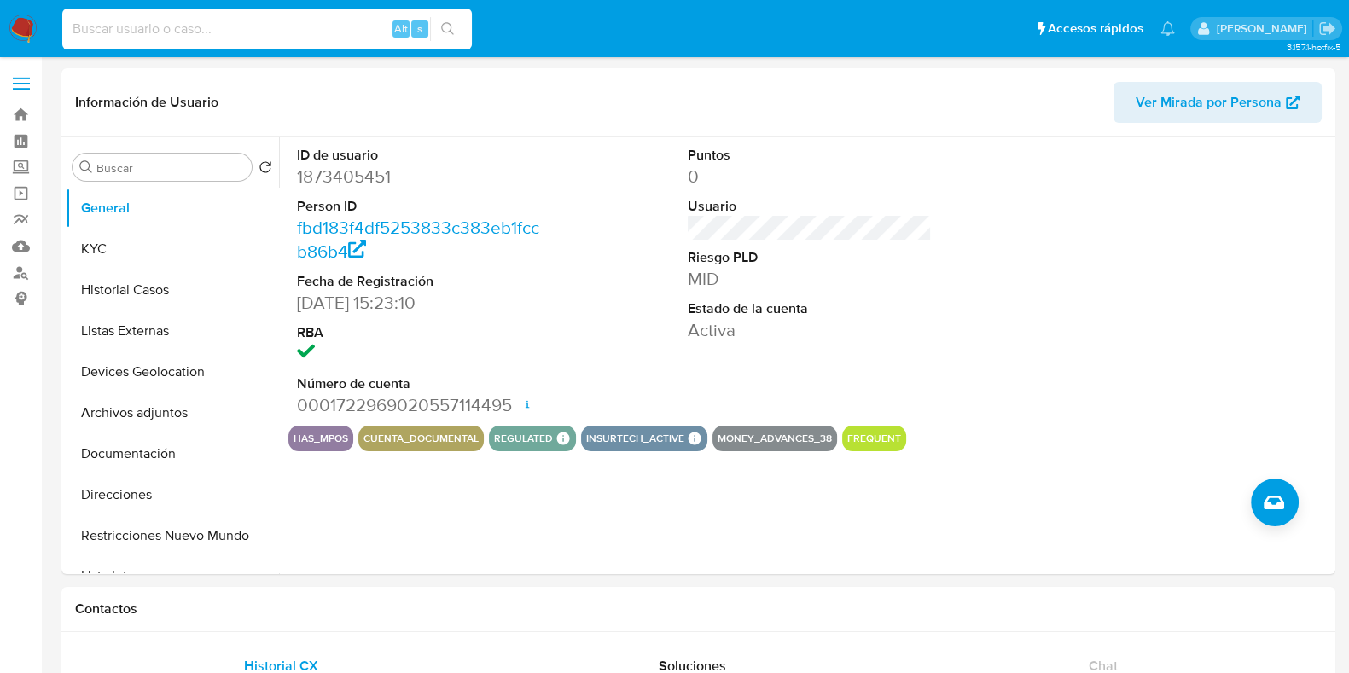
paste input "1873405451"
type input "1873405451"
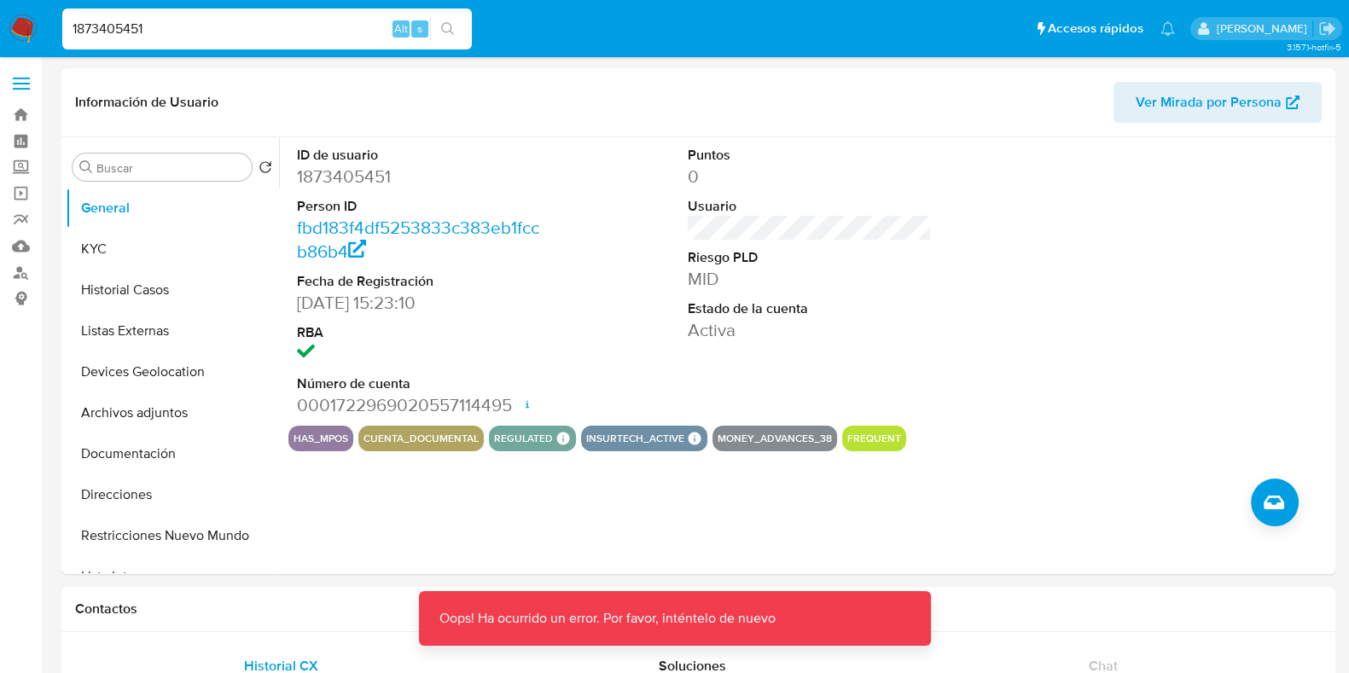
click at [303, 23] on input "1873405451" at bounding box center [267, 29] width 410 height 22
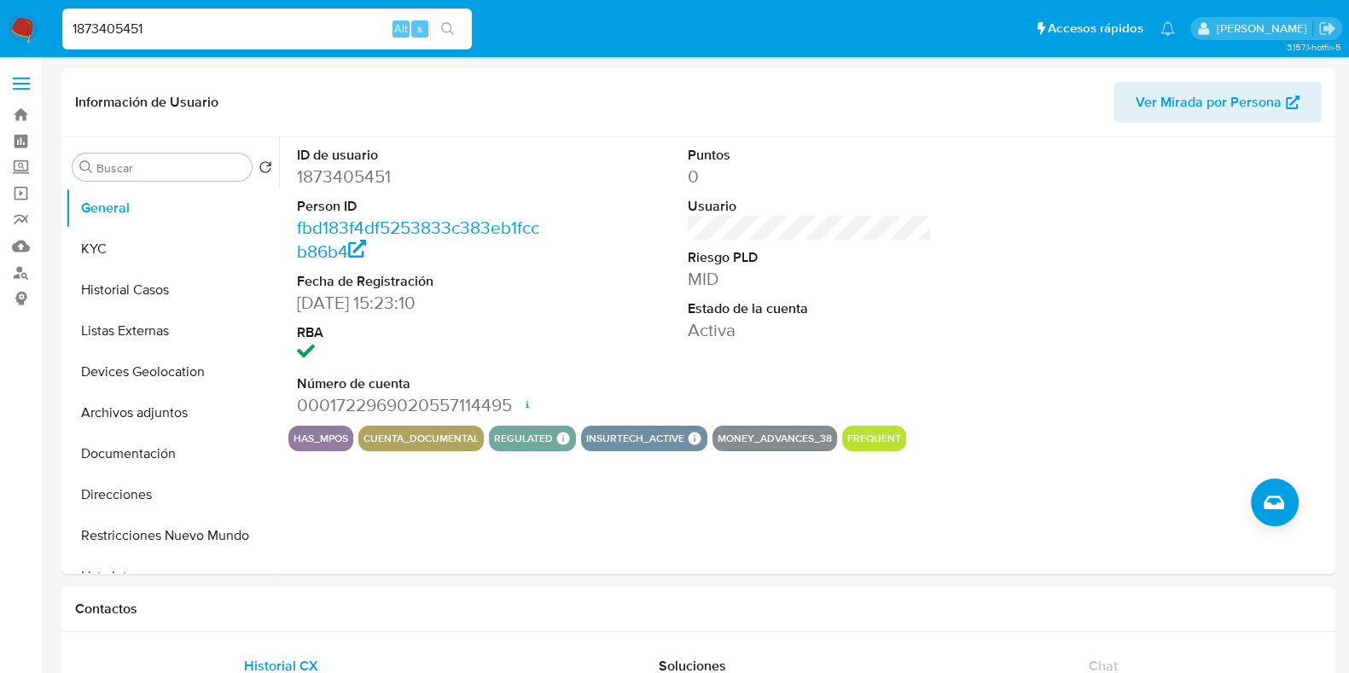
click at [37, 36] on nav "Pausado Ver notificaciones 1873405451 Alt s Accesos rápidos Presiona las siguie…" at bounding box center [674, 28] width 1349 height 57
click at [26, 40] on img at bounding box center [23, 29] width 29 height 29
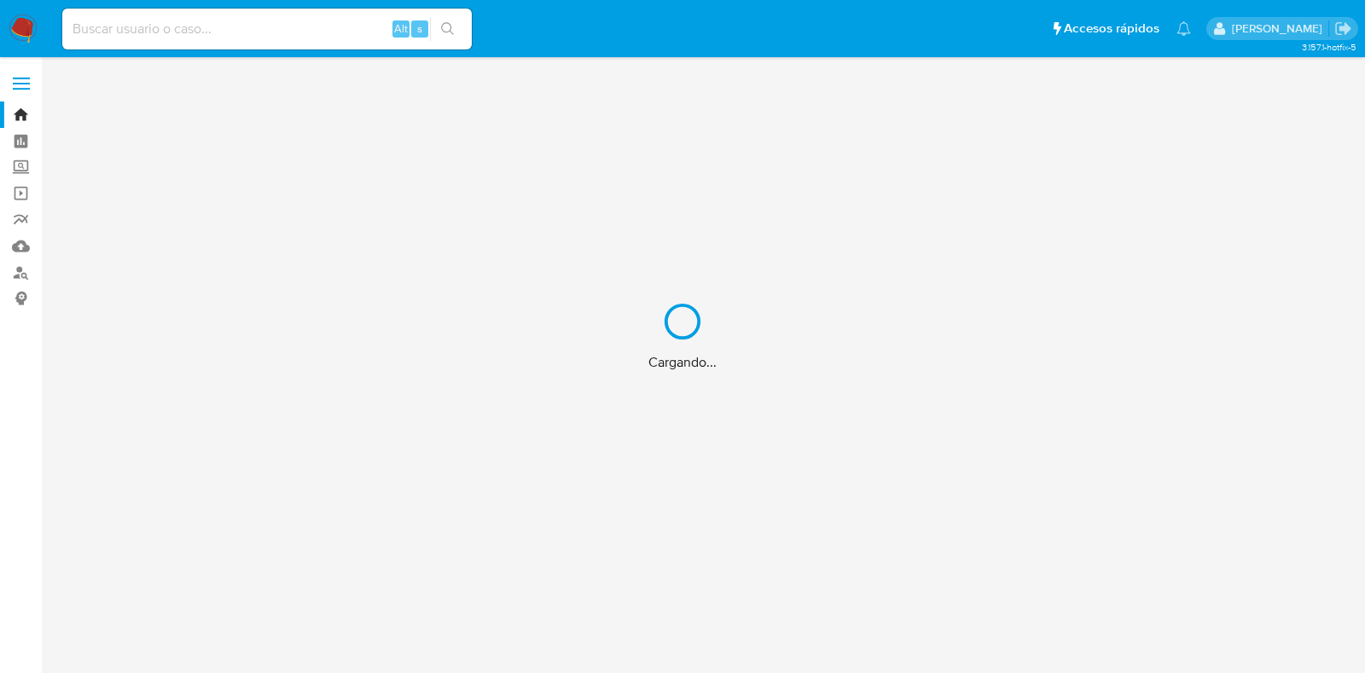
click at [190, 33] on div "Cargando..." at bounding box center [682, 336] width 1365 height 673
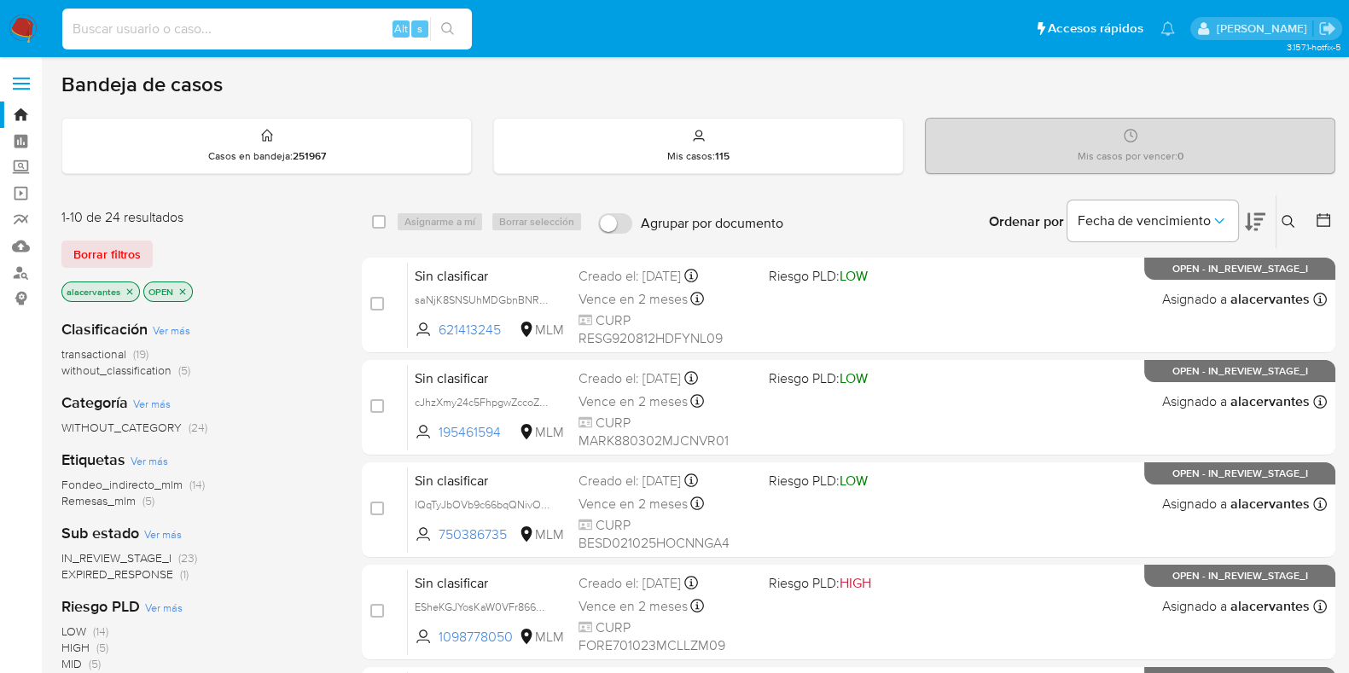
click at [189, 35] on input at bounding box center [267, 29] width 410 height 22
paste input "1873405451"
type input "1873405451"
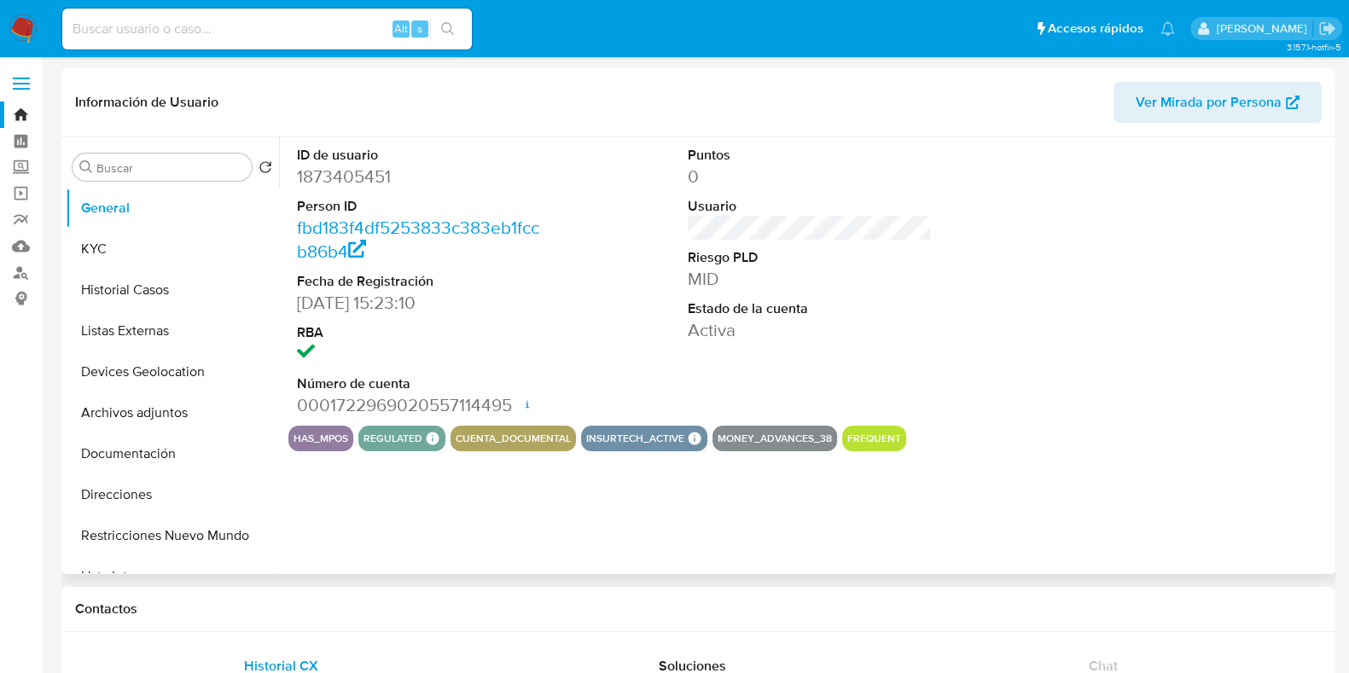
select select "10"
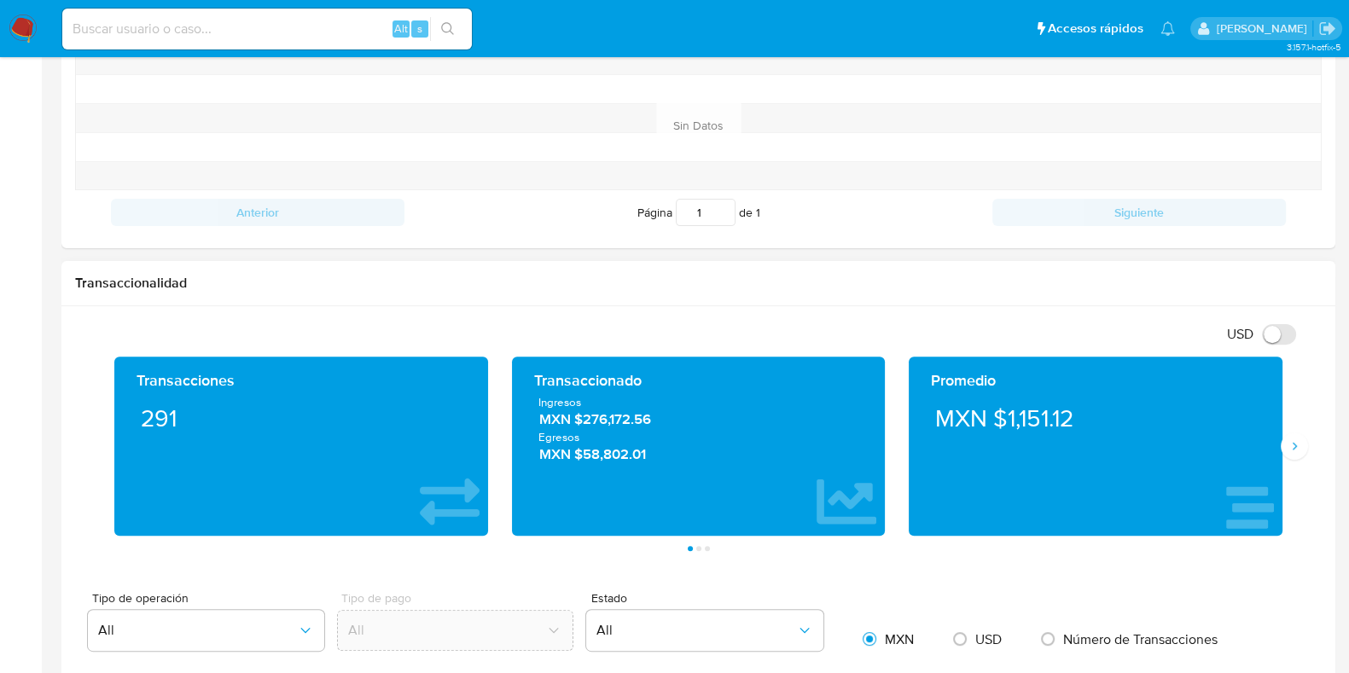
scroll to position [746, 0]
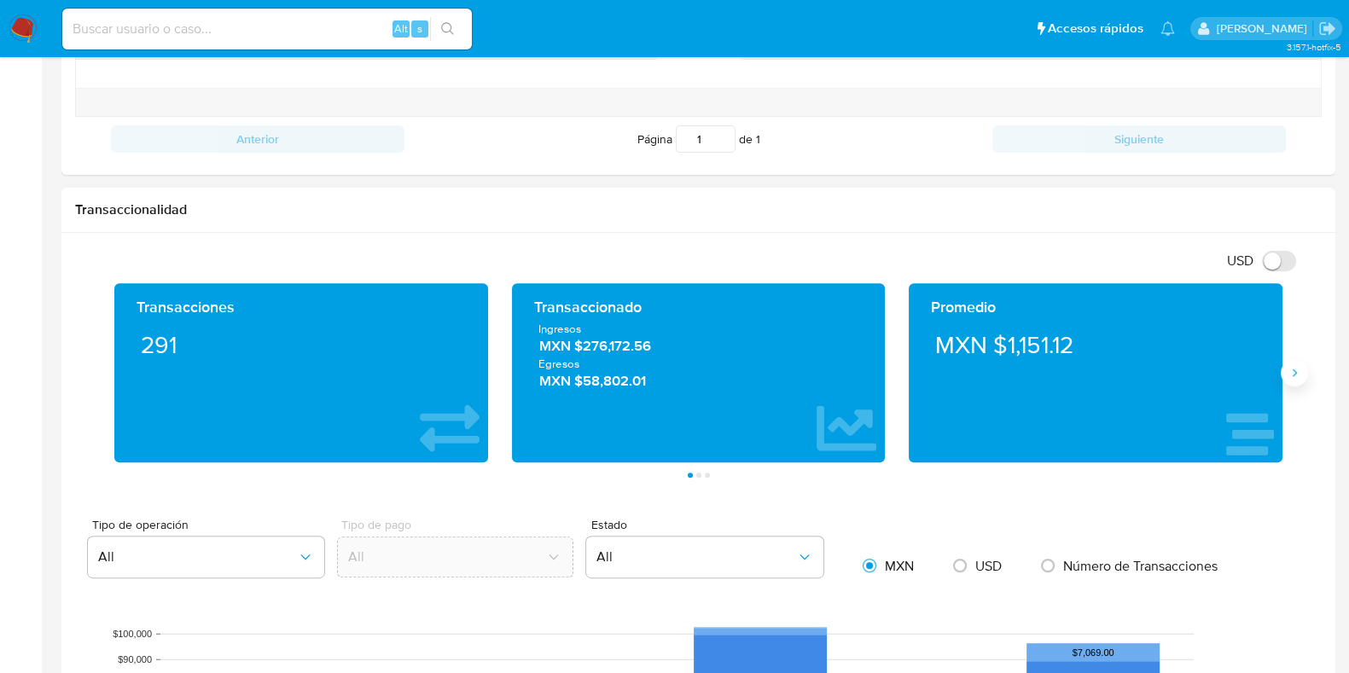
click at [1306, 369] on button "Siguiente" at bounding box center [1294, 372] width 27 height 27
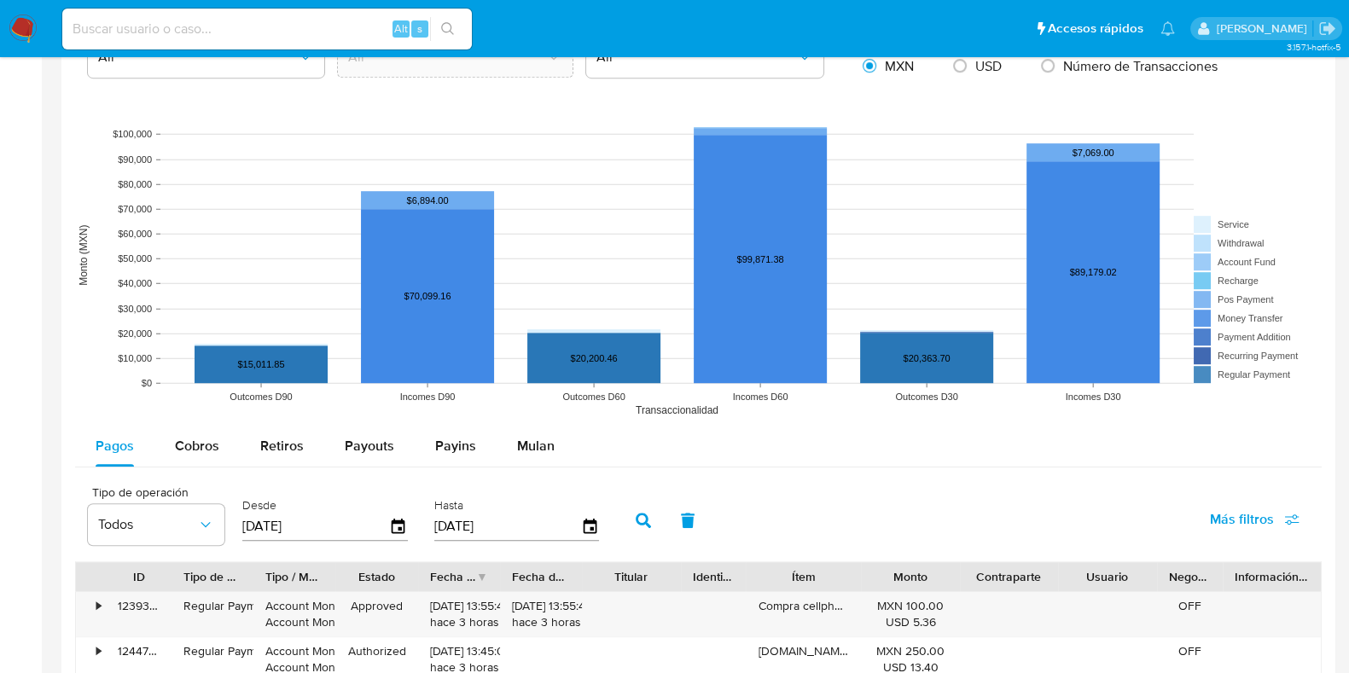
scroll to position [1280, 0]
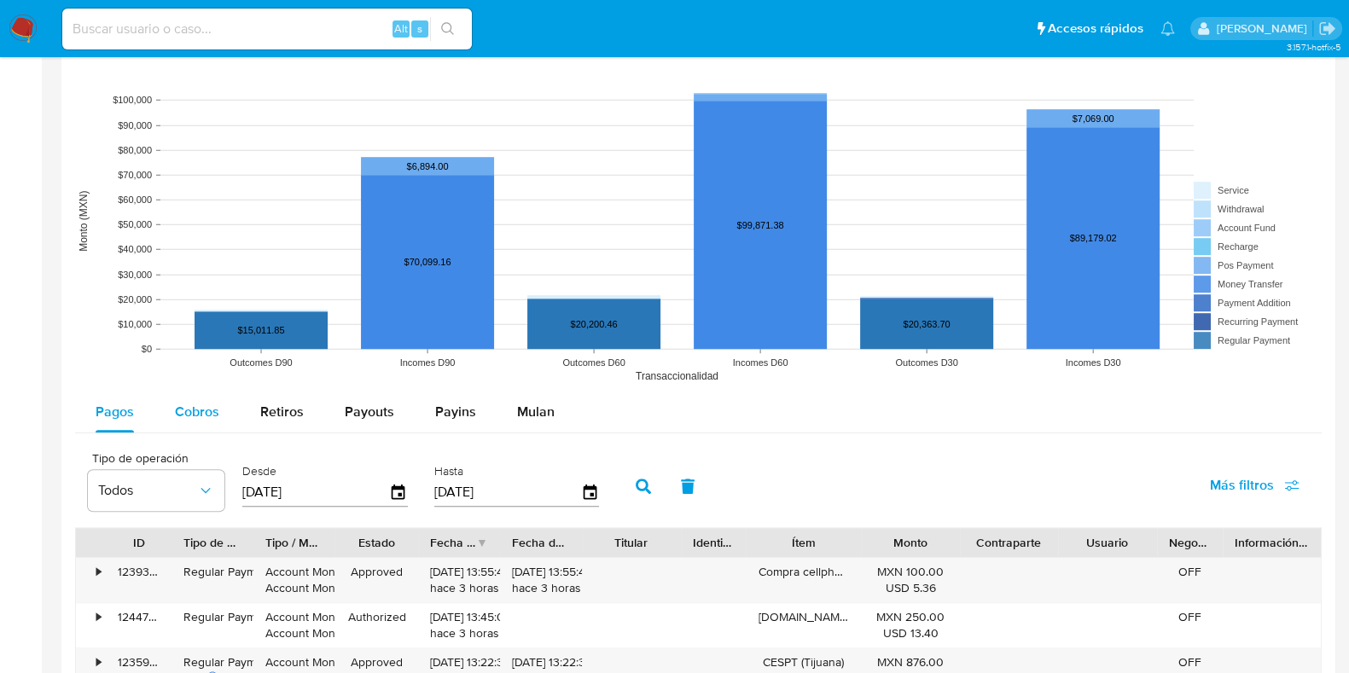
click at [218, 407] on span "Cobros" at bounding box center [197, 412] width 44 height 20
select select "10"
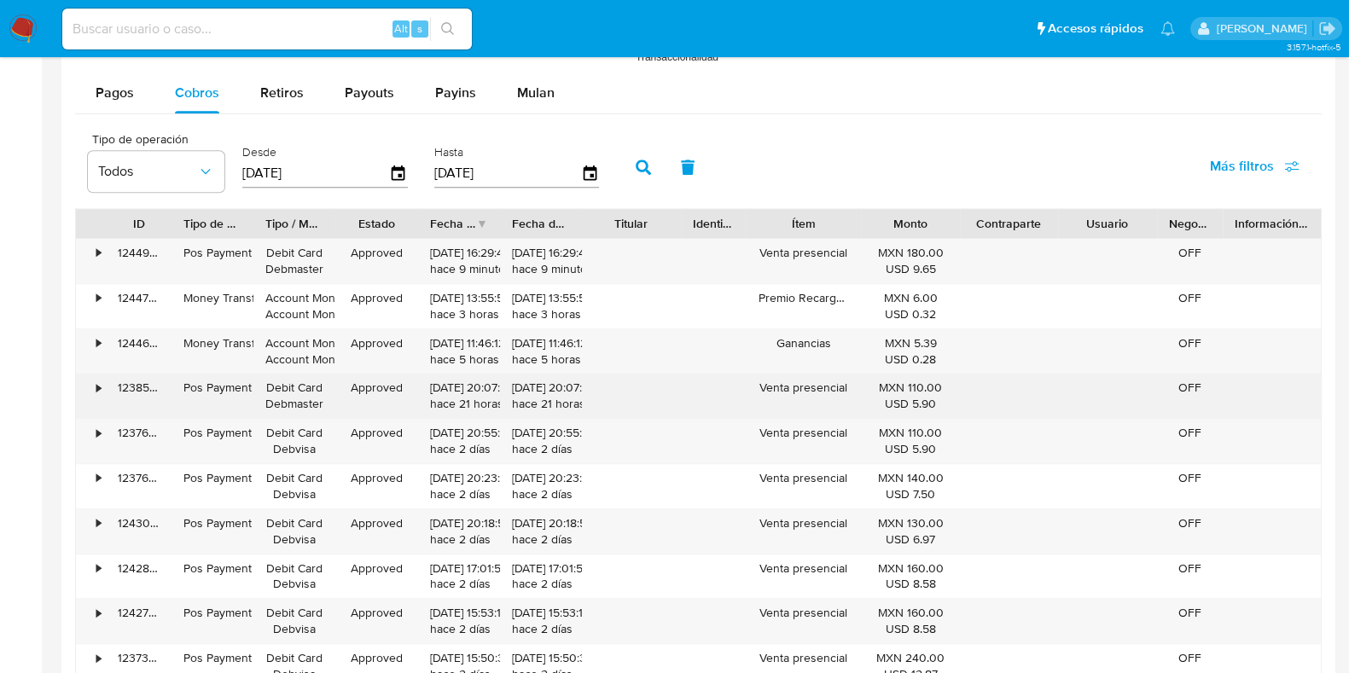
scroll to position [1706, 0]
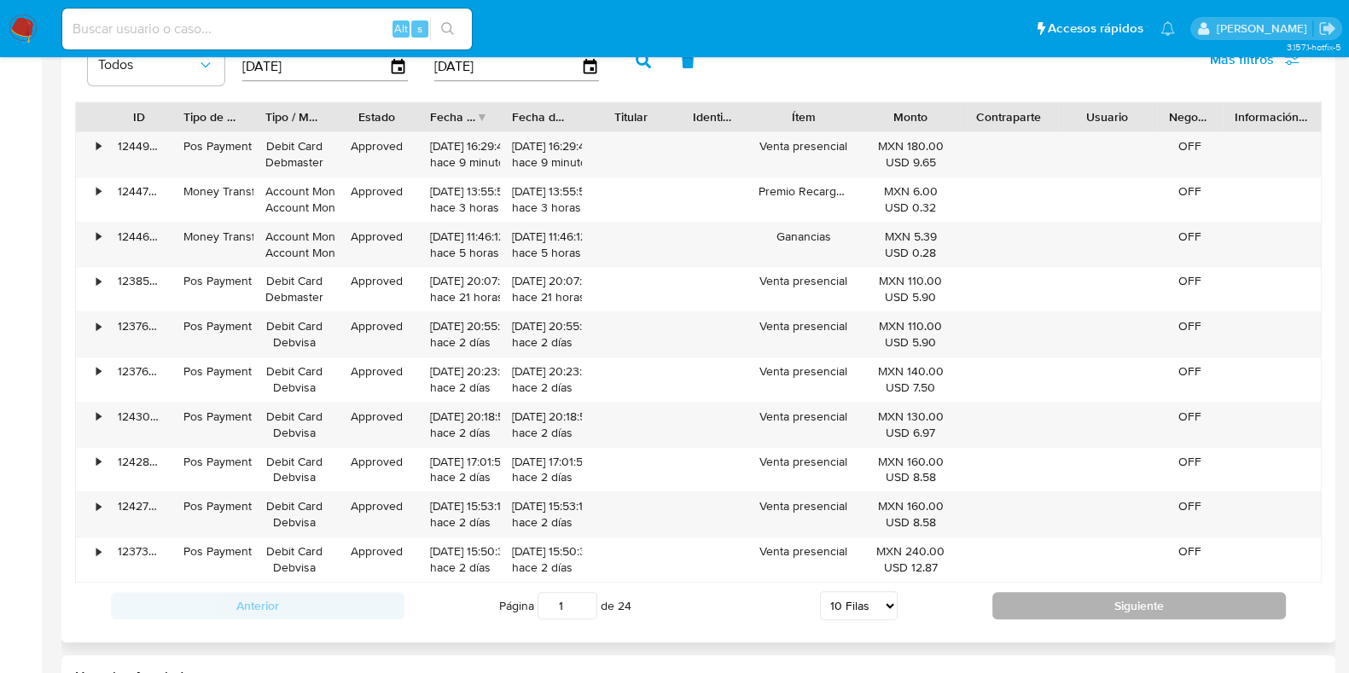
click at [1153, 599] on button "Siguiente" at bounding box center [1139, 605] width 294 height 27
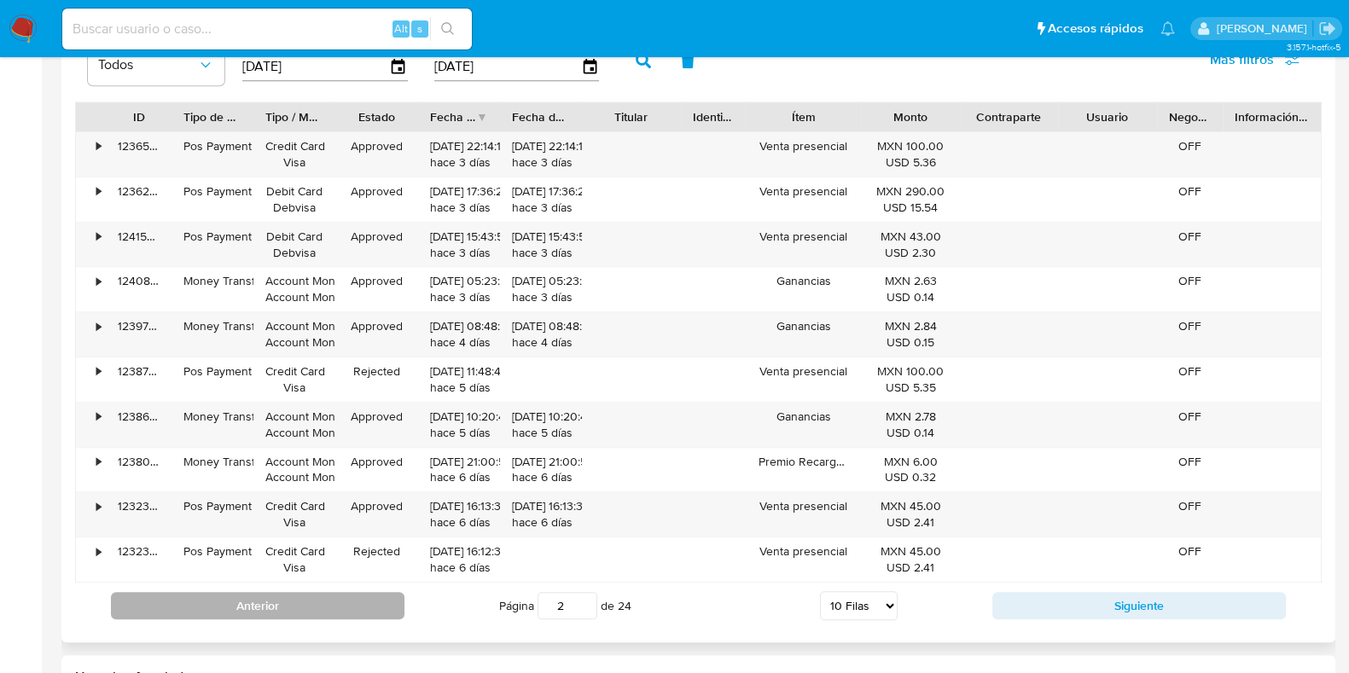
click at [298, 602] on button "Anterior" at bounding box center [258, 605] width 294 height 27
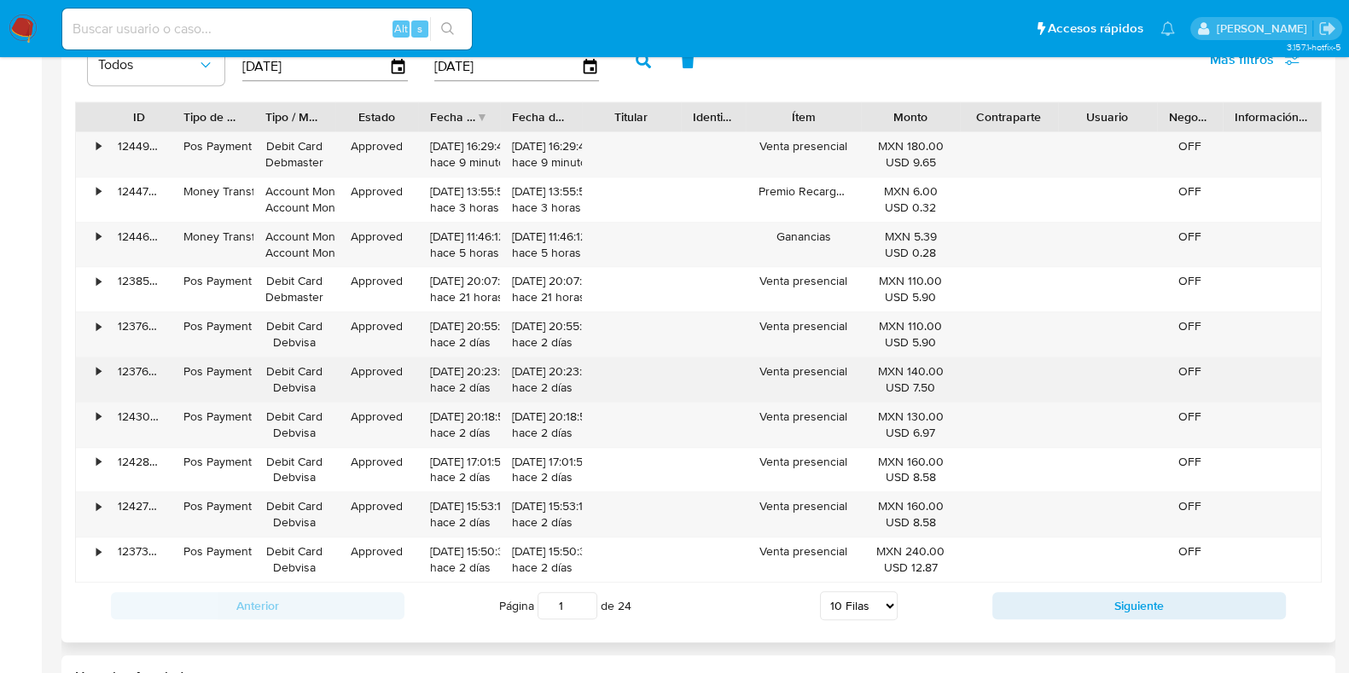
click at [92, 366] on div "•" at bounding box center [91, 380] width 30 height 44
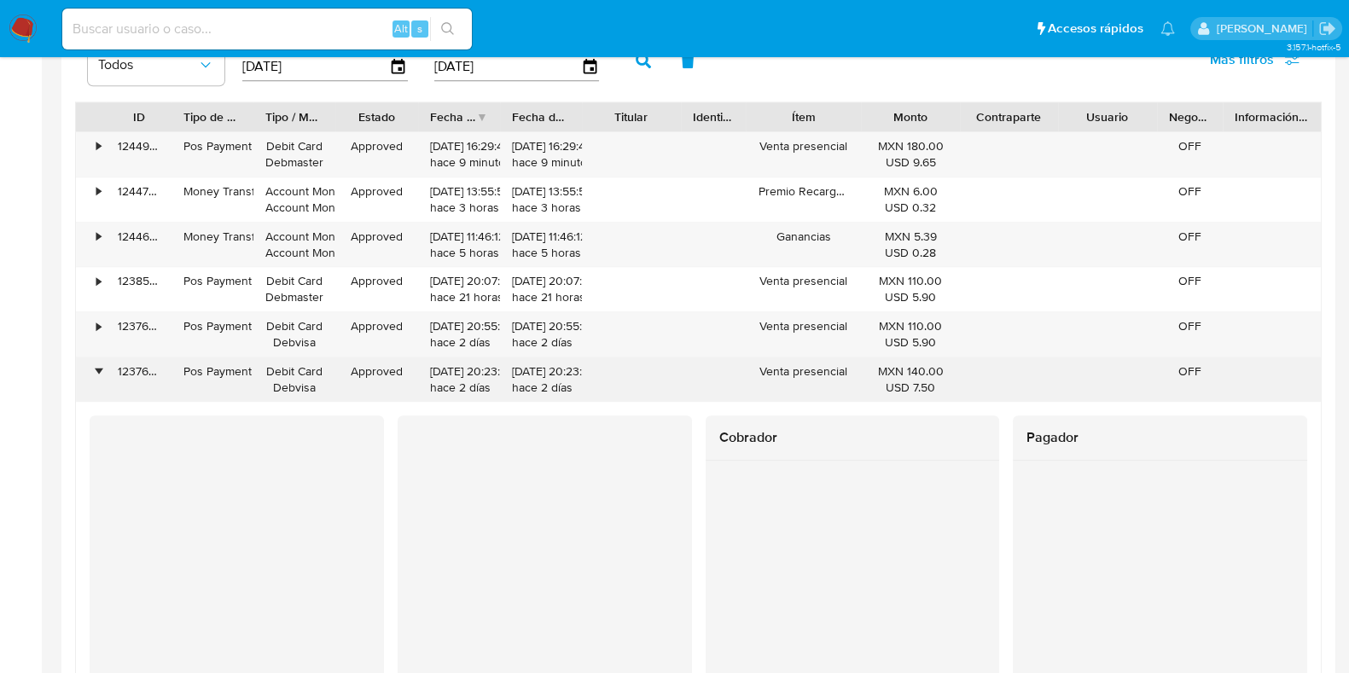
click at [91, 366] on div "•" at bounding box center [91, 380] width 30 height 44
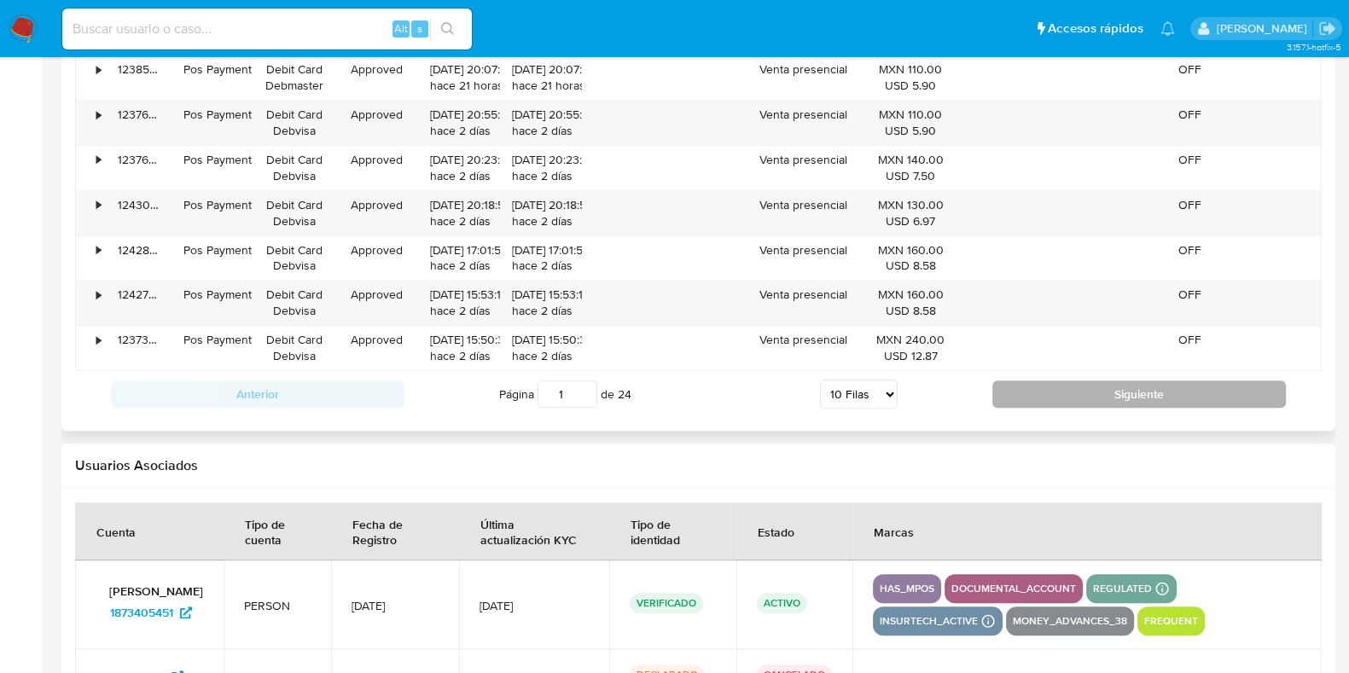
scroll to position [1920, 0]
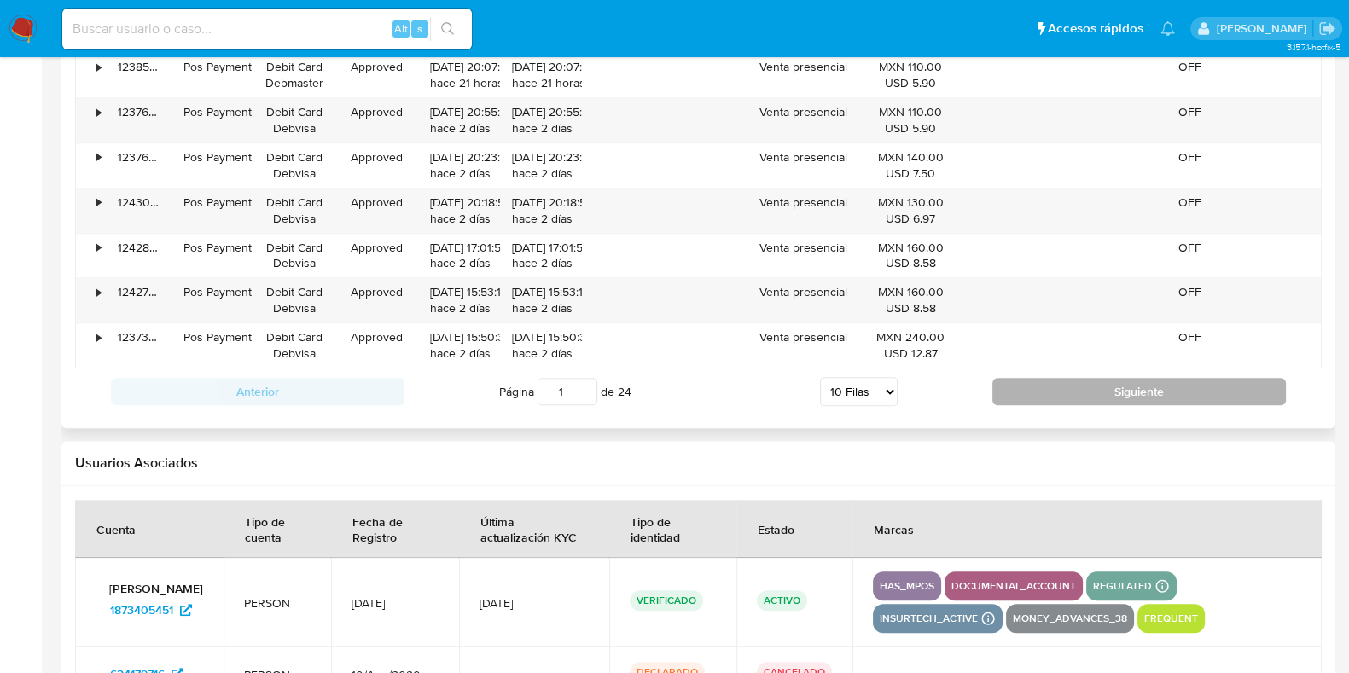
click at [1152, 393] on button "Siguiente" at bounding box center [1139, 391] width 294 height 27
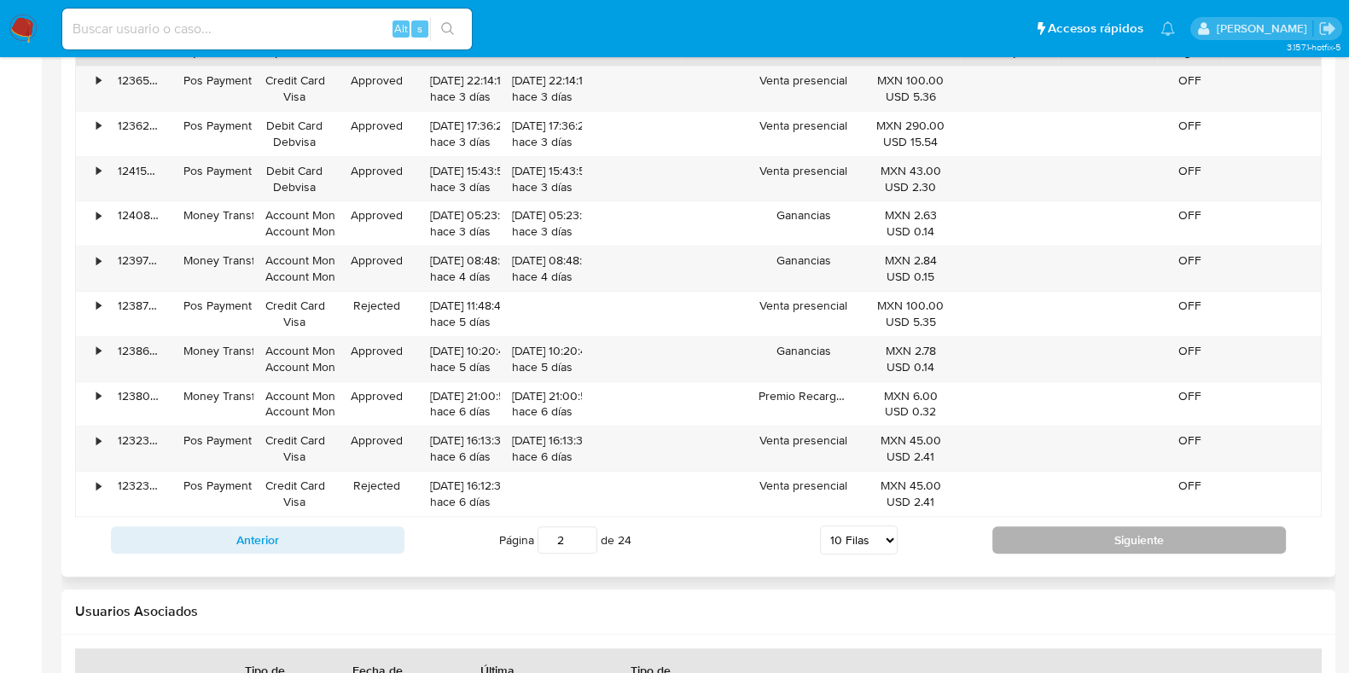
scroll to position [1706, 0]
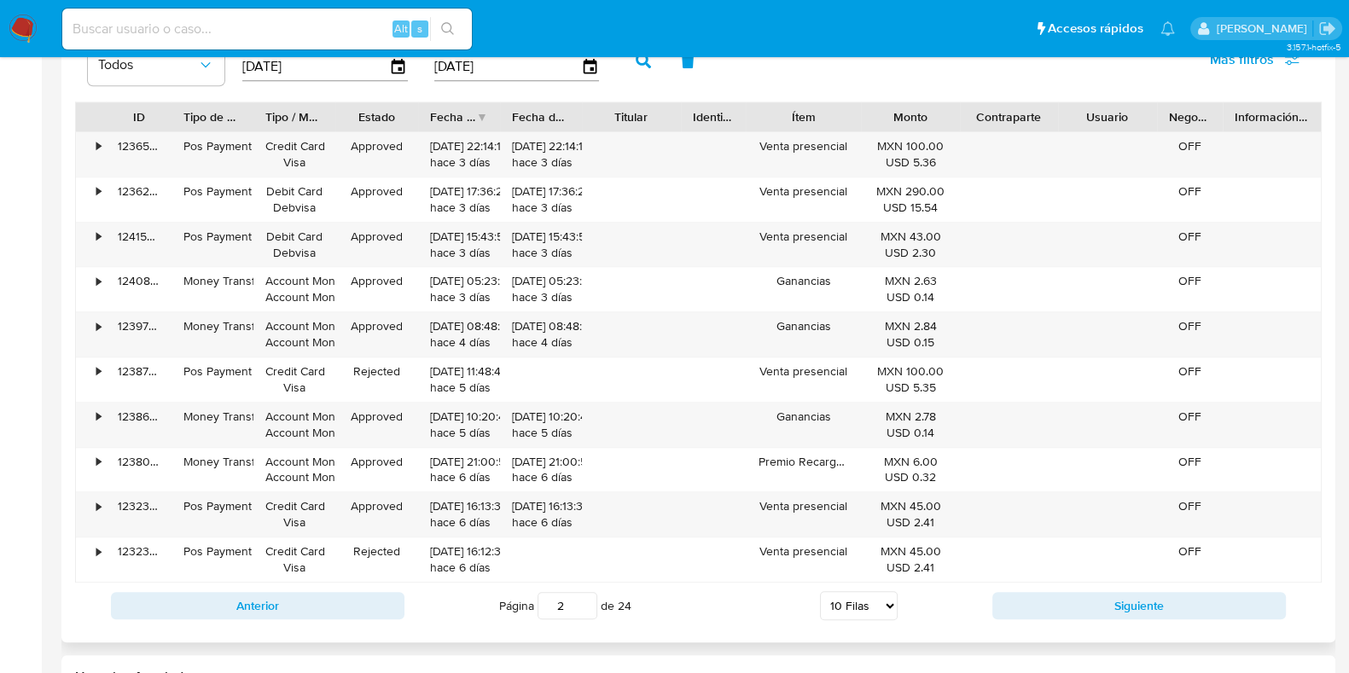
click at [1075, 623] on div "Anterior Página 2 de 24 5 [PERSON_NAME] 10 [PERSON_NAME] 20 [PERSON_NAME] 25 [P…" at bounding box center [698, 606] width 1247 height 46
click at [1085, 599] on button "Siguiente" at bounding box center [1139, 605] width 294 height 27
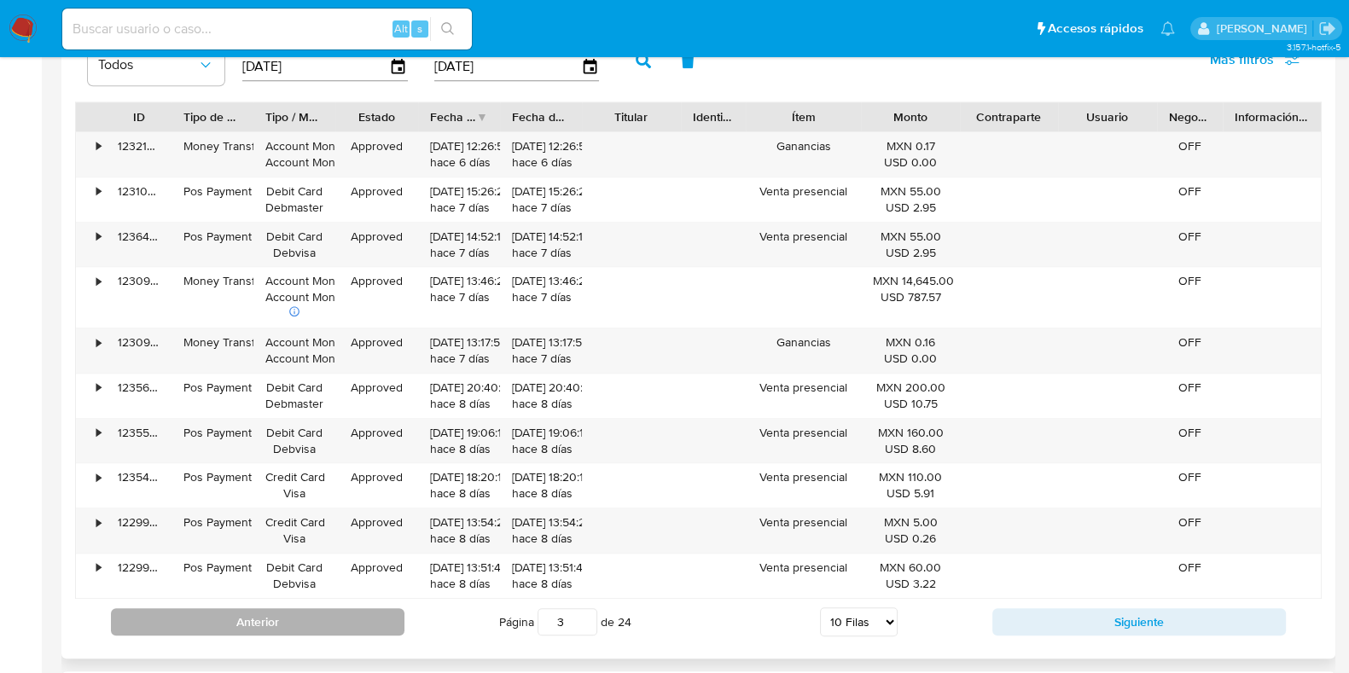
click at [359, 608] on button "Anterior" at bounding box center [258, 621] width 294 height 27
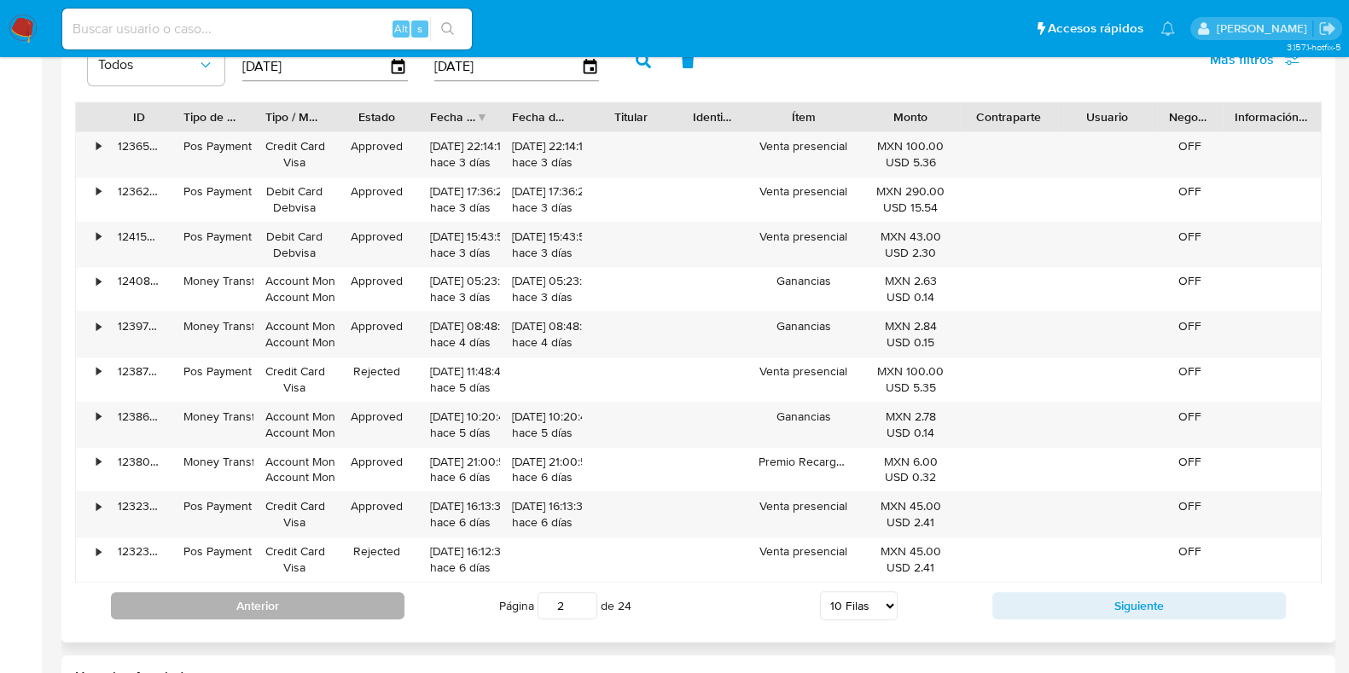
click at [359, 605] on button "Anterior" at bounding box center [258, 605] width 294 height 27
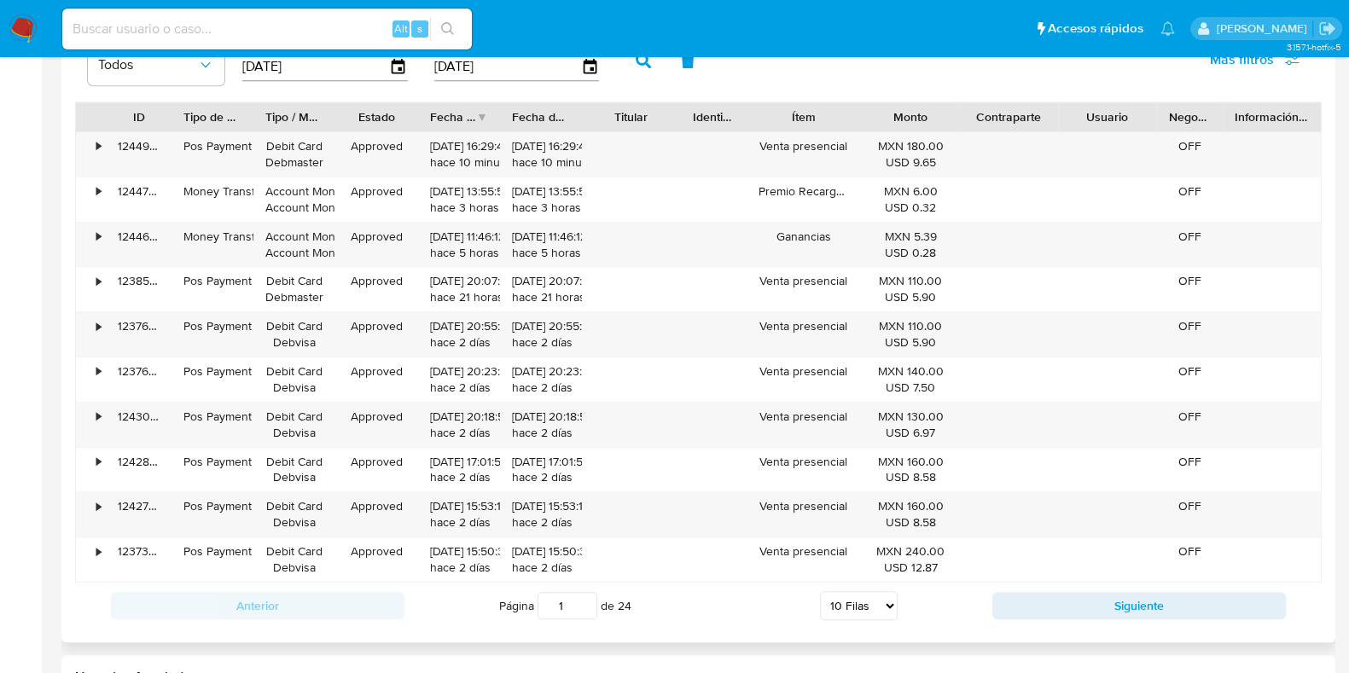
click at [1074, 585] on div "Anterior Página 1 de 24 5 Filas 10 Filas 20 Filas 25 Filas 50 Filas 100 Filas S…" at bounding box center [698, 606] width 1247 height 46
click at [1077, 596] on button "Siguiente" at bounding box center [1139, 605] width 294 height 27
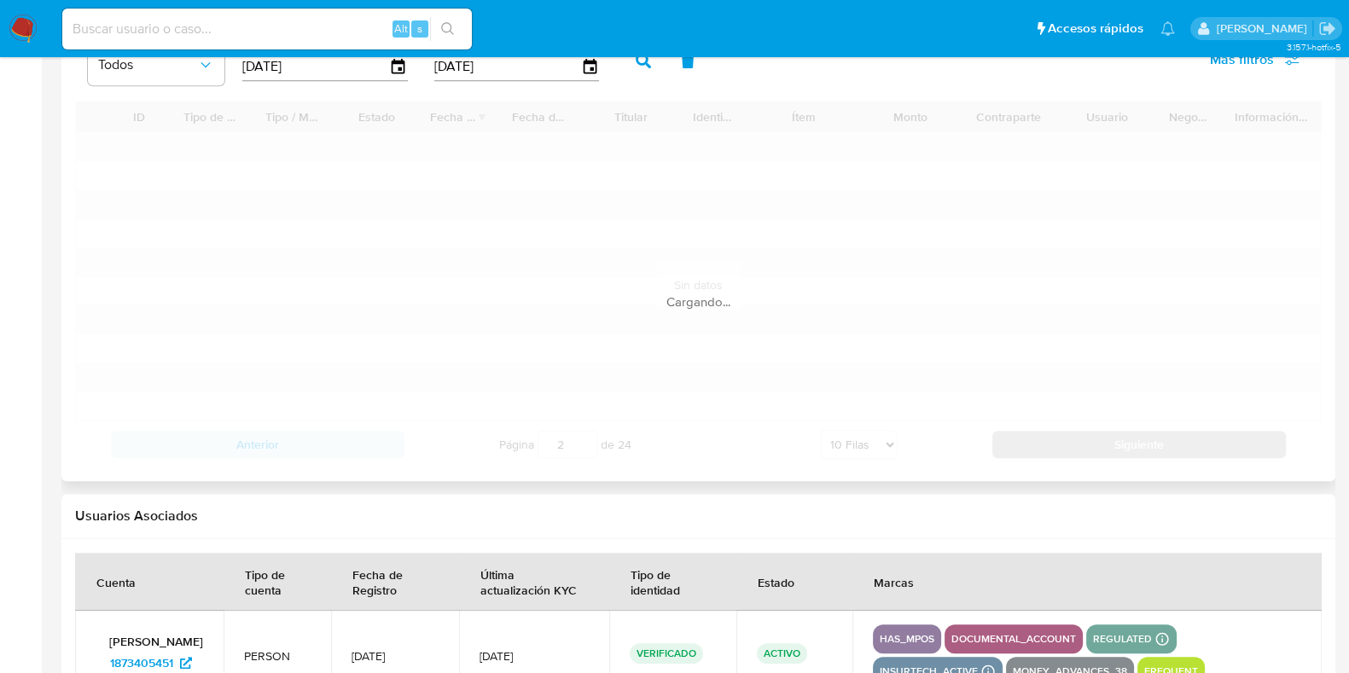
click at [1077, 596] on th "Marcas" at bounding box center [1086, 582] width 469 height 58
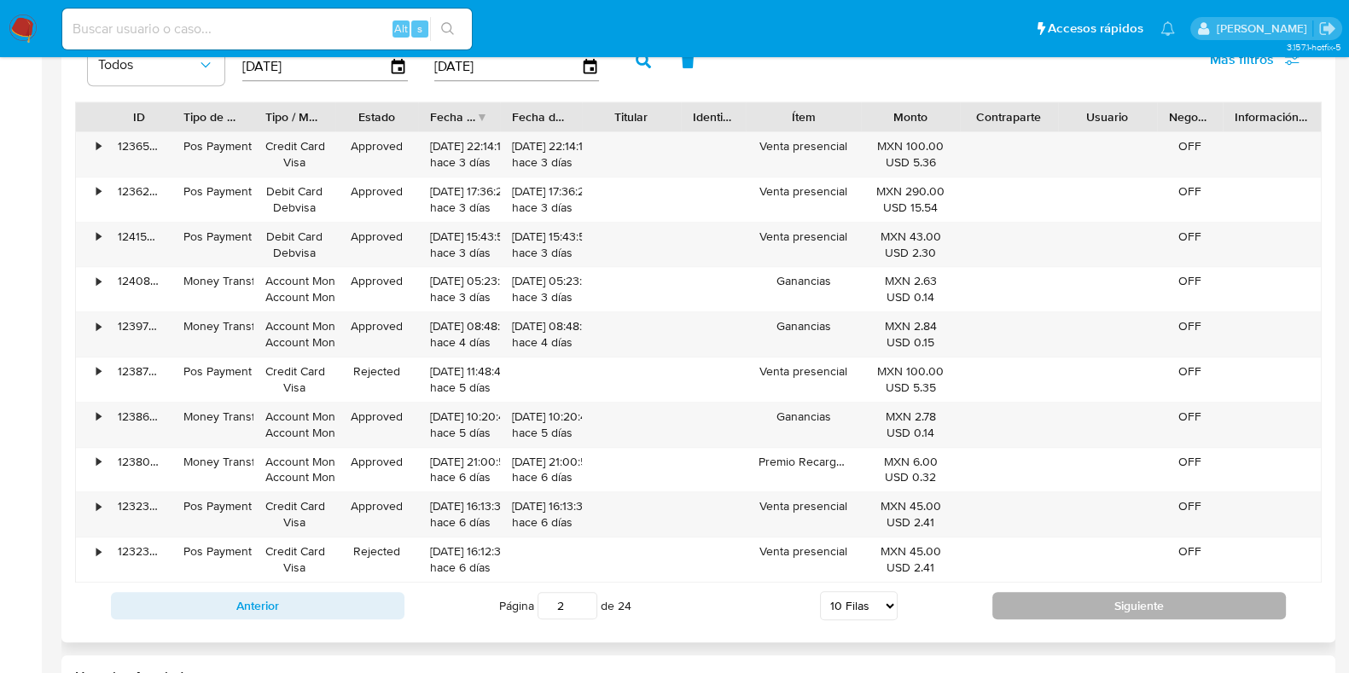
click at [1077, 596] on button "Siguiente" at bounding box center [1139, 605] width 294 height 27
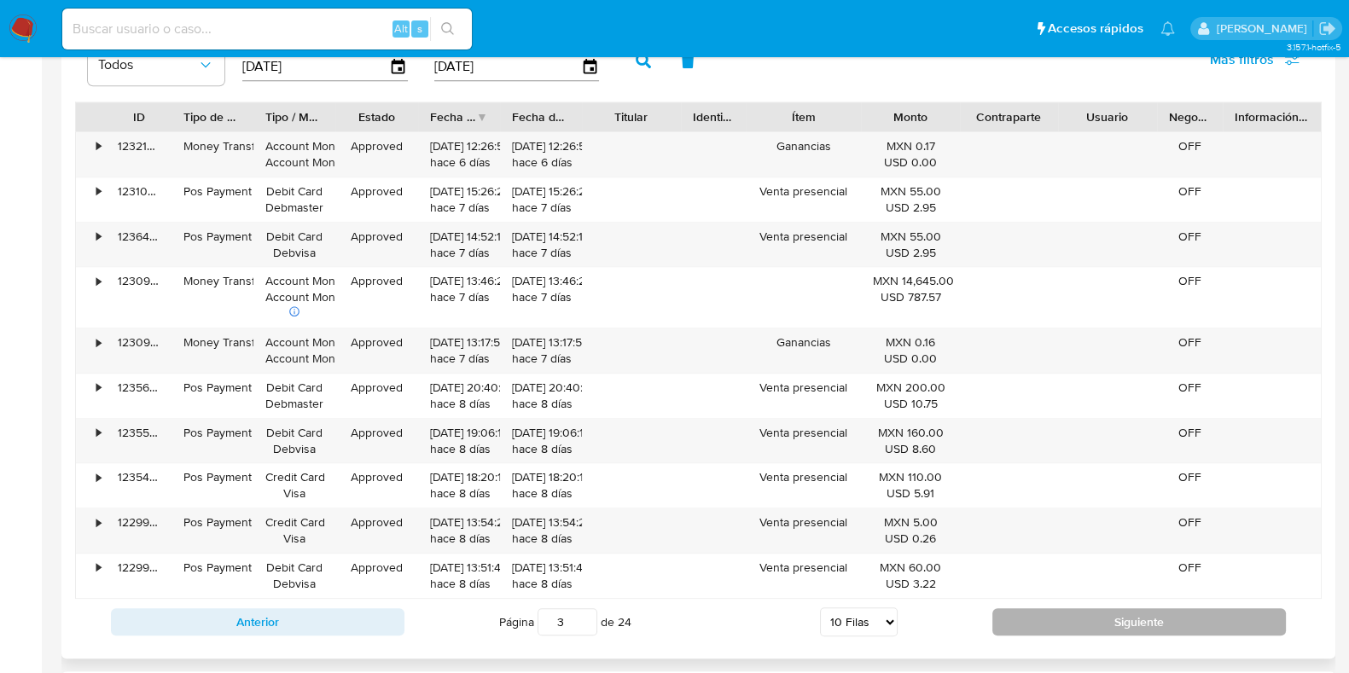
click at [1085, 626] on button "Siguiente" at bounding box center [1139, 621] width 294 height 27
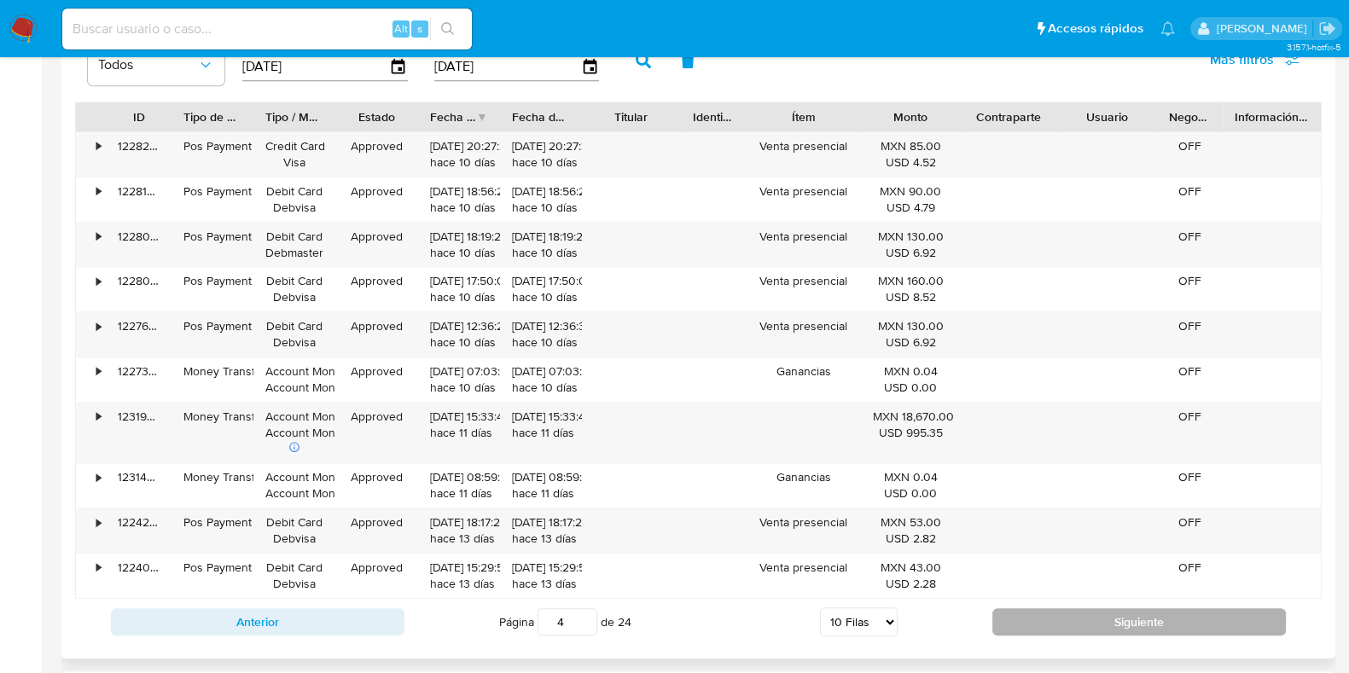
click at [1055, 615] on button "Siguiente" at bounding box center [1139, 621] width 294 height 27
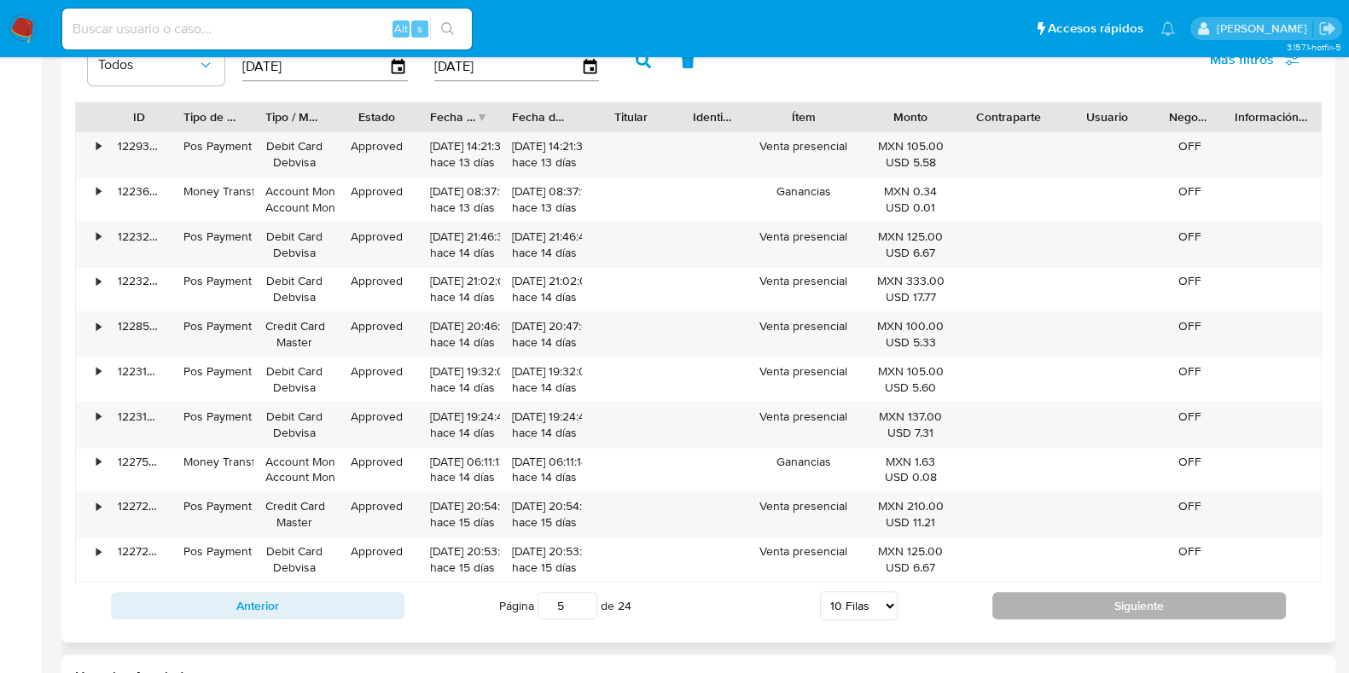
click at [1037, 608] on button "Siguiente" at bounding box center [1139, 605] width 294 height 27
click at [1037, 599] on button "Siguiente" at bounding box center [1139, 605] width 294 height 27
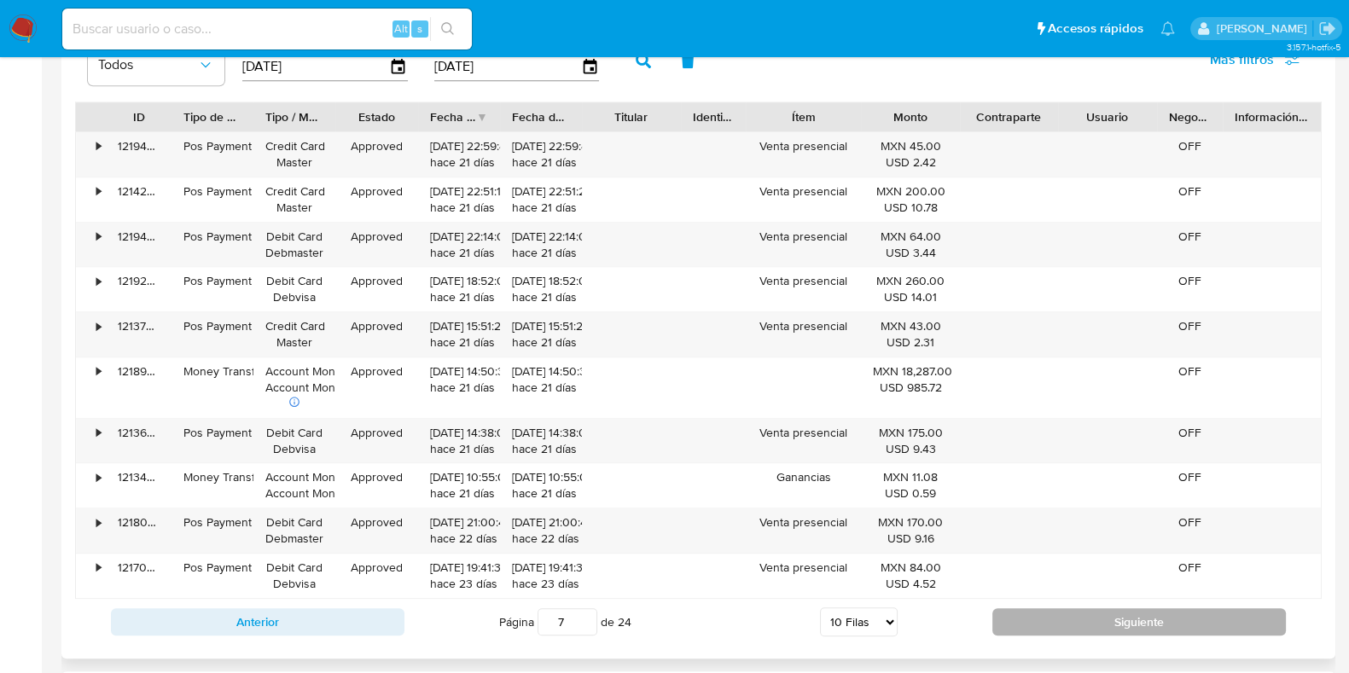
click at [1045, 619] on button "Siguiente" at bounding box center [1139, 621] width 294 height 27
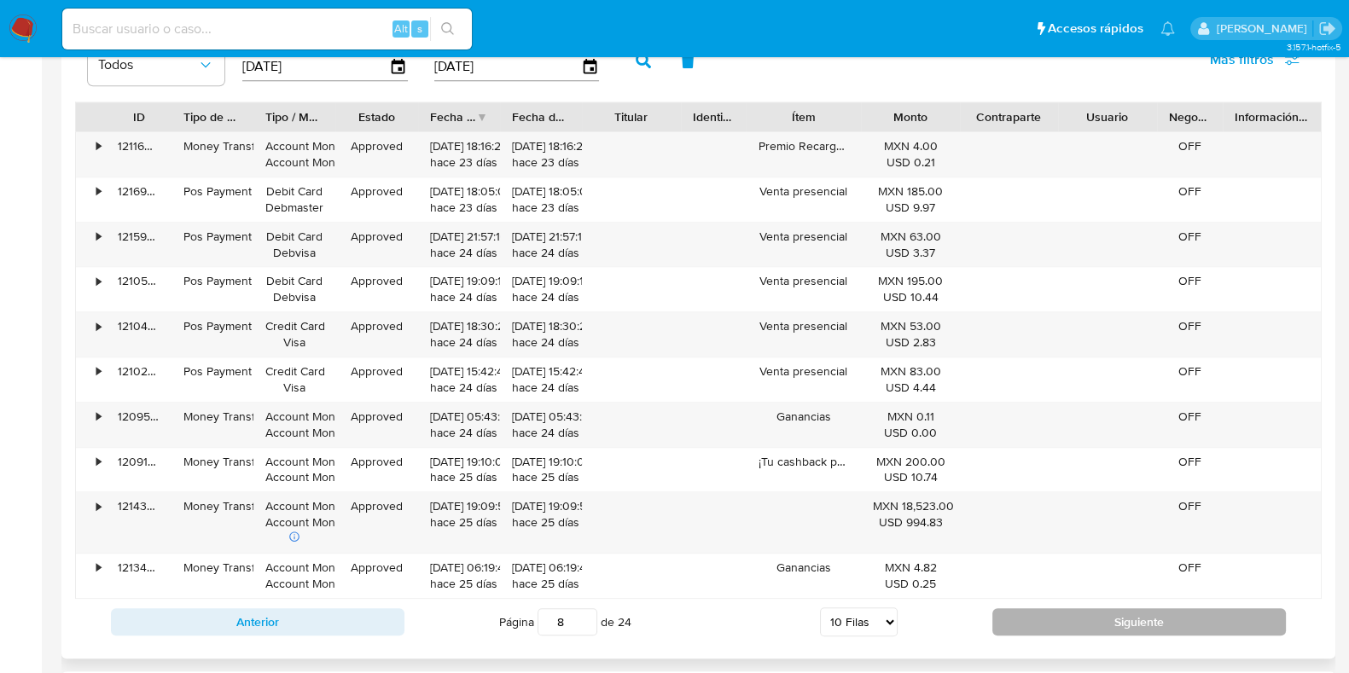
click at [1054, 619] on button "Siguiente" at bounding box center [1139, 621] width 294 height 27
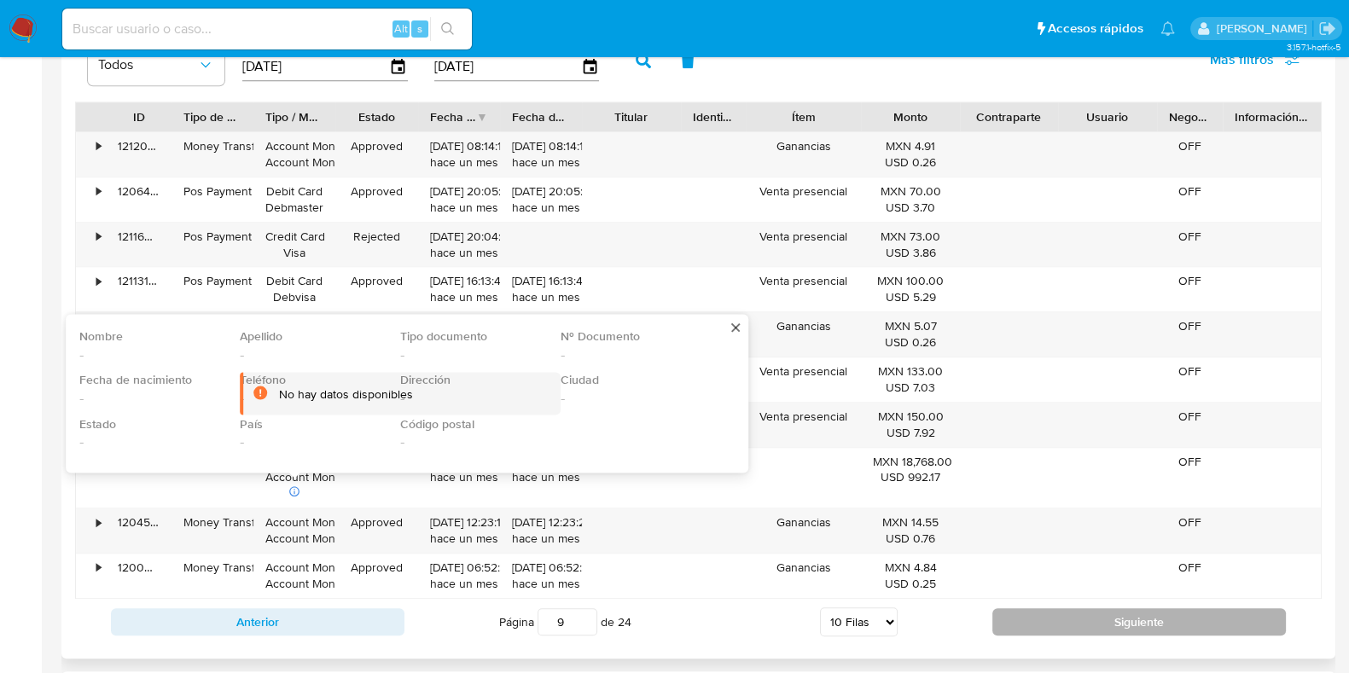
click at [1046, 623] on button "Siguiente" at bounding box center [1139, 621] width 294 height 27
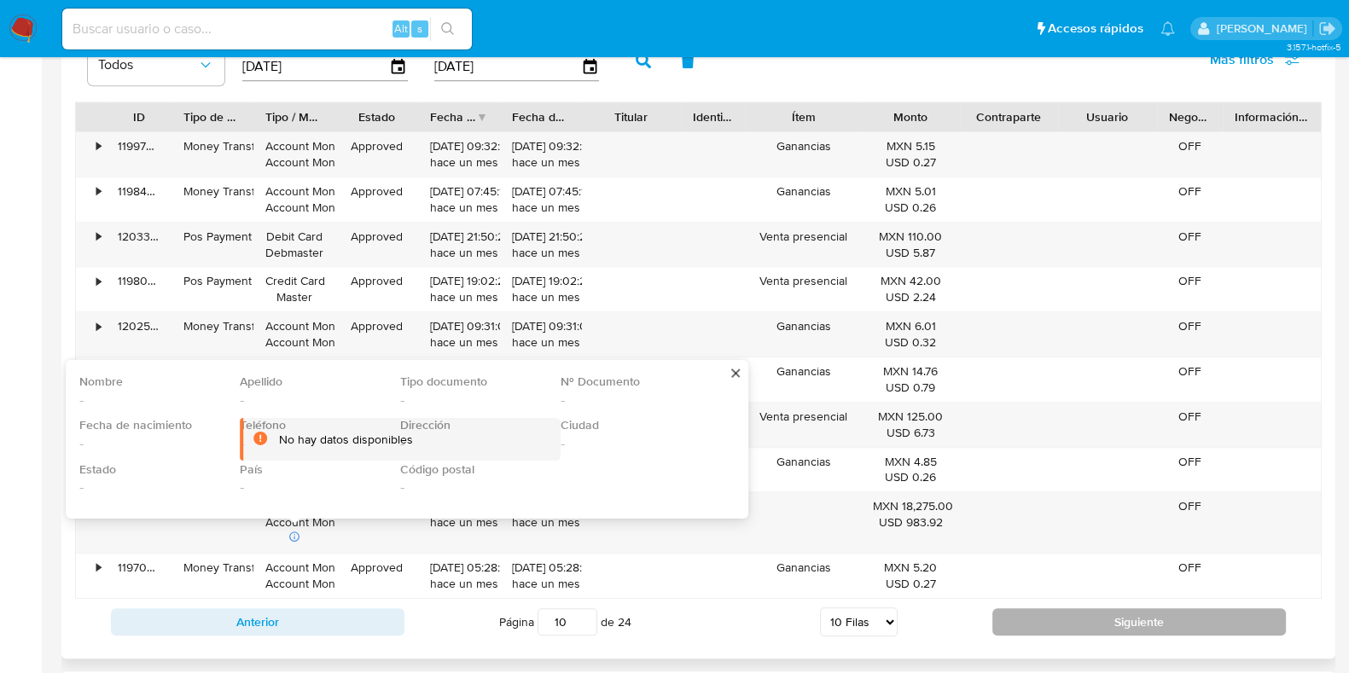
click at [1114, 615] on button "Siguiente" at bounding box center [1139, 621] width 294 height 27
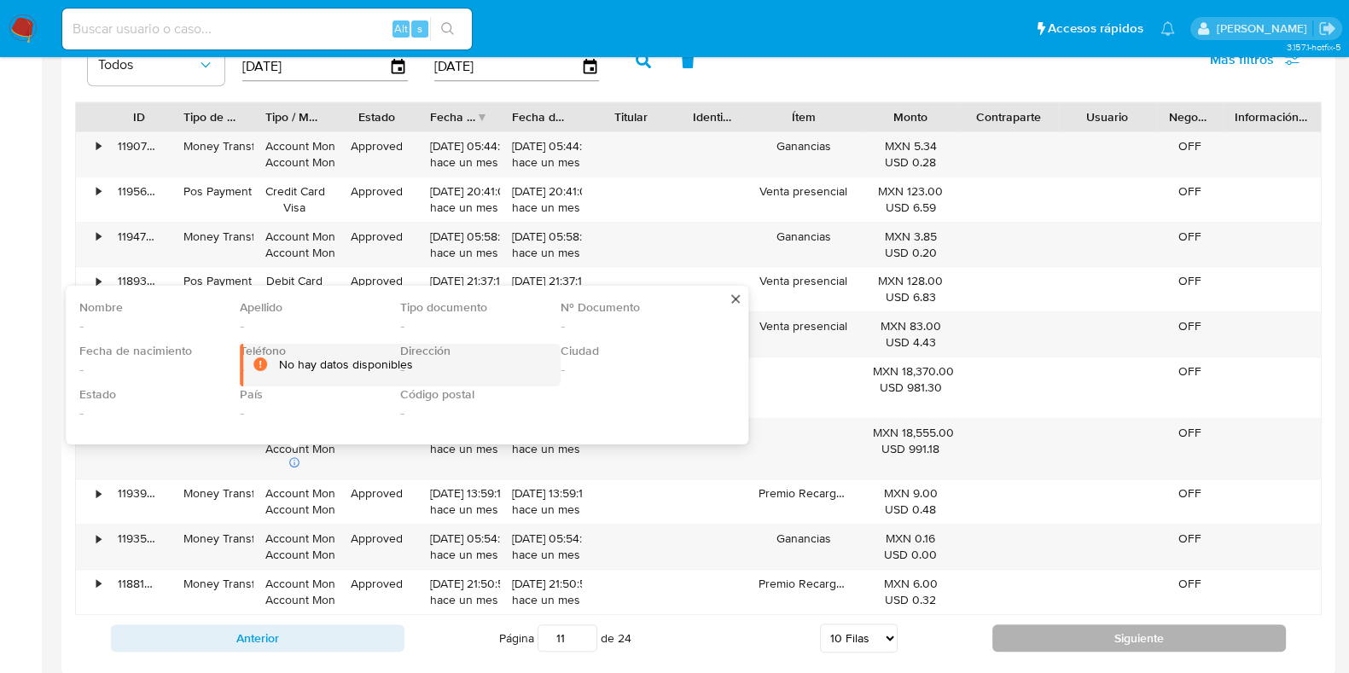
click at [1068, 625] on button "Siguiente" at bounding box center [1139, 638] width 294 height 27
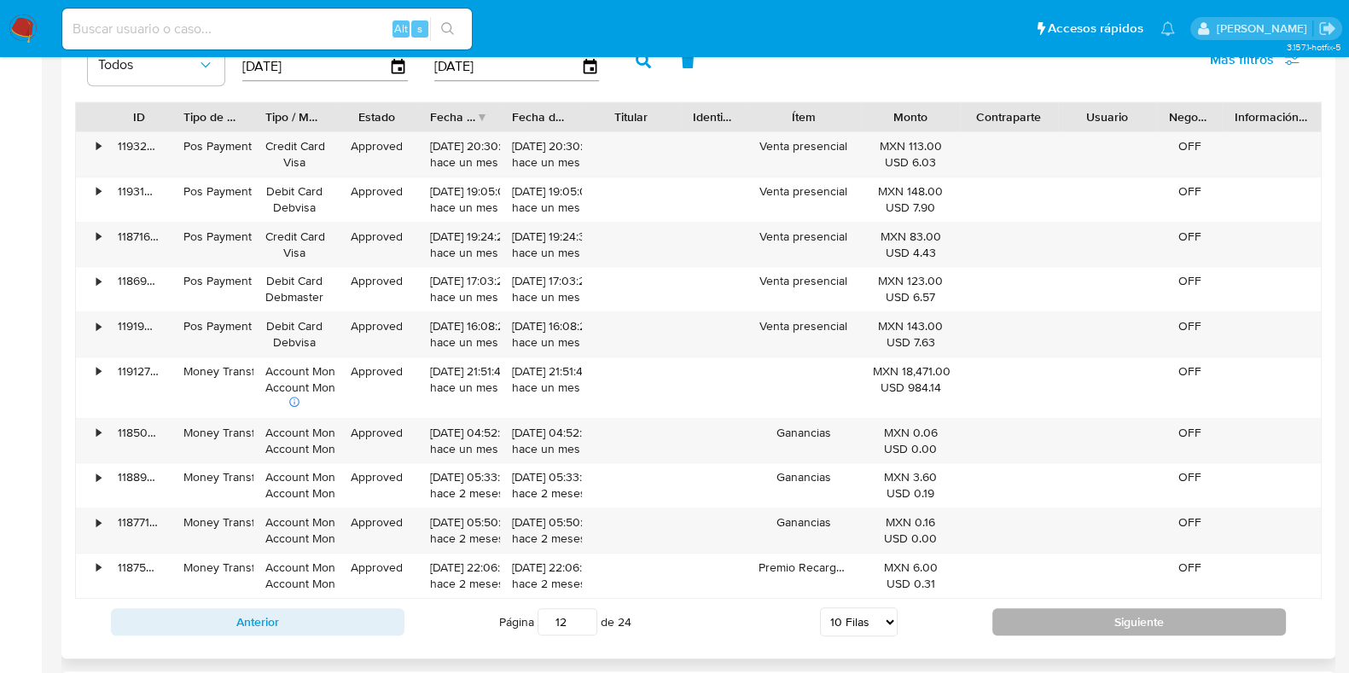
click at [1089, 613] on button "Siguiente" at bounding box center [1139, 621] width 294 height 27
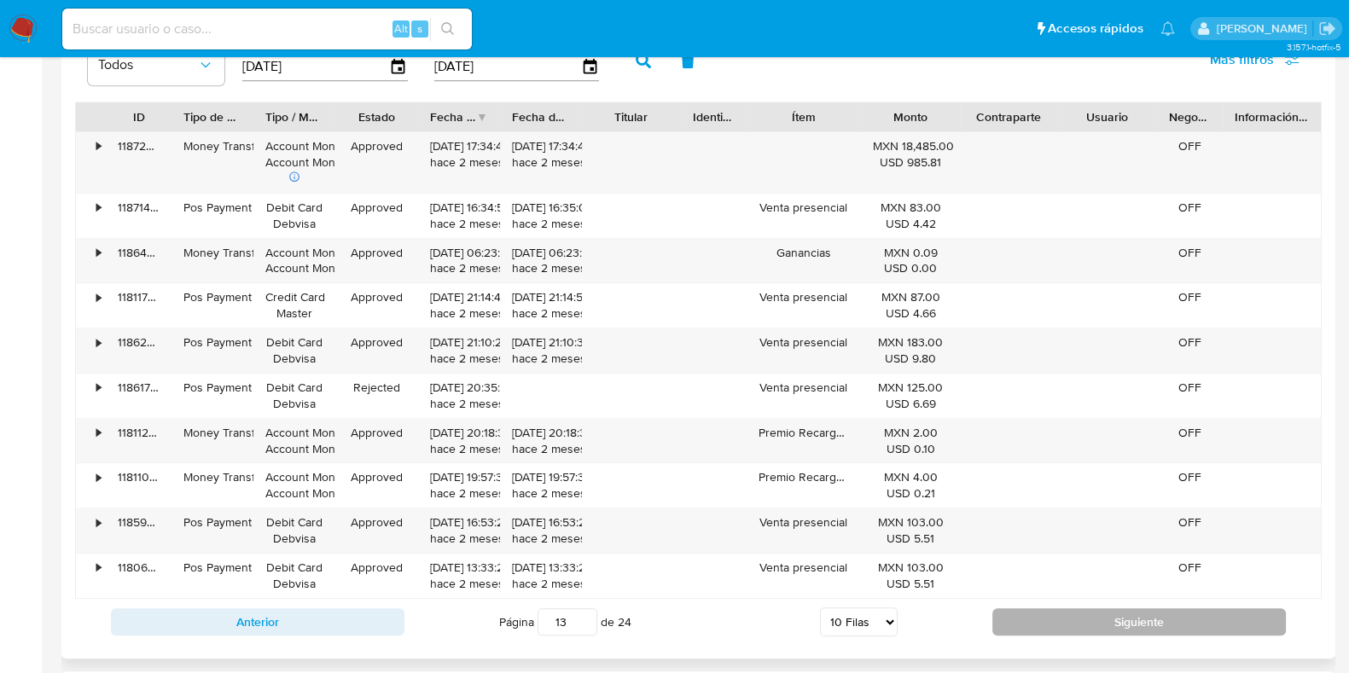
click at [1137, 611] on button "Siguiente" at bounding box center [1139, 621] width 294 height 27
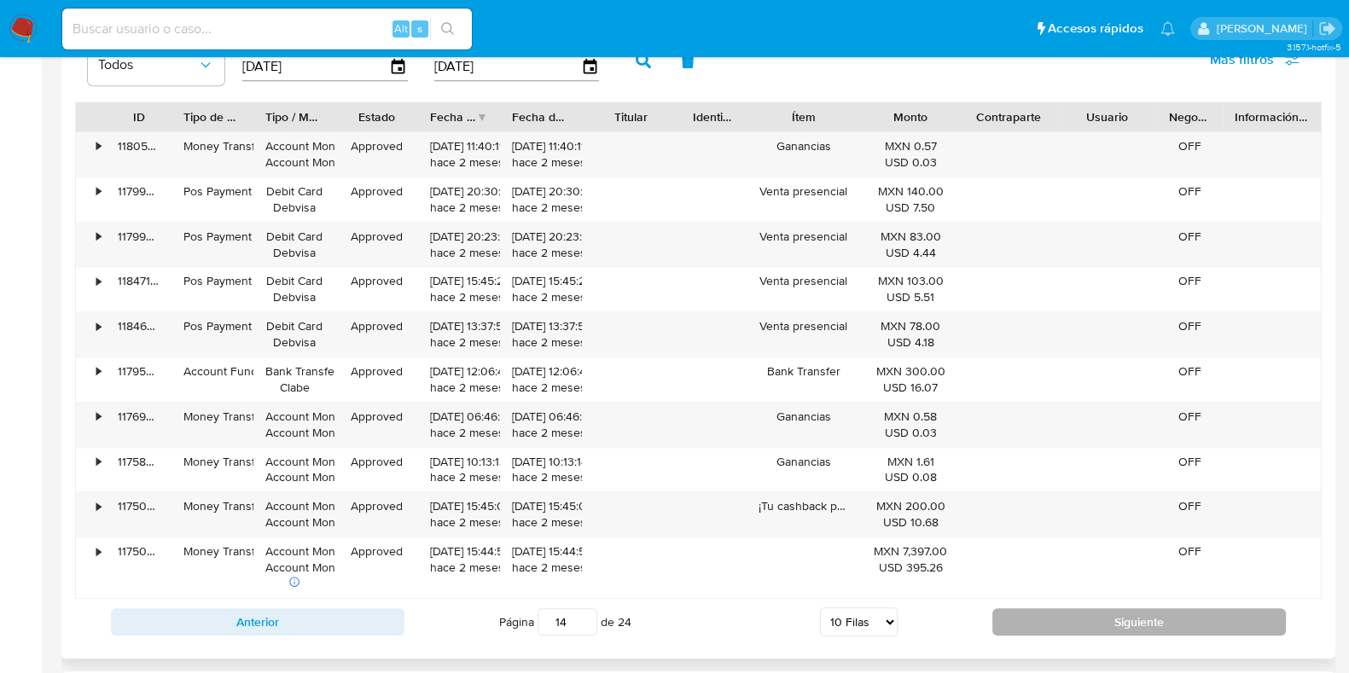
click at [1117, 622] on button "Siguiente" at bounding box center [1139, 621] width 294 height 27
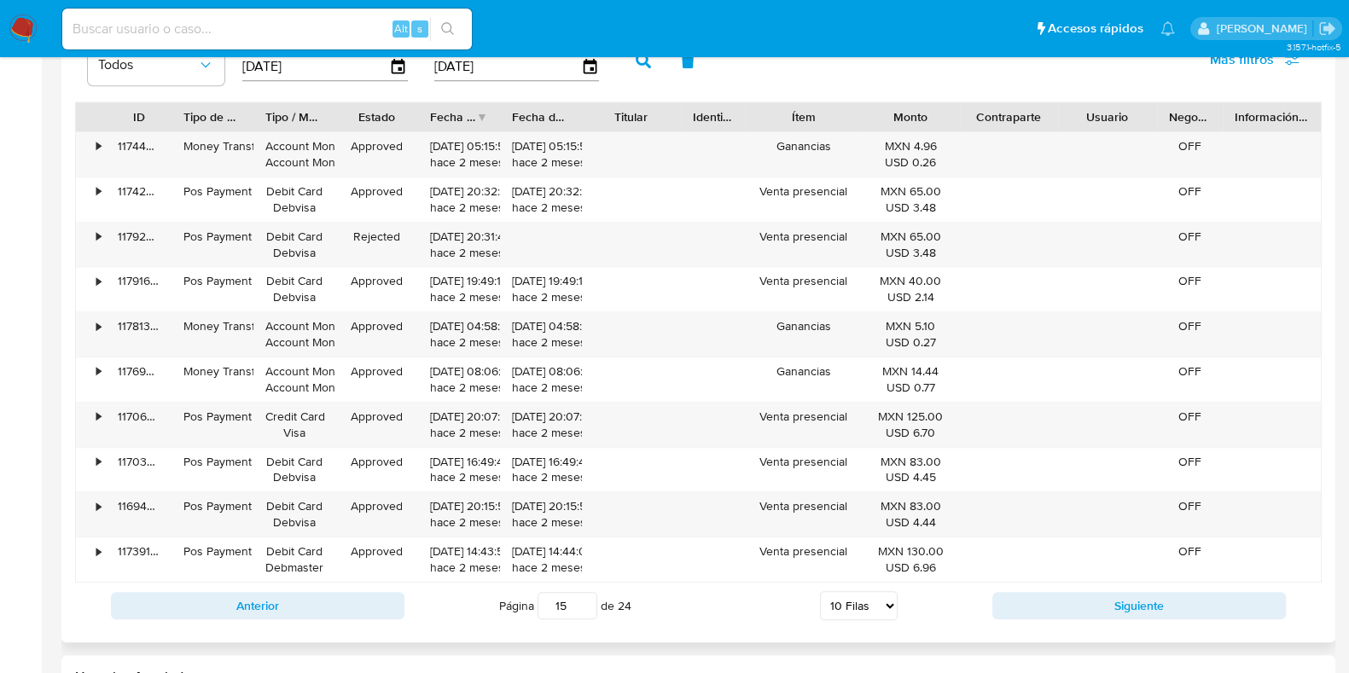
click at [1119, 623] on div "Anterior Página 15 de 24 5 Filas 10 Filas 20 Filas 25 Filas 50 Filas 100 Filas …" at bounding box center [698, 606] width 1247 height 46
click at [1119, 604] on button "Siguiente" at bounding box center [1139, 605] width 294 height 27
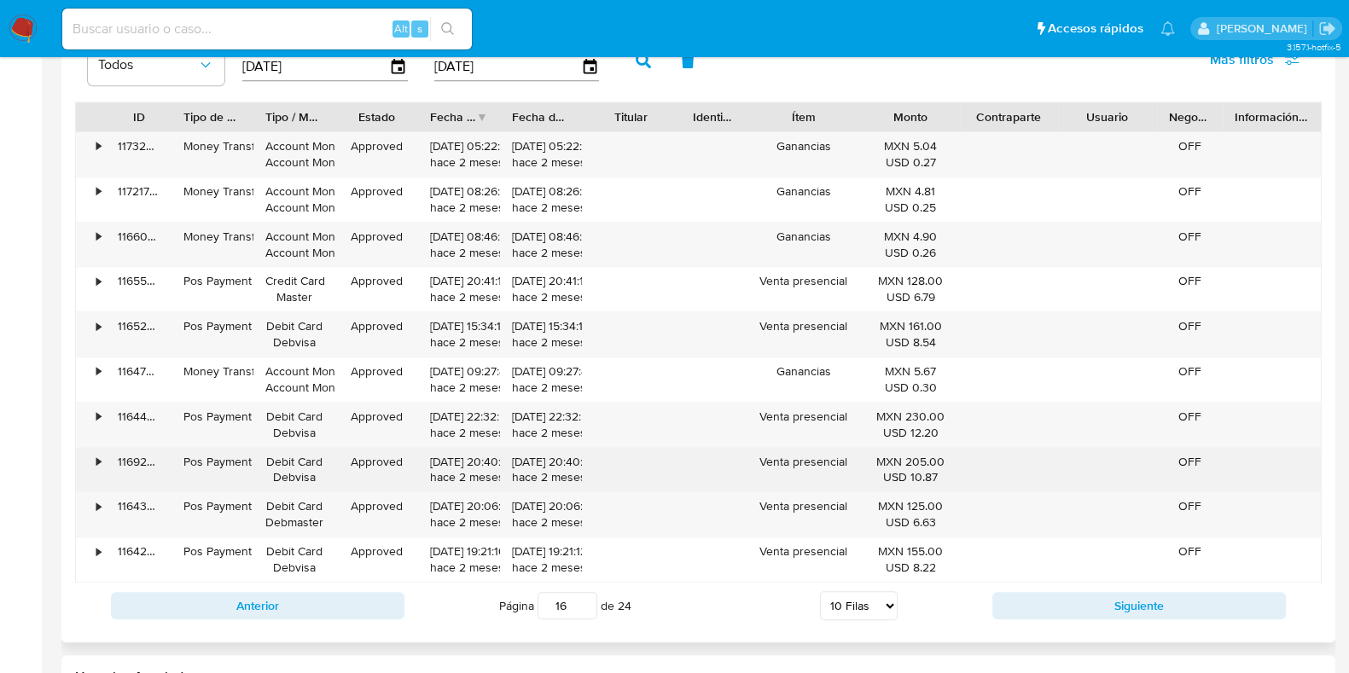
scroll to position [1813, 0]
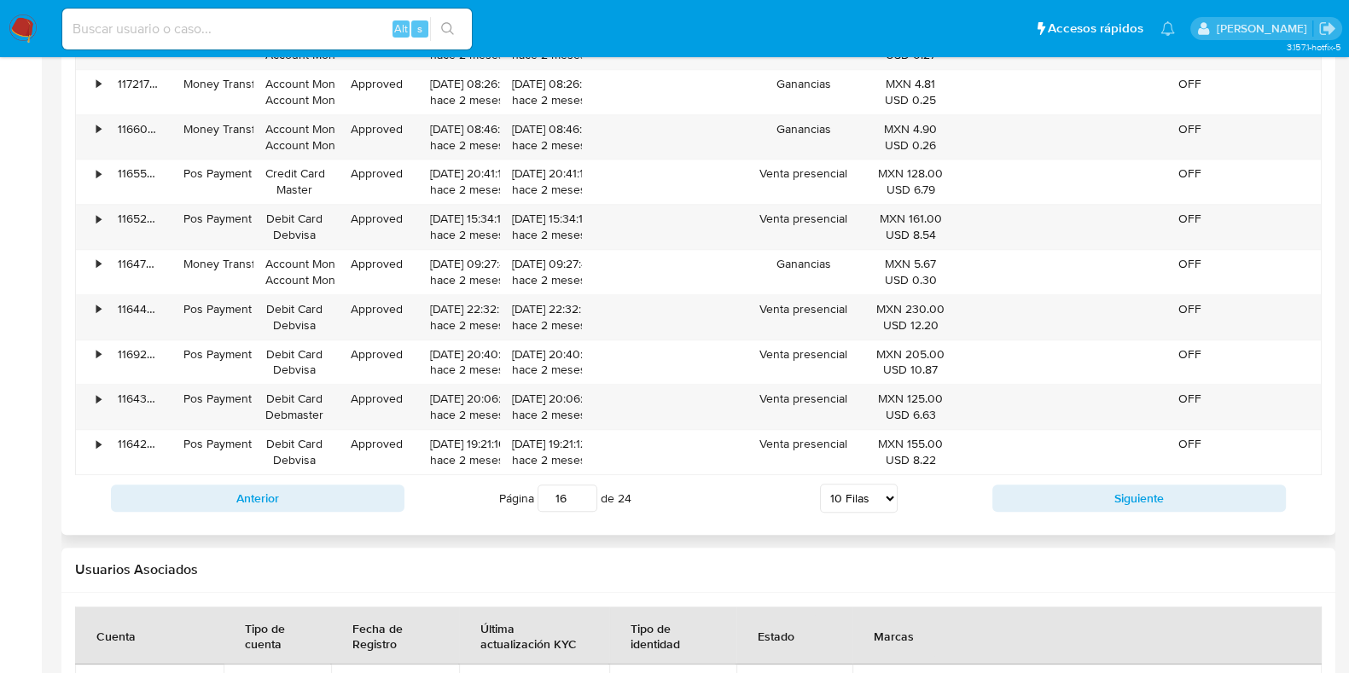
click at [1108, 509] on div "Anterior Página 16 de 24 5 Filas 10 Filas 20 Filas 25 Filas 50 Filas 100 Filas …" at bounding box center [698, 498] width 1247 height 46
click at [1109, 495] on button "Siguiente" at bounding box center [1139, 498] width 294 height 27
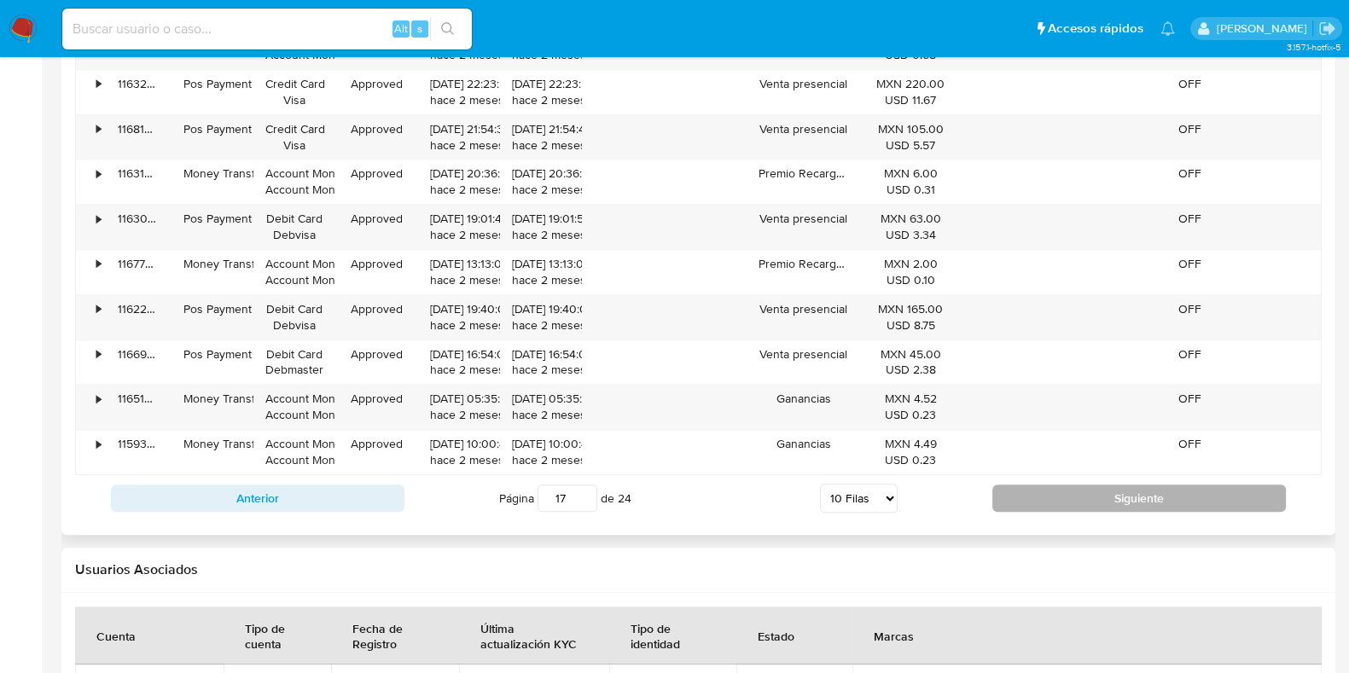
click at [1147, 500] on button "Siguiente" at bounding box center [1139, 498] width 294 height 27
type input "18"
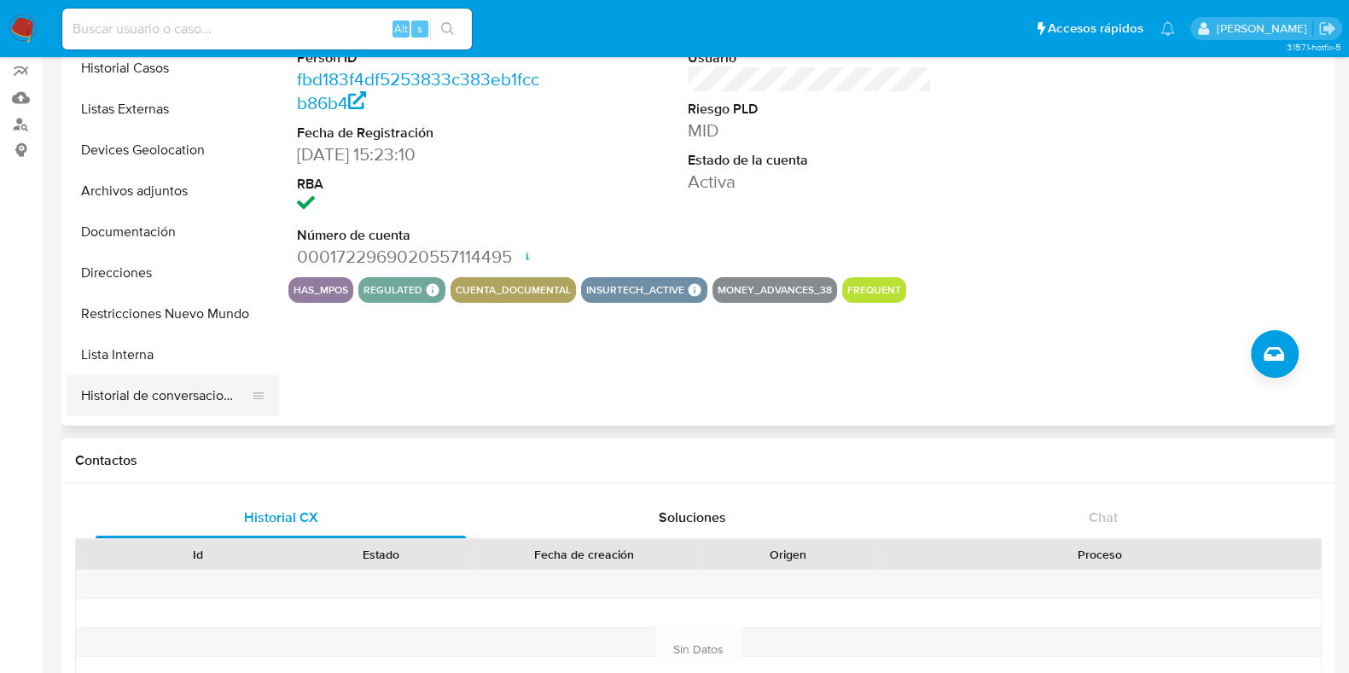
scroll to position [106, 0]
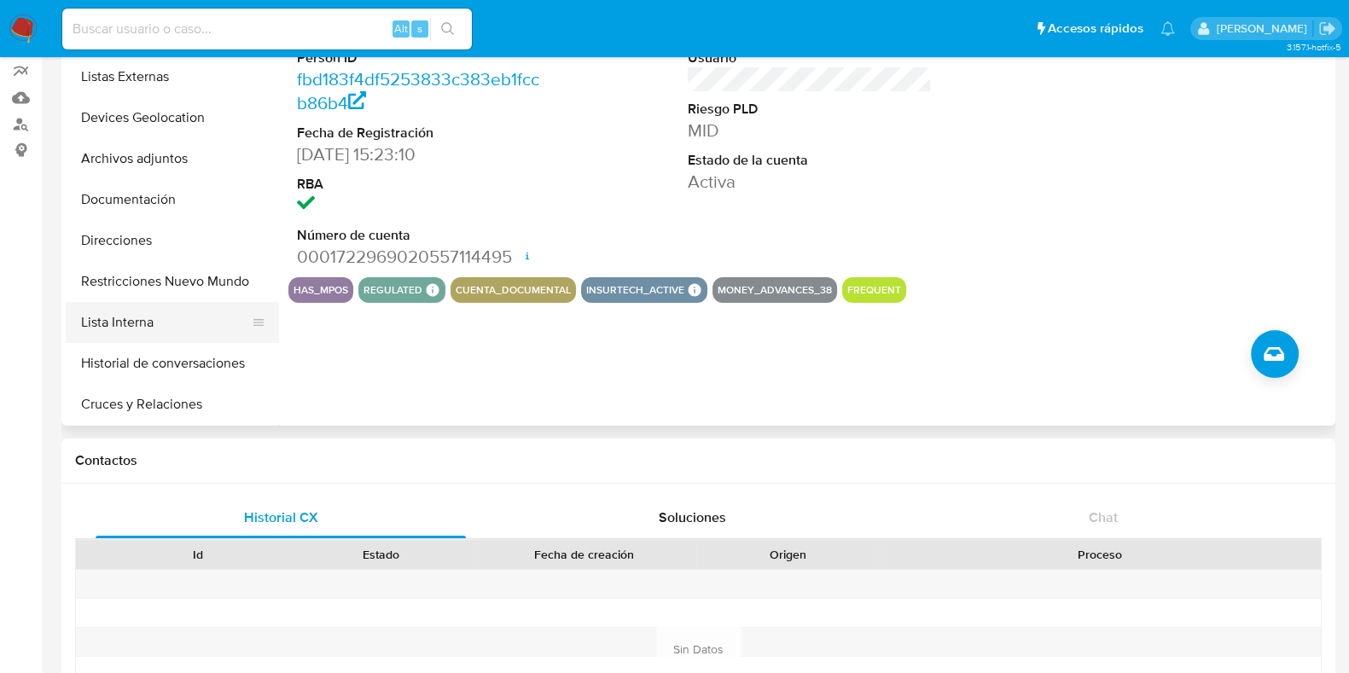
click at [139, 326] on button "Lista Interna" at bounding box center [166, 322] width 200 height 41
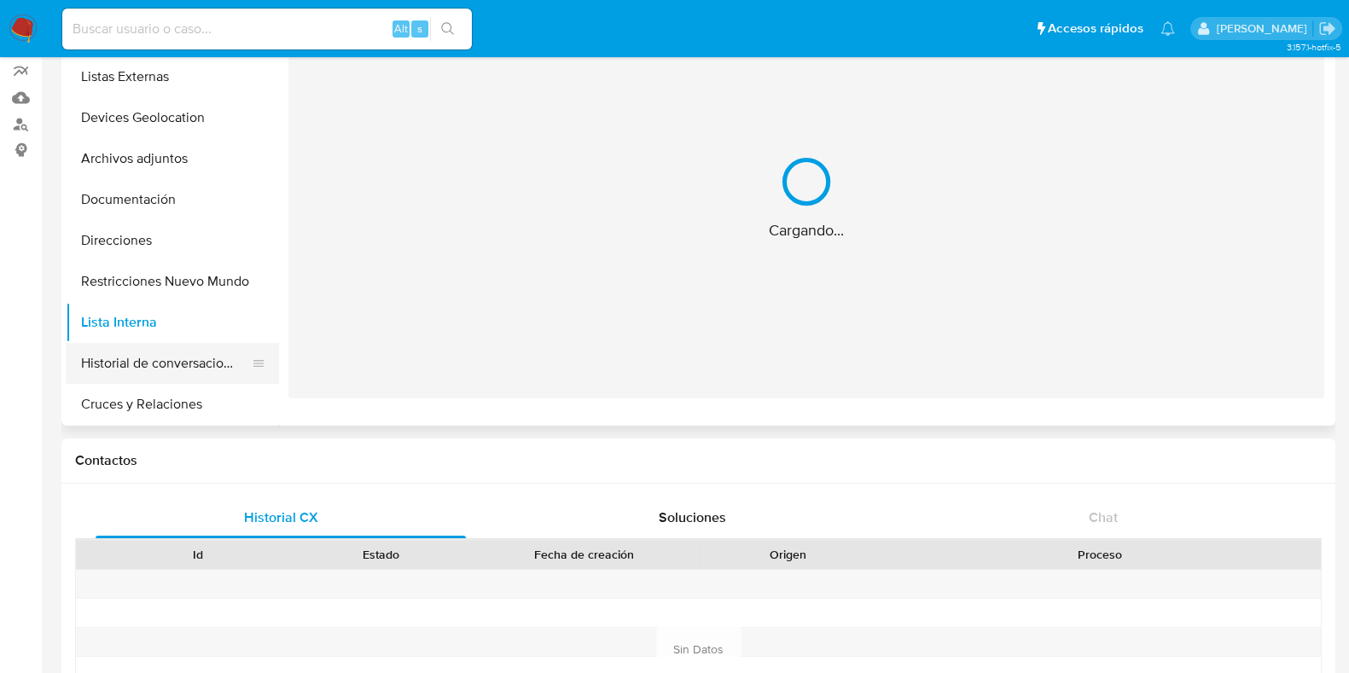
click at [147, 358] on button "Historial de conversaciones" at bounding box center [166, 363] width 200 height 41
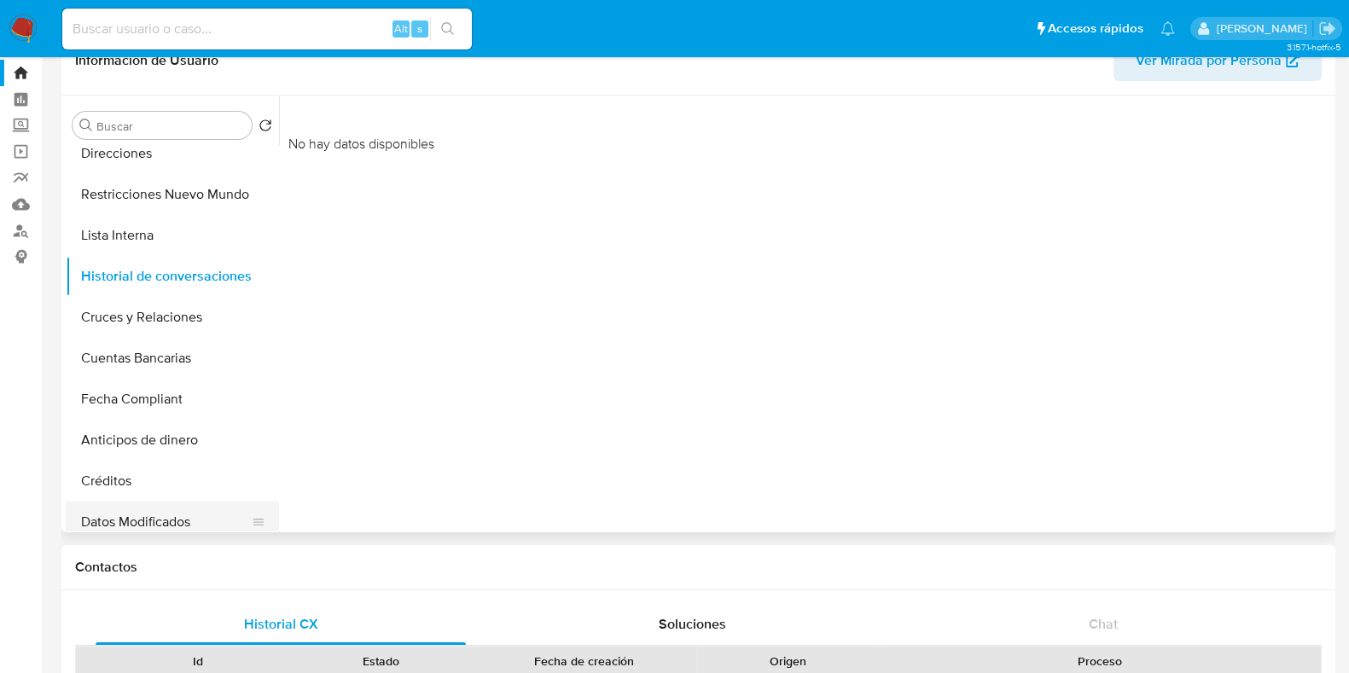
scroll to position [320, 0]
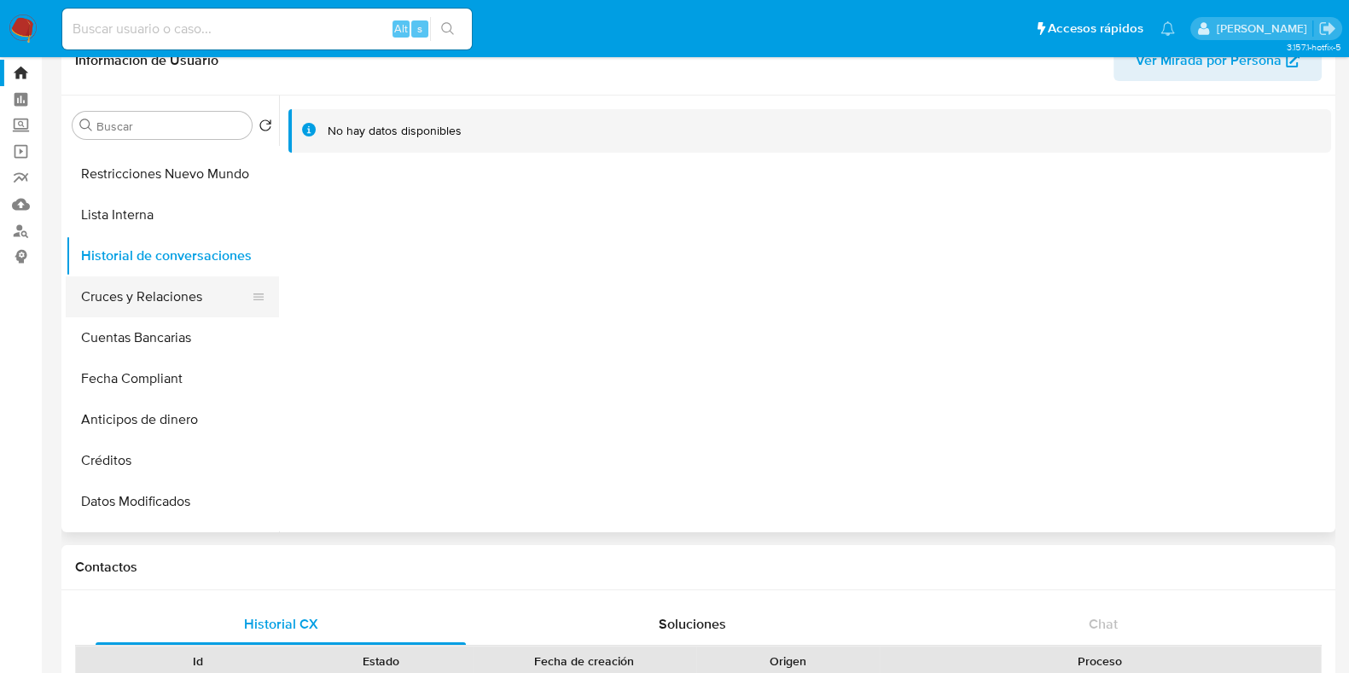
click at [113, 311] on button "Cruces y Relaciones" at bounding box center [166, 296] width 200 height 41
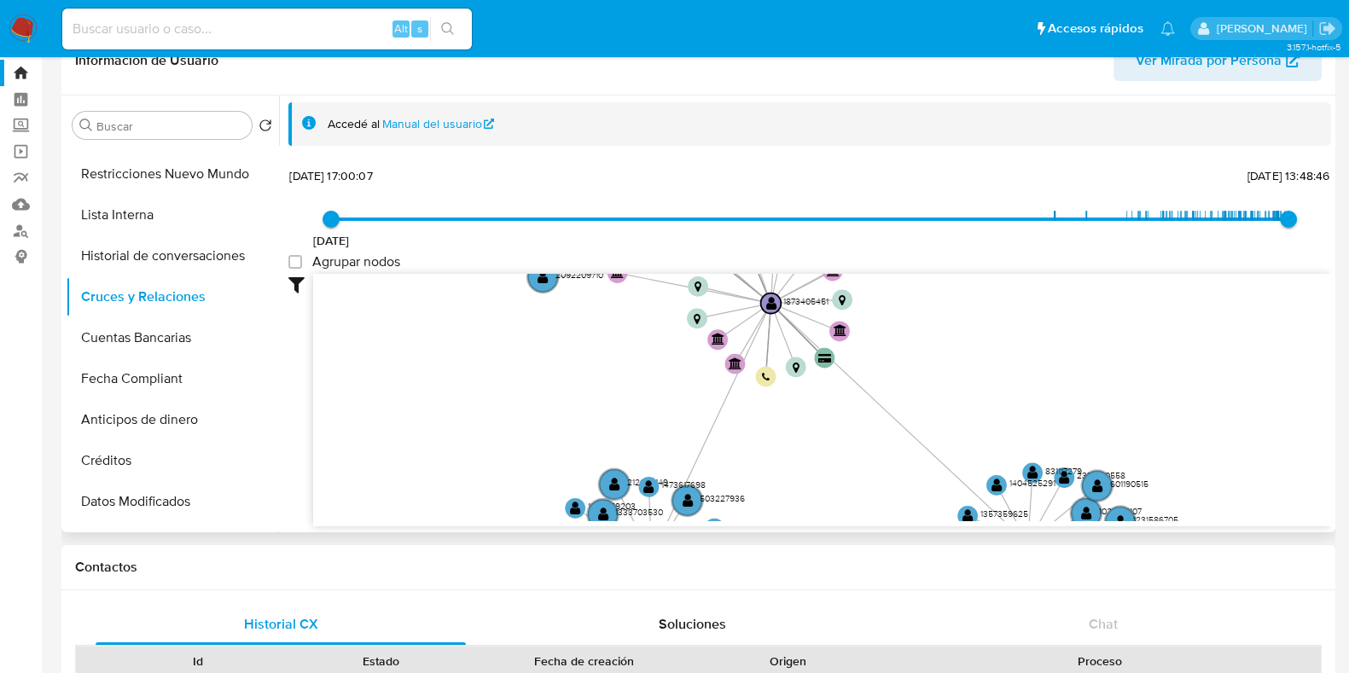
drag, startPoint x: 857, startPoint y: 439, endPoint x: 760, endPoint y: 266, distance: 197.5
click at [772, 321] on icon "user-1873405451  1873405451 user-1470362684  1470362684 device-667c6a9e782844…" at bounding box center [822, 397] width 1018 height 247
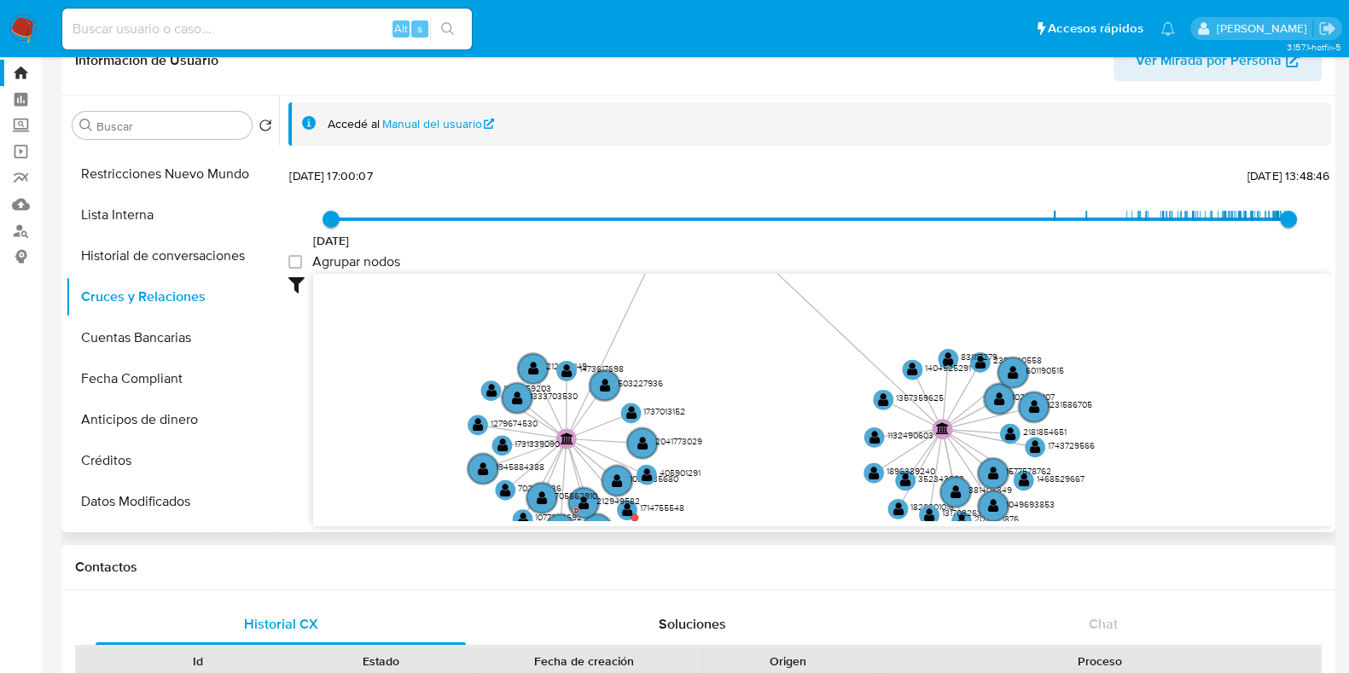
click at [760, 263] on div "Agrupar nodos" at bounding box center [809, 263] width 1043 height 20
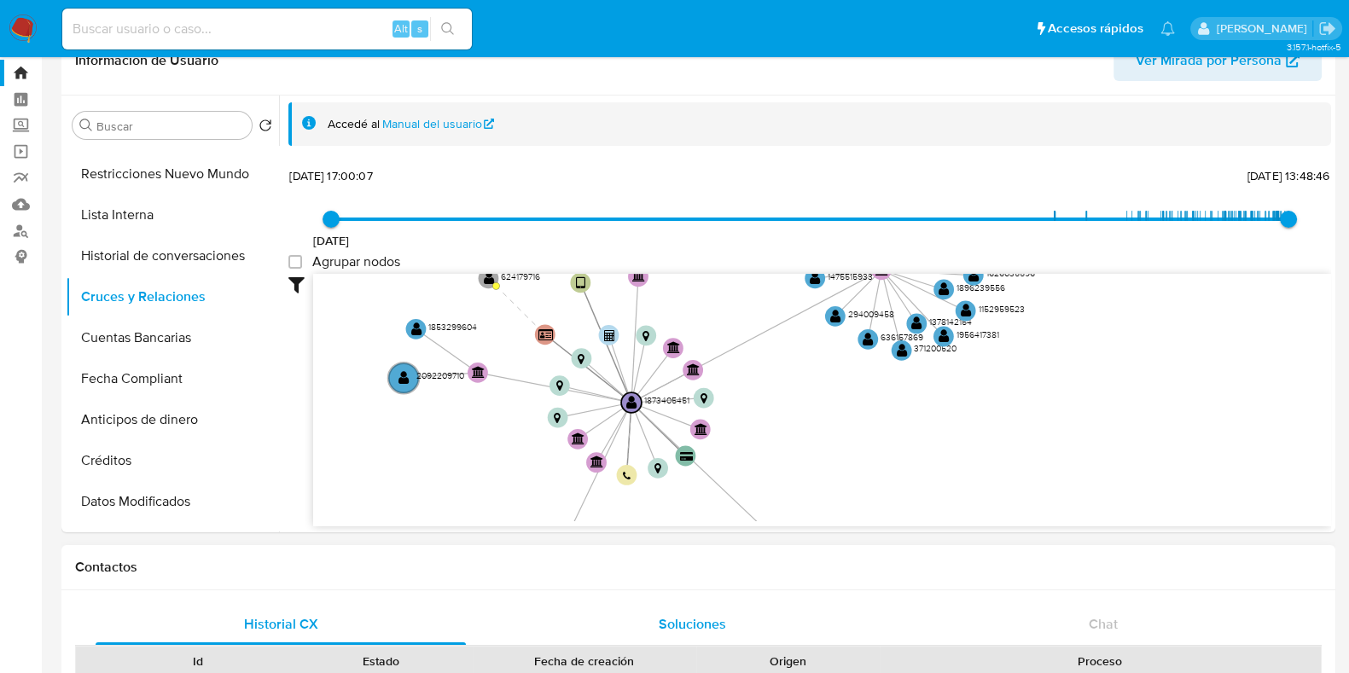
drag, startPoint x: 768, startPoint y: 407, endPoint x: 715, endPoint y: 636, distance: 234.7
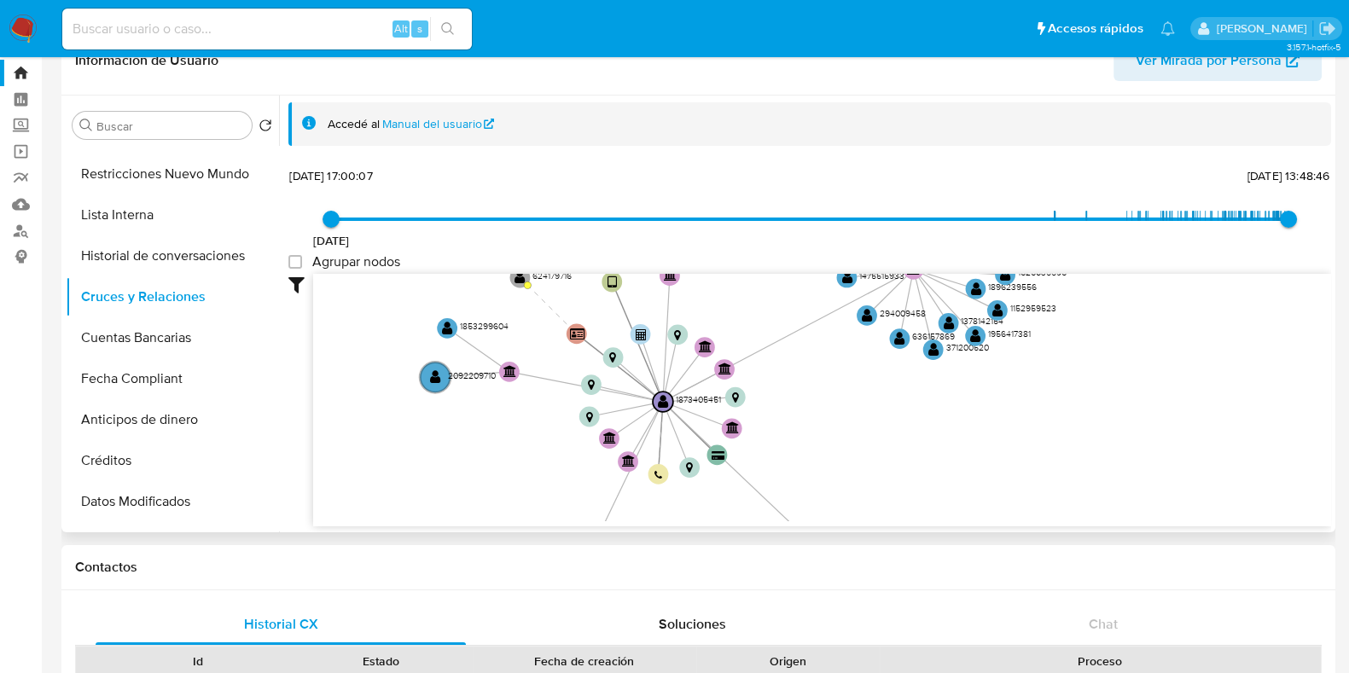
drag, startPoint x: 802, startPoint y: 444, endPoint x: 775, endPoint y: 390, distance: 60.3
click at [827, 424] on icon "user-1873405451  1873405451 user-1470362684  1470362684 device-667c6a9e782844…" at bounding box center [822, 397] width 1018 height 247
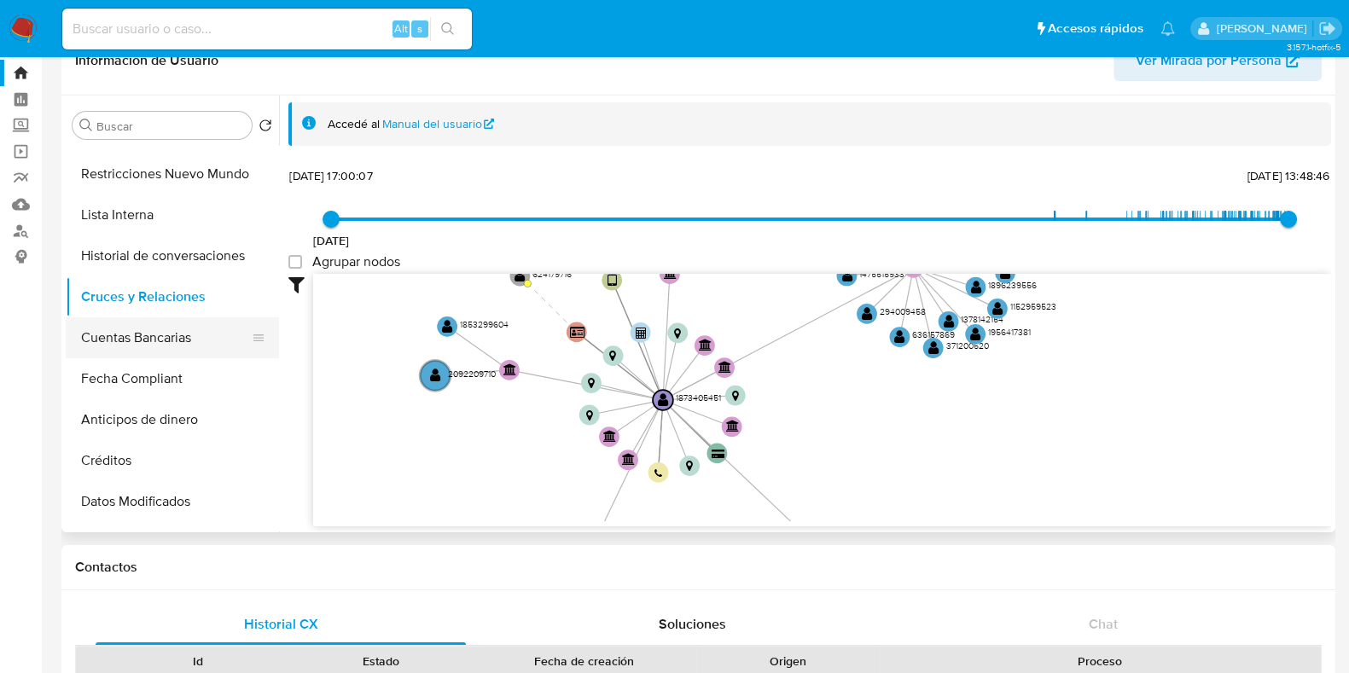
click at [164, 339] on button "Cuentas Bancarias" at bounding box center [166, 337] width 200 height 41
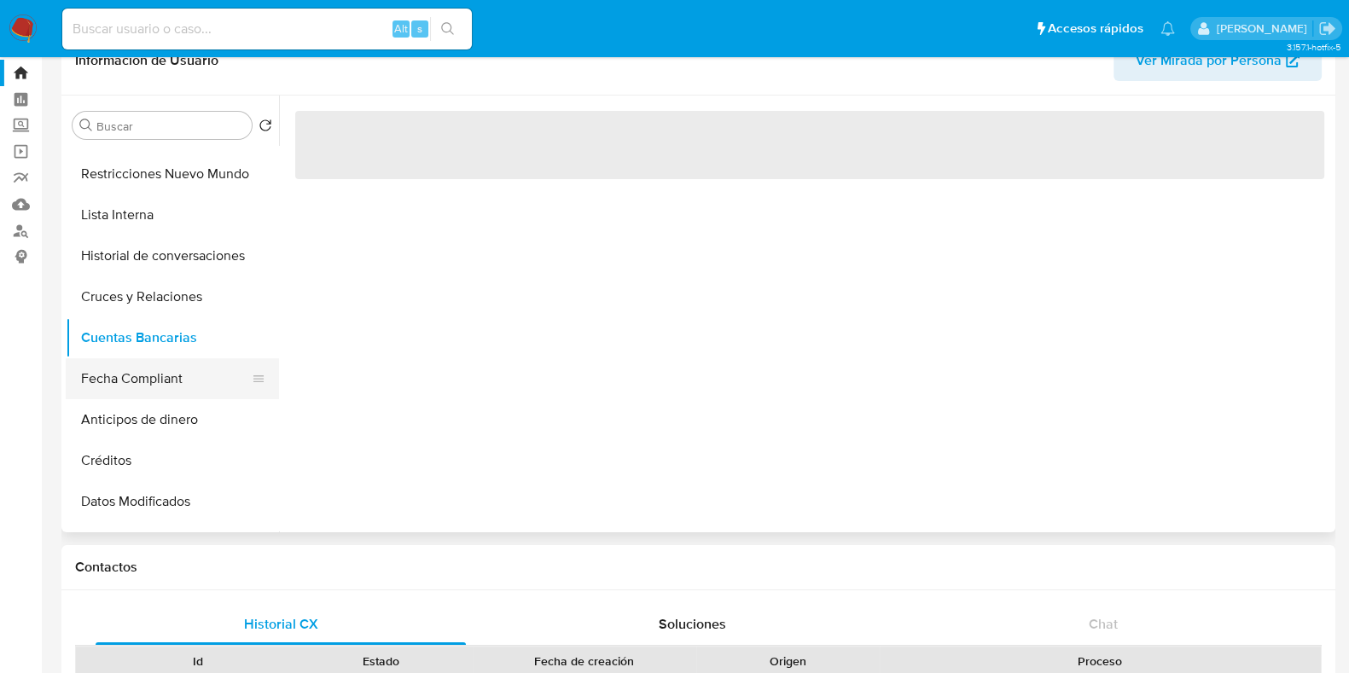
click at [133, 390] on button "Fecha Compliant" at bounding box center [166, 378] width 200 height 41
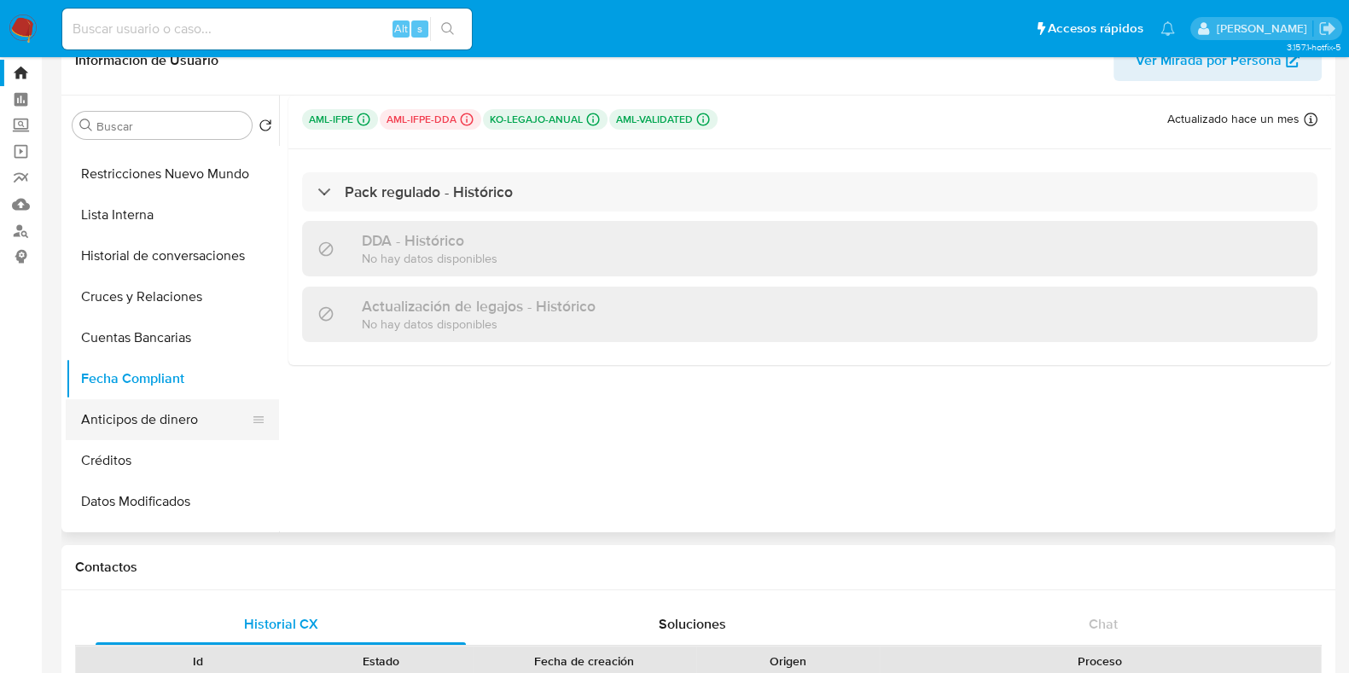
click at [134, 423] on button "Anticipos de dinero" at bounding box center [166, 419] width 200 height 41
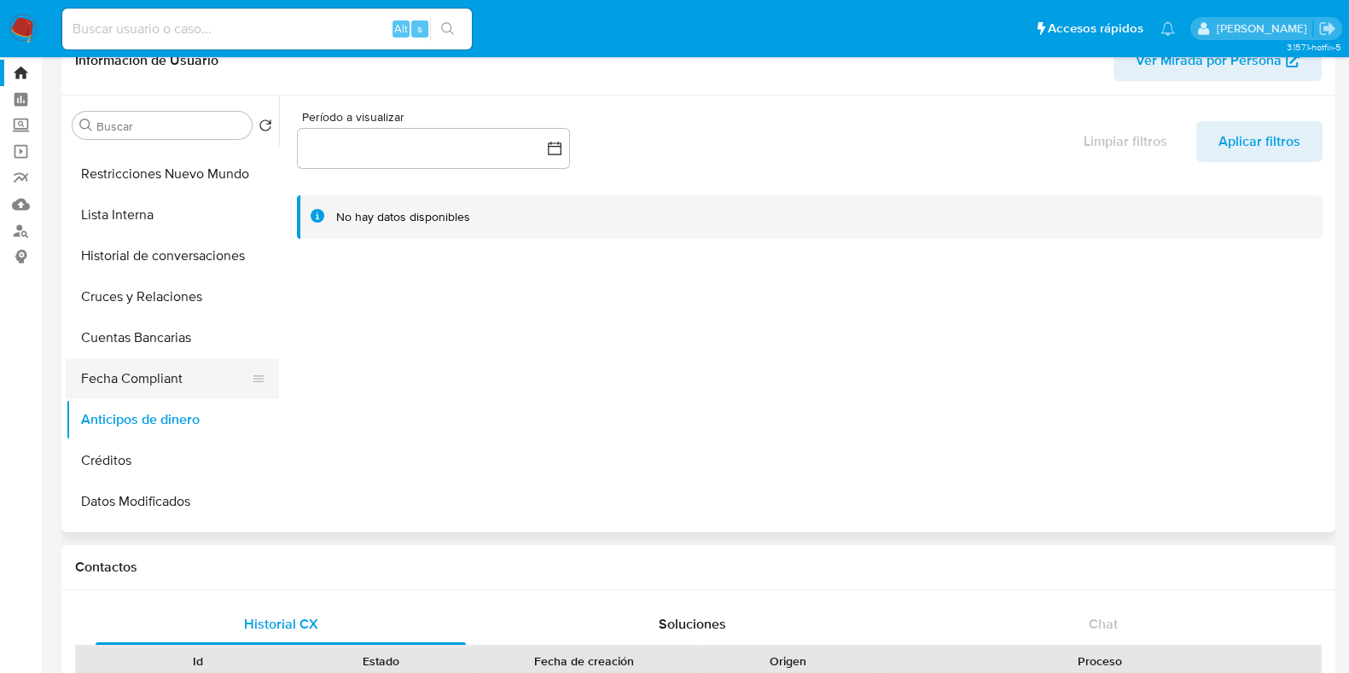
click at [137, 377] on button "Fecha Compliant" at bounding box center [166, 378] width 200 height 41
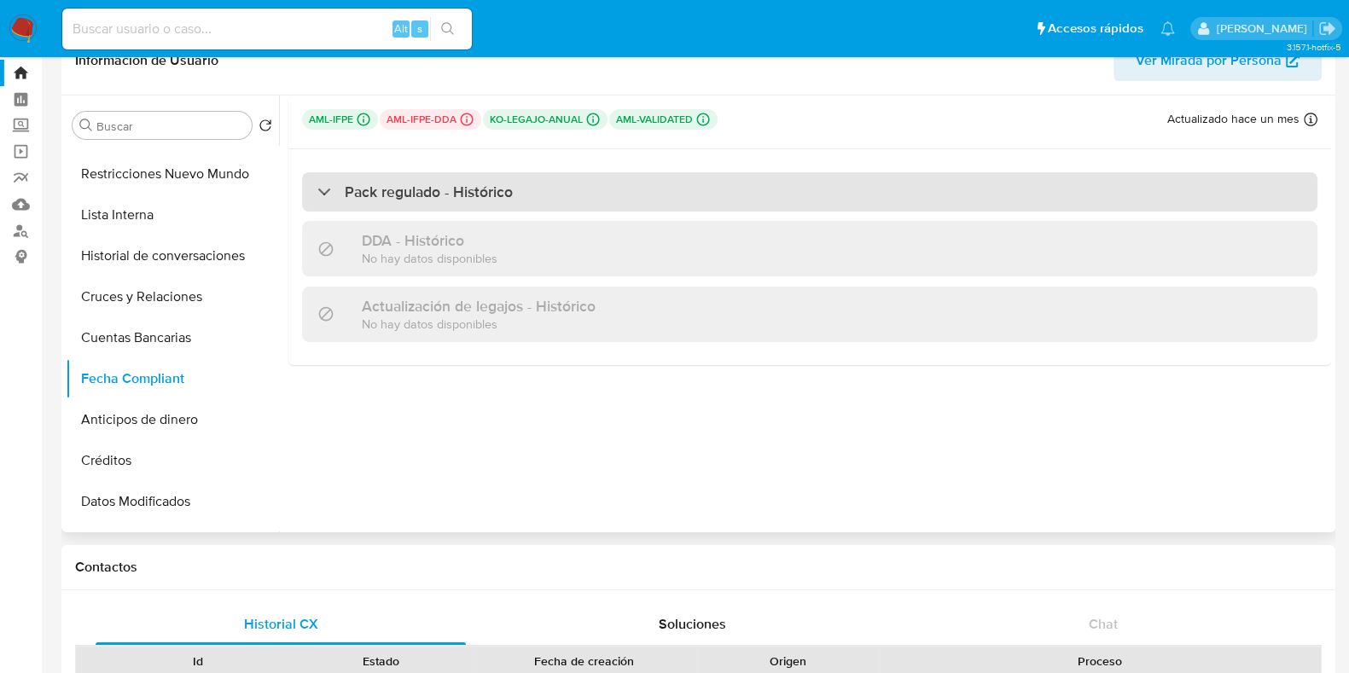
click at [317, 191] on div at bounding box center [317, 191] width 0 height 0
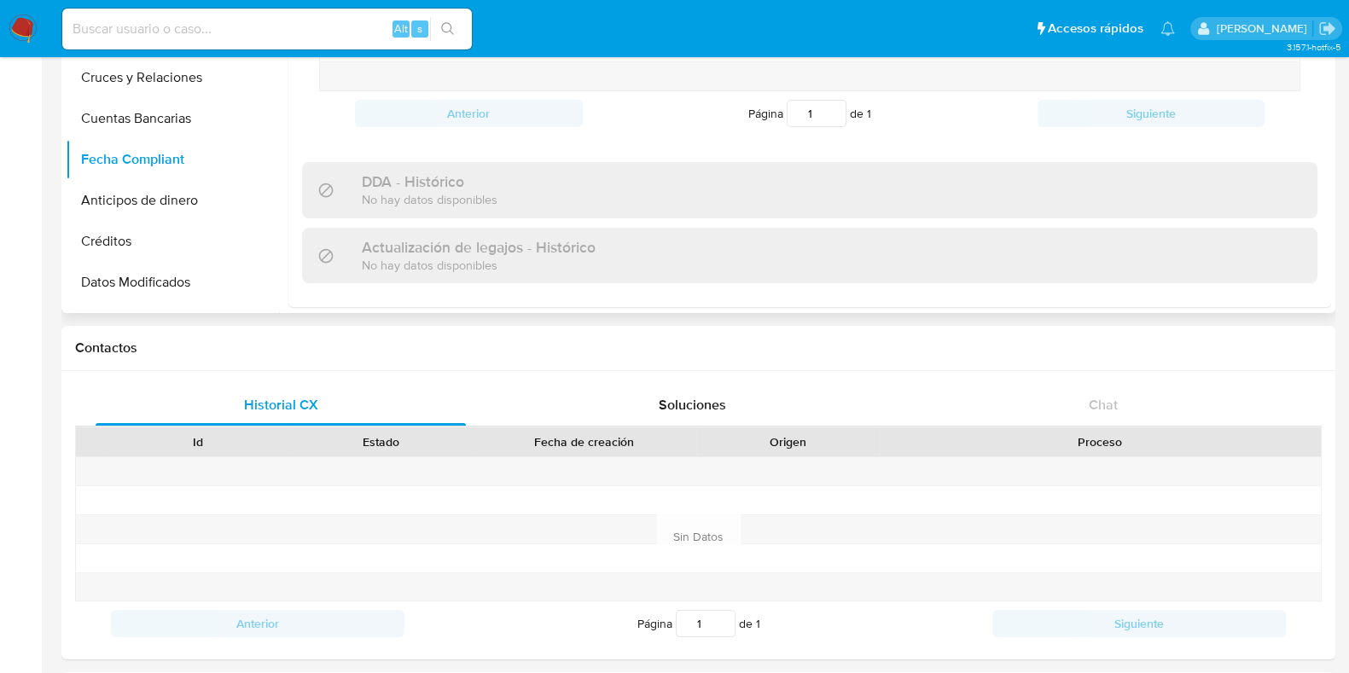
scroll to position [42, 0]
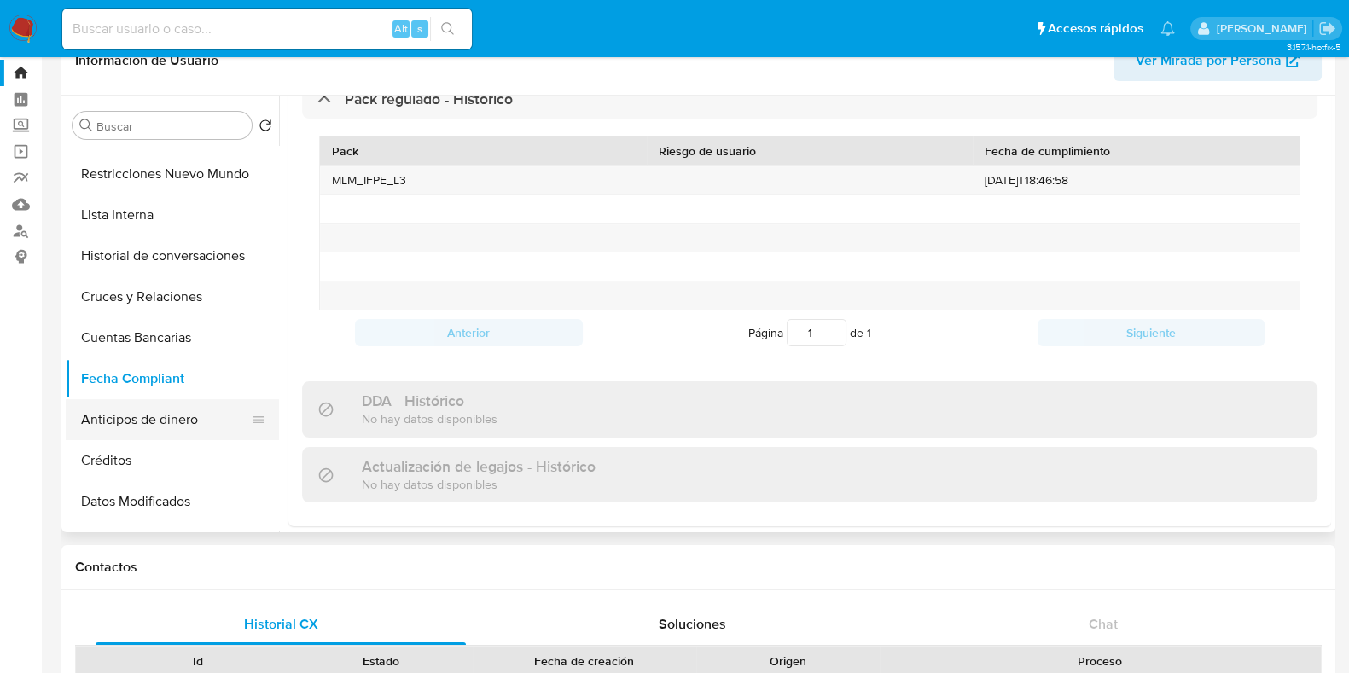
click at [154, 421] on button "Anticipos de dinero" at bounding box center [166, 419] width 200 height 41
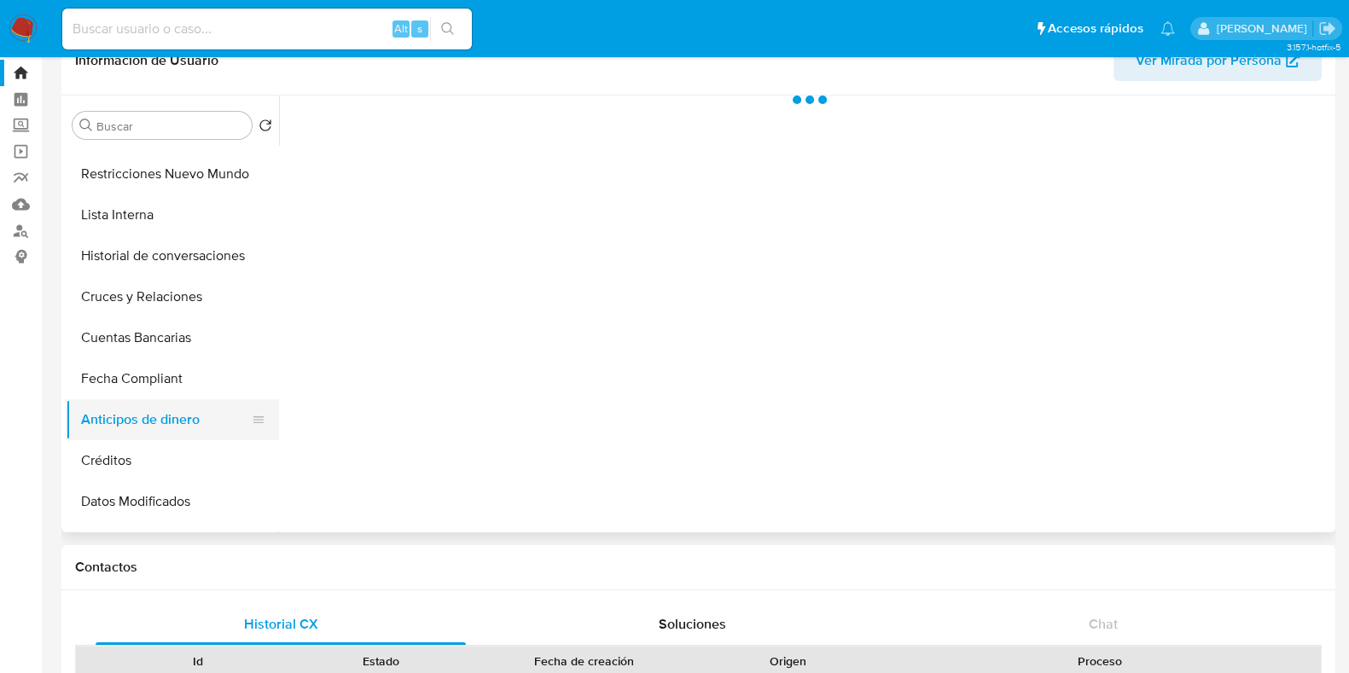
scroll to position [0, 0]
click at [151, 455] on button "Créditos" at bounding box center [166, 460] width 200 height 41
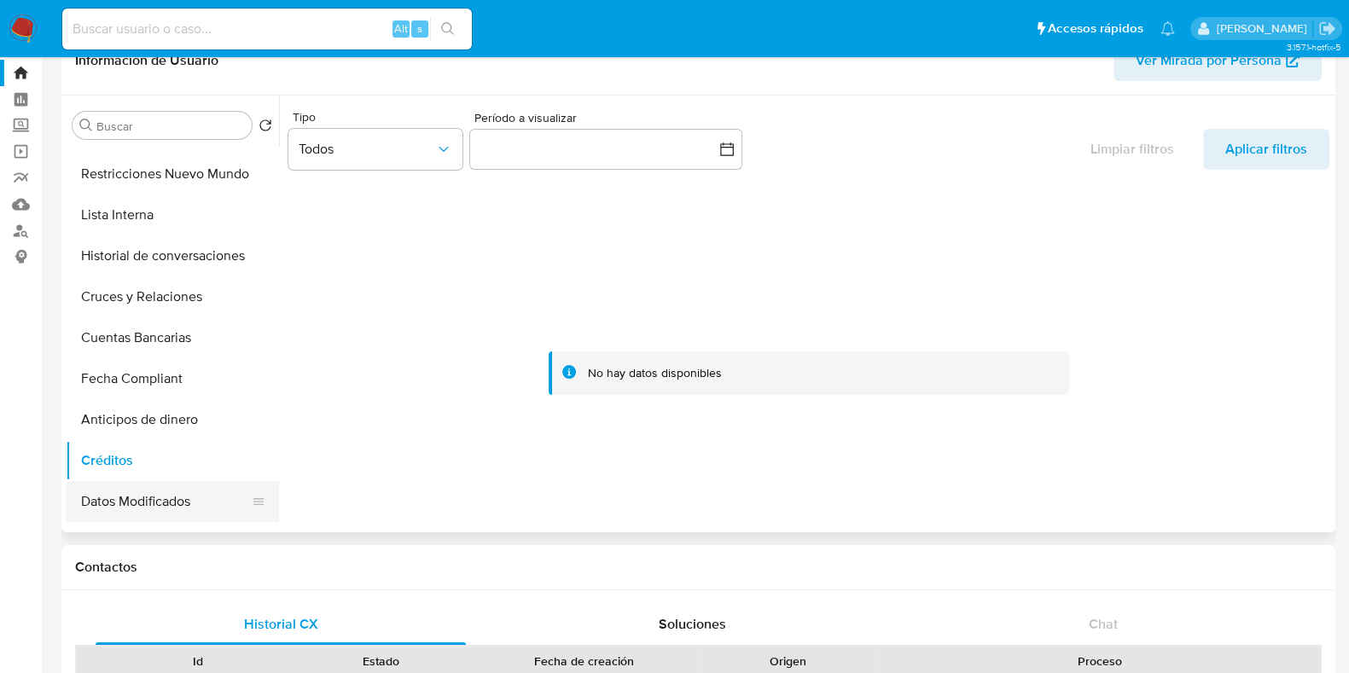
click at [152, 501] on button "Datos Modificados" at bounding box center [166, 501] width 200 height 41
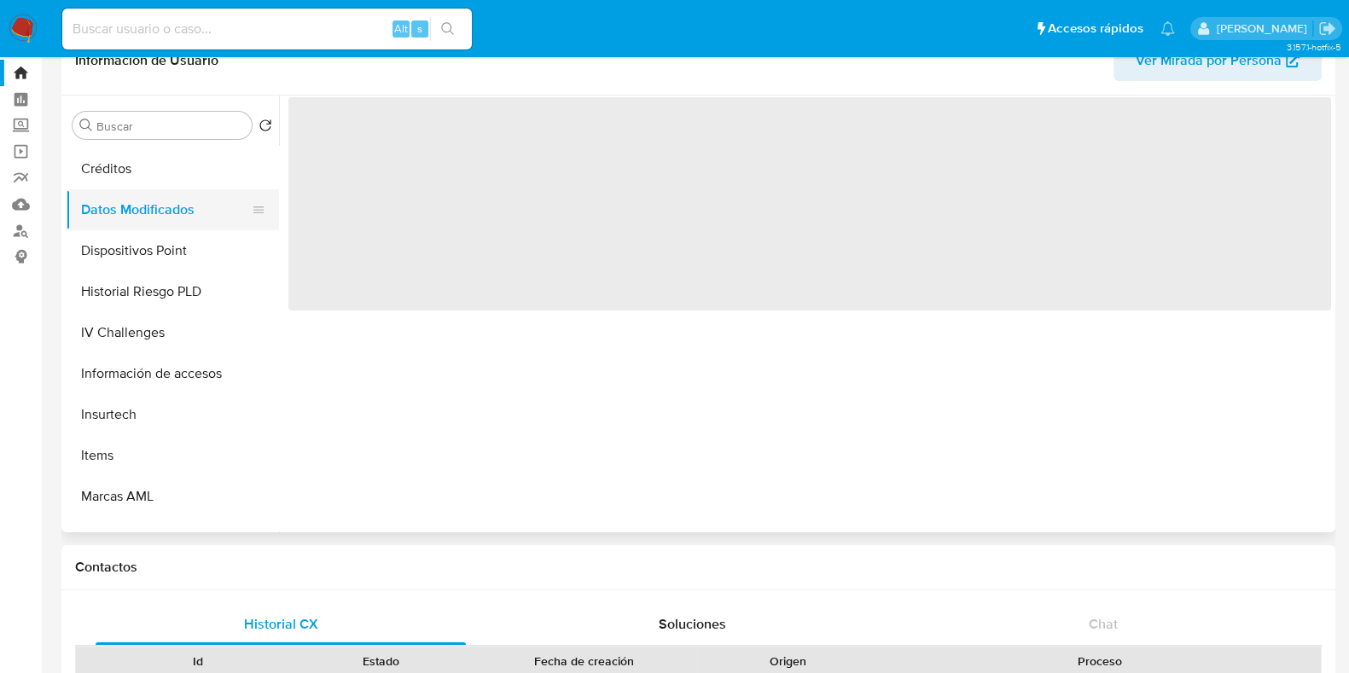
scroll to position [640, 0]
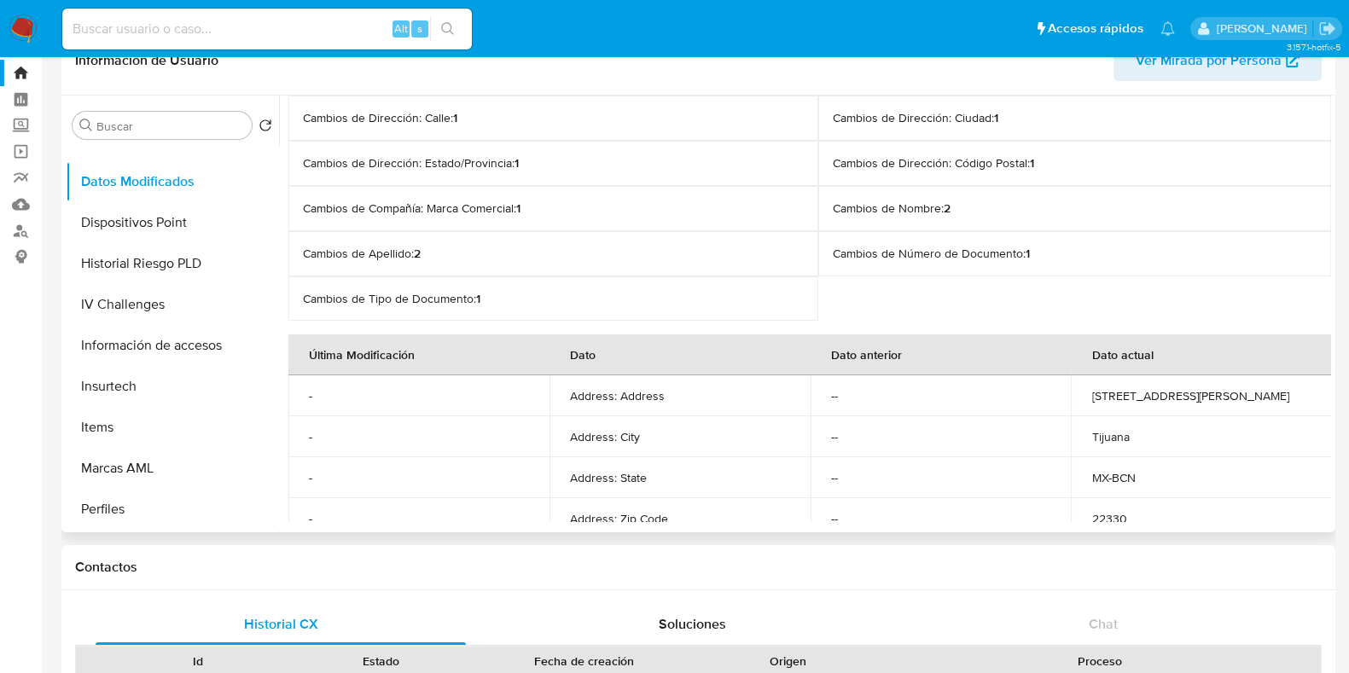
drag, startPoint x: 154, startPoint y: 234, endPoint x: 349, endPoint y: 236, distance: 195.4
click at [349, 236] on div "Buscar Volver al orden por defecto General KYC Historial Casos Listas Externas …" at bounding box center [698, 314] width 1265 height 437
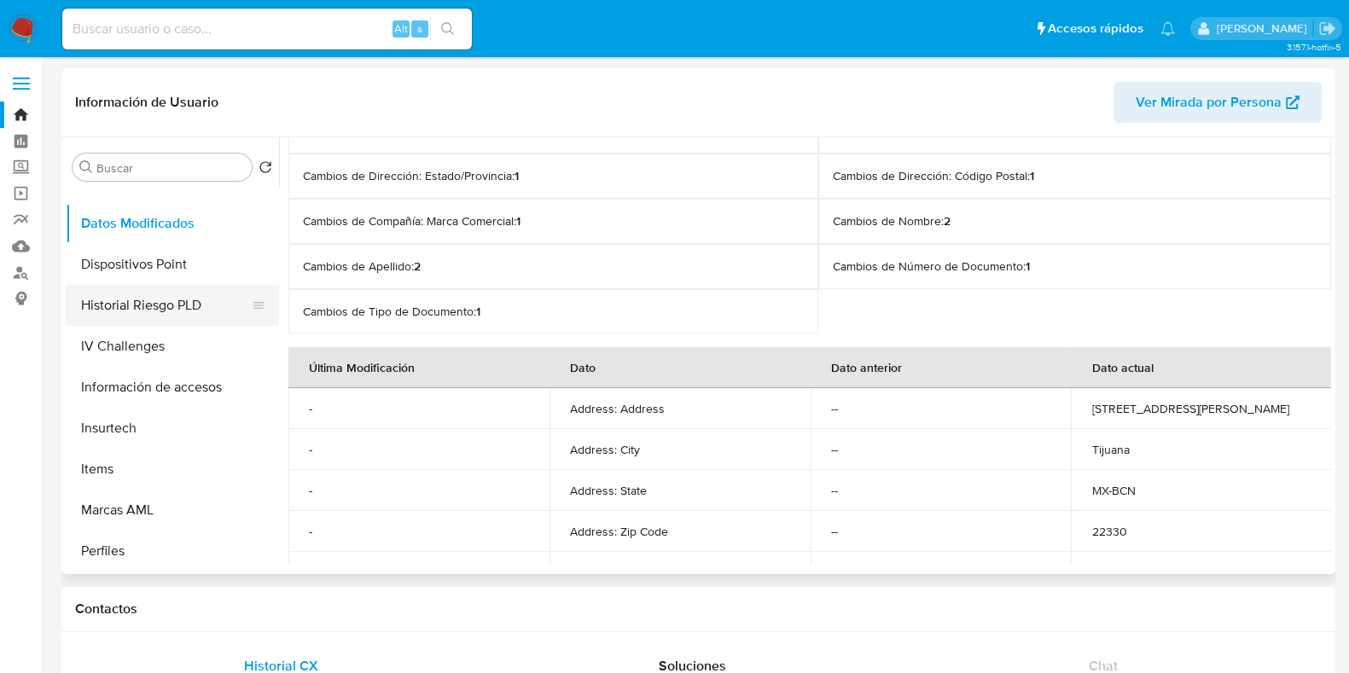
scroll to position [0, 0]
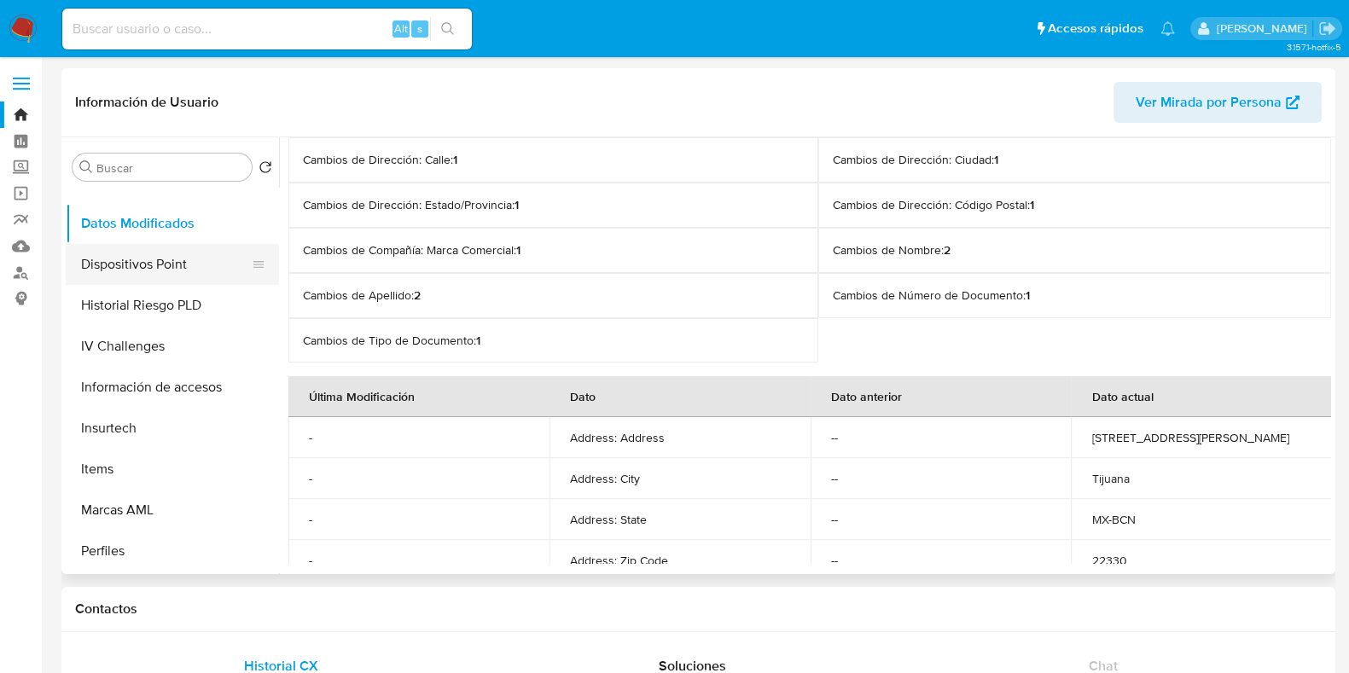
click at [177, 272] on button "Dispositivos Point" at bounding box center [166, 264] width 200 height 41
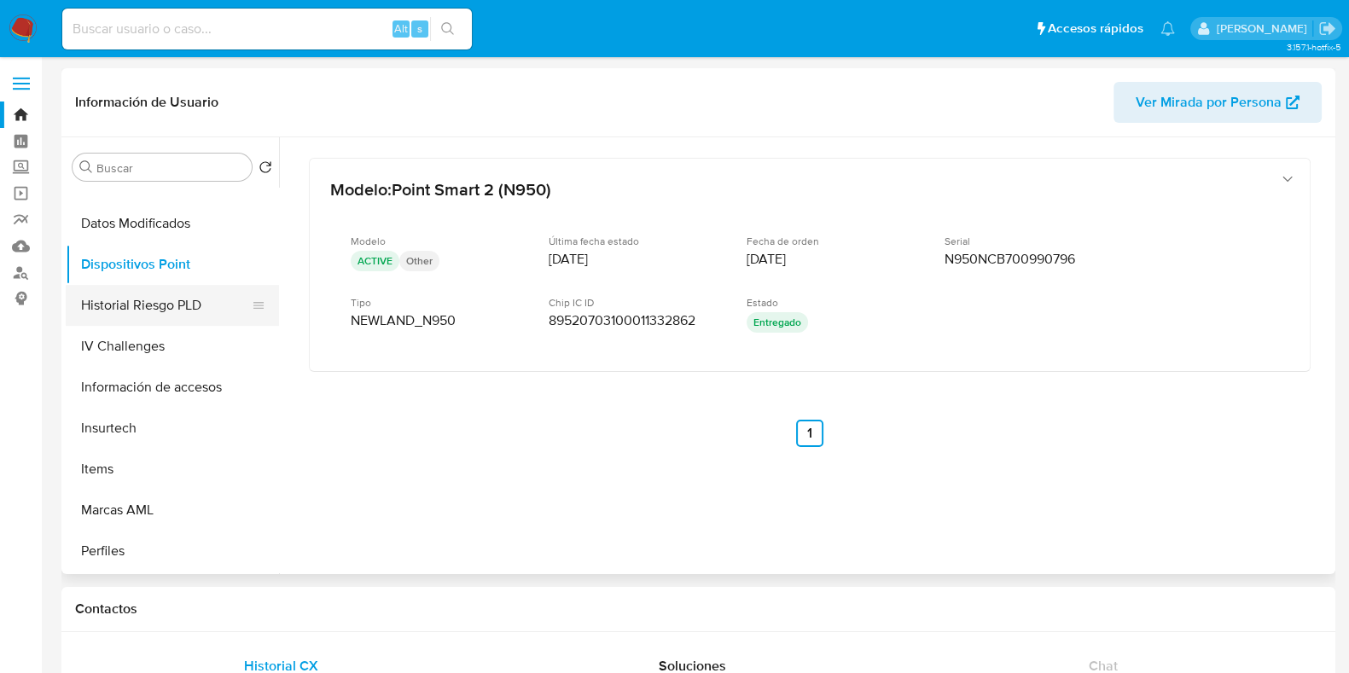
click at [158, 300] on button "Historial Riesgo PLD" at bounding box center [166, 305] width 200 height 41
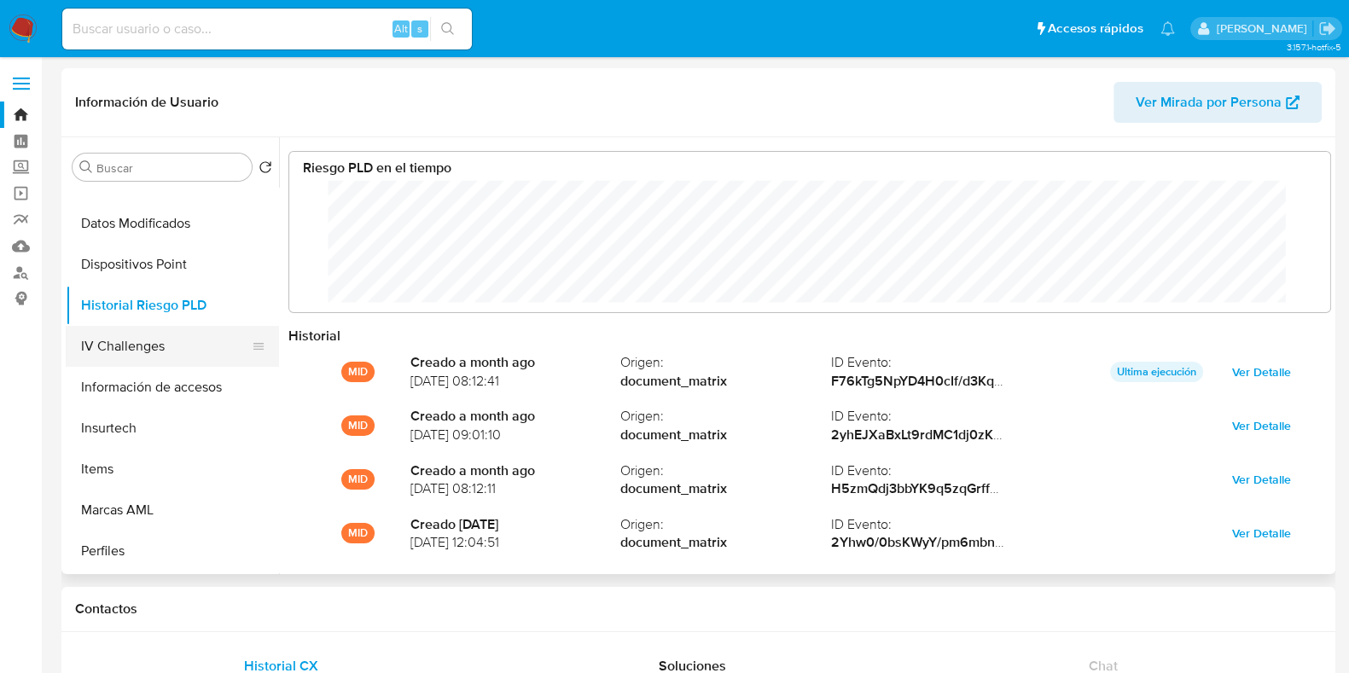
scroll to position [128, 1007]
click at [126, 355] on button "IV Challenges" at bounding box center [166, 346] width 200 height 41
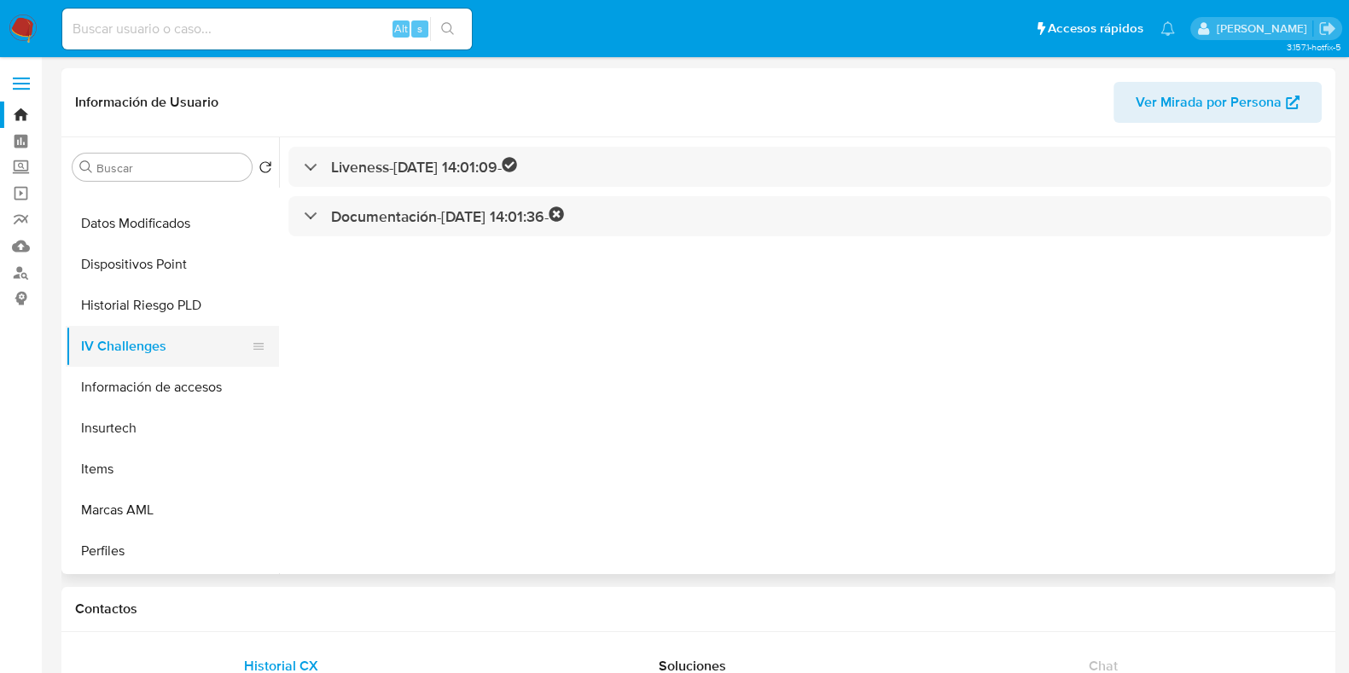
click at [126, 355] on button "IV Challenges" at bounding box center [166, 346] width 200 height 41
click at [142, 310] on button "Historial Riesgo PLD" at bounding box center [166, 305] width 200 height 41
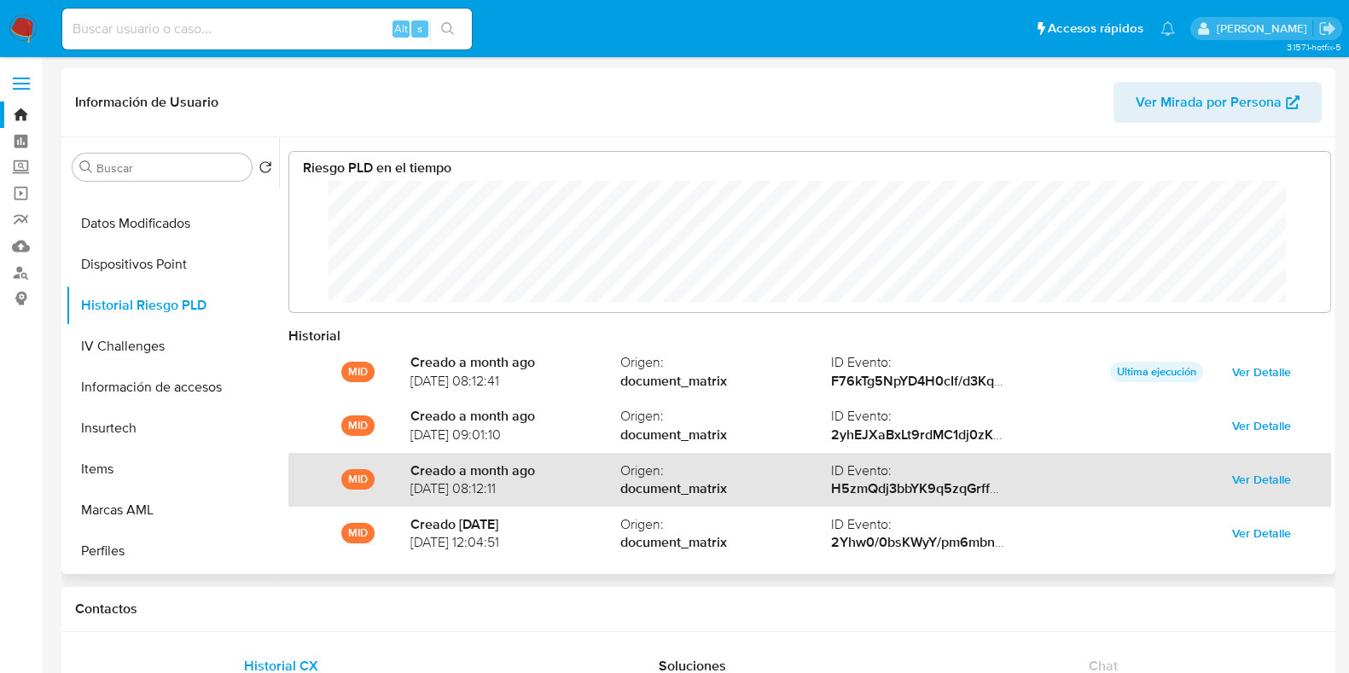
scroll to position [90, 0]
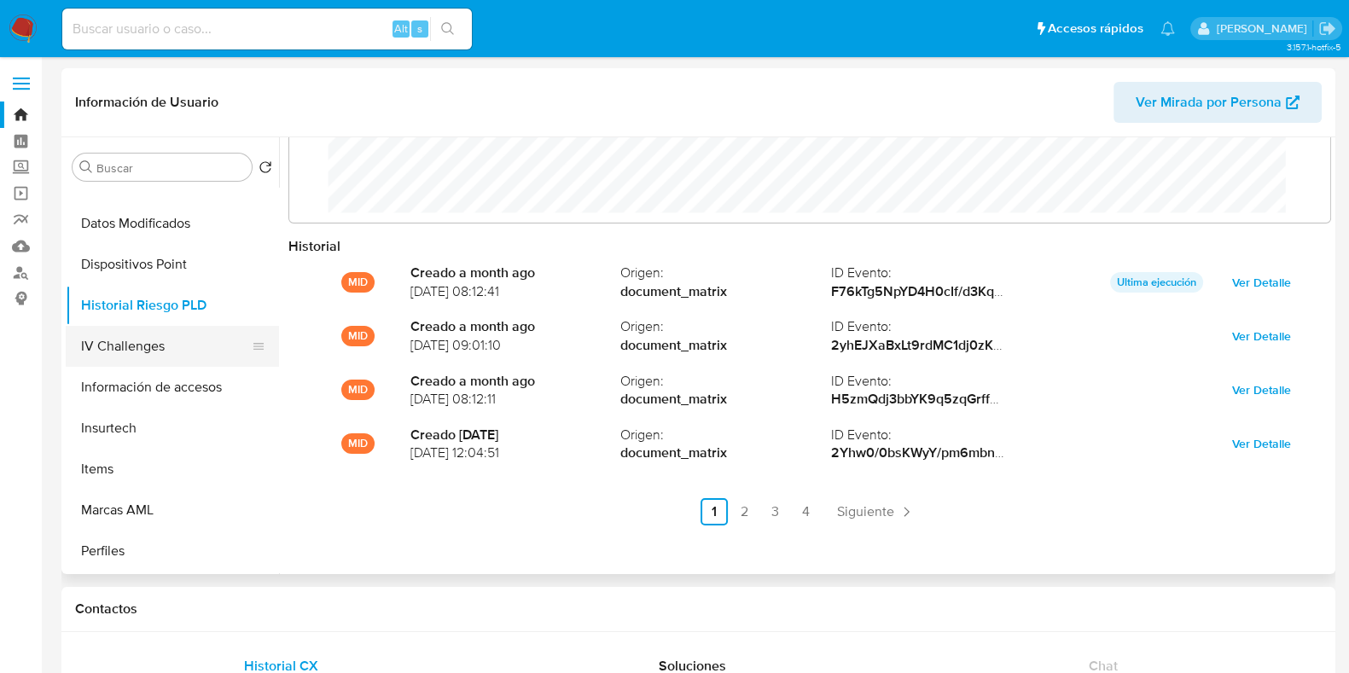
click at [112, 341] on button "IV Challenges" at bounding box center [166, 346] width 200 height 41
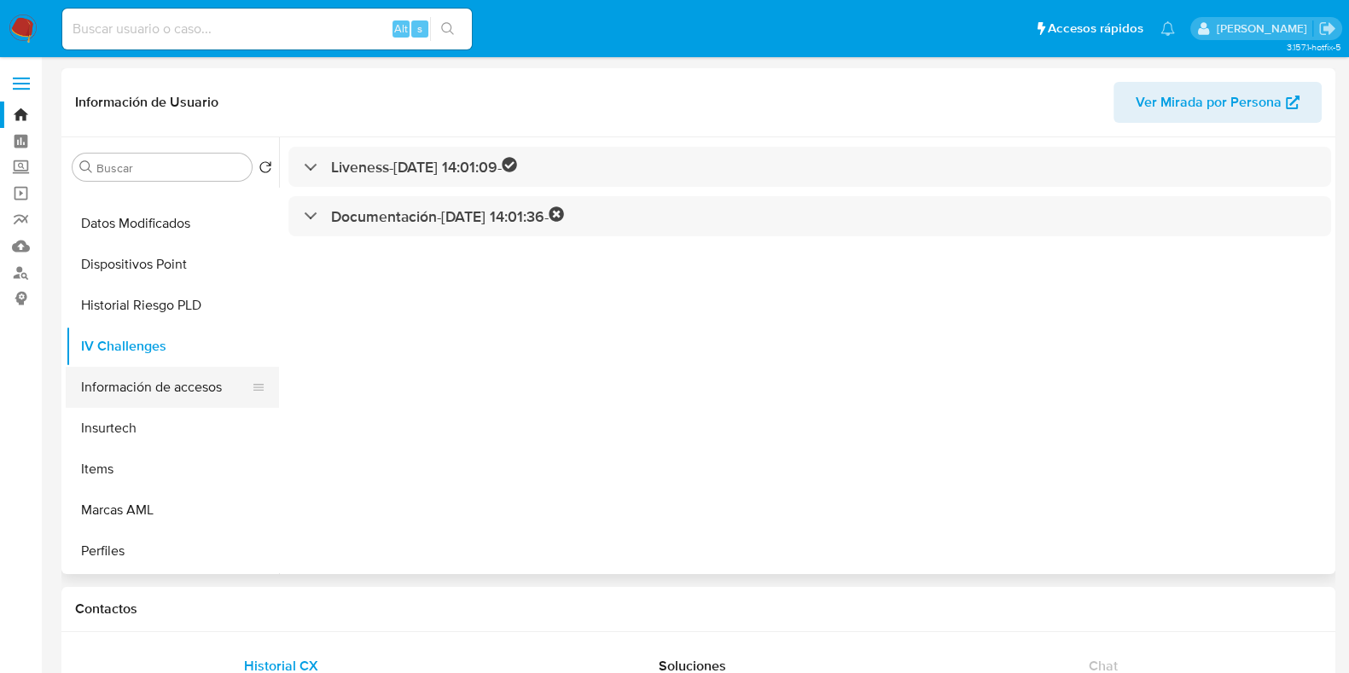
click at [112, 390] on button "Información de accesos" at bounding box center [166, 387] width 200 height 41
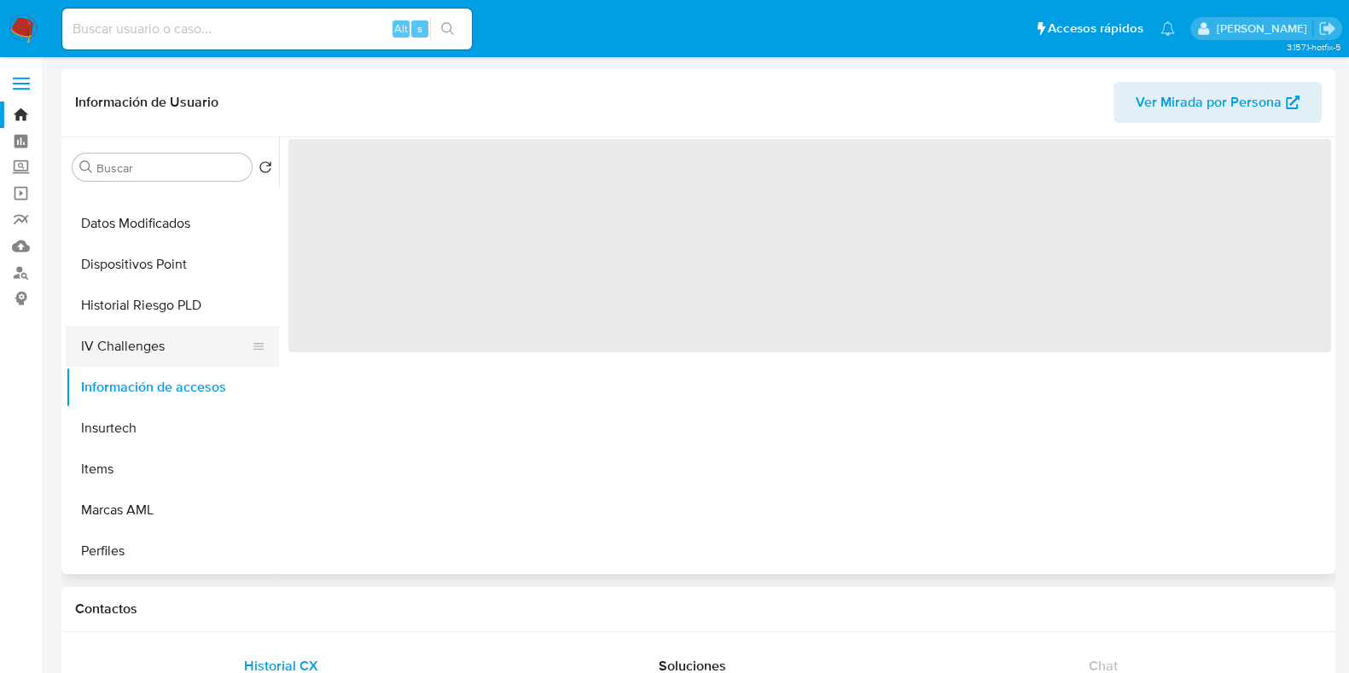
click at [114, 355] on button "IV Challenges" at bounding box center [166, 346] width 200 height 41
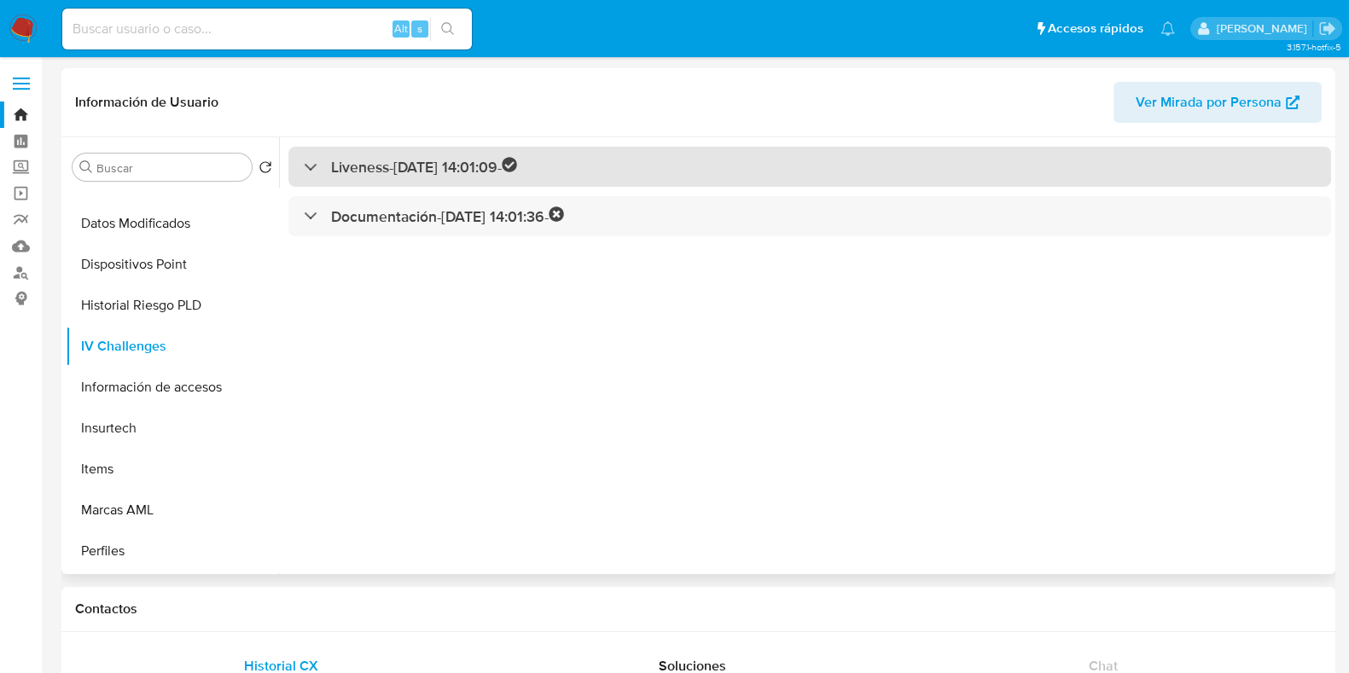
click at [304, 166] on div at bounding box center [304, 166] width 0 height 0
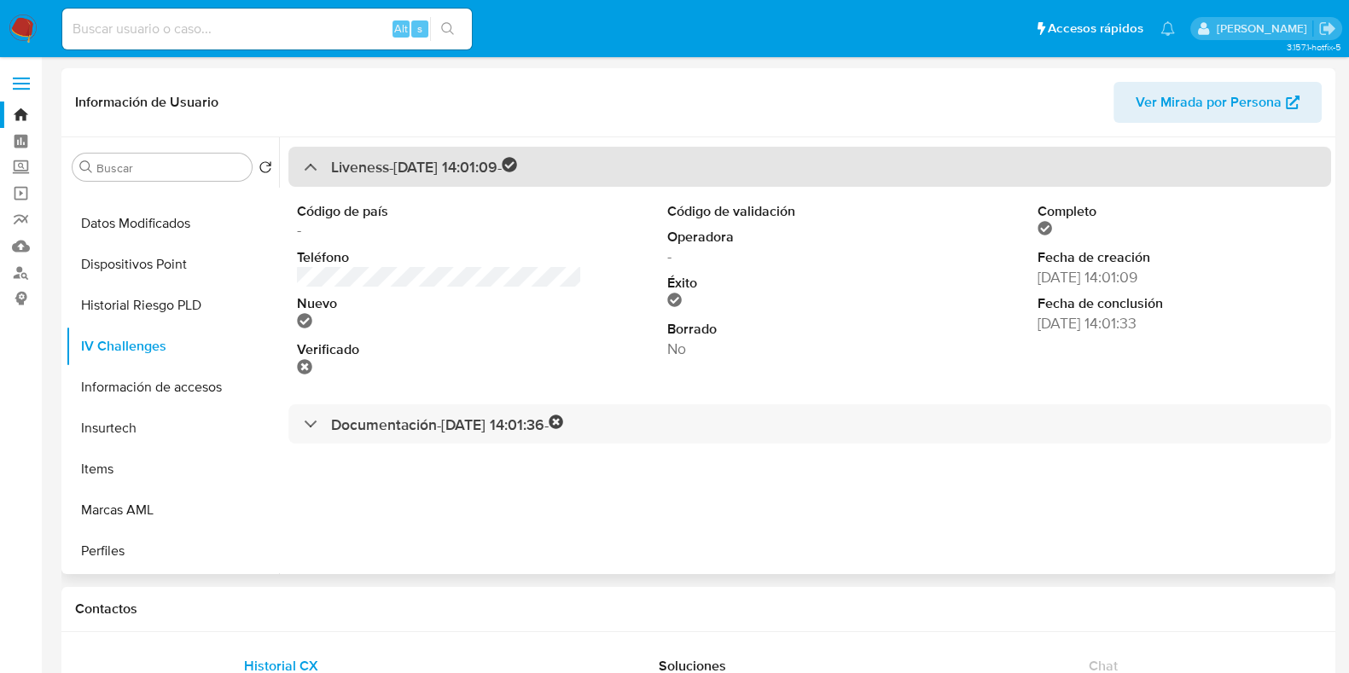
click at [310, 169] on div "Liveness - 27/06/2024 14:01:09 -" at bounding box center [410, 167] width 213 height 20
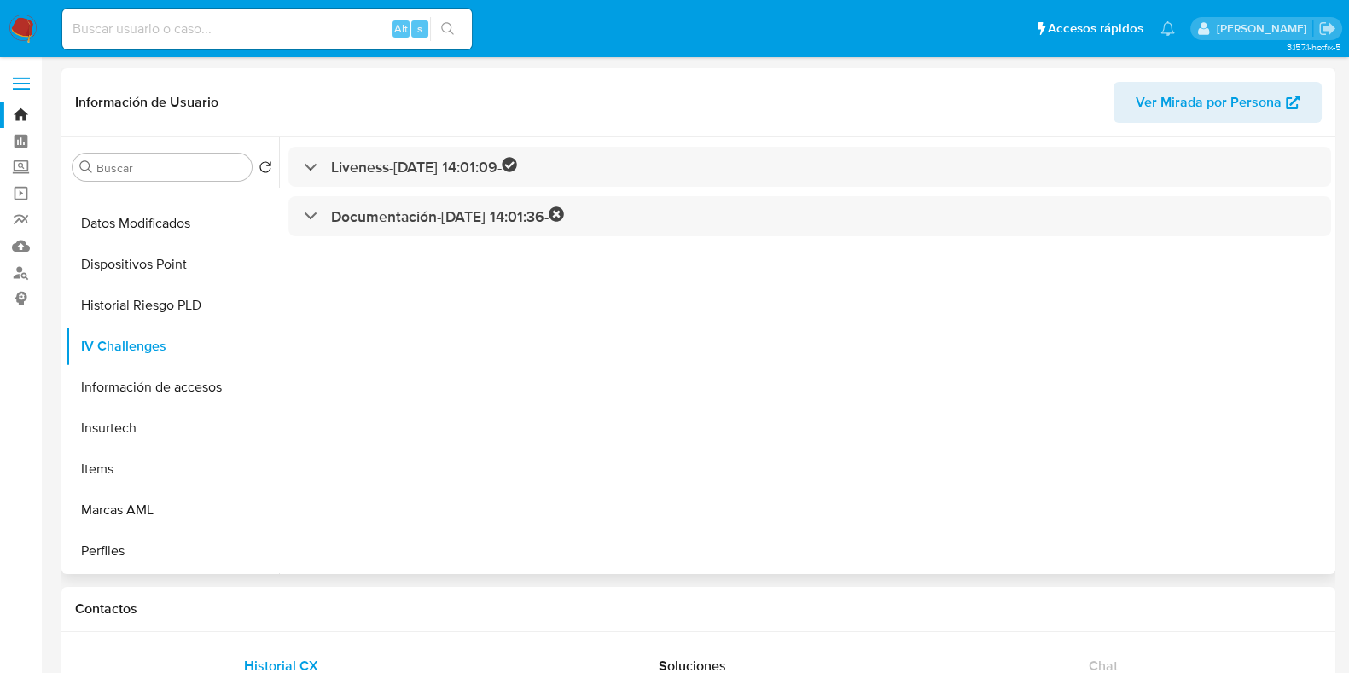
click at [313, 251] on div "Liveness - 27/06/2024 14:01:09 - Documentación - 27/06/2024 14:01:36 -" at bounding box center [805, 355] width 1052 height 437
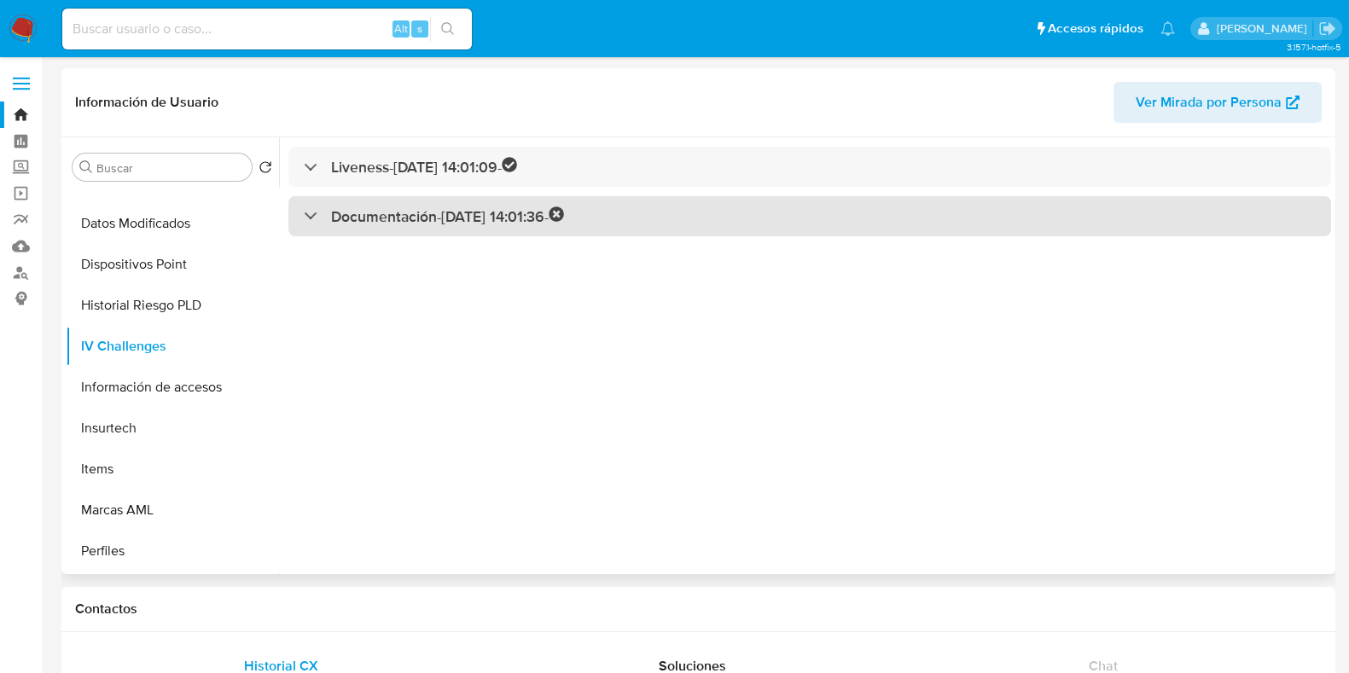
click at [317, 224] on div "Documentación - 27/06/2024 14:01:36 -" at bounding box center [434, 216] width 260 height 20
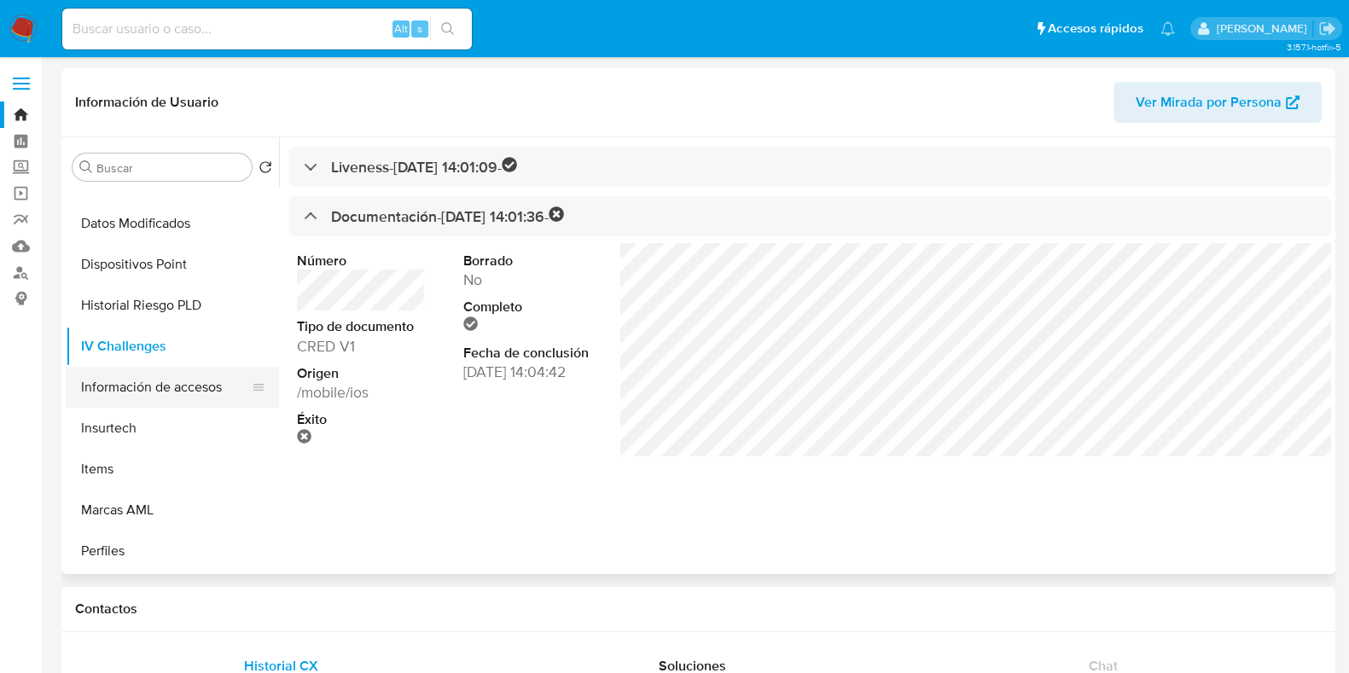
click at [145, 399] on button "Información de accesos" at bounding box center [166, 387] width 200 height 41
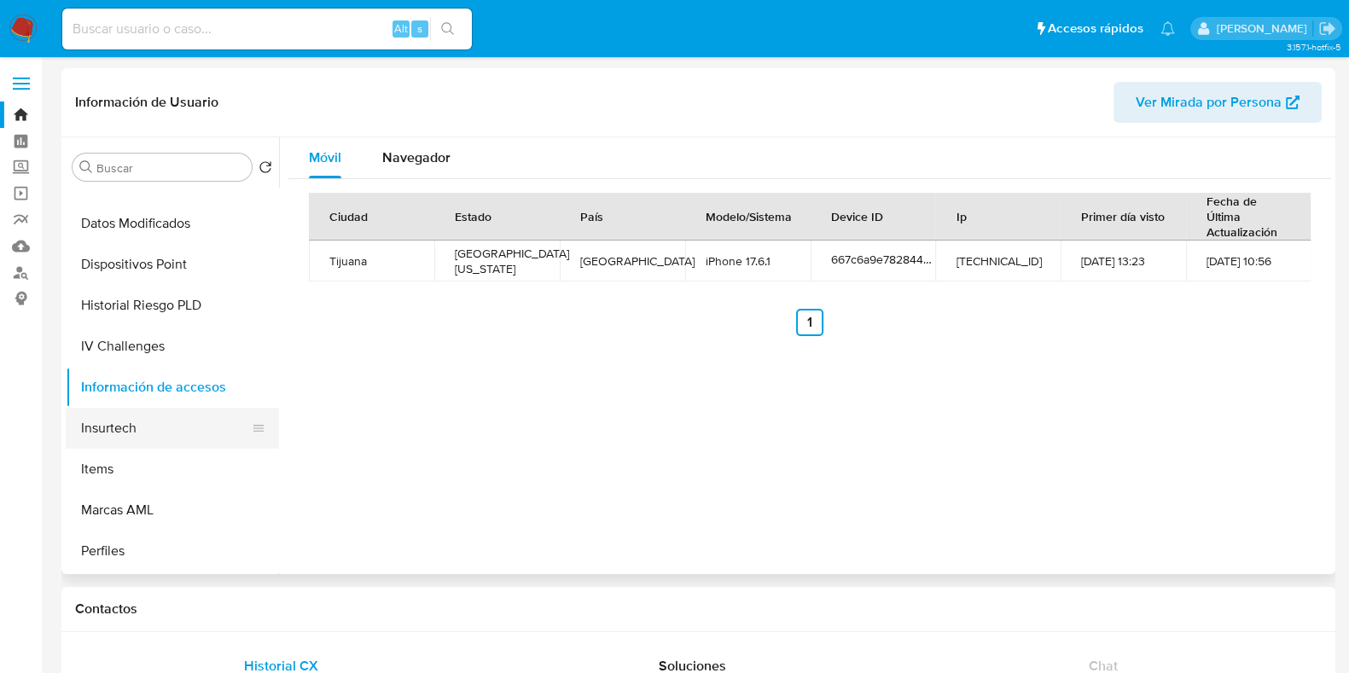
click at [126, 423] on button "Insurtech" at bounding box center [166, 428] width 200 height 41
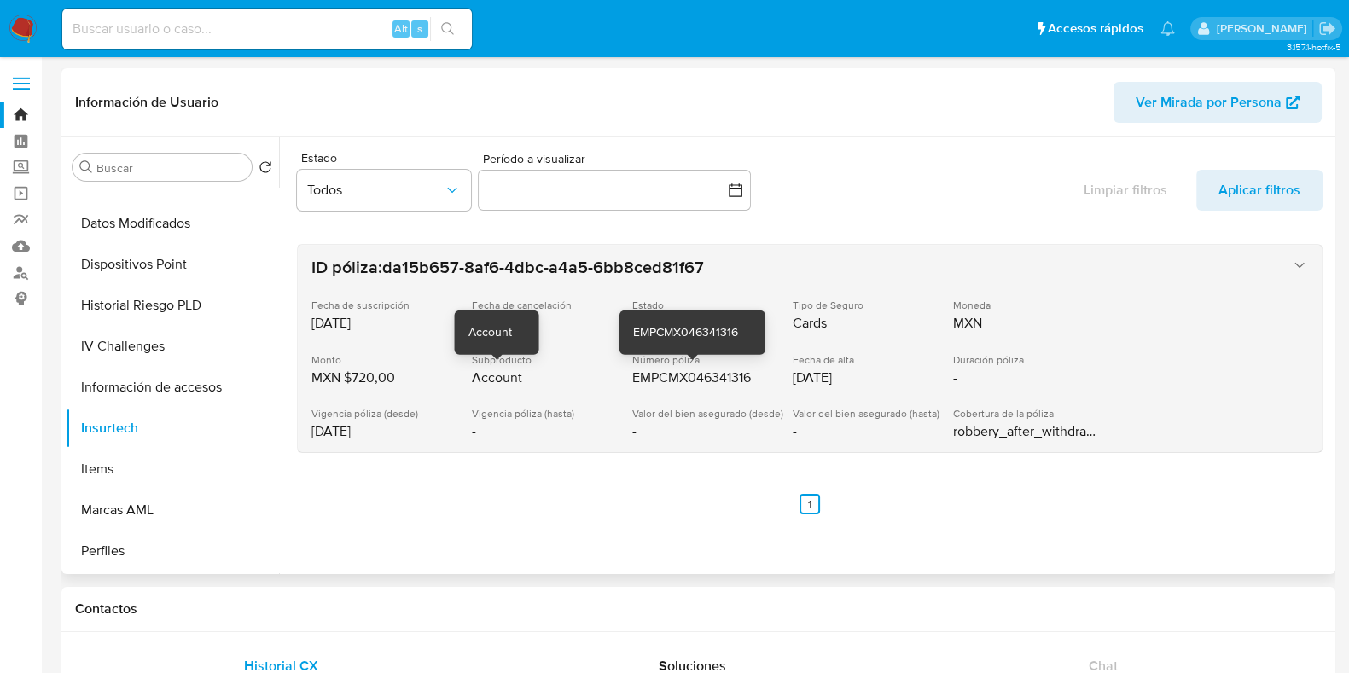
drag, startPoint x: 140, startPoint y: 471, endPoint x: 648, endPoint y: 368, distance: 518.9
click at [648, 368] on div "Buscar Volver al orden por defecto General KYC Historial Casos Listas Externas …" at bounding box center [698, 355] width 1265 height 437
click at [503, 429] on div "Vigencia póliza (hasta) -" at bounding box center [548, 423] width 152 height 33
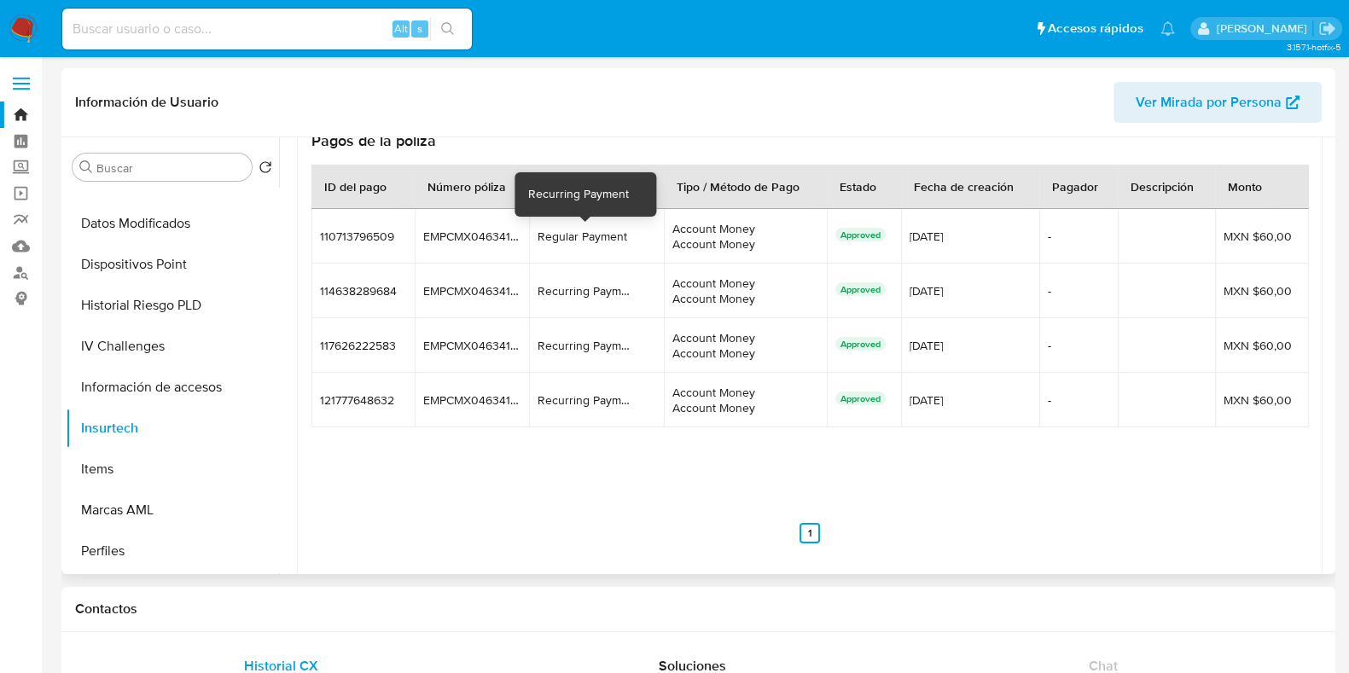
scroll to position [426, 0]
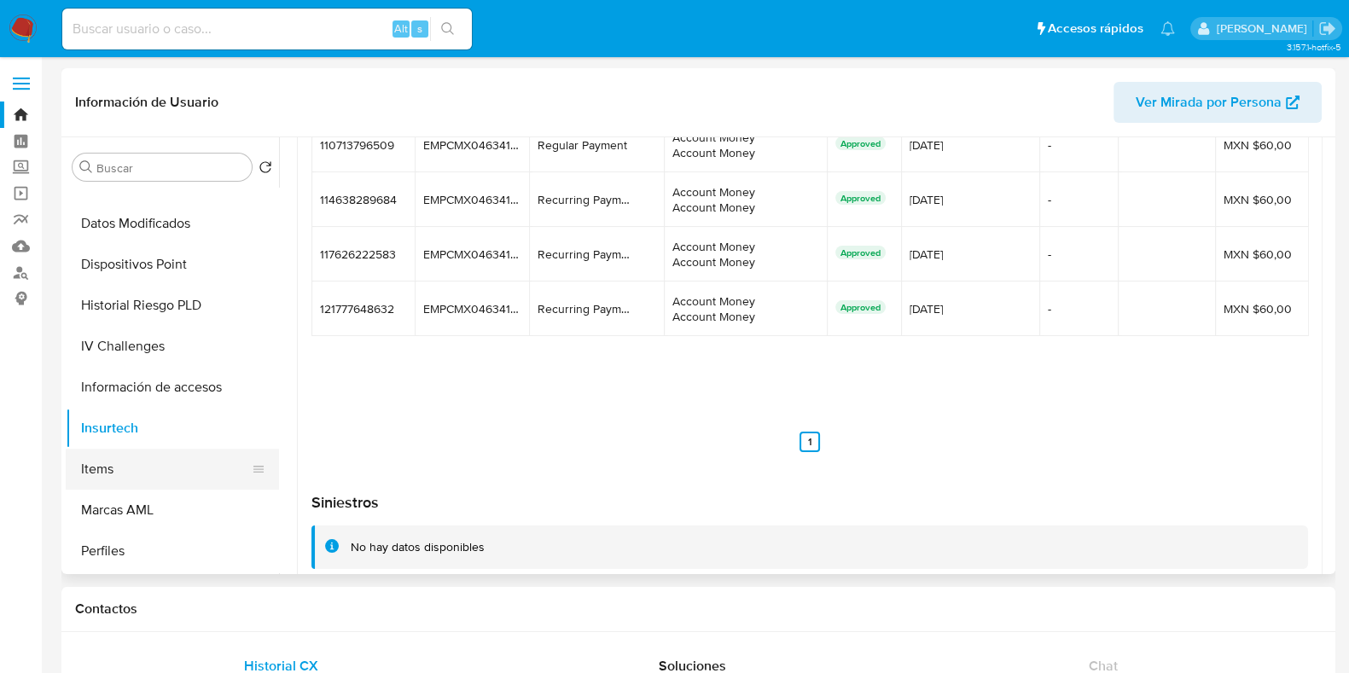
click at [163, 483] on button "Items" at bounding box center [166, 469] width 200 height 41
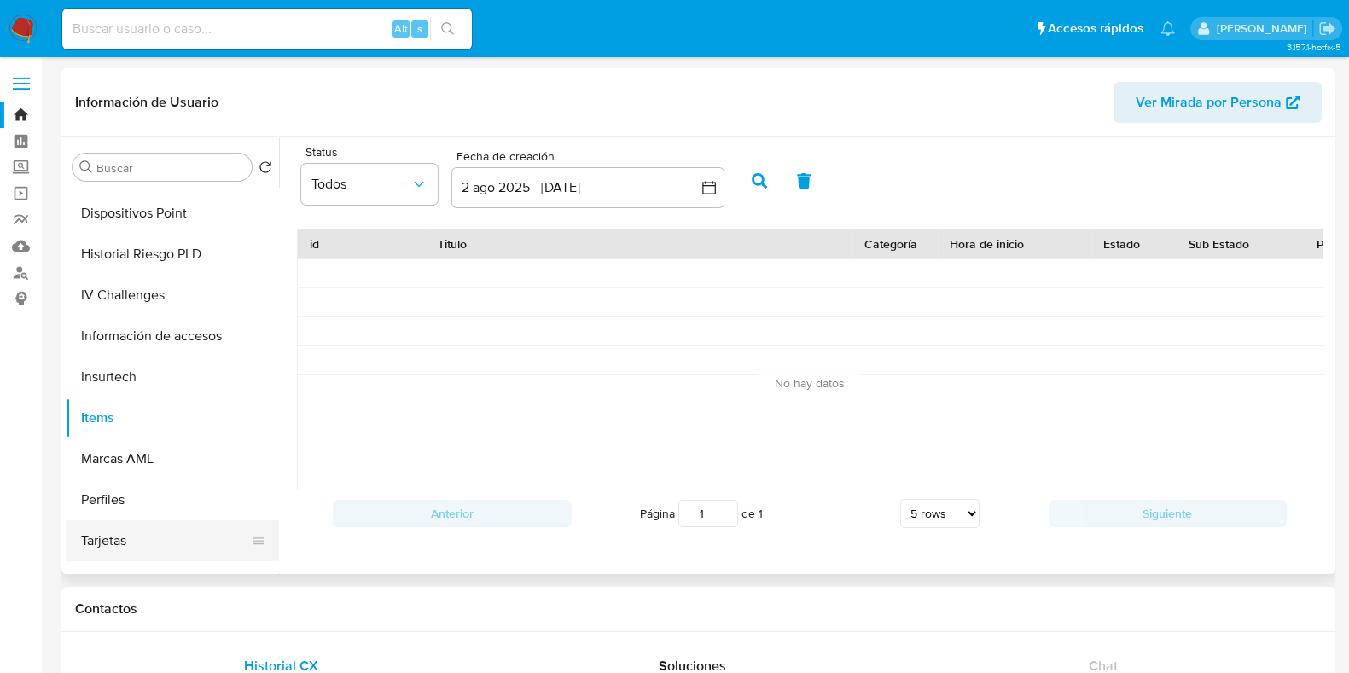
scroll to position [720, 0]
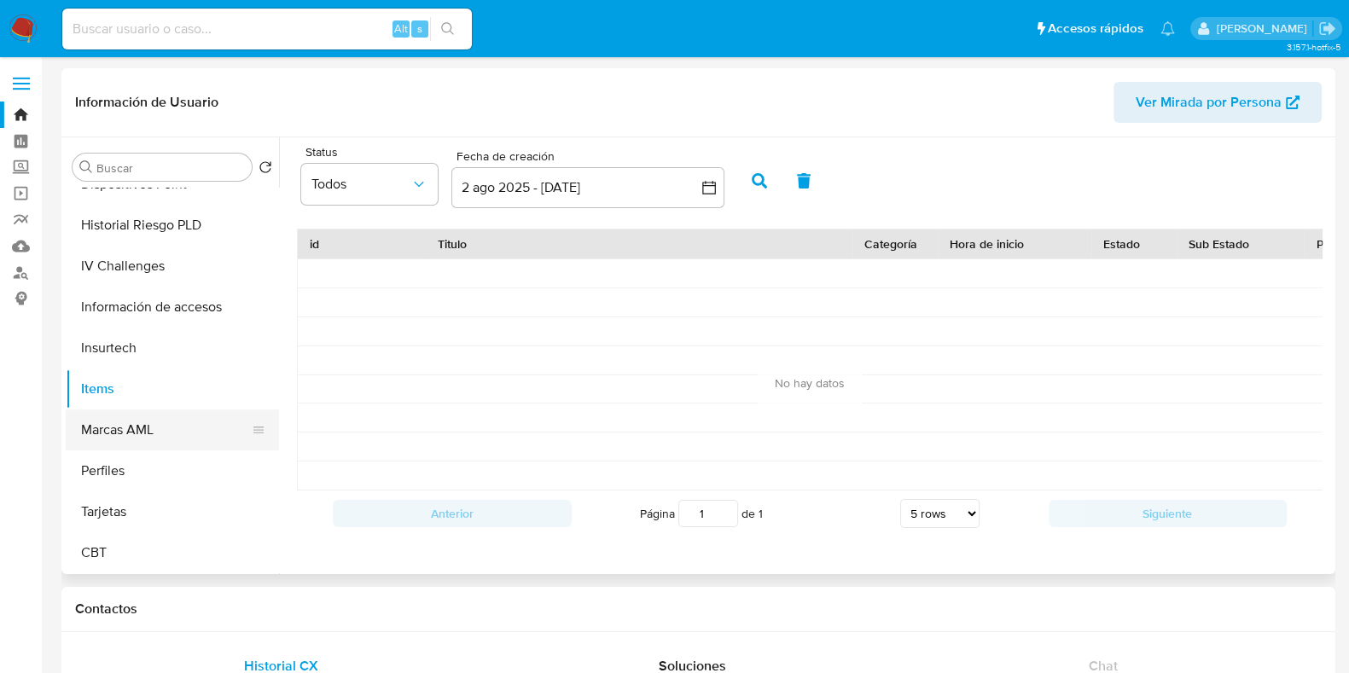
click at [147, 441] on button "Marcas AML" at bounding box center [166, 430] width 200 height 41
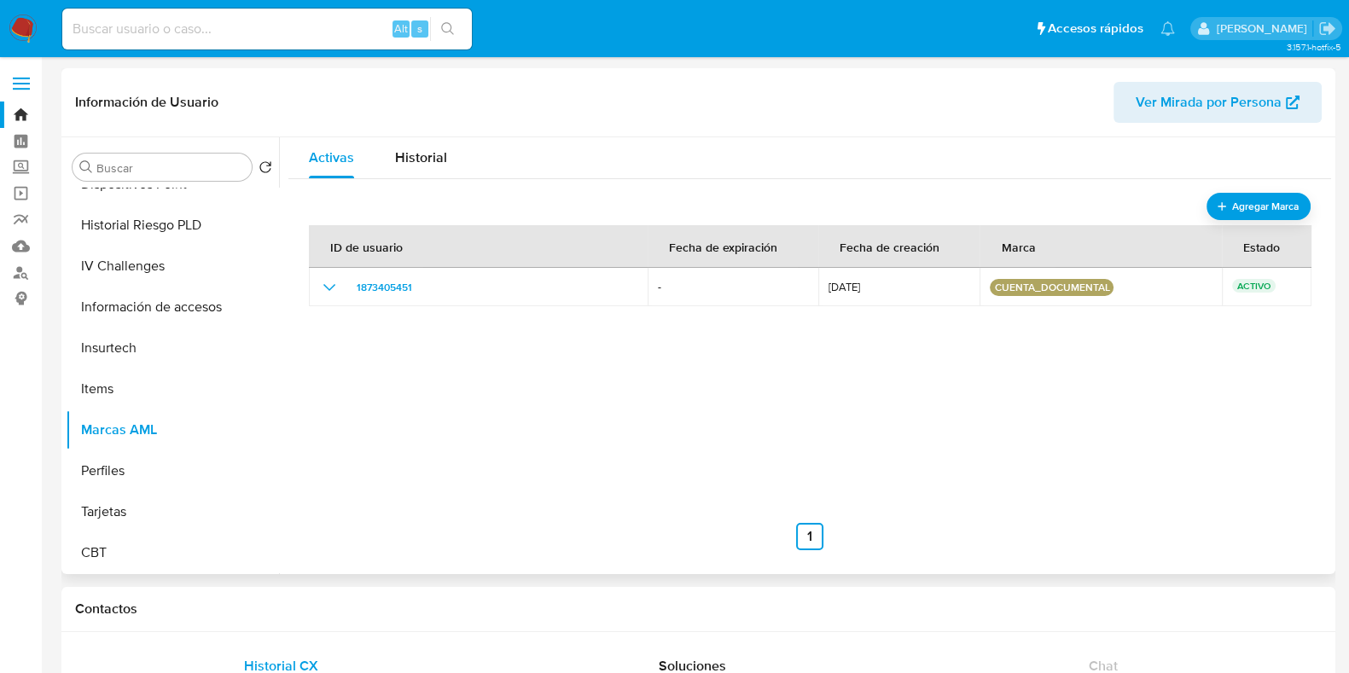
drag, startPoint x: 113, startPoint y: 486, endPoint x: 462, endPoint y: 398, distance: 359.1
click at [461, 401] on div "Buscar Volver al orden por defecto General KYC Historial Casos Listas Externas …" at bounding box center [698, 355] width 1265 height 437
click at [322, 284] on icon "show_hidden_detail_by_id_1873405451" at bounding box center [329, 287] width 20 height 20
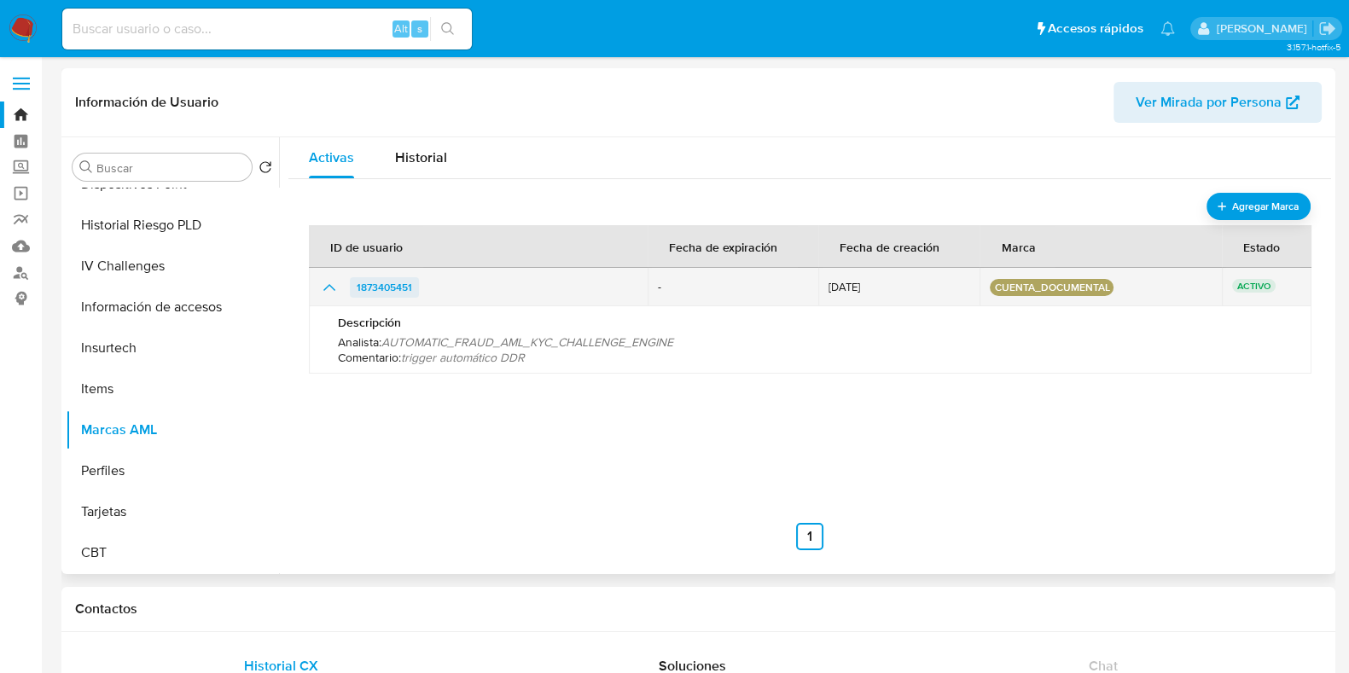
click at [371, 279] on span "1873405451" at bounding box center [384, 287] width 55 height 20
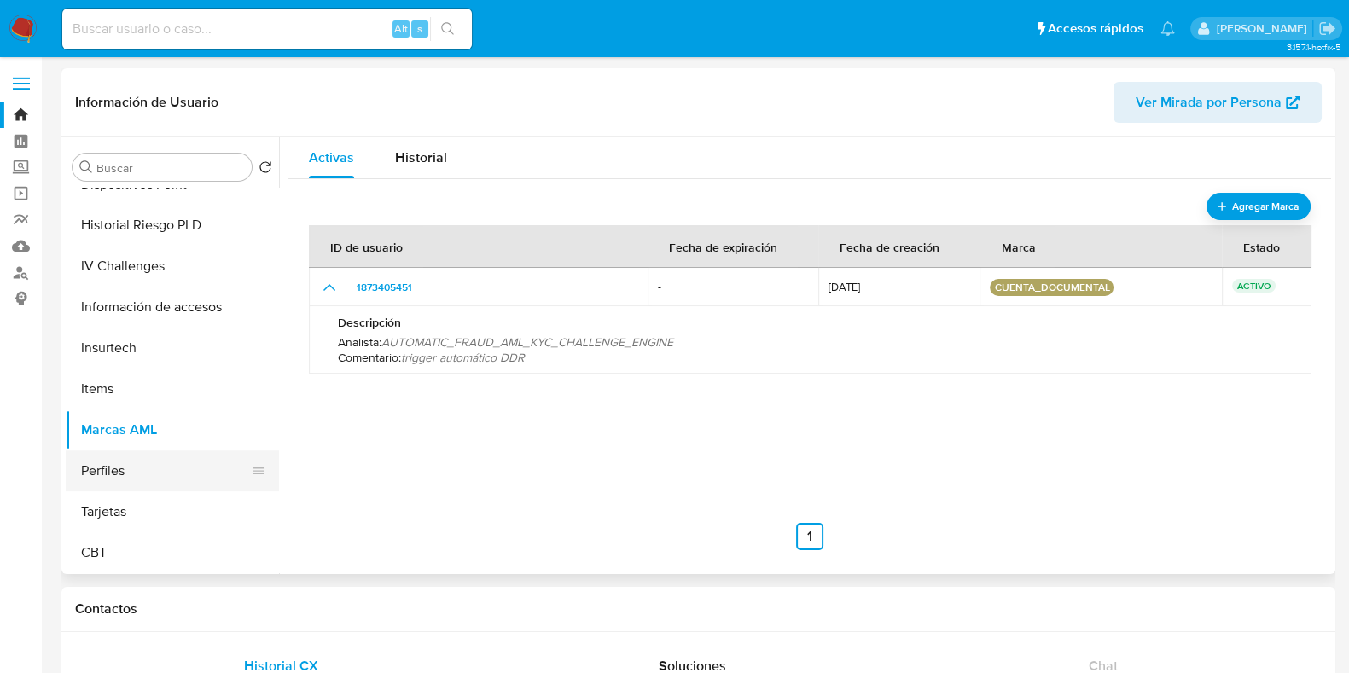
click at [137, 481] on button "Perfiles" at bounding box center [166, 471] width 200 height 41
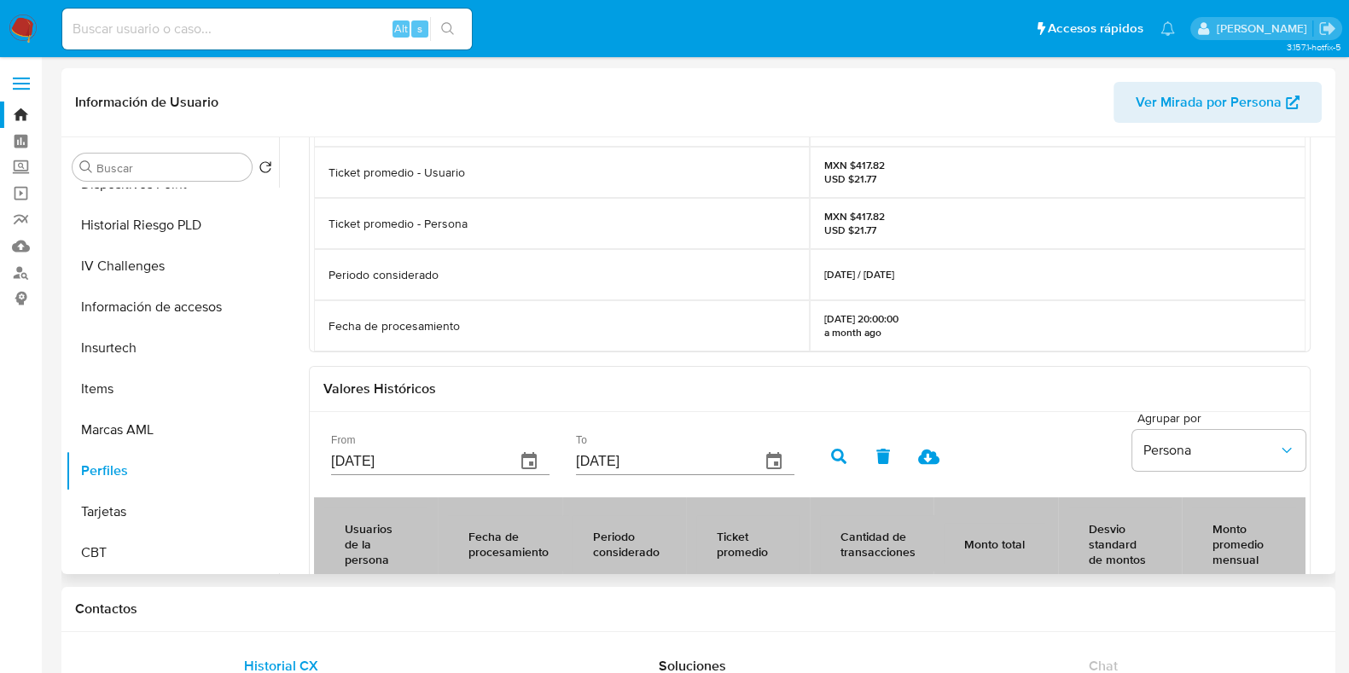
scroll to position [320, 0]
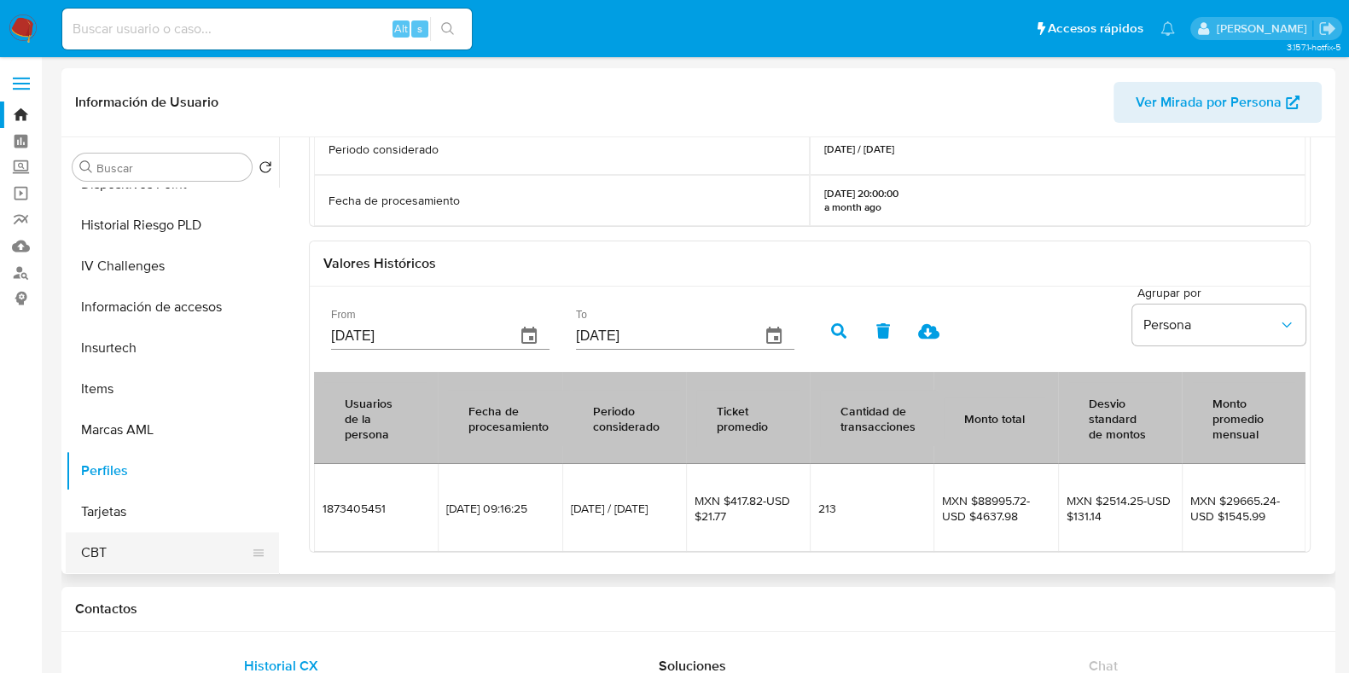
click at [119, 532] on button "CBT" at bounding box center [166, 552] width 200 height 41
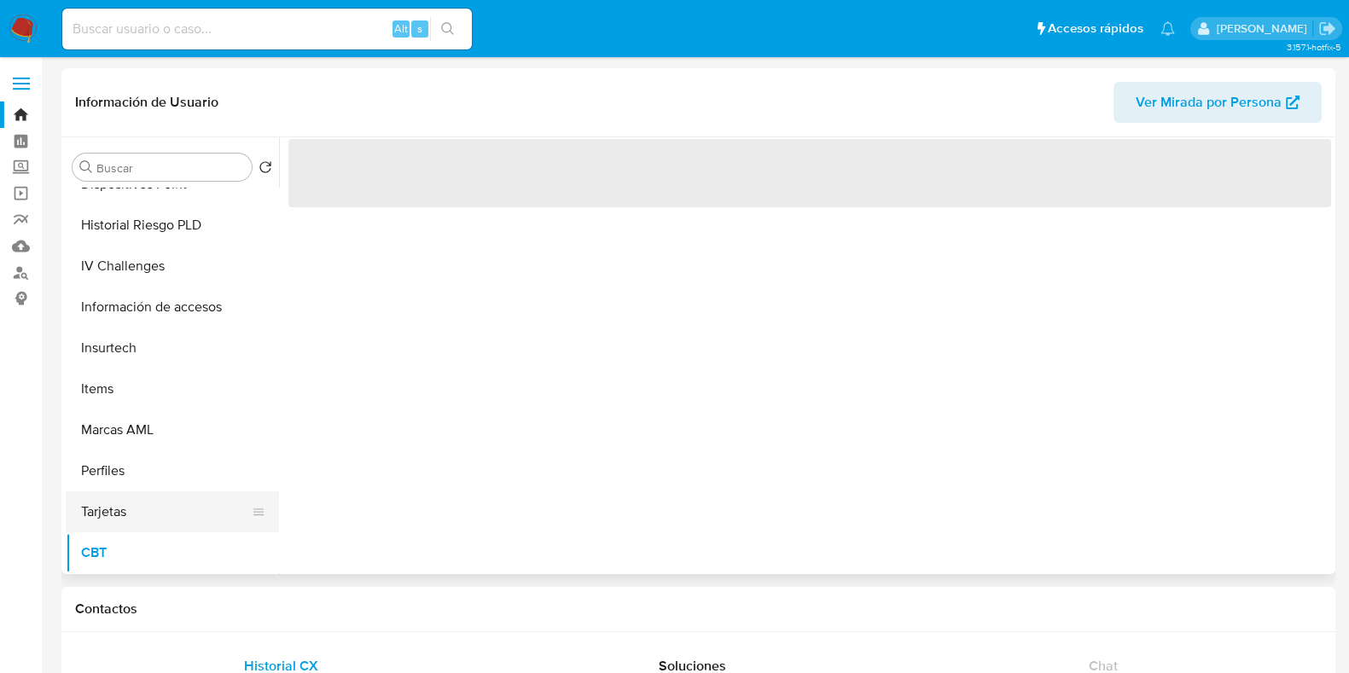
click at [120, 520] on button "Tarjetas" at bounding box center [166, 511] width 200 height 41
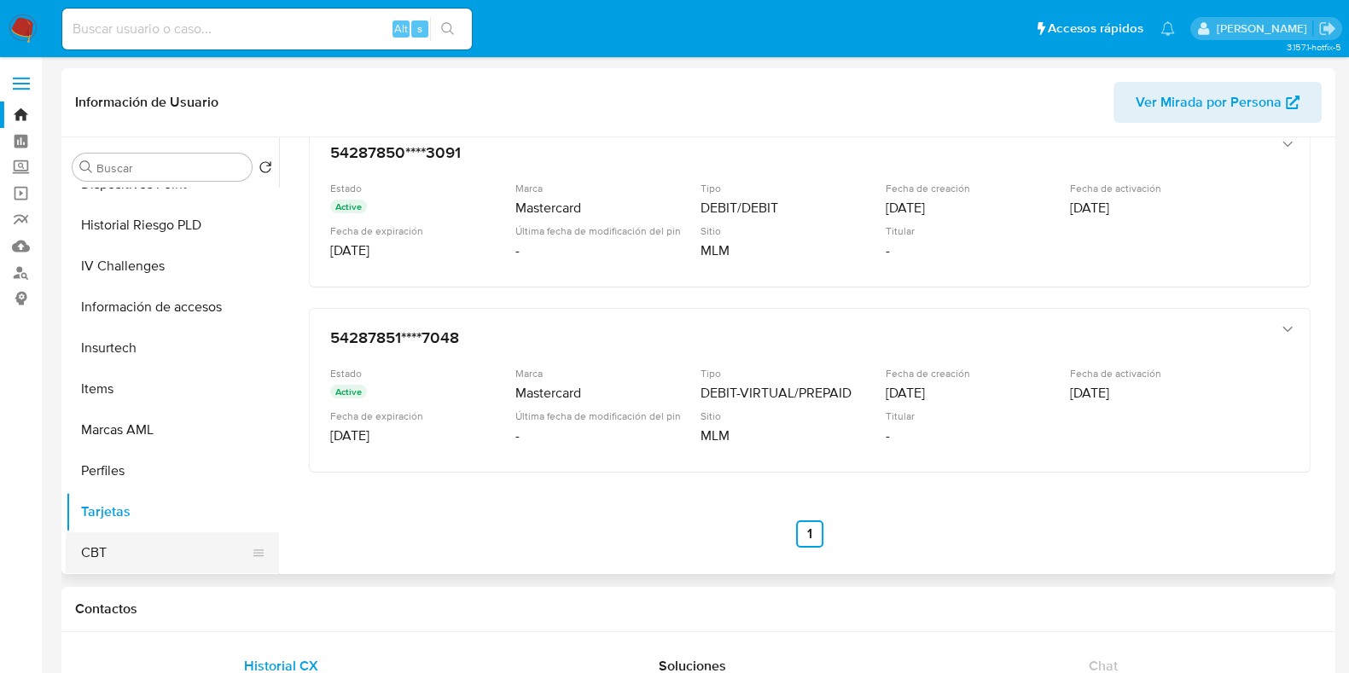
click at [110, 550] on button "CBT" at bounding box center [166, 552] width 200 height 41
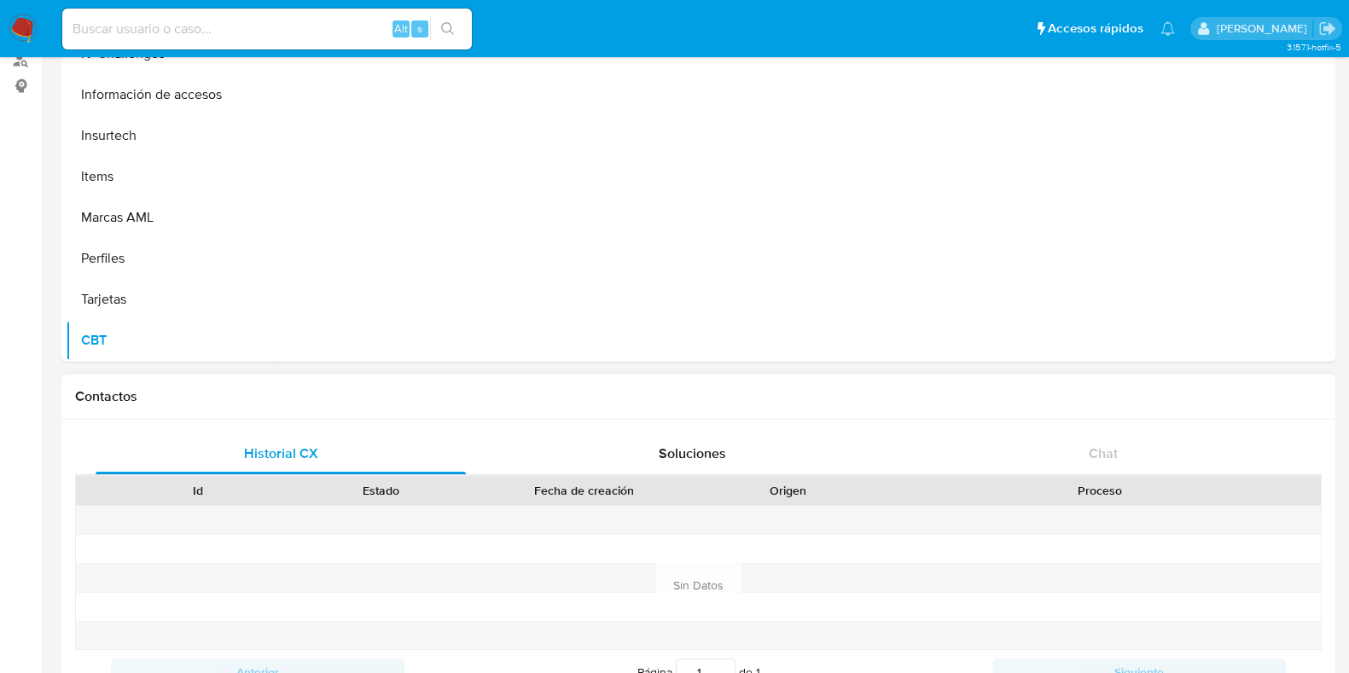
scroll to position [426, 0]
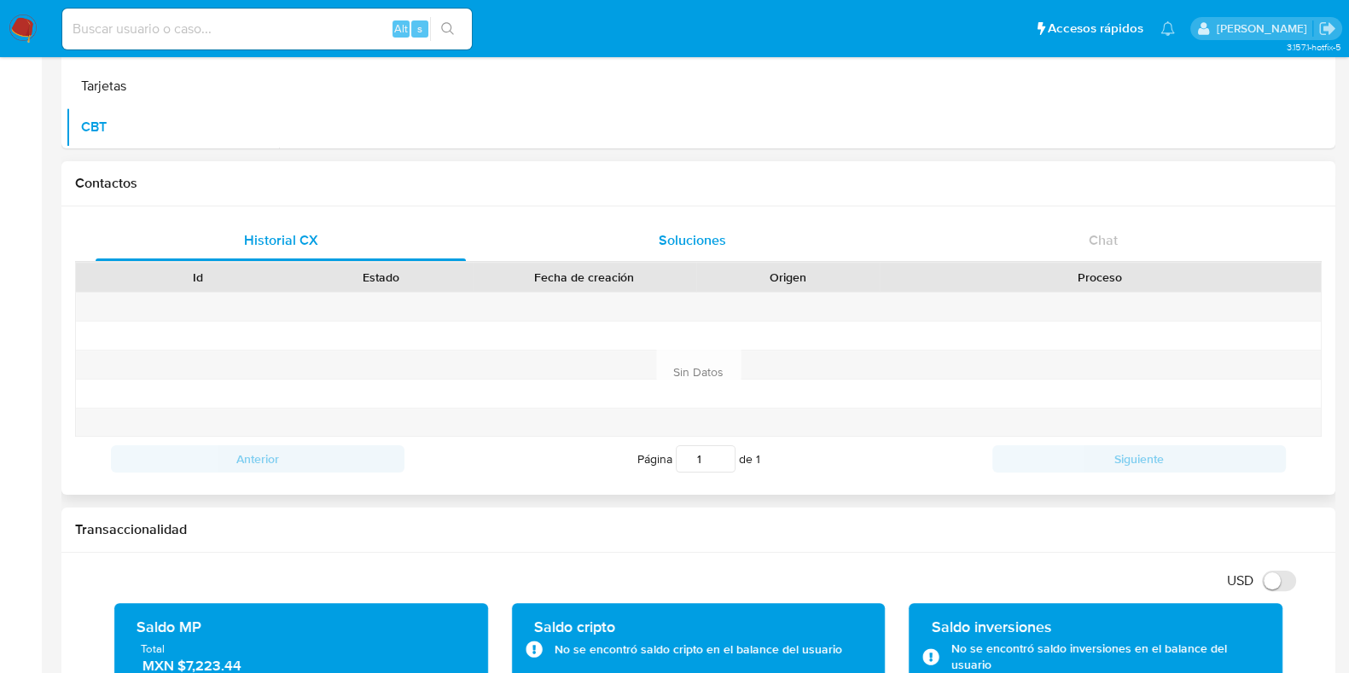
click at [698, 230] on span "Soluciones" at bounding box center [692, 240] width 67 height 20
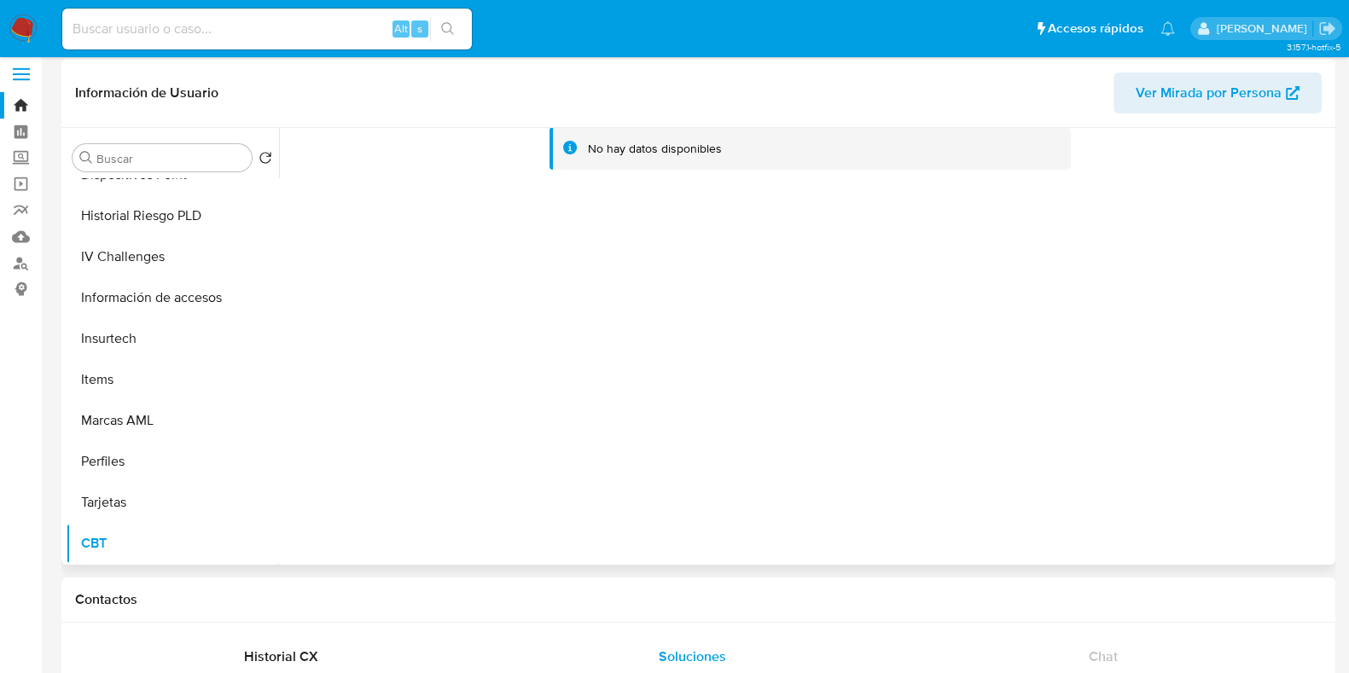
scroll to position [0, 0]
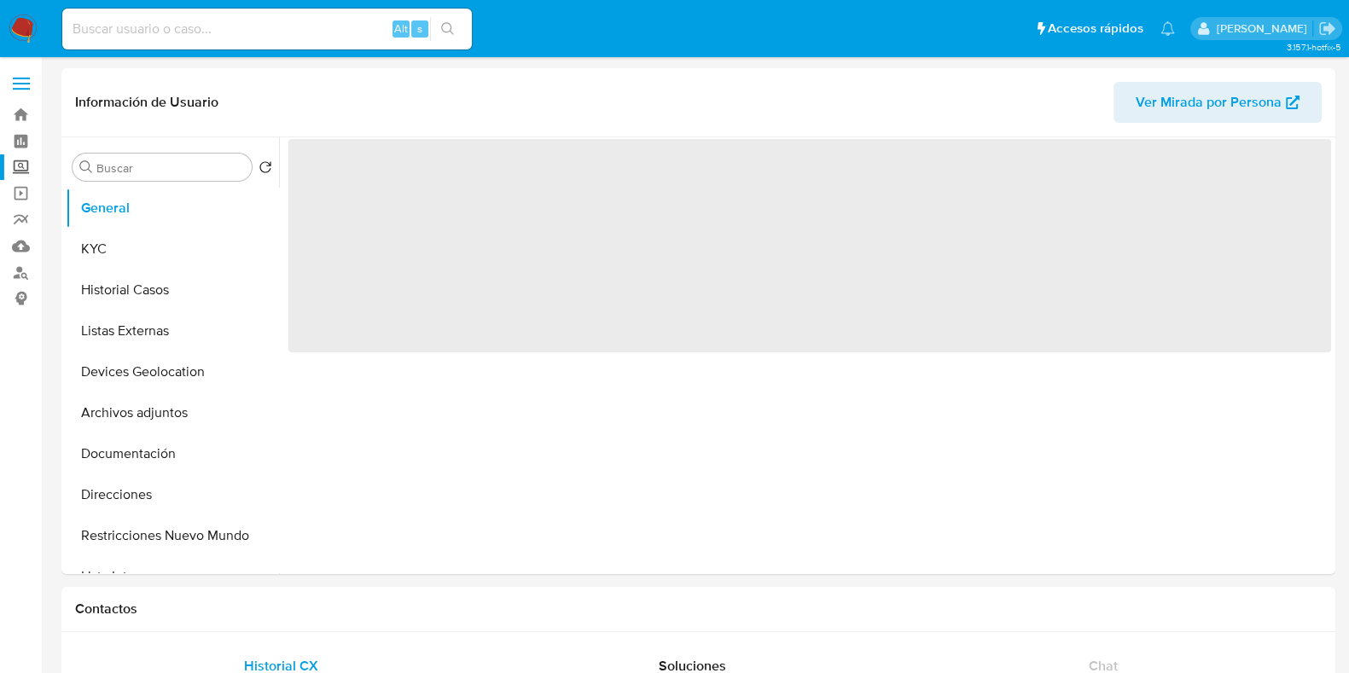
click at [30, 160] on label "Screening" at bounding box center [101, 167] width 203 height 26
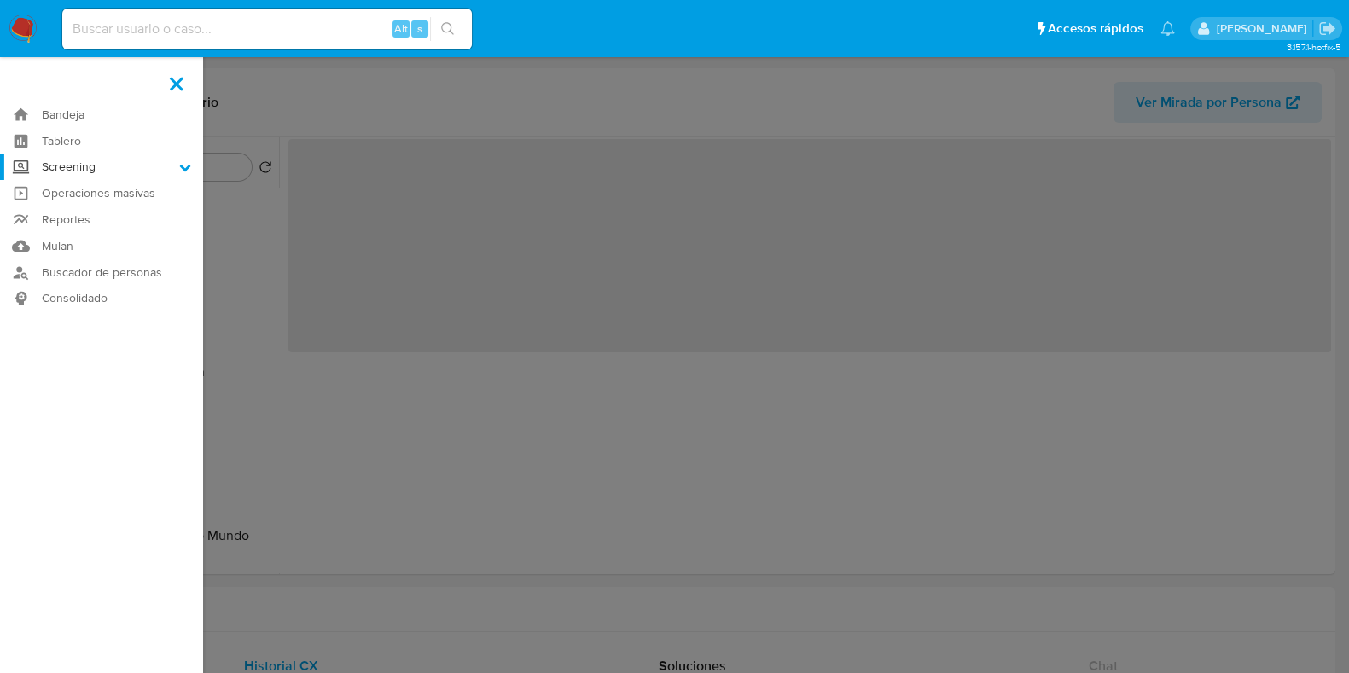
click at [0, 0] on input "Screening" at bounding box center [0, 0] width 0 height 0
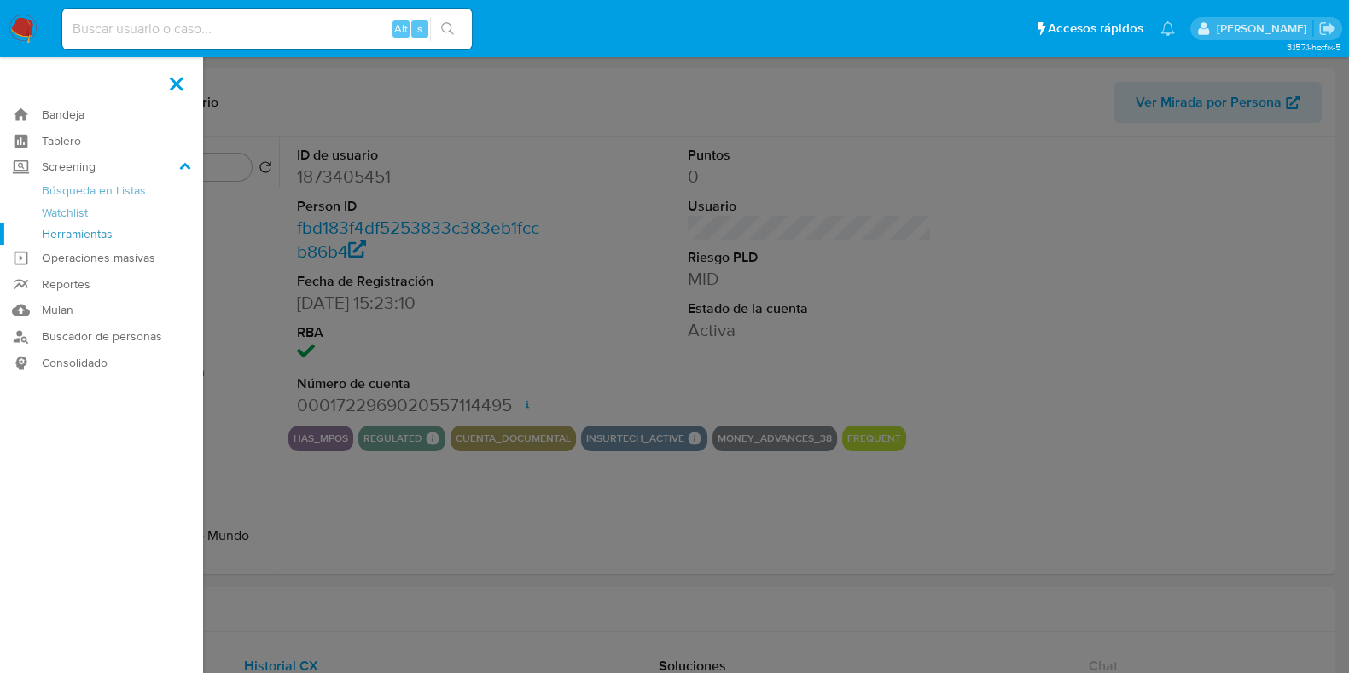
select select "10"
click at [58, 228] on link "Herramientas" at bounding box center [101, 234] width 203 height 21
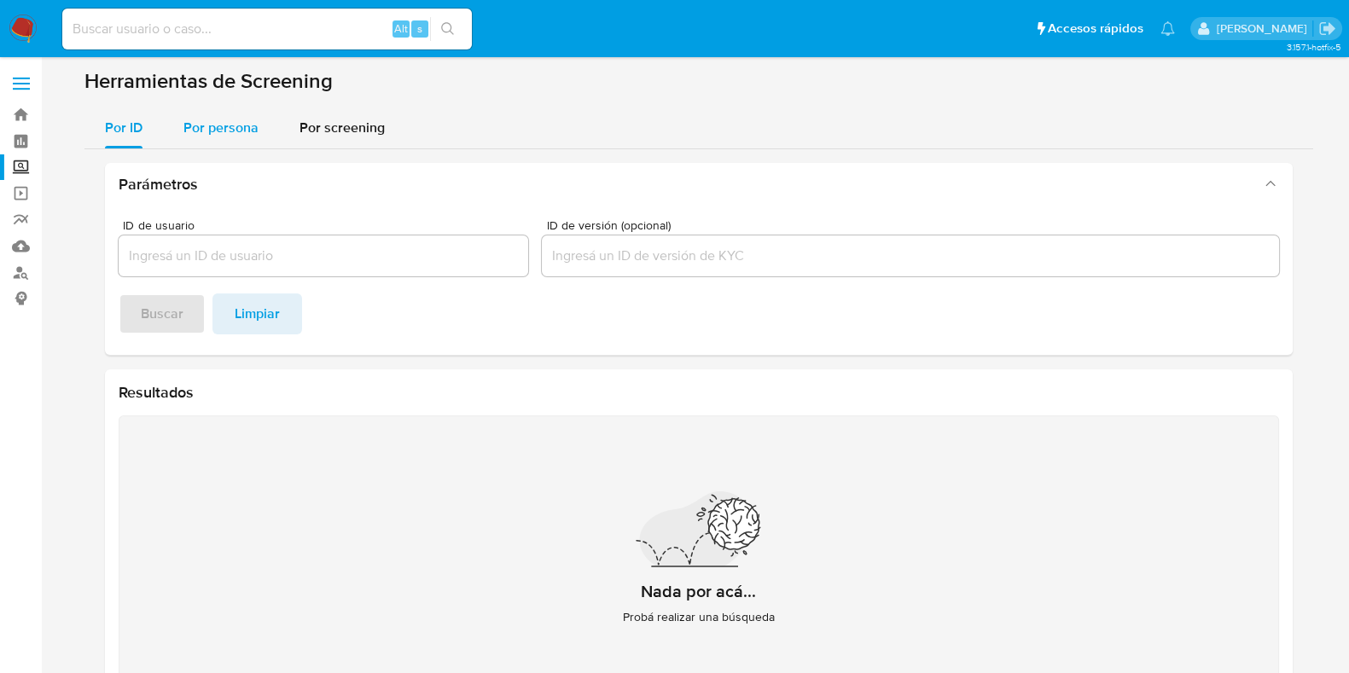
click at [252, 113] on div "Por persona" at bounding box center [220, 128] width 75 height 41
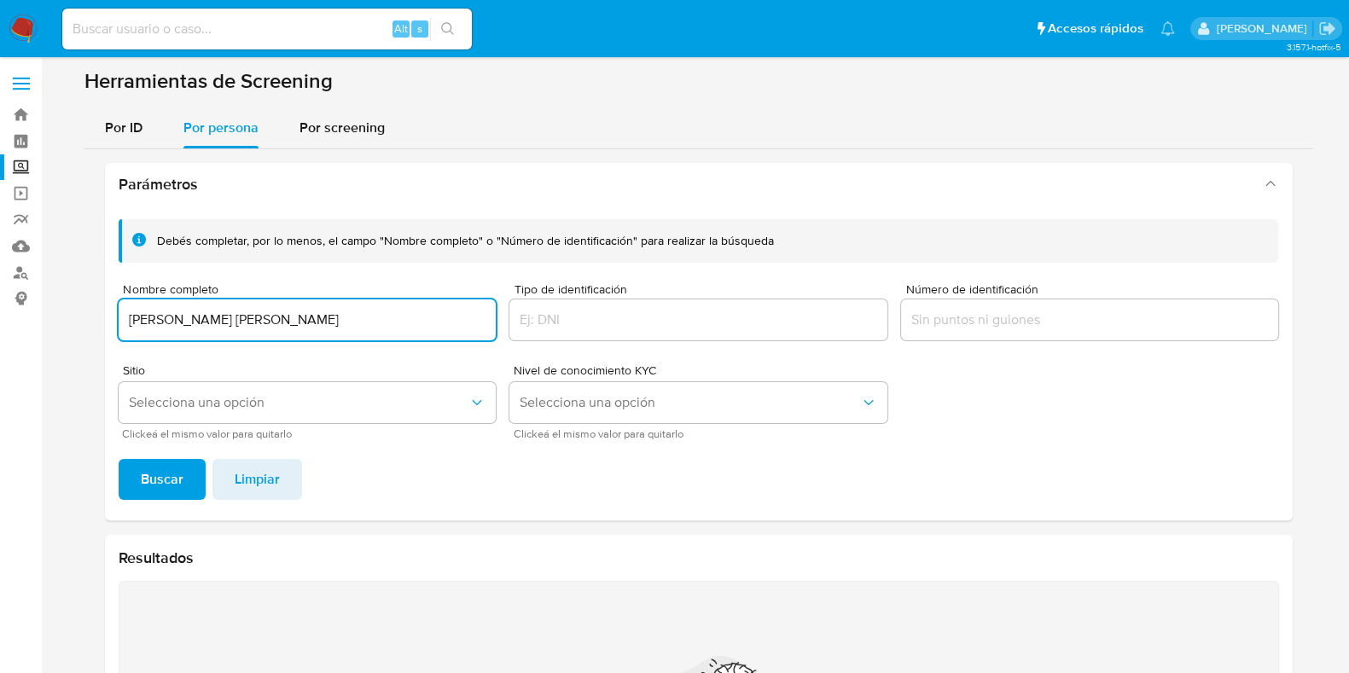
type input "[PERSON_NAME] [PERSON_NAME]"
click at [203, 473] on footer "Buscar Limpiar" at bounding box center [699, 479] width 1160 height 41
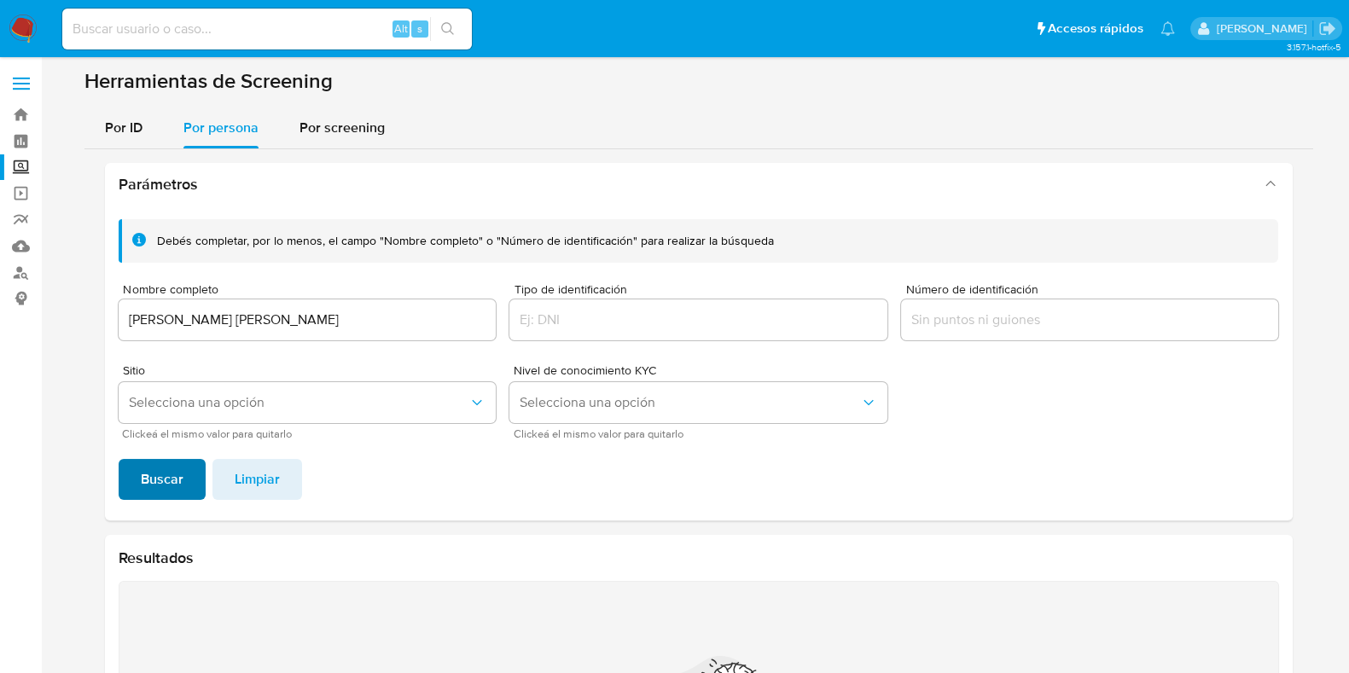
click at [175, 475] on span "Buscar" at bounding box center [162, 480] width 43 height 38
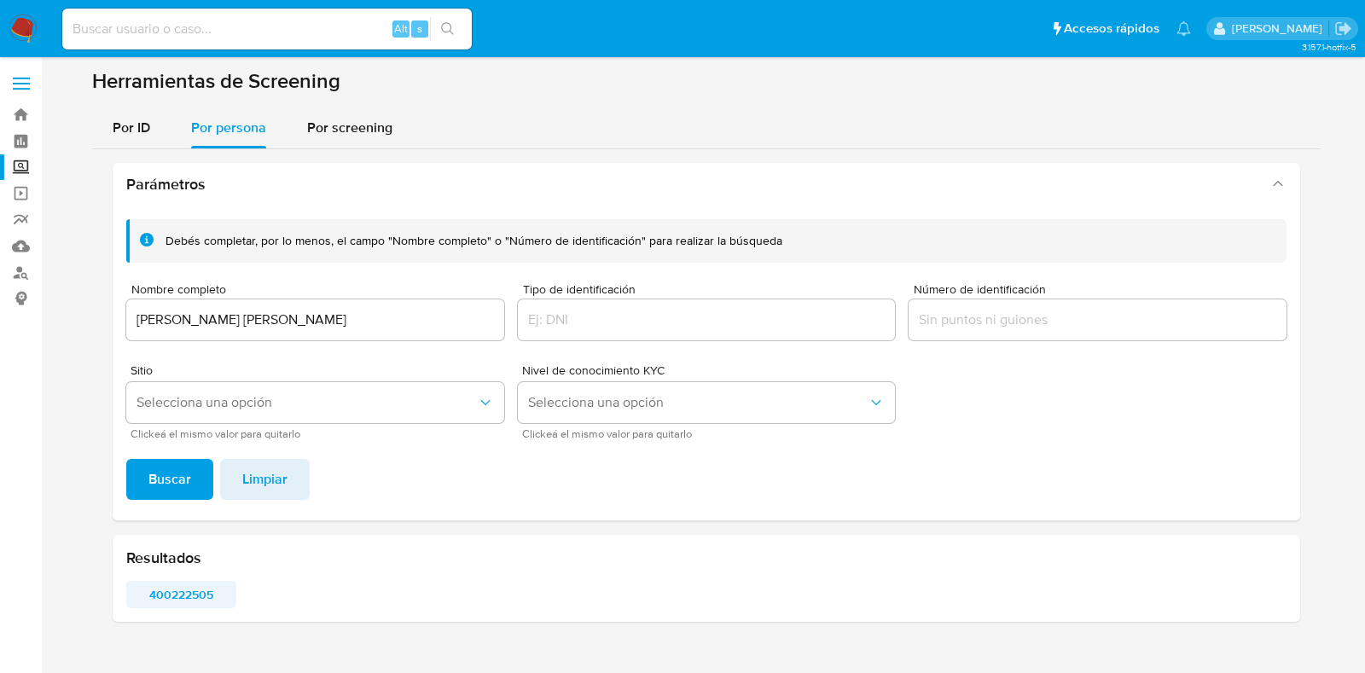
click at [201, 592] on span "400222505" at bounding box center [181, 595] width 86 height 24
click at [20, 36] on img at bounding box center [23, 29] width 29 height 29
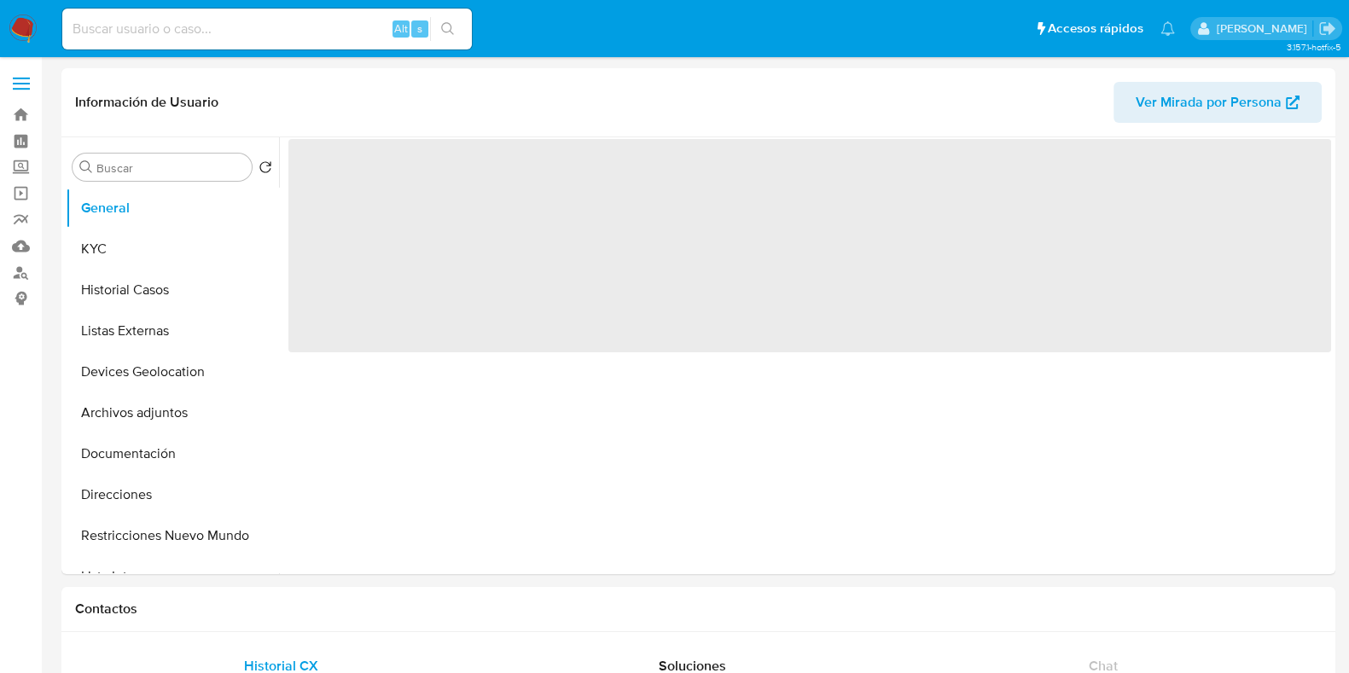
select select "10"
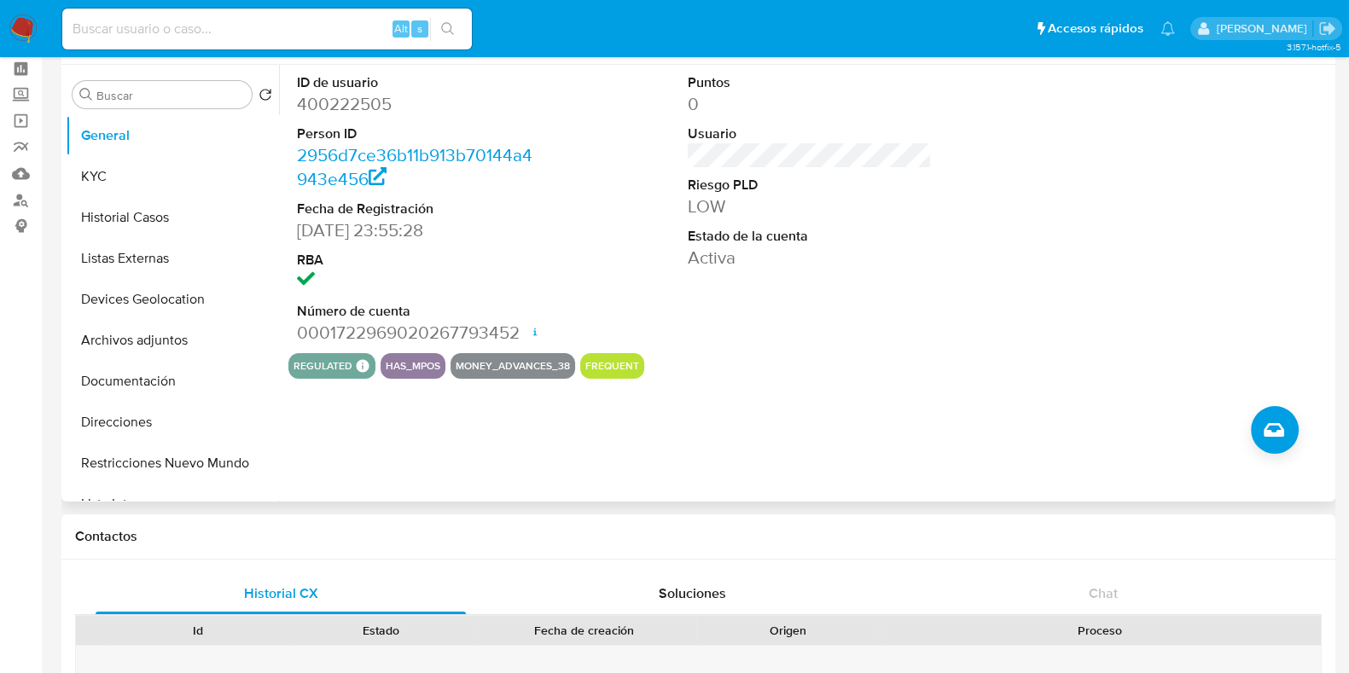
scroll to position [106, 0]
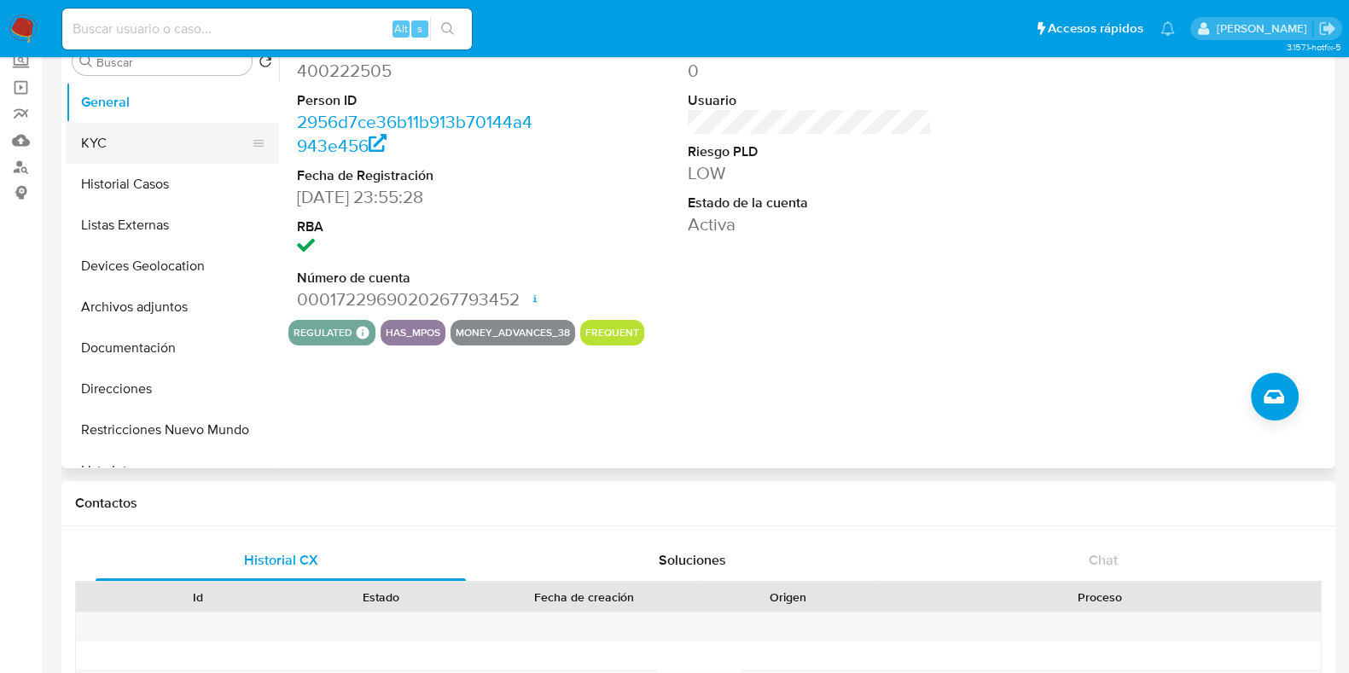
click at [165, 143] on button "KYC" at bounding box center [166, 143] width 200 height 41
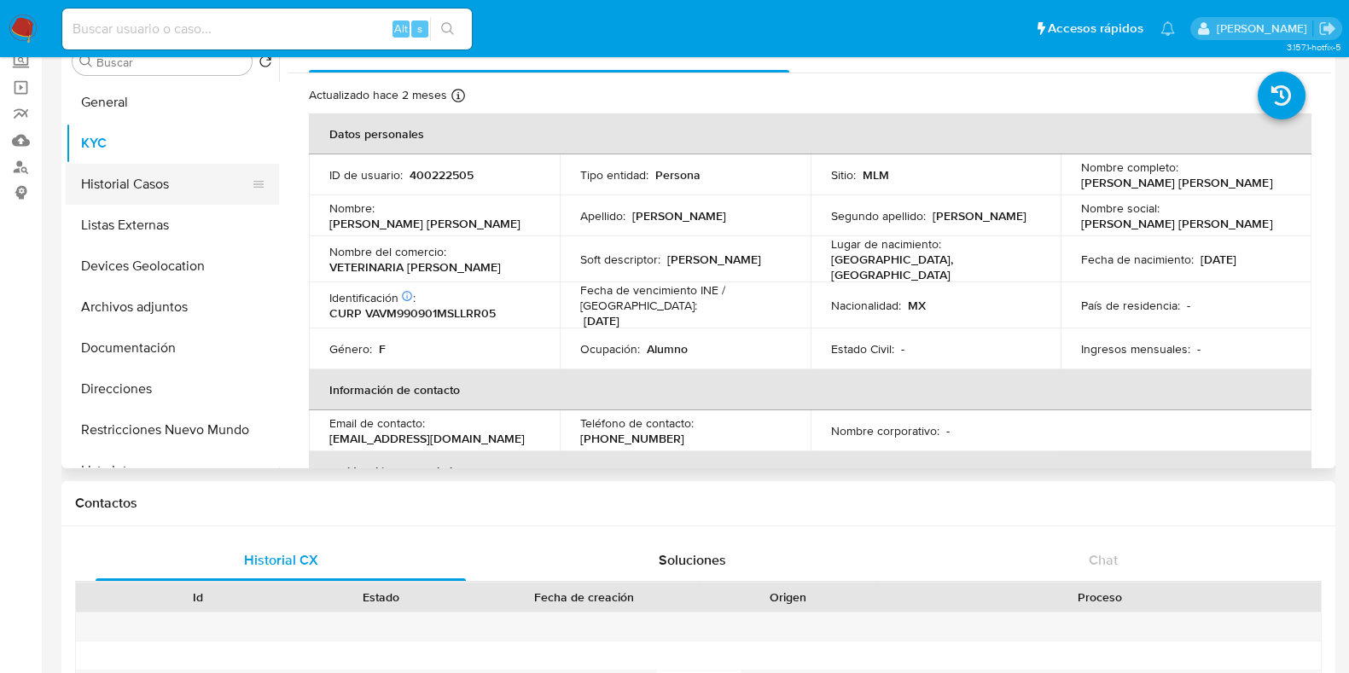
click at [145, 179] on button "Historial Casos" at bounding box center [166, 184] width 200 height 41
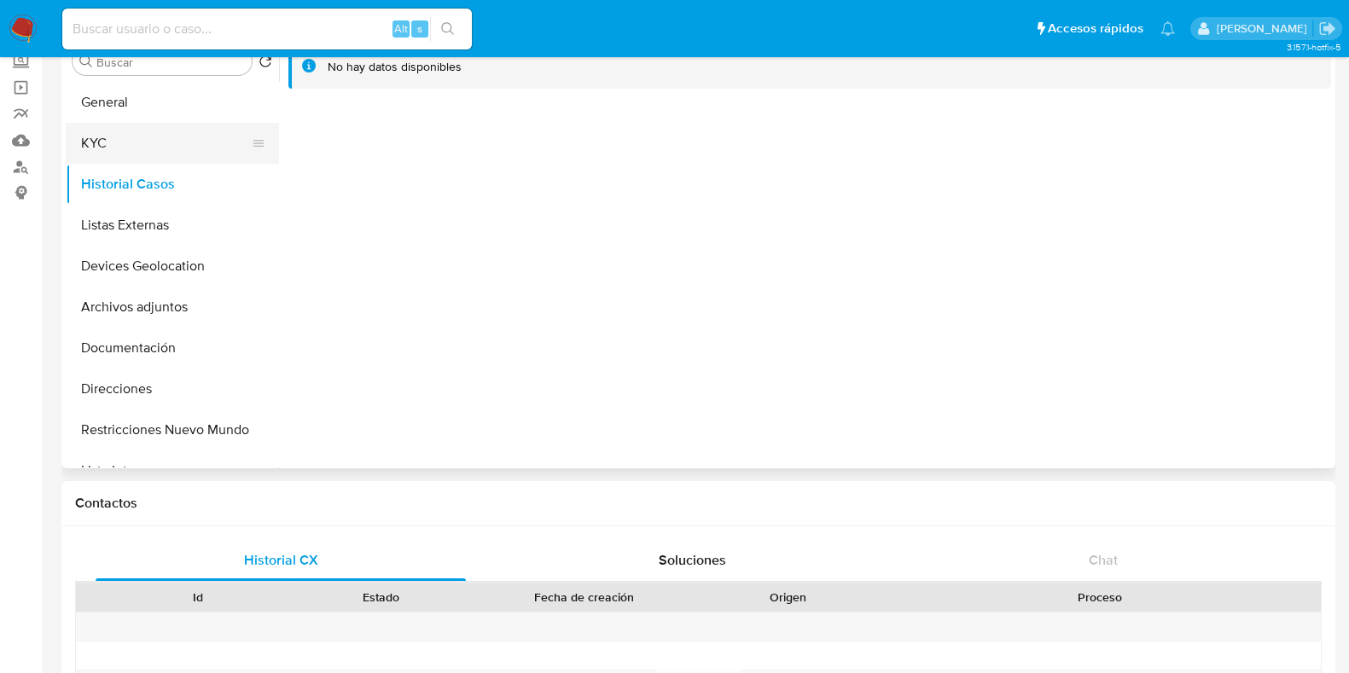
click at [136, 148] on button "KYC" at bounding box center [166, 143] width 200 height 41
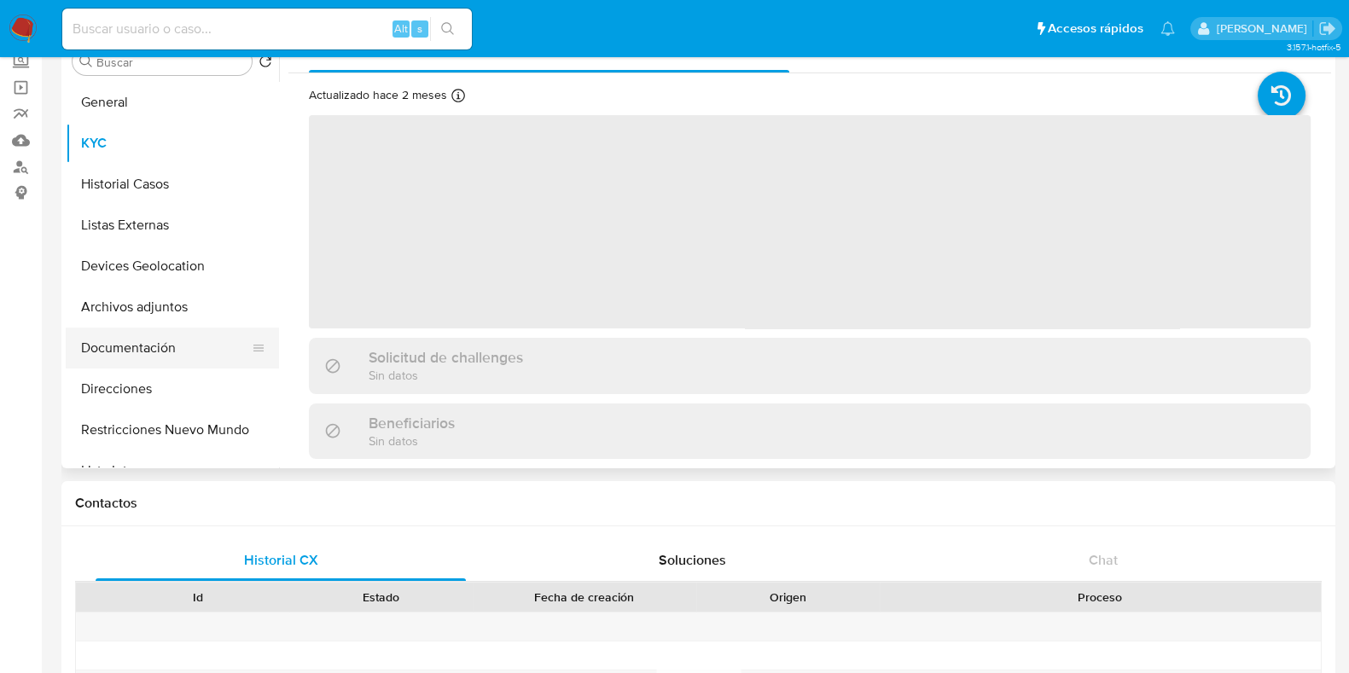
click at [166, 352] on button "Documentación" at bounding box center [166, 348] width 200 height 41
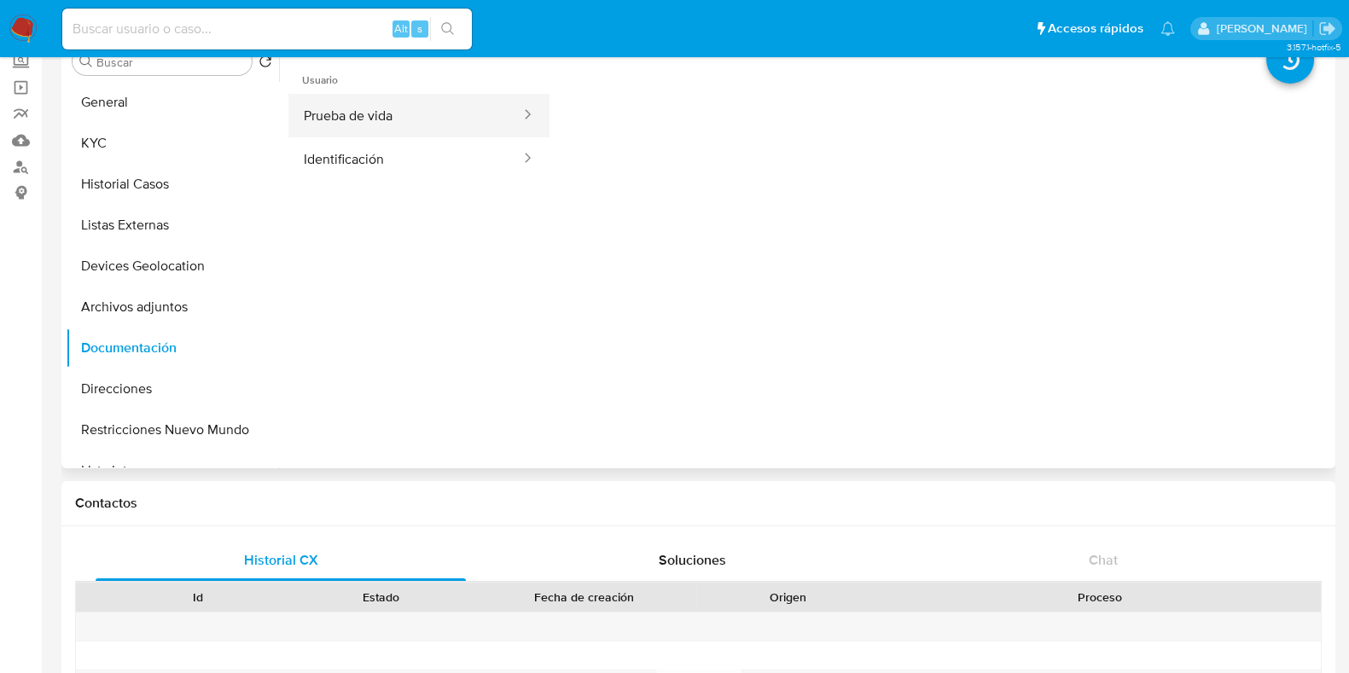
click at [392, 128] on button "Prueba de vida" at bounding box center [405, 116] width 234 height 44
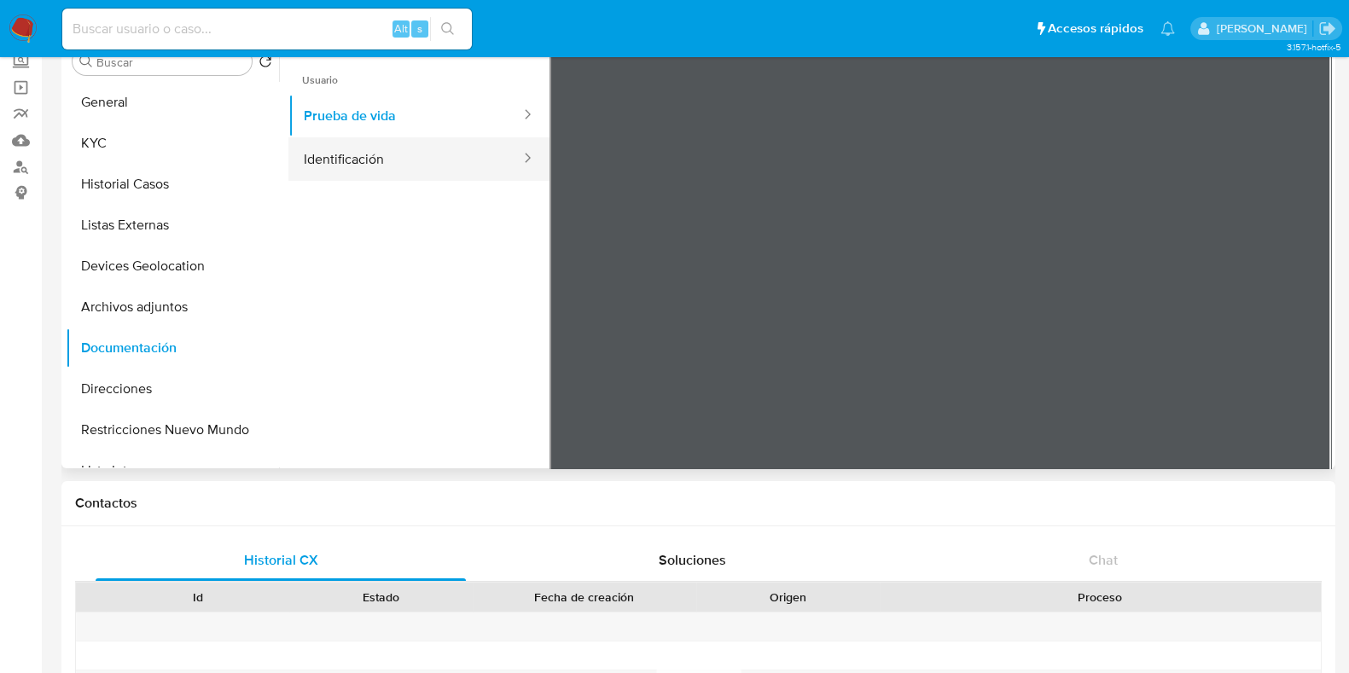
click at [374, 159] on button "Identificación" at bounding box center [405, 159] width 234 height 44
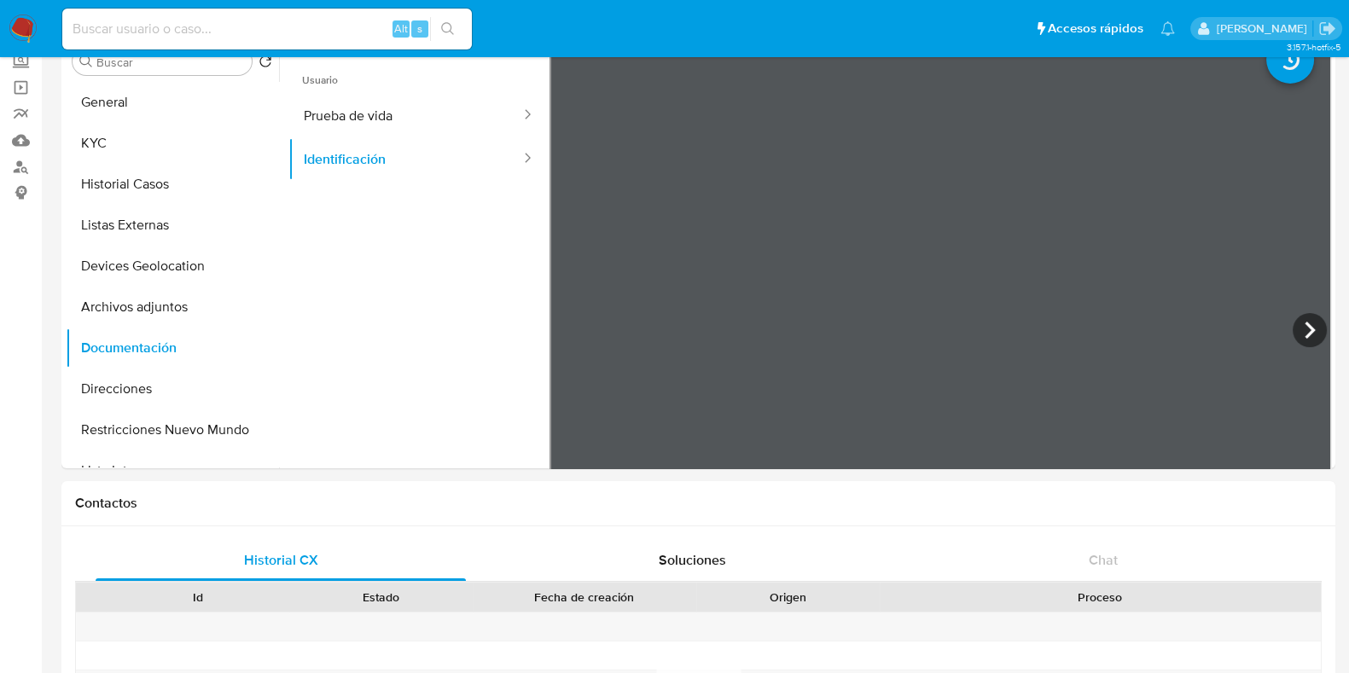
click at [177, 172] on button "Historial Casos" at bounding box center [166, 184] width 200 height 41
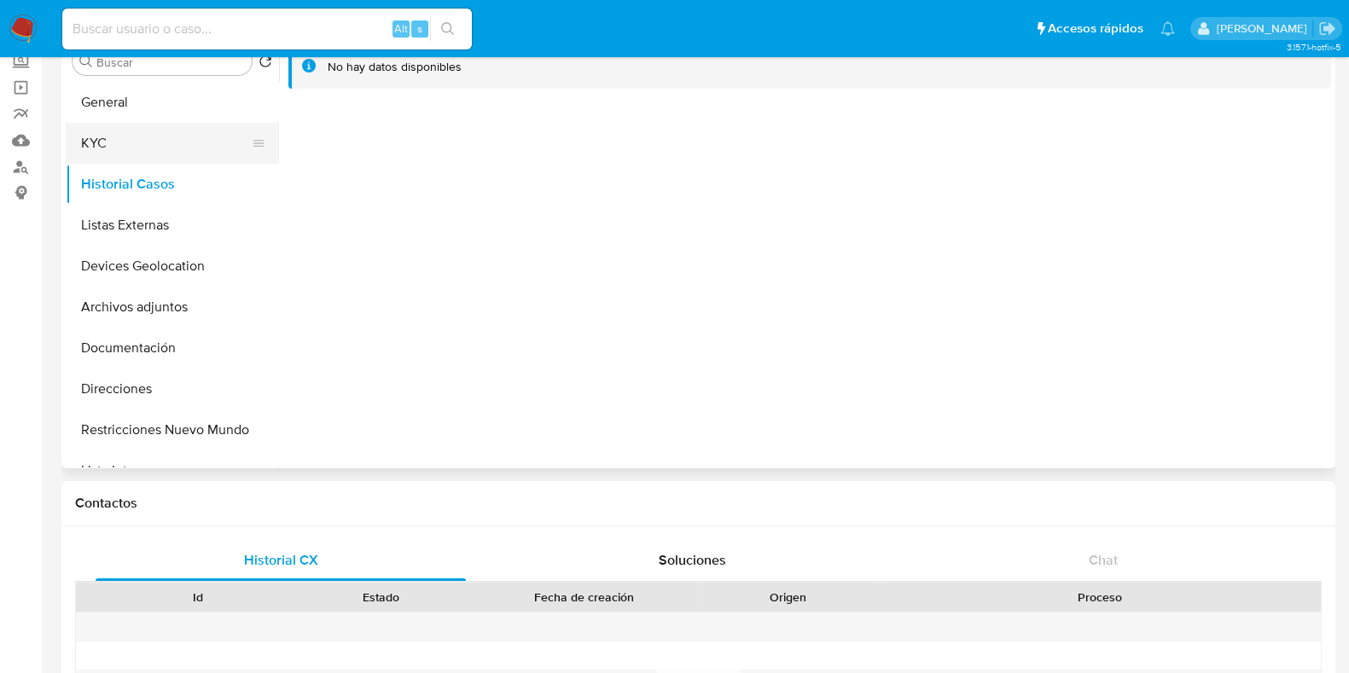
click at [75, 151] on button "KYC" at bounding box center [166, 143] width 200 height 41
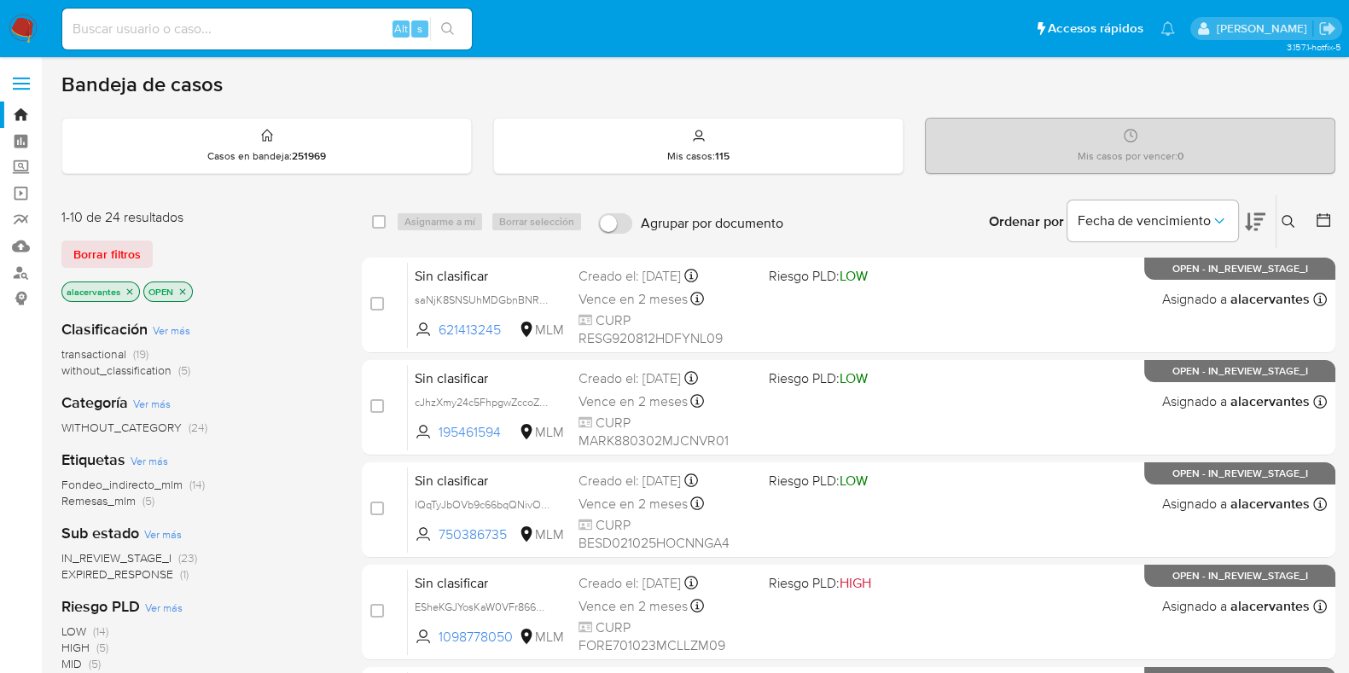
click at [1280, 215] on button at bounding box center [1291, 222] width 28 height 20
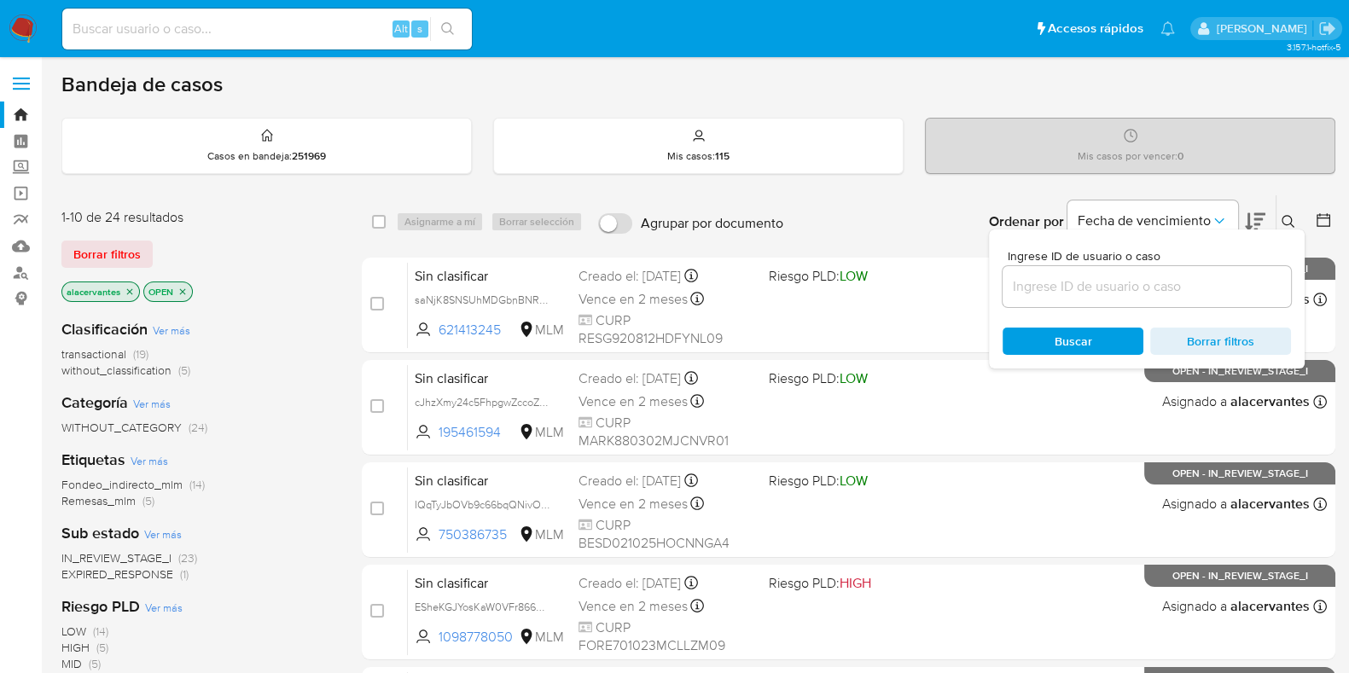
click at [1198, 276] on input at bounding box center [1147, 287] width 288 height 22
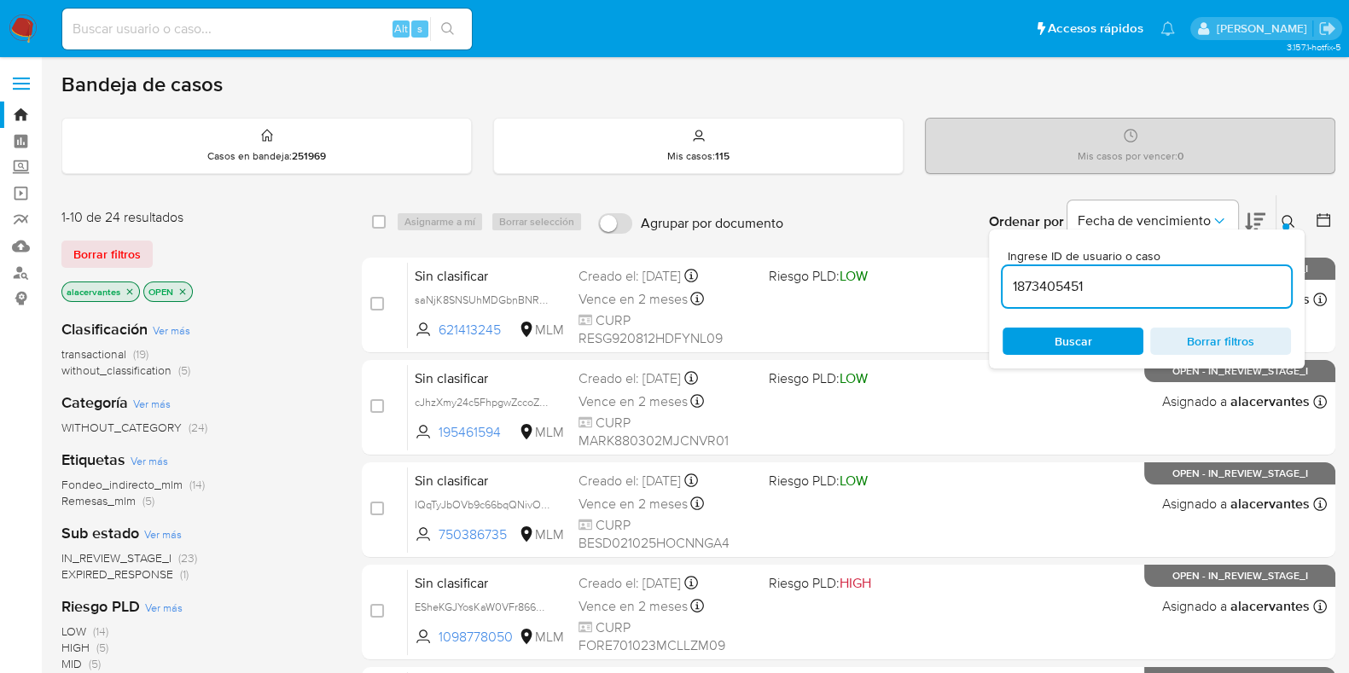
type input "1873405451"
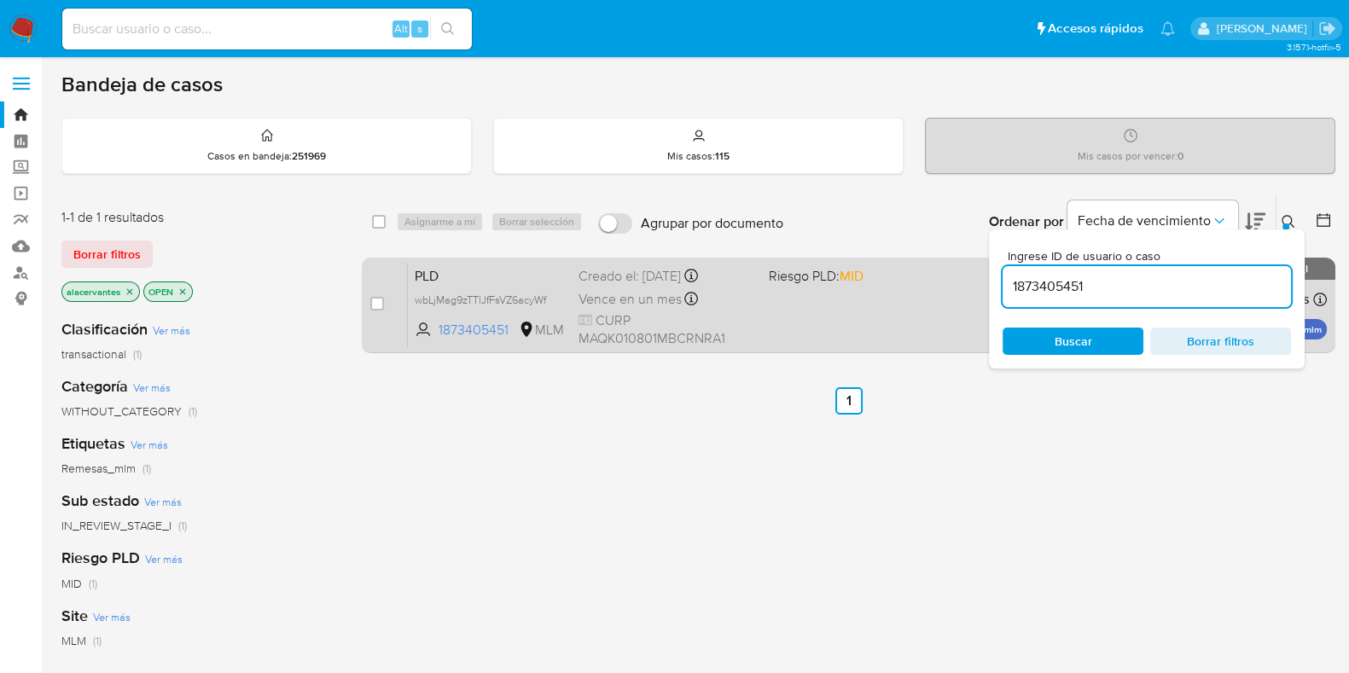
click at [793, 325] on div "PLD wbLjMag9zTTlJfFsVZ6acyWf 1873405451 MLM Riesgo PLD: MID Creado el: [DATE] C…" at bounding box center [867, 305] width 919 height 86
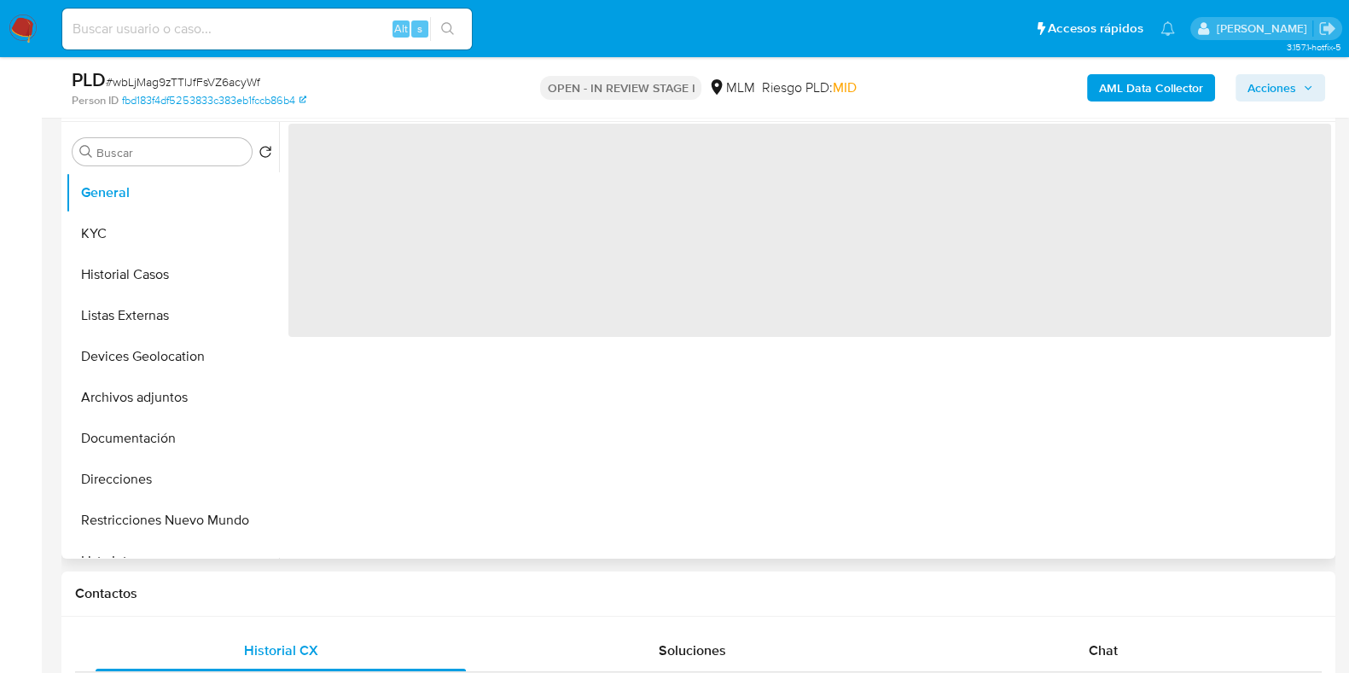
scroll to position [426, 0]
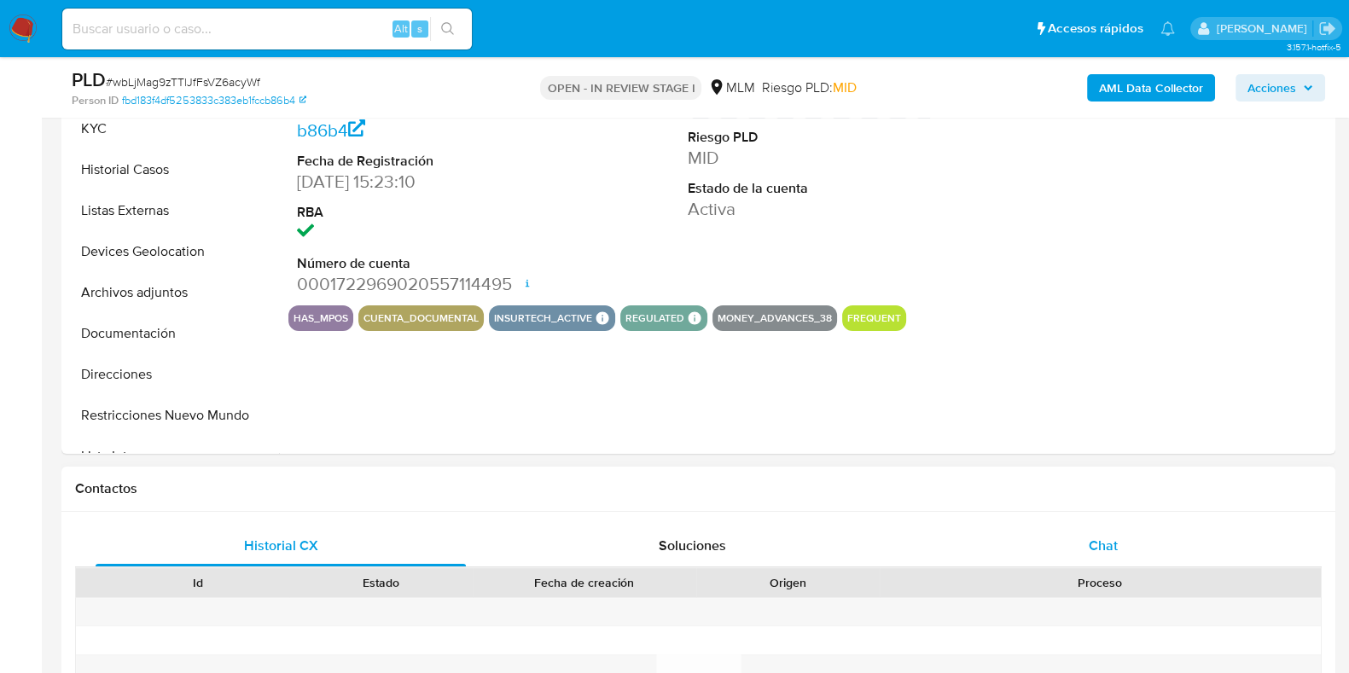
select select "10"
click at [1125, 546] on div "Chat" at bounding box center [1103, 546] width 370 height 41
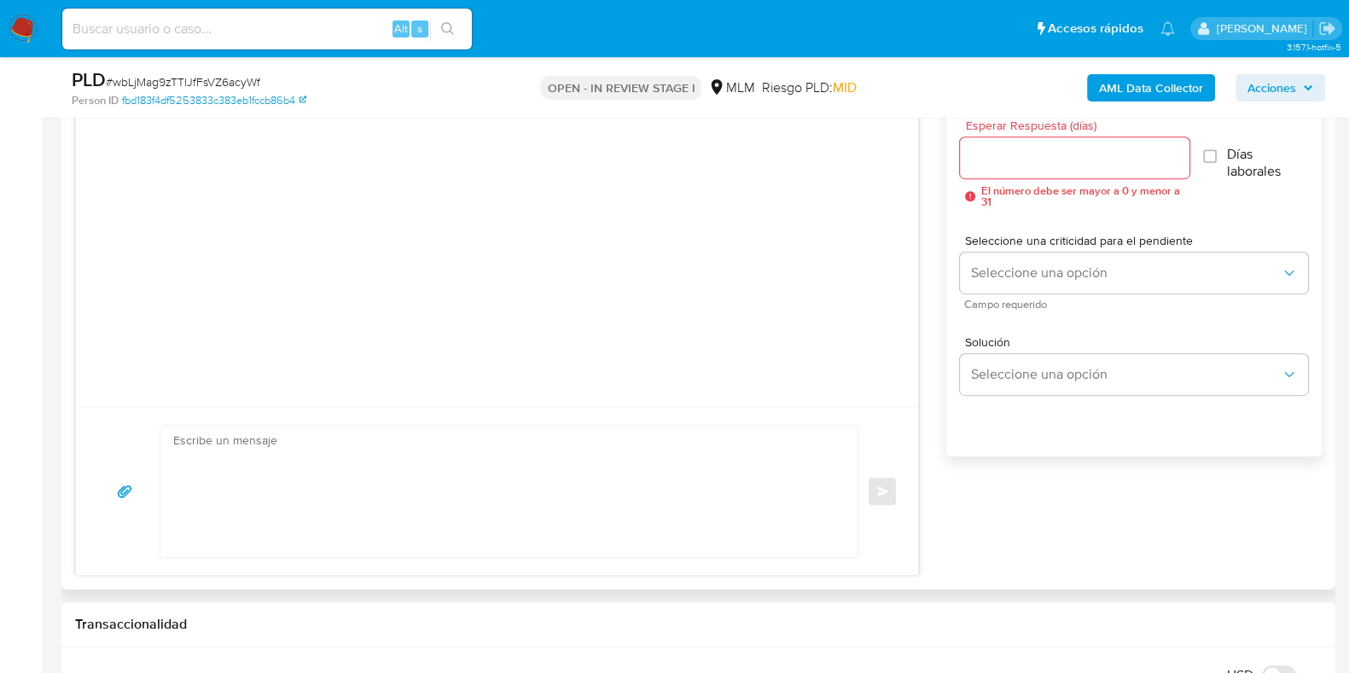
scroll to position [852, 0]
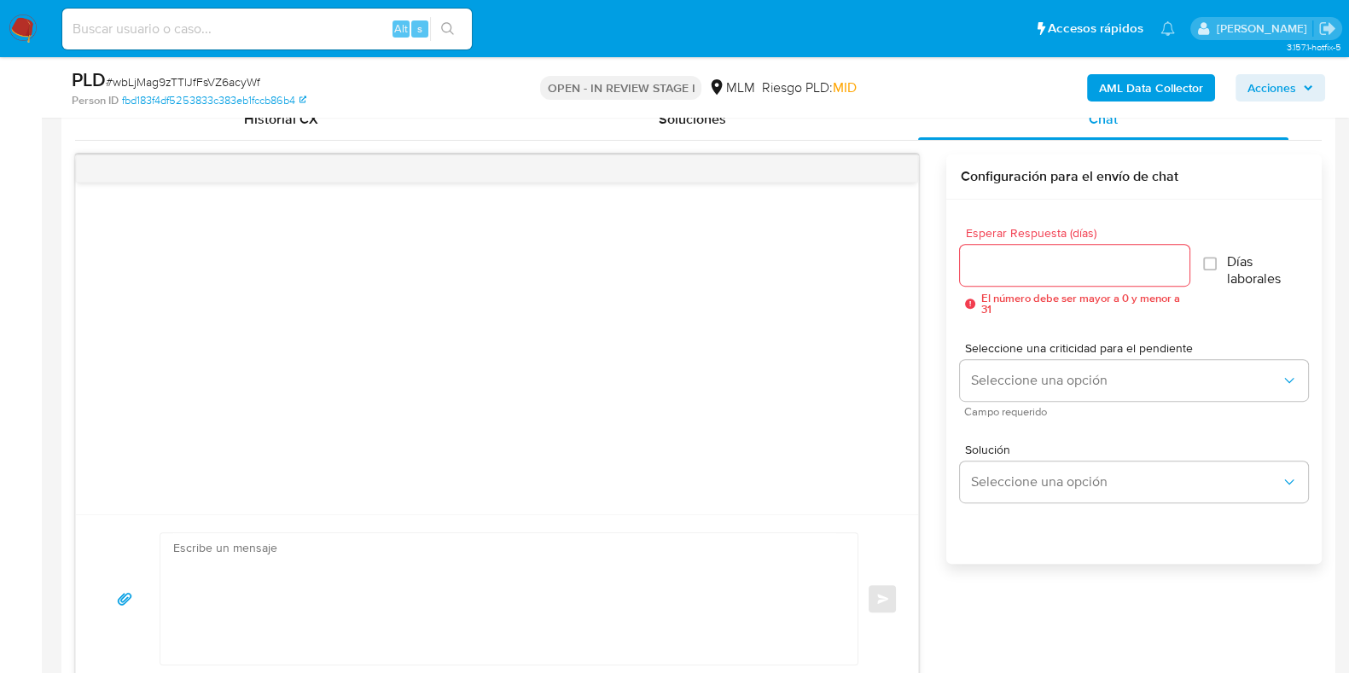
click at [1079, 270] on input "Esperar Respuesta (días)" at bounding box center [1074, 265] width 229 height 22
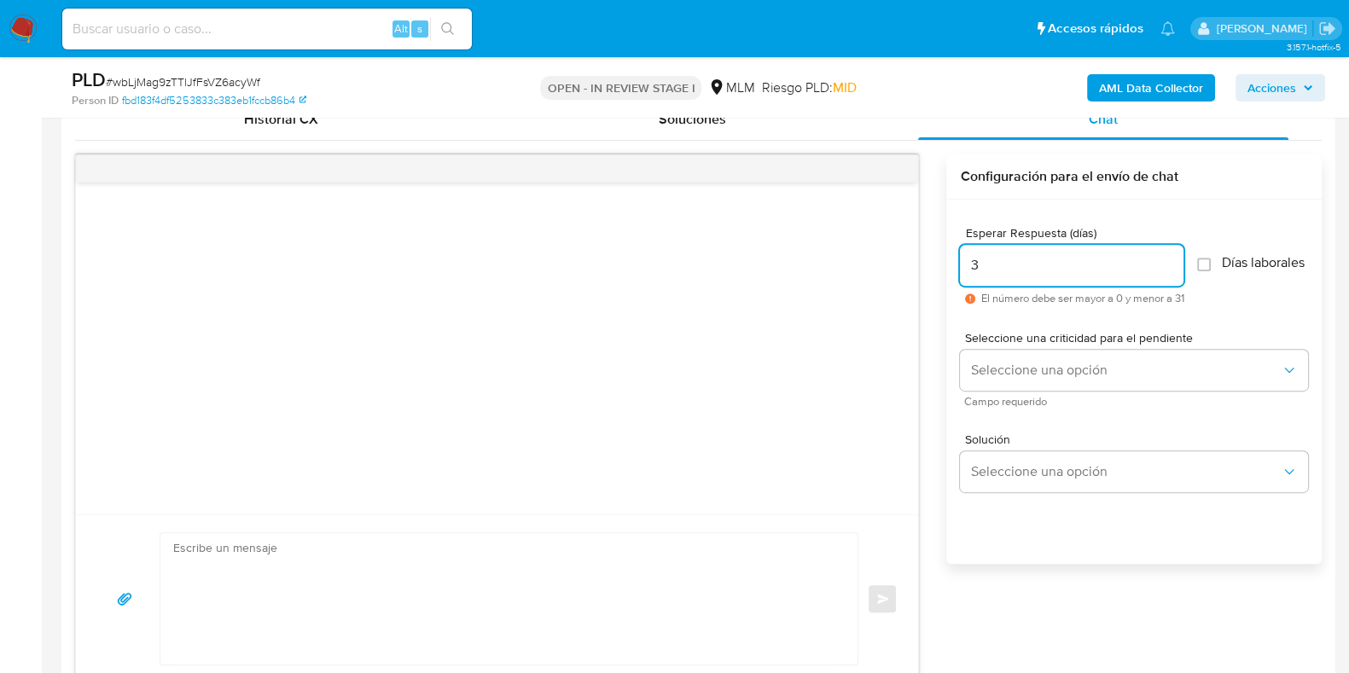
type input "3"
click at [1260, 326] on div "Seleccione una criticidad para el pendiente Seleccione una opción Campo requeri…" at bounding box center [1134, 369] width 348 height 102
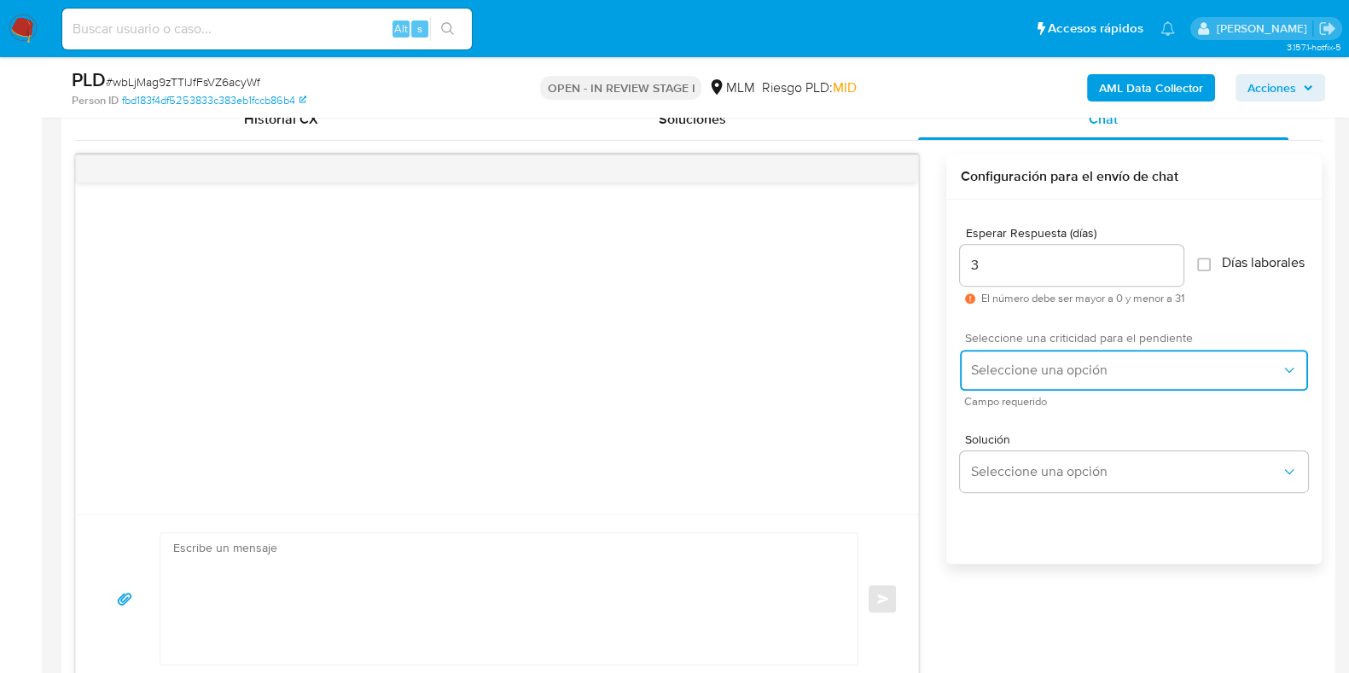
click at [1226, 375] on span "Seleccione una opción" at bounding box center [1125, 370] width 311 height 17
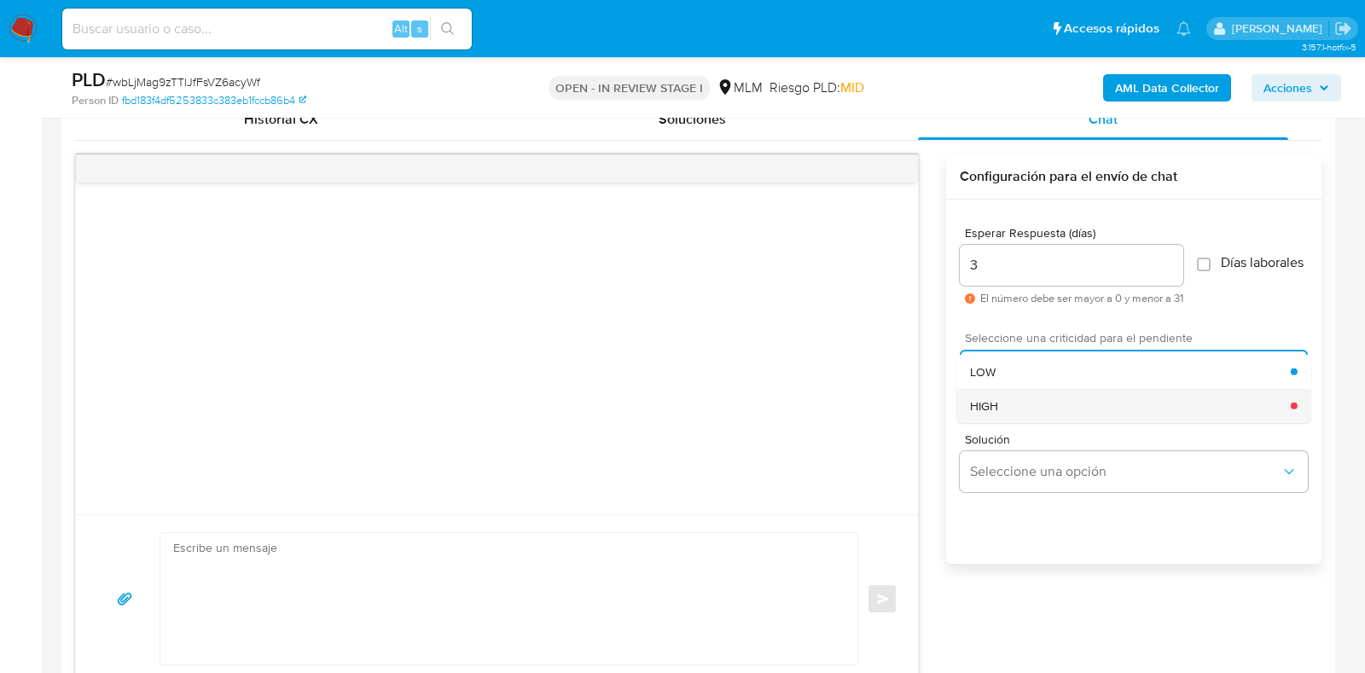
click at [1127, 415] on div "HIGH" at bounding box center [1130, 405] width 321 height 34
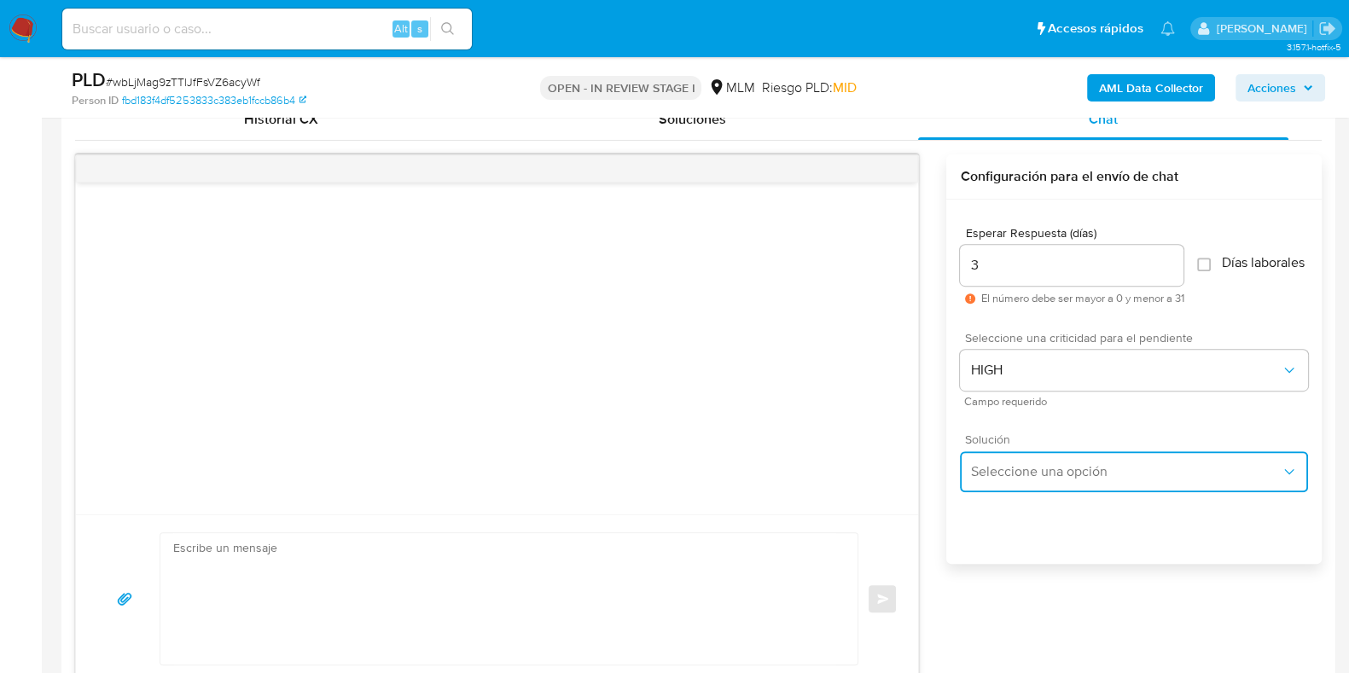
click at [1159, 489] on button "Seleccione una opción" at bounding box center [1134, 471] width 348 height 41
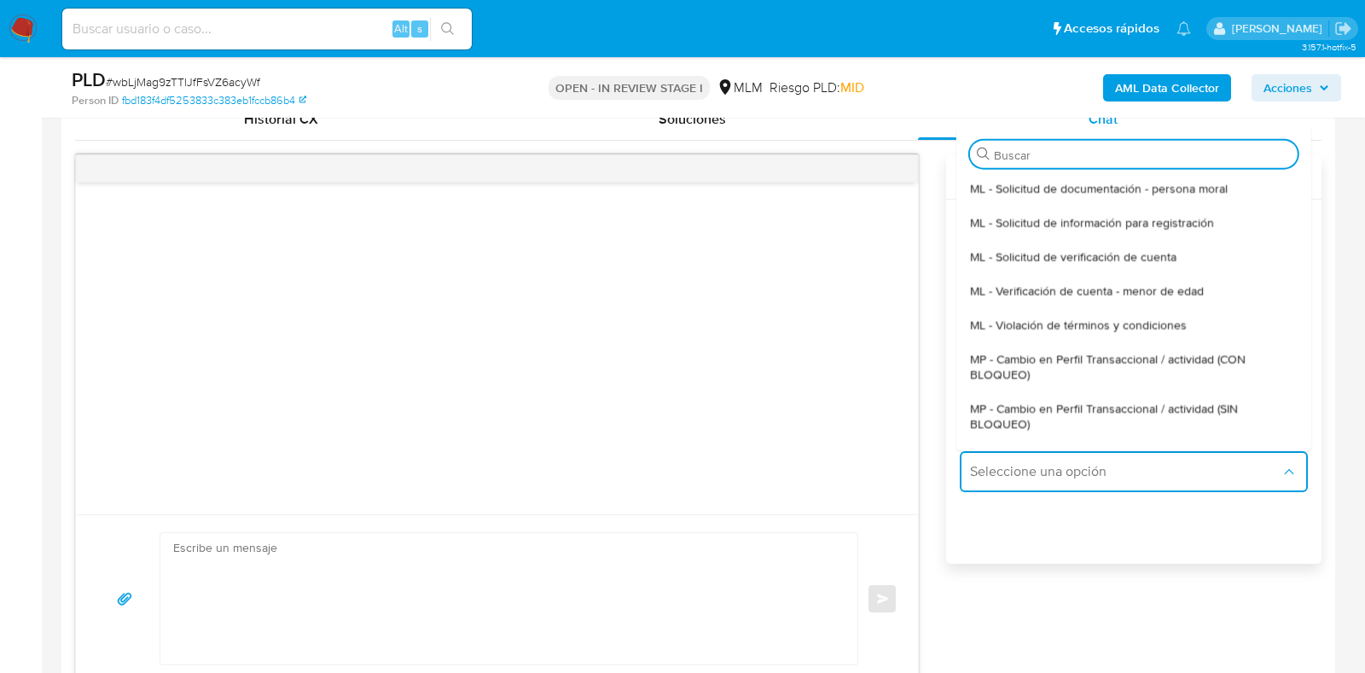
click at [1054, 592] on div "Esperar Respuesta (días) 3 El número debe ser mayor a 0 y menor a 31 Días labor…" at bounding box center [1133, 405] width 375 height 410
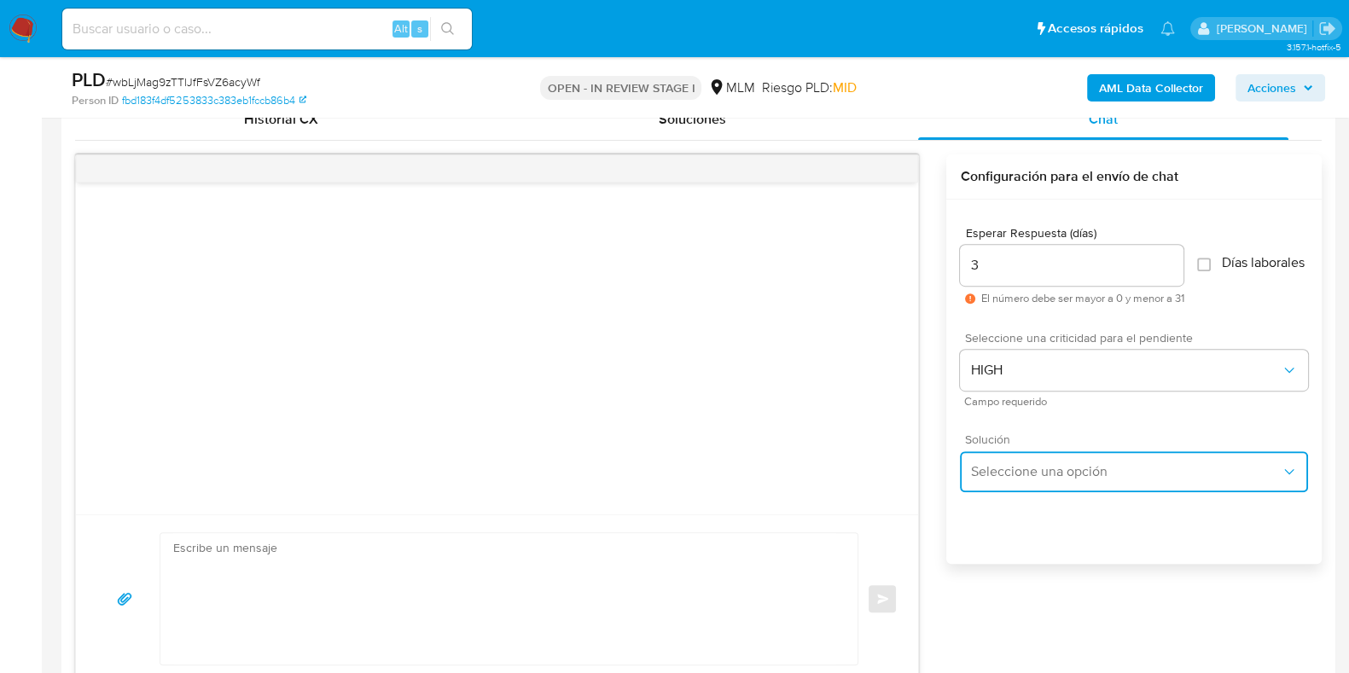
click at [1063, 480] on span "Seleccione una opción" at bounding box center [1125, 471] width 311 height 17
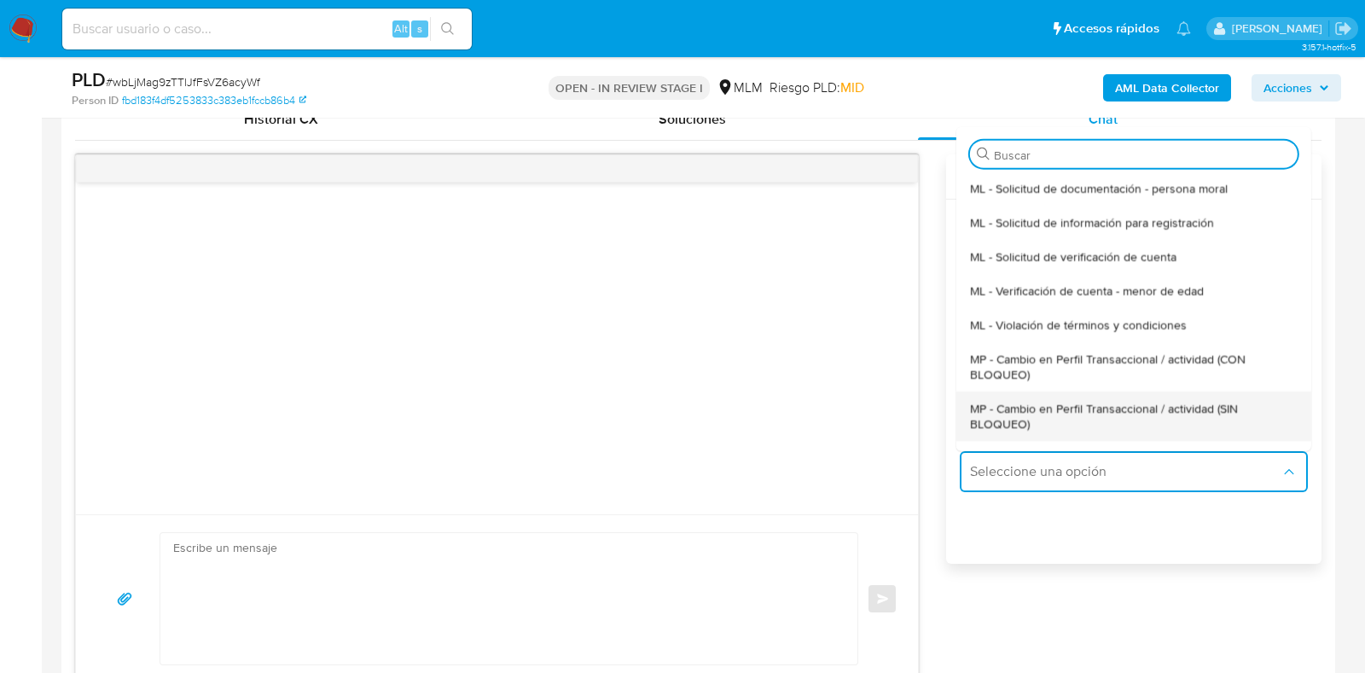
click at [1241, 428] on span "MP - Cambio en Perfil Transaccional / actividad (SIN BLOQUEO)" at bounding box center [1134, 415] width 328 height 31
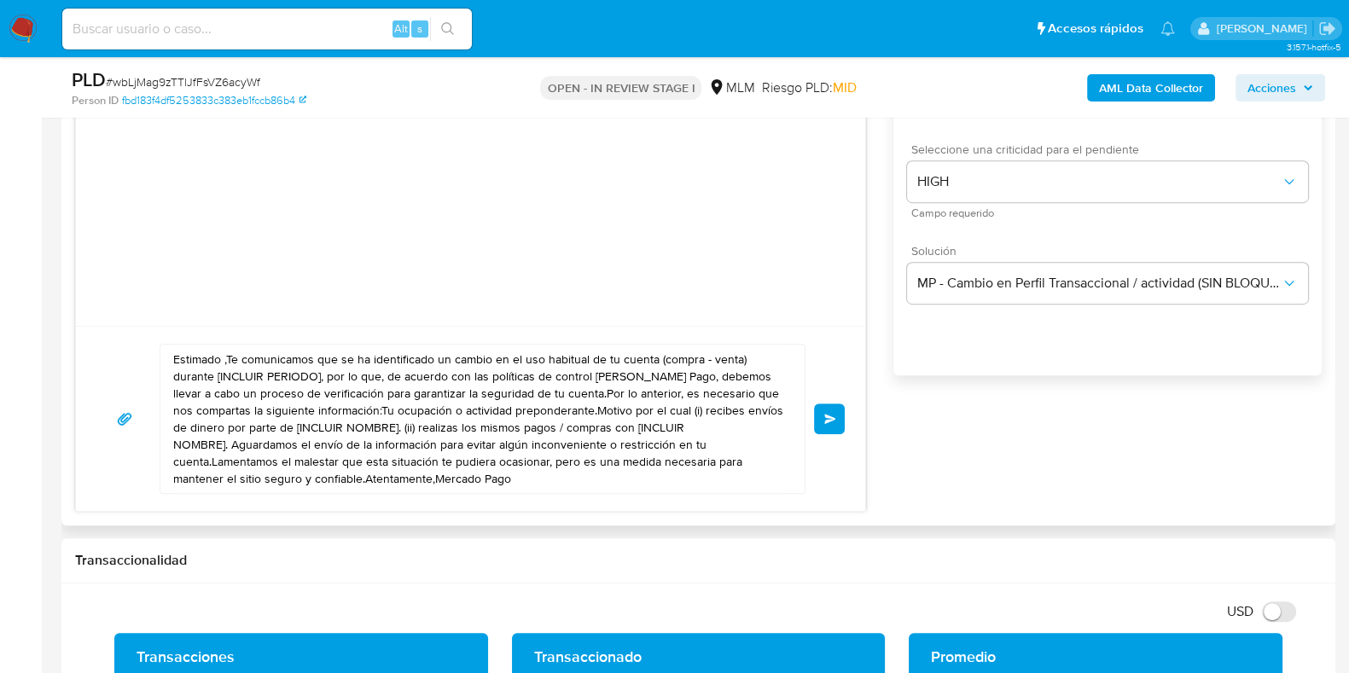
scroll to position [1067, 0]
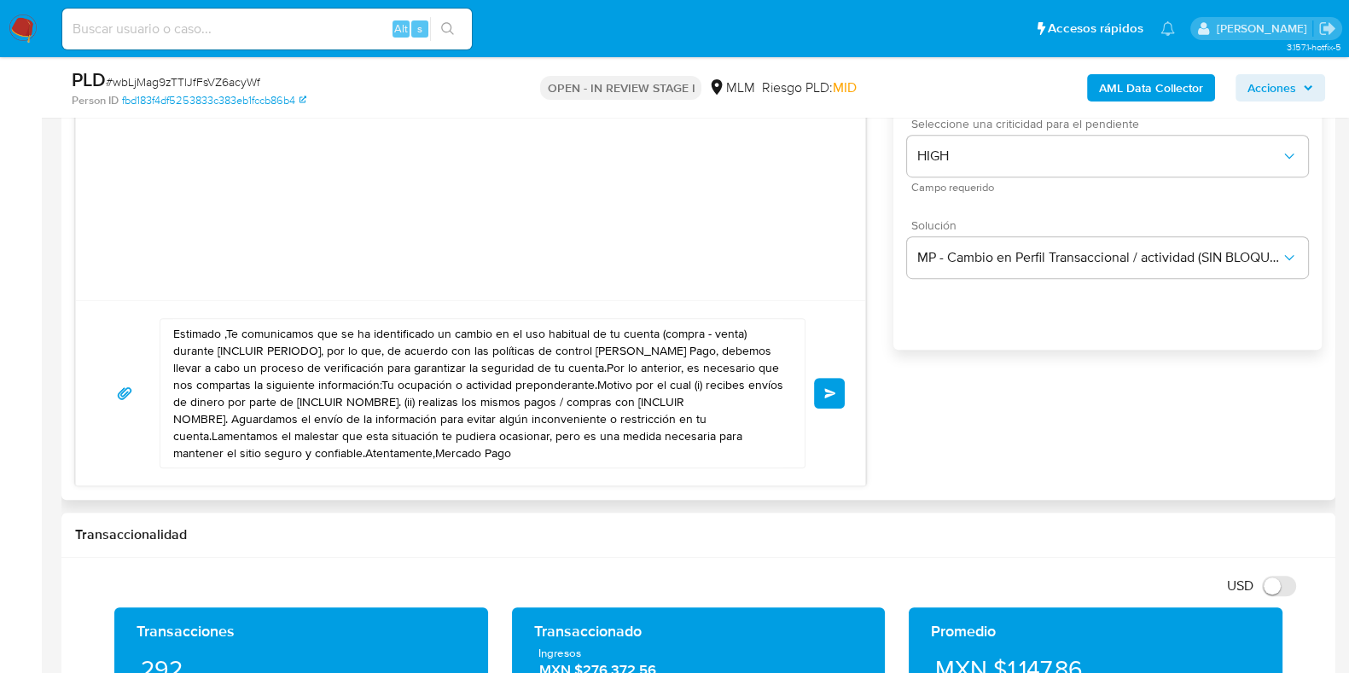
click at [536, 428] on textarea "Estimado ,Te comunicamos que se ha identificado un cambio en el uso habitual de…" at bounding box center [478, 393] width 610 height 148
click at [536, 427] on textarea "Estimado ,Te comunicamos que se ha identificado un cambio en el uso habitual de…" at bounding box center [478, 393] width 610 height 148
paste textarea "Cliente, Te comunicamos que, de acuerdo con las políticas de control de Mercado…"
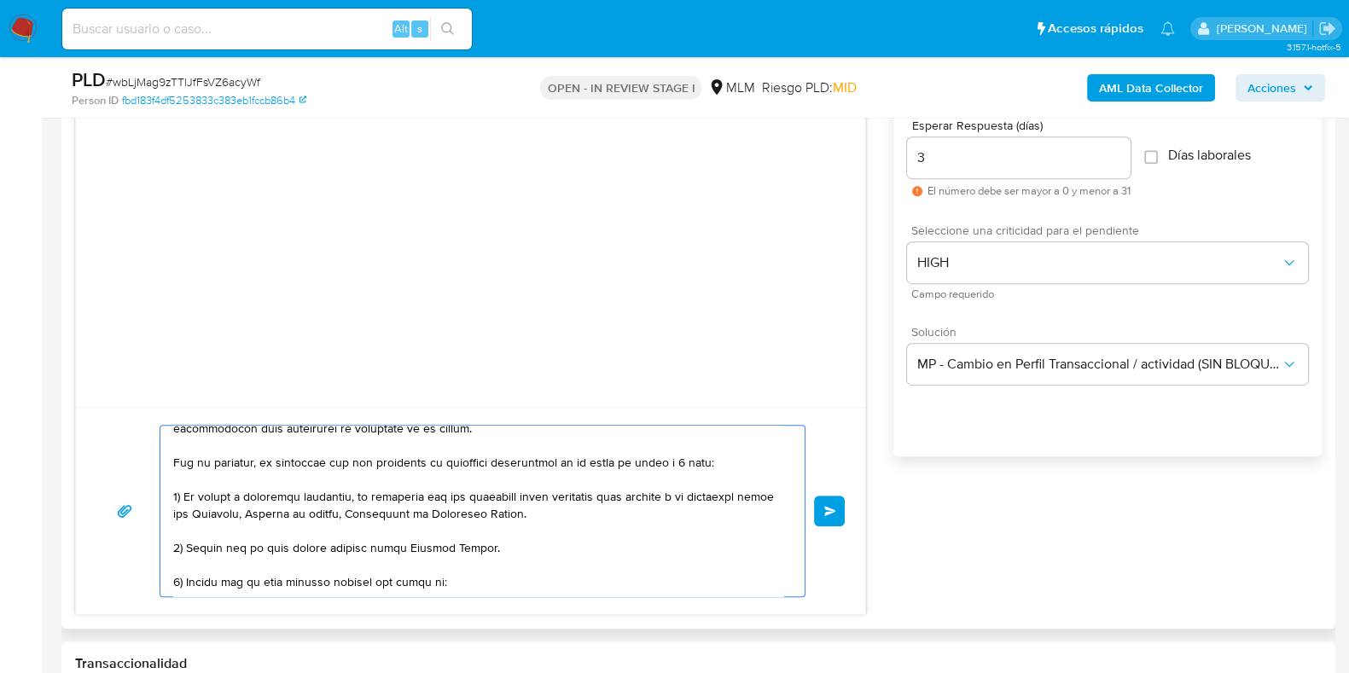
scroll to position [0, 0]
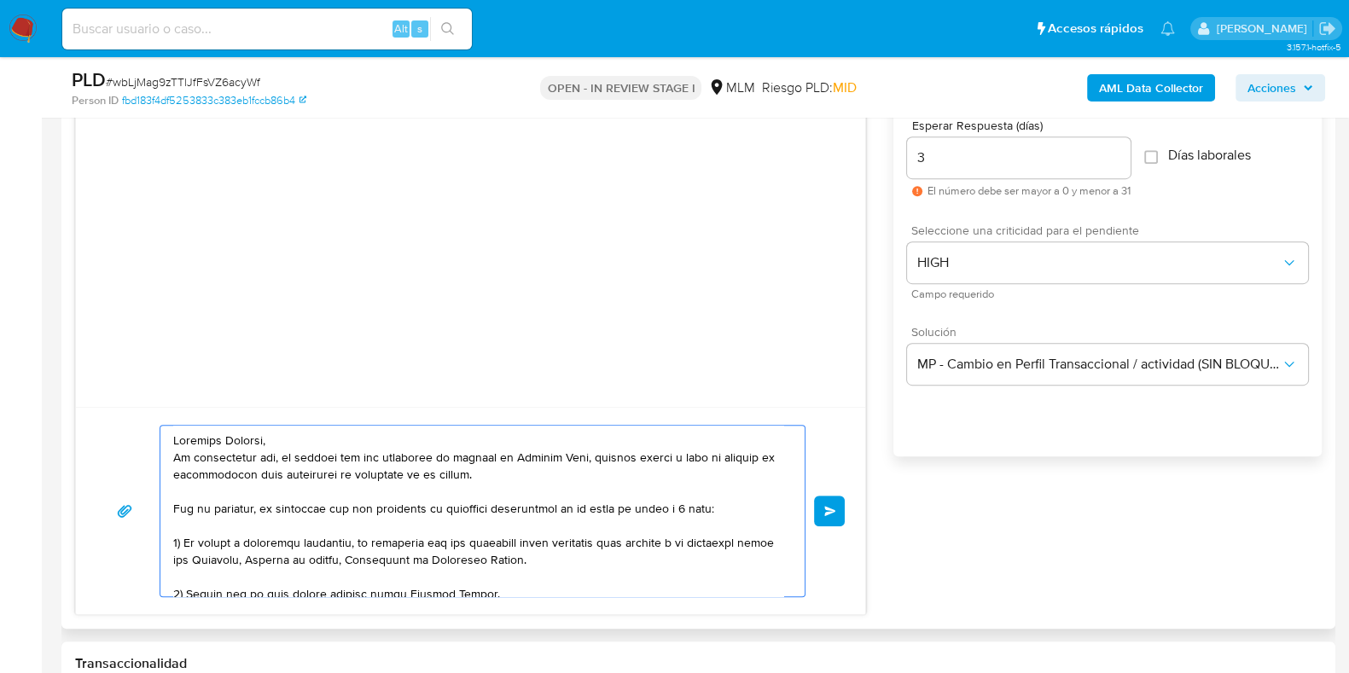
click at [219, 441] on textarea at bounding box center [478, 511] width 610 height 171
click at [171, 509] on div at bounding box center [478, 511] width 636 height 171
click at [176, 507] on textarea at bounding box center [478, 511] width 610 height 171
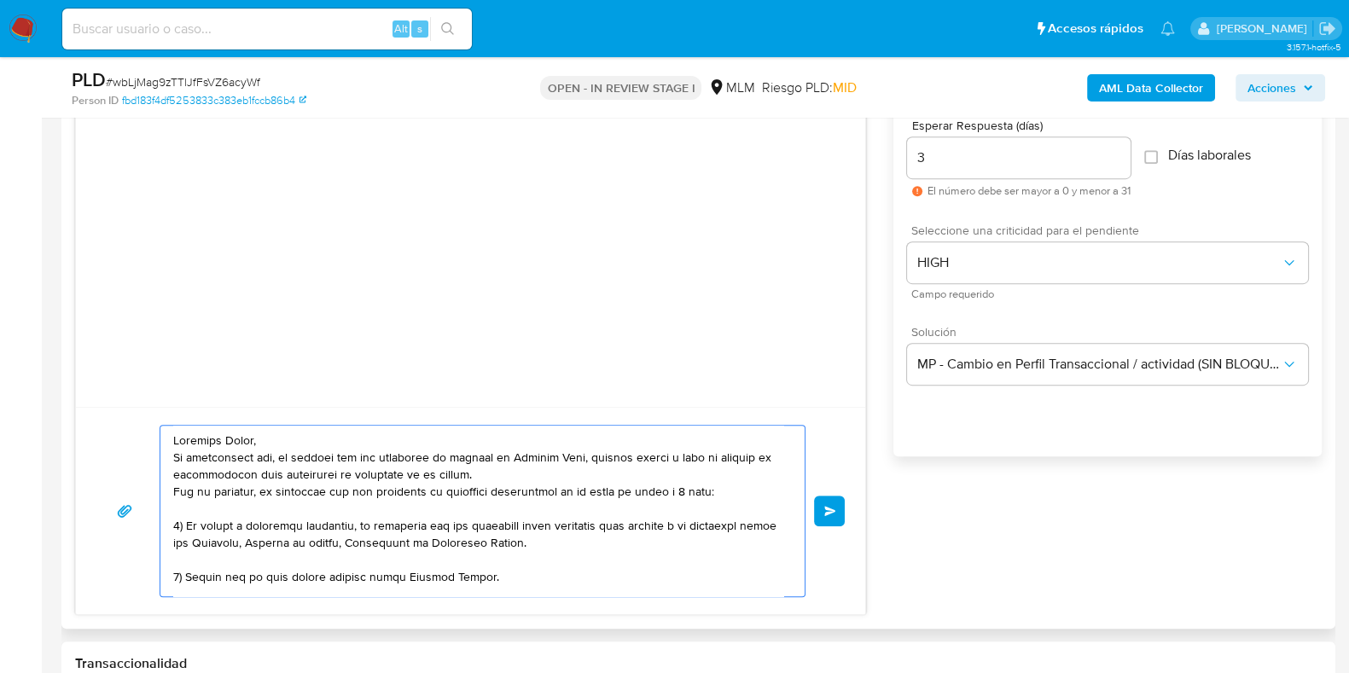
type textarea "Estimada Karla, Te comunicamos que, de acuerdo con las políticas de control de …"
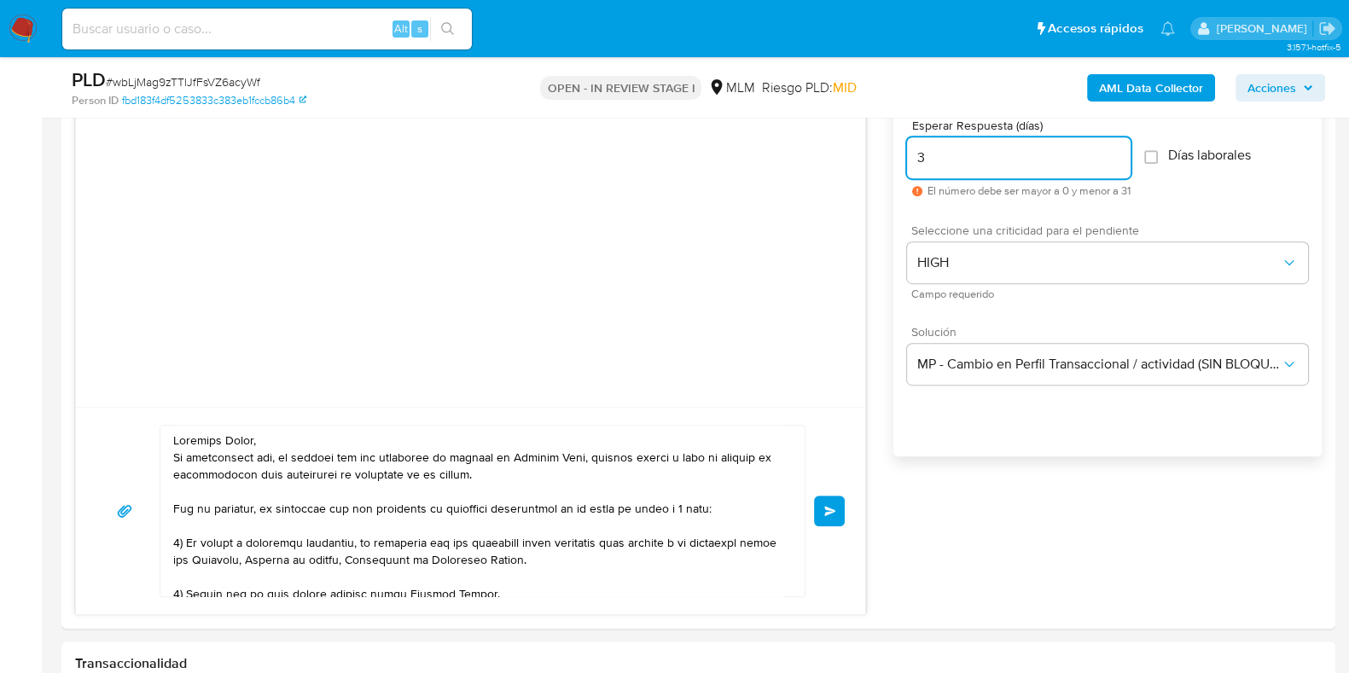
click at [945, 160] on input "3" at bounding box center [1019, 158] width 224 height 22
type input "5"
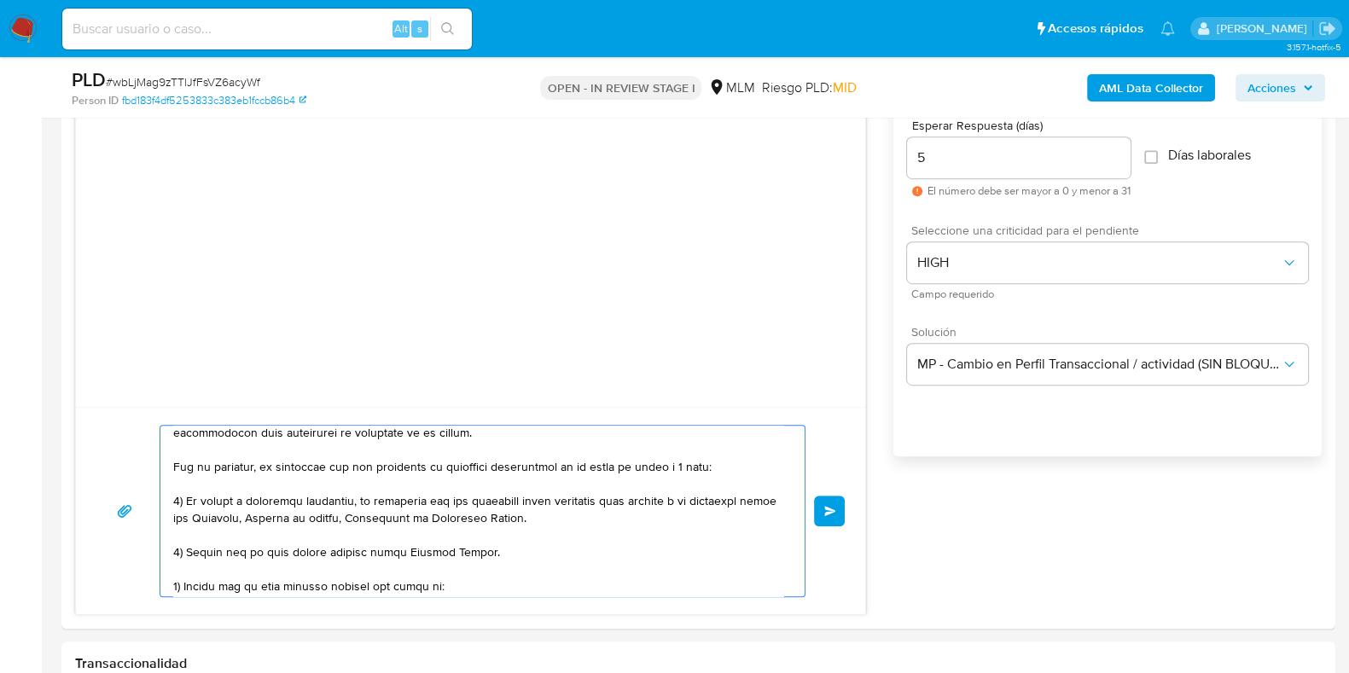
drag, startPoint x: 491, startPoint y: 550, endPoint x: 183, endPoint y: 556, distance: 309.0
click at [183, 556] on textarea at bounding box center [478, 511] width 610 height 171
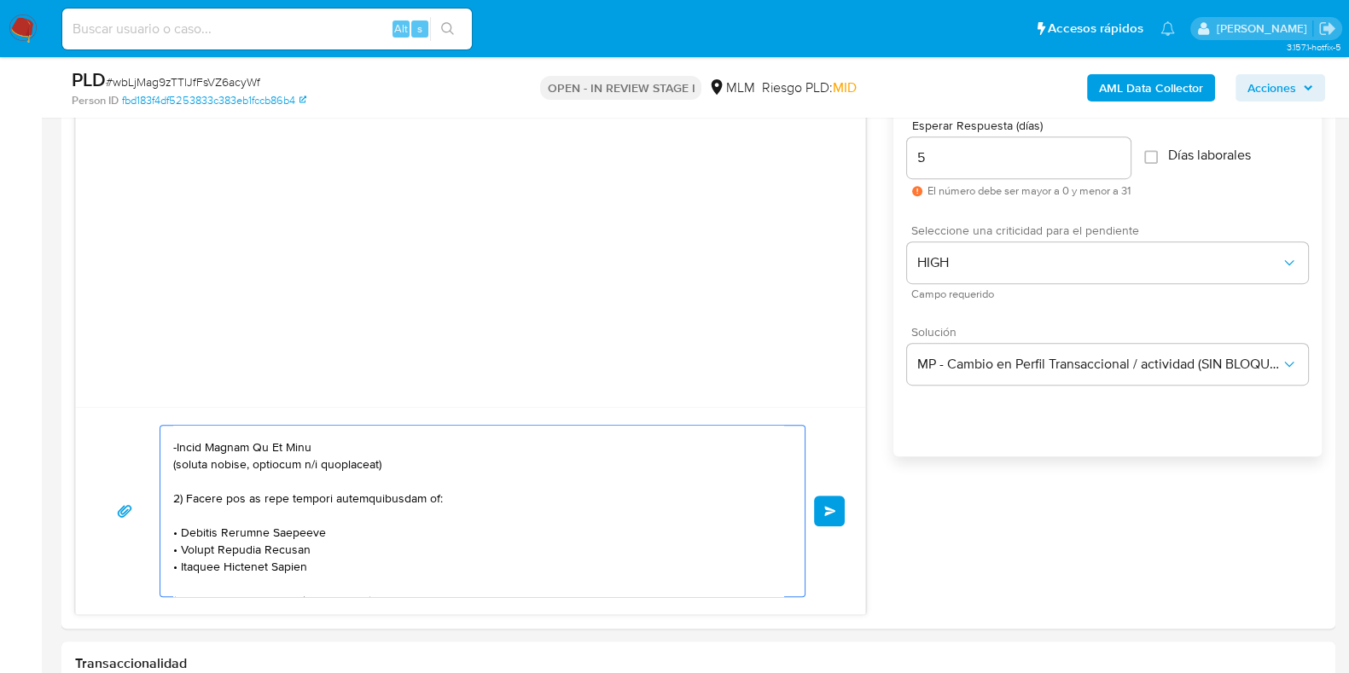
scroll to position [74, 0]
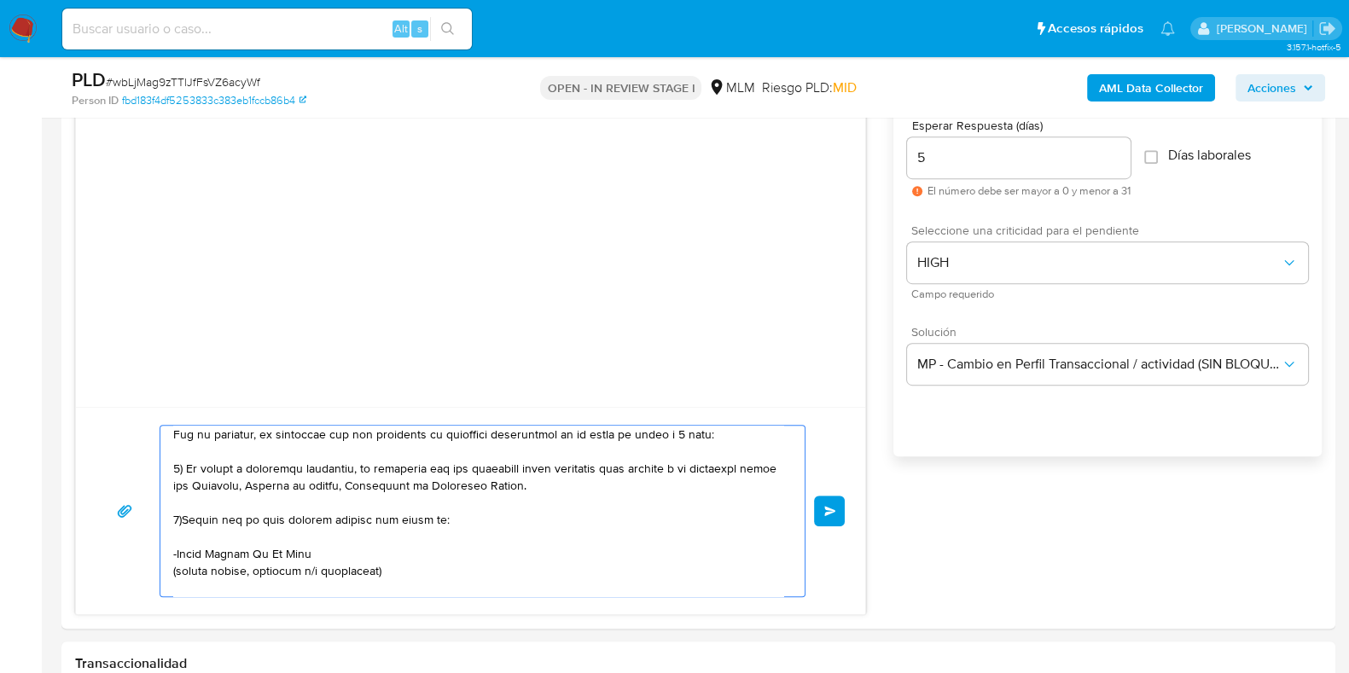
drag, startPoint x: 177, startPoint y: 553, endPoint x: 301, endPoint y: 552, distance: 123.7
click at [301, 552] on textarea at bounding box center [478, 511] width 610 height 171
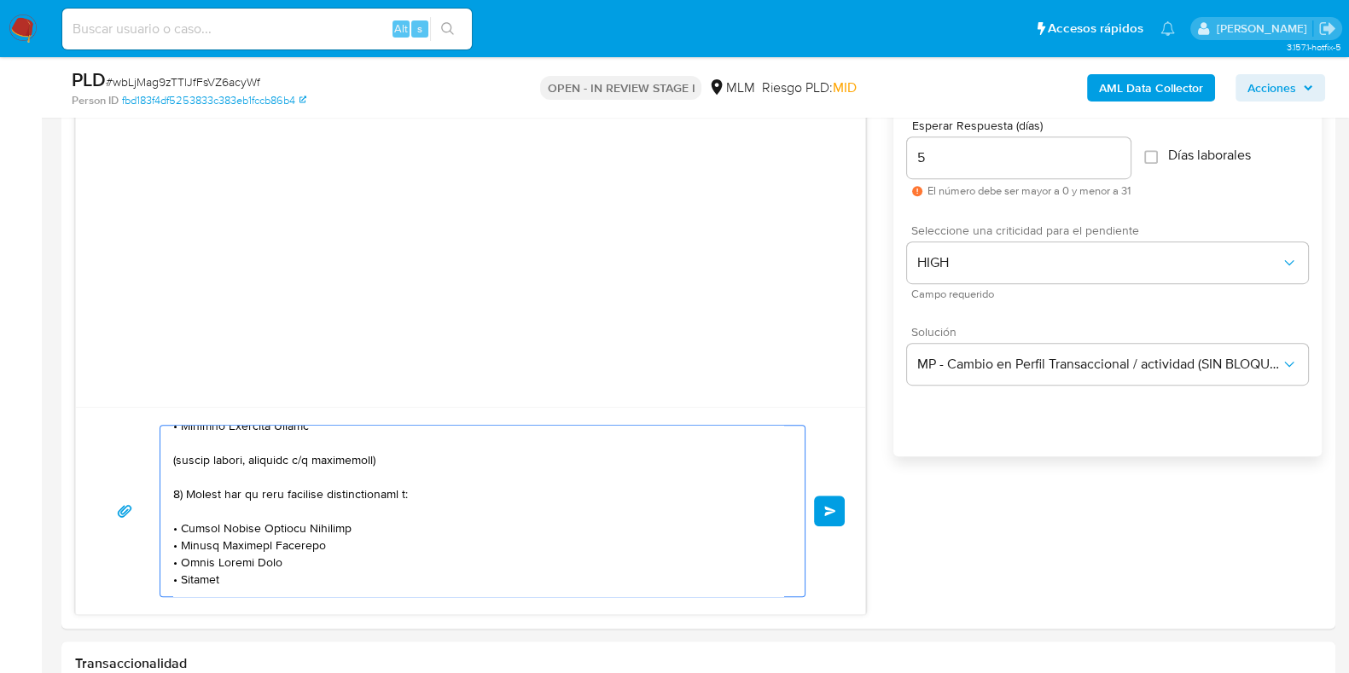
scroll to position [317, 0]
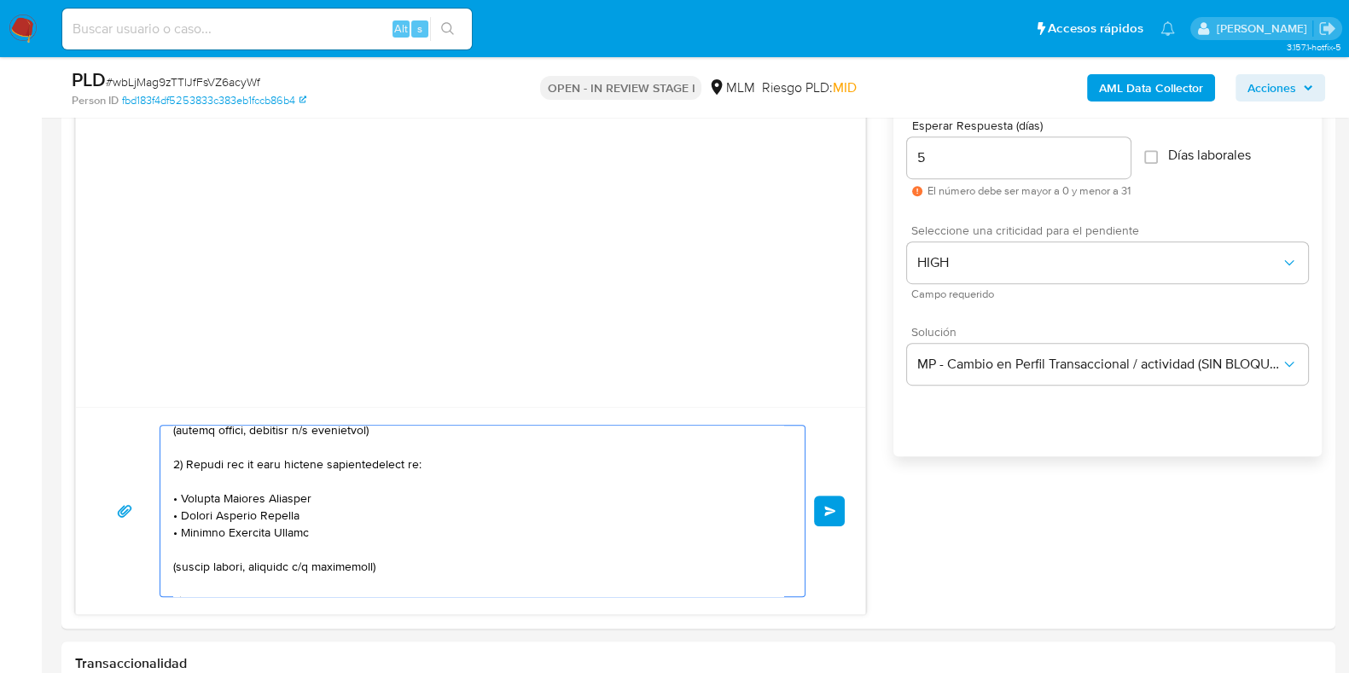
drag, startPoint x: 173, startPoint y: 464, endPoint x: 345, endPoint y: 532, distance: 184.3
click at [345, 532] on textarea at bounding box center [478, 511] width 610 height 171
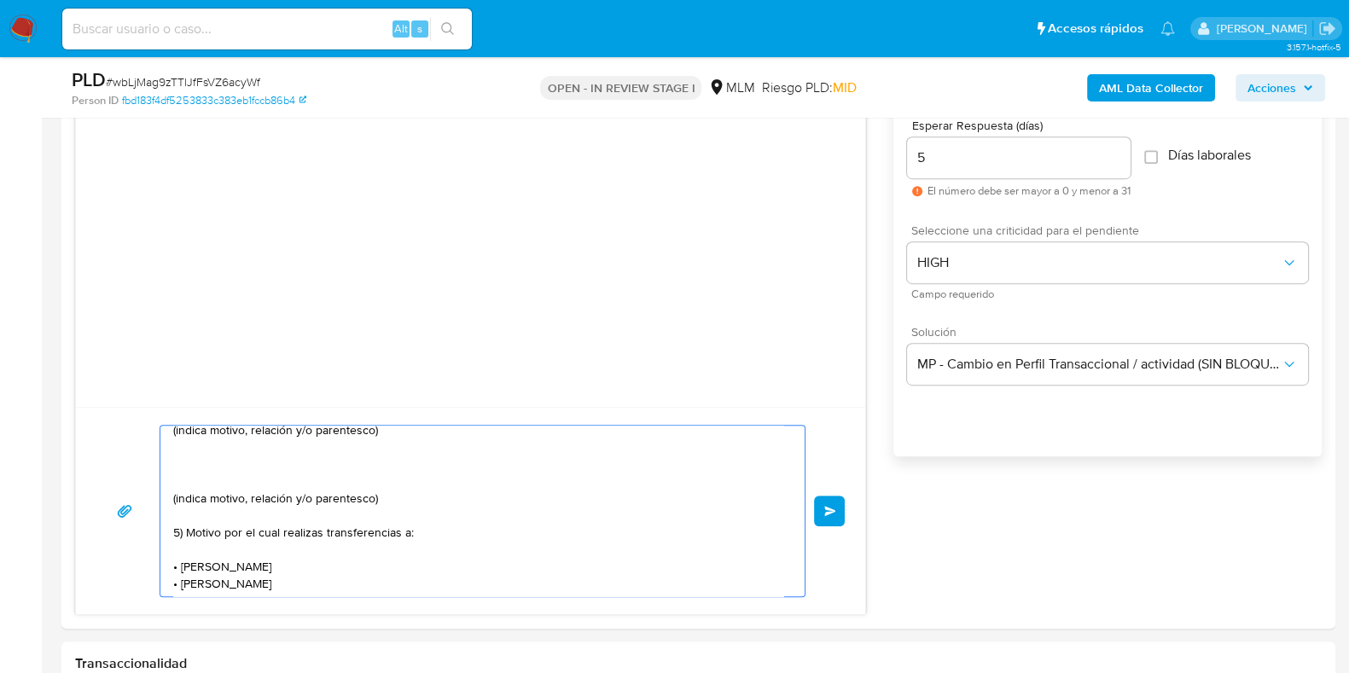
drag, startPoint x: 183, startPoint y: 460, endPoint x: 394, endPoint y: 497, distance: 213.9
click at [394, 497] on textarea "Estimada Karla, Te comunicamos que, de acuerdo con las políticas de control de …" at bounding box center [478, 511] width 610 height 171
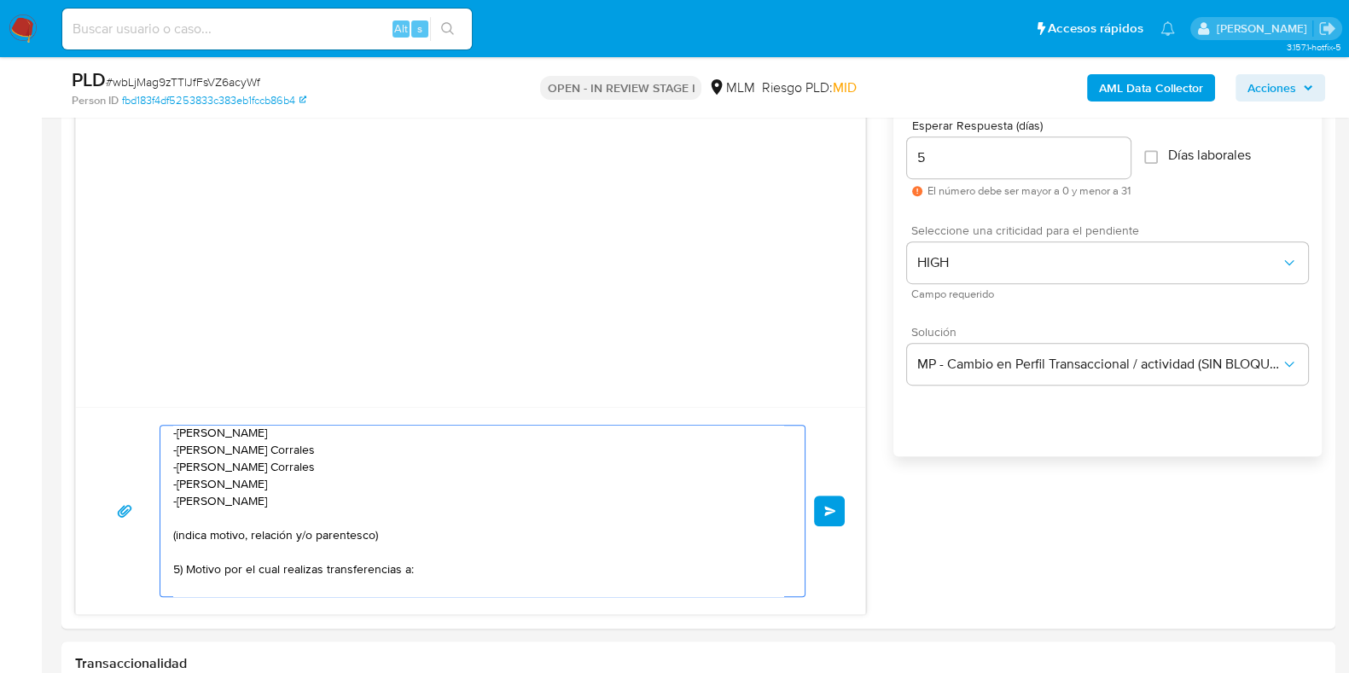
scroll to position [320, 0]
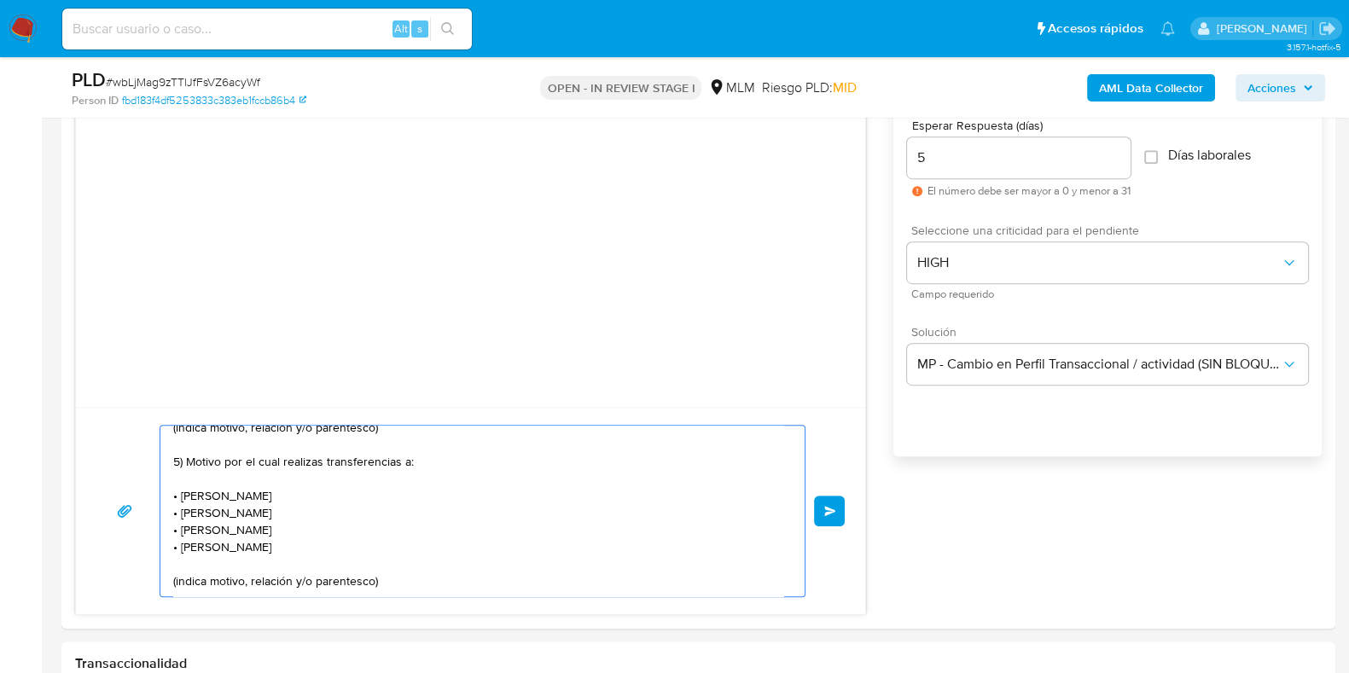
click at [180, 458] on textarea "Estimada Karla, Te comunicamos que, de acuerdo con las políticas de control de …" at bounding box center [478, 511] width 610 height 171
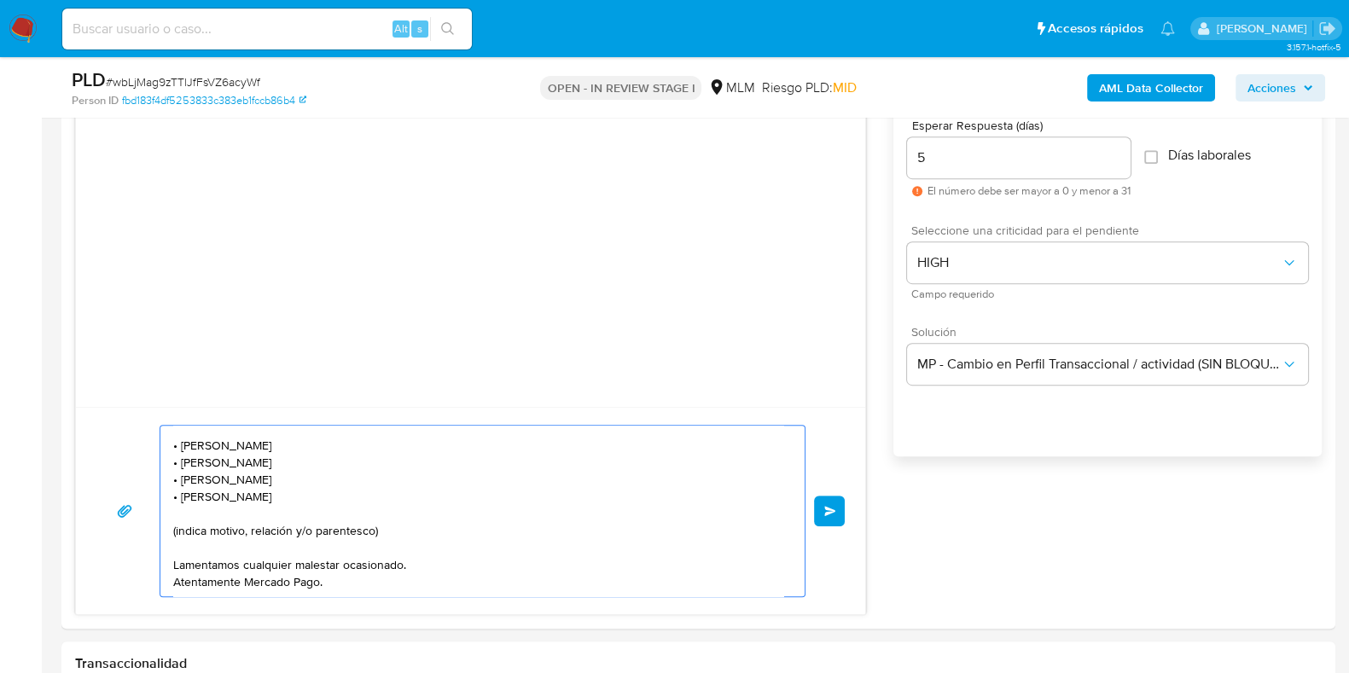
scroll to position [315, 0]
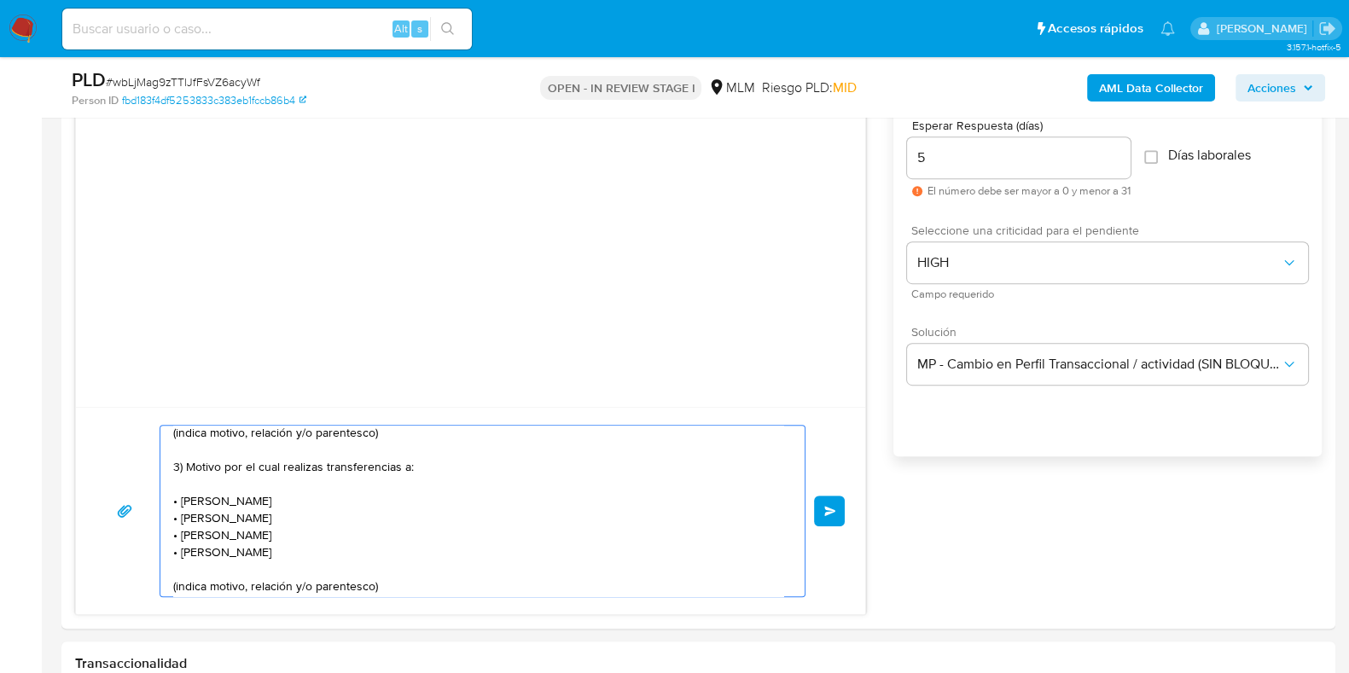
drag, startPoint x: 202, startPoint y: 499, endPoint x: 350, endPoint y: 497, distance: 147.6
click at [350, 497] on textarea "Estimada Karla, Te comunicamos que, de acuerdo con las políticas de control de …" at bounding box center [478, 511] width 610 height 171
drag, startPoint x: 311, startPoint y: 515, endPoint x: 179, endPoint y: 519, distance: 132.3
click at [179, 519] on textarea "Estimada Karla, Te comunicamos que, de acuerdo con las políticas de control de …" at bounding box center [478, 511] width 610 height 171
drag, startPoint x: 276, startPoint y: 536, endPoint x: 180, endPoint y: 541, distance: 96.6
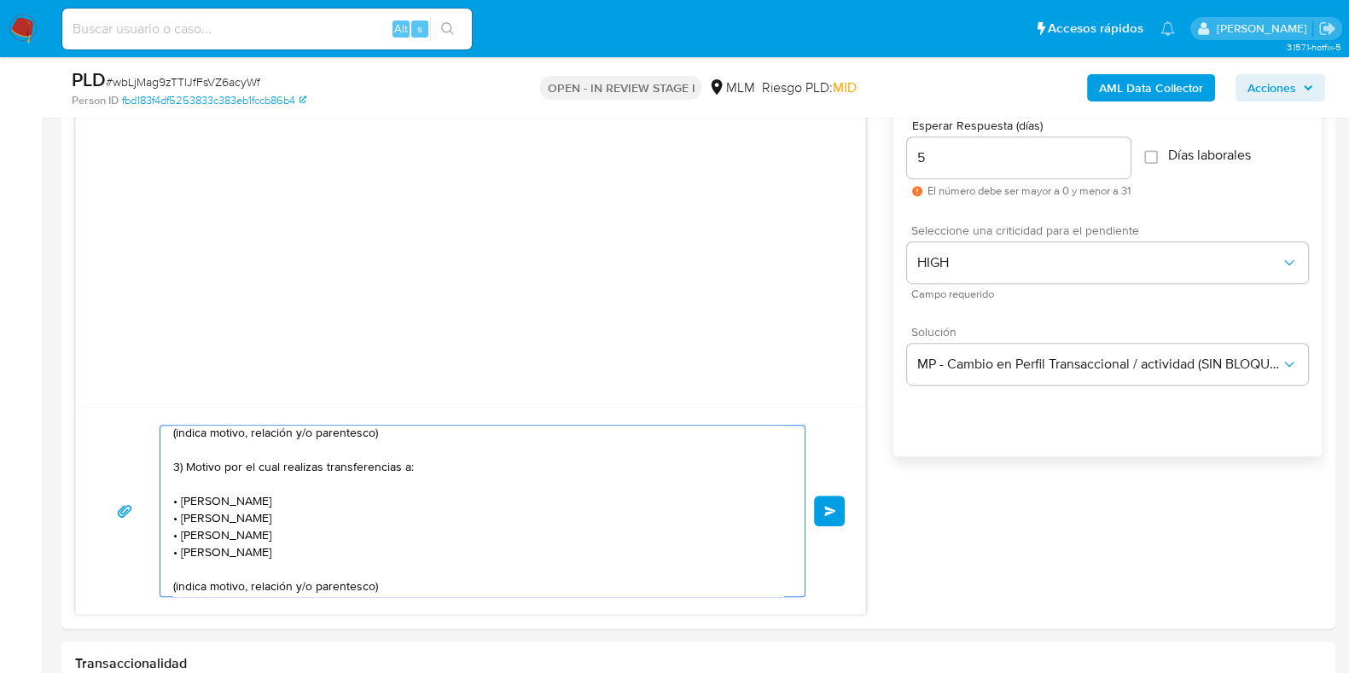
click at [180, 541] on textarea "Estimada Karla, Te comunicamos que, de acuerdo con las políticas de control de …" at bounding box center [478, 511] width 610 height 171
click at [204, 550] on textarea "Estimada Karla, Te comunicamos que, de acuerdo con las políticas de control de …" at bounding box center [478, 511] width 610 height 171
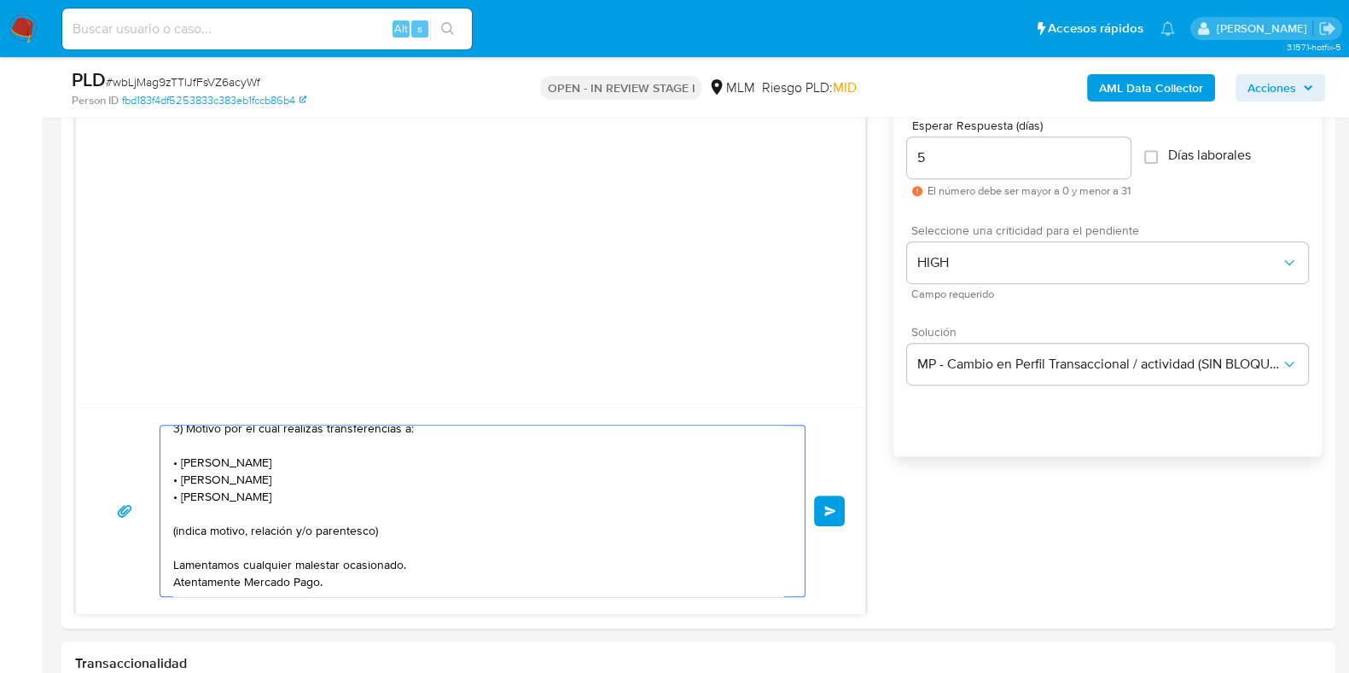
scroll to position [404, 0]
drag, startPoint x: 415, startPoint y: 511, endPoint x: 171, endPoint y: 517, distance: 244.1
click at [171, 517] on div "Estimada Karla, Te comunicamos que, de acuerdo con las políticas de control de …" at bounding box center [478, 511] width 636 height 171
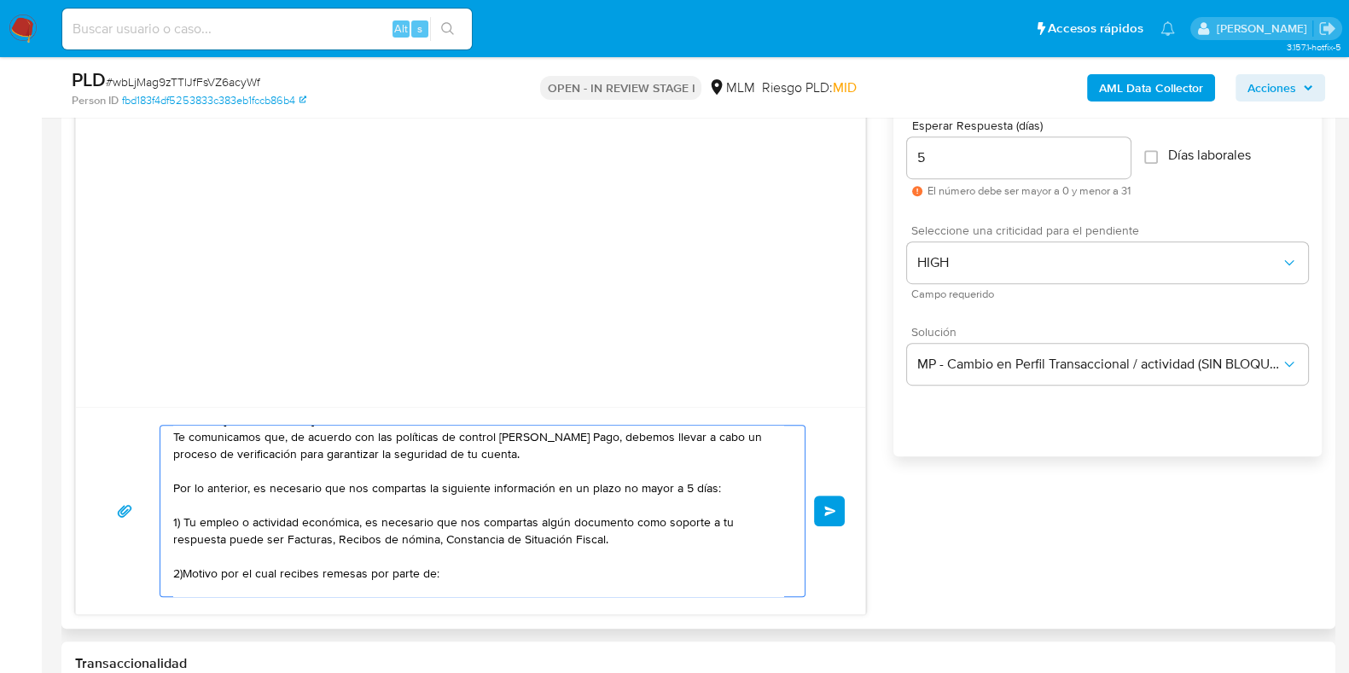
scroll to position [0, 0]
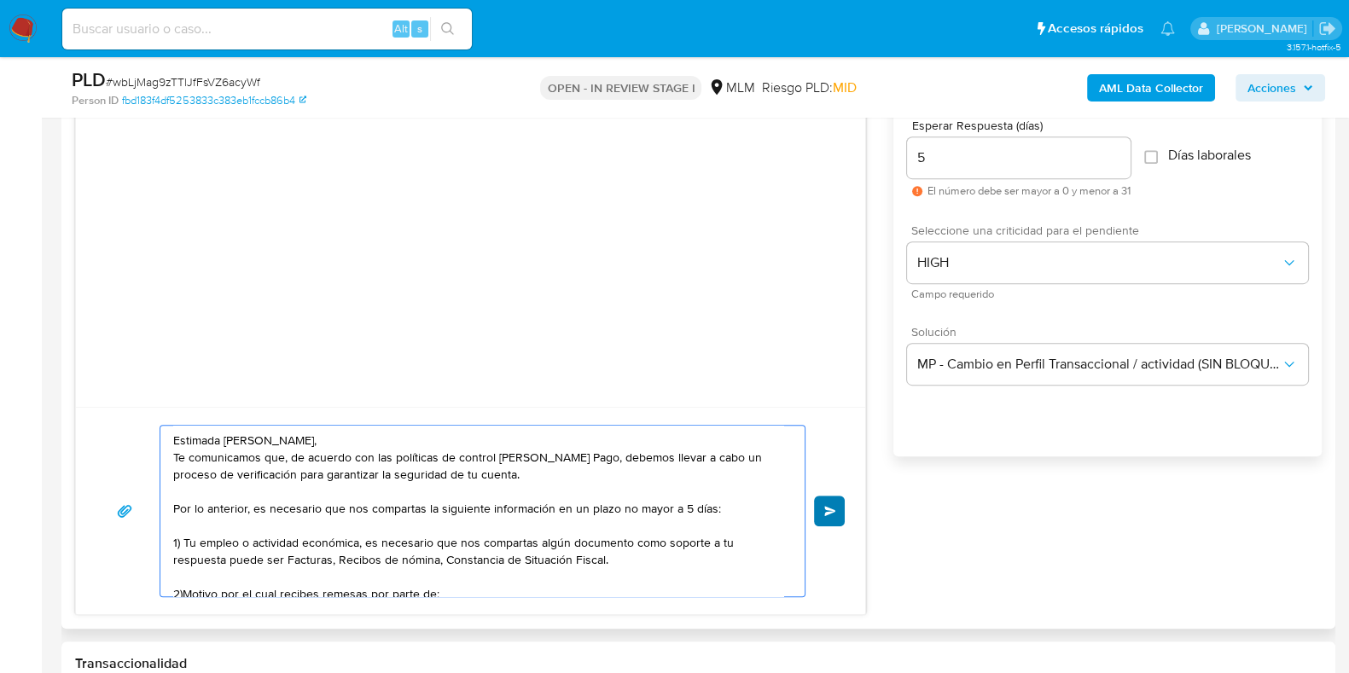
type textarea "[PERSON_NAME], Te comunicamos que, de acuerdo con las políticas de control [PER…"
click at [820, 514] on button "Enviar" at bounding box center [829, 511] width 31 height 31
click at [836, 500] on button "Enviar" at bounding box center [829, 511] width 31 height 31
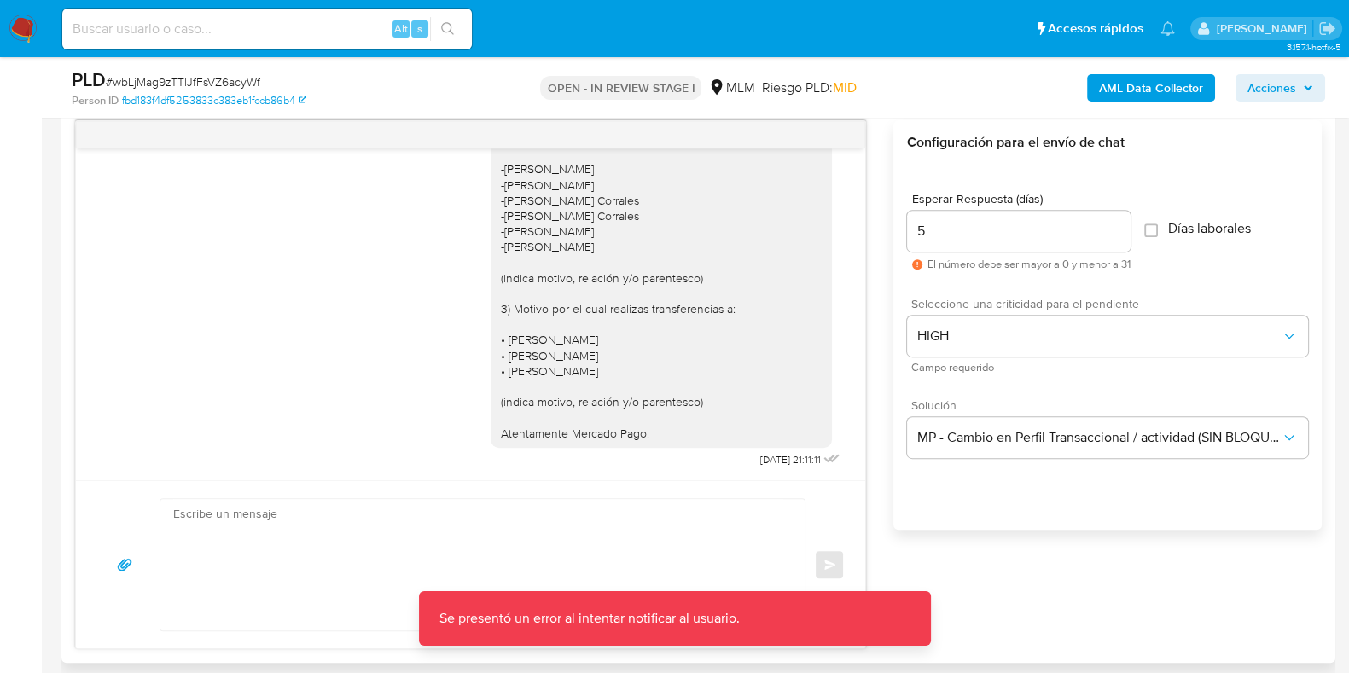
scroll to position [852, 0]
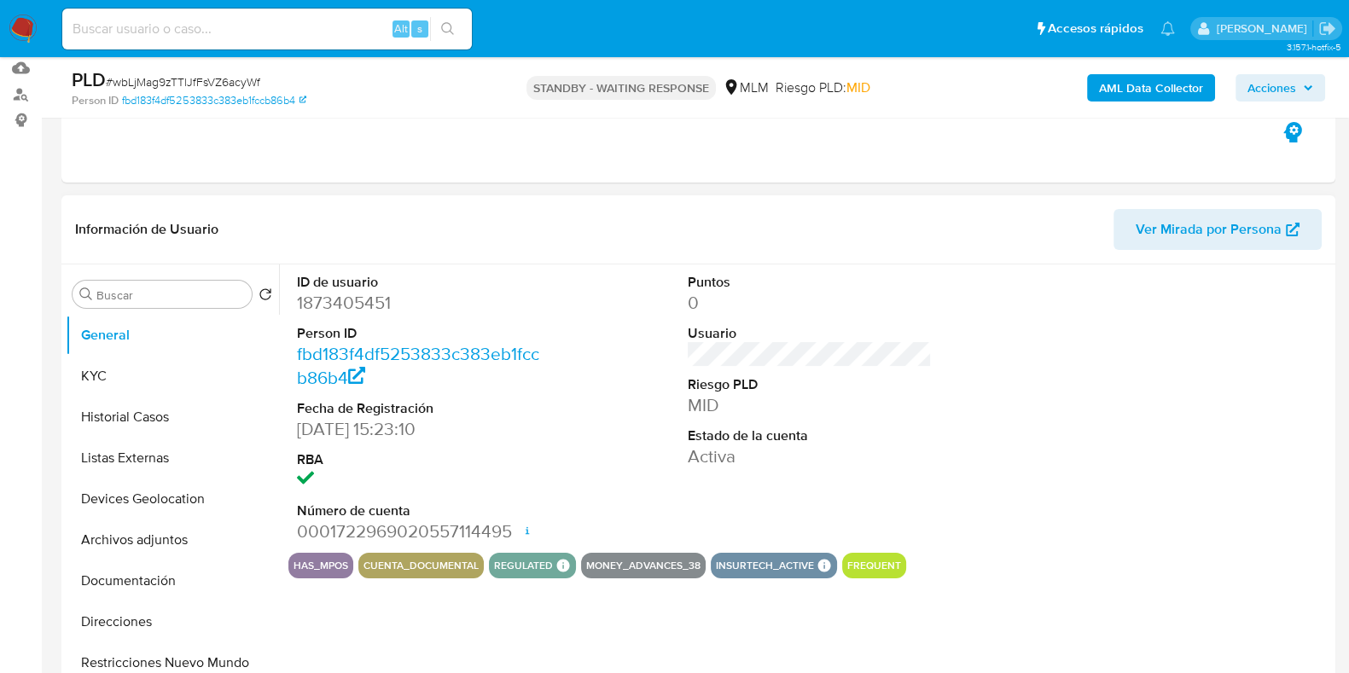
scroll to position [212, 0]
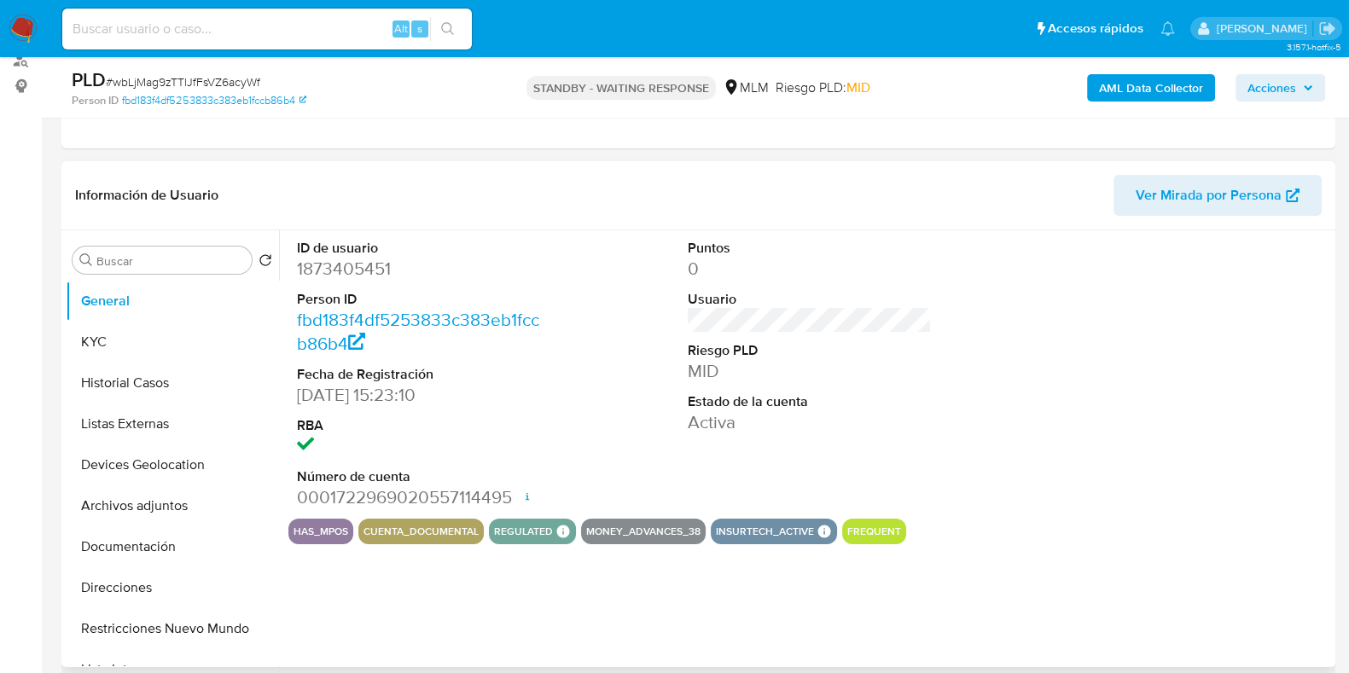
select select "10"
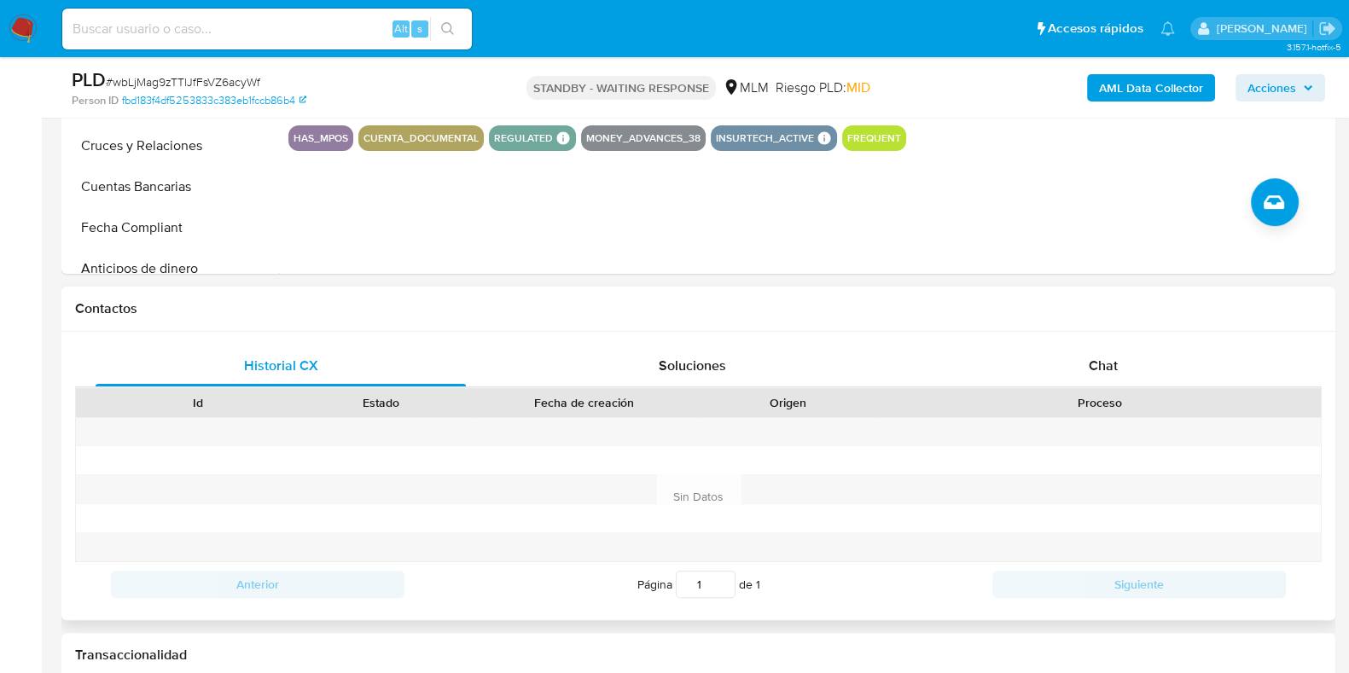
scroll to position [640, 0]
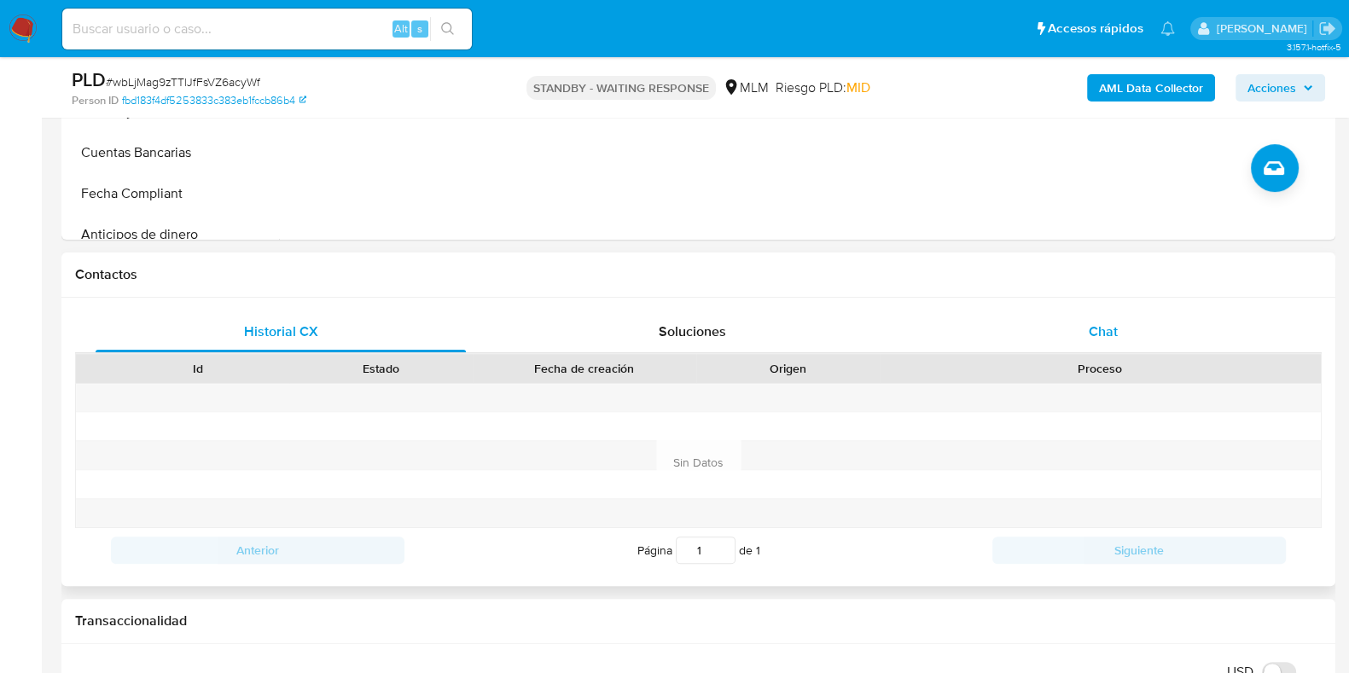
click at [1104, 327] on span "Chat" at bounding box center [1103, 332] width 29 height 20
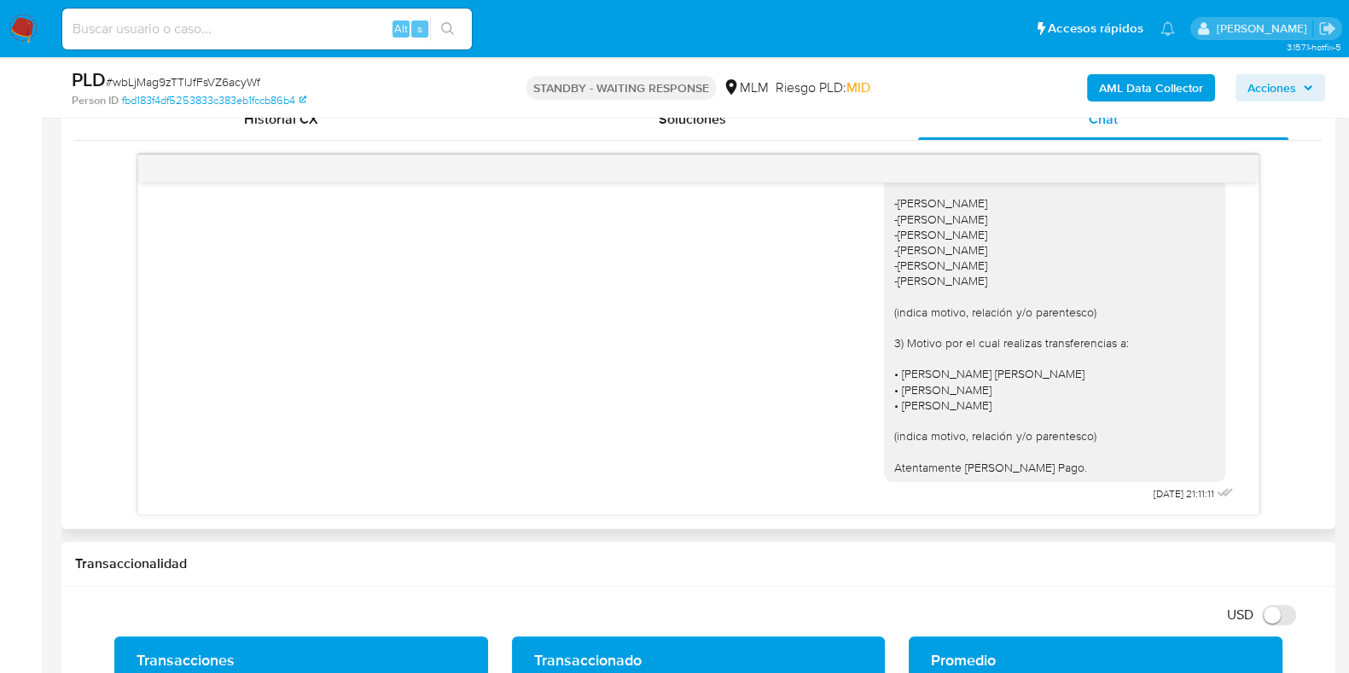
scroll to position [277, 0]
